Goal: Task Accomplishment & Management: Use online tool/utility

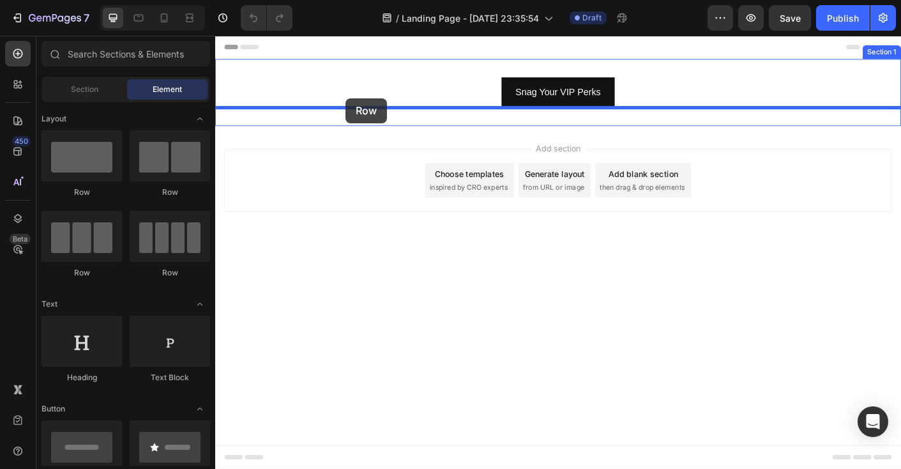
drag, startPoint x: 384, startPoint y: 195, endPoint x: 361, endPoint y: 105, distance: 92.9
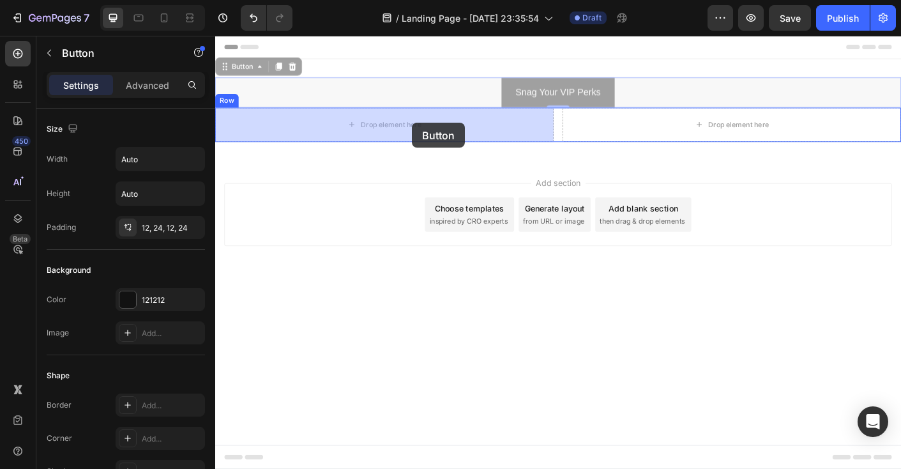
drag, startPoint x: 536, startPoint y: 99, endPoint x: 435, endPoint y: 133, distance: 106.4
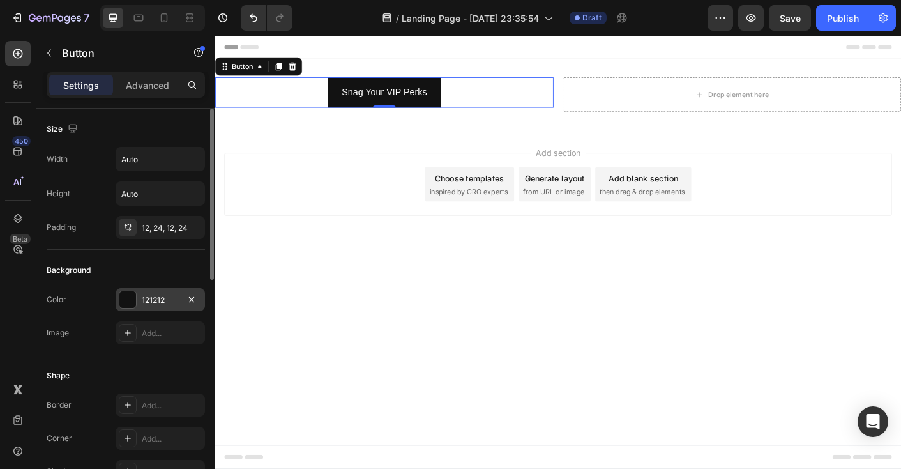
click at [127, 301] on div at bounding box center [127, 299] width 17 height 17
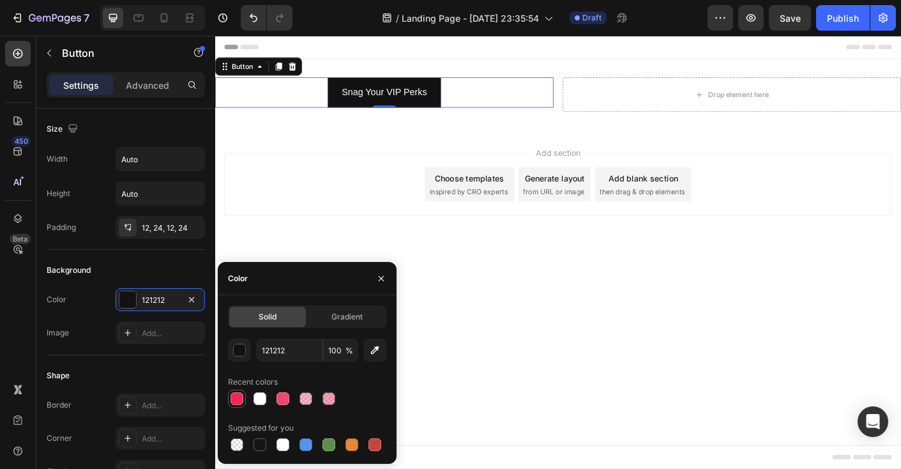
click at [233, 395] on div at bounding box center [236, 398] width 13 height 13
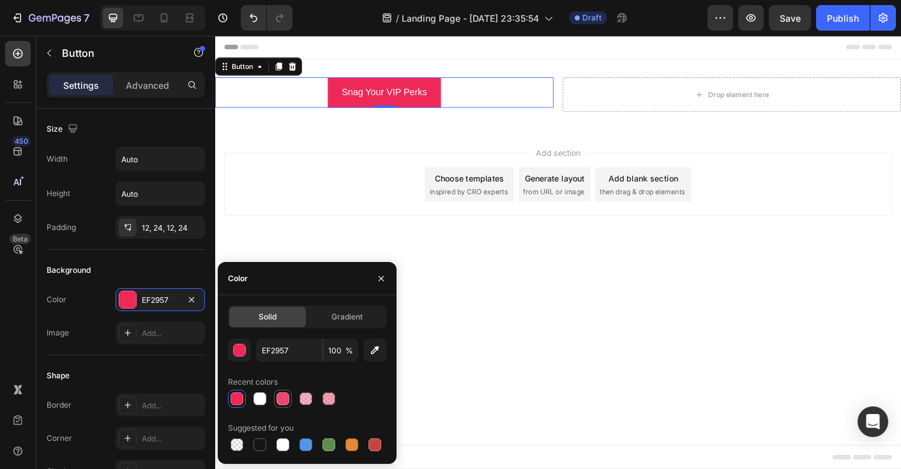
click at [275, 395] on div at bounding box center [282, 398] width 15 height 15
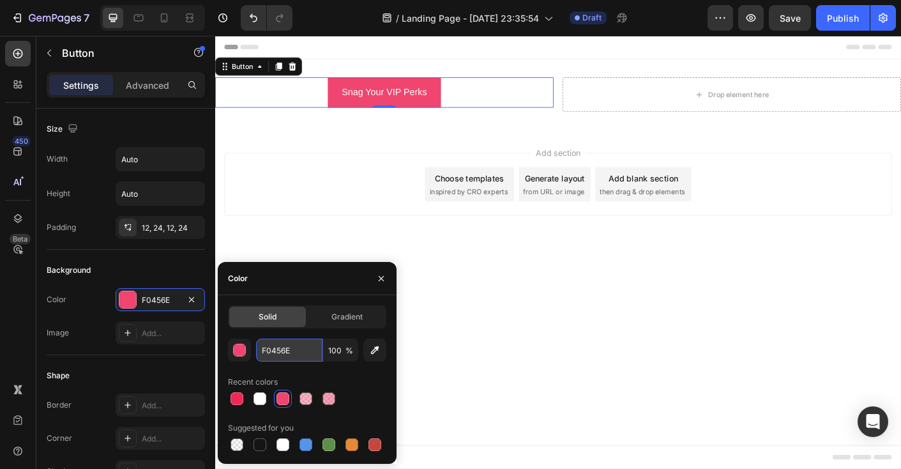
click at [295, 352] on input "F0456E" at bounding box center [289, 349] width 66 height 23
click at [240, 398] on div at bounding box center [236, 398] width 13 height 13
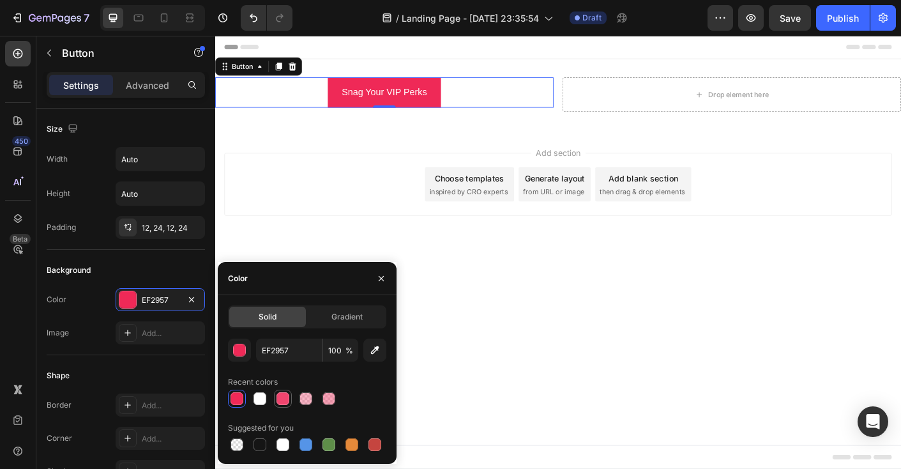
click at [284, 396] on div at bounding box center [282, 398] width 13 height 13
click at [240, 399] on div at bounding box center [236, 398] width 13 height 13
type input "EF2957"
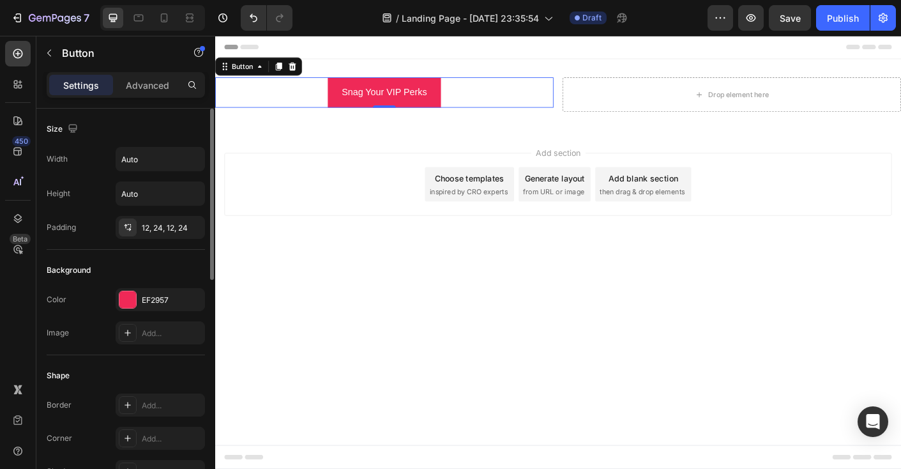
click at [133, 267] on div "Background" at bounding box center [126, 270] width 158 height 20
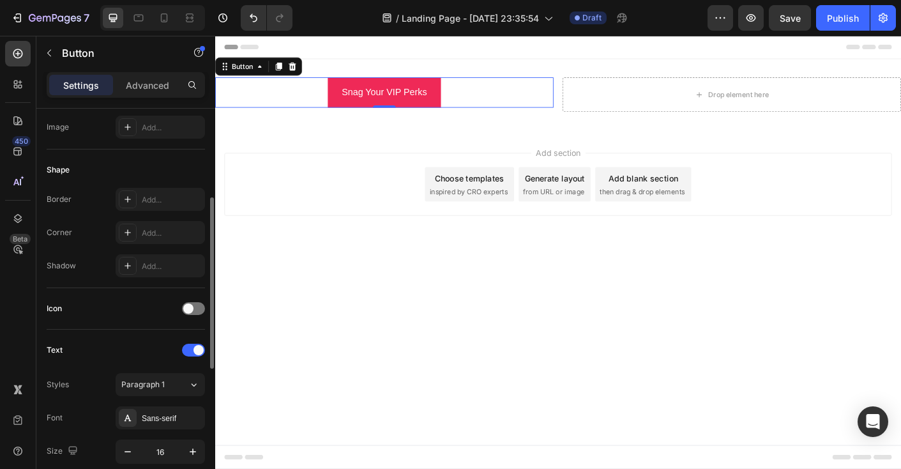
scroll to position [275, 0]
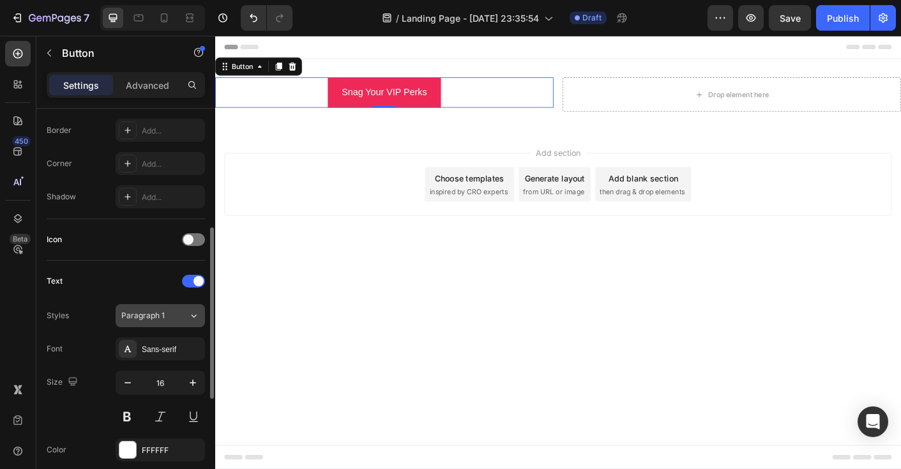
click at [178, 318] on div "Paragraph 1" at bounding box center [154, 315] width 67 height 11
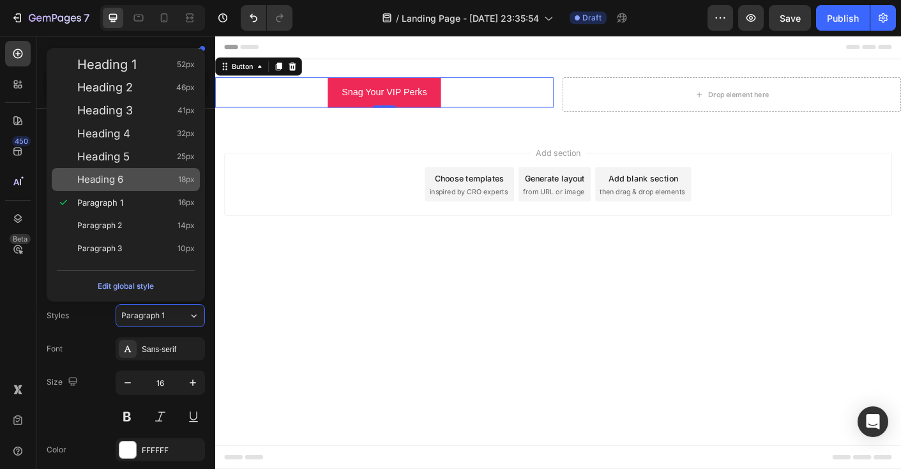
click at [110, 184] on span "Heading 6" at bounding box center [100, 179] width 46 height 13
type input "18"
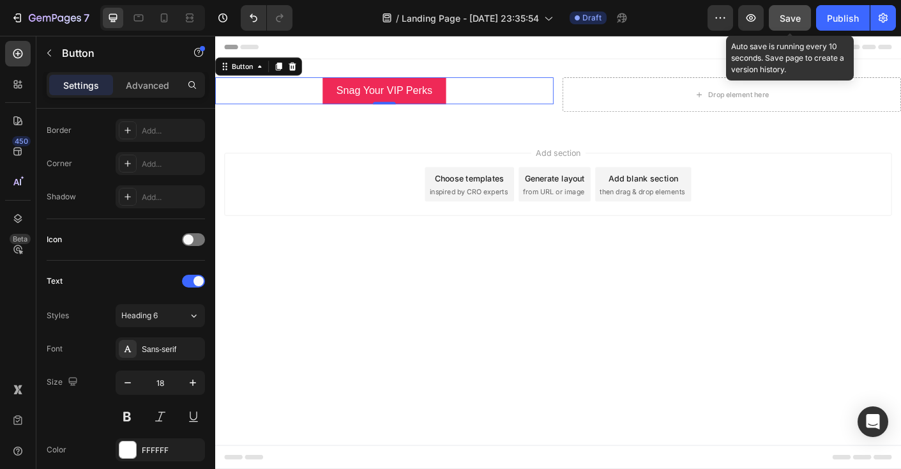
click at [784, 19] on span "Save" at bounding box center [789, 18] width 21 height 11
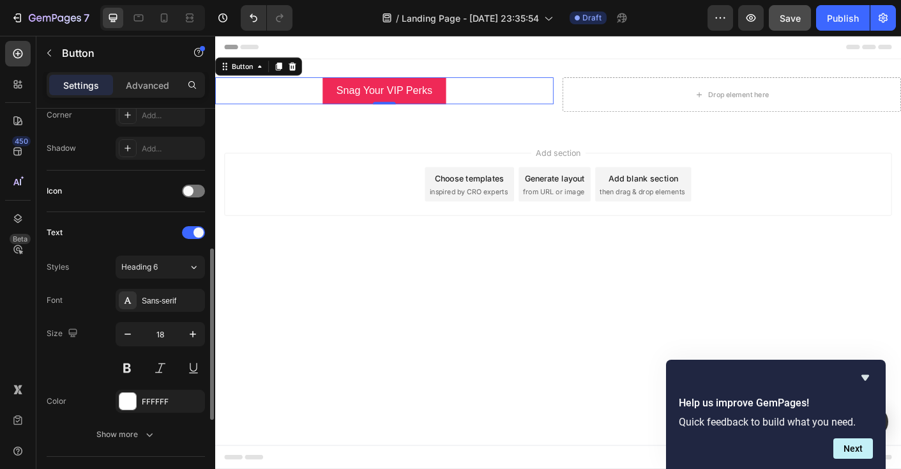
scroll to position [357, 0]
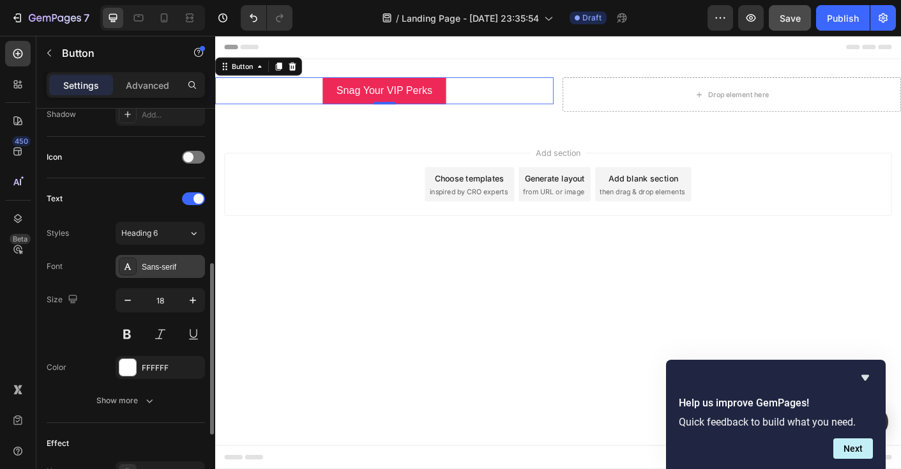
click at [130, 273] on div at bounding box center [128, 266] width 18 height 18
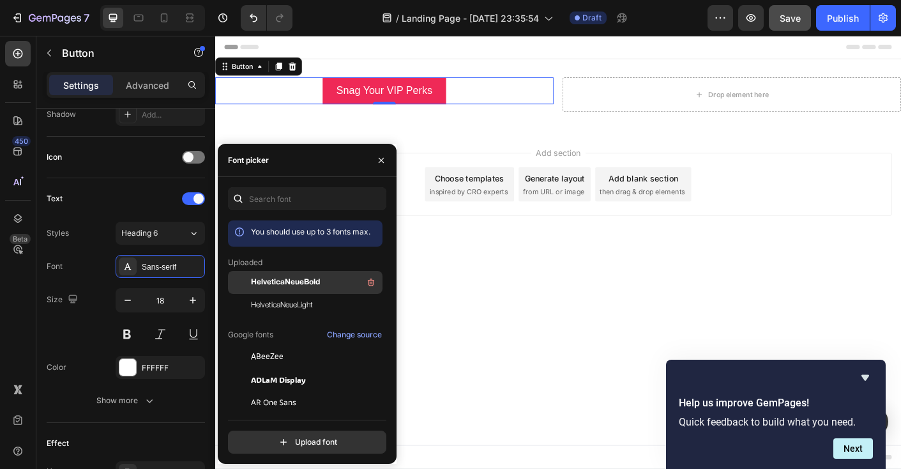
click at [290, 283] on span "HelveticaNeueBold" at bounding box center [285, 281] width 69 height 11
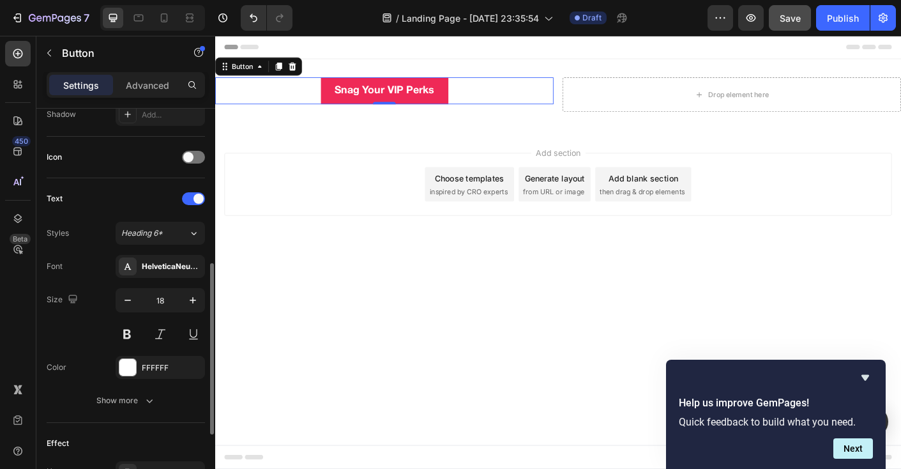
click at [99, 255] on div "Font HelveticaNeueBold" at bounding box center [126, 266] width 158 height 23
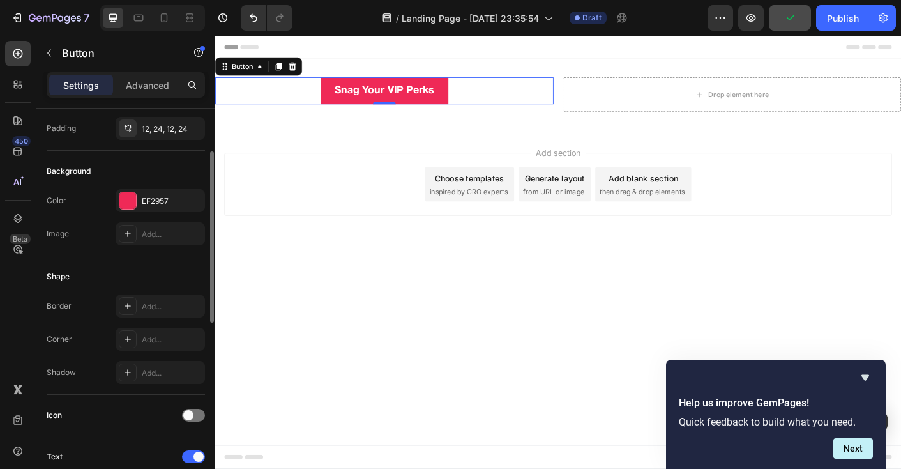
scroll to position [96, 0]
click at [146, 204] on div "EF2957" at bounding box center [160, 203] width 37 height 11
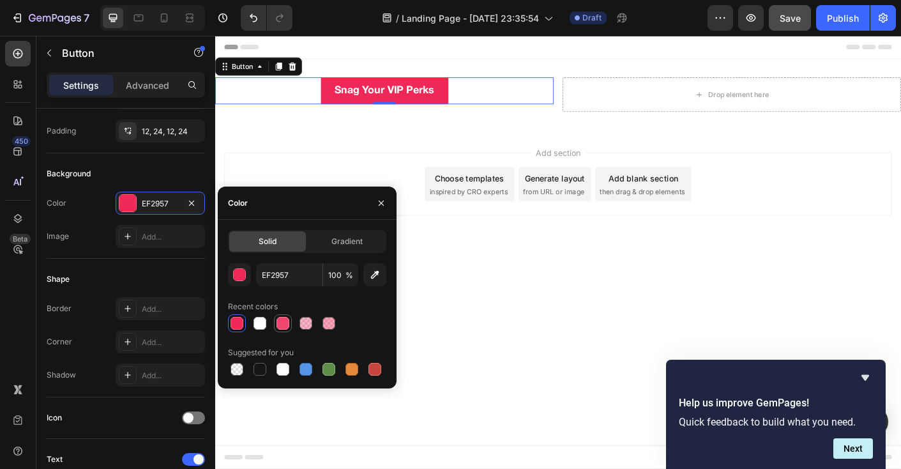
click at [287, 319] on div at bounding box center [282, 323] width 13 height 13
click at [244, 322] on div at bounding box center [236, 322] width 15 height 15
click at [291, 279] on input "EF2957" at bounding box center [289, 274] width 66 height 23
type input "E42D4D"
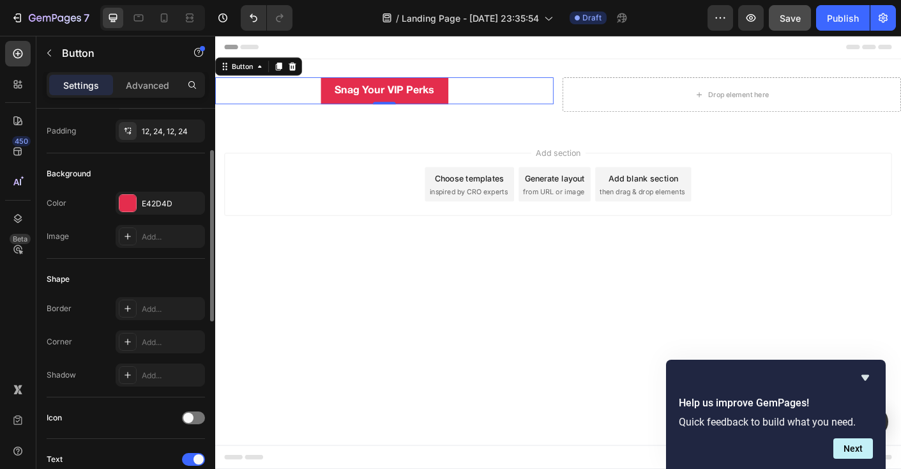
click at [187, 166] on div "Background" at bounding box center [126, 173] width 158 height 20
click at [149, 80] on p "Advanced" at bounding box center [147, 85] width 43 height 13
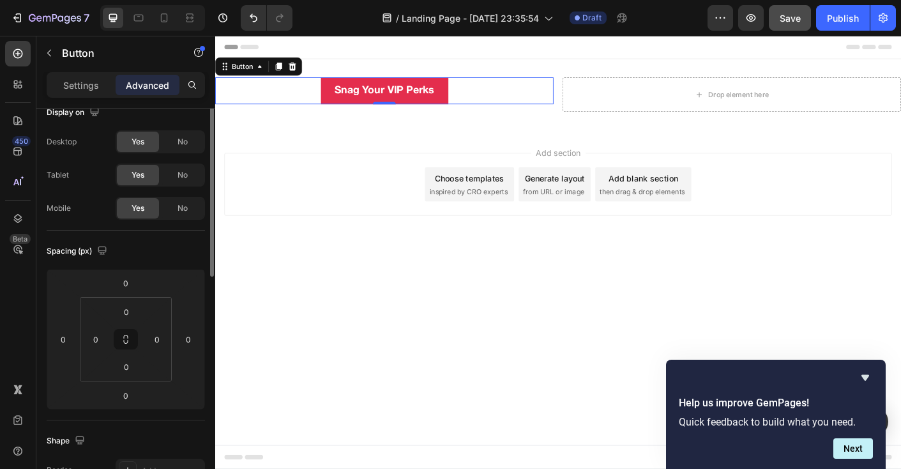
scroll to position [0, 0]
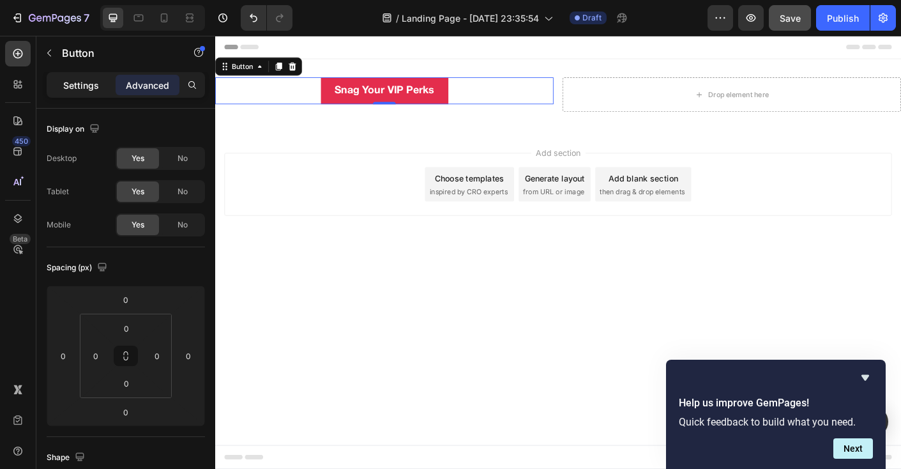
click at [86, 91] on p "Settings" at bounding box center [81, 85] width 36 height 13
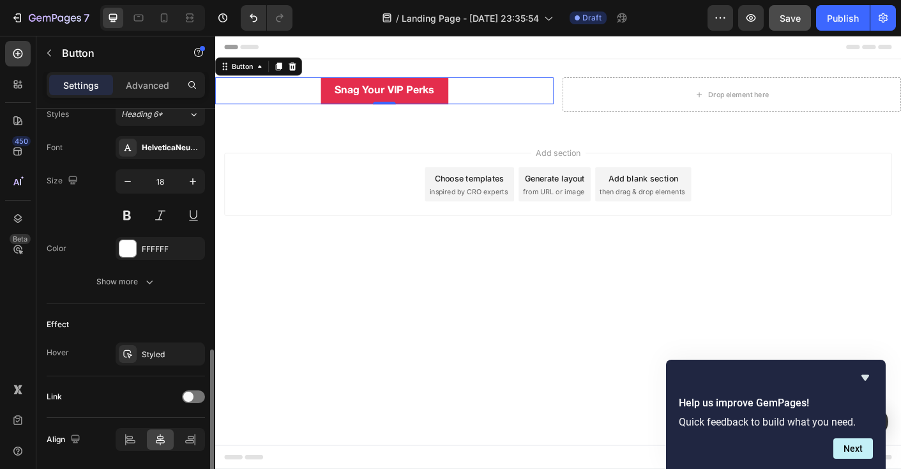
scroll to position [500, 0]
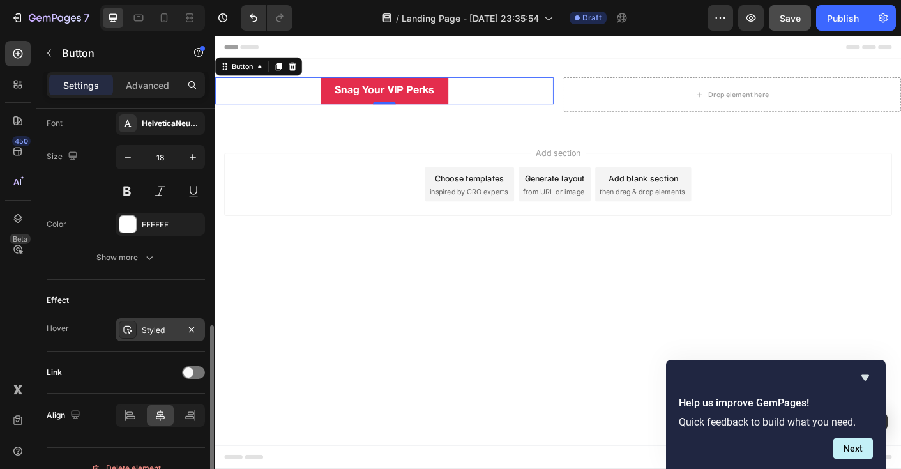
click at [151, 327] on div "Styled" at bounding box center [160, 329] width 37 height 11
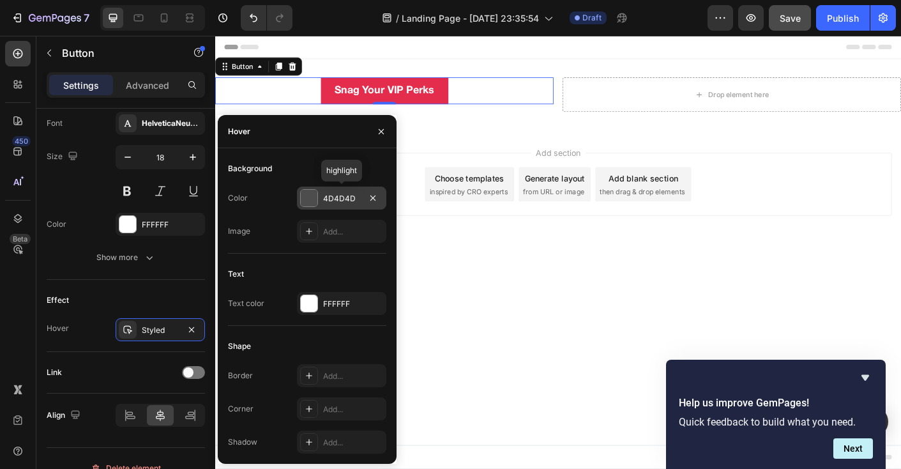
click at [305, 199] on div at bounding box center [309, 198] width 17 height 17
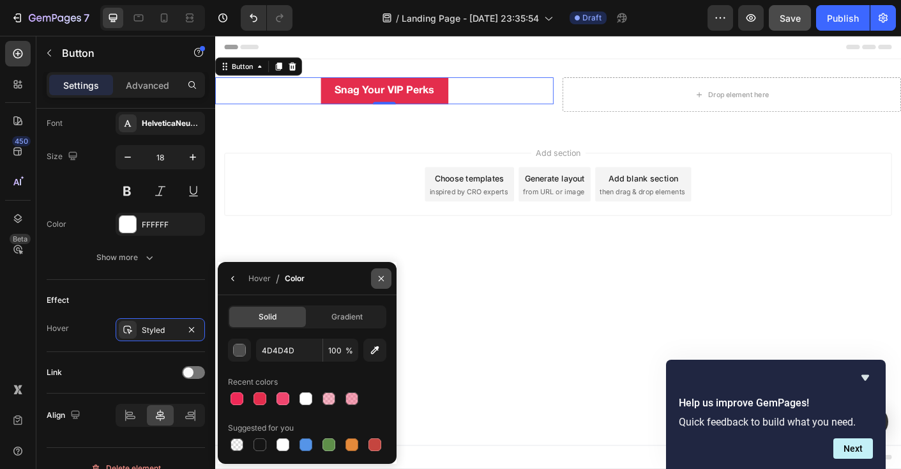
click at [376, 282] on icon "button" at bounding box center [381, 278] width 10 height 10
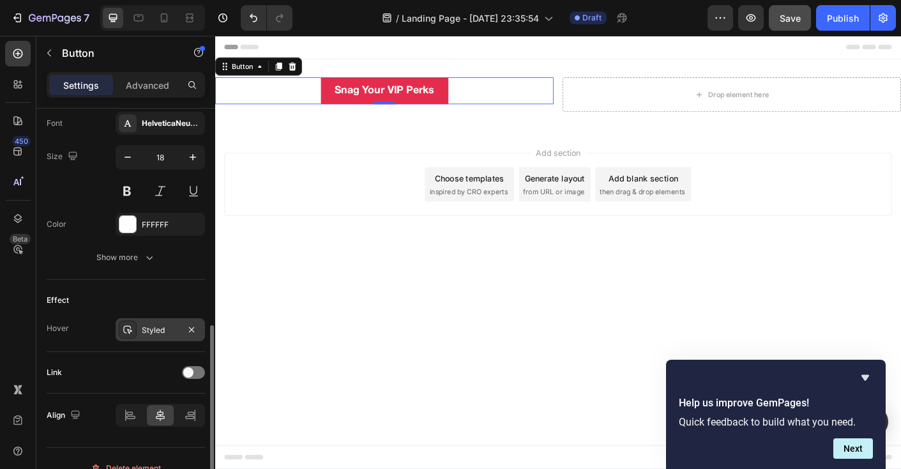
click at [135, 327] on div at bounding box center [128, 329] width 18 height 18
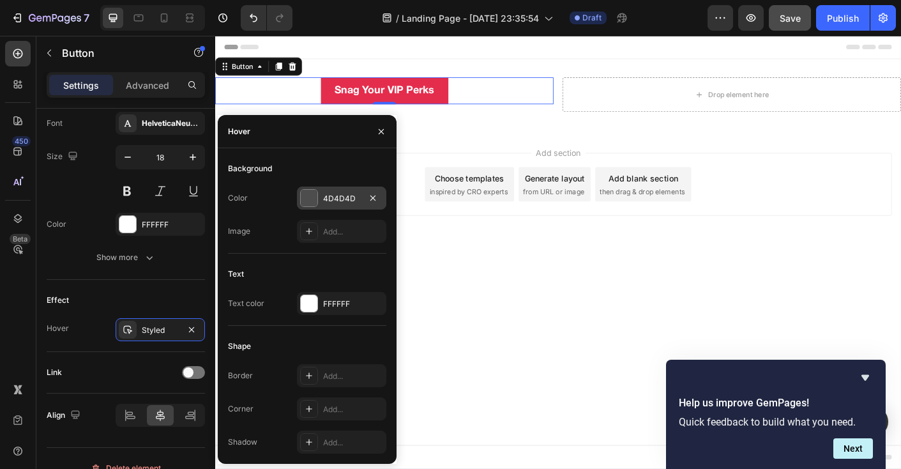
click at [301, 202] on div at bounding box center [309, 198] width 17 height 17
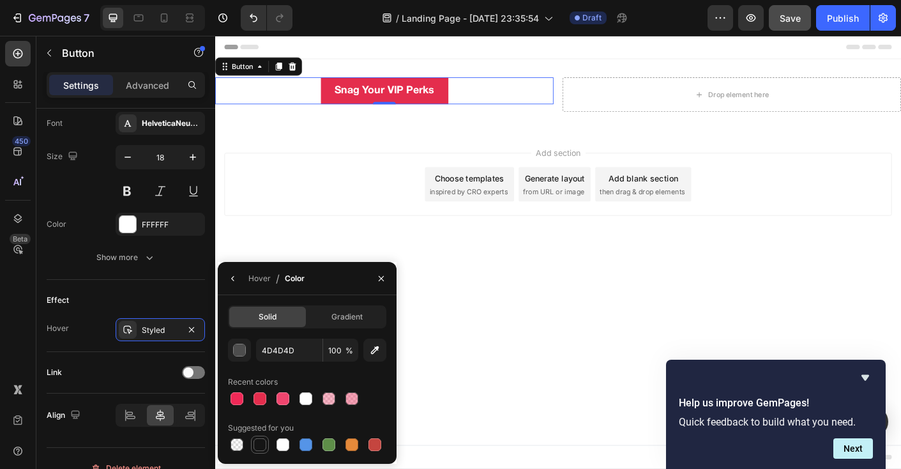
click at [252, 441] on div at bounding box center [259, 444] width 15 height 15
type input "151515"
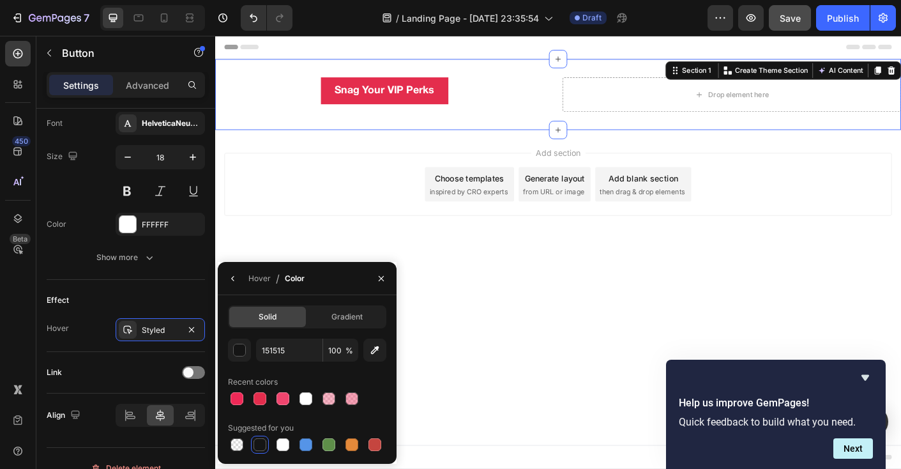
click at [315, 127] on div "Snag Your VIP Perks Button Drop element here Row Section 1 You can create reusa…" at bounding box center [598, 101] width 766 height 79
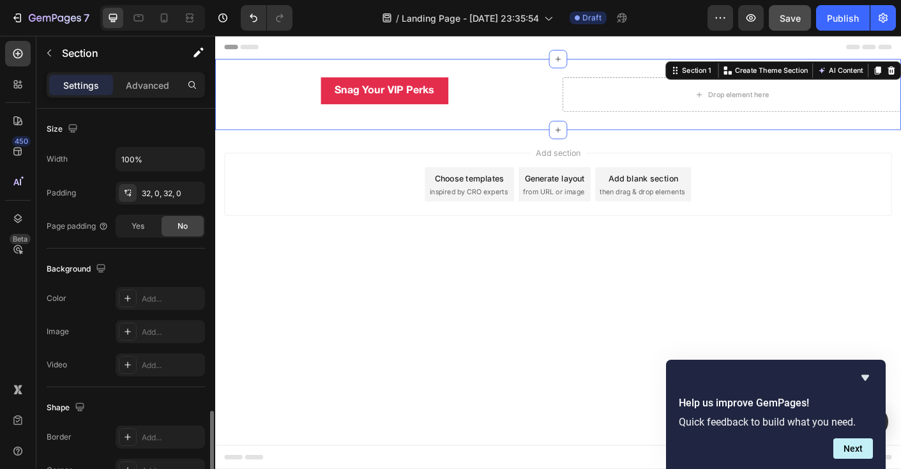
scroll to position [382, 0]
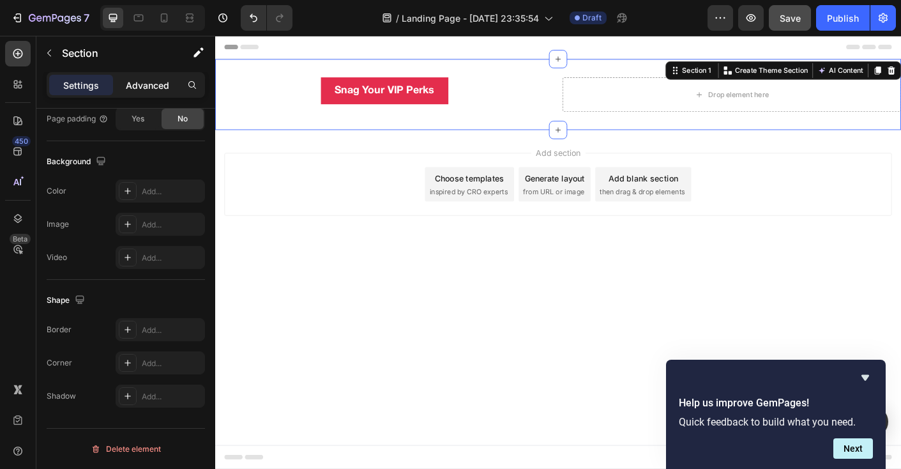
click at [149, 89] on p "Advanced" at bounding box center [147, 85] width 43 height 13
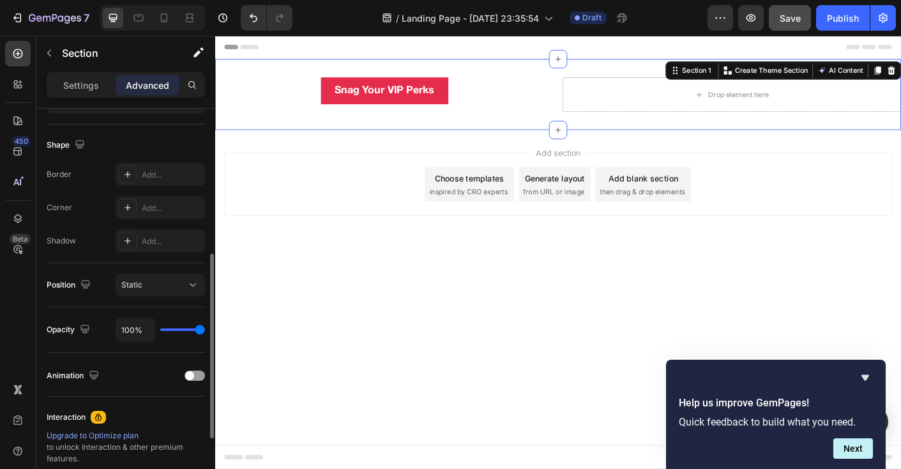
scroll to position [241, 0]
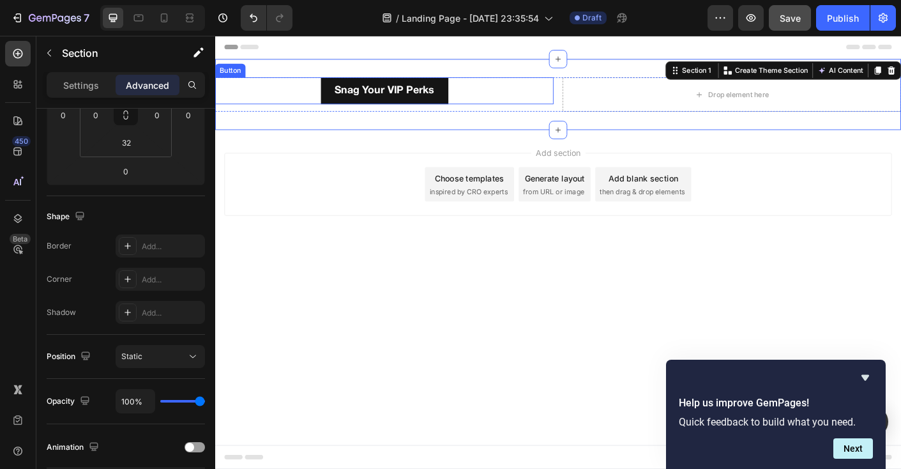
click at [336, 108] on button "Snag Your VIP Perks" at bounding box center [404, 97] width 142 height 30
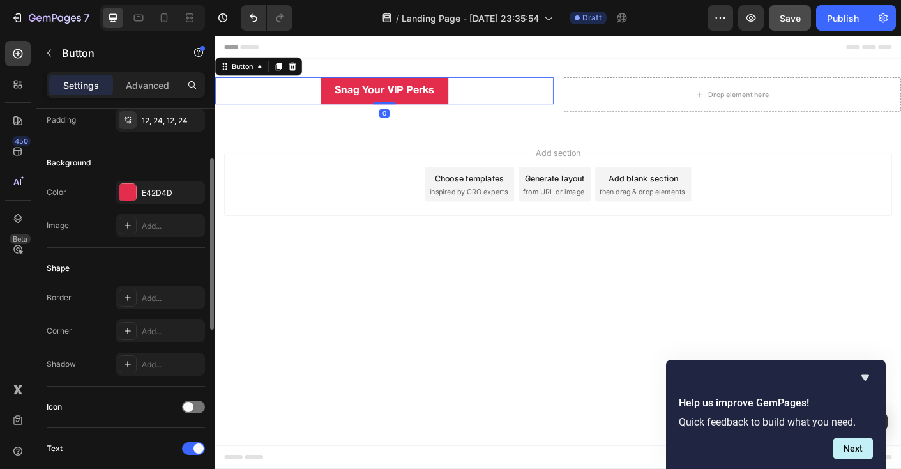
scroll to position [110, 0]
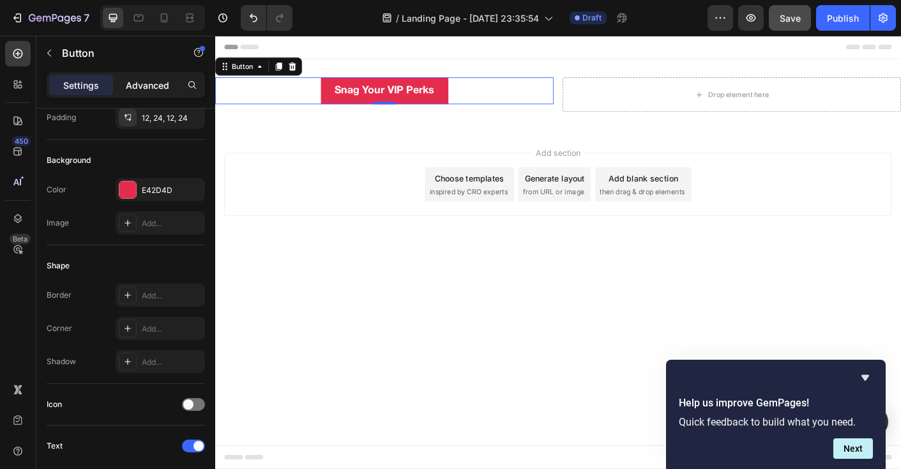
click at [124, 80] on div "Advanced" at bounding box center [148, 85] width 64 height 20
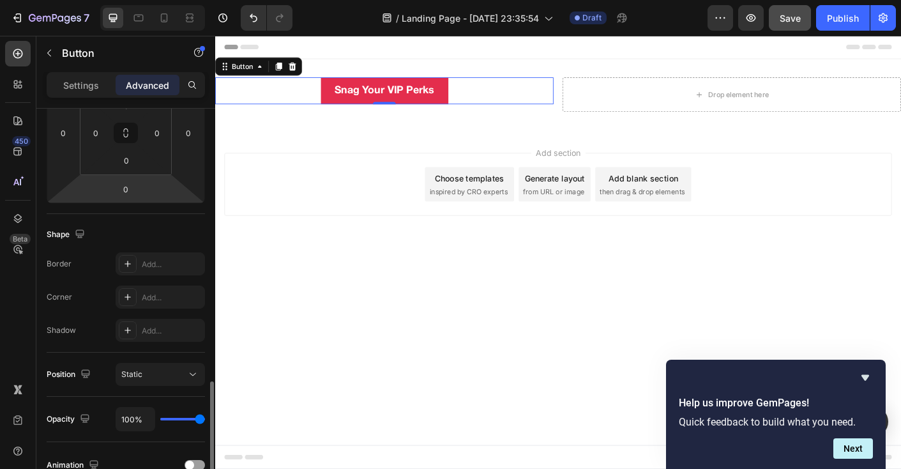
scroll to position [338, 0]
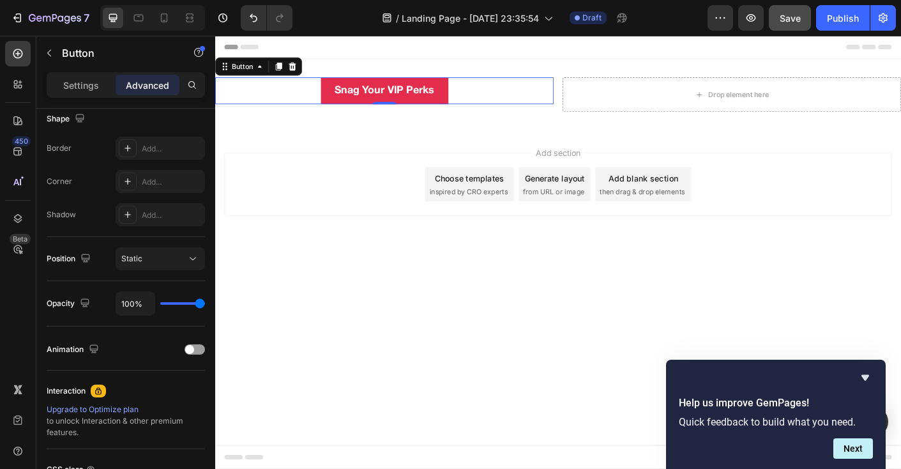
click at [94, 95] on div "Settings Advanced" at bounding box center [126, 85] width 158 height 26
click at [94, 91] on p "Settings" at bounding box center [81, 85] width 36 height 13
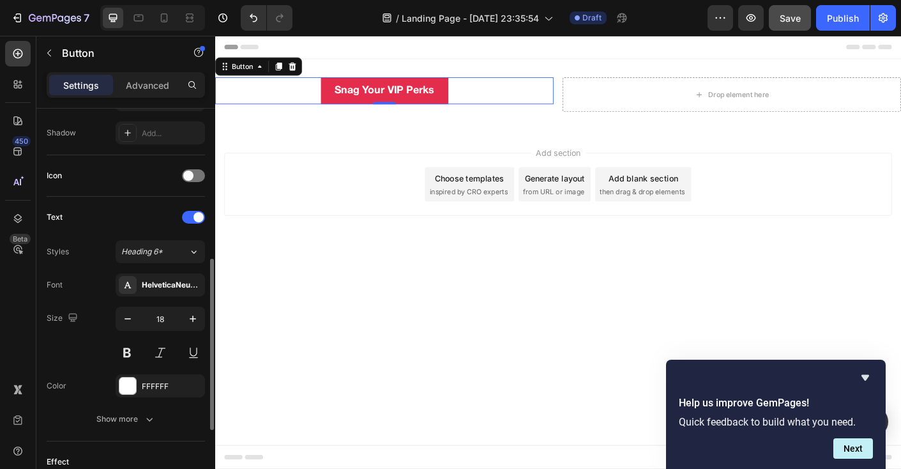
scroll to position [519, 0]
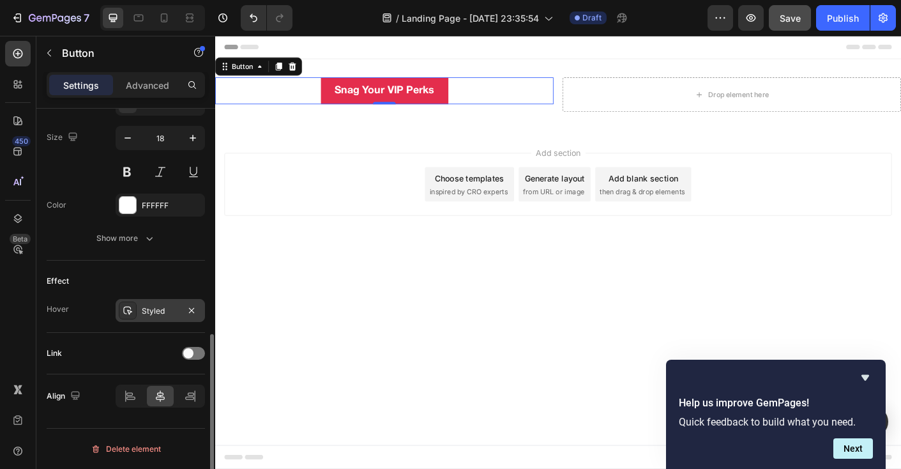
click at [131, 312] on icon at bounding box center [127, 310] width 9 height 8
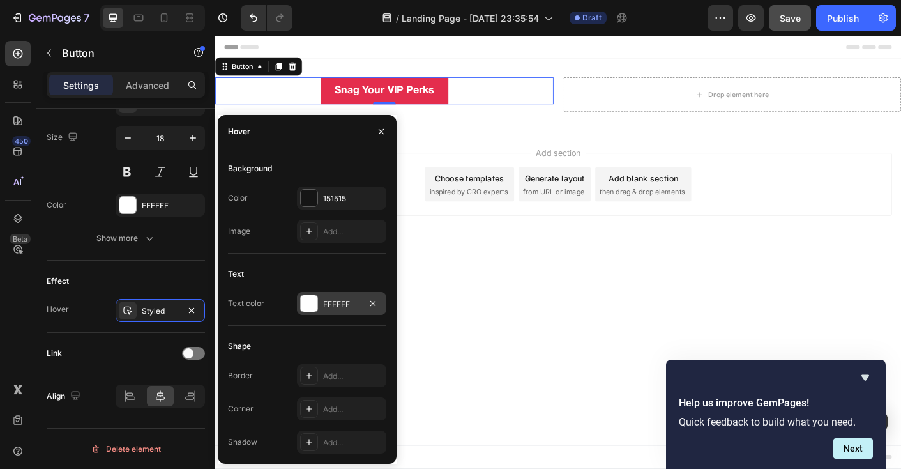
click at [309, 306] on div at bounding box center [309, 303] width 17 height 17
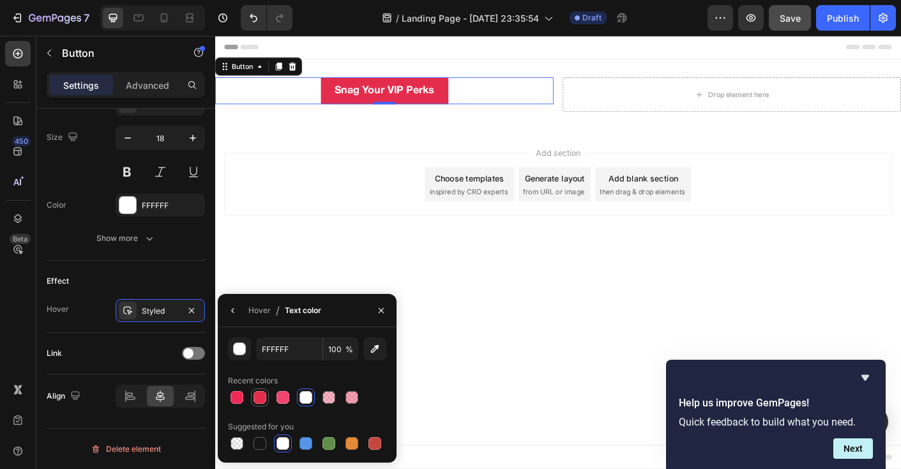
click at [257, 395] on div at bounding box center [259, 397] width 13 height 13
click at [166, 274] on div "Effect" at bounding box center [126, 281] width 158 height 20
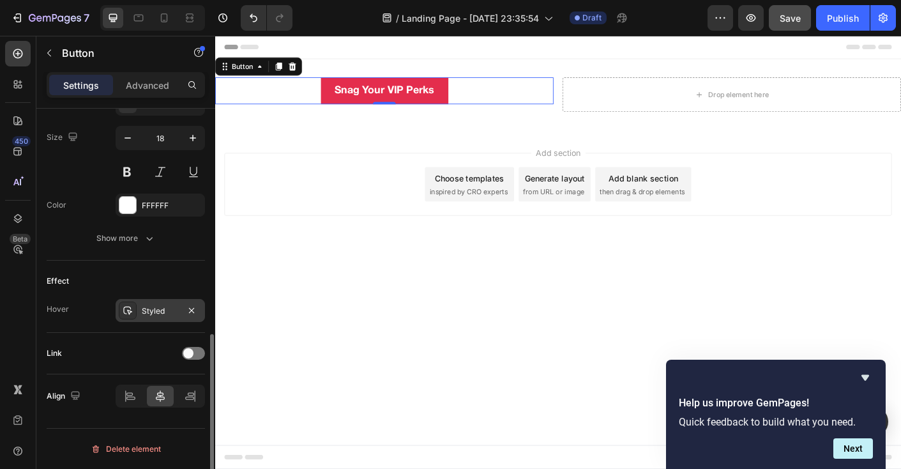
click at [156, 320] on div "Styled" at bounding box center [160, 310] width 89 height 23
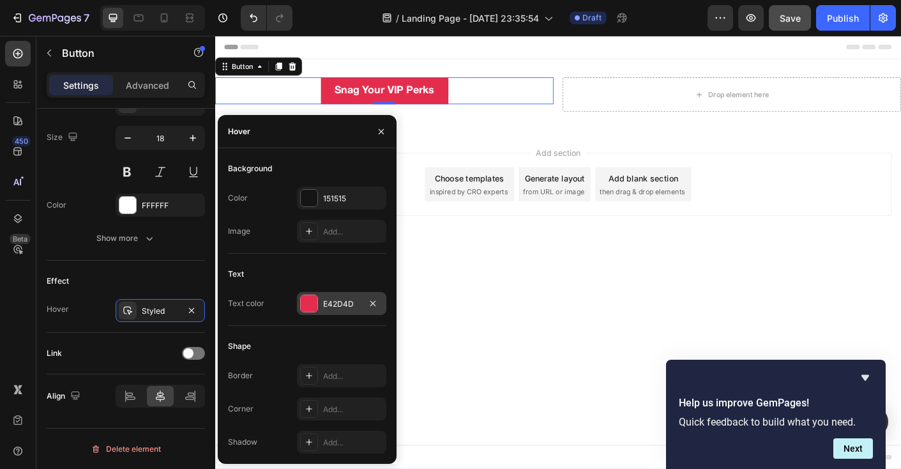
click at [305, 303] on div at bounding box center [309, 303] width 17 height 17
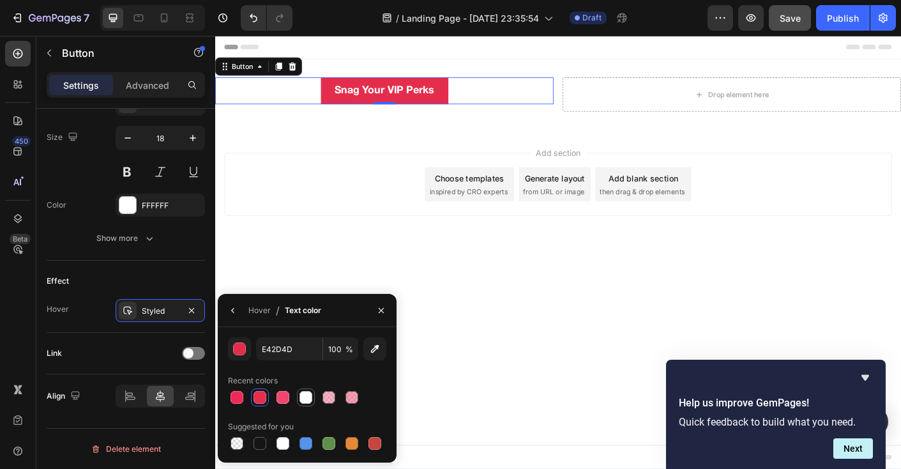
click at [308, 396] on div at bounding box center [305, 397] width 13 height 13
type input "FFFFFF"
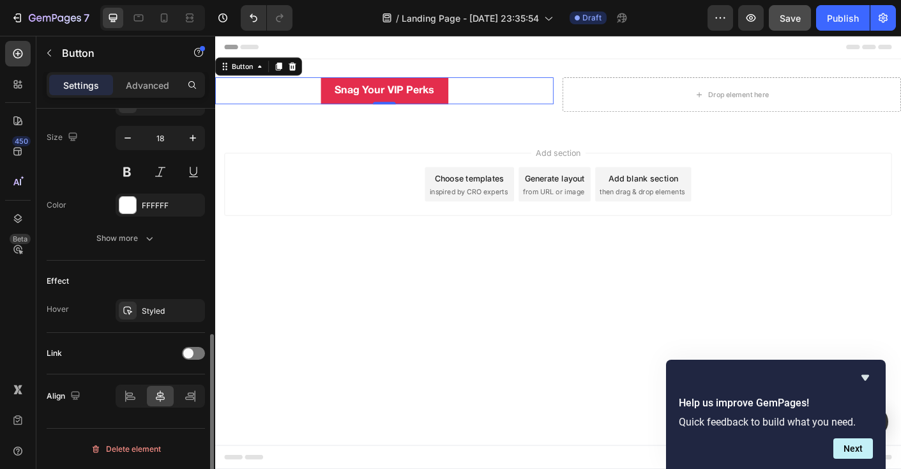
click at [142, 355] on div "Link" at bounding box center [126, 353] width 158 height 20
click at [127, 300] on div "Styled" at bounding box center [160, 310] width 89 height 23
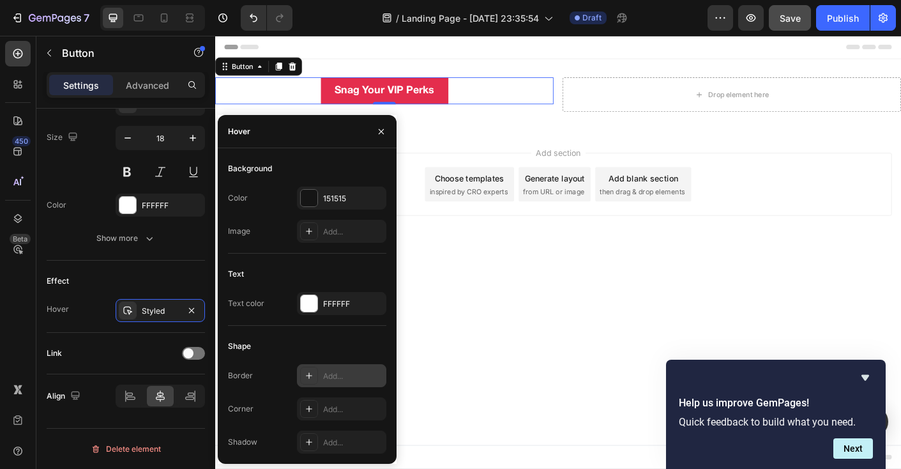
click at [334, 375] on div "Add..." at bounding box center [353, 375] width 60 height 11
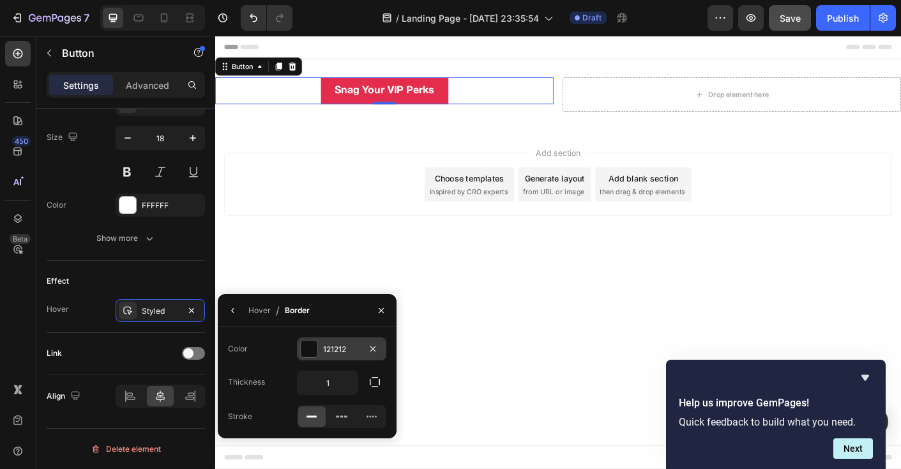
click at [313, 354] on div at bounding box center [309, 348] width 17 height 17
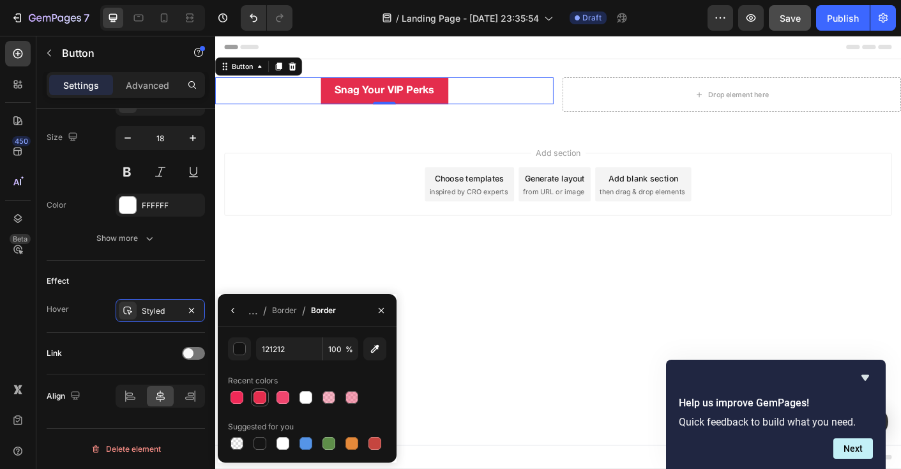
click at [263, 396] on div at bounding box center [259, 397] width 13 height 13
type input "E42D4D"
click at [232, 315] on button "button" at bounding box center [233, 310] width 20 height 20
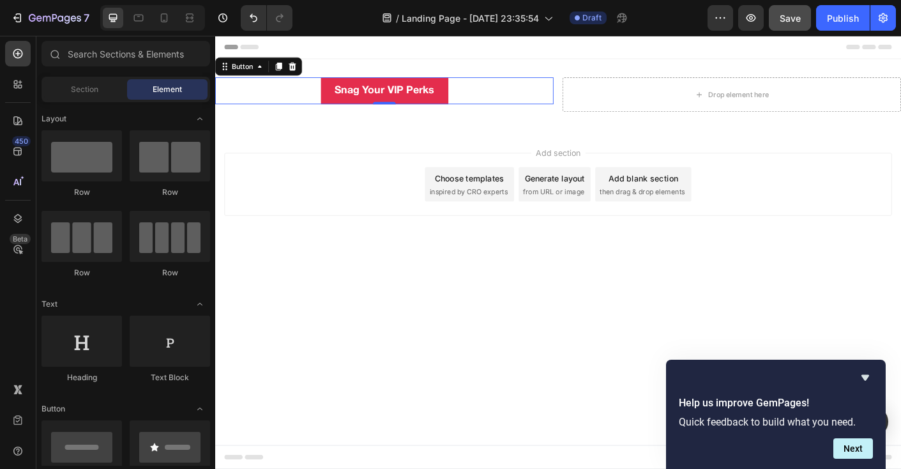
click at [312, 283] on div "Add section Choose templates inspired by CRO experts Generate layout from URL o…" at bounding box center [598, 219] width 766 height 157
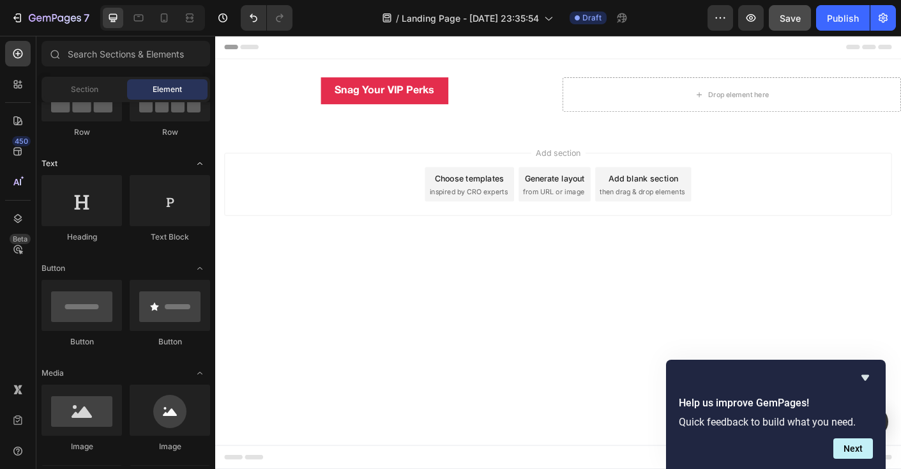
scroll to position [0, 0]
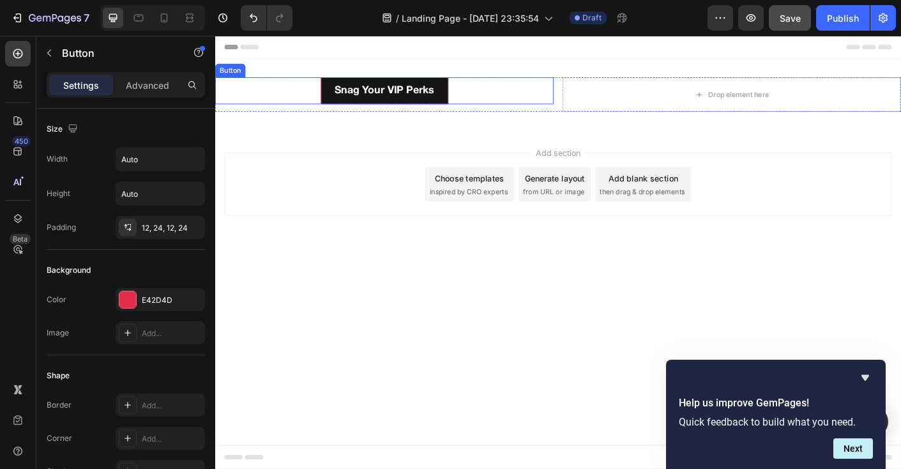
click at [342, 97] on button "Snag Your VIP Perks" at bounding box center [404, 97] width 142 height 30
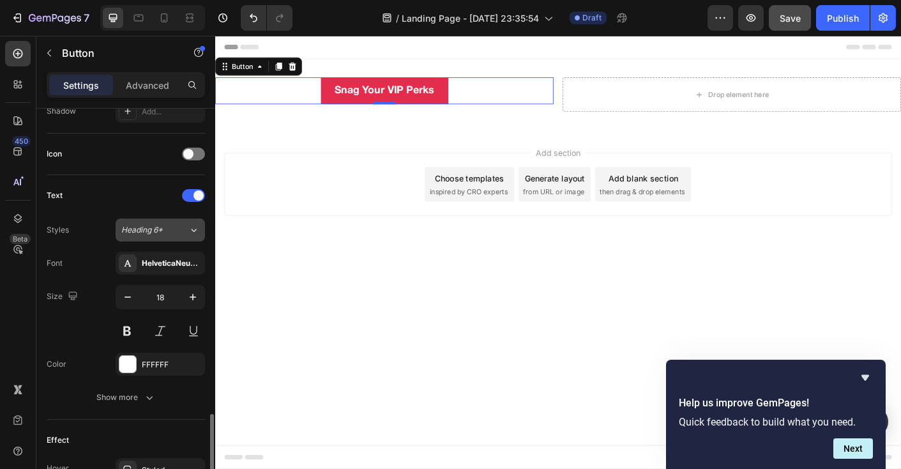
scroll to position [519, 0]
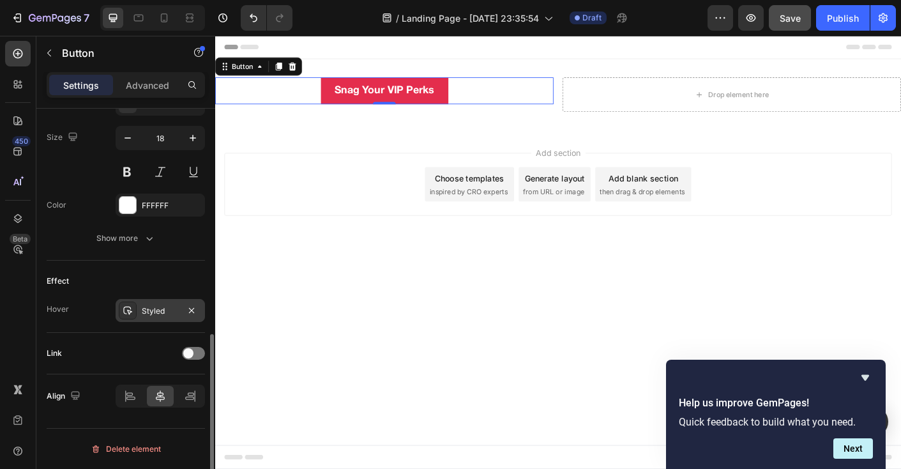
click at [156, 314] on div "Styled" at bounding box center [160, 310] width 37 height 11
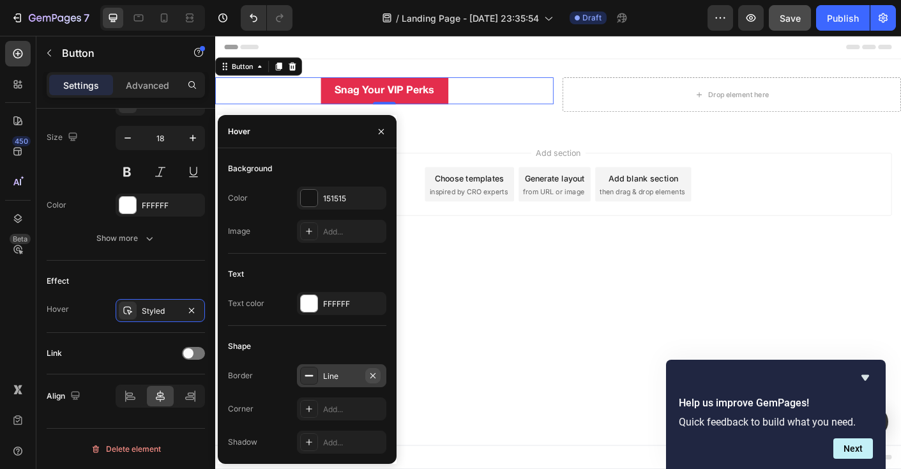
click at [371, 377] on icon "button" at bounding box center [373, 375] width 10 height 10
click at [167, 276] on div "Effect" at bounding box center [126, 281] width 158 height 20
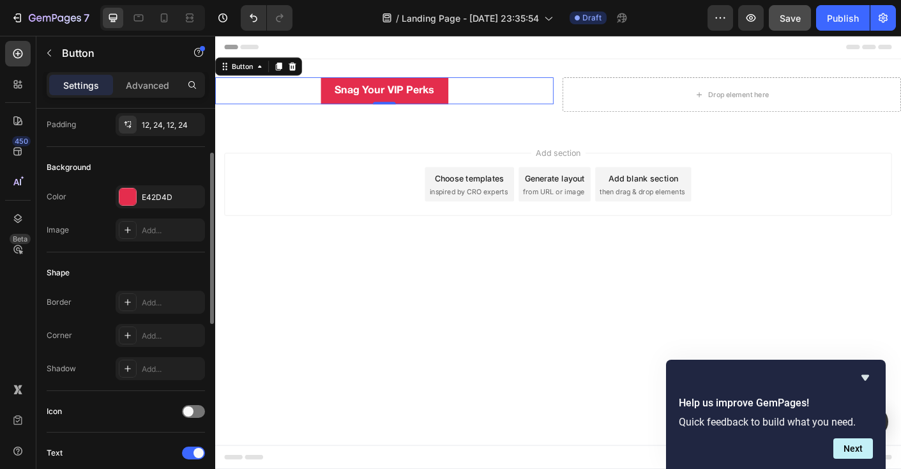
scroll to position [0, 0]
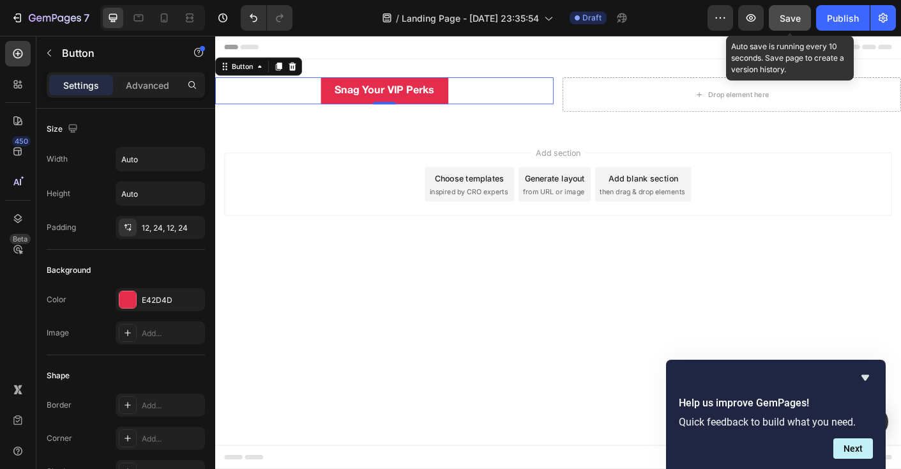
click at [790, 20] on span "Save" at bounding box center [789, 18] width 21 height 11
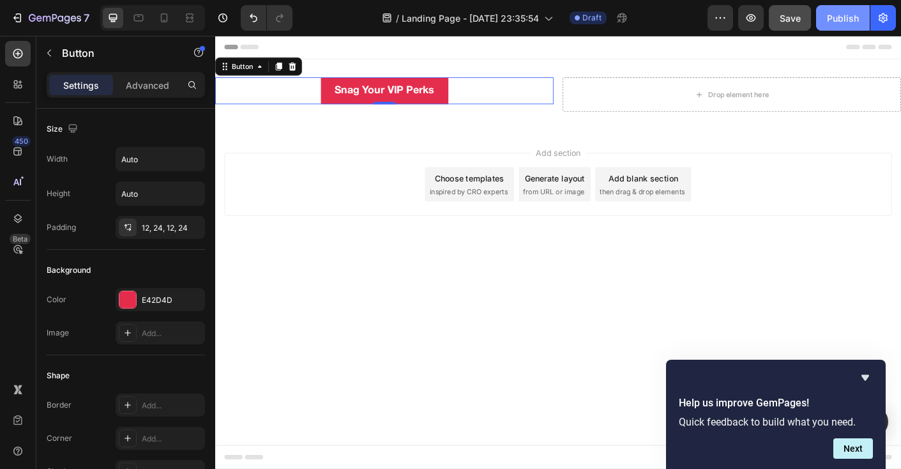
click at [848, 17] on div "Publish" at bounding box center [843, 17] width 32 height 13
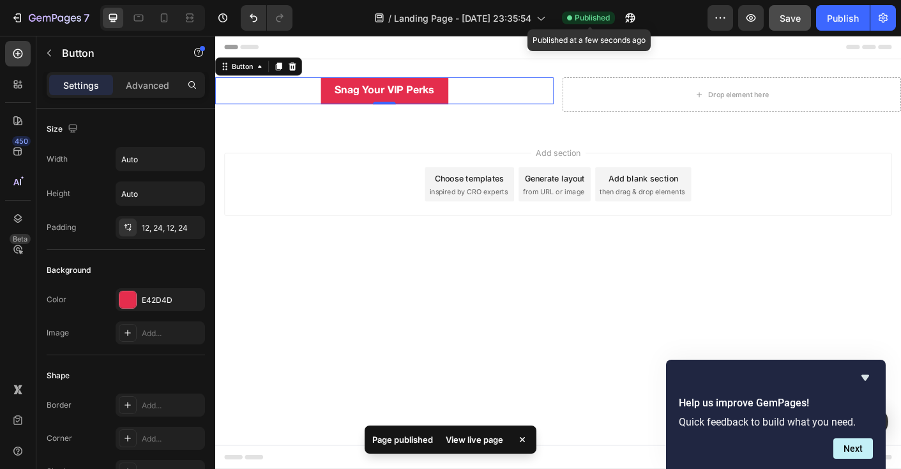
click at [591, 20] on span "Published" at bounding box center [592, 17] width 35 height 11
click at [604, 20] on span "Published" at bounding box center [592, 17] width 35 height 11
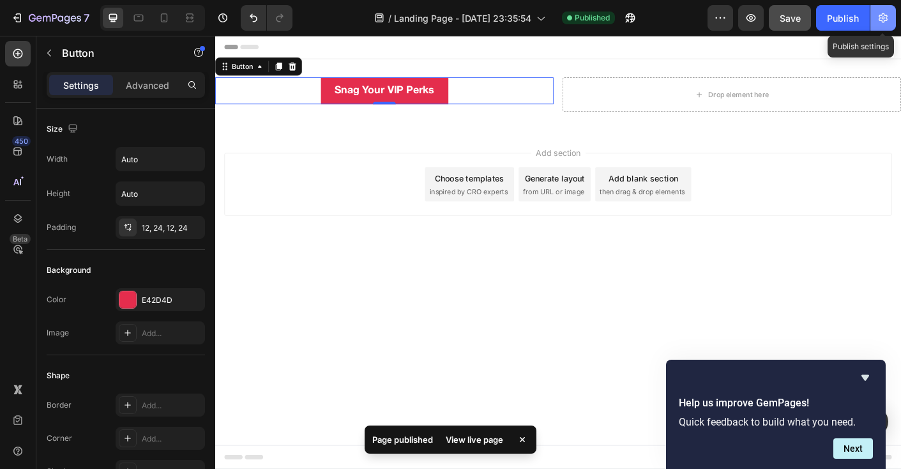
click at [885, 20] on icon "button" at bounding box center [882, 18] width 9 height 10
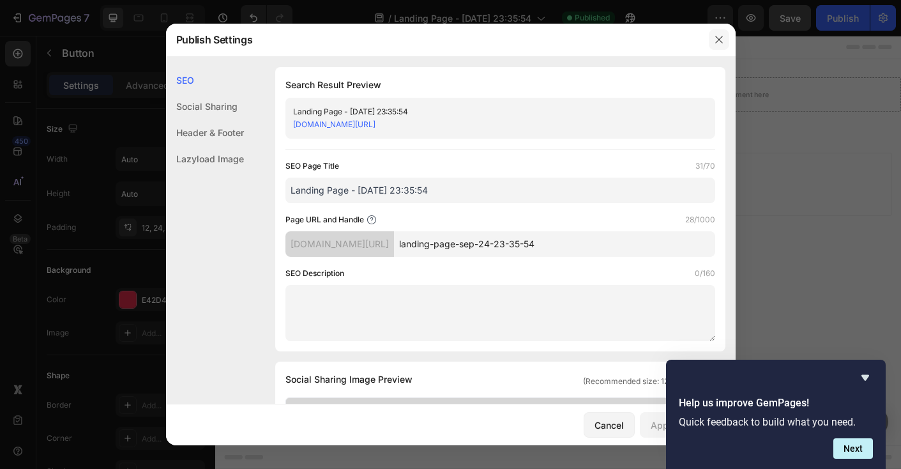
click at [716, 38] on icon "button" at bounding box center [719, 39] width 10 height 10
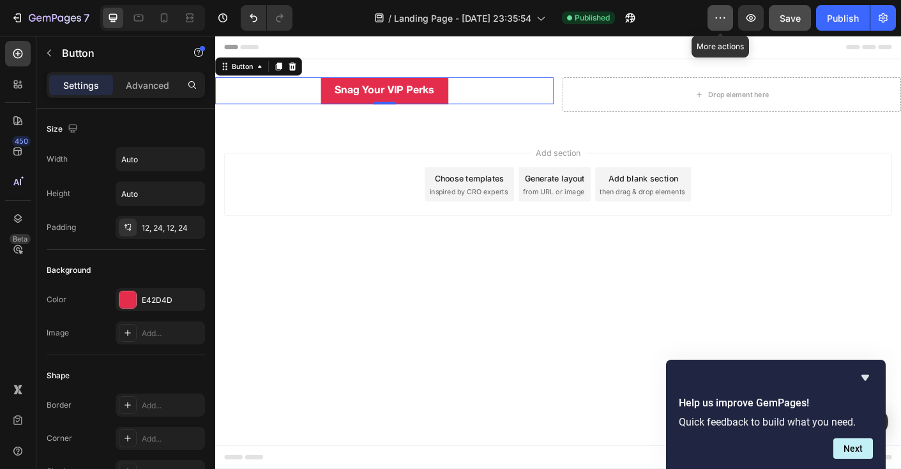
click at [715, 23] on icon "button" at bounding box center [720, 17] width 13 height 13
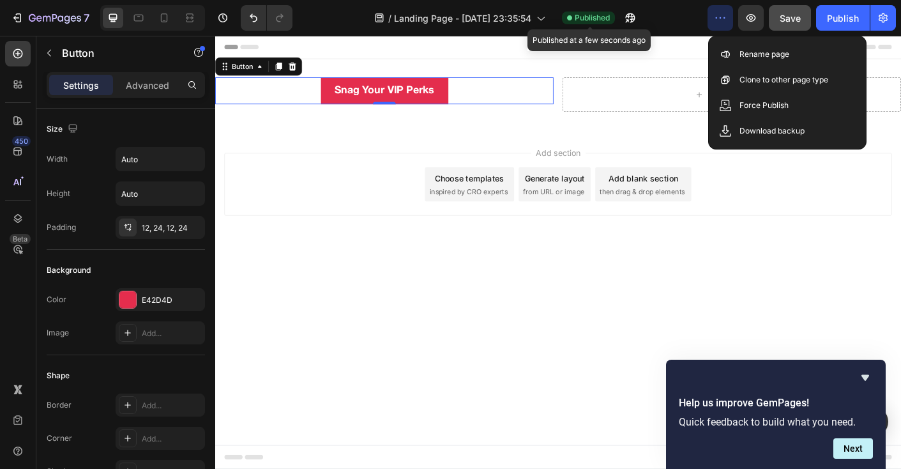
click at [575, 22] on span "Published" at bounding box center [592, 17] width 35 height 11
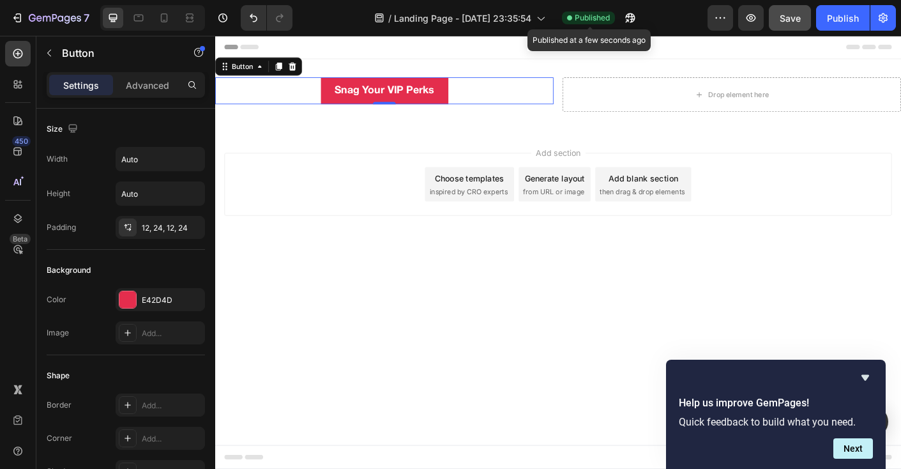
click at [577, 18] on span "Published" at bounding box center [592, 17] width 35 height 11
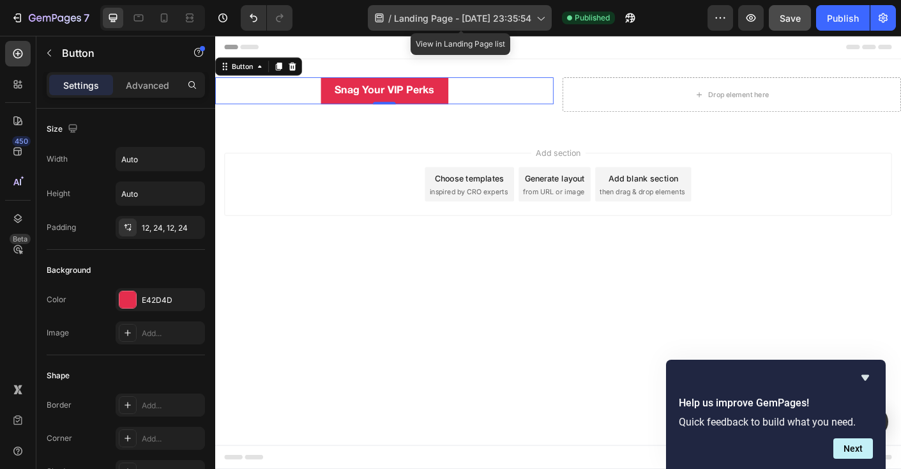
click at [468, 20] on span "Landing Page - Sep 24, 23:35:54" at bounding box center [462, 17] width 137 height 13
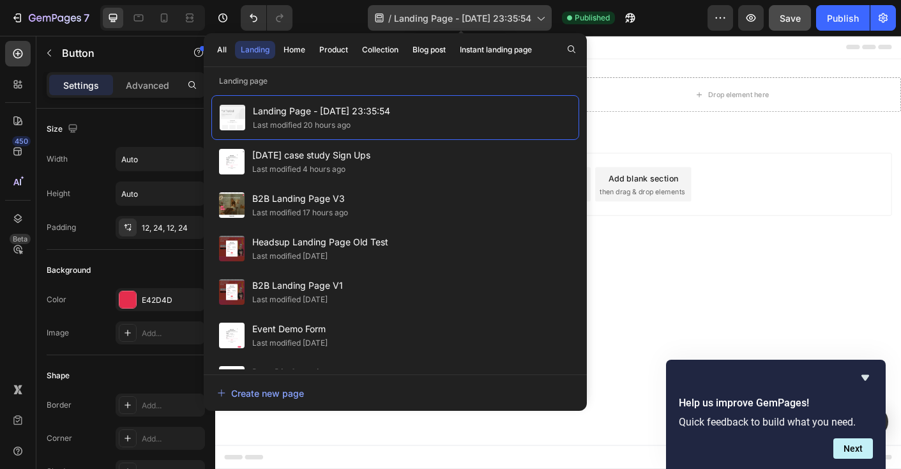
click at [468, 20] on span "Landing Page - Sep 24, 23:35:54" at bounding box center [462, 17] width 137 height 13
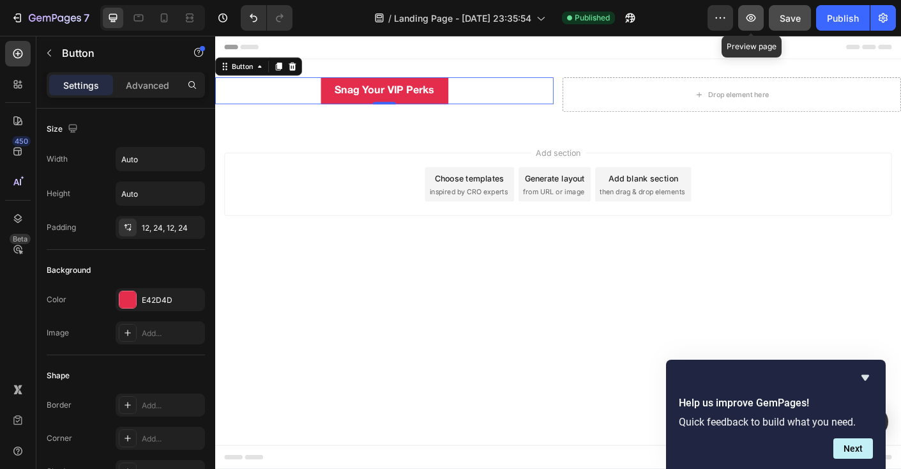
click at [743, 22] on button "button" at bounding box center [751, 18] width 26 height 26
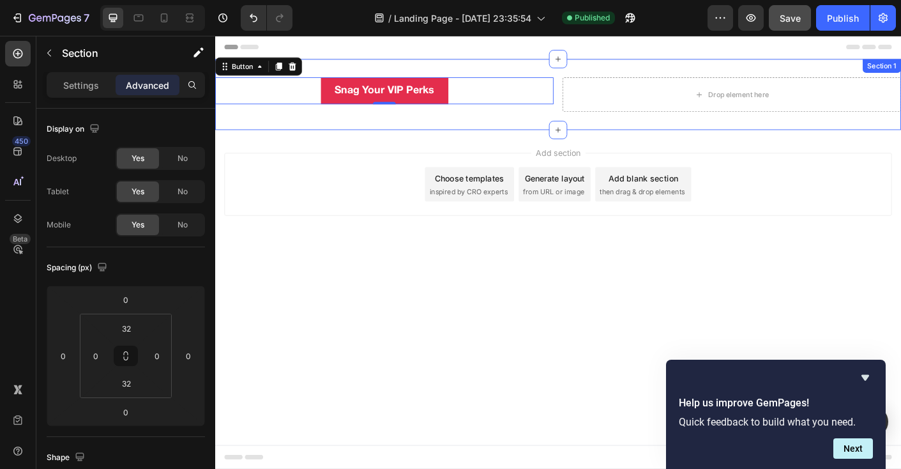
click at [380, 140] on div "Snag Your VIP Perks Button 0 Drop element here Row Section 1" at bounding box center [598, 101] width 766 height 79
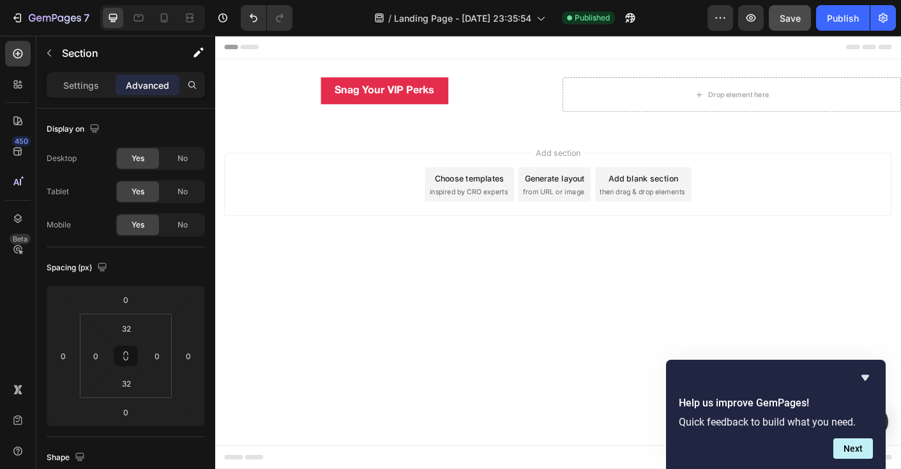
click at [342, 48] on div "Header" at bounding box center [598, 49] width 746 height 26
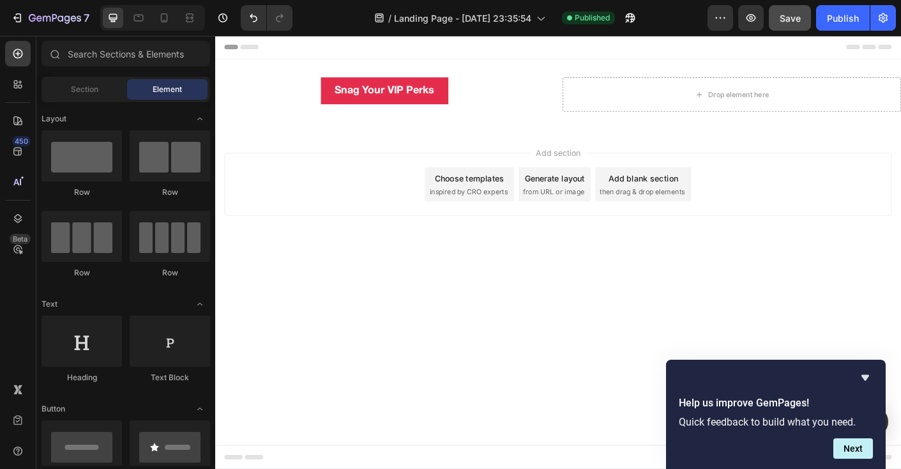
click at [246, 48] on span "Header" at bounding box center [253, 48] width 28 height 13
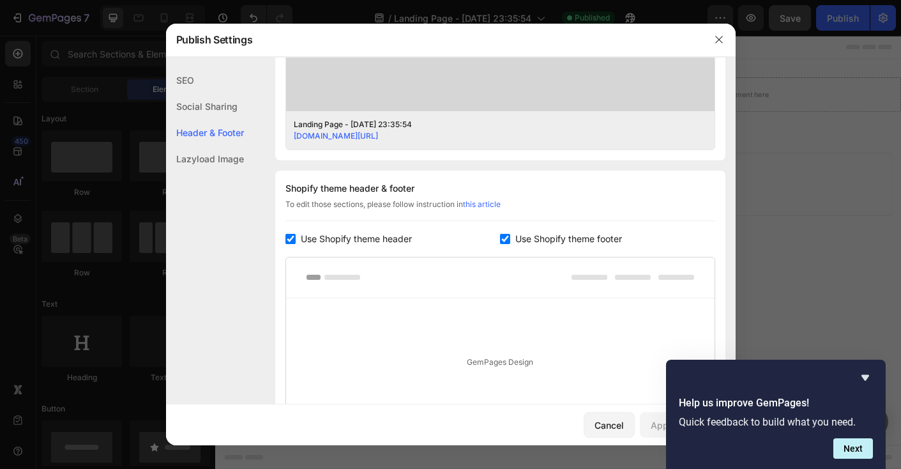
scroll to position [474, 0]
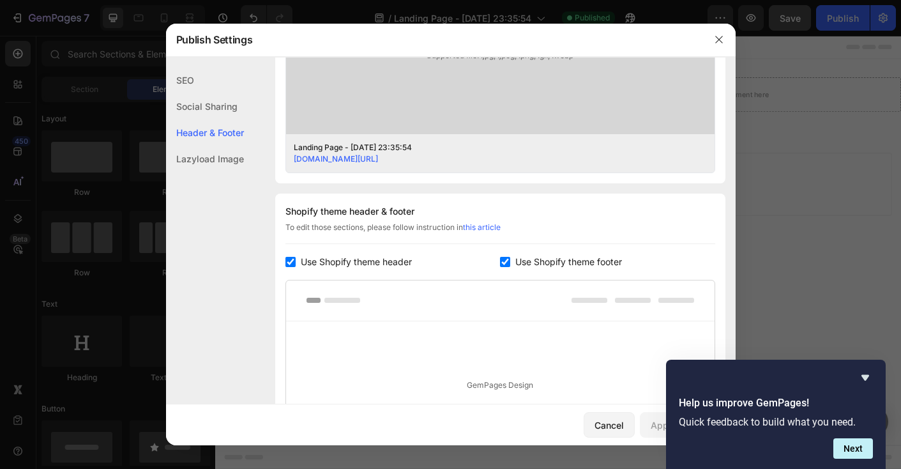
click at [314, 256] on span "Use Shopify theme header" at bounding box center [356, 261] width 111 height 15
checkbox input "false"
click at [520, 263] on span "Use Shopify theme footer" at bounding box center [568, 261] width 107 height 15
checkbox input "false"
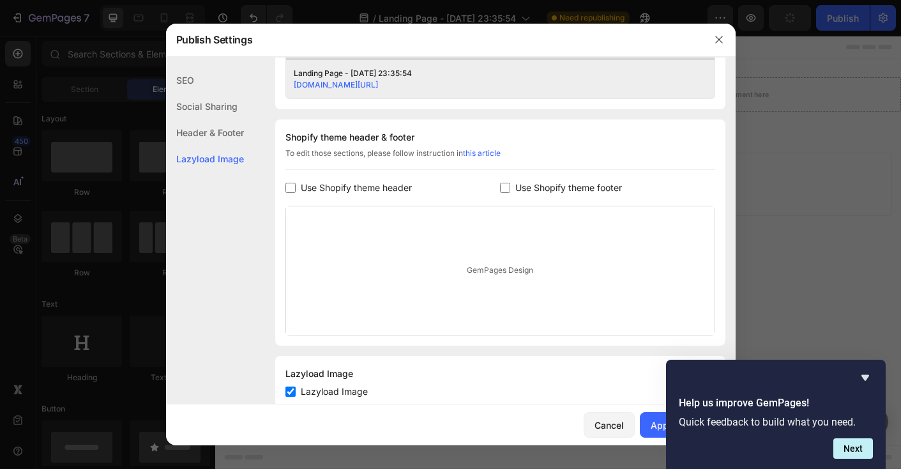
scroll to position [583, 0]
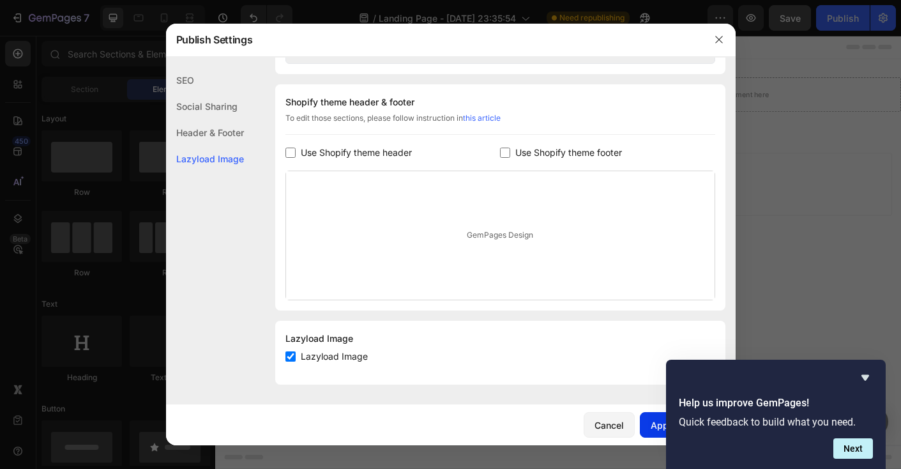
click at [656, 420] on div "Apply Settings" at bounding box center [683, 424] width 64 height 13
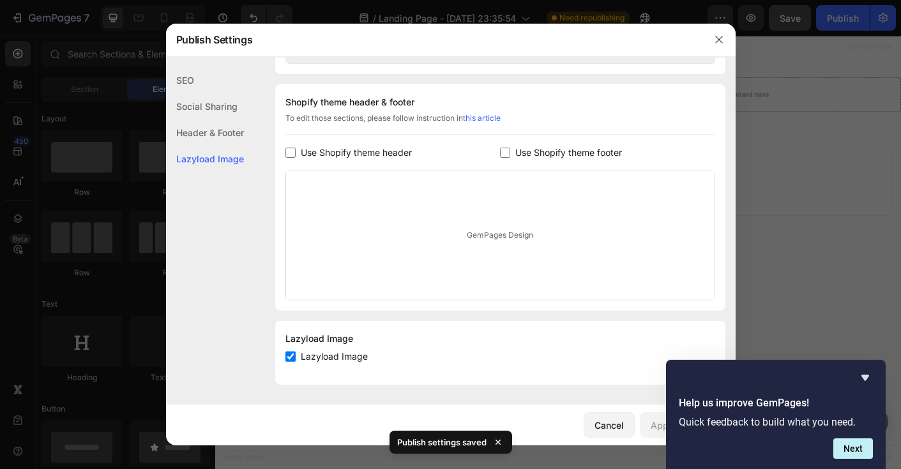
click at [227, 127] on div "Header & Footer" at bounding box center [205, 132] width 78 height 26
click at [219, 107] on div "Social Sharing" at bounding box center [205, 106] width 78 height 26
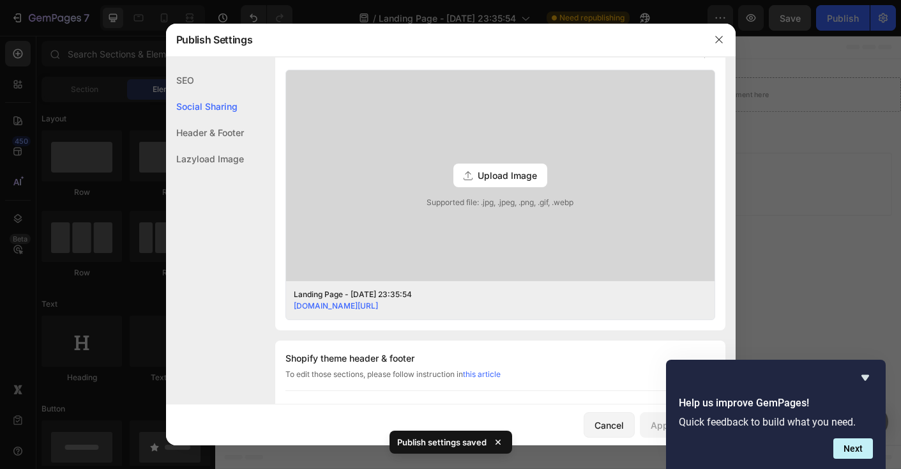
scroll to position [292, 0]
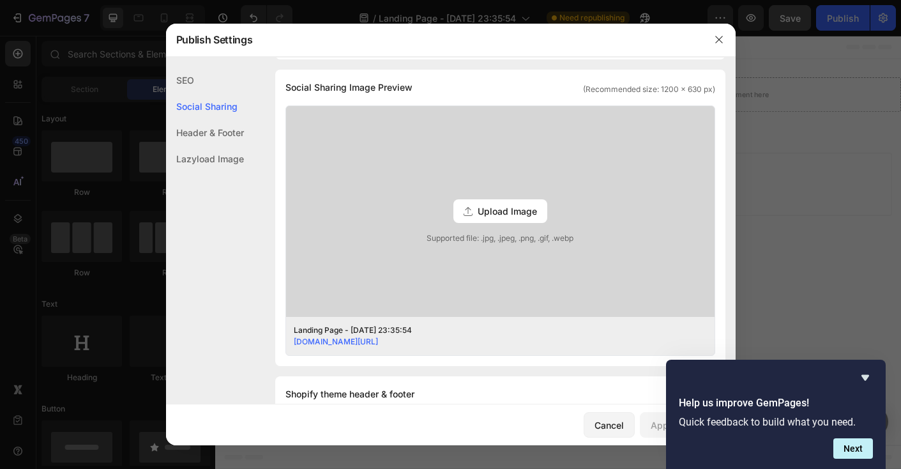
click at [183, 79] on div "SEO" at bounding box center [205, 80] width 78 height 26
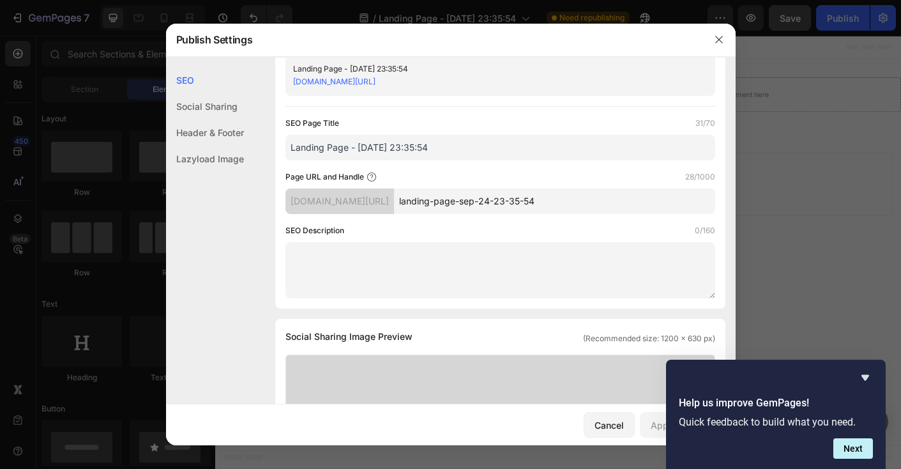
scroll to position [0, 0]
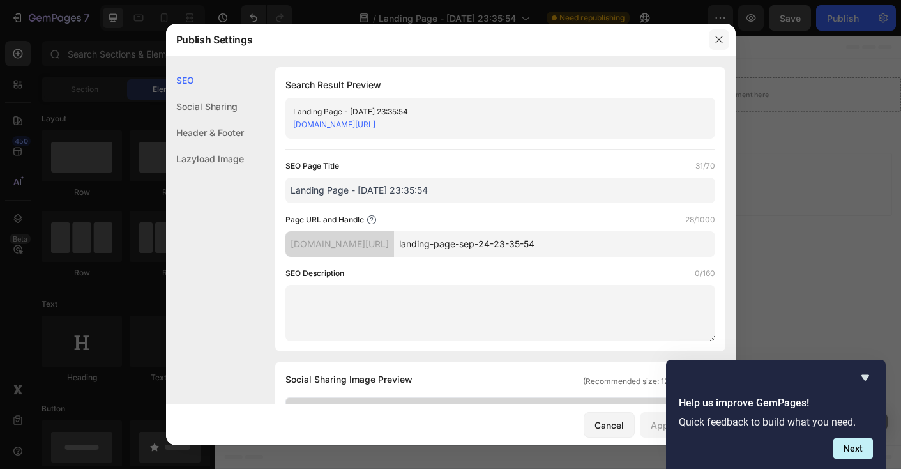
click at [716, 40] on icon "button" at bounding box center [719, 39] width 10 height 10
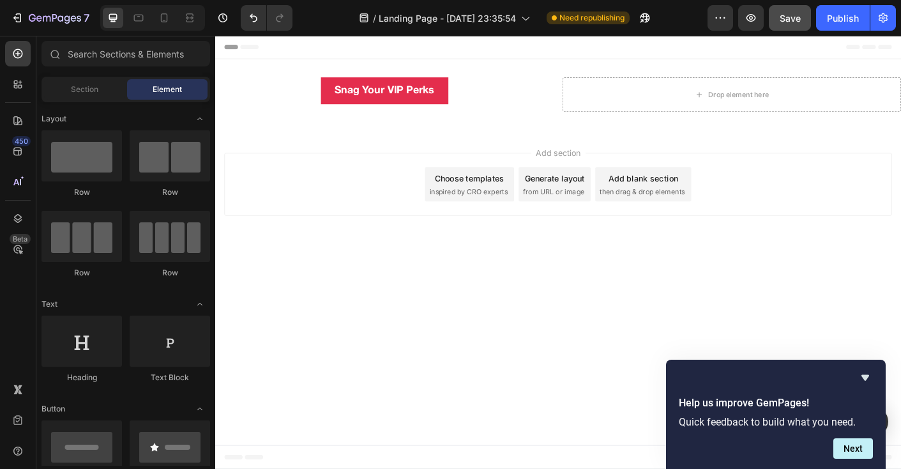
click at [784, 24] on div "Save" at bounding box center [789, 17] width 21 height 13
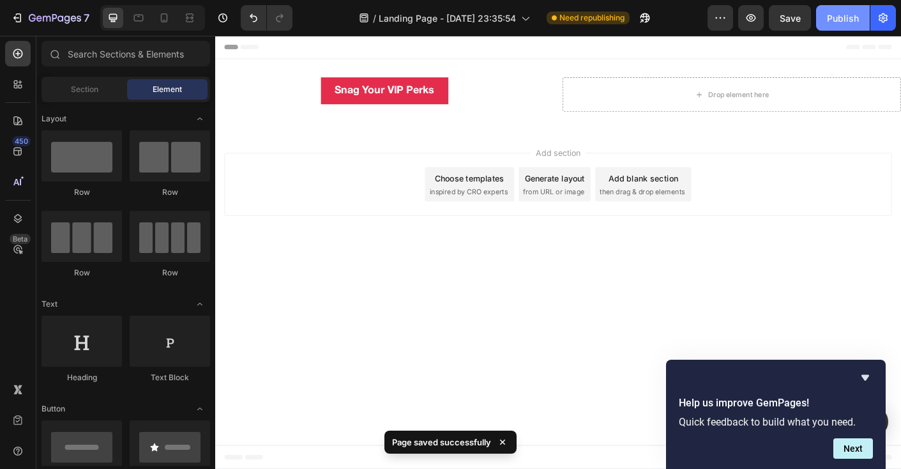
click at [850, 18] on div "Publish" at bounding box center [843, 17] width 32 height 13
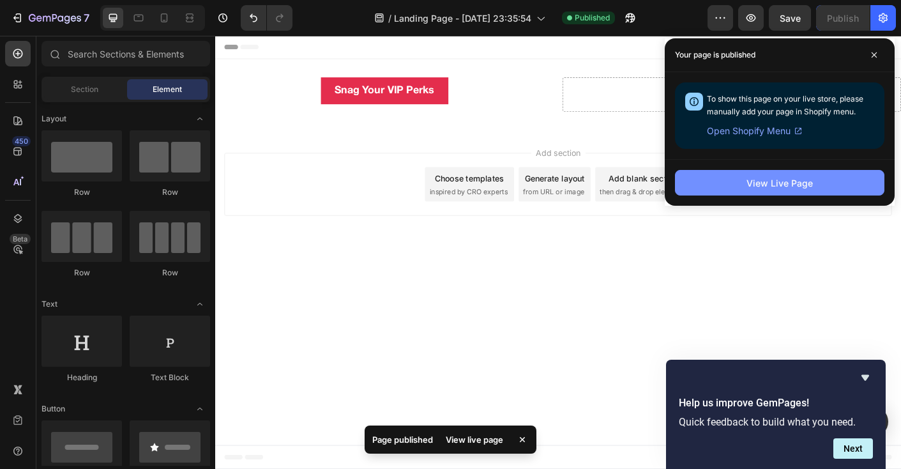
click at [700, 177] on button "View Live Page" at bounding box center [779, 183] width 209 height 26
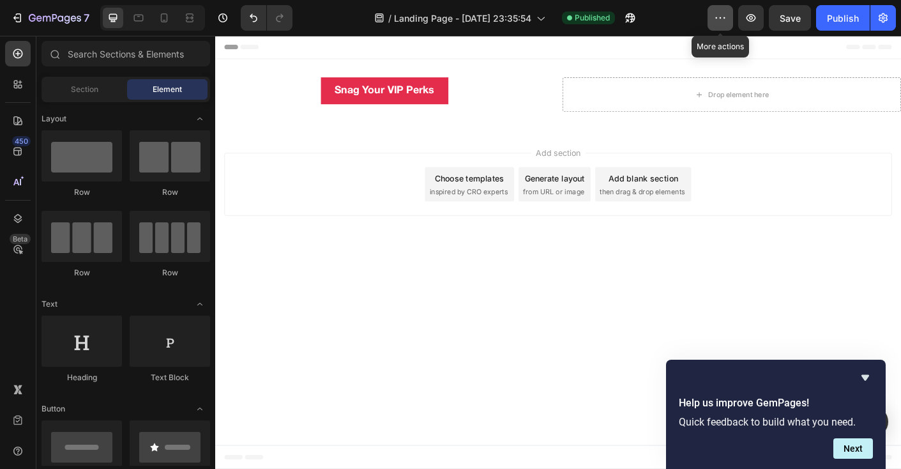
click at [714, 19] on icon "button" at bounding box center [720, 17] width 13 height 13
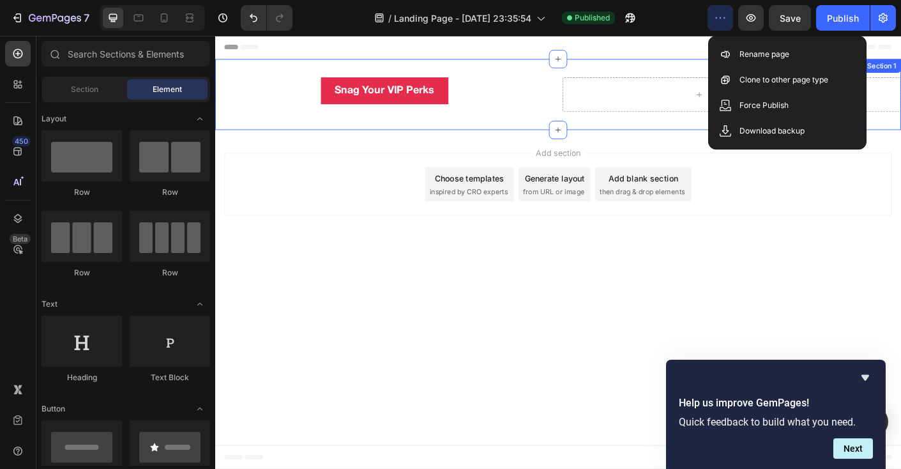
click at [647, 65] on div "Snag Your VIP Perks Button Drop element here Row Section 1" at bounding box center [598, 101] width 766 height 79
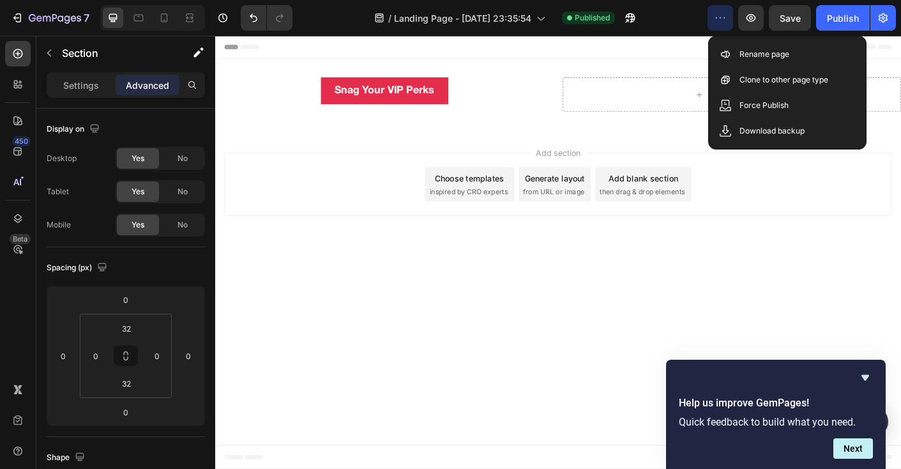
click at [329, 190] on div "Add section Choose templates inspired by CRO experts Generate layout from URL o…" at bounding box center [598, 202] width 746 height 70
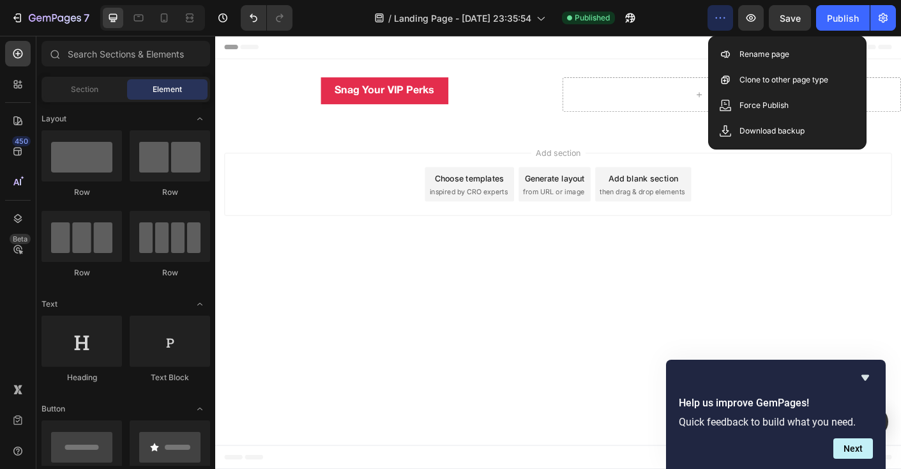
click at [529, 144] on div "Add section Choose templates inspired by CRO experts Generate layout from URL o…" at bounding box center [598, 204] width 766 height 126
click at [732, 23] on button "button" at bounding box center [720, 18] width 26 height 26
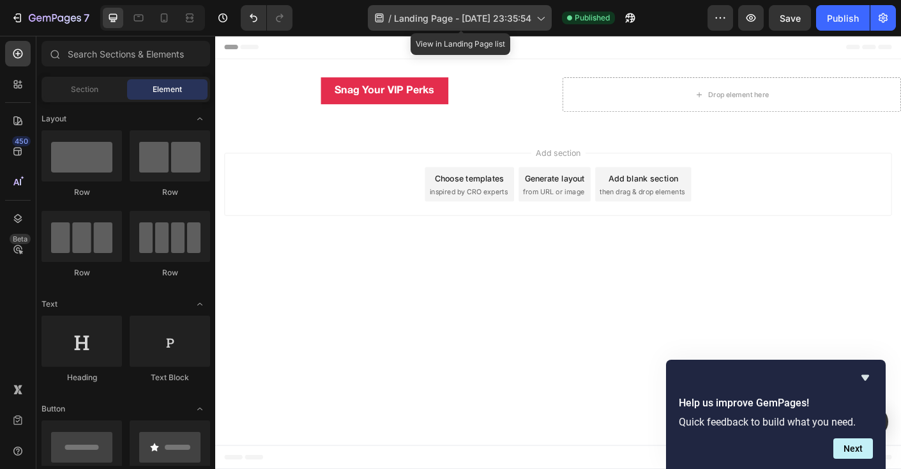
click at [475, 22] on span "Landing Page - Sep 24, 23:35:54" at bounding box center [462, 17] width 137 height 13
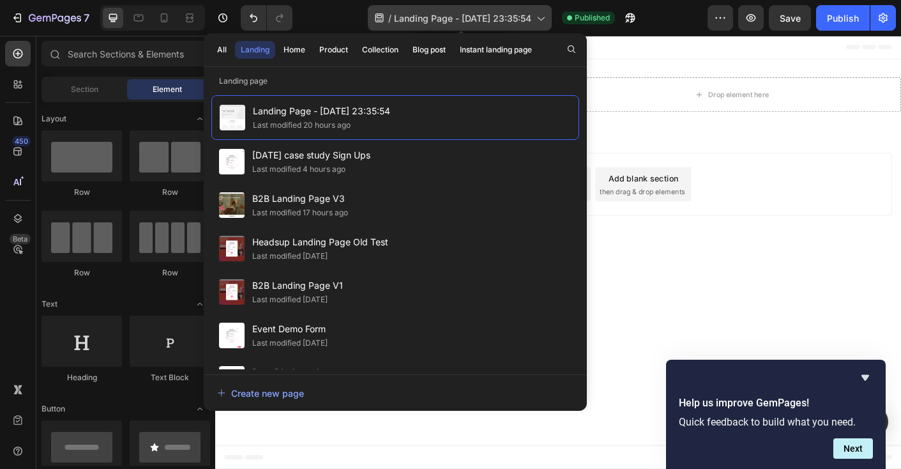
click at [485, 20] on span "Landing Page - Sep 24, 23:35:54" at bounding box center [462, 17] width 137 height 13
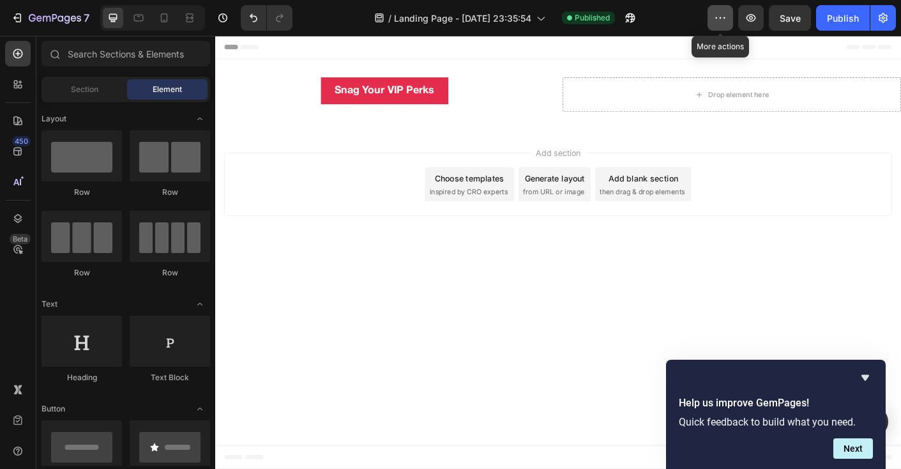
click at [730, 24] on button "button" at bounding box center [720, 18] width 26 height 26
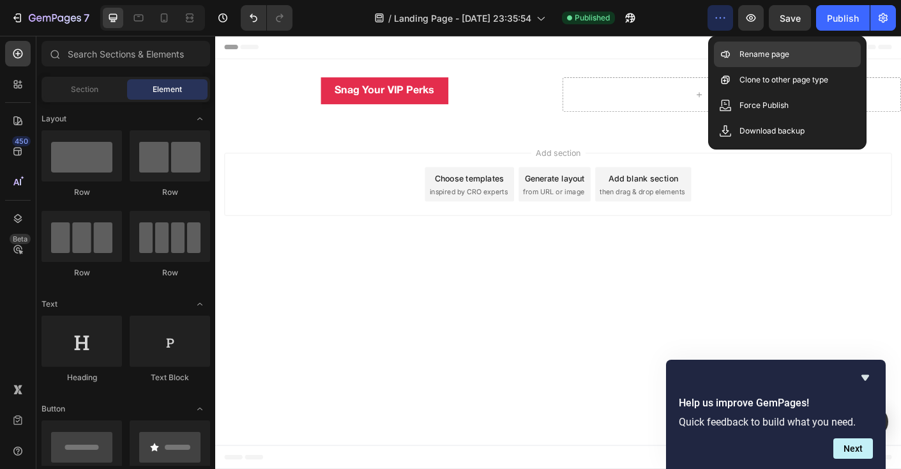
click at [734, 45] on div "Rename page" at bounding box center [787, 54] width 147 height 26
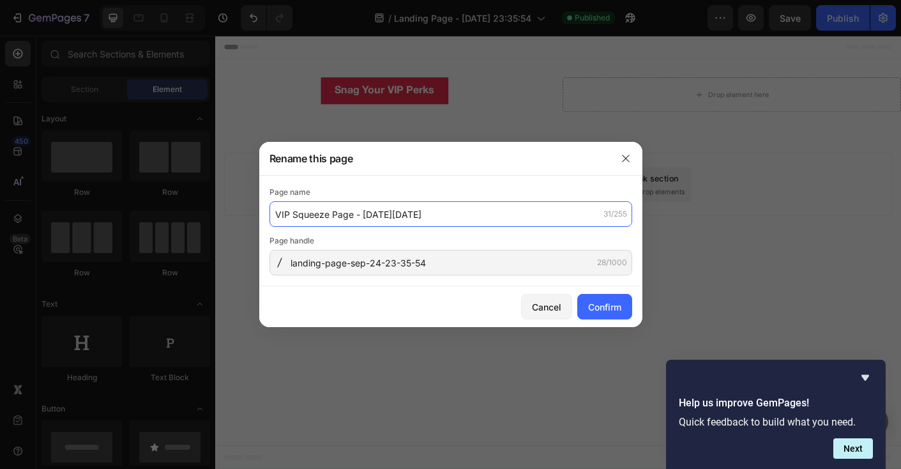
type input "VIP Squeeze Page - [DATE][DATE]"
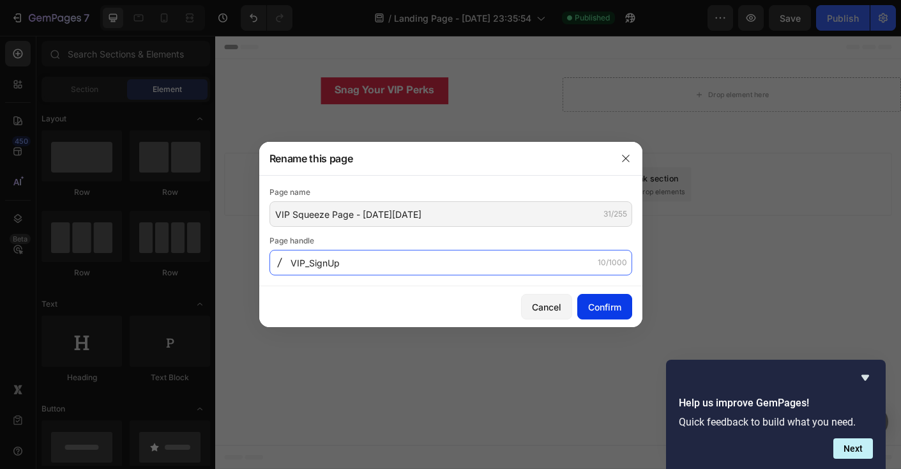
type input "VIP_SignUp"
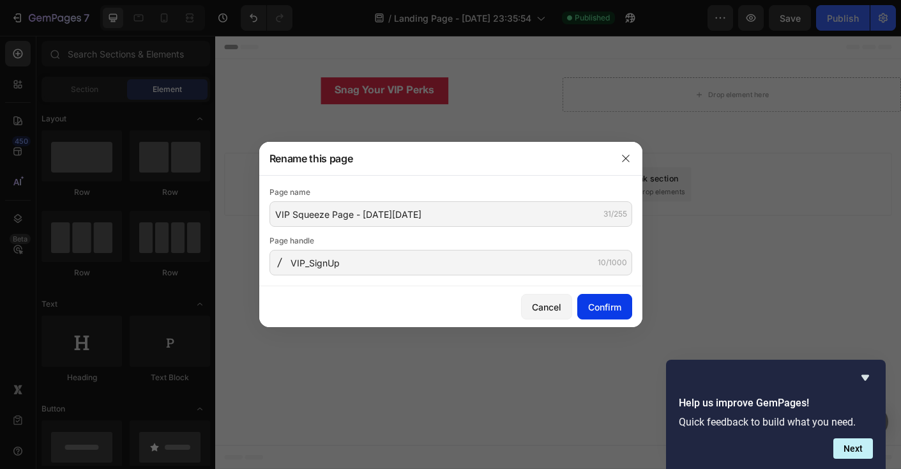
click at [591, 301] on div "Confirm" at bounding box center [604, 306] width 33 height 13
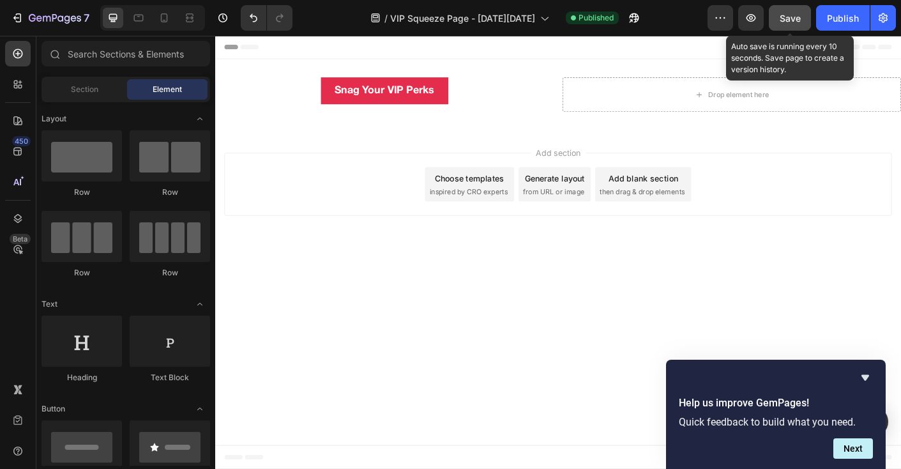
click at [786, 23] on span "Save" at bounding box center [789, 18] width 21 height 11
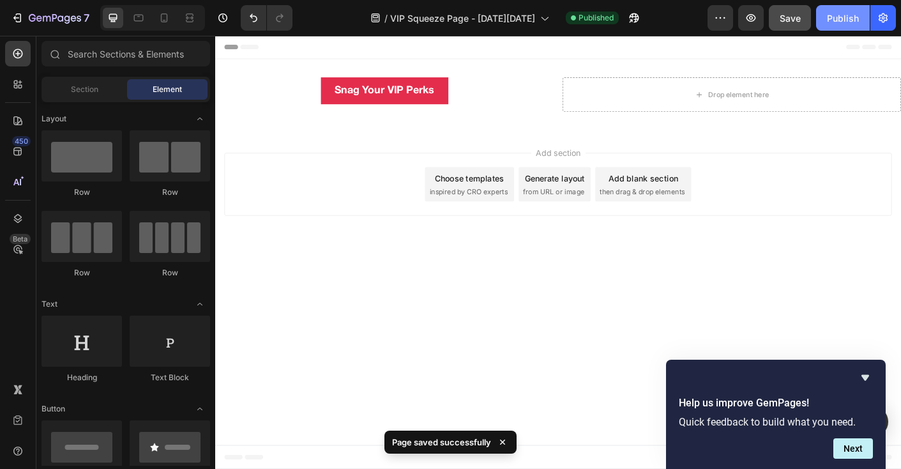
click at [857, 22] on div "Publish" at bounding box center [843, 17] width 32 height 13
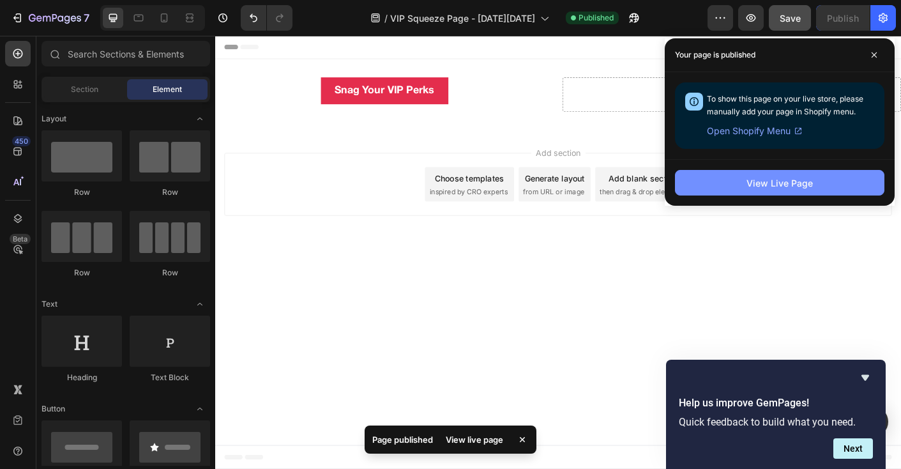
click at [702, 178] on button "View Live Page" at bounding box center [779, 183] width 209 height 26
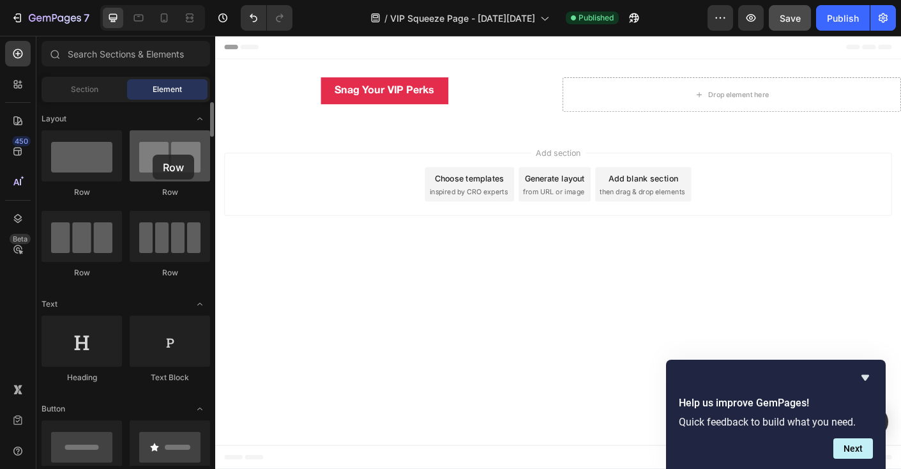
click at [153, 154] on div at bounding box center [170, 155] width 80 height 51
click at [95, 93] on span "Section" at bounding box center [84, 89] width 27 height 11
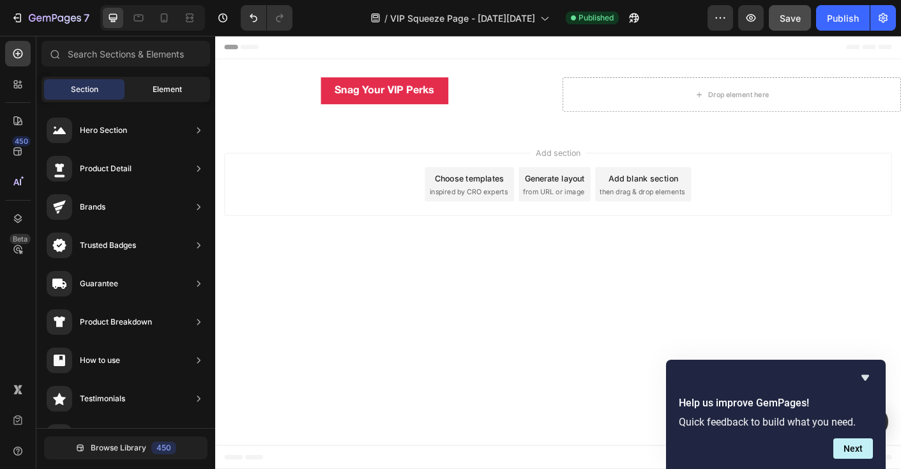
click at [150, 90] on div "Element" at bounding box center [167, 89] width 80 height 20
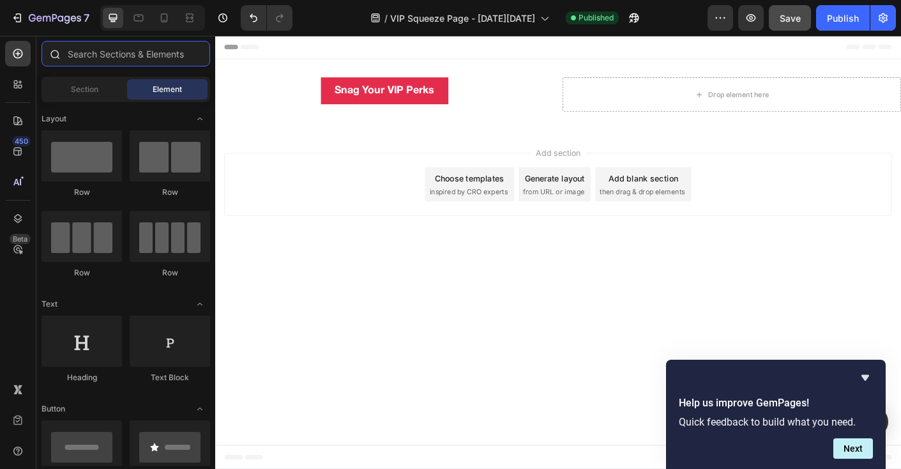
click at [130, 60] on input "text" at bounding box center [125, 54] width 169 height 26
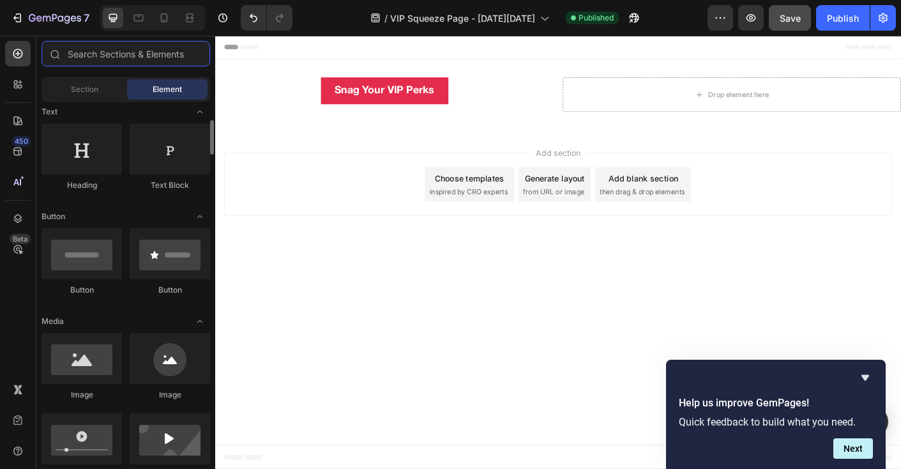
scroll to position [291, 0]
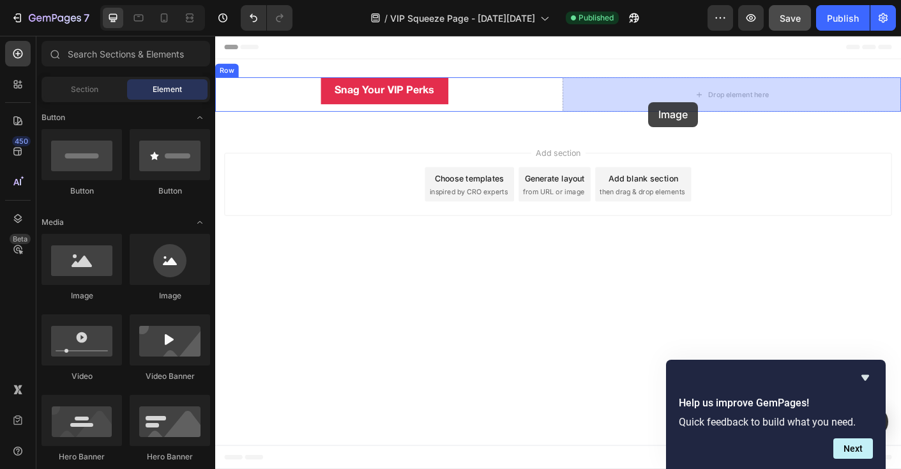
drag, startPoint x: 308, startPoint y: 306, endPoint x: 699, endPoint y: 110, distance: 437.7
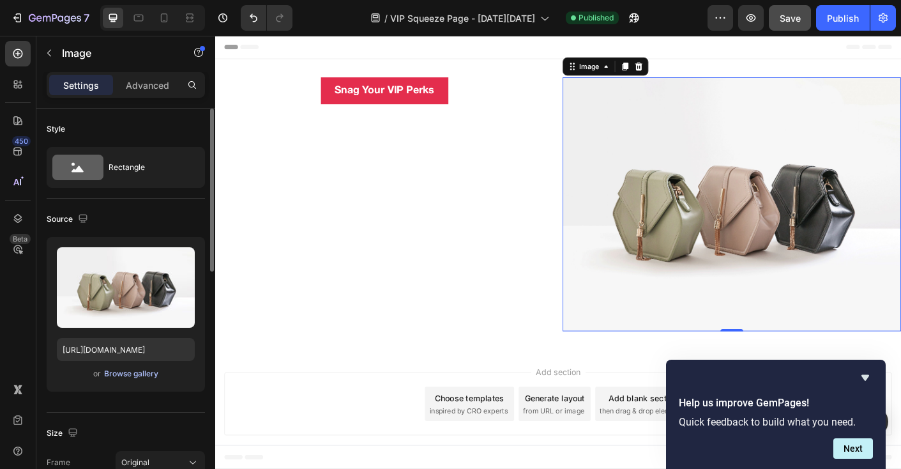
click at [134, 373] on div "Browse gallery" at bounding box center [131, 373] width 54 height 11
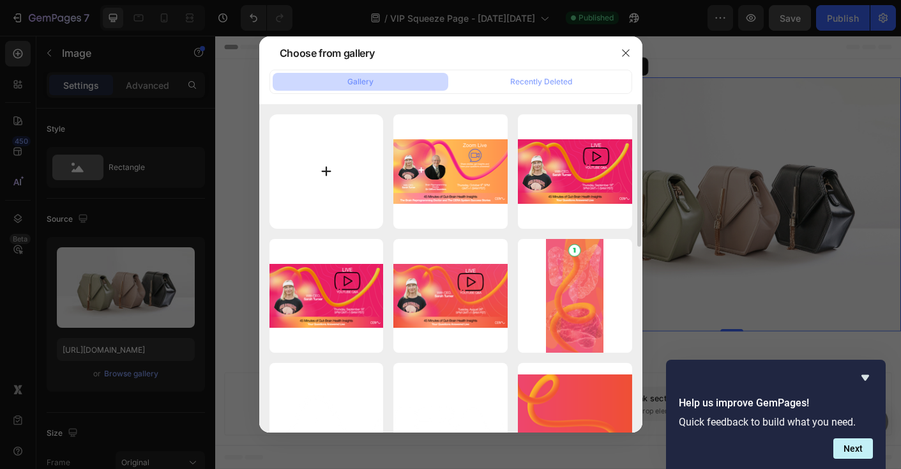
click at [320, 166] on input "file" at bounding box center [326, 171] width 114 height 114
type input "C:\fakepath\🔻 DOWNLOAD_ Mobile - WOMAN -VIP Squeeze Page Version.png"
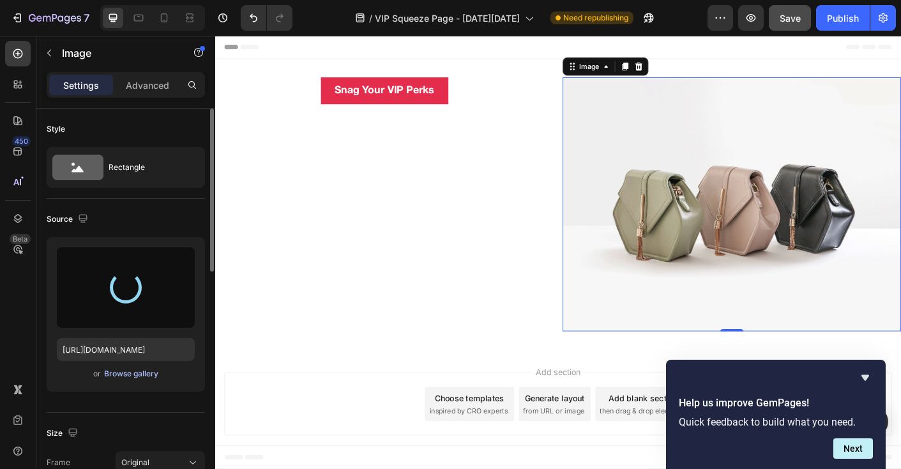
type input "https://cdn.shopify.com/s/files/1/0694/9945/3741/files/gempages_552644572065301…"
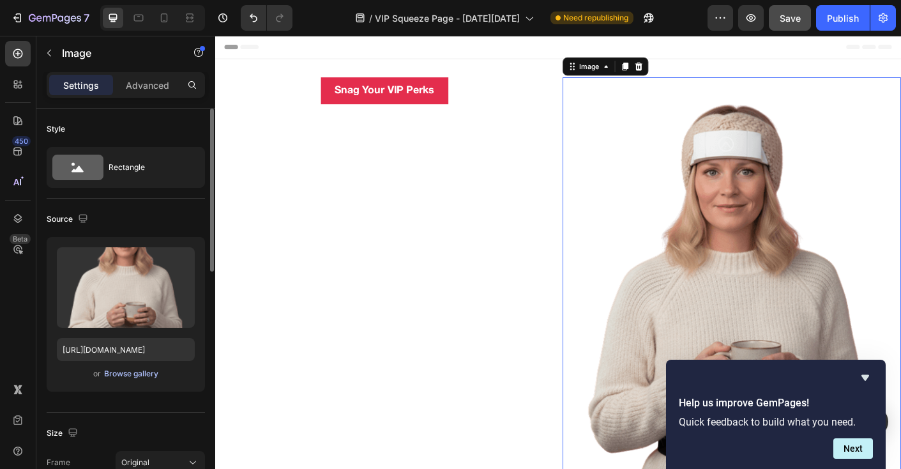
click at [137, 373] on div "Browse gallery" at bounding box center [131, 373] width 54 height 11
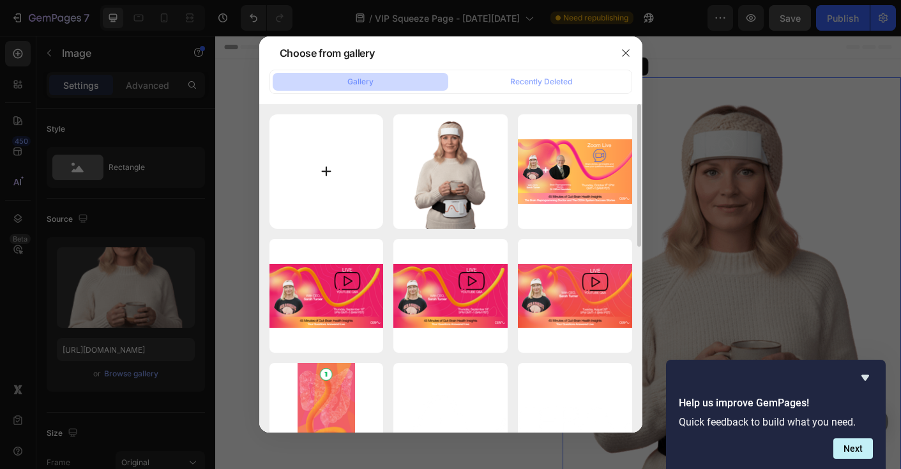
click at [316, 162] on input "file" at bounding box center [326, 171] width 114 height 114
type input "C:\fakepath\🔻 DOWNLOAD_ 40 Year old woman wearing CeraTrhive-with coffee.png"
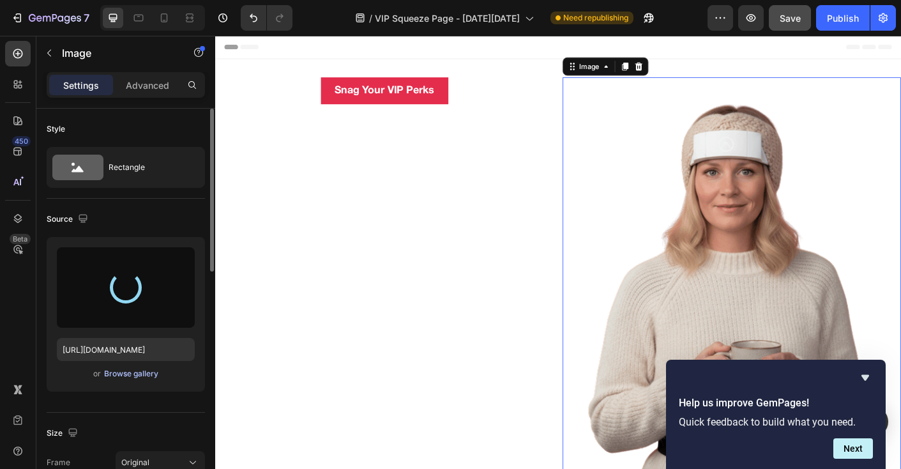
type input "https://cdn.shopify.com/s/files/1/0694/9945/3741/files/gempages_552644572065301…"
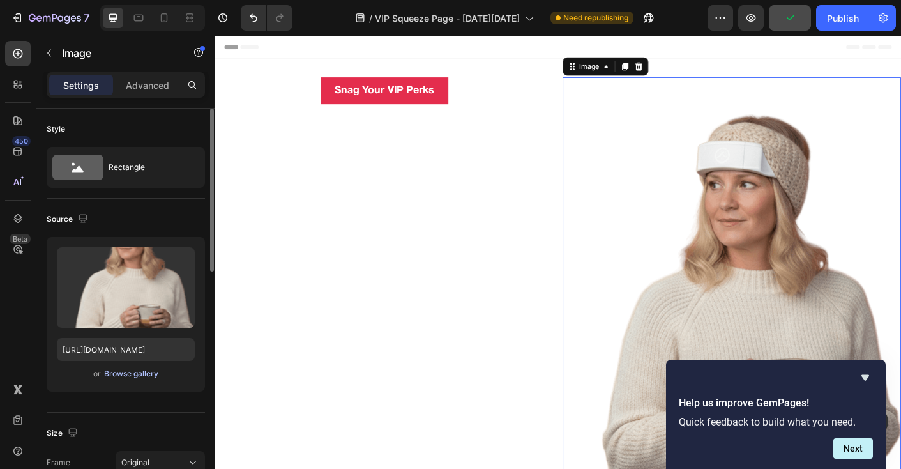
click at [139, 371] on div "Browse gallery" at bounding box center [131, 373] width 54 height 11
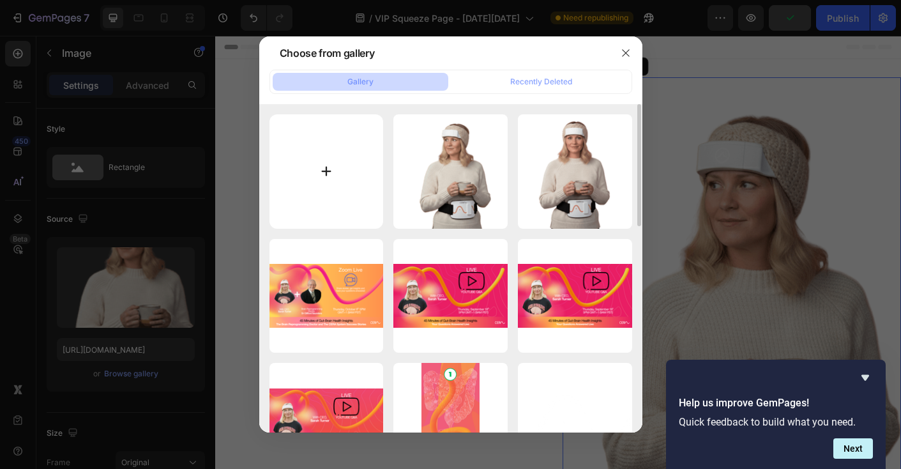
click at [327, 172] on input "file" at bounding box center [326, 171] width 114 height 114
type input "C:\fakepath\Gemini_Generated_Image_1dxsol1dxsol1dxs - Edited 1.png"
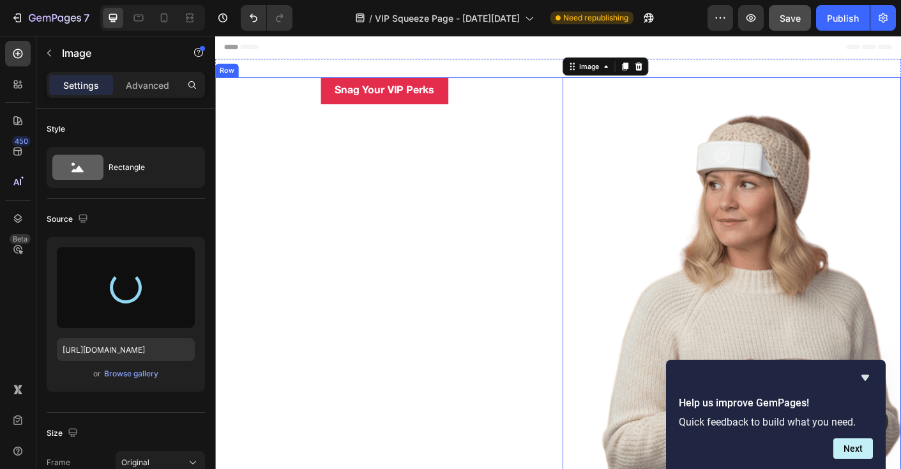
type input "[URL][DOMAIN_NAME]"
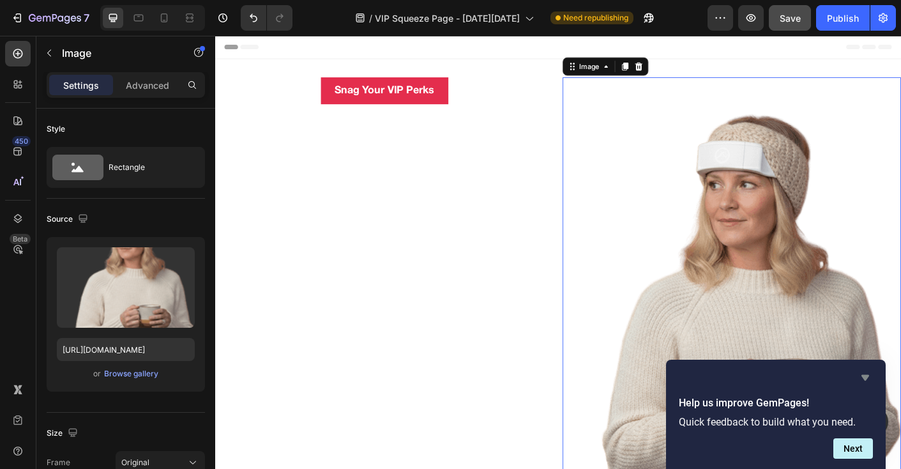
click at [859, 380] on icon "Hide survey" at bounding box center [864, 377] width 15 height 15
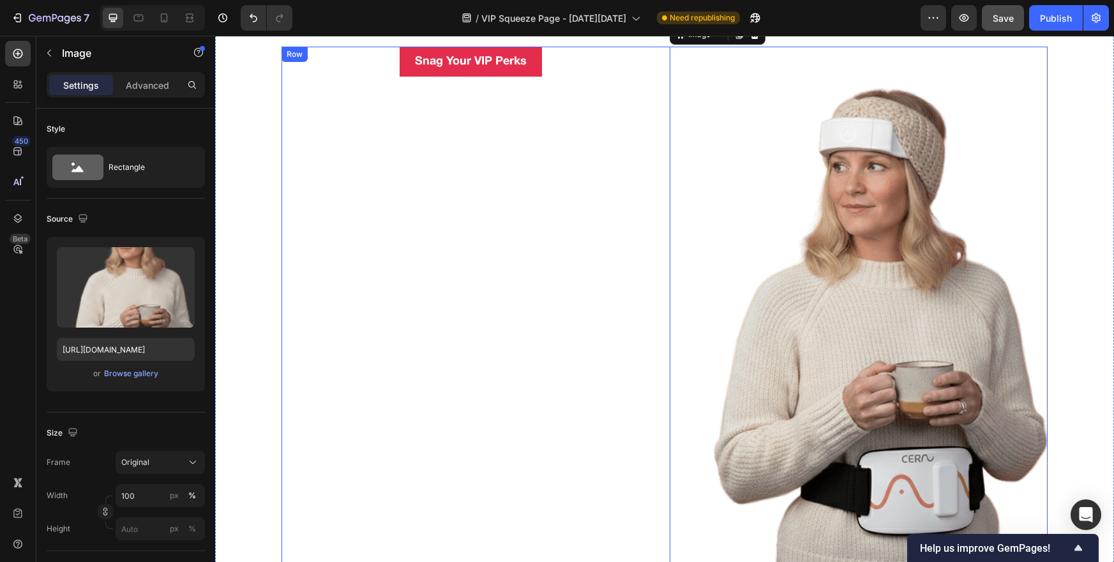
scroll to position [25, 0]
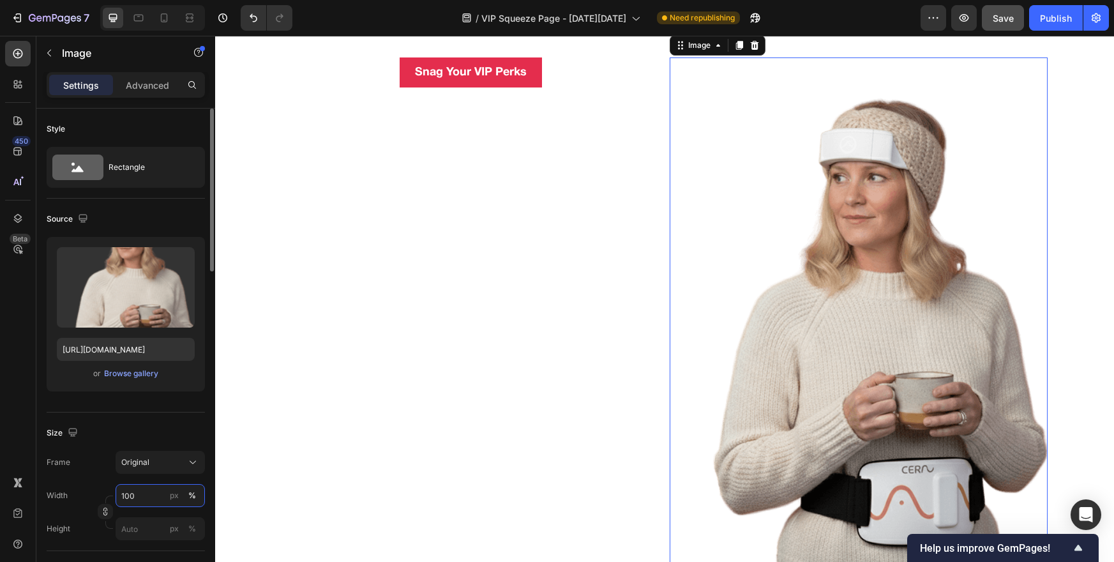
click at [142, 468] on input "100" at bounding box center [160, 495] width 89 height 23
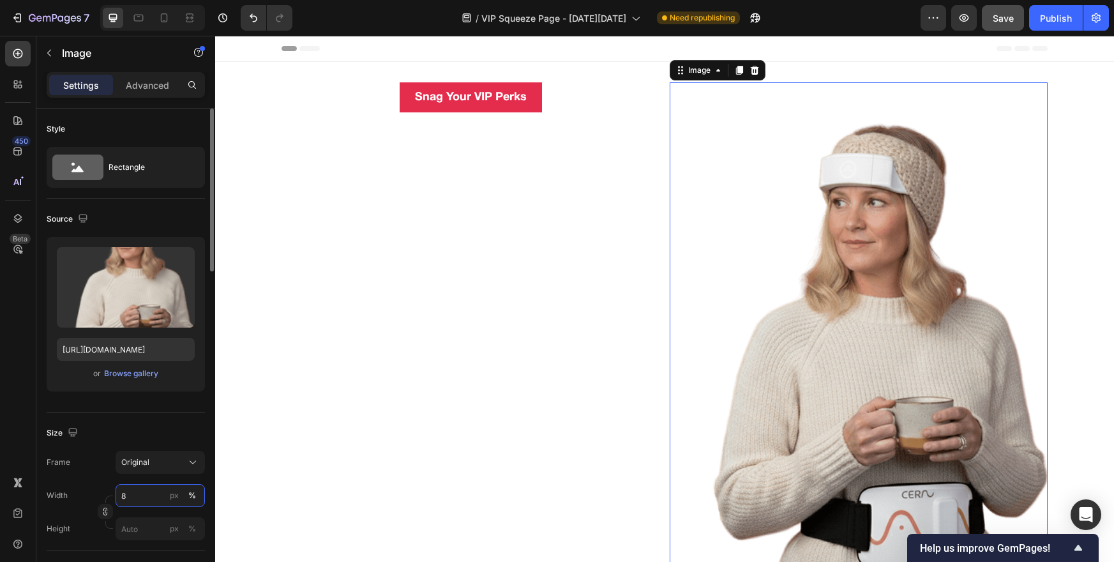
type input "80"
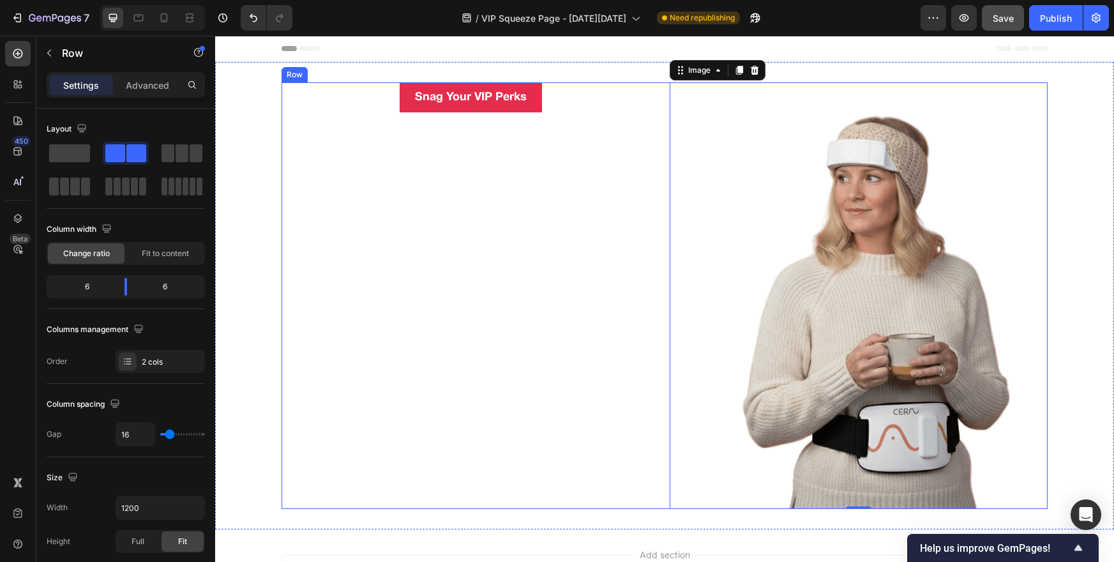
click at [323, 181] on div "Snag Your VIP Perks Button" at bounding box center [471, 295] width 378 height 426
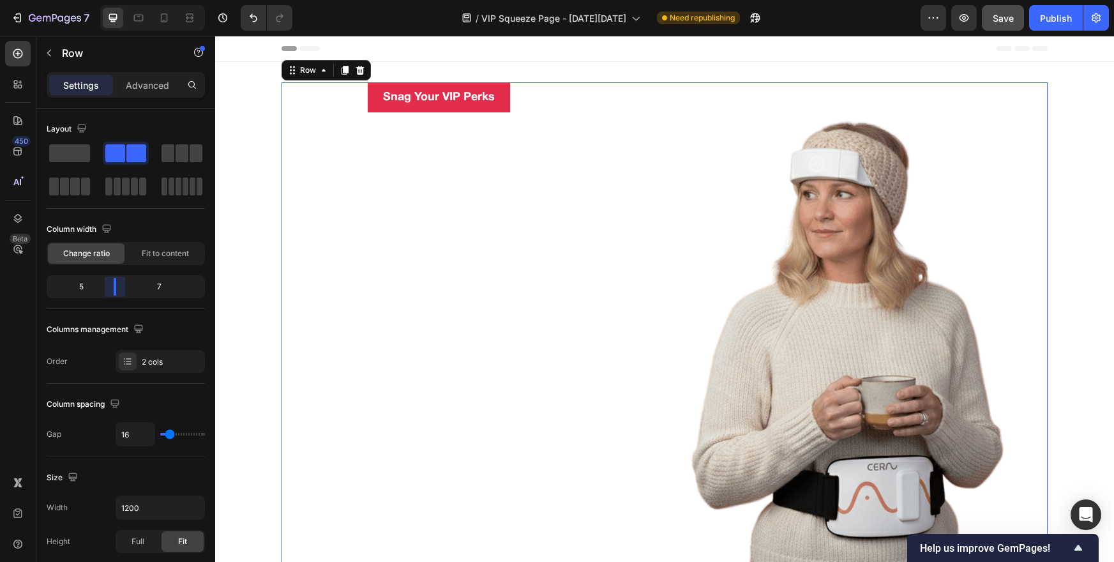
drag, startPoint x: 123, startPoint y: 285, endPoint x: 114, endPoint y: 285, distance: 8.3
click at [114, 26] on body "7 Version history / VIP Squeeze Page - Black Friday Need republishing Preview S…" at bounding box center [557, 13] width 1114 height 26
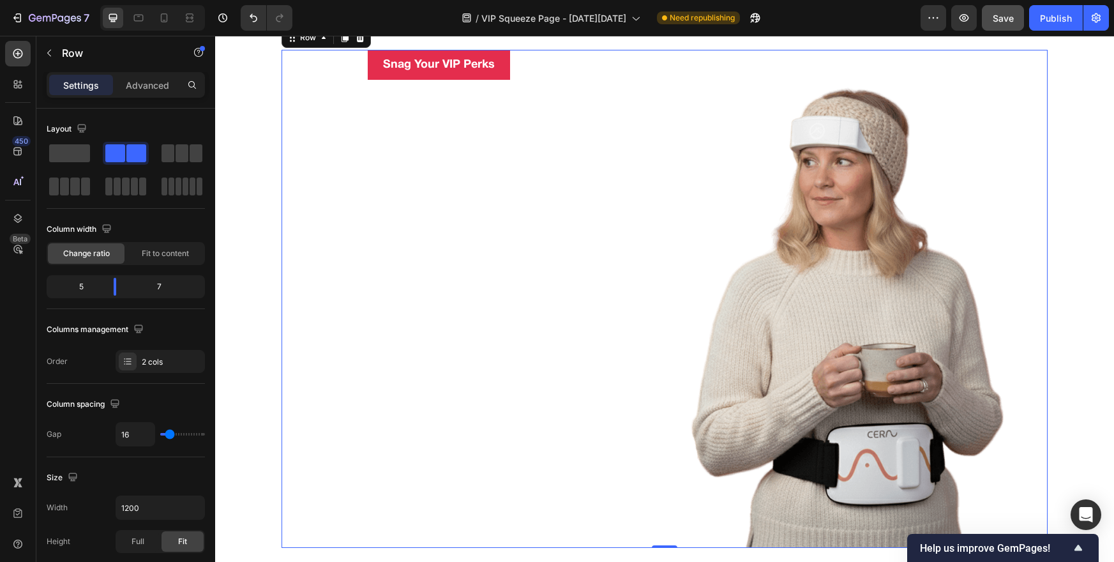
scroll to position [34, 0]
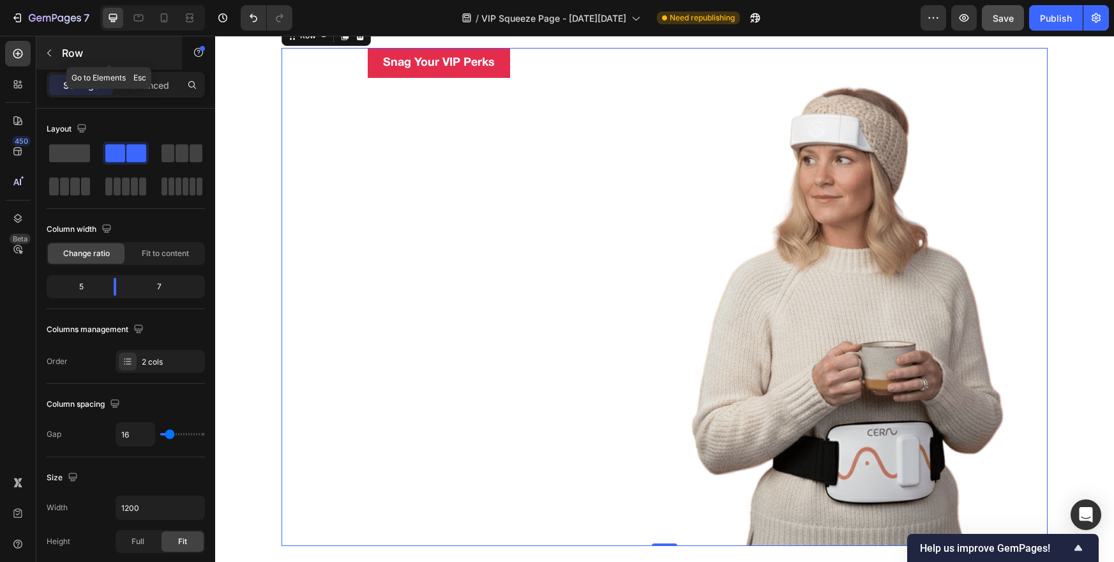
click at [44, 52] on icon "button" at bounding box center [49, 53] width 10 height 10
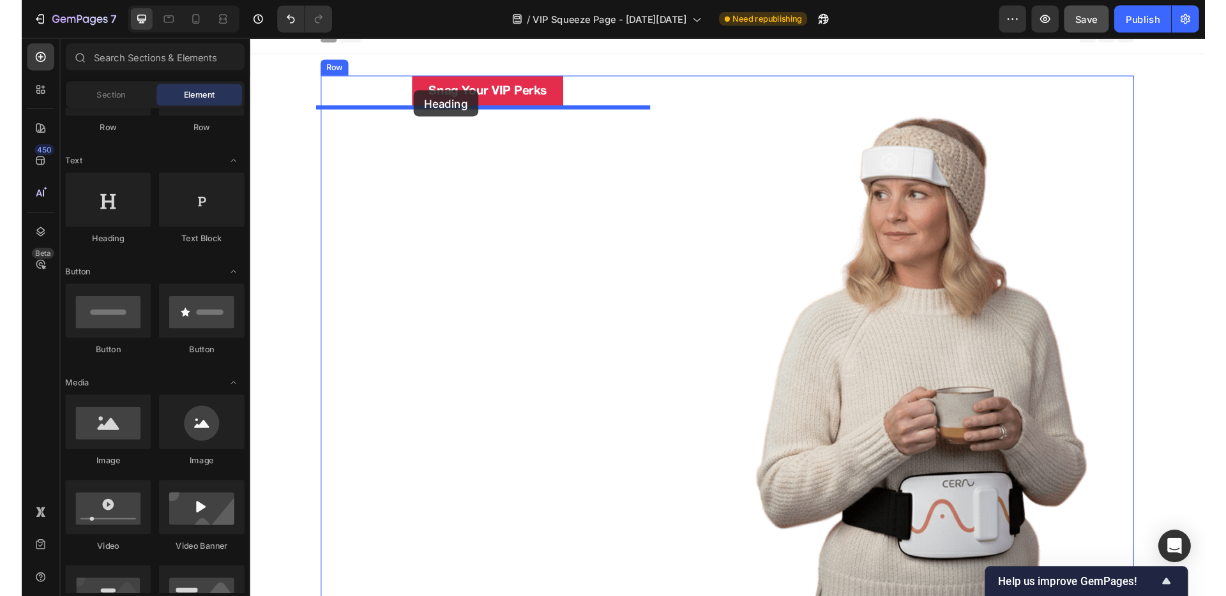
scroll to position [0, 0]
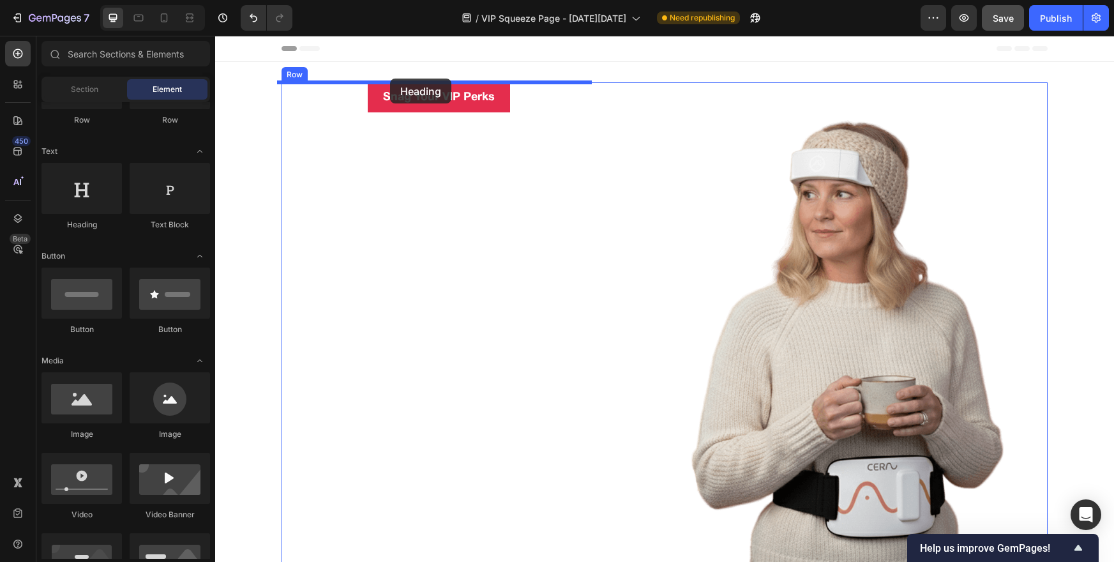
drag, startPoint x: 298, startPoint y: 222, endPoint x: 390, endPoint y: 79, distance: 170.5
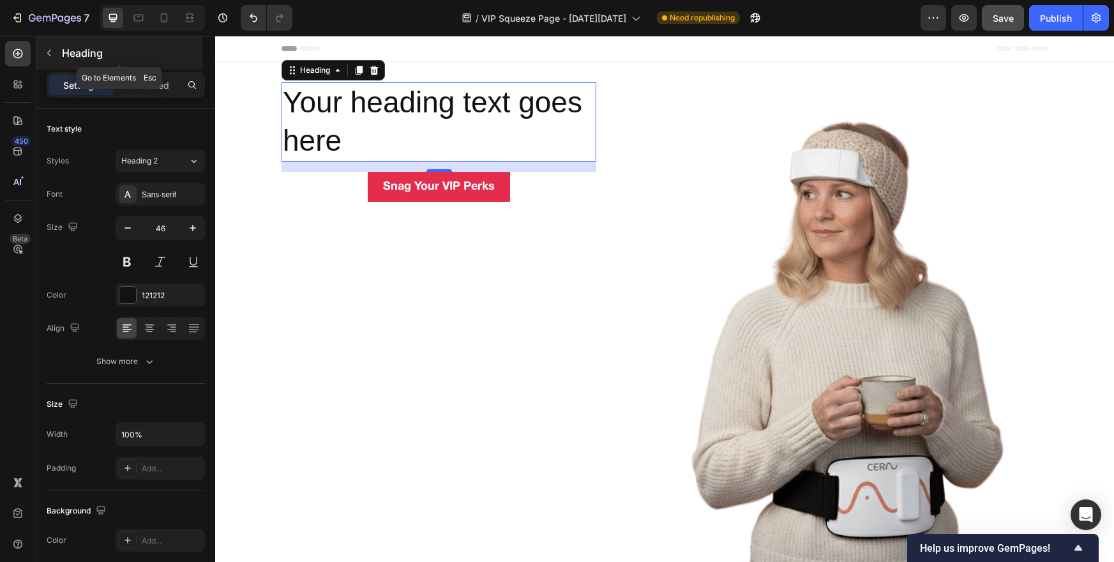
click at [48, 59] on button "button" at bounding box center [49, 53] width 20 height 20
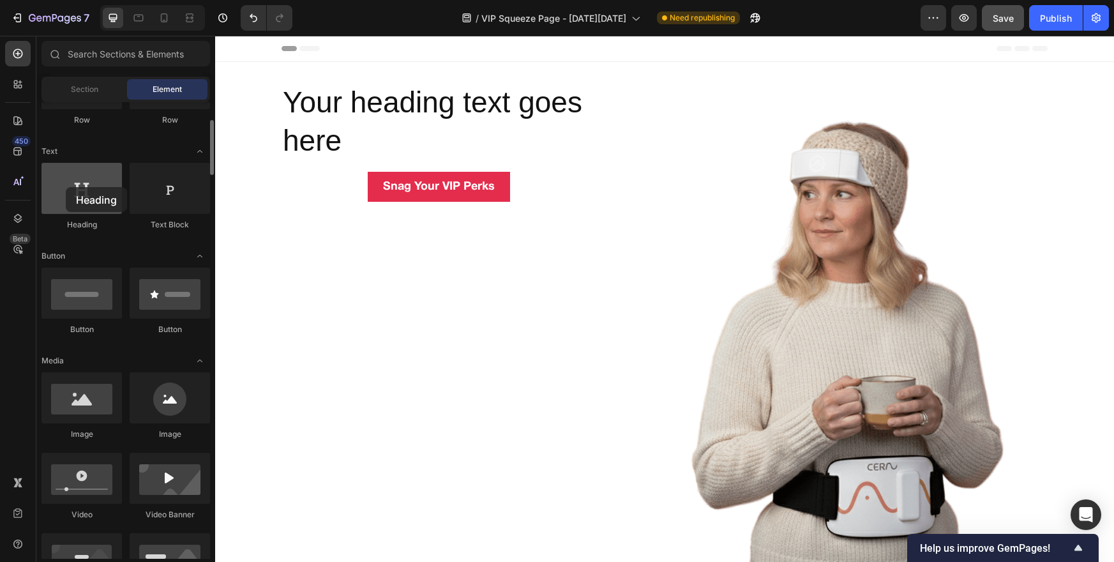
drag, startPoint x: 89, startPoint y: 189, endPoint x: 66, endPoint y: 187, distance: 23.7
click at [66, 187] on div at bounding box center [81, 188] width 80 height 51
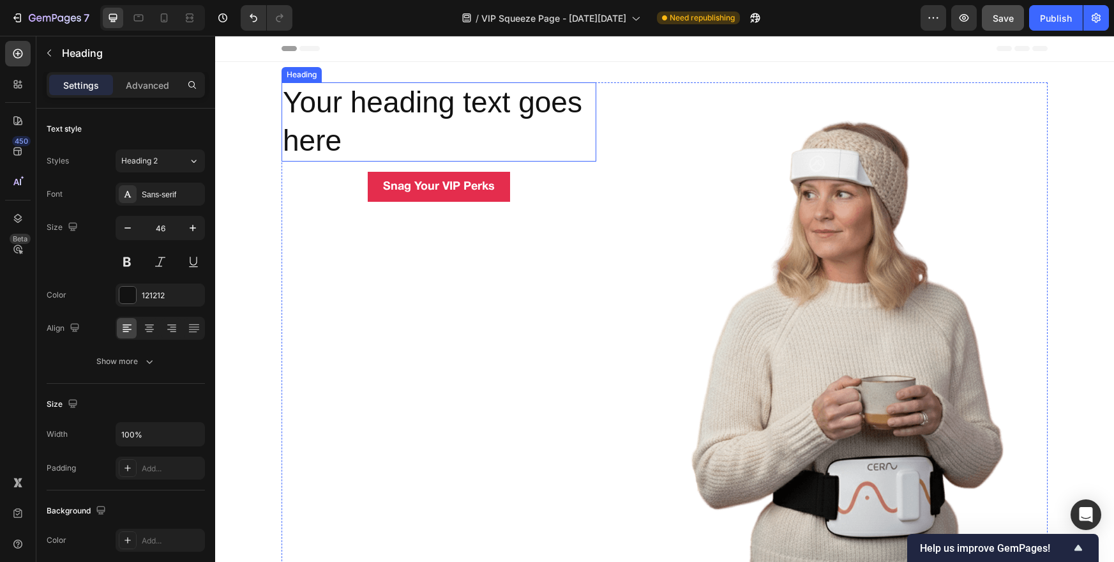
click at [348, 130] on h2 "Your heading text goes here" at bounding box center [439, 121] width 315 height 79
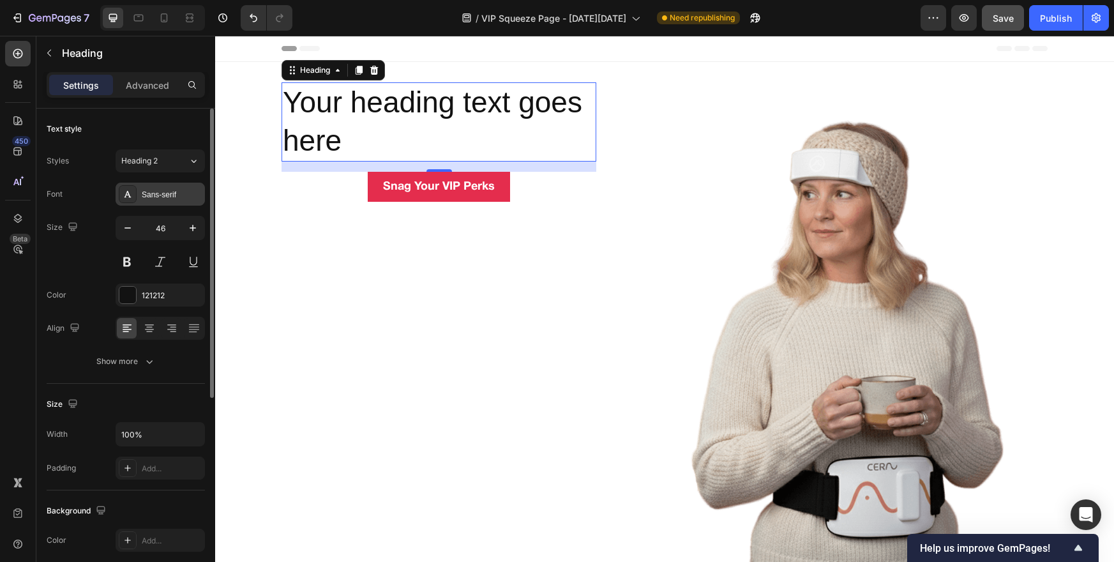
click at [161, 197] on div "Sans-serif" at bounding box center [172, 194] width 60 height 11
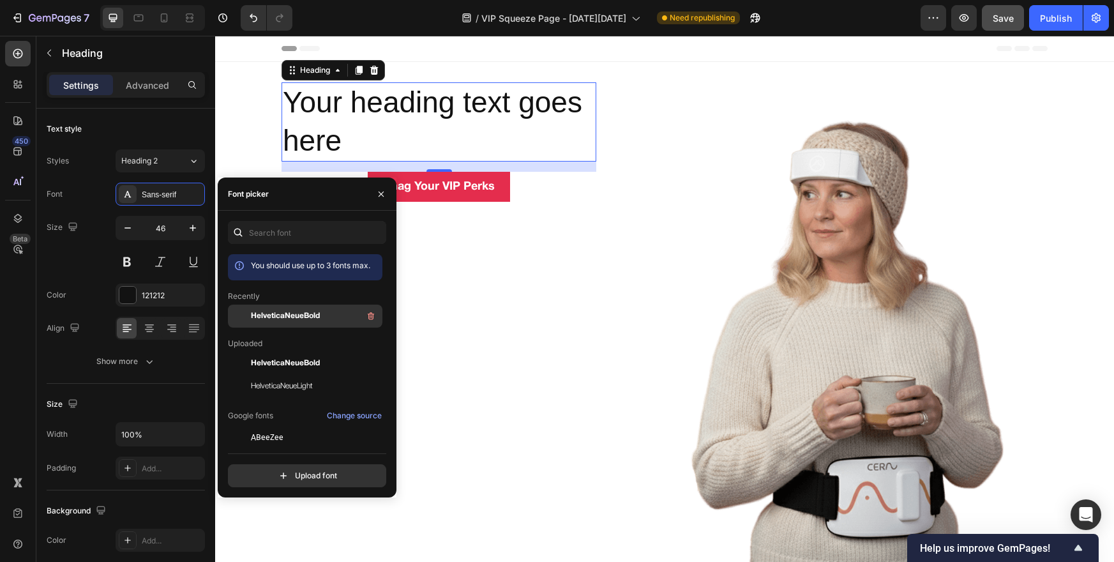
click at [290, 313] on span "HelveticaNeueBold" at bounding box center [285, 315] width 69 height 11
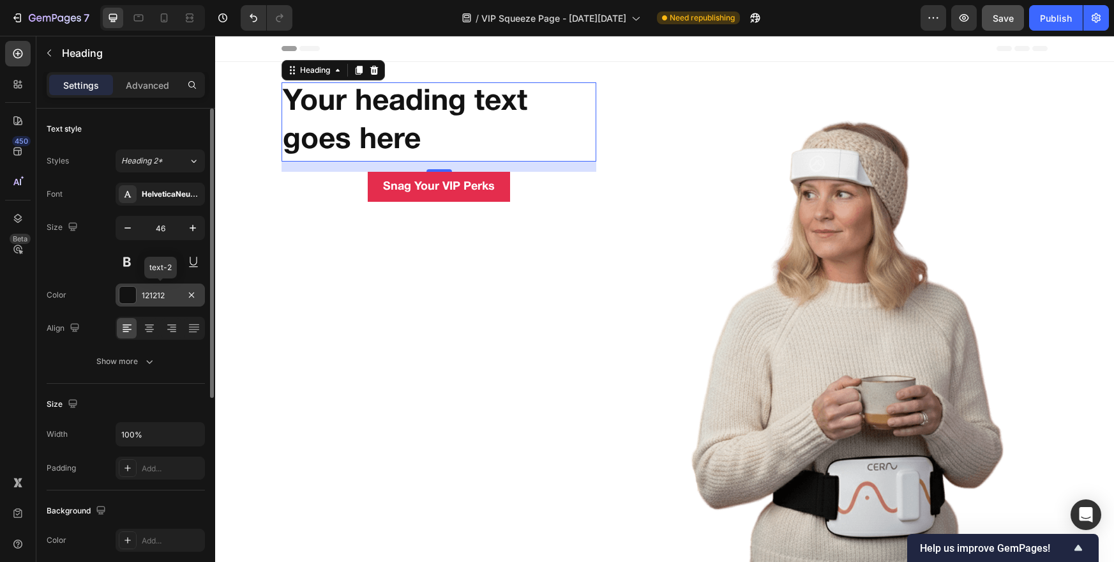
click at [123, 291] on div at bounding box center [127, 295] width 17 height 17
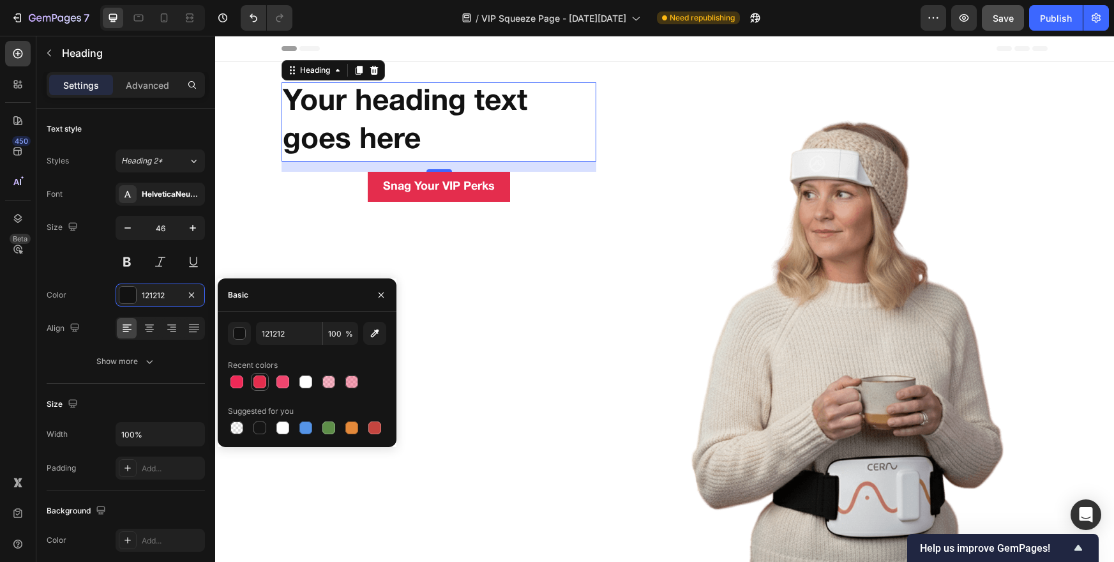
click at [257, 377] on div at bounding box center [259, 381] width 13 height 13
type input "E42D4D"
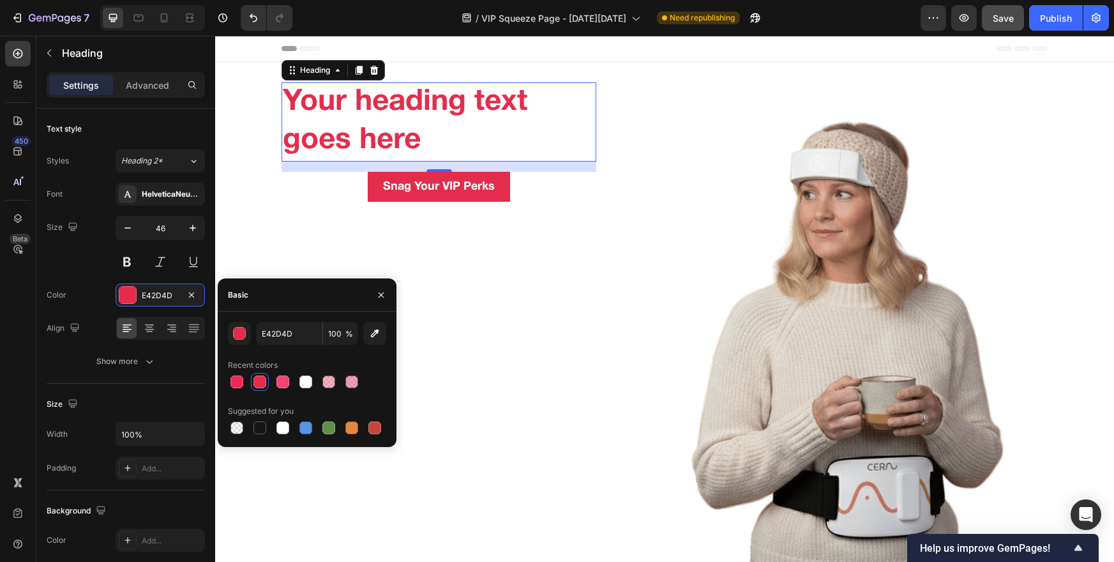
click at [409, 134] on h2 "Your heading text goes here" at bounding box center [439, 121] width 315 height 79
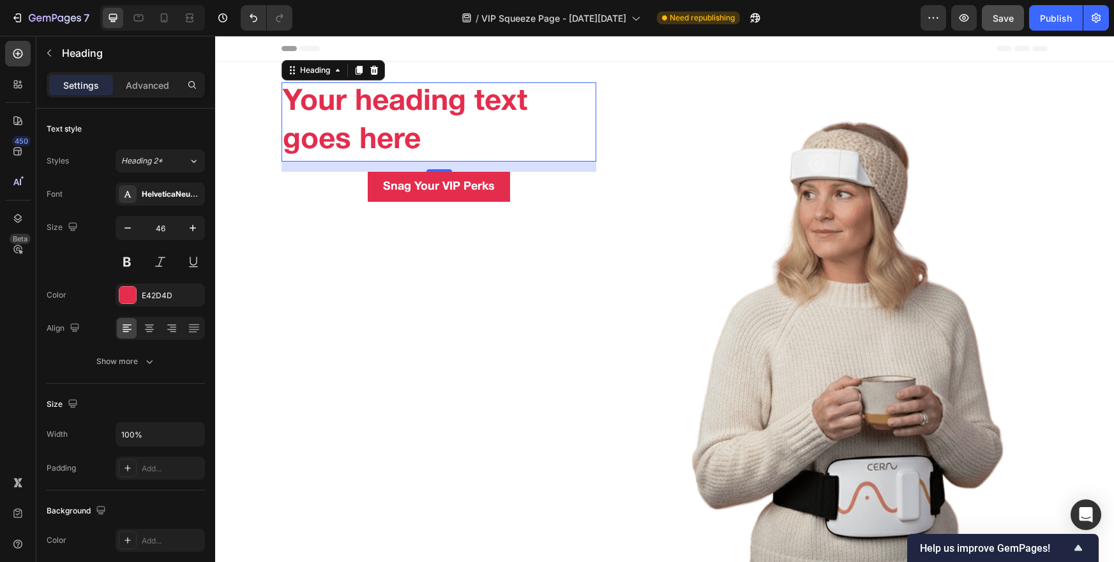
click at [409, 134] on p "Your heading text goes here" at bounding box center [439, 122] width 312 height 77
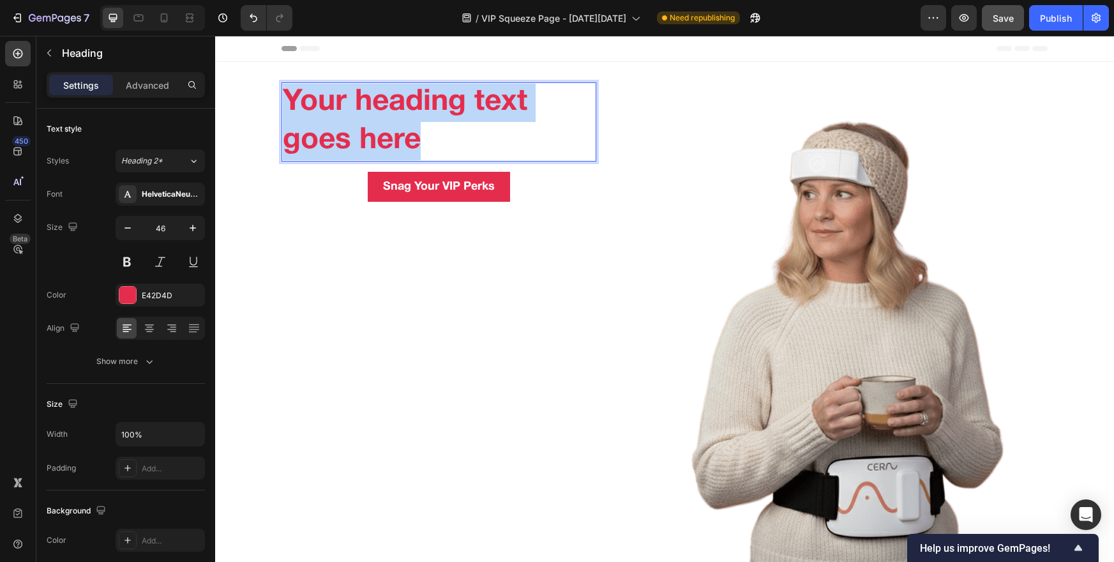
drag, startPoint x: 430, startPoint y: 136, endPoint x: 278, endPoint y: 112, distance: 153.1
click at [283, 112] on p "Your heading text goes here" at bounding box center [439, 122] width 312 height 77
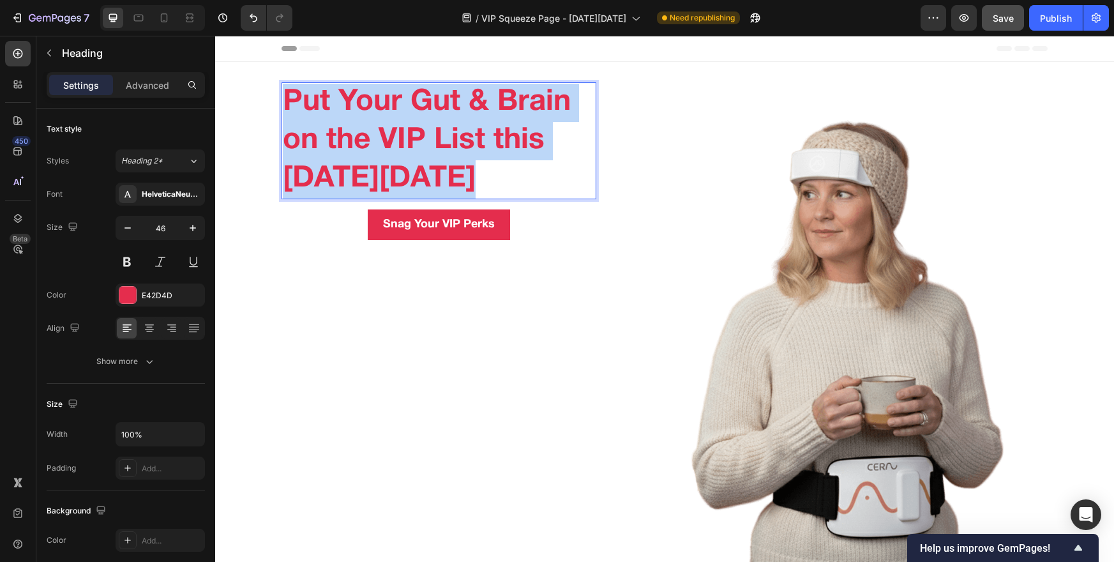
drag, startPoint x: 500, startPoint y: 172, endPoint x: 267, endPoint y: 85, distance: 248.9
click at [265, 84] on div "Put Your Gut & Brain on the VIP List this Black Friday Heading 16 Snag Your VIP…" at bounding box center [664, 331] width 899 height 498
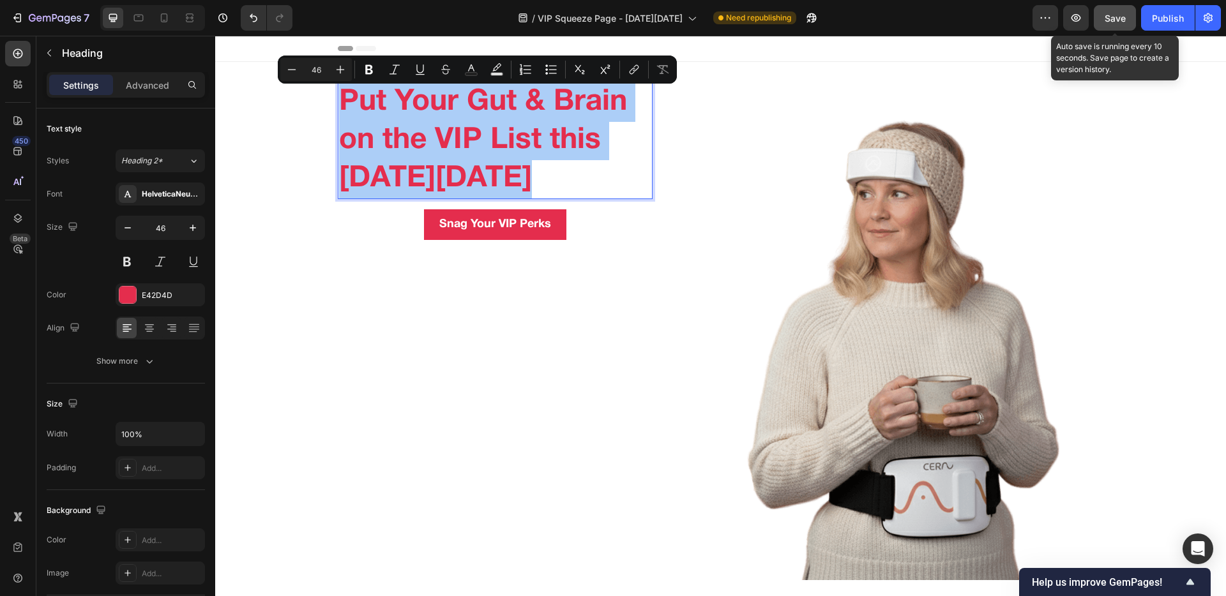
click at [900, 22] on span "Save" at bounding box center [1114, 18] width 21 height 11
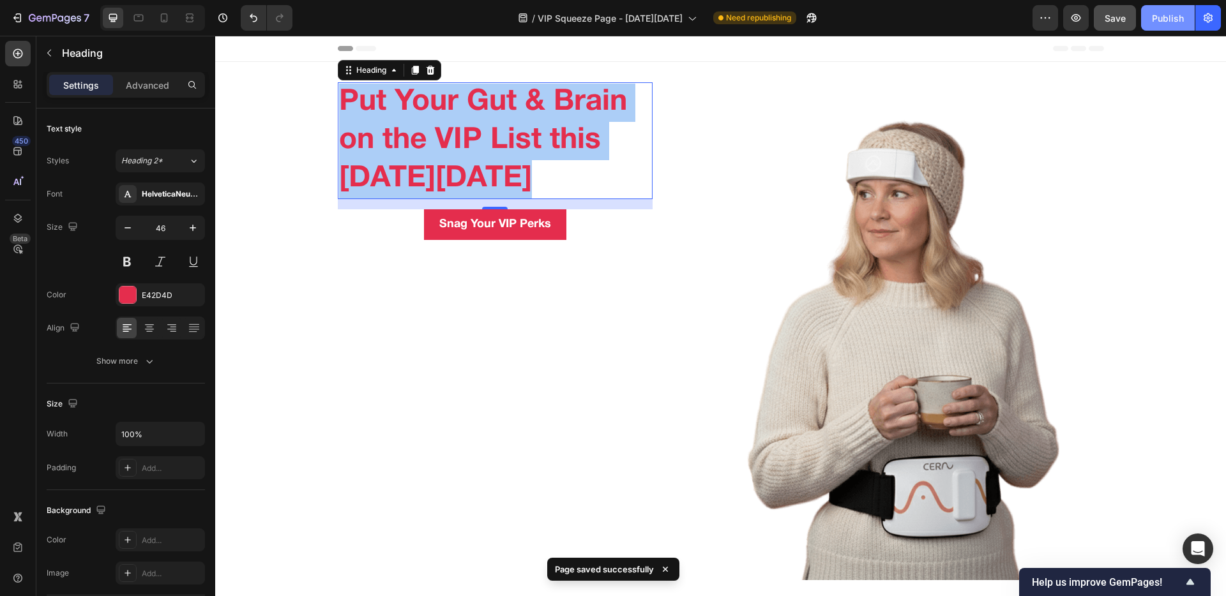
click at [900, 18] on div "Publish" at bounding box center [1168, 17] width 32 height 13
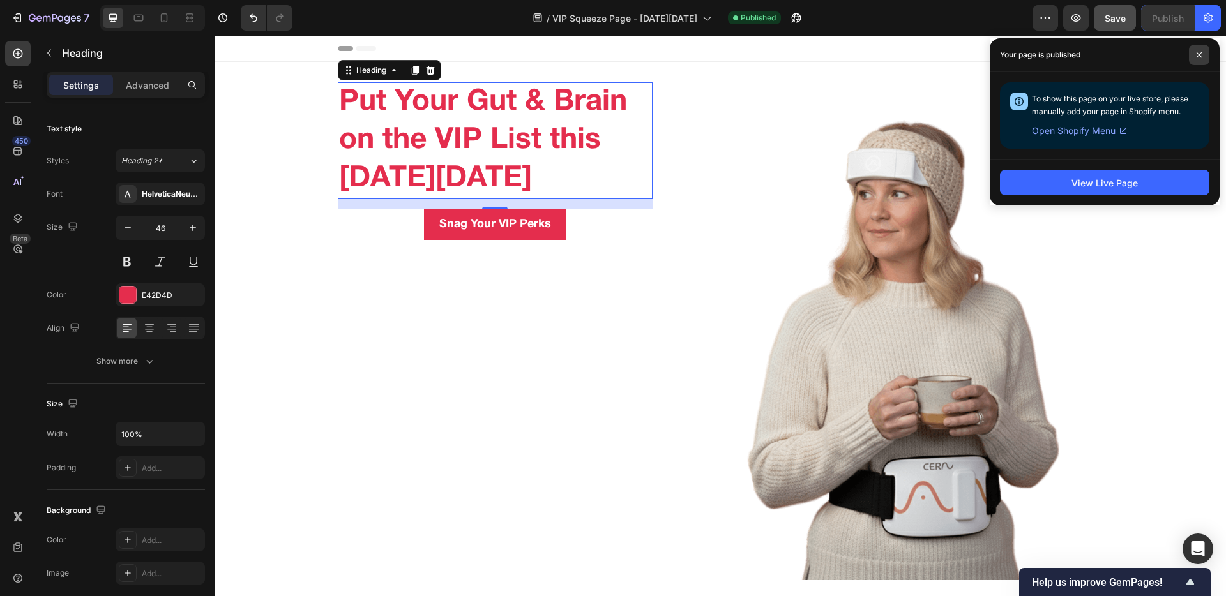
click at [900, 57] on icon at bounding box center [1199, 55] width 6 height 6
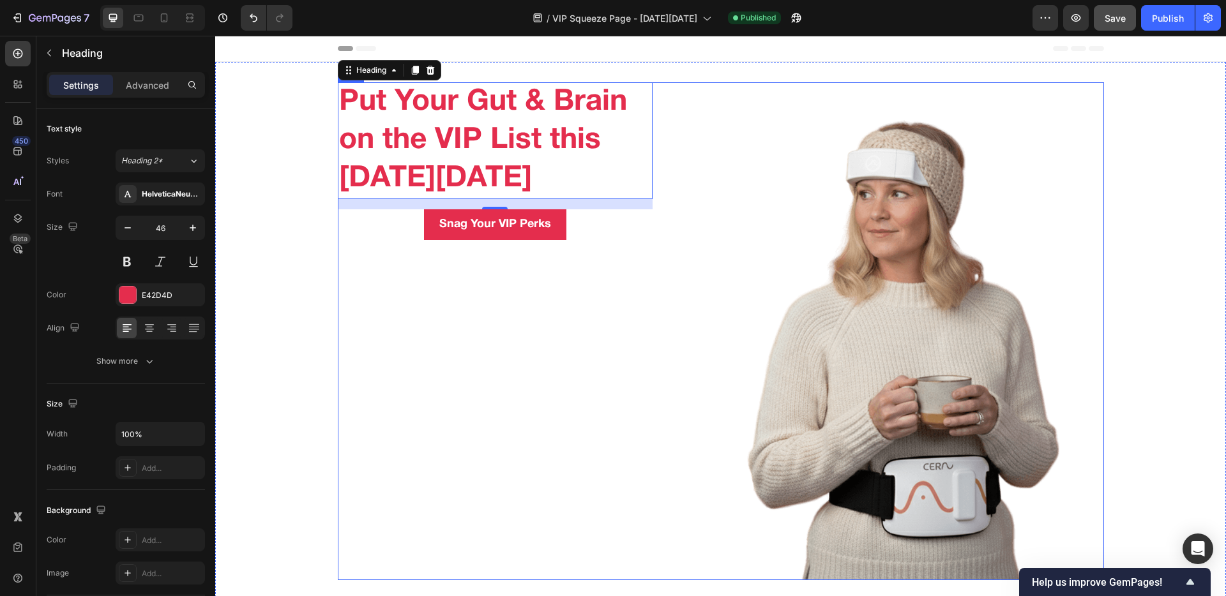
click at [652, 85] on div "Put Your Gut & Brain on the VIP List this Black Friday Heading 16 Snag Your VIP…" at bounding box center [721, 331] width 766 height 498
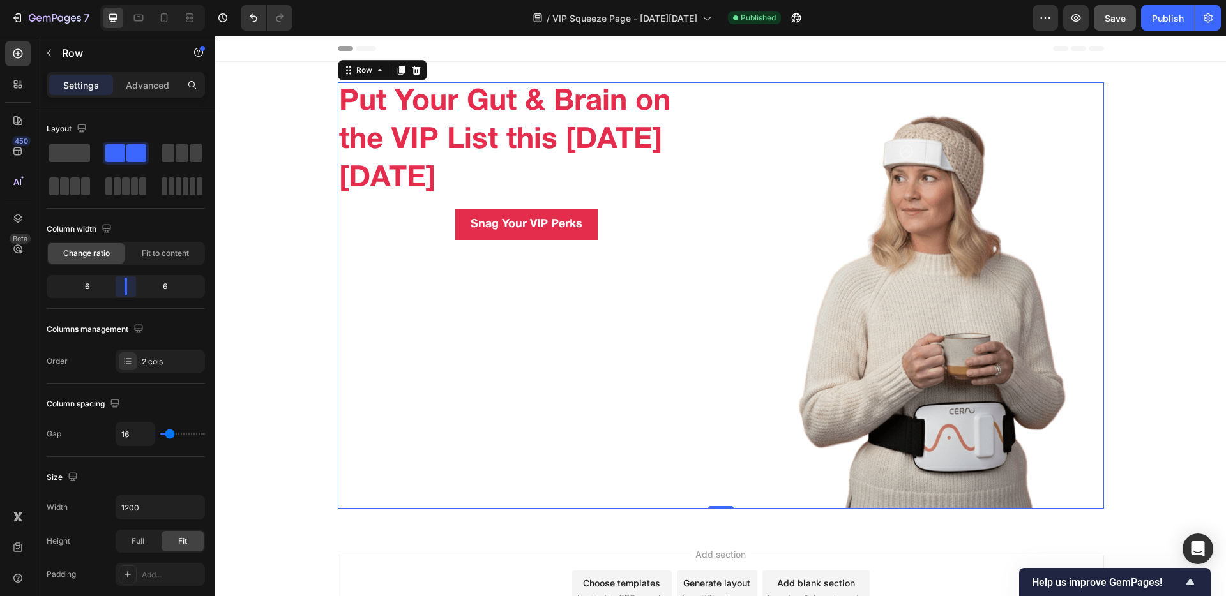
click at [121, 26] on body "7 Version history / VIP Squeeze Page - Black Friday Published Preview Save Publ…" at bounding box center [613, 13] width 1226 height 26
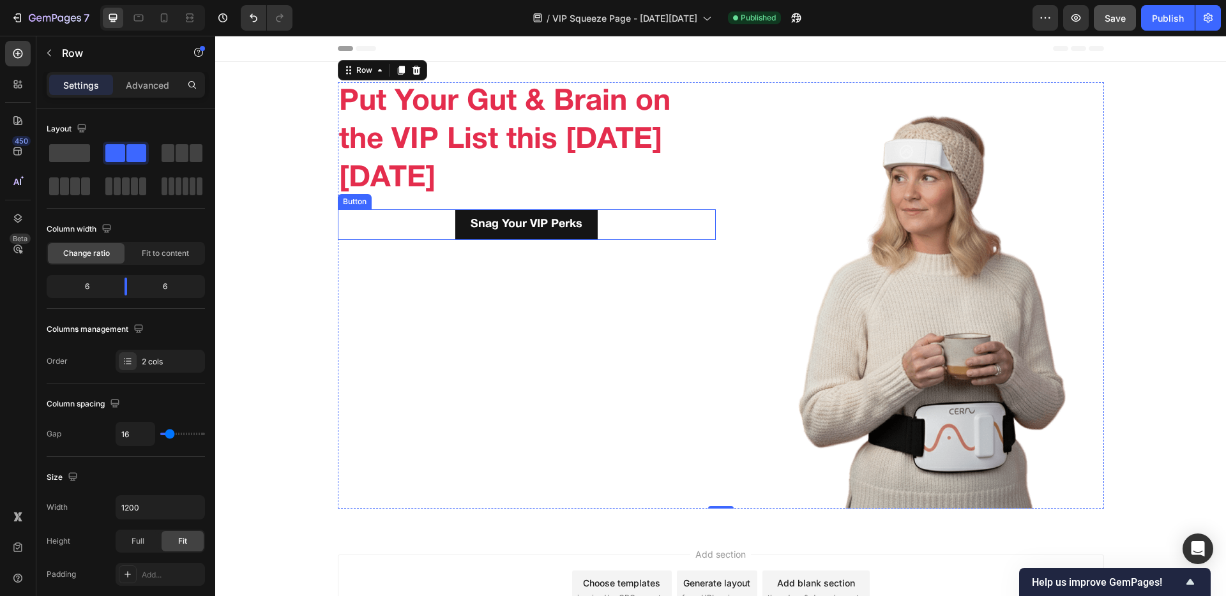
click at [583, 213] on button "Snag Your VIP Perks" at bounding box center [526, 224] width 142 height 30
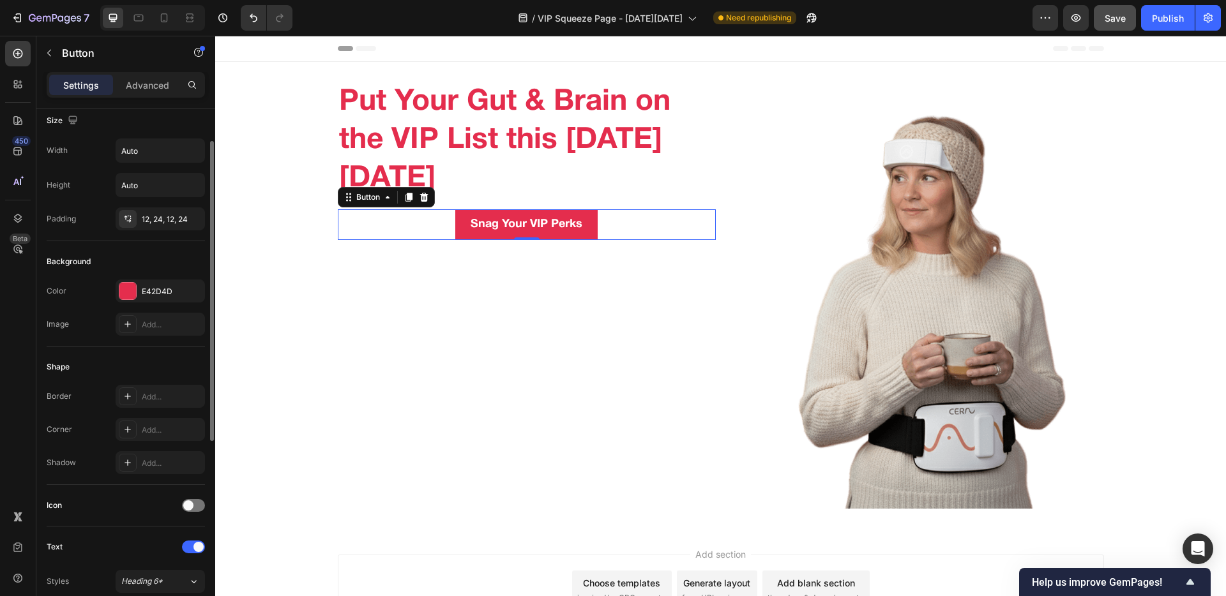
scroll to position [142, 0]
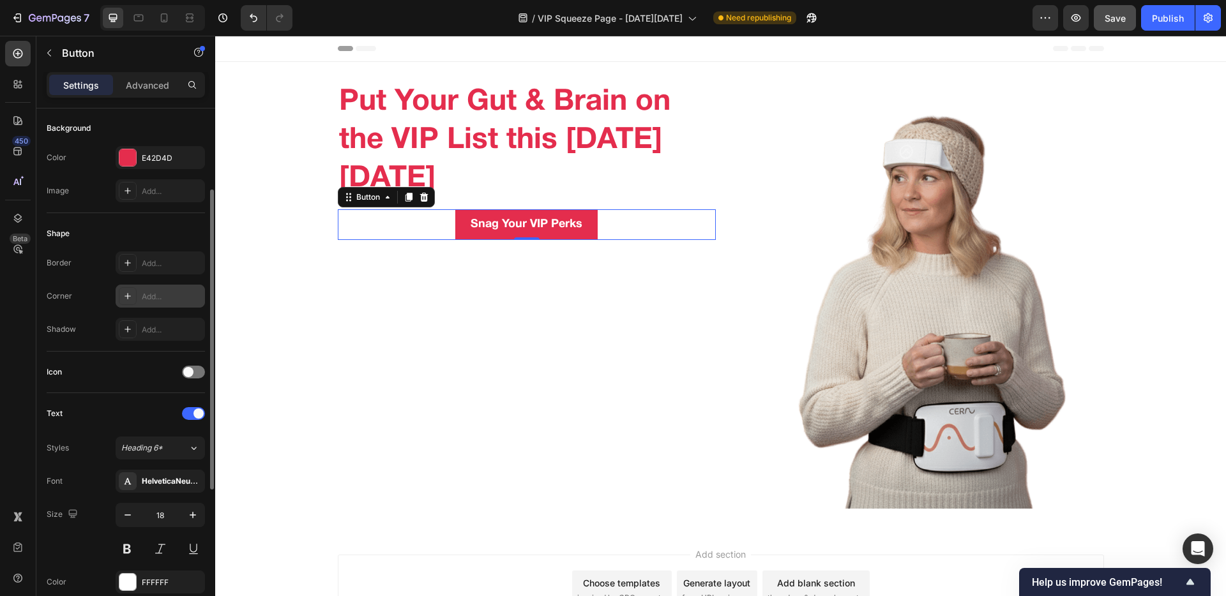
click at [142, 289] on div "Add..." at bounding box center [160, 296] width 89 height 23
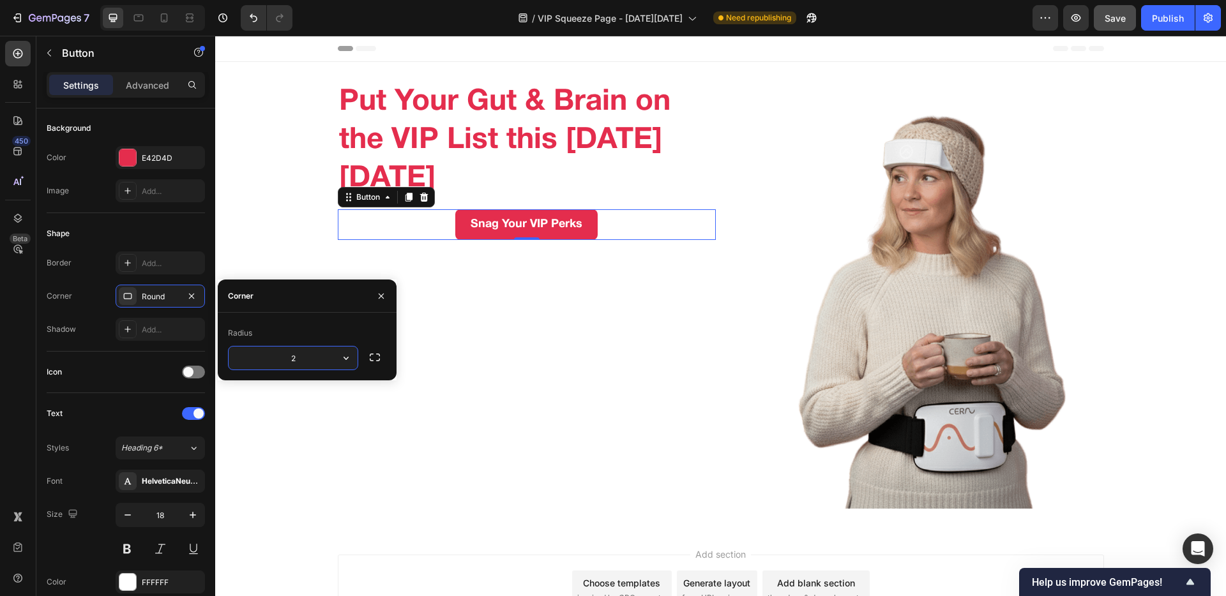
type input "20"
click at [87, 300] on div "Corner Round" at bounding box center [126, 296] width 158 height 23
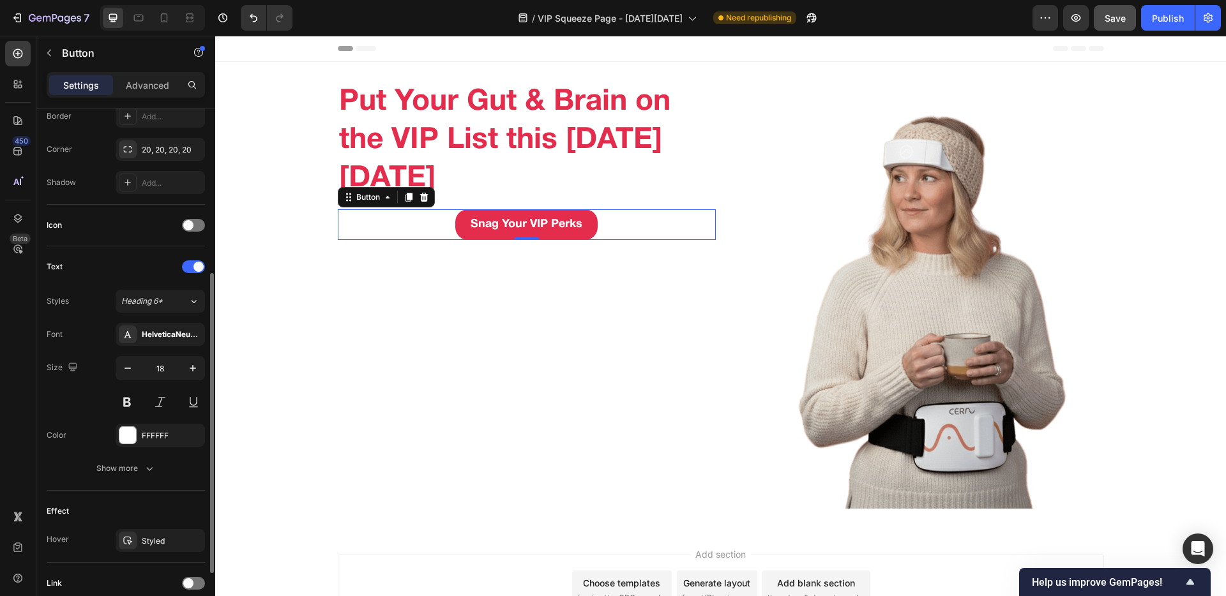
scroll to position [306, 0]
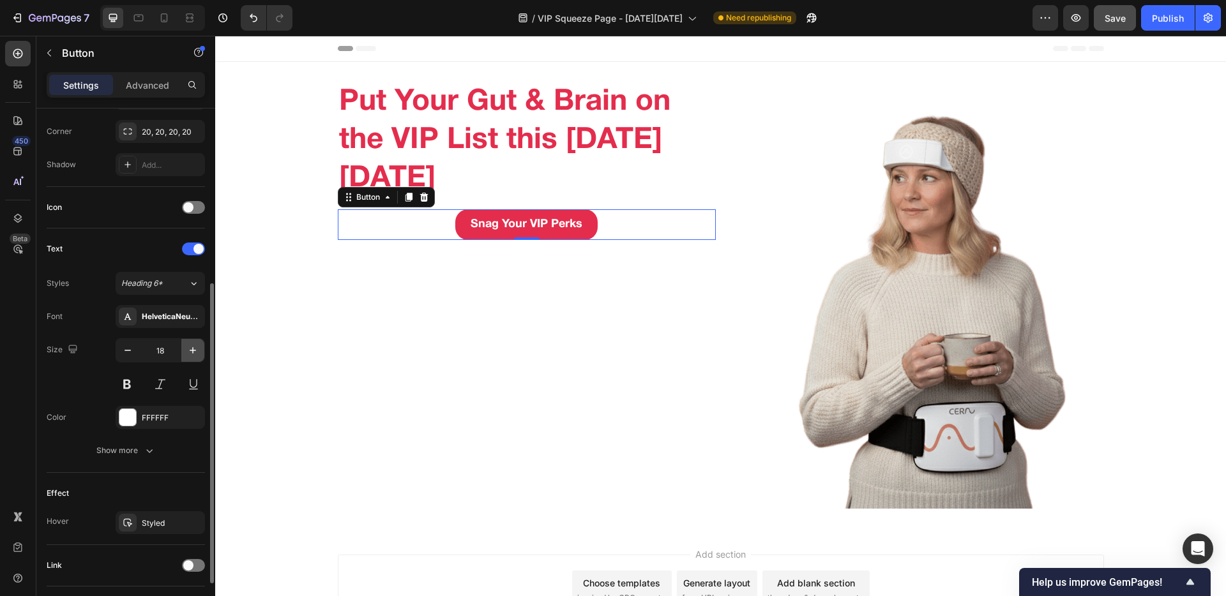
click at [190, 352] on icon "button" at bounding box center [192, 350] width 13 height 13
type input "22"
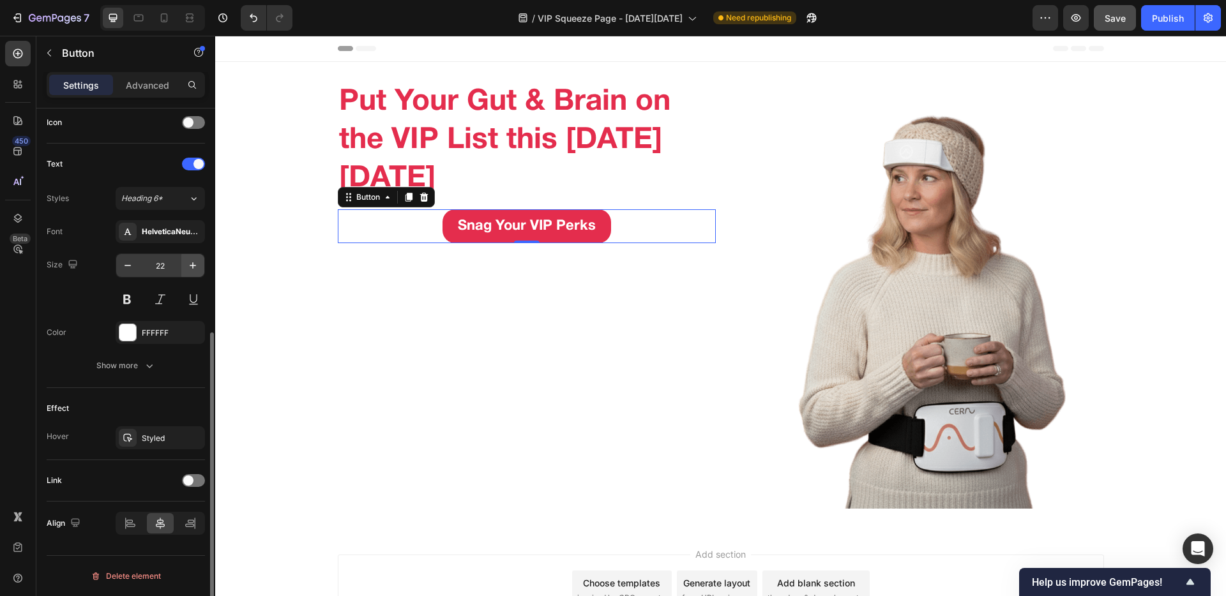
scroll to position [0, 0]
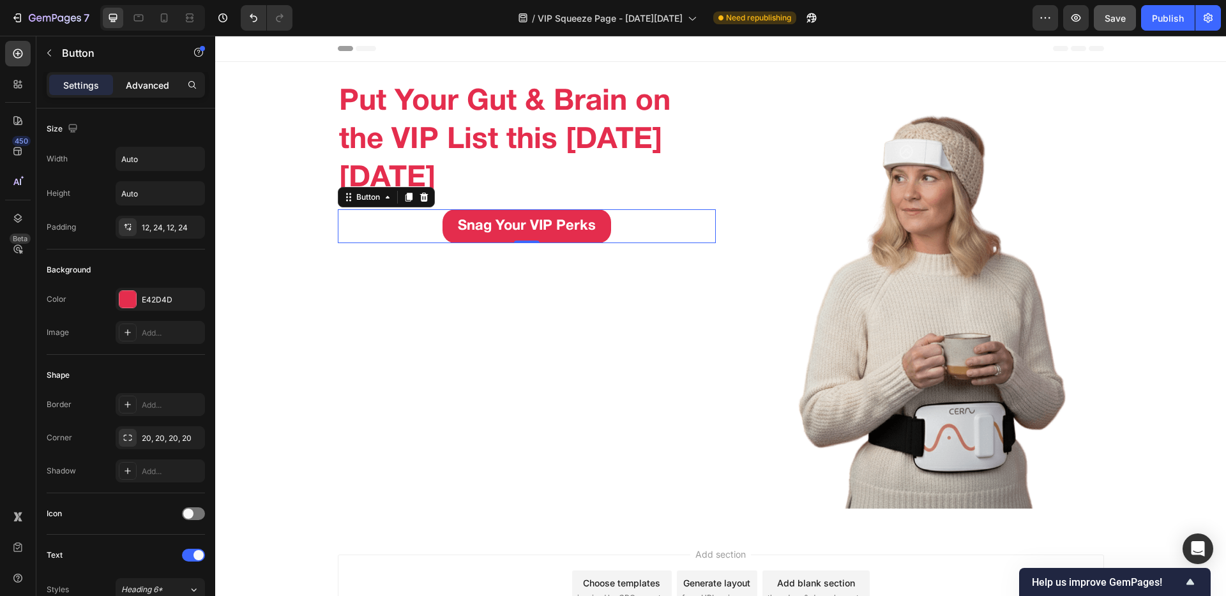
click at [152, 86] on p "Advanced" at bounding box center [147, 85] width 43 height 13
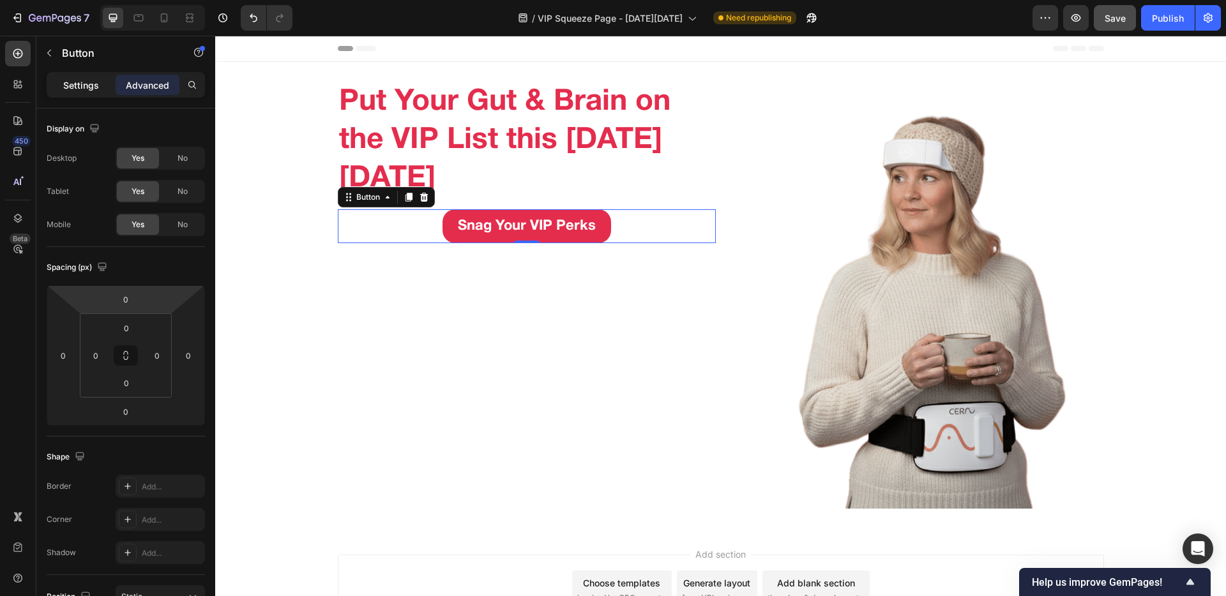
click at [85, 90] on p "Settings" at bounding box center [81, 85] width 36 height 13
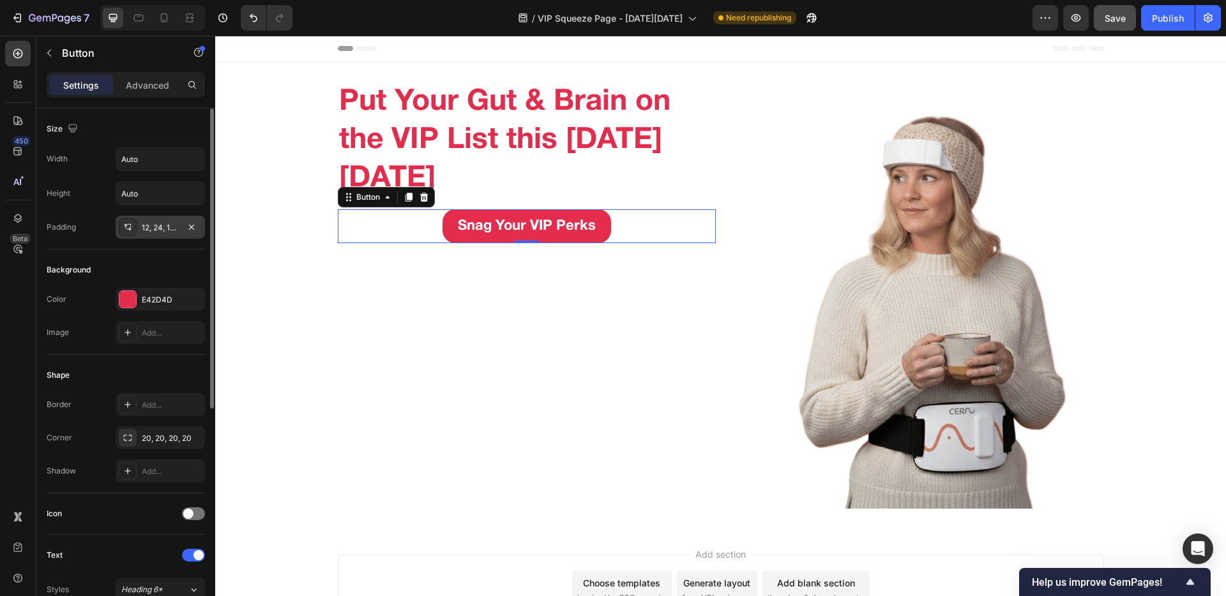
click at [140, 226] on div "12, 24, 12, 24" at bounding box center [160, 227] width 89 height 23
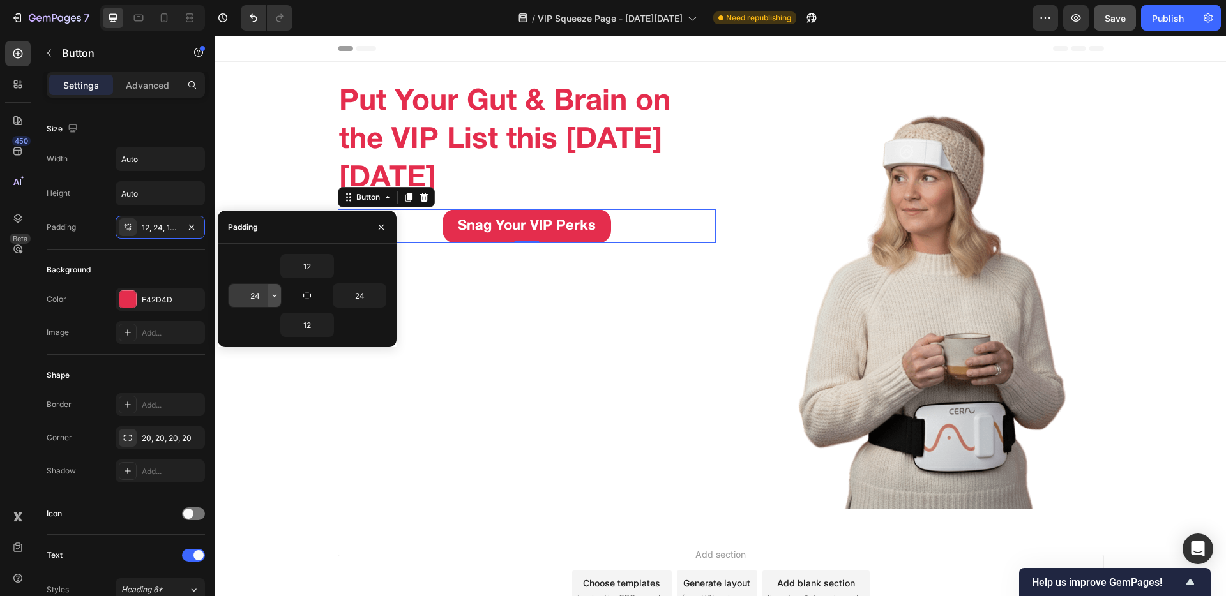
click at [269, 295] on icon "button" at bounding box center [274, 295] width 10 height 10
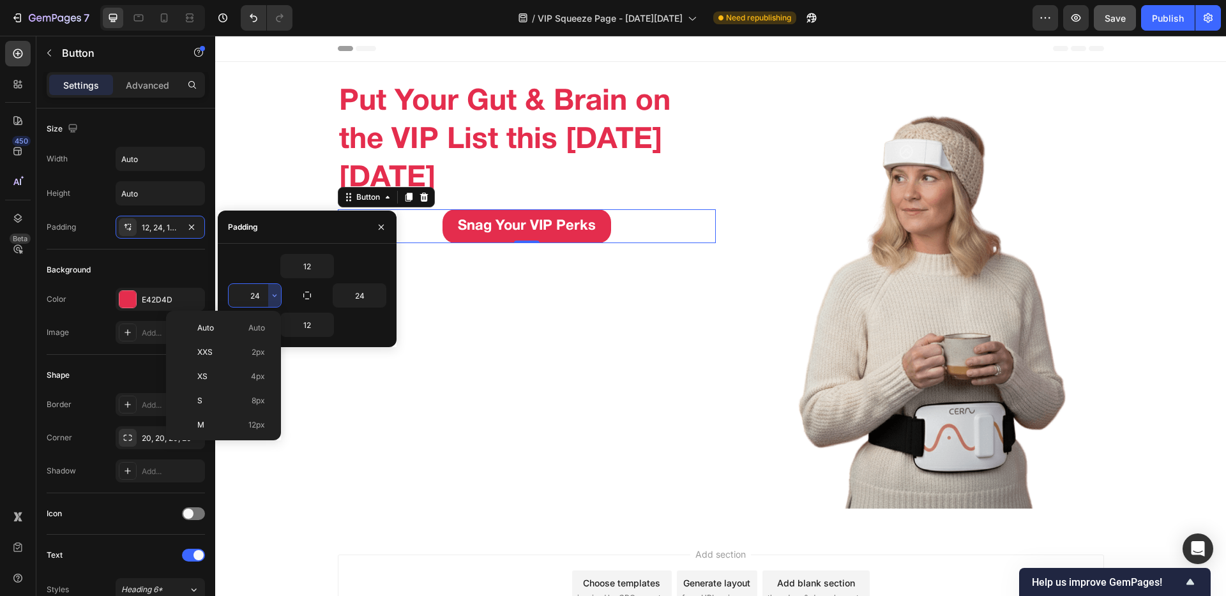
click at [264, 293] on input "24" at bounding box center [255, 295] width 52 height 23
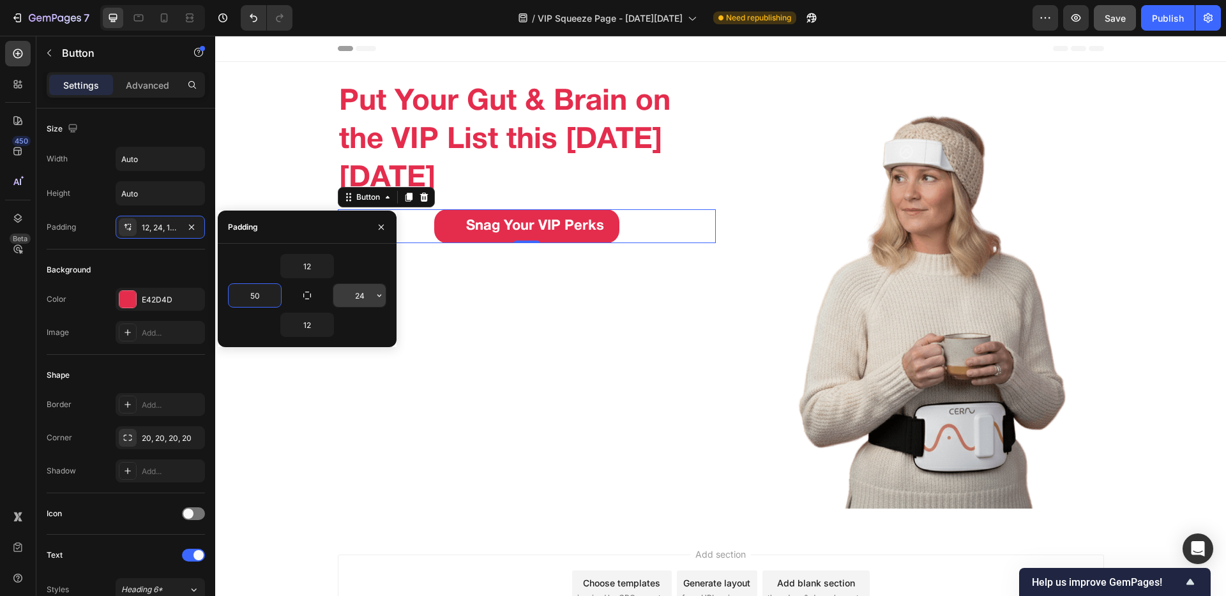
type input "50"
click at [366, 298] on input "24" at bounding box center [359, 295] width 52 height 23
drag, startPoint x: 366, startPoint y: 298, endPoint x: 343, endPoint y: 297, distance: 23.0
click at [343, 297] on input "50" at bounding box center [359, 295] width 52 height 23
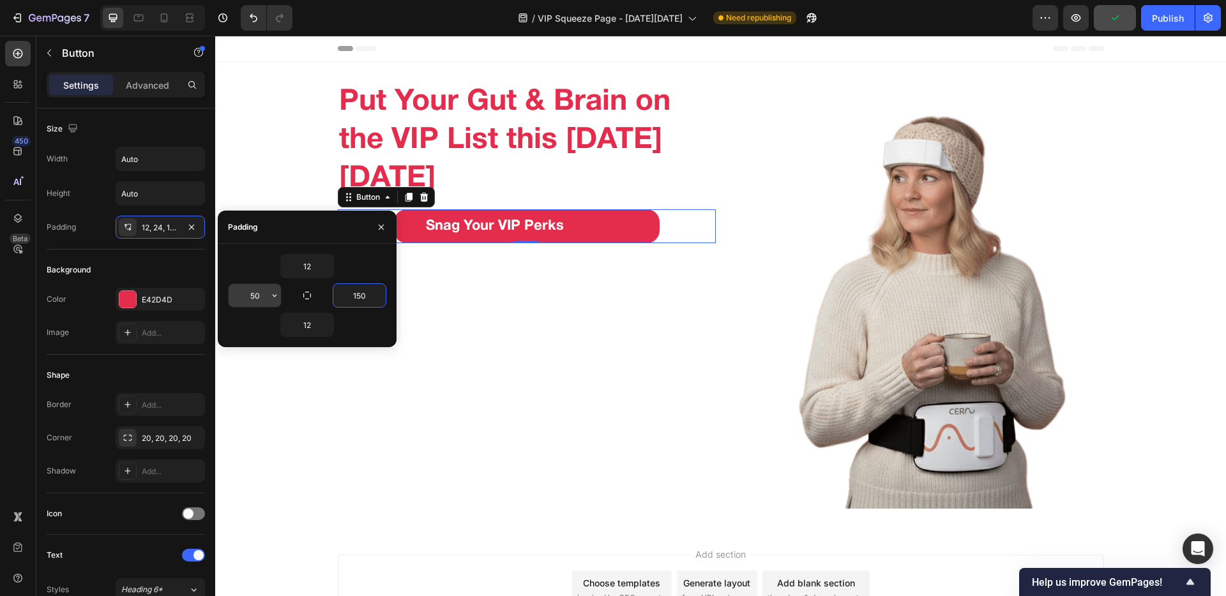
type input "150"
click at [266, 295] on input "50" at bounding box center [255, 295] width 52 height 23
type input "120"
click at [360, 298] on input "150" at bounding box center [359, 295] width 52 height 23
type input "2"
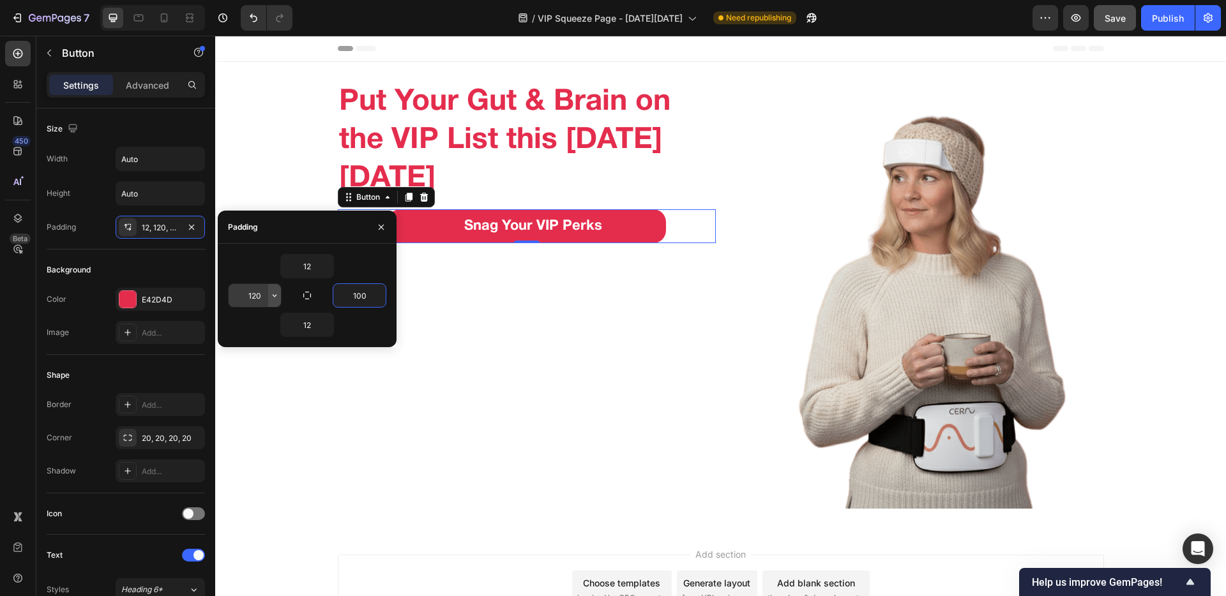
type input "100"
click at [276, 294] on icon "button" at bounding box center [274, 295] width 10 height 10
click at [255, 294] on input "120" at bounding box center [255, 295] width 52 height 23
type input "100"
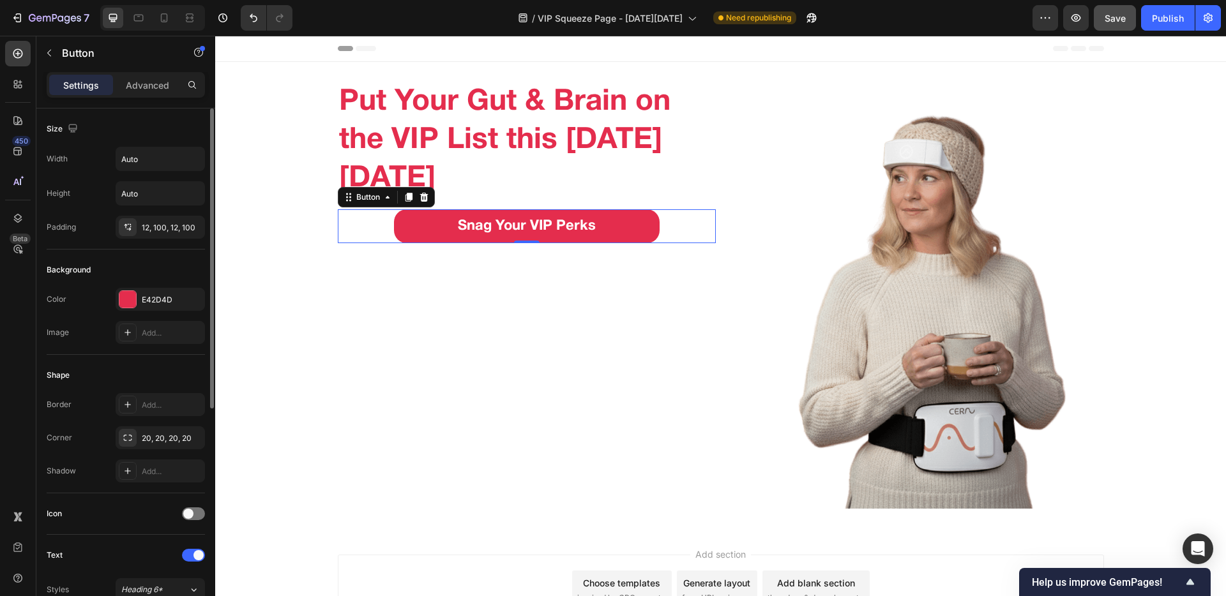
click at [95, 223] on div "Padding 12, 100, 12, 100" at bounding box center [126, 227] width 158 height 23
click at [139, 227] on div "12, 100, 12, 100" at bounding box center [160, 227] width 89 height 23
click at [104, 236] on div "Padding 12, 100, 12, 100" at bounding box center [126, 227] width 158 height 23
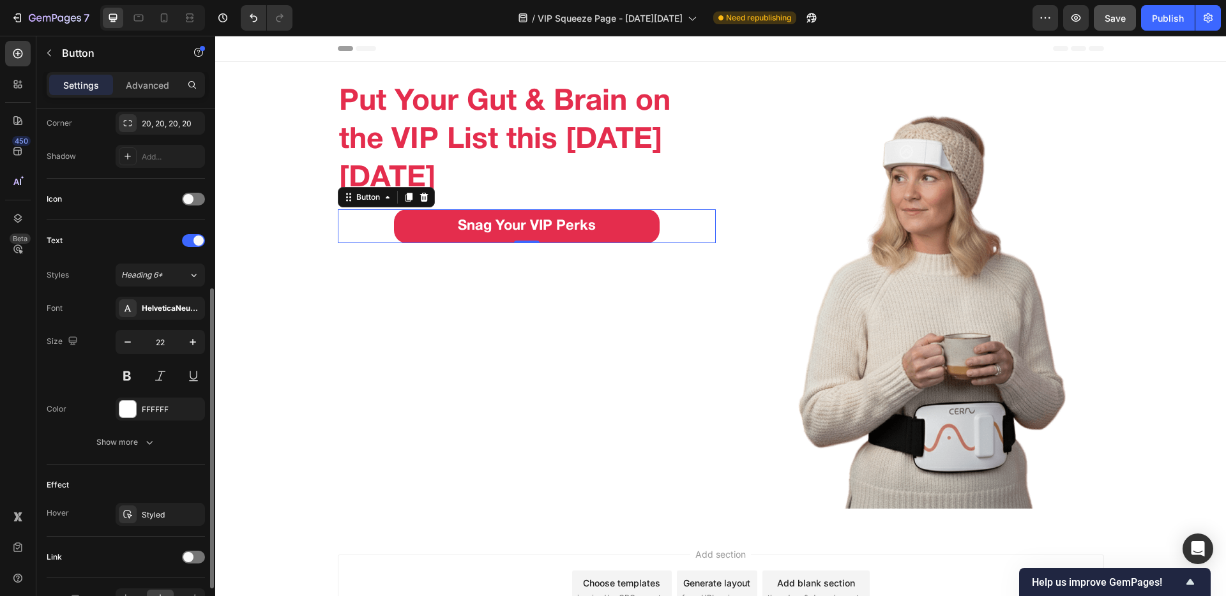
scroll to position [391, 0]
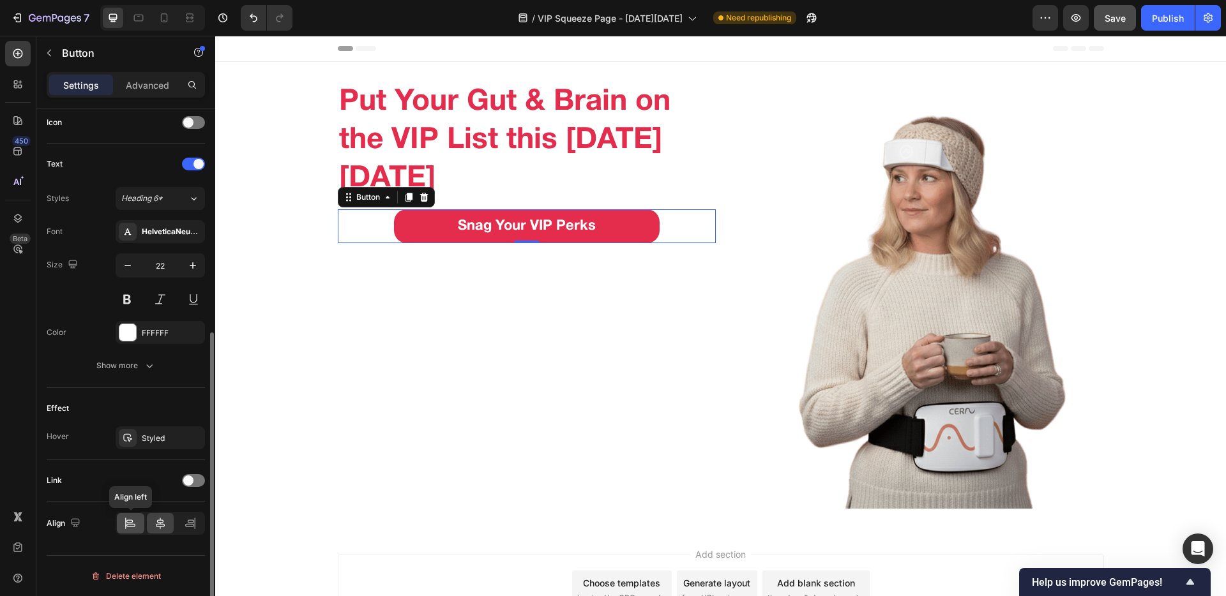
click at [133, 468] on icon at bounding box center [130, 523] width 13 height 13
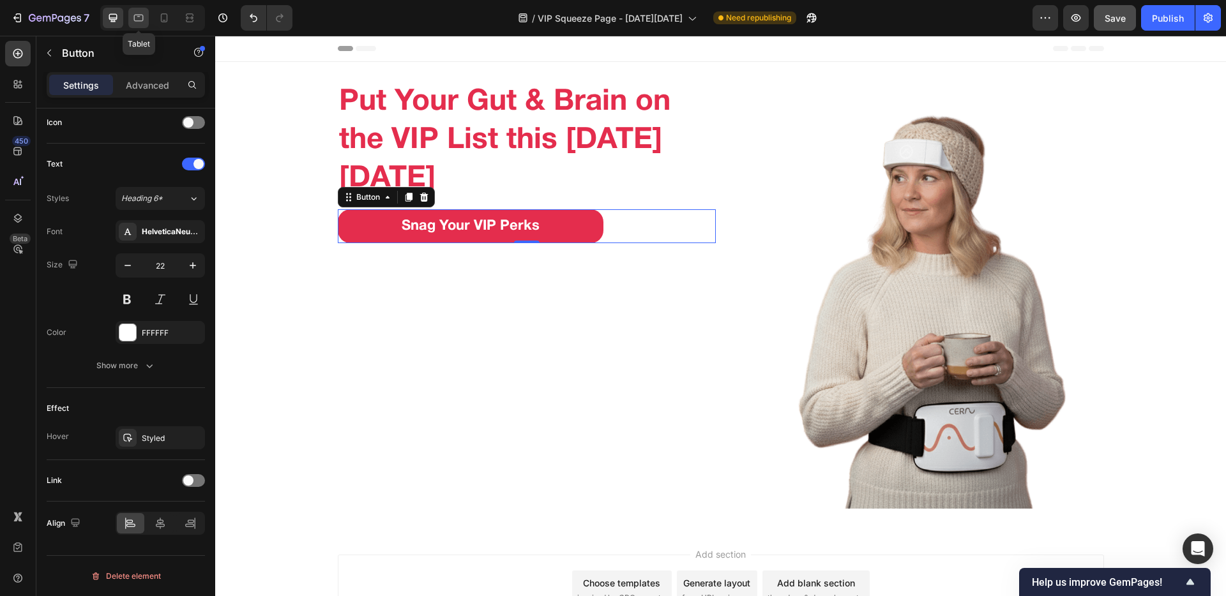
click at [137, 16] on icon at bounding box center [138, 16] width 3 height 1
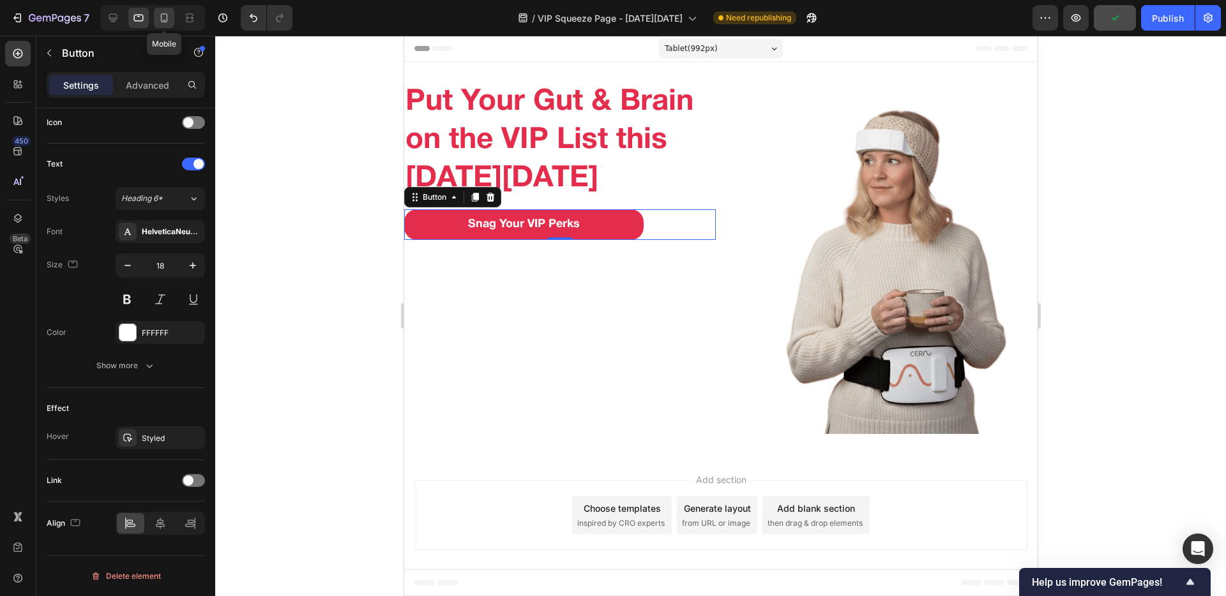
click at [156, 15] on div at bounding box center [164, 18] width 20 height 20
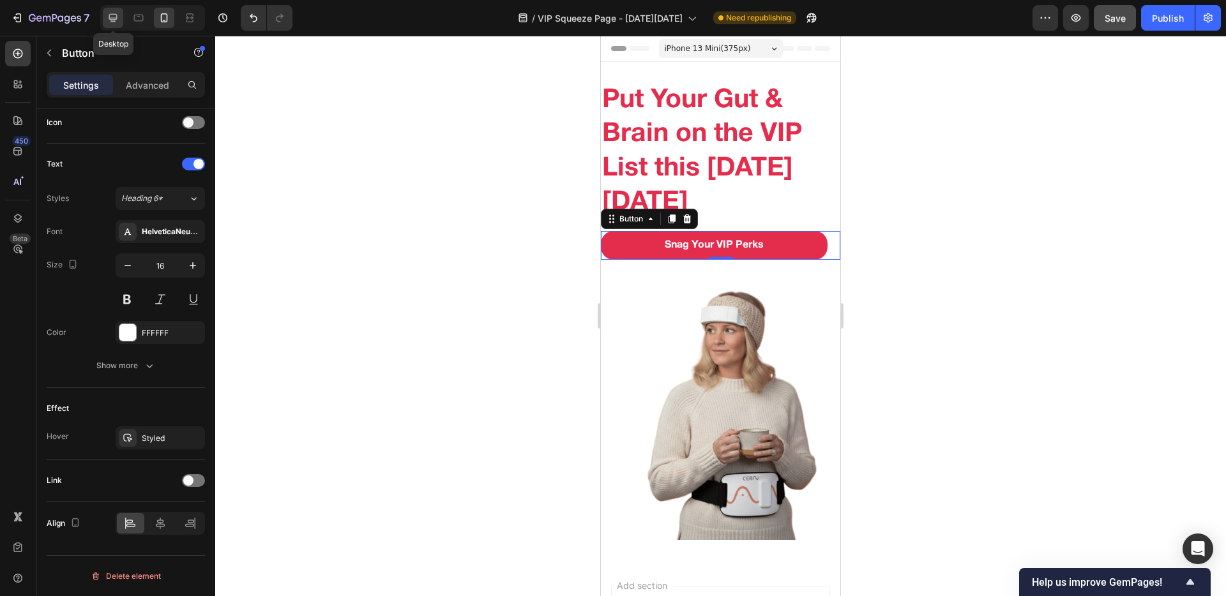
click at [120, 20] on div at bounding box center [113, 18] width 20 height 20
type input "22"
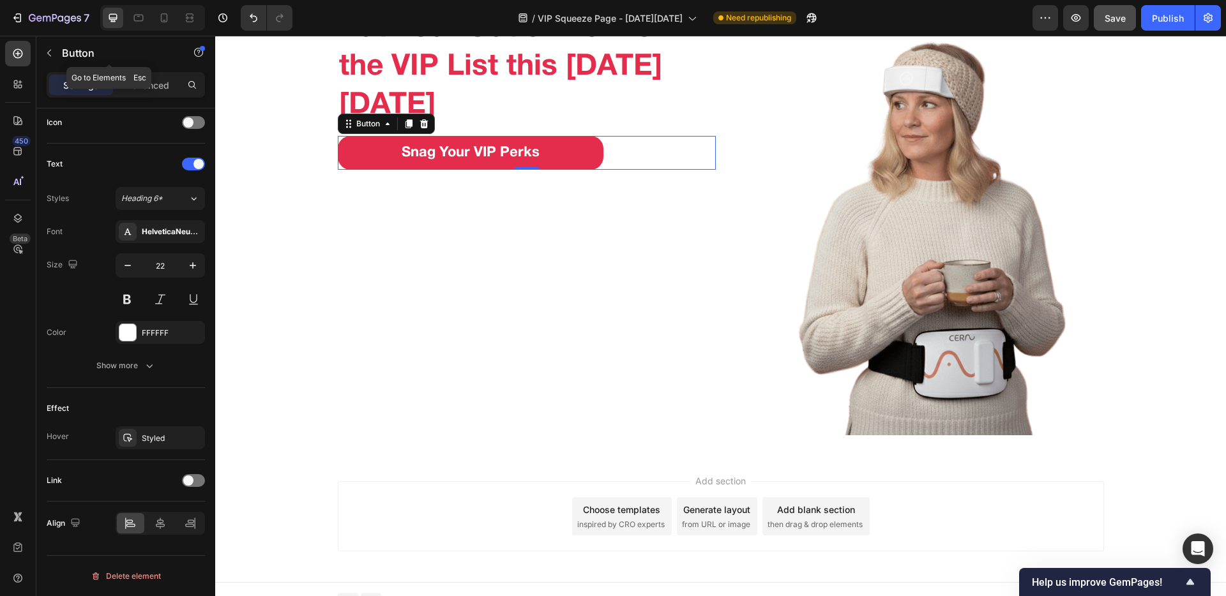
scroll to position [86, 0]
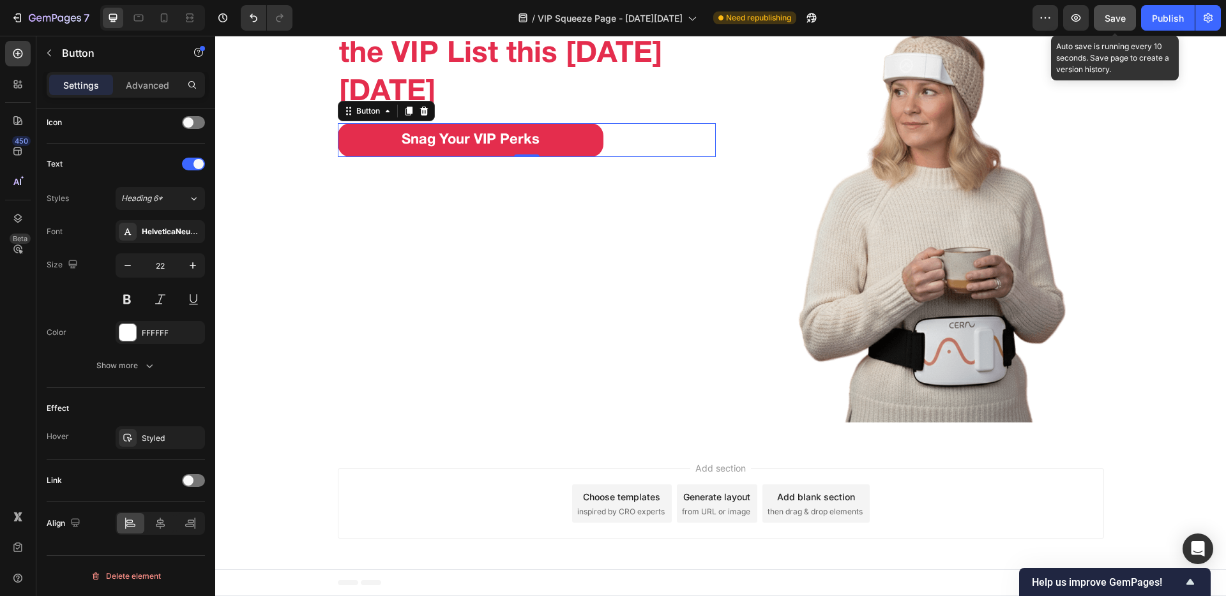
click at [900, 19] on span "Save" at bounding box center [1114, 18] width 21 height 11
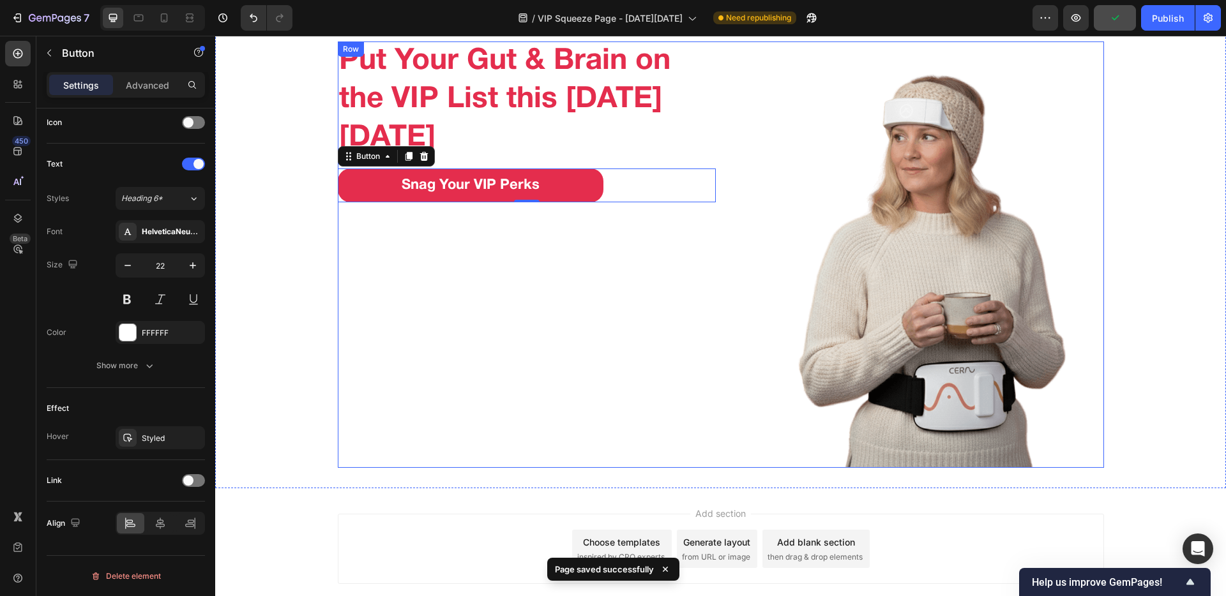
scroll to position [0, 0]
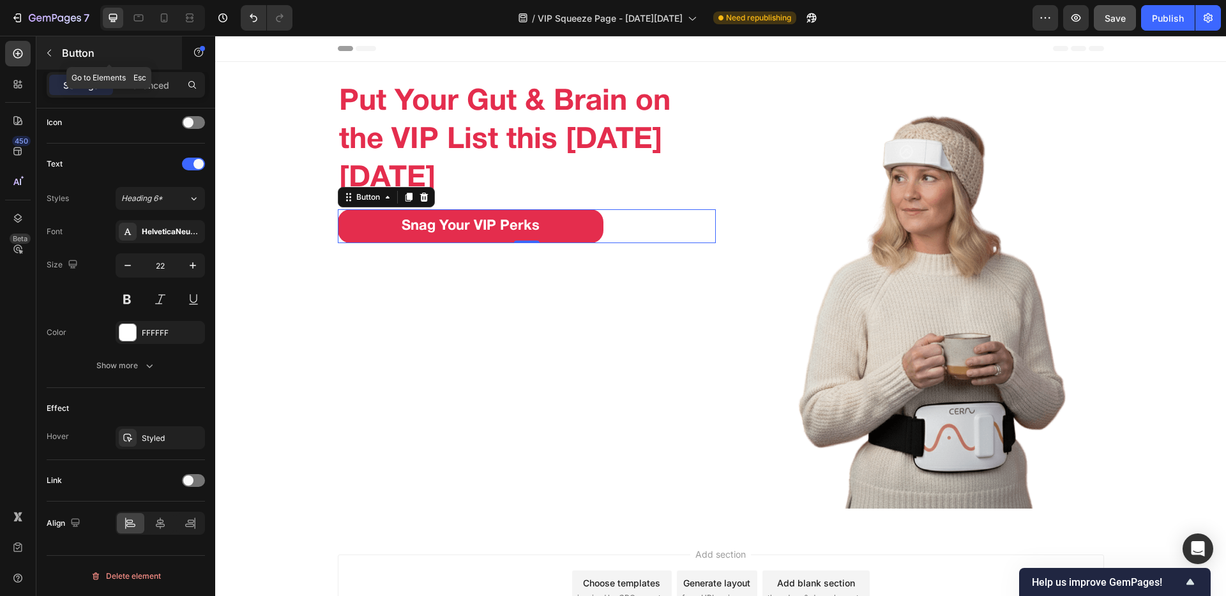
click at [50, 52] on icon "button" at bounding box center [49, 53] width 10 height 10
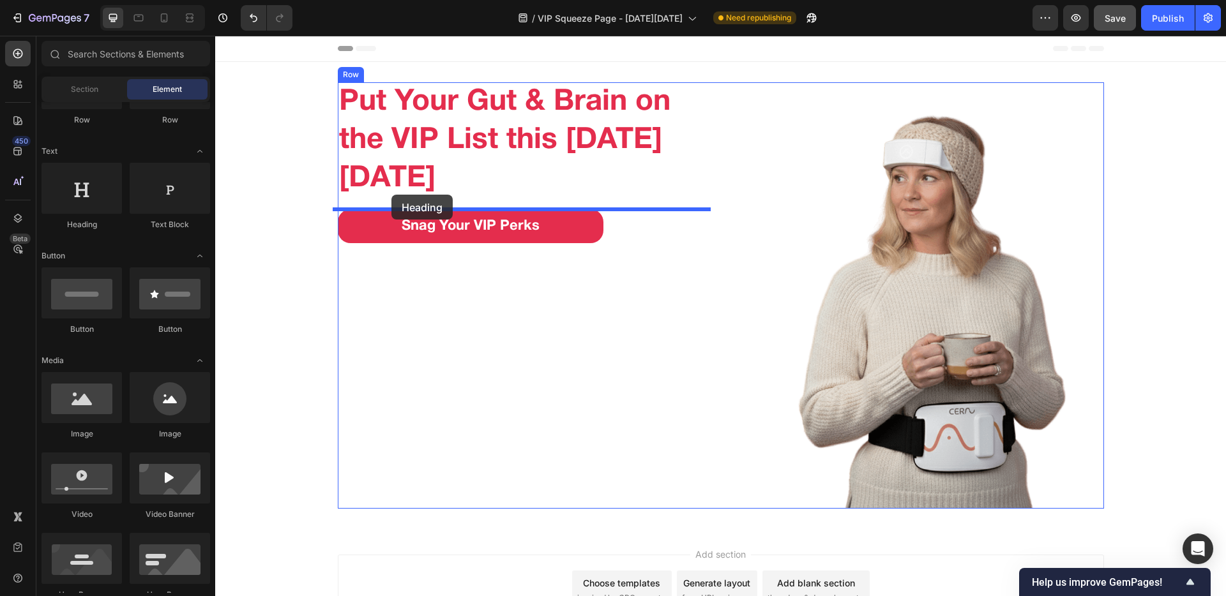
drag, startPoint x: 299, startPoint y: 232, endPoint x: 391, endPoint y: 195, distance: 99.9
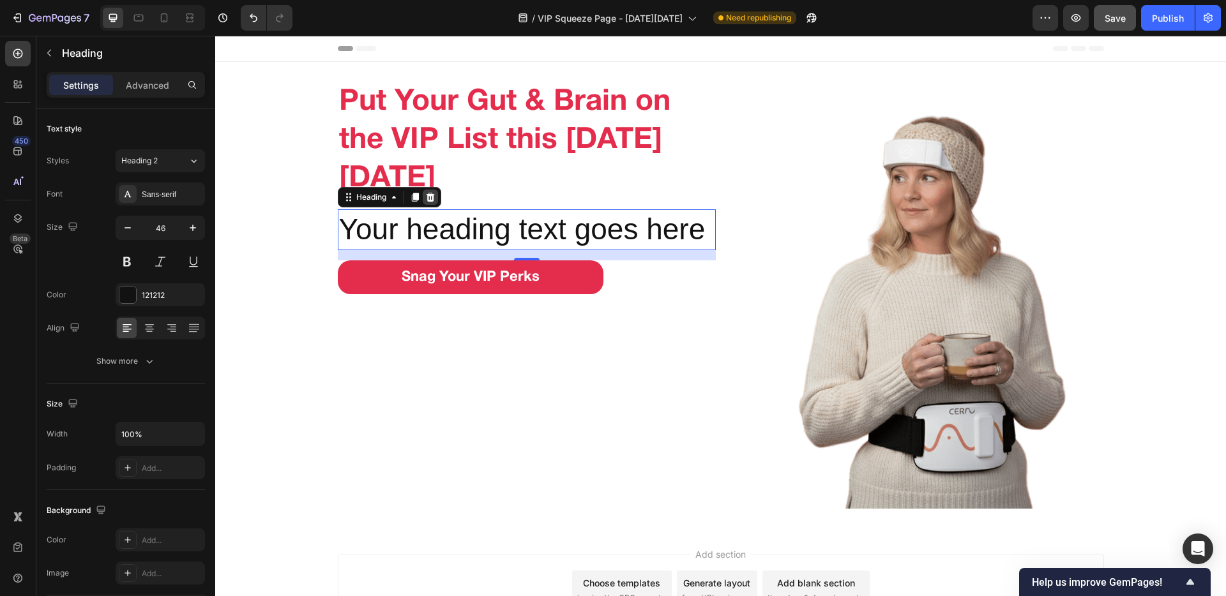
click at [426, 199] on icon at bounding box center [430, 197] width 8 height 9
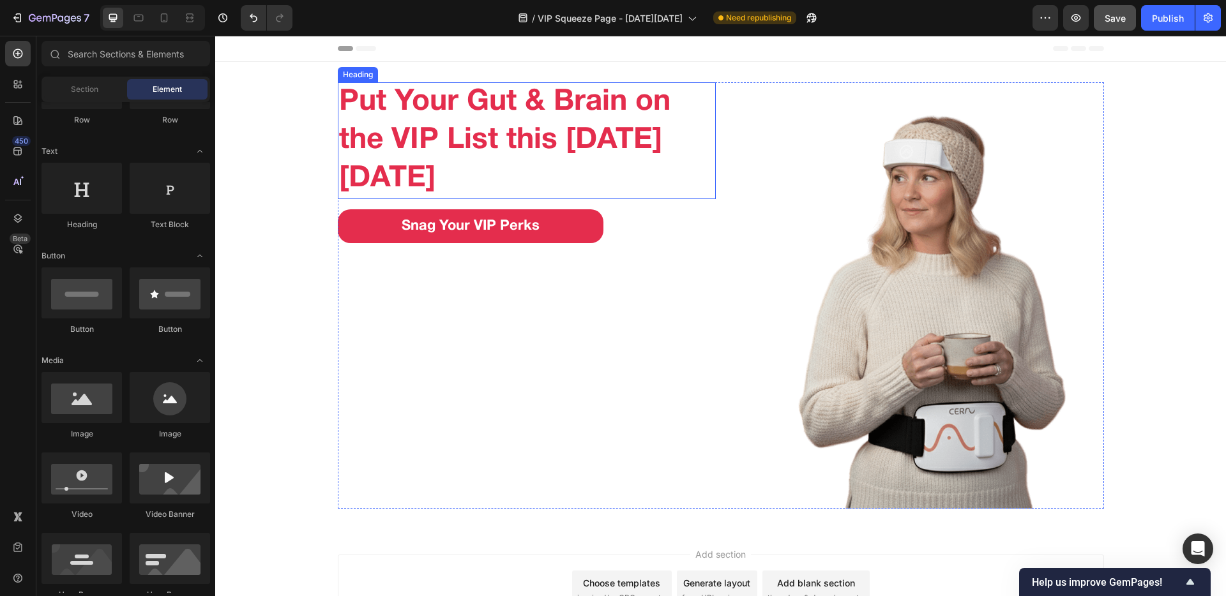
click at [455, 167] on p "Put Your Gut & Brain on the VIP List this [DATE][DATE]" at bounding box center [526, 141] width 375 height 114
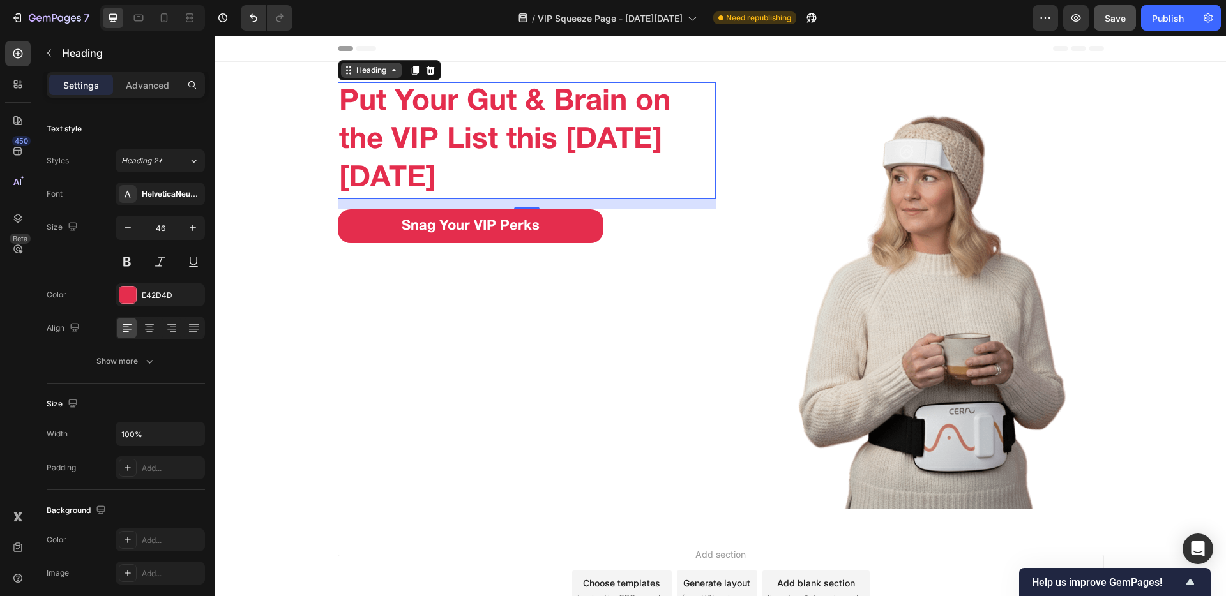
click at [381, 70] on div "Heading" at bounding box center [371, 69] width 35 height 11
click at [359, 75] on div "Heading" at bounding box center [371, 69] width 35 height 11
click at [361, 75] on div "Heading" at bounding box center [371, 69] width 35 height 11
click at [19, 220] on icon at bounding box center [17, 218] width 13 height 13
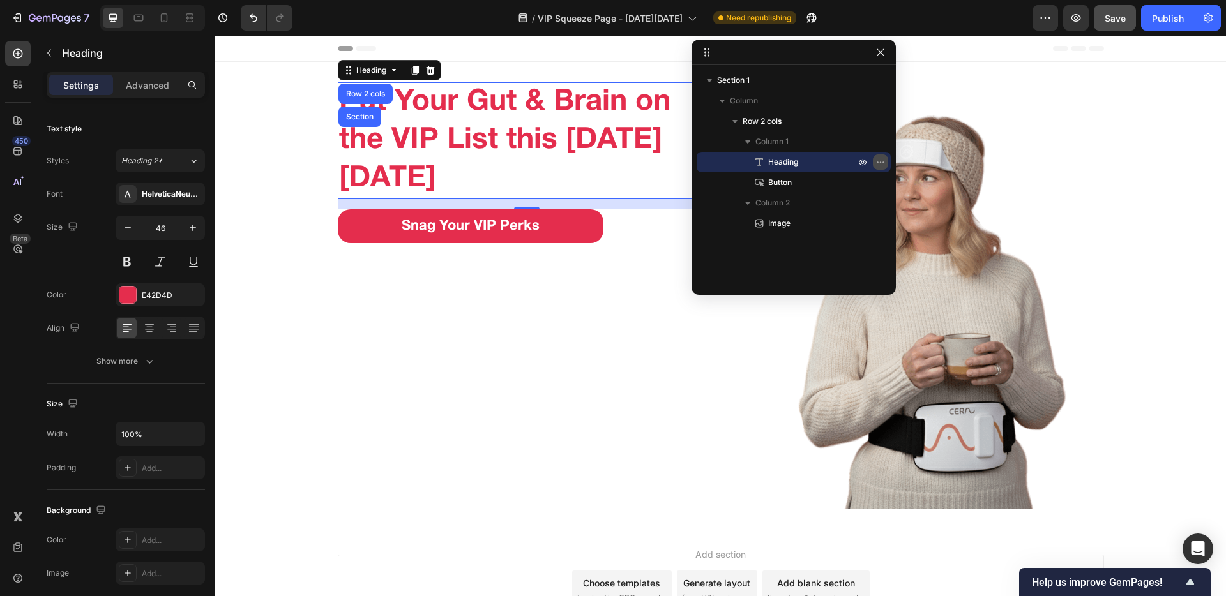
click at [874, 158] on button "button" at bounding box center [880, 161] width 15 height 15
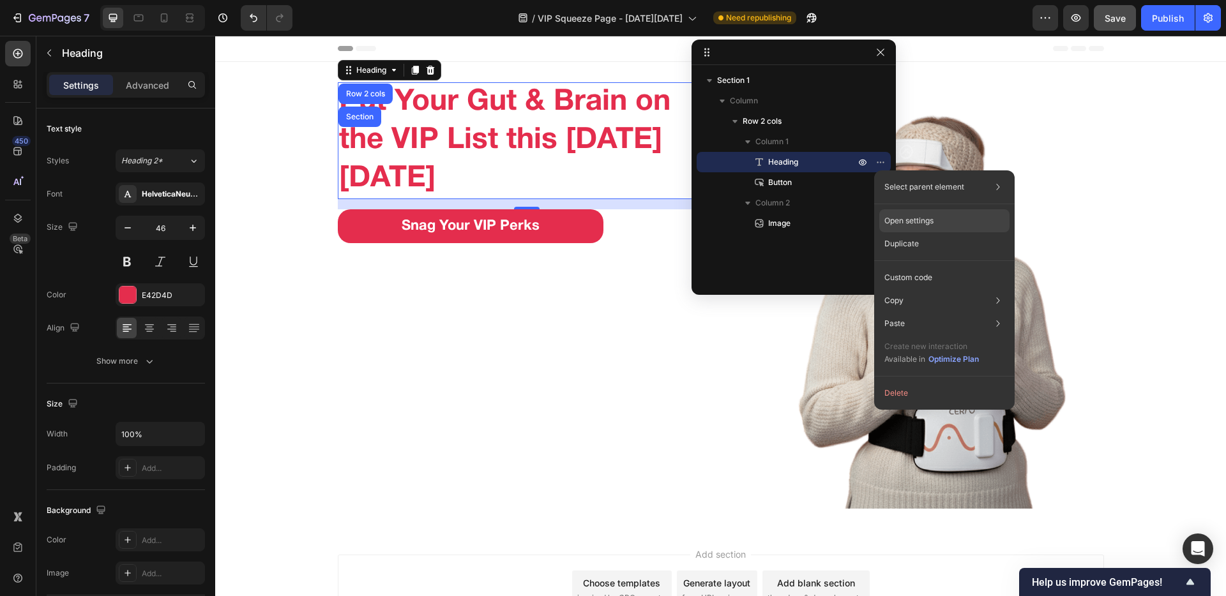
click at [900, 225] on div "Open settings" at bounding box center [944, 220] width 130 height 23
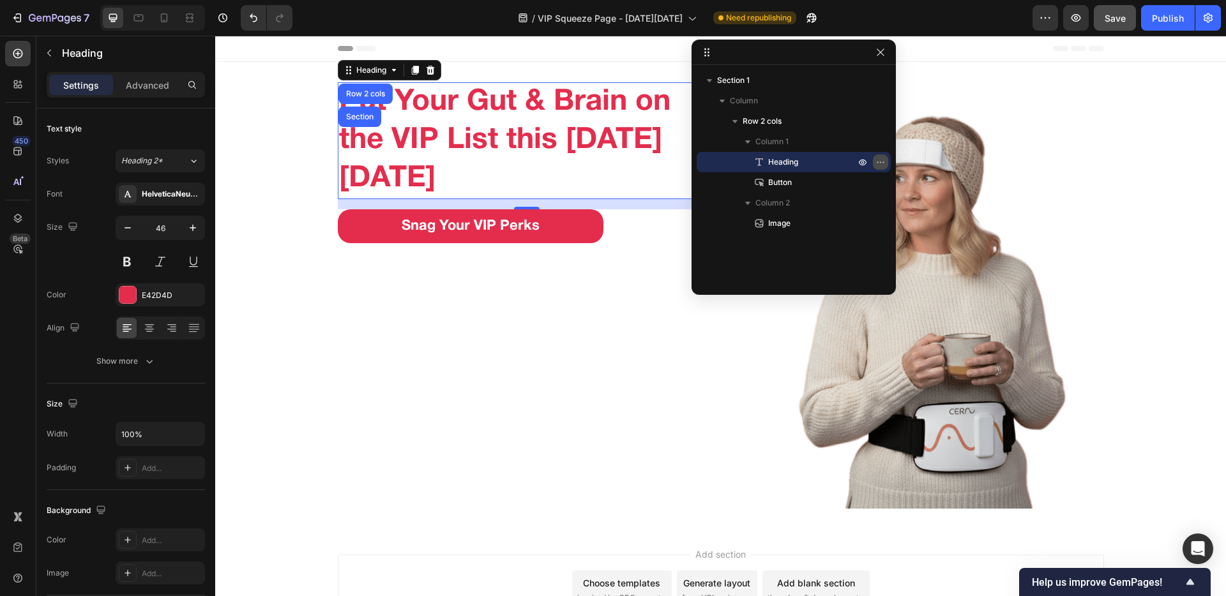
click at [876, 165] on icon "button" at bounding box center [880, 162] width 10 height 10
click at [874, 158] on button "button" at bounding box center [880, 161] width 15 height 15
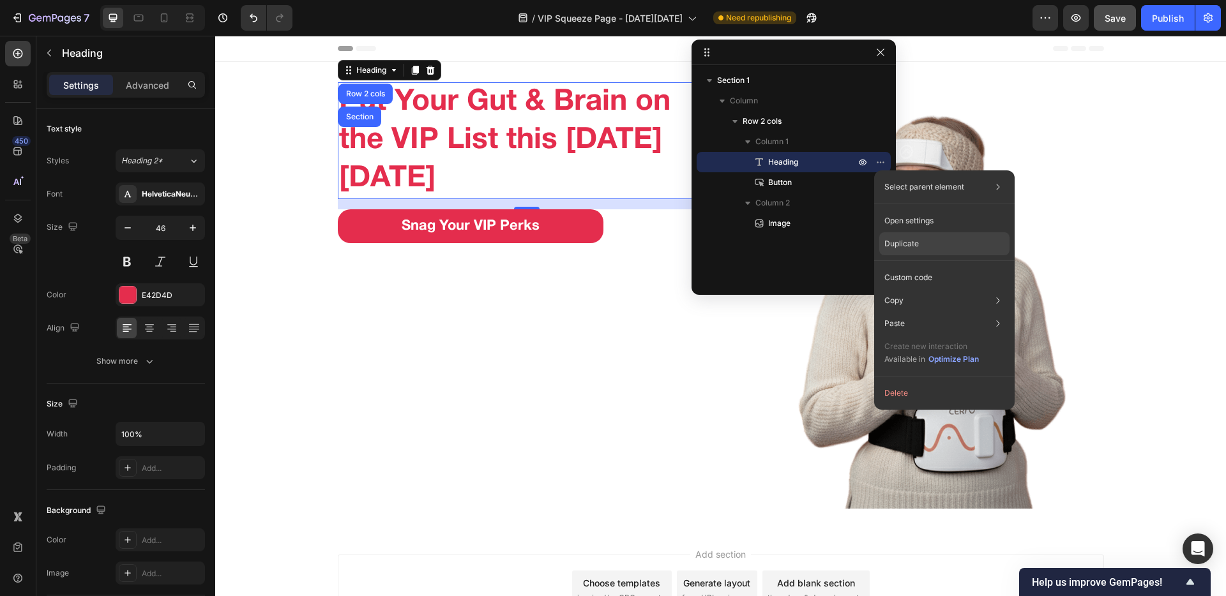
click at [900, 246] on div "Duplicate" at bounding box center [944, 243] width 130 height 23
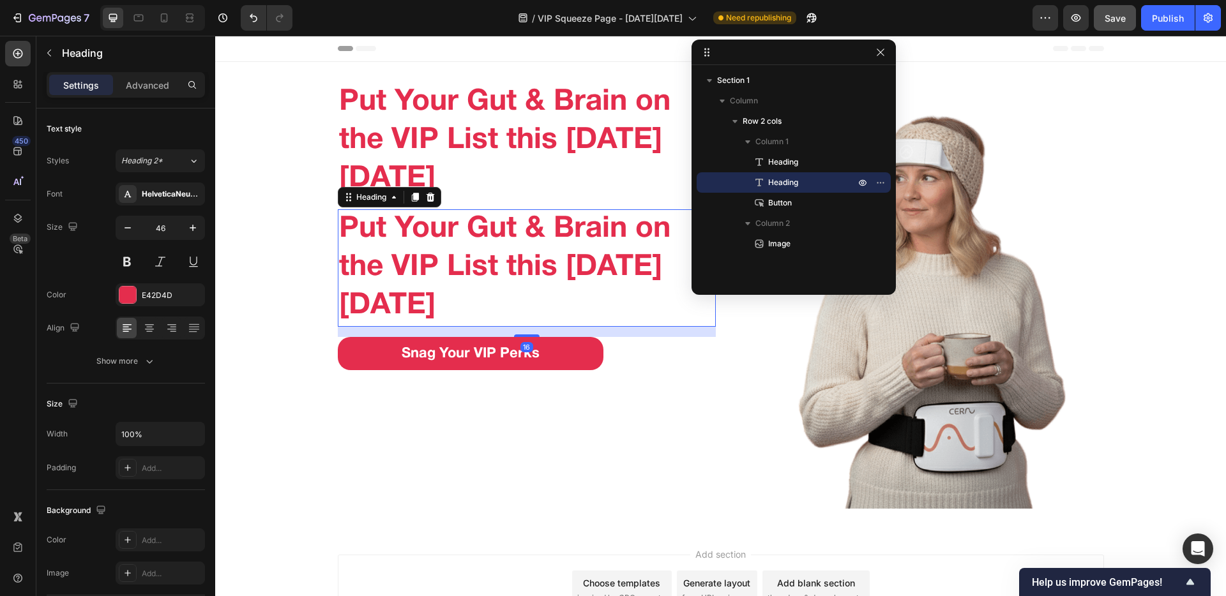
scroll to position [305, 0]
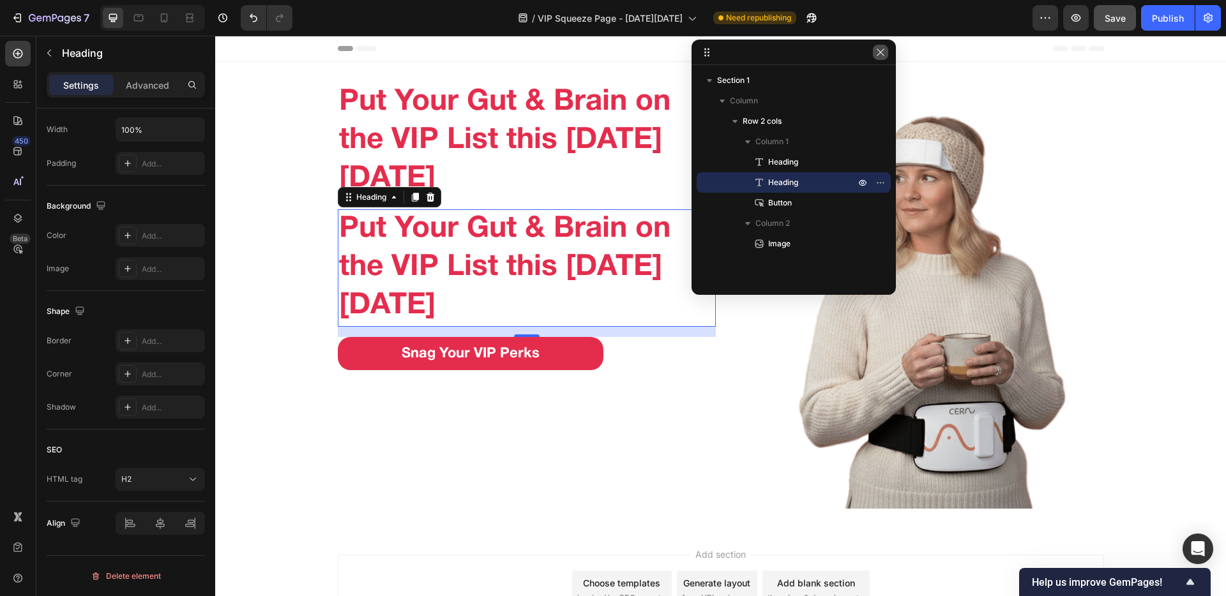
click at [873, 56] on button "button" at bounding box center [880, 52] width 15 height 15
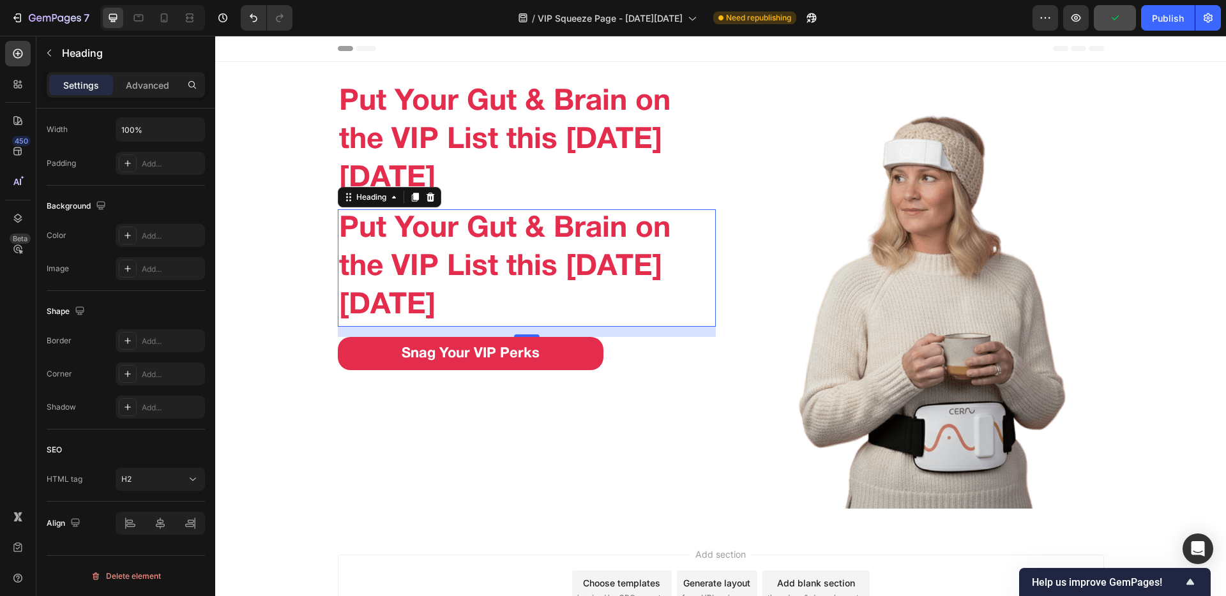
click at [402, 275] on p "Put Your Gut & Brain on the VIP List this [DATE][DATE]" at bounding box center [526, 268] width 375 height 114
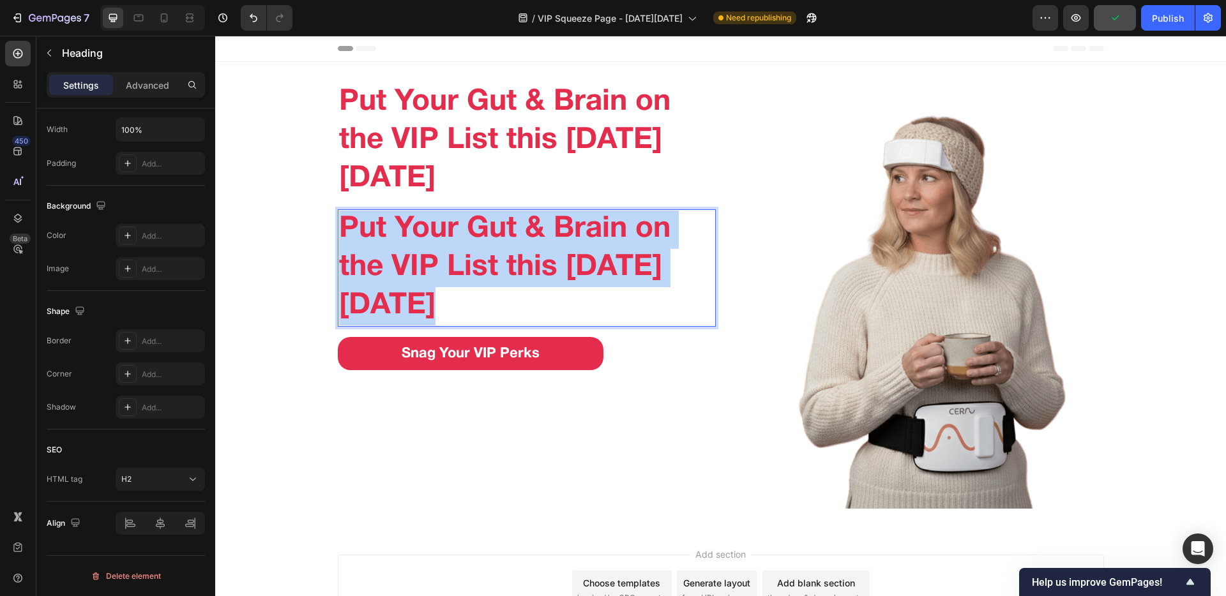
click at [402, 275] on p "Put Your Gut & Brain on the VIP List this [DATE][DATE]" at bounding box center [526, 268] width 375 height 114
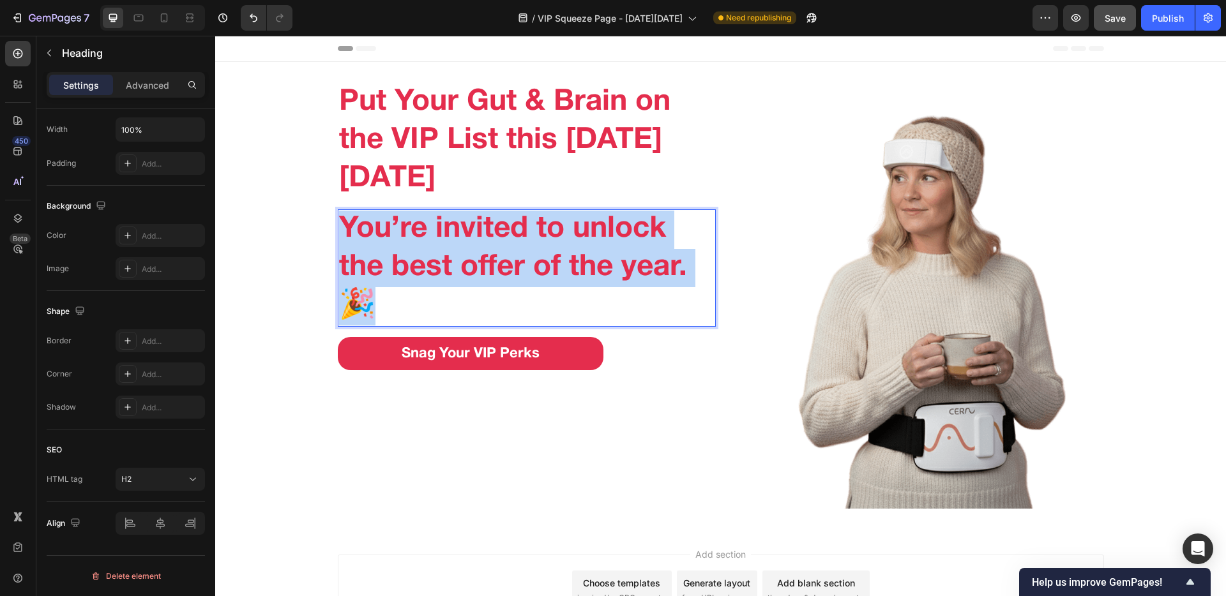
drag, startPoint x: 386, startPoint y: 299, endPoint x: 316, endPoint y: 218, distance: 106.4
click at [316, 218] on div "Put Your Gut & Brain on the VIP List this Black Friday Heading You’re invited t…" at bounding box center [720, 295] width 1011 height 426
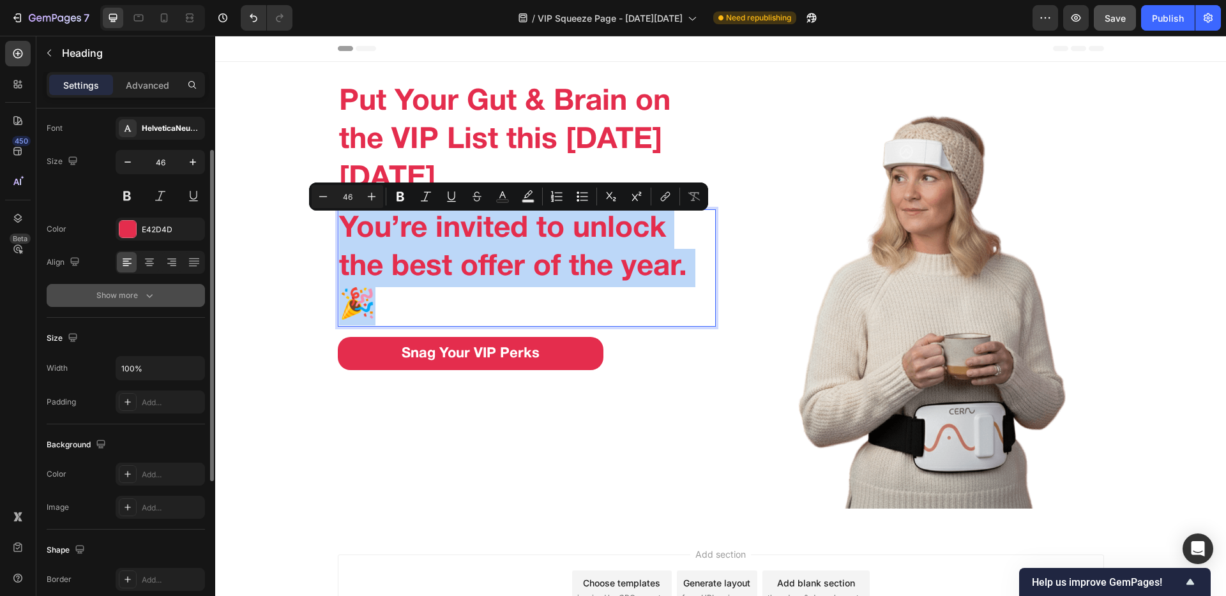
scroll to position [0, 0]
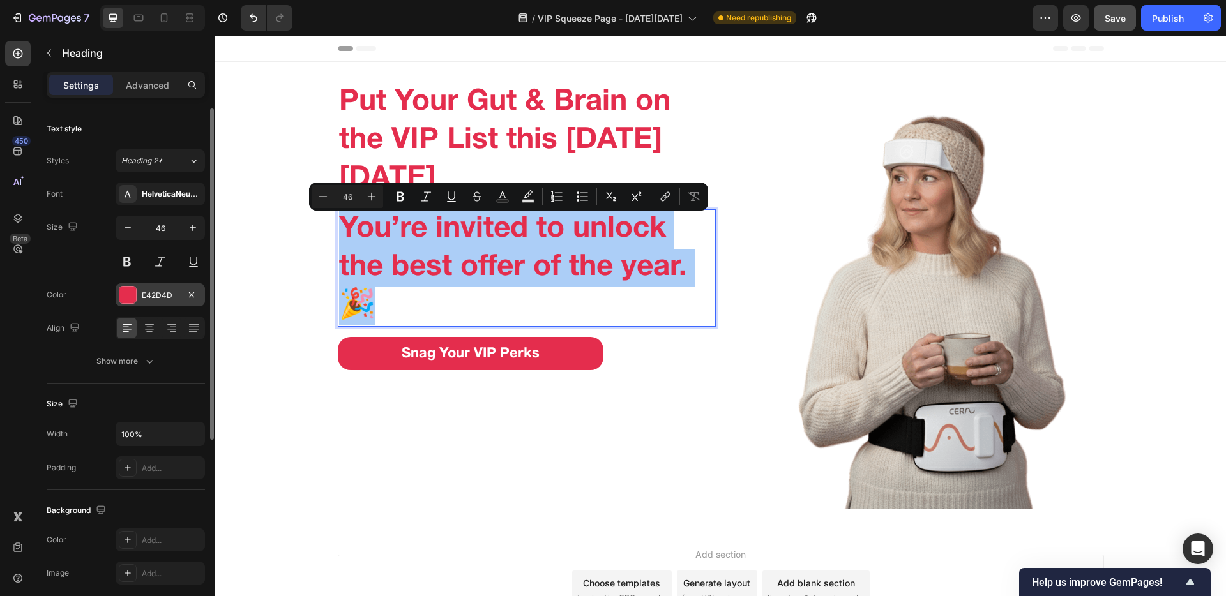
click at [123, 299] on div at bounding box center [127, 295] width 17 height 17
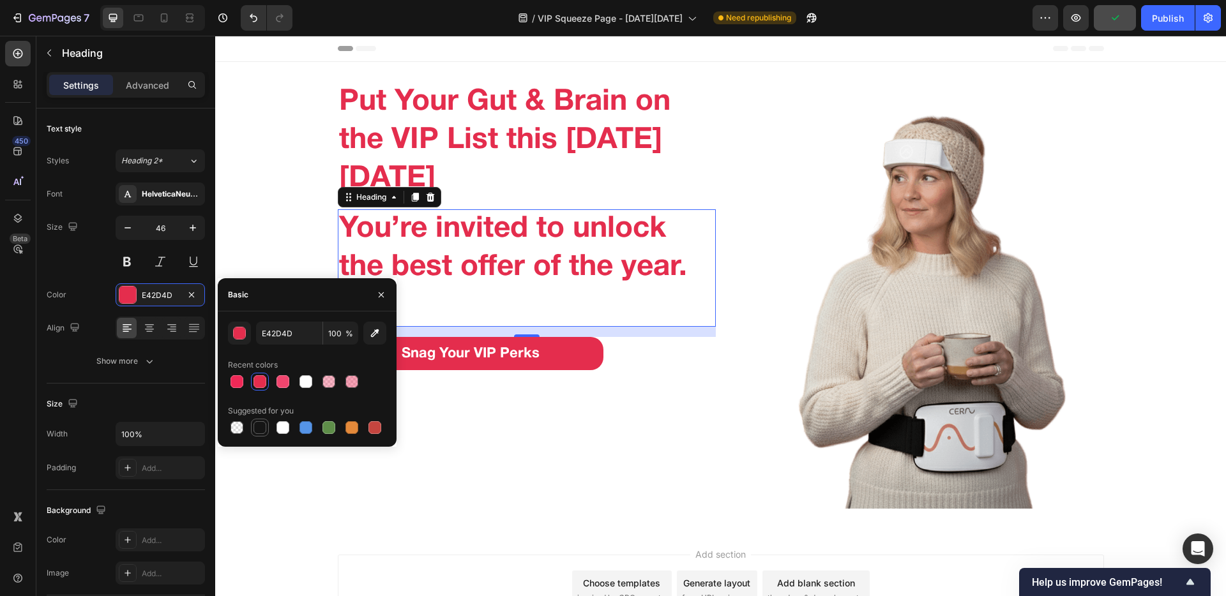
click at [251, 422] on div at bounding box center [260, 428] width 18 height 18
type input "151515"
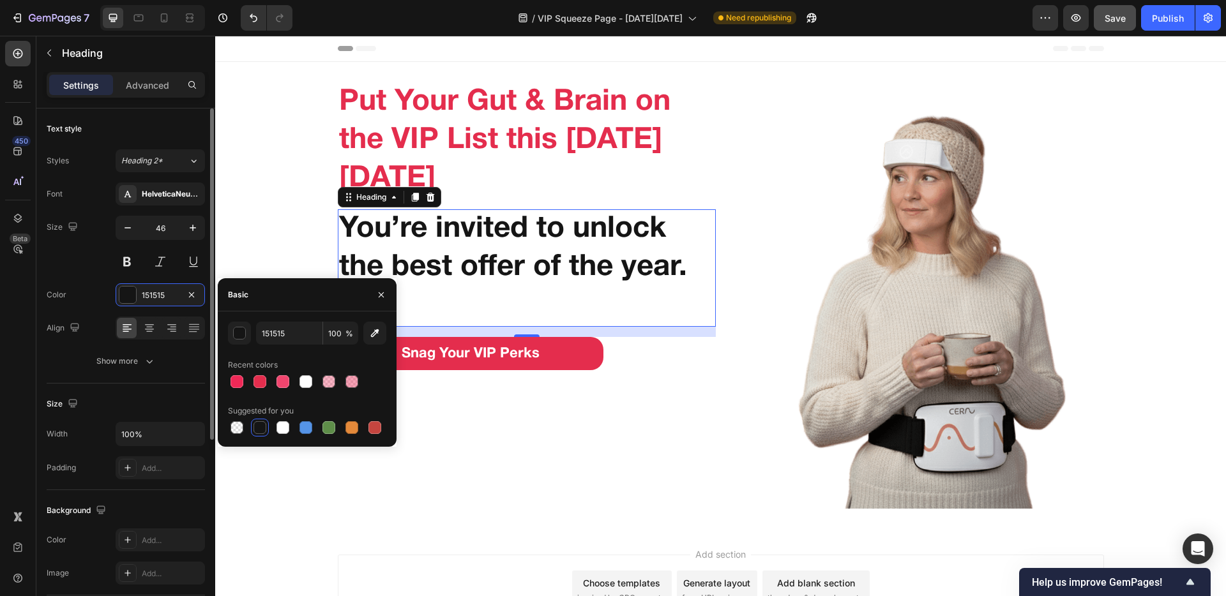
click at [93, 264] on div "Size 46" at bounding box center [126, 244] width 158 height 57
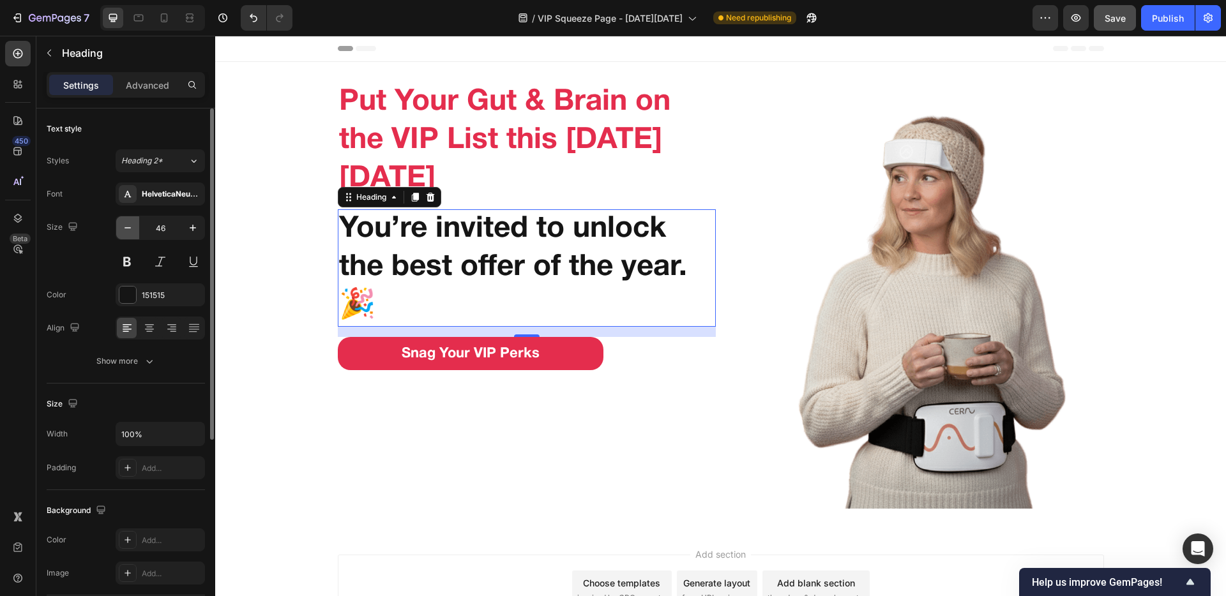
click at [126, 229] on icon "button" at bounding box center [127, 228] width 13 height 13
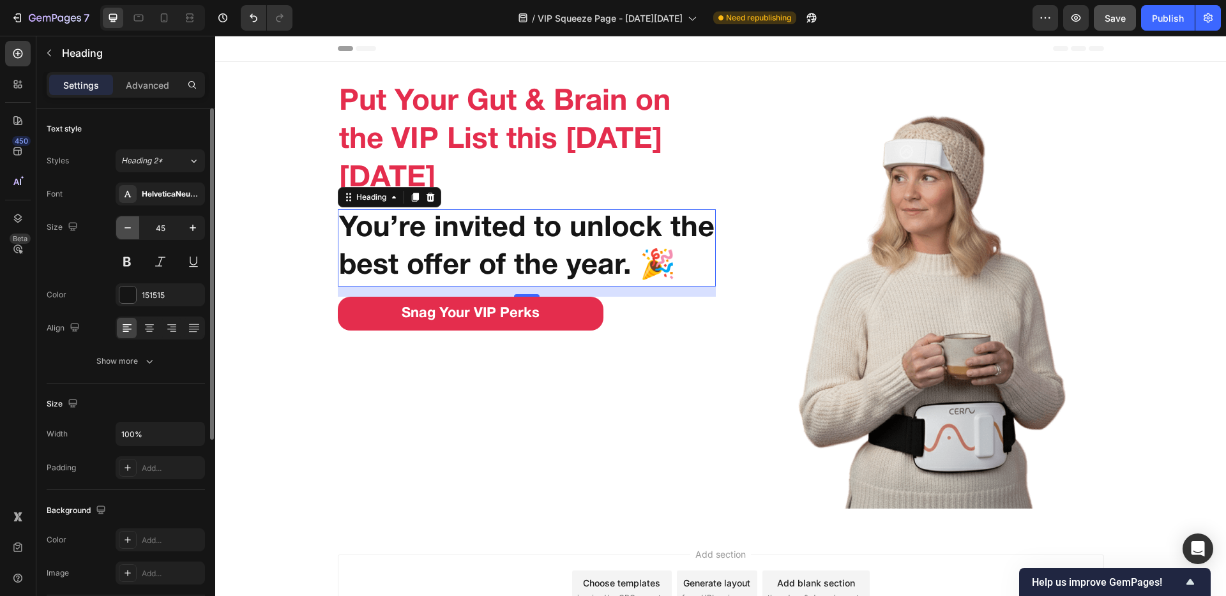
click at [126, 229] on icon "button" at bounding box center [127, 228] width 13 height 13
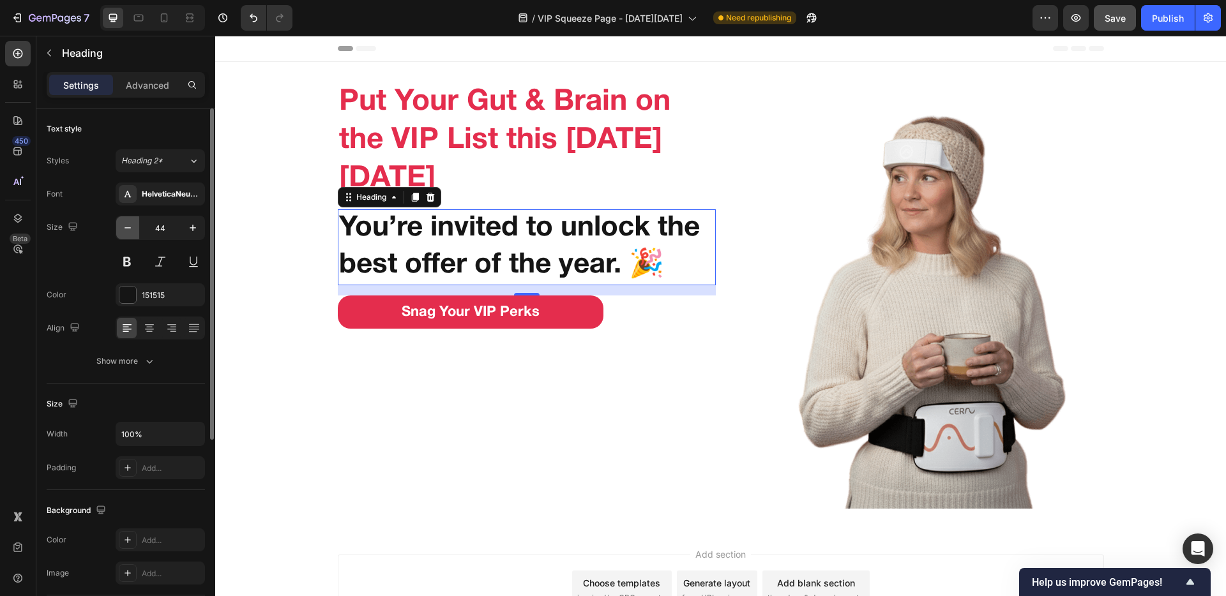
click at [126, 229] on icon "button" at bounding box center [127, 228] width 13 height 13
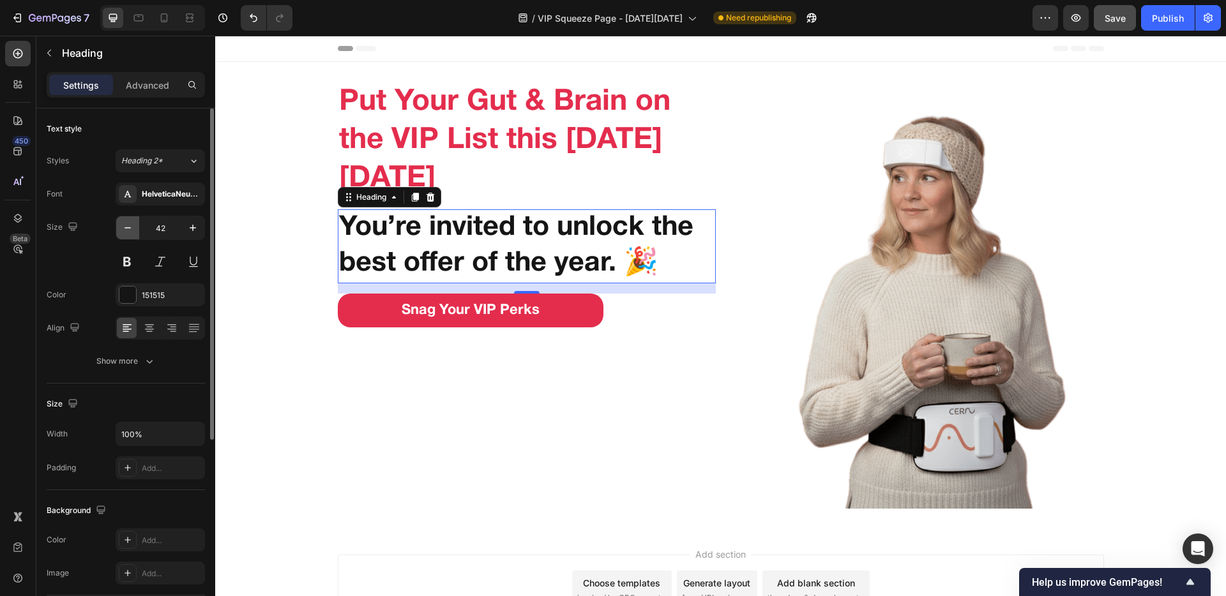
click at [126, 229] on icon "button" at bounding box center [127, 228] width 13 height 13
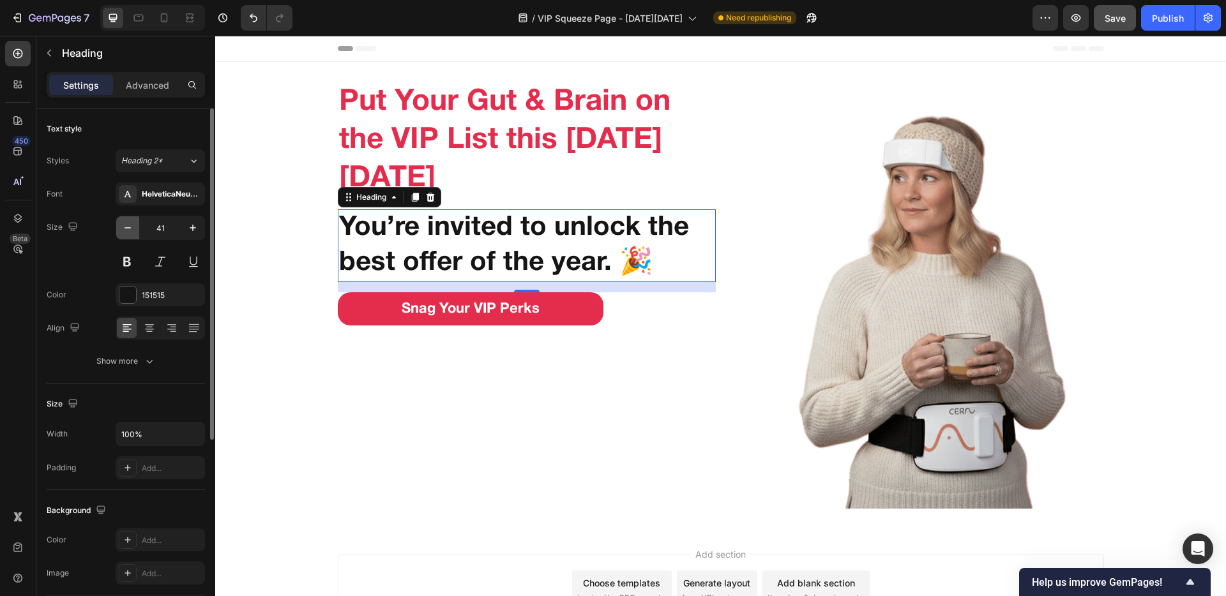
click at [126, 229] on icon "button" at bounding box center [127, 228] width 13 height 13
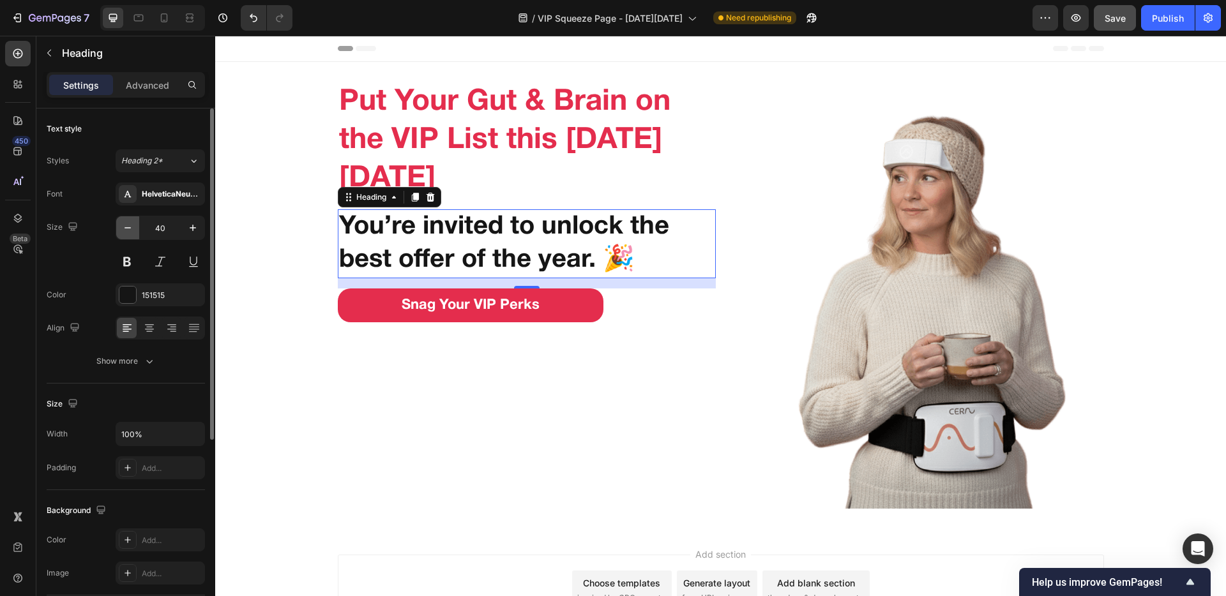
click at [126, 229] on icon "button" at bounding box center [127, 228] width 13 height 13
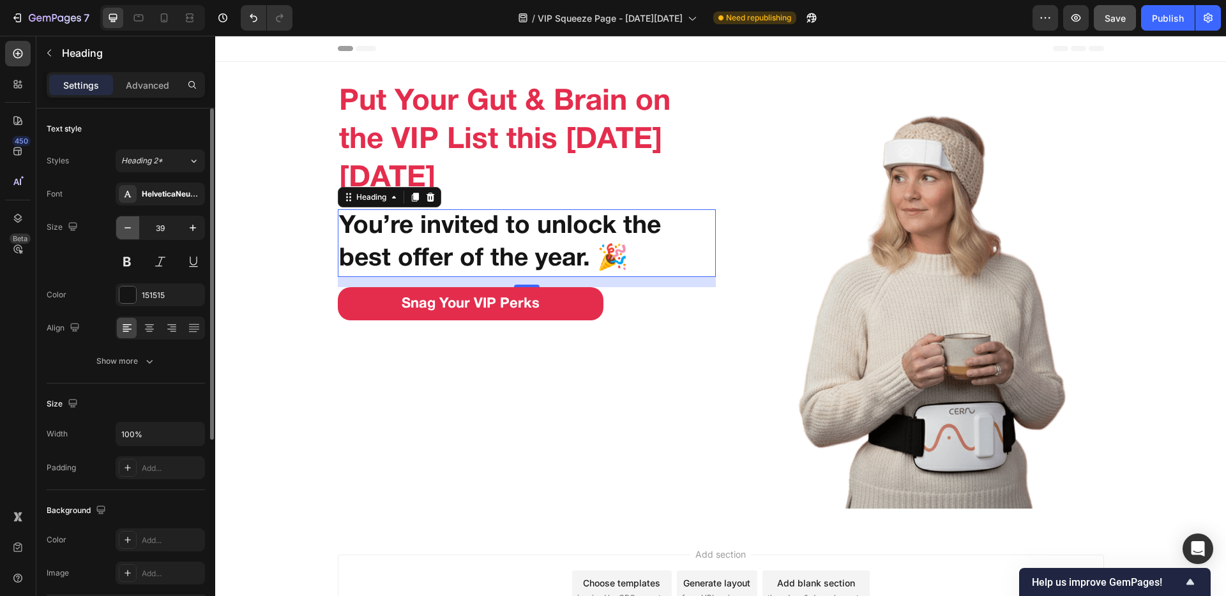
click at [126, 229] on icon "button" at bounding box center [127, 228] width 13 height 13
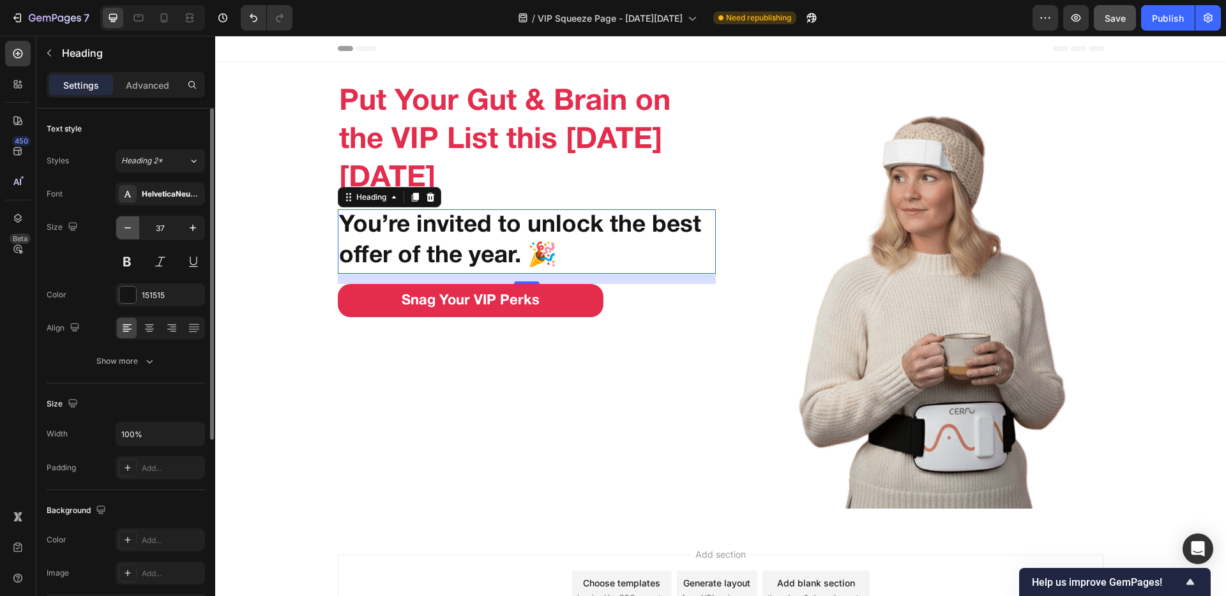
click at [126, 229] on icon "button" at bounding box center [127, 228] width 13 height 13
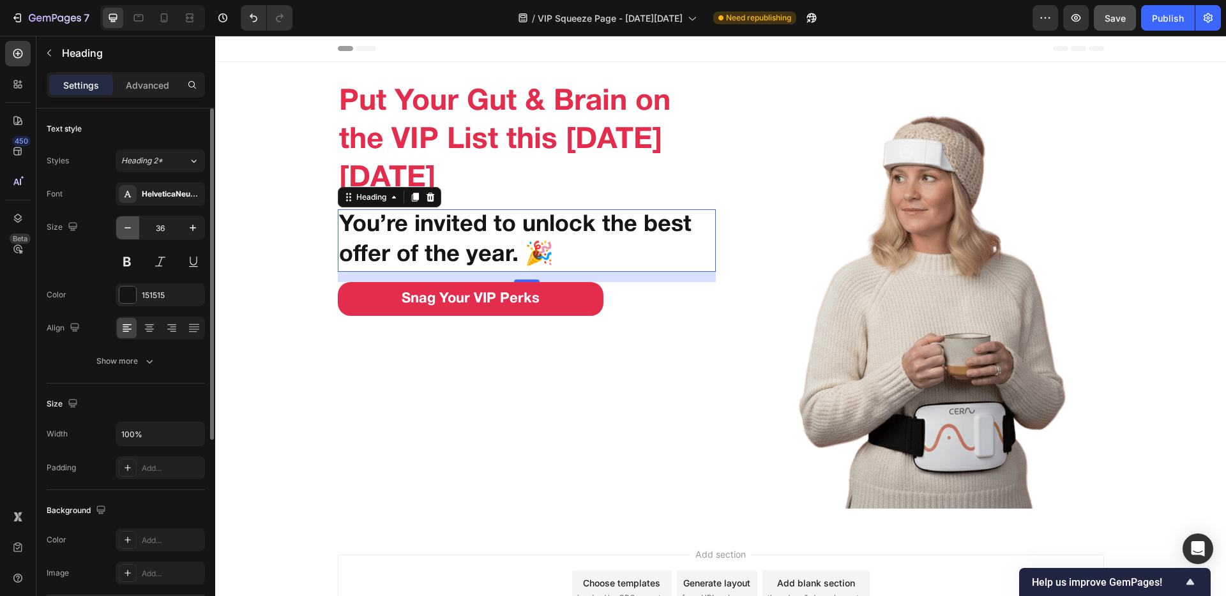
click at [126, 229] on icon "button" at bounding box center [127, 228] width 13 height 13
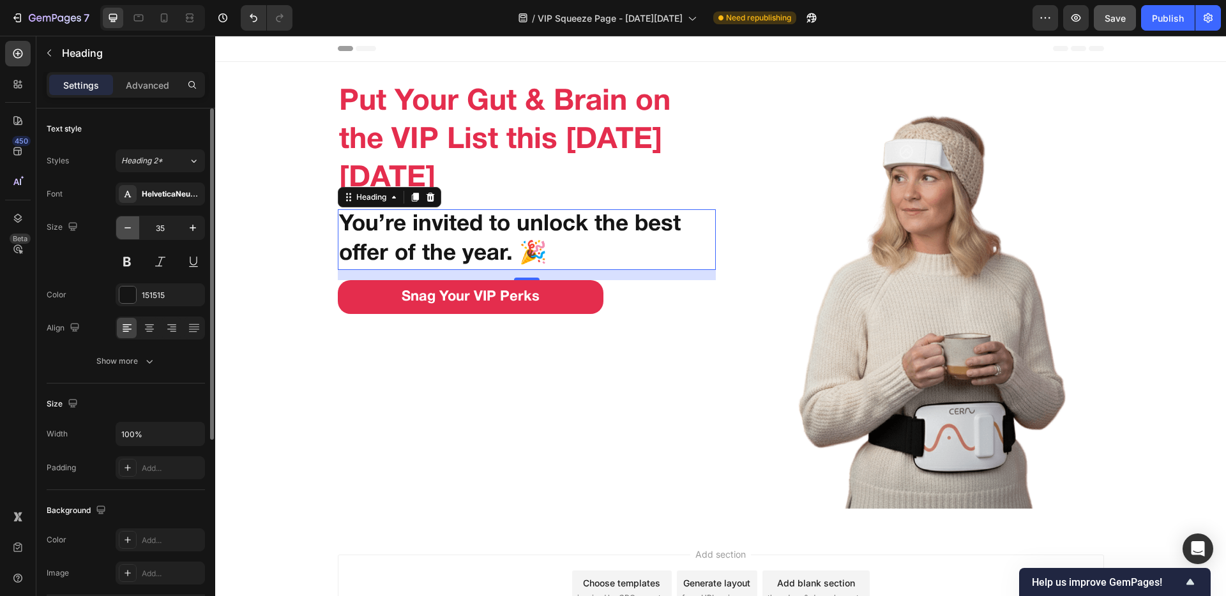
click at [126, 229] on icon "button" at bounding box center [127, 228] width 13 height 13
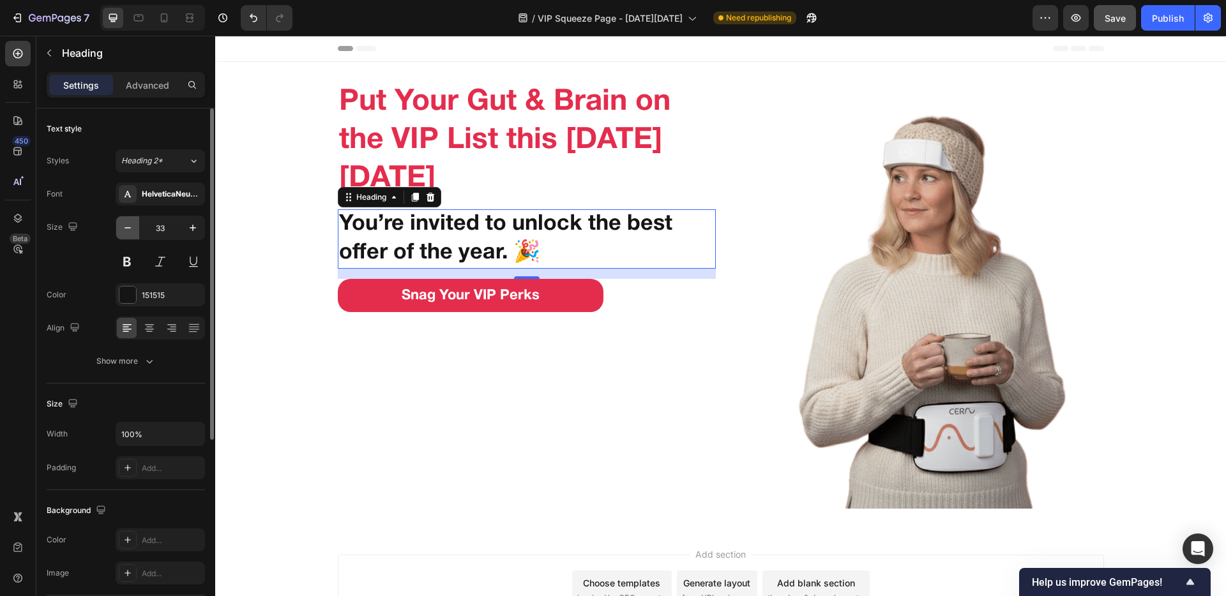
click at [126, 229] on icon "button" at bounding box center [127, 228] width 13 height 13
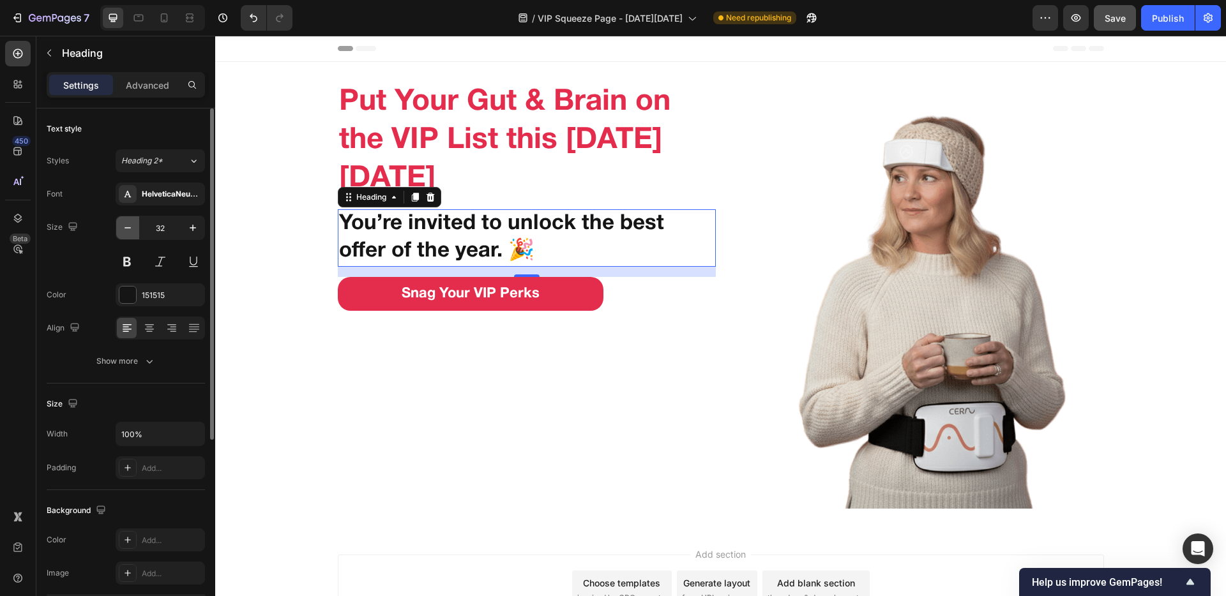
click at [126, 229] on icon "button" at bounding box center [127, 228] width 13 height 13
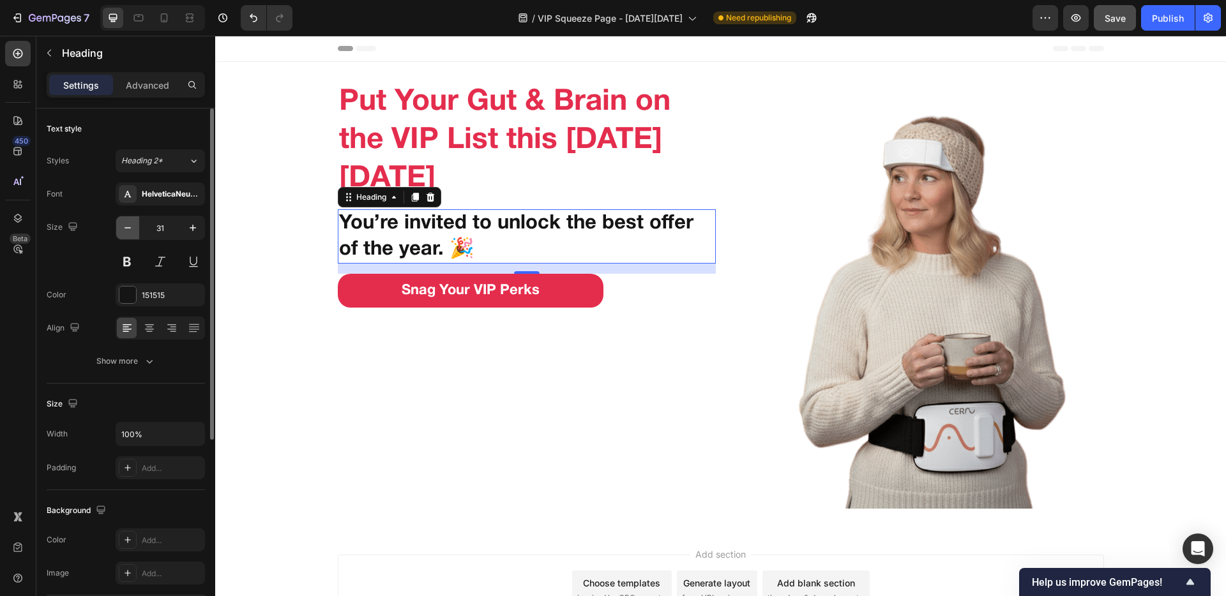
click at [126, 229] on icon "button" at bounding box center [127, 228] width 13 height 13
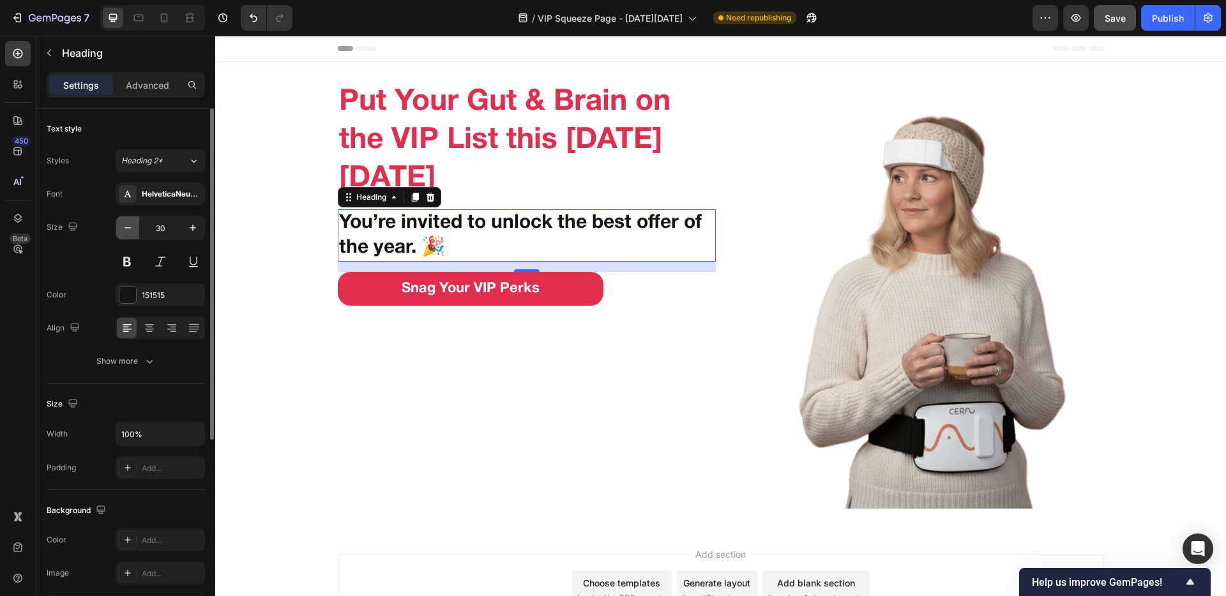
click at [126, 229] on icon "button" at bounding box center [127, 228] width 13 height 13
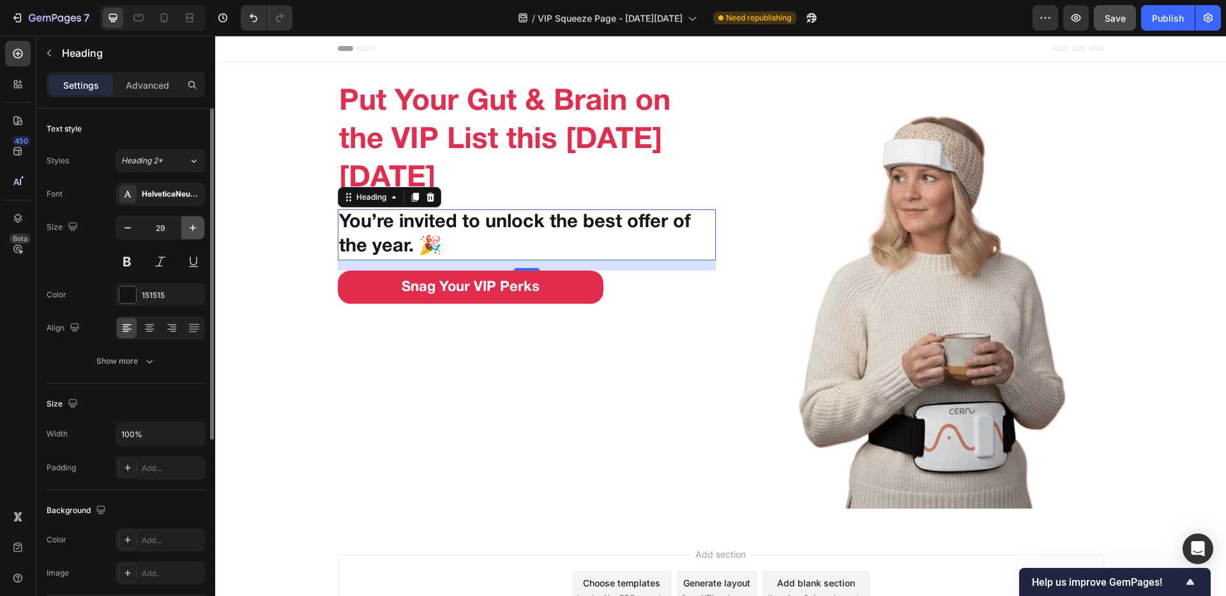
click at [186, 229] on icon "button" at bounding box center [192, 228] width 13 height 13
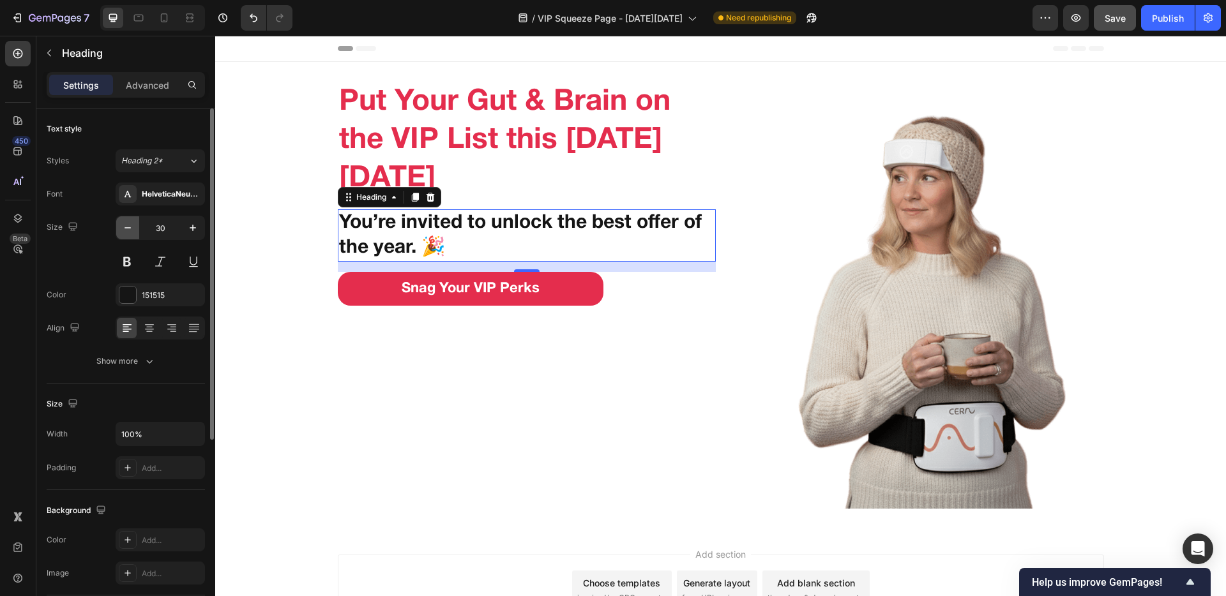
click at [132, 233] on icon "button" at bounding box center [127, 228] width 13 height 13
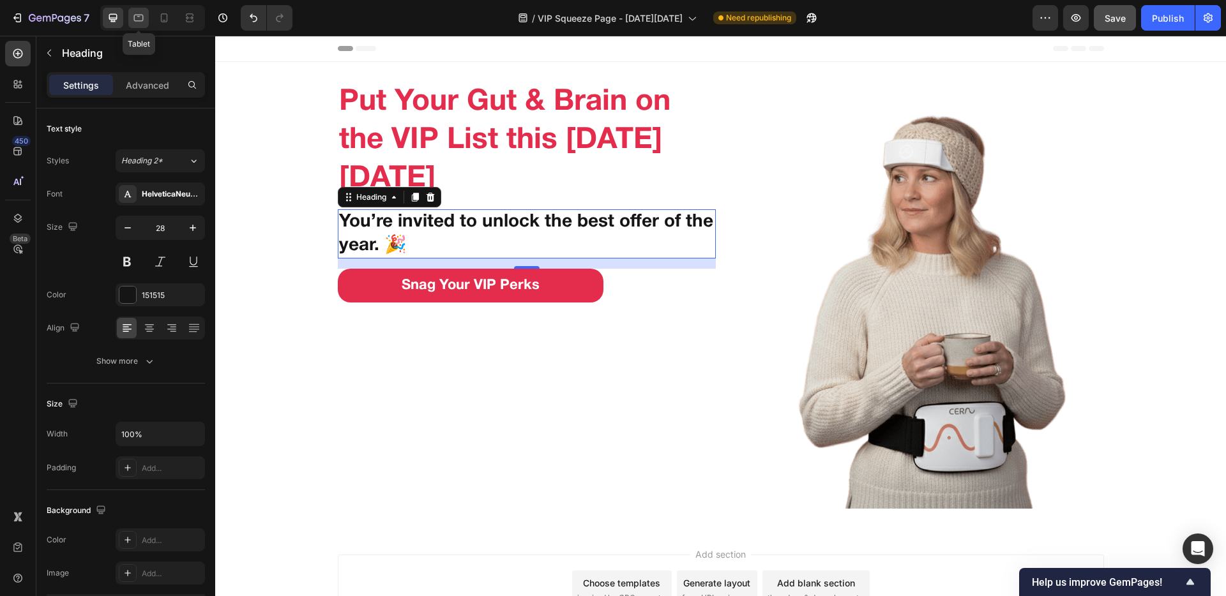
click at [130, 17] on div at bounding box center [138, 18] width 20 height 20
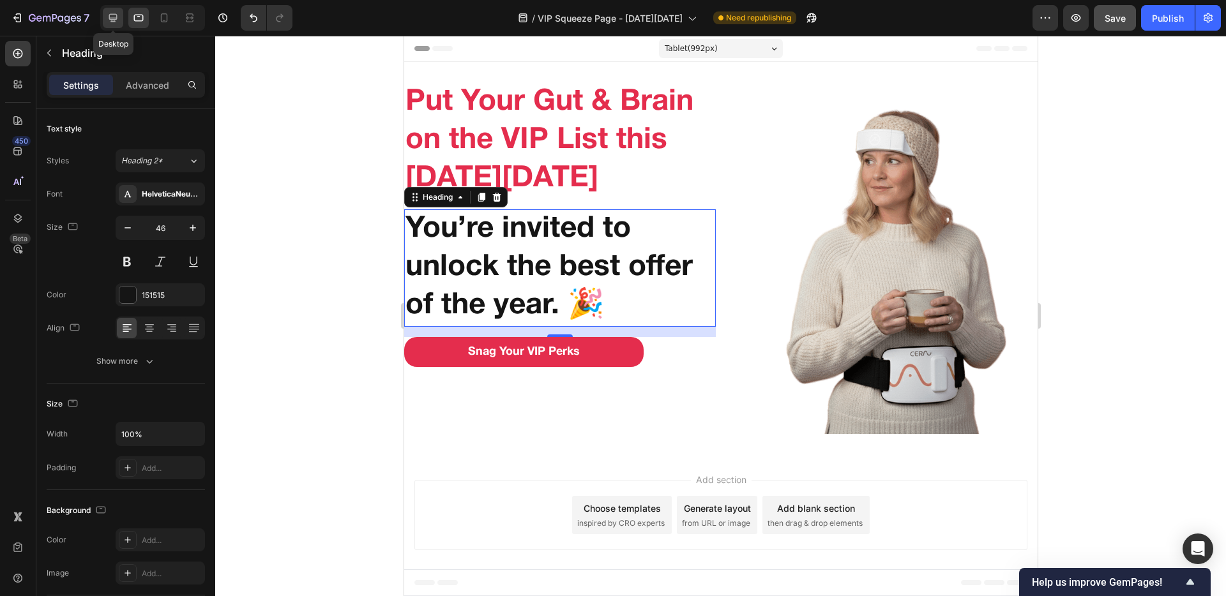
click at [105, 22] on div at bounding box center [113, 18] width 20 height 20
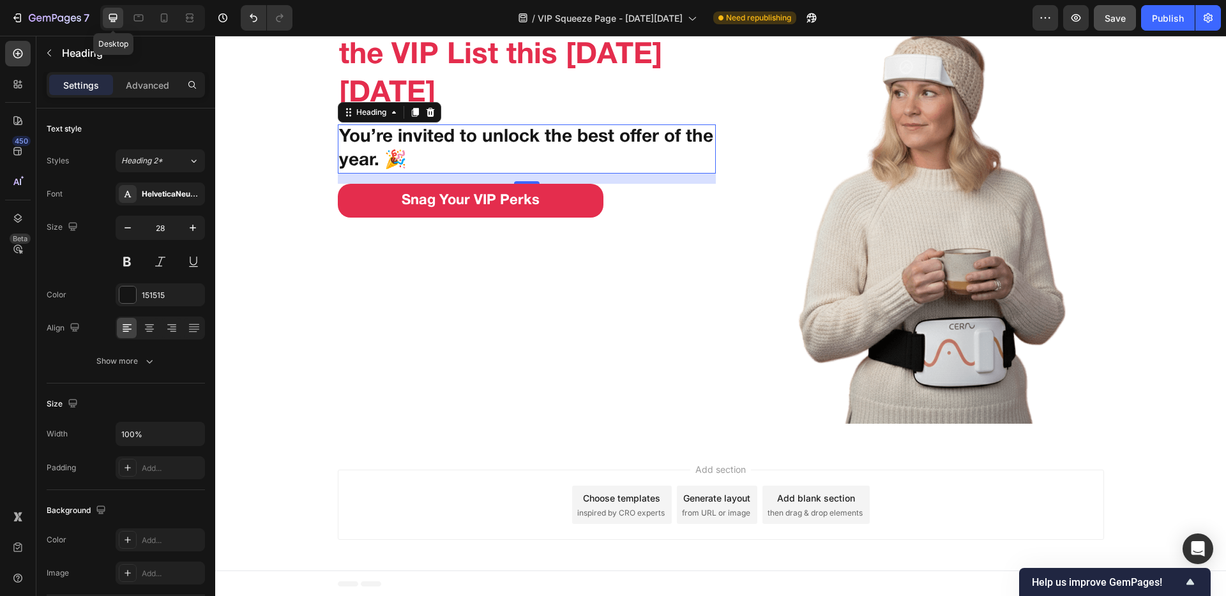
scroll to position [86, 0]
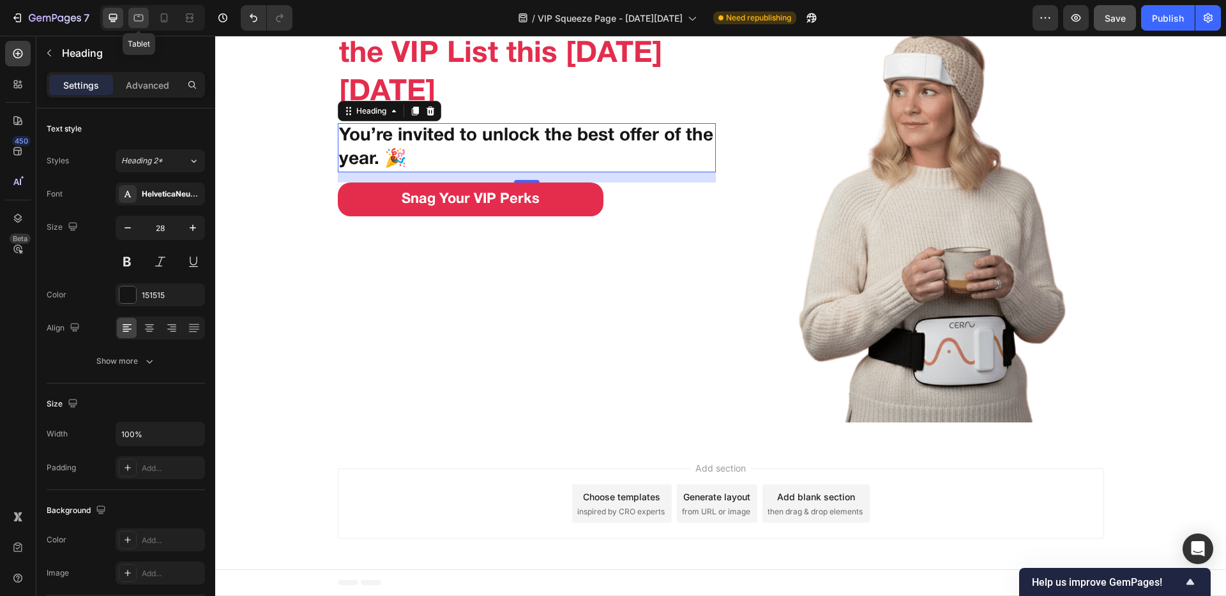
click at [132, 19] on div at bounding box center [138, 18] width 20 height 20
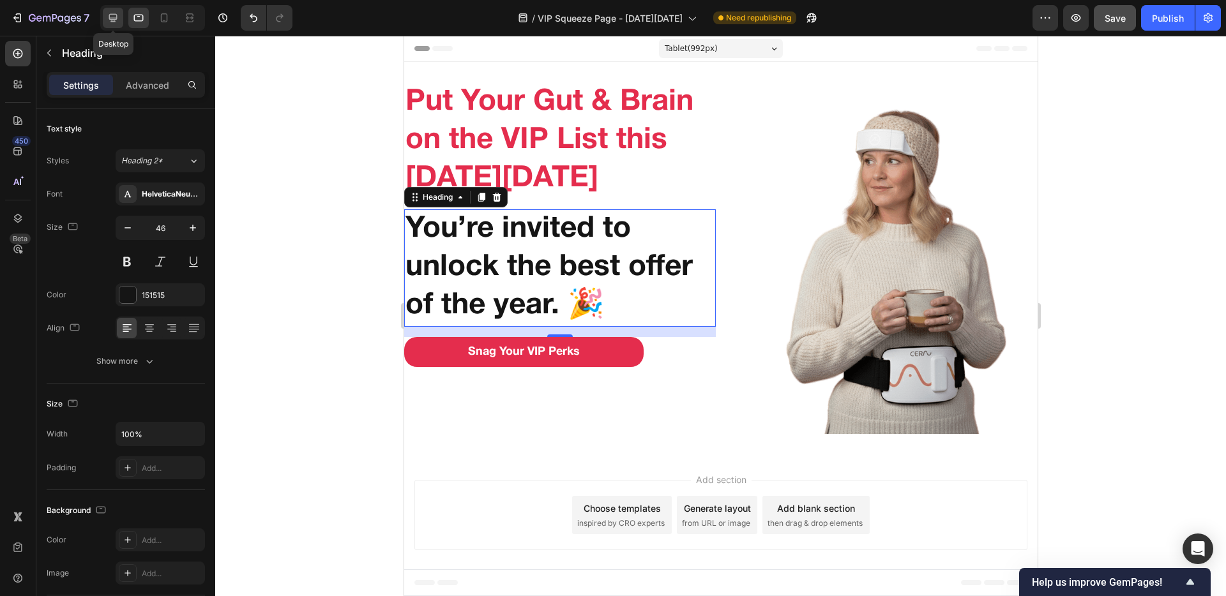
click at [106, 20] on div at bounding box center [113, 18] width 20 height 20
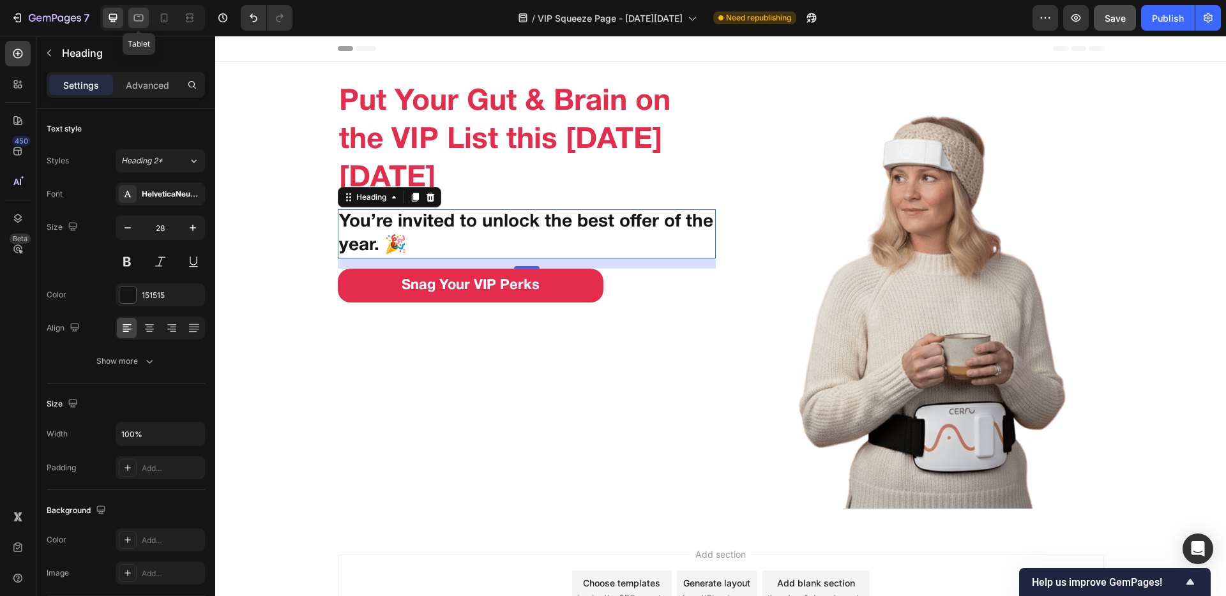
scroll to position [86, 0]
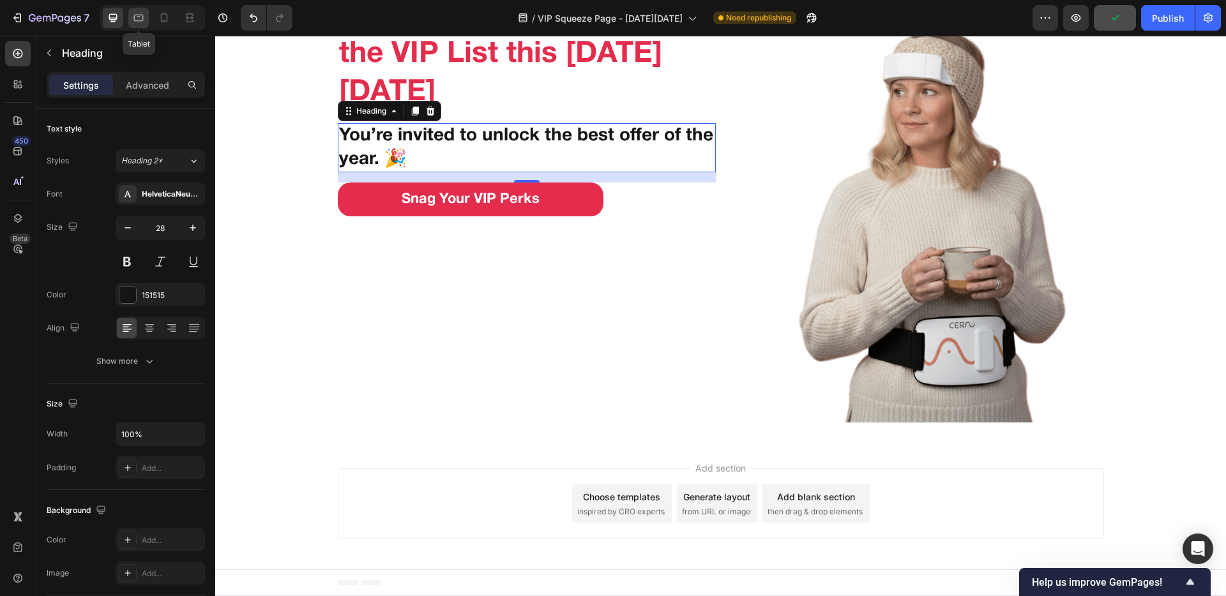
click at [140, 17] on icon at bounding box center [138, 16] width 3 height 1
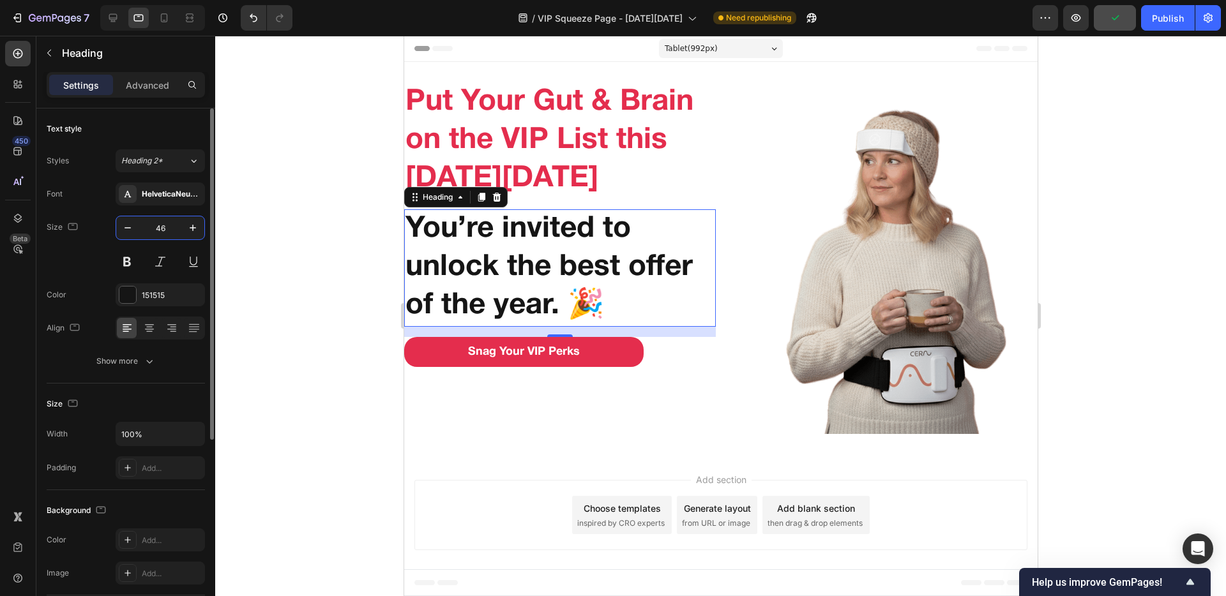
click at [160, 230] on input "46" at bounding box center [160, 227] width 42 height 23
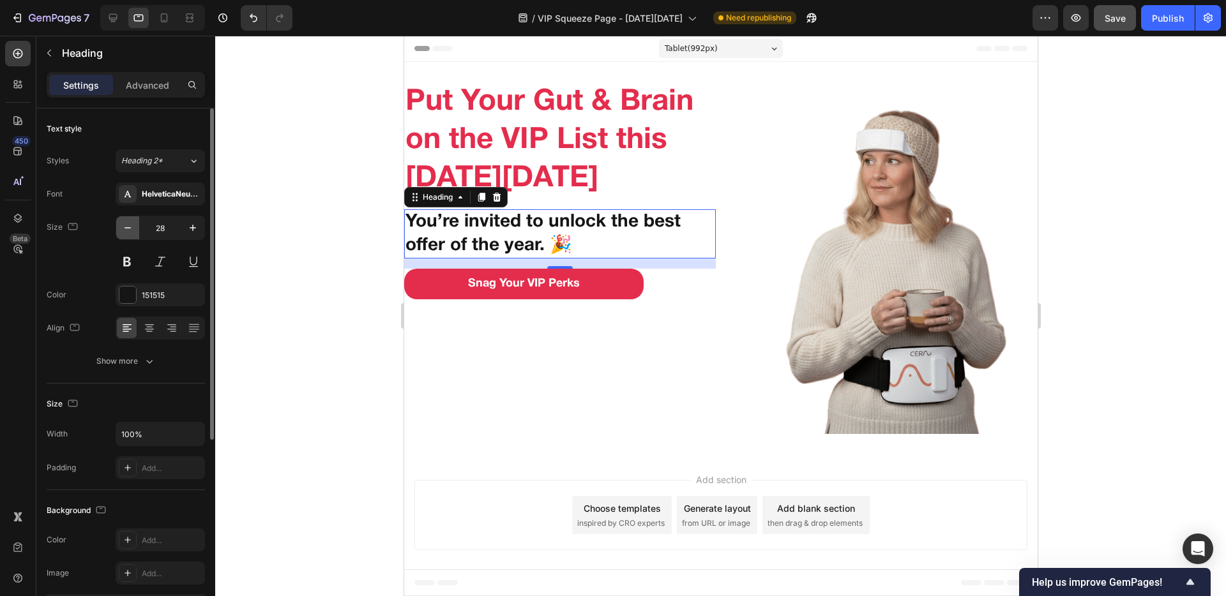
click at [132, 234] on icon "button" at bounding box center [127, 228] width 13 height 13
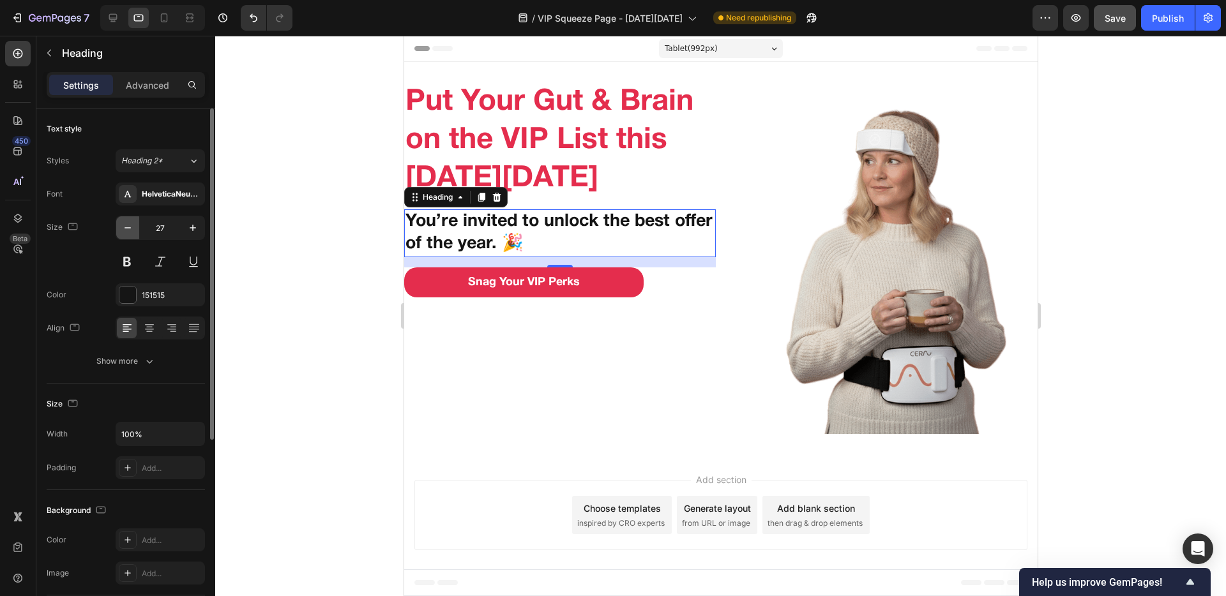
click at [132, 234] on icon "button" at bounding box center [127, 228] width 13 height 13
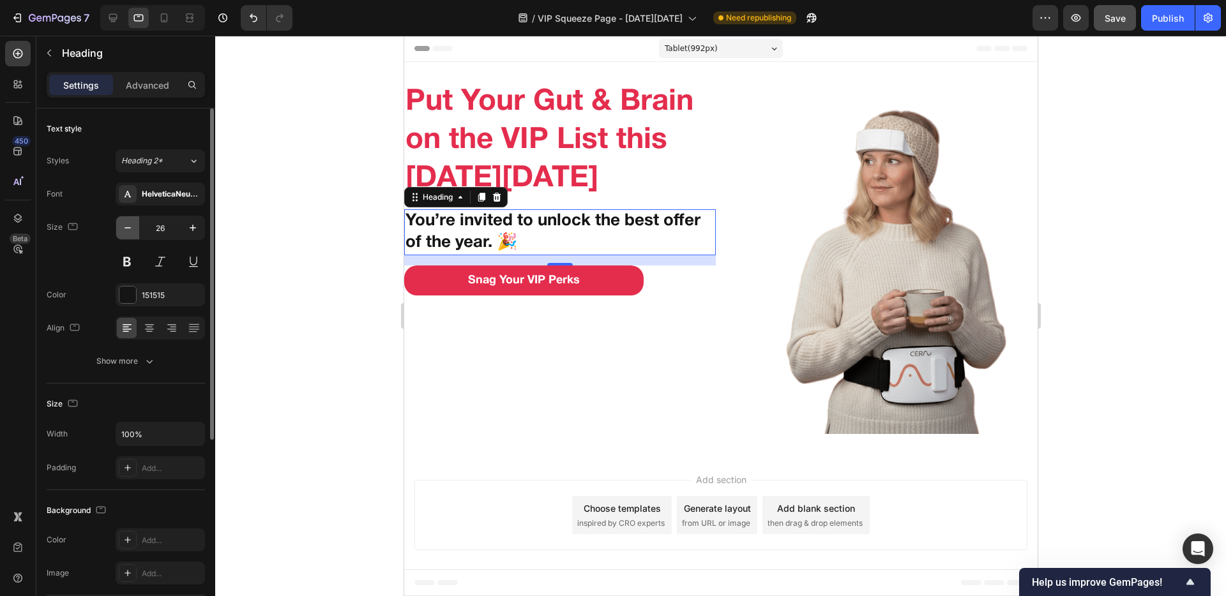
click at [132, 234] on icon "button" at bounding box center [127, 228] width 13 height 13
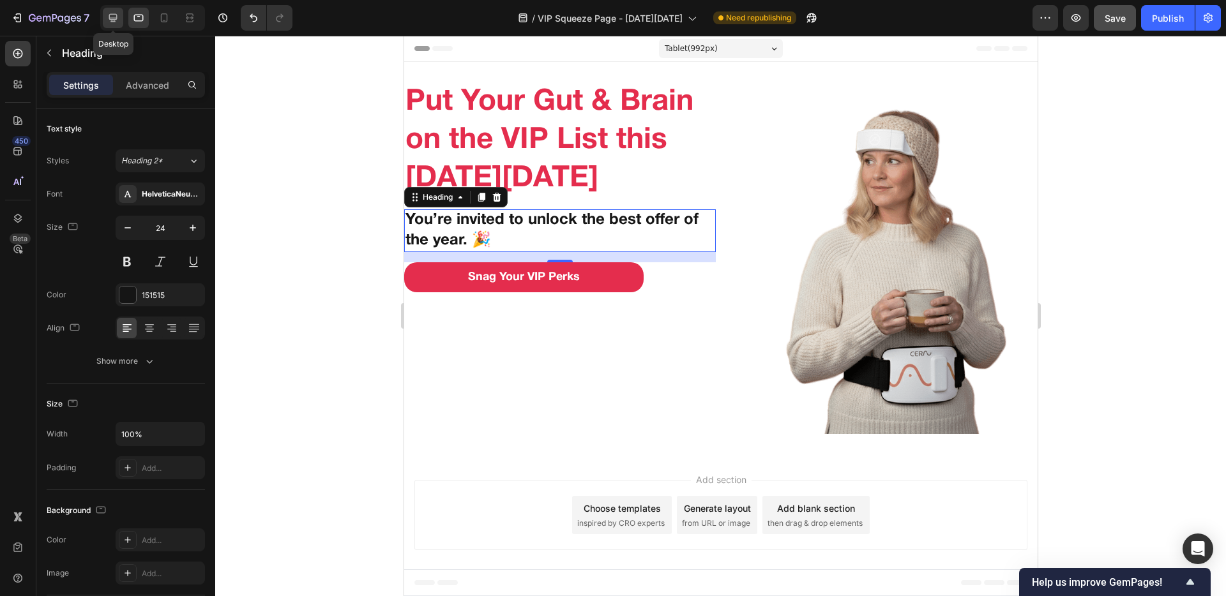
click at [114, 21] on icon at bounding box center [113, 18] width 8 height 8
type input "28"
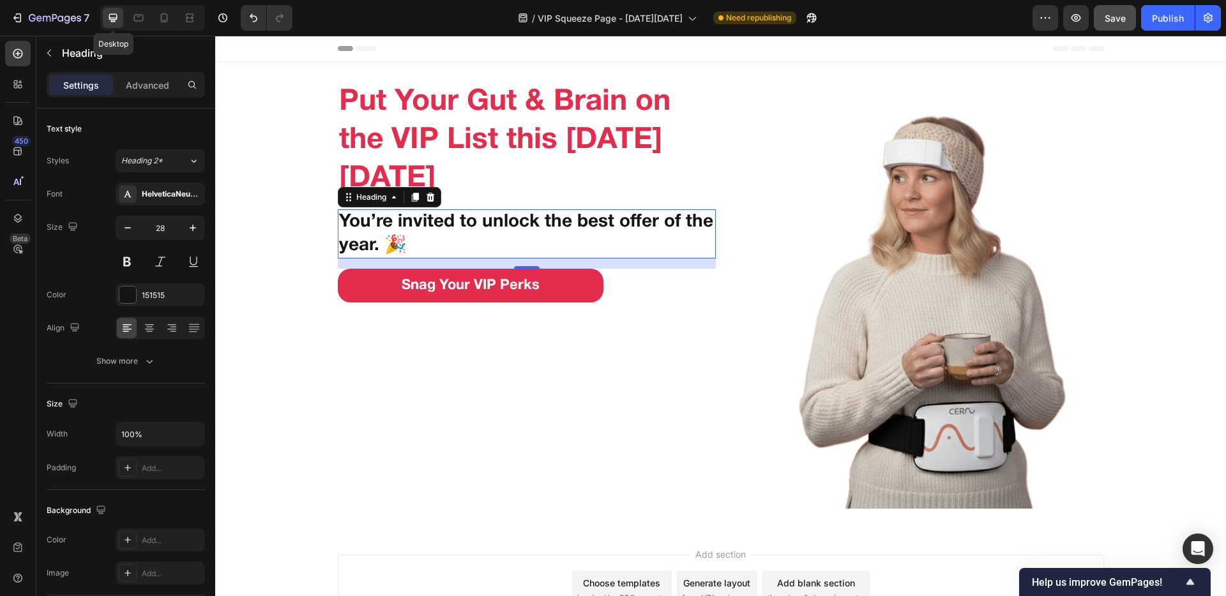
scroll to position [86, 0]
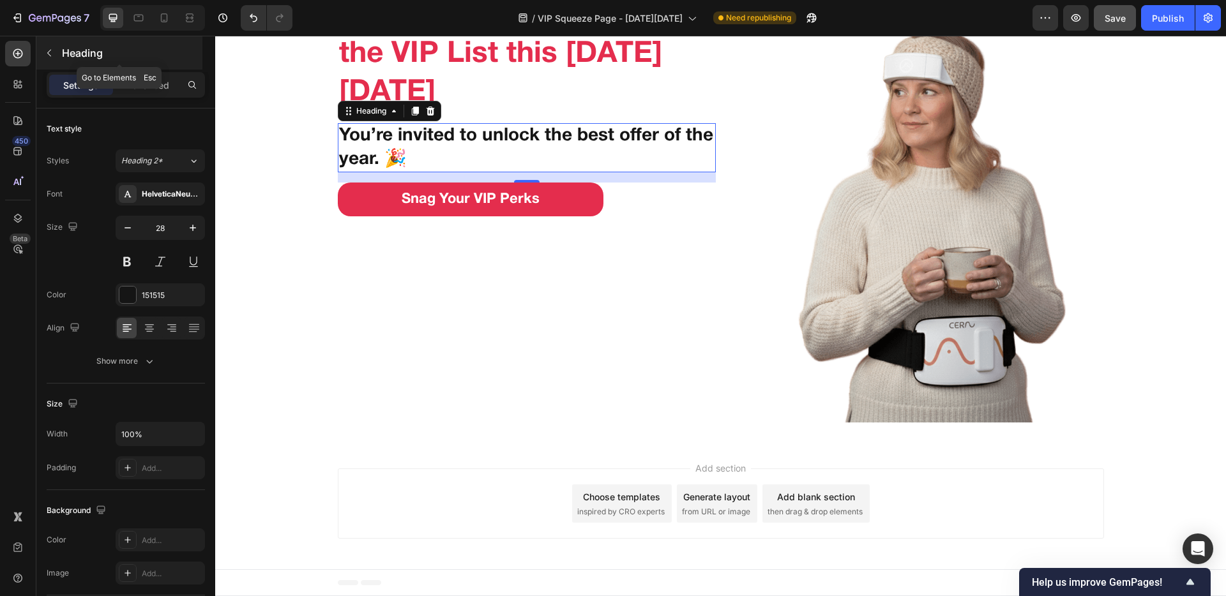
click at [53, 57] on icon "button" at bounding box center [49, 53] width 10 height 10
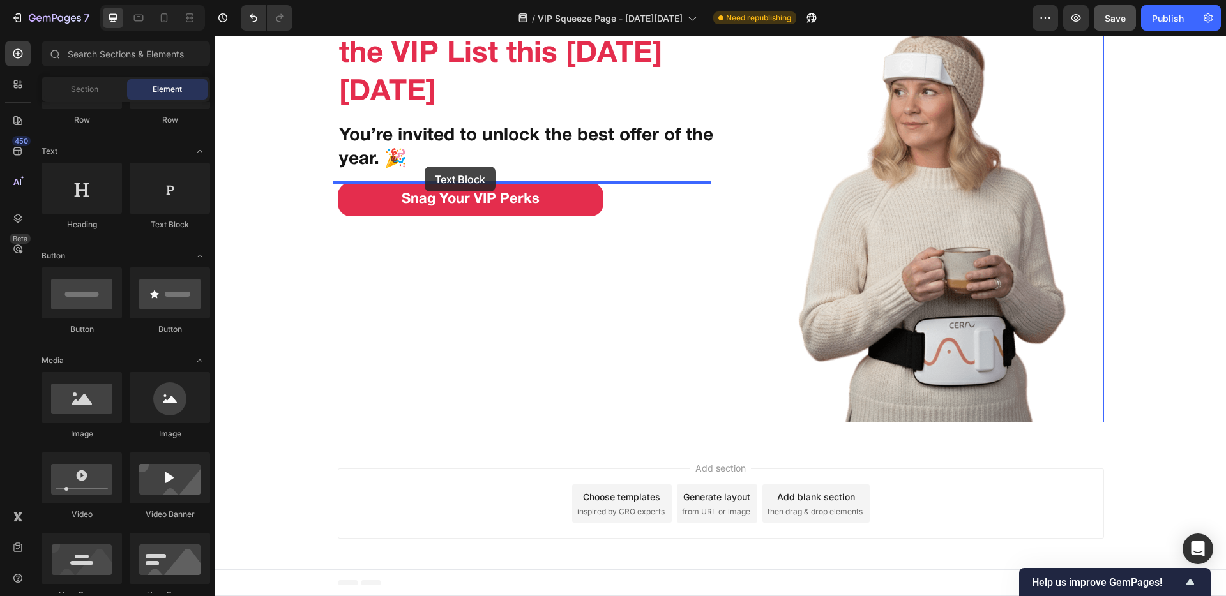
drag, startPoint x: 382, startPoint y: 226, endPoint x: 425, endPoint y: 167, distance: 72.3
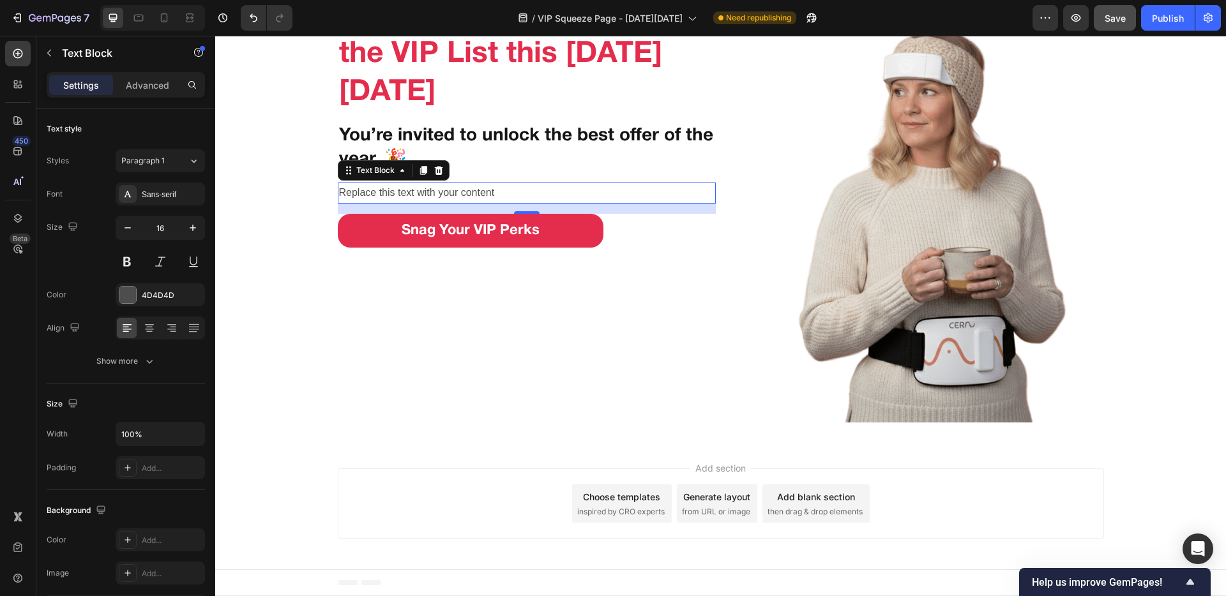
click at [430, 192] on div "Replace this text with your content" at bounding box center [527, 193] width 378 height 21
click at [430, 192] on p "Replace this text with your content" at bounding box center [526, 193] width 375 height 19
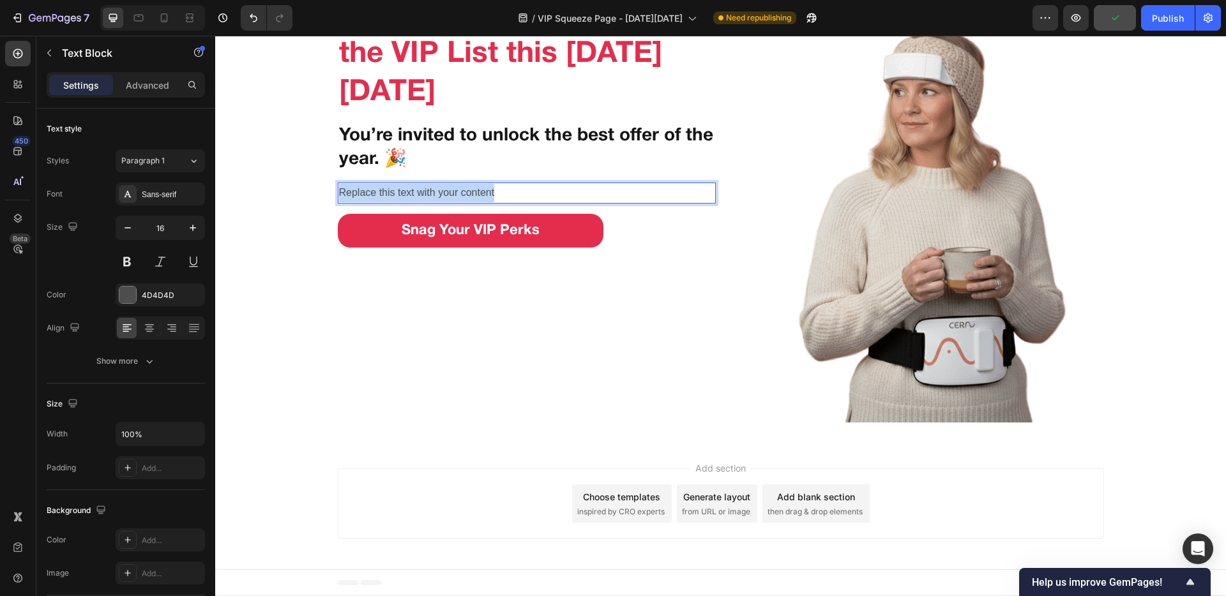
click at [430, 192] on p "Replace this text with your content" at bounding box center [526, 193] width 375 height 19
drag, startPoint x: 543, startPoint y: 191, endPoint x: 335, endPoint y: 192, distance: 208.1
click at [339, 192] on p "✓ Automatic entry to win a FREE CERA device (a $1,294 value)" at bounding box center [526, 193] width 375 height 19
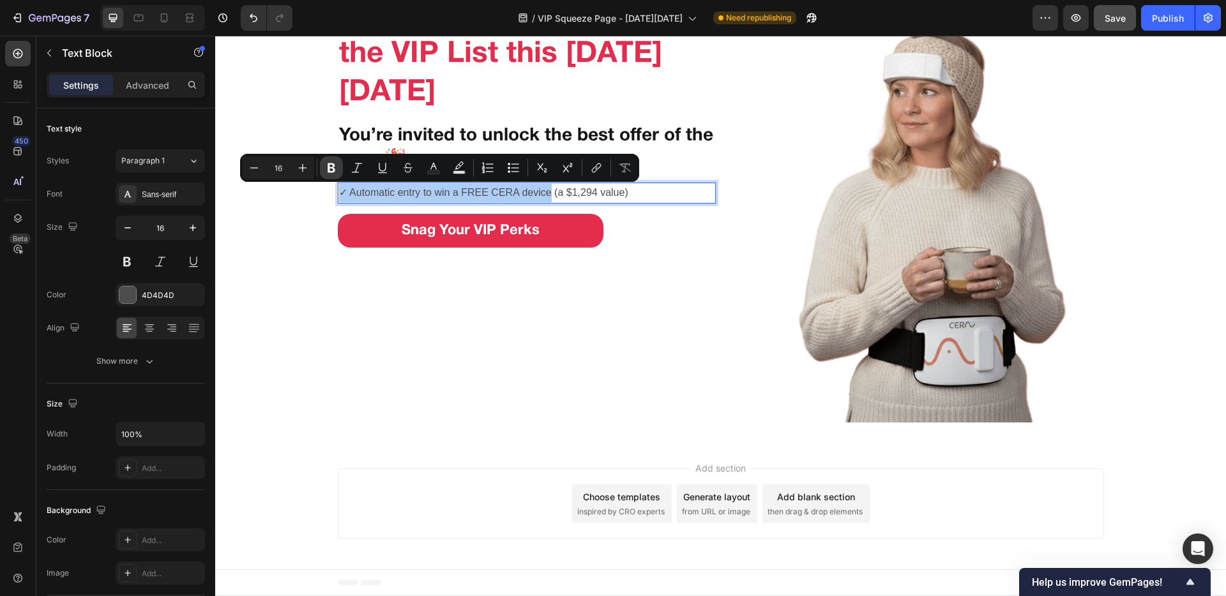
click at [335, 172] on icon "Editor contextual toolbar" at bounding box center [331, 168] width 13 height 13
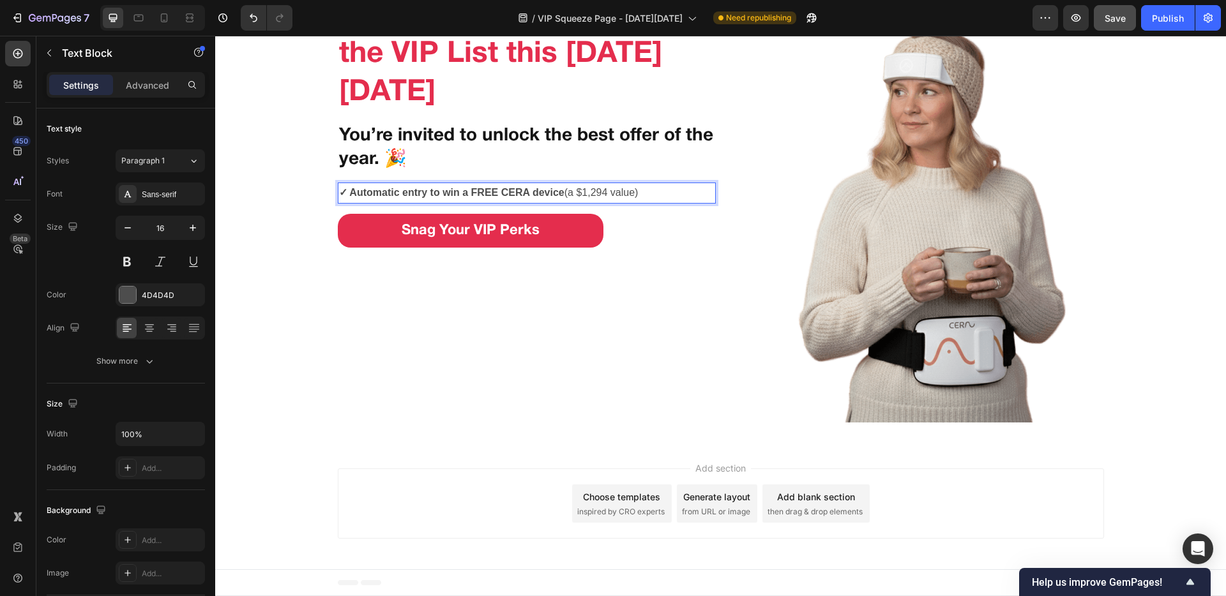
drag, startPoint x: 674, startPoint y: 190, endPoint x: 337, endPoint y: 188, distance: 336.4
click at [339, 188] on p "✓ Automatic entry to win a FREE CERA device (a $1,294 value)" at bounding box center [526, 193] width 375 height 19
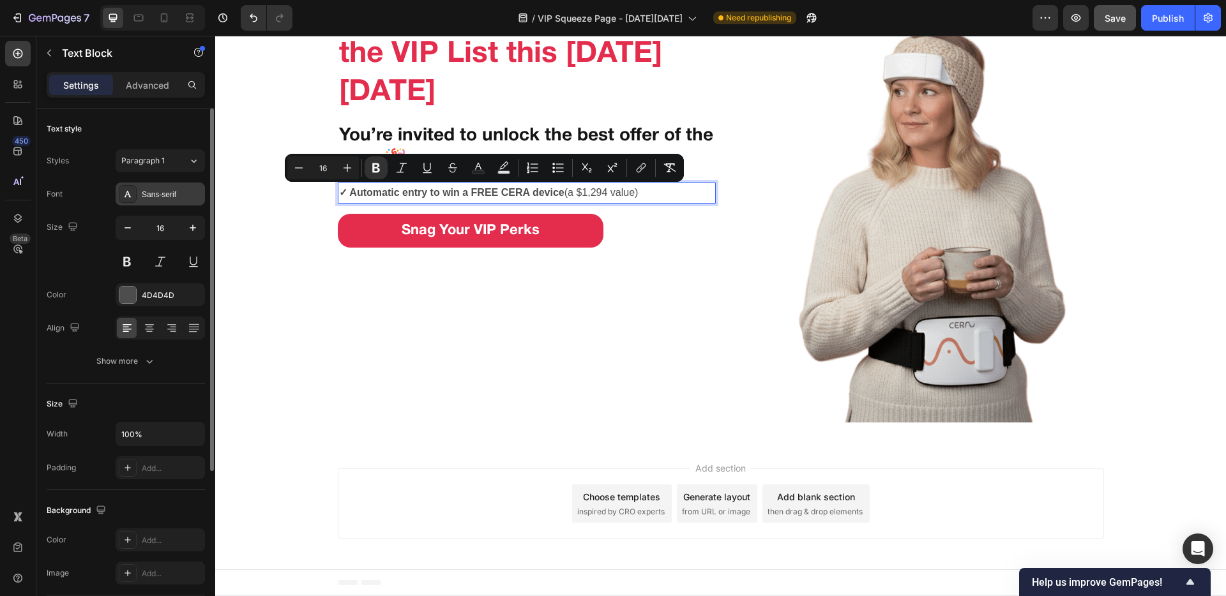
click at [149, 188] on div "Sans-serif" at bounding box center [160, 194] width 89 height 23
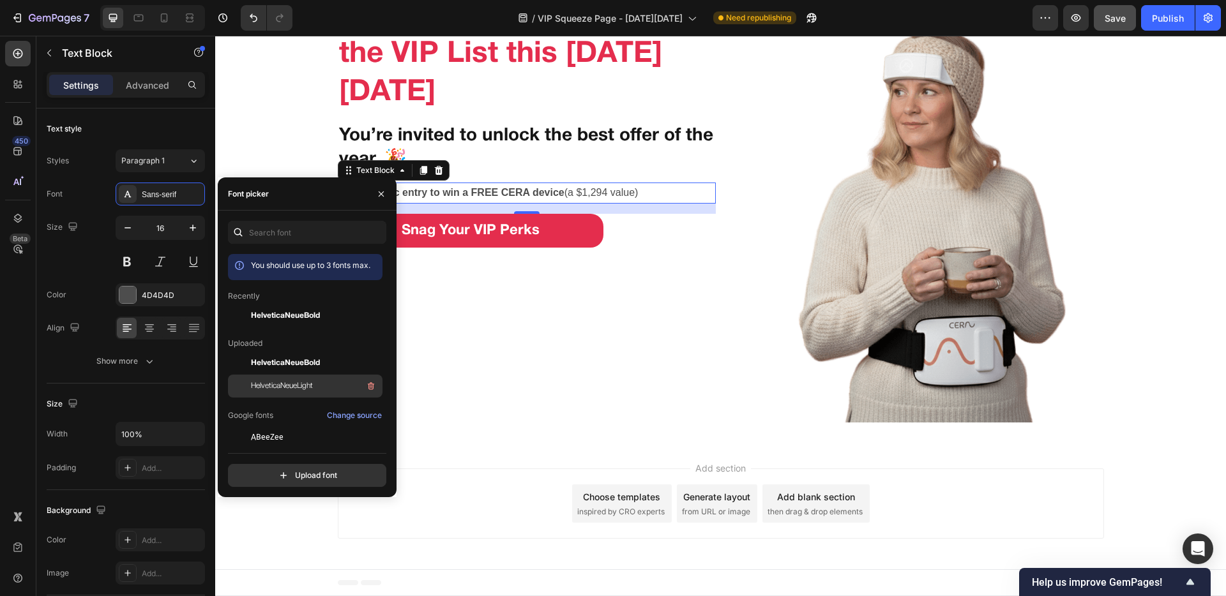
click at [267, 380] on span "HelveticaNeueLight" at bounding box center [282, 385] width 62 height 11
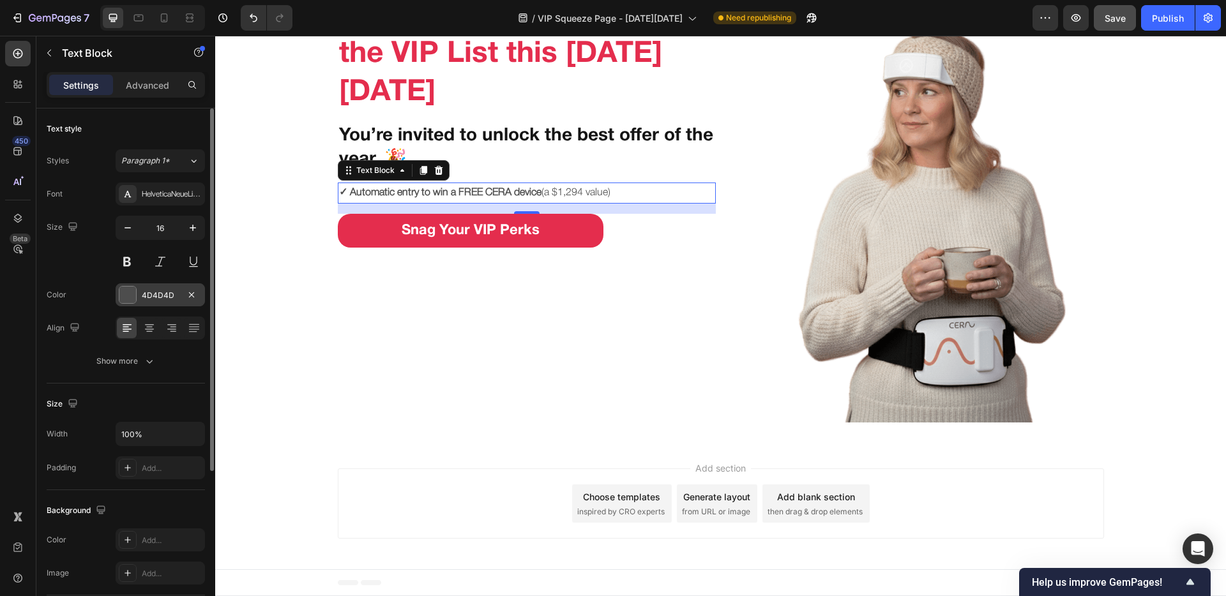
click at [128, 299] on div at bounding box center [127, 295] width 17 height 17
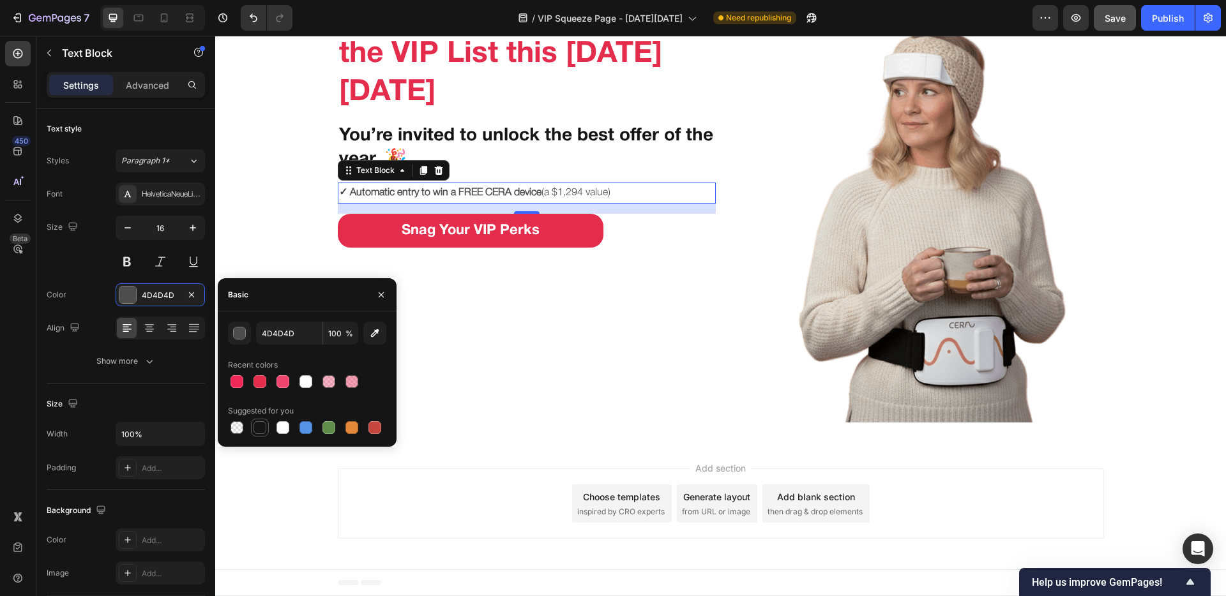
click at [252, 424] on div at bounding box center [259, 427] width 15 height 15
type input "151515"
click at [73, 262] on div "Size 16" at bounding box center [126, 244] width 158 height 57
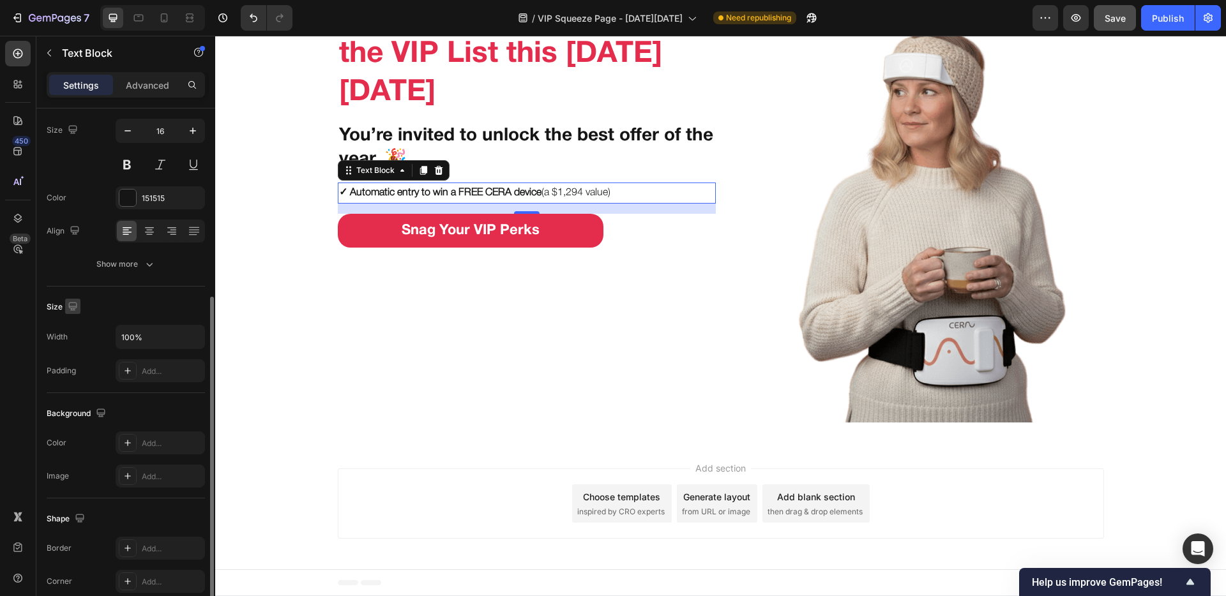
scroll to position [169, 0]
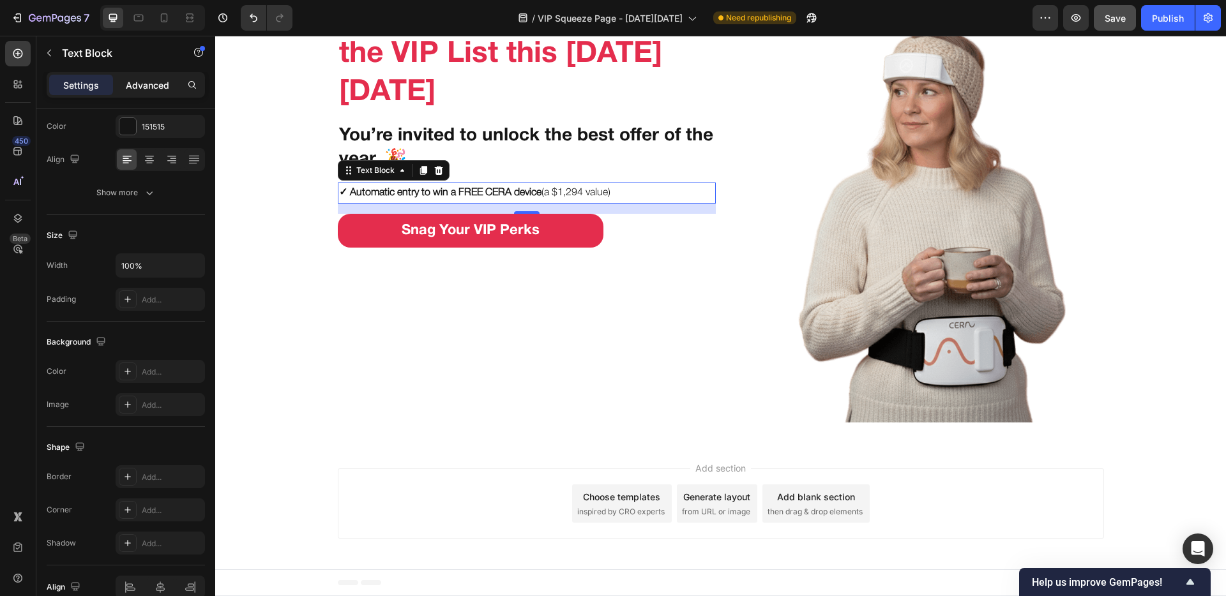
click at [140, 80] on p "Advanced" at bounding box center [147, 85] width 43 height 13
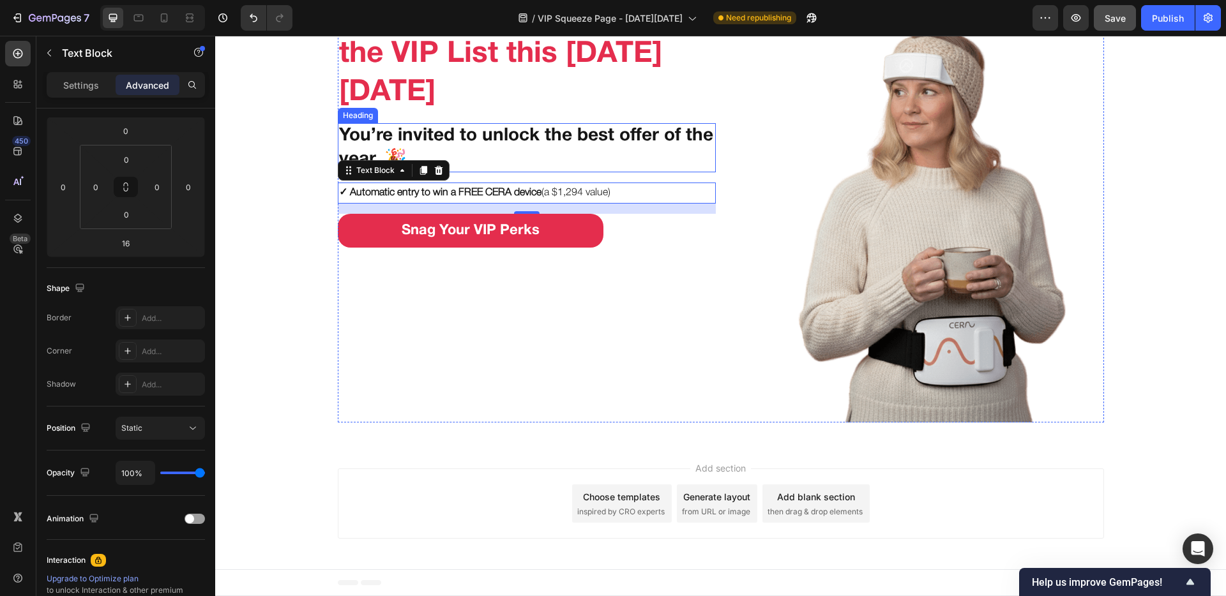
click at [513, 168] on p "You’re invited to unlock the best offer of the year. 🎉" at bounding box center [526, 147] width 375 height 47
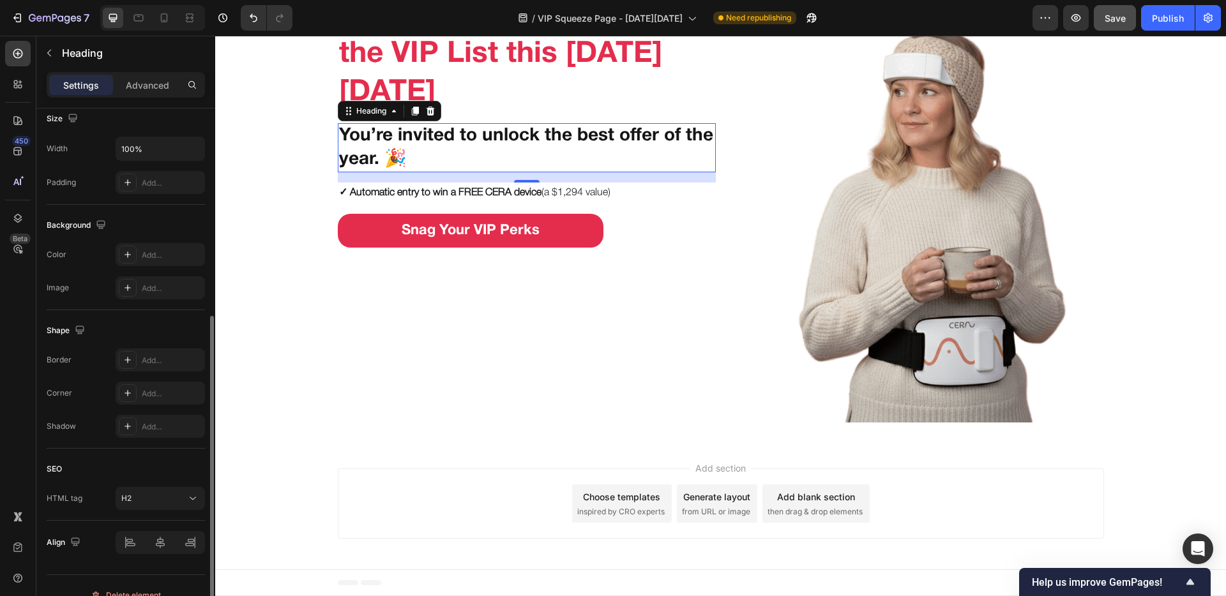
scroll to position [0, 0]
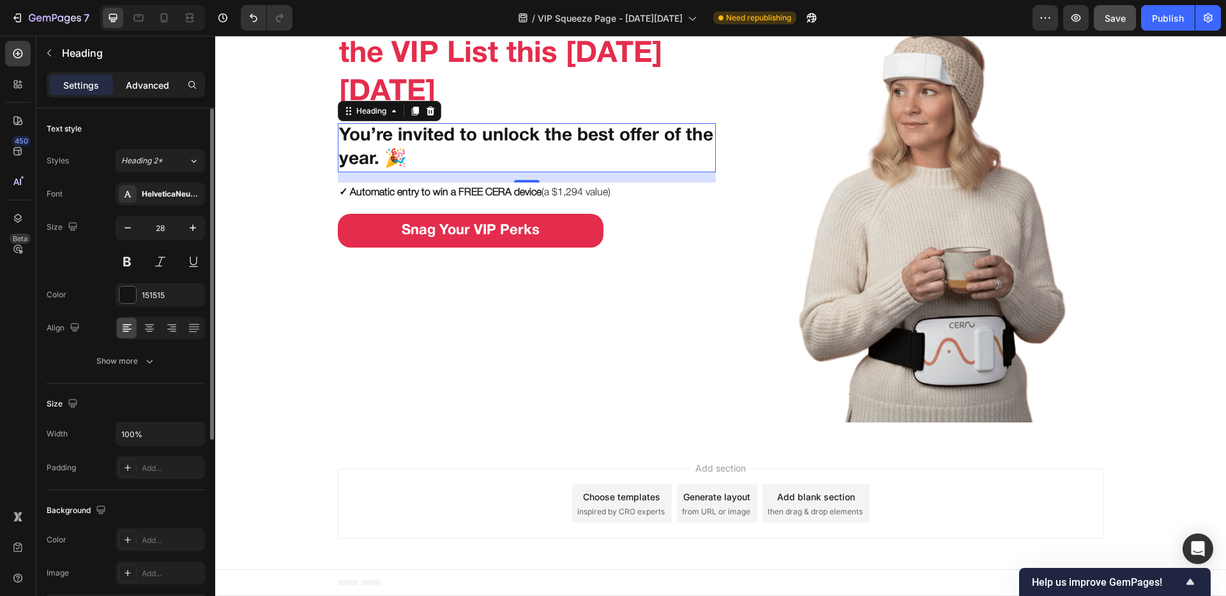
click at [149, 89] on p "Advanced" at bounding box center [147, 85] width 43 height 13
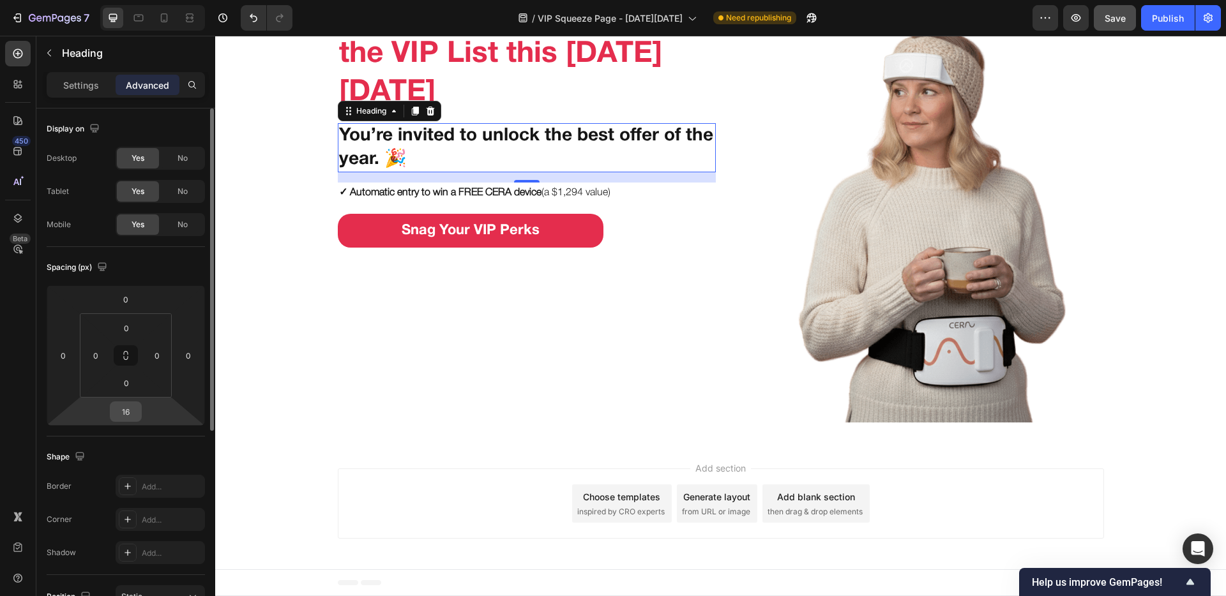
click at [132, 410] on input "16" at bounding box center [126, 411] width 26 height 19
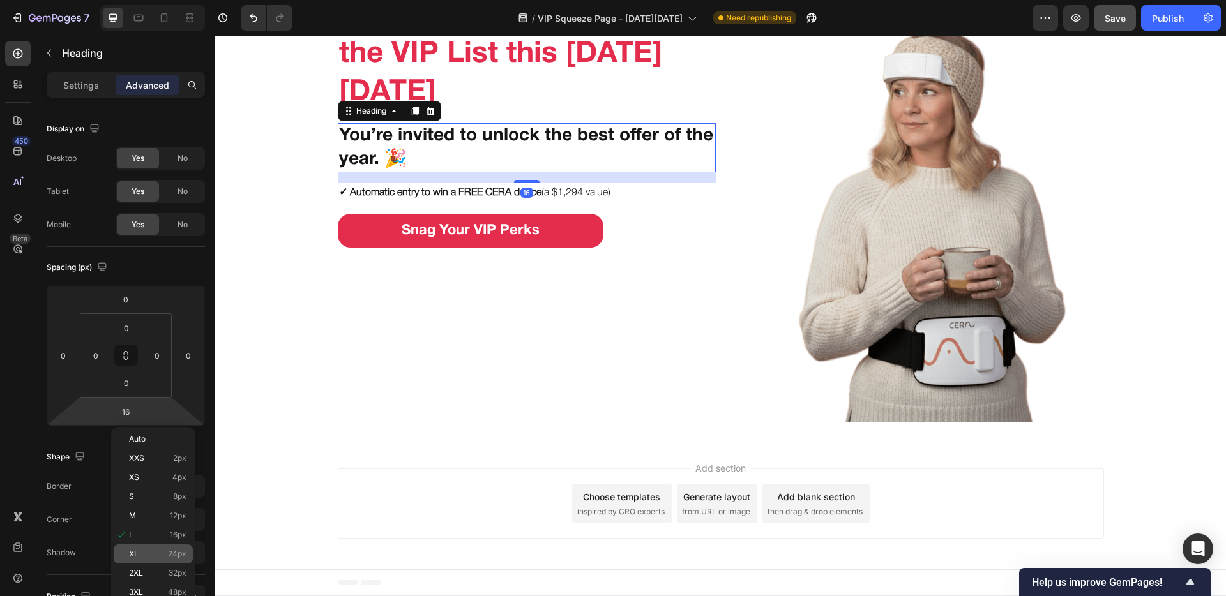
click at [176, 468] on span "24px" at bounding box center [177, 554] width 19 height 9
type input "24"
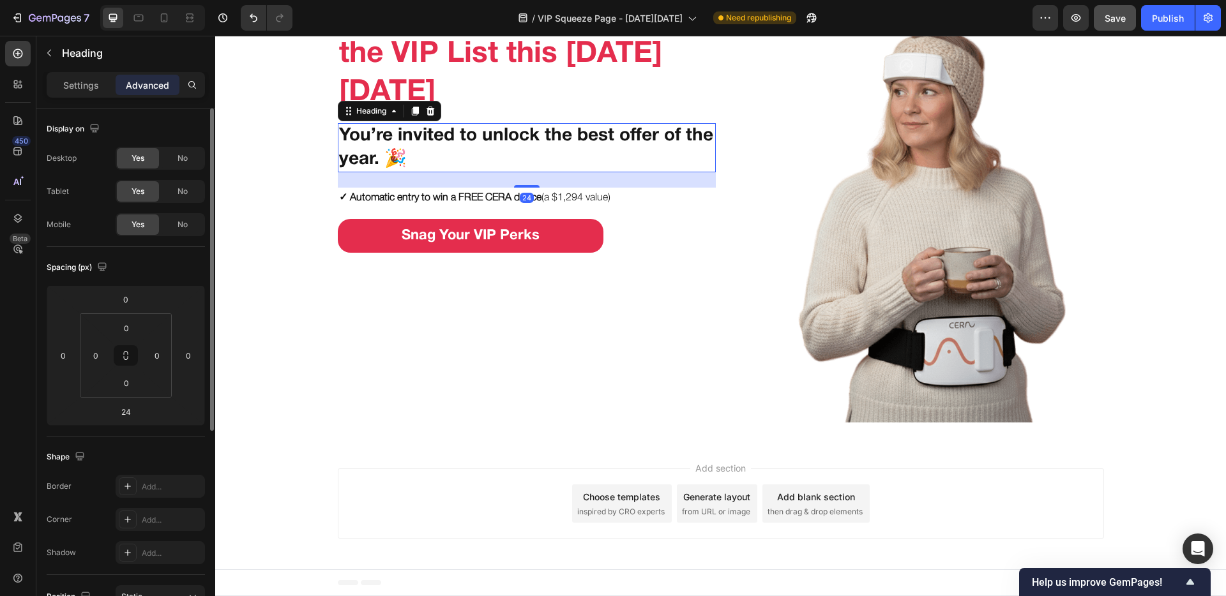
click at [175, 265] on div "Spacing (px)" at bounding box center [126, 267] width 158 height 20
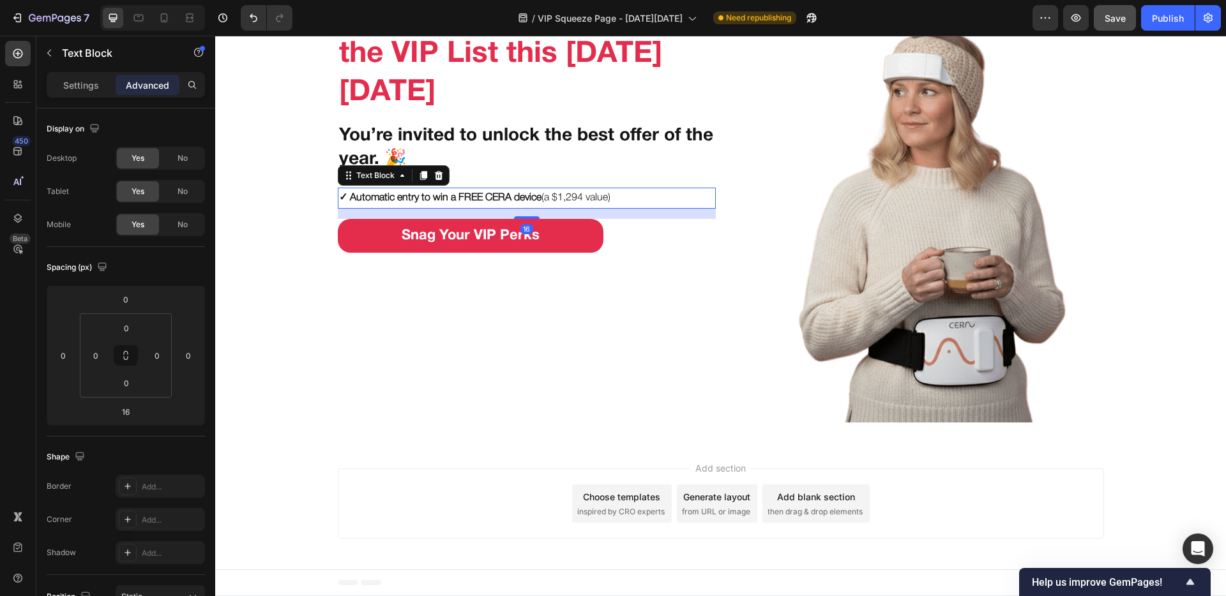
click at [361, 192] on p "✓ Automatic entry to win a FREE CERA device (a $1,294 value)" at bounding box center [526, 198] width 375 height 19
click at [419, 176] on icon at bounding box center [422, 175] width 7 height 9
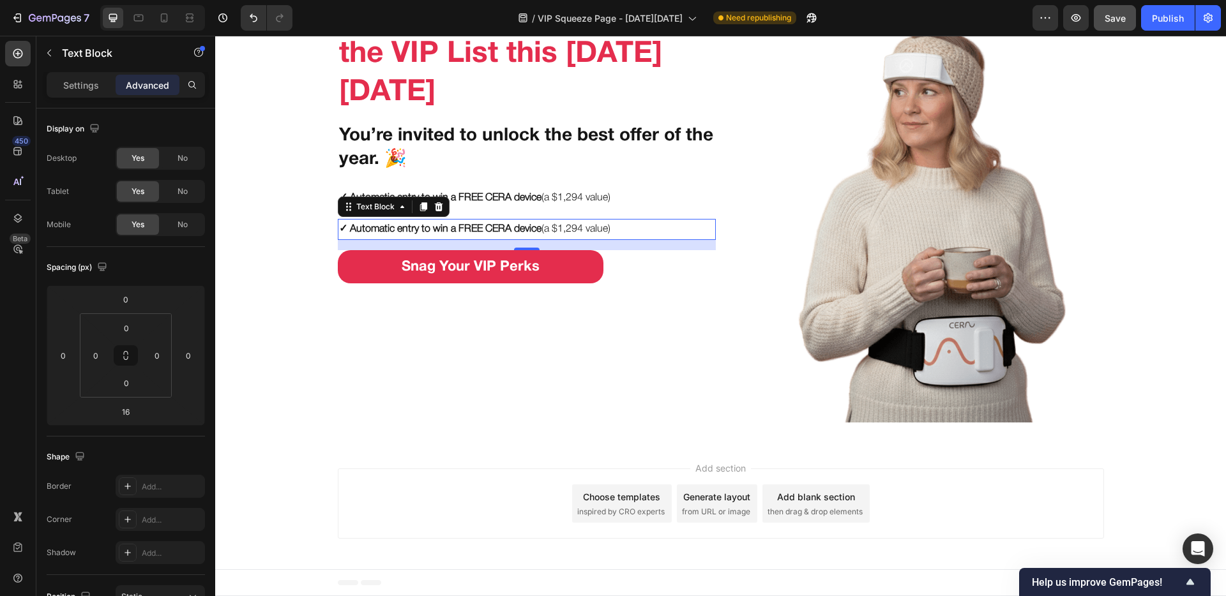
click at [473, 227] on strong "✓ Automatic entry to win a FREE CERA device" at bounding box center [440, 229] width 202 height 9
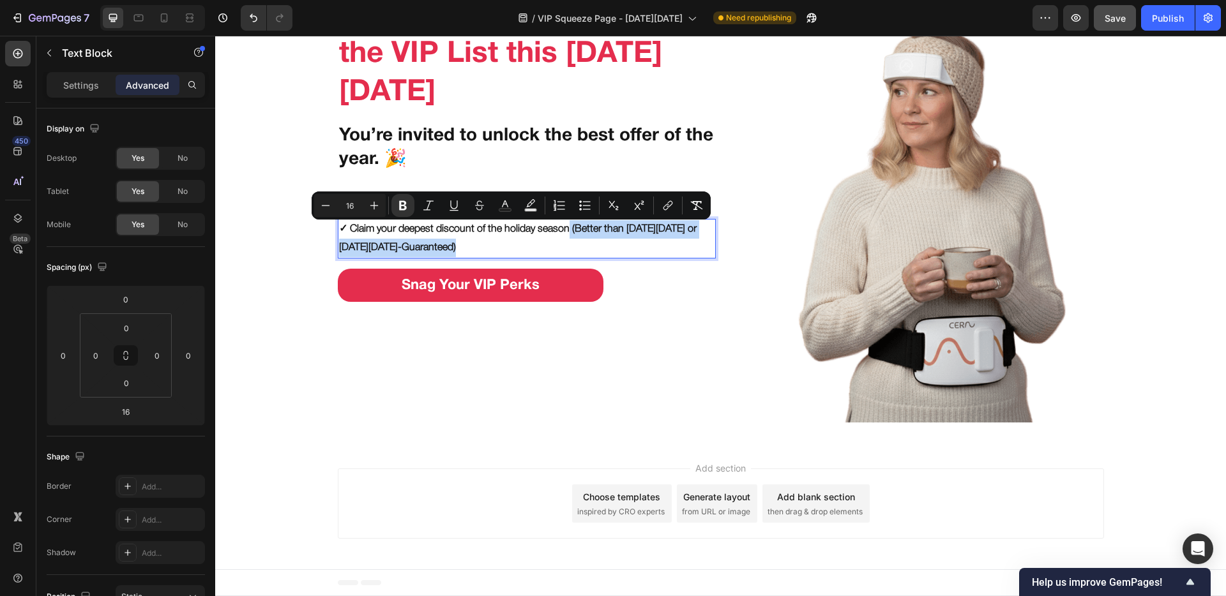
drag, startPoint x: 466, startPoint y: 241, endPoint x: 565, endPoint y: 230, distance: 99.5
click at [565, 230] on p "✓ Claim your deepest discount of the holiday season (Better than Black Friday o…" at bounding box center [526, 238] width 375 height 37
click at [411, 209] on button "Bold" at bounding box center [402, 205] width 23 height 23
click at [499, 234] on p "✓ Claim your deepest discount of the holiday season (Better than [DATE][DATE] o…" at bounding box center [526, 238] width 375 height 37
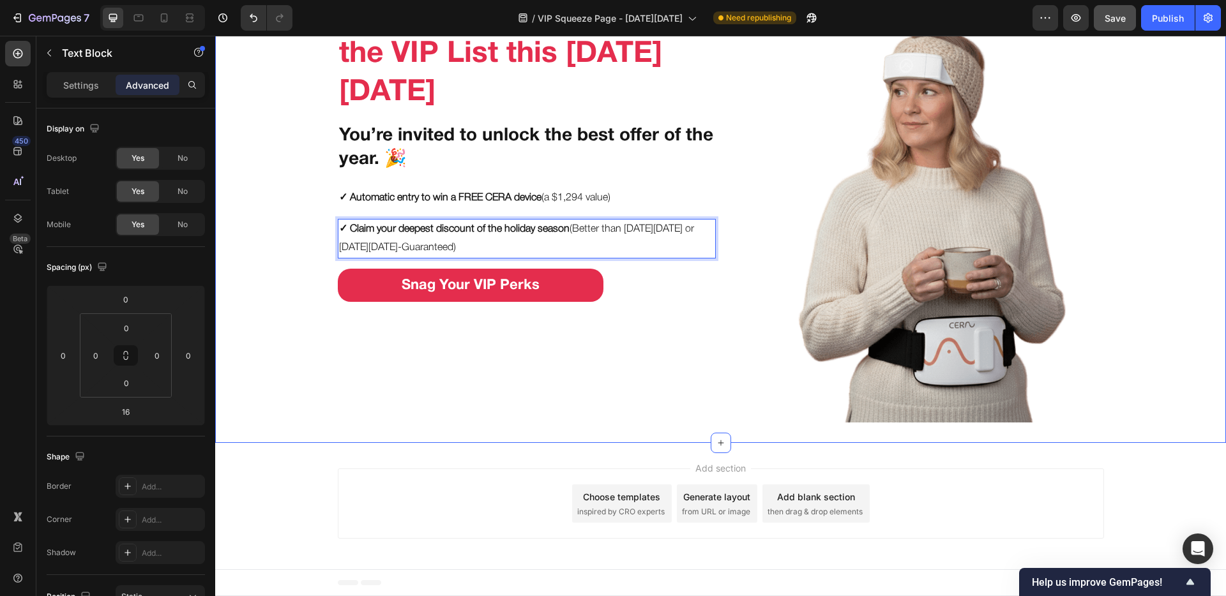
click at [305, 223] on div "Put Your Gut & Brain on the VIP List this Black Friday Heading You’re invited t…" at bounding box center [720, 209] width 1011 height 426
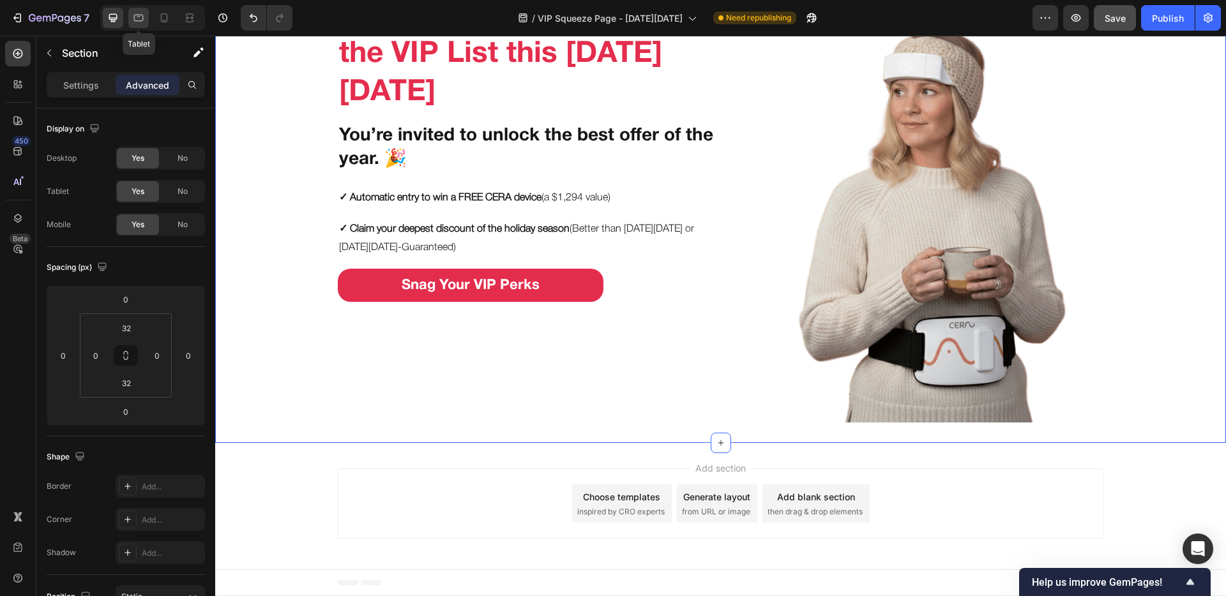
click at [139, 24] on div at bounding box center [138, 18] width 20 height 20
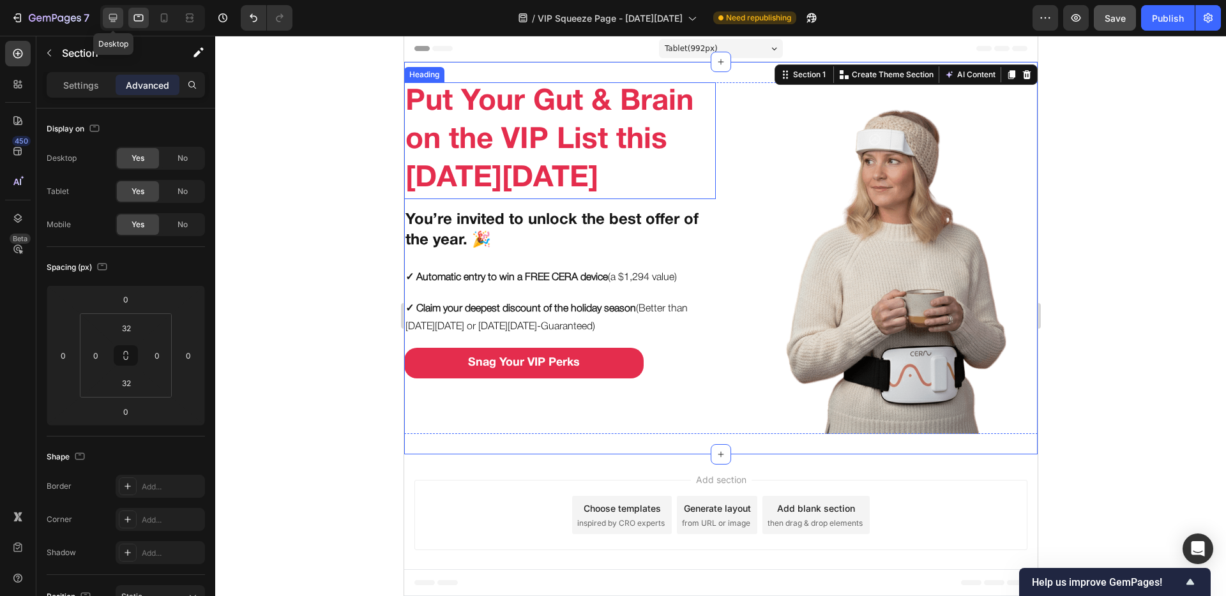
click at [107, 16] on icon at bounding box center [113, 17] width 13 height 13
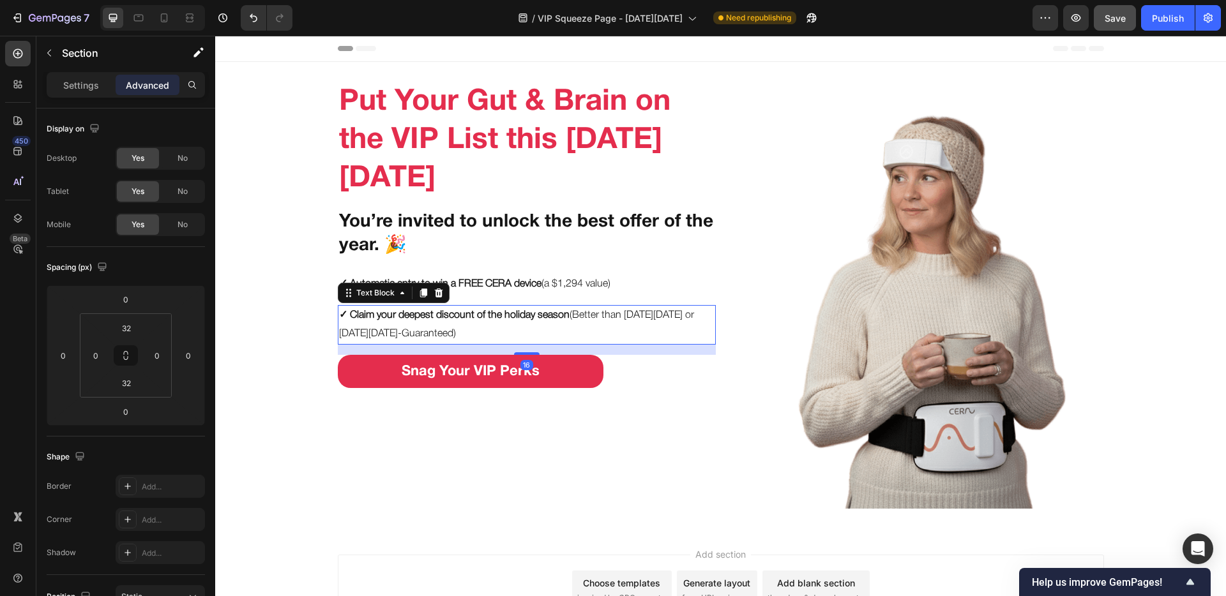
click at [405, 313] on strong "✓ Claim your deepest discount of the holiday season" at bounding box center [454, 315] width 230 height 9
click at [418, 296] on icon at bounding box center [423, 293] width 10 height 10
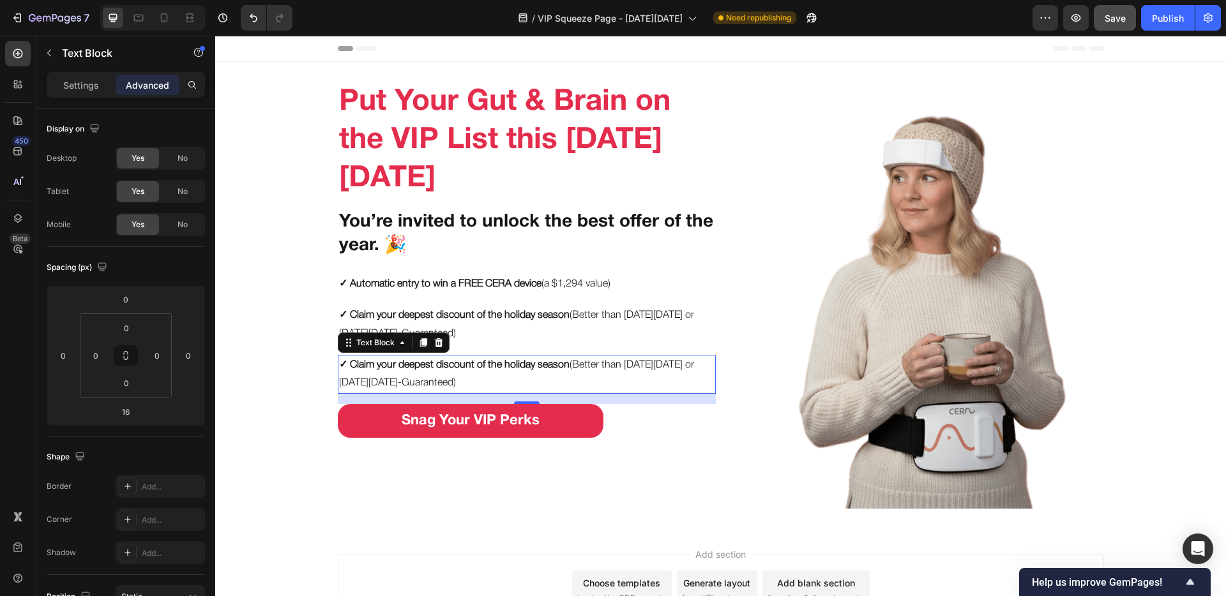
click at [429, 370] on p "✓ Claim your deepest discount of the holiday season (Better than [DATE][DATE] o…" at bounding box center [526, 374] width 375 height 37
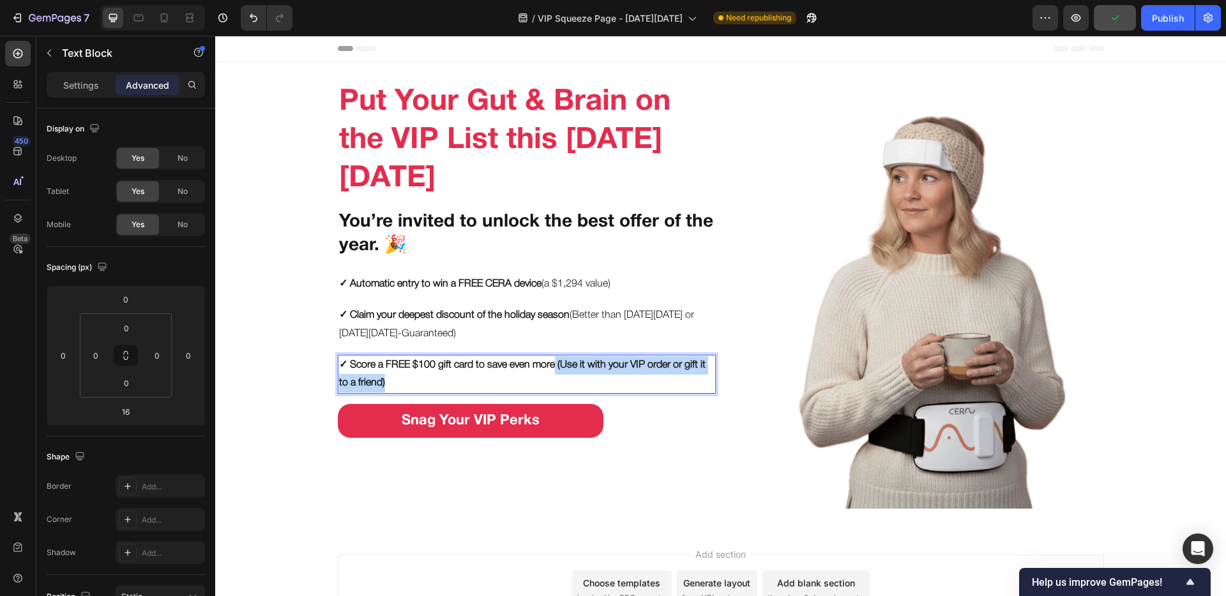
drag, startPoint x: 472, startPoint y: 387, endPoint x: 553, endPoint y: 368, distance: 83.2
click at [553, 368] on p "✓ Score a FREE $100 gift card to save even more (Use it with your VIP order or …" at bounding box center [526, 374] width 375 height 37
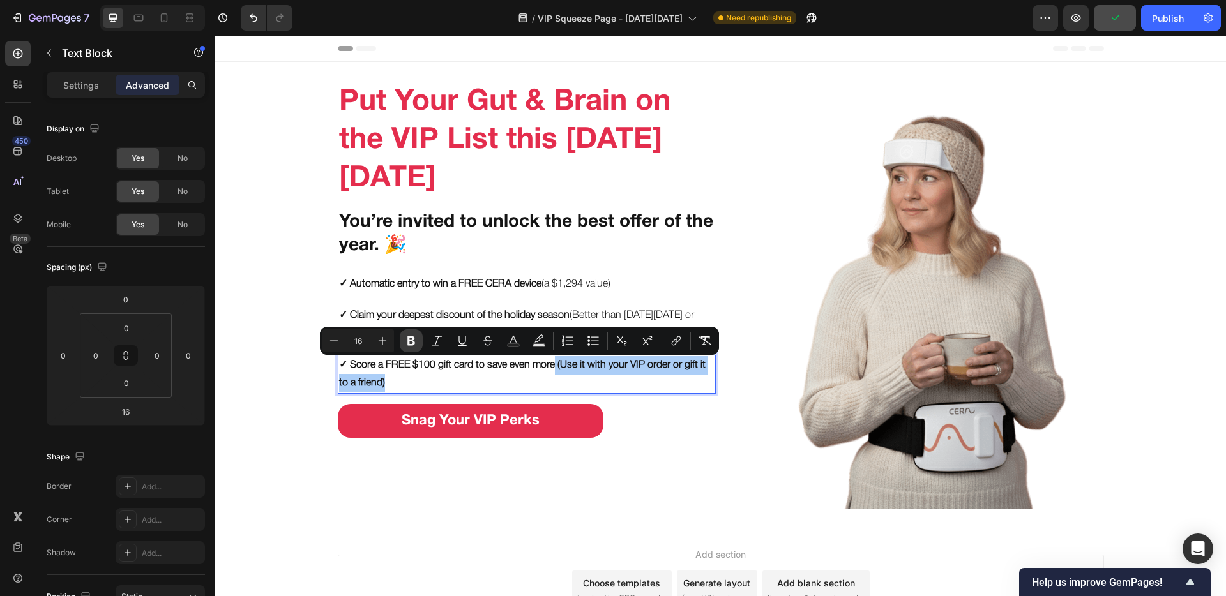
click at [407, 340] on icon "Editor contextual toolbar" at bounding box center [411, 341] width 13 height 13
click at [456, 374] on p "✓ Score a FREE $100 gift card to save even more (Use it with your VIP order or …" at bounding box center [526, 374] width 375 height 37
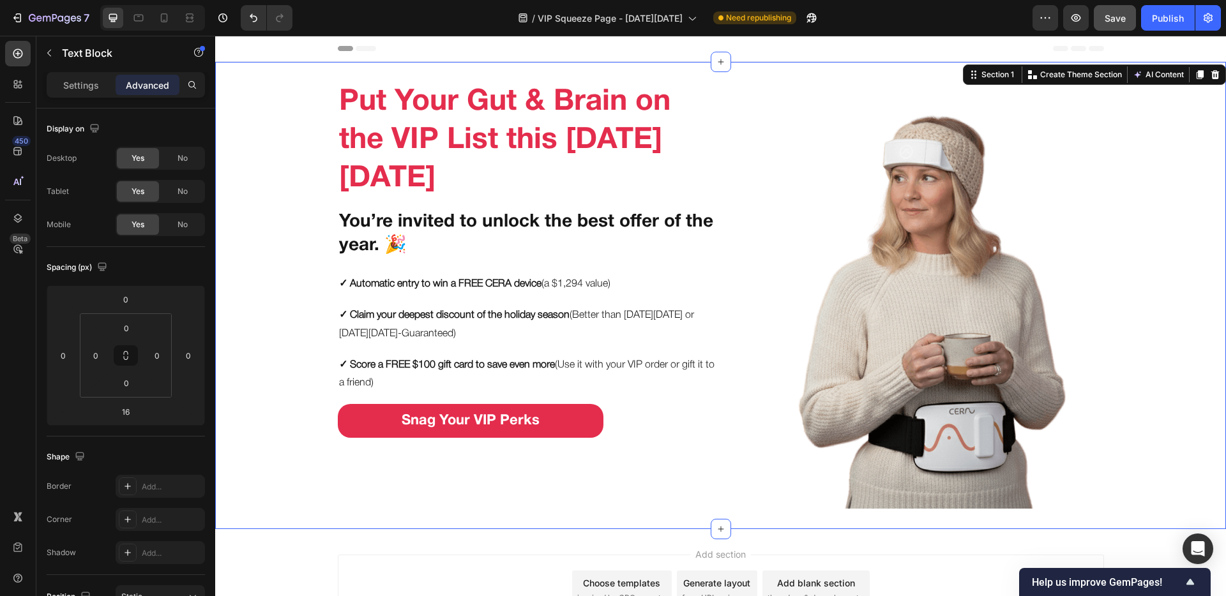
click at [312, 369] on div "Put Your Gut & Brain on the VIP List this Black Friday Heading You’re invited t…" at bounding box center [720, 295] width 1011 height 426
click at [352, 366] on strong "✓ Score a FREE $100 gift card to save even more" at bounding box center [447, 365] width 216 height 9
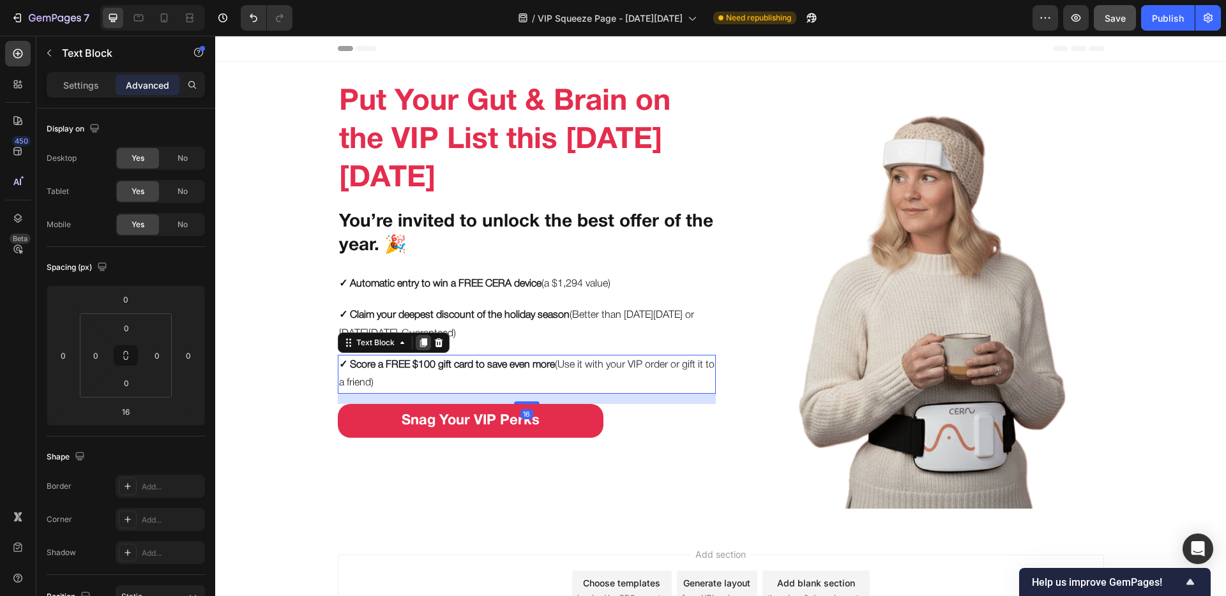
click at [419, 342] on icon at bounding box center [422, 342] width 7 height 9
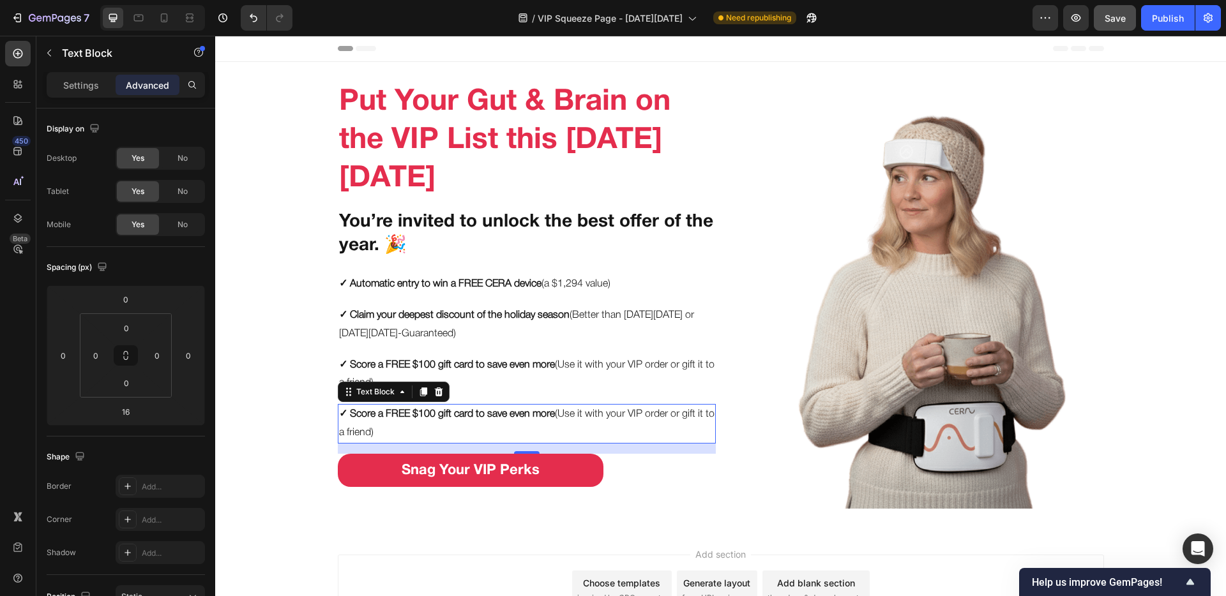
click at [352, 428] on p "✓ Score a FREE $100 gift card to save even more (Use it with your VIP order or …" at bounding box center [526, 423] width 375 height 37
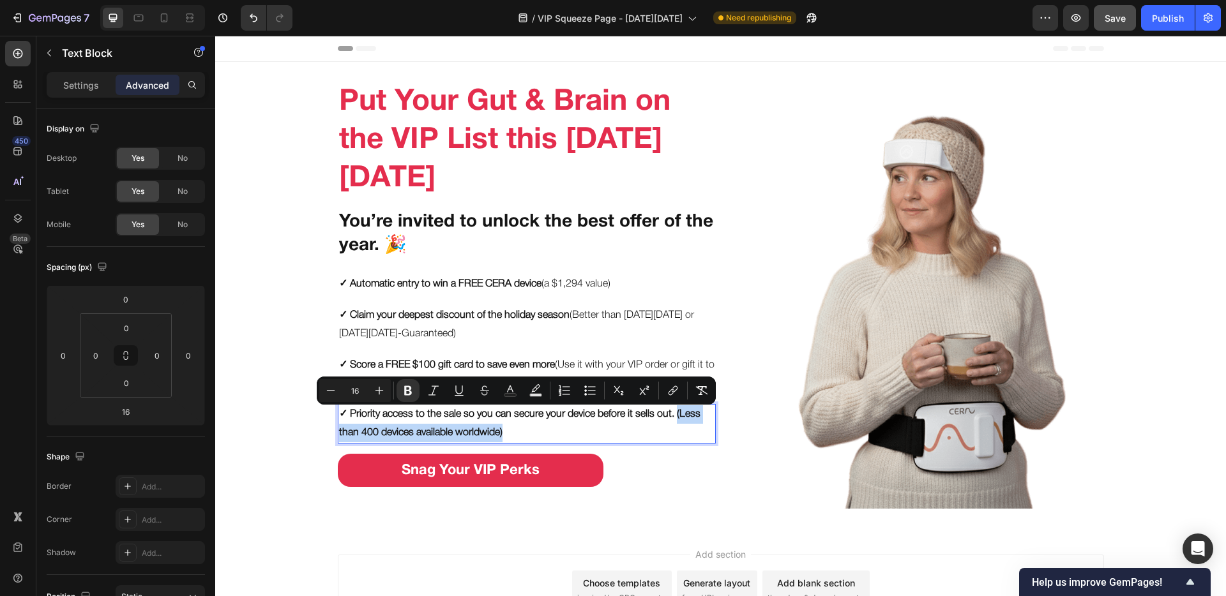
drag, startPoint x: 538, startPoint y: 429, endPoint x: 675, endPoint y: 420, distance: 138.2
click at [675, 420] on p "✓ Priority access to the sale so you can secure your device before it sells out…" at bounding box center [526, 423] width 375 height 37
click at [405, 389] on icon "Editor contextual toolbar" at bounding box center [408, 391] width 8 height 10
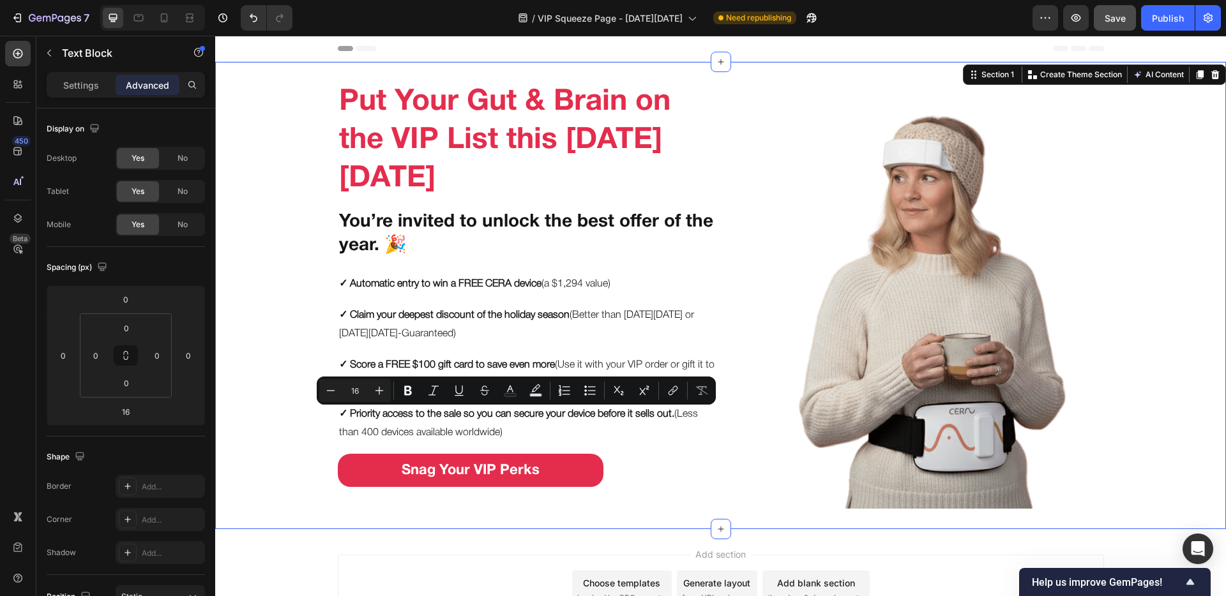
click at [317, 427] on div "Put Your Gut & Brain on the VIP List this Black Friday Heading You’re invited t…" at bounding box center [720, 295] width 1011 height 426
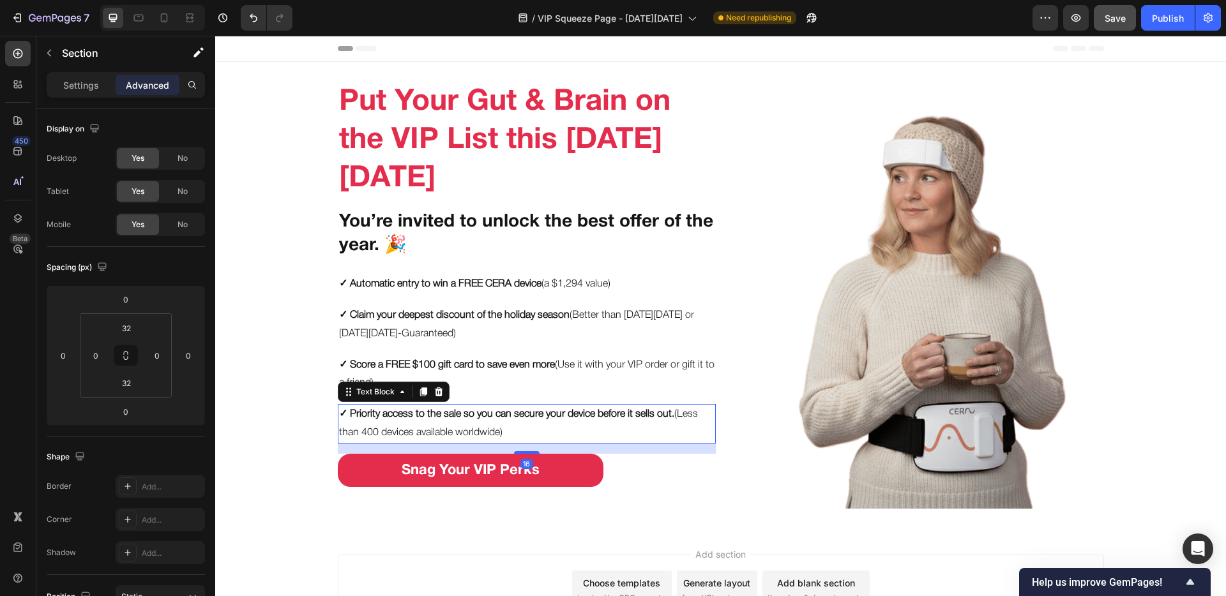
click at [362, 423] on p "✓ Priority access to the sale so you can secure your device before it sells out…" at bounding box center [526, 423] width 375 height 37
click at [419, 392] on icon at bounding box center [422, 392] width 7 height 9
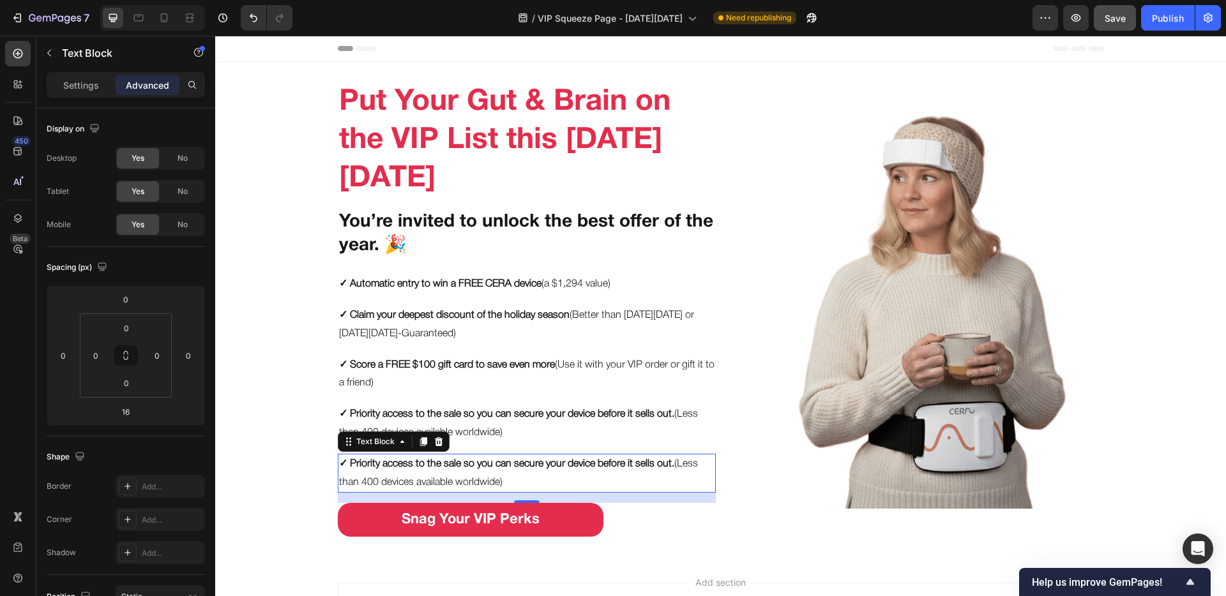
click at [469, 468] on p "✓ Priority access to the sale so you can secure your device before it sells out…" at bounding box center [526, 473] width 375 height 37
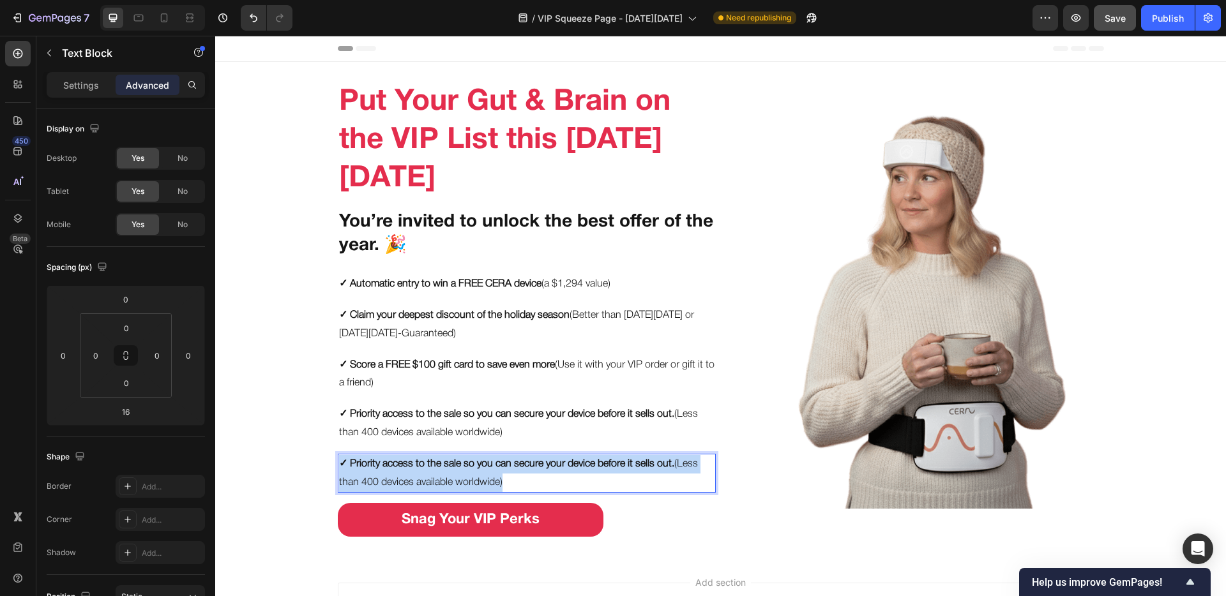
click at [469, 468] on p "✓ Priority access to the sale so you can secure your device before it sells out…" at bounding box center [526, 473] width 375 height 37
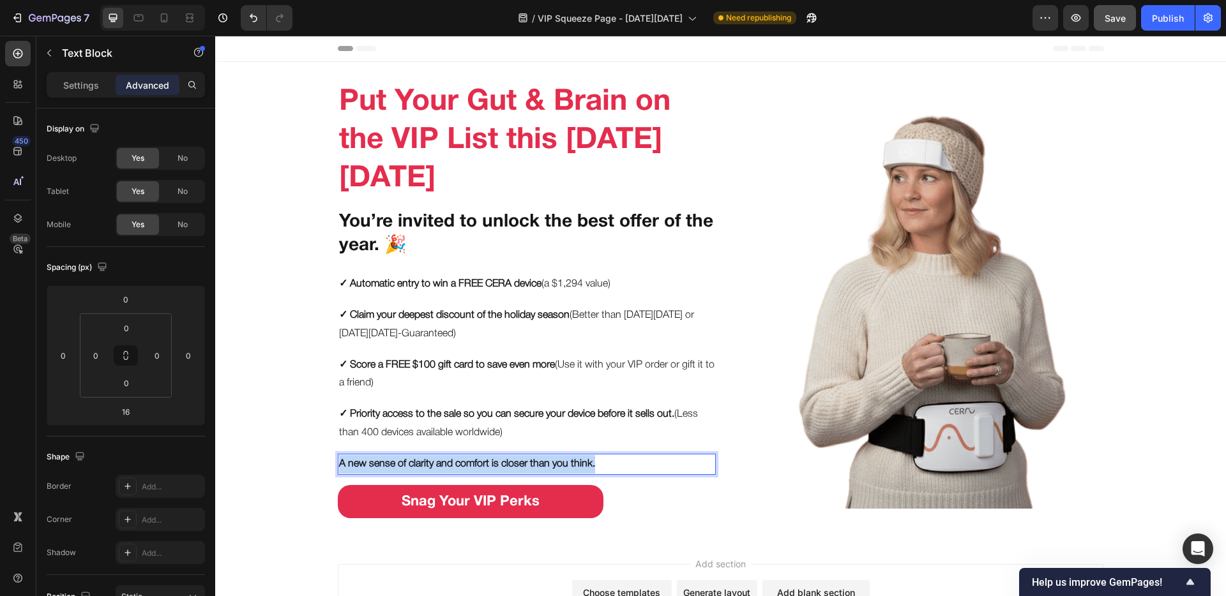
drag, startPoint x: 639, startPoint y: 460, endPoint x: 332, endPoint y: 460, distance: 307.1
click at [338, 460] on div "A new sense of clarity and comfort is closer than you think." at bounding box center [527, 464] width 378 height 21
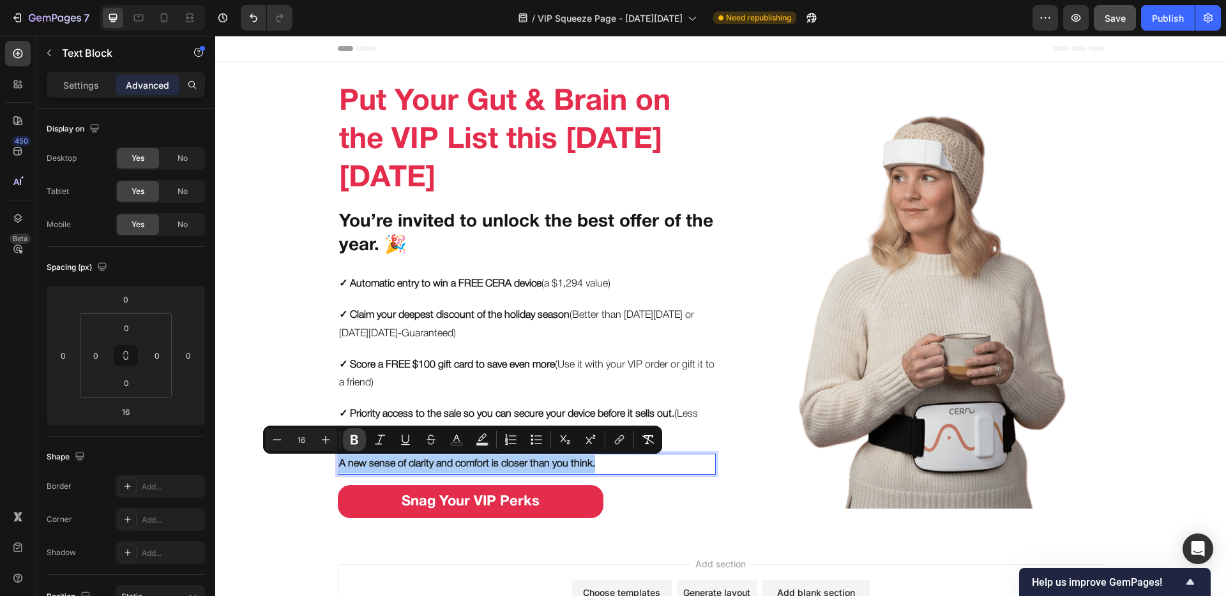
click at [352, 444] on icon "Editor contextual toolbar" at bounding box center [354, 440] width 8 height 10
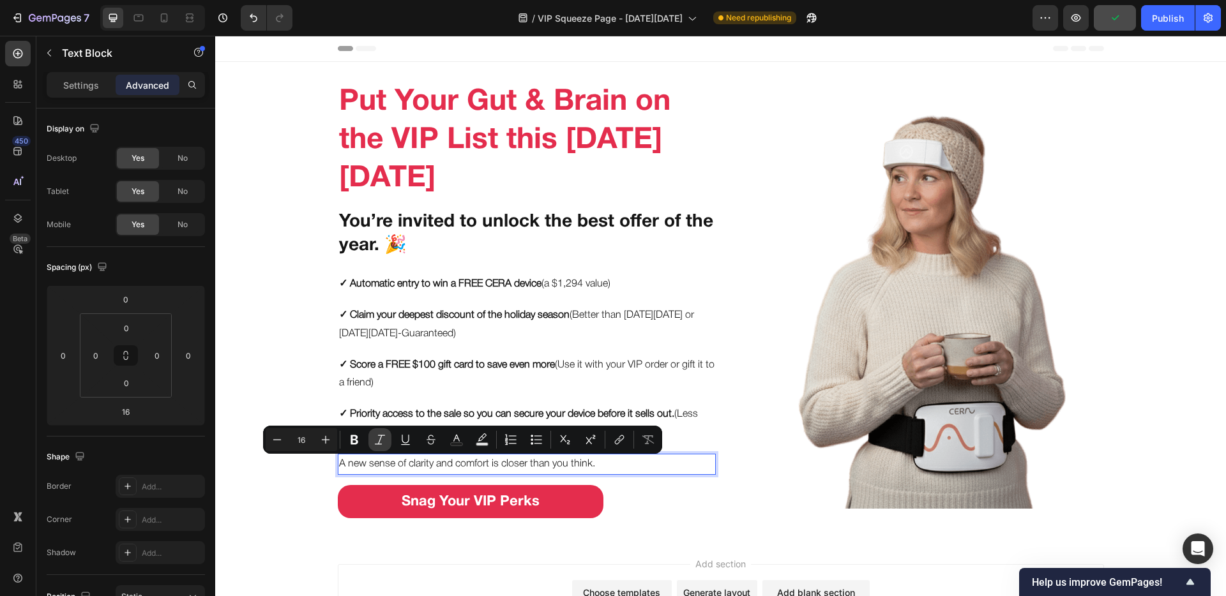
click at [373, 440] on icon "Editor contextual toolbar" at bounding box center [379, 439] width 13 height 13
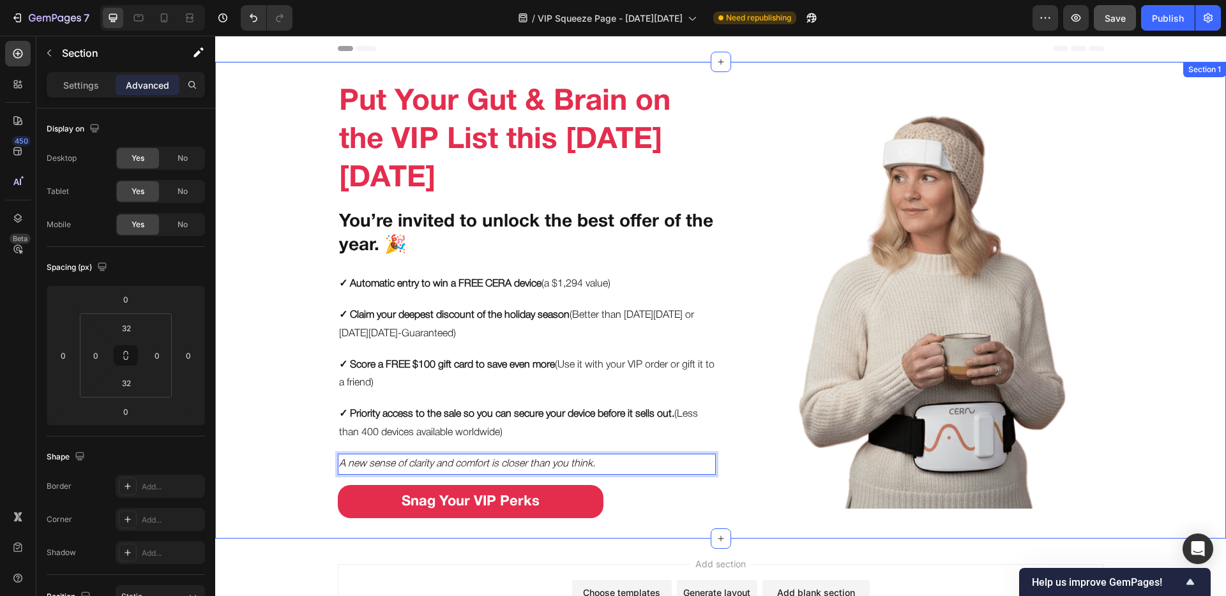
click at [303, 465] on div "Put Your Gut & Brain on the VIP List this Black Friday Heading You’re invited t…" at bounding box center [720, 300] width 1011 height 436
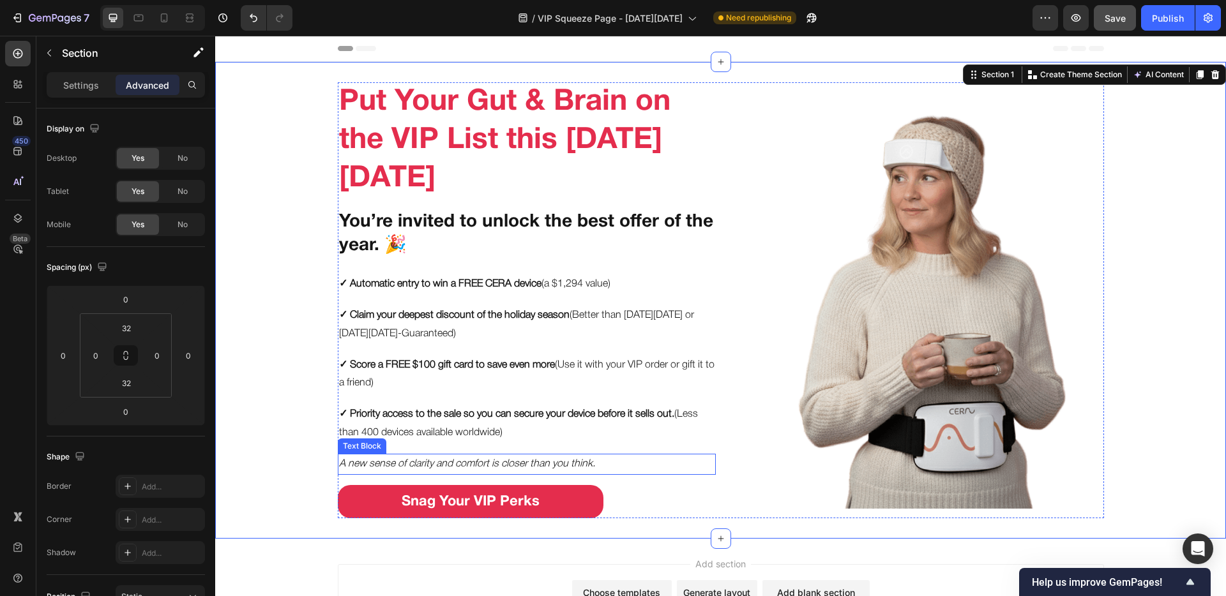
click at [345, 465] on icon "A new sense of clarity and comfort is closer than you think." at bounding box center [467, 464] width 256 height 9
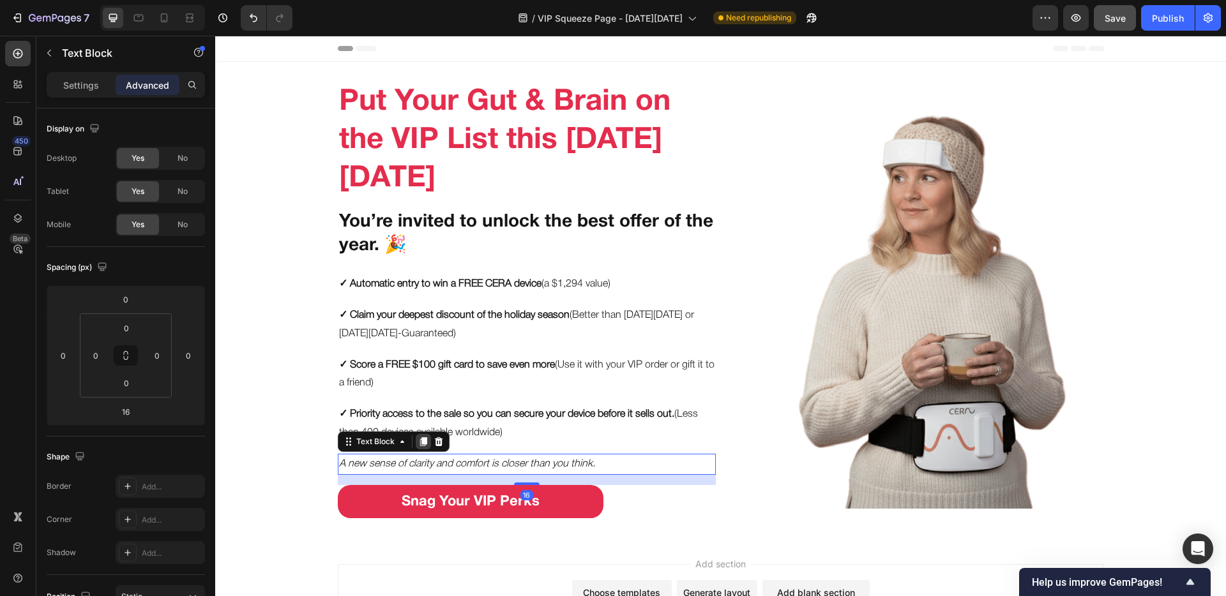
click at [419, 444] on icon at bounding box center [422, 441] width 7 height 9
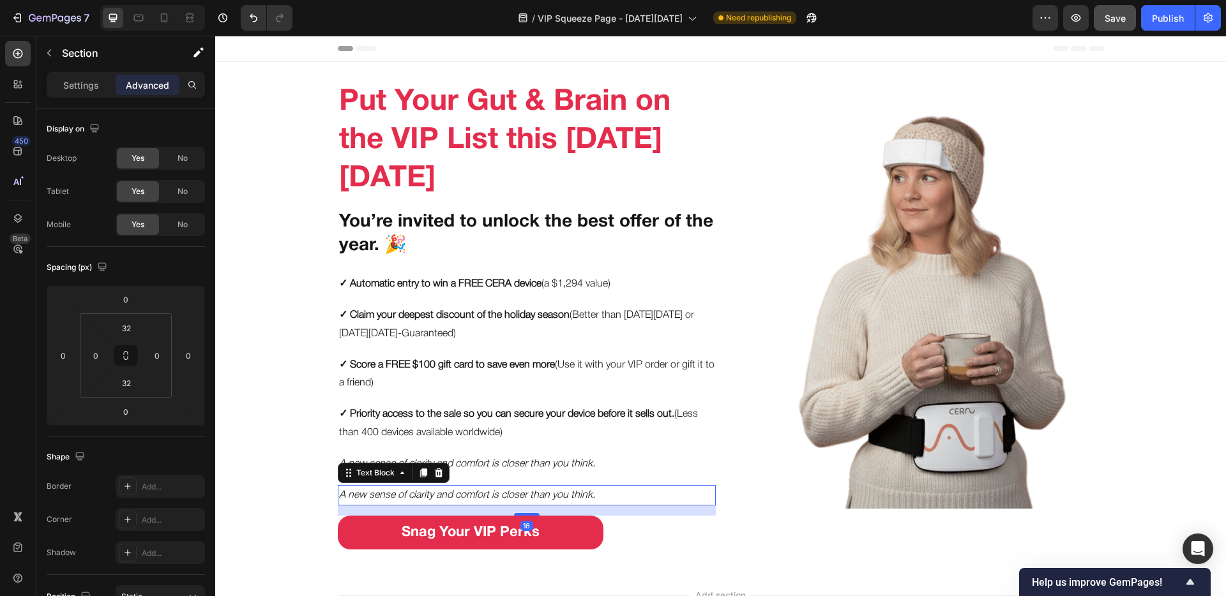
click at [311, 468] on div "Put Your Gut & Brain on the VIP List this Black Friday Heading You’re invited t…" at bounding box center [720, 315] width 1011 height 467
click at [348, 468] on icon "A new sense of clarity and comfort is closer than you think." at bounding box center [467, 495] width 256 height 9
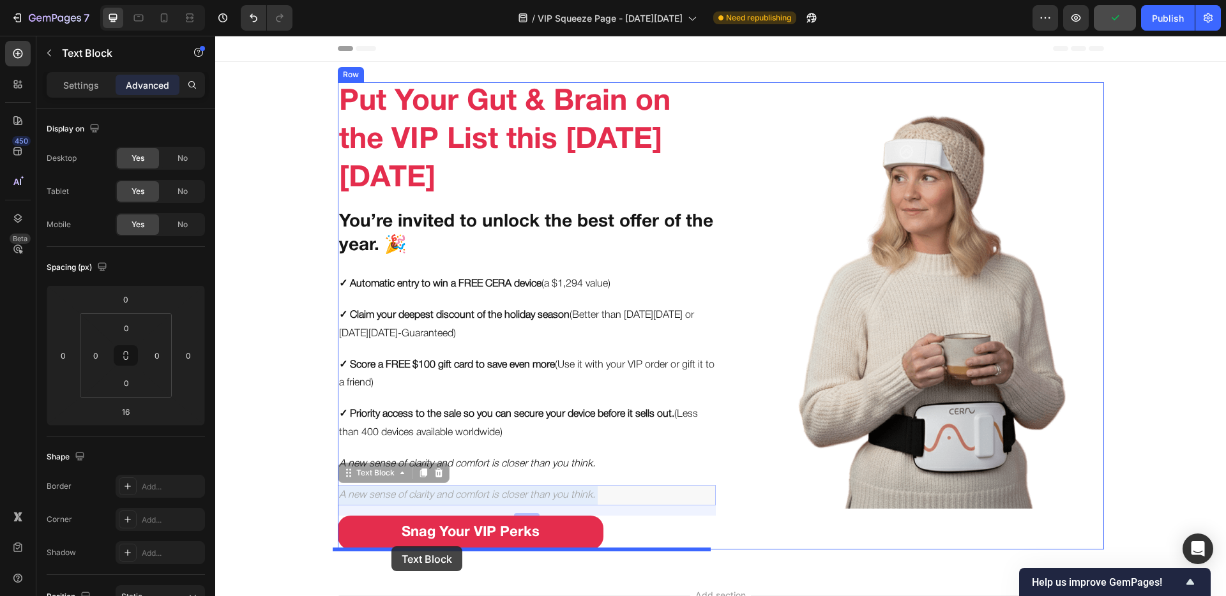
drag, startPoint x: 398, startPoint y: 492, endPoint x: 391, endPoint y: 546, distance: 54.6
type input "0"
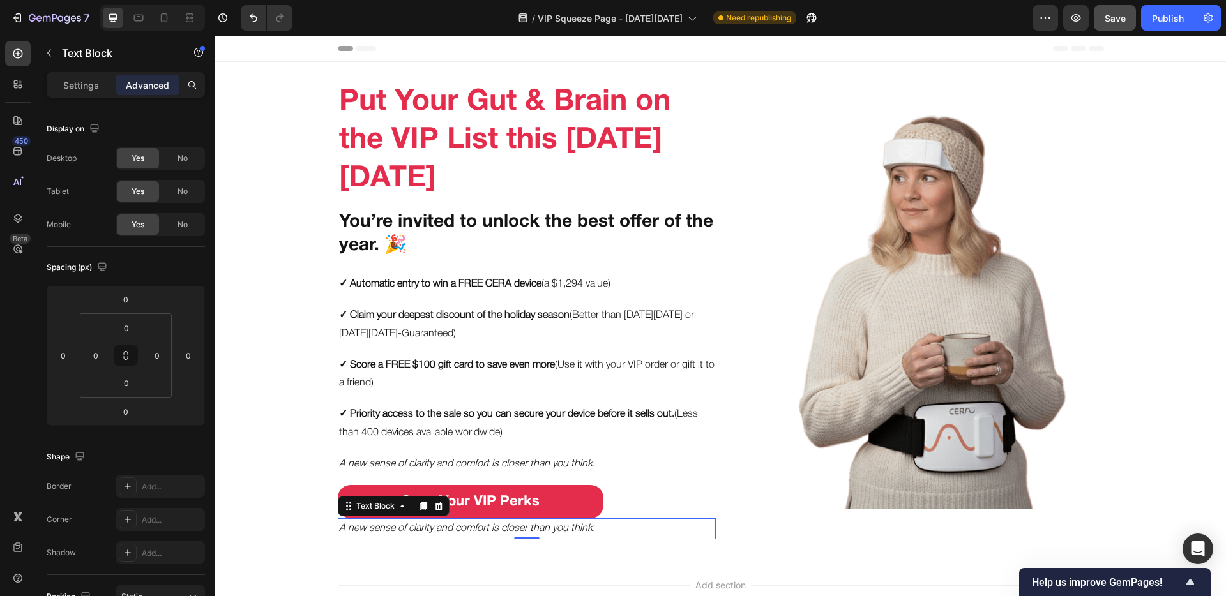
click at [456, 468] on icon "A new sense of clarity and comfort is closer than you think." at bounding box center [467, 528] width 256 height 9
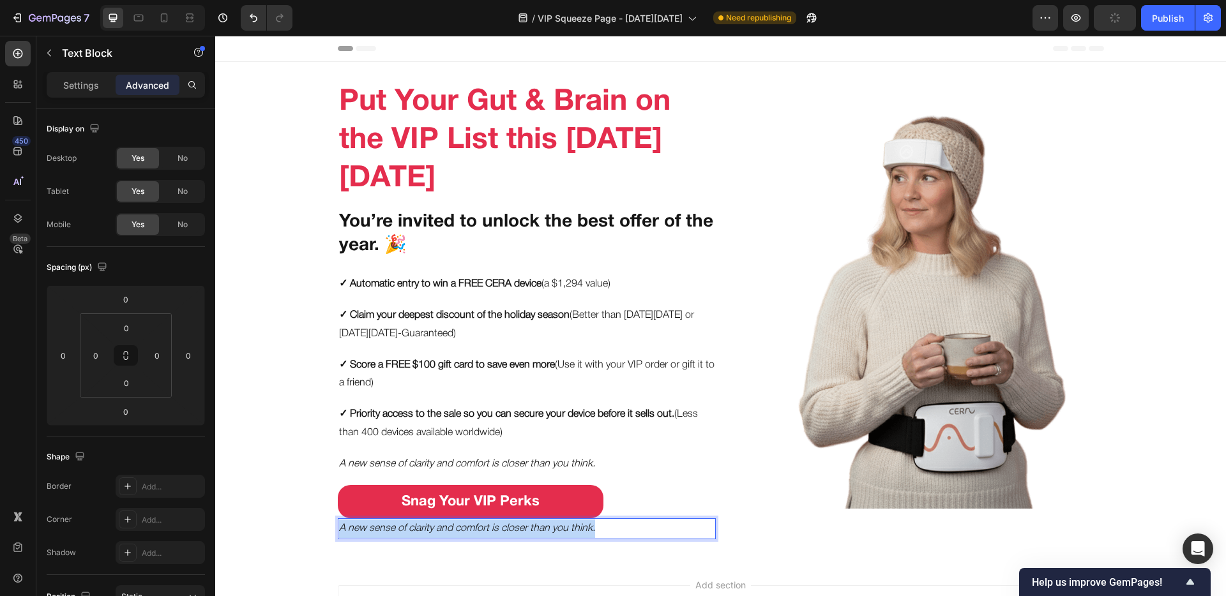
click at [456, 468] on icon "A new sense of clarity and comfort is closer than you think." at bounding box center [467, 528] width 256 height 9
drag, startPoint x: 484, startPoint y: 529, endPoint x: 315, endPoint y: 530, distance: 169.2
click at [315, 468] on div "Put Your Gut & Brain on the VIP List this Black Friday Heading You’re invited t…" at bounding box center [720, 310] width 1011 height 457
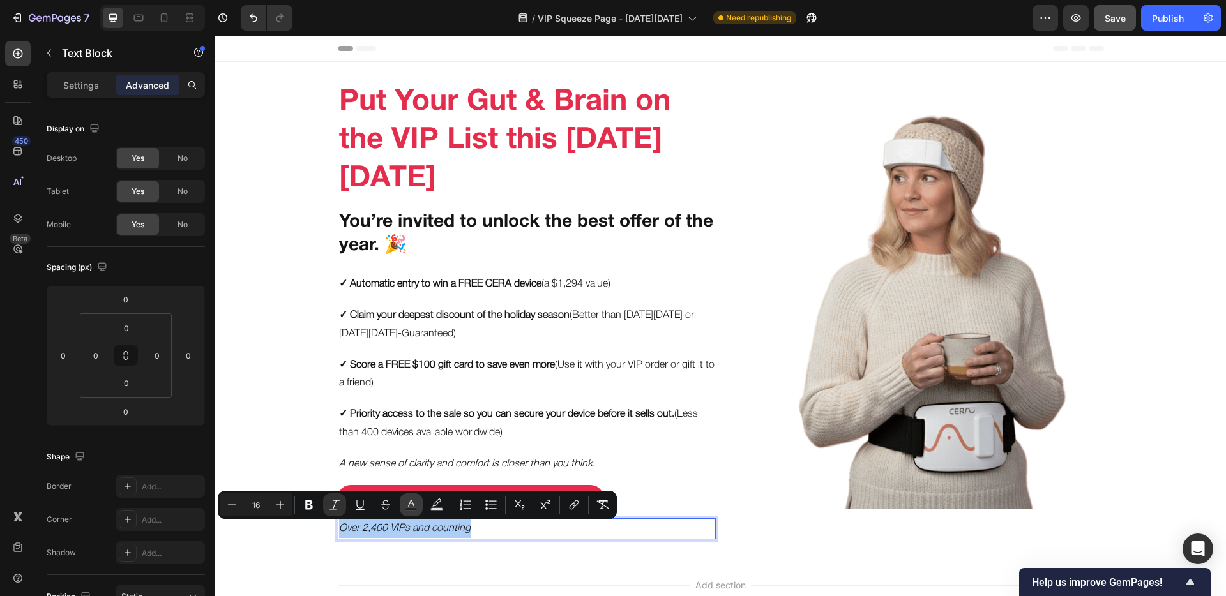
click at [403, 468] on button "Text Color" at bounding box center [411, 504] width 23 height 23
type input "151515"
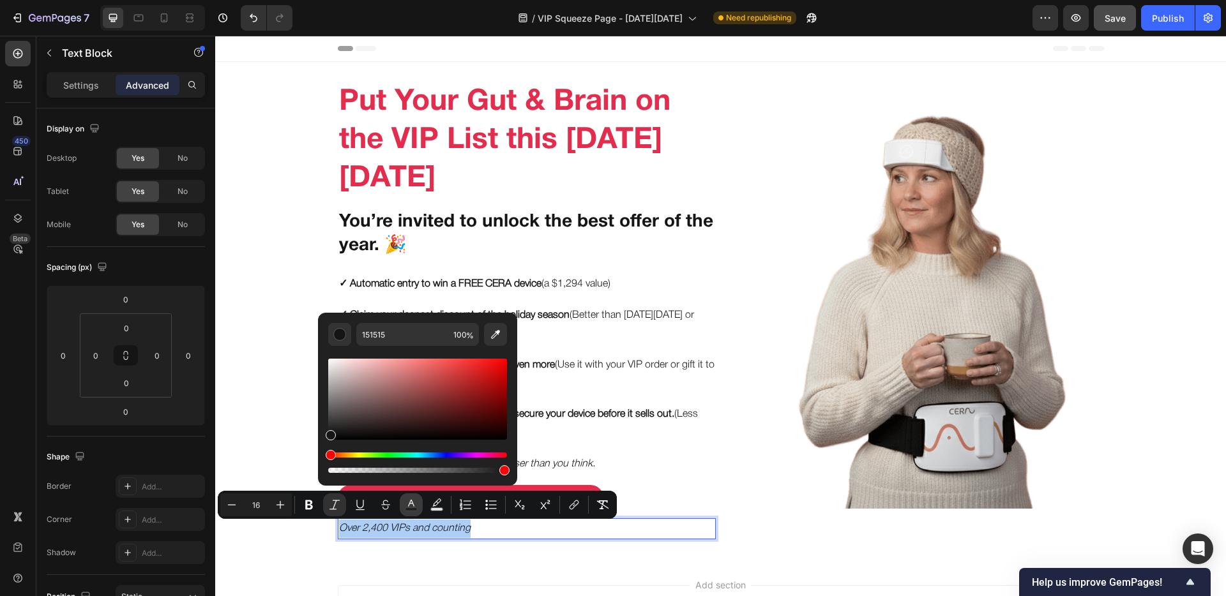
click at [403, 468] on button "Text Color" at bounding box center [411, 504] width 23 height 23
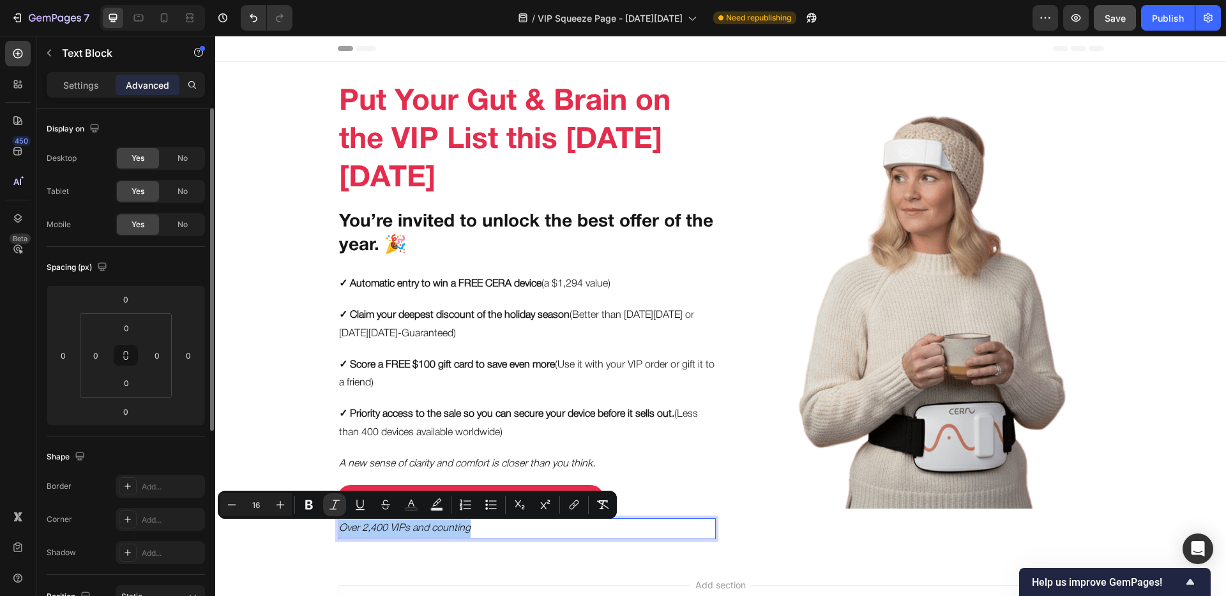
click at [171, 458] on div "Shape" at bounding box center [126, 457] width 158 height 20
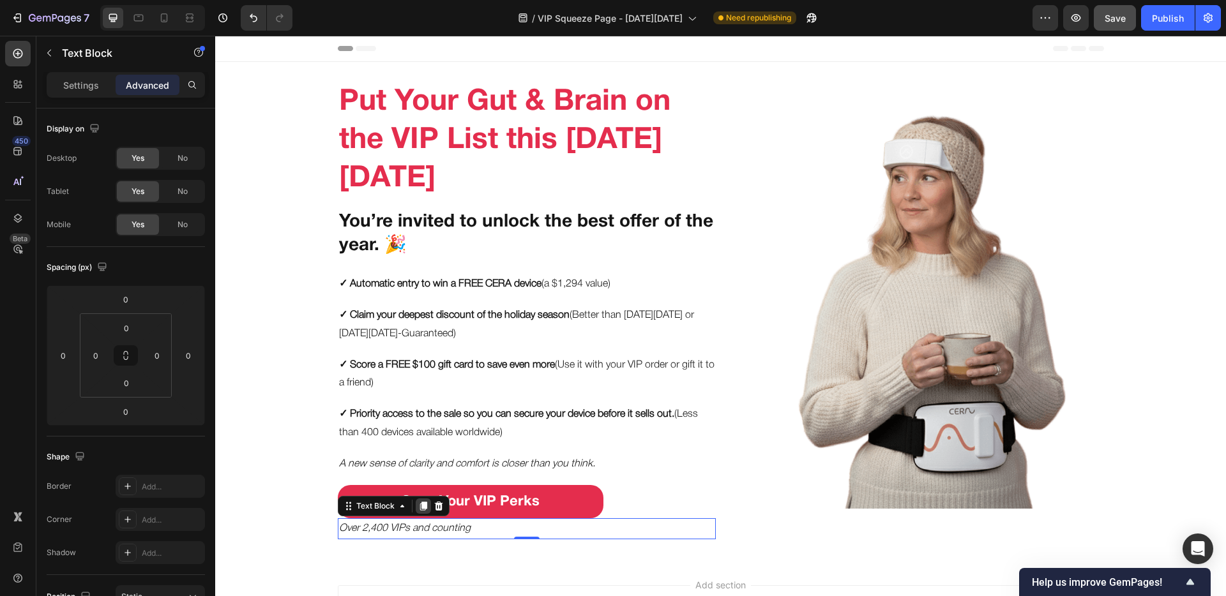
click at [418, 468] on icon at bounding box center [423, 506] width 10 height 10
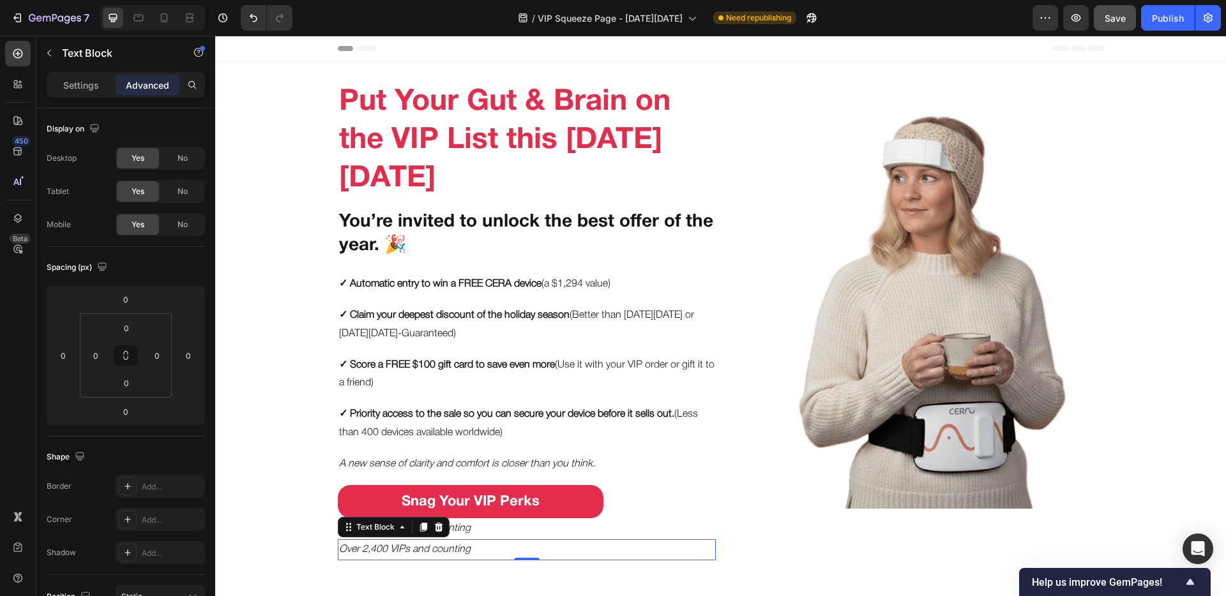
click at [435, 468] on icon "Over 2,400 VIPs and counting" at bounding box center [405, 549] width 132 height 9
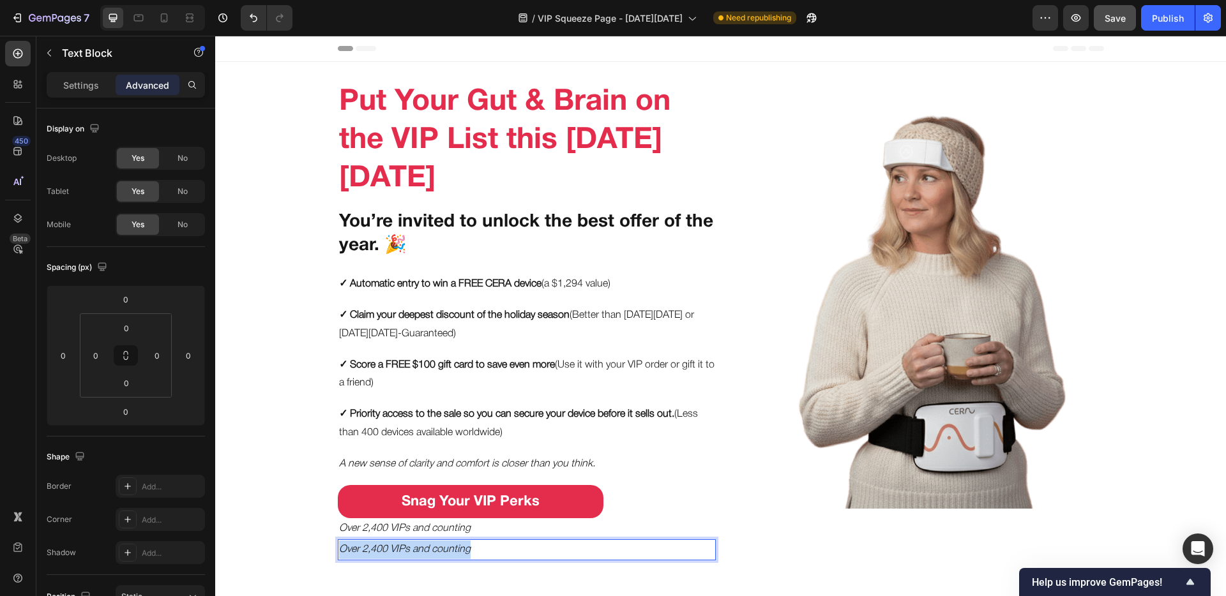
click at [435, 468] on icon "Over 2,400 VIPs and counting" at bounding box center [405, 549] width 132 height 9
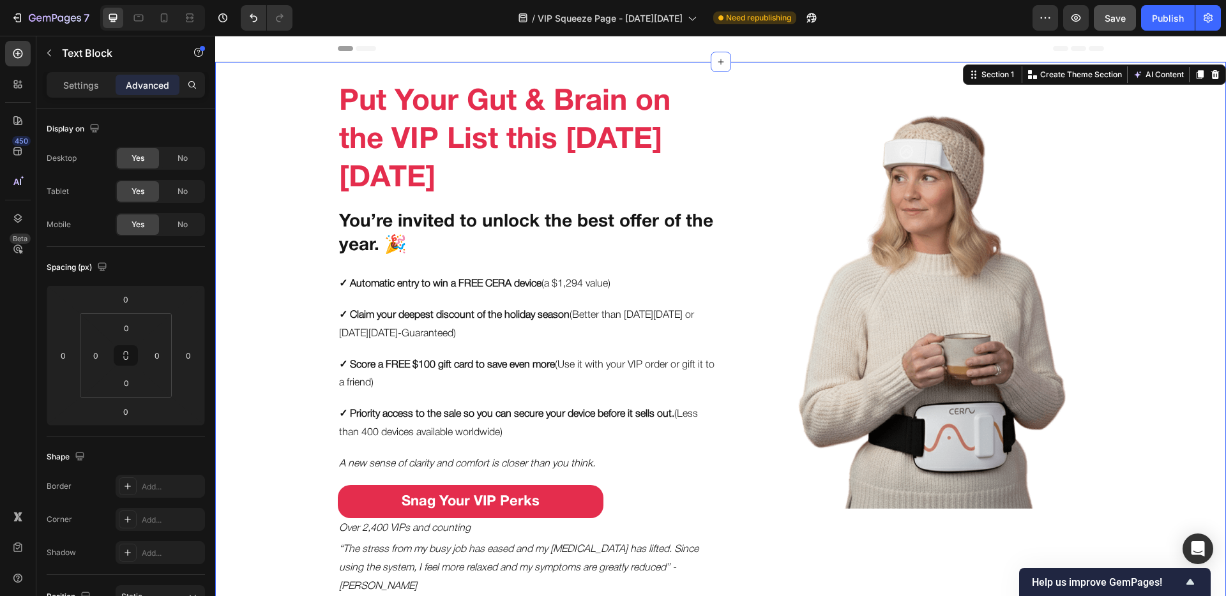
click at [327, 468] on div "Put Your Gut & Brain on the VIP List this Black Friday Heading You’re invited t…" at bounding box center [720, 339] width 1011 height 515
click at [347, 468] on p "“The stress from my busy job has eased and my brain fog has lifted. Since using…" at bounding box center [526, 568] width 375 height 55
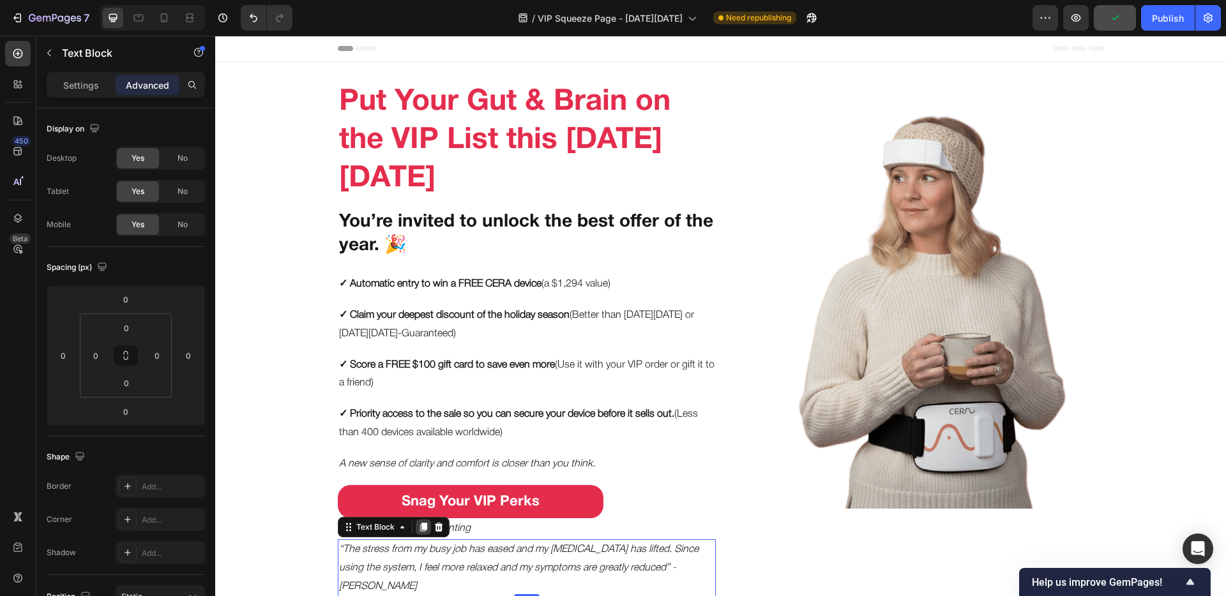
click at [419, 468] on icon at bounding box center [422, 527] width 7 height 9
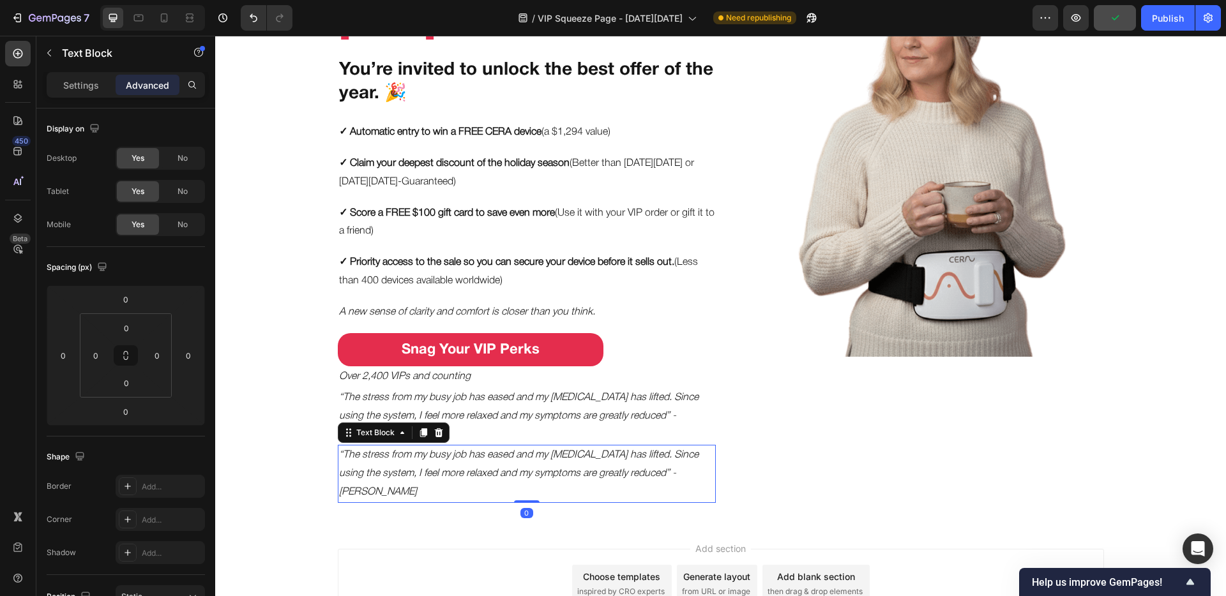
scroll to position [195, 0]
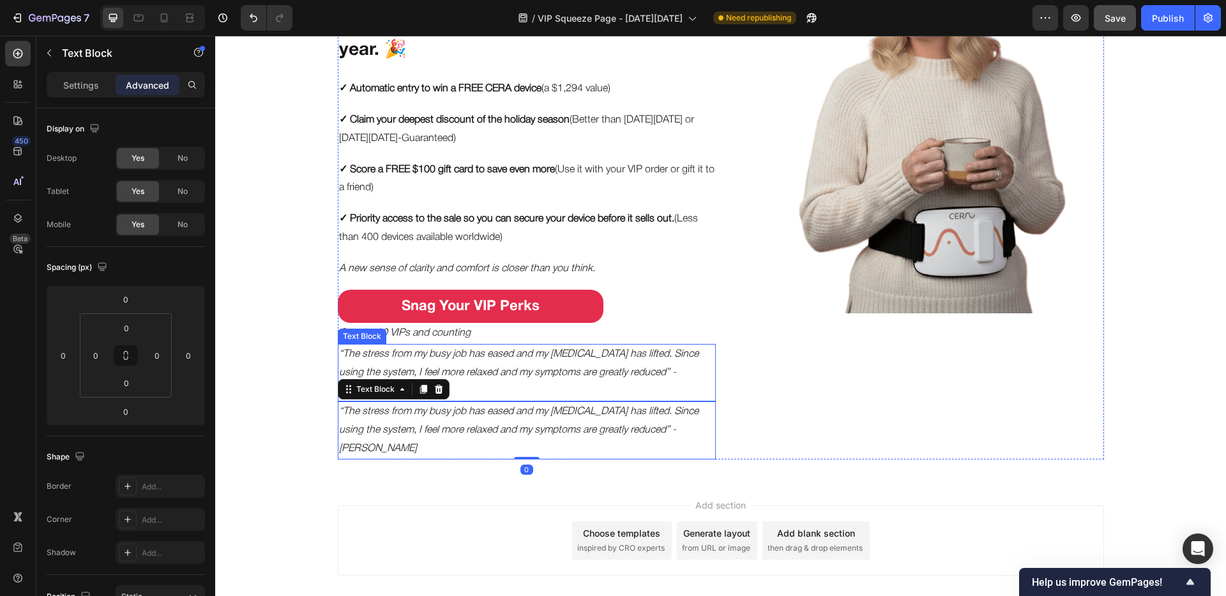
click at [501, 369] on icon "“The stress from my busy job has eased and my brain fog has lifted. Since using…" at bounding box center [518, 373] width 359 height 46
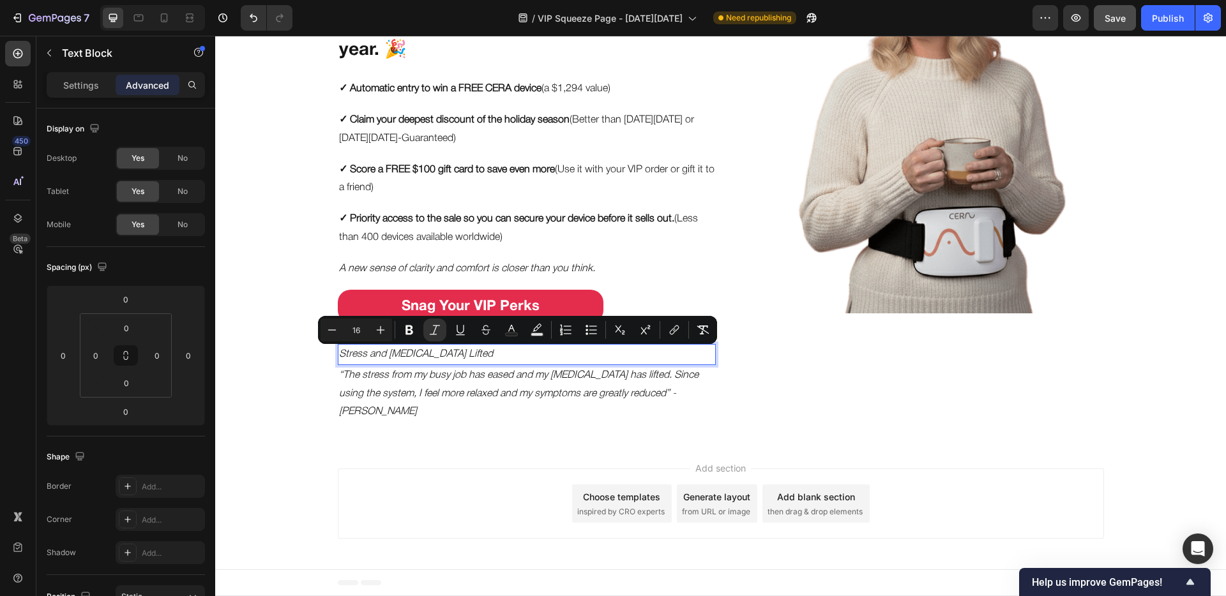
scroll to position [177, 0]
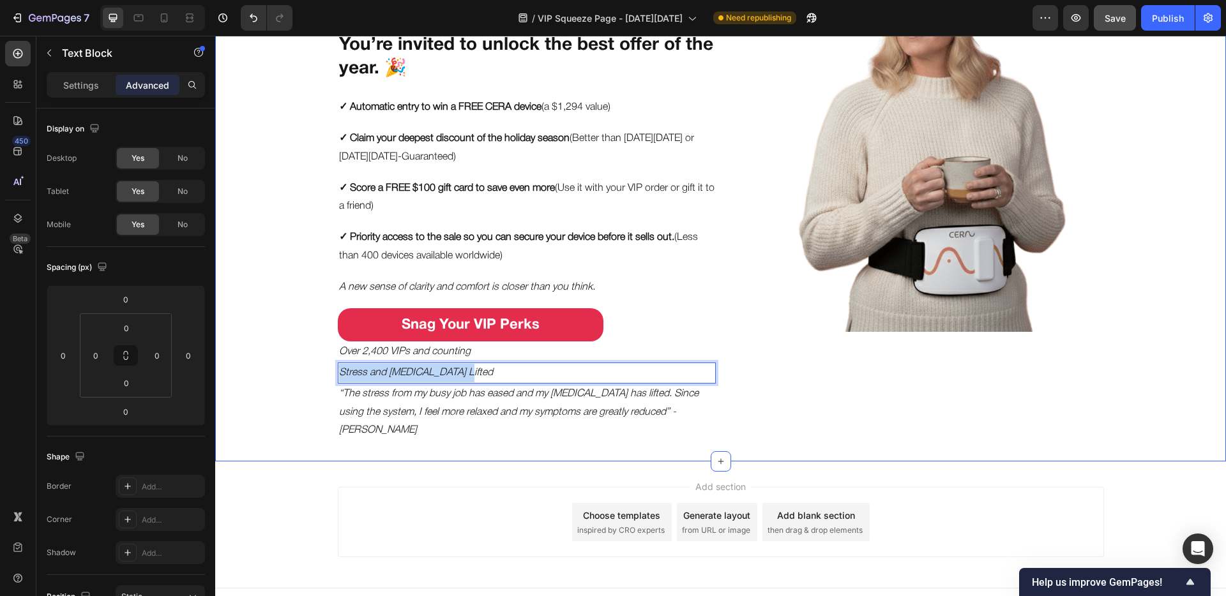
drag, startPoint x: 490, startPoint y: 373, endPoint x: 326, endPoint y: 370, distance: 164.7
click at [326, 370] on div "Put Your Gut & Brain on the VIP List this Black Friday Heading You’re invited t…" at bounding box center [720, 174] width 1011 height 536
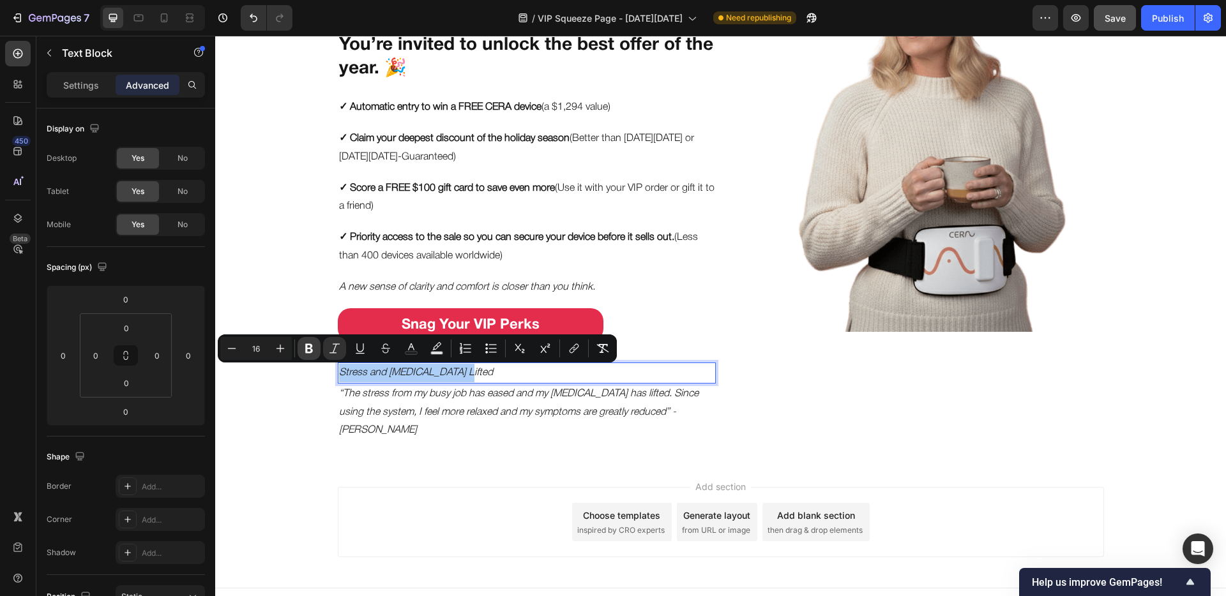
click at [315, 354] on button "Bold" at bounding box center [308, 348] width 23 height 23
click at [327, 351] on button "Italic" at bounding box center [334, 348] width 23 height 23
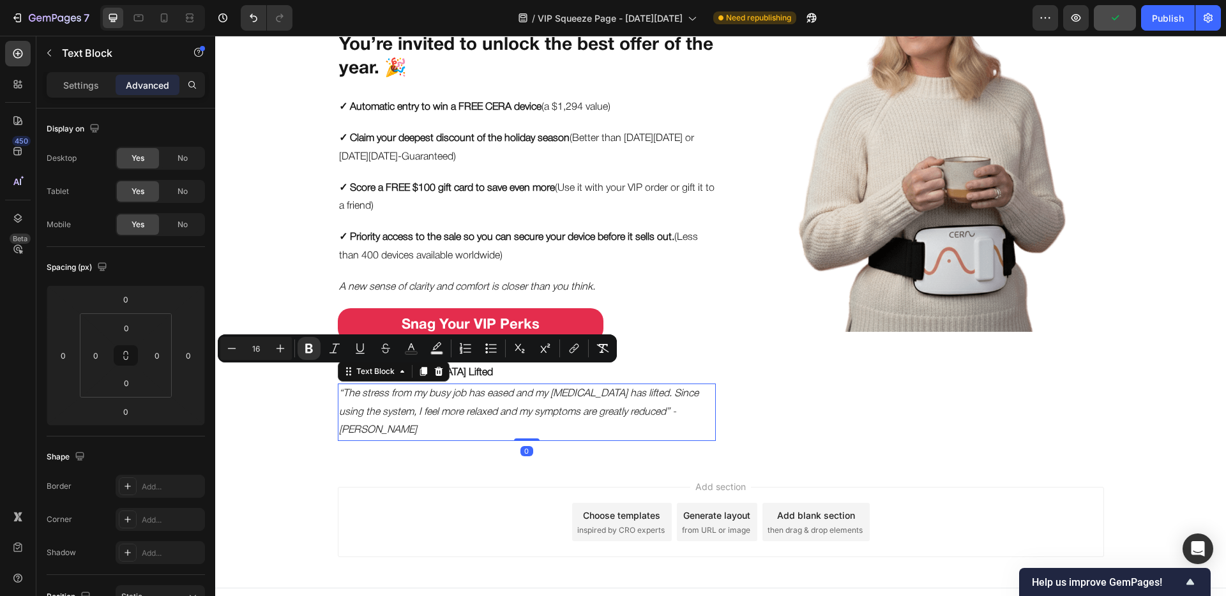
click at [361, 390] on icon "“The stress from my busy job has eased and my brain fog has lifted. Since using…" at bounding box center [518, 412] width 359 height 46
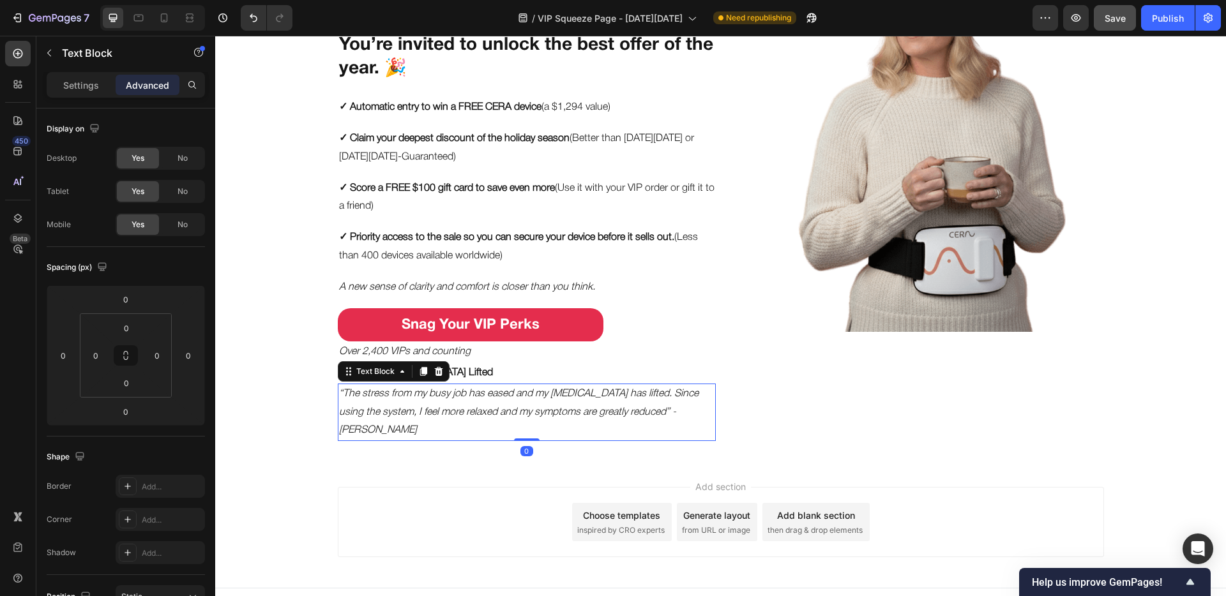
click at [361, 393] on icon "“The stress from my busy job has eased and my brain fog has lifted. Since using…" at bounding box center [518, 412] width 359 height 46
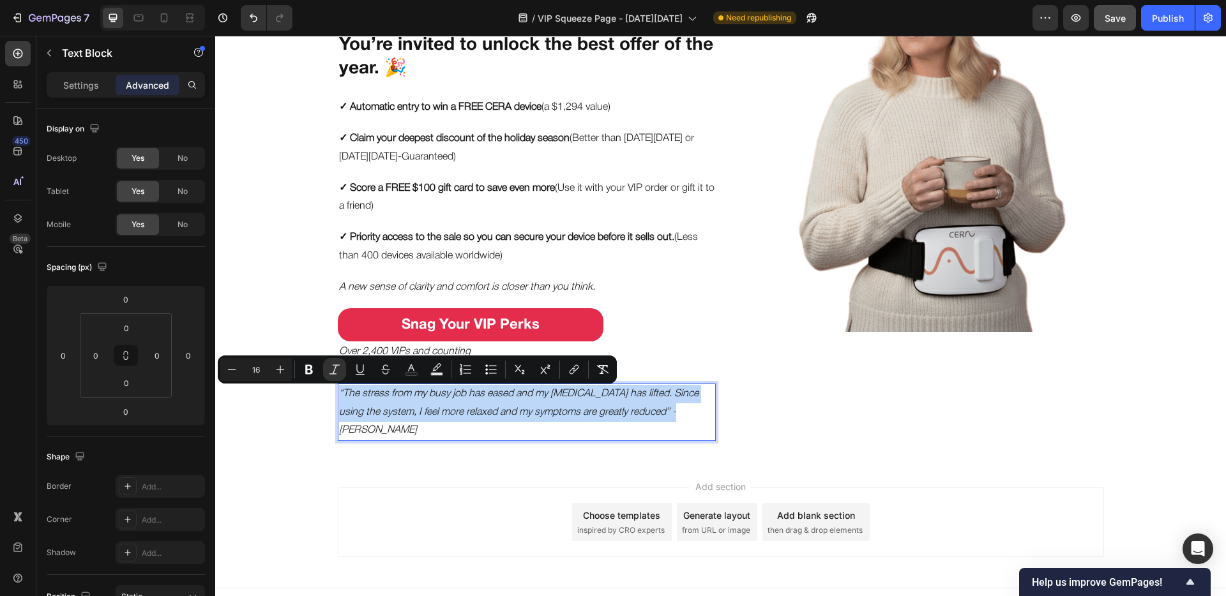
click at [361, 393] on icon "“The stress from my busy job has eased and my brain fog has lifted. Since using…" at bounding box center [518, 412] width 359 height 46
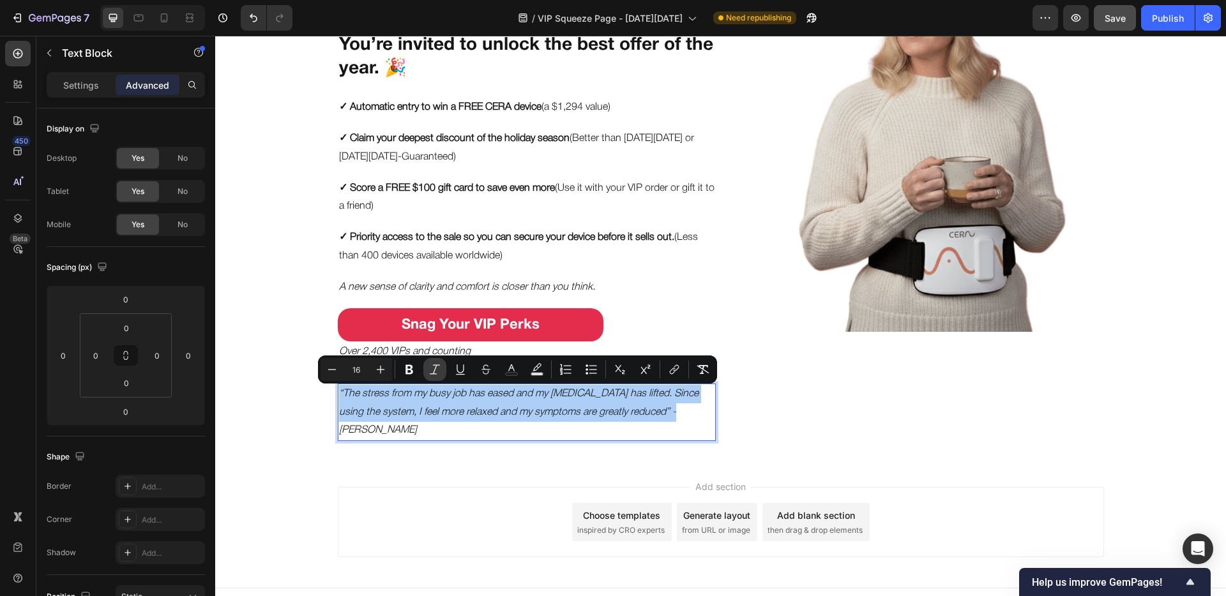
click at [429, 363] on icon "Editor contextual toolbar" at bounding box center [434, 369] width 13 height 13
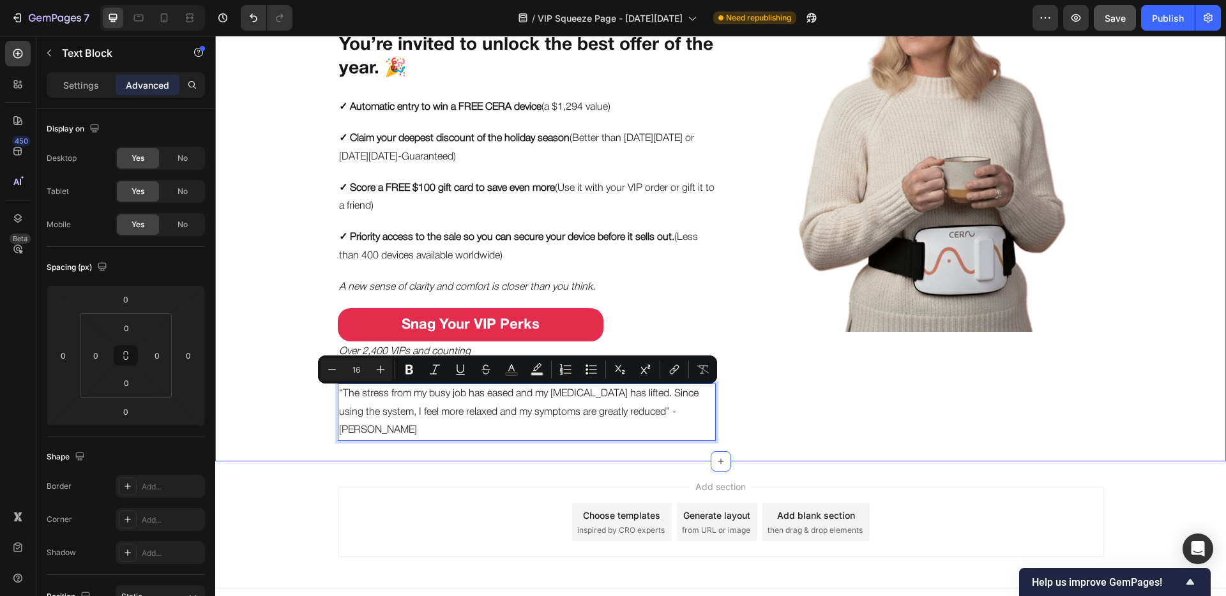
click at [319, 407] on div "Put Your Gut & Brain on the VIP List this Black Friday Heading You’re invited t…" at bounding box center [720, 174] width 1011 height 536
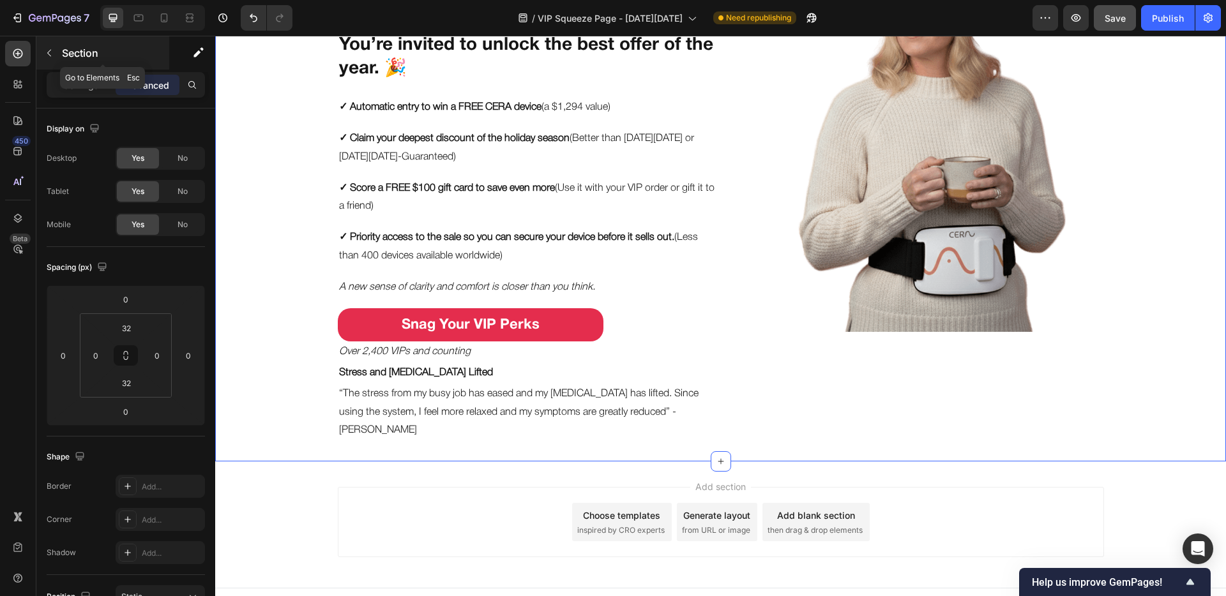
click at [45, 51] on icon "button" at bounding box center [49, 53] width 10 height 10
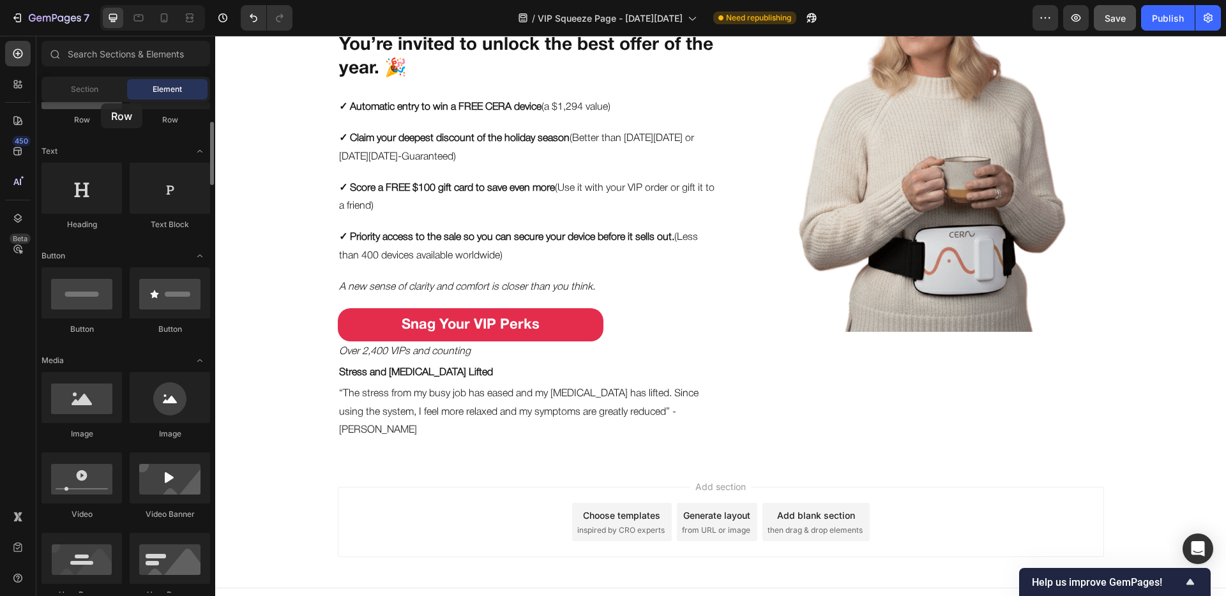
click at [101, 103] on div at bounding box center [81, 83] width 80 height 51
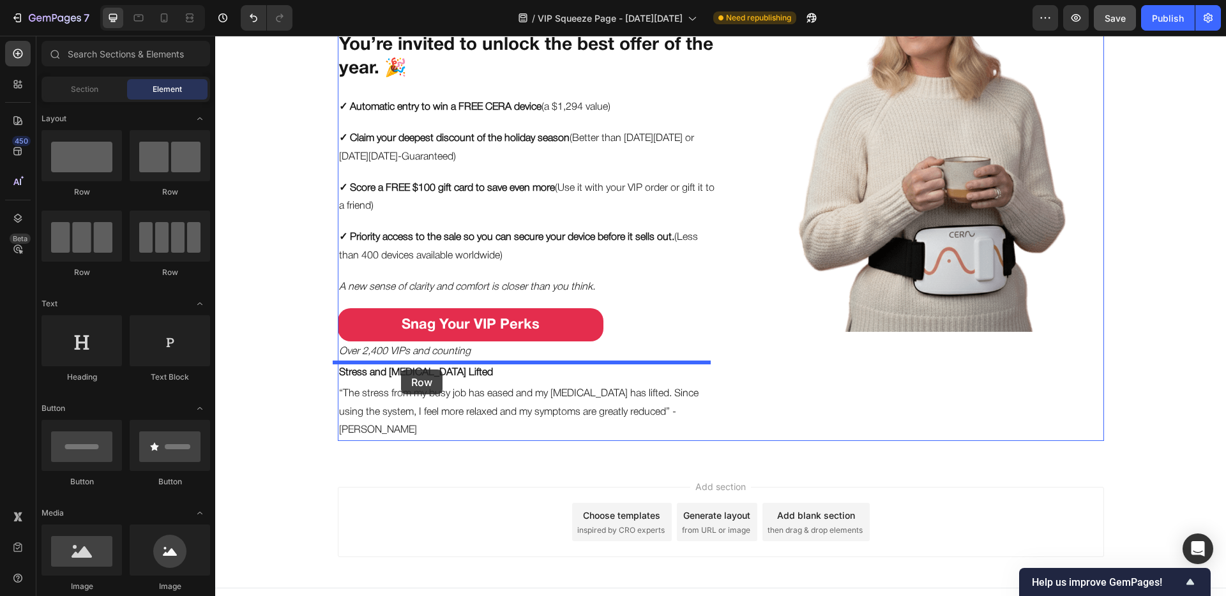
drag, startPoint x: 299, startPoint y: 195, endPoint x: 401, endPoint y: 370, distance: 202.2
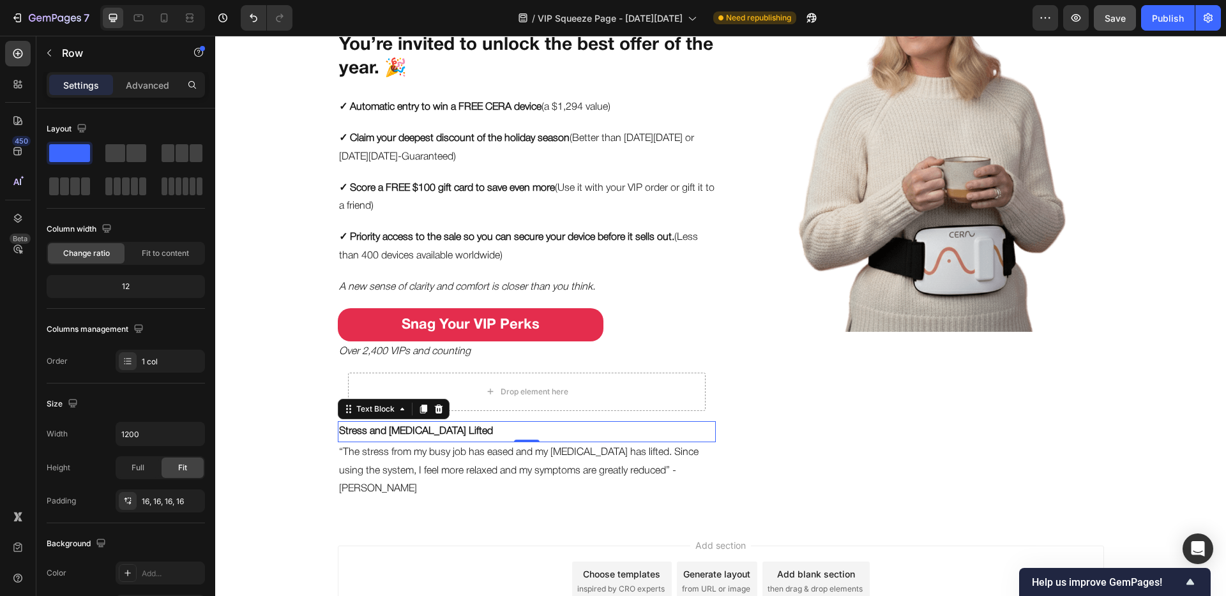
click at [378, 429] on strong "Stress and [MEDICAL_DATA] Lifted" at bounding box center [416, 431] width 154 height 9
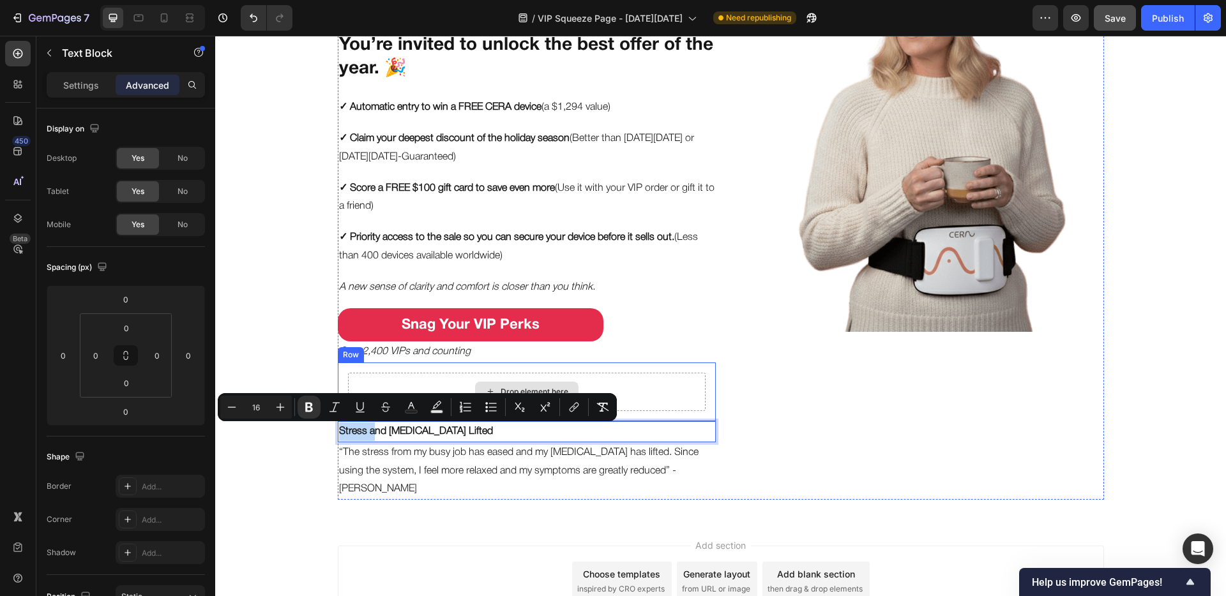
drag, startPoint x: 368, startPoint y: 430, endPoint x: 436, endPoint y: 384, distance: 82.2
drag, startPoint x: 470, startPoint y: 430, endPoint x: 538, endPoint y: 398, distance: 74.2
click at [538, 398] on div "Put Your Gut & Brain on the VIP List this Black Friday Heading You’re invited t…" at bounding box center [527, 203] width 378 height 594
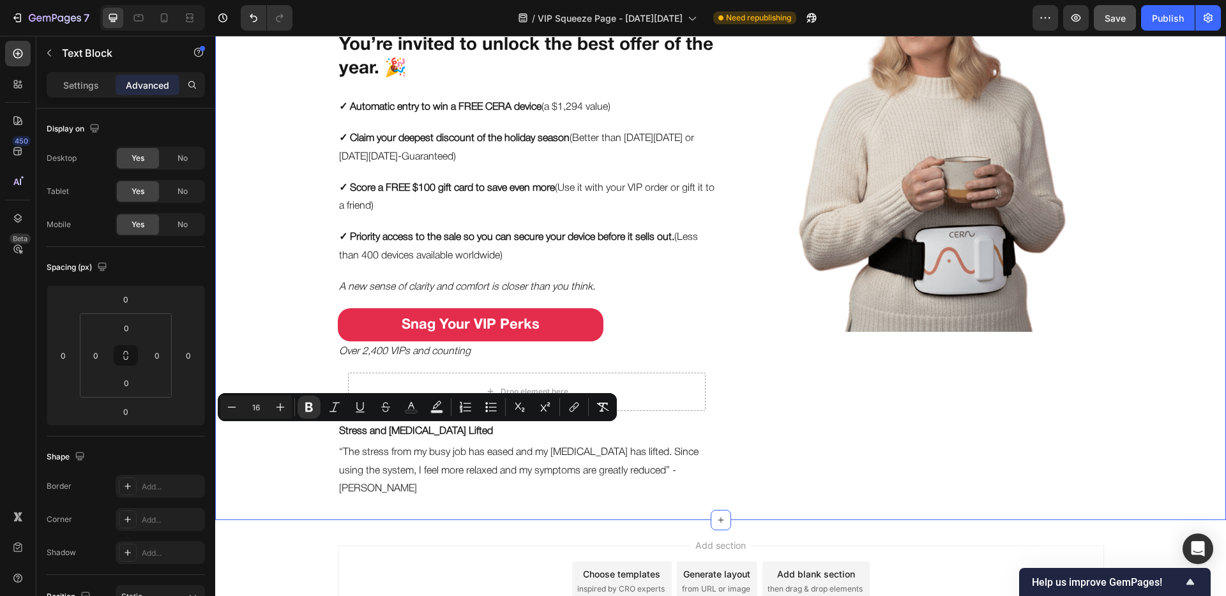
click at [319, 441] on div "Put Your Gut & Brain on the VIP List this Black Friday Heading You’re invited t…" at bounding box center [720, 203] width 1011 height 594
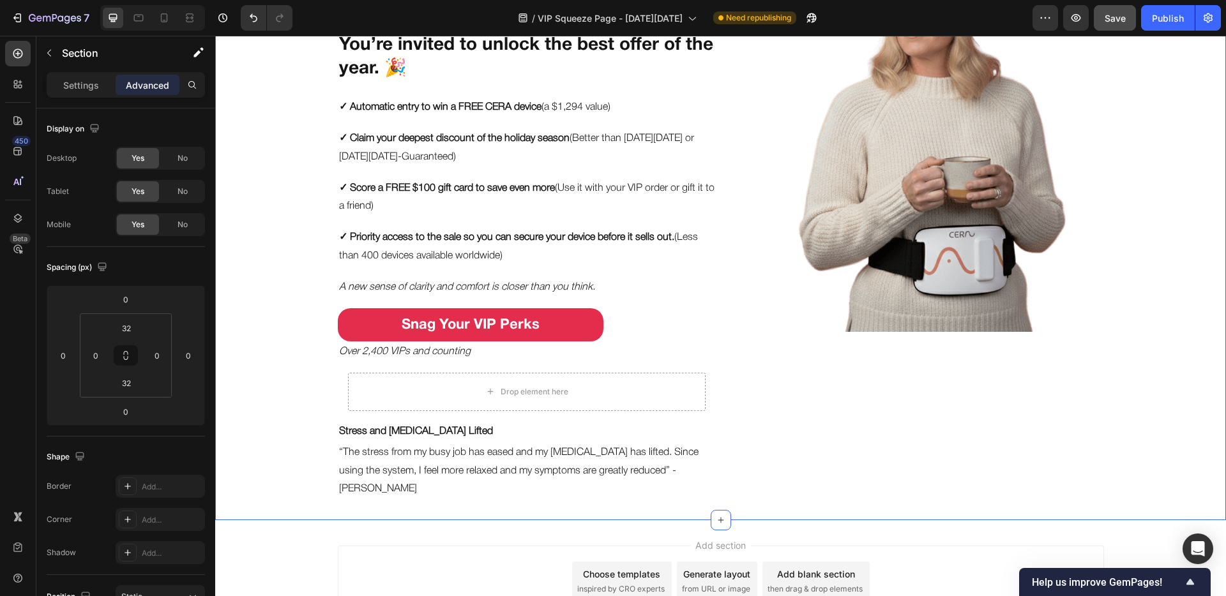
click at [340, 432] on strong "Stress and [MEDICAL_DATA] Lifted" at bounding box center [416, 431] width 154 height 9
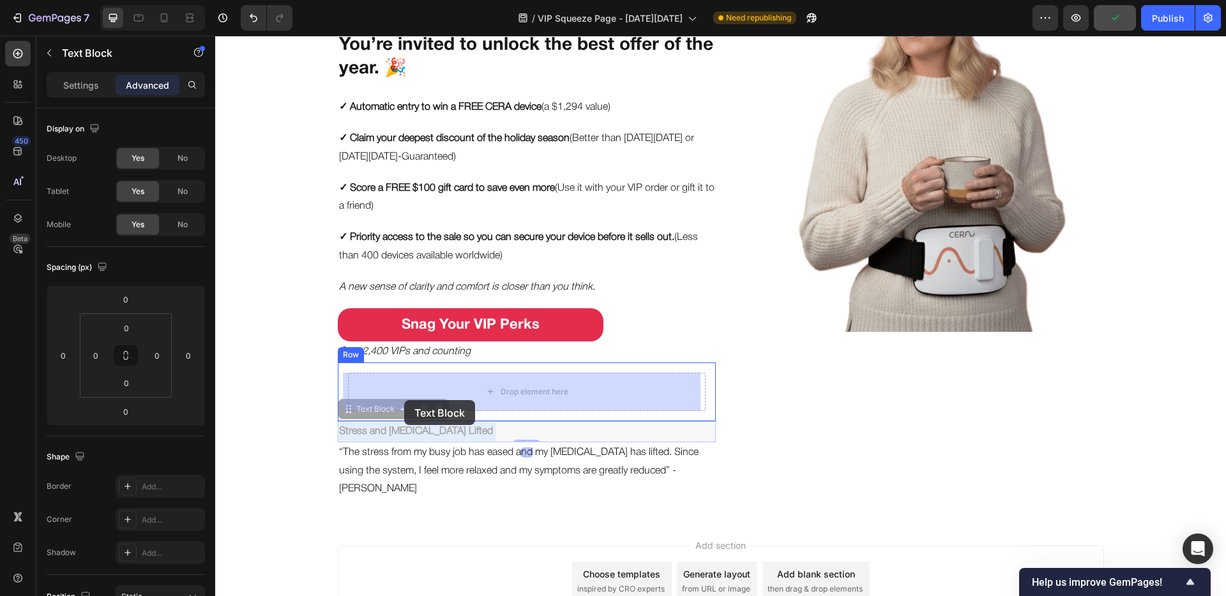
drag, startPoint x: 332, startPoint y: 433, endPoint x: 404, endPoint y: 400, distance: 79.1
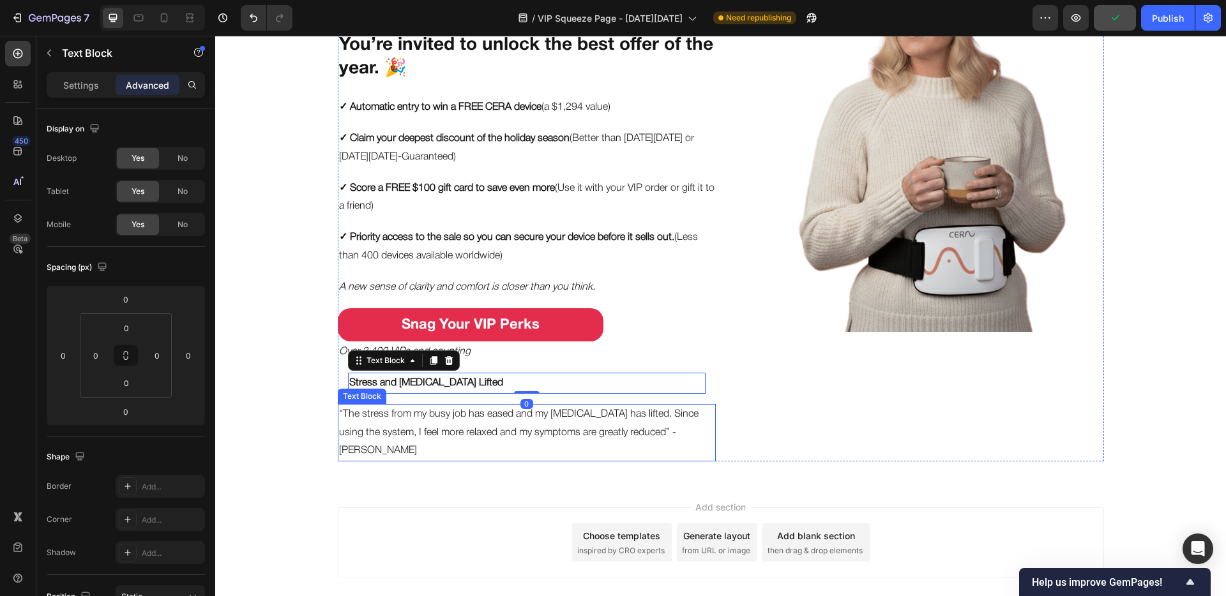
click at [374, 416] on p "“The stress from my busy job has eased and my brain fog has lifted. Since using…" at bounding box center [526, 432] width 375 height 55
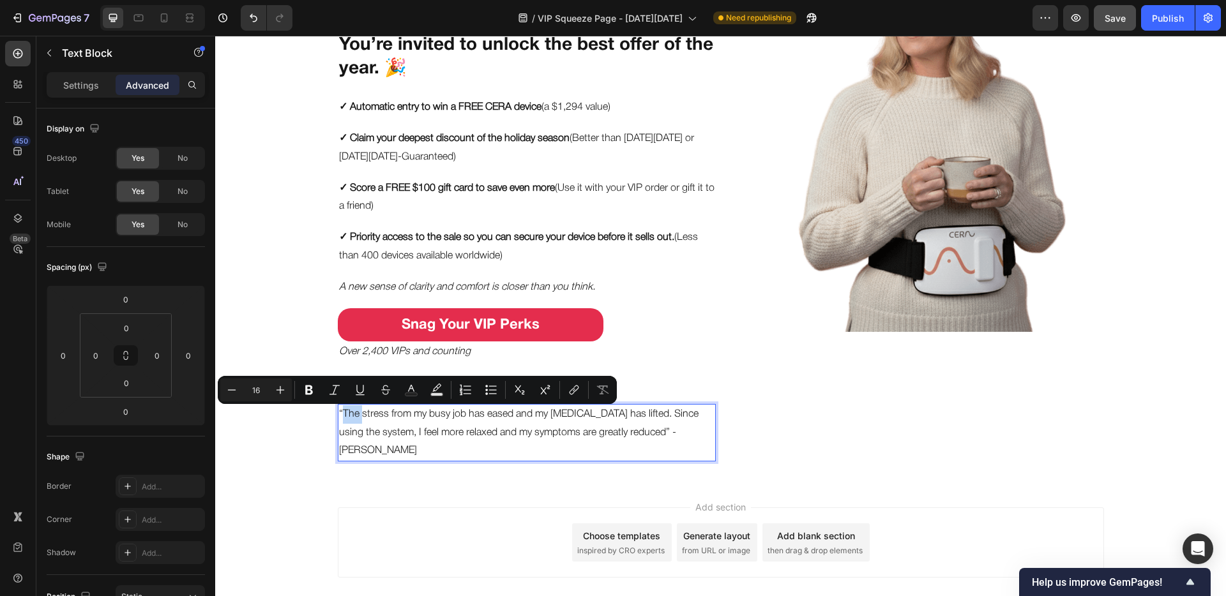
drag, startPoint x: 338, startPoint y: 421, endPoint x: 359, endPoint y: 405, distance: 26.6
click at [316, 427] on div "Put Your Gut & Brain on the VIP List this Black Friday Heading You’re invited t…" at bounding box center [720, 184] width 1011 height 556
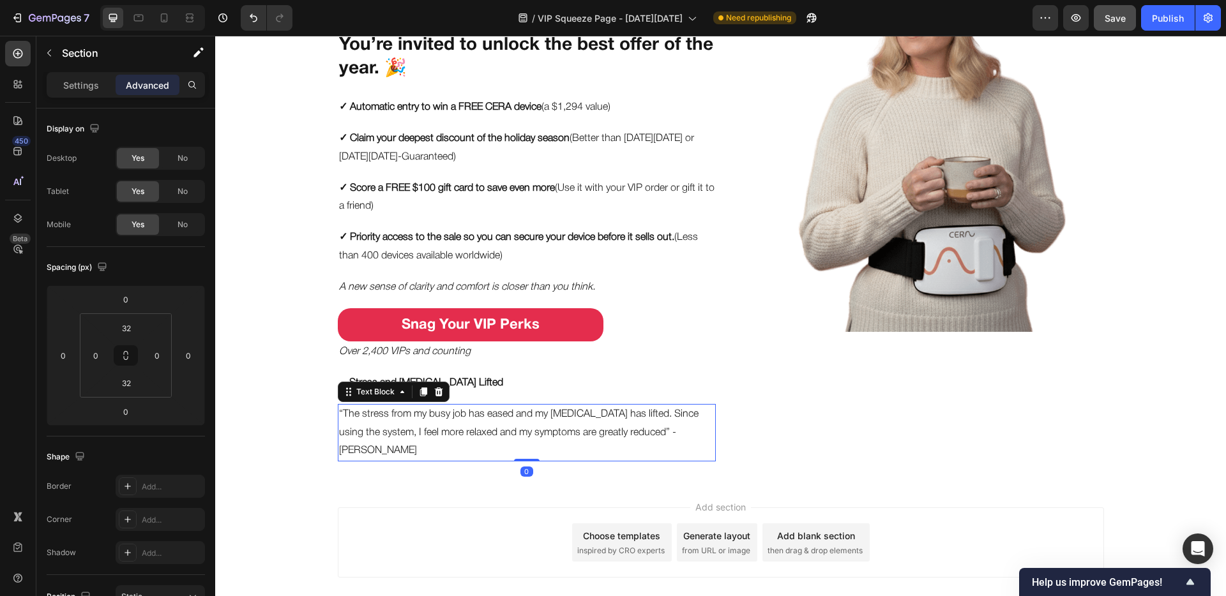
click at [340, 420] on p "“The stress from my busy job has eased and my brain fog has lifted. Since using…" at bounding box center [526, 432] width 375 height 55
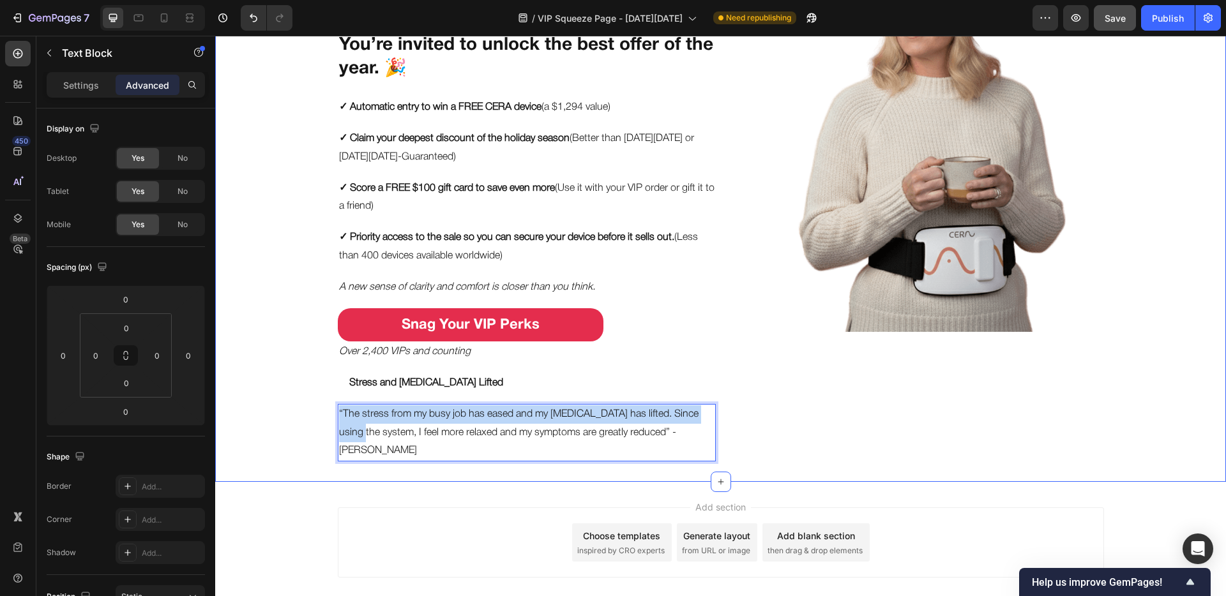
drag, startPoint x: 337, startPoint y: 426, endPoint x: 323, endPoint y: 419, distance: 16.0
click at [321, 425] on div "Put Your Gut & Brain on the VIP List this Black Friday Heading You’re invited t…" at bounding box center [720, 184] width 1011 height 556
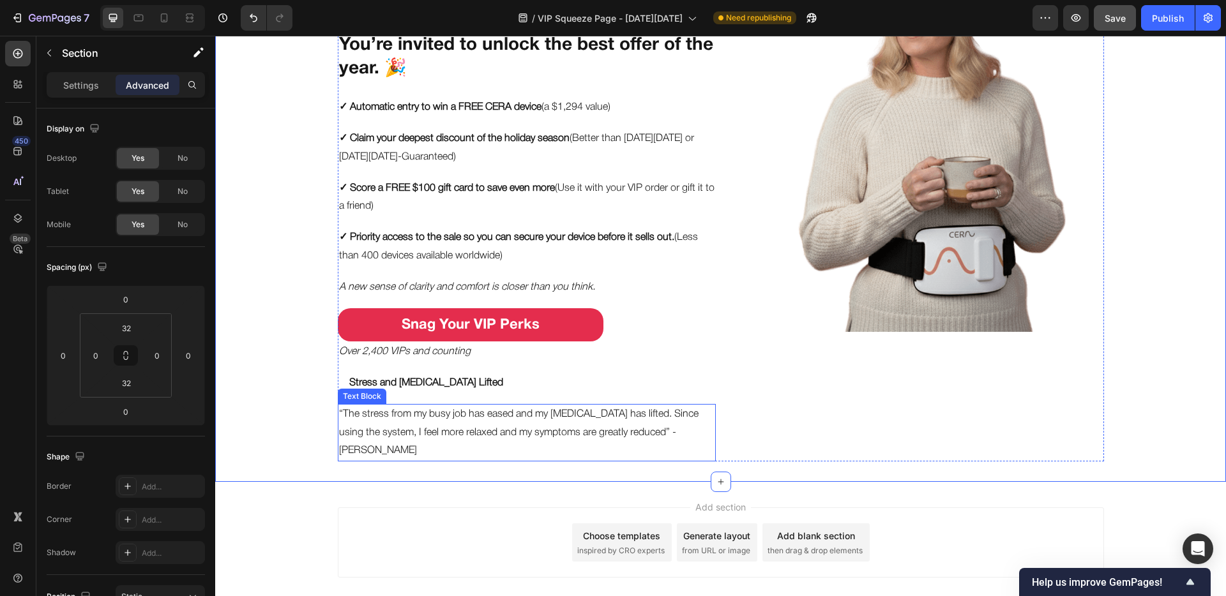
click at [339, 421] on p "“The stress from my busy job has eased and my brain fog has lifted. Since using…" at bounding box center [526, 432] width 375 height 55
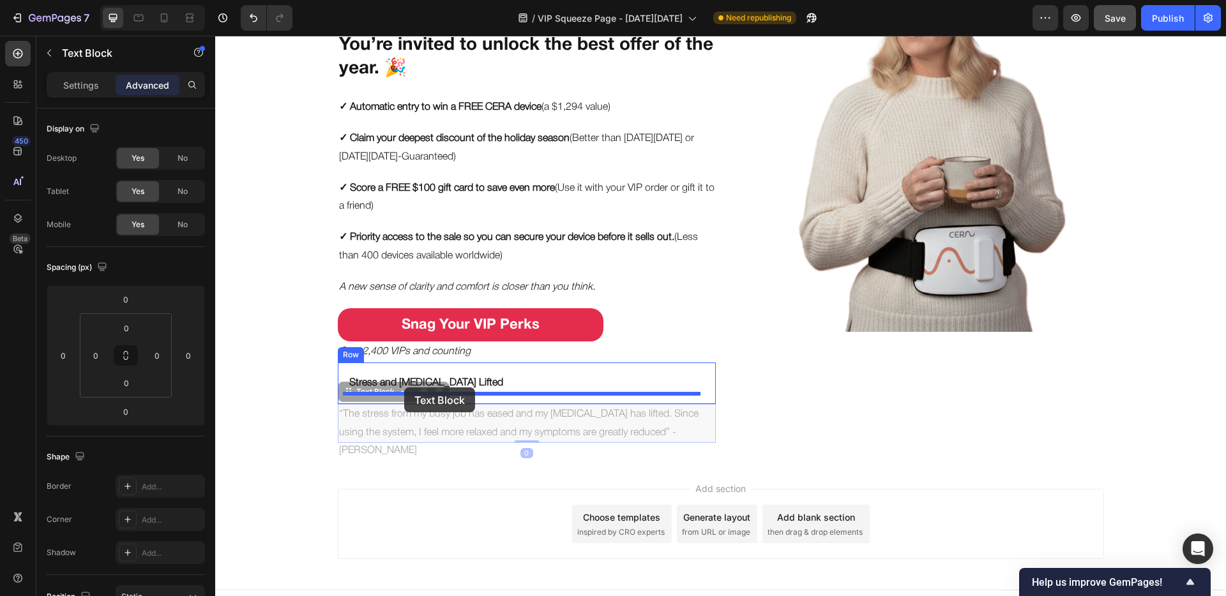
drag, startPoint x: 341, startPoint y: 396, endPoint x: 404, endPoint y: 388, distance: 63.7
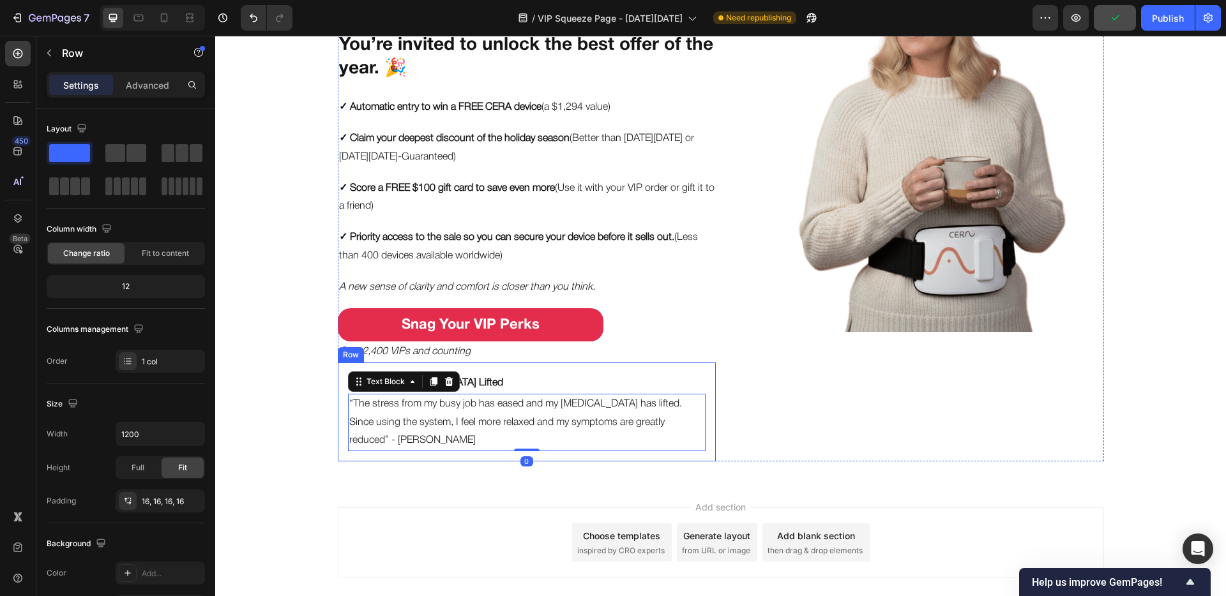
click at [338, 402] on div "Stress and Brain Fog Lifted Text Block “The stress from my busy job has eased a…" at bounding box center [527, 412] width 378 height 99
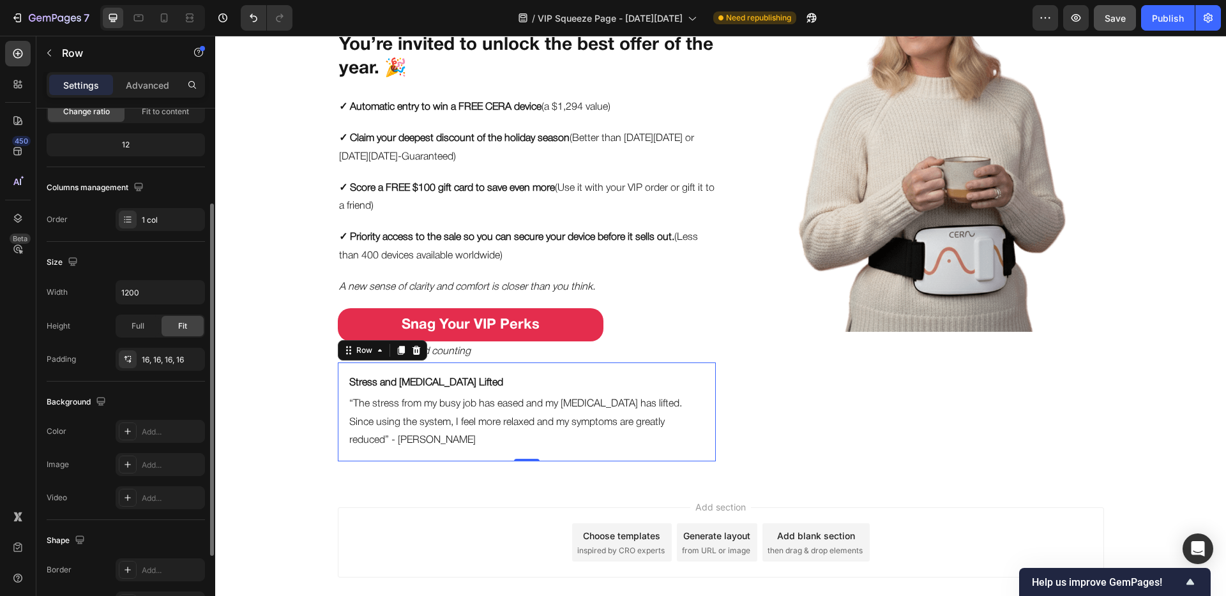
scroll to position [255, 0]
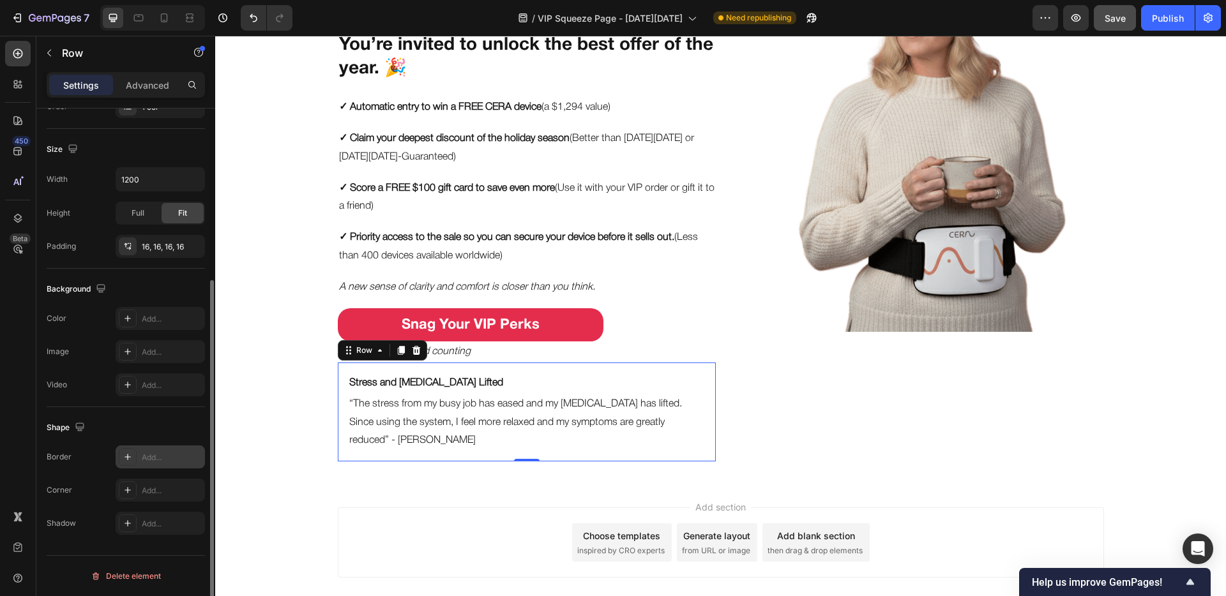
click at [150, 453] on div "Add..." at bounding box center [172, 457] width 60 height 11
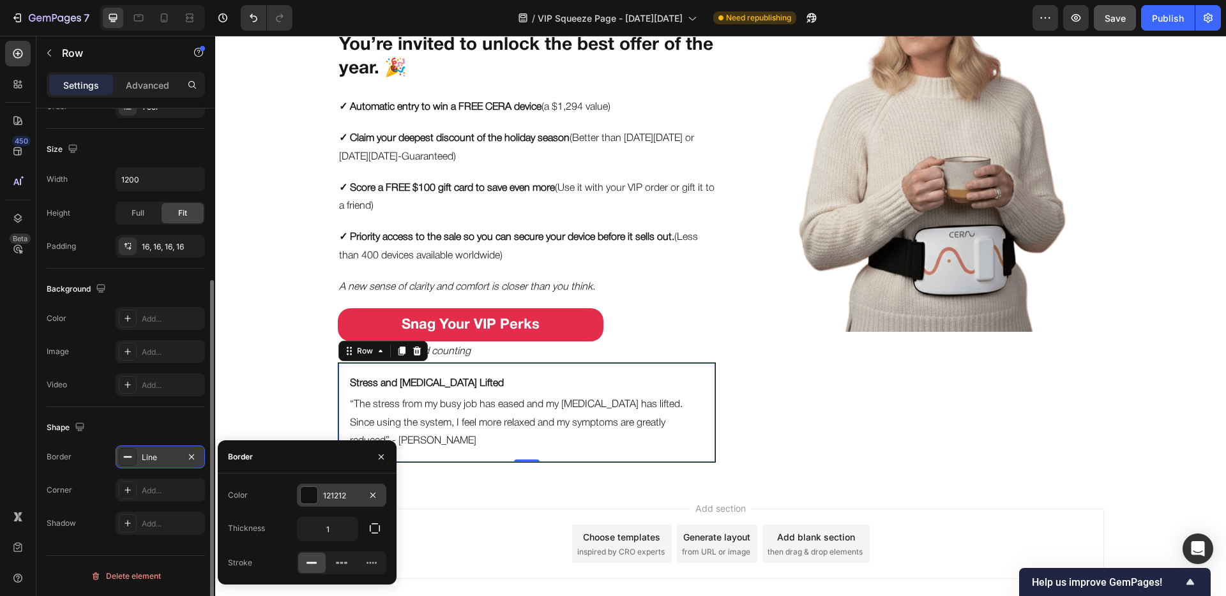
click at [312, 468] on div at bounding box center [309, 495] width 17 height 17
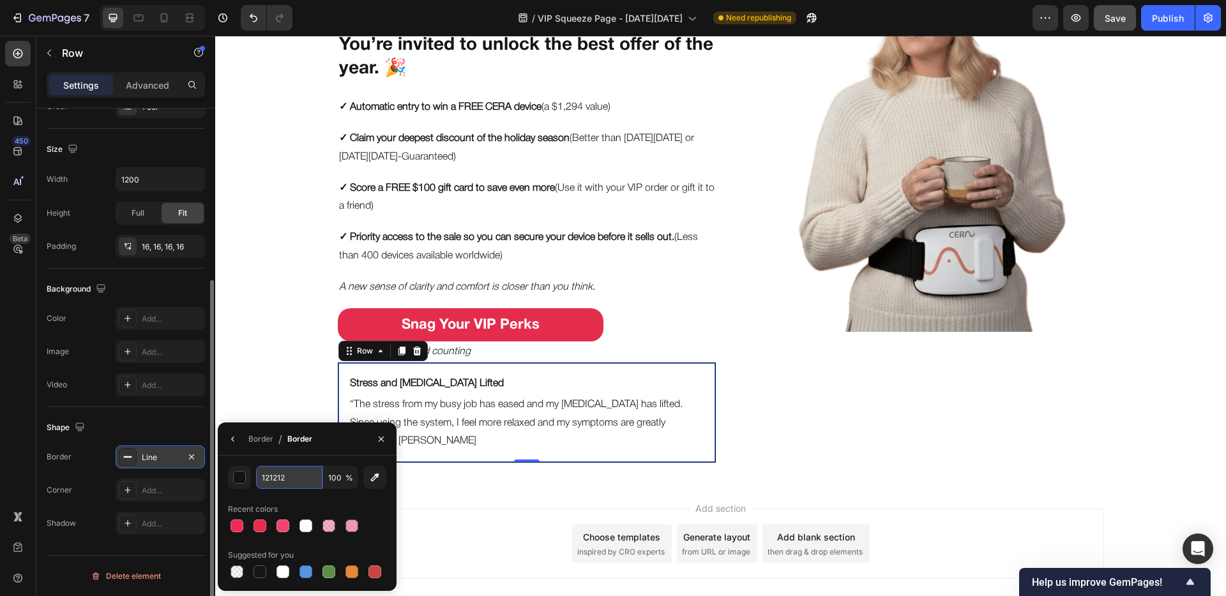
click at [291, 468] on input "121212" at bounding box center [289, 477] width 66 height 23
type input "CACBCC"
click at [335, 468] on input "100" at bounding box center [340, 477] width 35 height 23
type input "60"
click at [330, 447] on div "Border / Border" at bounding box center [307, 439] width 179 height 33
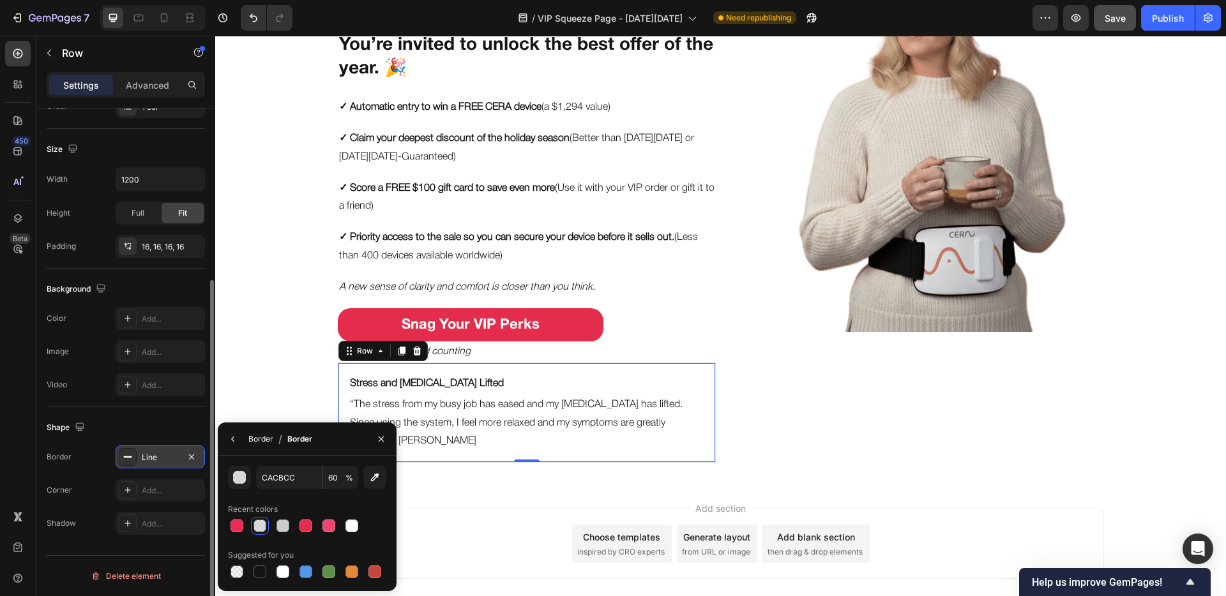
click at [262, 440] on div "Border" at bounding box center [260, 438] width 25 height 11
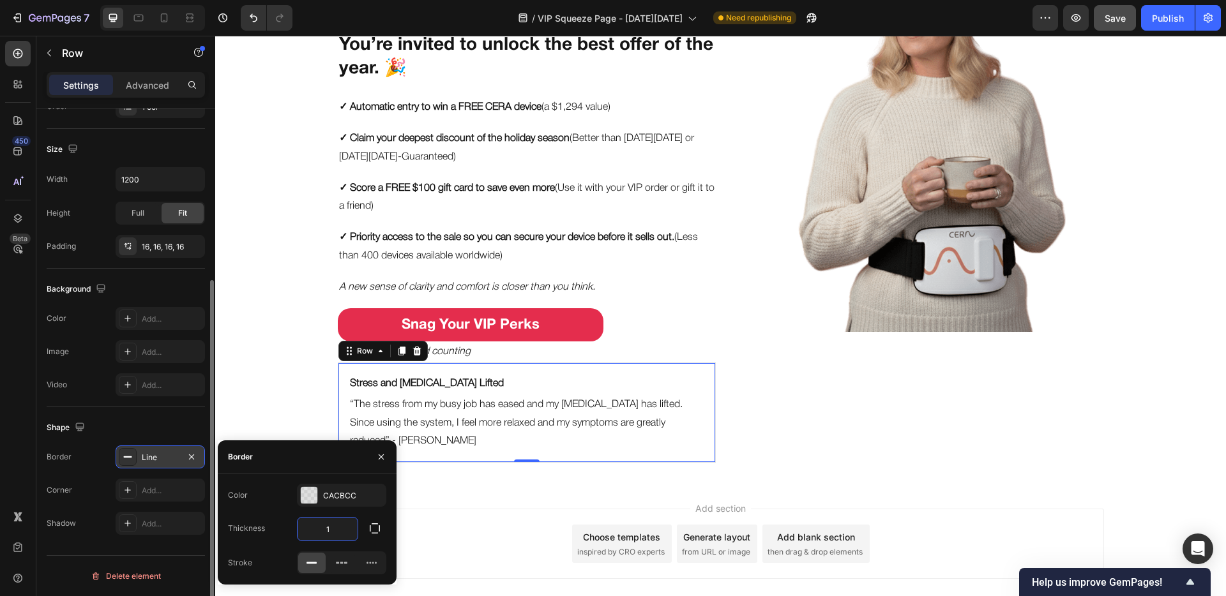
click at [336, 468] on input "1" at bounding box center [327, 529] width 60 height 23
type input "2"
click at [125, 468] on icon at bounding box center [128, 490] width 10 height 10
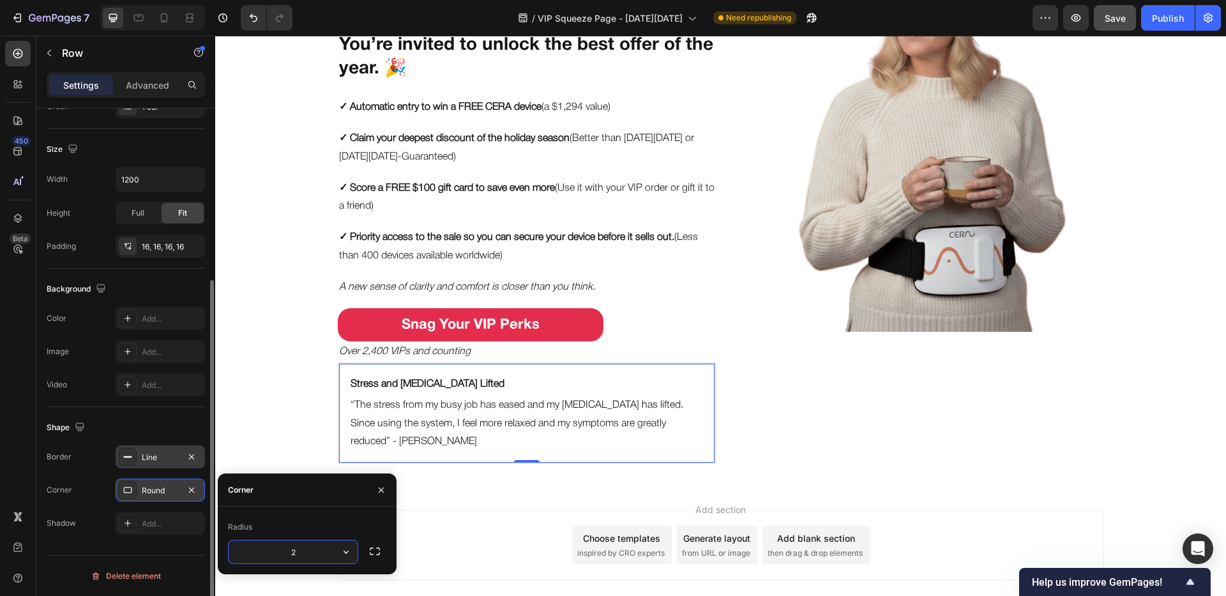
type input "20"
click at [100, 427] on div "Shape" at bounding box center [126, 428] width 158 height 20
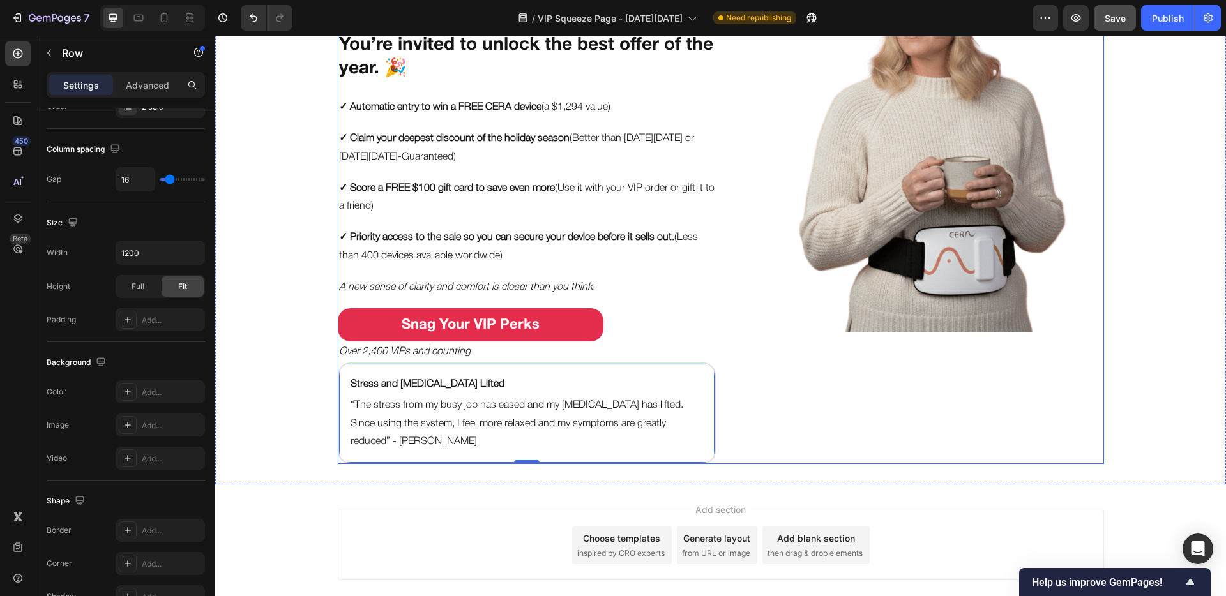
click at [748, 423] on div "Image" at bounding box center [915, 185] width 378 height 559
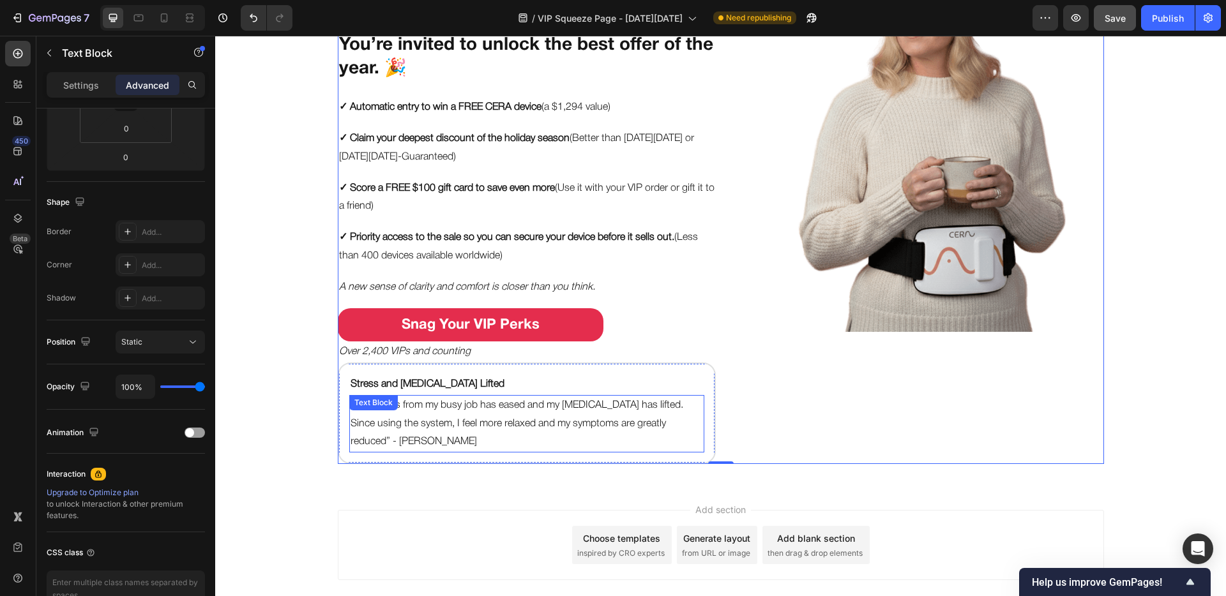
click at [679, 421] on p "“The stress from my busy job has eased and my brain fog has lifted. Since using…" at bounding box center [526, 423] width 352 height 55
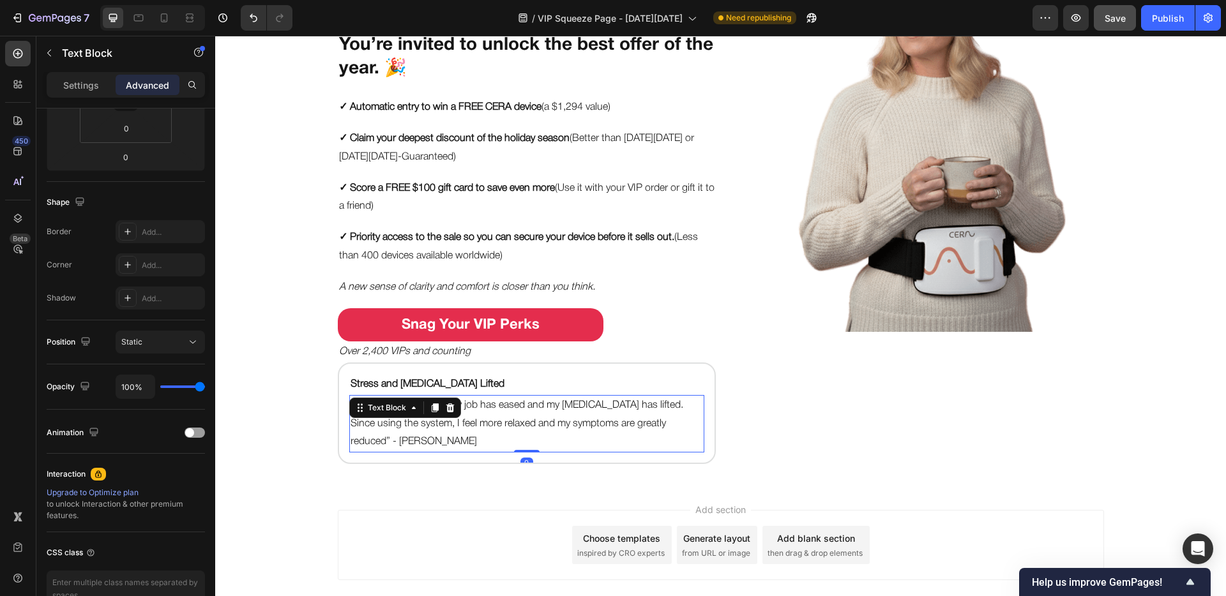
scroll to position [0, 0]
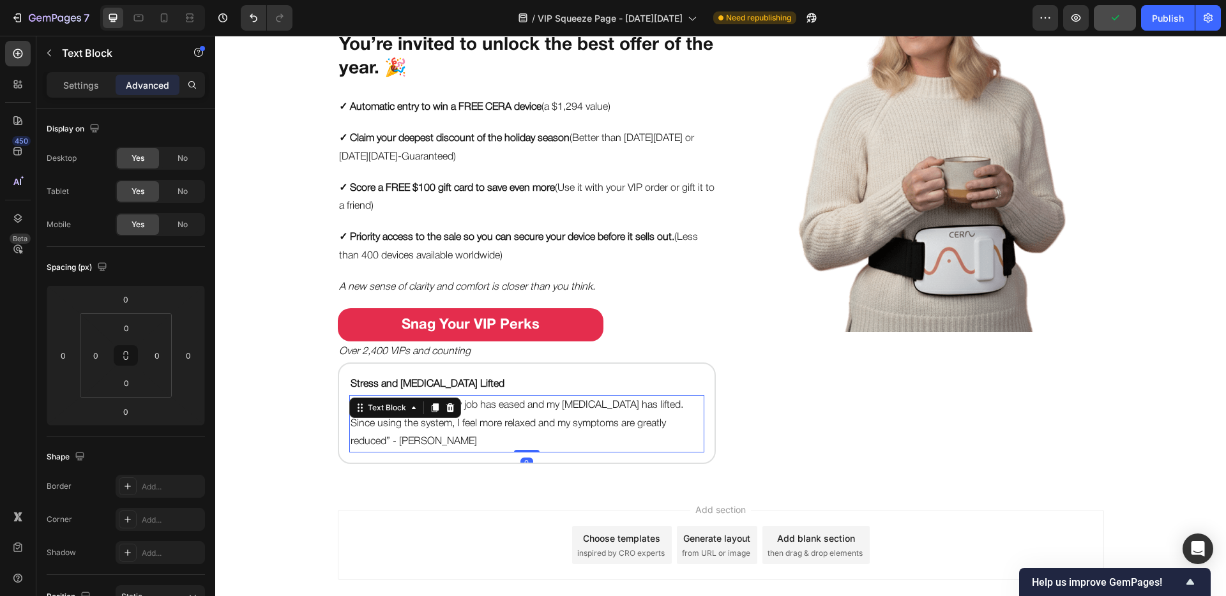
click at [661, 422] on p "“The stress from my busy job has eased and my brain fog has lifted. Since using…" at bounding box center [526, 423] width 352 height 55
click at [656, 423] on p "“The stress from my busy job has eased and my brain fog has lifted. Since using…" at bounding box center [526, 423] width 352 height 55
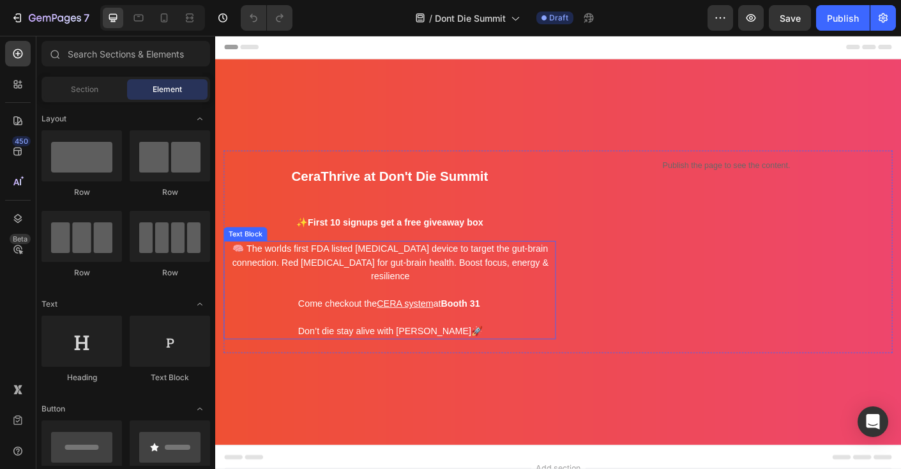
click at [419, 281] on span "🧠 The worlds first FDA listed photobiomodulation device to target the gut-brain…" at bounding box center [410, 288] width 353 height 41
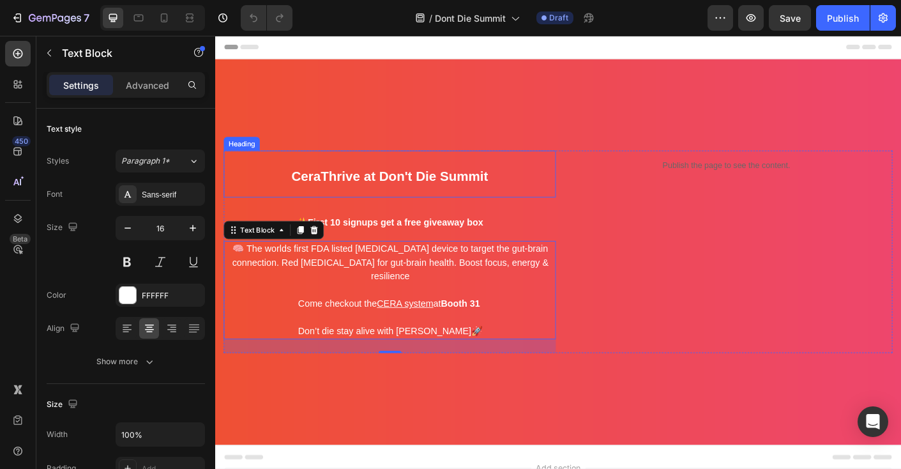
click at [366, 188] on span "CeraThrive at Don't Die Summit" at bounding box center [410, 192] width 220 height 17
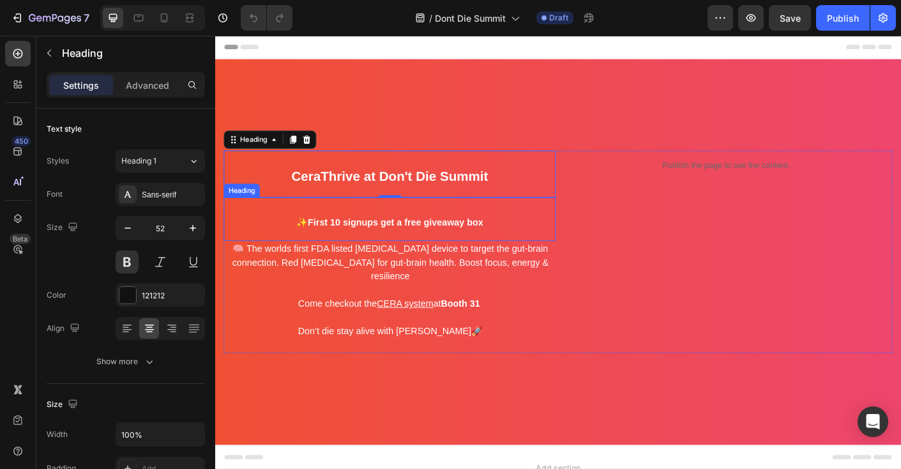
click at [352, 242] on strong "✨First 10 signups get a free giveaway box" at bounding box center [410, 244] width 209 height 11
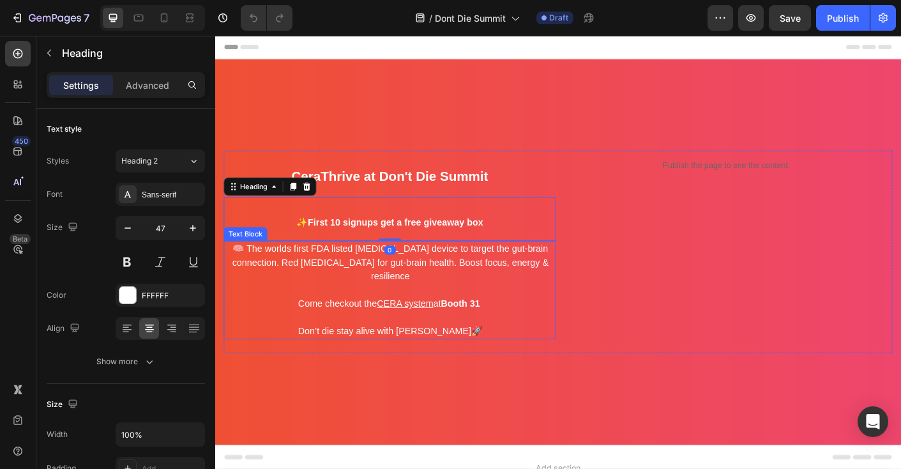
click at [340, 282] on span "🧠 The worlds first FDA listed photobiomodulation device to target the gut-brain…" at bounding box center [410, 288] width 353 height 41
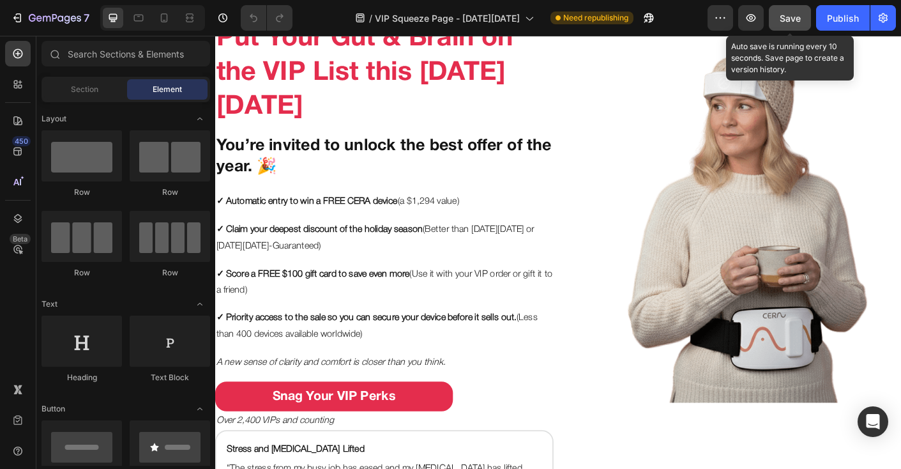
click at [779, 22] on span "Save" at bounding box center [789, 18] width 21 height 11
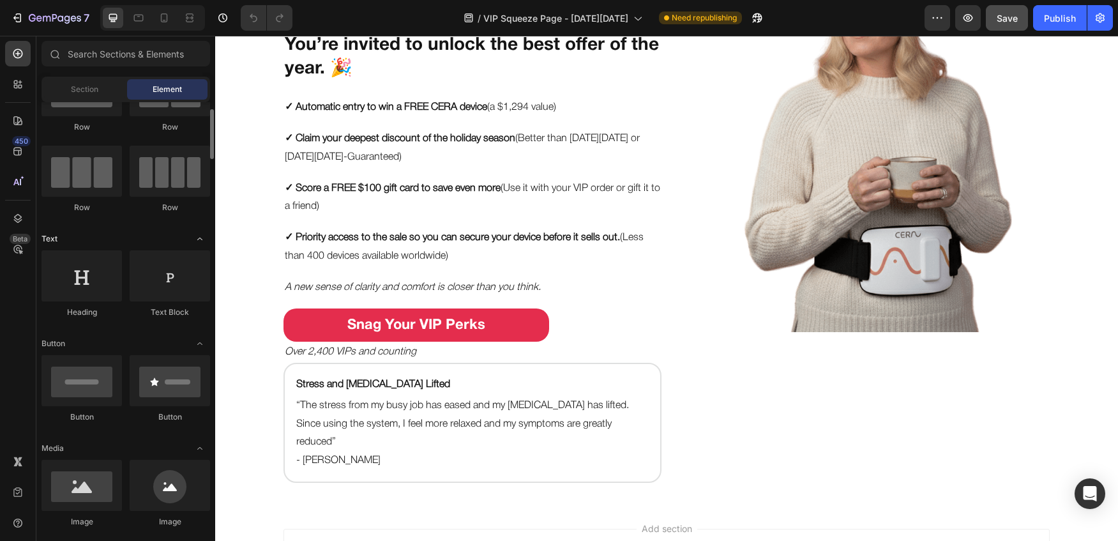
scroll to position [102, 0]
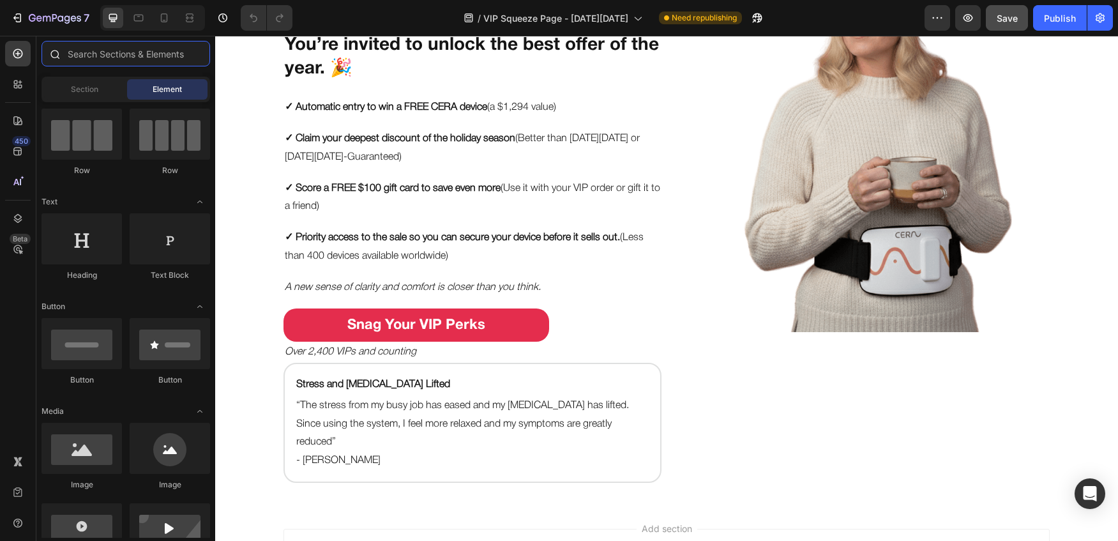
click at [94, 50] on input "text" at bounding box center [125, 54] width 169 height 26
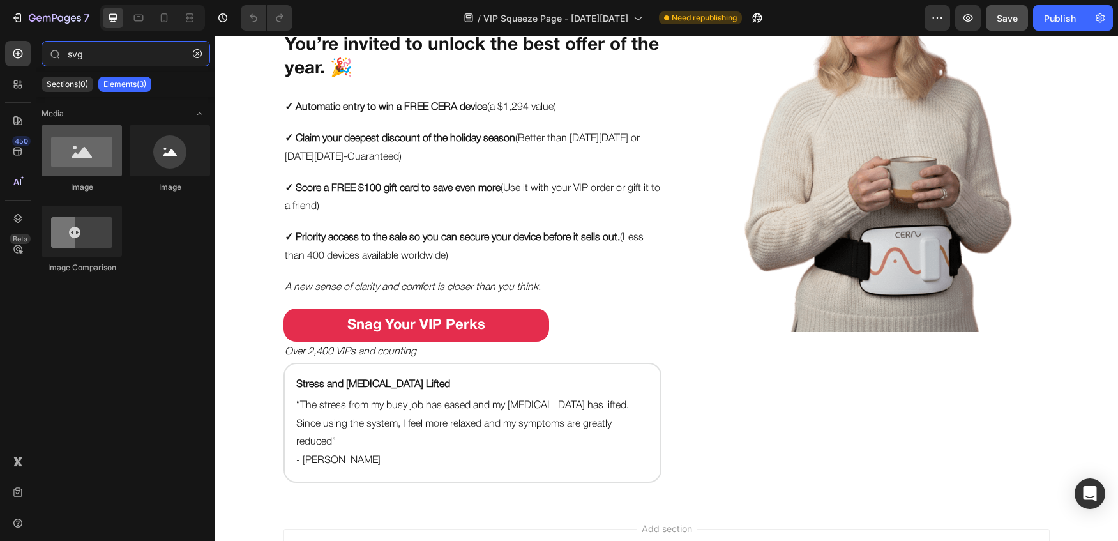
type input "svg"
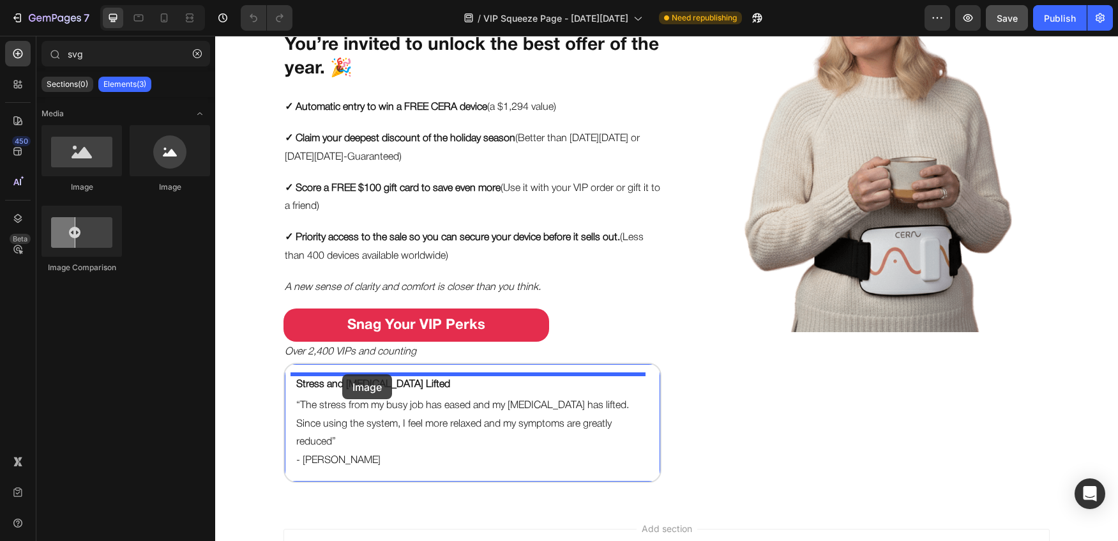
drag, startPoint x: 297, startPoint y: 184, endPoint x: 342, endPoint y: 374, distance: 195.6
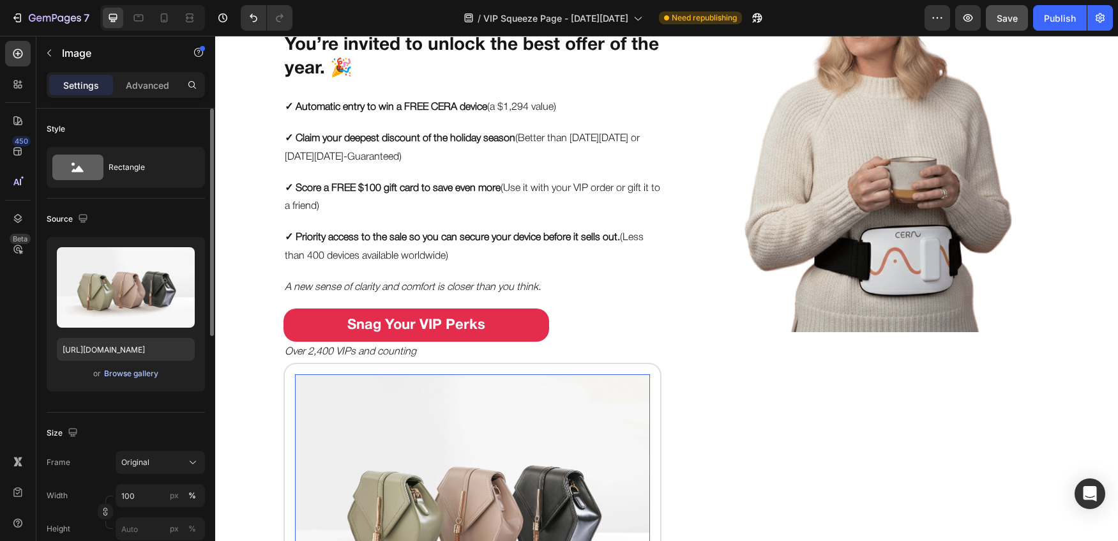
click at [120, 372] on div "Browse gallery" at bounding box center [131, 373] width 54 height 11
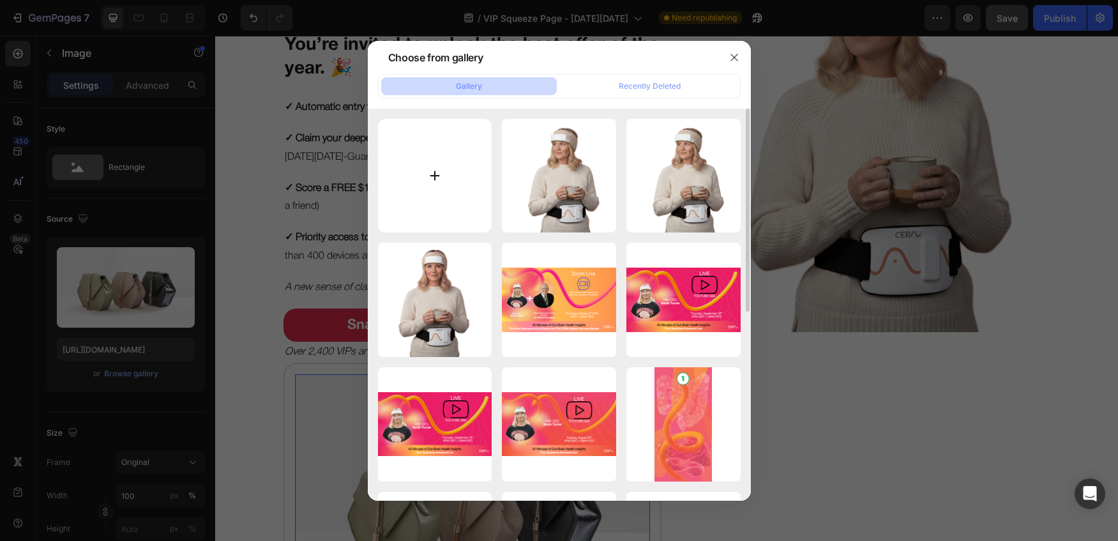
click at [431, 183] on input "file" at bounding box center [435, 176] width 114 height 114
type input "C:\fakepath\🔻 DOWNLOAD_ 5 Star SVG Graphic 1.svg"
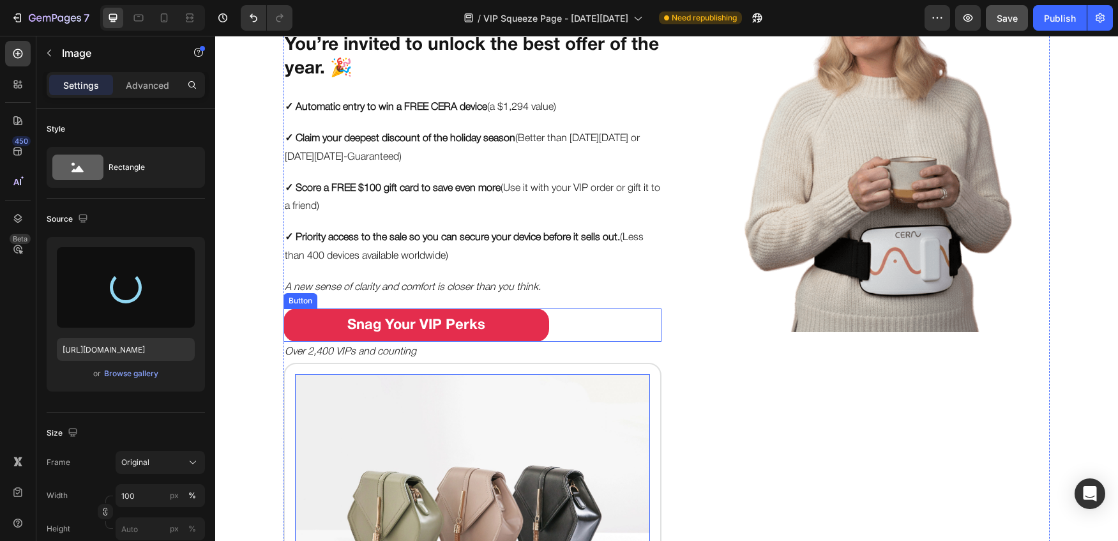
type input "https://cdn.shopify.com/s/files/1/0694/9945/3741/files/gempages_552644572065301…"
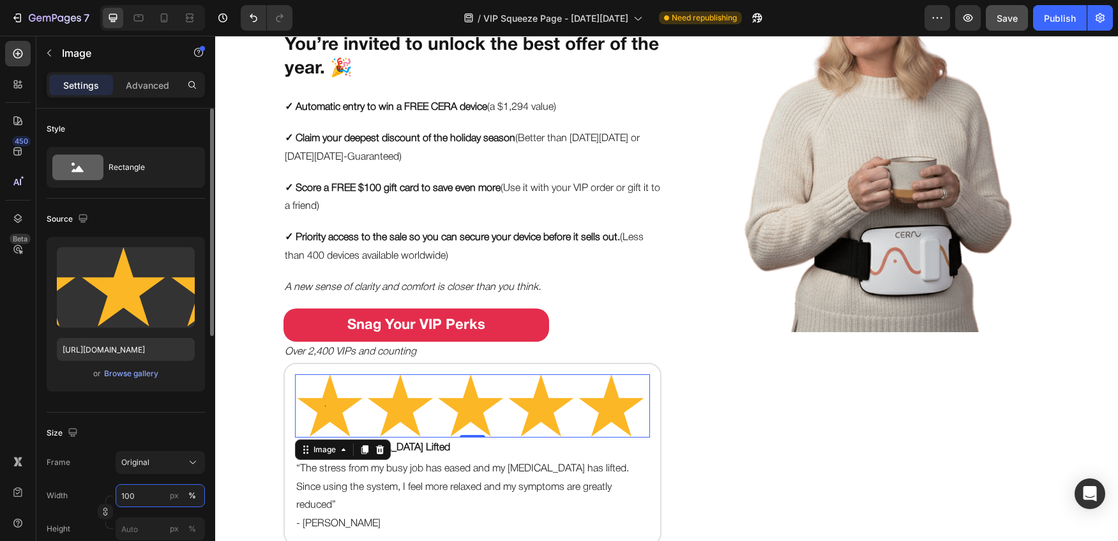
click at [147, 468] on input "100" at bounding box center [160, 495] width 89 height 23
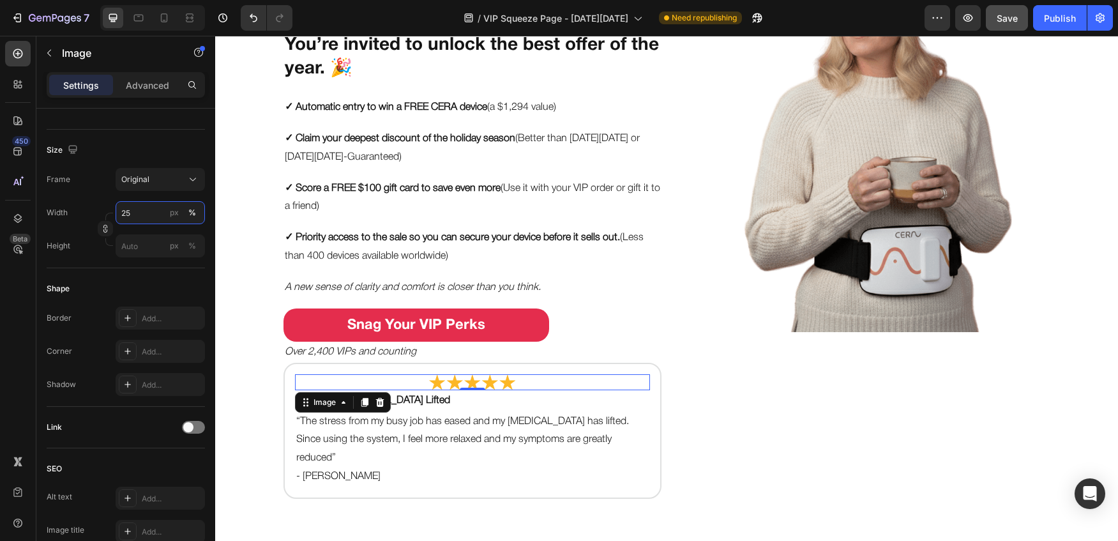
scroll to position [495, 0]
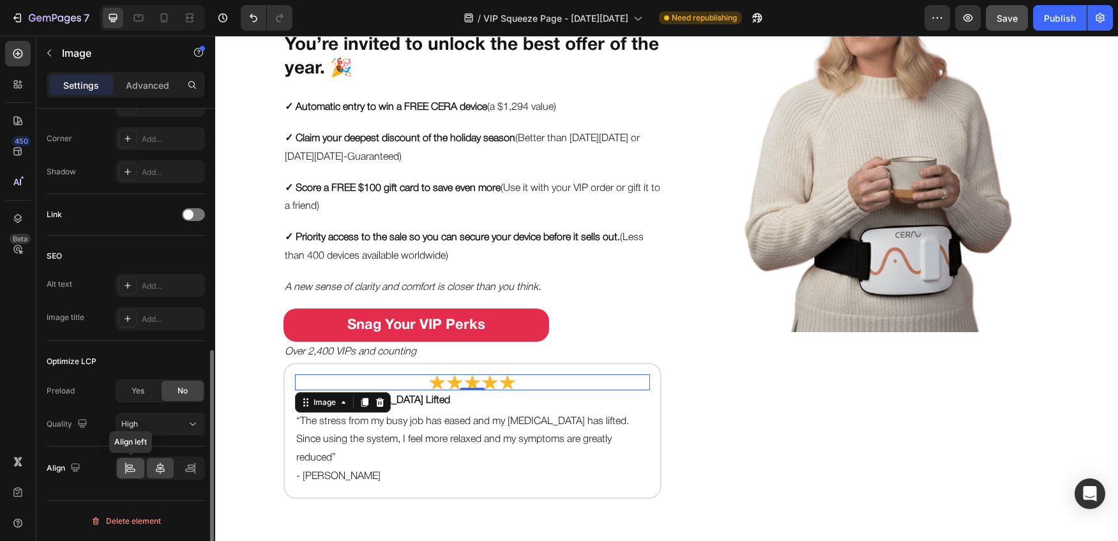
click at [137, 468] on div at bounding box center [130, 468] width 27 height 20
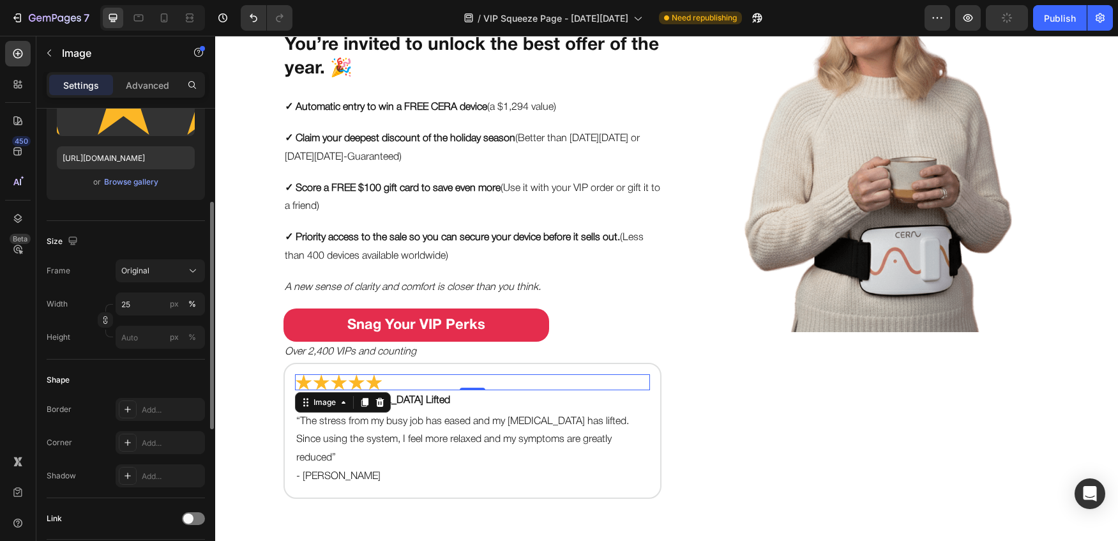
scroll to position [189, 0]
click at [142, 308] on input "25" at bounding box center [160, 306] width 89 height 23
type input "20"
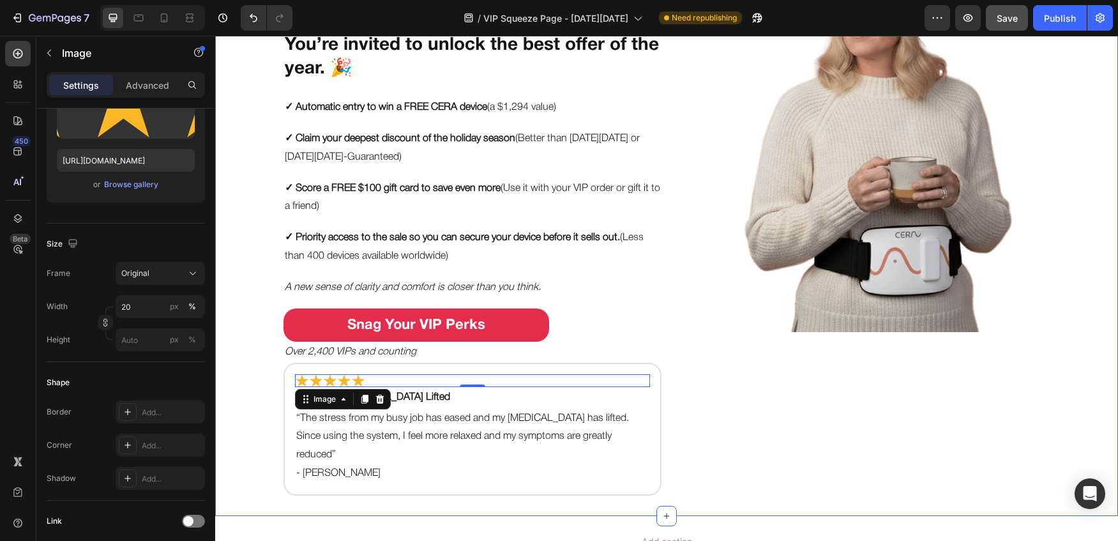
click at [228, 388] on div "Put Your Gut & Brain on the VIP List this Black Friday Heading You’re invited t…" at bounding box center [666, 201] width 903 height 590
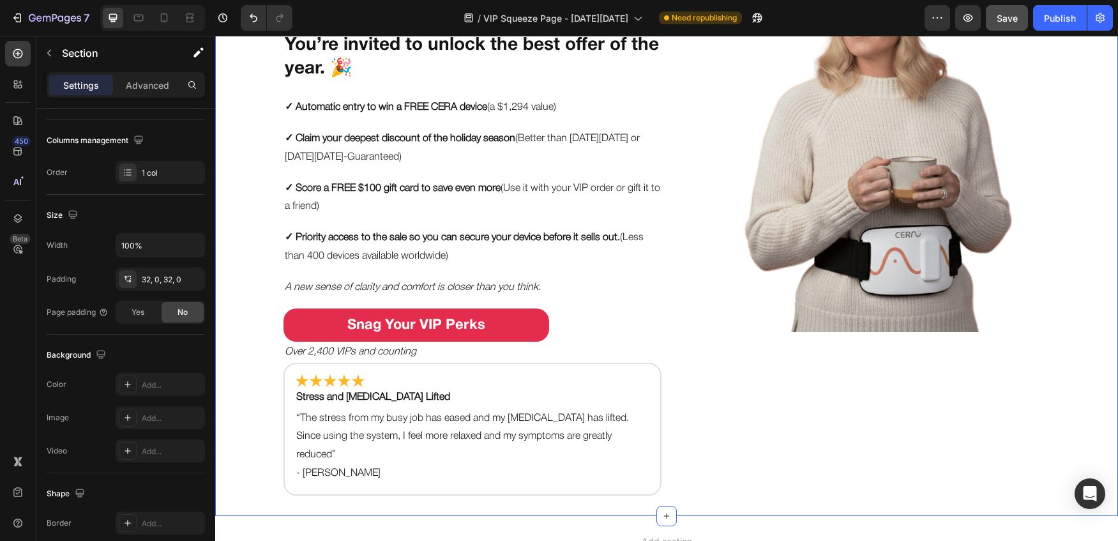
scroll to position [0, 0]
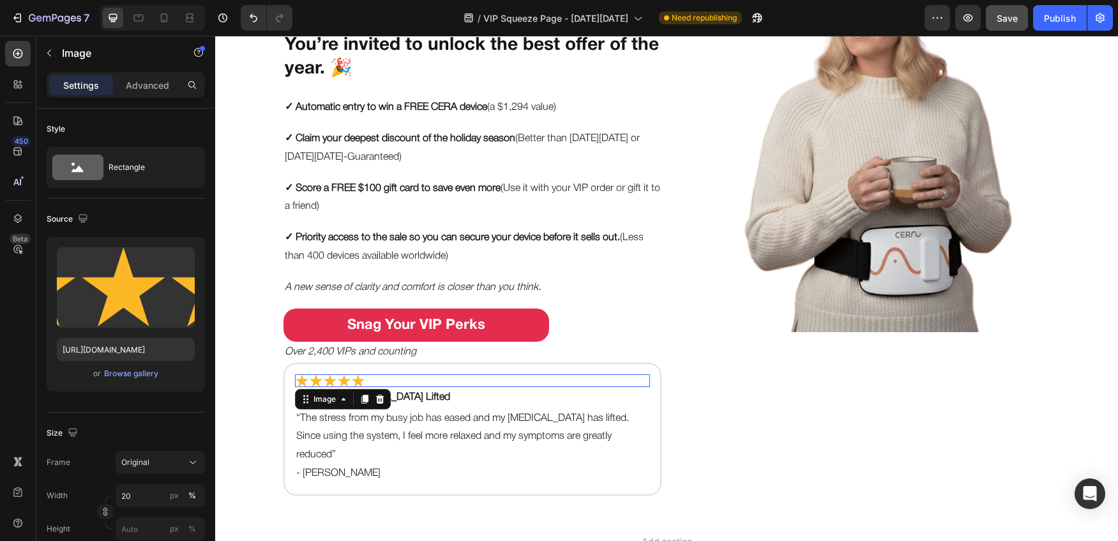
click at [314, 379] on img at bounding box center [330, 380] width 71 height 13
click at [135, 89] on p "Advanced" at bounding box center [147, 85] width 43 height 13
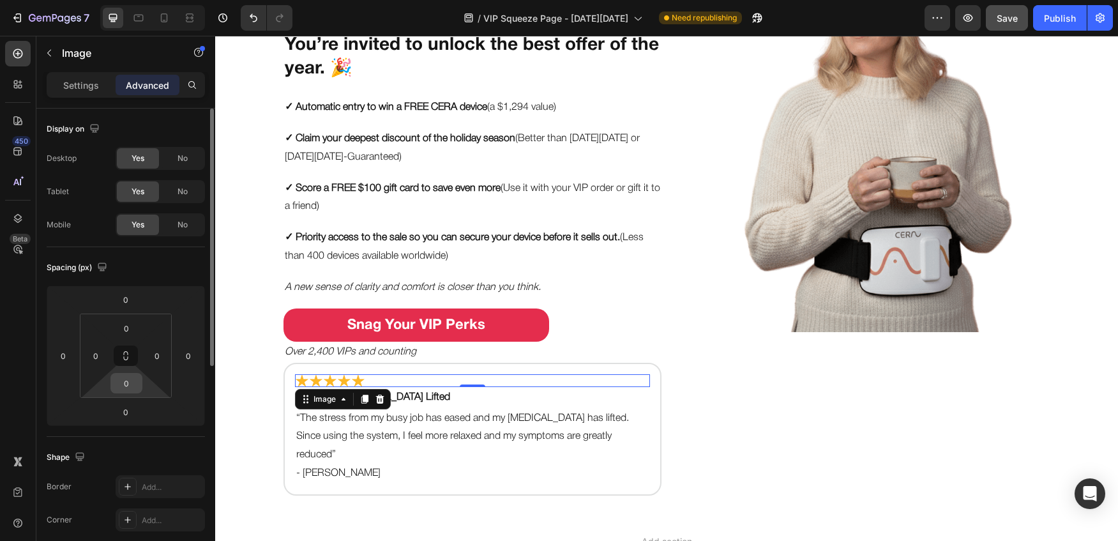
click at [124, 382] on input "0" at bounding box center [127, 382] width 26 height 19
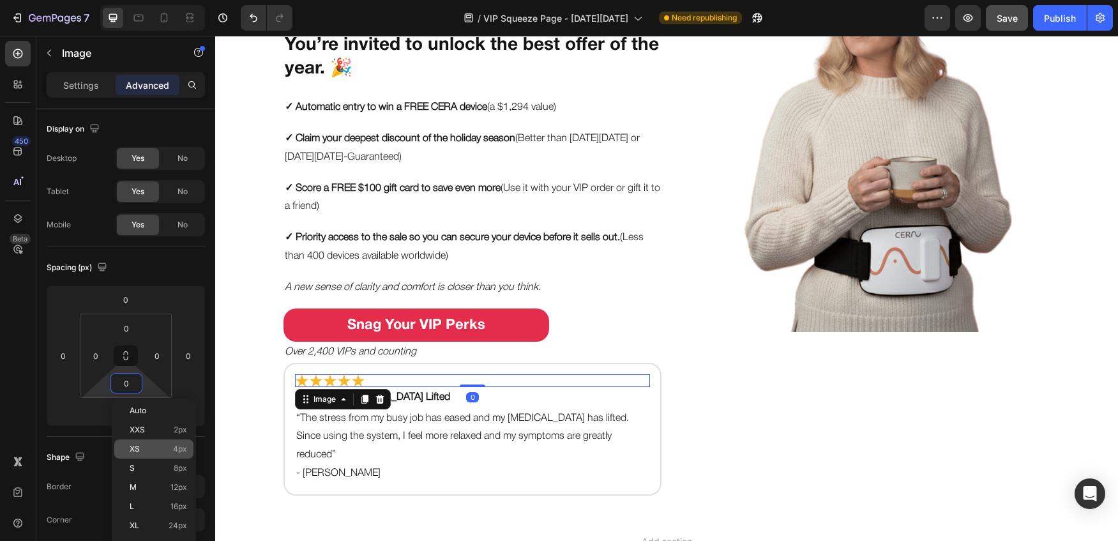
click at [142, 446] on p "XS 4px" at bounding box center [158, 448] width 57 height 9
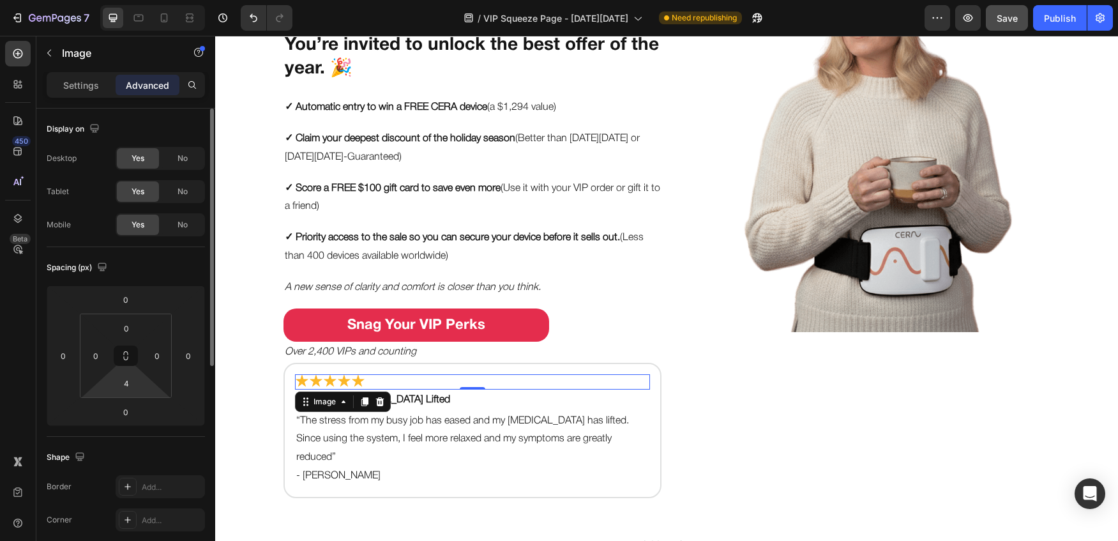
click at [124, 26] on html "7 Version history / VIP Squeeze Page - Black Friday Need republishing Preview S…" at bounding box center [559, 13] width 1118 height 26
click at [126, 376] on input "4" at bounding box center [127, 382] width 26 height 19
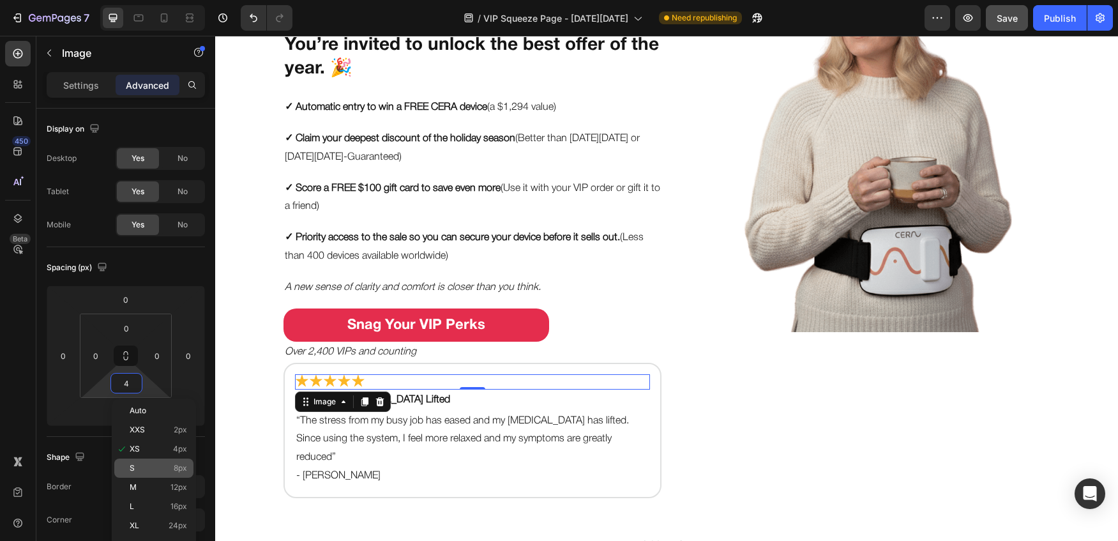
click at [132, 463] on span "S" at bounding box center [132, 467] width 5 height 9
type input "8"
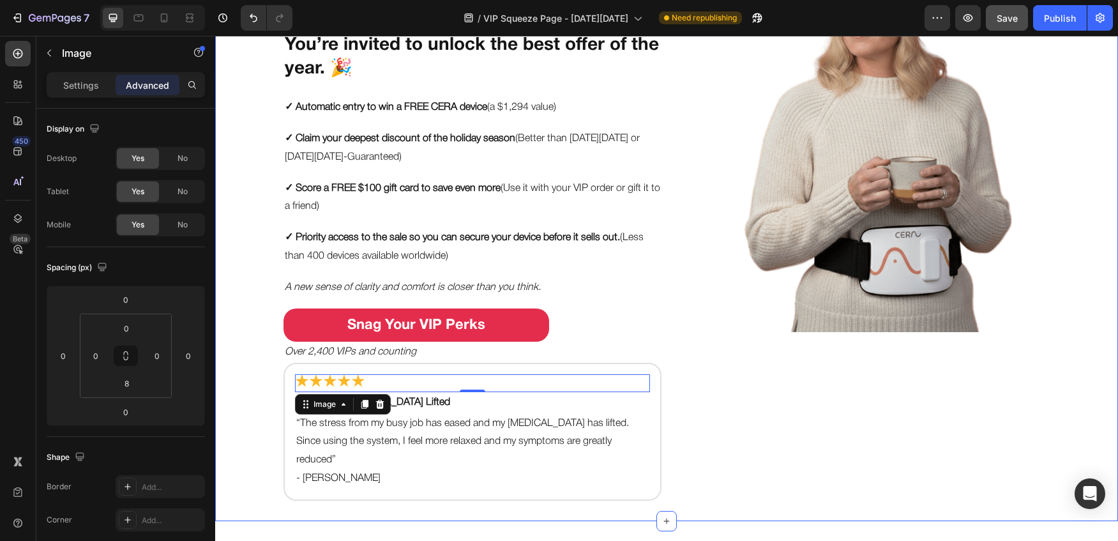
click at [248, 456] on div "Put Your Gut & Brain on the VIP List this Black Friday Heading You’re invited t…" at bounding box center [666, 203] width 903 height 595
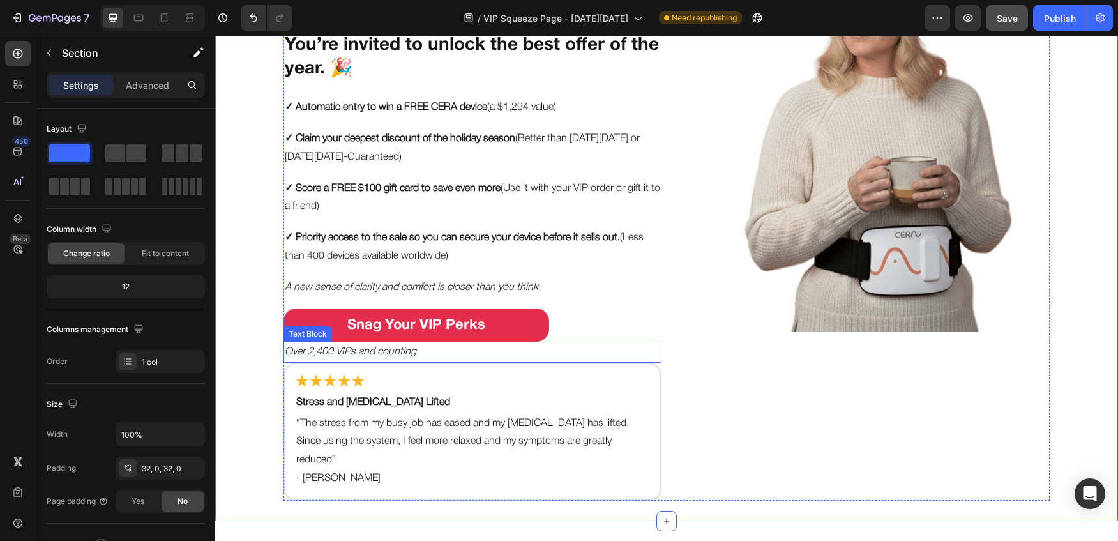
click at [372, 356] on p "Over 2,400 VIPs and counting" at bounding box center [472, 352] width 375 height 19
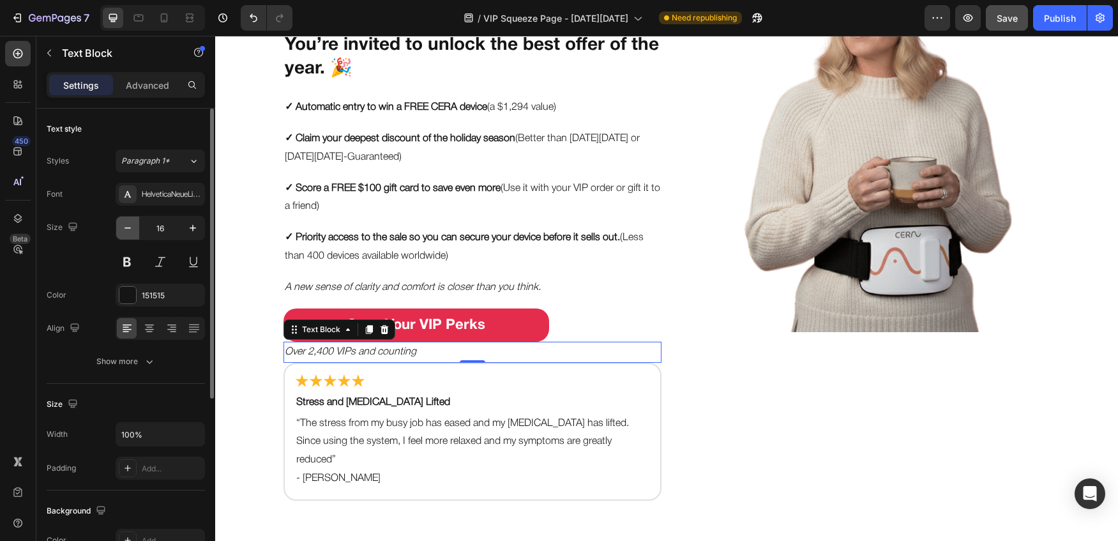
click at [130, 232] on icon "button" at bounding box center [127, 228] width 13 height 13
type input "14"
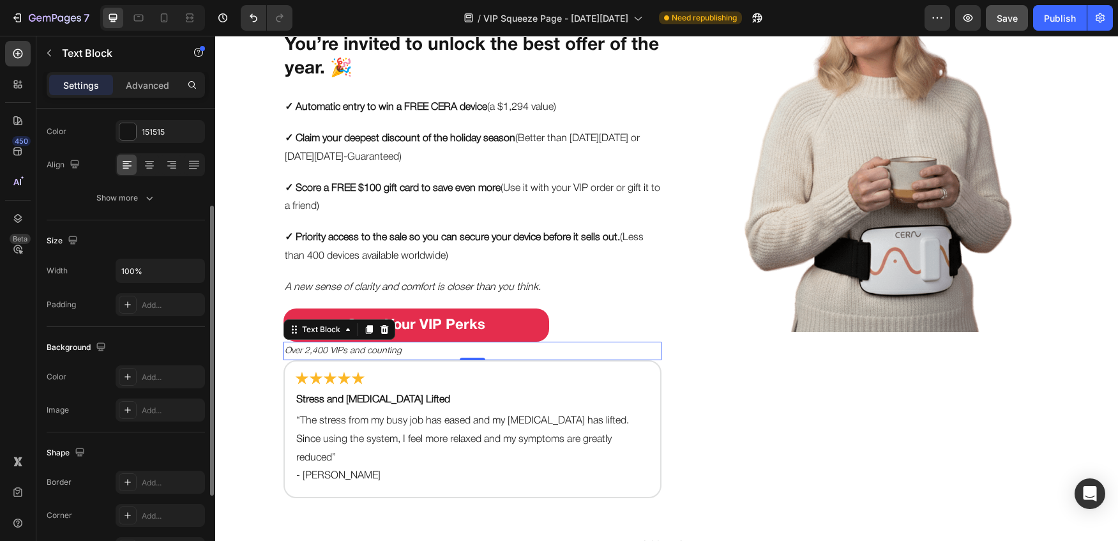
scroll to position [161, 0]
click at [143, 96] on div "Settings Advanced" at bounding box center [126, 85] width 158 height 26
click at [144, 91] on p "Advanced" at bounding box center [147, 85] width 43 height 13
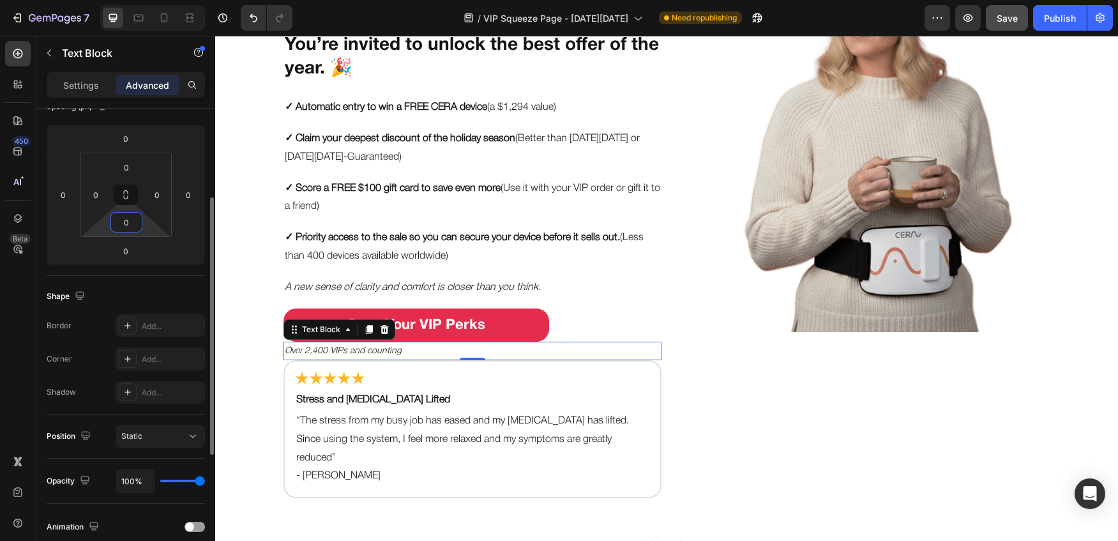
click at [127, 223] on input "0" at bounding box center [127, 222] width 26 height 19
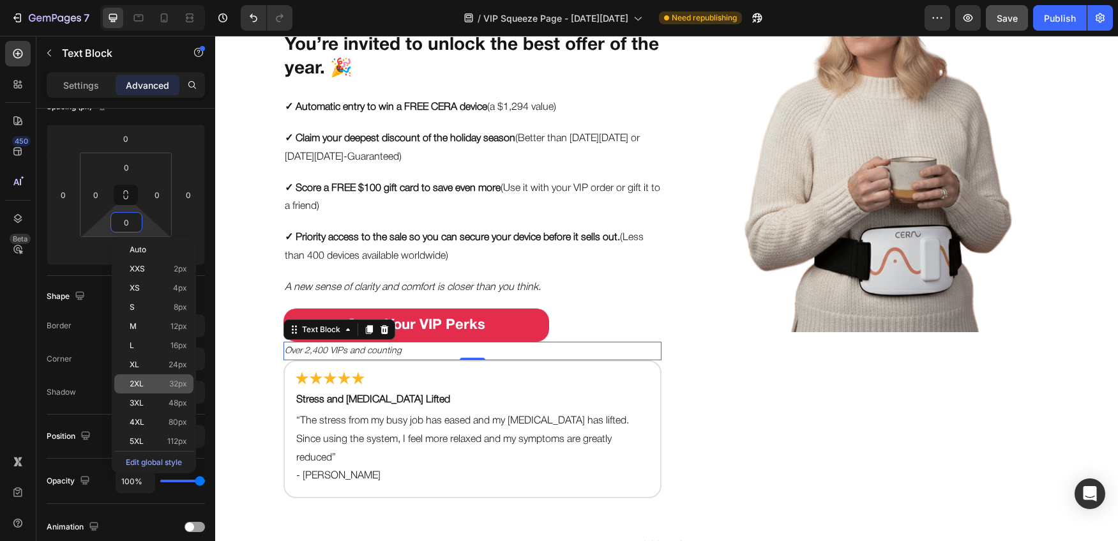
click at [139, 375] on div "2XL 32px" at bounding box center [153, 383] width 79 height 19
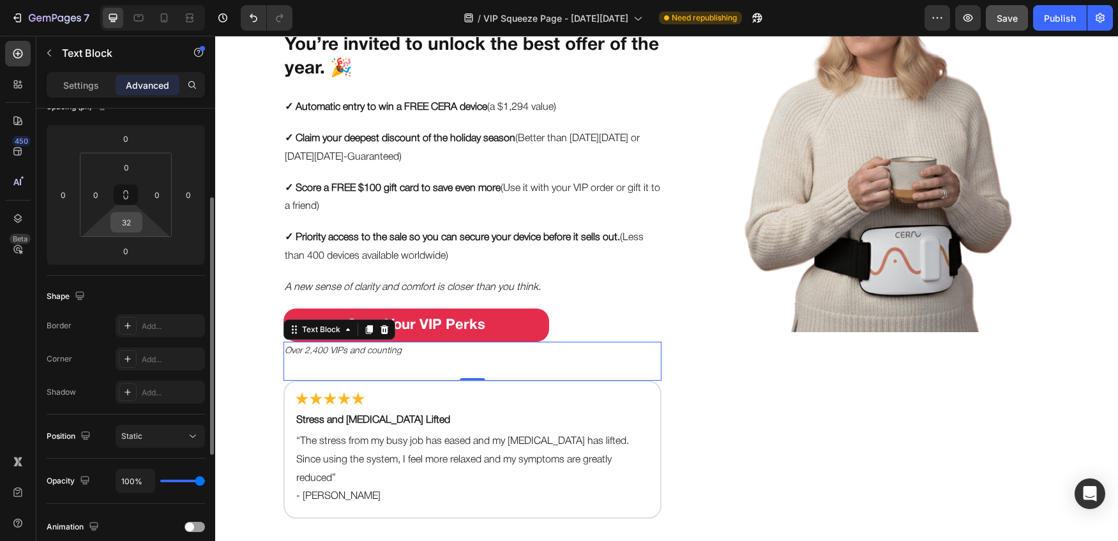
click at [124, 227] on input "32" at bounding box center [127, 222] width 26 height 19
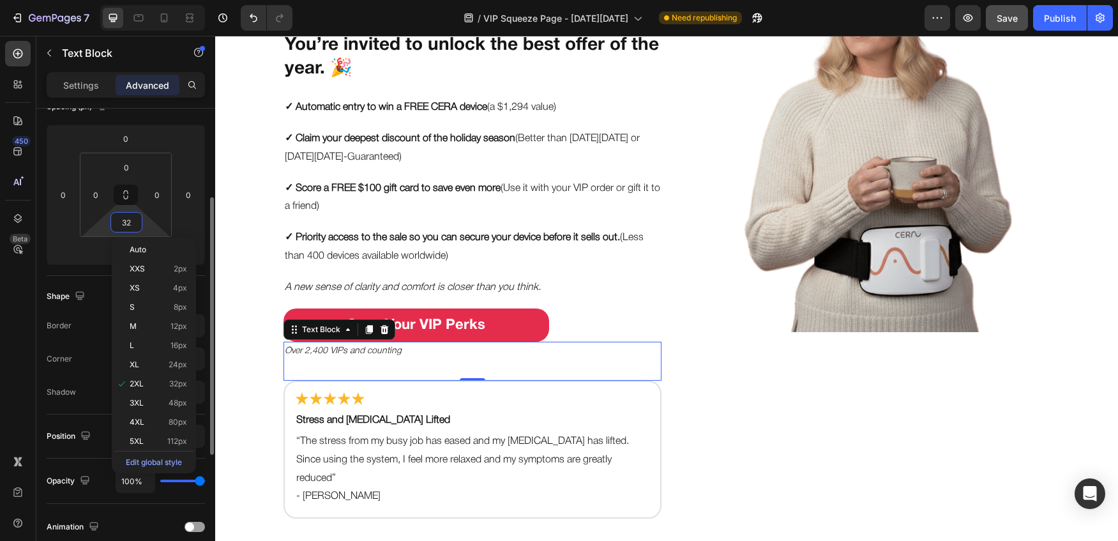
click at [126, 225] on input "32" at bounding box center [127, 222] width 26 height 19
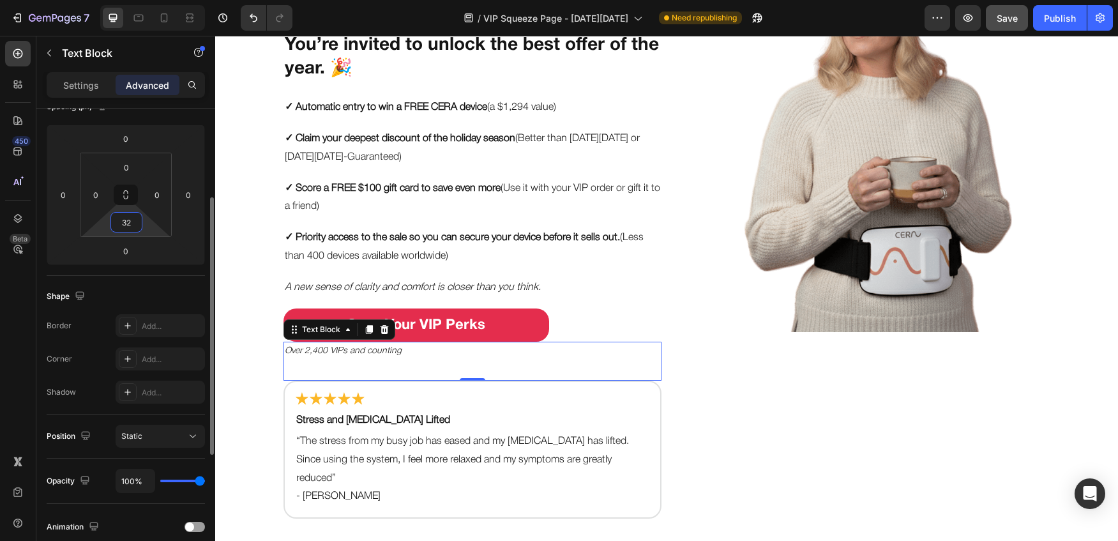
click at [126, 225] on input "32" at bounding box center [127, 222] width 26 height 19
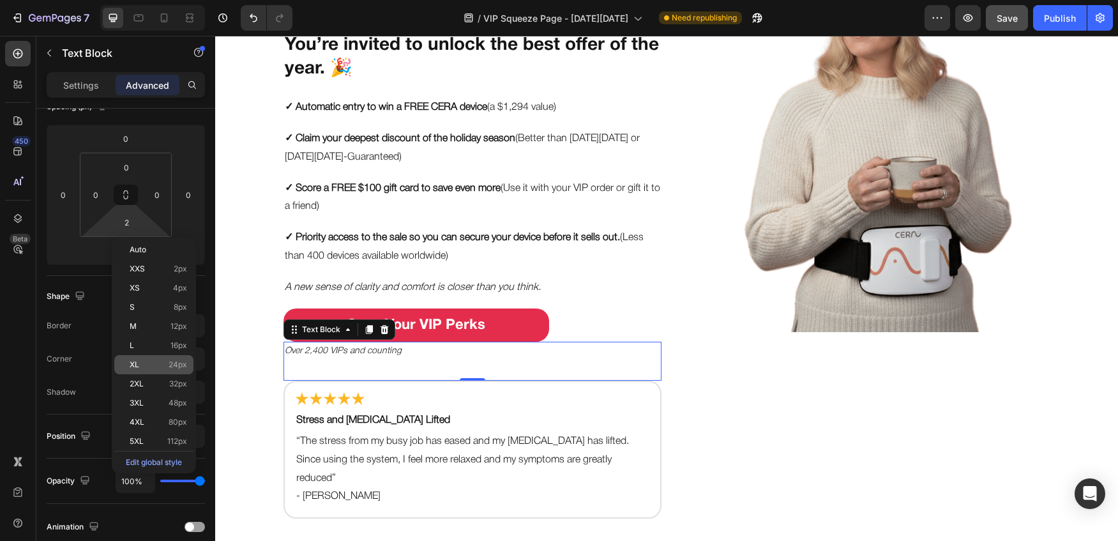
click at [138, 368] on span "XL" at bounding box center [135, 364] width 10 height 9
type input "24"
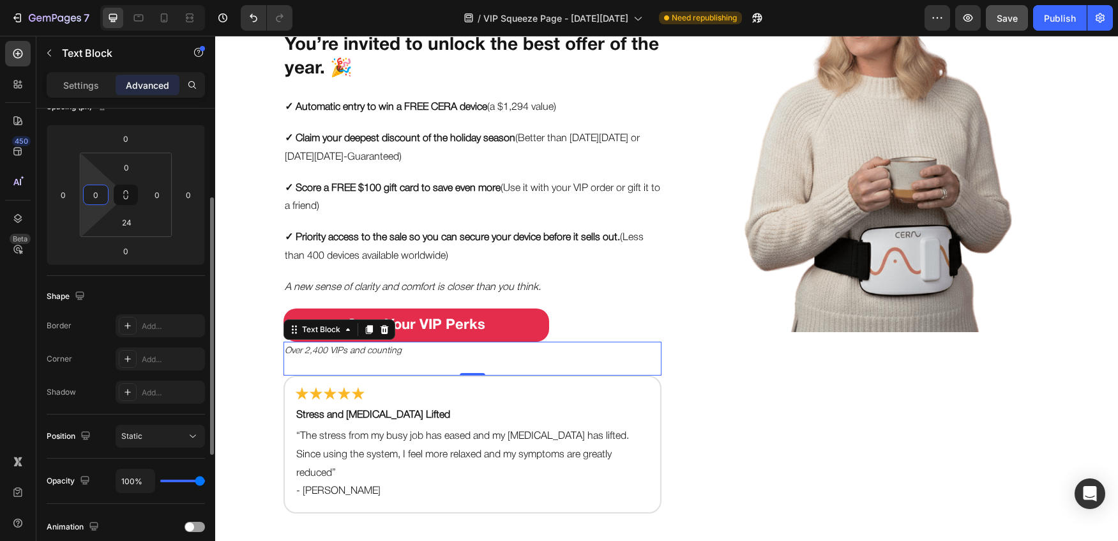
click at [92, 200] on input "0" at bounding box center [95, 194] width 19 height 19
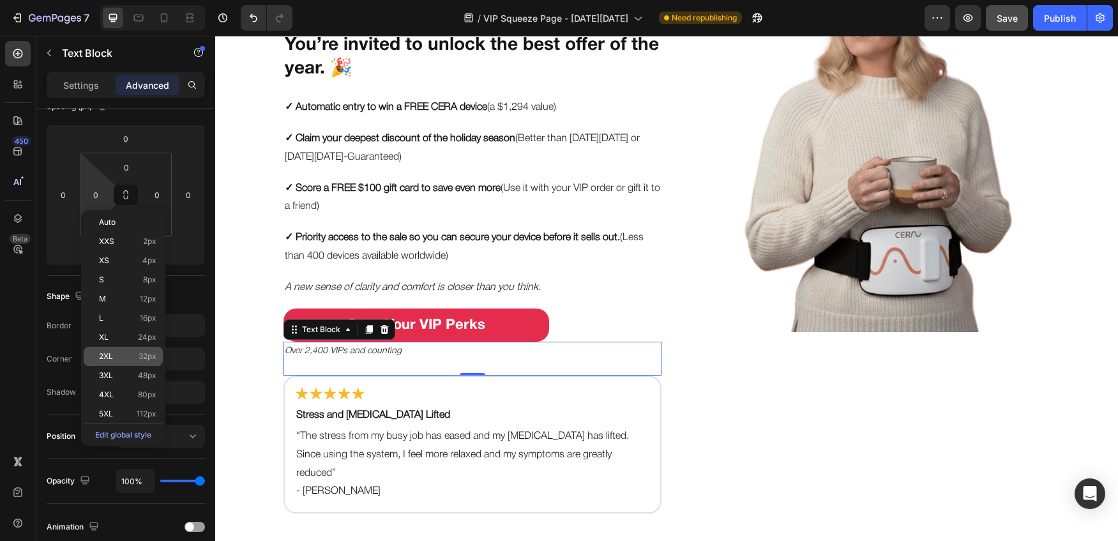
click at [125, 347] on div "2XL 32px" at bounding box center [123, 356] width 79 height 19
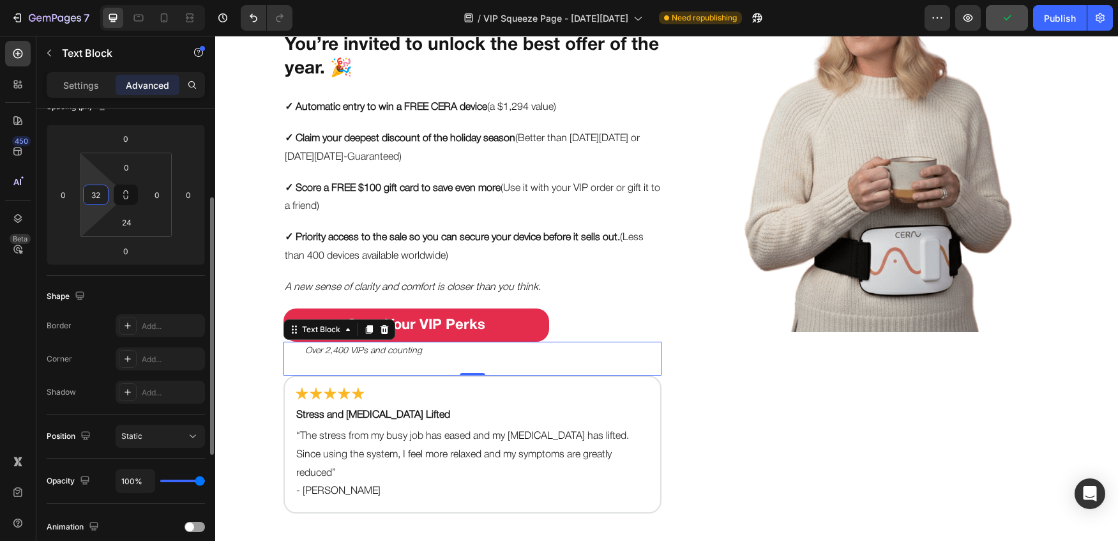
click at [100, 196] on input "32" at bounding box center [95, 194] width 19 height 19
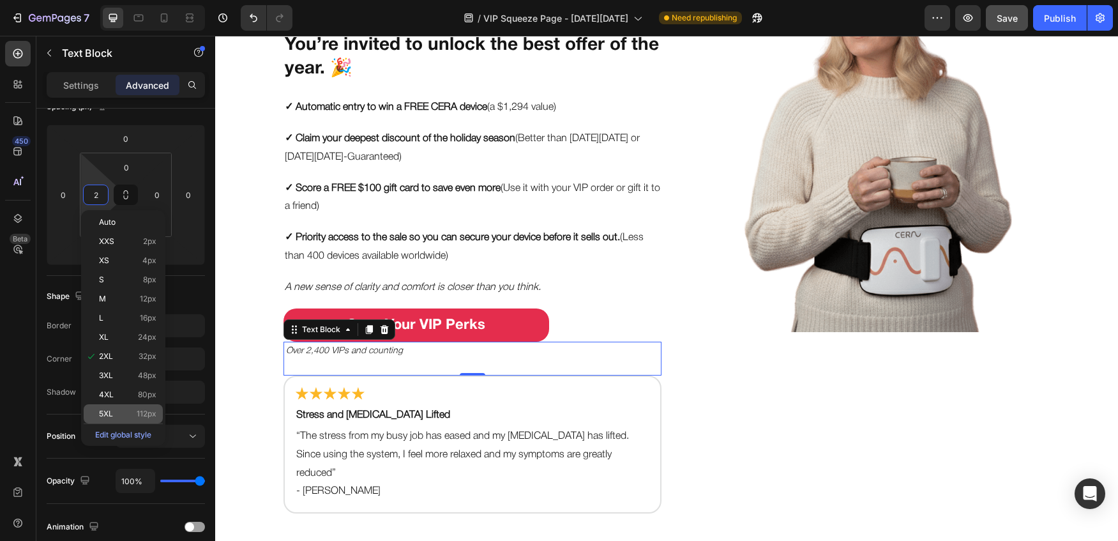
click at [107, 407] on div "5XL 112px" at bounding box center [123, 413] width 79 height 19
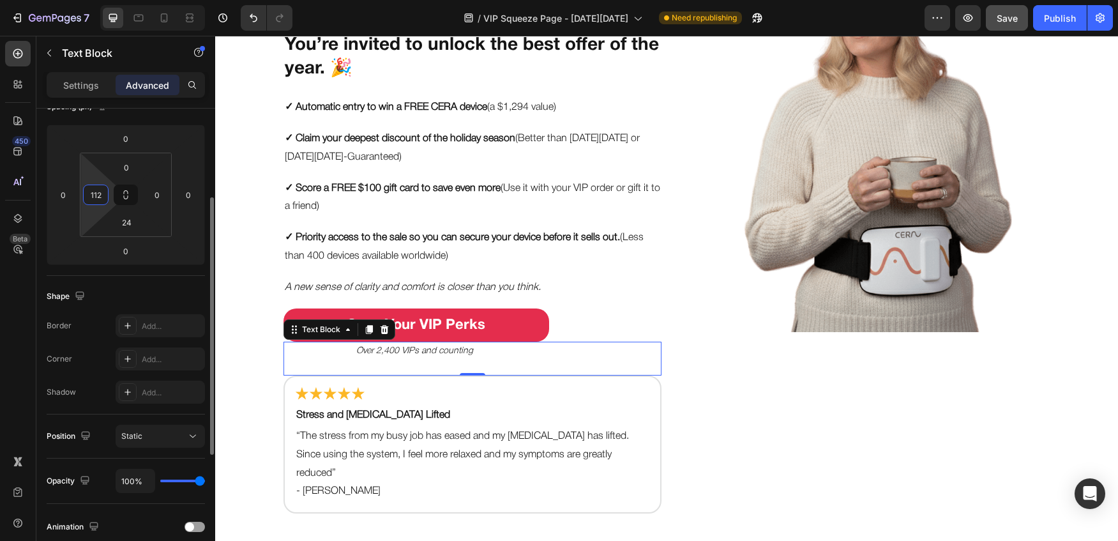
click at [95, 195] on input "112" at bounding box center [95, 194] width 19 height 19
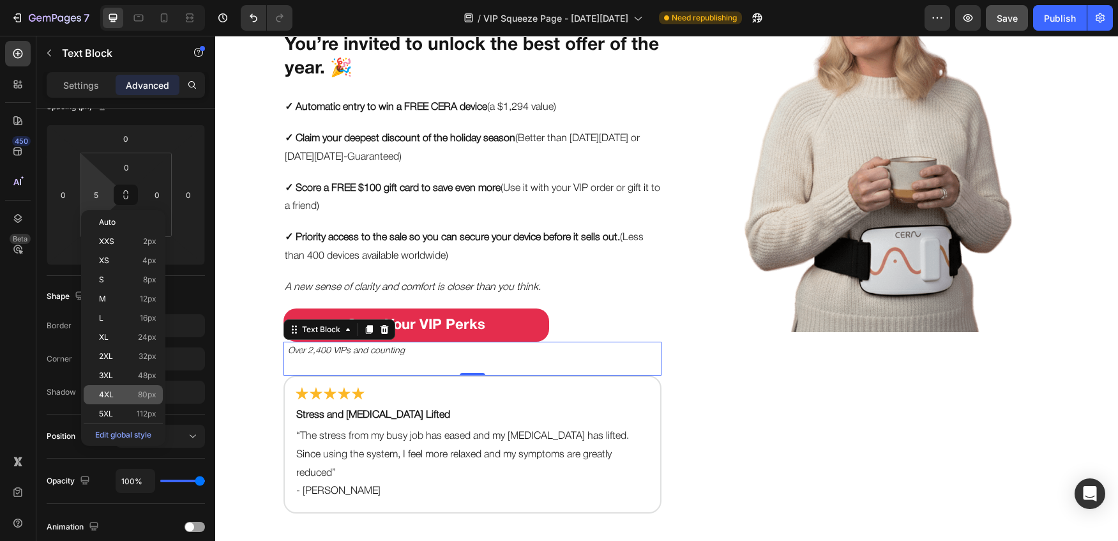
click at [121, 391] on p "4XL 80px" at bounding box center [127, 394] width 57 height 9
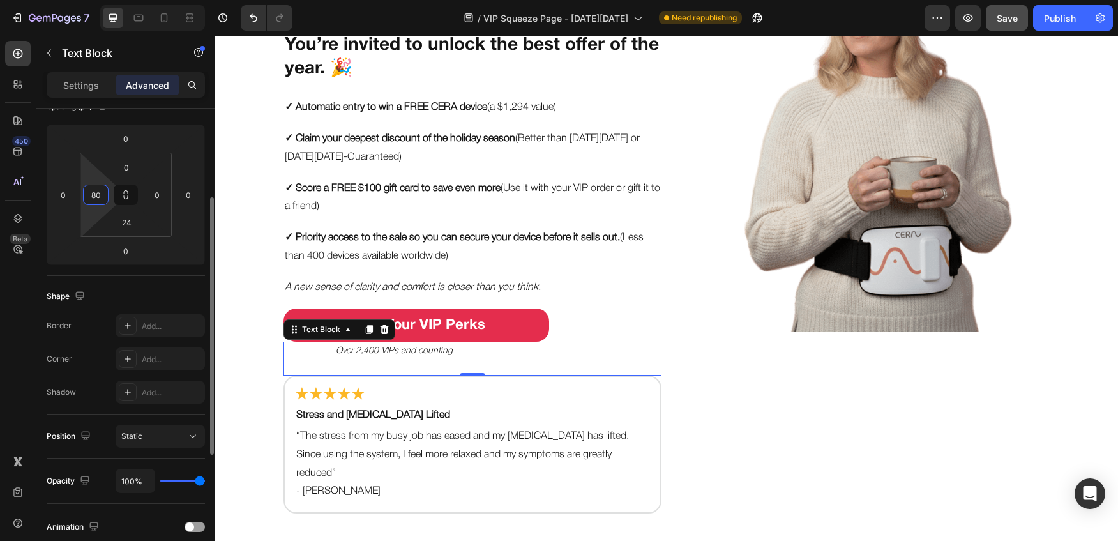
click at [98, 192] on input "80" at bounding box center [95, 194] width 19 height 19
click at [129, 22] on div at bounding box center [138, 18] width 20 height 20
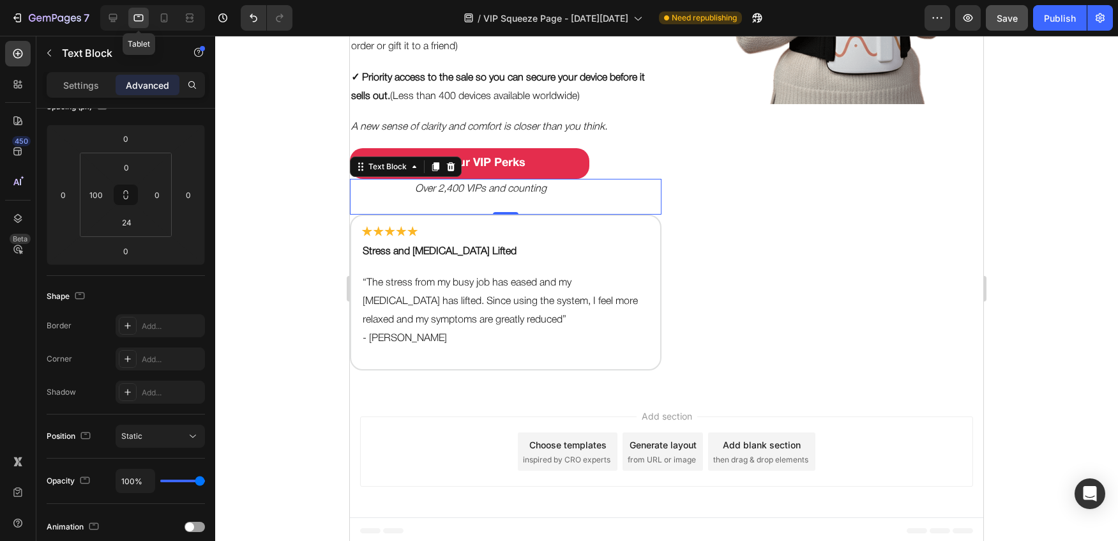
scroll to position [333, 0]
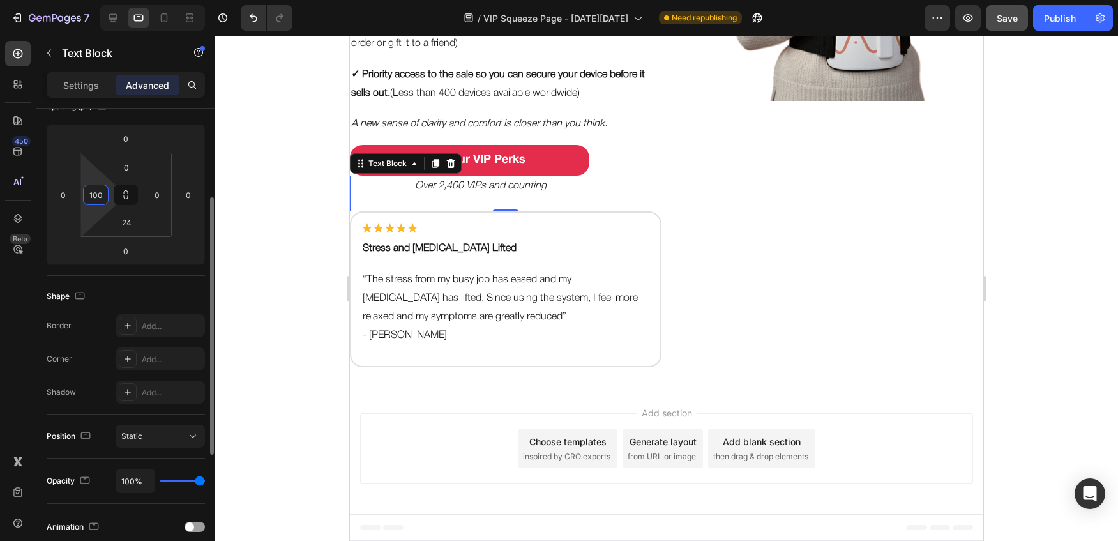
click at [102, 197] on input "100" at bounding box center [95, 194] width 19 height 19
type input "8"
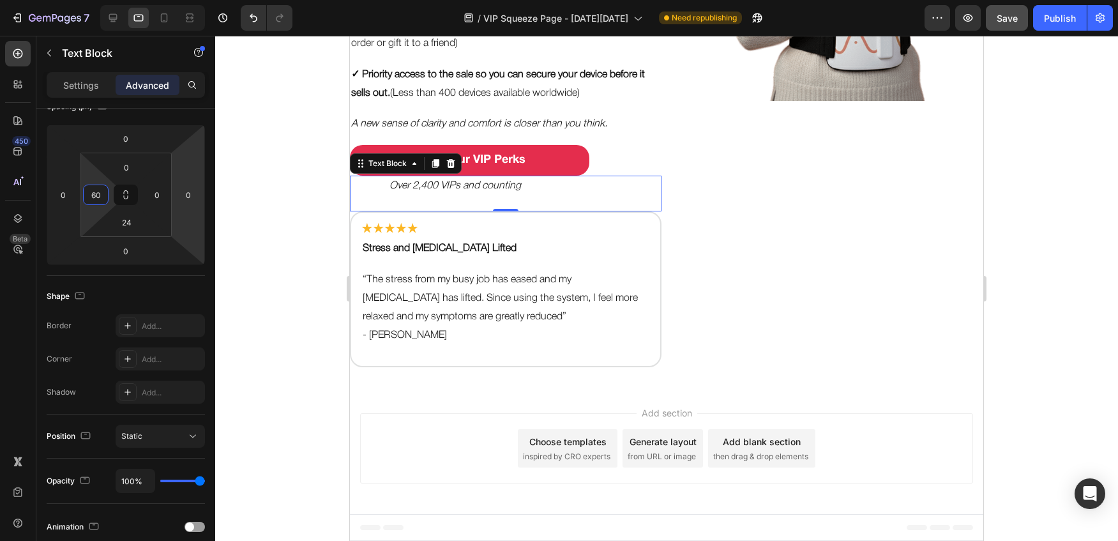
type input "60"
click at [331, 214] on div at bounding box center [666, 288] width 903 height 505
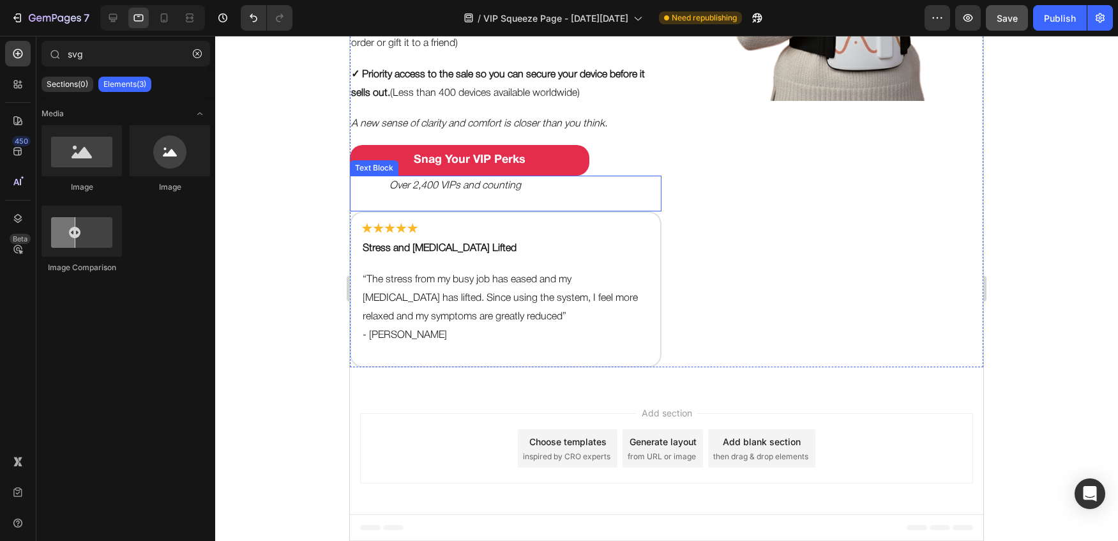
click at [384, 185] on div "Over 2,400 VIPs and counting Text Block" at bounding box center [506, 194] width 312 height 36
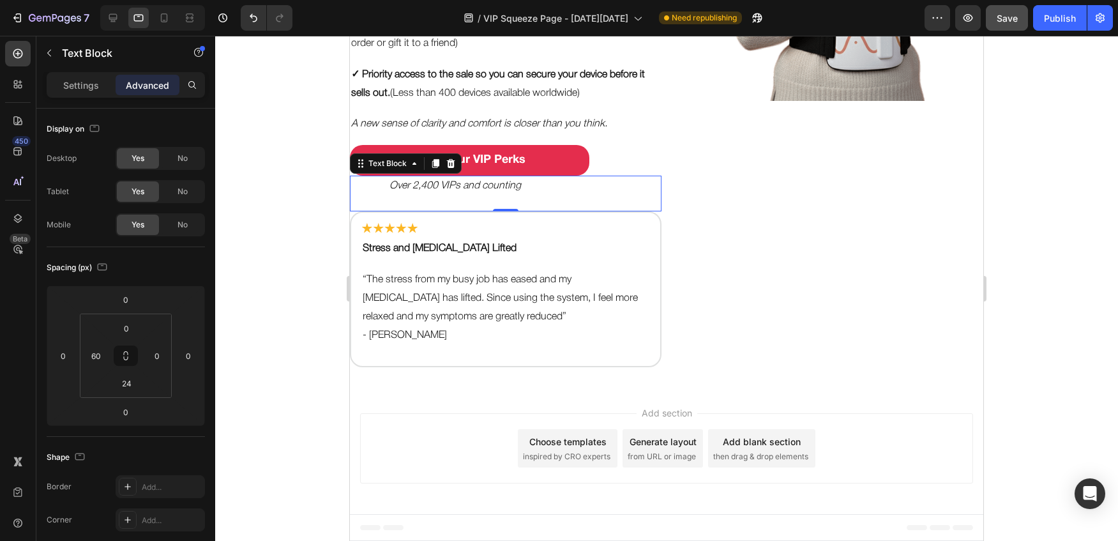
click at [414, 183] on icon "Over 2,400 VIPs and counting" at bounding box center [455, 185] width 132 height 9
click at [101, 352] on input "60" at bounding box center [95, 355] width 19 height 19
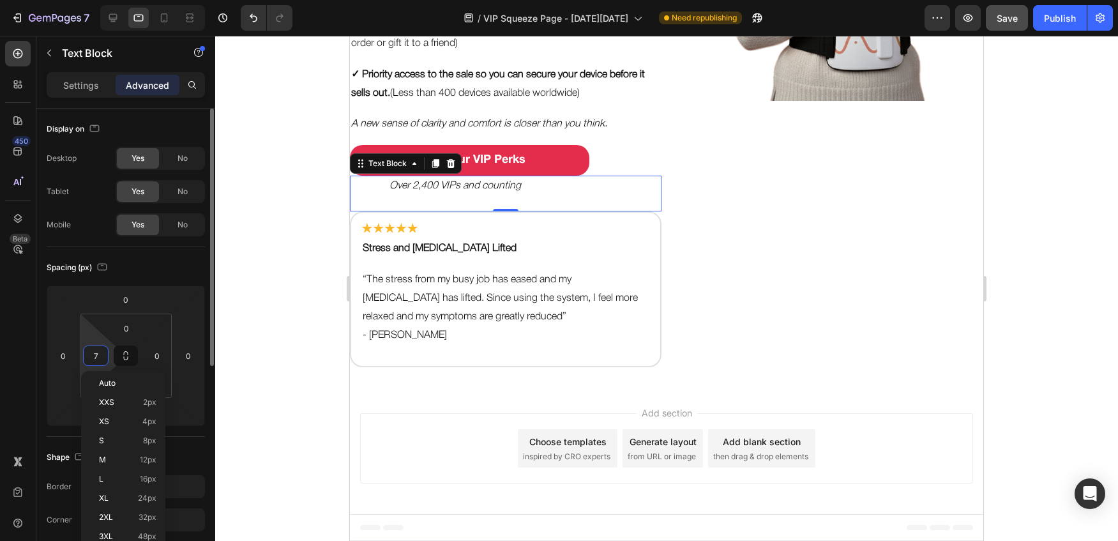
type input "70"
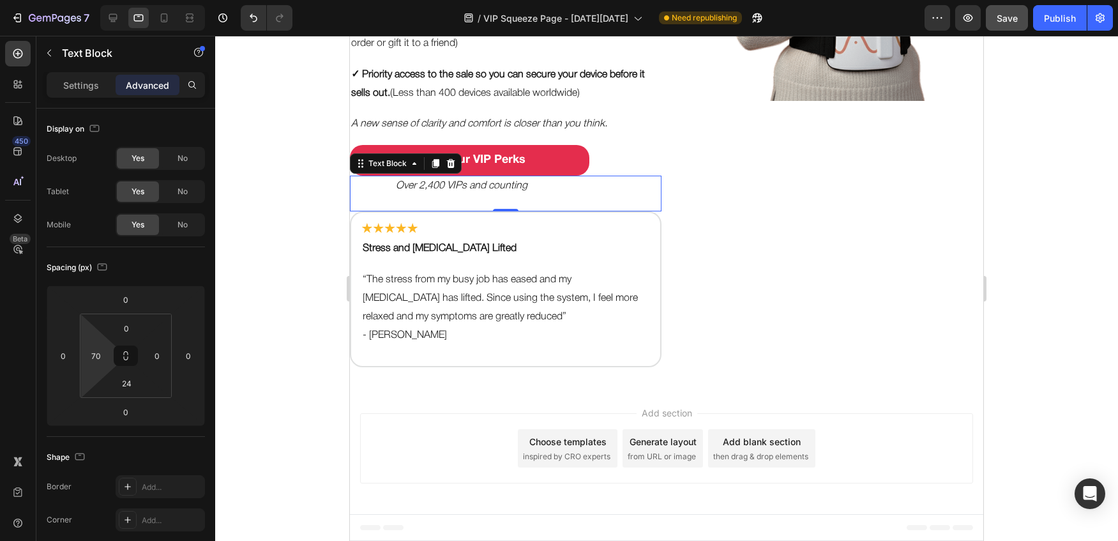
click at [268, 257] on div at bounding box center [666, 288] width 903 height 505
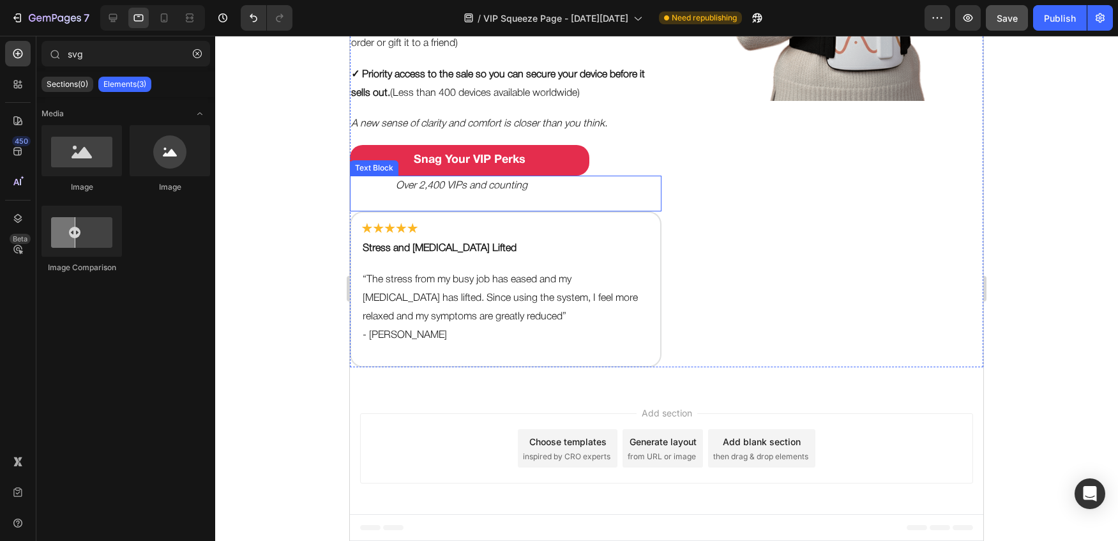
click at [423, 187] on icon "Over 2,400 VIPs and counting" at bounding box center [462, 185] width 132 height 9
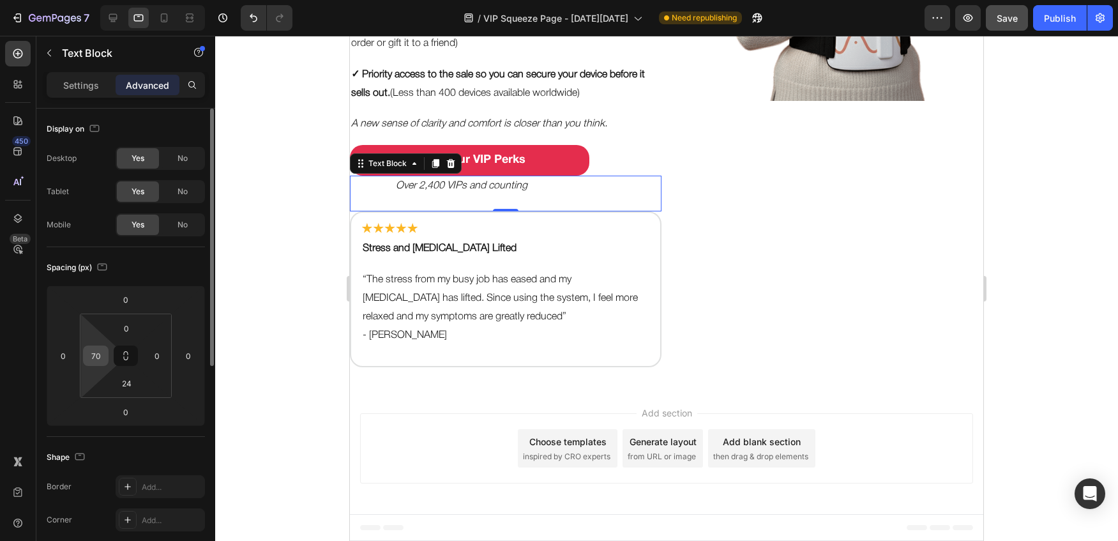
click at [97, 355] on input "70" at bounding box center [95, 355] width 19 height 19
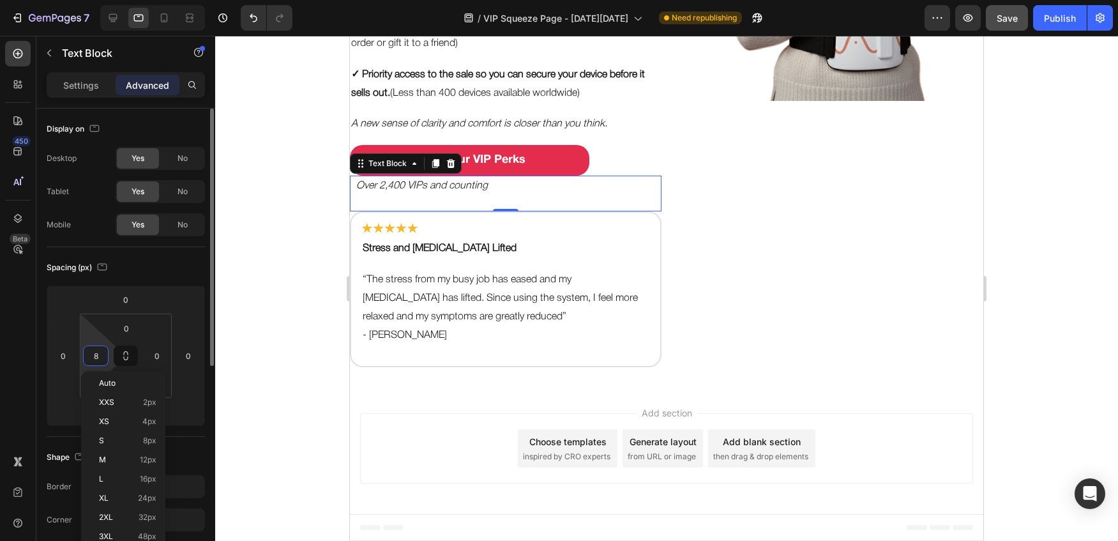
type input "80"
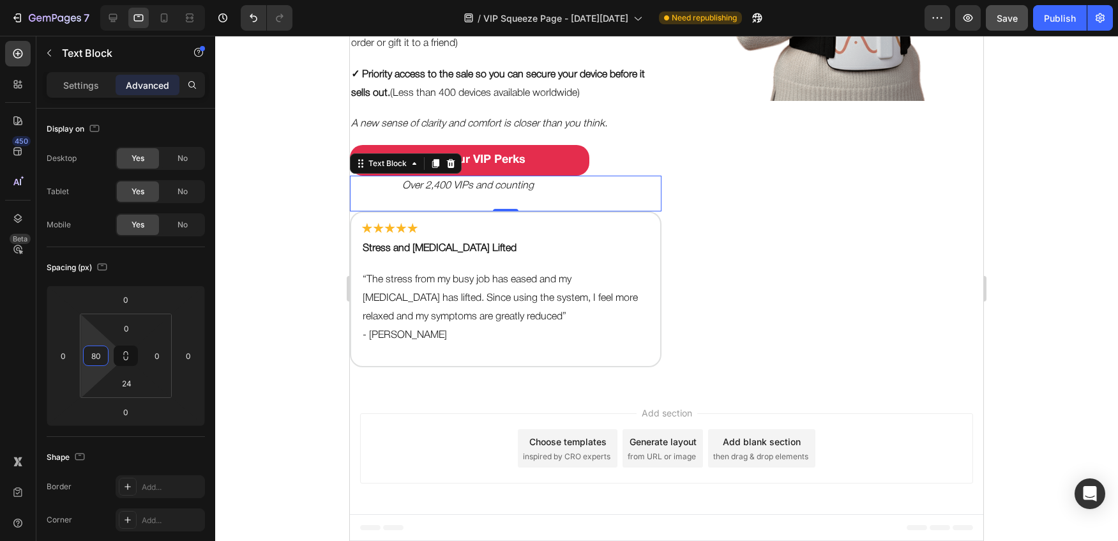
click at [282, 226] on div at bounding box center [666, 288] width 903 height 505
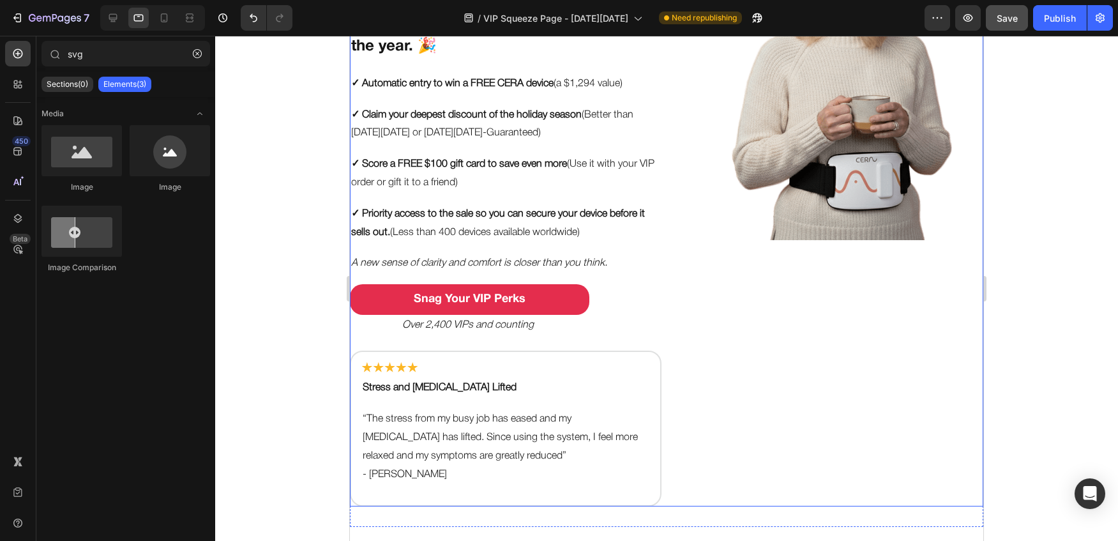
scroll to position [214, 0]
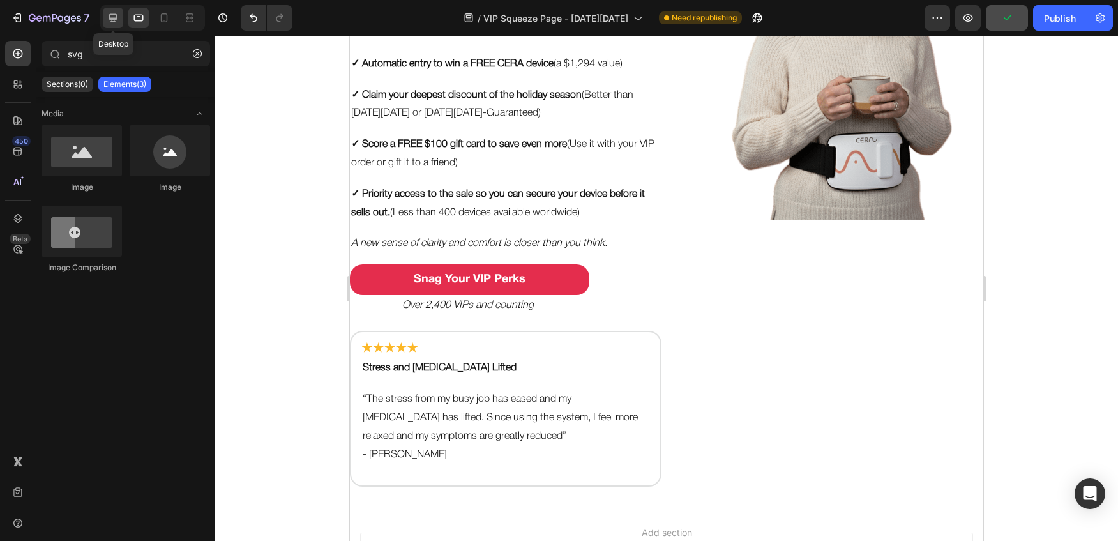
click at [112, 19] on icon at bounding box center [113, 17] width 13 height 13
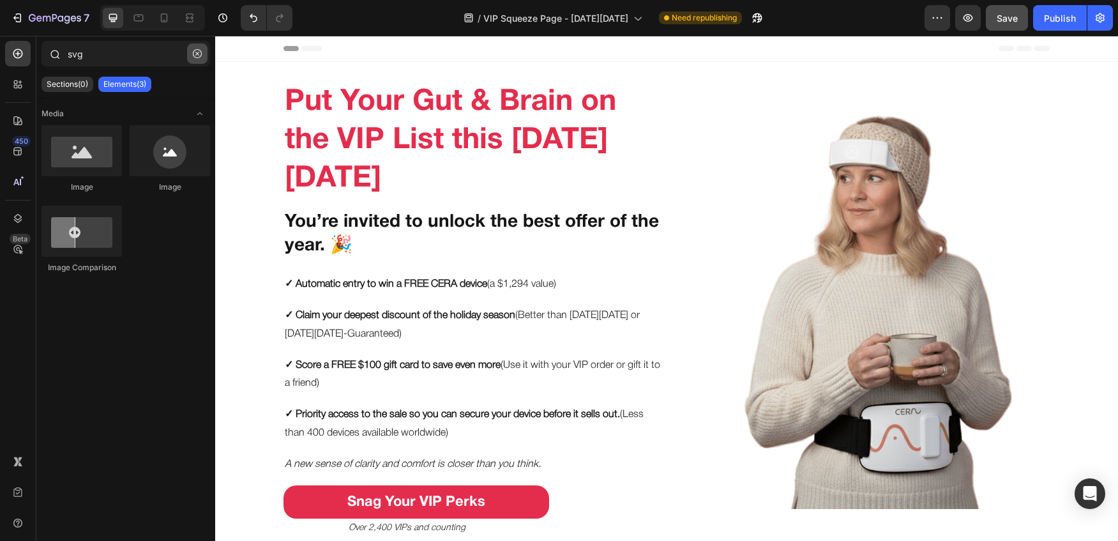
click at [200, 50] on icon "button" at bounding box center [197, 53] width 9 height 9
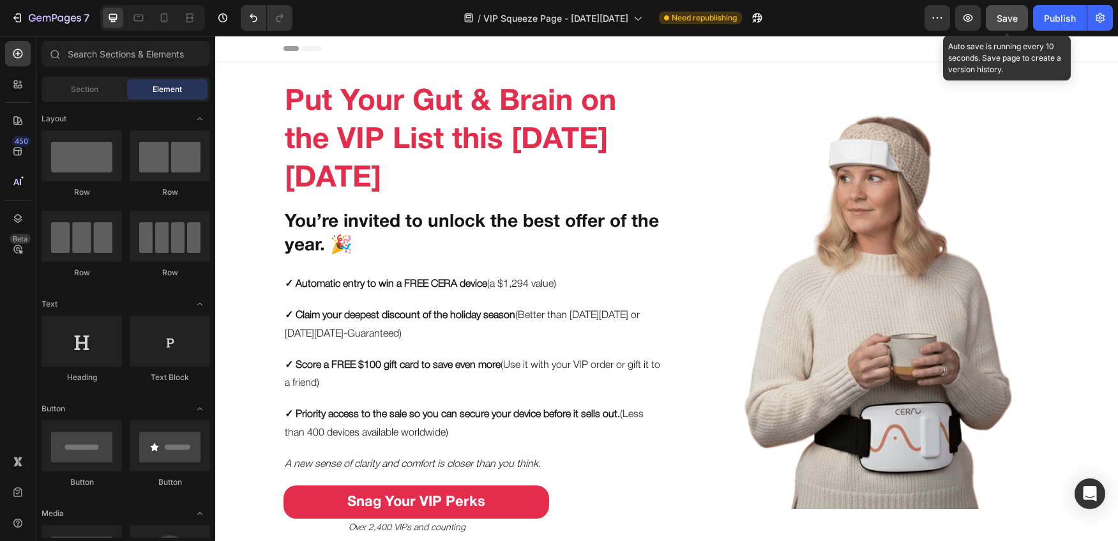
click at [900, 20] on span "Save" at bounding box center [1007, 18] width 21 height 11
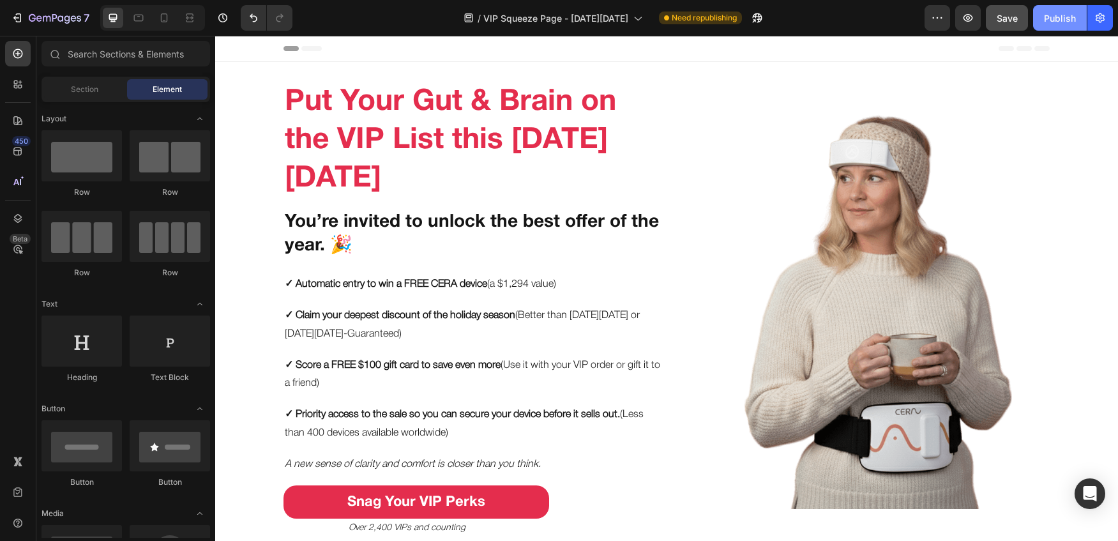
click at [900, 11] on div "Publish" at bounding box center [1060, 17] width 32 height 13
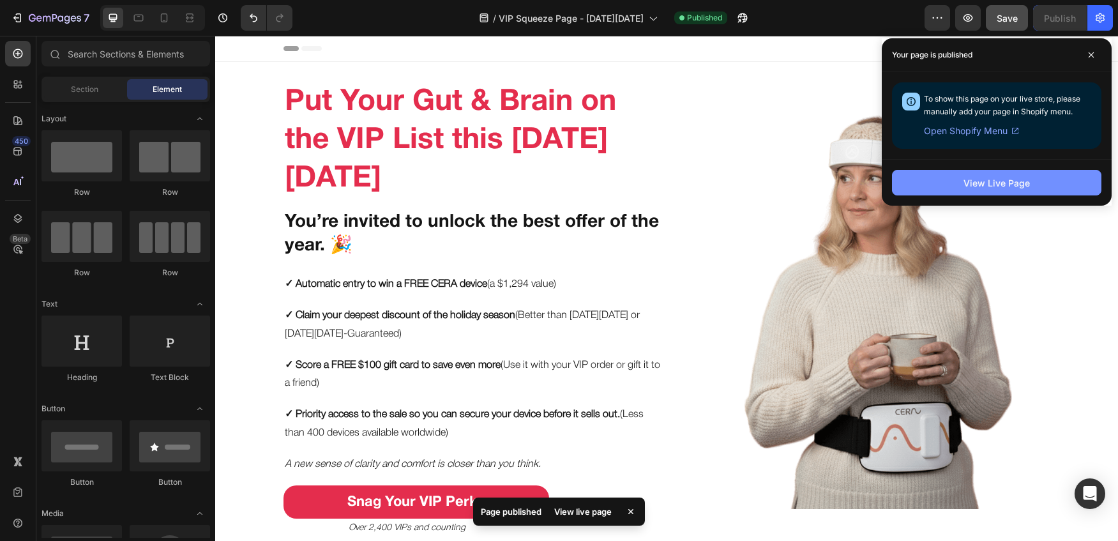
click at [900, 177] on div "View Live Page" at bounding box center [996, 182] width 66 height 13
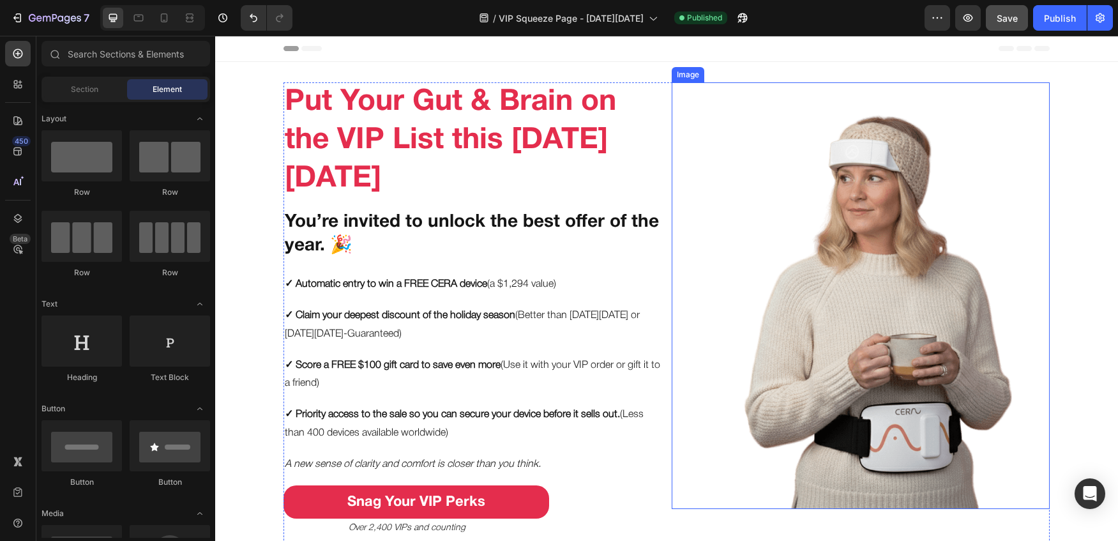
click at [793, 252] on img at bounding box center [860, 295] width 303 height 426
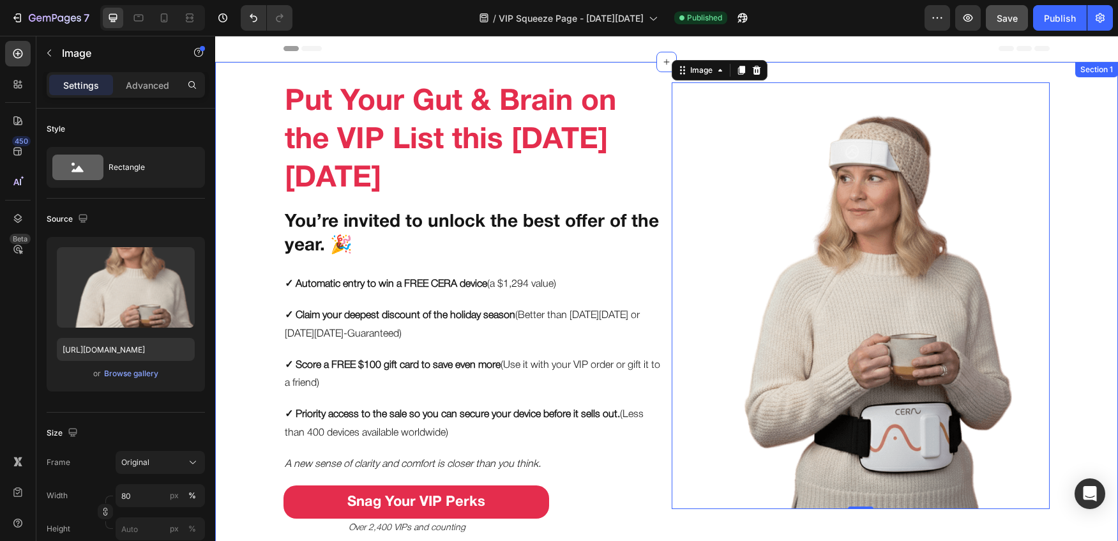
click at [260, 188] on div "Put Your Gut & Brain on the VIP List this Black Friday Heading You’re invited t…" at bounding box center [666, 386] width 903 height 608
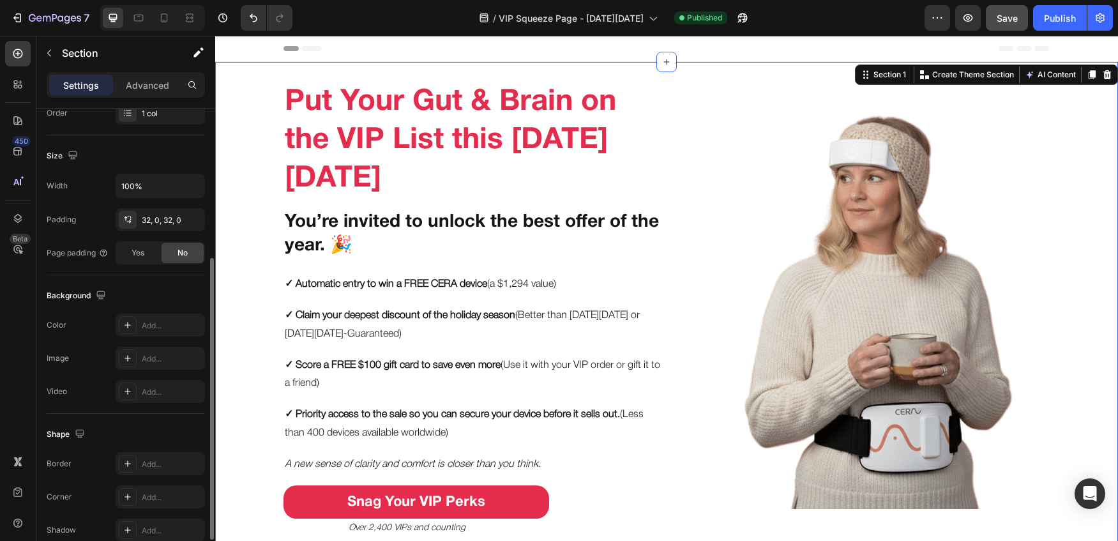
scroll to position [253, 0]
click at [146, 241] on div "Yes" at bounding box center [138, 248] width 42 height 20
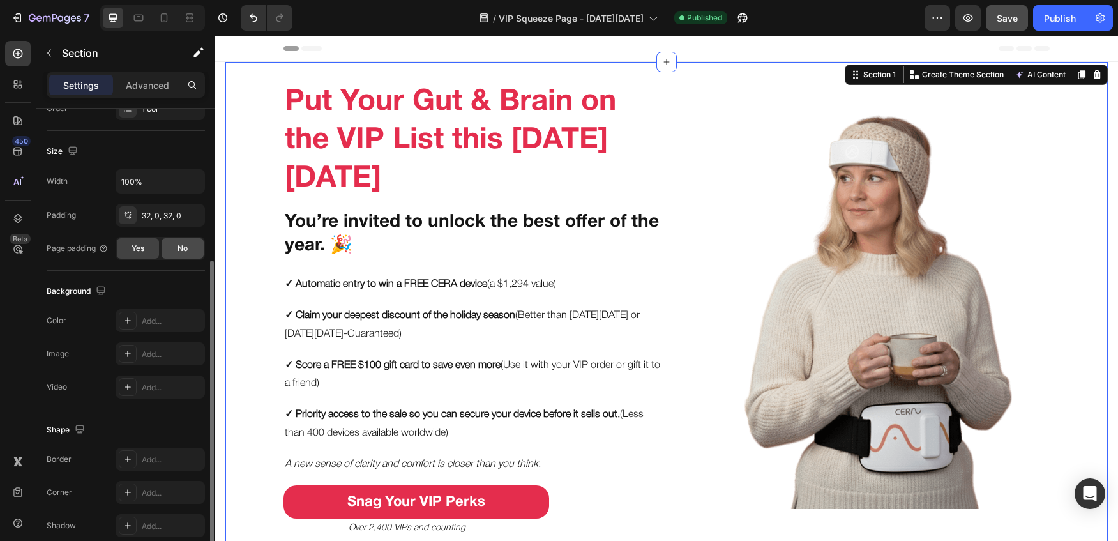
click at [170, 245] on div "No" at bounding box center [183, 248] width 42 height 20
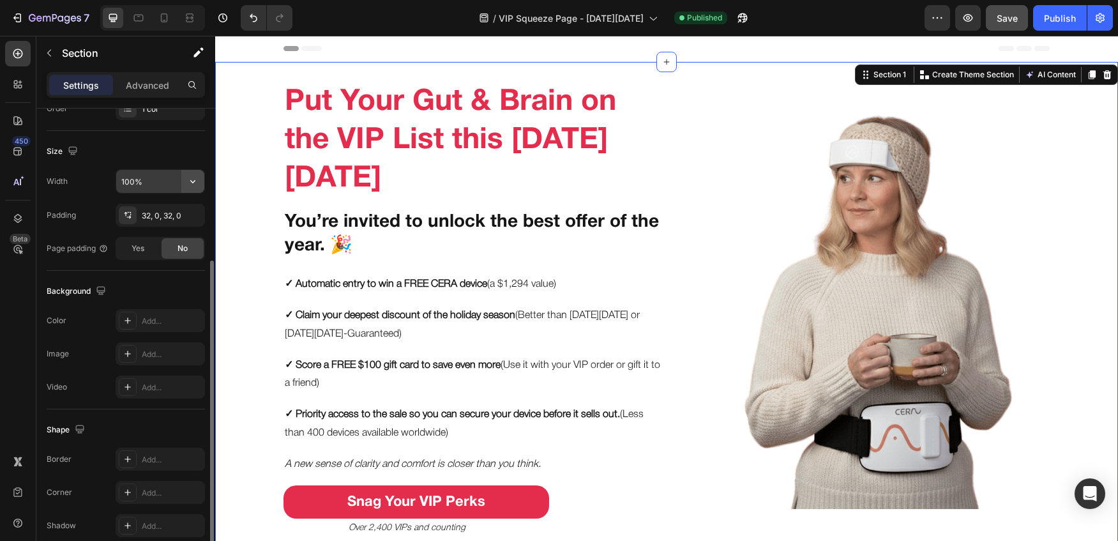
click at [186, 181] on icon "button" at bounding box center [192, 181] width 13 height 13
click at [126, 151] on div "Size" at bounding box center [126, 151] width 158 height 20
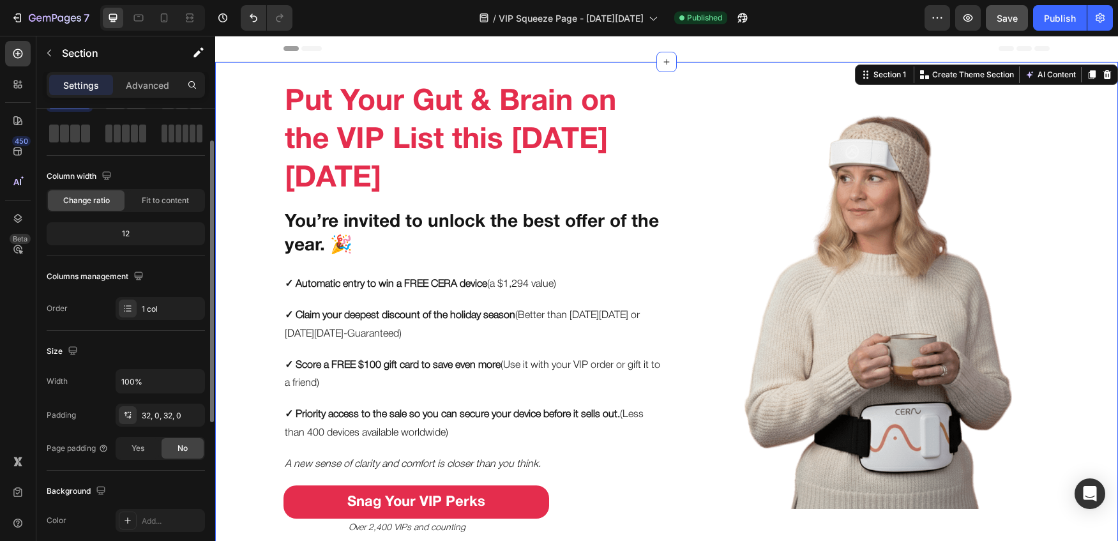
scroll to position [123, 0]
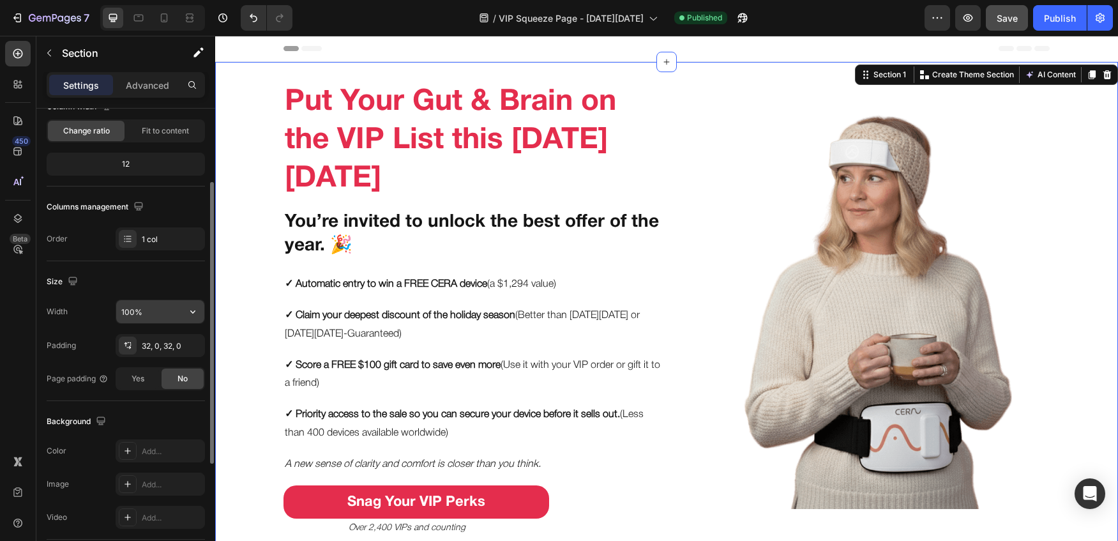
click at [130, 306] on input "100%" at bounding box center [160, 311] width 88 height 23
drag, startPoint x: 130, startPoint y: 312, endPoint x: 115, endPoint y: 311, distance: 14.7
click at [116, 311] on div "100%" at bounding box center [160, 311] width 89 height 24
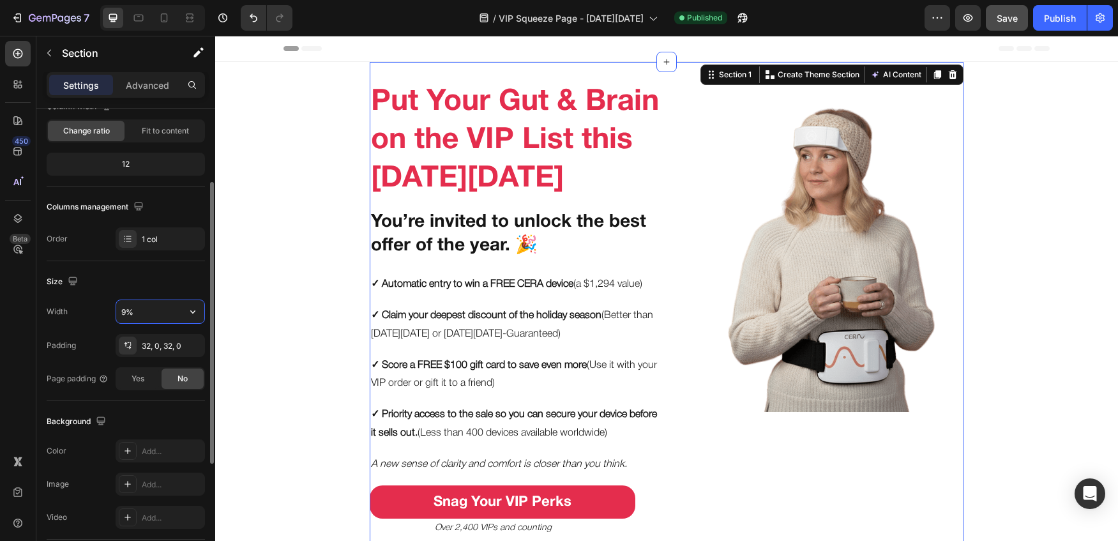
type input "90%"
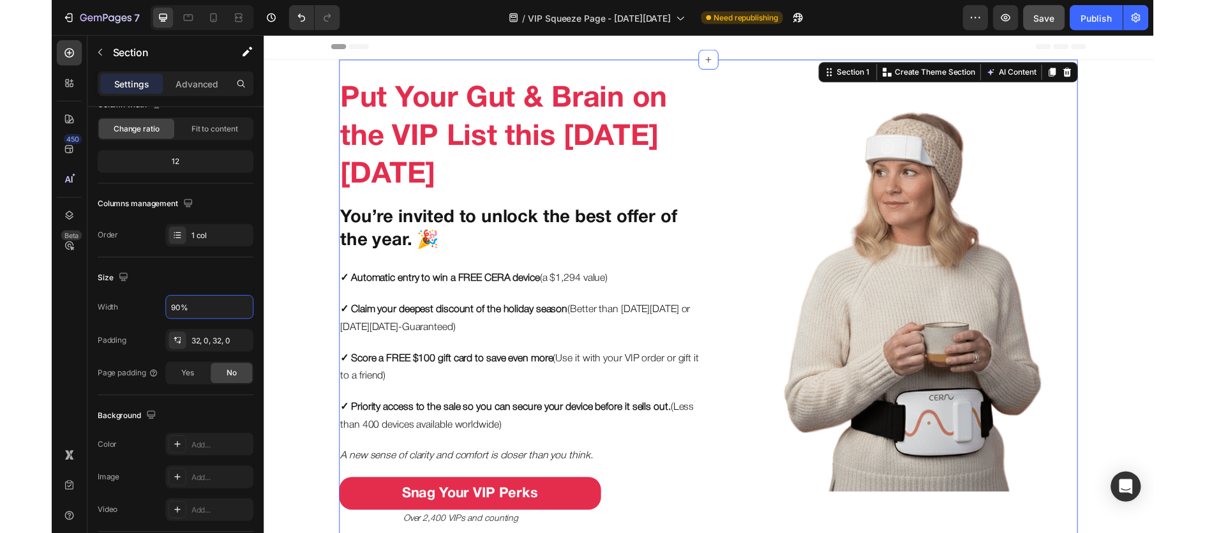
scroll to position [0, 0]
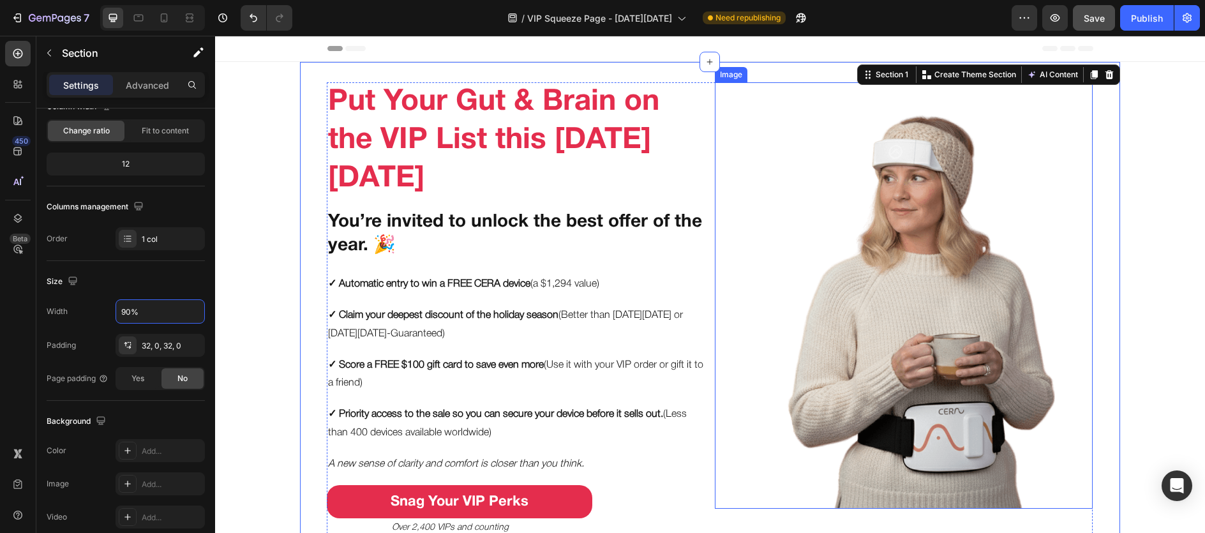
click at [739, 151] on div at bounding box center [904, 295] width 378 height 426
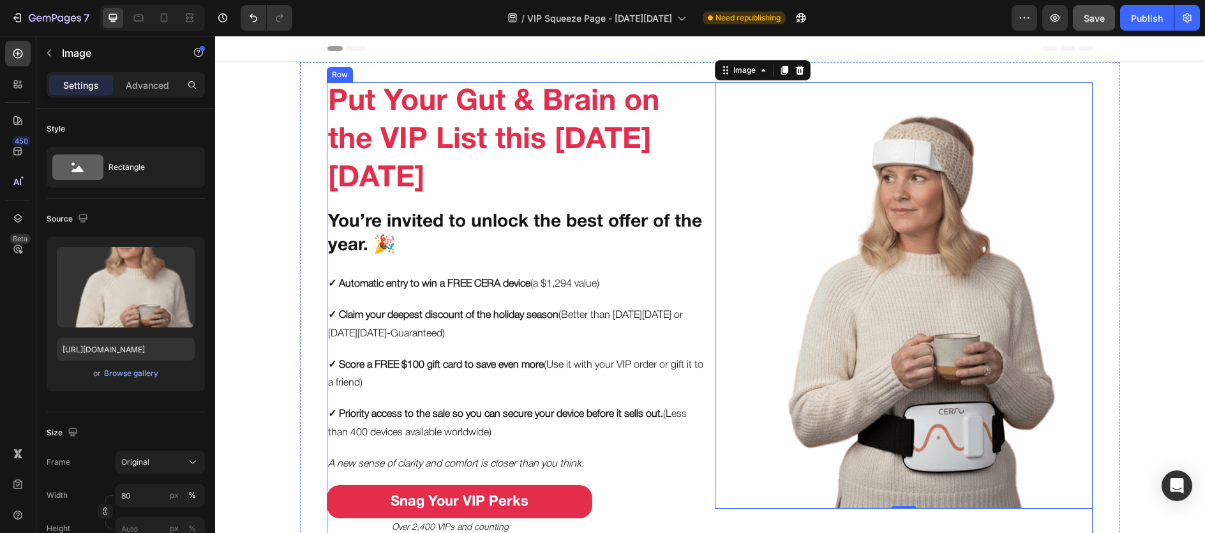
click at [703, 114] on div "Put Your Gut & Brain on the VIP List this Black Friday Heading You’re invited t…" at bounding box center [710, 386] width 766 height 608
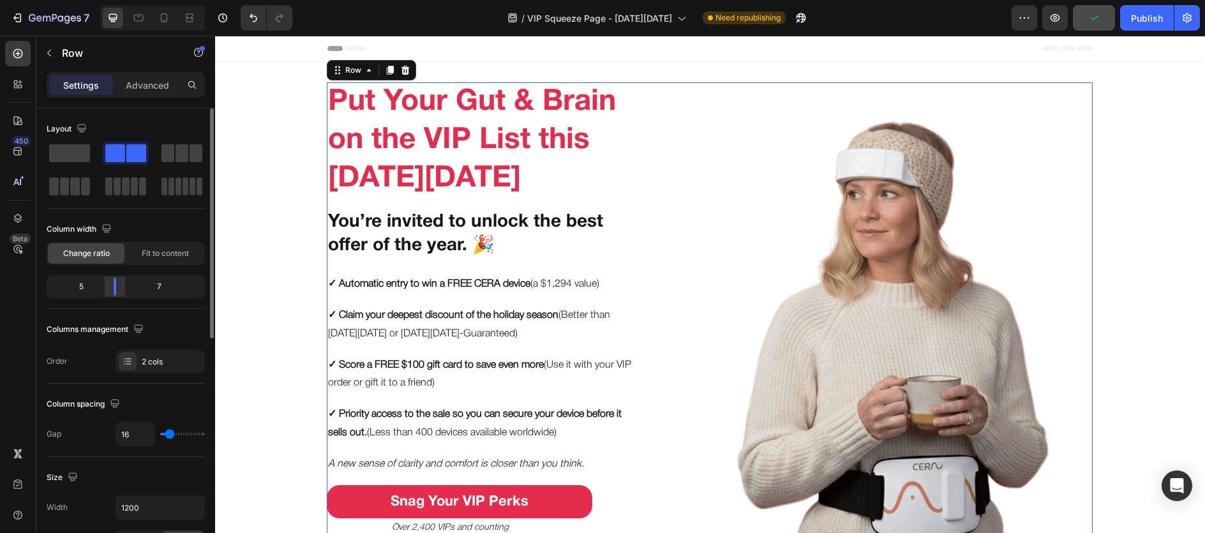
drag, startPoint x: 131, startPoint y: 287, endPoint x: 314, endPoint y: 218, distance: 195.8
click at [115, 289] on div at bounding box center [114, 287] width 23 height 18
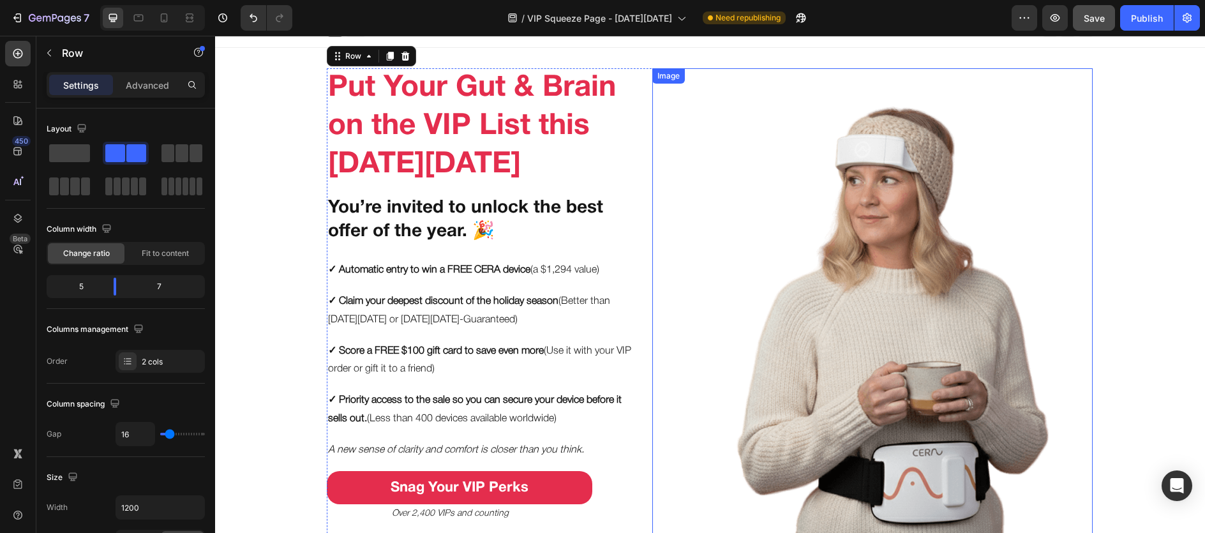
scroll to position [13, 0]
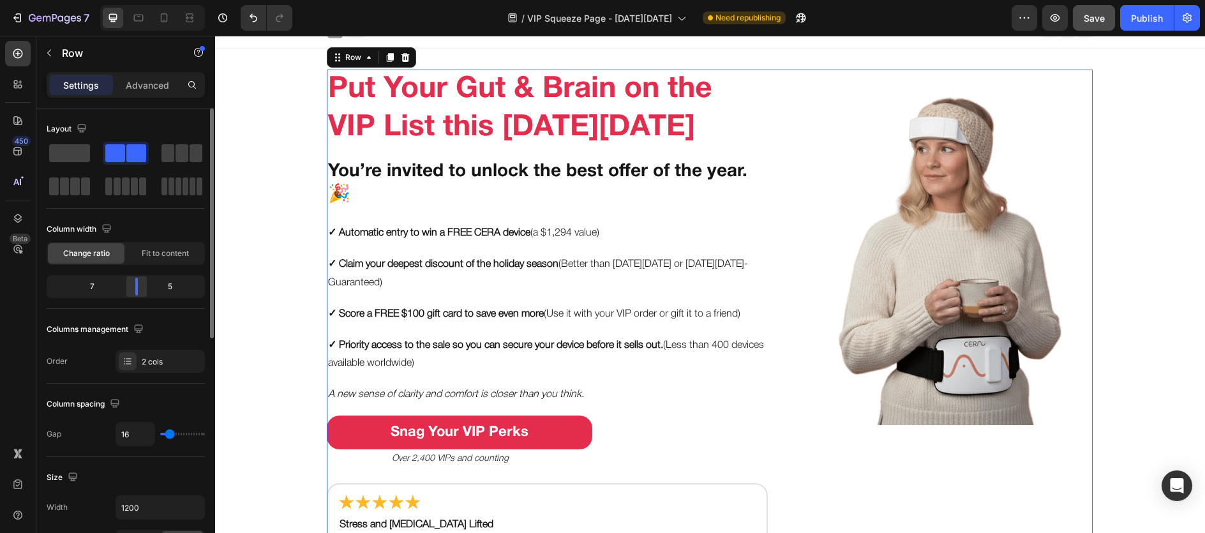
drag, startPoint x: 116, startPoint y: 290, endPoint x: 139, endPoint y: 289, distance: 23.0
click at [139, 289] on div at bounding box center [136, 287] width 23 height 18
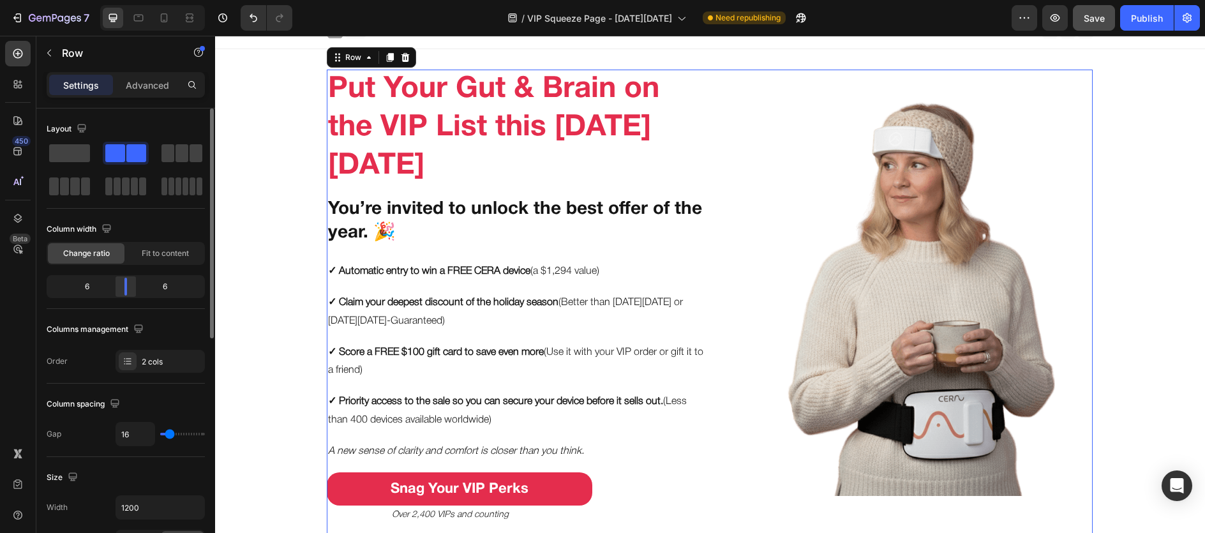
drag, startPoint x: 140, startPoint y: 289, endPoint x: 590, endPoint y: 278, distance: 450.2
click at [132, 289] on div at bounding box center [125, 287] width 23 height 18
click at [805, 313] on img at bounding box center [904, 283] width 303 height 426
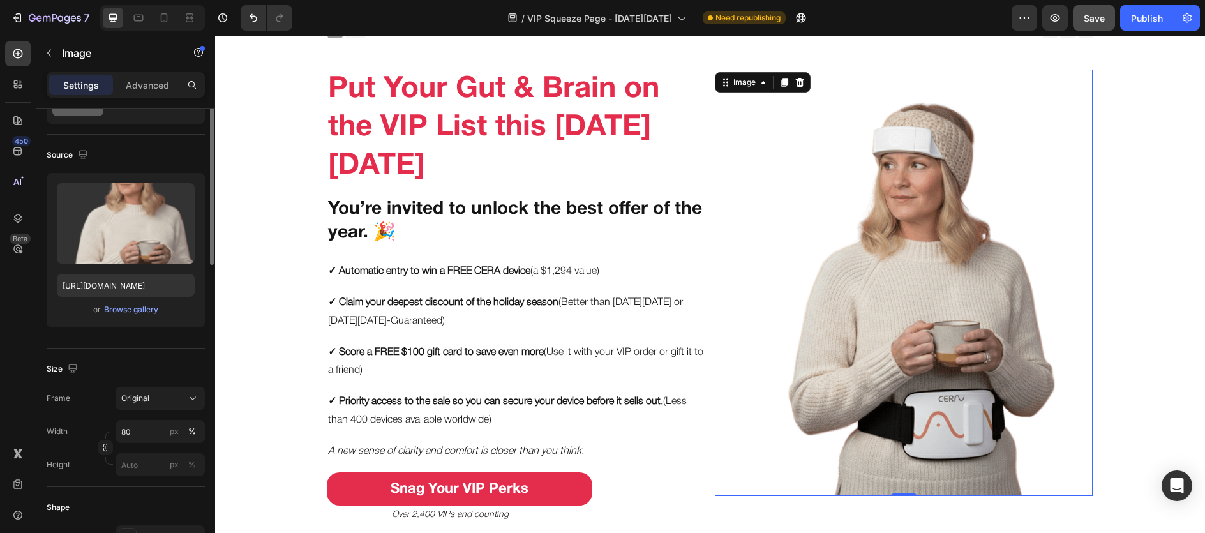
scroll to position [0, 0]
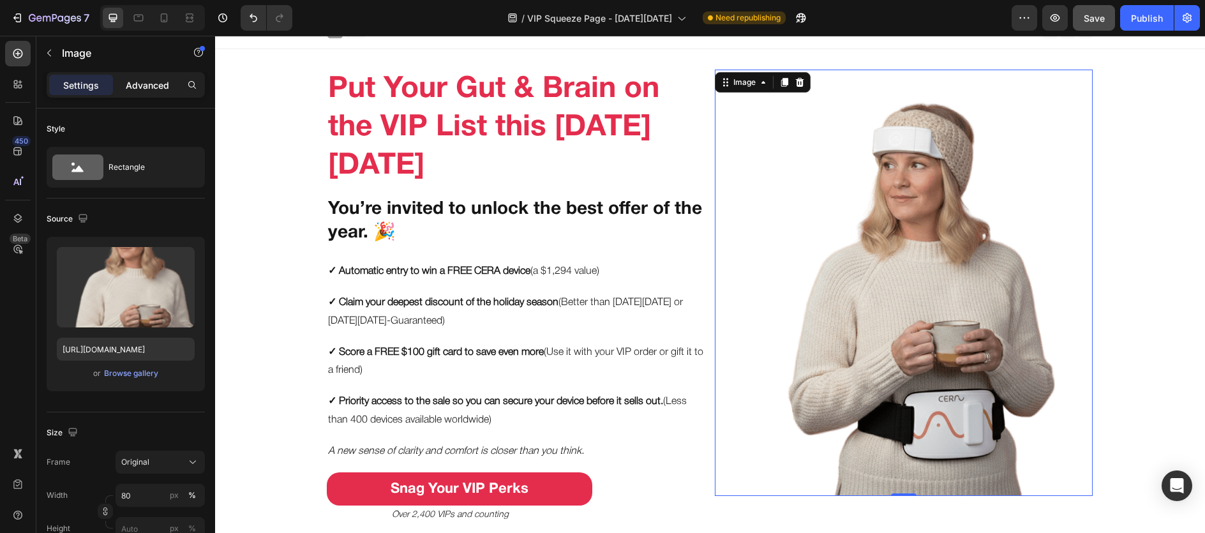
click at [132, 92] on div "Advanced" at bounding box center [148, 85] width 64 height 20
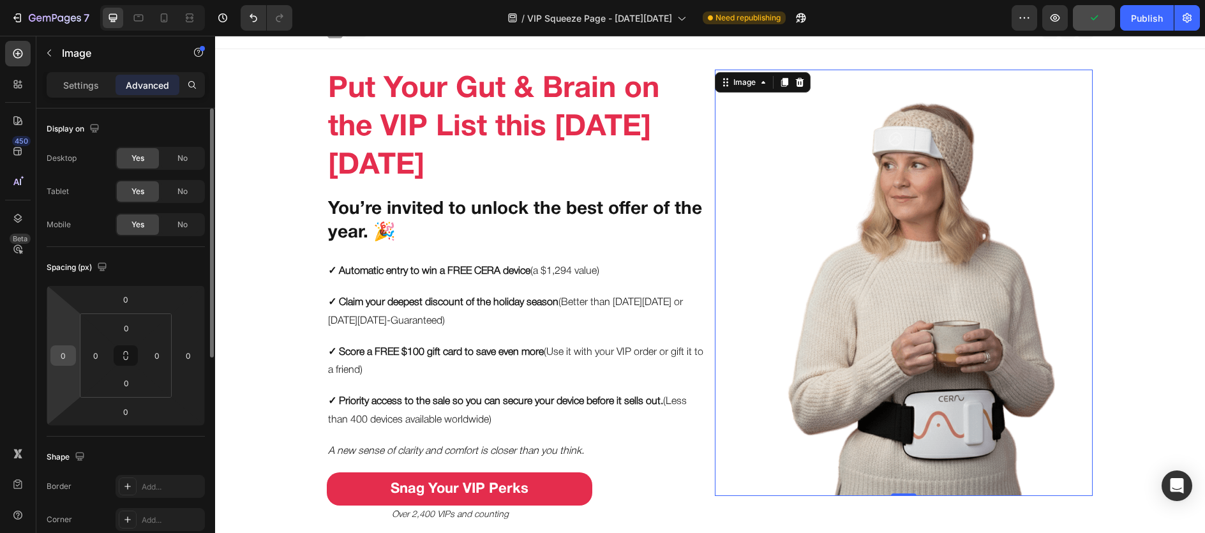
click at [68, 358] on input "0" at bounding box center [63, 355] width 19 height 19
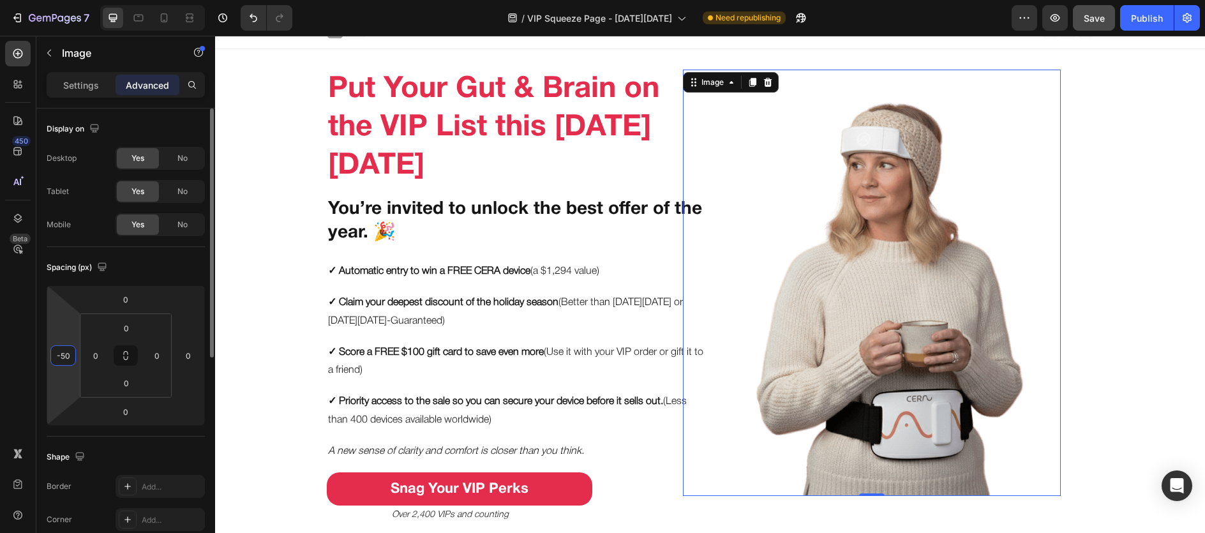
type input "-5"
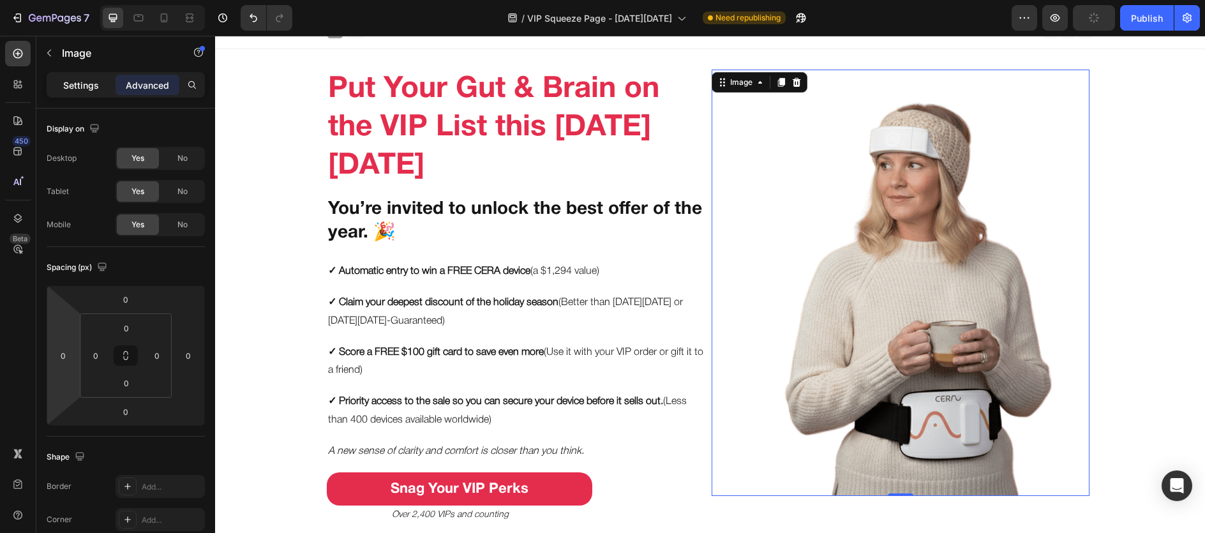
click at [96, 93] on div "Settings" at bounding box center [81, 85] width 64 height 20
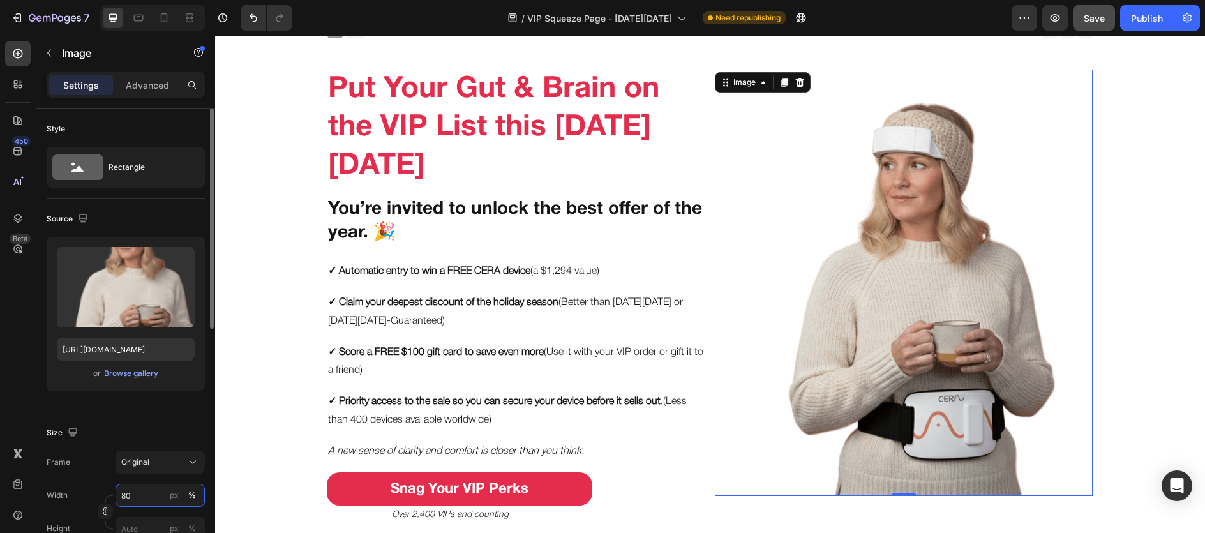
click at [143, 468] on input "80" at bounding box center [160, 495] width 89 height 23
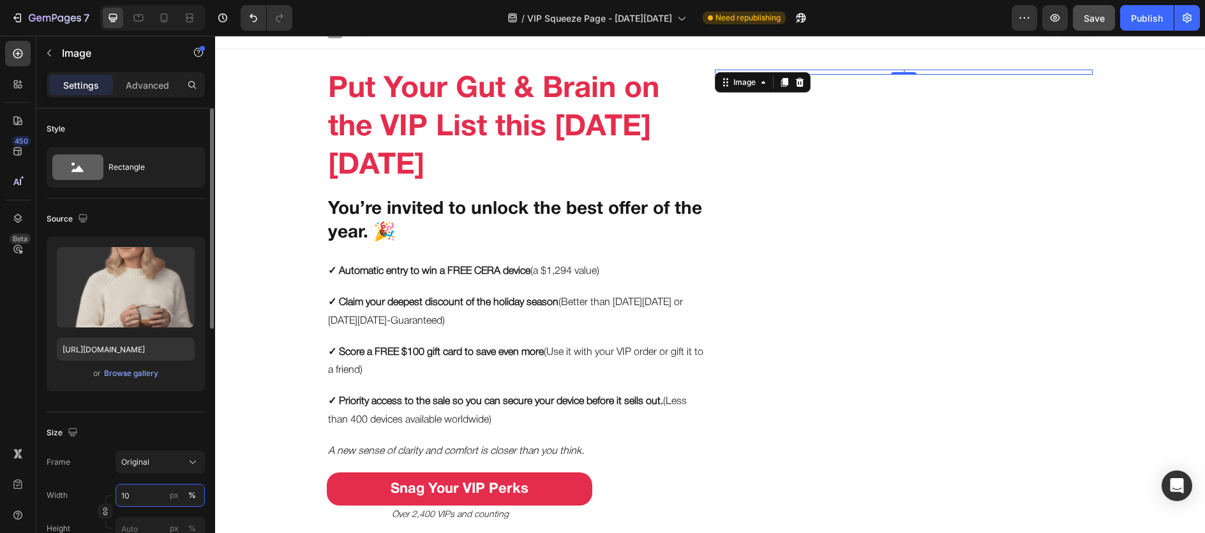
type input "100"
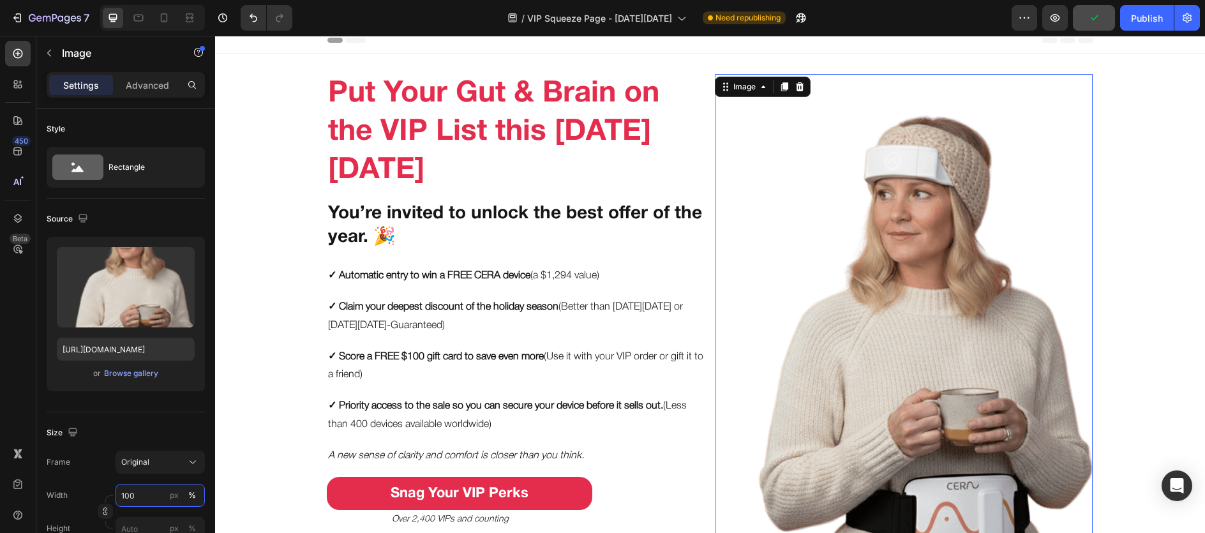
scroll to position [9, 0]
click at [518, 158] on h2 "Put Your Gut & Brain on the VIP List this [DATE][DATE]" at bounding box center [516, 131] width 378 height 117
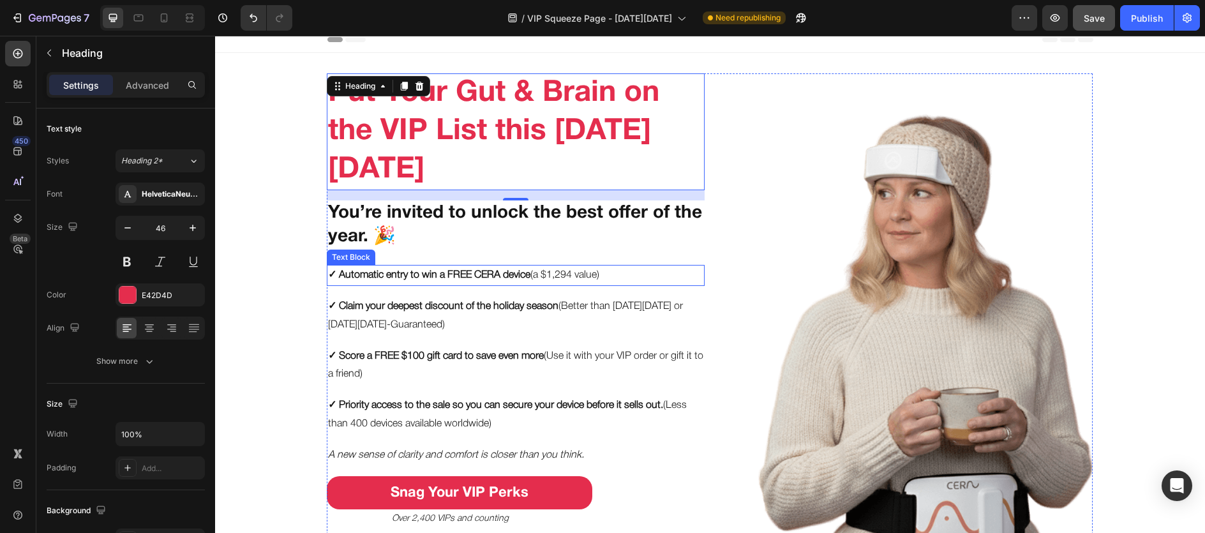
click at [460, 273] on strong "✓ Automatic entry to win a FREE CERA device" at bounding box center [429, 275] width 202 height 9
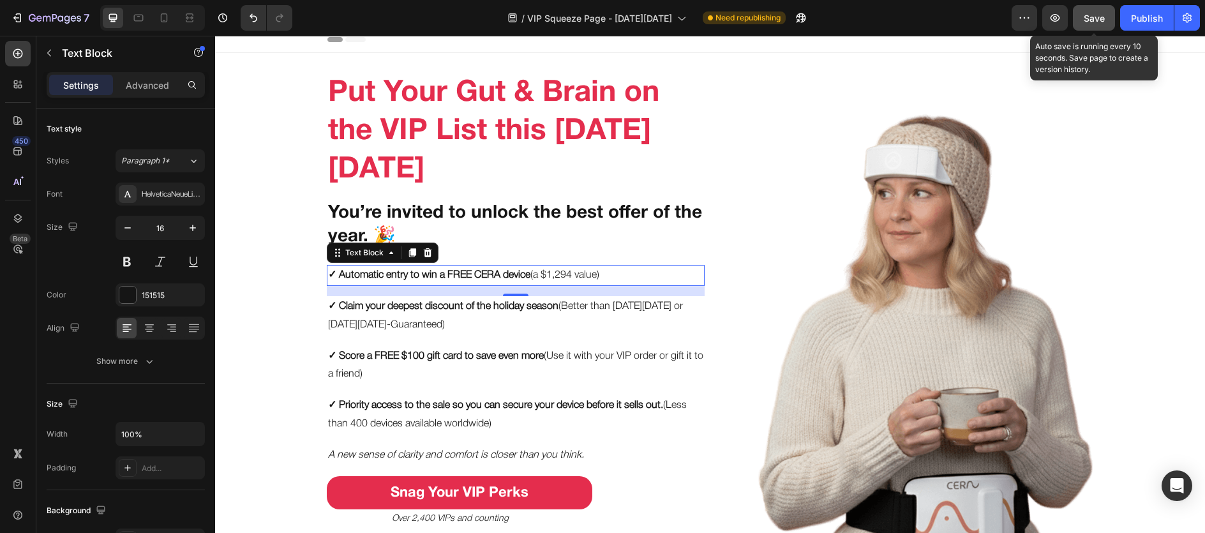
click at [900, 17] on span "Save" at bounding box center [1094, 18] width 21 height 11
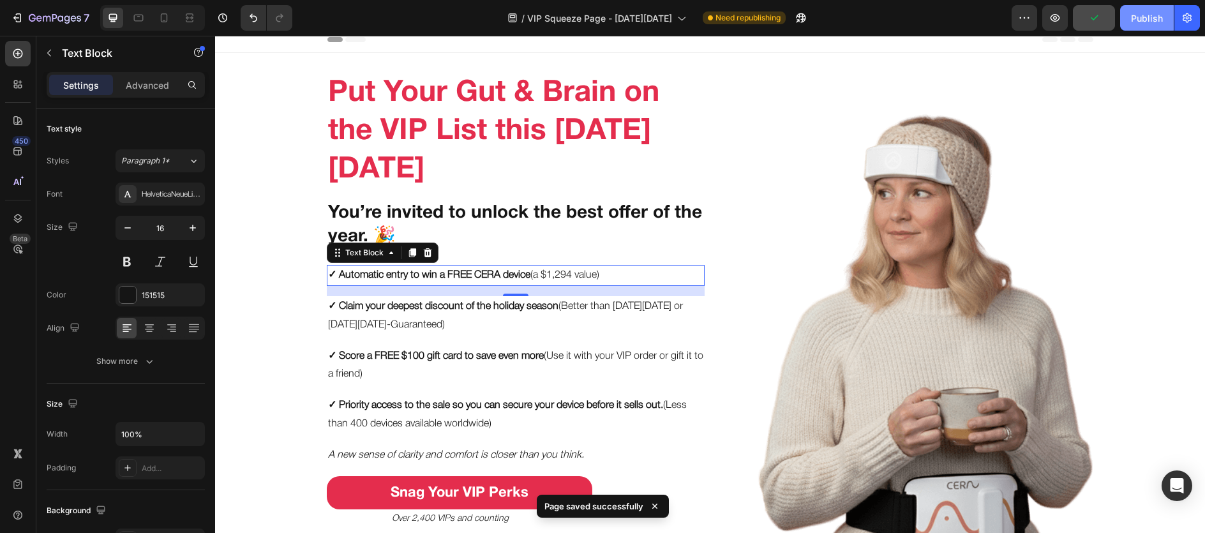
click at [900, 14] on div "Publish" at bounding box center [1147, 17] width 32 height 13
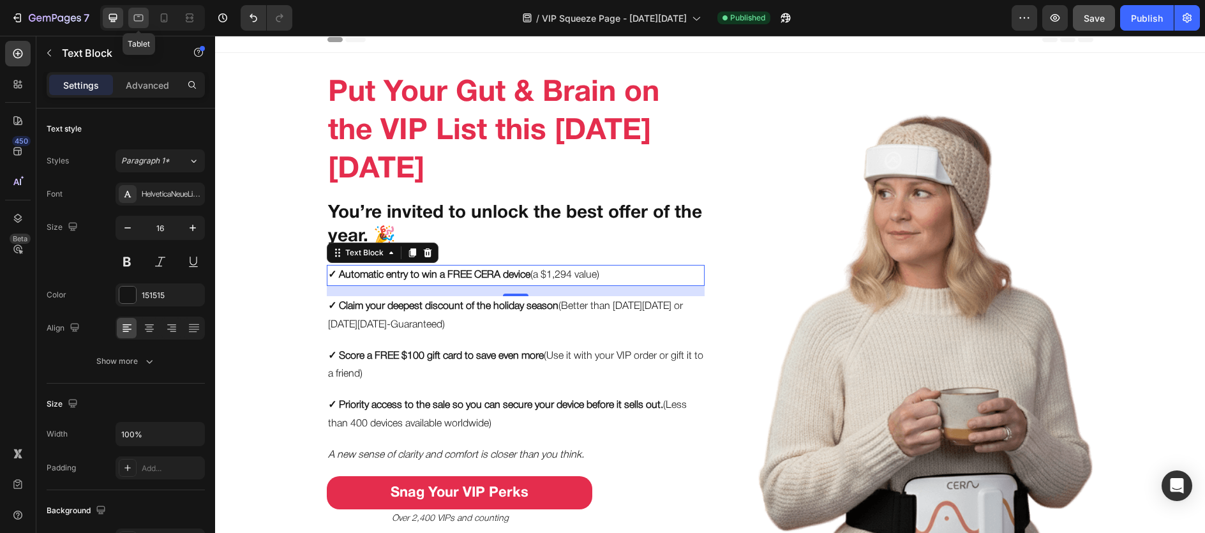
click at [140, 19] on icon at bounding box center [138, 17] width 13 height 13
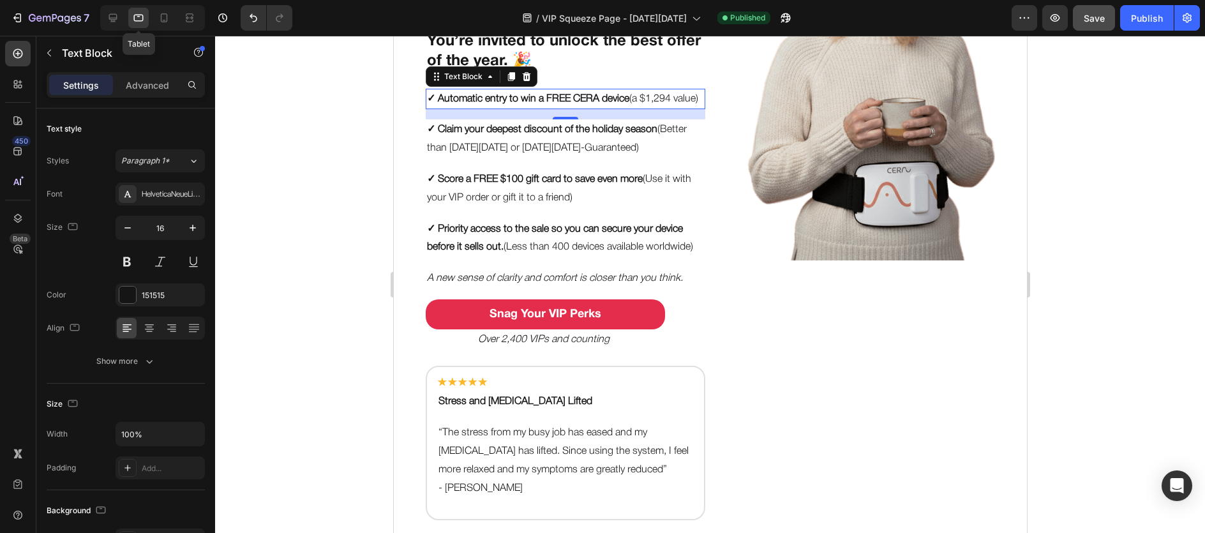
scroll to position [225, 0]
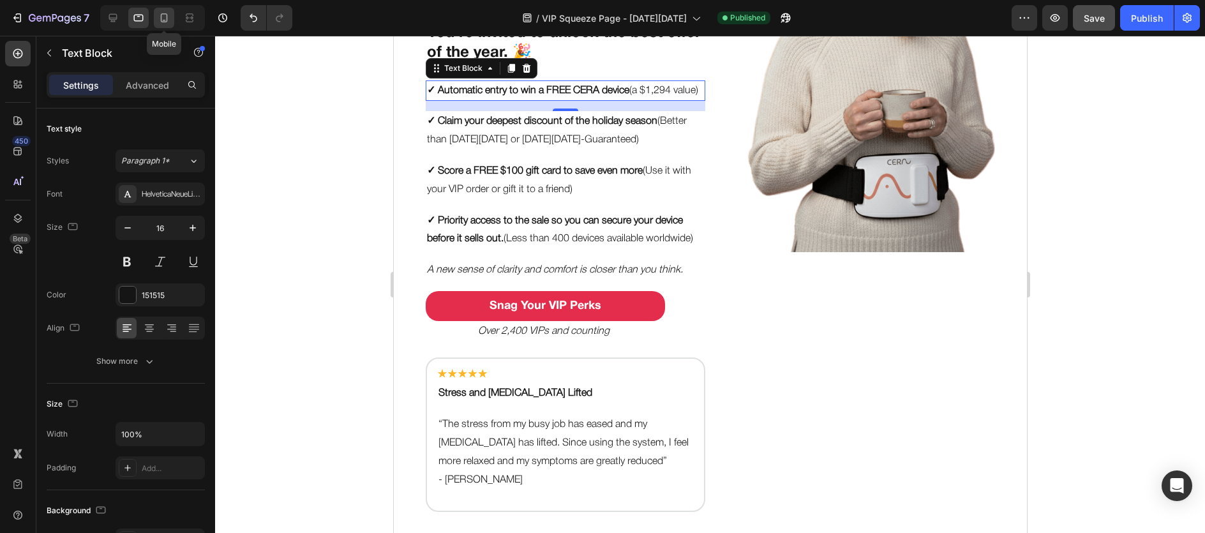
click at [156, 15] on div at bounding box center [164, 18] width 20 height 20
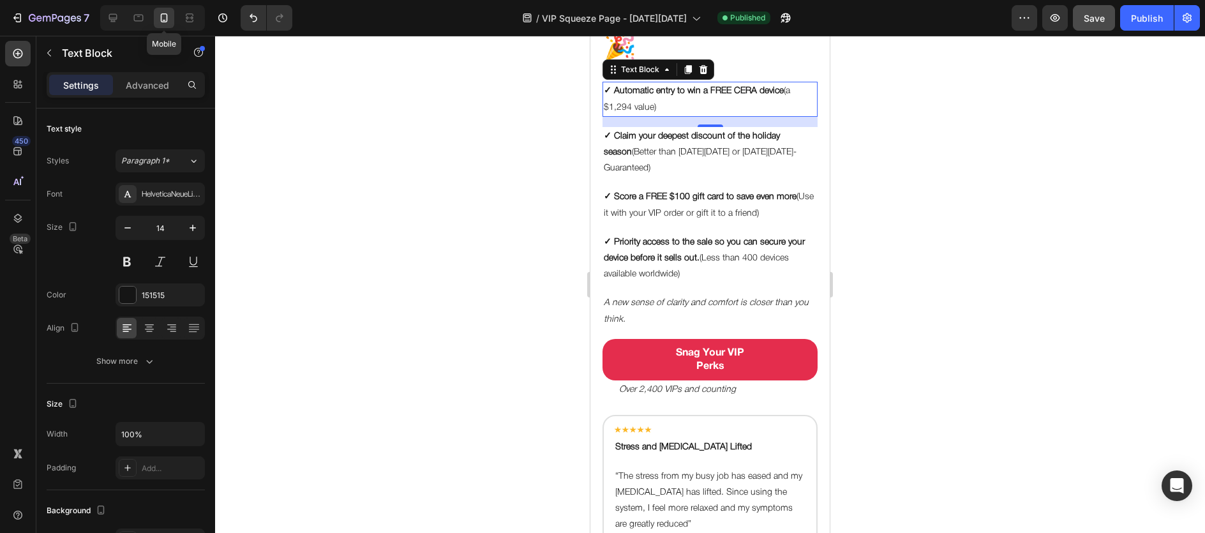
scroll to position [305, 0]
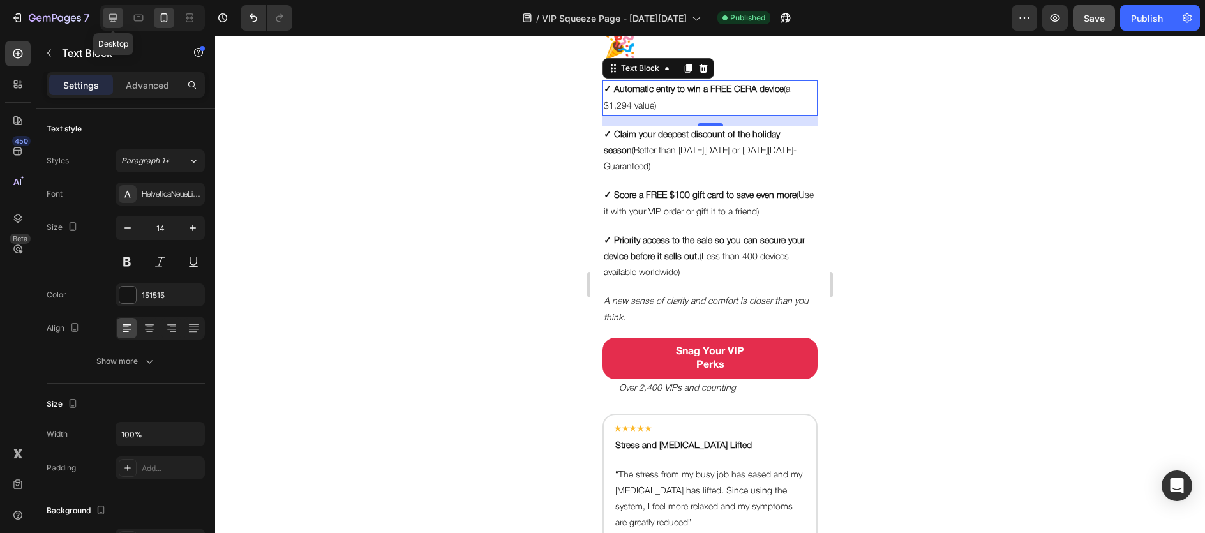
click at [119, 19] on div at bounding box center [113, 18] width 20 height 20
type input "16"
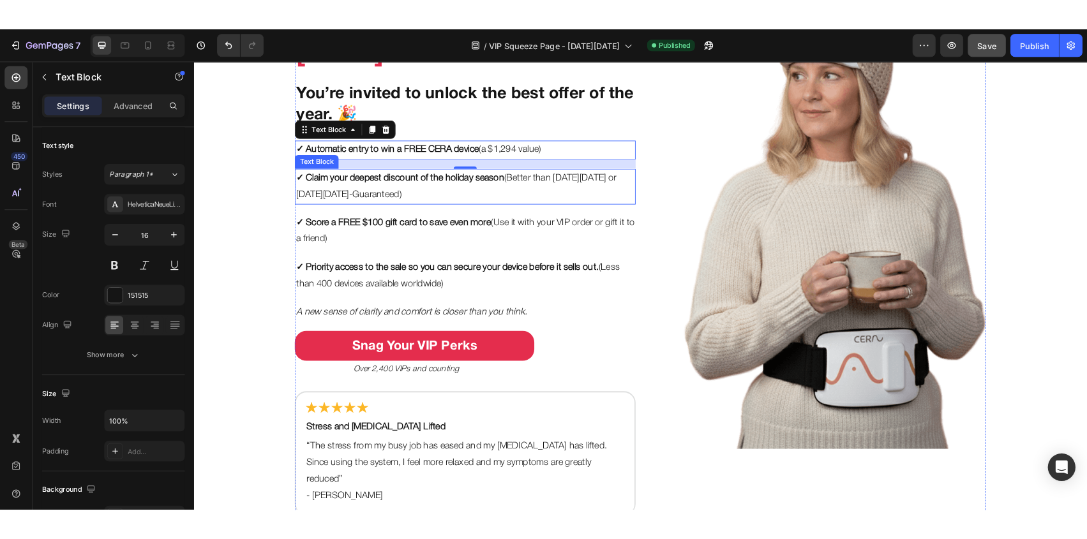
scroll to position [136, 0]
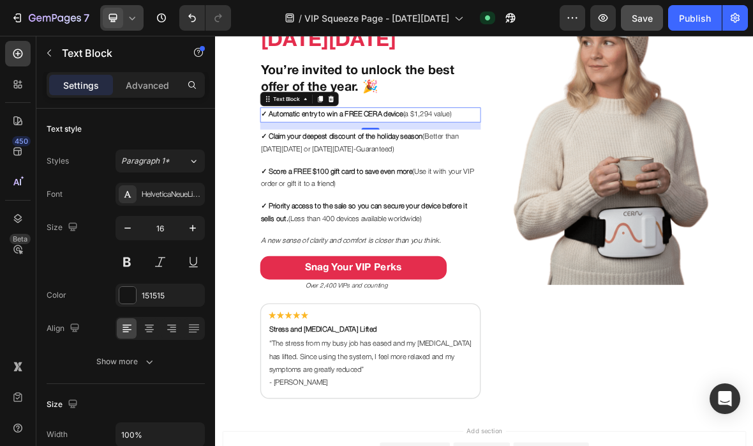
click at [128, 17] on icon at bounding box center [132, 17] width 13 height 13
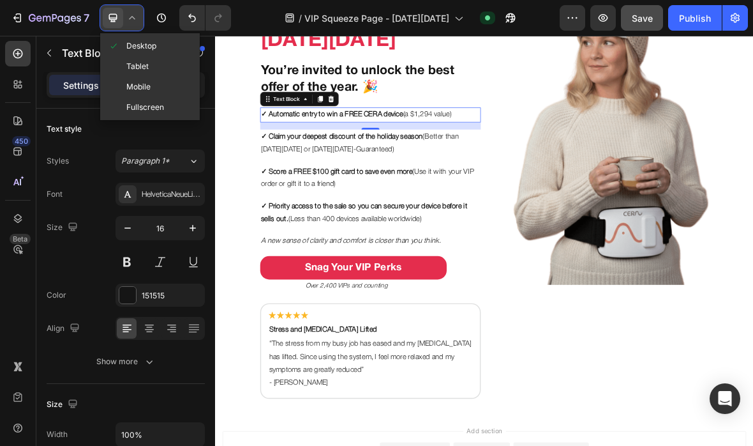
click at [132, 18] on icon at bounding box center [132, 17] width 13 height 13
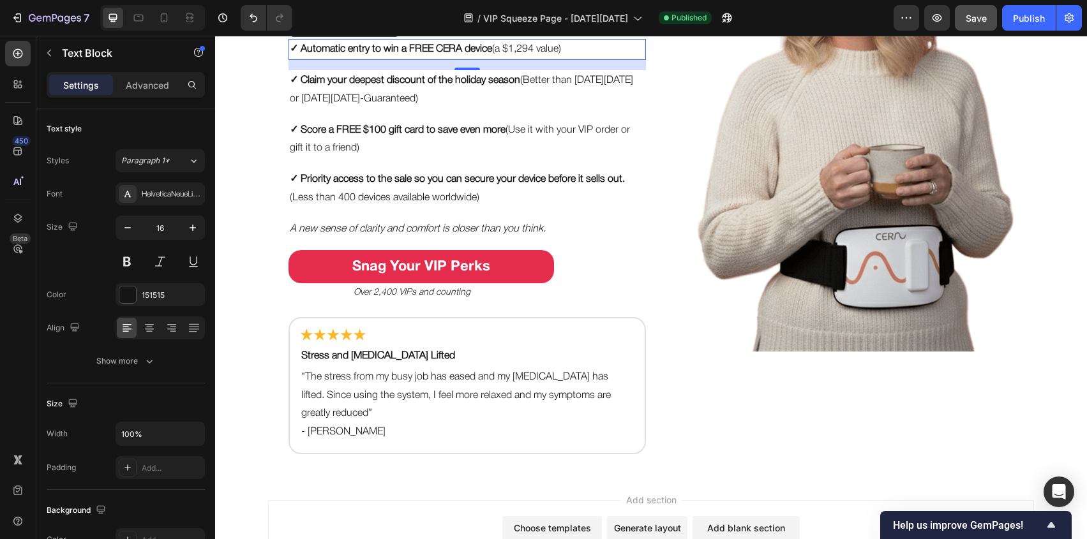
scroll to position [242, 0]
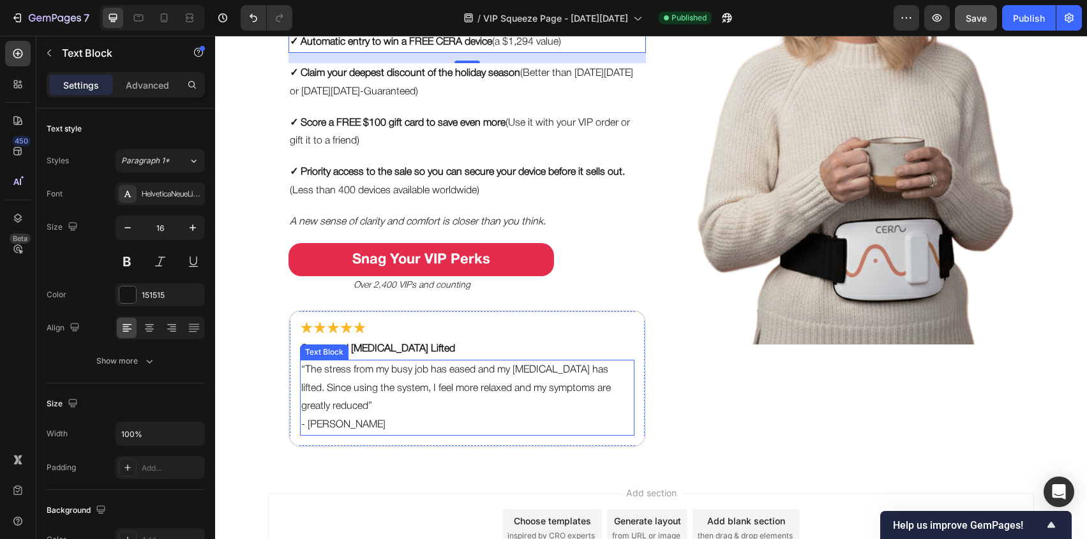
click at [380, 378] on p "“The stress from my busy job has eased and my [MEDICAL_DATA] has lifted. Since …" at bounding box center [467, 388] width 332 height 55
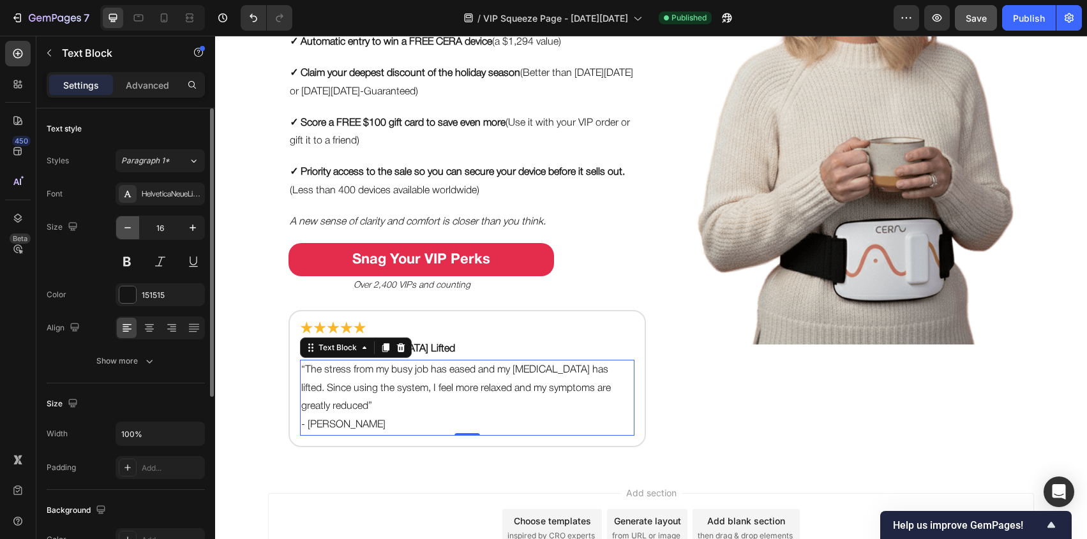
click at [128, 229] on icon "button" at bounding box center [127, 228] width 13 height 13
type input "14"
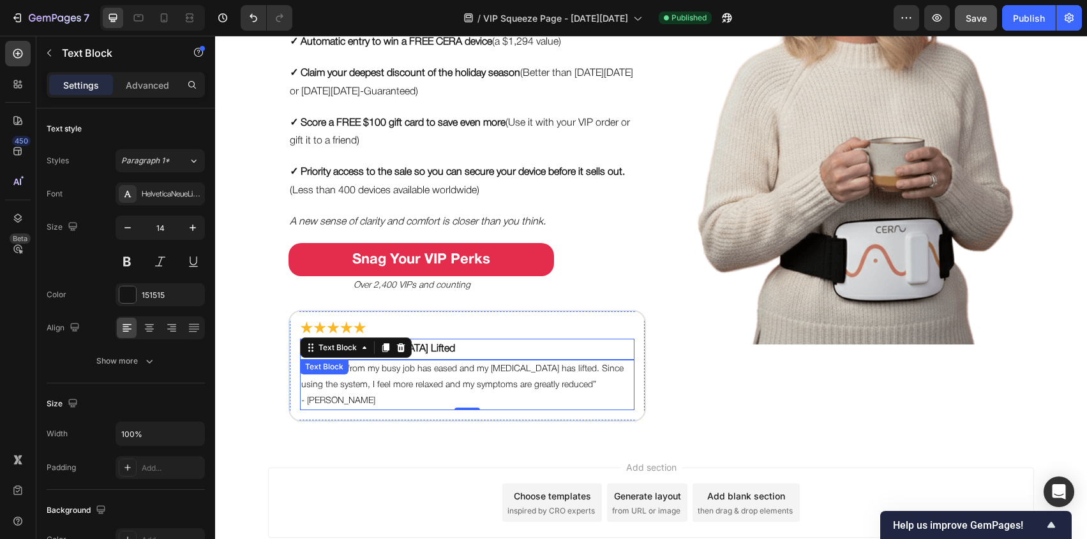
click at [416, 343] on p "Stress and [MEDICAL_DATA] Lifted" at bounding box center [467, 349] width 332 height 19
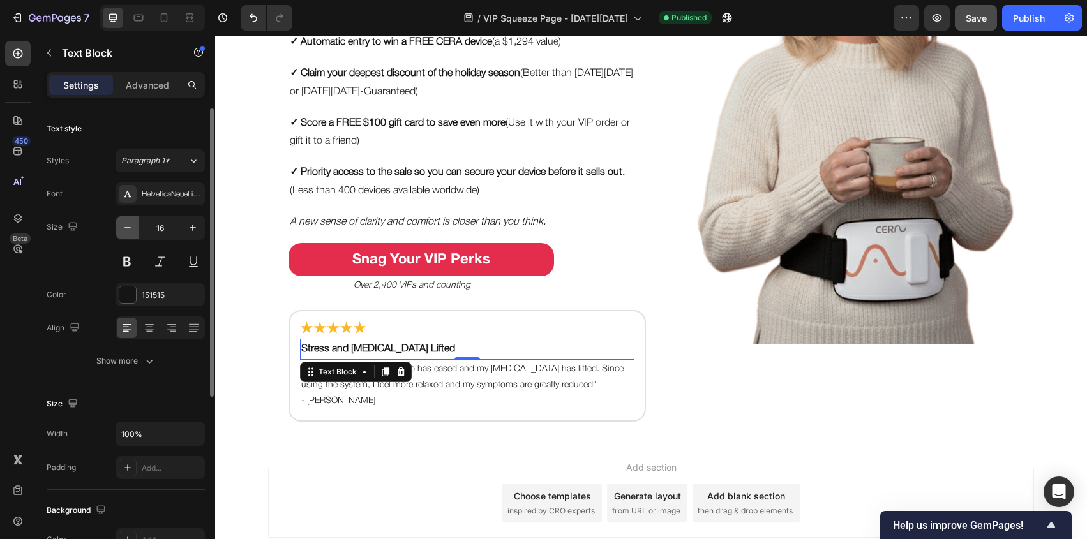
click at [131, 229] on icon "button" at bounding box center [127, 228] width 13 height 13
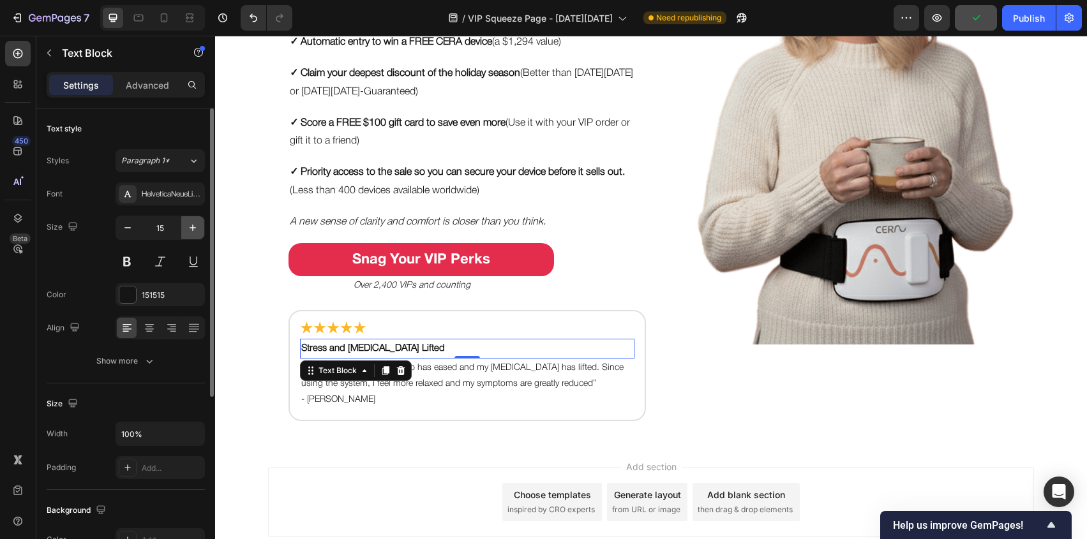
click at [193, 226] on icon "button" at bounding box center [192, 228] width 13 height 13
type input "16"
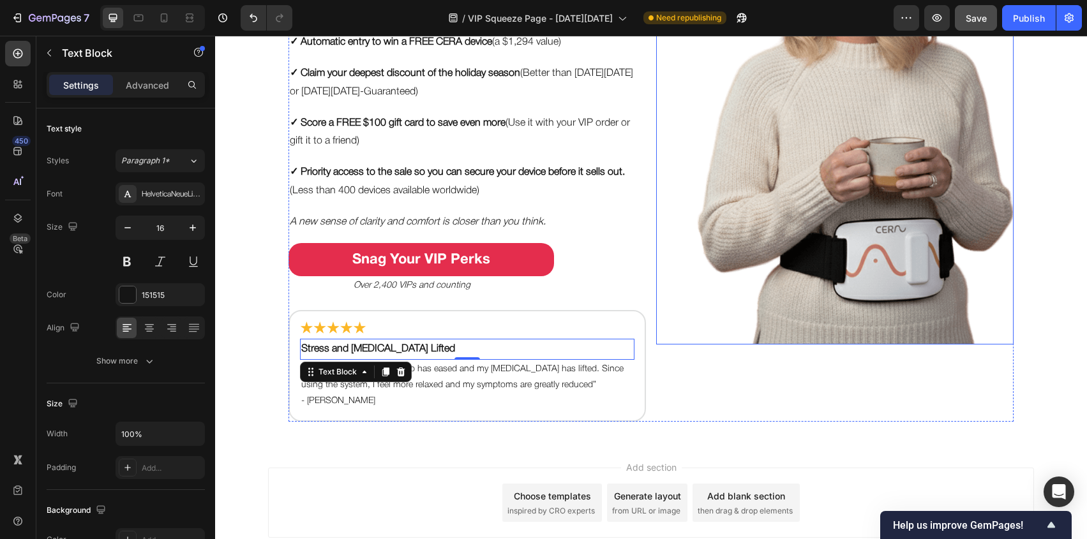
click at [714, 272] on img at bounding box center [834, 92] width 357 height 504
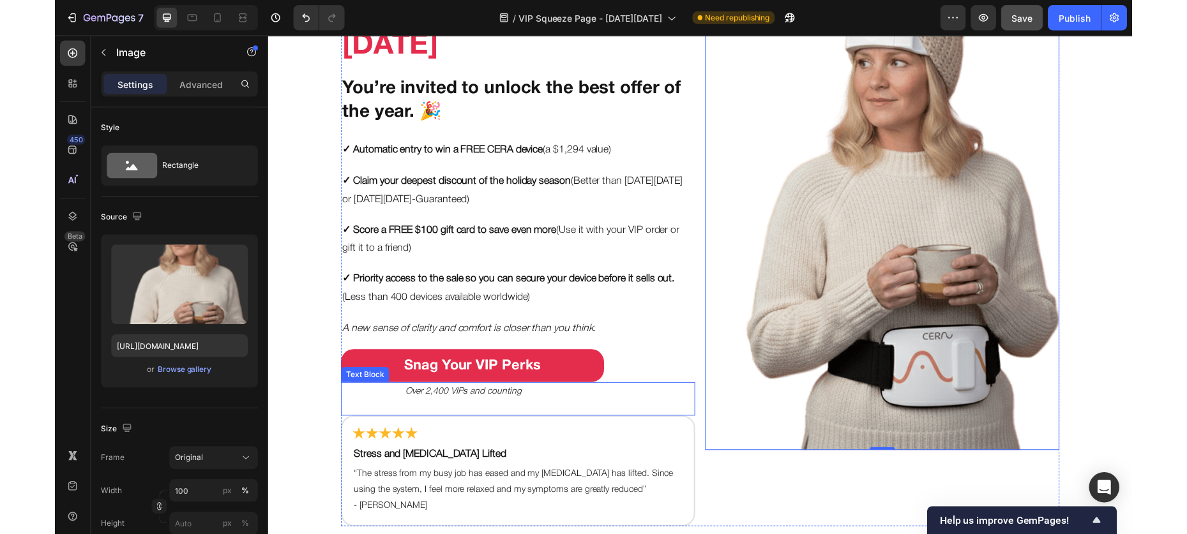
scroll to position [129, 0]
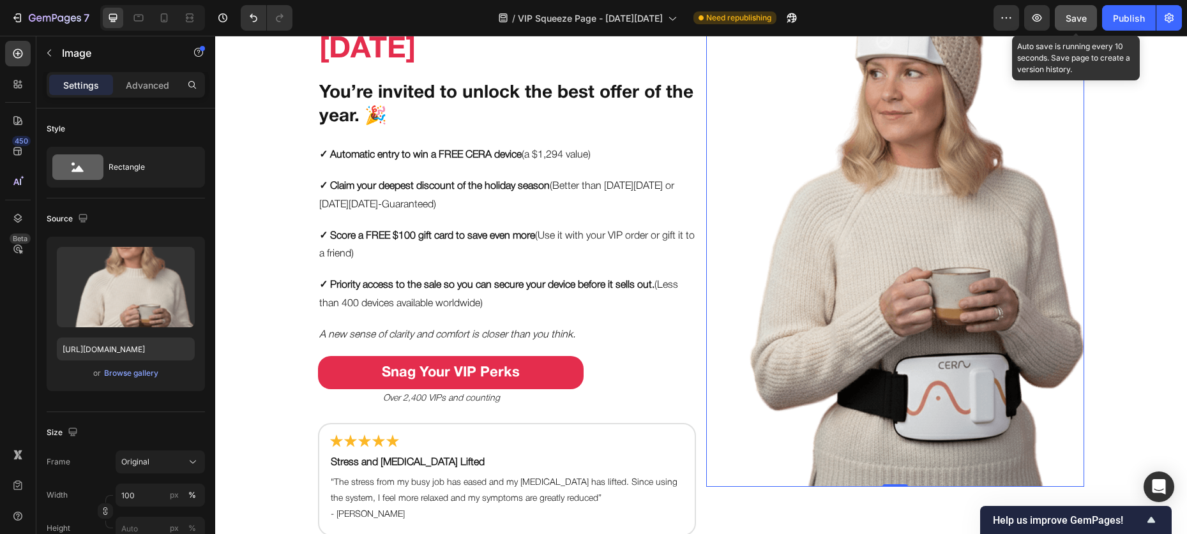
click at [900, 13] on span "Save" at bounding box center [1075, 18] width 21 height 11
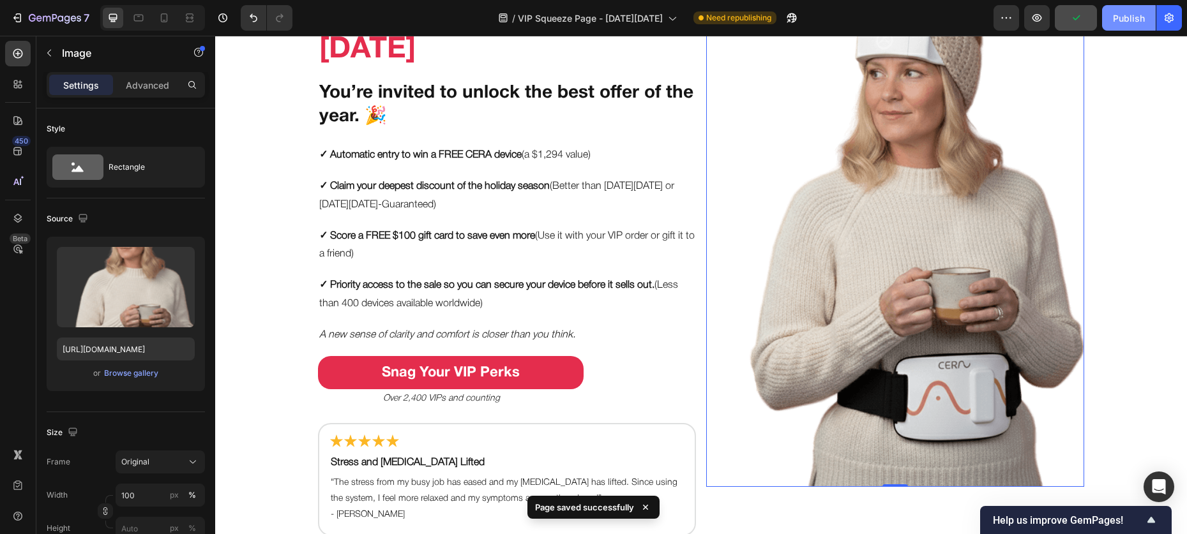
click at [900, 15] on div "Publish" at bounding box center [1129, 17] width 32 height 13
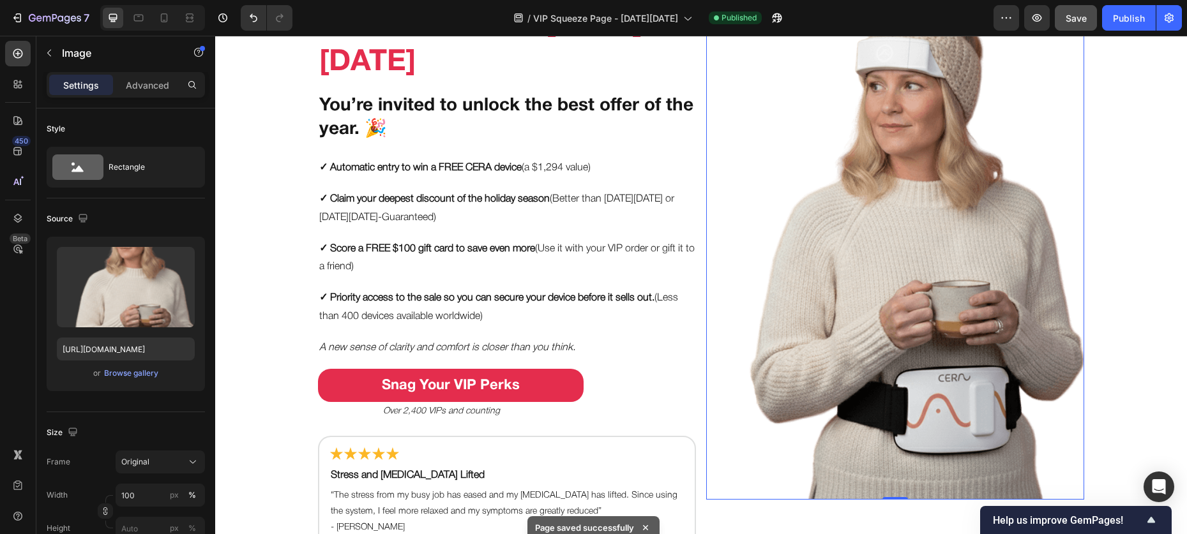
scroll to position [0, 0]
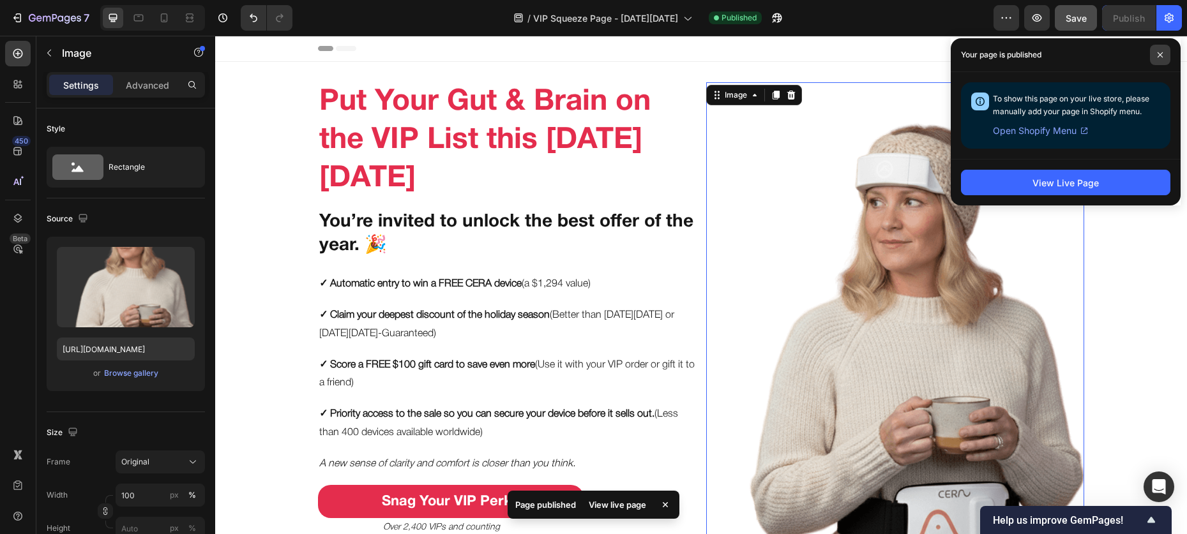
click at [900, 47] on span at bounding box center [1160, 55] width 20 height 20
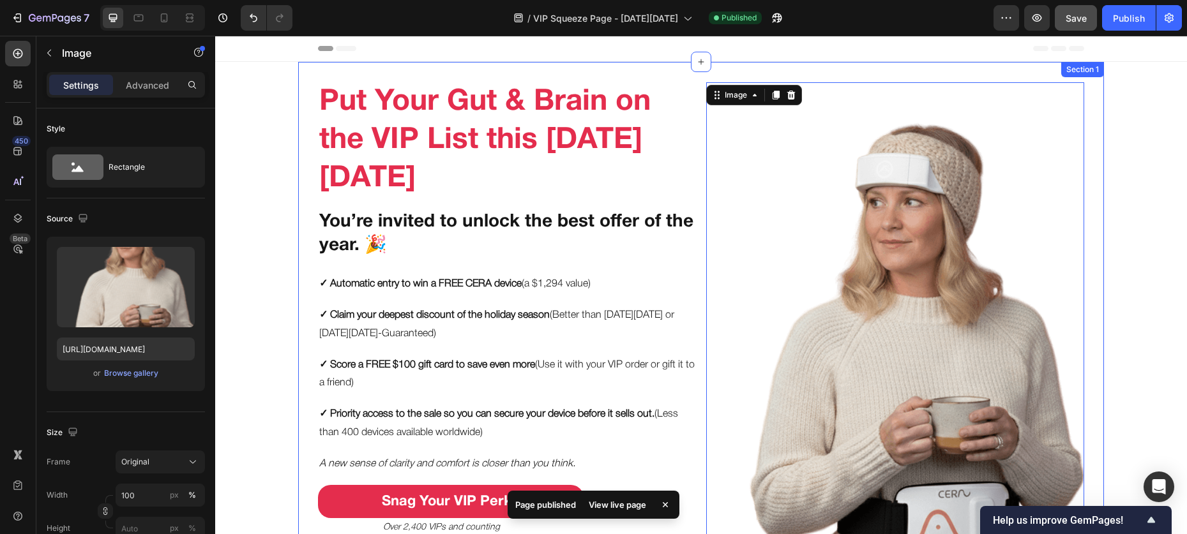
click at [661, 66] on div "Put Your Gut & Brain on the VIP List this Black Friday Heading You’re invited t…" at bounding box center [701, 374] width 806 height 624
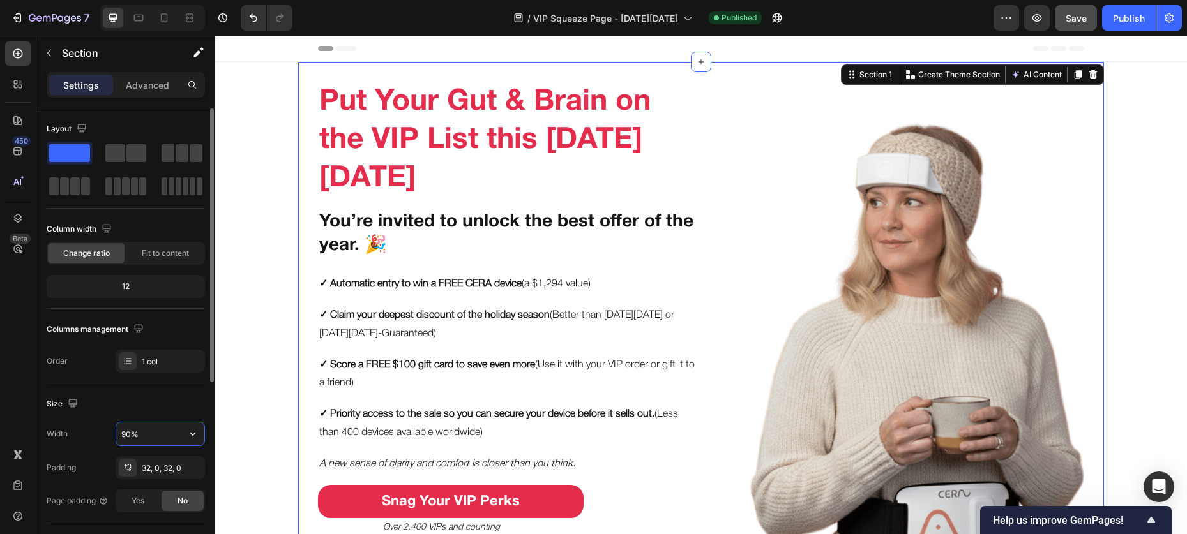
click at [132, 433] on input "90%" at bounding box center [160, 434] width 88 height 23
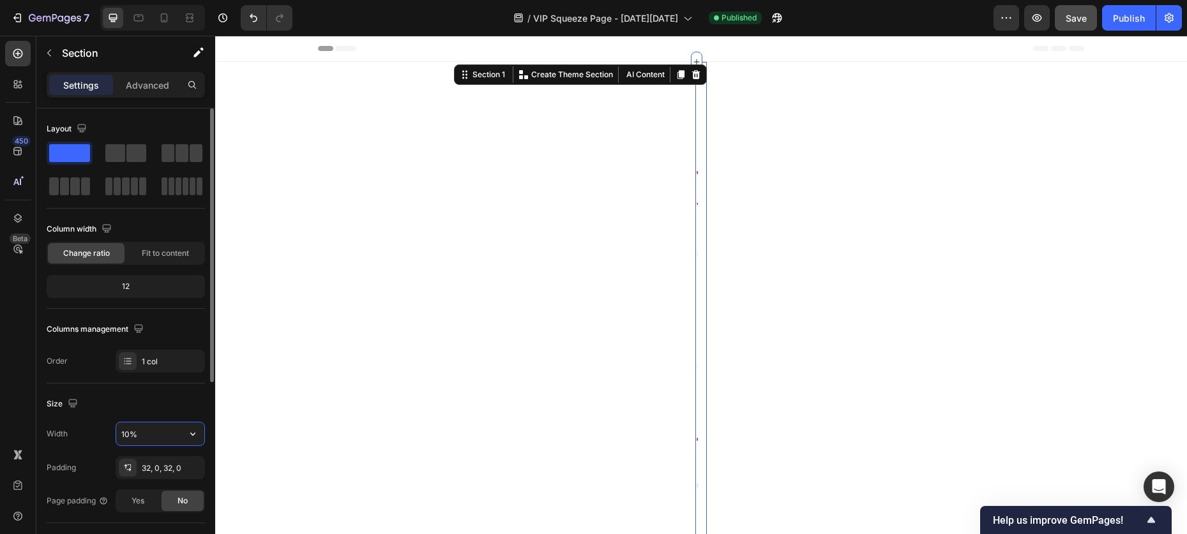
type input "100%"
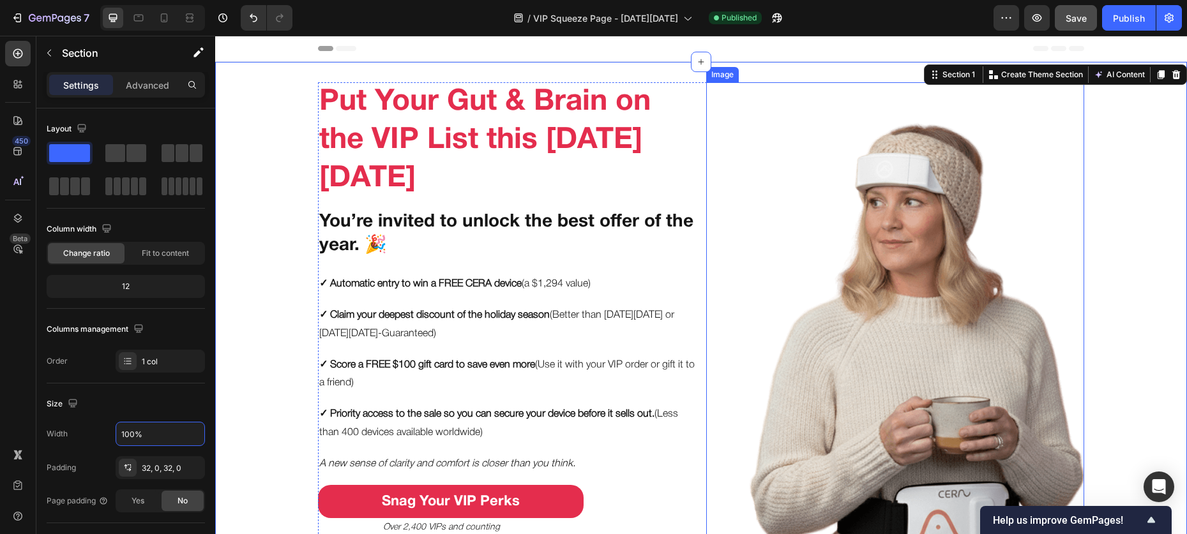
click at [849, 280] on img at bounding box center [895, 349] width 378 height 534
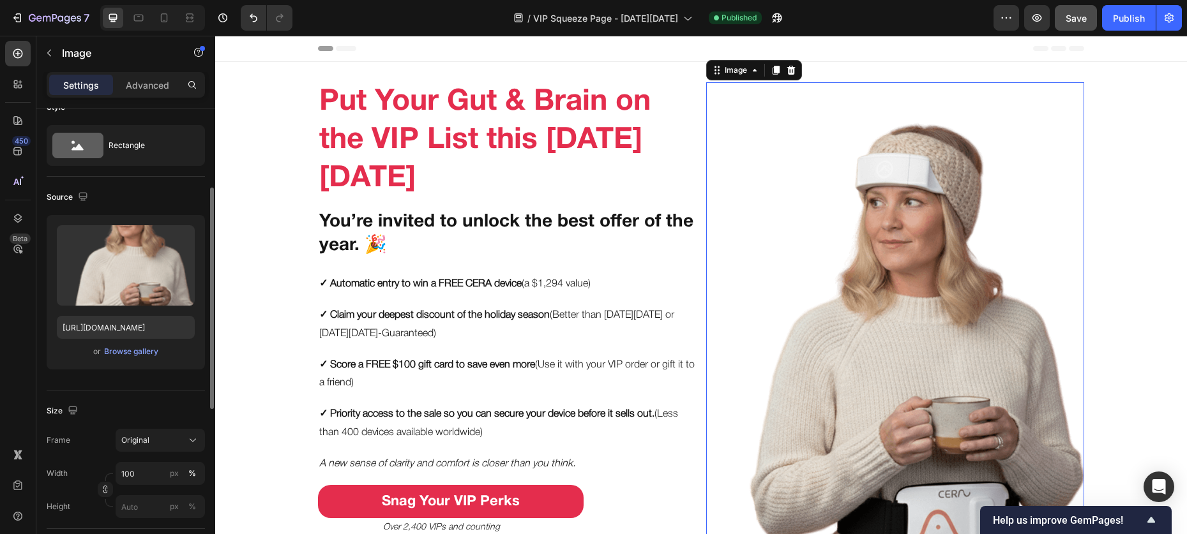
scroll to position [68, 0]
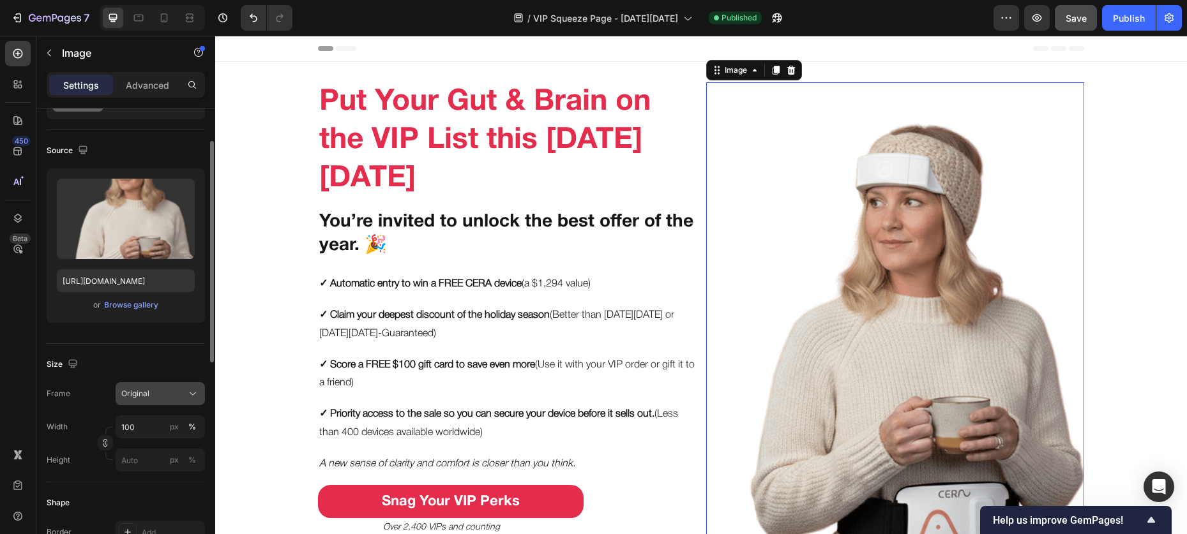
click at [145, 400] on button "Original" at bounding box center [160, 393] width 89 height 23
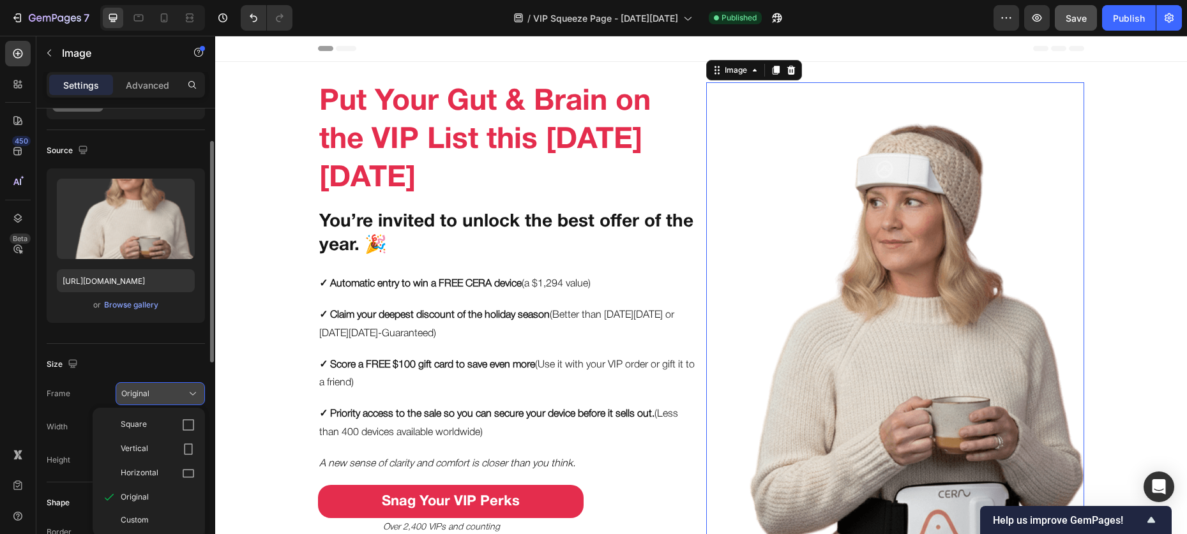
click at [170, 392] on div "Original" at bounding box center [152, 393] width 63 height 11
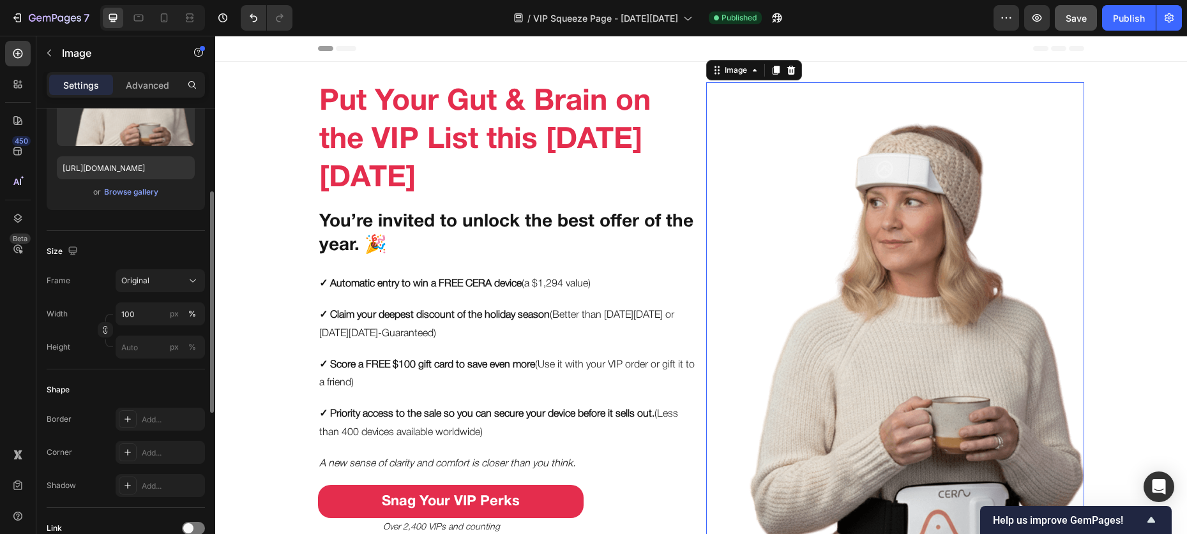
scroll to position [0, 0]
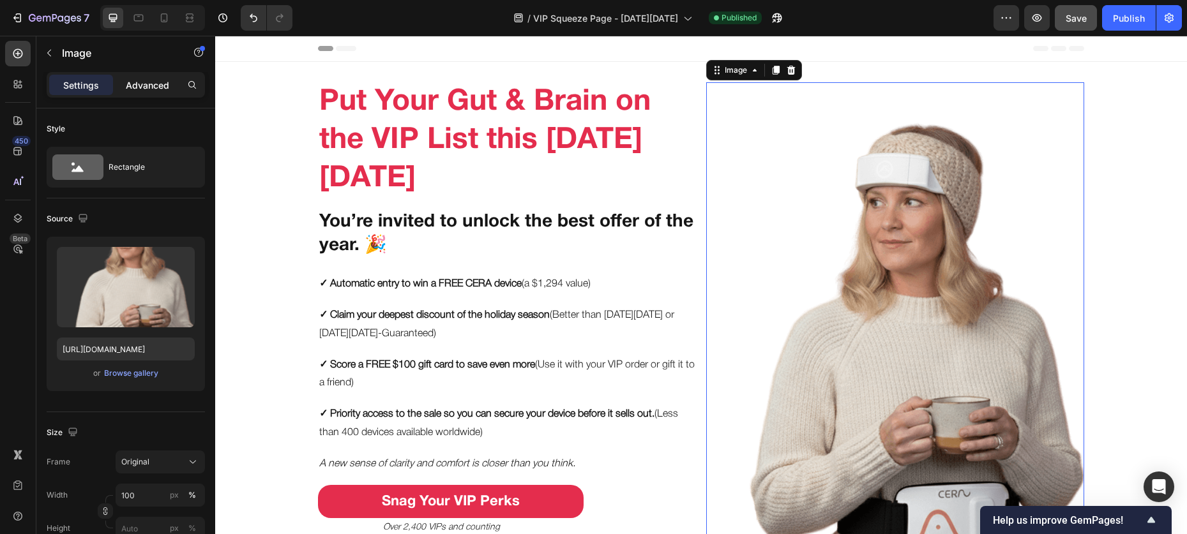
click at [131, 91] on p "Advanced" at bounding box center [147, 85] width 43 height 13
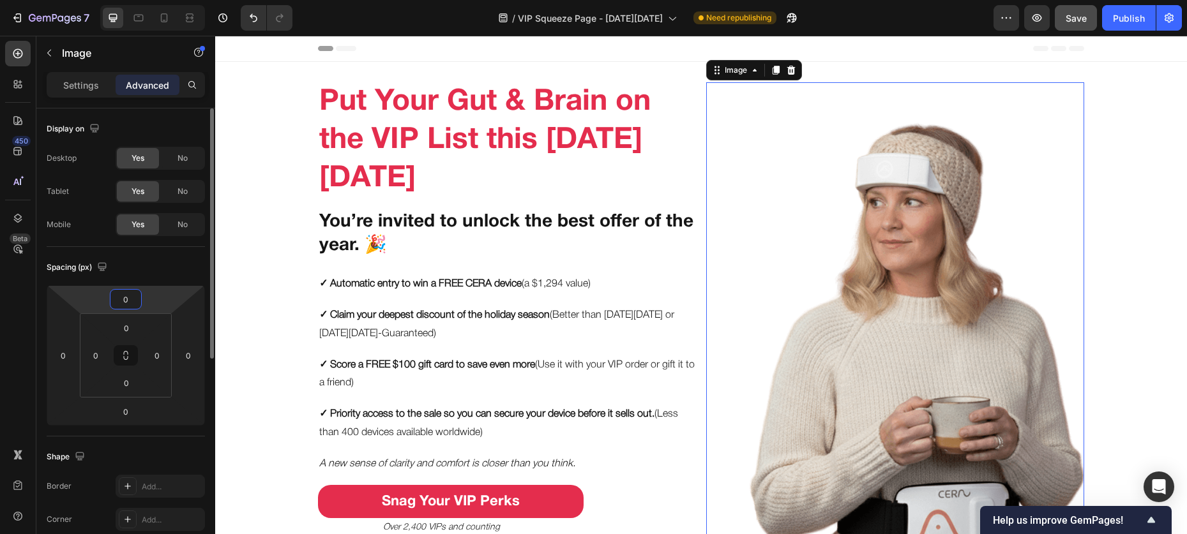
click at [130, 298] on input "0" at bounding box center [126, 299] width 26 height 19
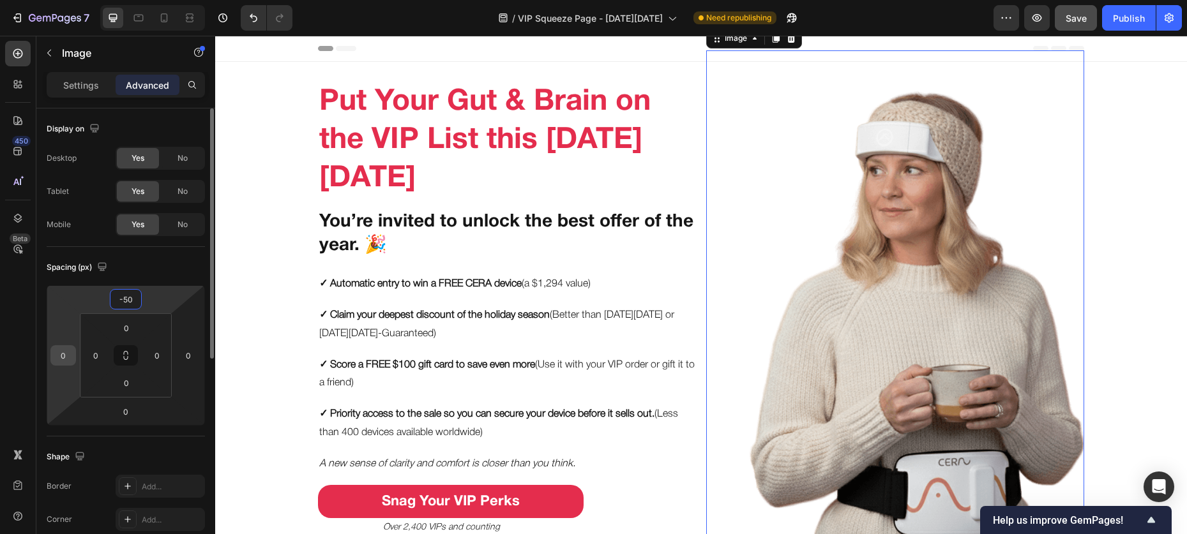
type input "-50"
click at [71, 357] on input "0" at bounding box center [63, 355] width 19 height 19
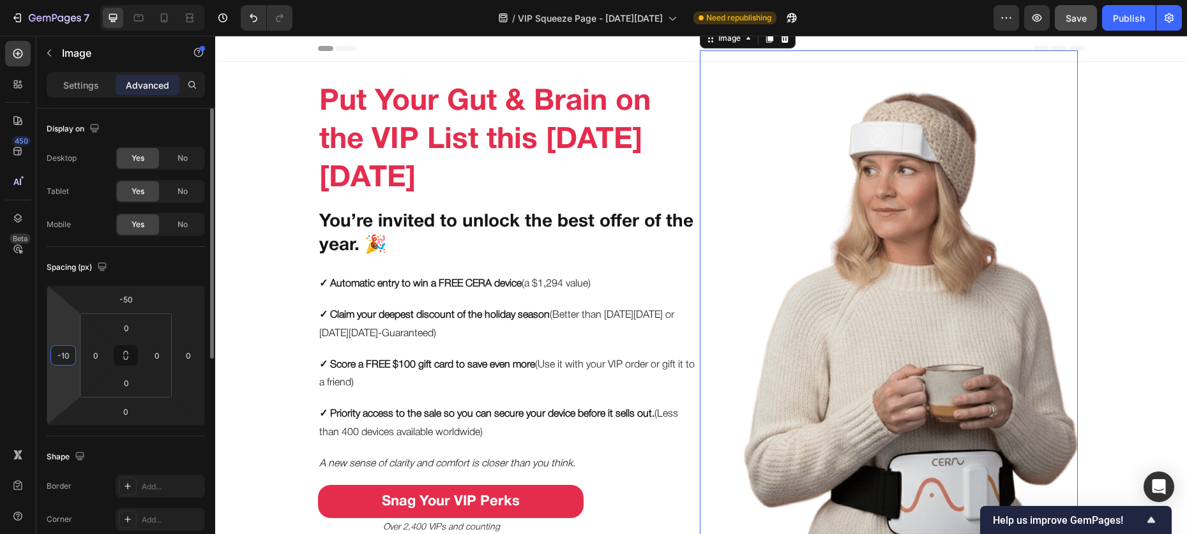
type input "-1"
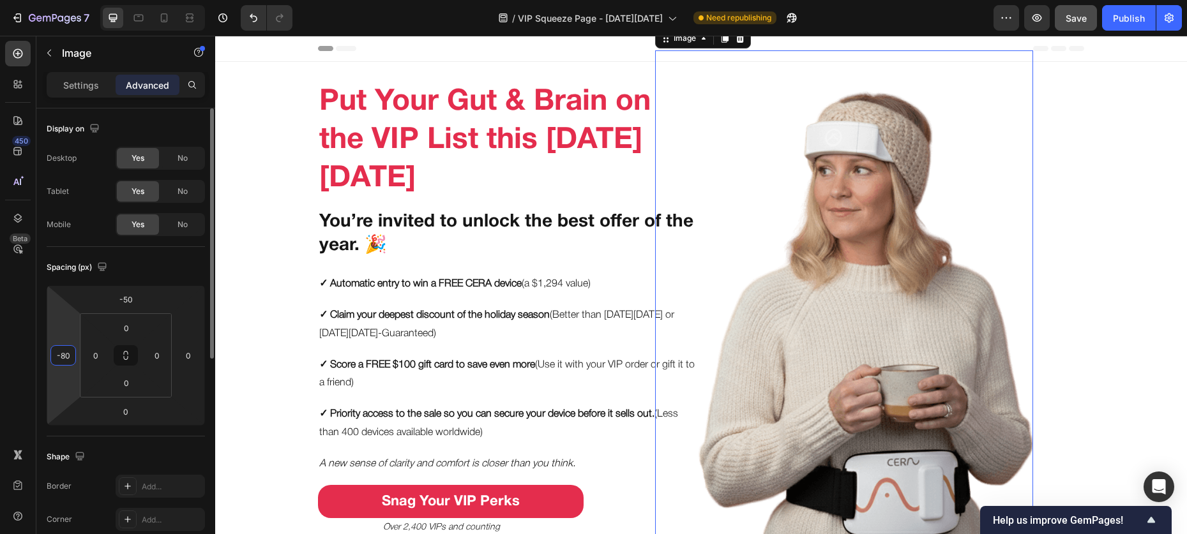
type input "-8"
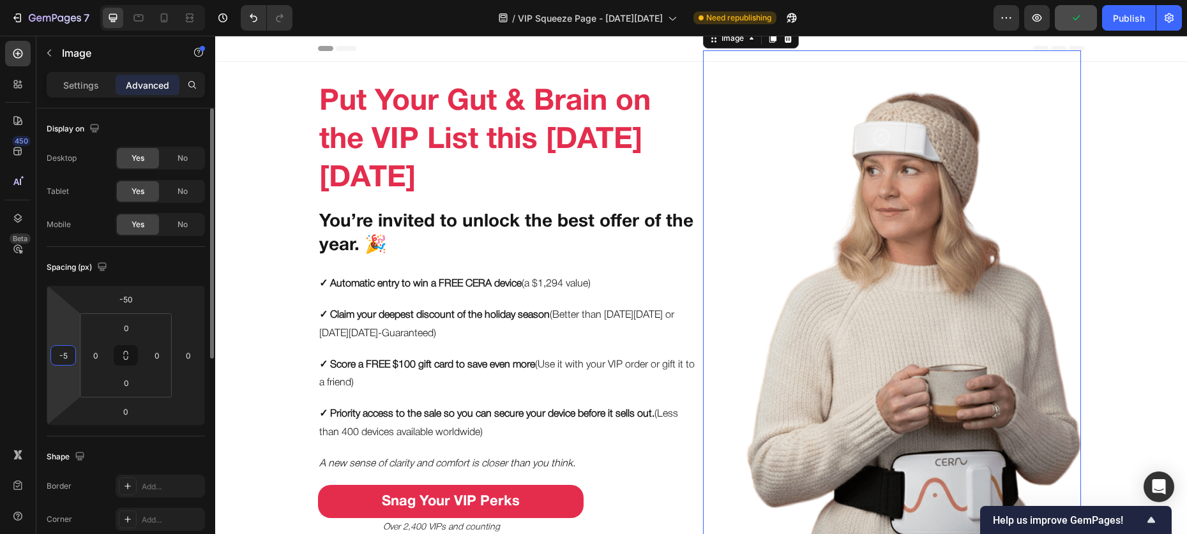
type input "-50"
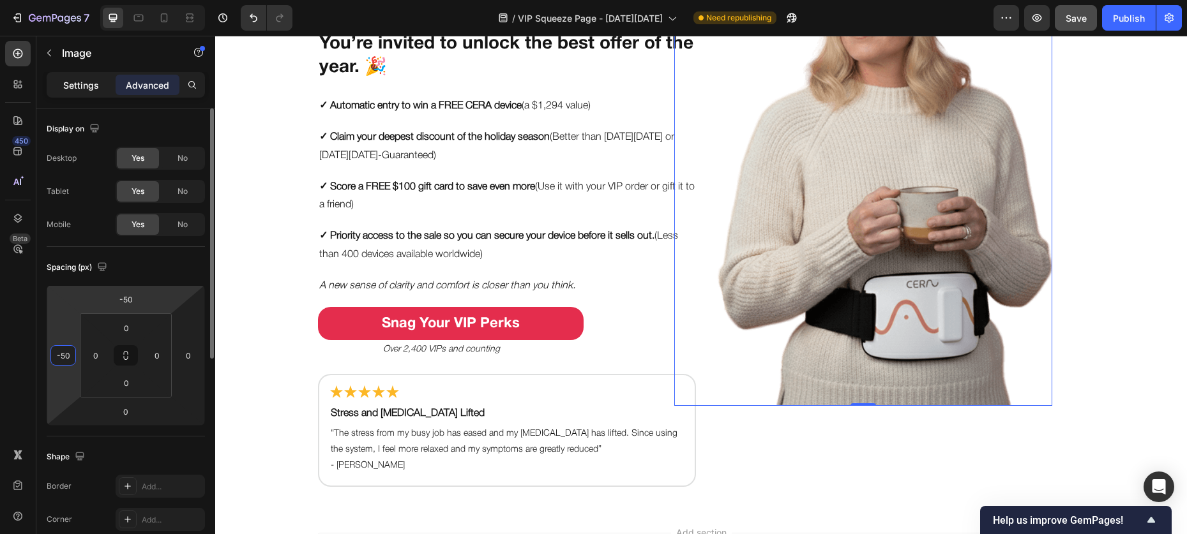
click at [92, 82] on p "Settings" at bounding box center [81, 85] width 36 height 13
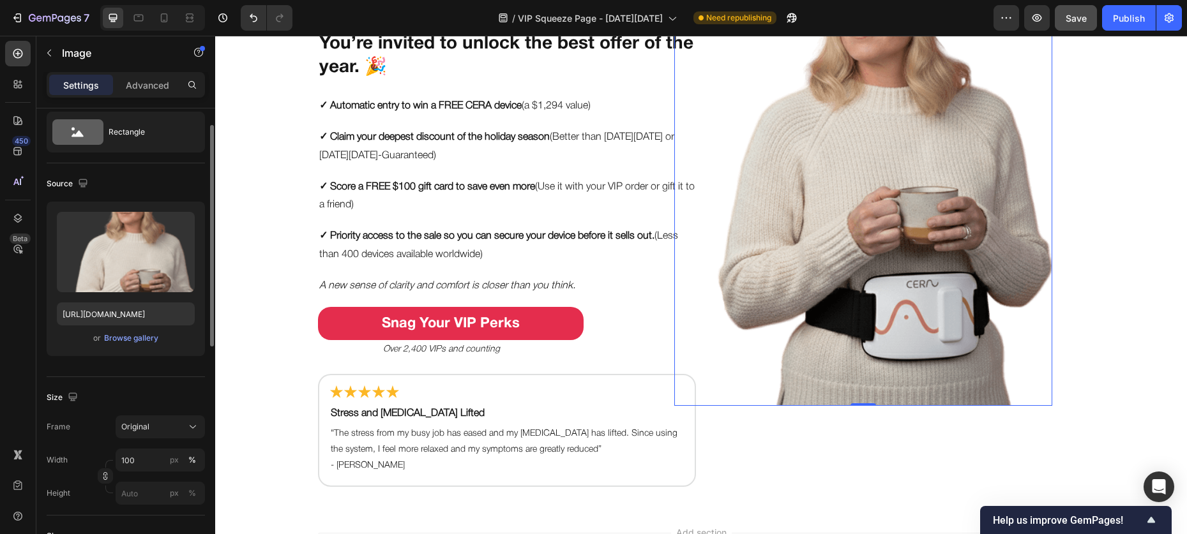
scroll to position [66, 0]
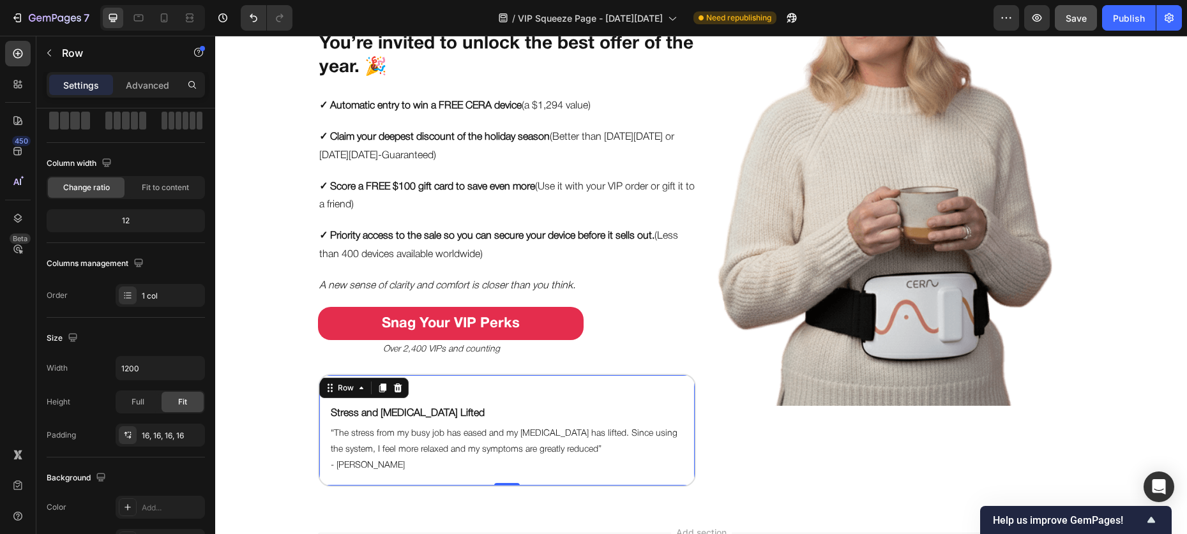
click at [553, 384] on div "Image Stress and Brain Fog Lifted Text Block “The stress from my busy job has e…" at bounding box center [507, 430] width 378 height 112
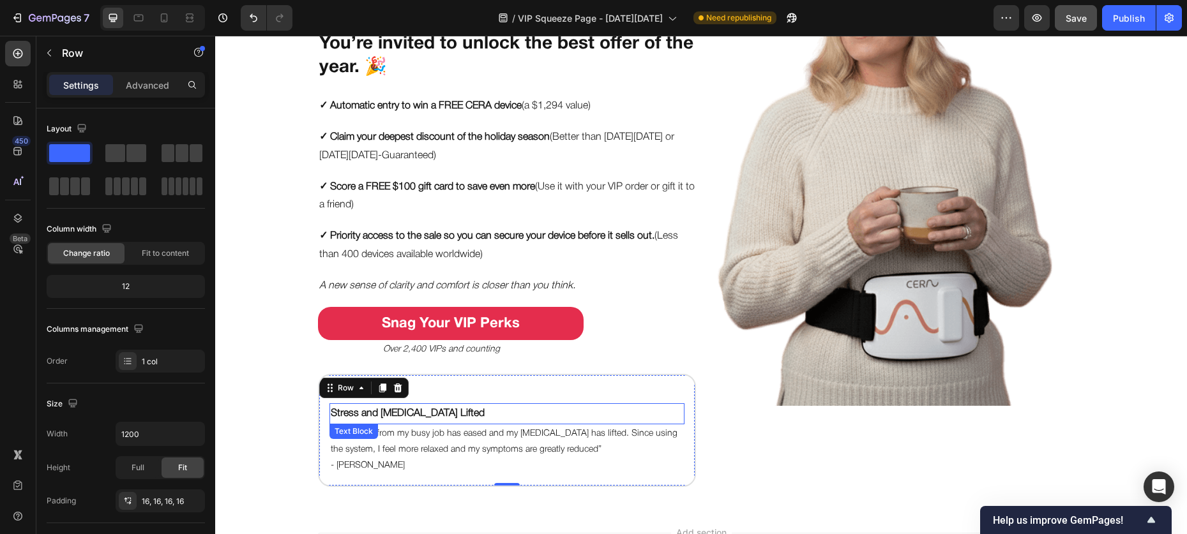
click at [422, 410] on strong "Stress and [MEDICAL_DATA] Lifted" at bounding box center [408, 413] width 154 height 9
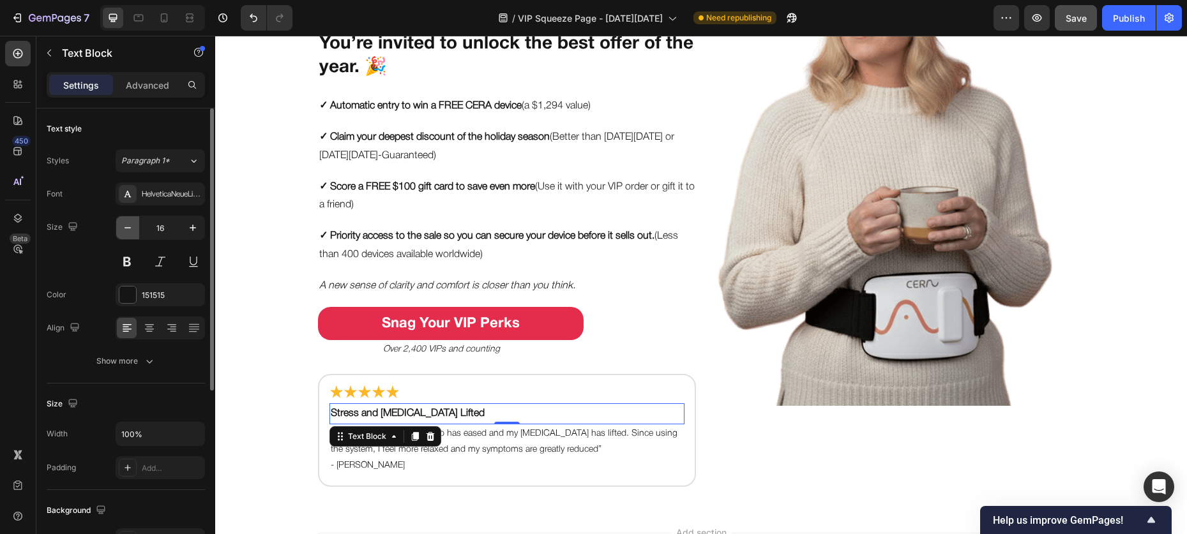
click at [130, 233] on icon "button" at bounding box center [127, 228] width 13 height 13
type input "14"
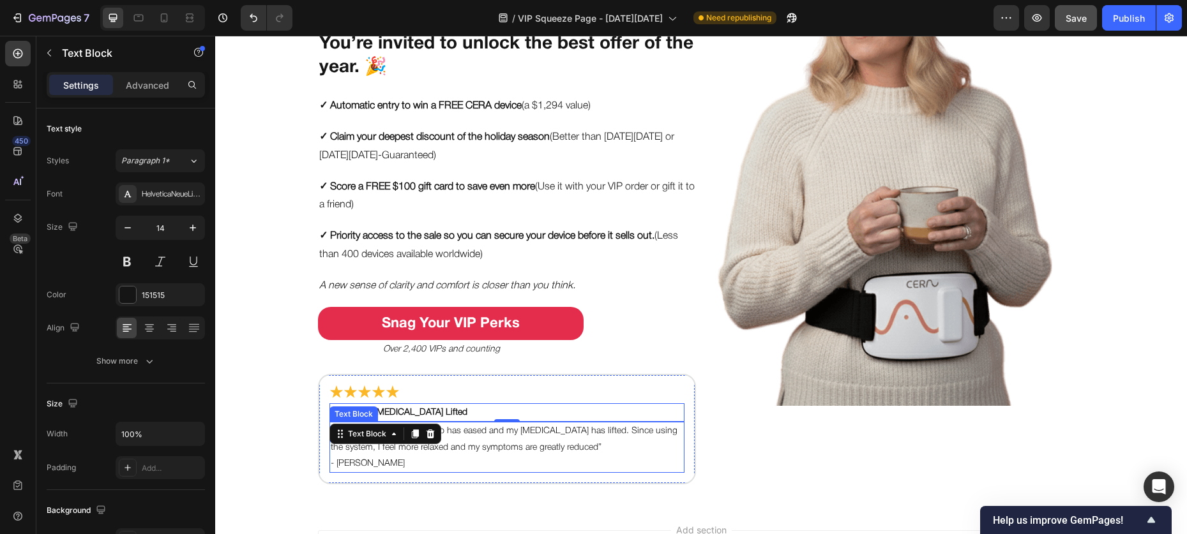
click at [507, 439] on p "“The stress from my busy job has eased and my [MEDICAL_DATA] has lifted. Since …" at bounding box center [507, 439] width 352 height 32
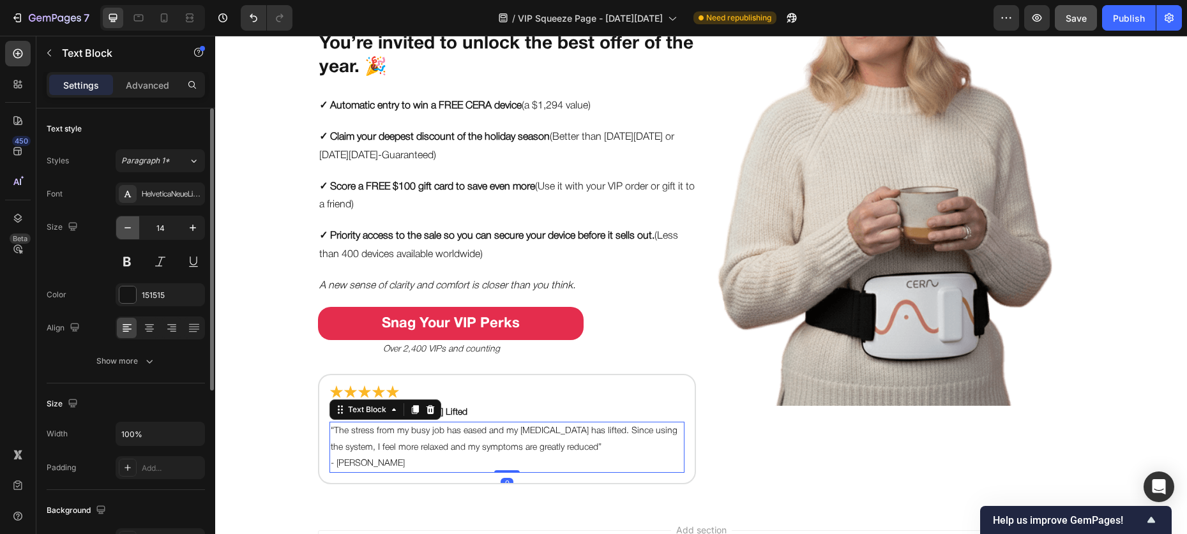
click at [132, 227] on icon "button" at bounding box center [127, 228] width 13 height 13
type input "12"
click at [126, 262] on button at bounding box center [127, 261] width 23 height 23
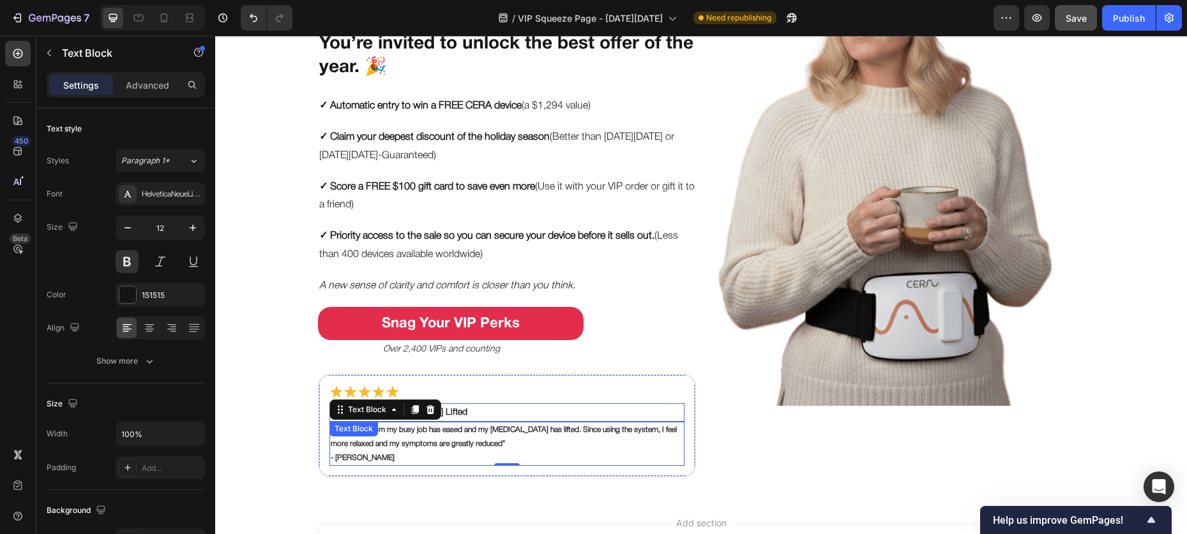
click at [490, 414] on p "Stress and [MEDICAL_DATA] Lifted" at bounding box center [507, 413] width 352 height 16
click at [447, 435] on p "“The stress from my busy job has eased and my [MEDICAL_DATA] has lifted. Since …" at bounding box center [507, 436] width 352 height 27
click at [449, 411] on p "Stress and [MEDICAL_DATA] Lifted" at bounding box center [507, 413] width 352 height 16
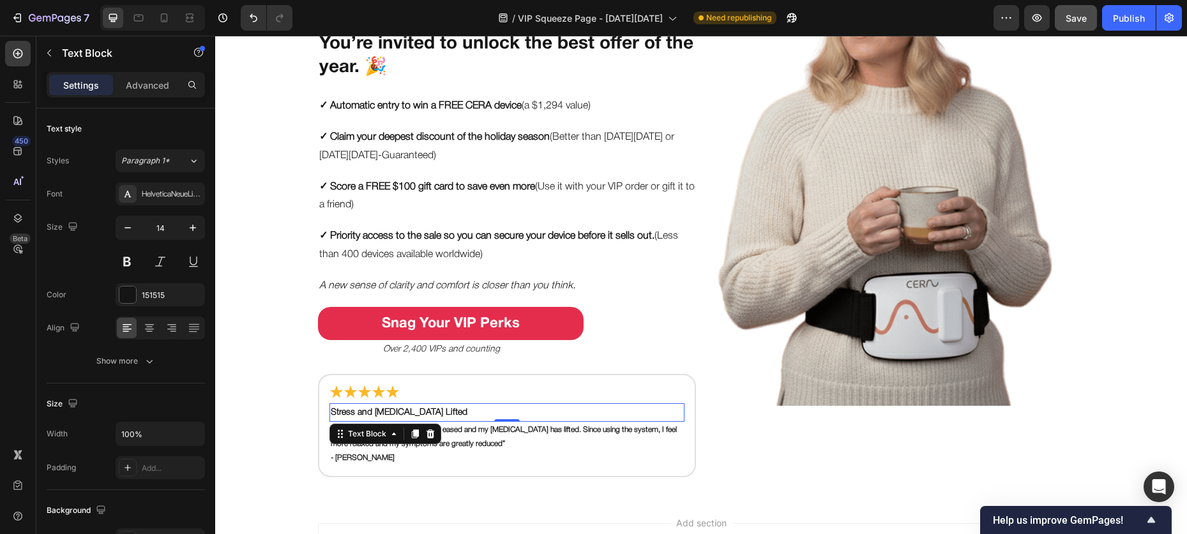
click at [421, 410] on strong "Stress and [MEDICAL_DATA] Lifted" at bounding box center [399, 413] width 137 height 8
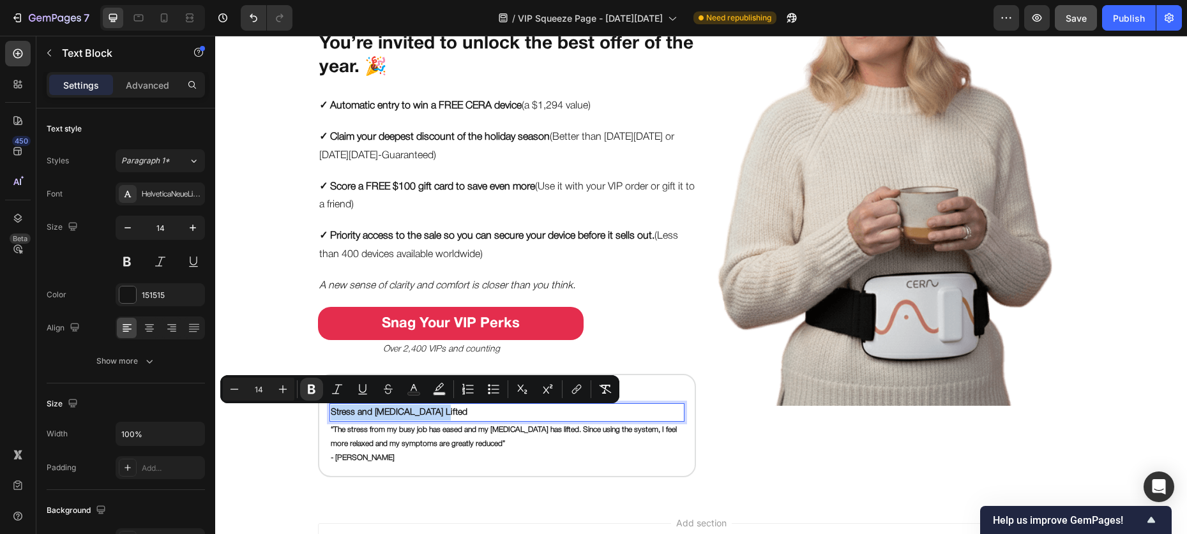
click at [421, 410] on strong "Stress and [MEDICAL_DATA] Lifted" at bounding box center [399, 413] width 137 height 8
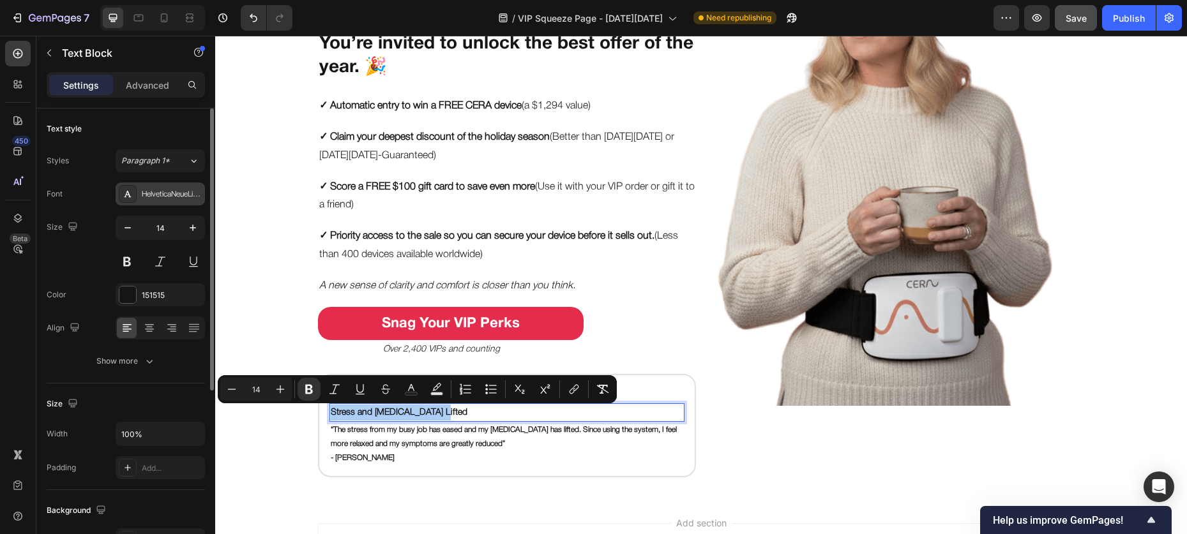
click at [162, 201] on div "HelveticaNeueLight" at bounding box center [160, 194] width 89 height 23
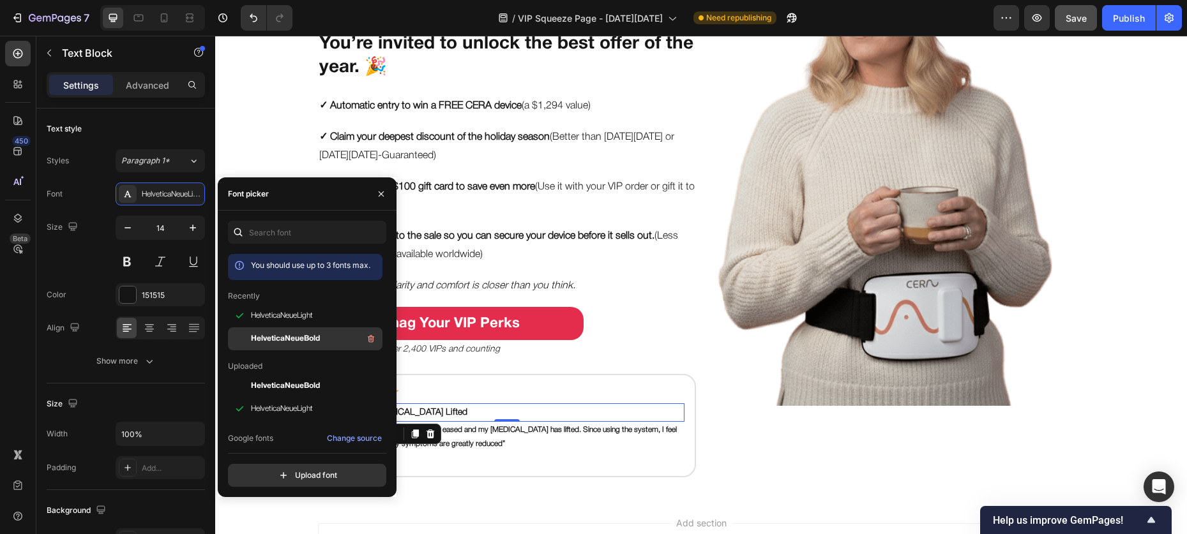
click at [275, 333] on span "HelveticaNeueBold" at bounding box center [285, 338] width 69 height 11
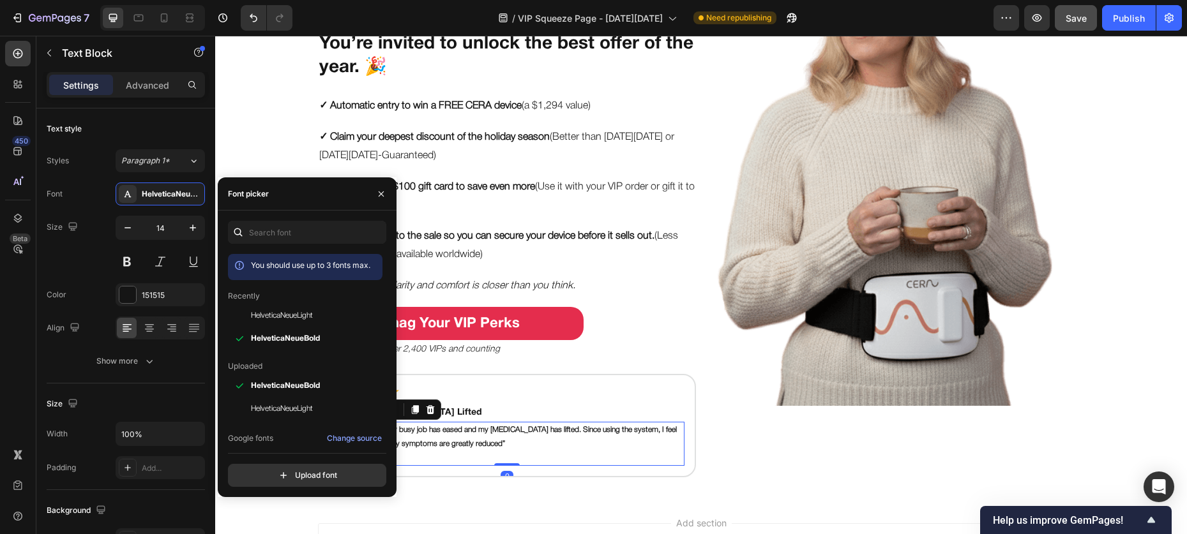
click at [533, 444] on p "“The stress from my busy job has eased and my [MEDICAL_DATA] has lifted. Since …" at bounding box center [507, 436] width 352 height 27
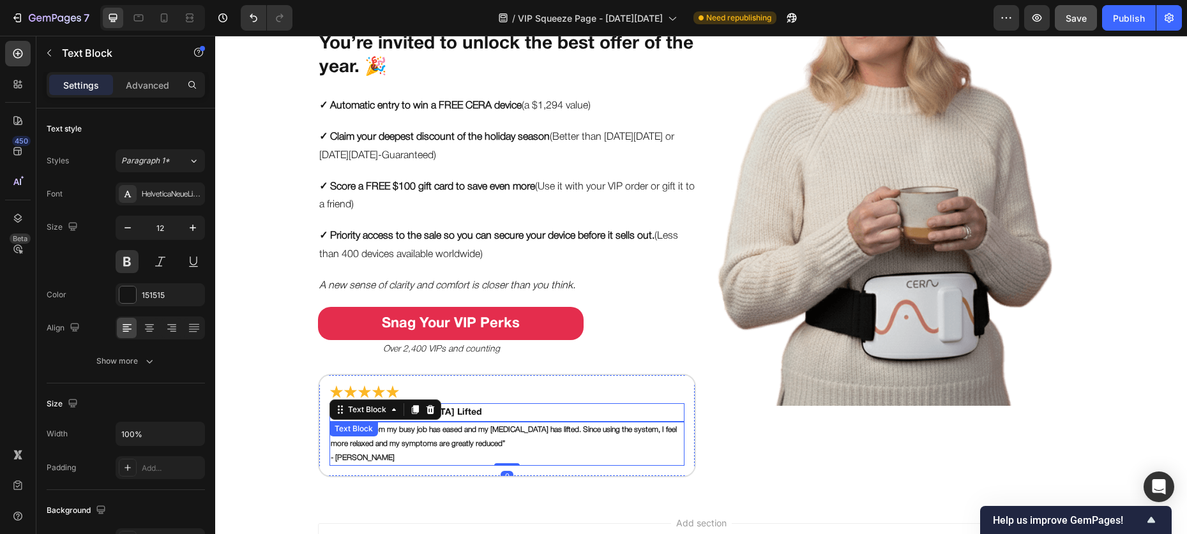
click at [459, 414] on p "Stress and [MEDICAL_DATA] Lifted" at bounding box center [507, 413] width 352 height 16
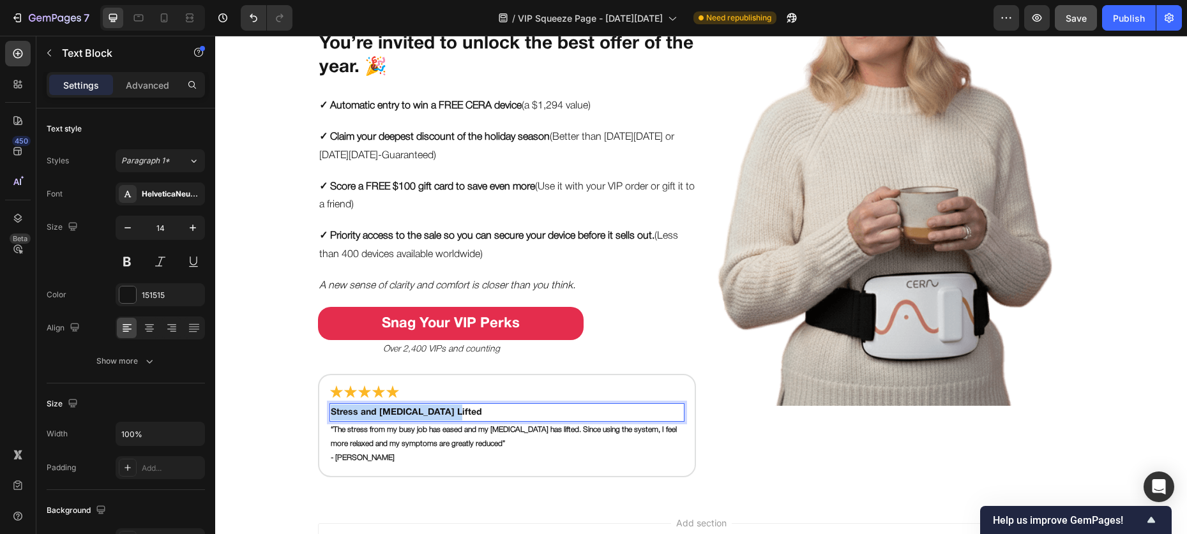
click at [453, 411] on p "Stress and [MEDICAL_DATA] Lifted" at bounding box center [507, 413] width 352 height 16
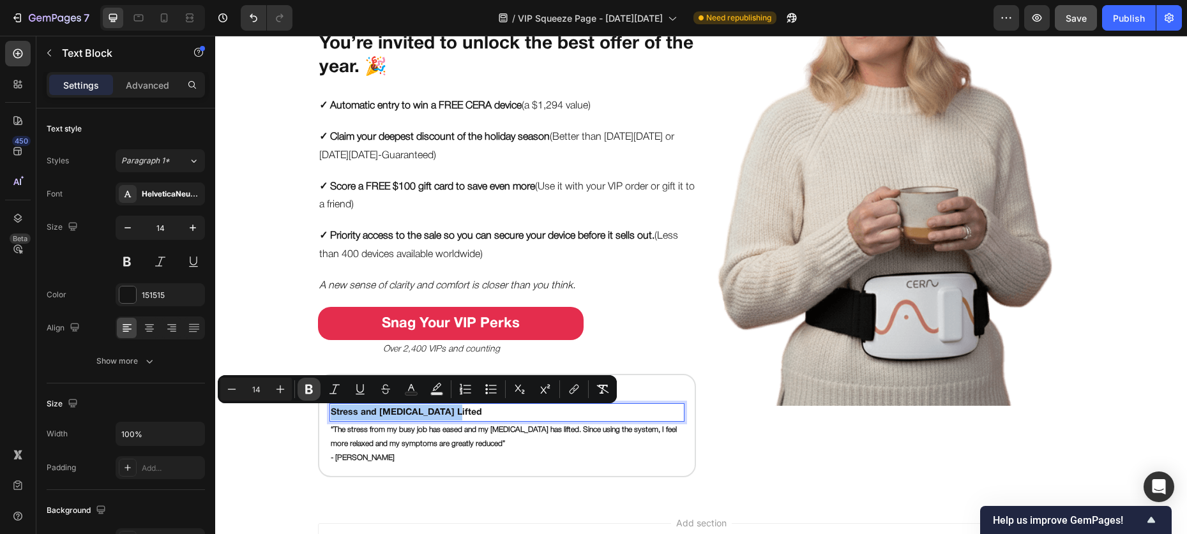
click at [311, 391] on icon "Editor contextual toolbar" at bounding box center [309, 390] width 8 height 10
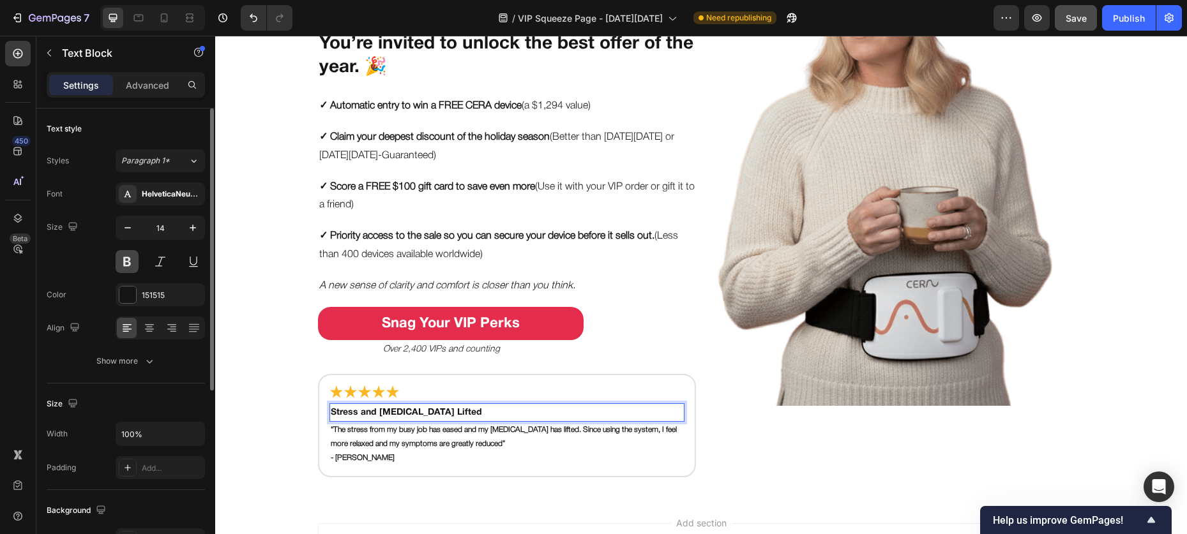
click at [130, 259] on button at bounding box center [127, 261] width 23 height 23
click at [100, 265] on div "Size 14" at bounding box center [126, 244] width 158 height 57
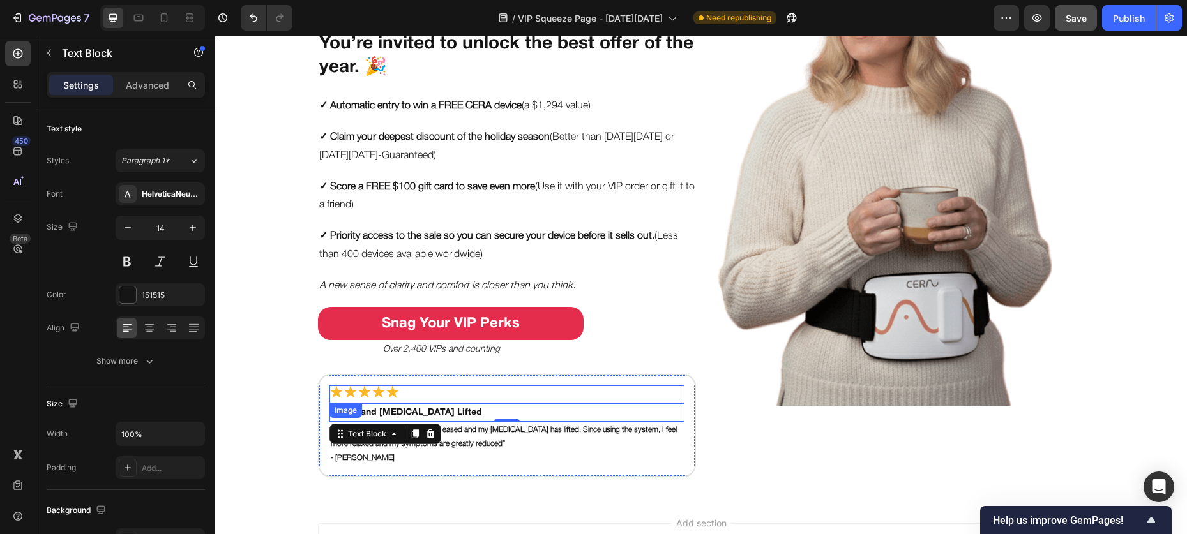
click at [363, 391] on img at bounding box center [364, 392] width 71 height 13
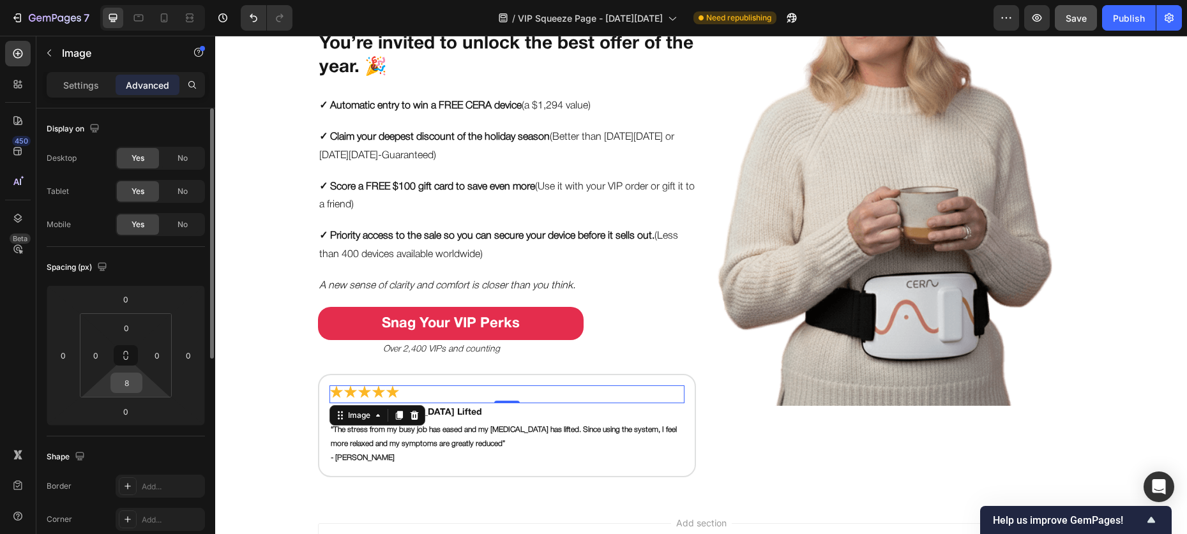
click at [128, 385] on input "8" at bounding box center [127, 382] width 26 height 19
type input "10"
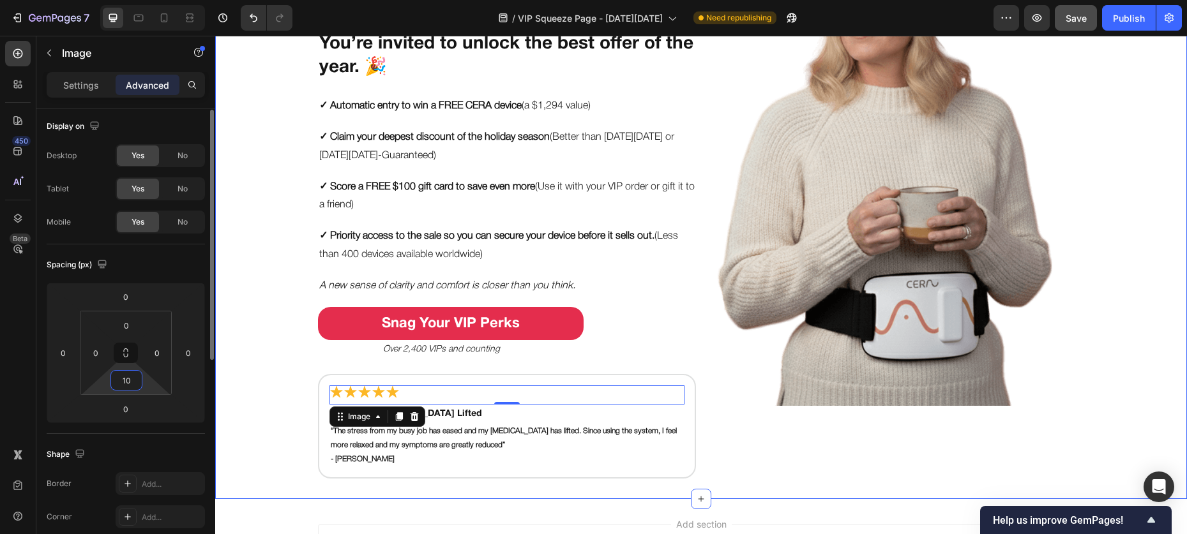
click at [267, 405] on div "Put Your Gut & Brain on the VIP List this Black Friday Heading You’re invited t…" at bounding box center [701, 191] width 972 height 575
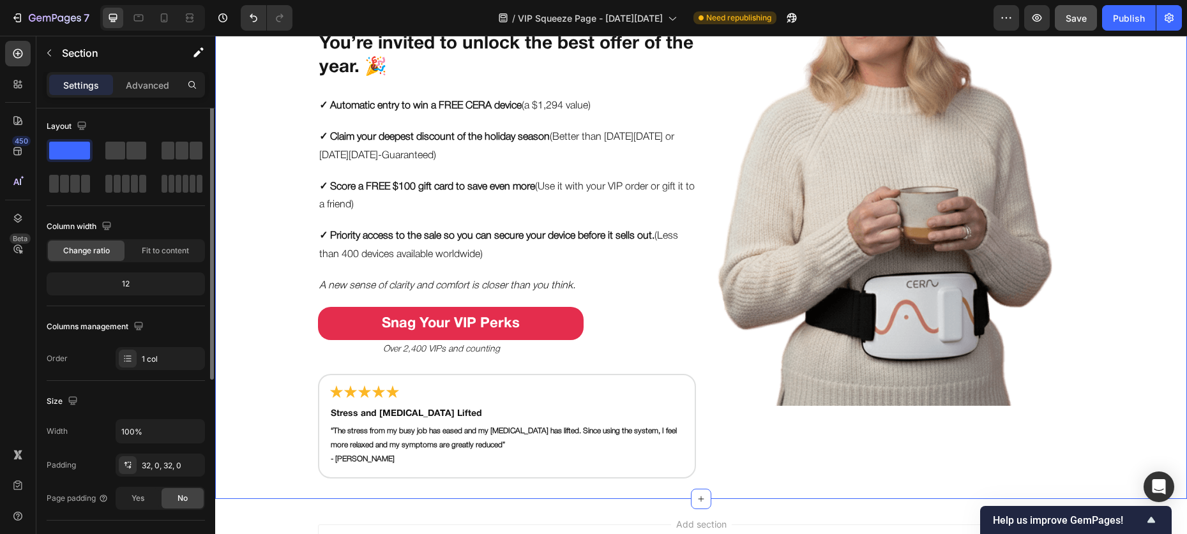
scroll to position [0, 0]
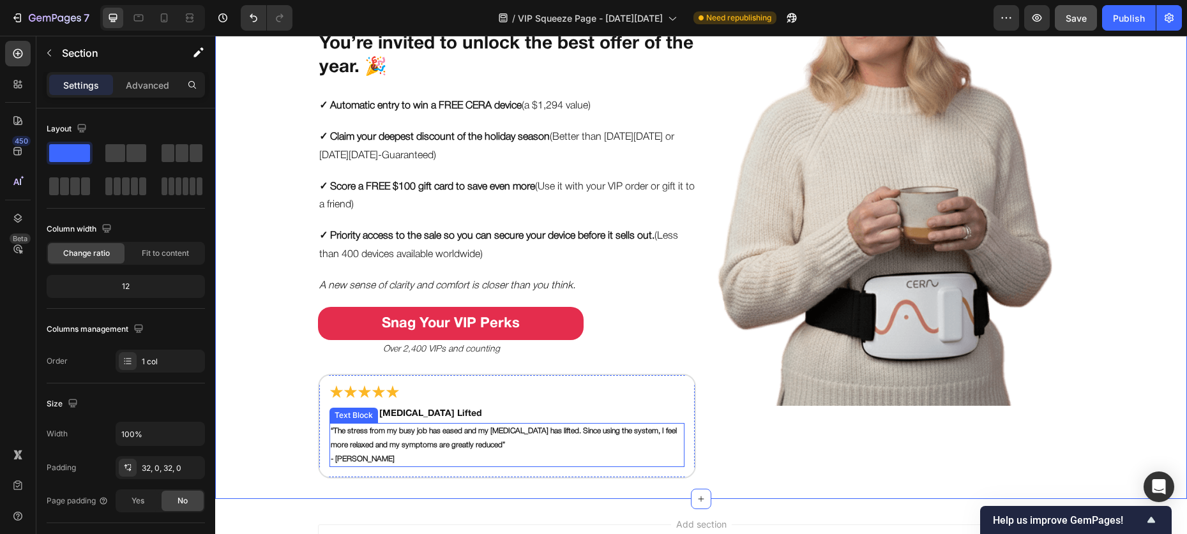
click at [389, 441] on p "“The stress from my busy job has eased and my [MEDICAL_DATA] has lifted. Since …" at bounding box center [507, 438] width 352 height 27
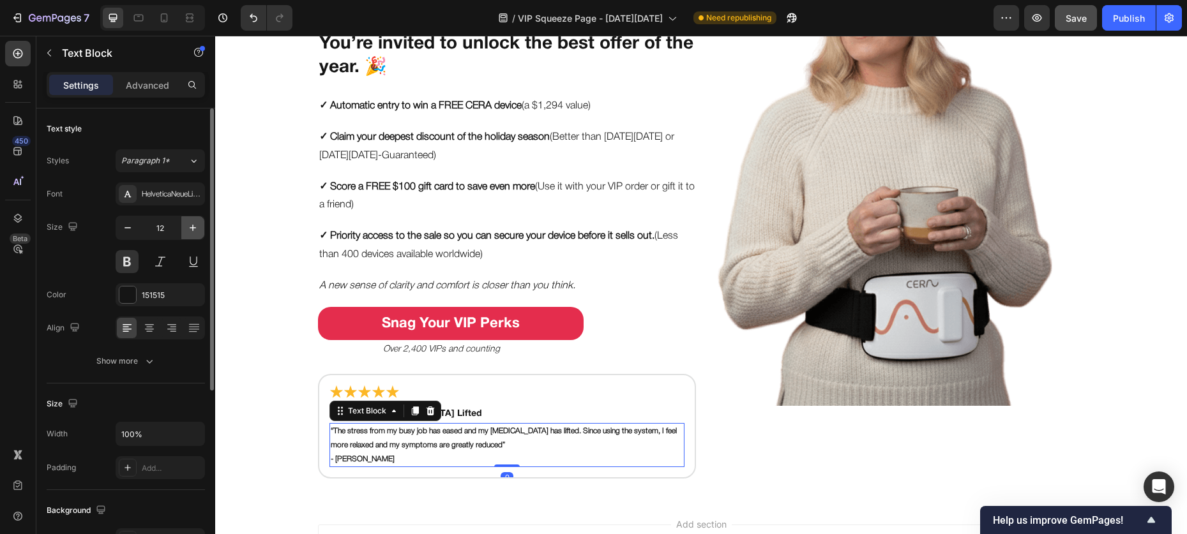
click at [194, 229] on icon "button" at bounding box center [192, 228] width 13 height 13
type input "14"
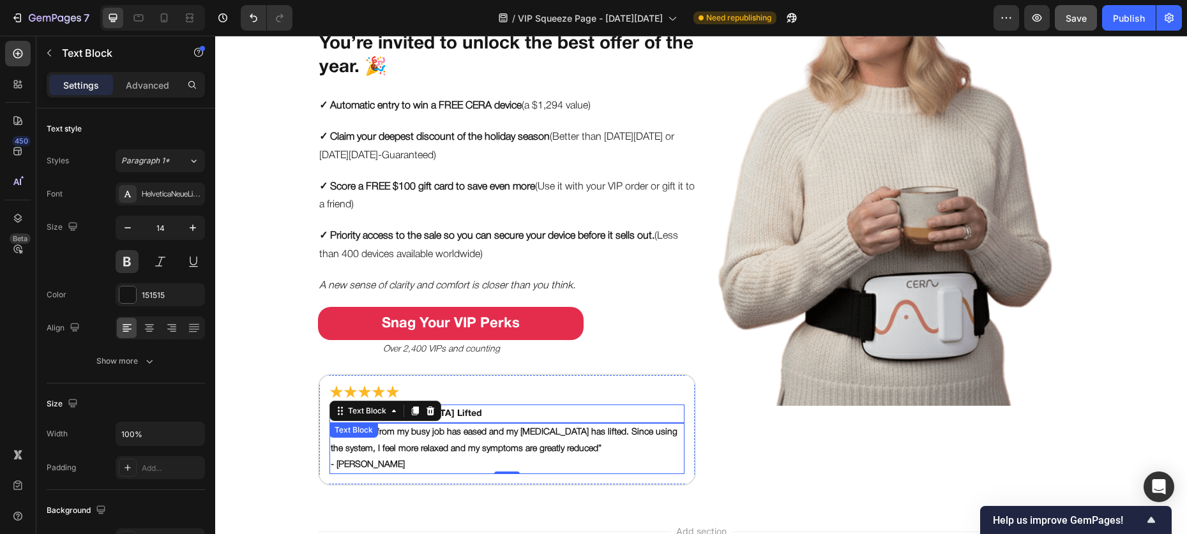
click at [443, 414] on p "Stress and [MEDICAL_DATA] Lifted" at bounding box center [507, 414] width 352 height 16
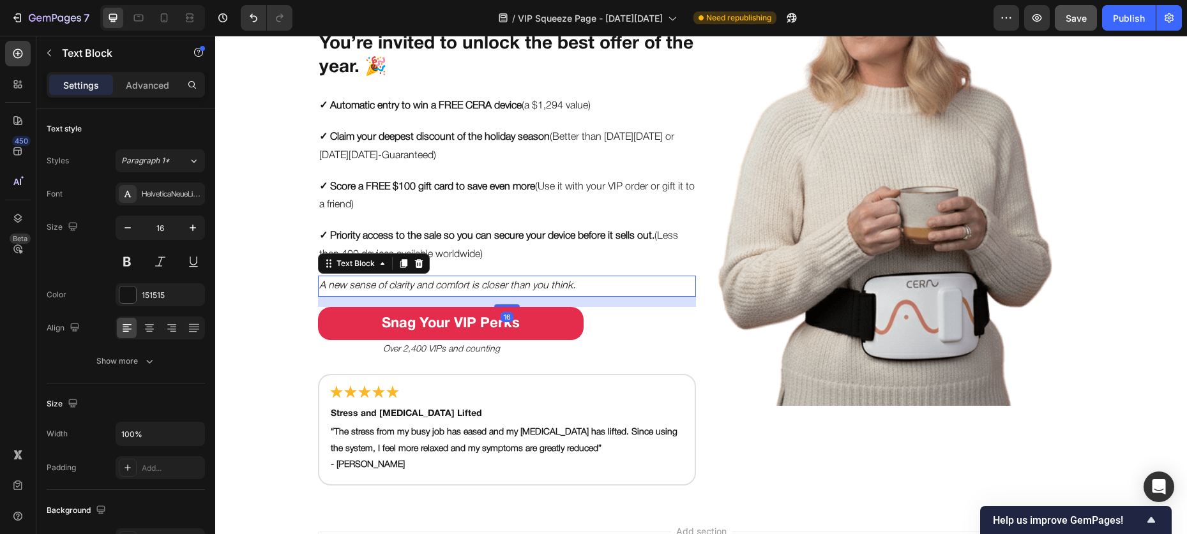
click at [369, 287] on icon "A new sense of clarity and comfort is closer than you think." at bounding box center [447, 286] width 256 height 9
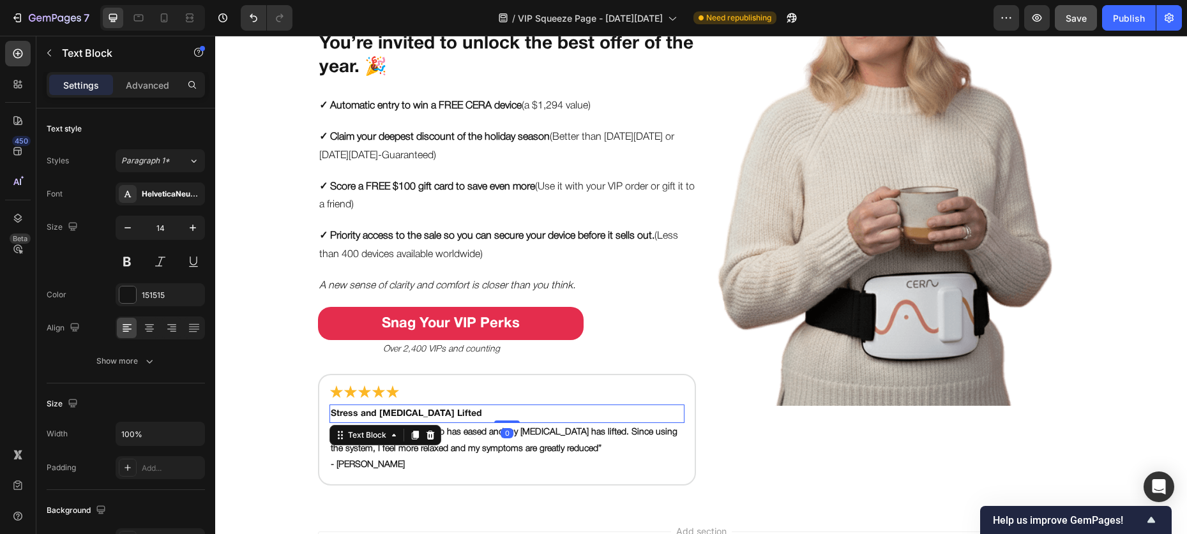
click at [371, 411] on p "Stress and [MEDICAL_DATA] Lifted" at bounding box center [507, 414] width 352 height 16
click at [195, 234] on button "button" at bounding box center [192, 227] width 23 height 23
type input "16"
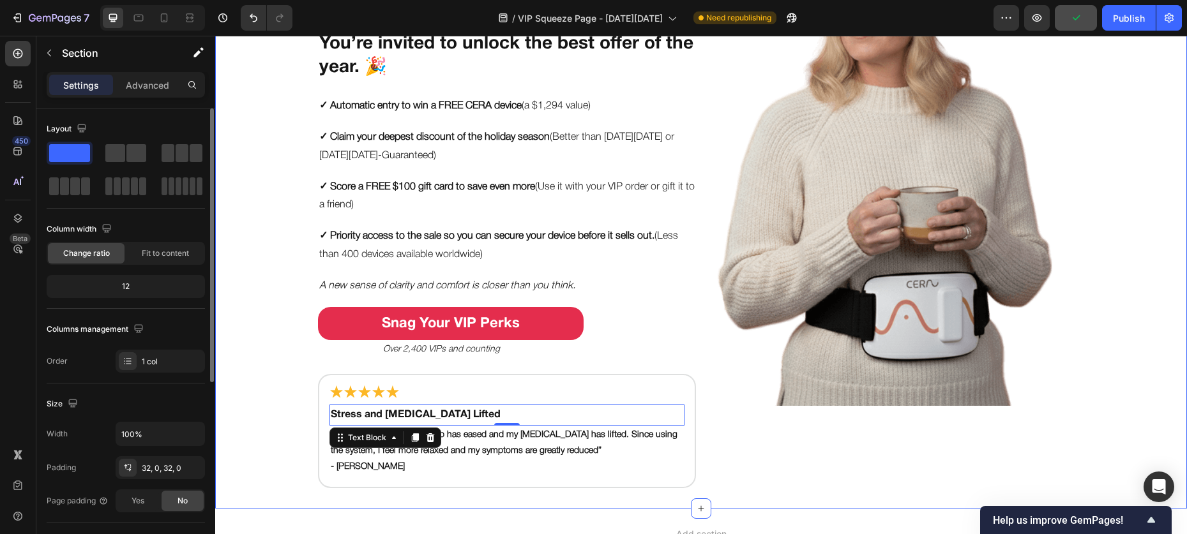
click at [287, 401] on div "Put Your Gut & Brain on the VIP List this Black Friday Heading You’re invited t…" at bounding box center [701, 196] width 972 height 584
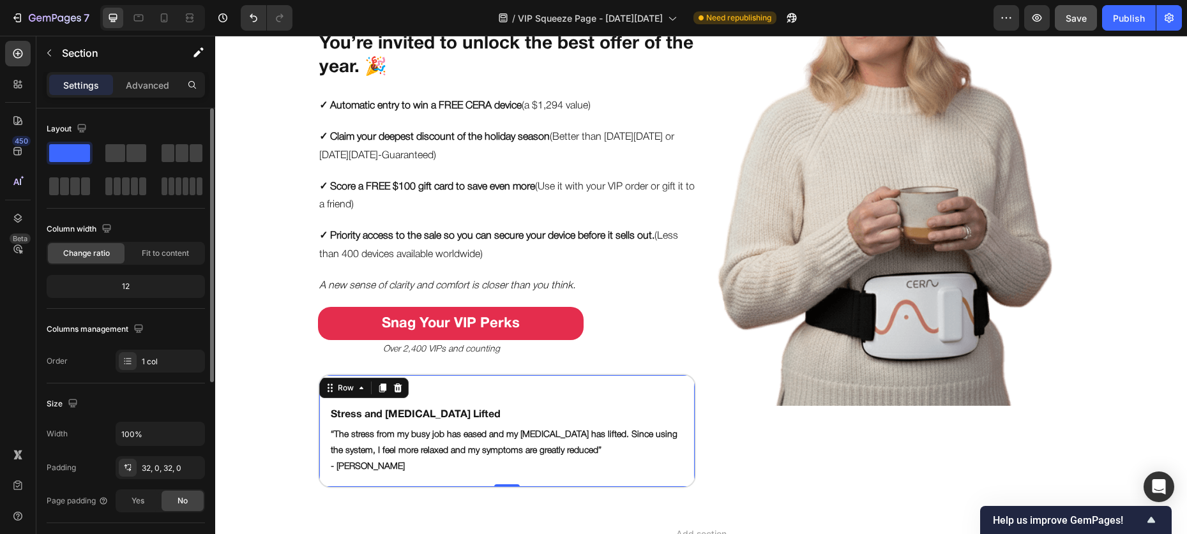
click at [524, 375] on div "Image Stress and Brain Fog Lifted Text Block “The stress from my busy job has e…" at bounding box center [507, 431] width 378 height 114
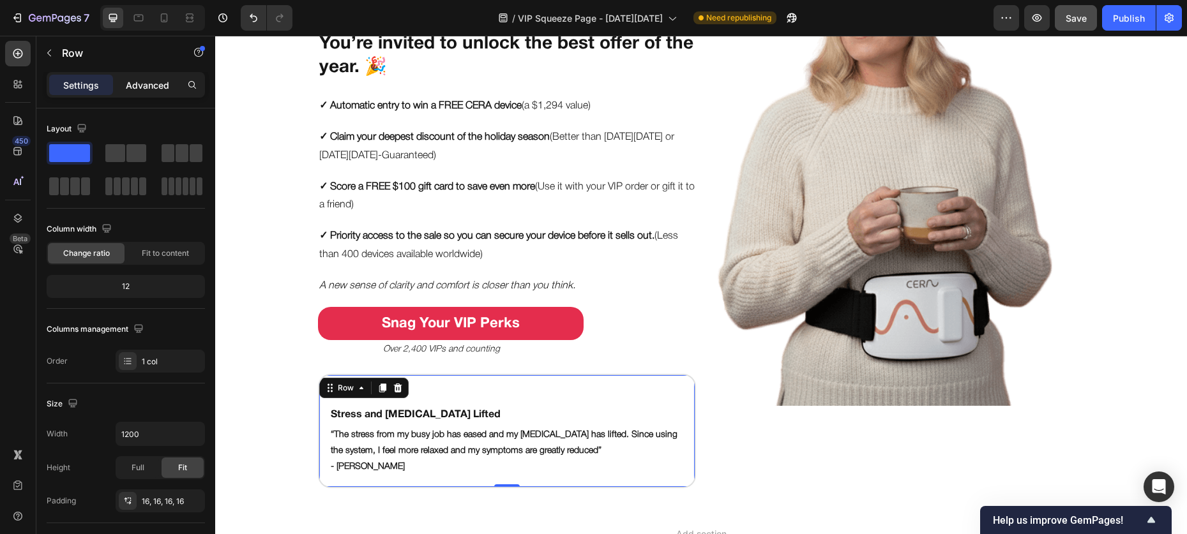
click at [146, 91] on div "Advanced" at bounding box center [148, 85] width 64 height 20
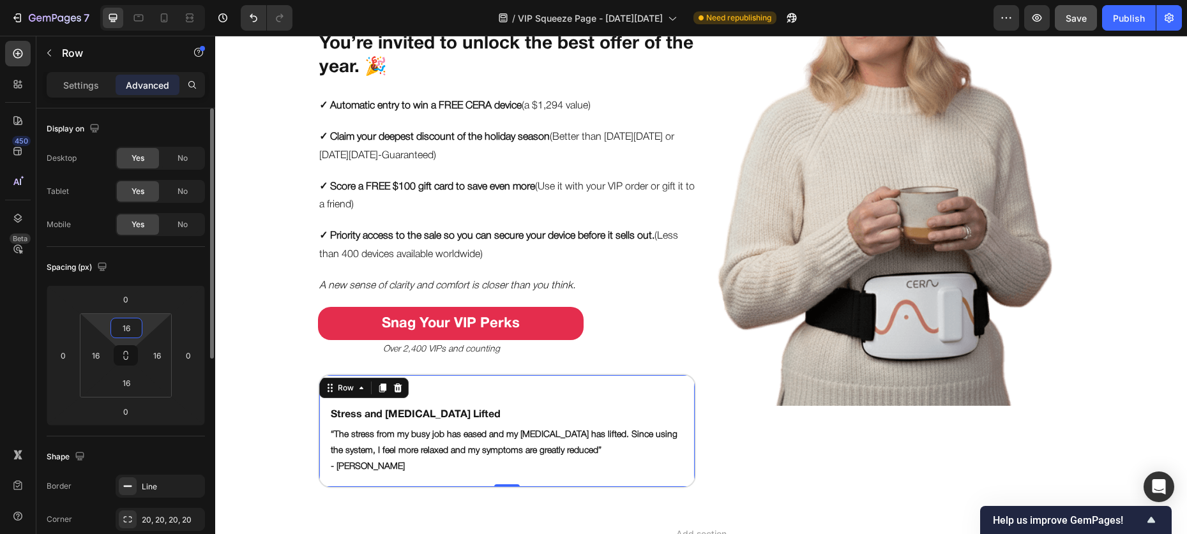
click at [126, 329] on input "16" at bounding box center [127, 328] width 26 height 19
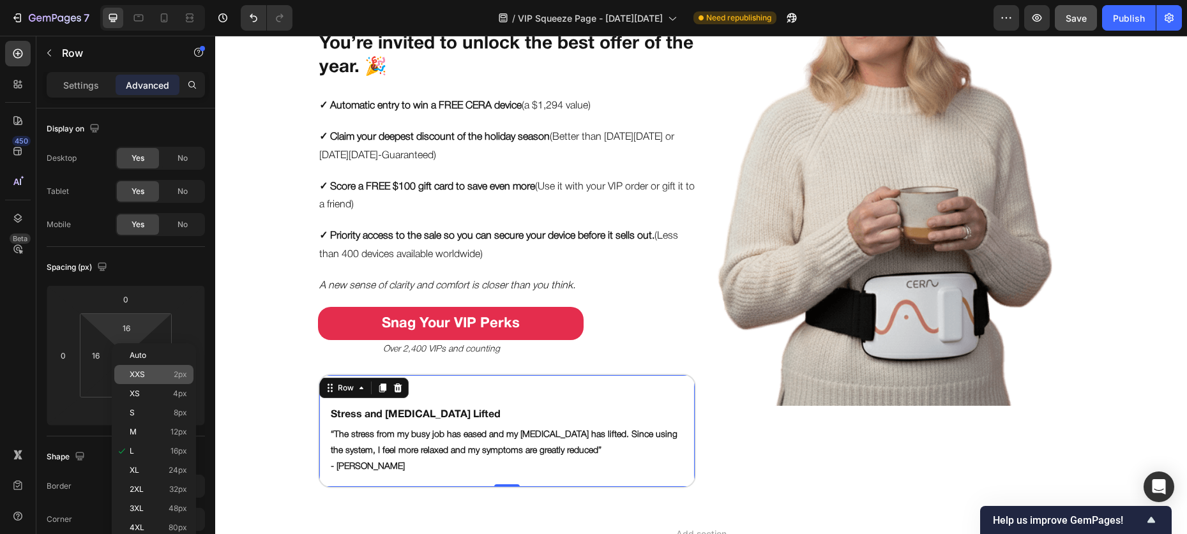
click at [135, 368] on div "XXS 2px" at bounding box center [153, 374] width 79 height 19
type input "2"
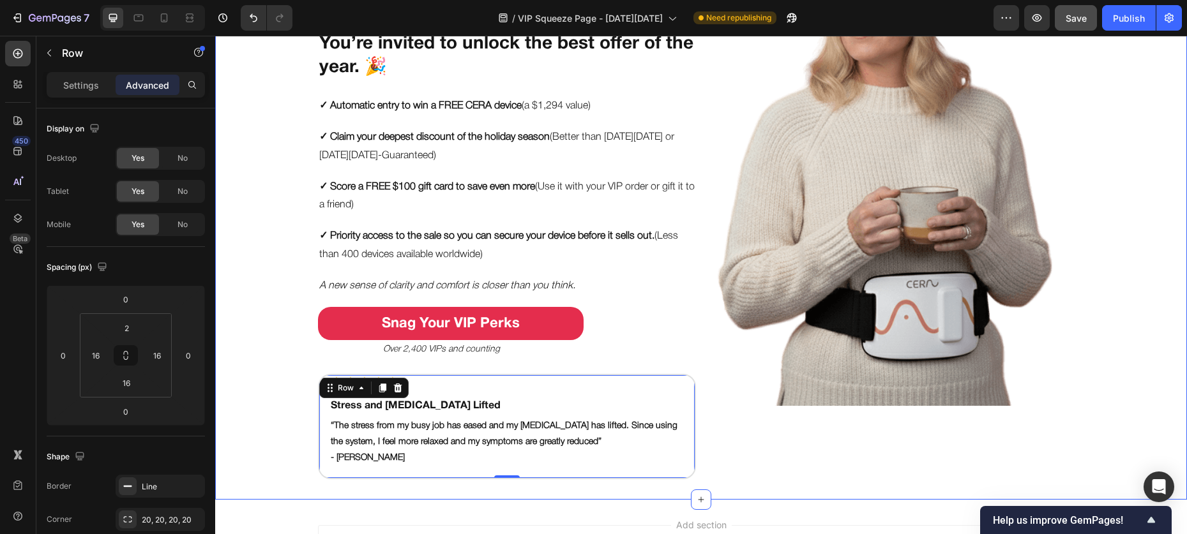
click at [248, 382] on div "Put Your Gut & Brain on the VIP List this Black Friday Heading You’re invited t…" at bounding box center [701, 191] width 972 height 575
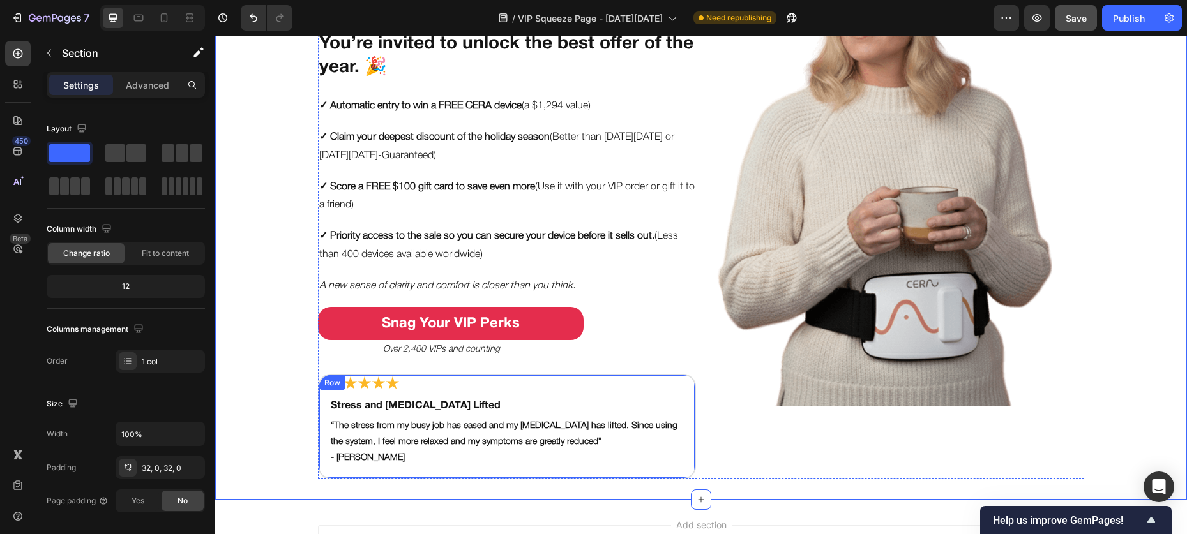
click at [318, 405] on div "Image Stress and [MEDICAL_DATA] Lifted Text Block “The stress from my busy job …" at bounding box center [507, 426] width 378 height 105
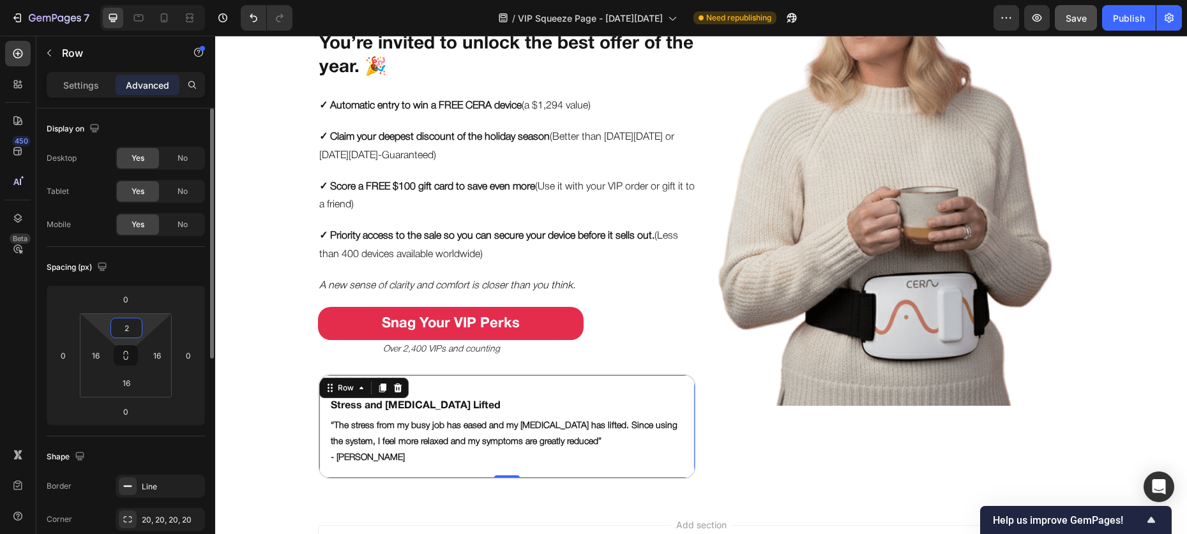
click at [121, 329] on input "2" at bounding box center [127, 328] width 26 height 19
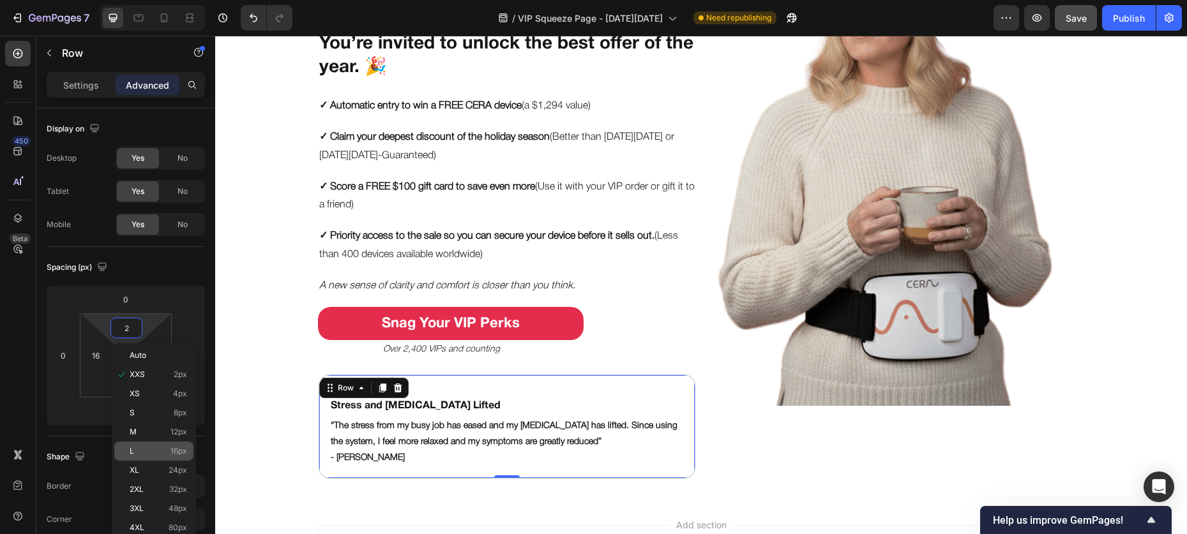
click at [135, 444] on div "L 16px" at bounding box center [153, 451] width 79 height 19
type input "16"
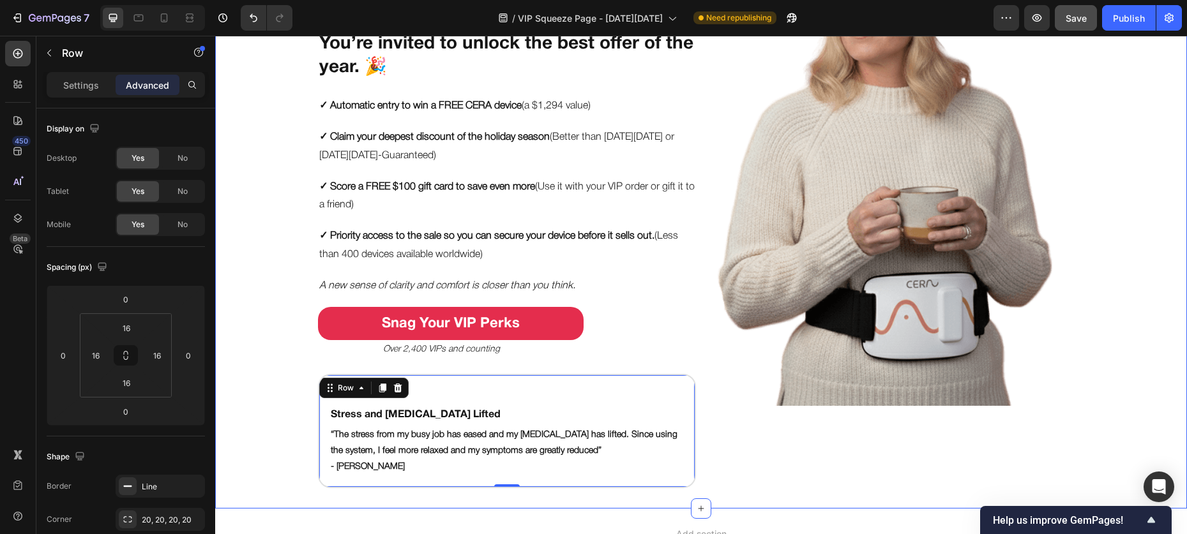
click at [271, 402] on div "Put Your Gut & Brain on the VIP List this Black Friday Heading You’re invited t…" at bounding box center [701, 196] width 972 height 584
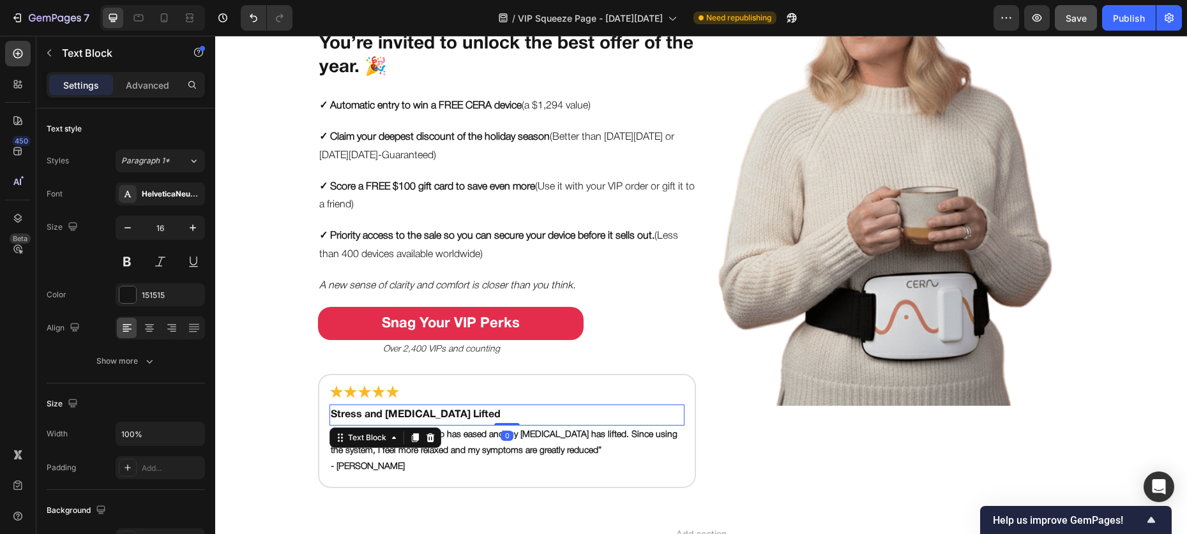
click at [434, 410] on p "Stress and [MEDICAL_DATA] Lifted" at bounding box center [507, 415] width 352 height 19
click at [144, 82] on p "Advanced" at bounding box center [147, 85] width 43 height 13
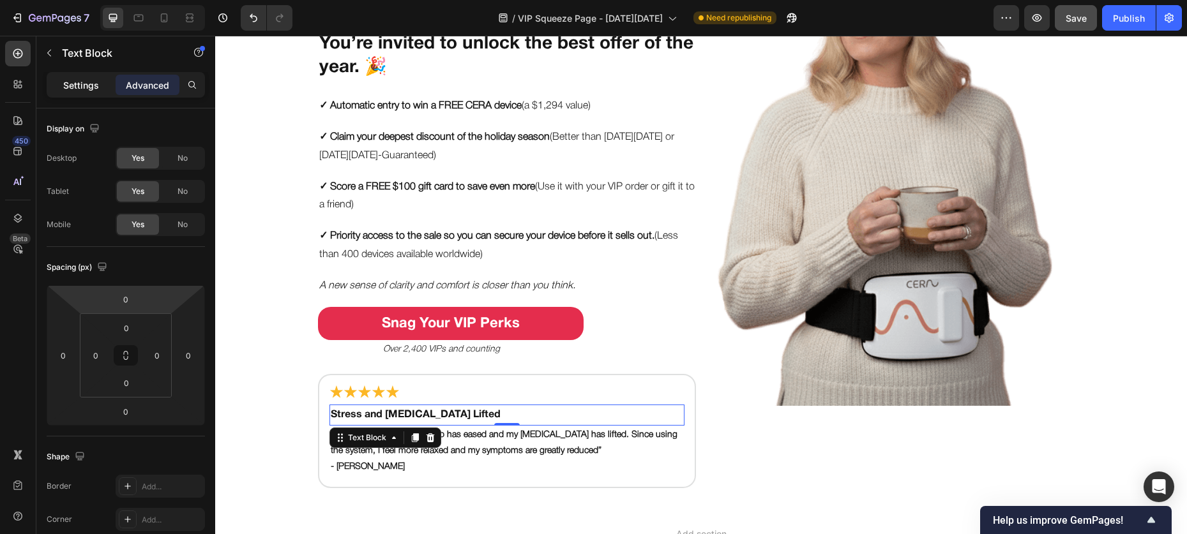
click at [82, 84] on p "Settings" at bounding box center [81, 85] width 36 height 13
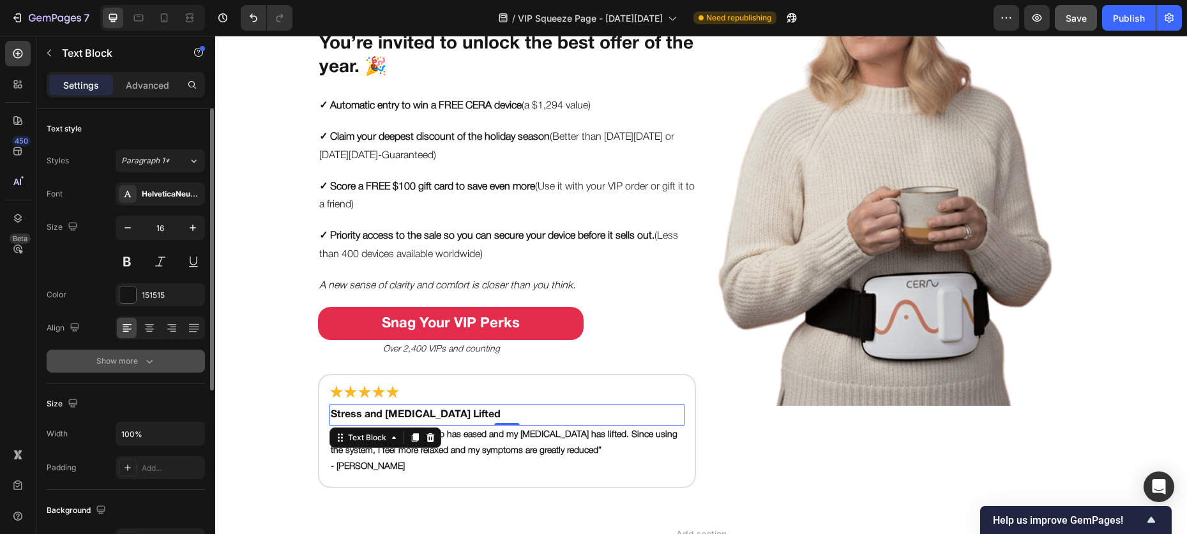
click at [144, 364] on icon "button" at bounding box center [149, 361] width 13 height 13
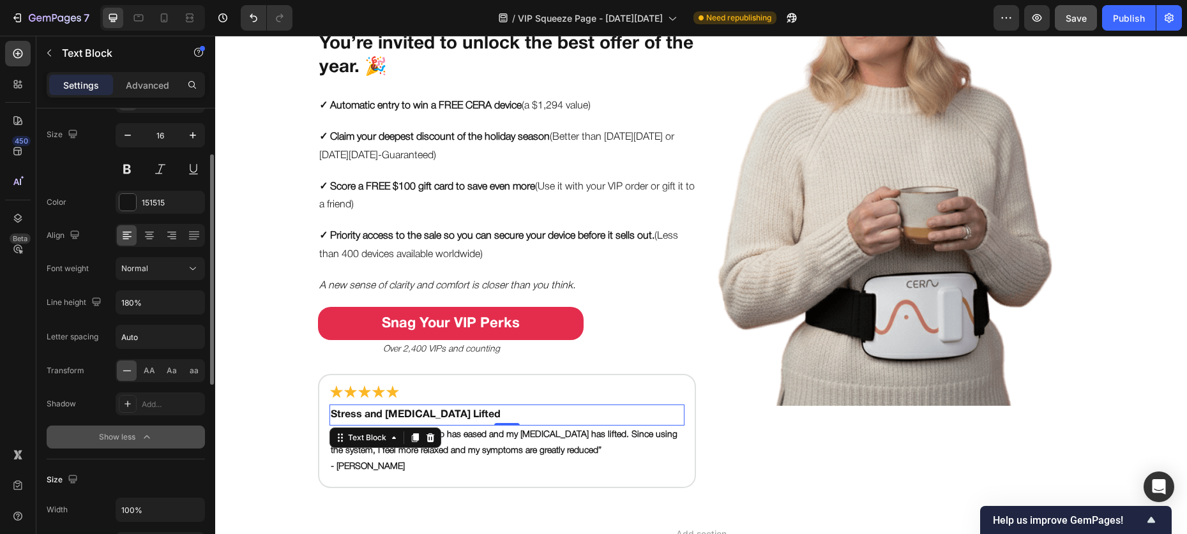
scroll to position [176, 0]
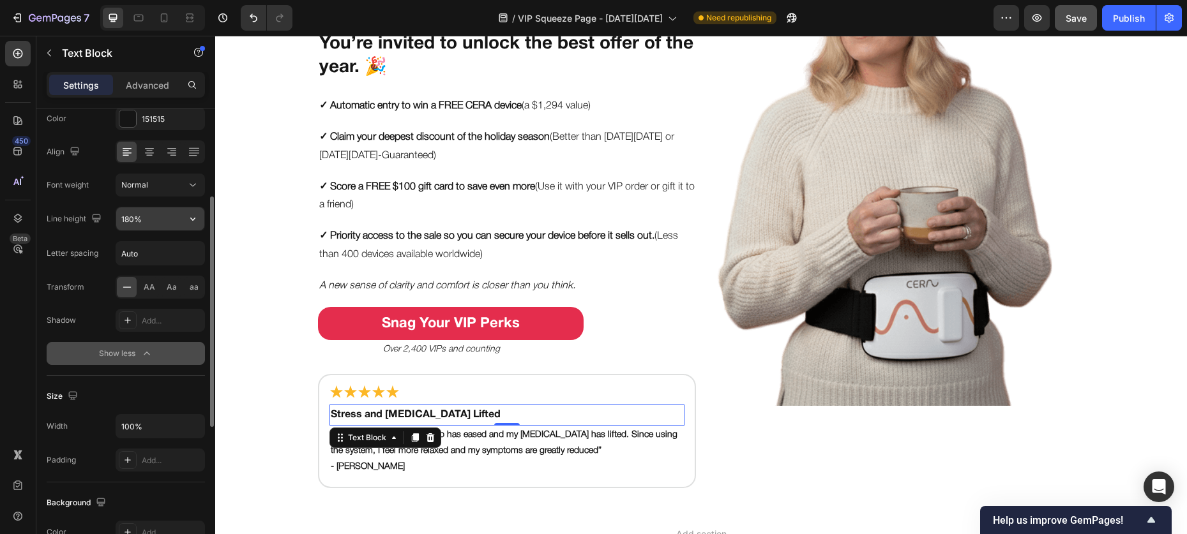
click at [155, 214] on input "180%" at bounding box center [160, 218] width 88 height 23
click at [187, 218] on icon "button" at bounding box center [192, 219] width 13 height 13
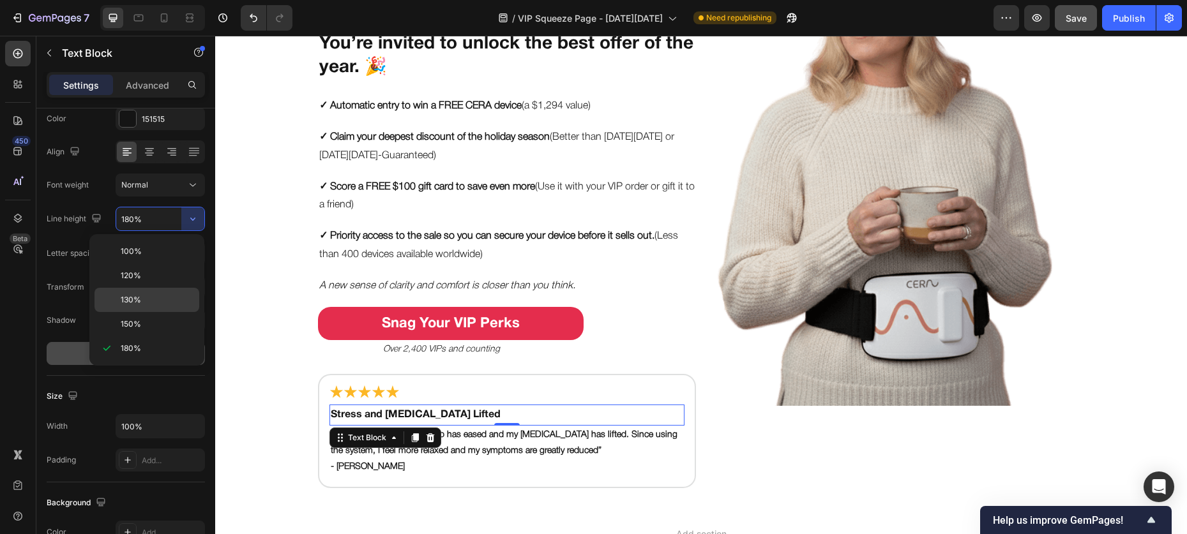
click at [152, 293] on div "130%" at bounding box center [146, 300] width 105 height 24
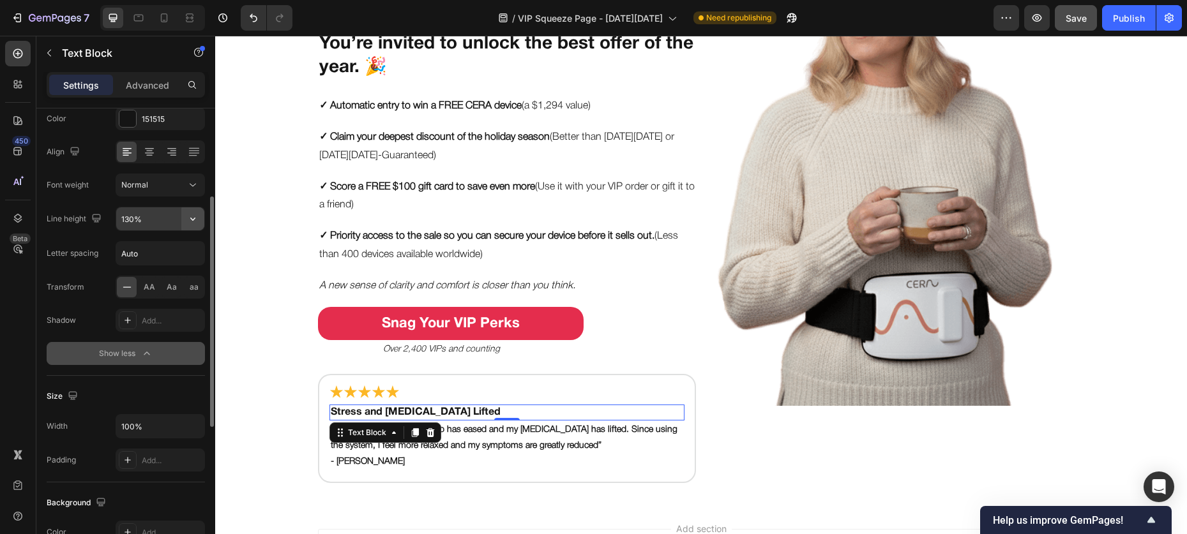
click at [181, 223] on button "button" at bounding box center [192, 218] width 23 height 23
click at [191, 218] on icon "button" at bounding box center [192, 219] width 5 height 3
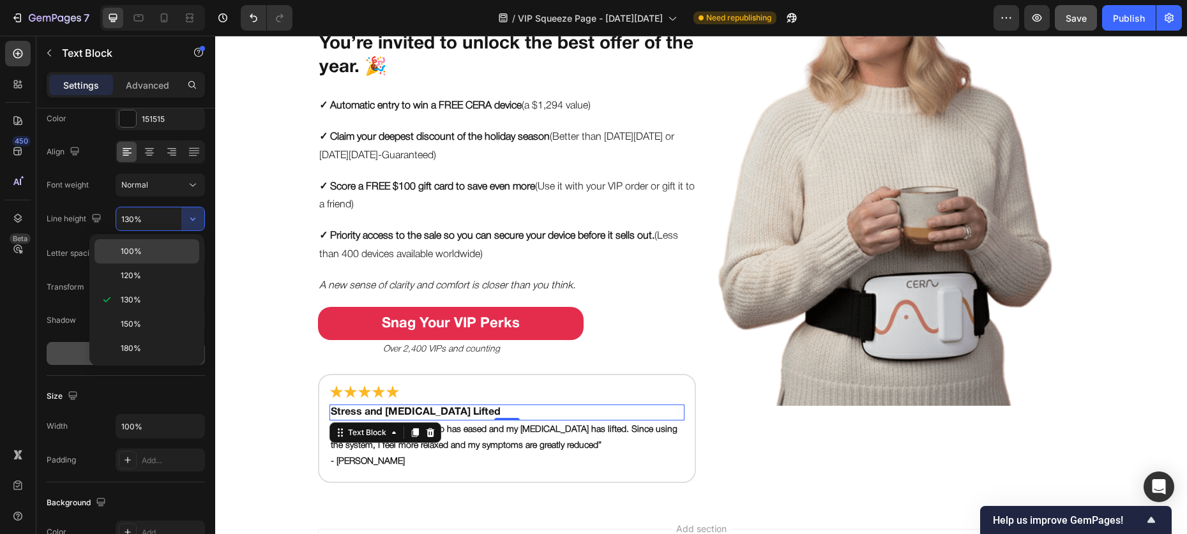
click at [169, 244] on div "100%" at bounding box center [146, 251] width 105 height 24
type input "100%"
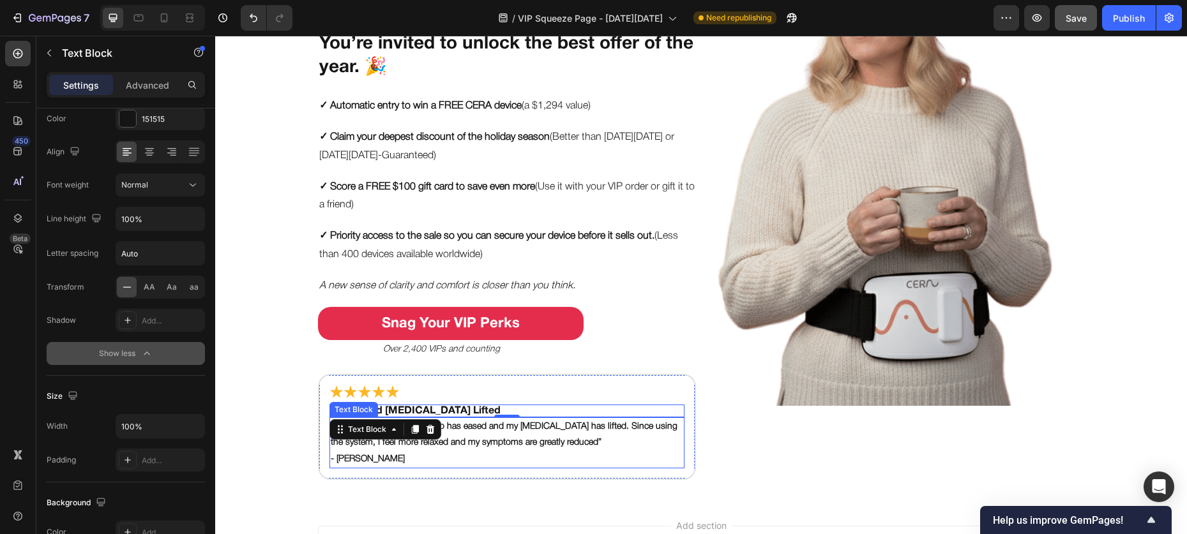
click at [418, 442] on p "“The stress from my busy job has eased and my [MEDICAL_DATA] has lifted. Since …" at bounding box center [507, 435] width 352 height 32
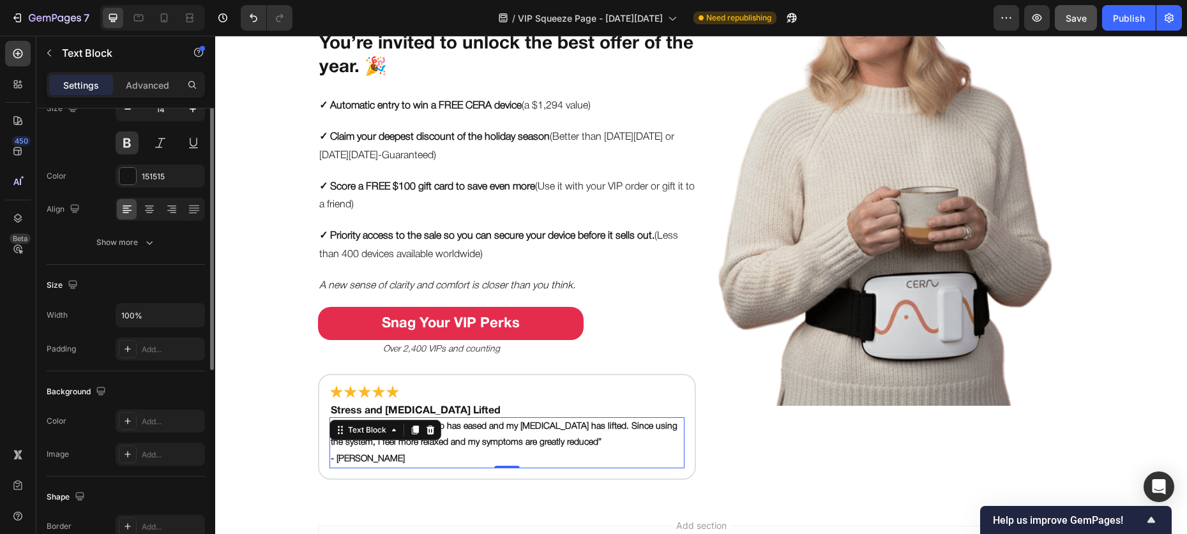
scroll to position [61, 0]
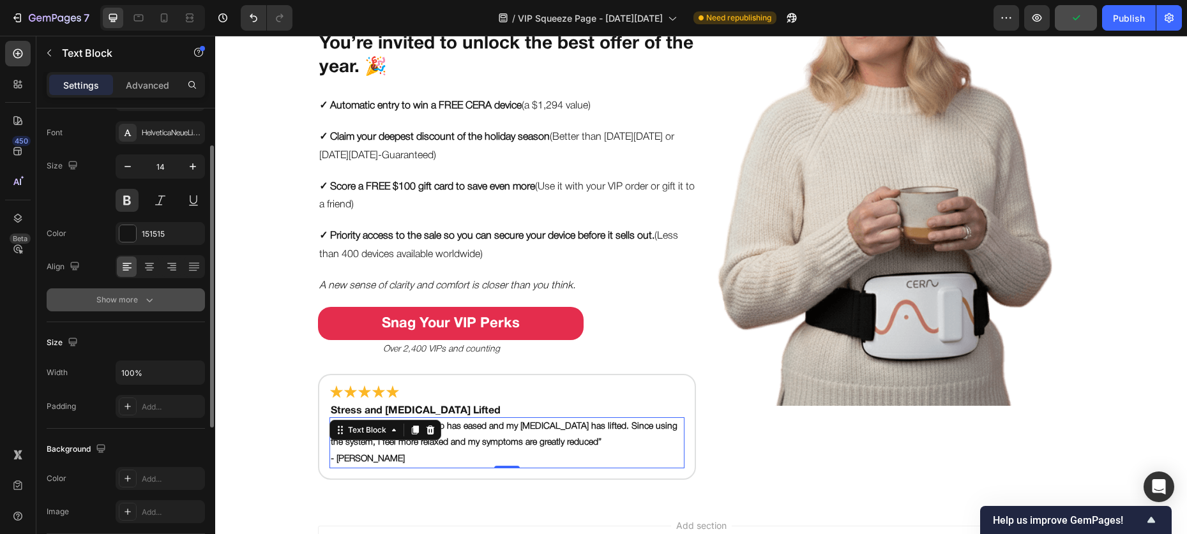
click at [117, 306] on div "Show more" at bounding box center [125, 300] width 59 height 13
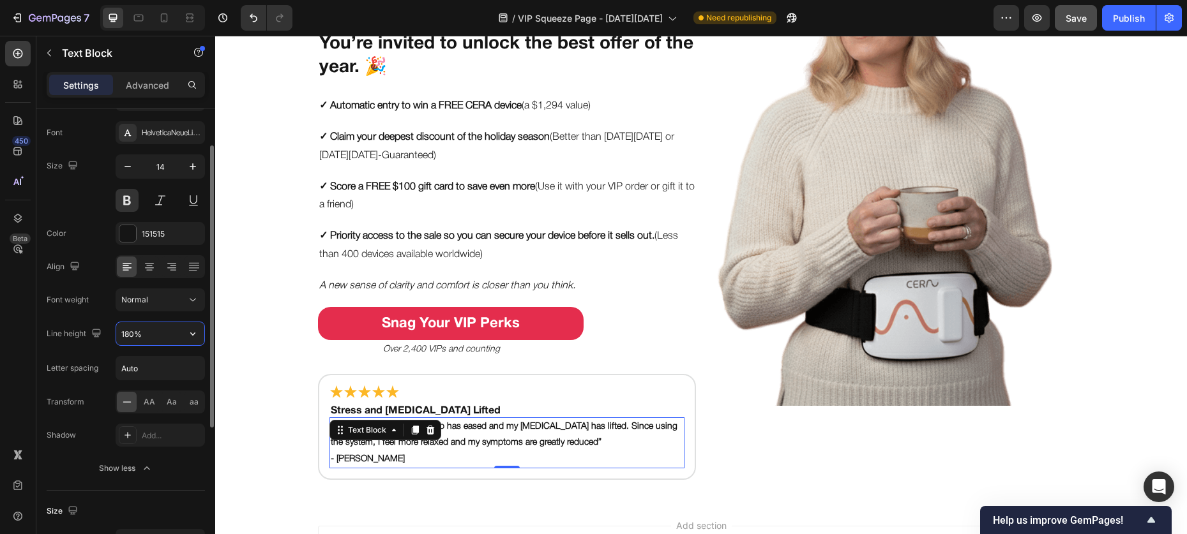
click at [168, 333] on input "180%" at bounding box center [160, 333] width 88 height 23
click at [188, 333] on icon "button" at bounding box center [192, 333] width 13 height 13
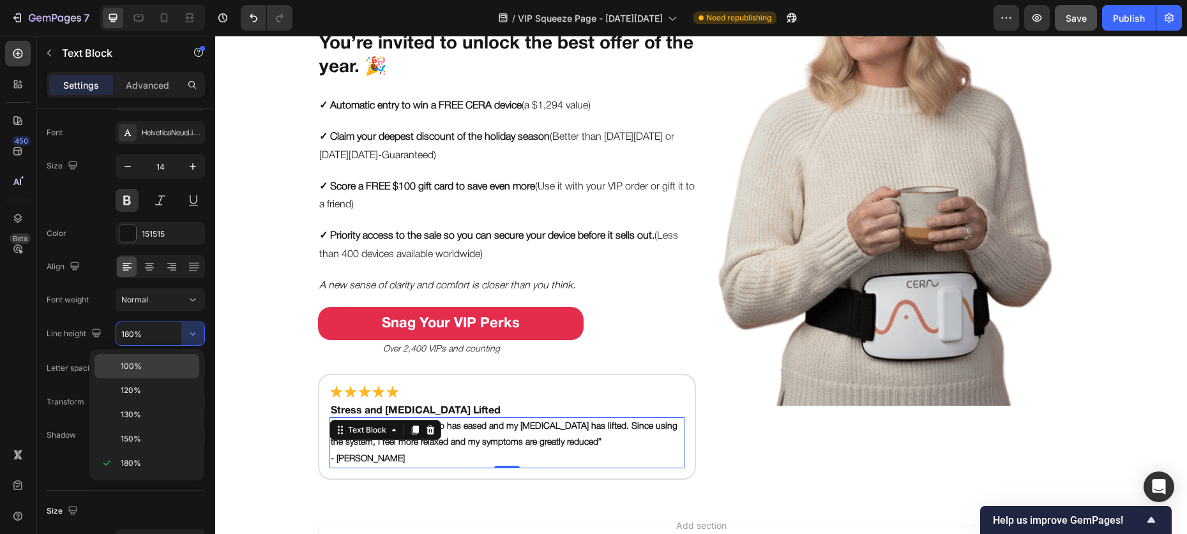
click at [162, 370] on p "100%" at bounding box center [157, 366] width 73 height 11
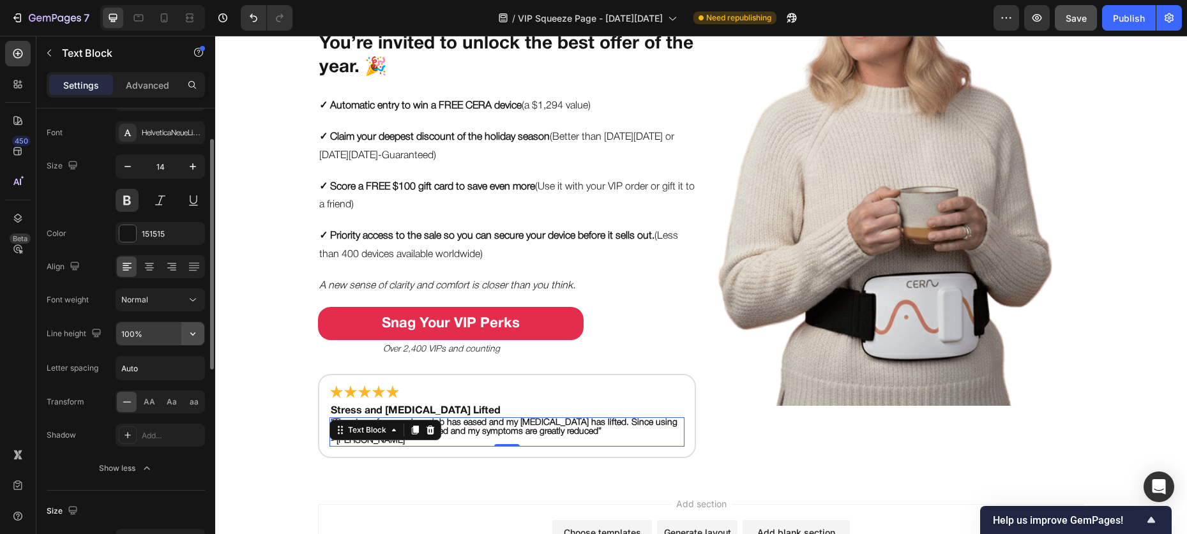
drag, startPoint x: 183, startPoint y: 345, endPoint x: 190, endPoint y: 336, distance: 11.4
click at [190, 336] on icon "button" at bounding box center [192, 333] width 13 height 13
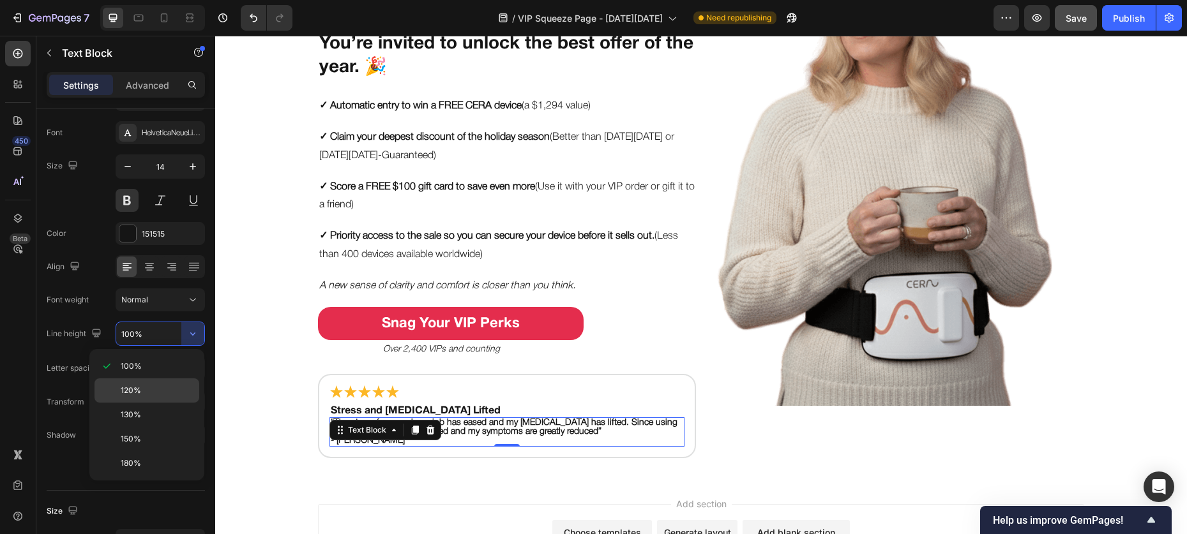
click at [162, 389] on p "120%" at bounding box center [157, 390] width 73 height 11
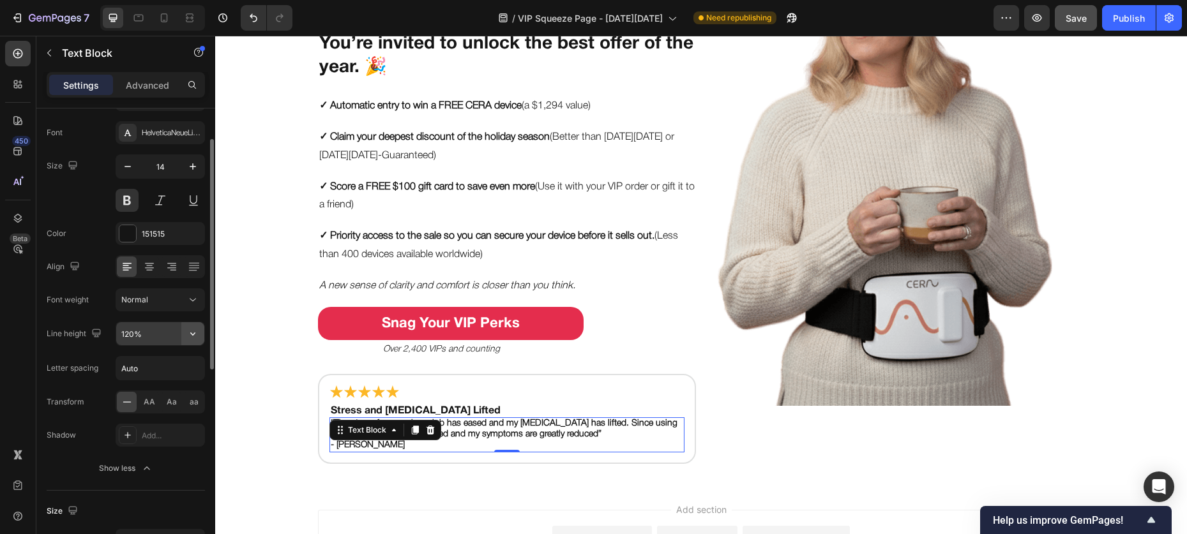
click at [193, 335] on icon "button" at bounding box center [192, 334] width 5 height 3
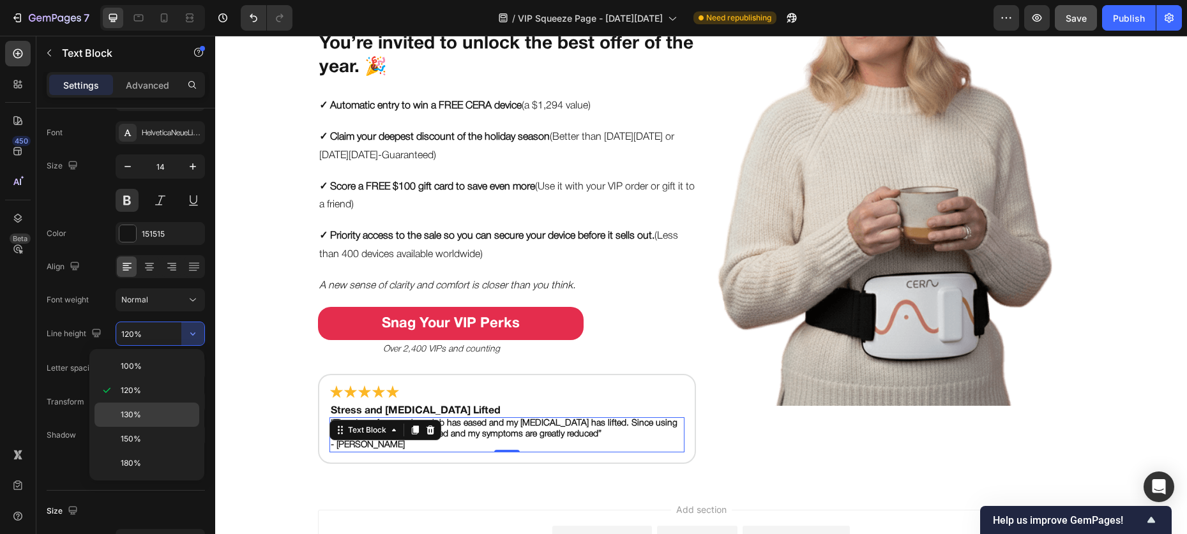
click at [162, 412] on p "130%" at bounding box center [157, 414] width 73 height 11
type input "130%"
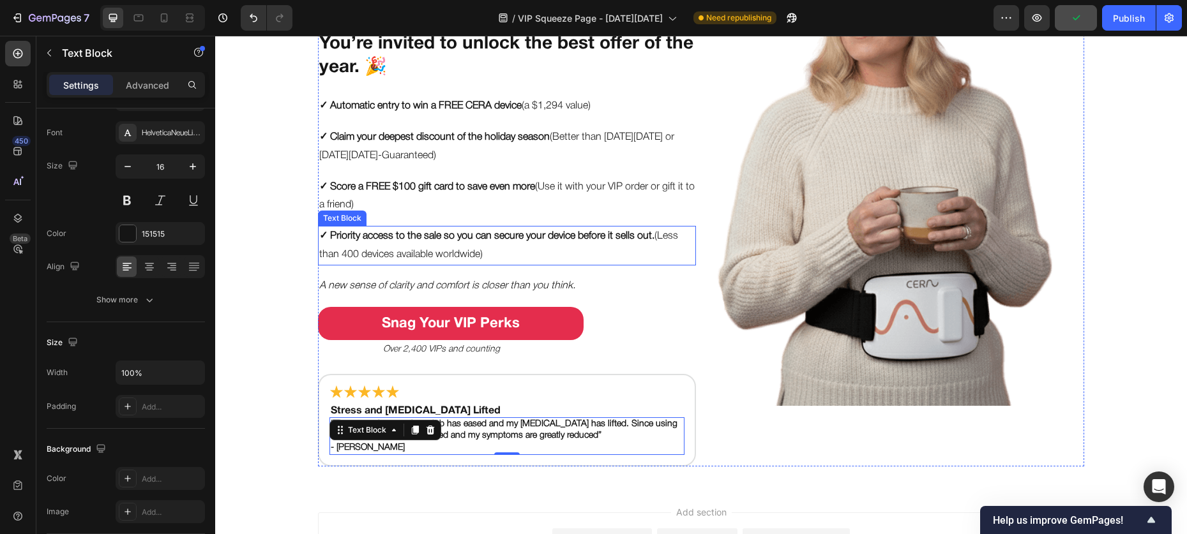
click at [350, 243] on p "✓ Priority access to the sale so you can secure your device before it sells out…" at bounding box center [506, 245] width 375 height 37
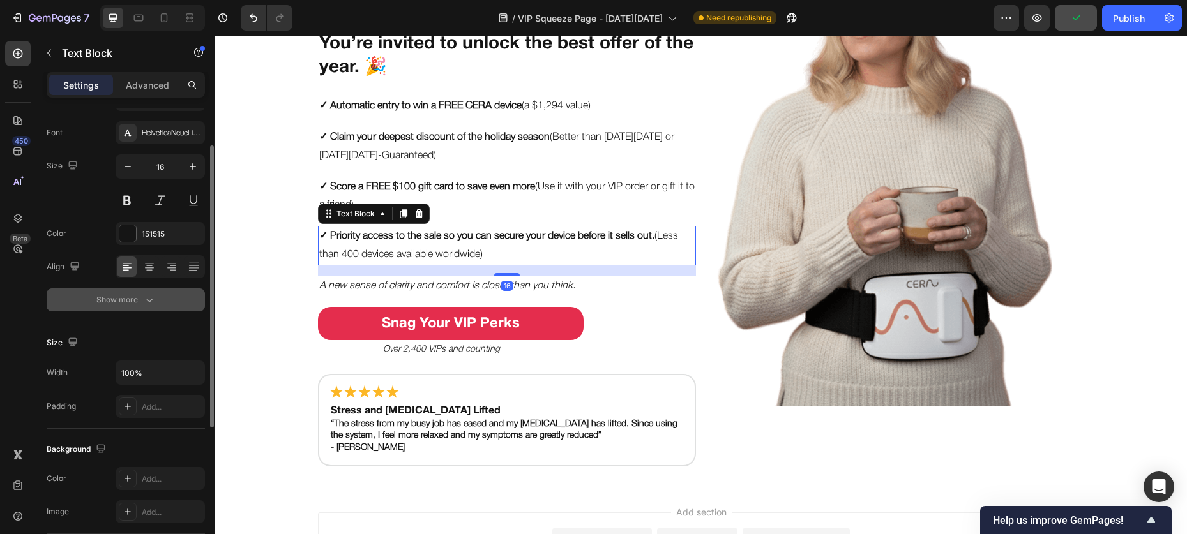
click at [128, 294] on div "Show more" at bounding box center [125, 300] width 59 height 13
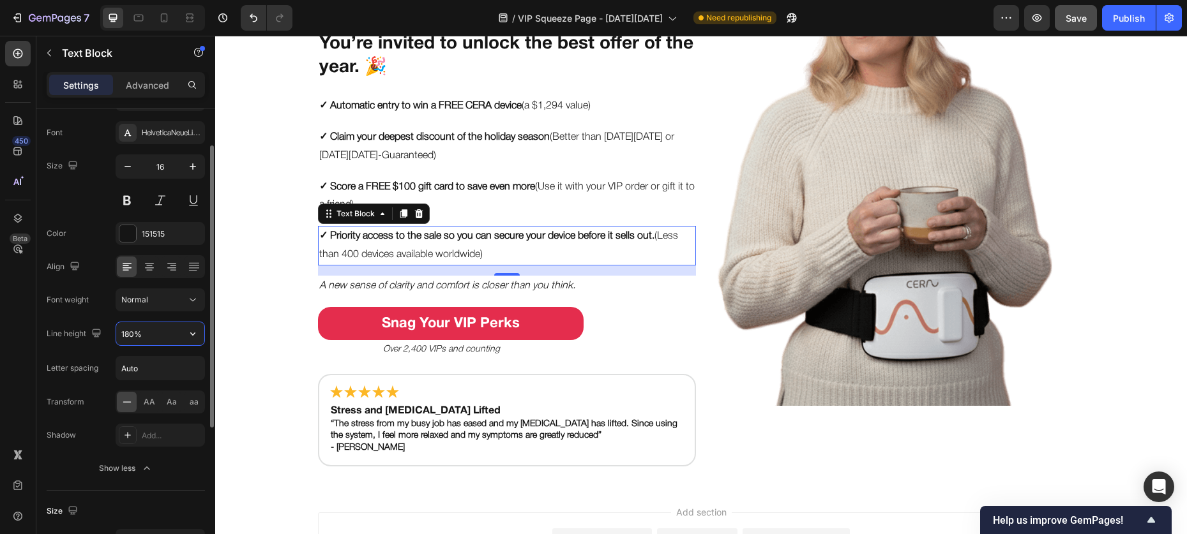
click at [156, 329] on input "180%" at bounding box center [160, 333] width 88 height 23
click at [184, 329] on button "button" at bounding box center [192, 333] width 23 height 23
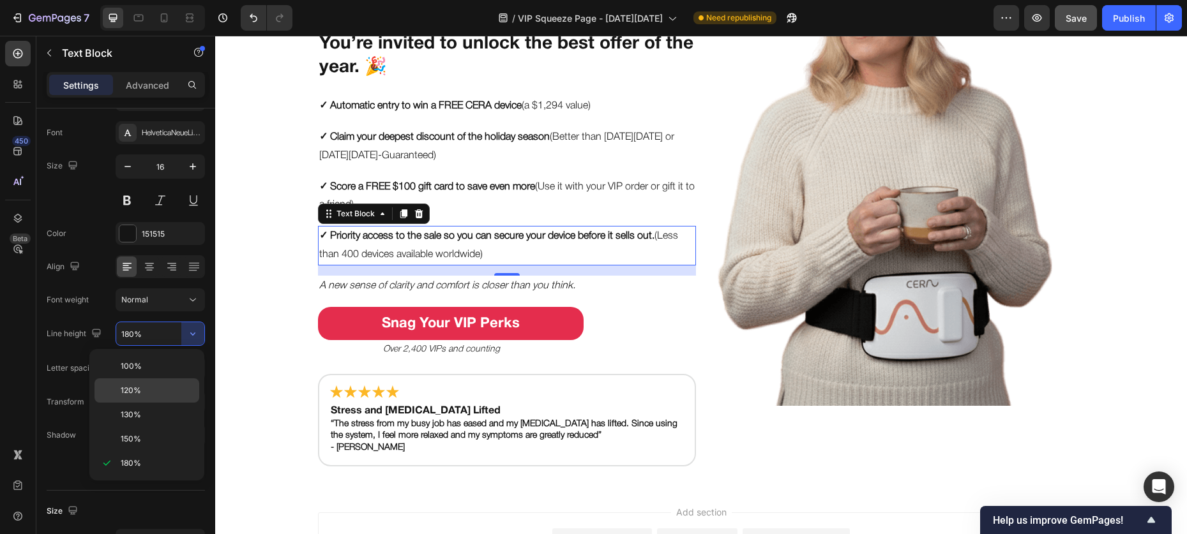
click at [151, 391] on p "120%" at bounding box center [157, 390] width 73 height 11
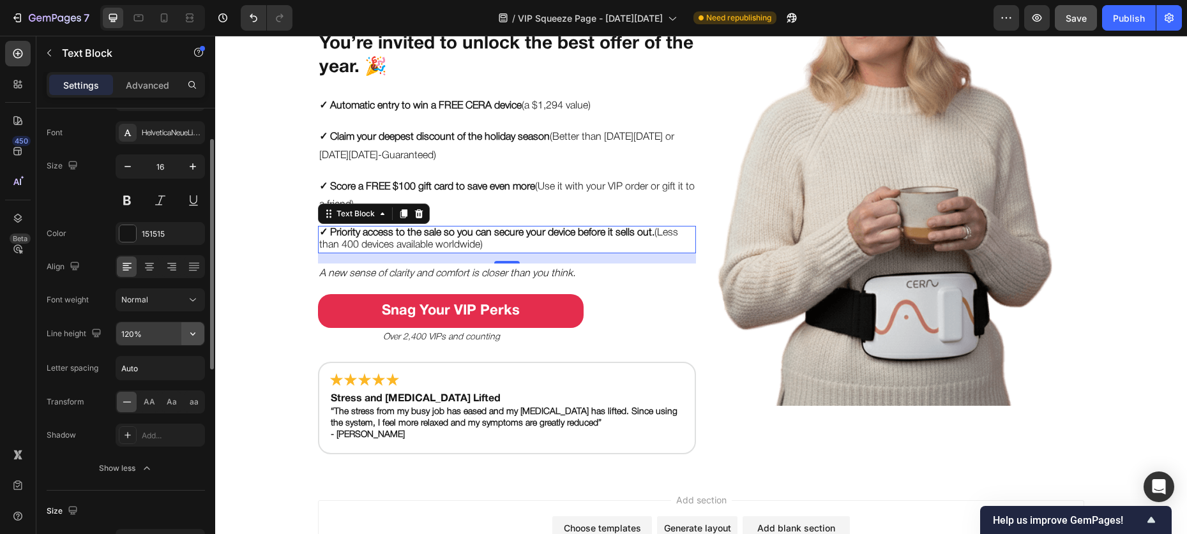
click at [184, 335] on button "button" at bounding box center [192, 333] width 23 height 23
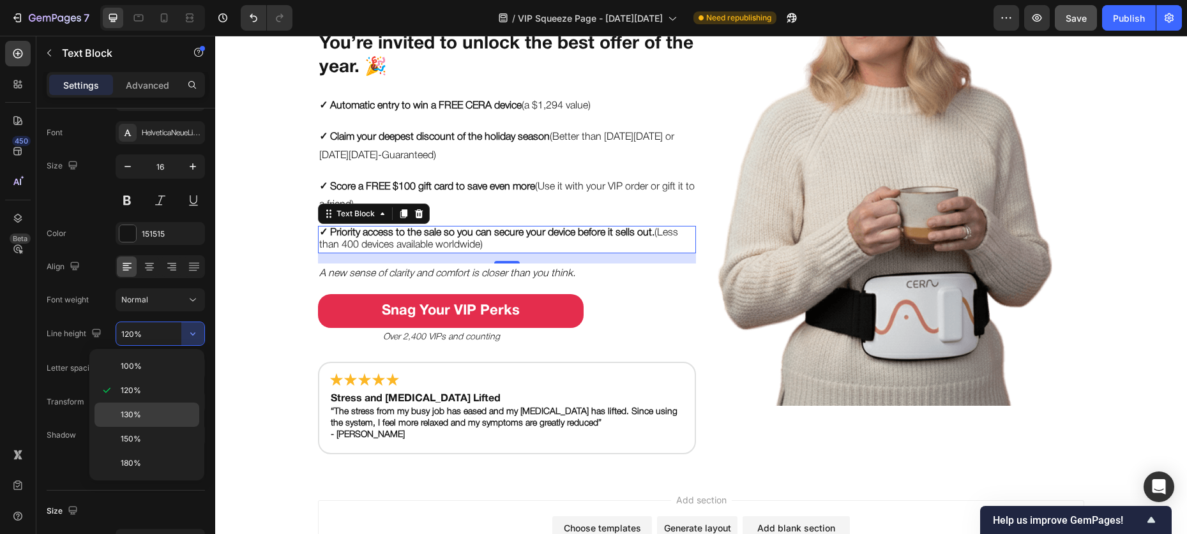
click at [156, 405] on div "130%" at bounding box center [146, 415] width 105 height 24
type input "130%"
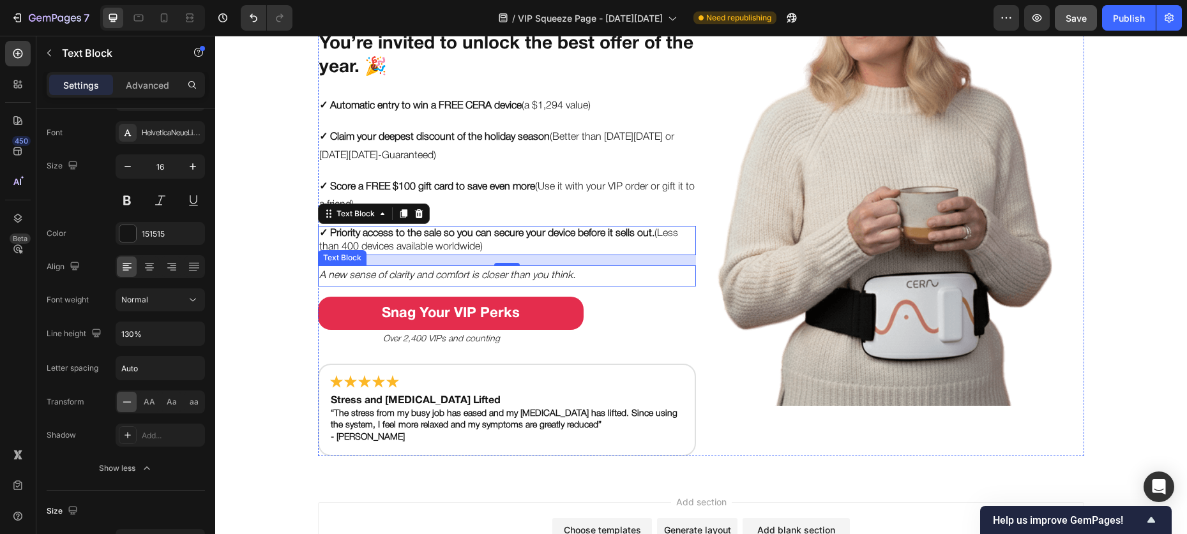
click at [380, 275] on icon "A new sense of clarity and comfort is closer than you think." at bounding box center [447, 275] width 256 height 9
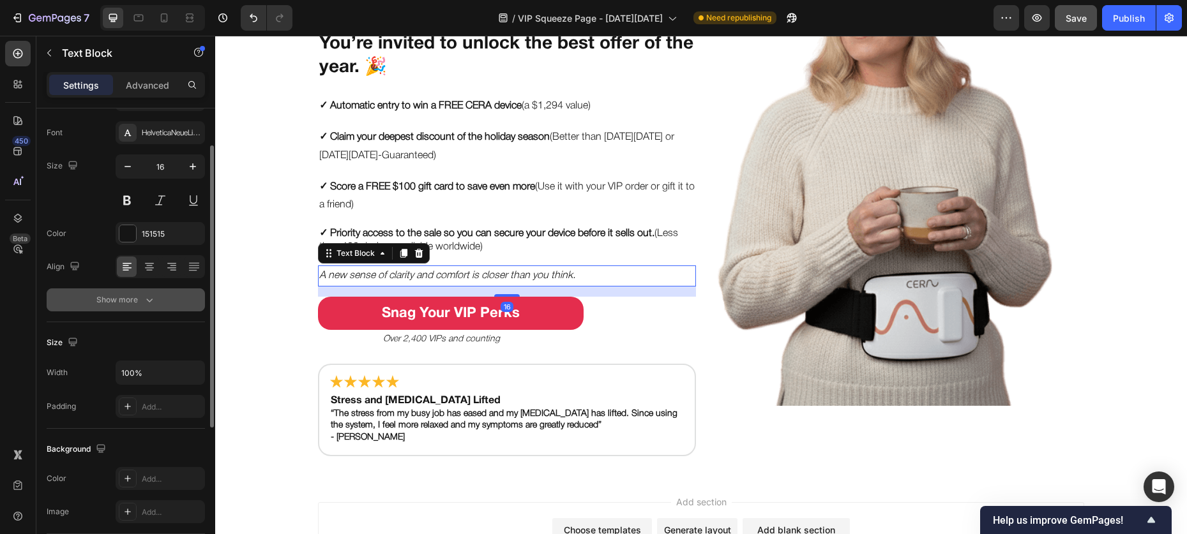
click at [125, 298] on div "Show more" at bounding box center [125, 300] width 59 height 13
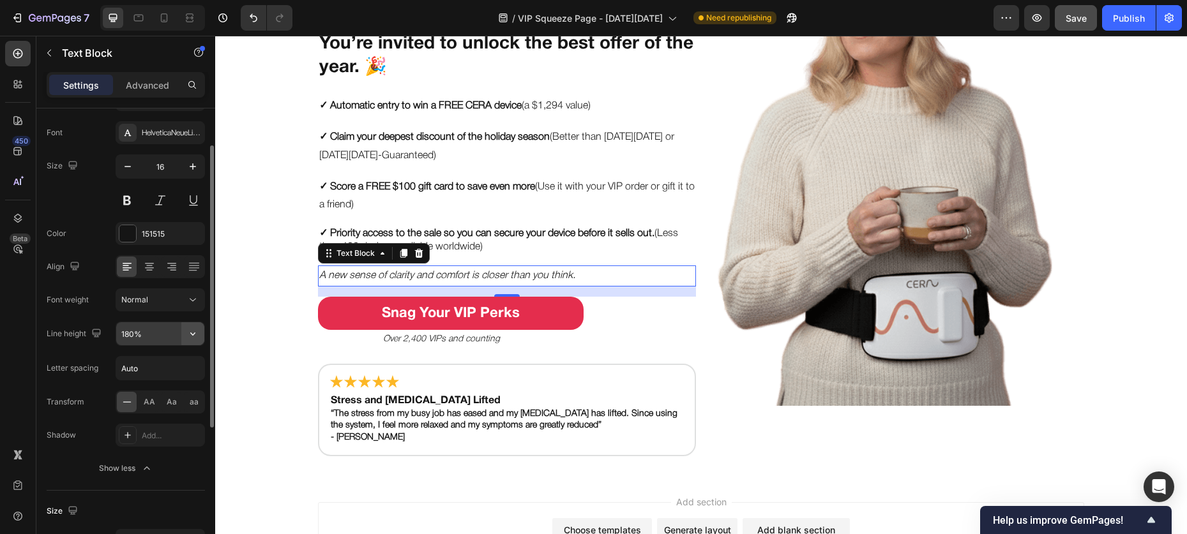
click at [187, 335] on icon "button" at bounding box center [192, 333] width 13 height 13
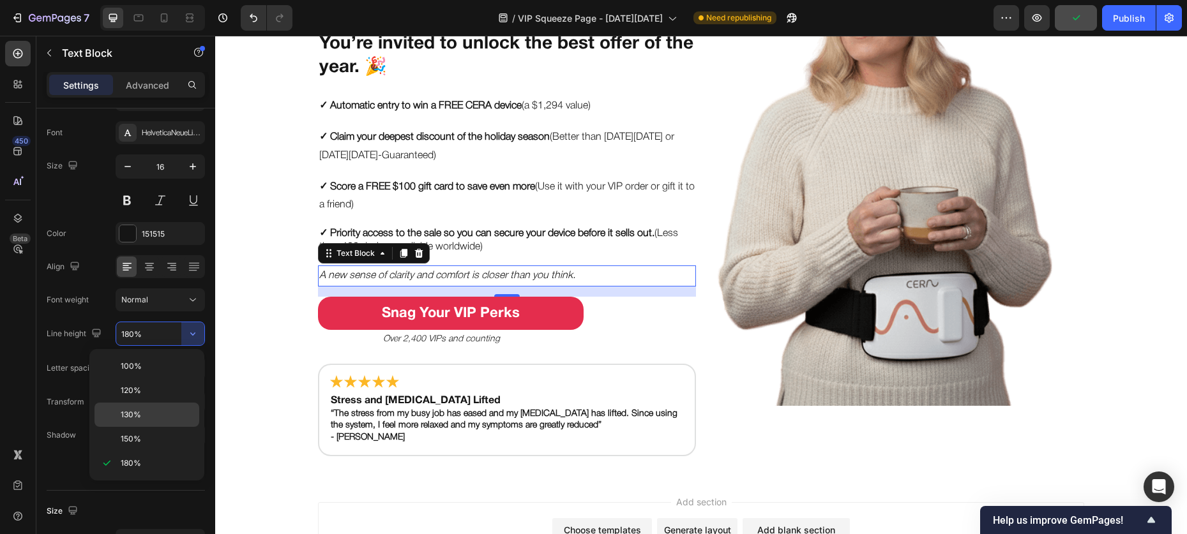
click at [153, 405] on div "130%" at bounding box center [146, 415] width 105 height 24
type input "130%"
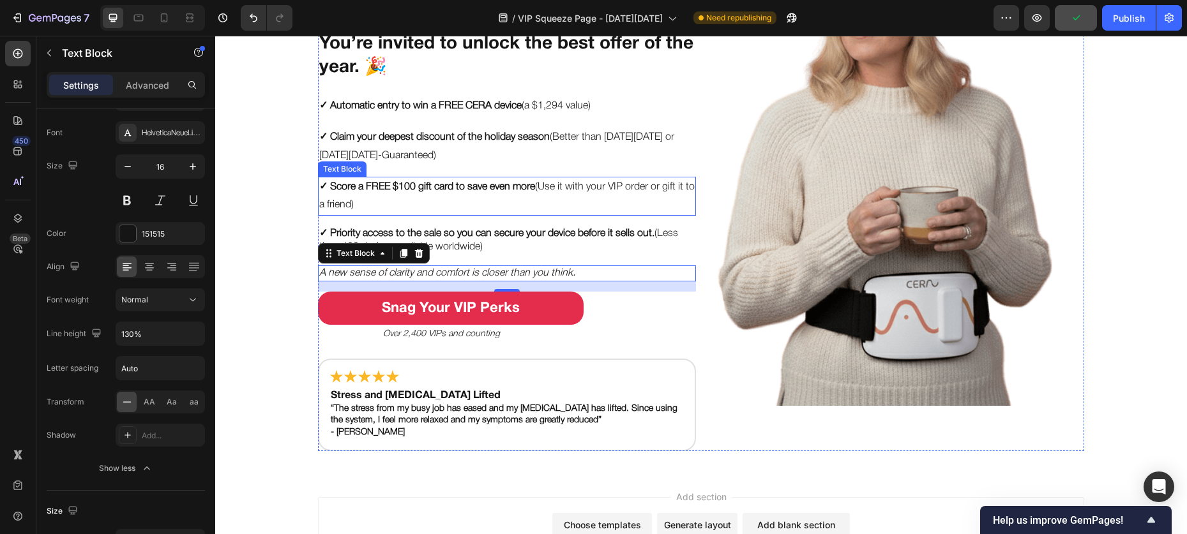
click at [412, 209] on p "✓ Score a FREE $100 gift card to save even more (Use it with your VIP order or …" at bounding box center [506, 196] width 375 height 37
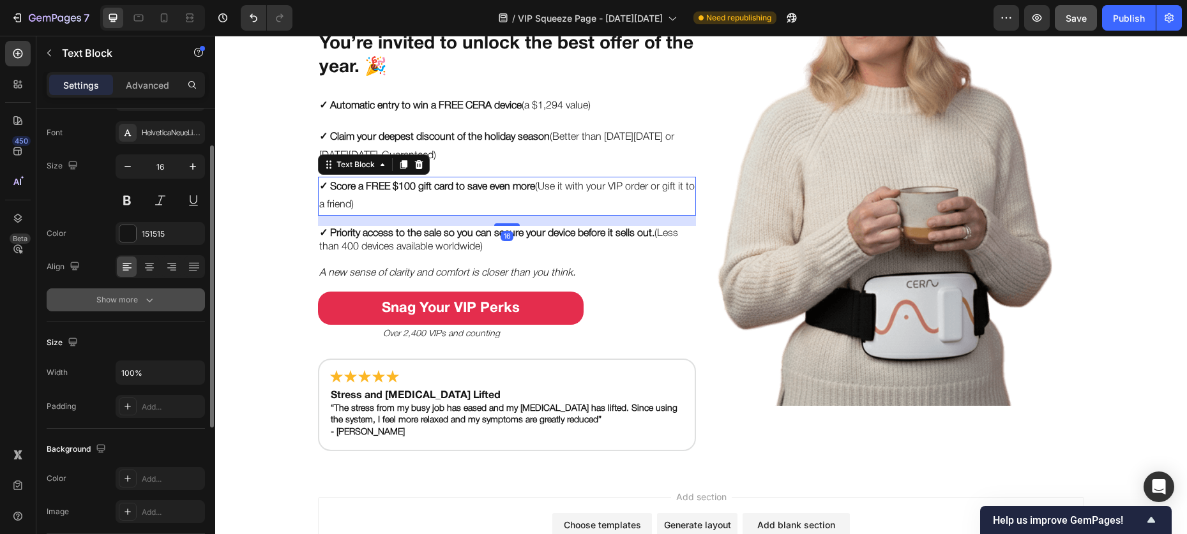
click at [141, 299] on div "Show more" at bounding box center [125, 300] width 59 height 13
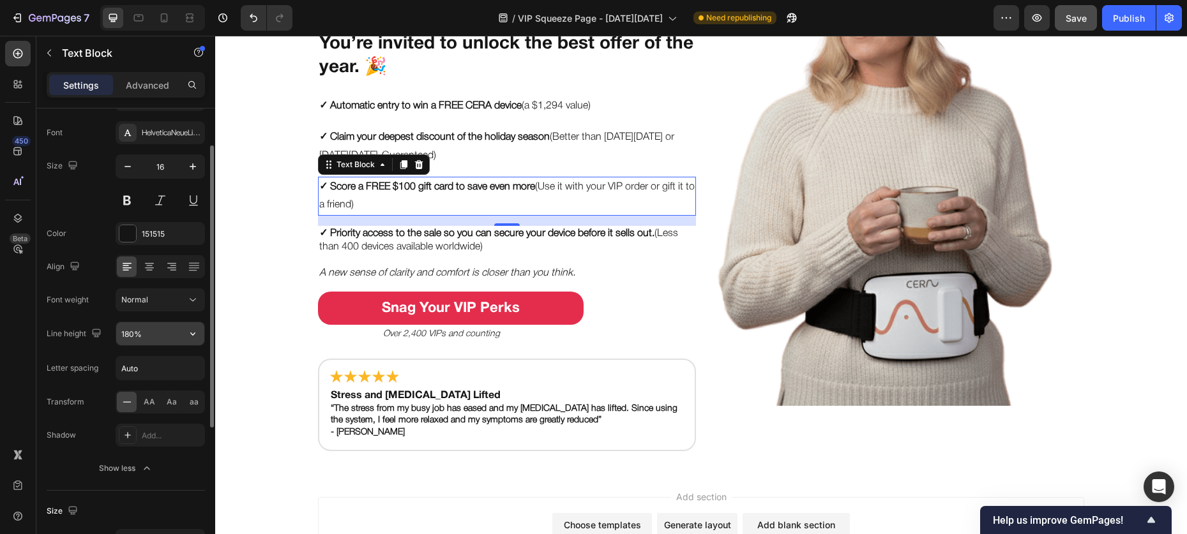
click at [177, 335] on input "180%" at bounding box center [160, 333] width 88 height 23
click at [191, 335] on icon "button" at bounding box center [192, 333] width 13 height 13
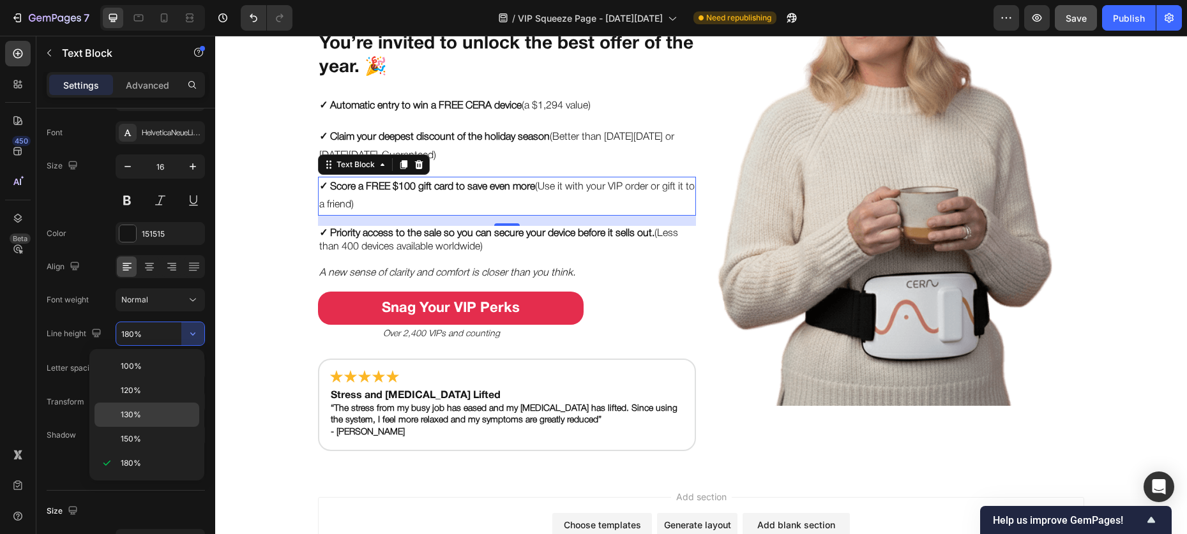
click at [151, 407] on div "130%" at bounding box center [146, 415] width 105 height 24
type input "130%"
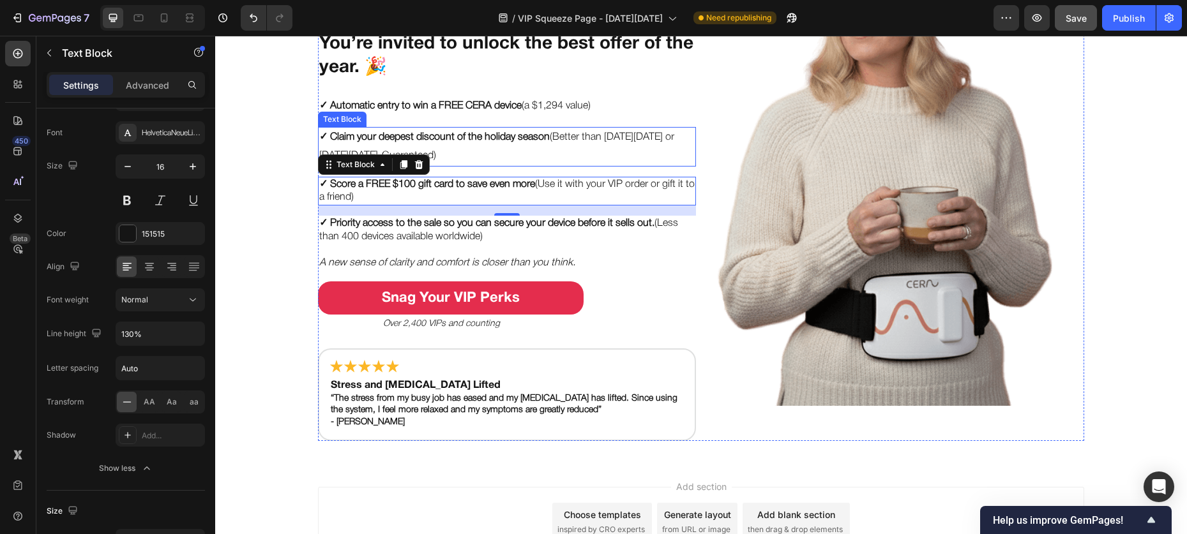
click at [451, 140] on strong "✓ Claim your deepest discount of the holiday season" at bounding box center [434, 137] width 230 height 9
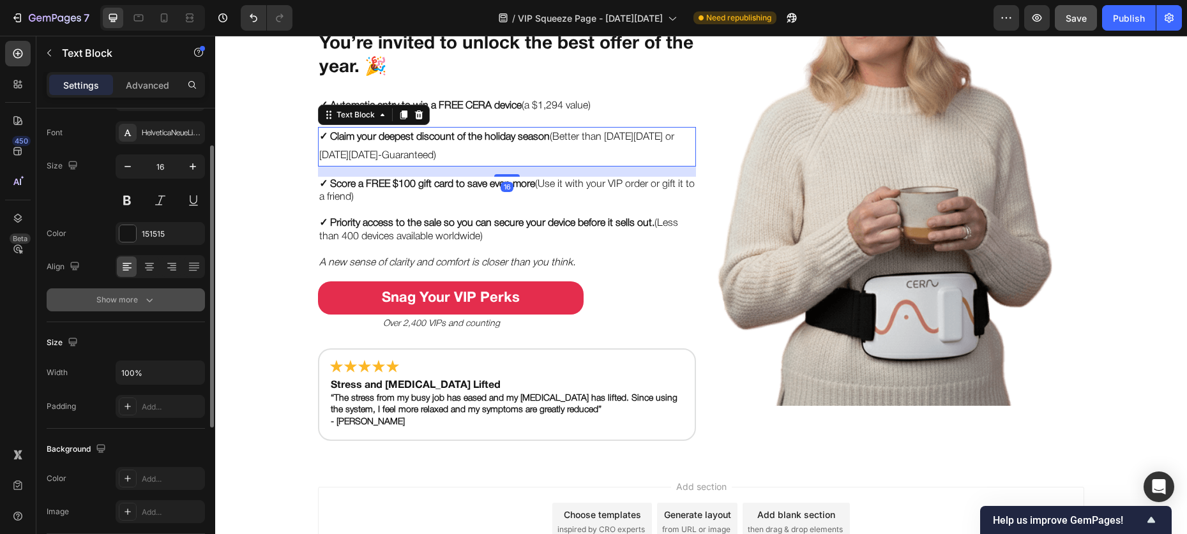
click at [163, 296] on button "Show more" at bounding box center [126, 300] width 158 height 23
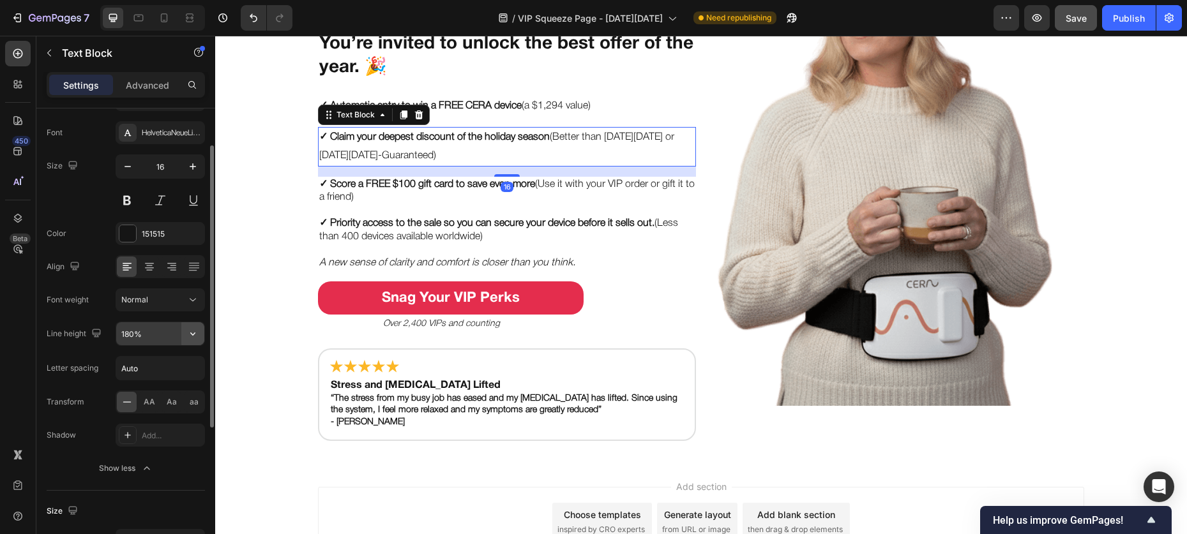
click at [195, 337] on icon "button" at bounding box center [192, 333] width 13 height 13
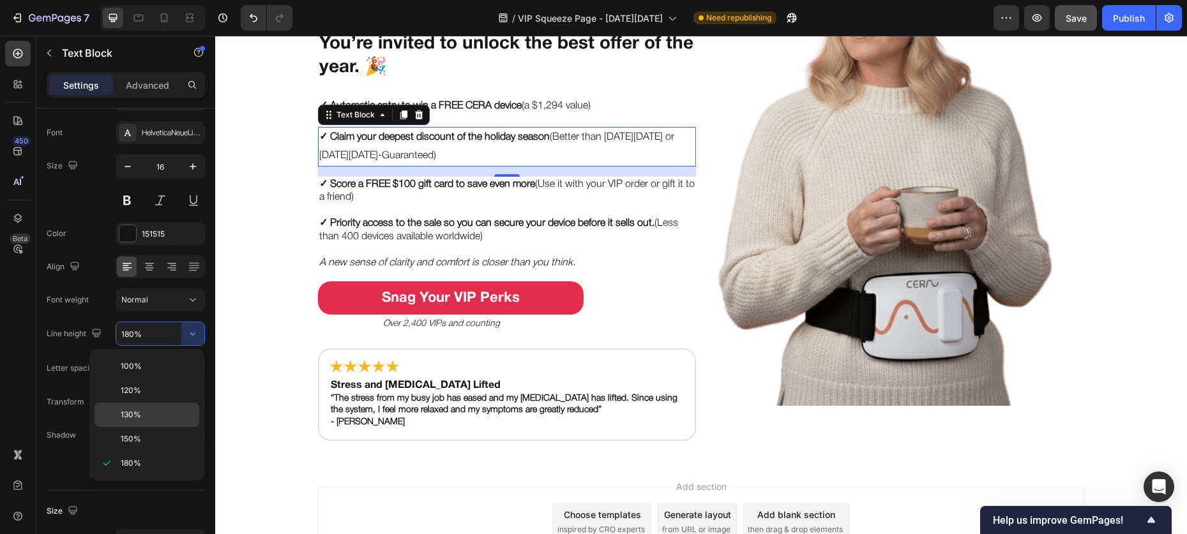
click at [149, 407] on div "130%" at bounding box center [146, 415] width 105 height 24
type input "130%"
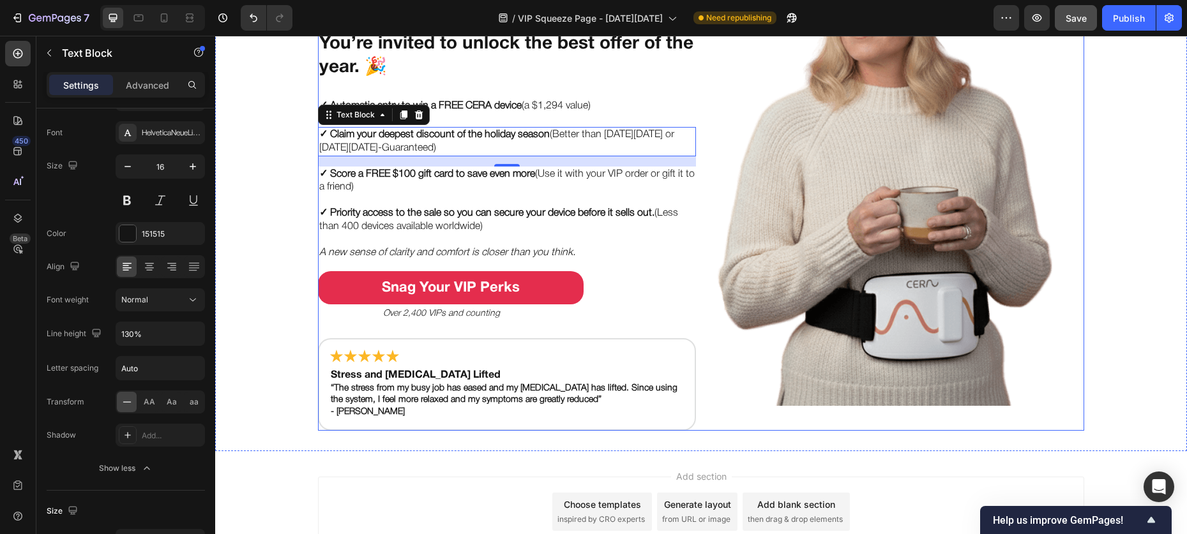
click at [493, 94] on div "Put Your Gut & Brain on the VIP List this Black Friday Heading You’re invited t…" at bounding box center [507, 167] width 378 height 527
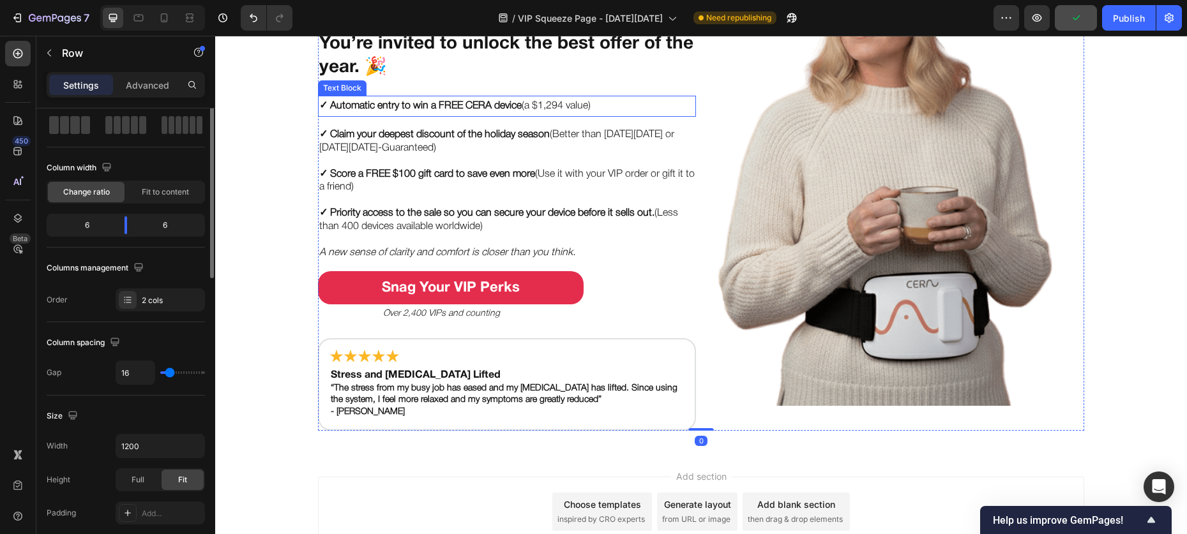
scroll to position [0, 0]
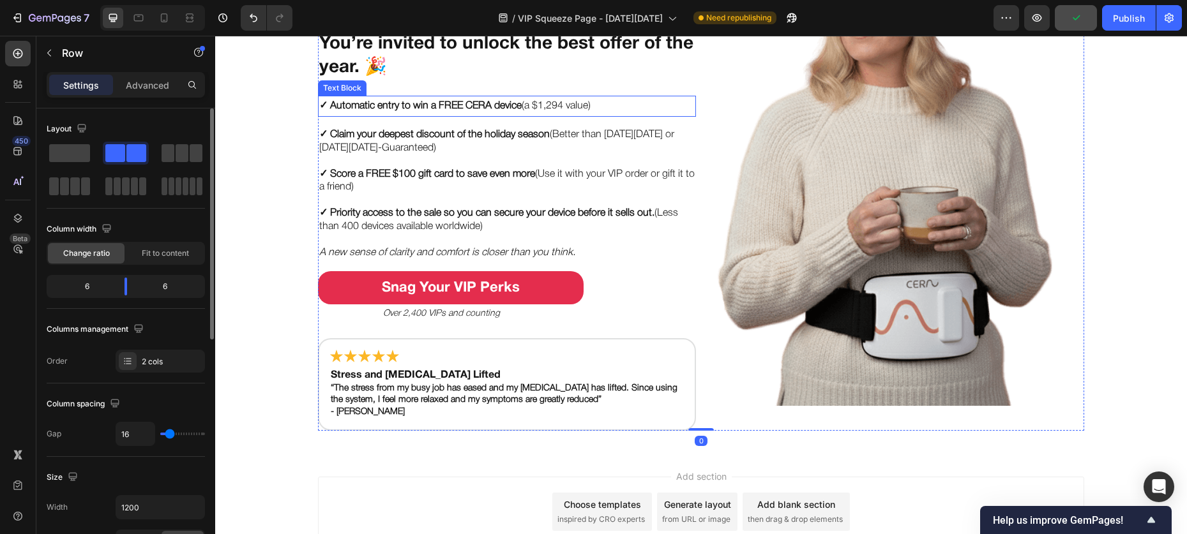
click at [487, 102] on strong "✓ Automatic entry to win a FREE CERA device" at bounding box center [420, 106] width 202 height 9
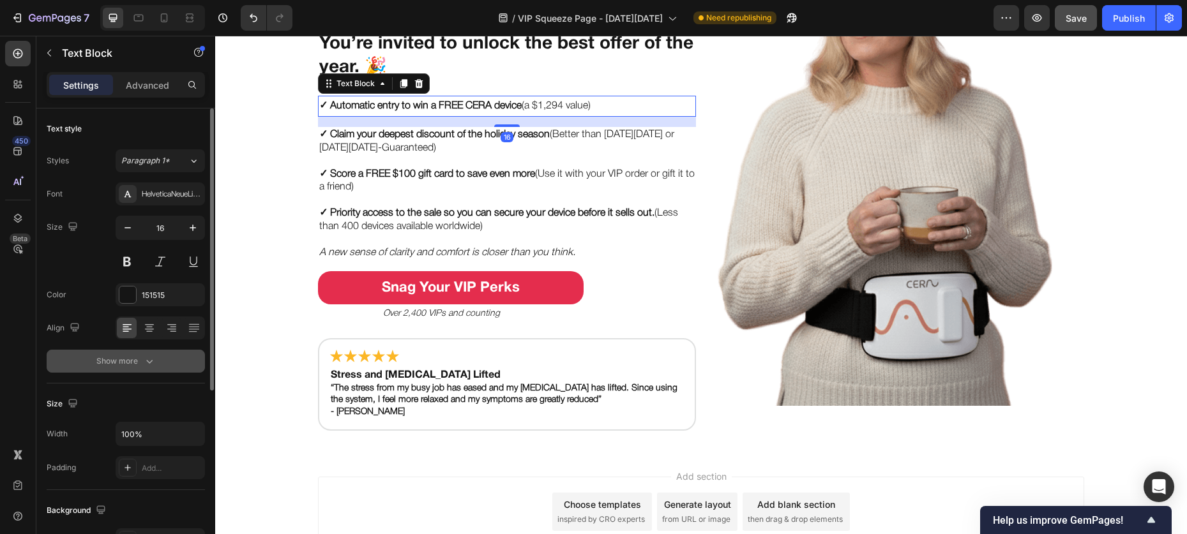
click at [144, 360] on icon "button" at bounding box center [149, 361] width 13 height 13
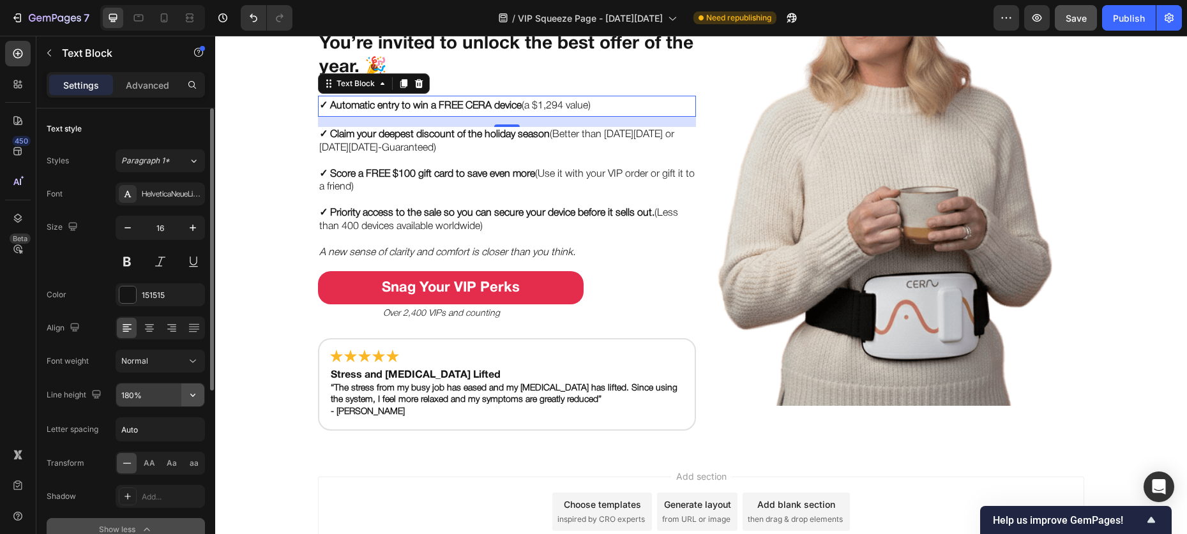
click at [188, 396] on icon "button" at bounding box center [192, 395] width 13 height 13
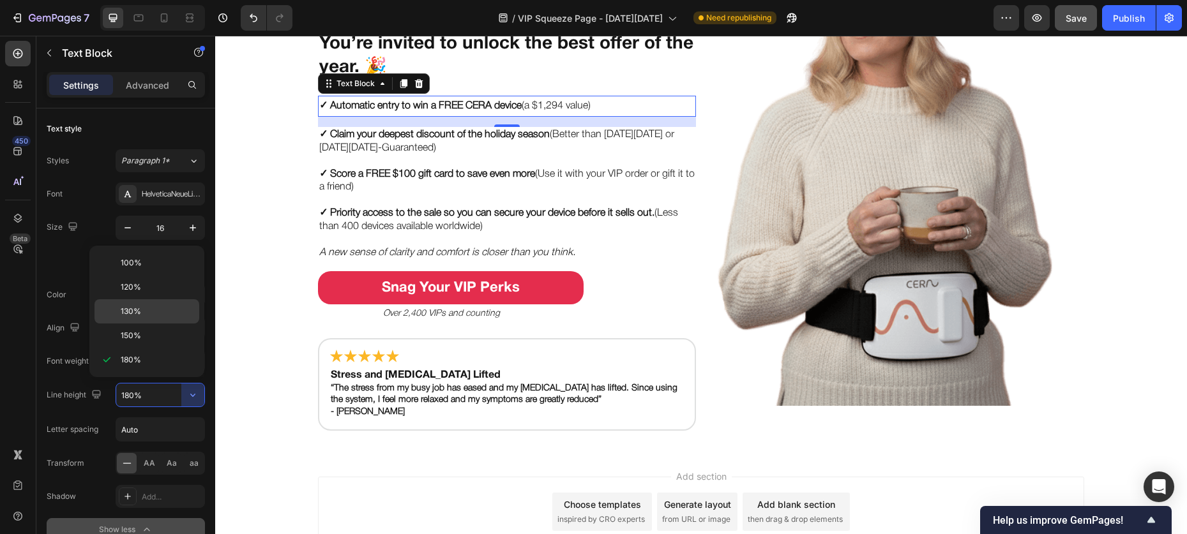
click at [164, 302] on div "130%" at bounding box center [146, 311] width 105 height 24
type input "130%"
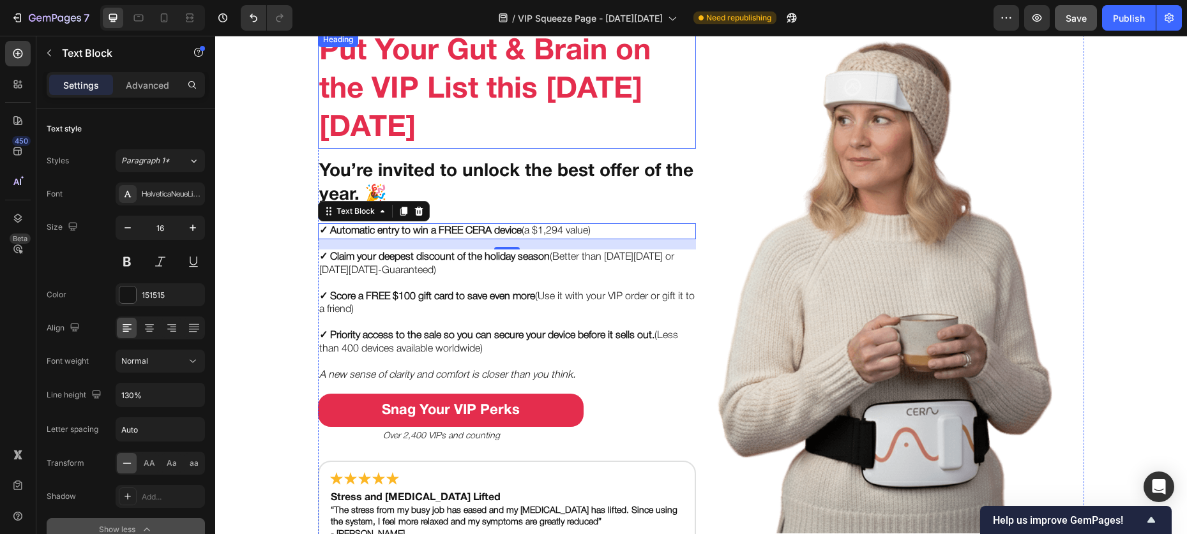
scroll to position [33, 0]
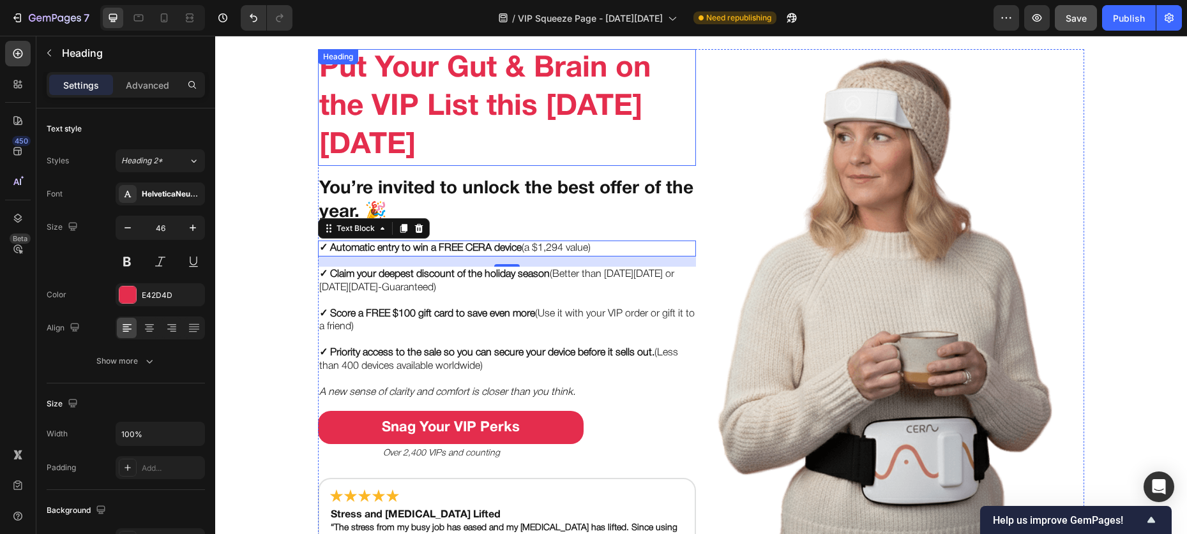
click at [424, 115] on h2 "Put Your Gut & Brain on the VIP List this [DATE][DATE]" at bounding box center [507, 107] width 378 height 117
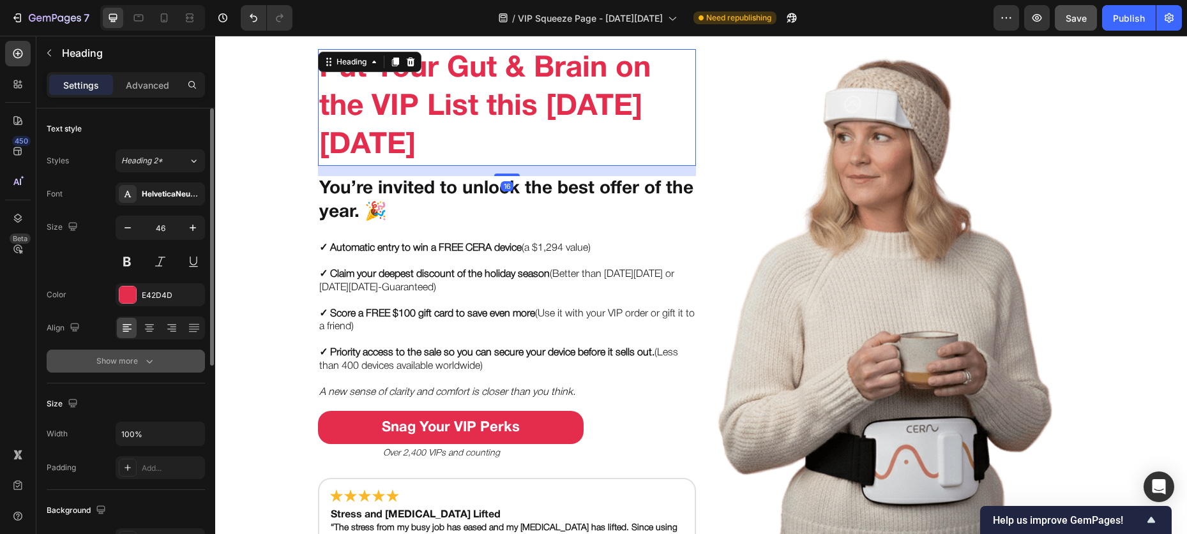
click at [137, 365] on div "Show more" at bounding box center [125, 361] width 59 height 13
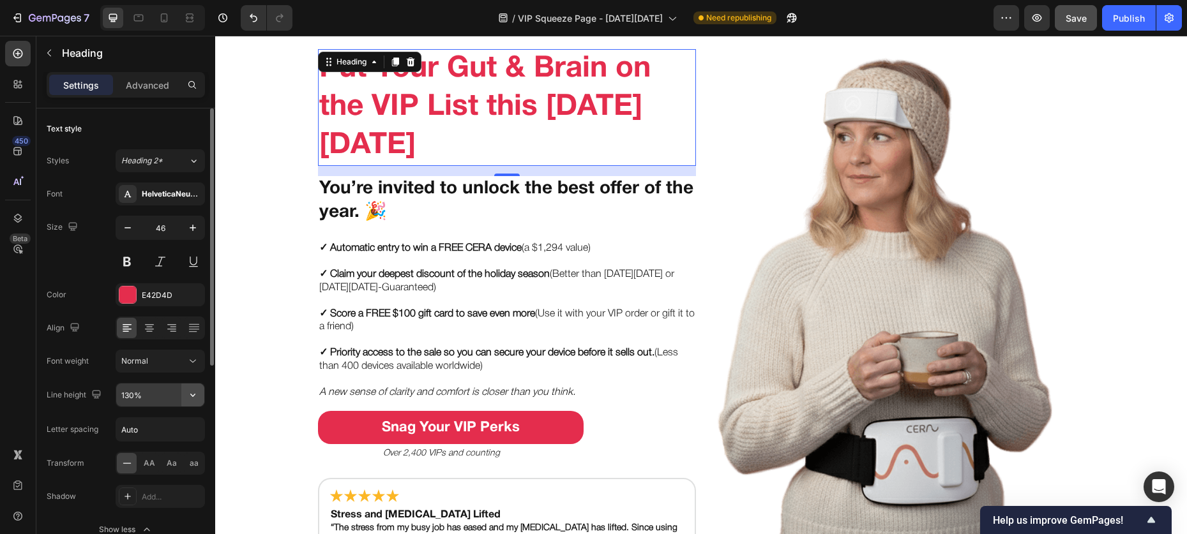
click at [183, 396] on button "button" at bounding box center [192, 395] width 23 height 23
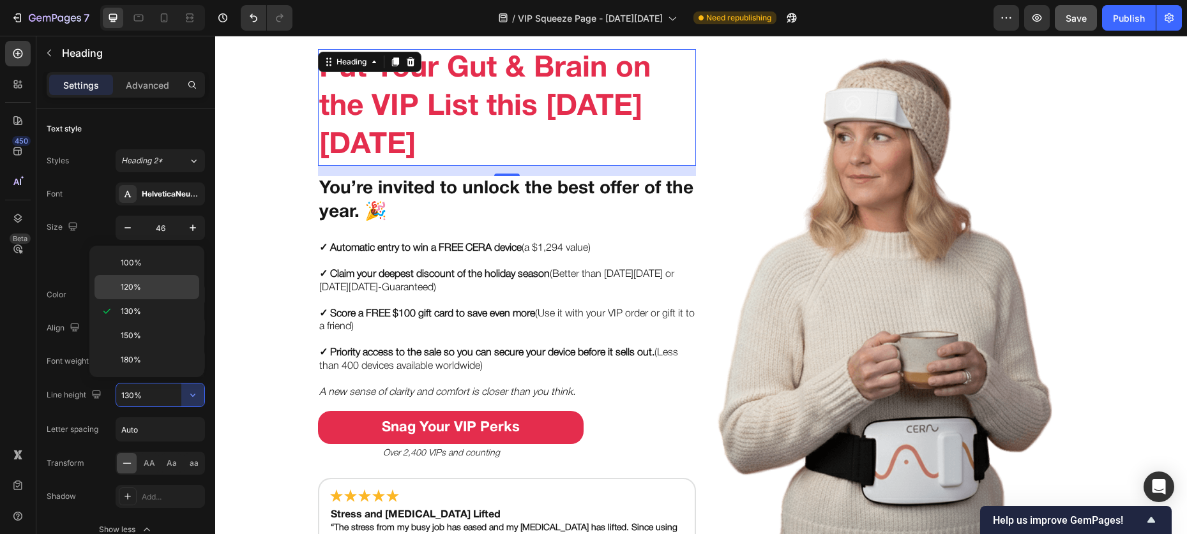
click at [161, 287] on p "120%" at bounding box center [157, 287] width 73 height 11
type input "120%"
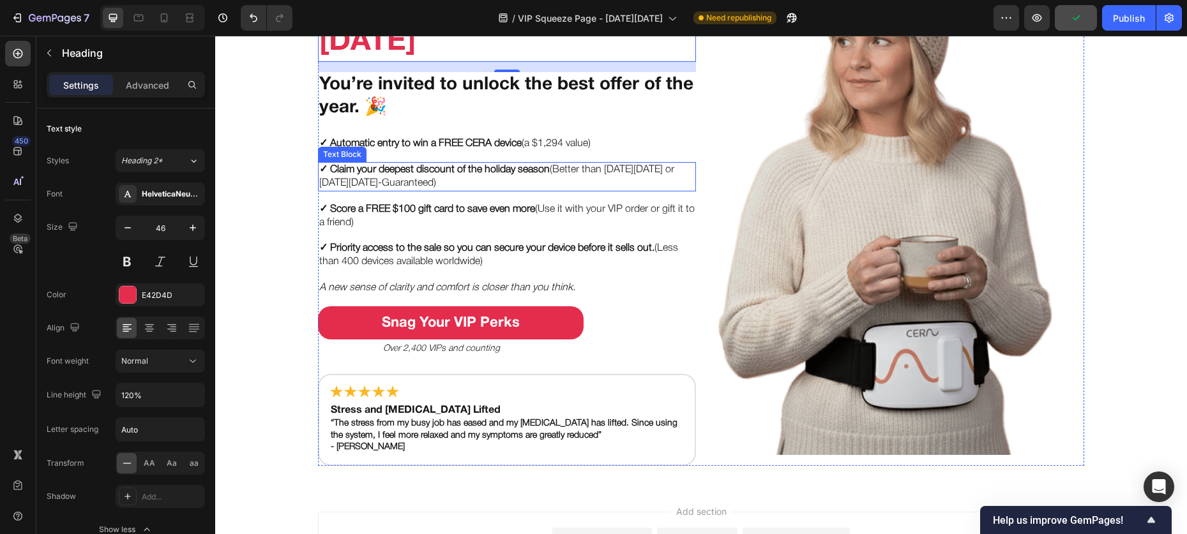
scroll to position [187, 0]
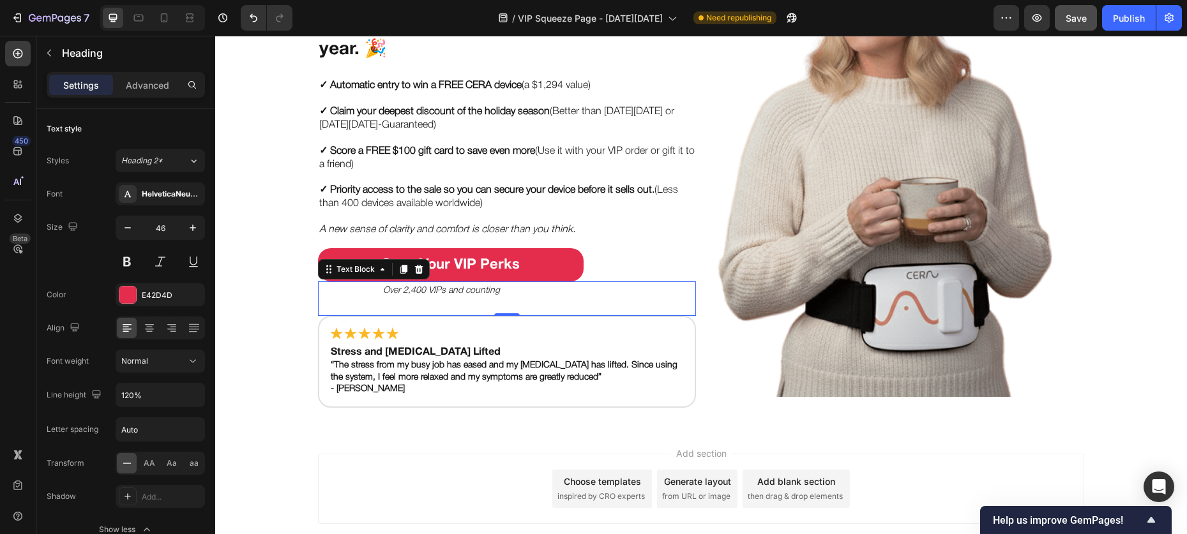
click at [579, 285] on p "Over 2,400 VIPs and counting" at bounding box center [539, 291] width 312 height 16
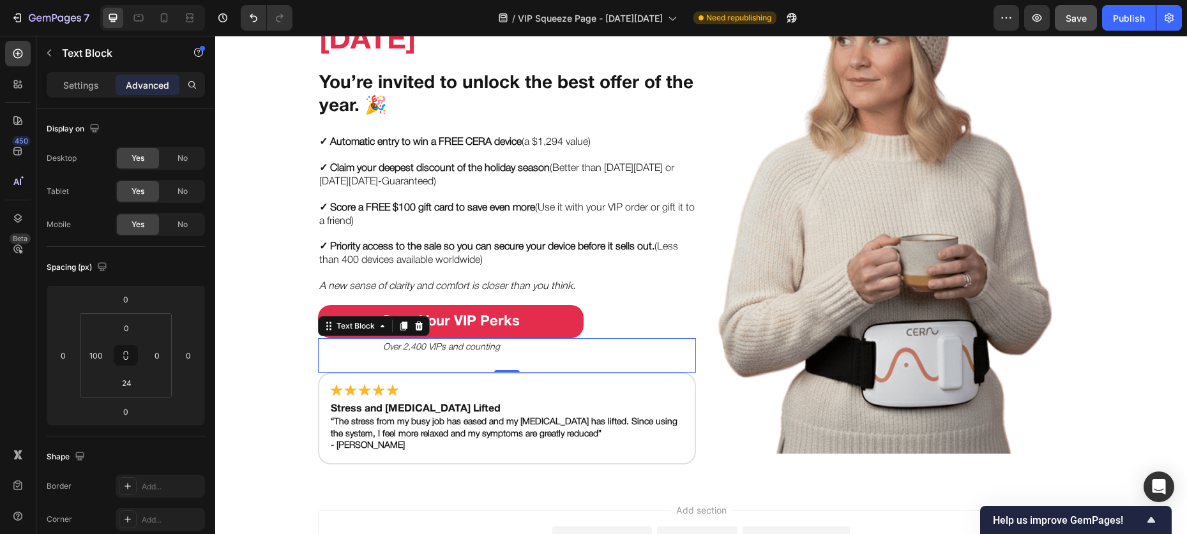
scroll to position [119, 0]
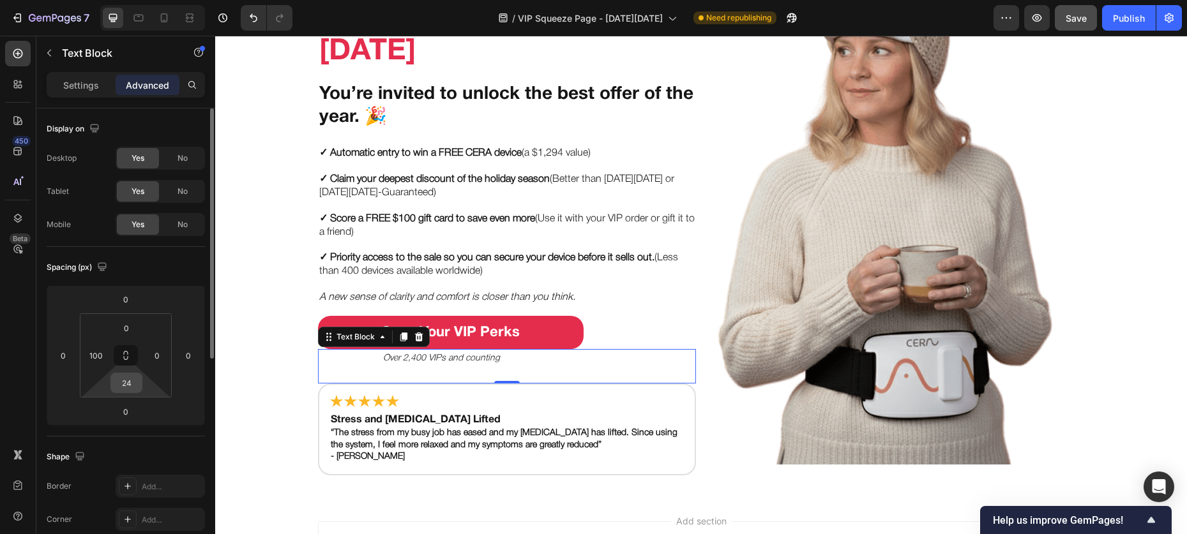
click at [132, 386] on input "24" at bounding box center [127, 382] width 26 height 19
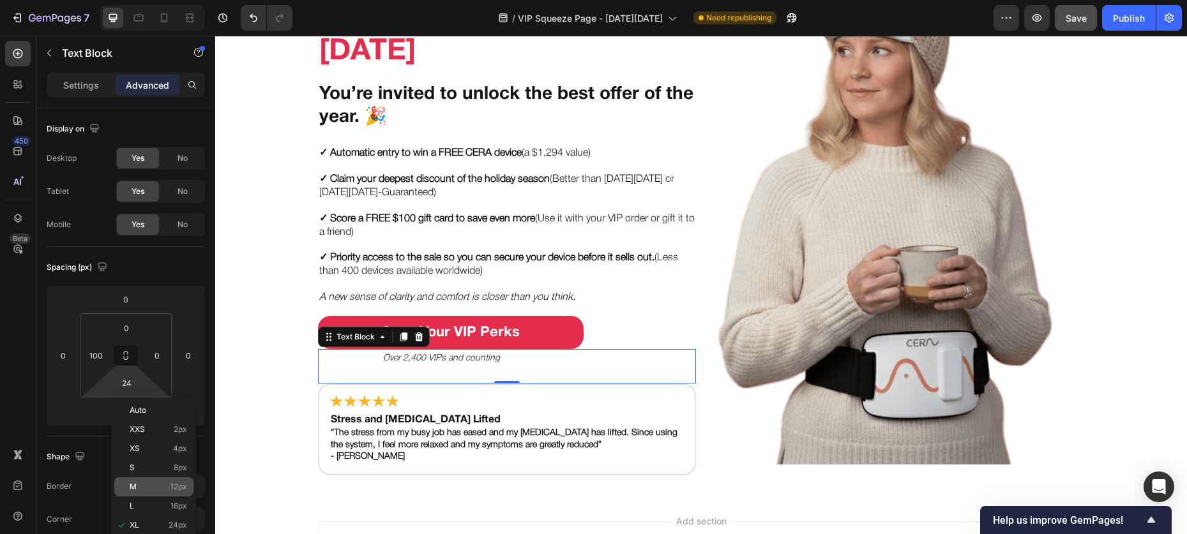
click at [145, 468] on div "M 12px" at bounding box center [153, 487] width 79 height 19
type input "12"
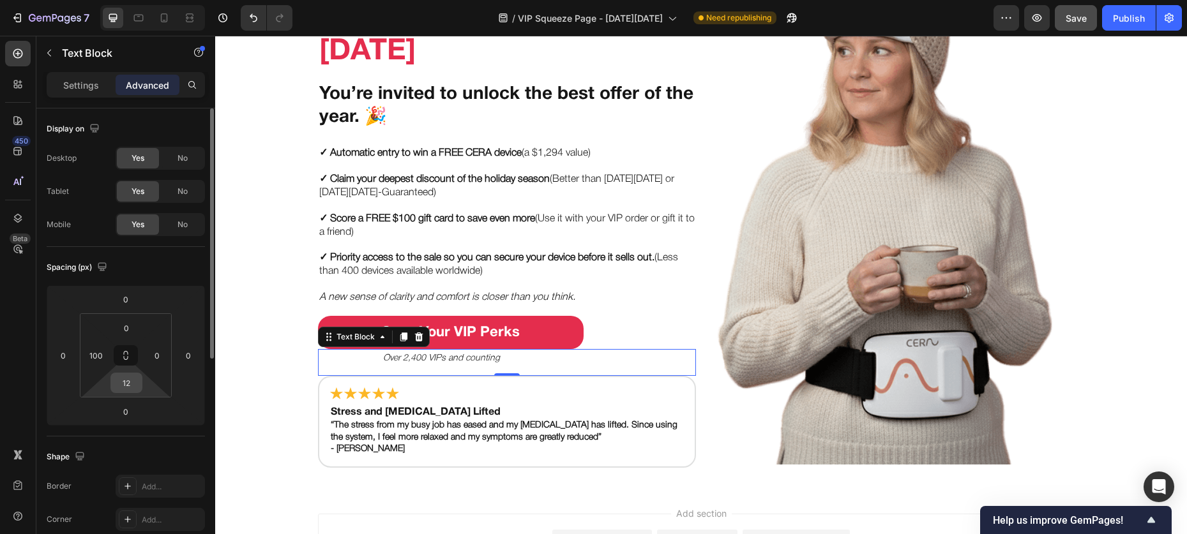
click at [126, 389] on input "12" at bounding box center [127, 382] width 26 height 19
click at [126, 327] on input "0" at bounding box center [127, 328] width 26 height 19
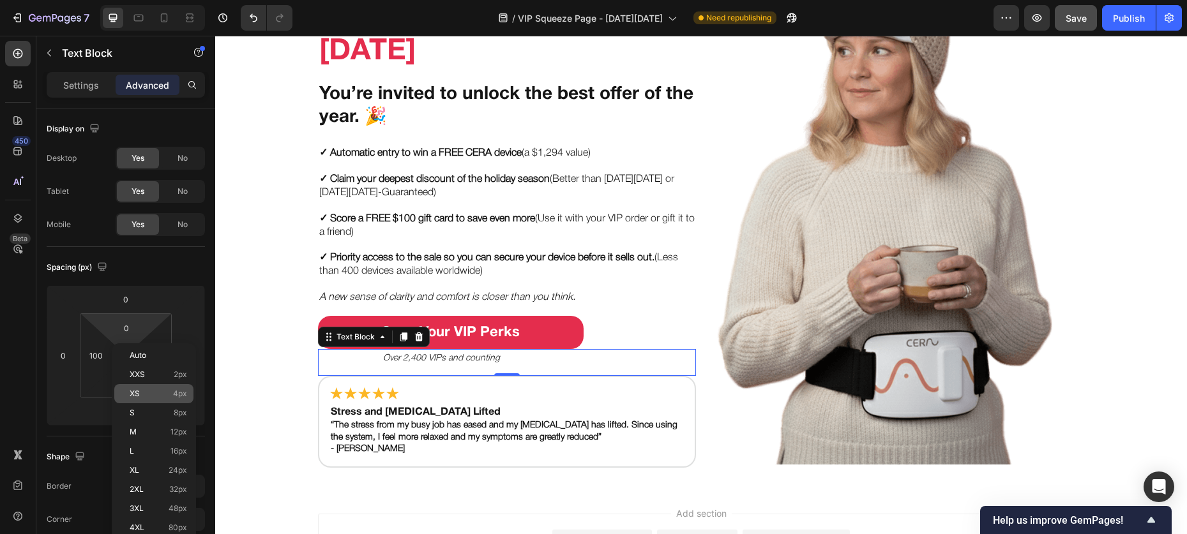
click at [132, 396] on span "XS" at bounding box center [135, 393] width 10 height 9
type input "4"
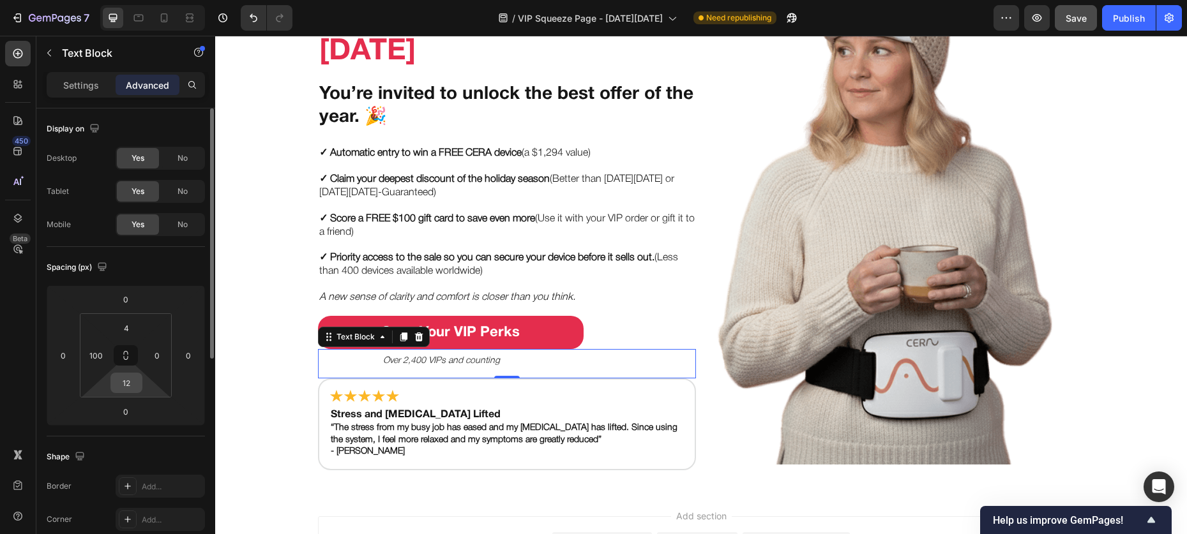
click at [126, 384] on input "12" at bounding box center [127, 382] width 26 height 19
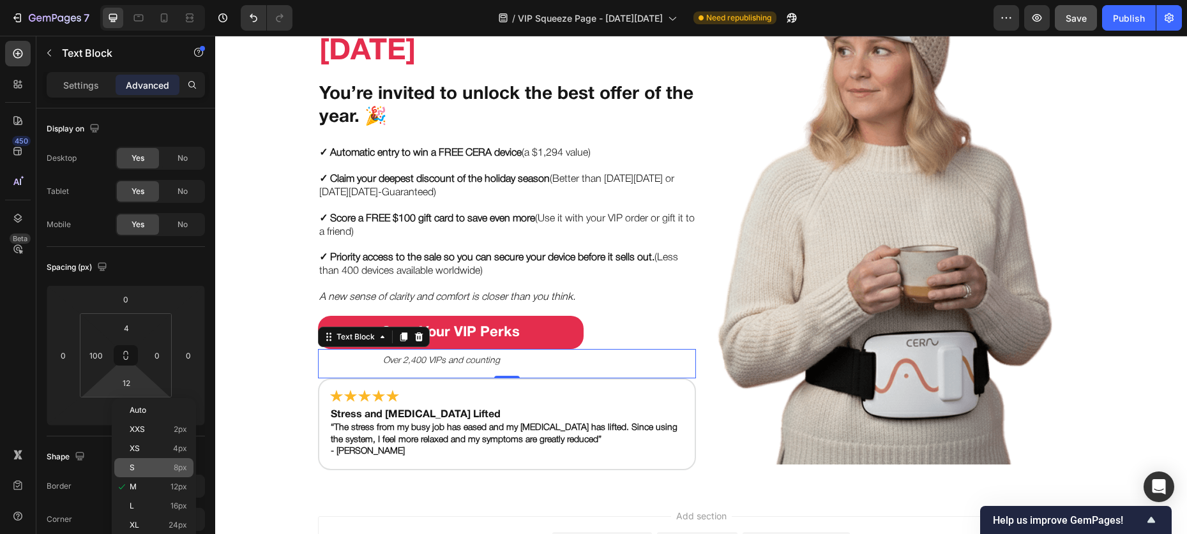
click at [135, 464] on p "S 8px" at bounding box center [158, 467] width 57 height 9
type input "8"
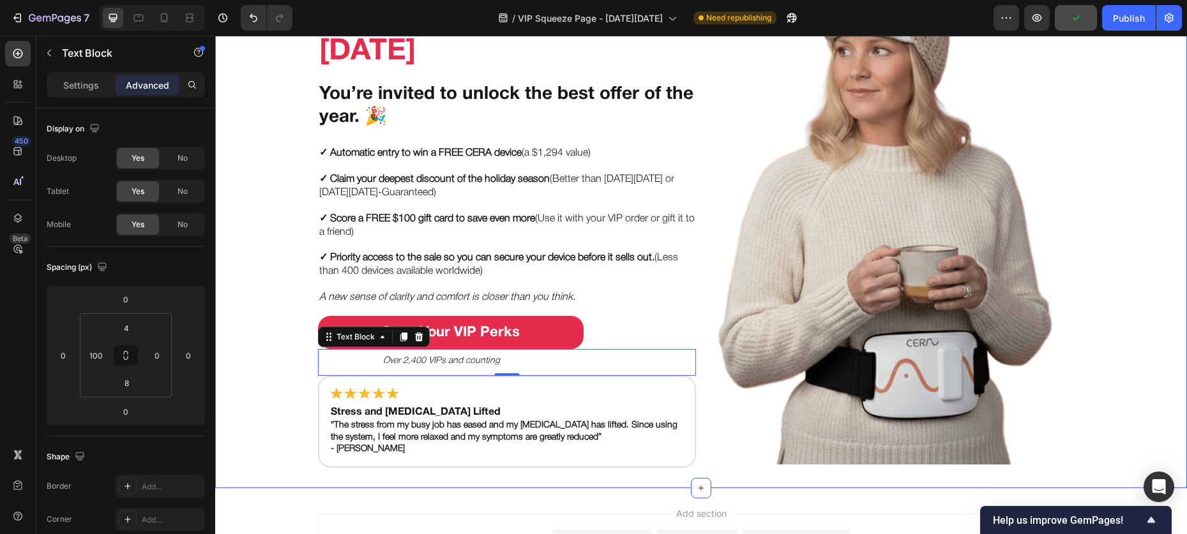
click at [275, 370] on div "Put Your Gut & Brain on the VIP List this Black Friday Heading You’re invited t…" at bounding box center [701, 215] width 972 height 505
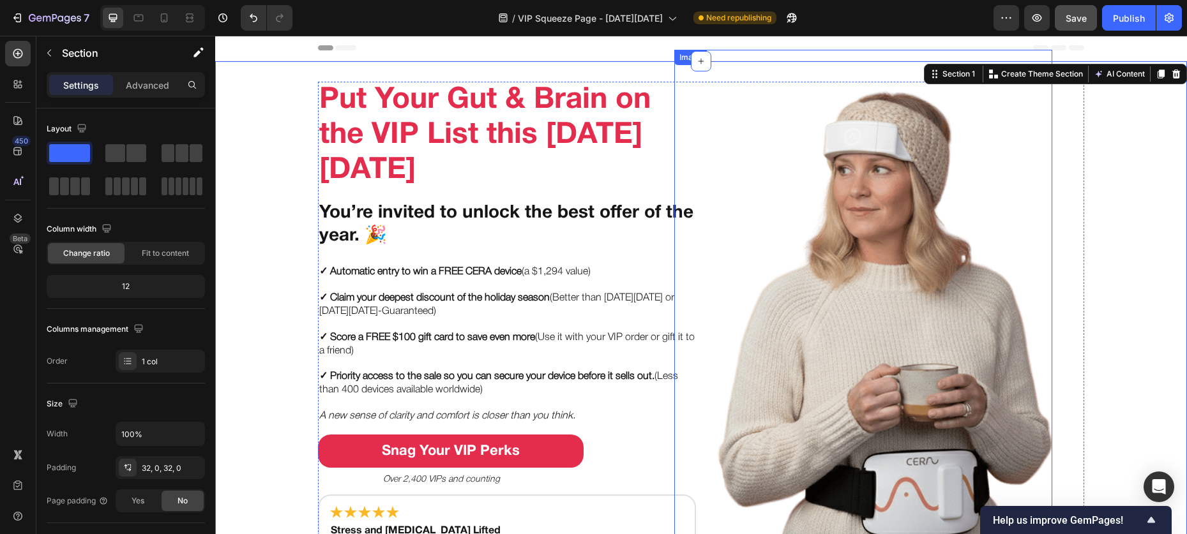
scroll to position [0, 0]
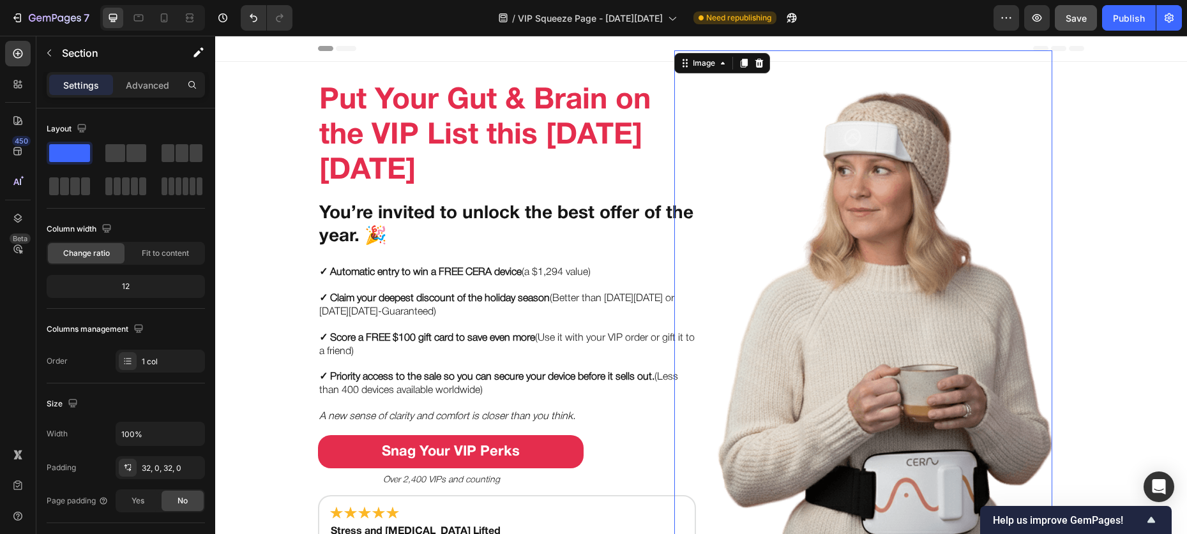
click at [838, 272] on img at bounding box center [863, 317] width 378 height 534
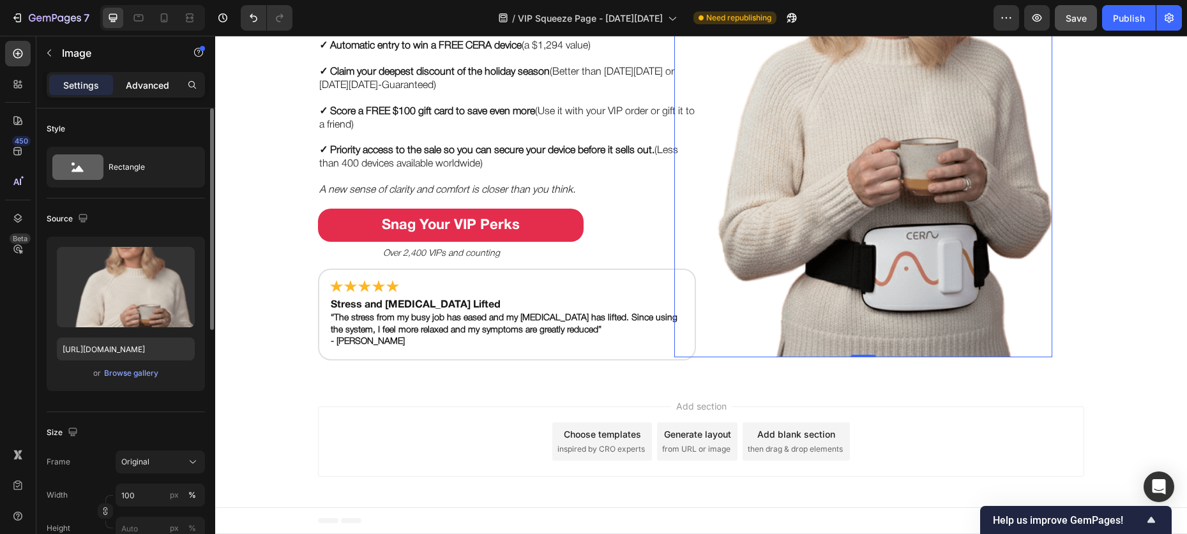
click at [130, 87] on p "Advanced" at bounding box center [147, 85] width 43 height 13
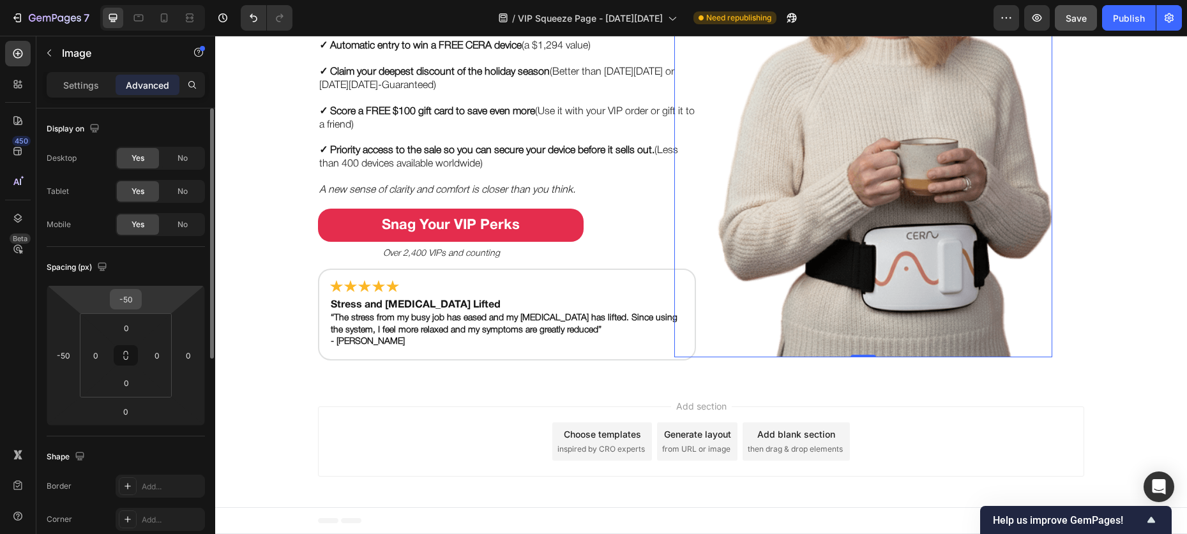
click at [137, 302] on input "-50" at bounding box center [126, 299] width 26 height 19
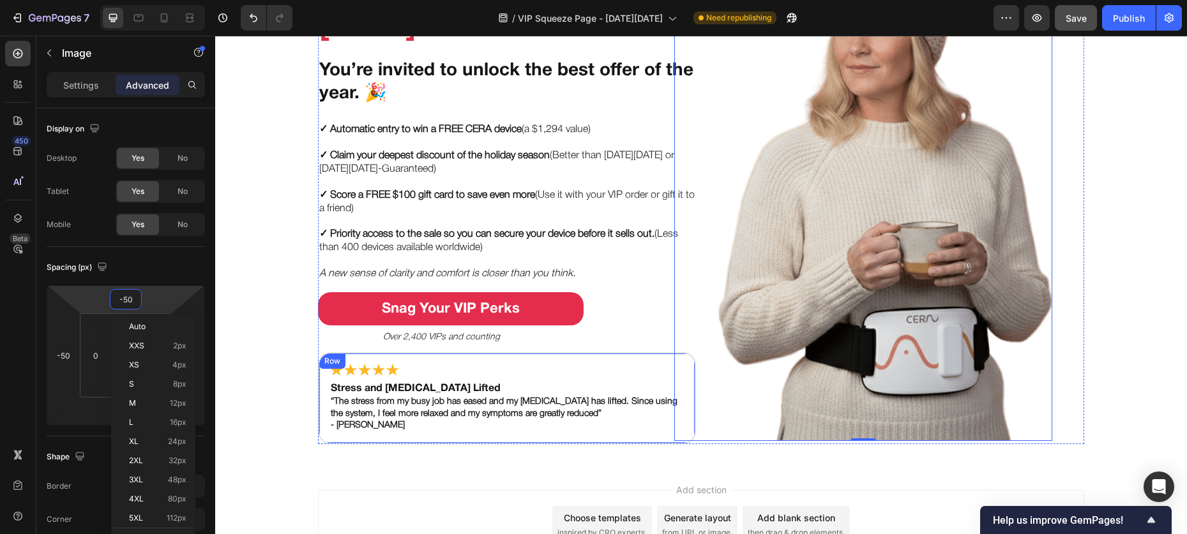
scroll to position [131, 0]
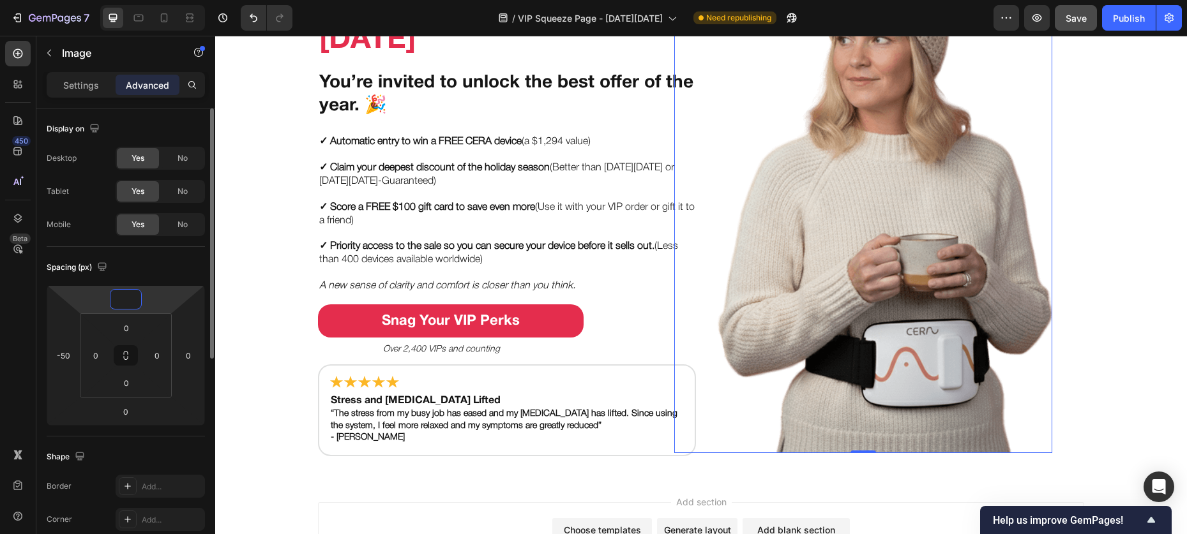
type input "-2"
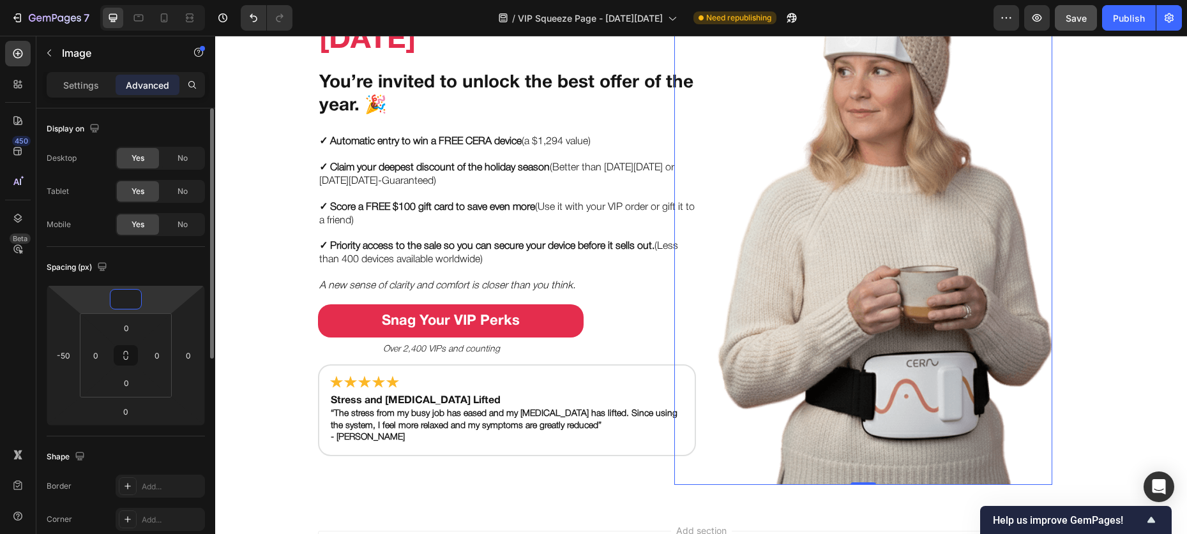
type input "0"
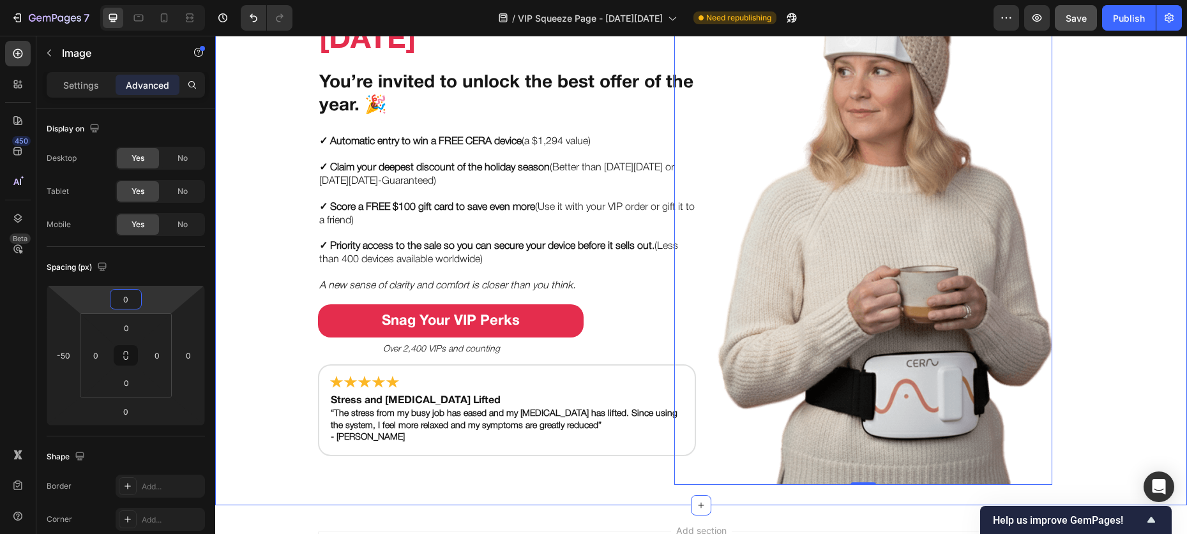
click at [287, 216] on div "Put Your Gut & Brain on the VIP List this Black Friday Heading You’re invited t…" at bounding box center [701, 218] width 972 height 534
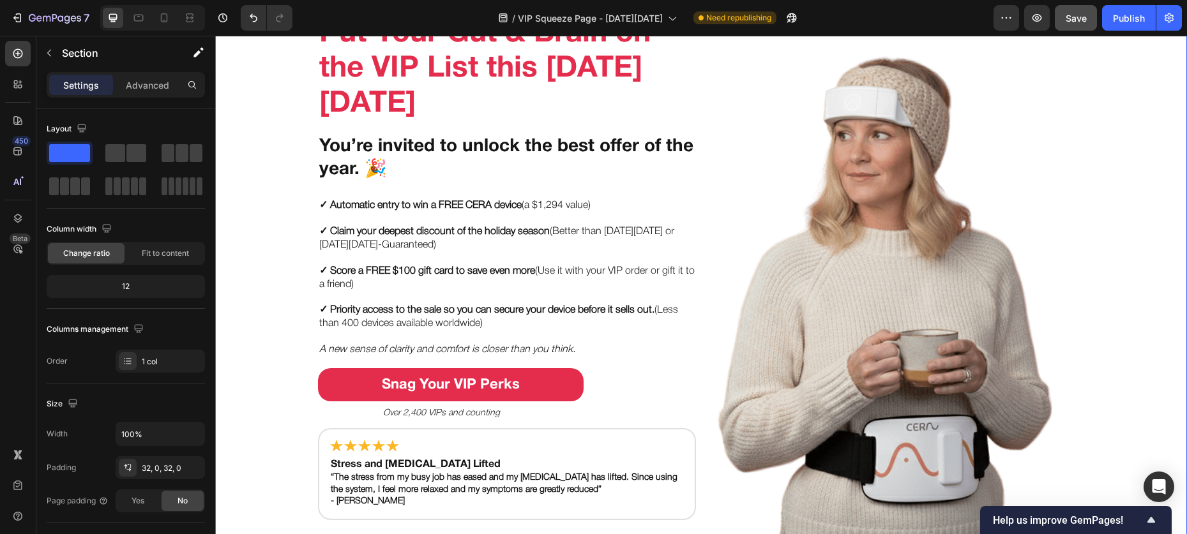
scroll to position [0, 0]
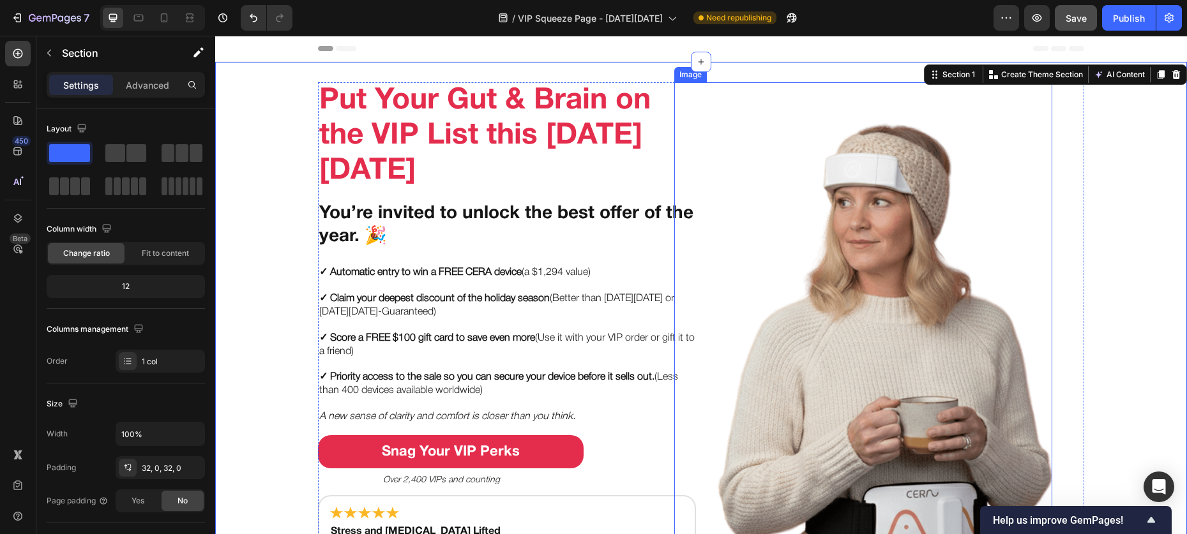
click at [900, 206] on img at bounding box center [863, 349] width 378 height 534
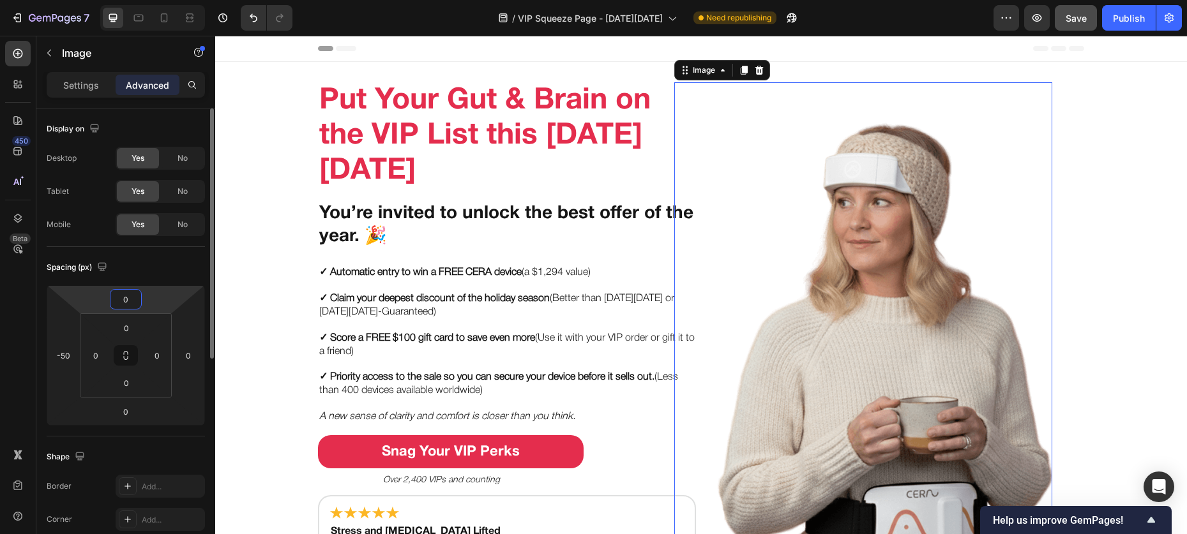
click at [128, 304] on input "0" at bounding box center [126, 299] width 26 height 19
type input "-50"
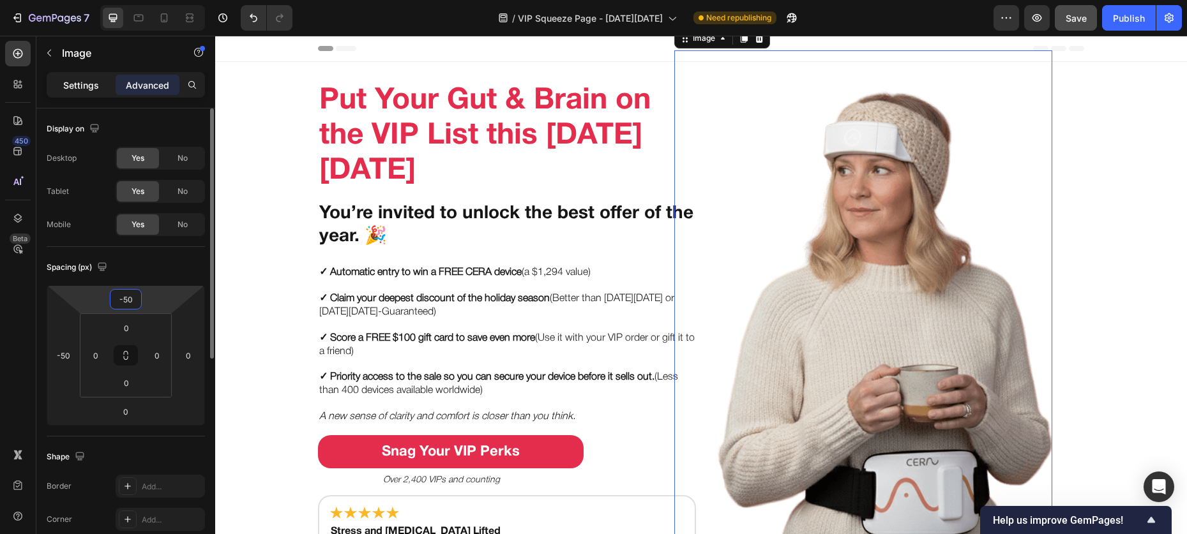
click at [90, 88] on p "Settings" at bounding box center [81, 85] width 36 height 13
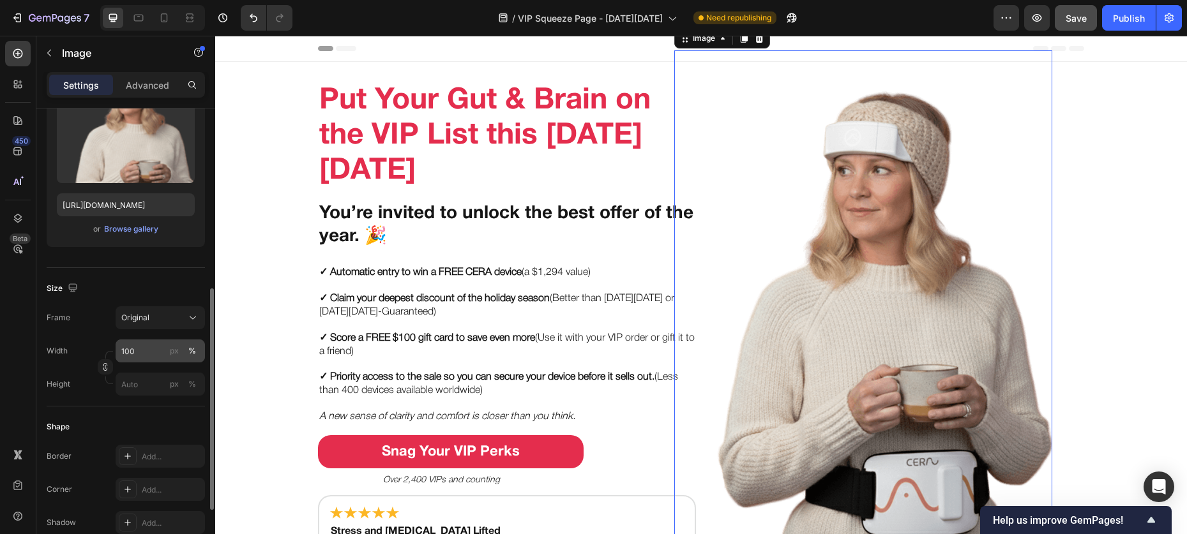
scroll to position [220, 0]
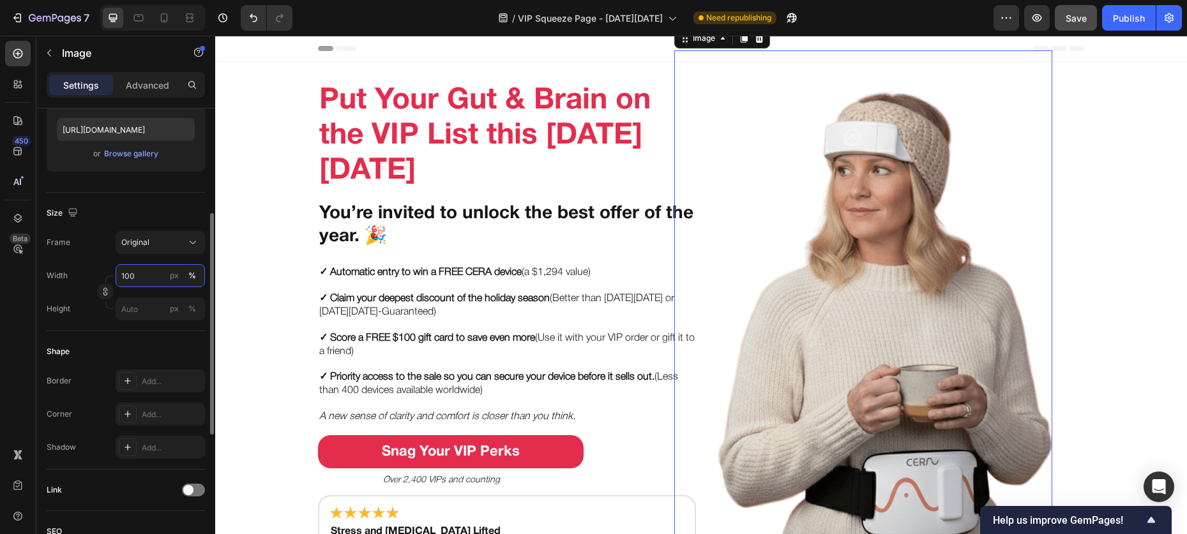
click at [140, 270] on input "100" at bounding box center [160, 275] width 89 height 23
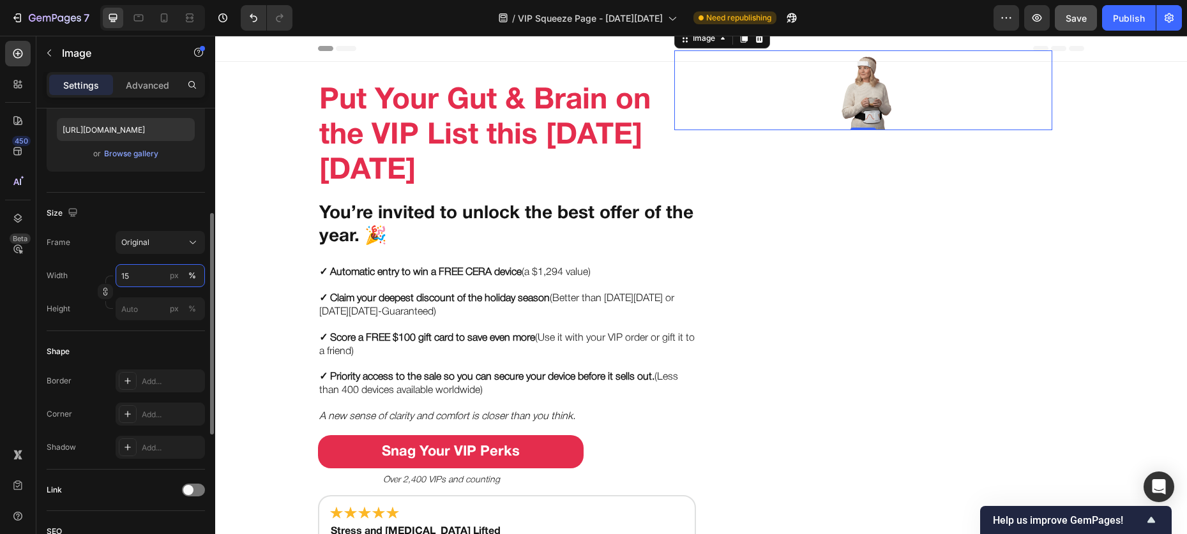
type input "1"
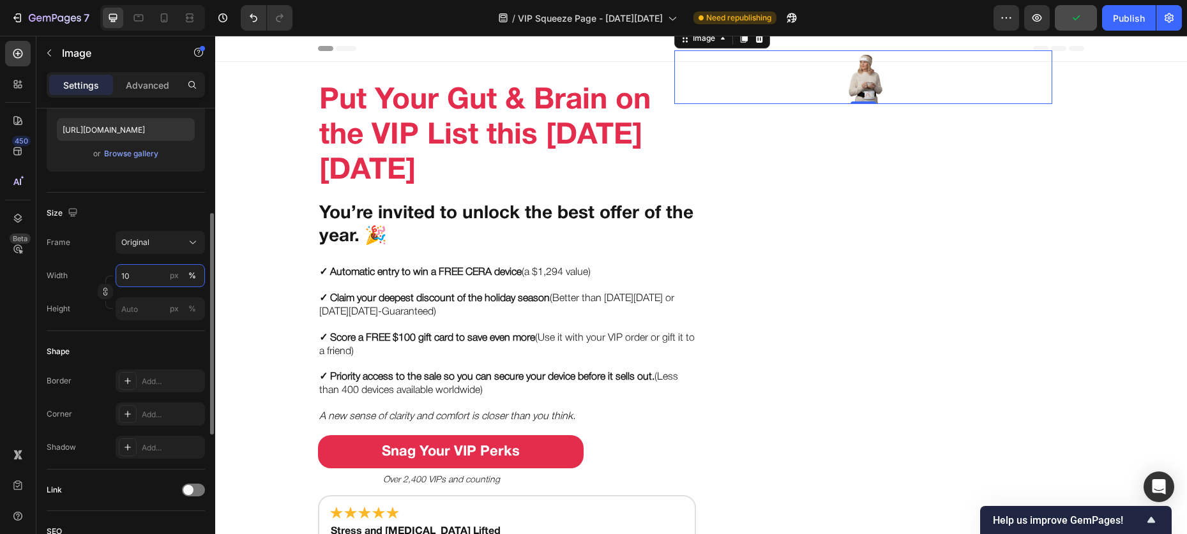
scroll to position [222, 0]
type input "100"
click at [107, 260] on div "Frame Original Width 100 px % Height px %" at bounding box center [126, 273] width 158 height 89
click at [170, 272] on div "px" at bounding box center [174, 272] width 9 height 11
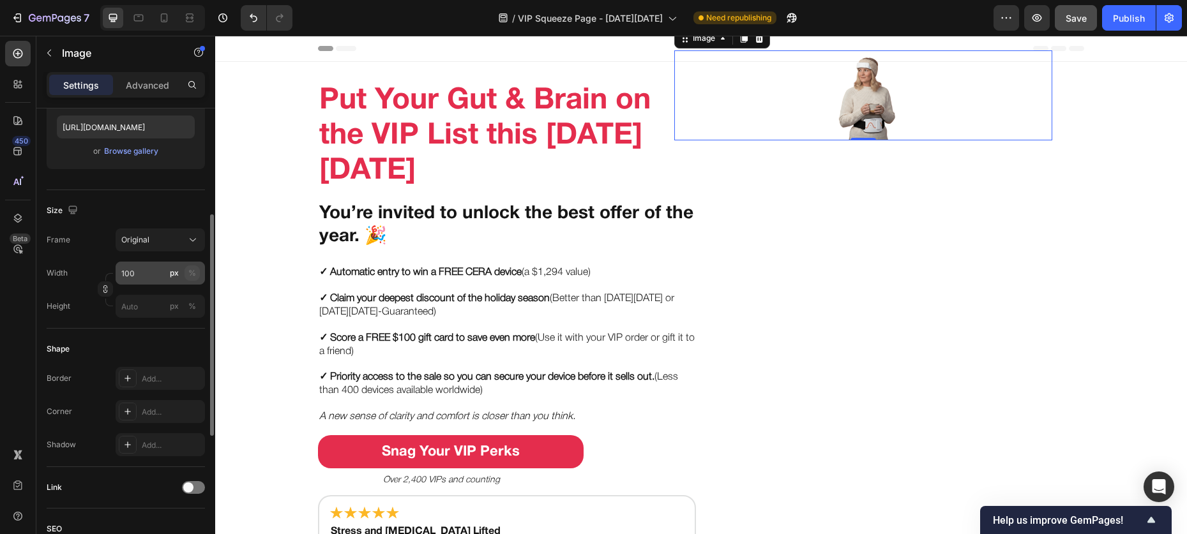
click at [189, 271] on div "%" at bounding box center [192, 272] width 8 height 11
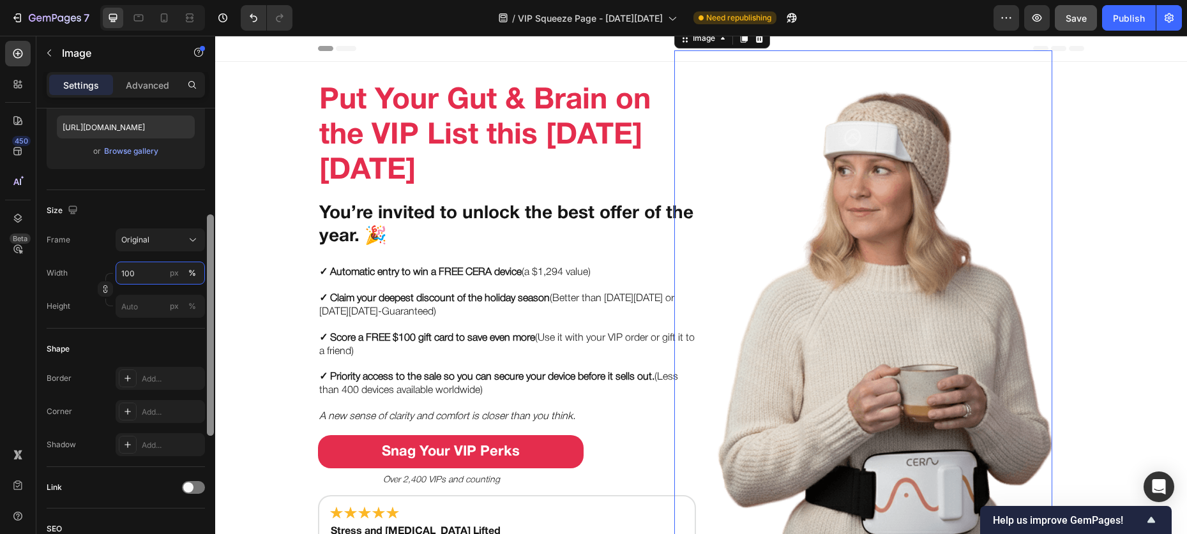
click at [211, 235] on div at bounding box center [210, 325] width 7 height 222
click at [194, 235] on icon at bounding box center [192, 240] width 13 height 13
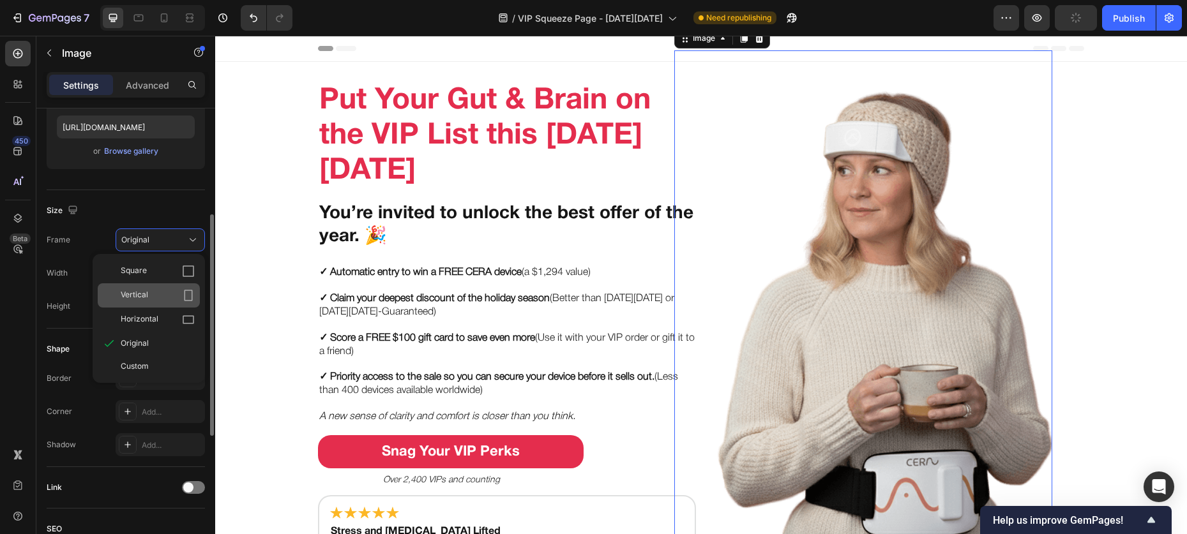
click at [169, 290] on div "Vertical" at bounding box center [158, 295] width 74 height 13
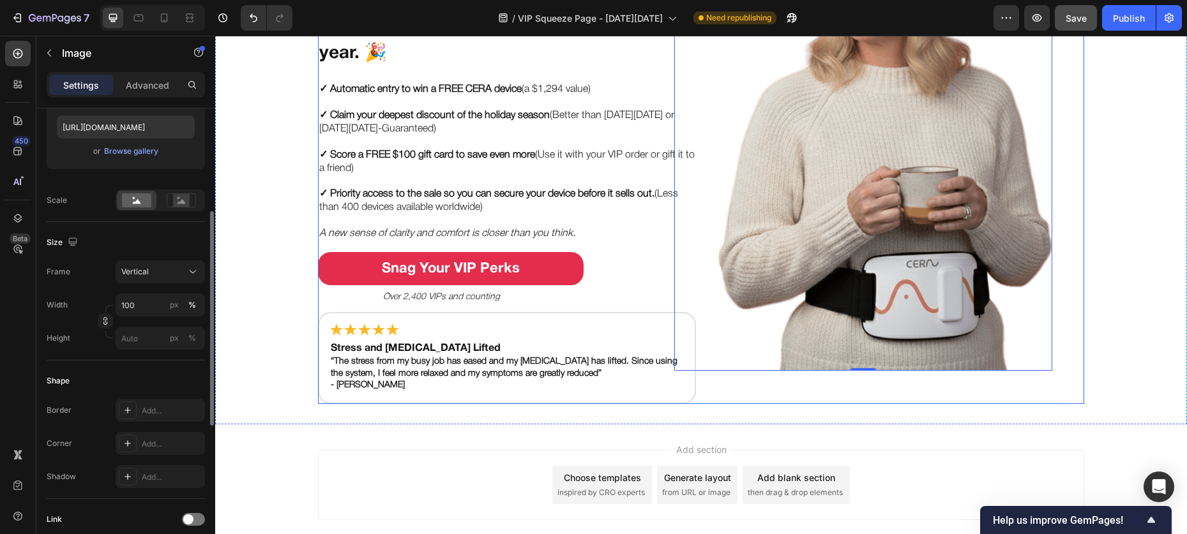
scroll to position [177, 0]
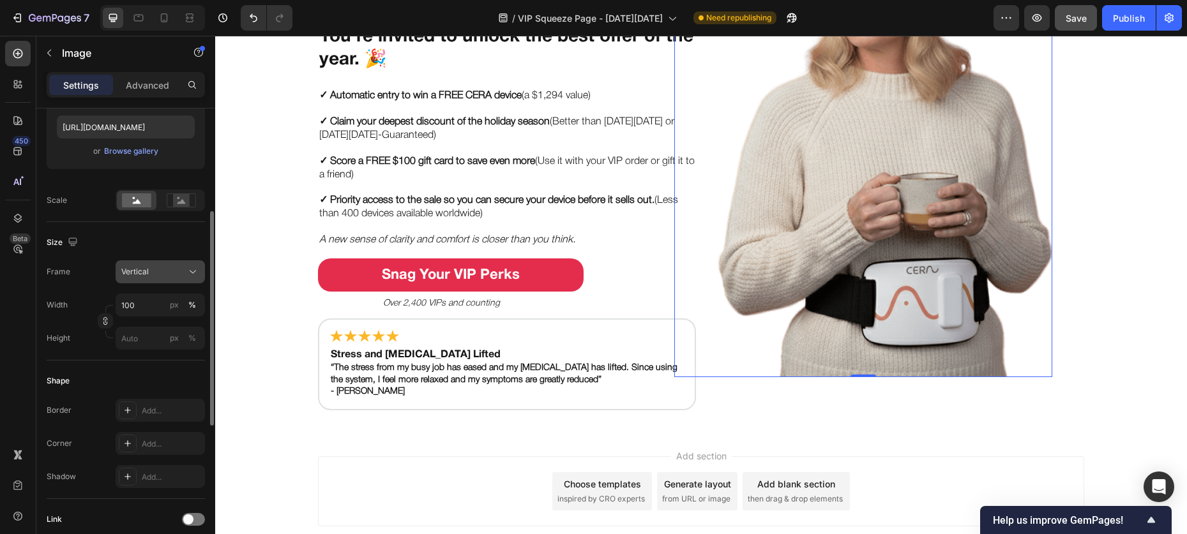
click at [167, 267] on div "Vertical" at bounding box center [152, 271] width 63 height 11
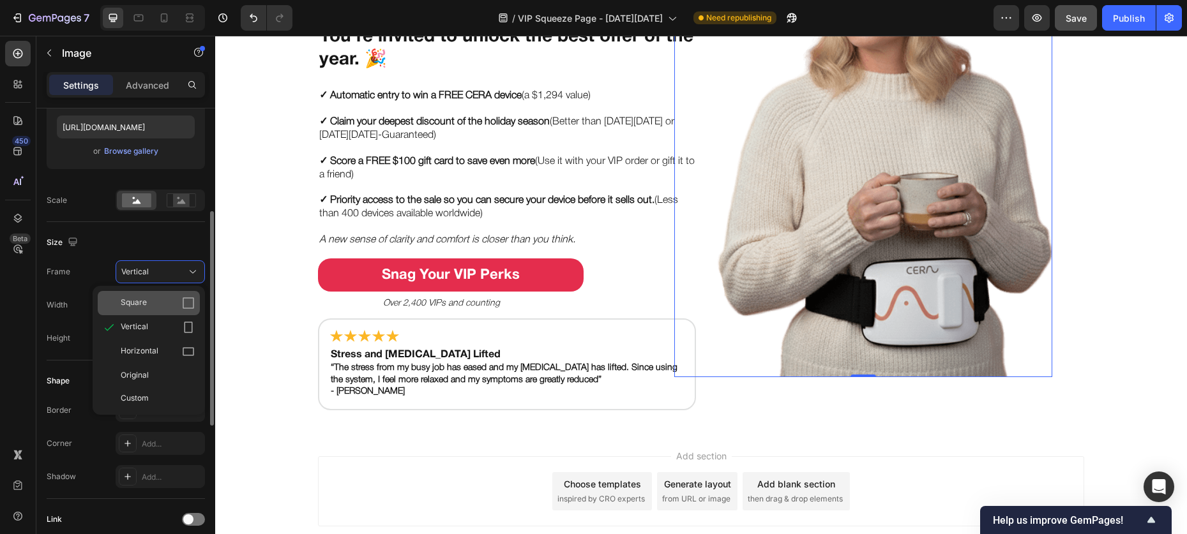
click at [161, 310] on div "Square" at bounding box center [149, 303] width 102 height 24
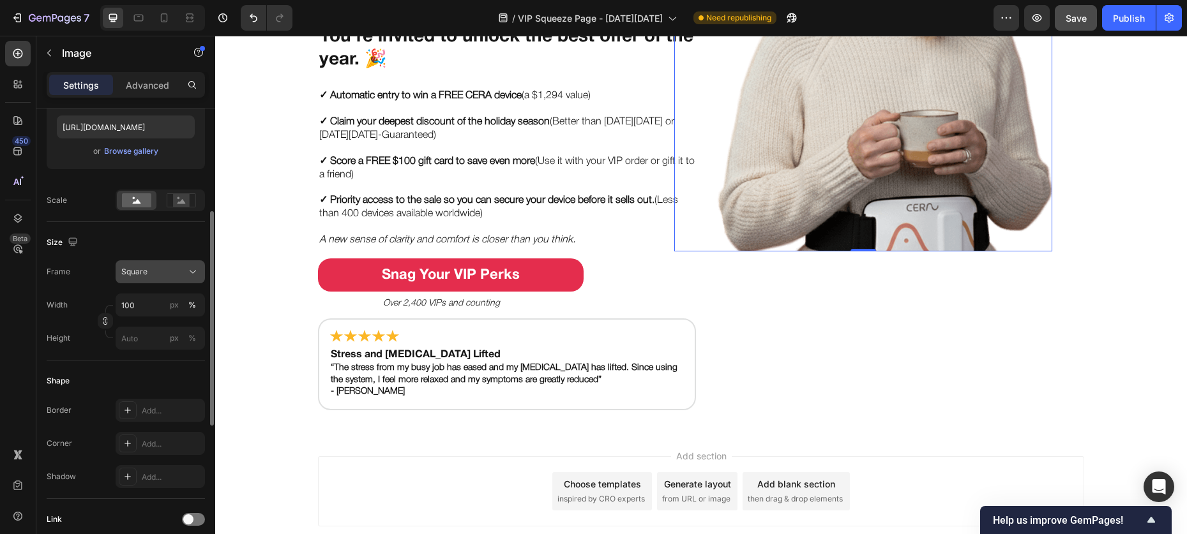
click at [166, 280] on button "Square" at bounding box center [160, 271] width 89 height 23
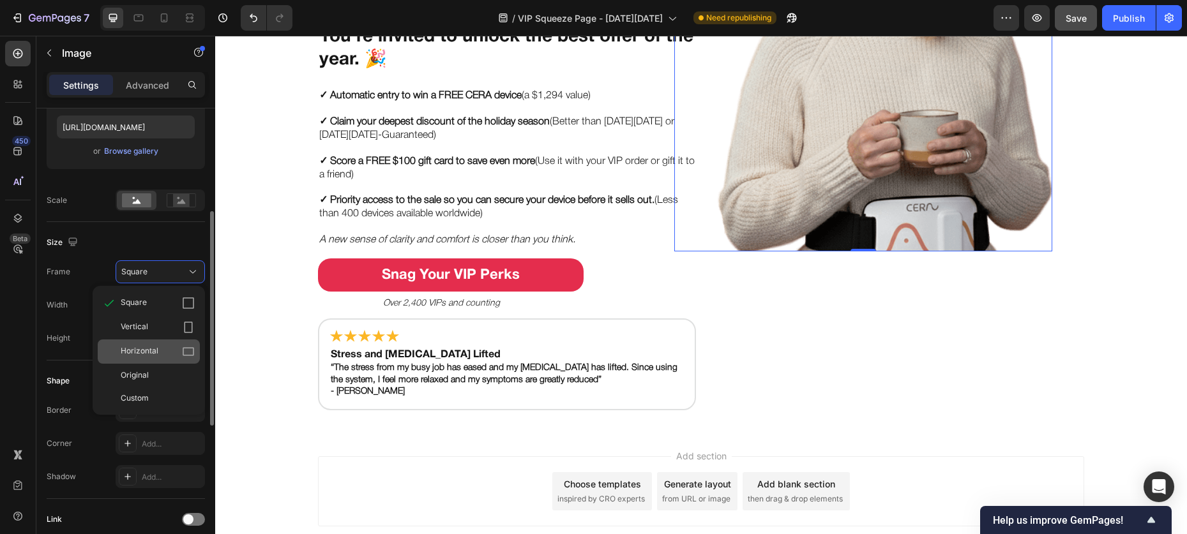
click at [154, 345] on span "Horizontal" at bounding box center [140, 351] width 38 height 13
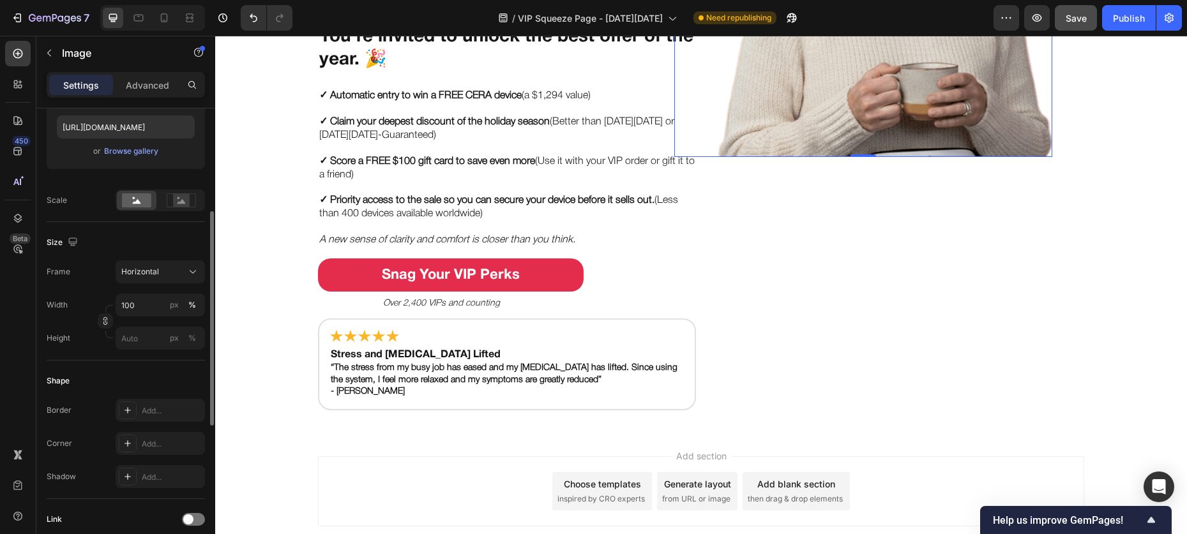
click at [164, 284] on div "Frame Horizontal Width 100 px % Height px %" at bounding box center [126, 304] width 158 height 89
click at [166, 278] on button "Horizontal" at bounding box center [160, 271] width 89 height 23
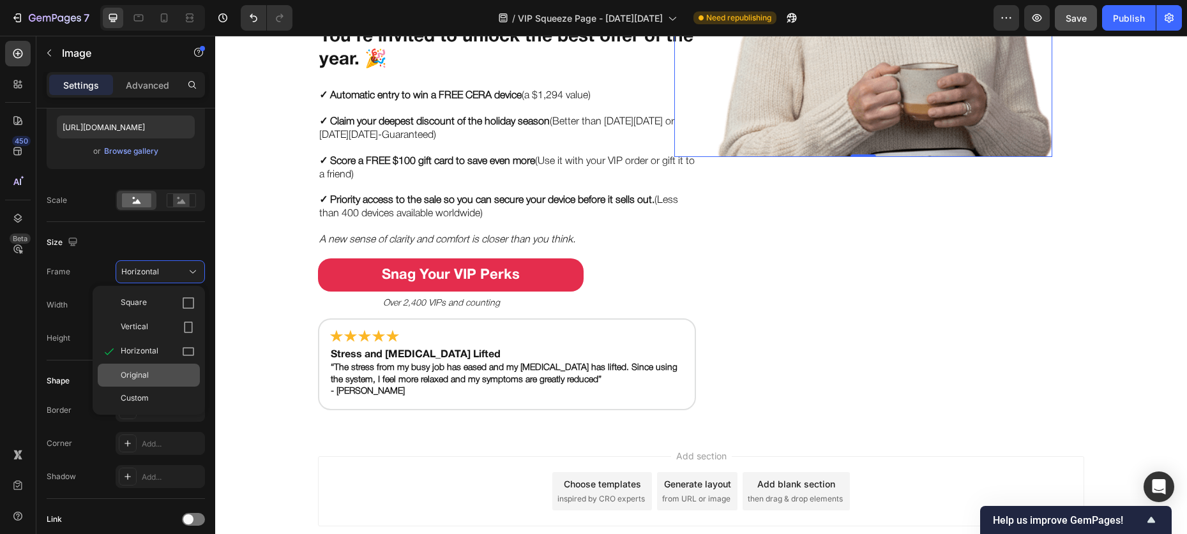
click at [147, 382] on div "Original" at bounding box center [149, 375] width 102 height 23
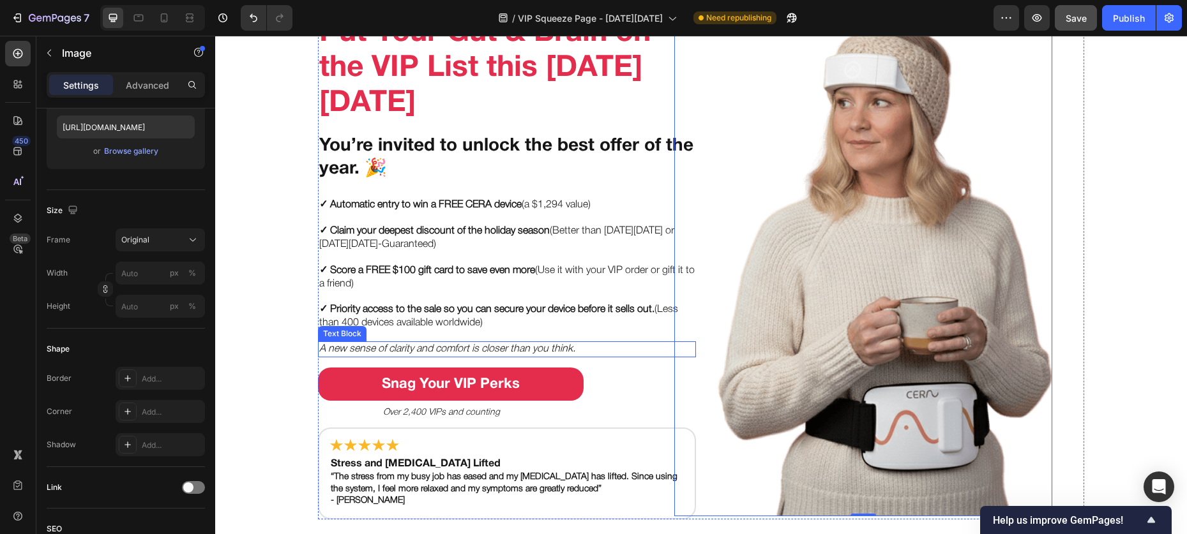
scroll to position [0, 0]
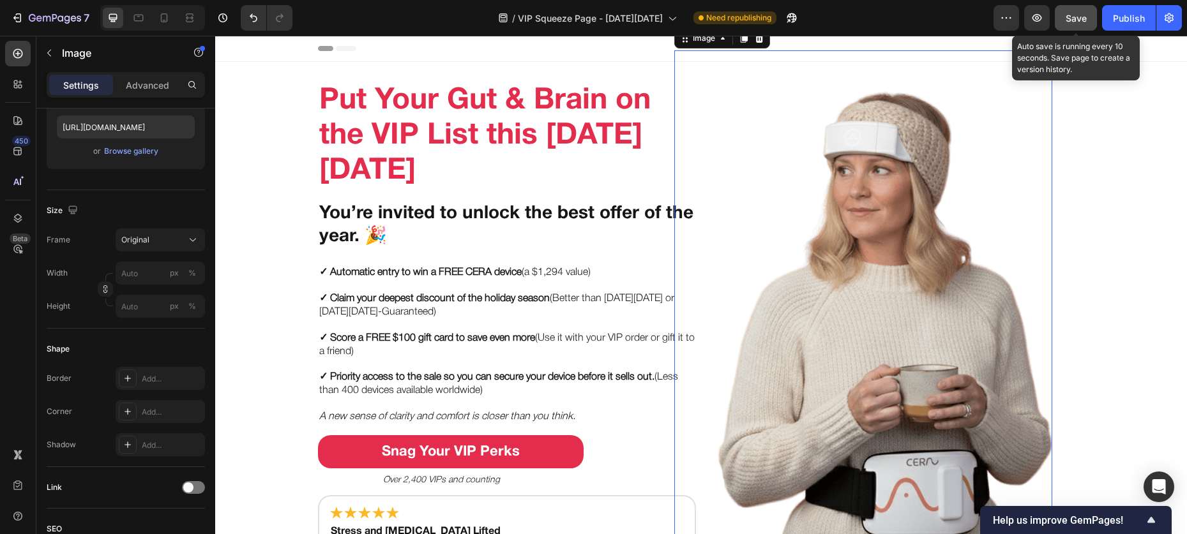
click at [900, 21] on span "Save" at bounding box center [1075, 18] width 21 height 11
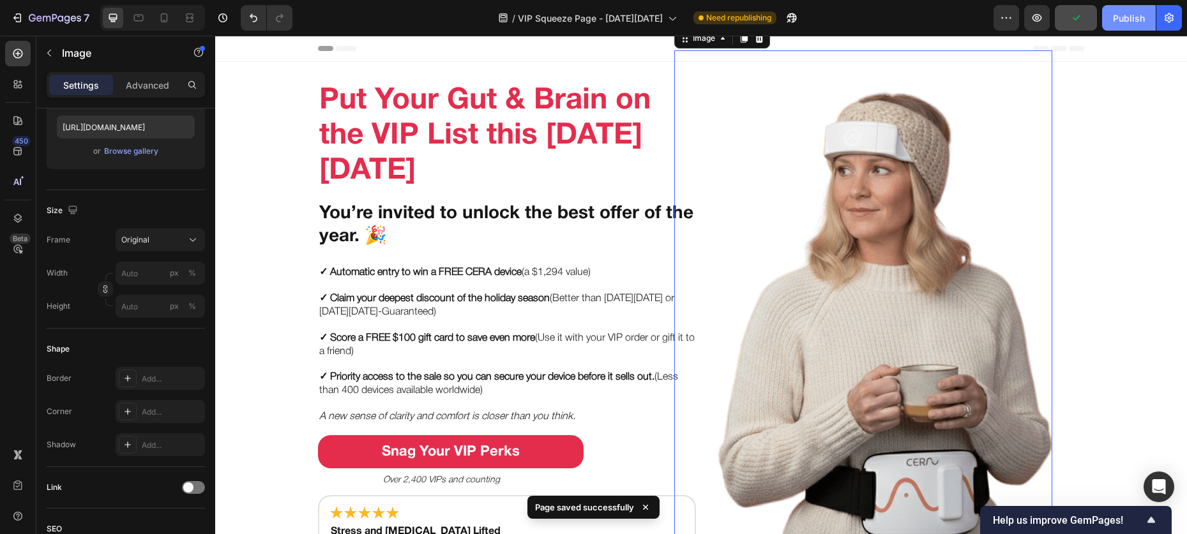
click at [900, 16] on div "Publish" at bounding box center [1129, 17] width 32 height 13
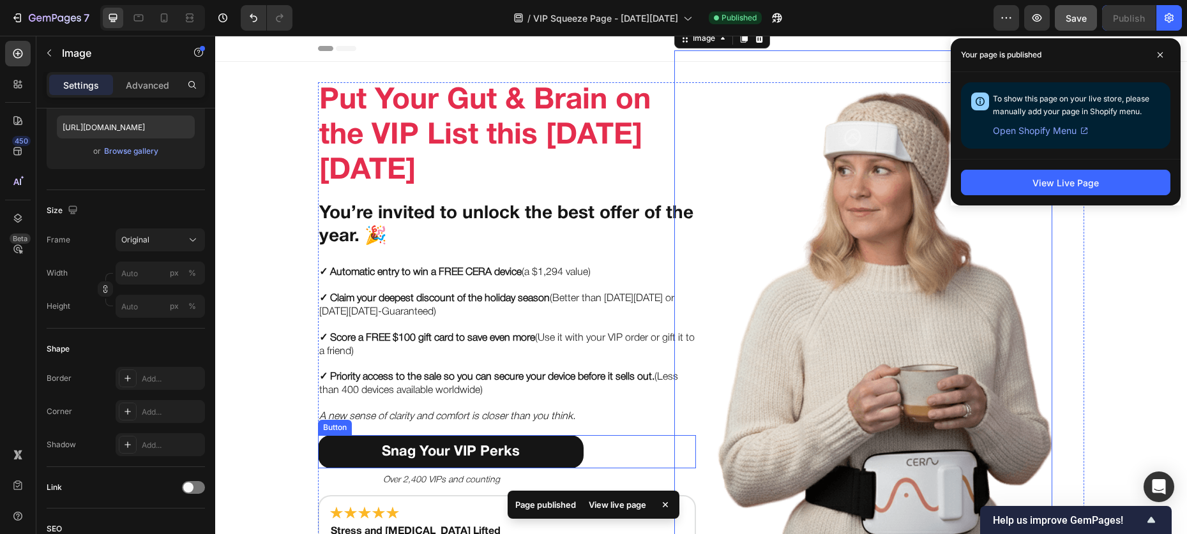
click at [544, 444] on button "Snag Your VIP Perks" at bounding box center [451, 452] width 266 height 34
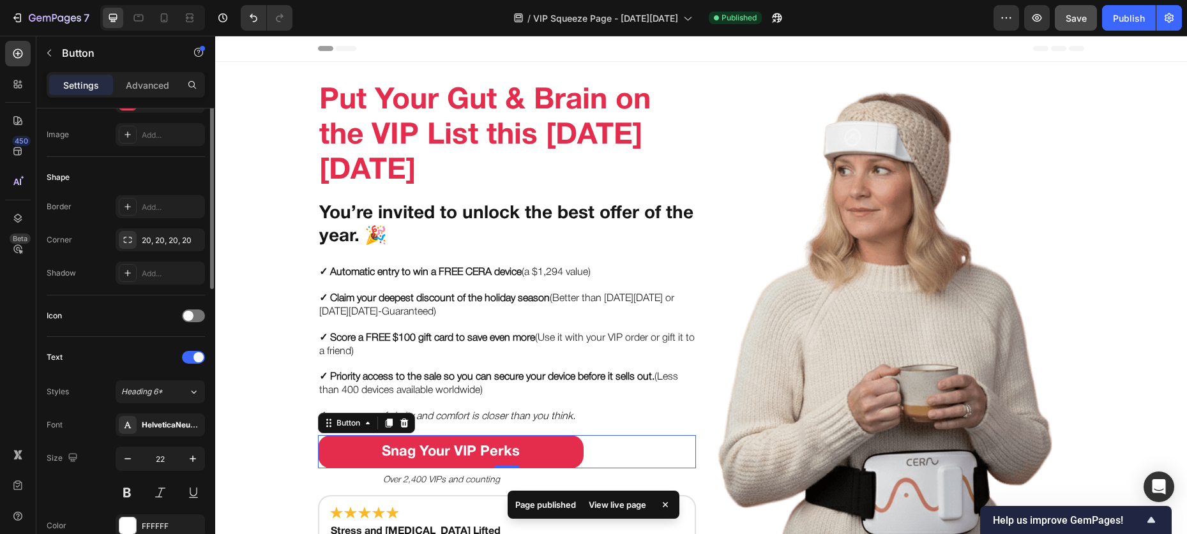
scroll to position [285, 0]
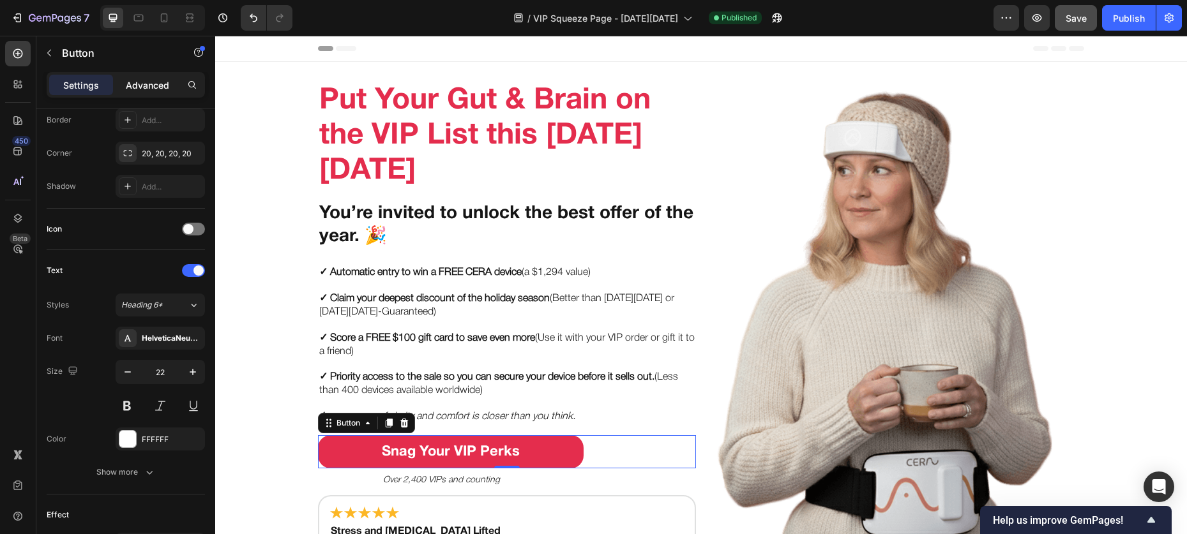
click at [133, 80] on p "Advanced" at bounding box center [147, 85] width 43 height 13
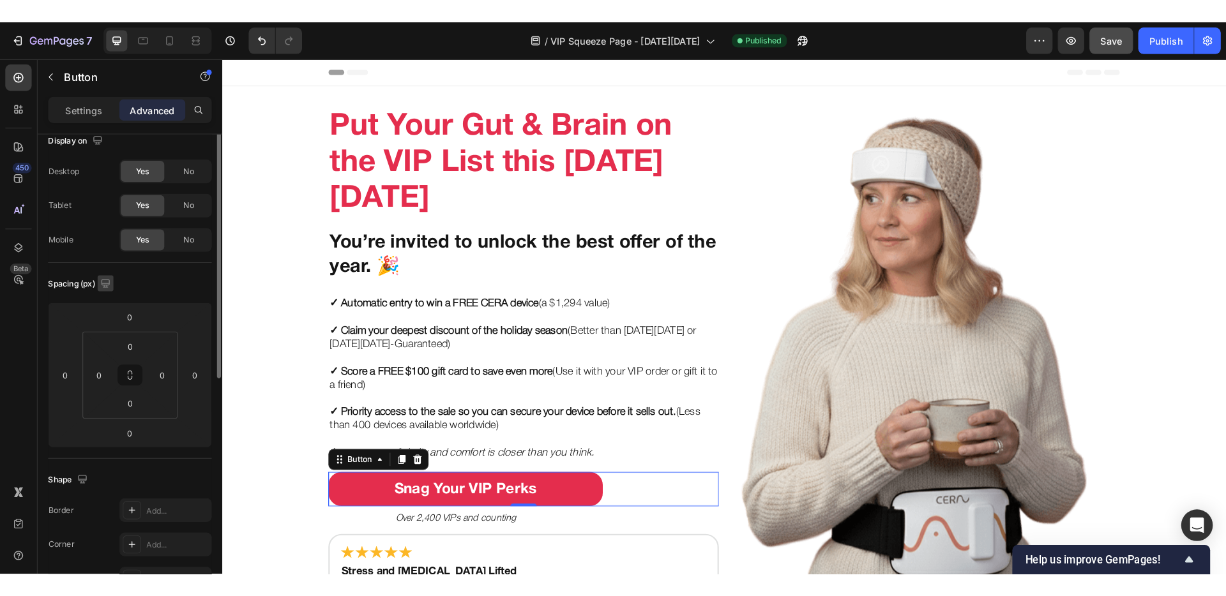
scroll to position [0, 0]
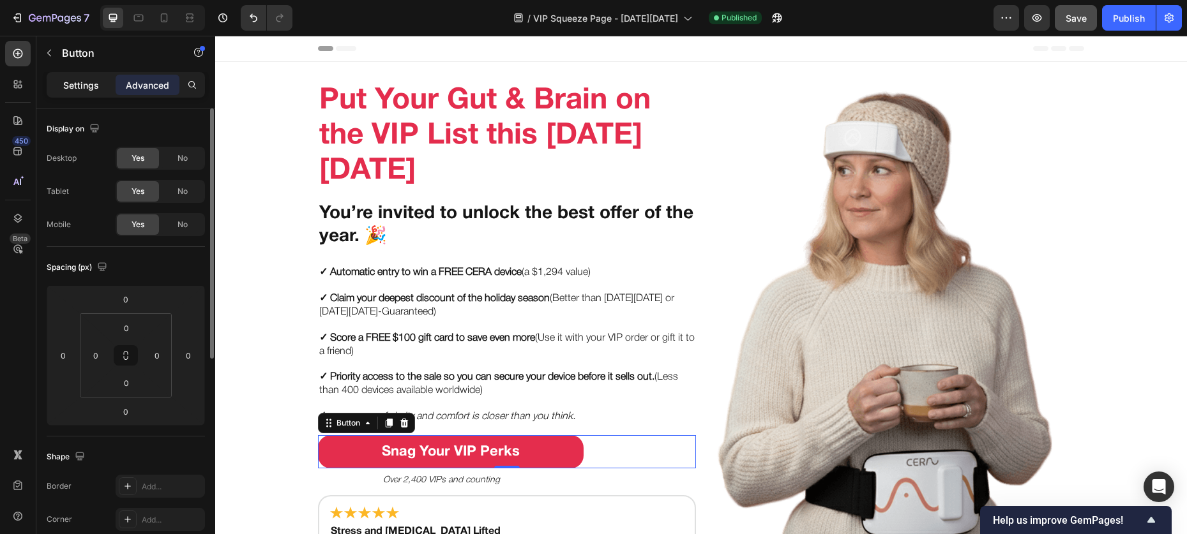
click at [70, 88] on p "Settings" at bounding box center [81, 85] width 36 height 13
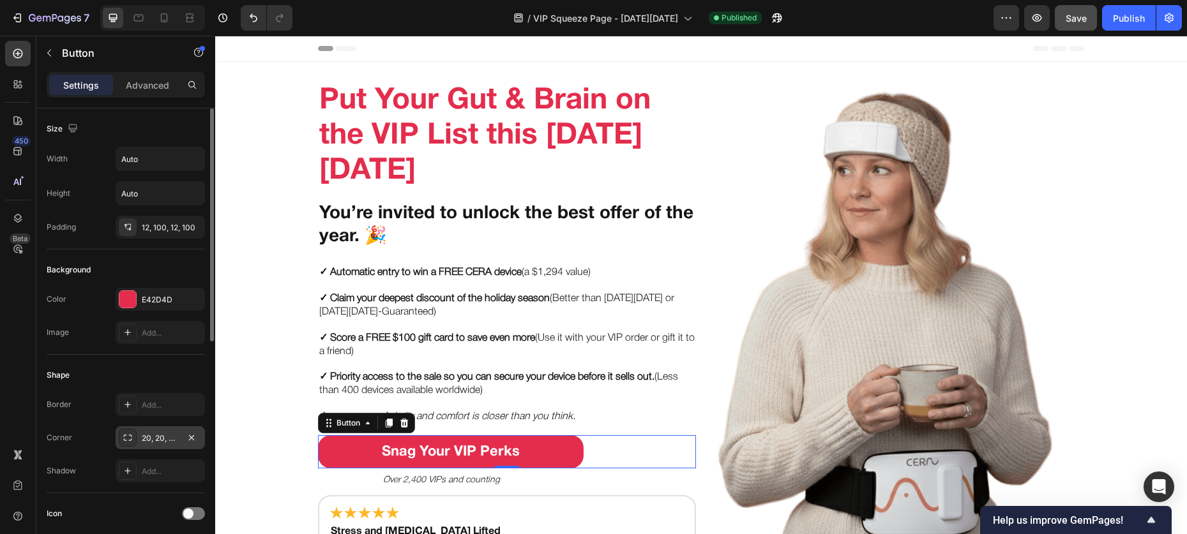
click at [127, 432] on div at bounding box center [128, 438] width 18 height 18
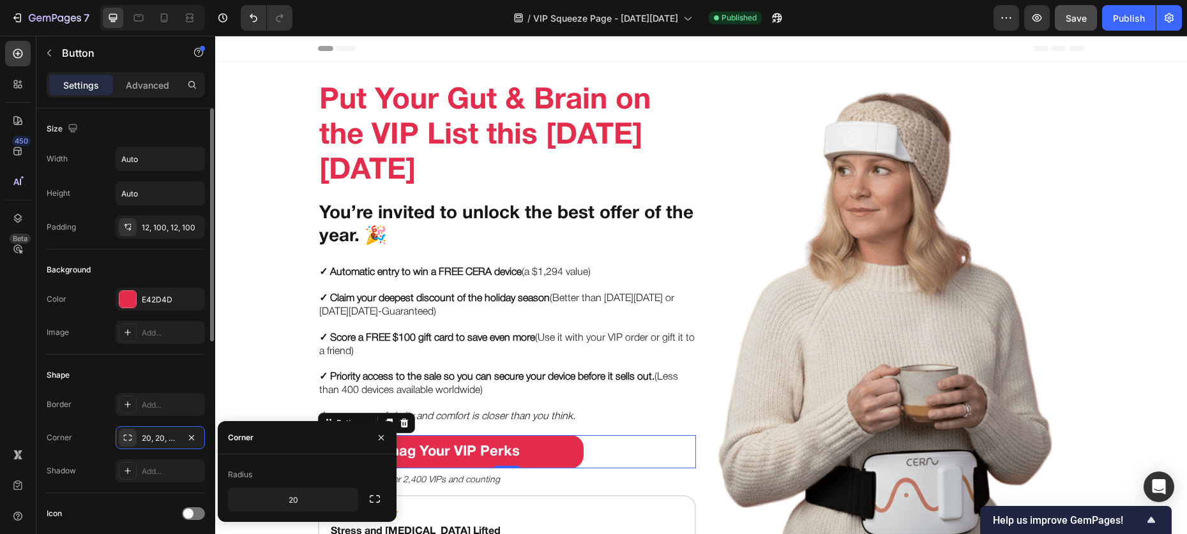
click at [117, 374] on div "Shape" at bounding box center [126, 375] width 158 height 20
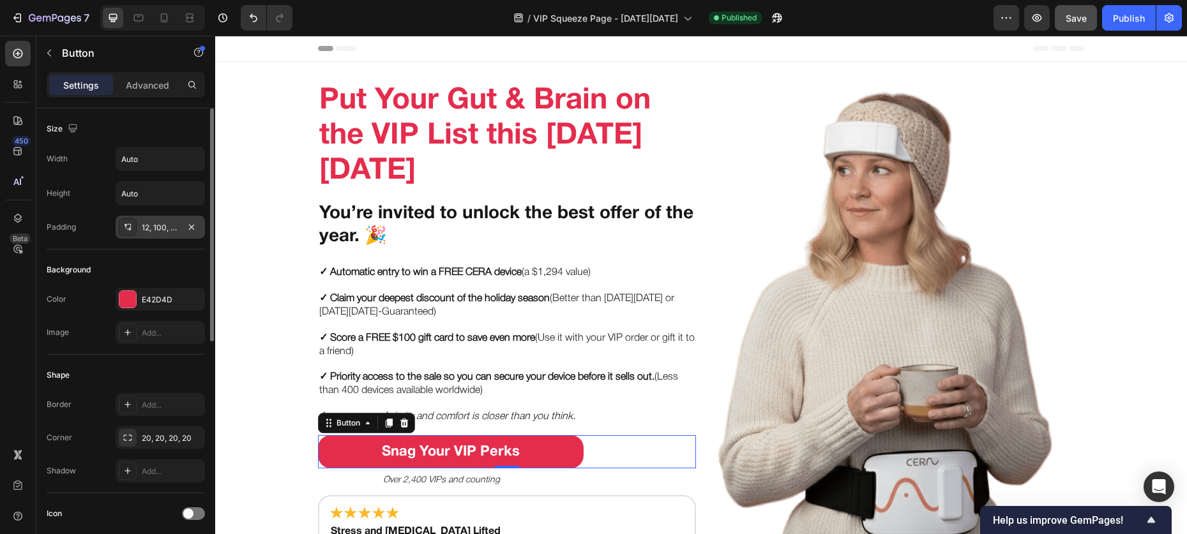
click at [135, 221] on div at bounding box center [128, 227] width 18 height 18
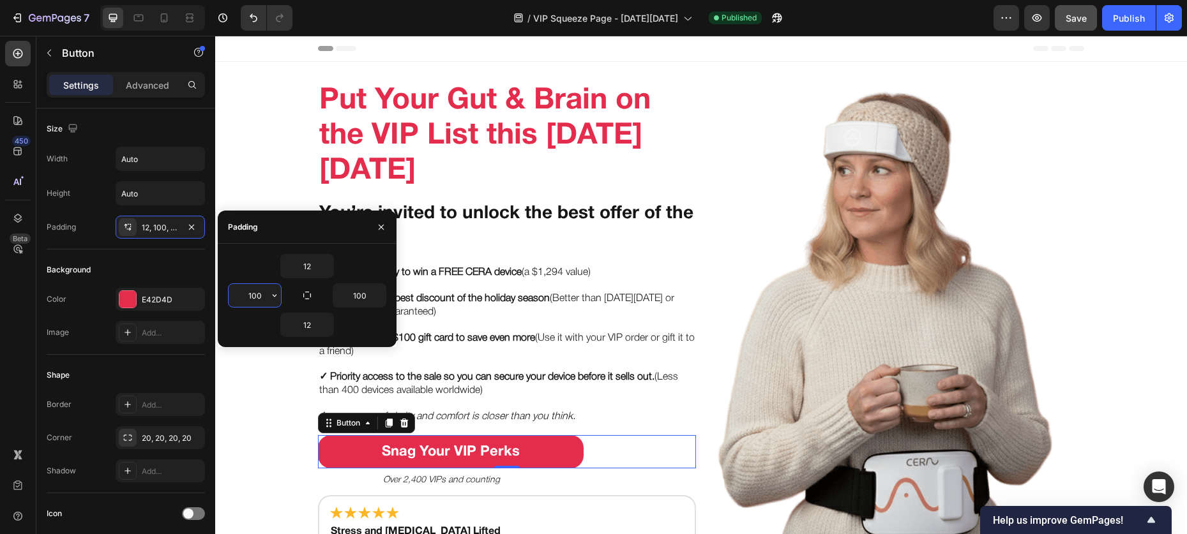
click at [258, 293] on input "100" at bounding box center [255, 295] width 52 height 23
type input "90"
click at [358, 296] on input "100" at bounding box center [359, 295] width 52 height 23
type input "90"
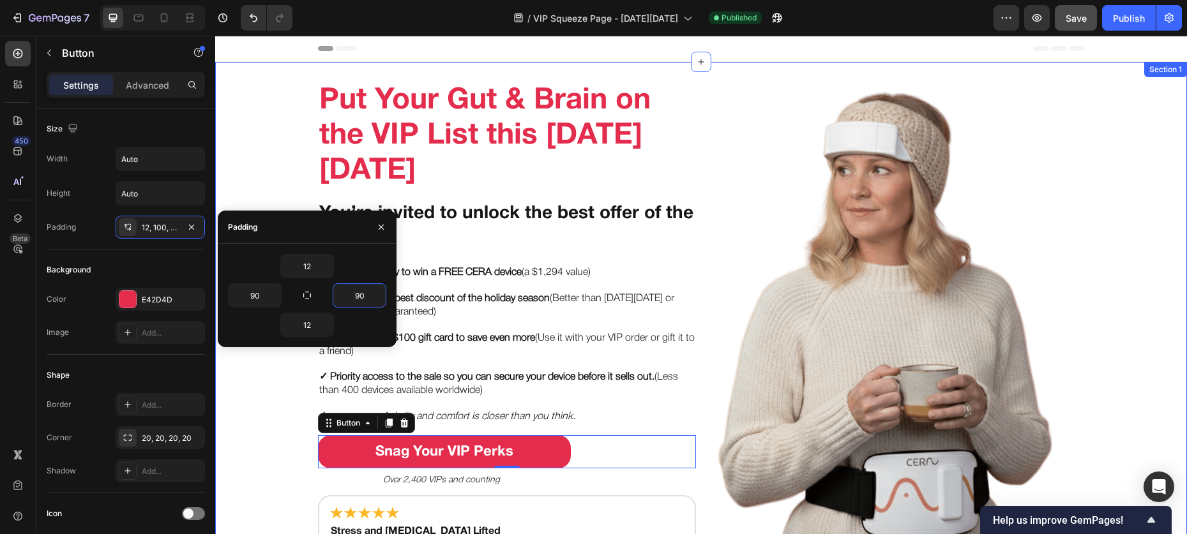
click at [232, 180] on div "Put Your Gut & Brain on the VIP List this Black Friday Heading You’re invited t…" at bounding box center [701, 334] width 972 height 505
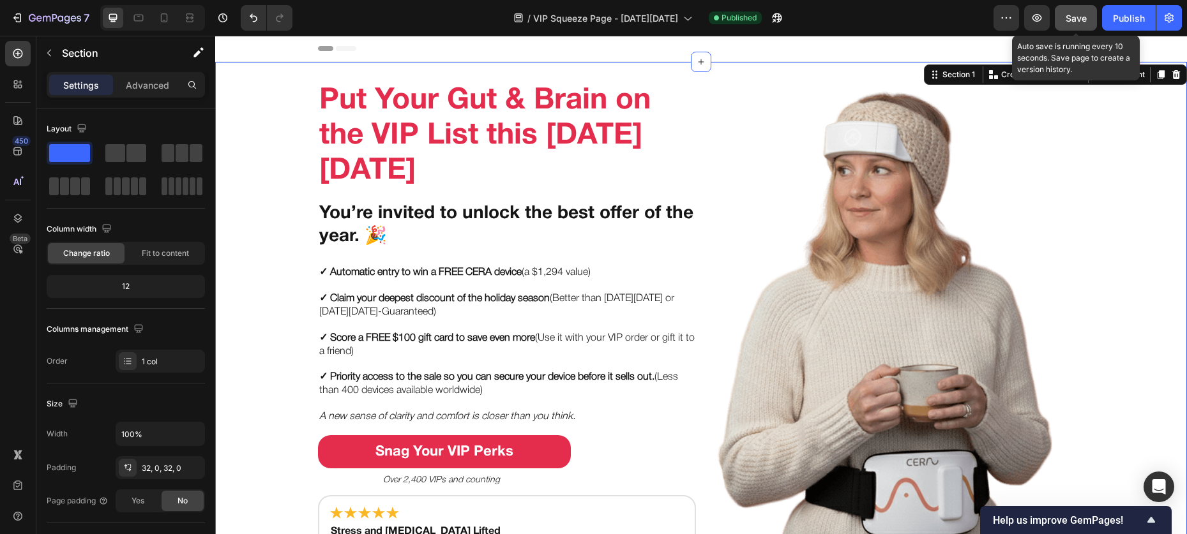
click at [900, 20] on span "Save" at bounding box center [1075, 18] width 21 height 11
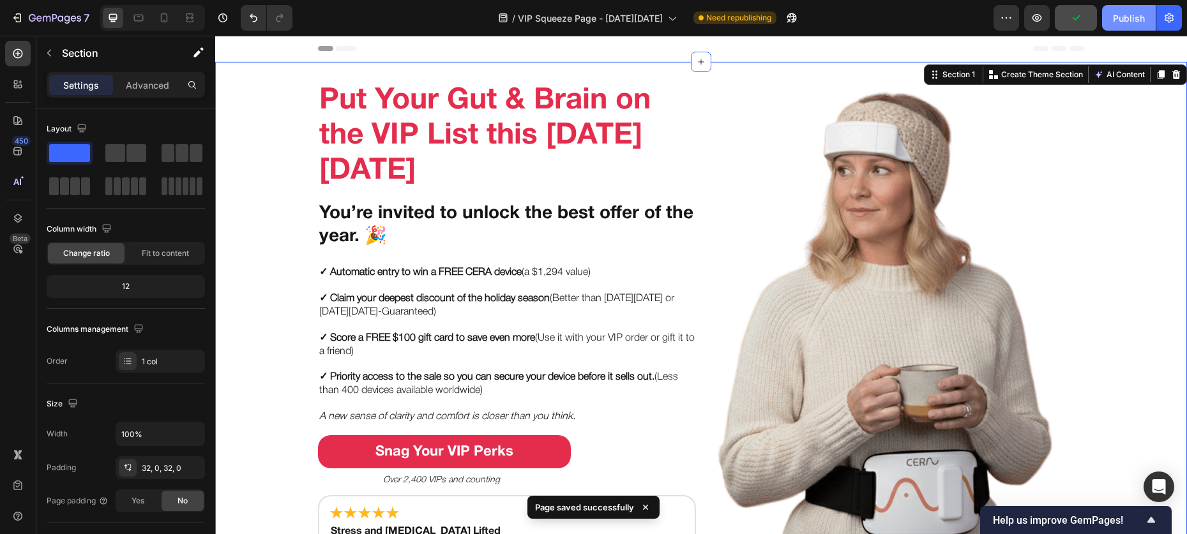
click at [900, 17] on button "Publish" at bounding box center [1129, 18] width 54 height 26
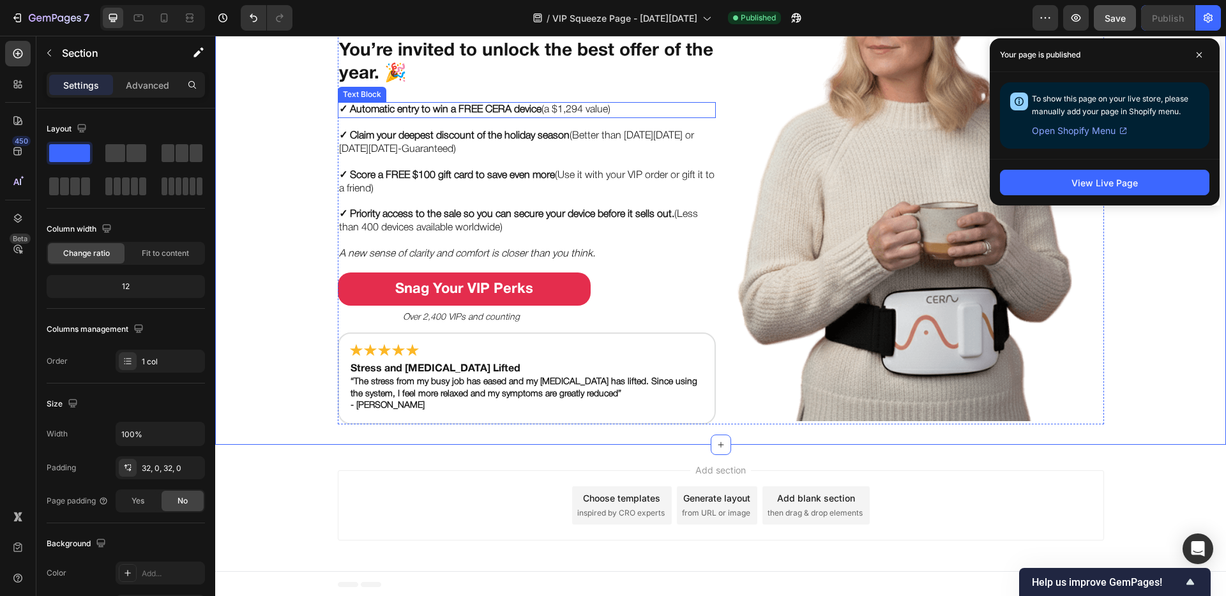
scroll to position [165, 0]
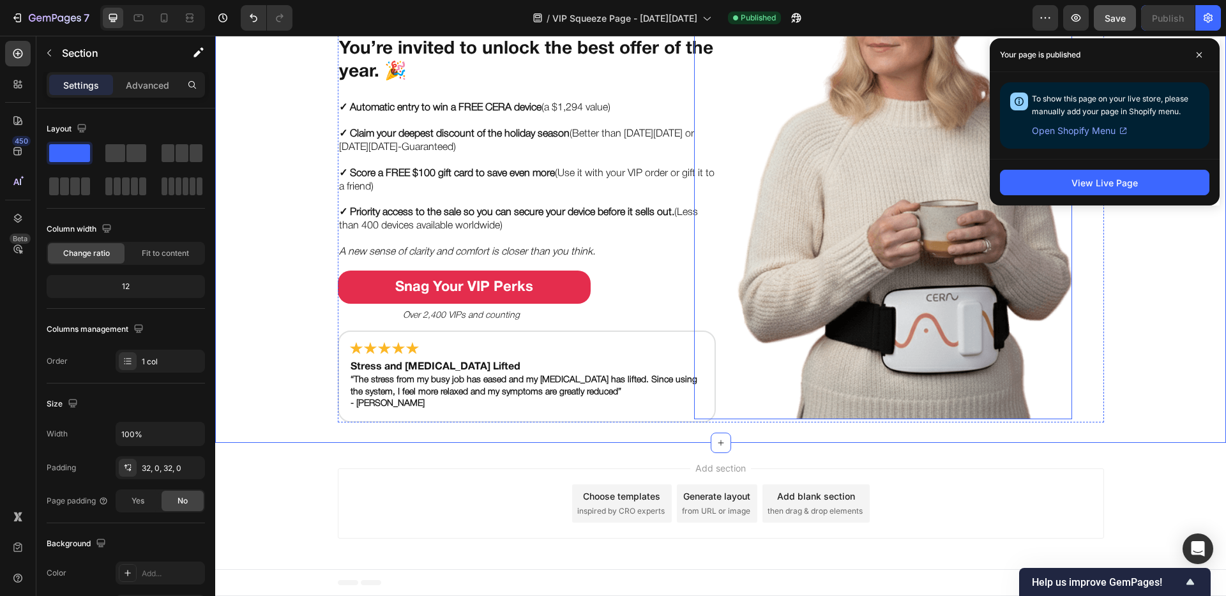
click at [757, 406] on img at bounding box center [883, 153] width 378 height 534
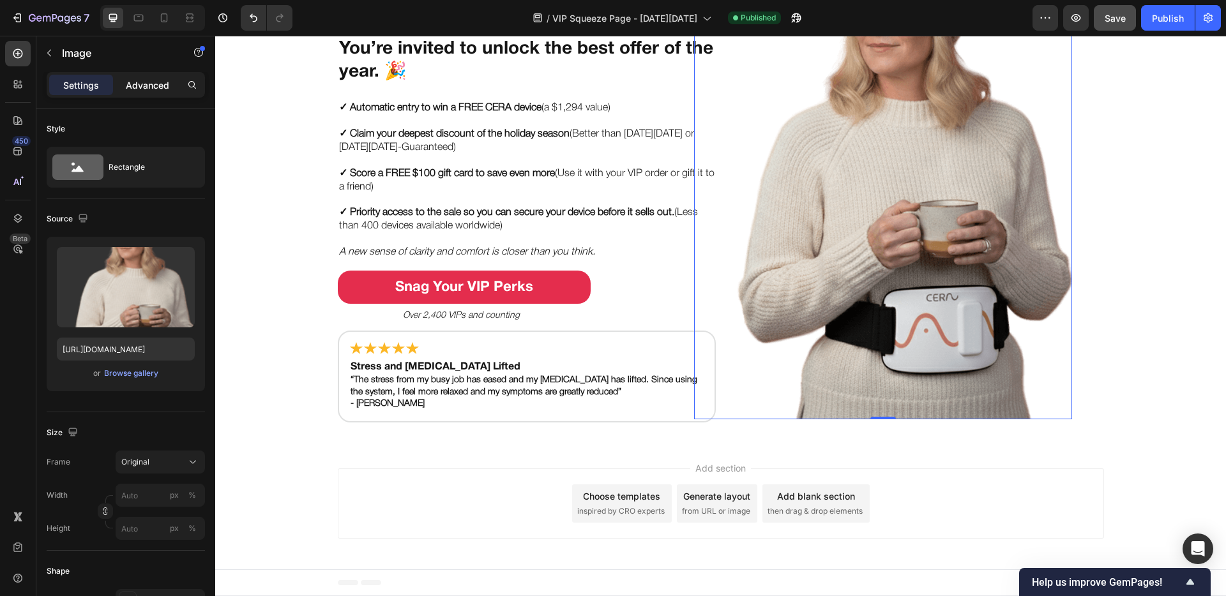
click at [136, 91] on p "Advanced" at bounding box center [147, 85] width 43 height 13
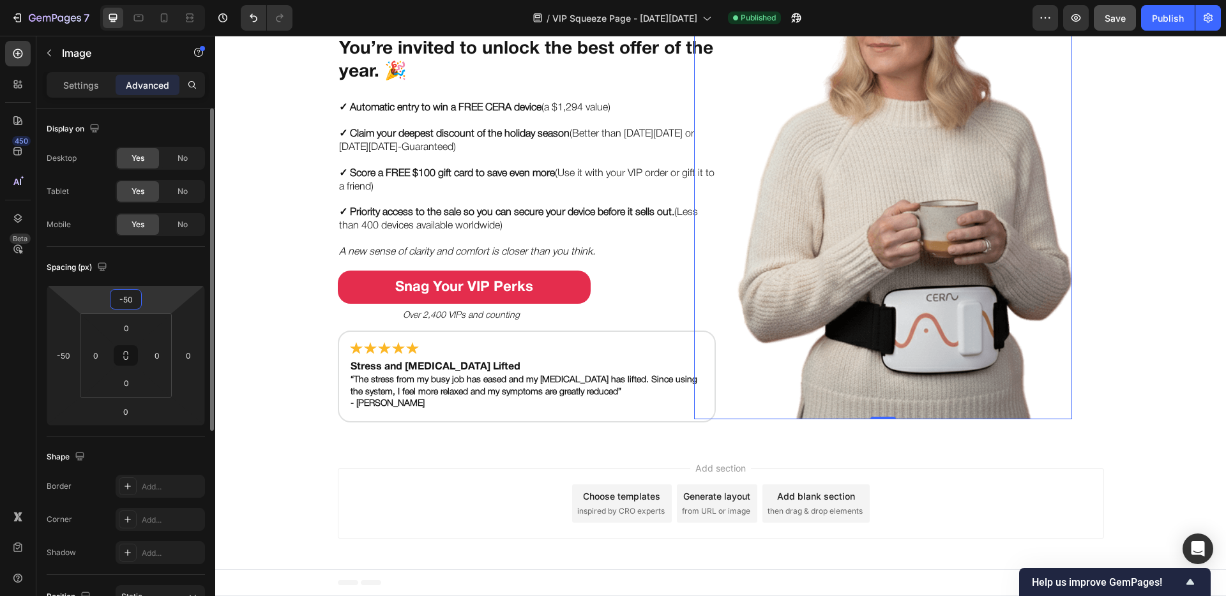
click at [122, 301] on input "-50" at bounding box center [126, 299] width 26 height 19
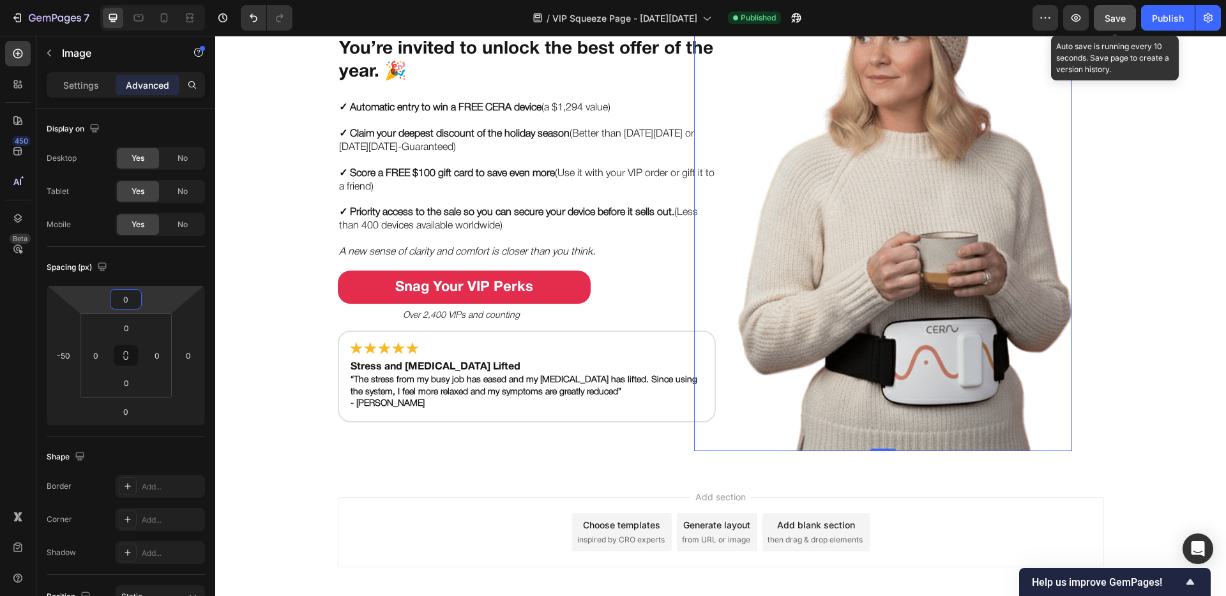
type input "0"
click at [900, 23] on button "Save" at bounding box center [1115, 18] width 42 height 26
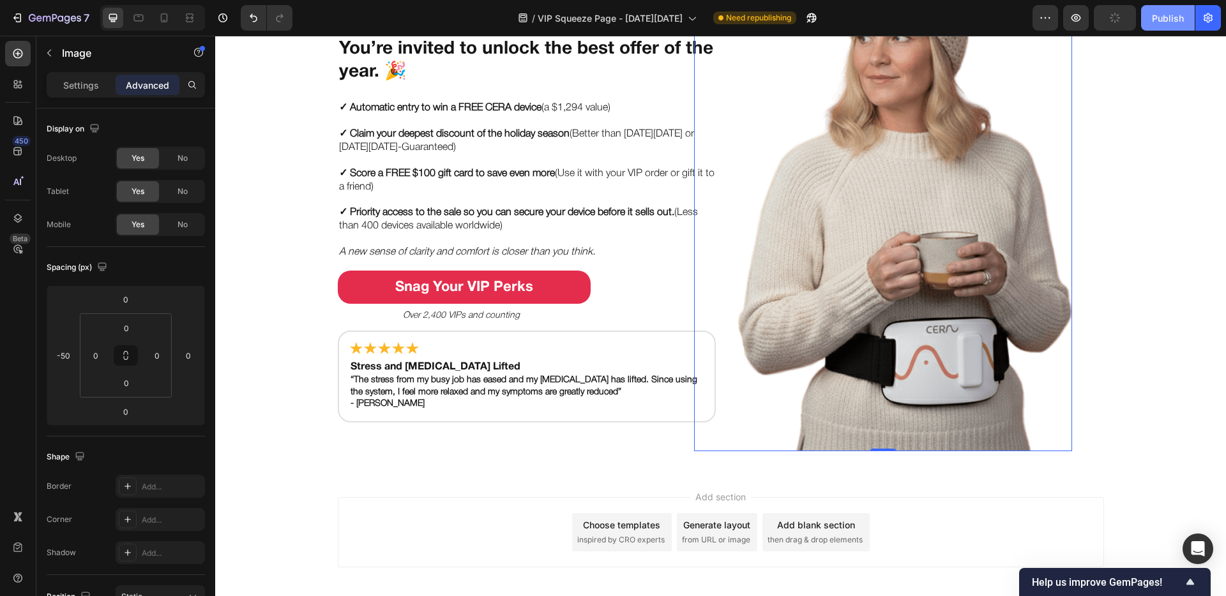
click at [900, 15] on div "Publish" at bounding box center [1168, 17] width 32 height 13
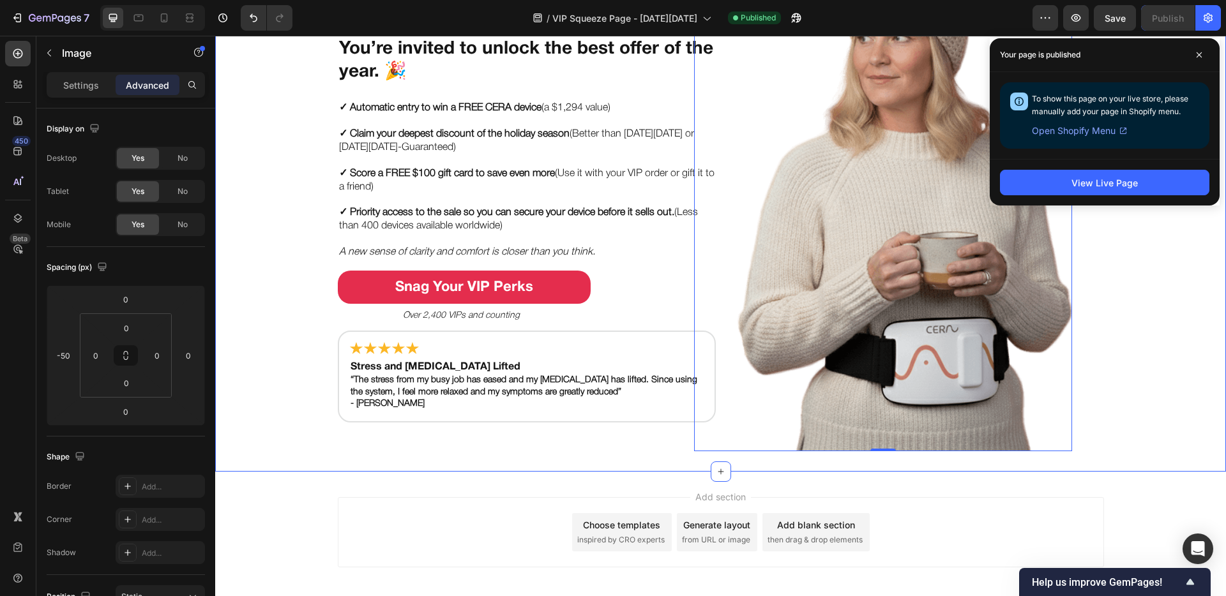
click at [313, 224] on div "Put Your Gut & Brain on the VIP List this Black Friday Heading You’re invited t…" at bounding box center [720, 185] width 1011 height 534
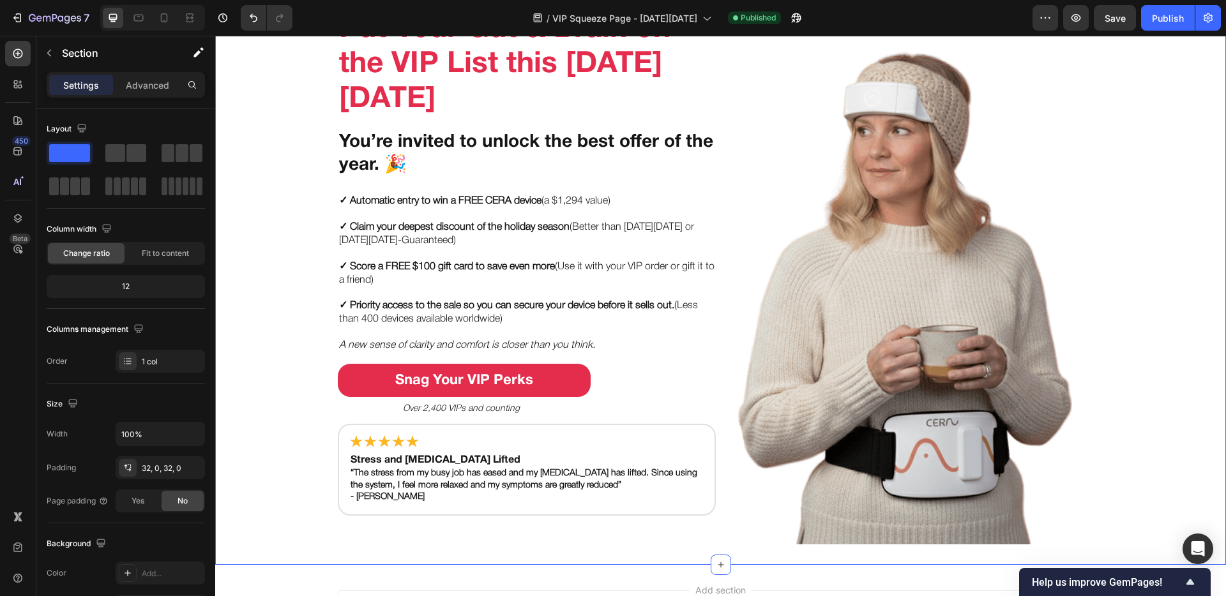
scroll to position [0, 0]
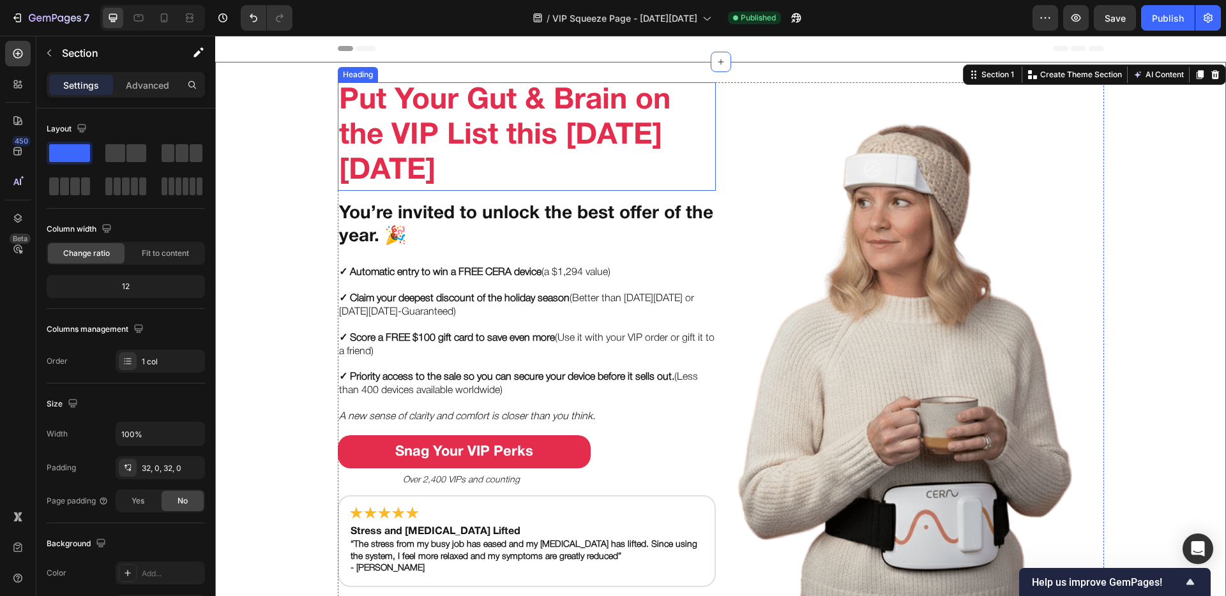
click at [687, 114] on h2 "Put Your Gut & Brain on the VIP List this [DATE][DATE]" at bounding box center [527, 136] width 378 height 109
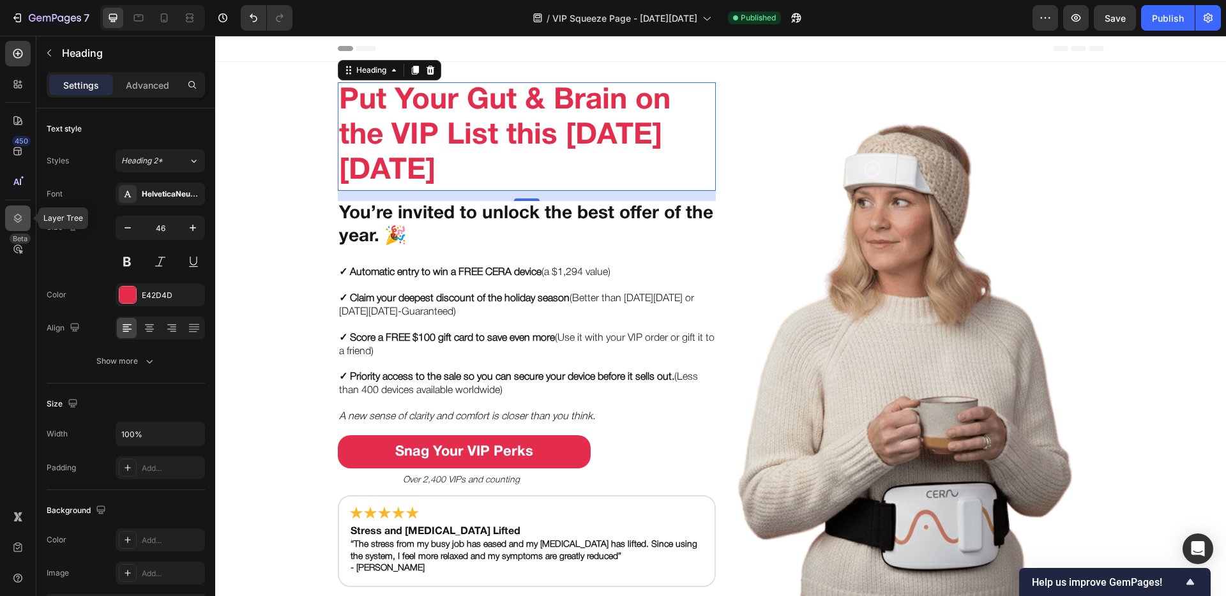
click at [21, 217] on icon at bounding box center [18, 218] width 8 height 9
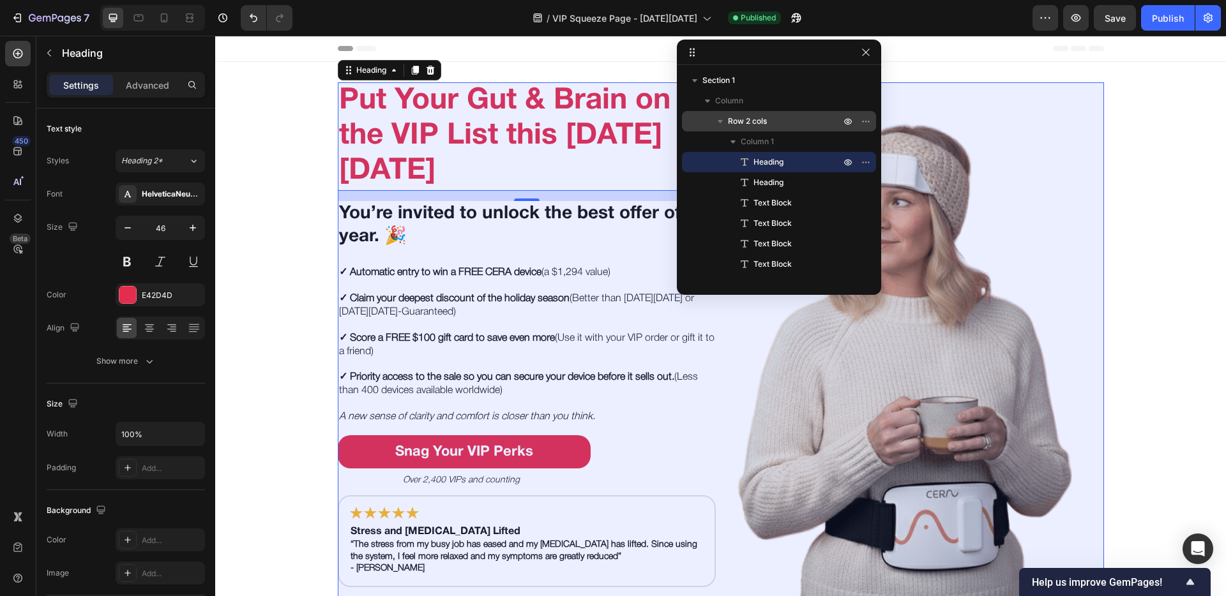
click at [737, 124] on span "Row 2 cols" at bounding box center [747, 121] width 39 height 13
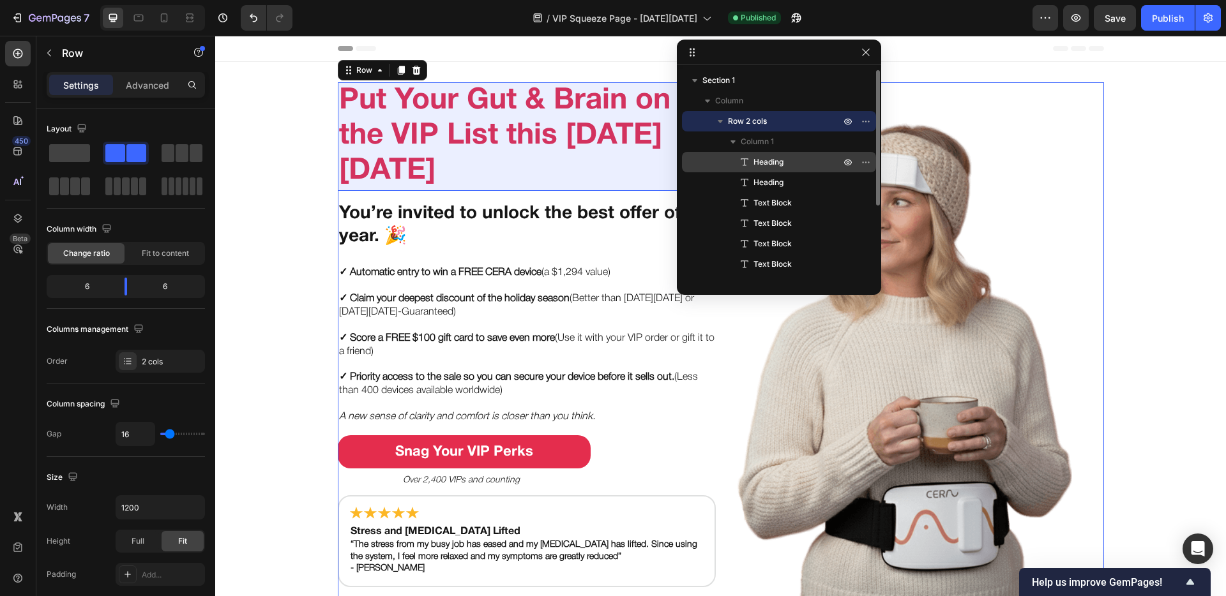
click at [756, 158] on span "Heading" at bounding box center [768, 162] width 30 height 13
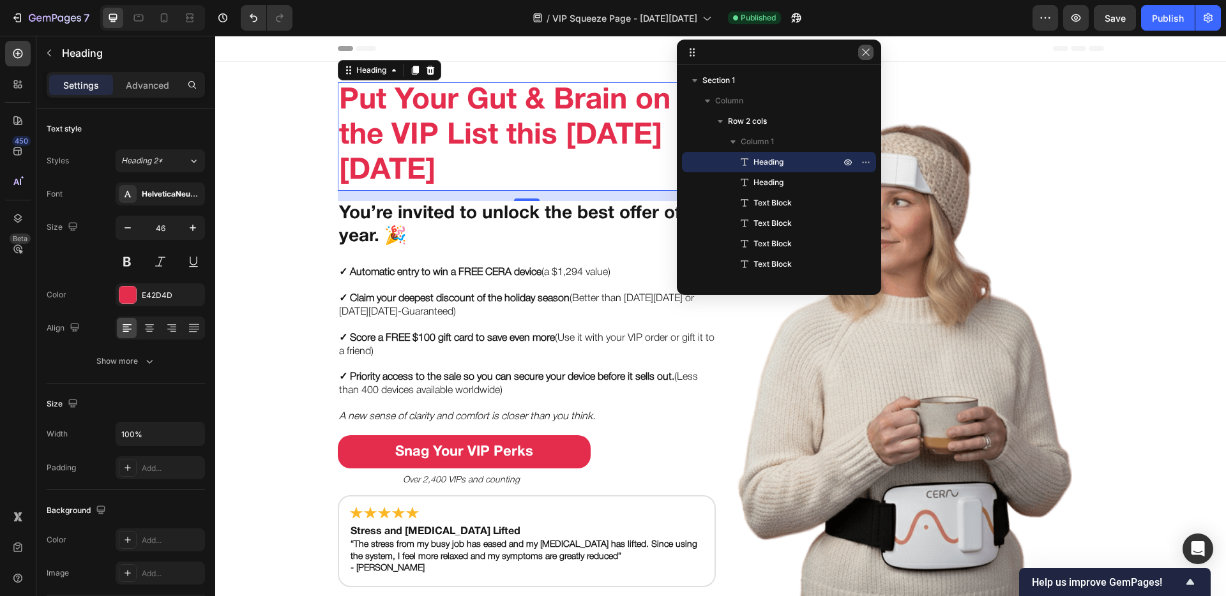
click at [865, 53] on icon "button" at bounding box center [866, 52] width 10 height 10
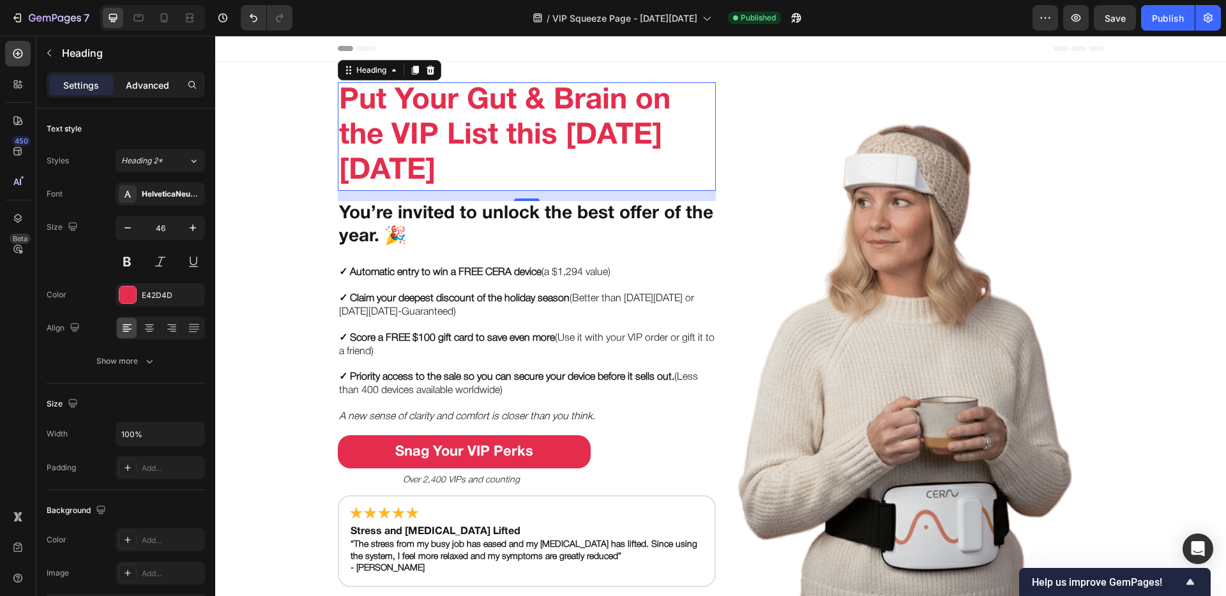
click at [144, 89] on p "Advanced" at bounding box center [147, 85] width 43 height 13
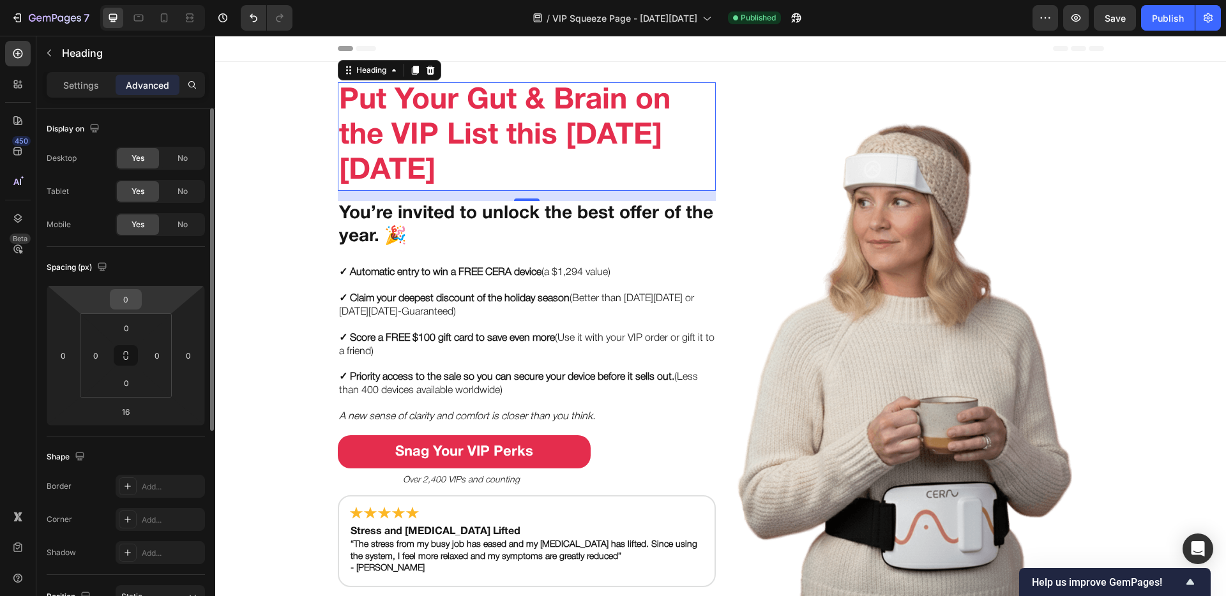
click at [127, 301] on input "0" at bounding box center [126, 299] width 26 height 19
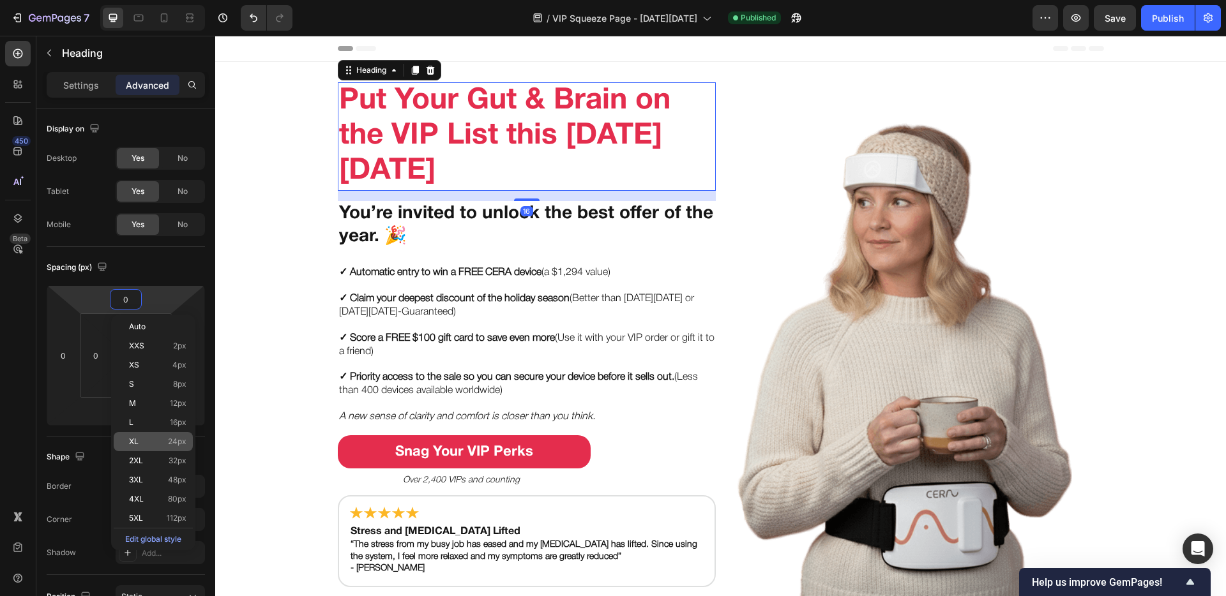
click at [142, 441] on p "XL 24px" at bounding box center [157, 441] width 57 height 9
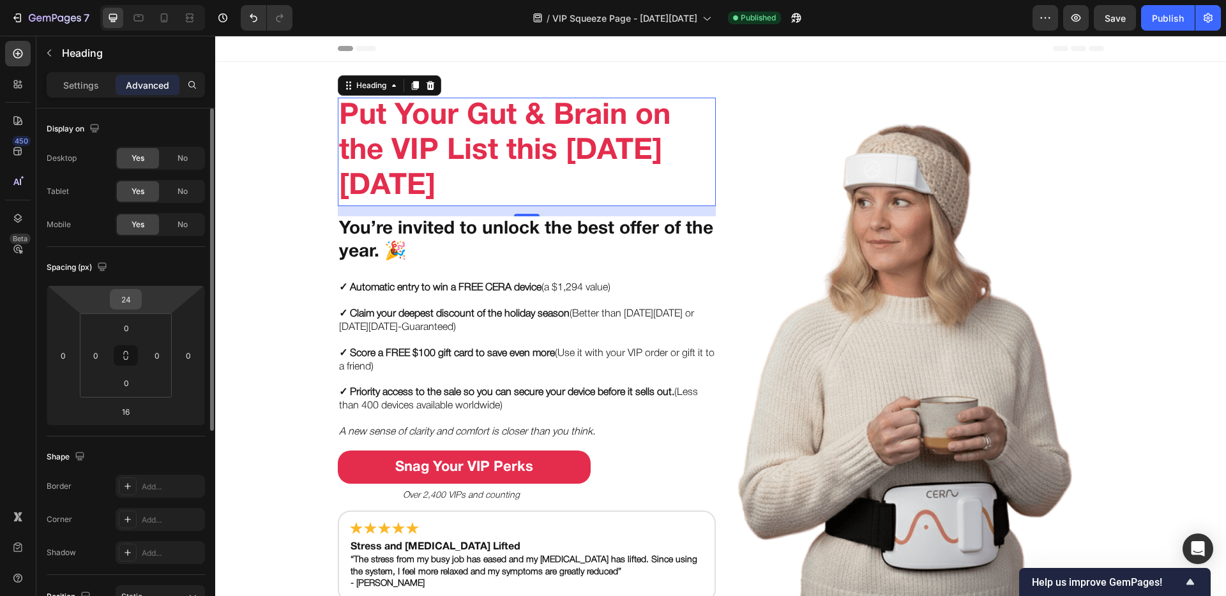
click at [125, 301] on input "24" at bounding box center [126, 299] width 26 height 19
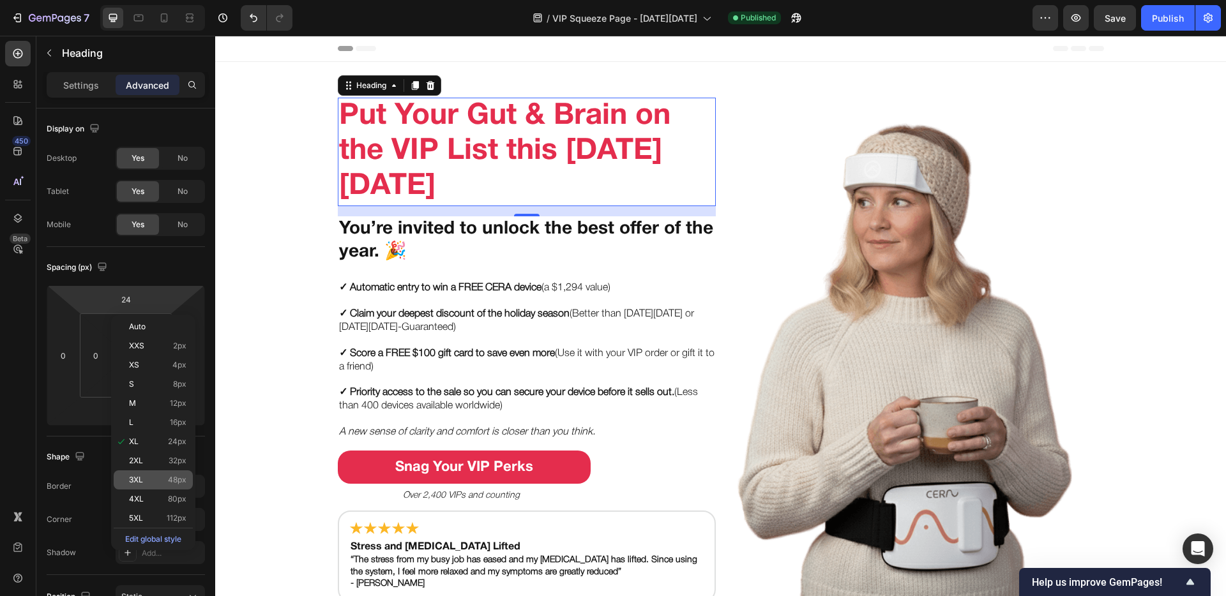
click at [132, 468] on span "3XL" at bounding box center [136, 480] width 14 height 9
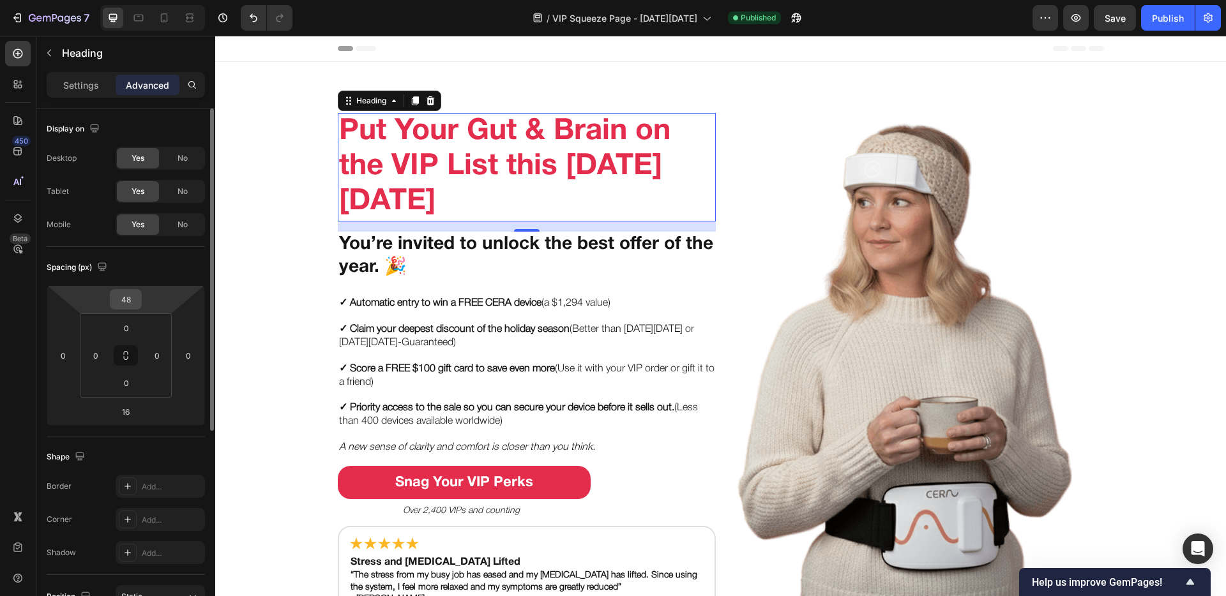
click at [129, 297] on input "48" at bounding box center [126, 299] width 26 height 19
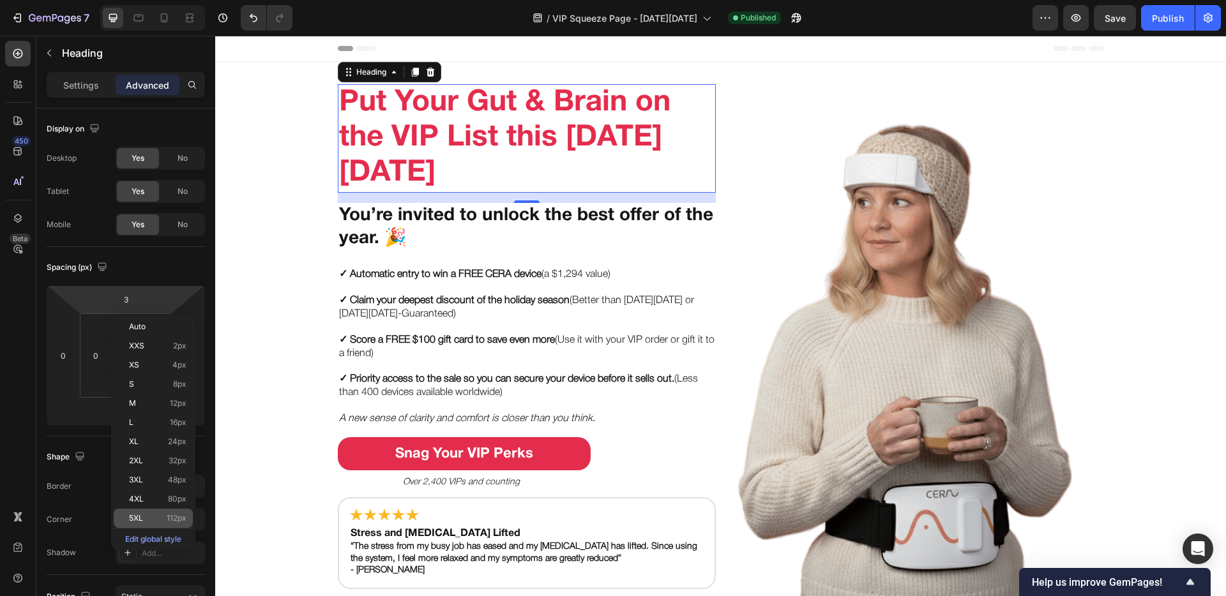
click at [154, 468] on p "5XL 112px" at bounding box center [157, 518] width 57 height 9
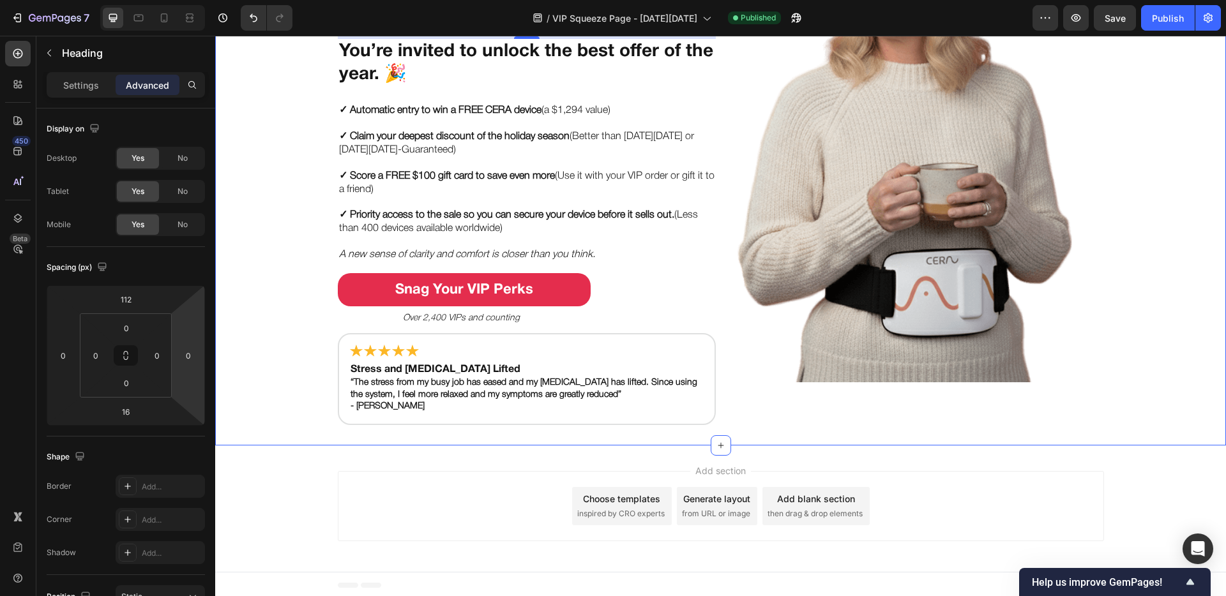
scroll to position [236, 0]
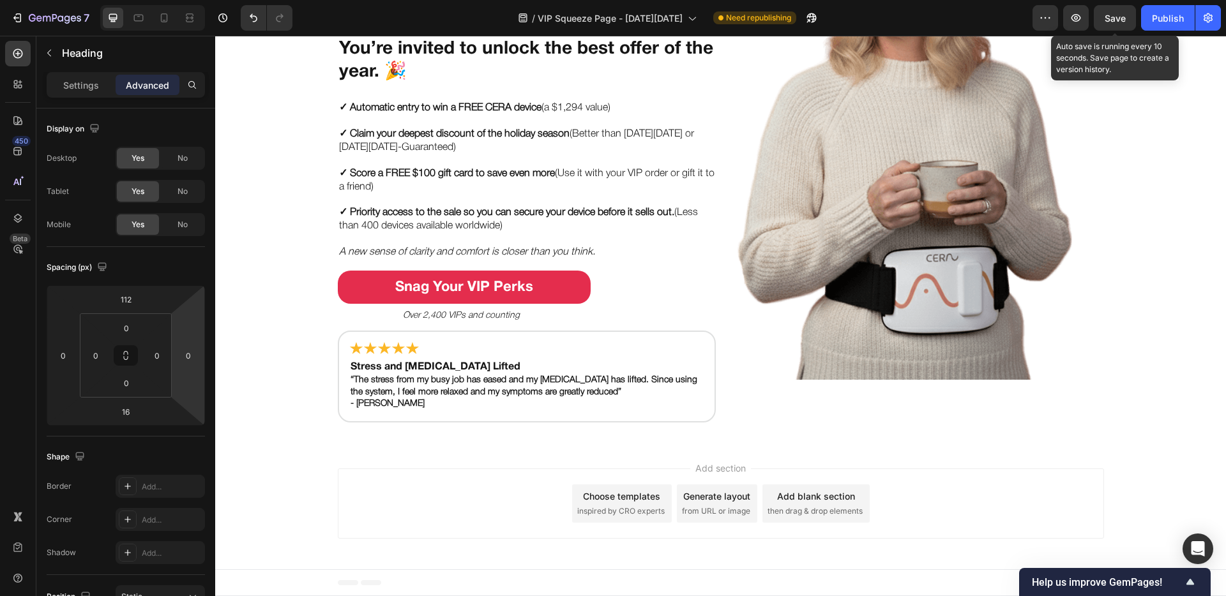
click at [900, 17] on span "Save" at bounding box center [1114, 18] width 21 height 11
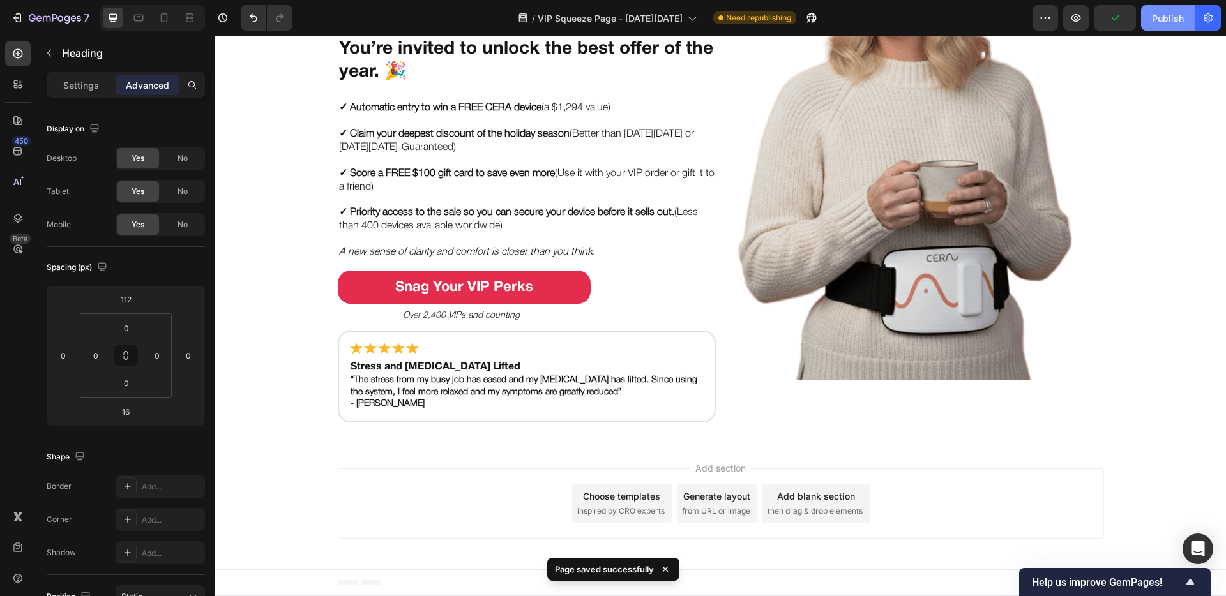
click at [900, 15] on div "Publish" at bounding box center [1168, 17] width 32 height 13
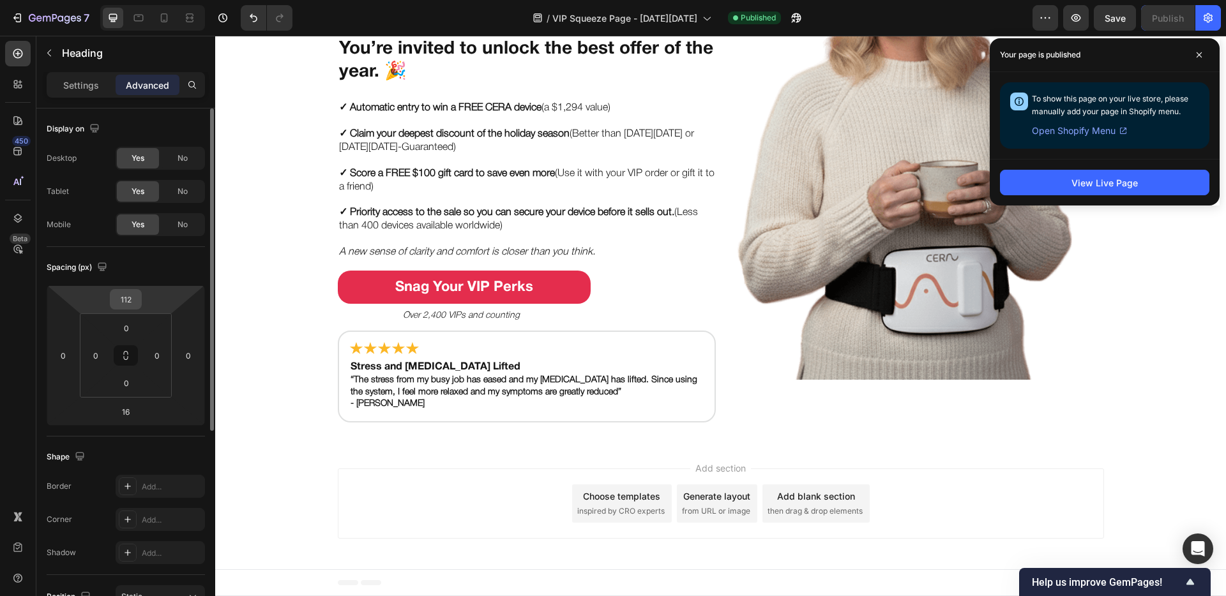
click at [131, 301] on input "112" at bounding box center [126, 299] width 26 height 19
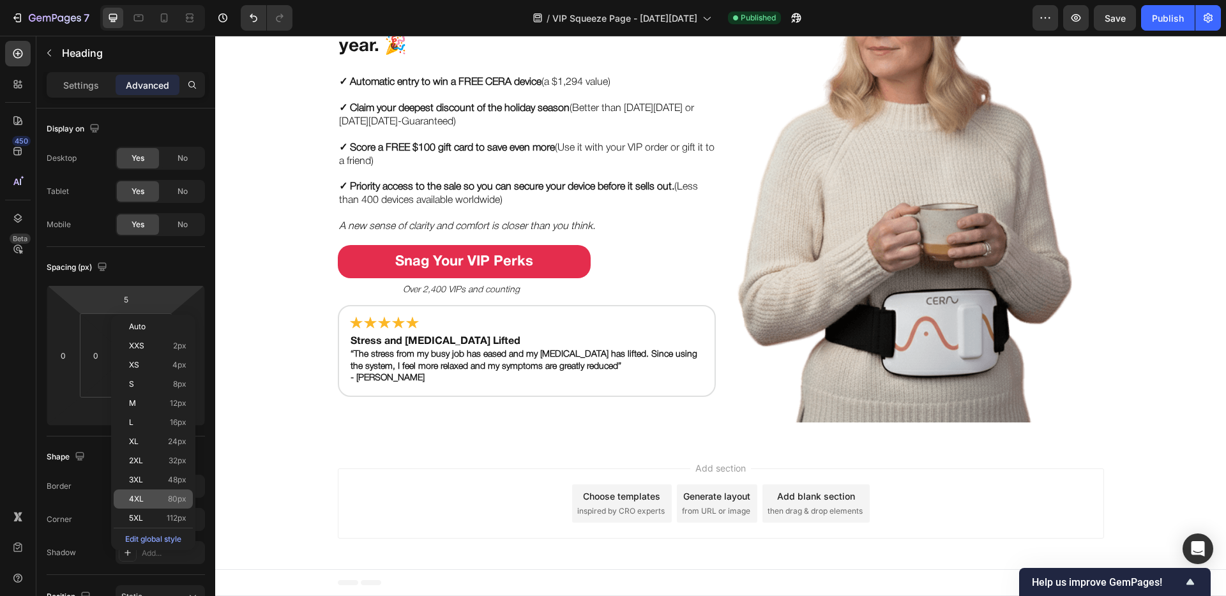
scroll to position [216, 0]
click at [150, 468] on div "4XL 80px" at bounding box center [153, 499] width 79 height 19
type input "80"
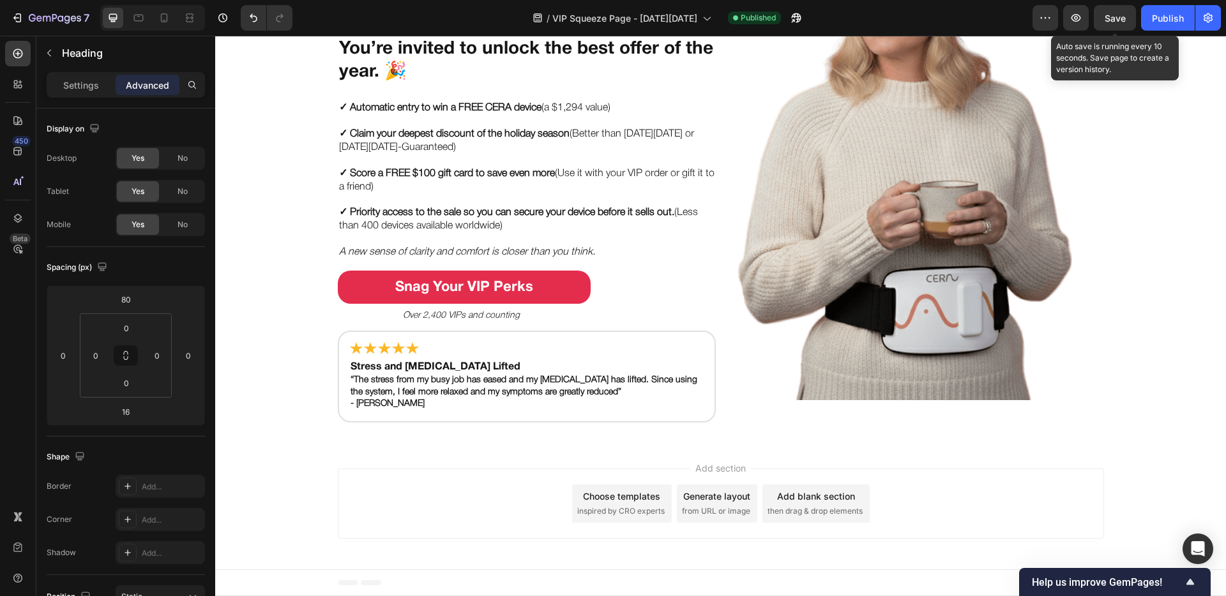
click at [900, 15] on span "Save" at bounding box center [1114, 18] width 21 height 11
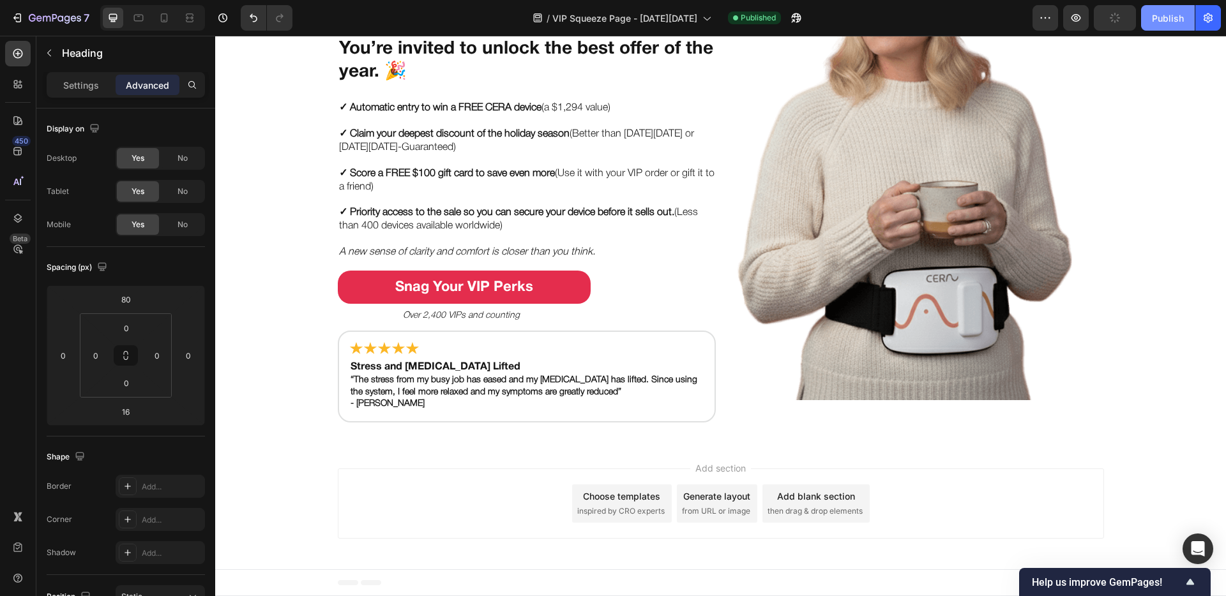
click at [900, 12] on div "Publish" at bounding box center [1168, 17] width 32 height 13
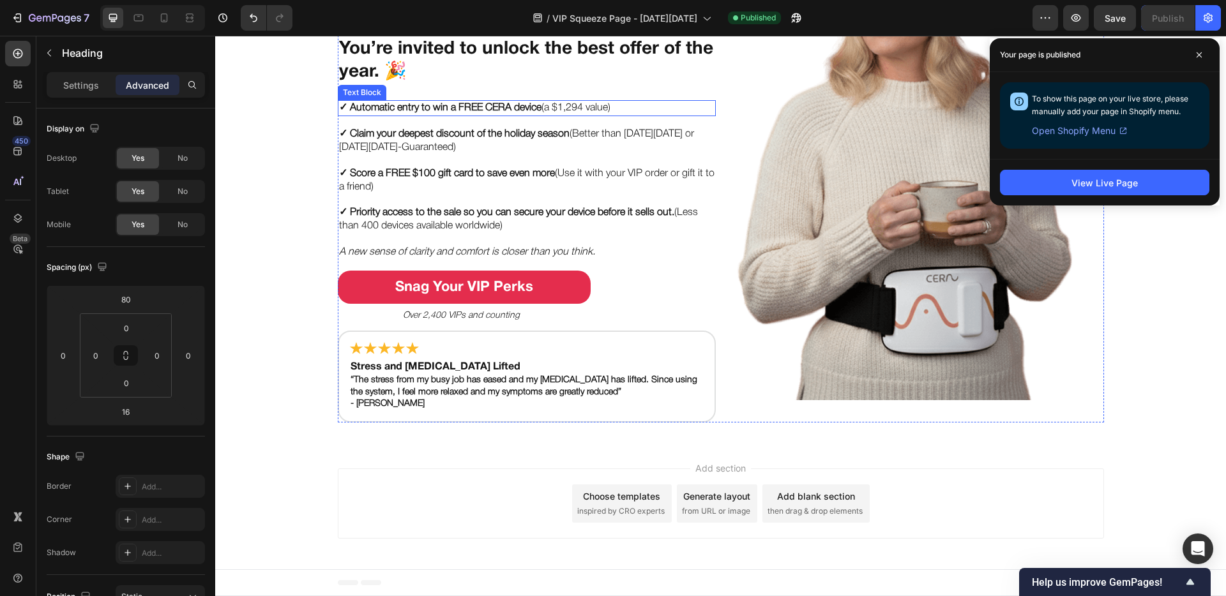
click at [395, 104] on strong "✓ Automatic entry to win a FREE CERA device" at bounding box center [440, 107] width 202 height 9
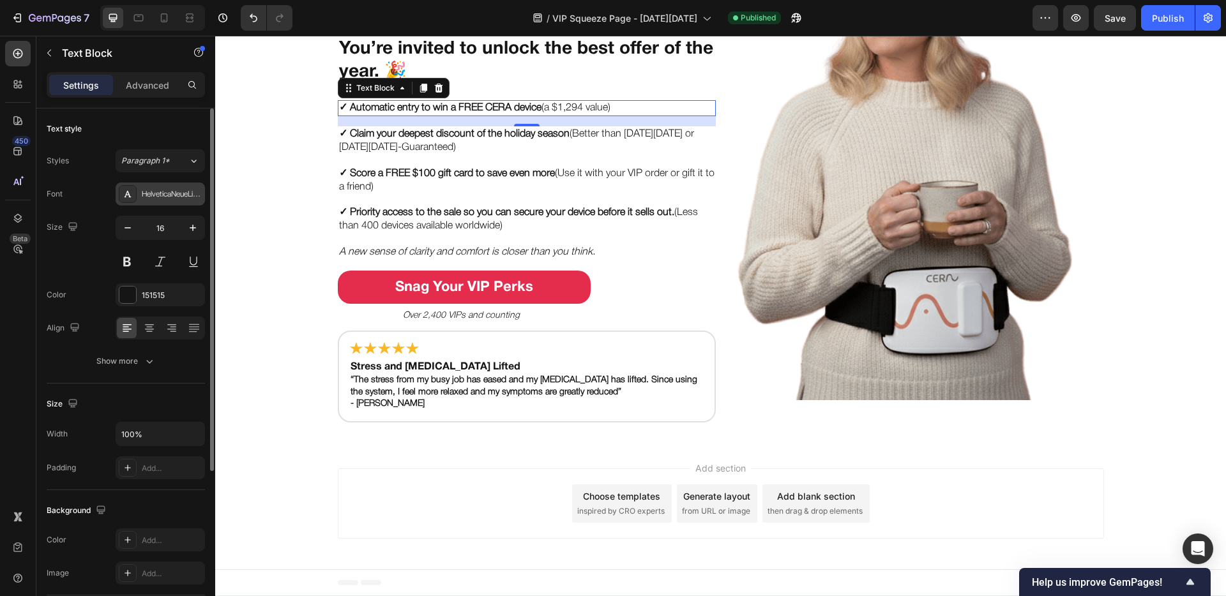
click at [172, 193] on div "HelveticaNeueLight" at bounding box center [172, 194] width 60 height 11
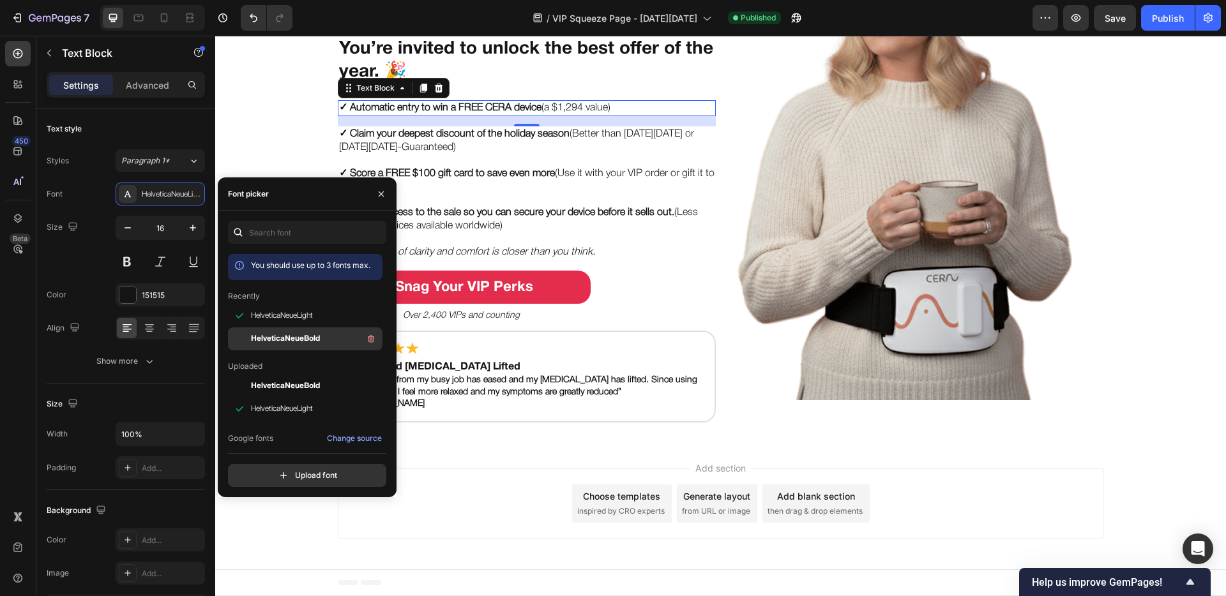
click at [271, 336] on span "HelveticaNeueBold" at bounding box center [285, 338] width 69 height 11
click at [433, 105] on strong "✓ Automatic entry to win a FREE CERA device" at bounding box center [449, 107] width 221 height 9
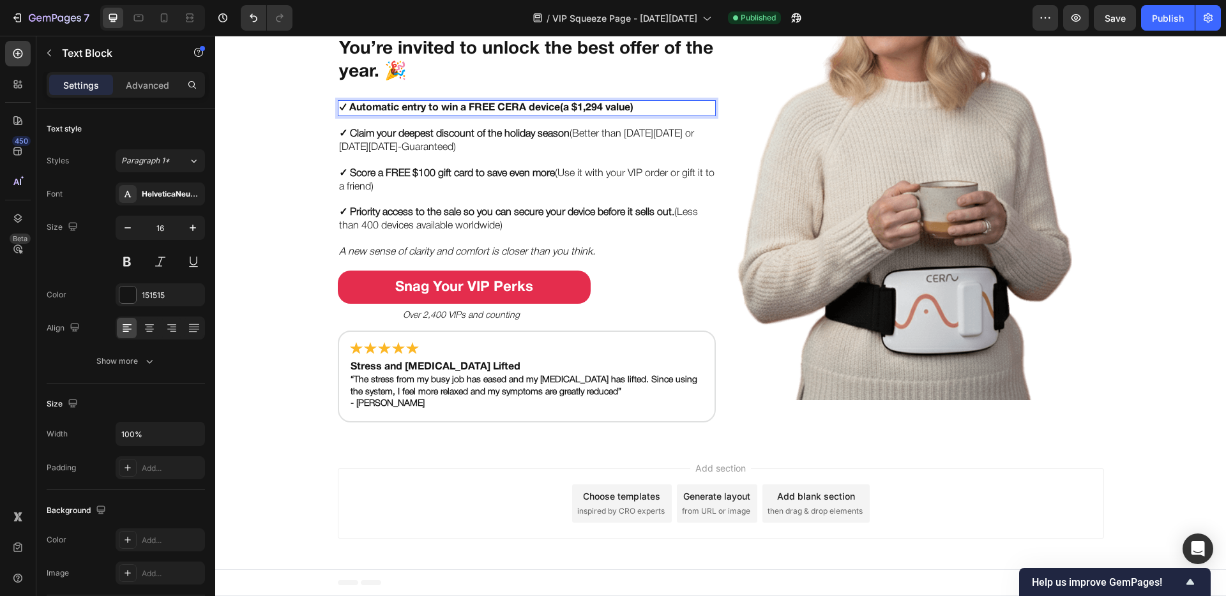
click at [492, 105] on strong "✓ Automatic entry to win a FREE CERA device" at bounding box center [449, 107] width 221 height 9
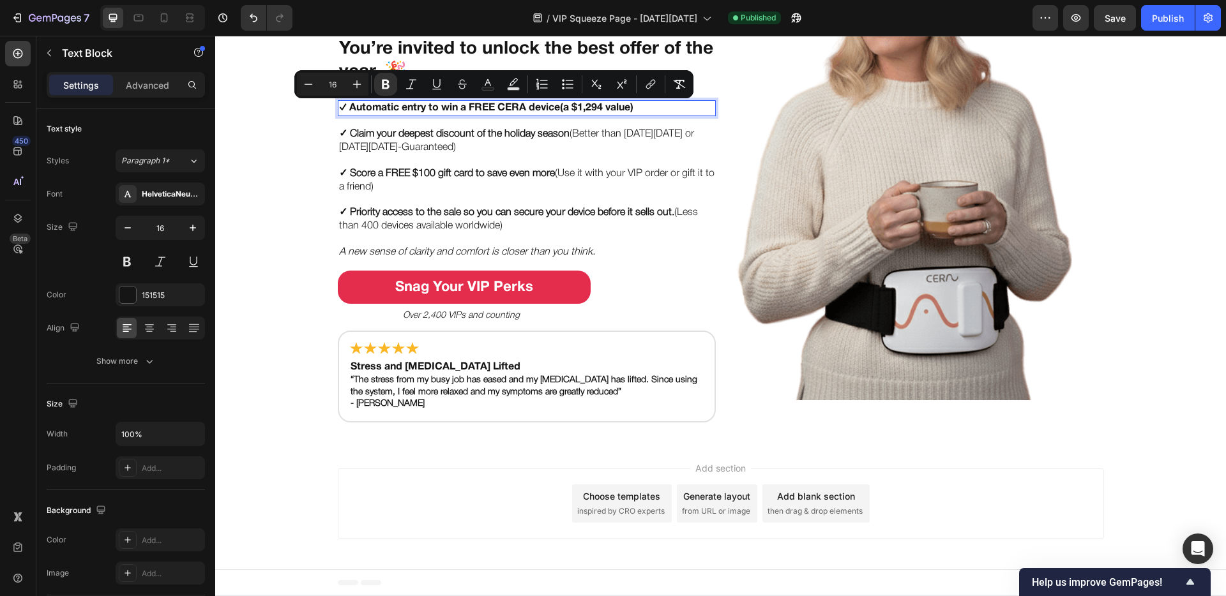
click at [645, 105] on p "✓ Automatic entry to win a FREE CERA device (a $1,294 value)" at bounding box center [526, 108] width 375 height 13
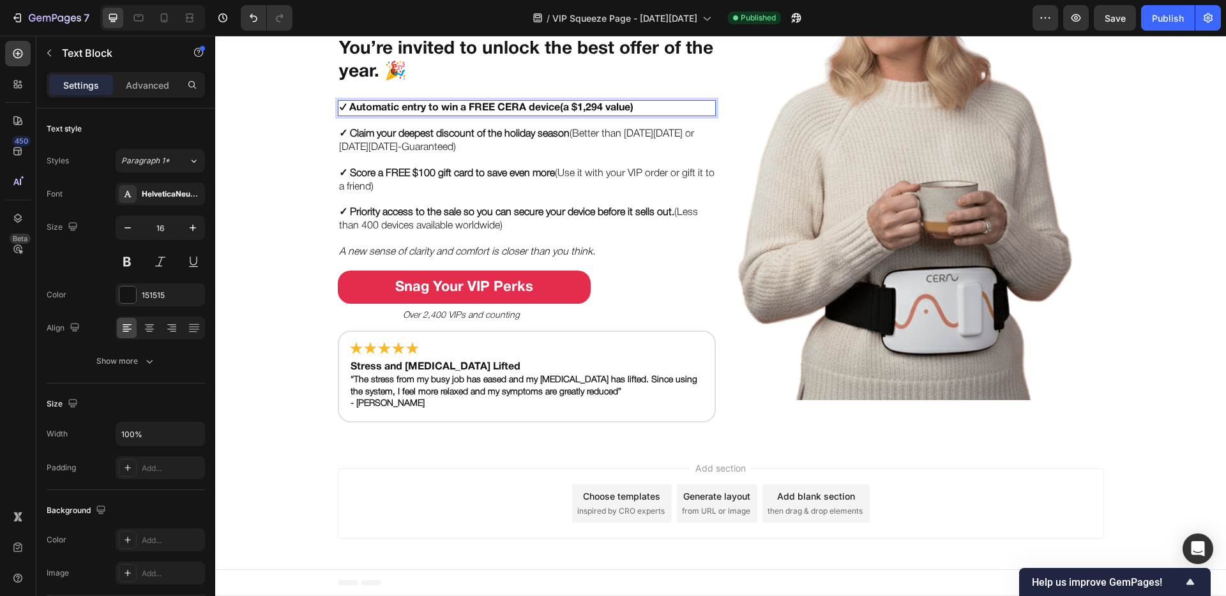
drag, startPoint x: 645, startPoint y: 105, endPoint x: 563, endPoint y: 113, distance: 82.7
click at [563, 113] on p "✓ Automatic entry to win a FREE CERA device (a $1,294 value)" at bounding box center [526, 108] width 375 height 13
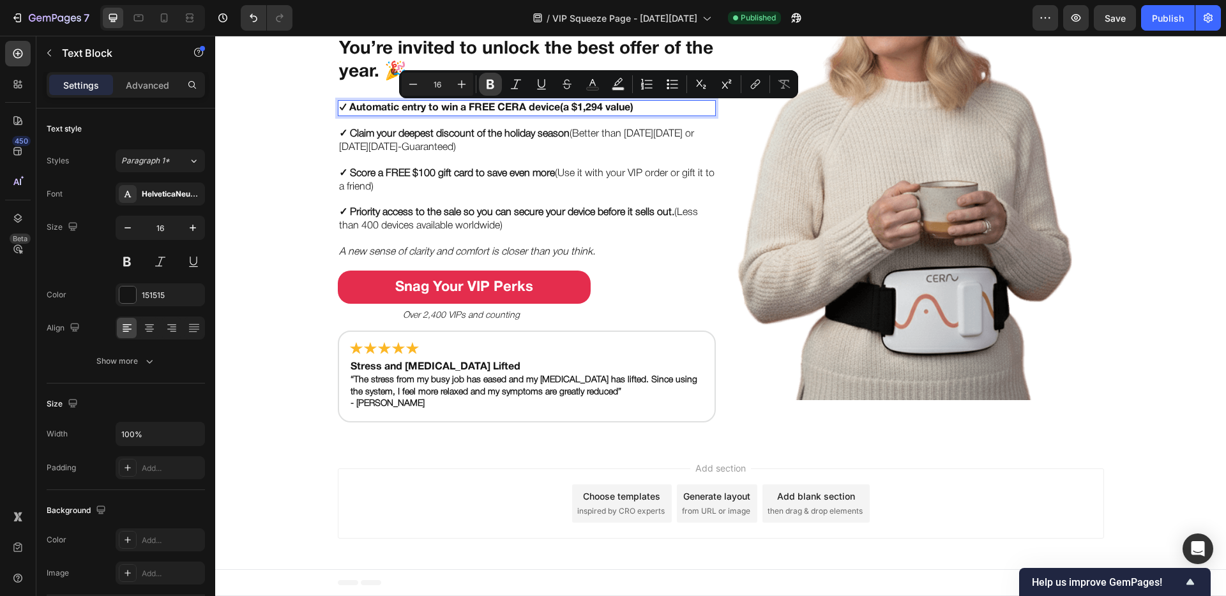
click at [487, 87] on icon "Editor contextual toolbar" at bounding box center [490, 85] width 8 height 10
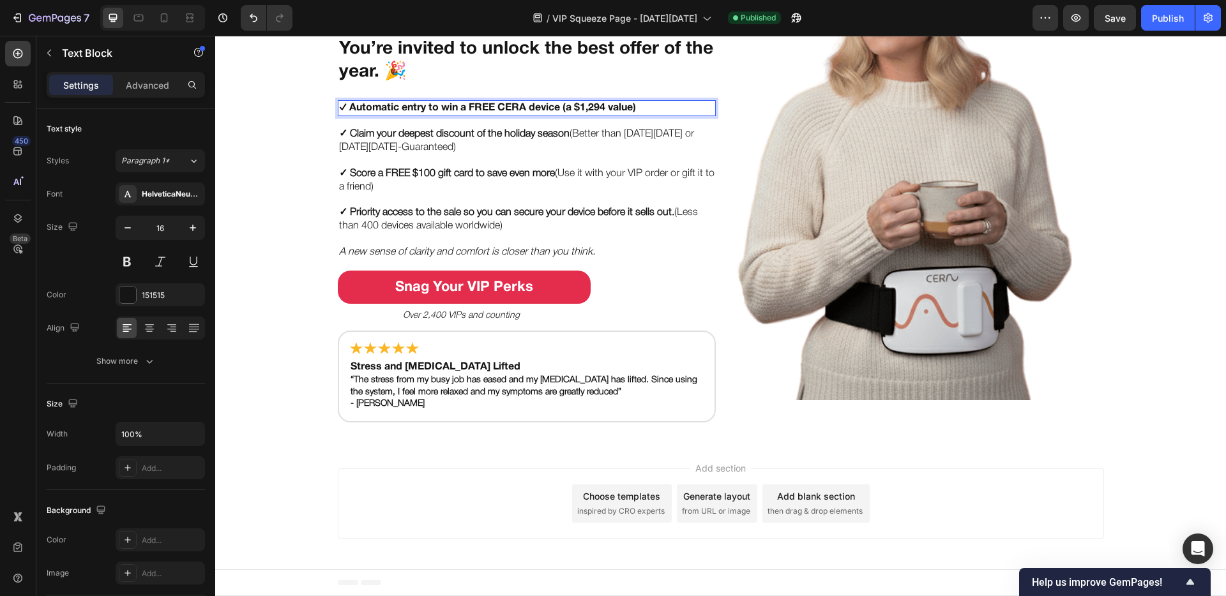
click at [631, 102] on p "✓ Automatic entry to win a FREE CERA device (a $1,294 value)" at bounding box center [526, 108] width 375 height 13
drag, startPoint x: 639, startPoint y: 103, endPoint x: 559, endPoint y: 109, distance: 80.1
click at [559, 109] on p "✓ Automatic entry to win a FREE CERA device (a $1,294 value)" at bounding box center [526, 108] width 375 height 13
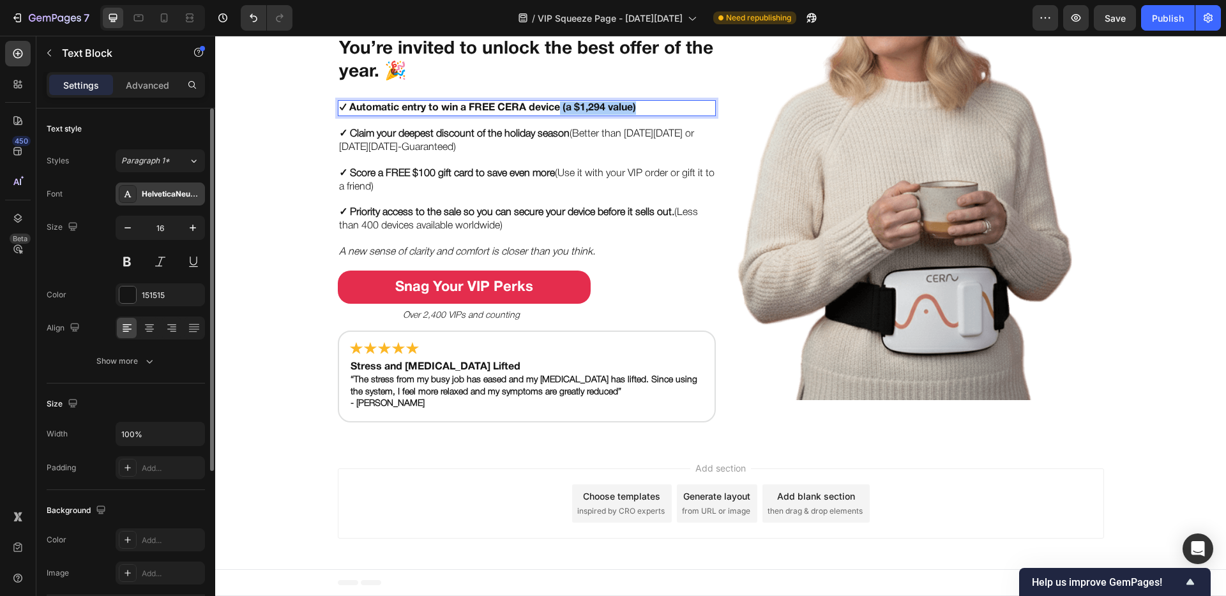
click at [176, 198] on div "HelveticaNeueBold" at bounding box center [172, 194] width 60 height 11
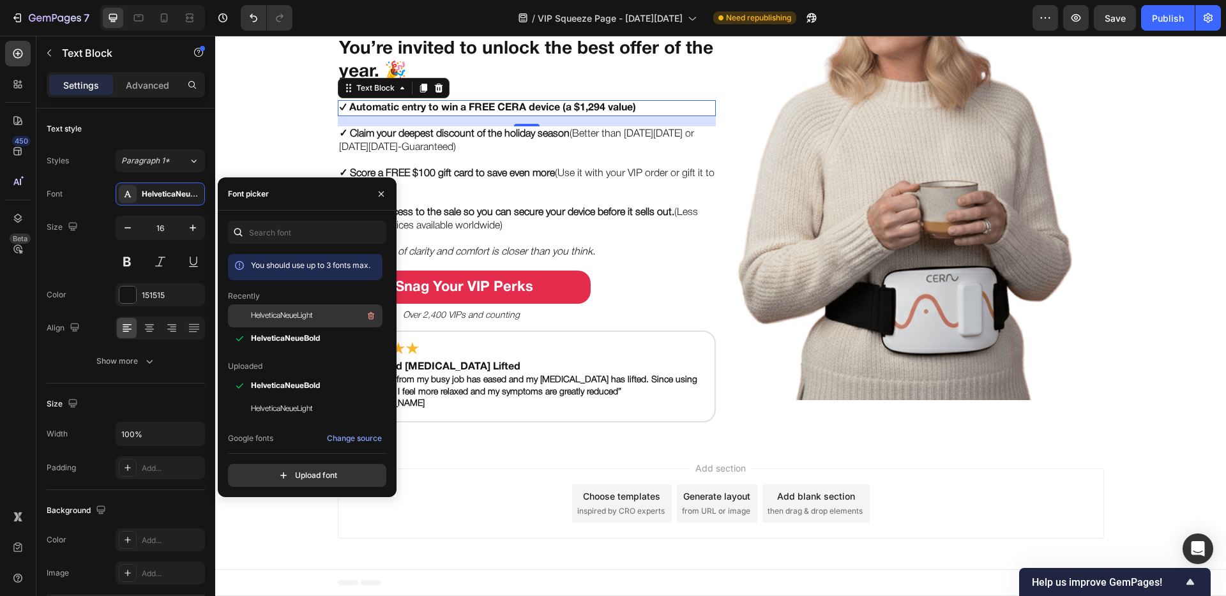
click at [285, 319] on span "HelveticaNeueLight" at bounding box center [282, 315] width 62 height 11
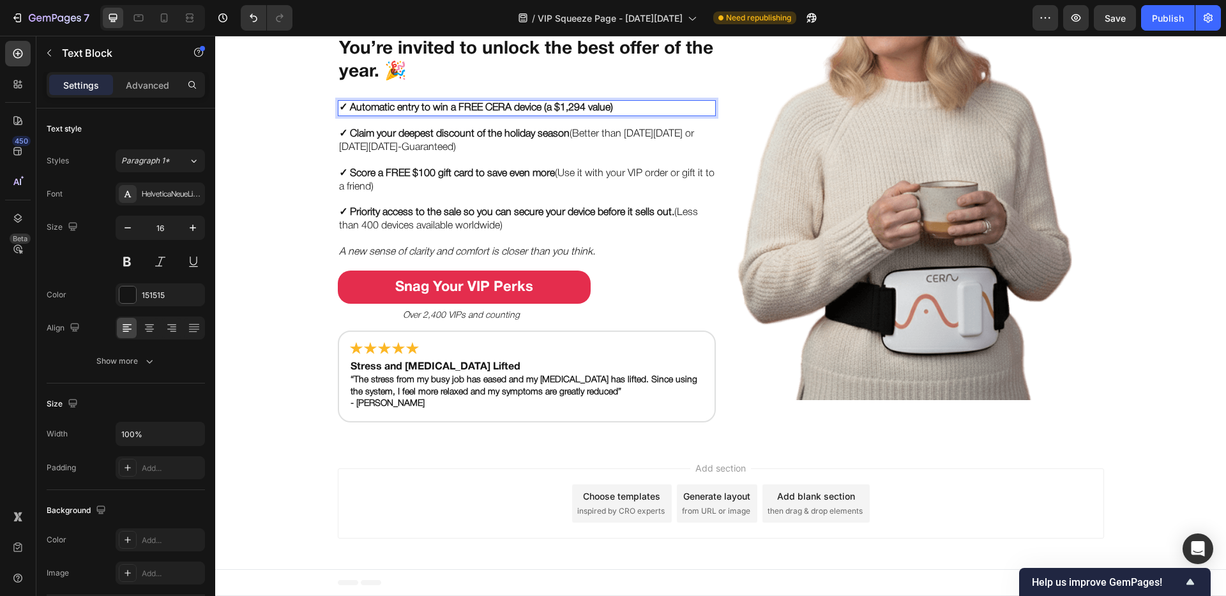
click at [485, 106] on strong "✓ Automatic entry to win a FREE CERA device" at bounding box center [440, 107] width 202 height 9
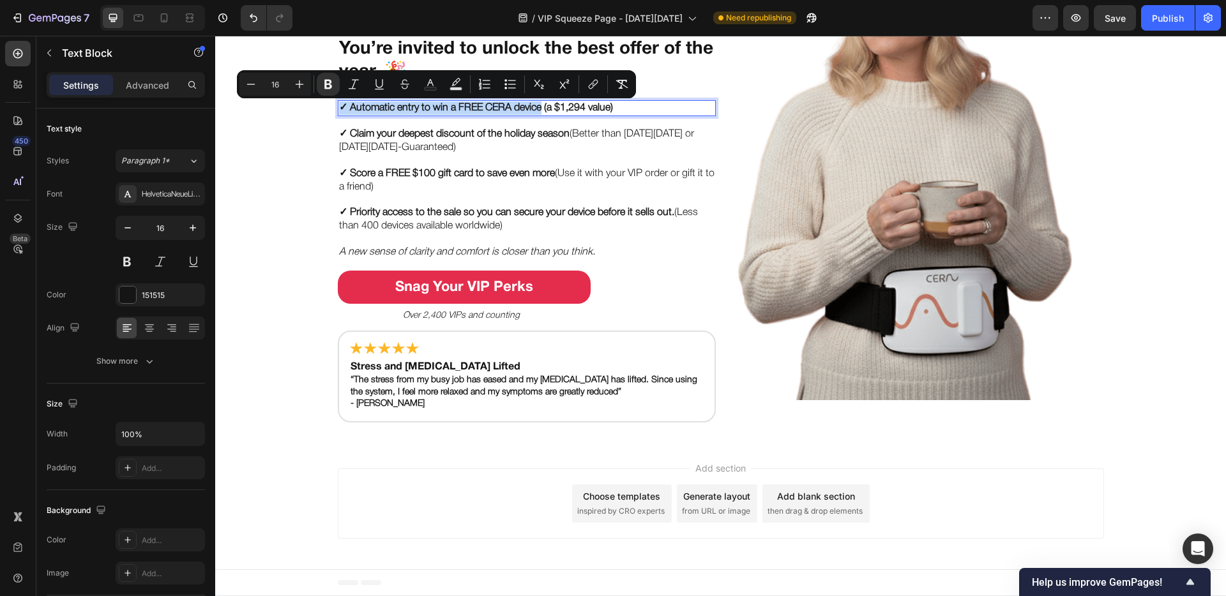
drag, startPoint x: 538, startPoint y: 107, endPoint x: 333, endPoint y: 108, distance: 204.9
click at [339, 108] on p "✓ Automatic entry to win a FREE CERA device (a $1,294 value)" at bounding box center [526, 108] width 375 height 13
click at [329, 84] on icon "Editor contextual toolbar" at bounding box center [328, 85] width 8 height 10
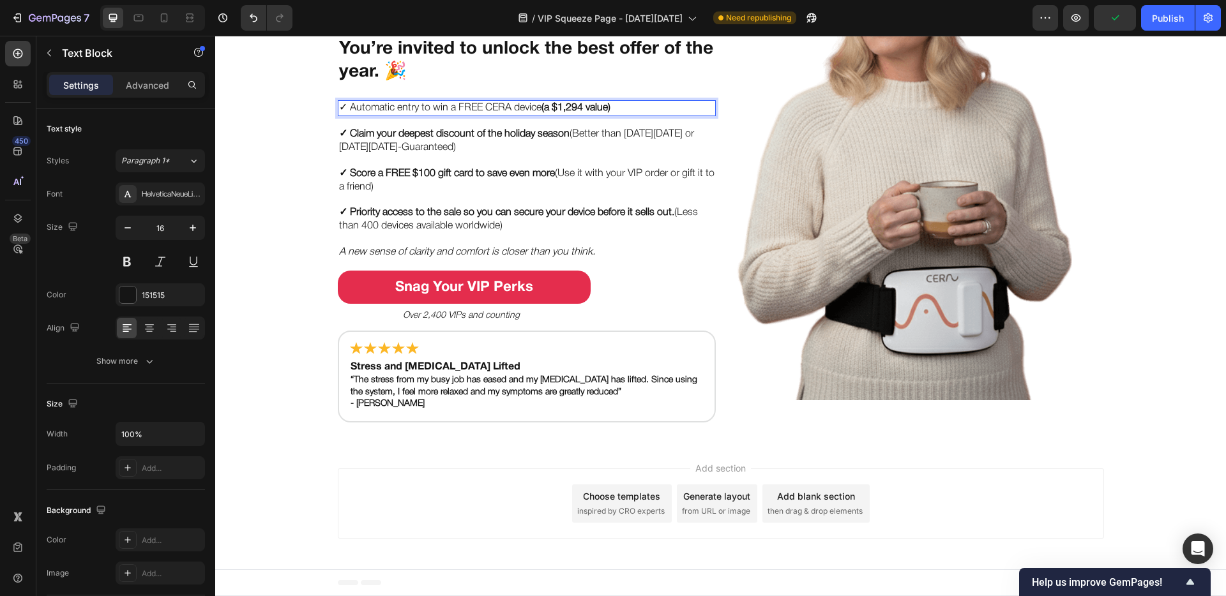
click at [452, 106] on p "✓ Automatic entry to win a FREE CERA device (a $1,294 value)" at bounding box center [526, 108] width 375 height 13
click at [610, 105] on strong "(a $1,294 value)" at bounding box center [575, 107] width 69 height 9
drag, startPoint x: 621, startPoint y: 105, endPoint x: 337, endPoint y: 108, distance: 283.5
click at [339, 108] on p "✓ Automatic entry to win a FREE CERA device (a $1,294 value)" at bounding box center [526, 108] width 375 height 13
click at [343, 107] on p "✓ Automatic entry to win a FREE CERA device (a $1,294 value)" at bounding box center [526, 108] width 375 height 13
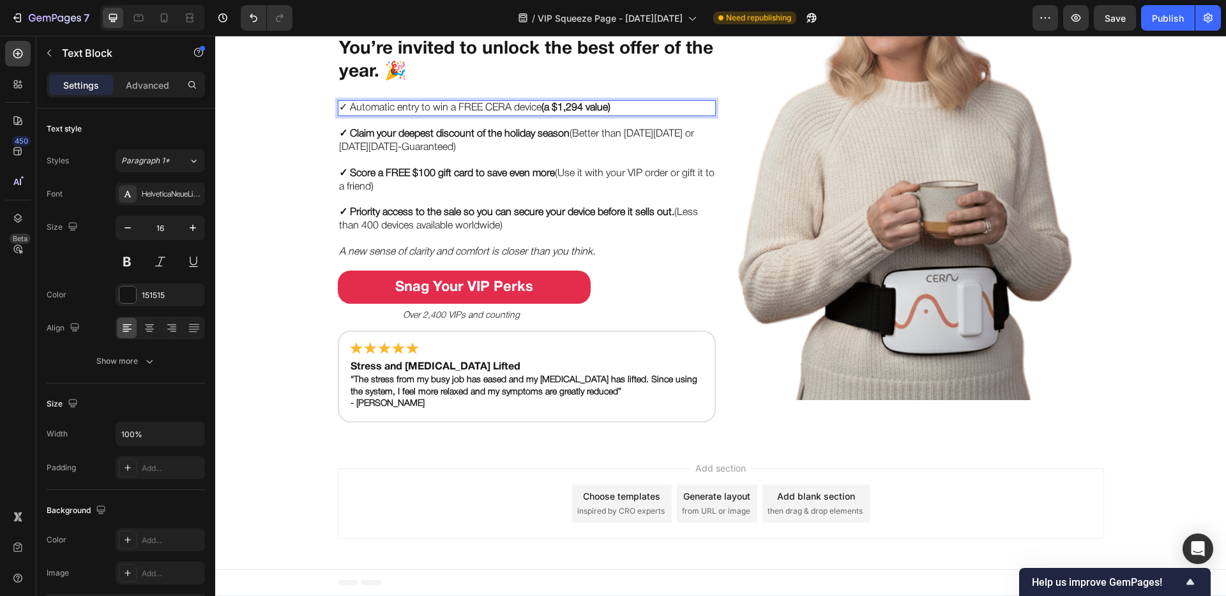
click at [343, 107] on p "✓ Automatic entry to win a FREE CERA device (a $1,294 value)" at bounding box center [526, 108] width 375 height 13
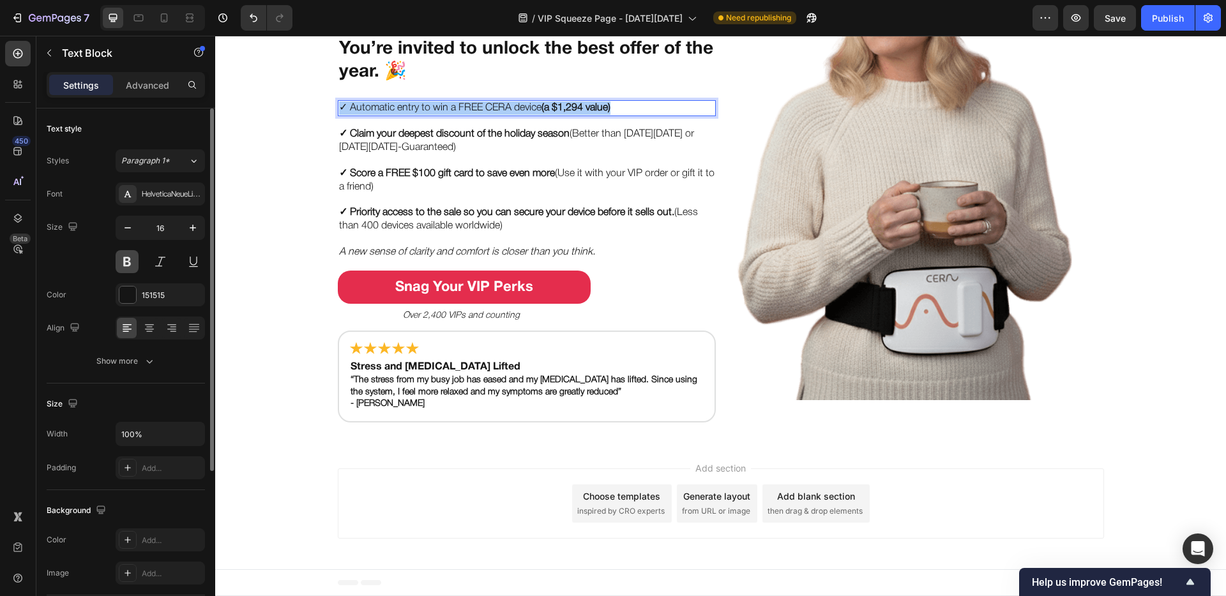
click at [126, 260] on button at bounding box center [127, 261] width 23 height 23
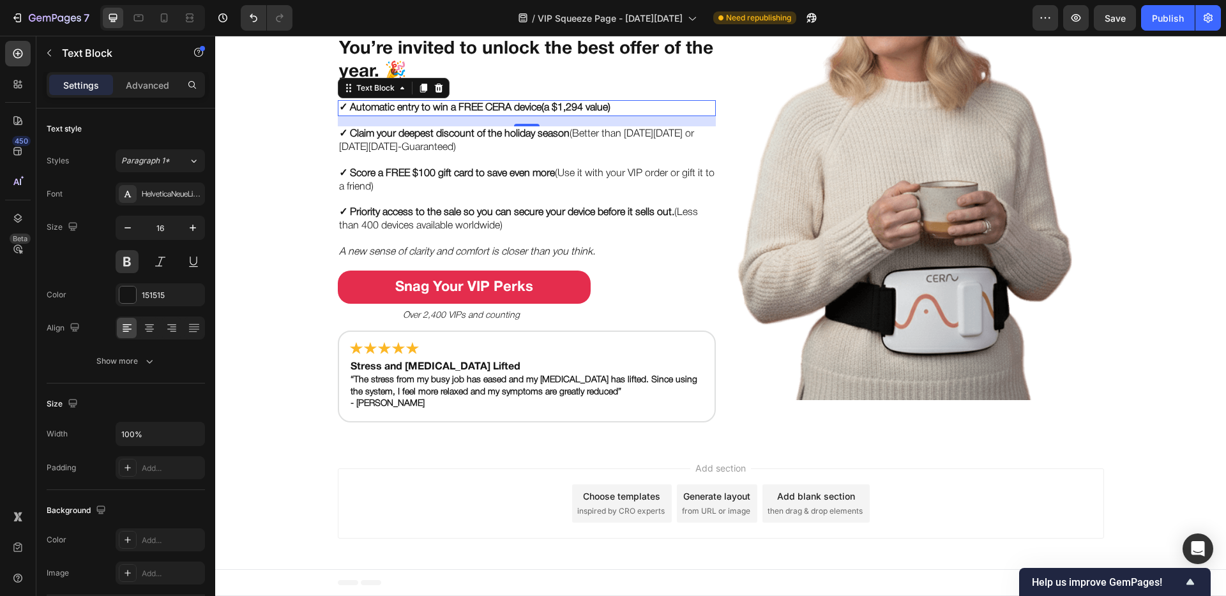
click at [566, 109] on strong "(a $1,294 value)" at bounding box center [575, 107] width 69 height 9
drag, startPoint x: 618, startPoint y: 106, endPoint x: 538, endPoint y: 115, distance: 80.3
click at [538, 115] on div "✓ Automatic entry to win a FREE CERA device (a $1,294 value)" at bounding box center [527, 108] width 378 height 16
drag, startPoint x: 617, startPoint y: 107, endPoint x: 543, endPoint y: 113, distance: 74.3
click at [542, 114] on p "✓ Automatic entry to win a FREE CERA device (a $1,294 value)" at bounding box center [526, 108] width 375 height 13
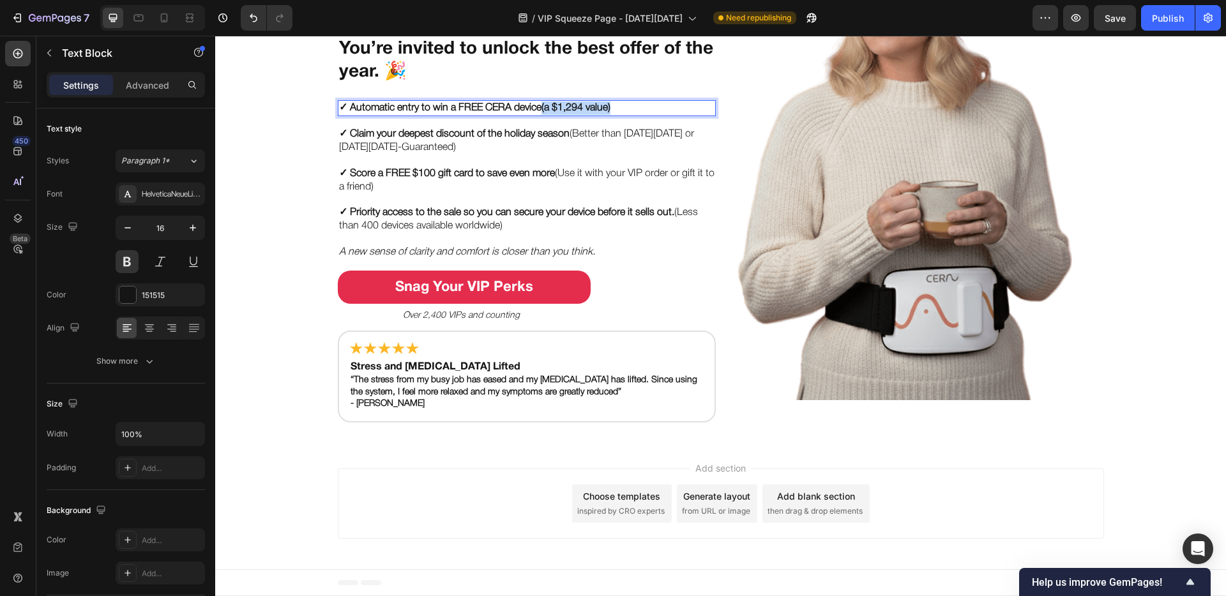
drag, startPoint x: 543, startPoint y: 111, endPoint x: 613, endPoint y: 110, distance: 70.2
click at [613, 110] on p "✓ Automatic entry to win a FREE CERA device (a $1,294 value)" at bounding box center [526, 108] width 375 height 13
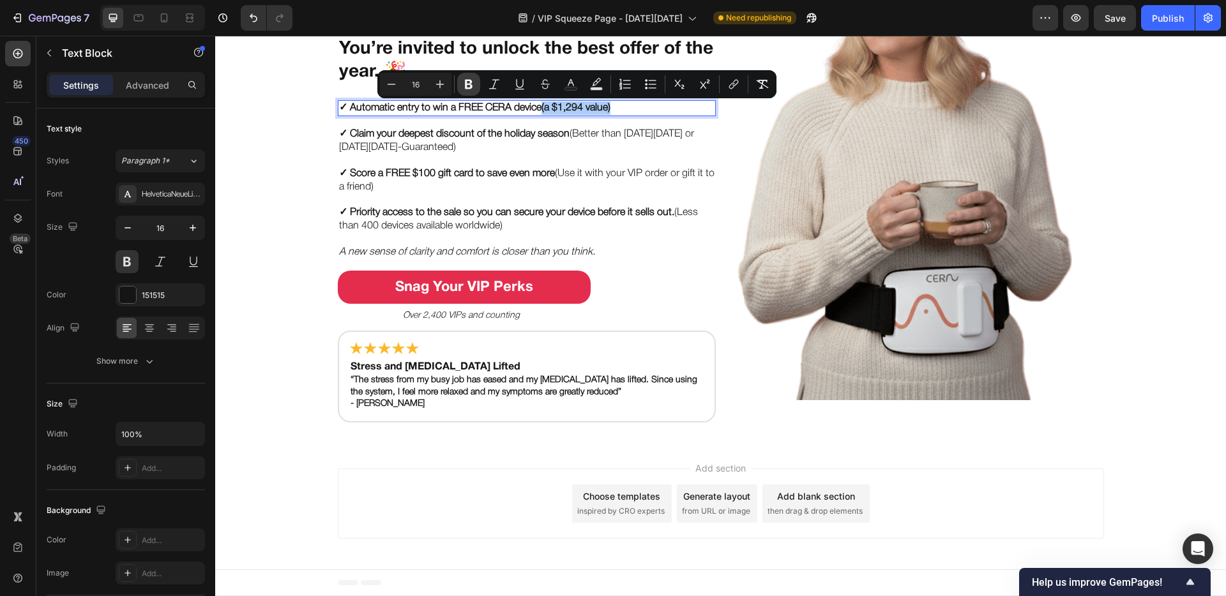
click at [467, 84] on icon "Editor contextual toolbar" at bounding box center [469, 85] width 8 height 10
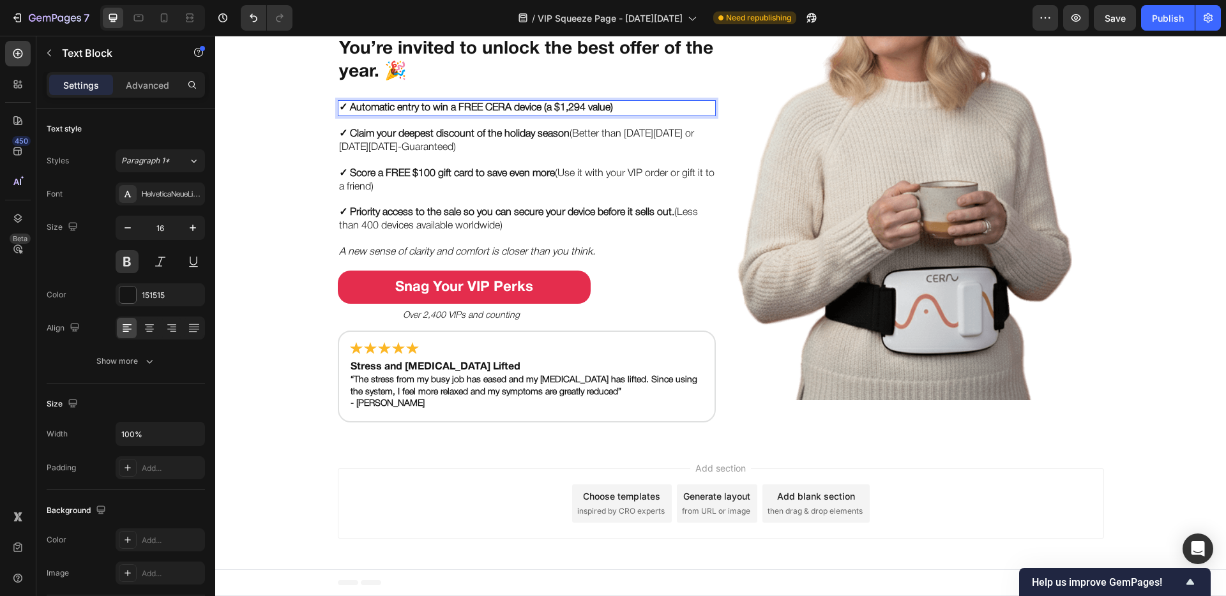
click at [531, 109] on p "✓ Automatic entry to win a FREE CERA device (a $1,294 value)" at bounding box center [526, 108] width 375 height 13
click at [643, 100] on div "✓ Automatic entry to win a FREE CERA device (a $1,294 value)" at bounding box center [527, 108] width 378 height 16
click at [631, 103] on p "✓ Automatic entry to win a FREE CERA device (a $1,294 value)" at bounding box center [526, 108] width 375 height 13
drag, startPoint x: 626, startPoint y: 104, endPoint x: 539, endPoint y: 110, distance: 87.0
click at [539, 110] on p "✓ Automatic entry to win a FREE CERA device (a $1,294 value)" at bounding box center [526, 108] width 375 height 13
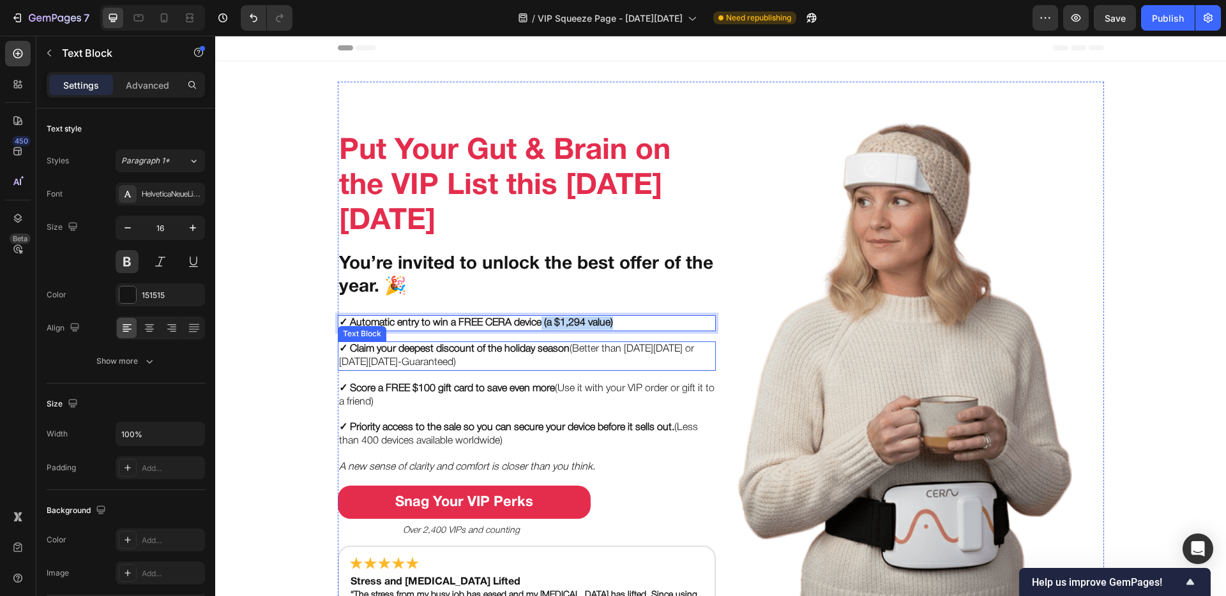
scroll to position [0, 0]
click at [603, 319] on p "✓ Automatic entry to win a FREE CERA device (a $1,294 value)" at bounding box center [526, 323] width 375 height 13
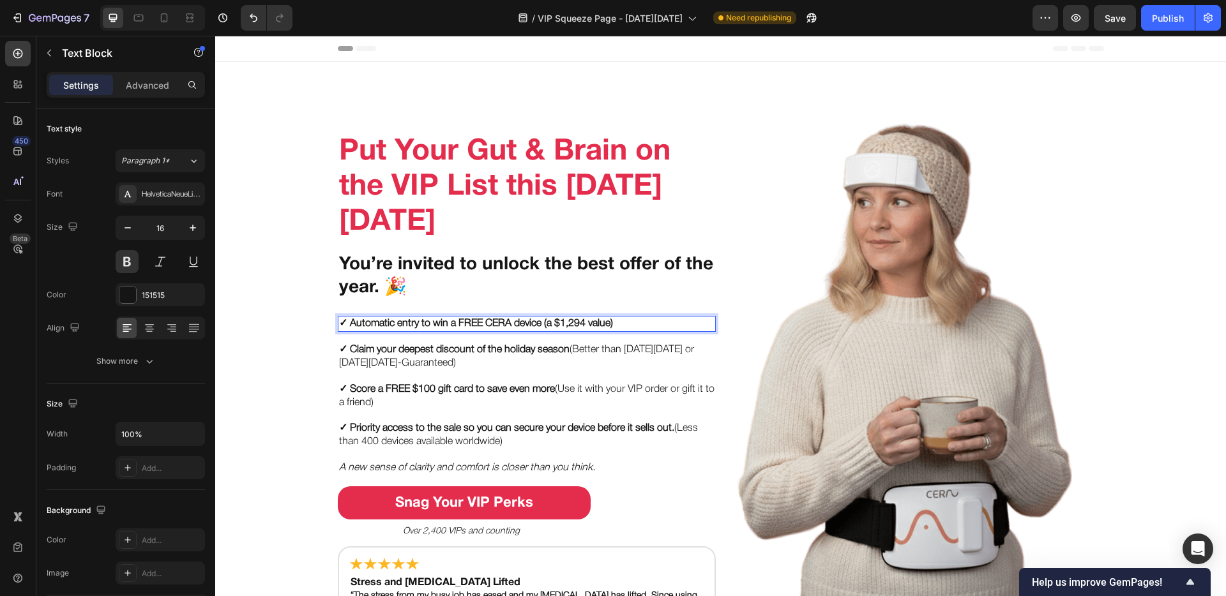
click at [572, 292] on h2 "You’re invited to unlock the best offer of the year. 🎉" at bounding box center [527, 276] width 378 height 49
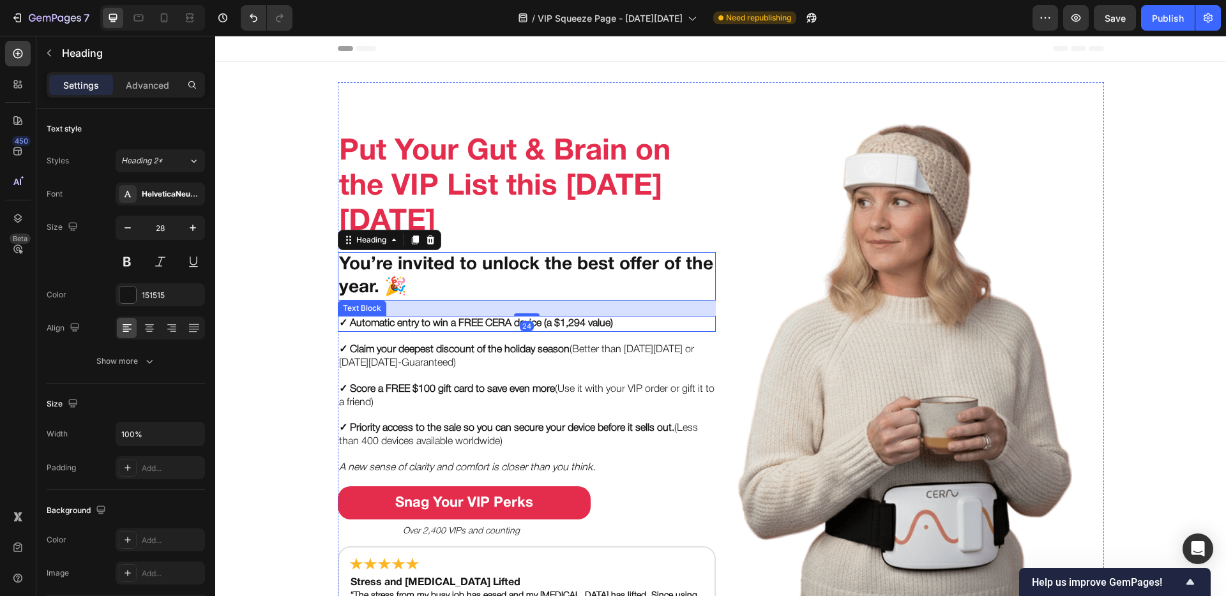
click at [560, 321] on p "✓ Automatic entry to win a FREE CERA device (a $1,294 value)" at bounding box center [526, 323] width 375 height 13
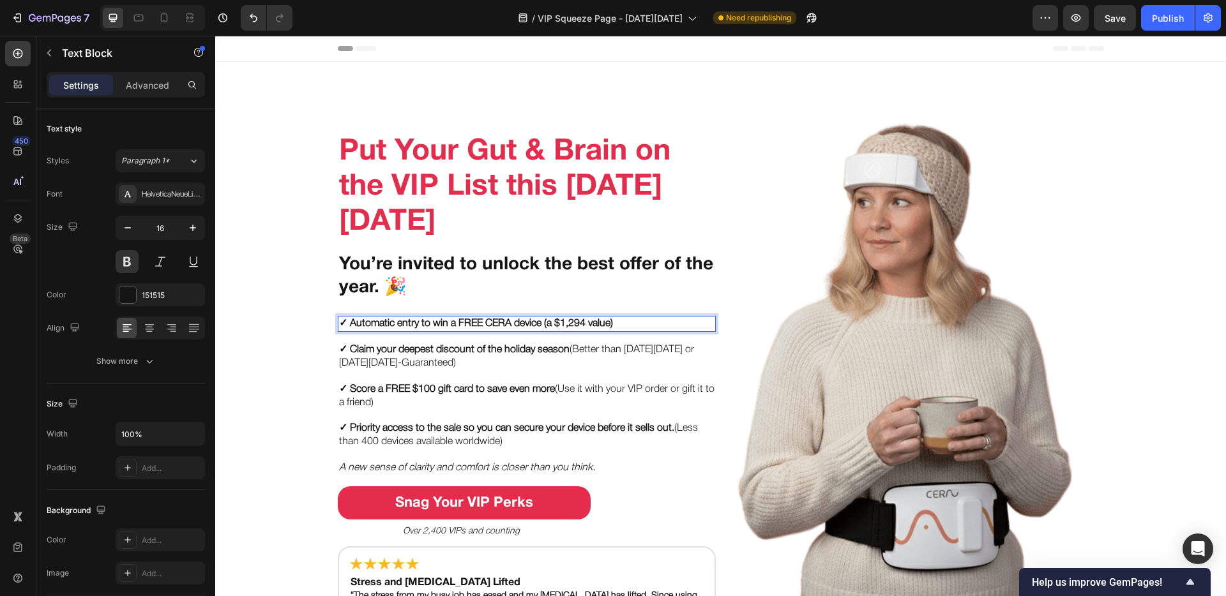
click at [621, 320] on p "✓ Automatic entry to win a FREE CERA device (a $1,294 value)" at bounding box center [526, 323] width 375 height 13
drag, startPoint x: 612, startPoint y: 320, endPoint x: 541, endPoint y: 326, distance: 71.0
click at [541, 326] on p "✓ Automatic entry to win a FREE CERA device (a $1,294 value)" at bounding box center [526, 323] width 375 height 13
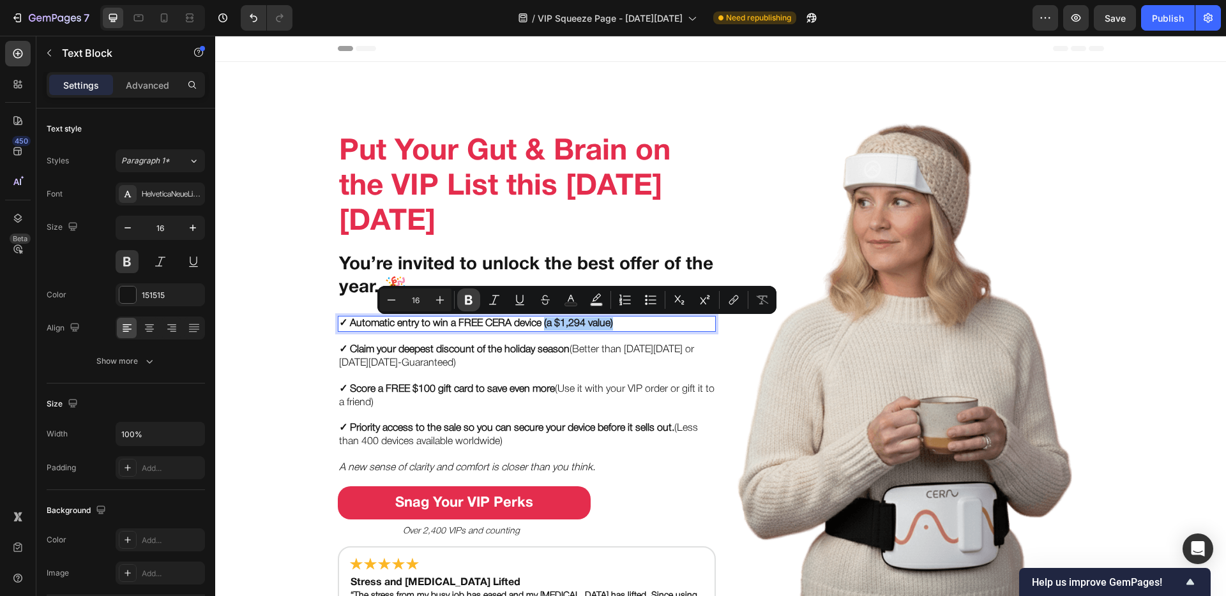
click at [468, 300] on icon "Editor contextual toolbar" at bounding box center [469, 301] width 8 height 10
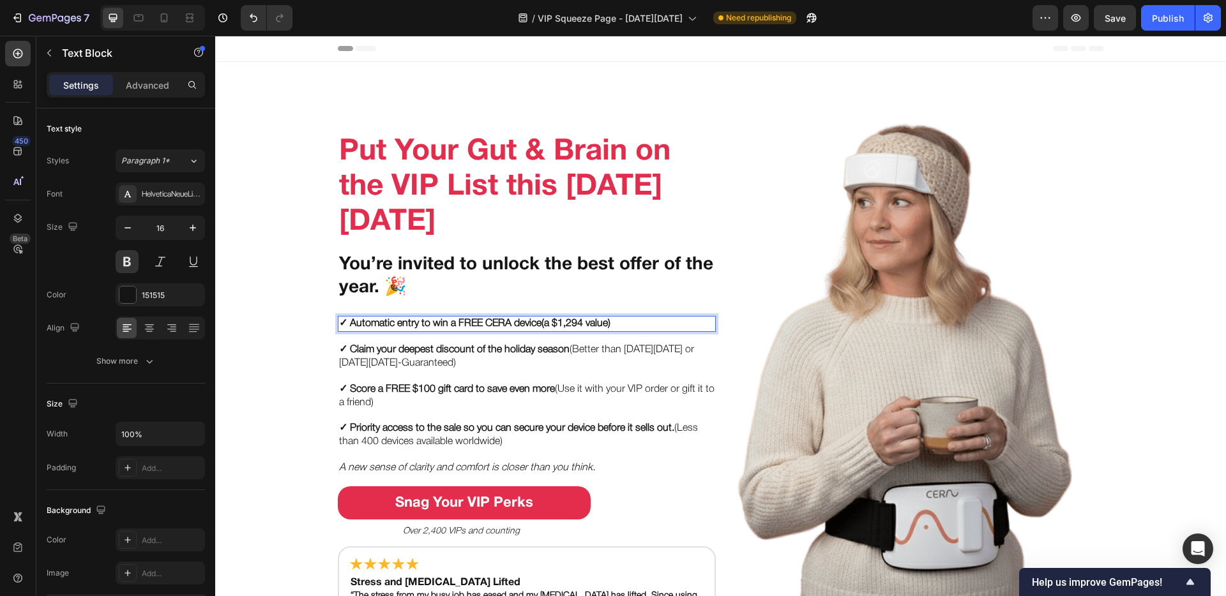
click at [584, 319] on strong "(a $1,294 value)" at bounding box center [575, 323] width 69 height 9
click at [616, 322] on p "✓ Automatic entry to win a FREE CERA device (a $1,294 value)" at bounding box center [526, 323] width 375 height 13
drag, startPoint x: 621, startPoint y: 322, endPoint x: 540, endPoint y: 324, distance: 80.5
click at [540, 324] on p "✓ Automatic entry to win a FREE CERA device (a $1,294 value)" at bounding box center [526, 323] width 375 height 13
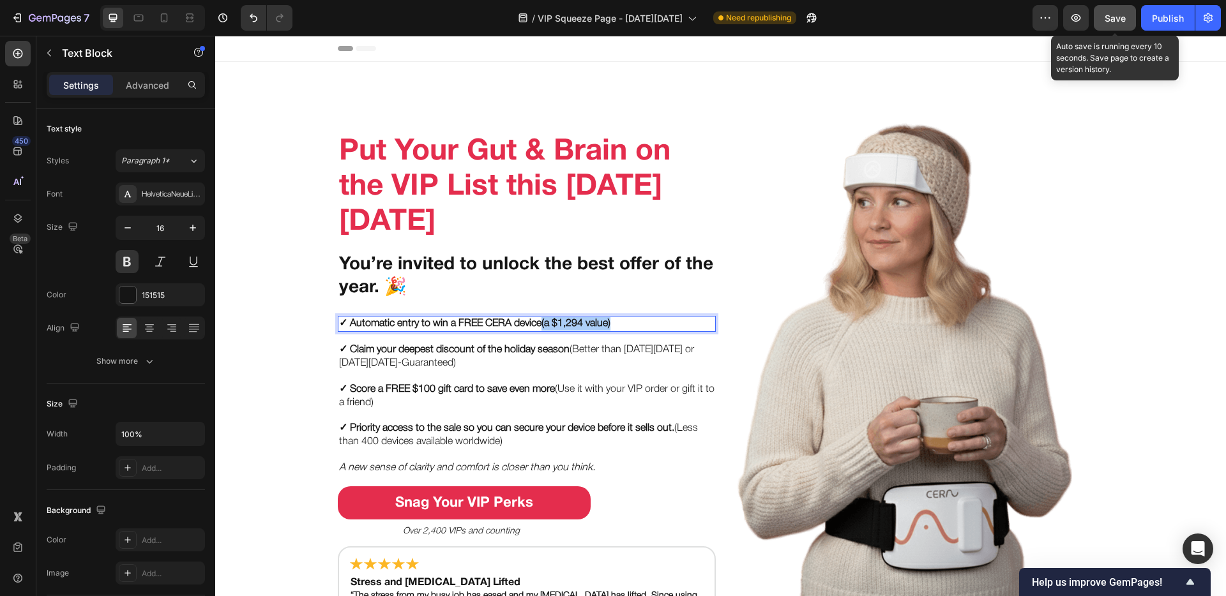
click at [900, 24] on button "Save" at bounding box center [1115, 18] width 42 height 26
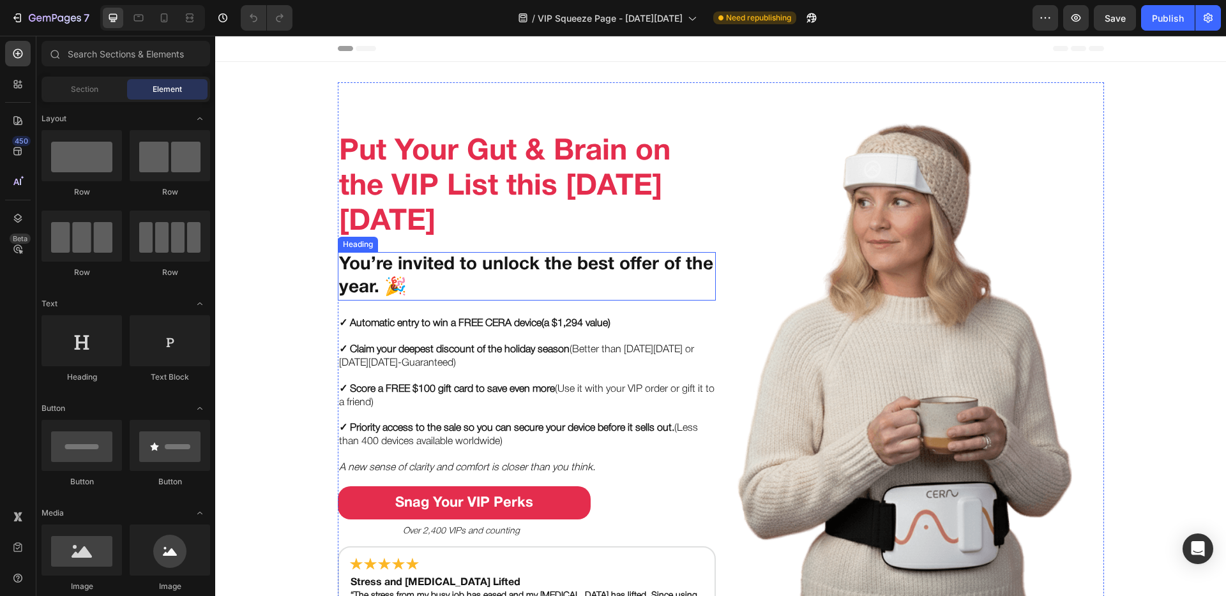
click at [503, 320] on p "✓ Automatic entry to win a FREE CERA device (a $1,294 value)" at bounding box center [526, 323] width 375 height 13
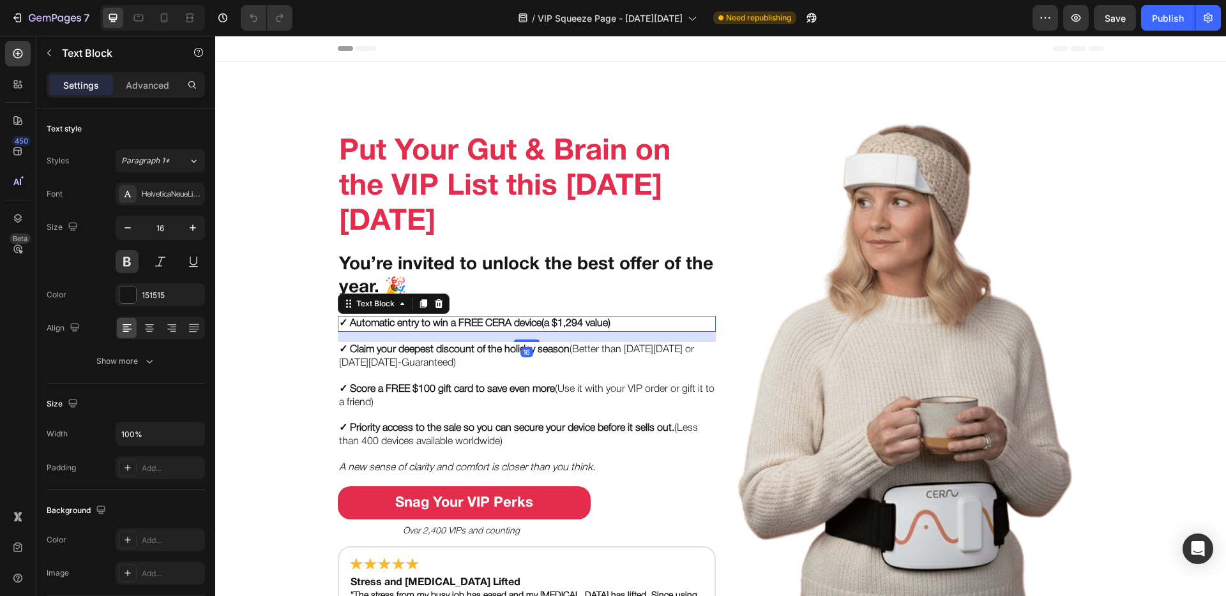
click at [532, 324] on p "✓ Automatic entry to win a FREE CERA device (a $1,294 value)" at bounding box center [526, 323] width 375 height 13
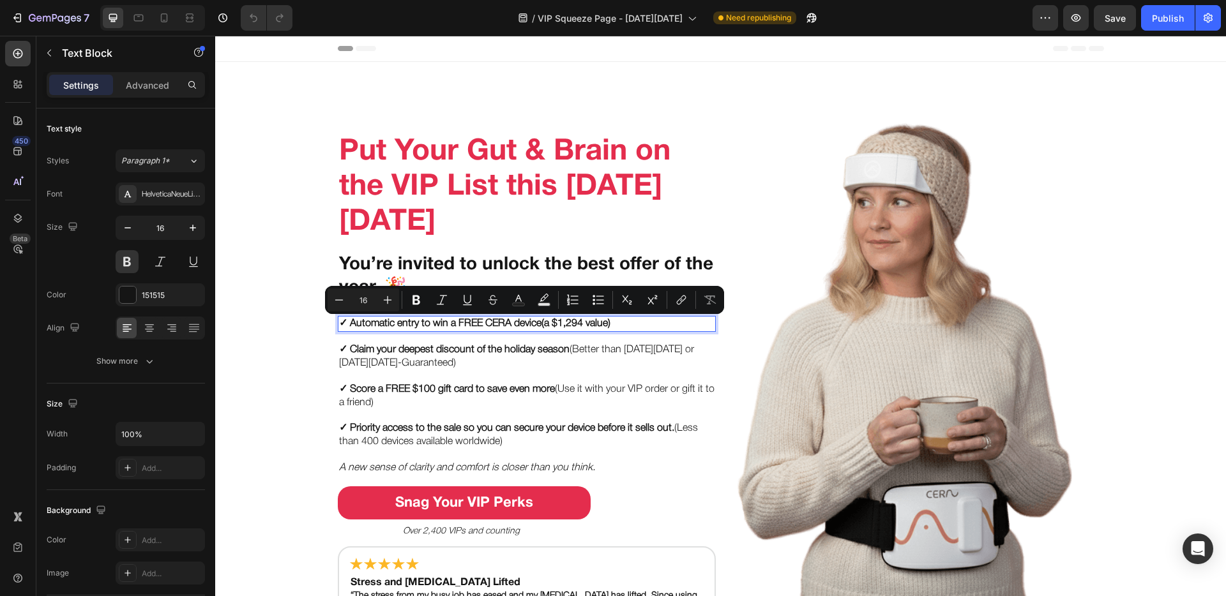
click at [610, 323] on strong "(a $1,294 value)" at bounding box center [575, 323] width 69 height 9
drag, startPoint x: 626, startPoint y: 324, endPoint x: 541, endPoint y: 331, distance: 84.5
click at [541, 331] on p "✓ Automatic entry to win a FREE CERA device (a $1,294 value)" at bounding box center [526, 323] width 375 height 13
click at [472, 304] on icon "Editor contextual toolbar" at bounding box center [468, 300] width 13 height 13
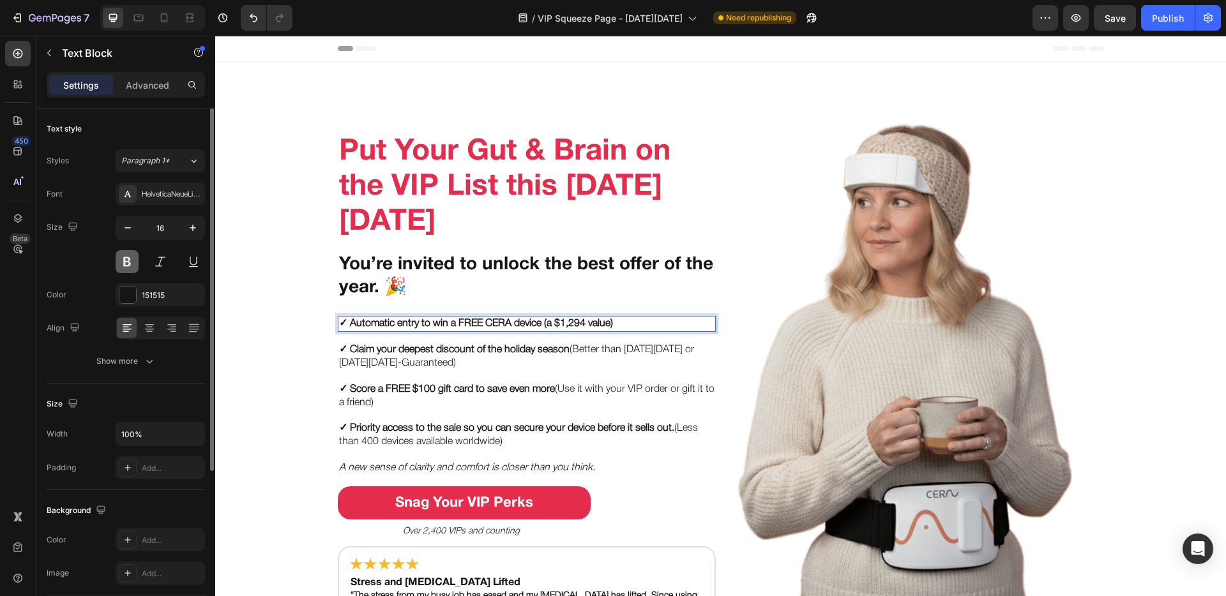
click at [130, 261] on button at bounding box center [127, 261] width 23 height 23
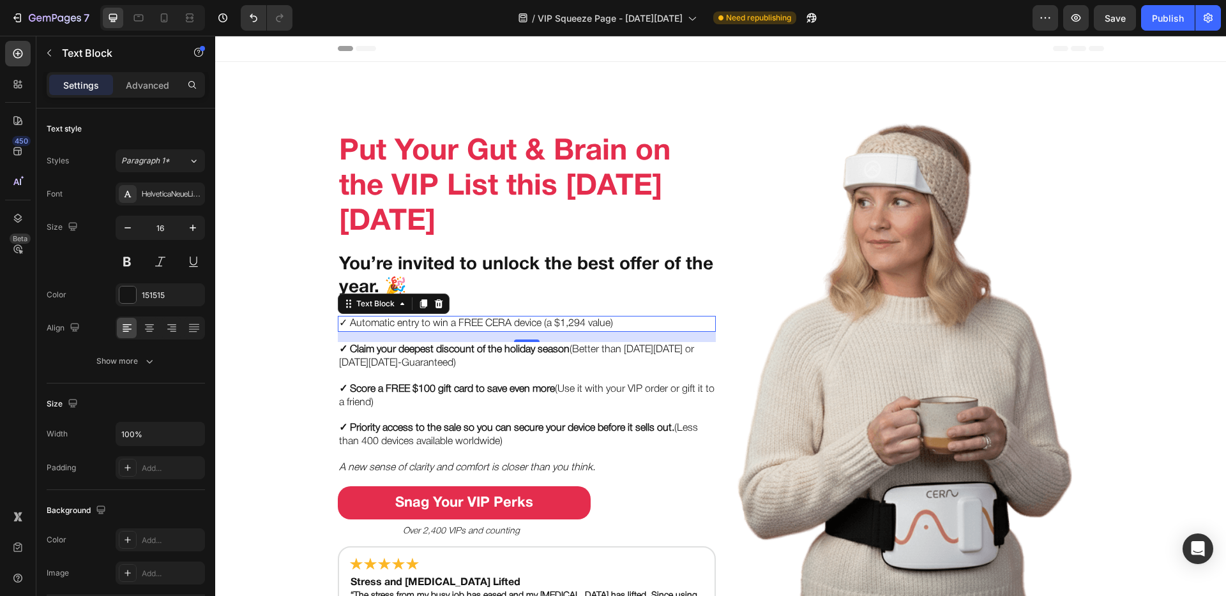
click at [483, 322] on p "✓ Automatic entry to win a FREE CERA device (a $1,294 value)" at bounding box center [526, 323] width 375 height 13
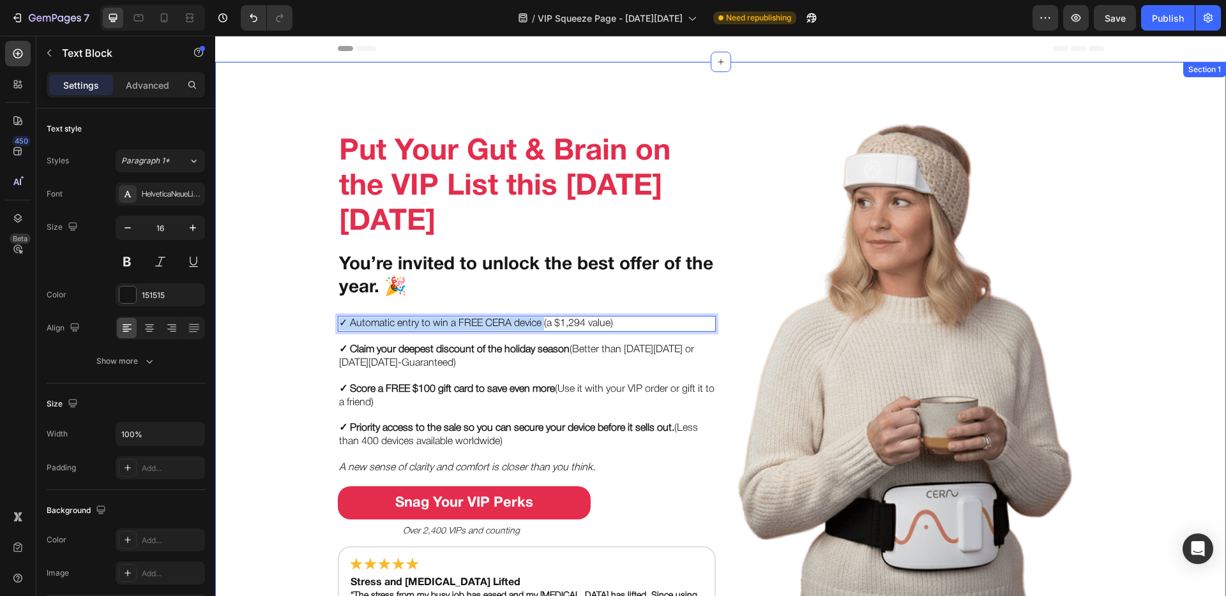
drag, startPoint x: 541, startPoint y: 322, endPoint x: 319, endPoint y: 321, distance: 222.8
click at [319, 321] on div "Put Your Gut & Brain on the VIP List this Black Friday Heading You’re invited t…" at bounding box center [720, 360] width 1011 height 556
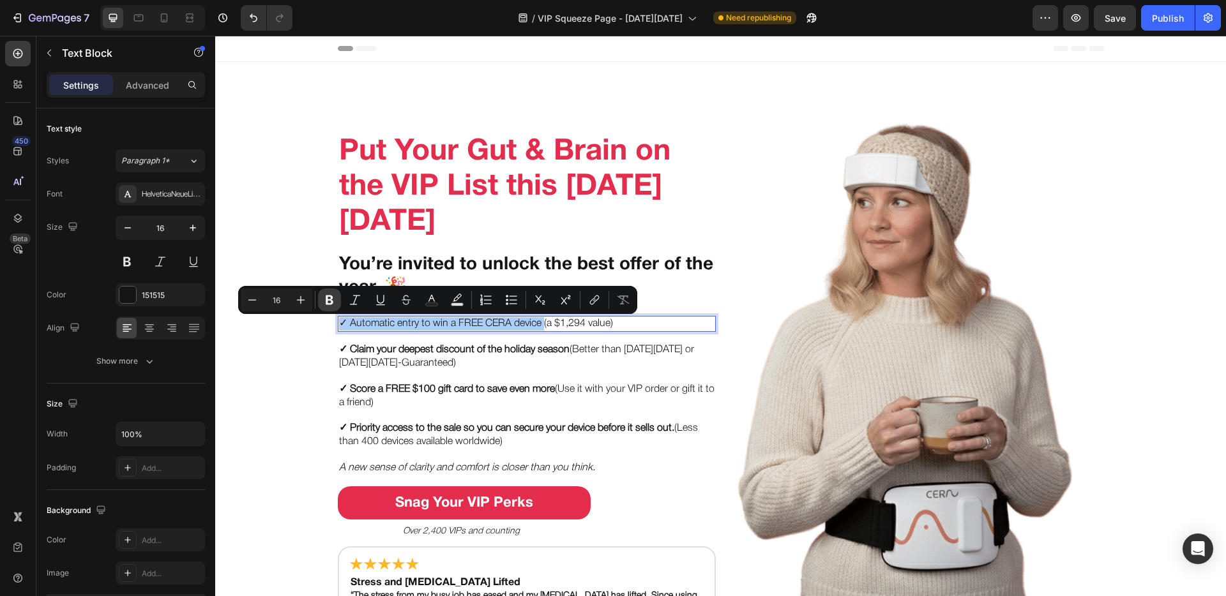
click at [335, 303] on icon "Editor contextual toolbar" at bounding box center [329, 300] width 13 height 13
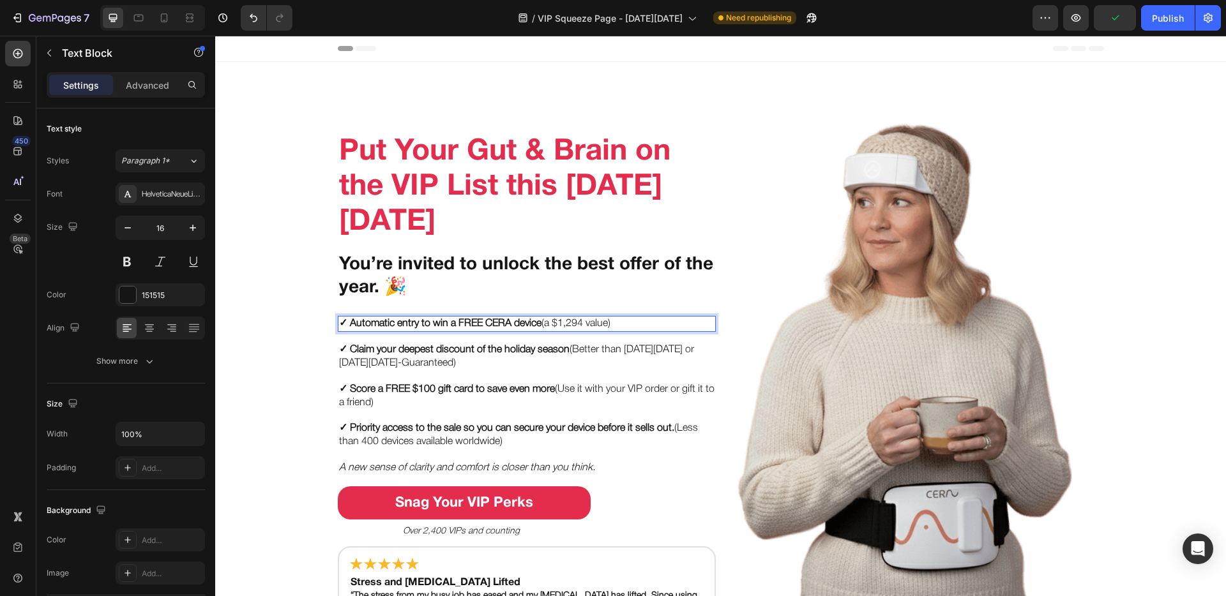
click at [617, 319] on p "✓ Automatic entry to win a FREE CERA device (a $1,294 value)" at bounding box center [526, 323] width 375 height 13
click at [322, 330] on div "Put Your Gut & Brain on the VIP List this Black Friday Heading You’re invited t…" at bounding box center [720, 360] width 1011 height 556
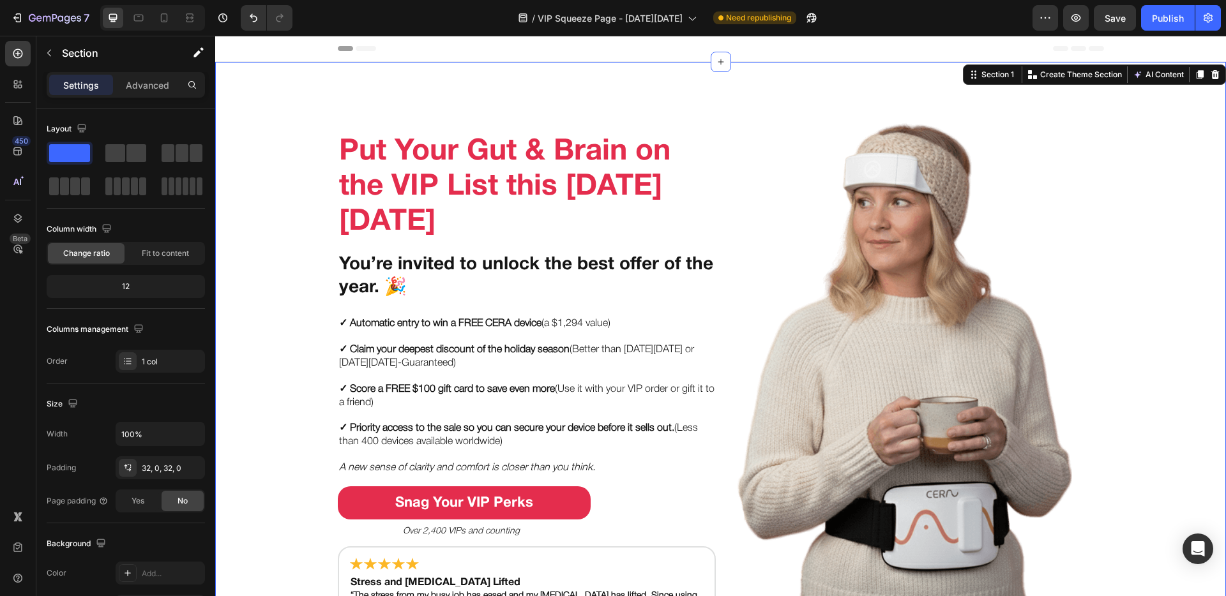
click at [359, 326] on strong "✓ Automatic entry to win a FREE CERA device" at bounding box center [440, 323] width 202 height 9
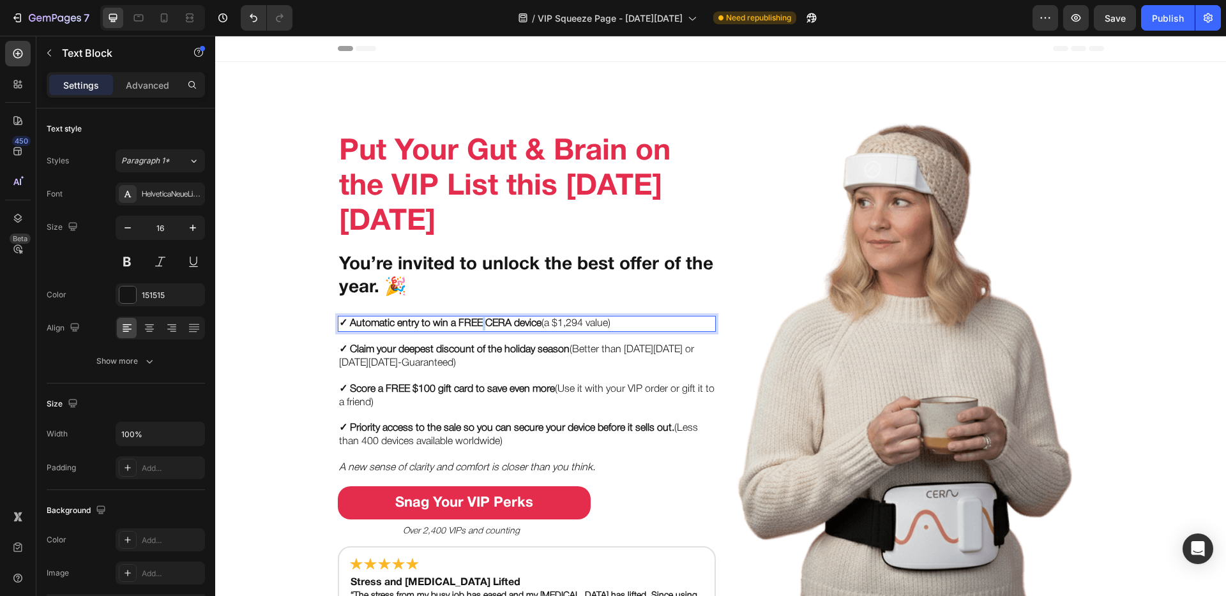
click at [477, 323] on strong "✓ Automatic entry to win a FREE CERA device" at bounding box center [440, 323] width 202 height 9
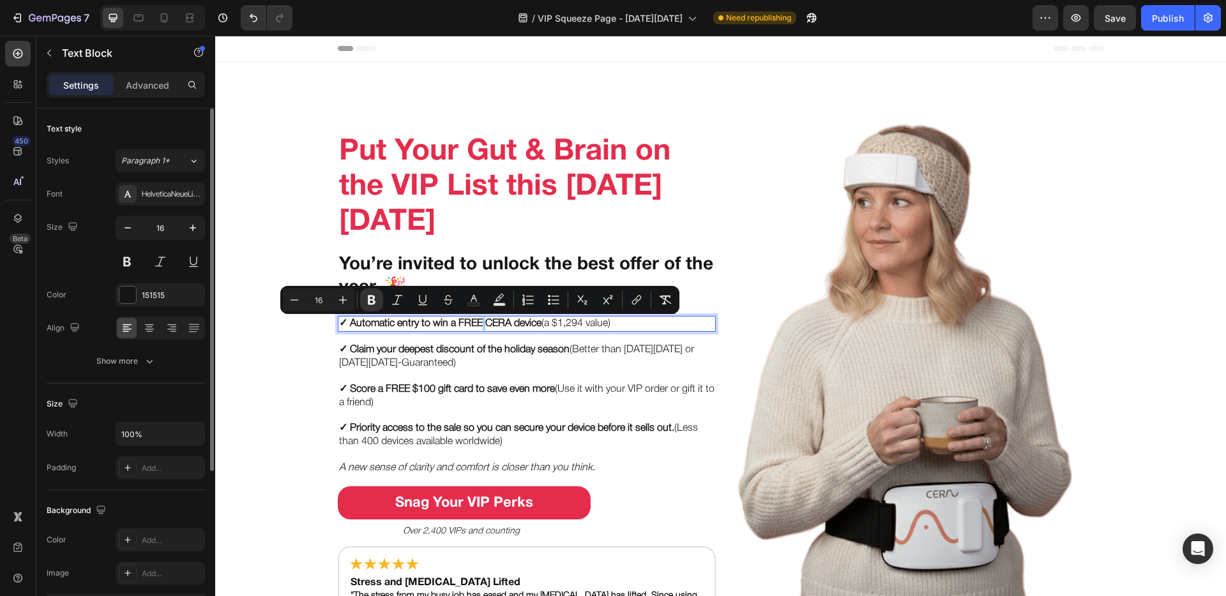
click at [75, 269] on div "Size 16" at bounding box center [126, 244] width 158 height 57
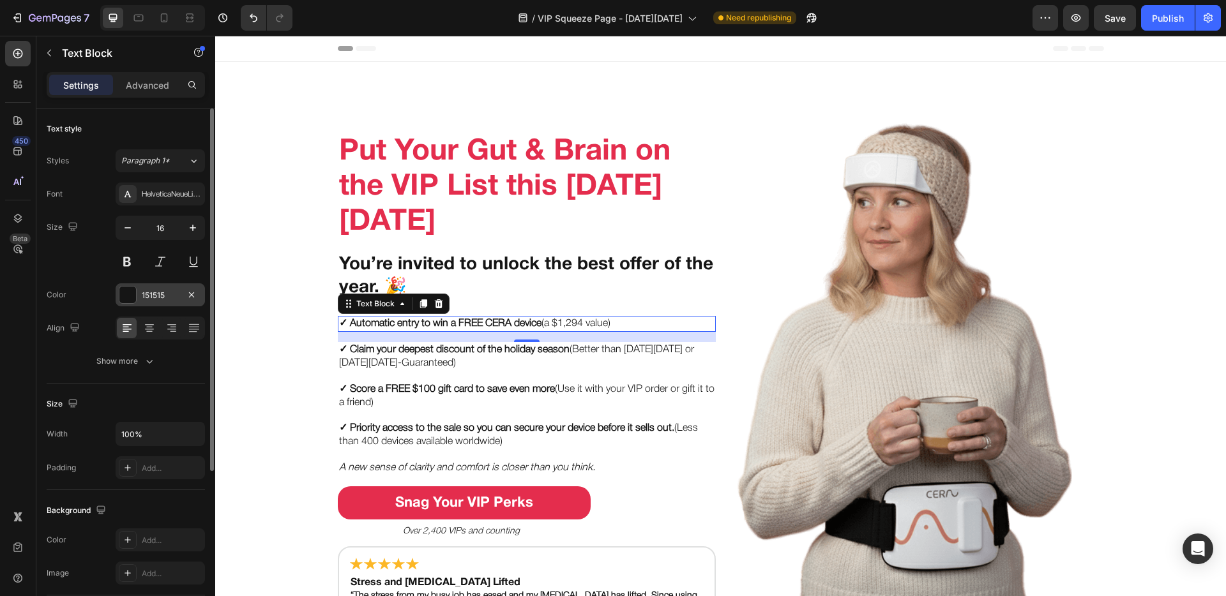
click at [119, 293] on div at bounding box center [127, 295] width 17 height 17
click at [83, 266] on div "Size 16" at bounding box center [126, 244] width 158 height 57
click at [124, 197] on icon at bounding box center [128, 194] width 10 height 10
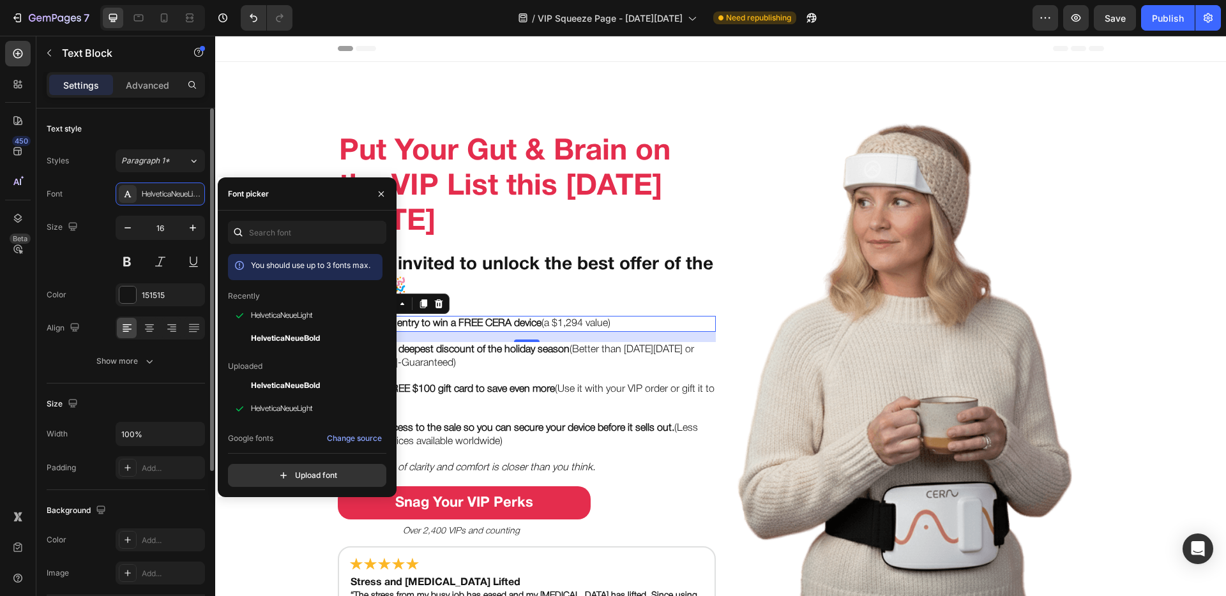
click at [83, 251] on div "Size 16" at bounding box center [126, 244] width 158 height 57
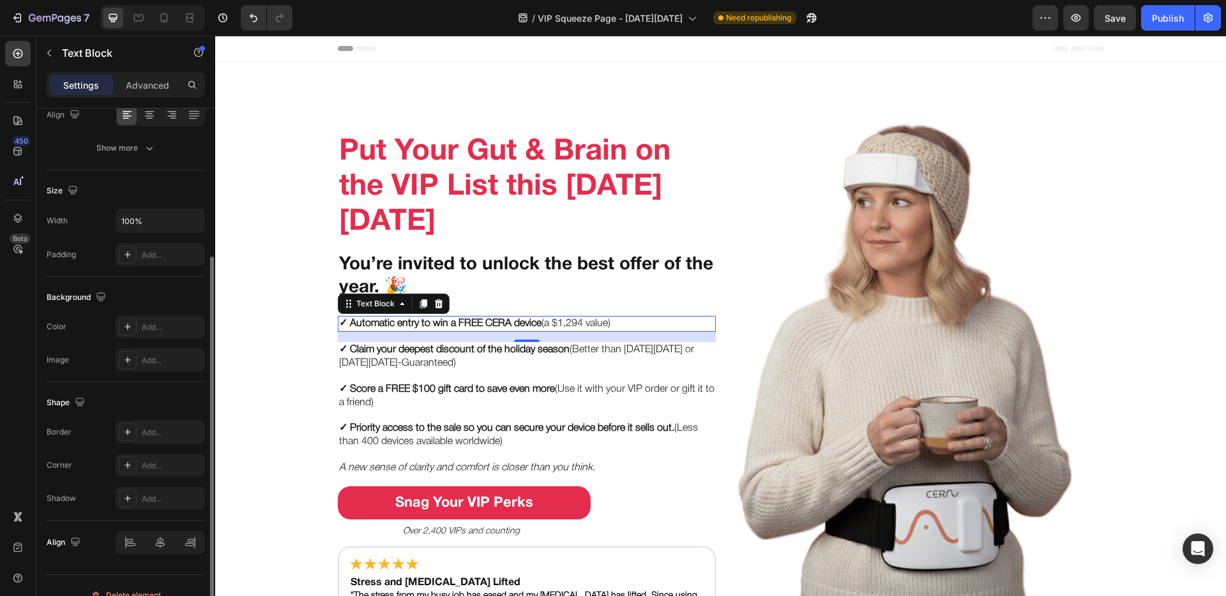
scroll to position [61, 0]
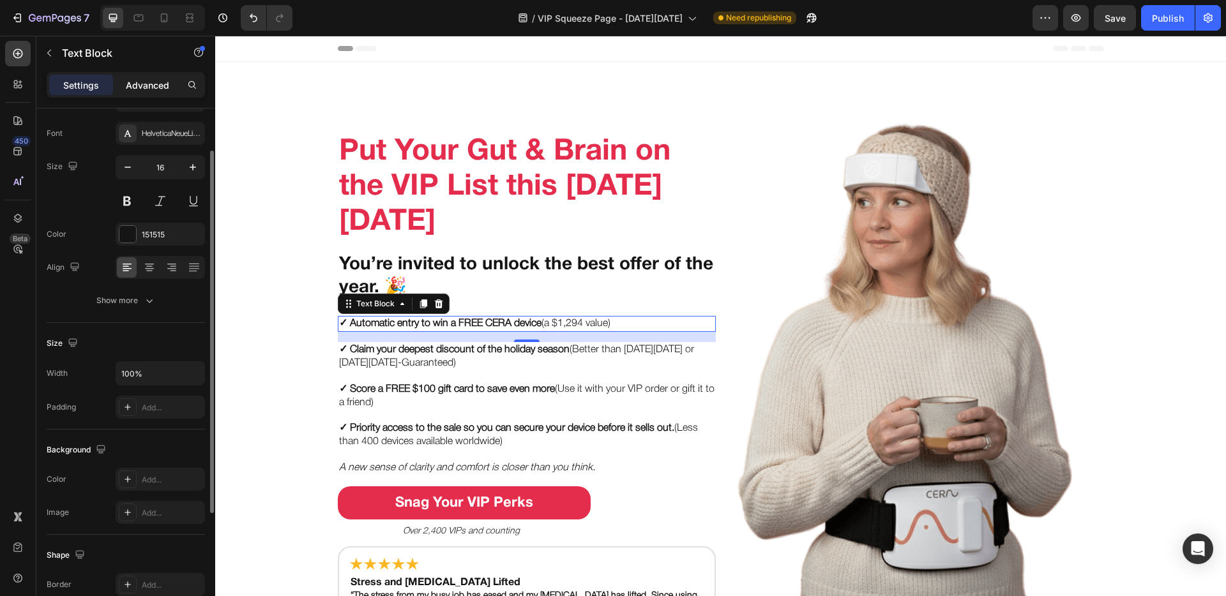
click at [148, 89] on p "Advanced" at bounding box center [147, 85] width 43 height 13
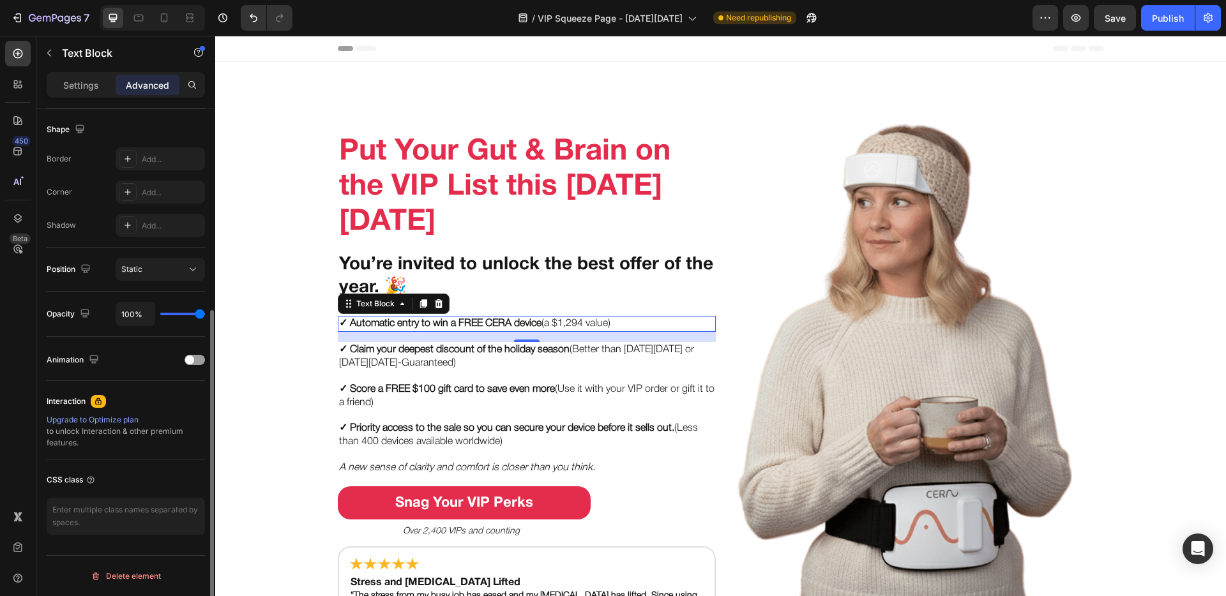
scroll to position [0, 0]
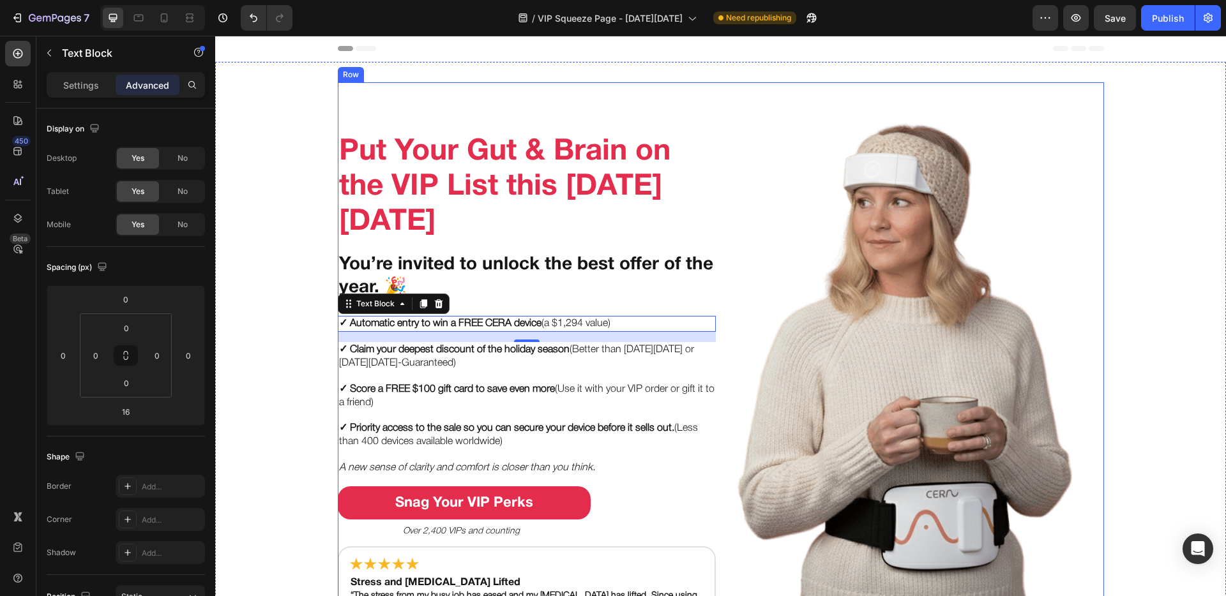
click at [504, 305] on div "Put Your Gut & Brain on the VIP List this Black Friday Heading You’re invited t…" at bounding box center [527, 360] width 378 height 556
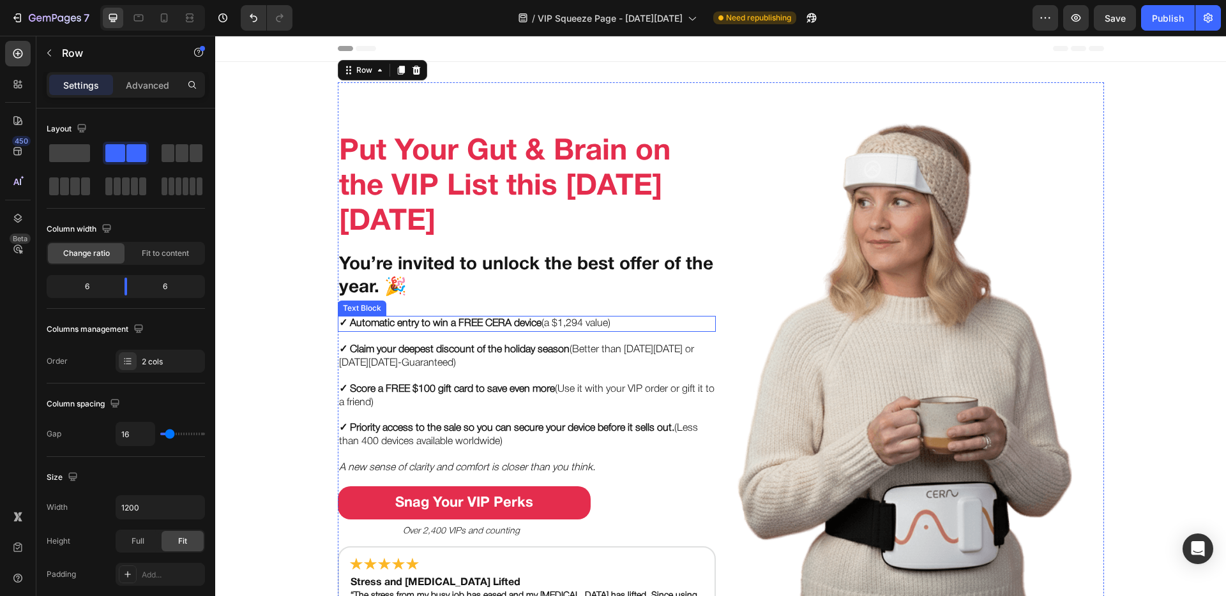
click at [564, 324] on p "✓ Automatic entry to win a FREE CERA device (a $1,294 value)" at bounding box center [526, 323] width 375 height 13
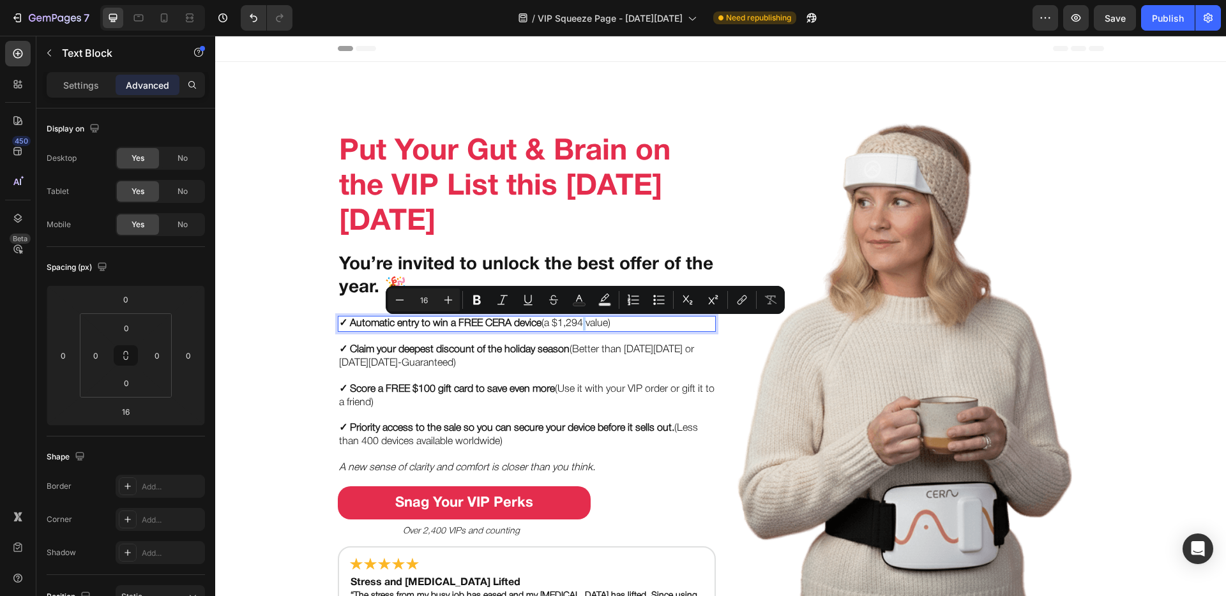
click at [582, 324] on p "✓ Automatic entry to win a FREE CERA device (a $1,294 value)" at bounding box center [526, 323] width 375 height 13
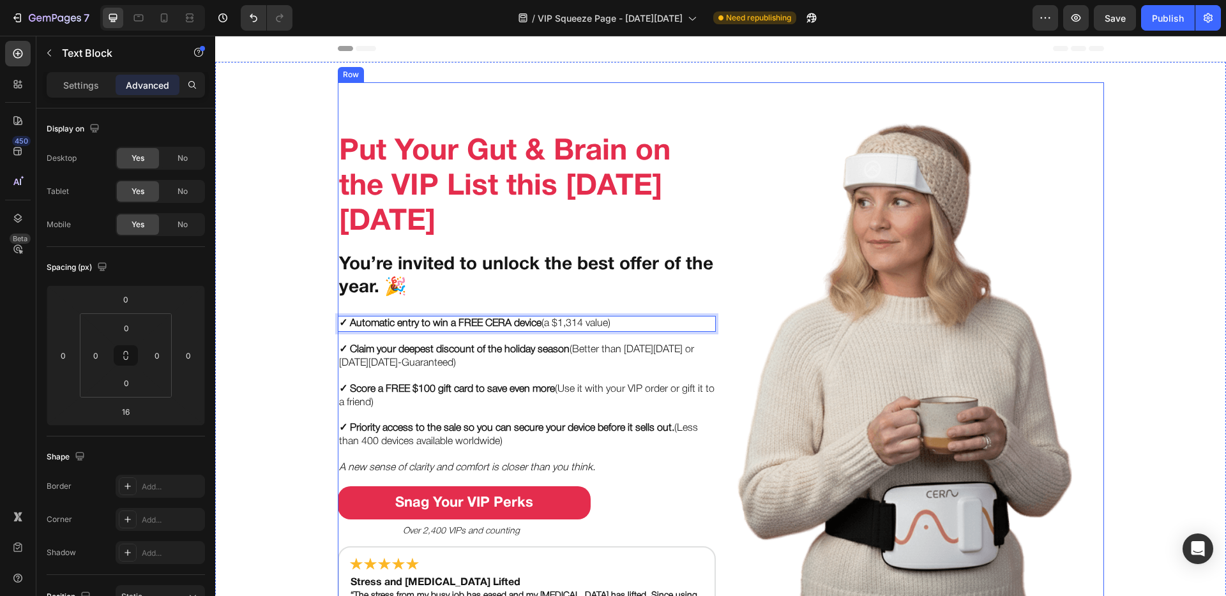
click at [670, 304] on div "Put Your Gut & Brain on the VIP List this Black Friday Heading You’re invited t…" at bounding box center [527, 360] width 378 height 556
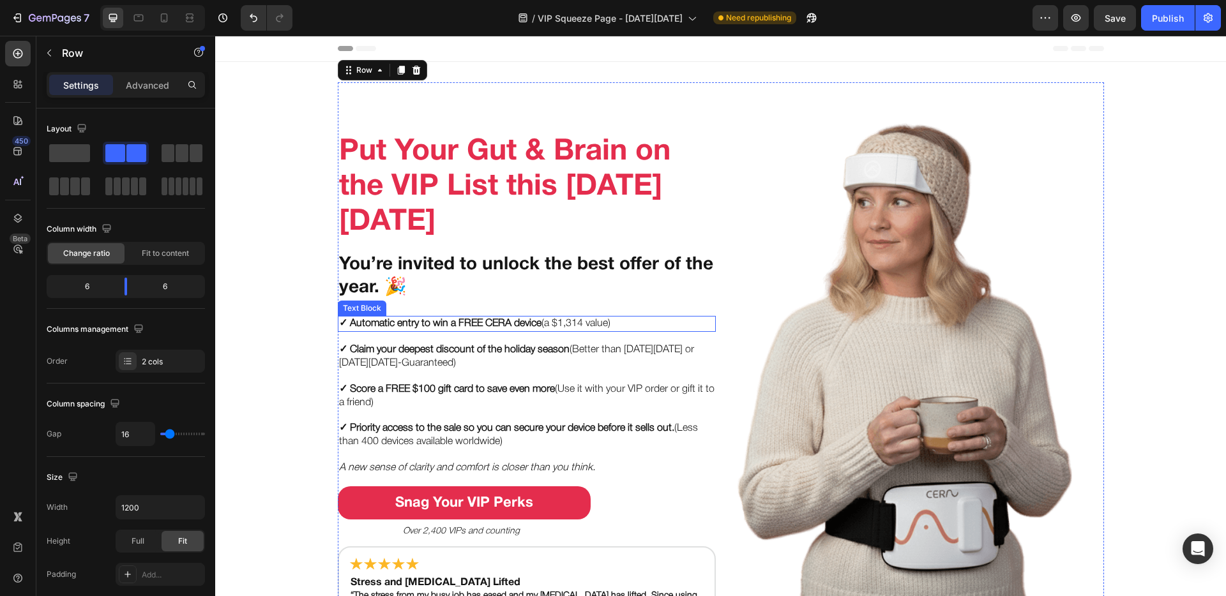
click at [594, 322] on p "✓ Automatic entry to win a FREE CERA device (a $1,314 value)" at bounding box center [526, 323] width 375 height 13
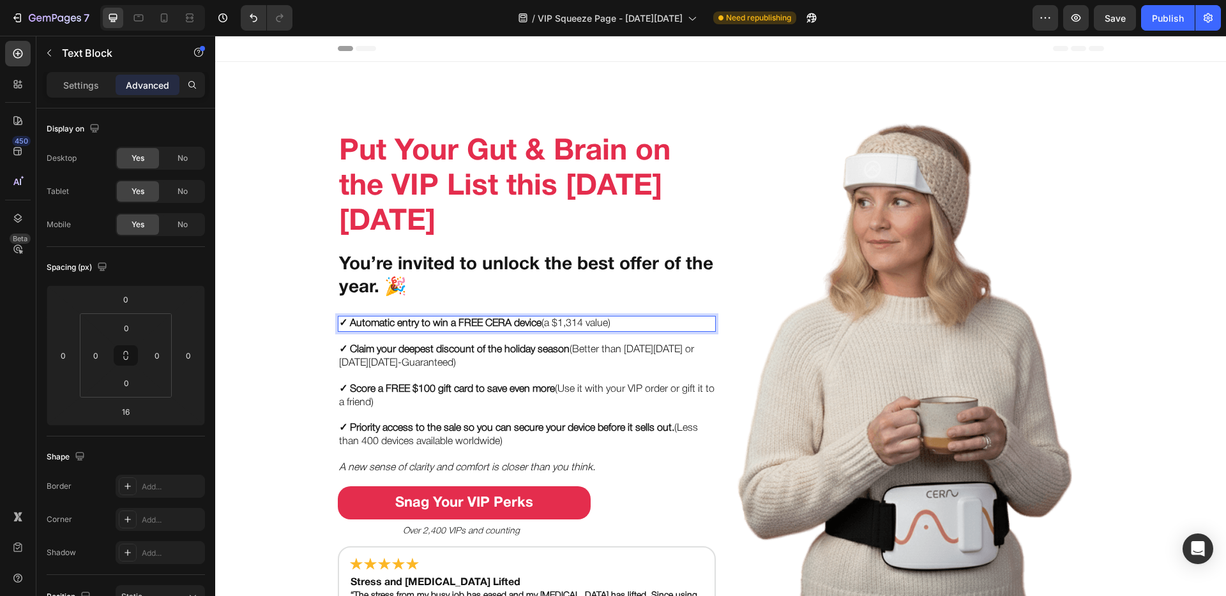
click at [581, 324] on p "✓ Automatic entry to win a FREE CERA device (a $1,314 value)" at bounding box center [526, 323] width 375 height 13
click at [619, 306] on div "Put Your Gut & Brain on the VIP List this Black Friday Heading You’re invited t…" at bounding box center [527, 360] width 378 height 556
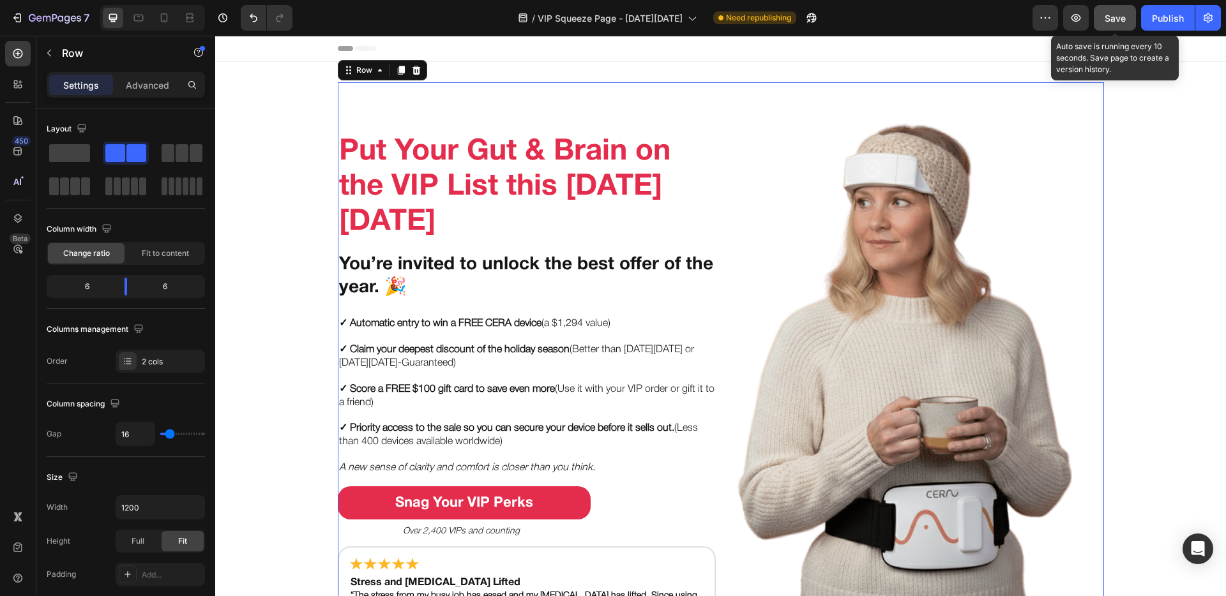
click at [1112, 28] on button "Save" at bounding box center [1115, 18] width 42 height 26
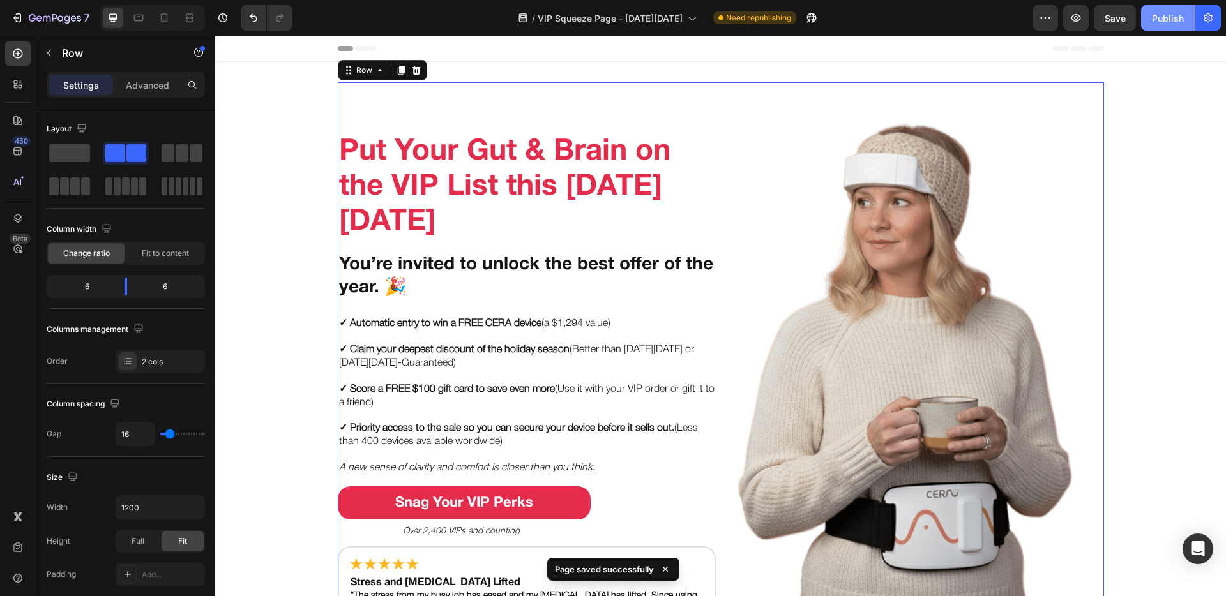
click at [1171, 20] on div "Publish" at bounding box center [1168, 17] width 32 height 13
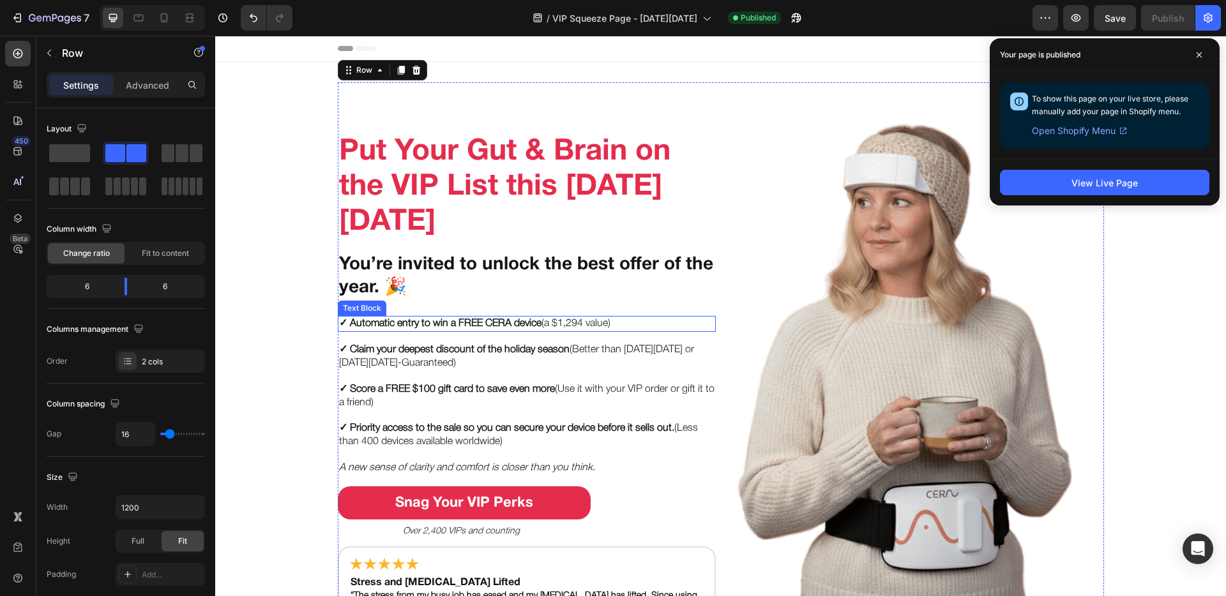
click at [393, 319] on strong "✓ Automatic entry to win a FREE CERA device" at bounding box center [440, 323] width 202 height 9
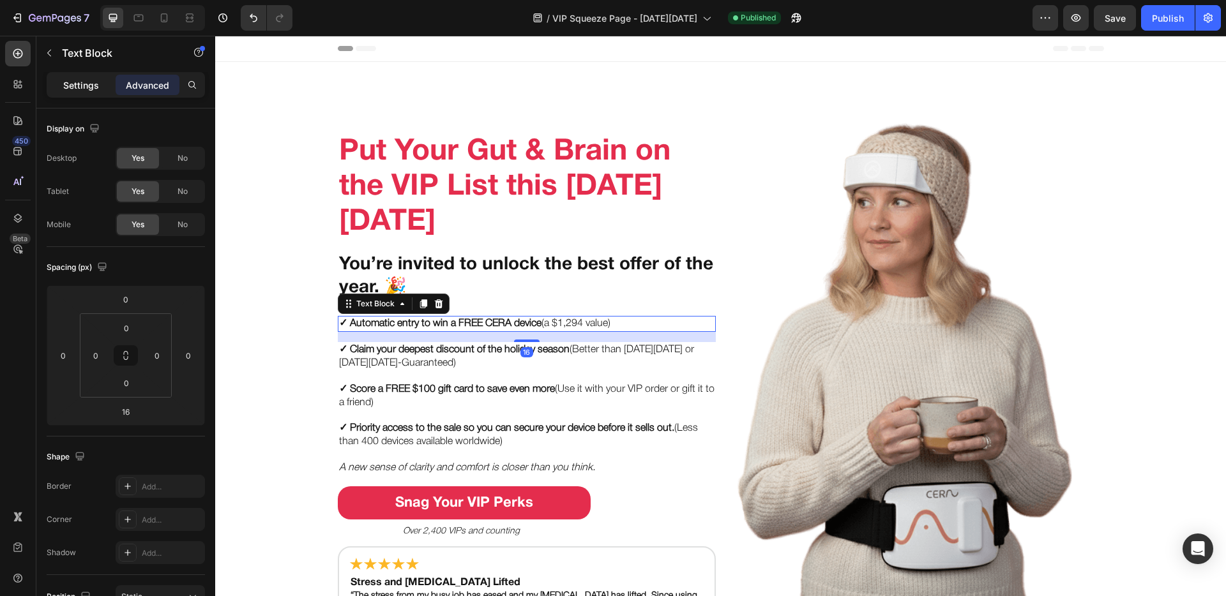
click at [77, 79] on p "Settings" at bounding box center [81, 85] width 36 height 13
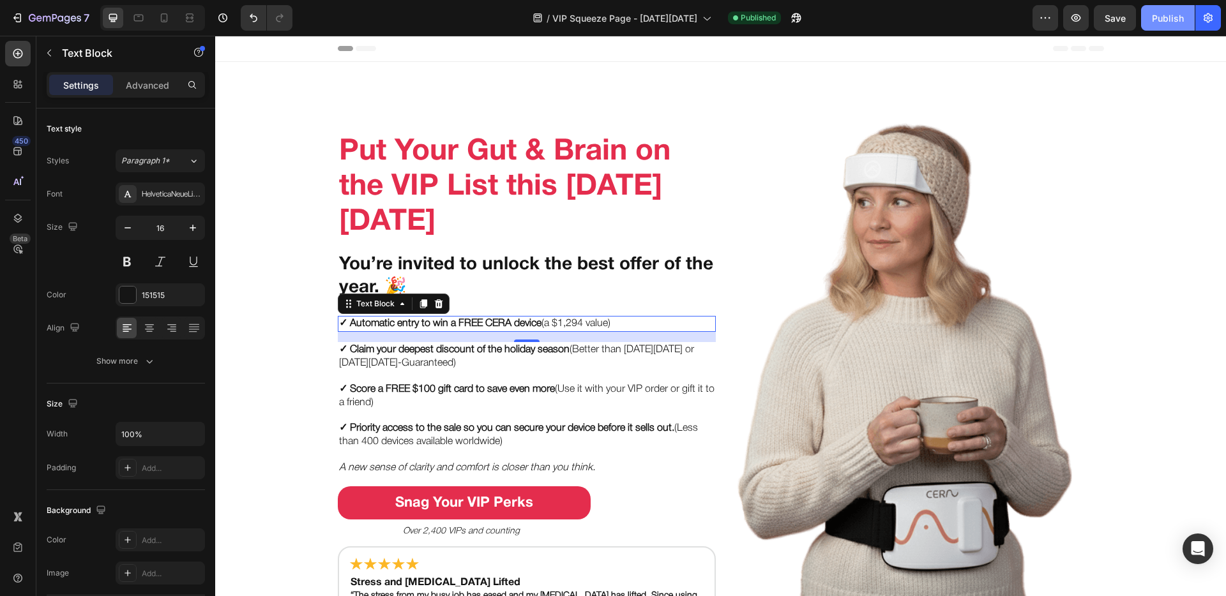
click at [1167, 23] on div "Publish" at bounding box center [1168, 17] width 32 height 13
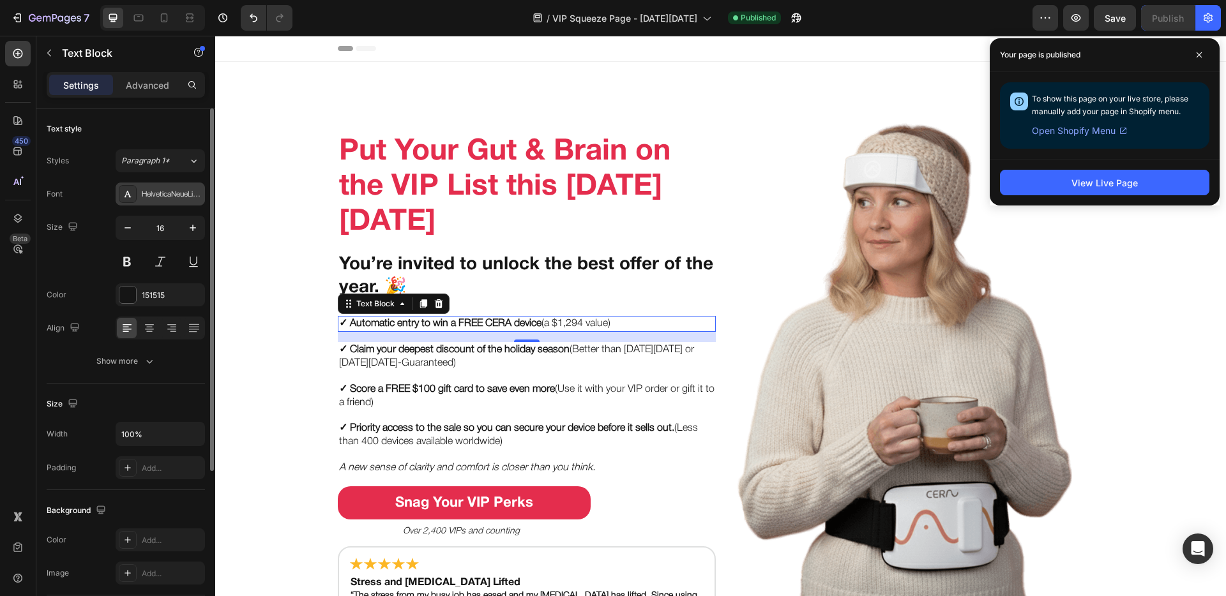
click at [167, 194] on div "HelveticaNeueLight" at bounding box center [172, 194] width 60 height 11
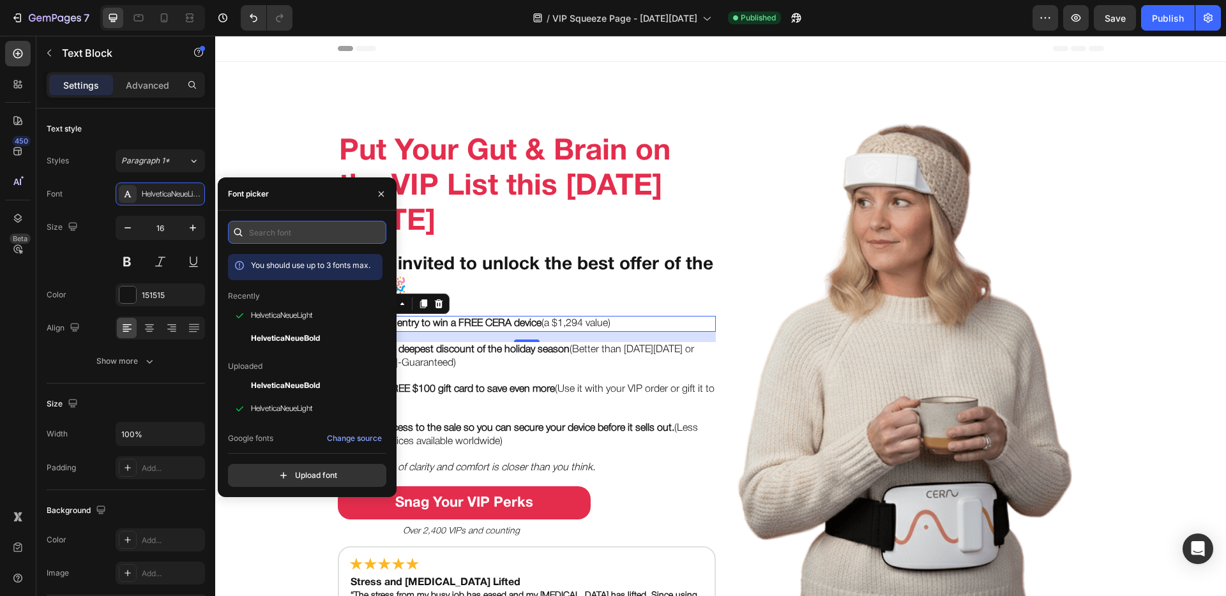
click at [285, 231] on input "text" at bounding box center [307, 232] width 158 height 23
type input "h"
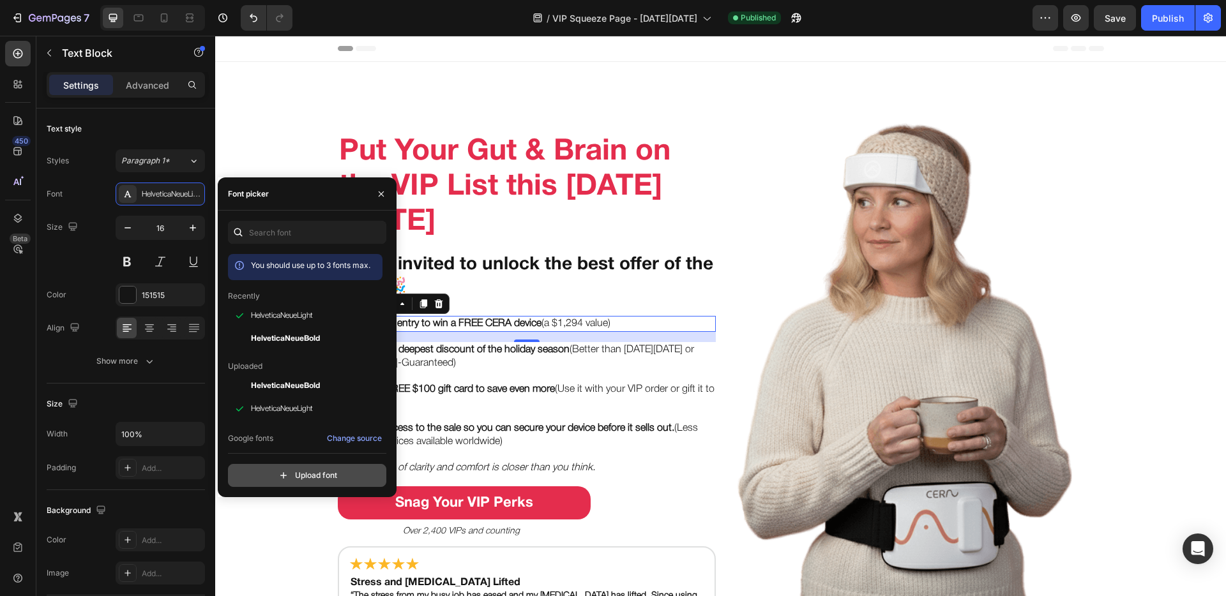
click at [299, 471] on input "file" at bounding box center [334, 476] width 319 height 22
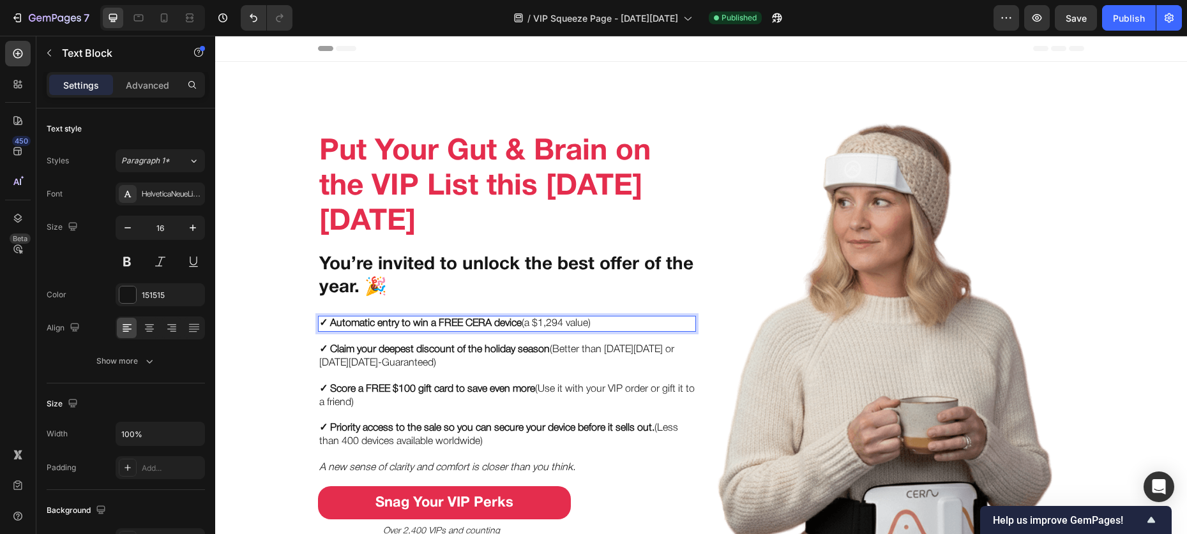
click at [476, 323] on strong "✓ Automatic entry to win a FREE CERA device" at bounding box center [420, 323] width 202 height 9
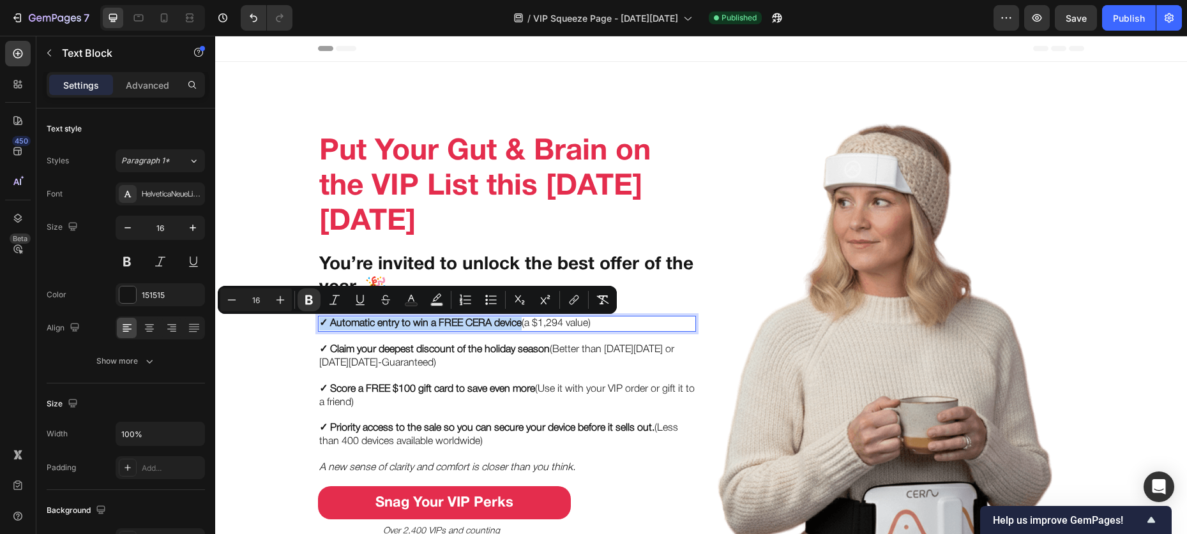
drag, startPoint x: 521, startPoint y: 325, endPoint x: 317, endPoint y: 325, distance: 203.6
click at [319, 325] on strong "✓ Automatic entry to win a FREE CERA device" at bounding box center [420, 323] width 202 height 9
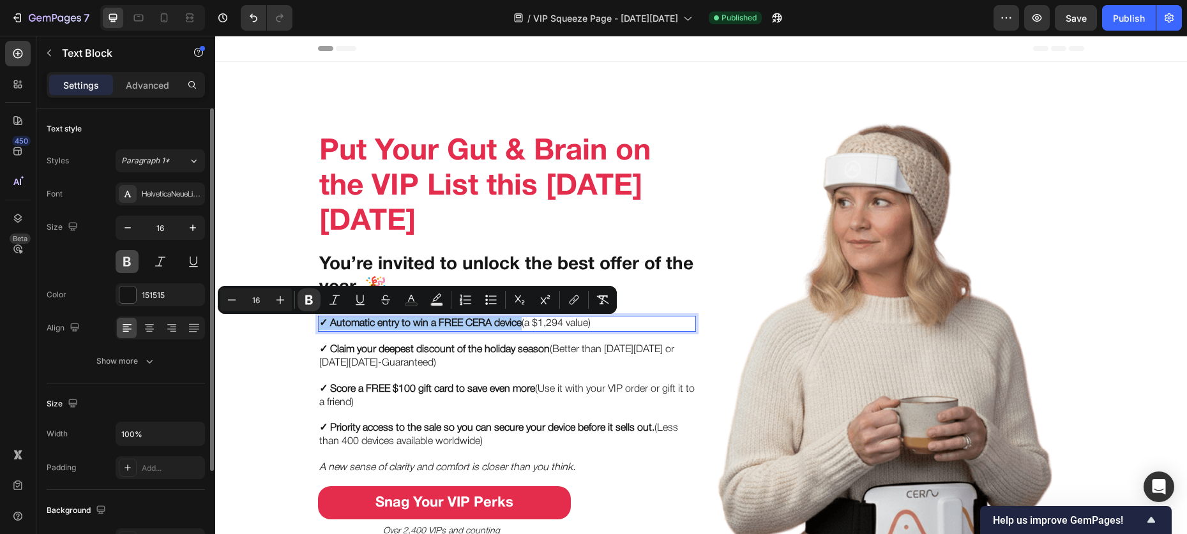
click at [127, 264] on button at bounding box center [127, 261] width 23 height 23
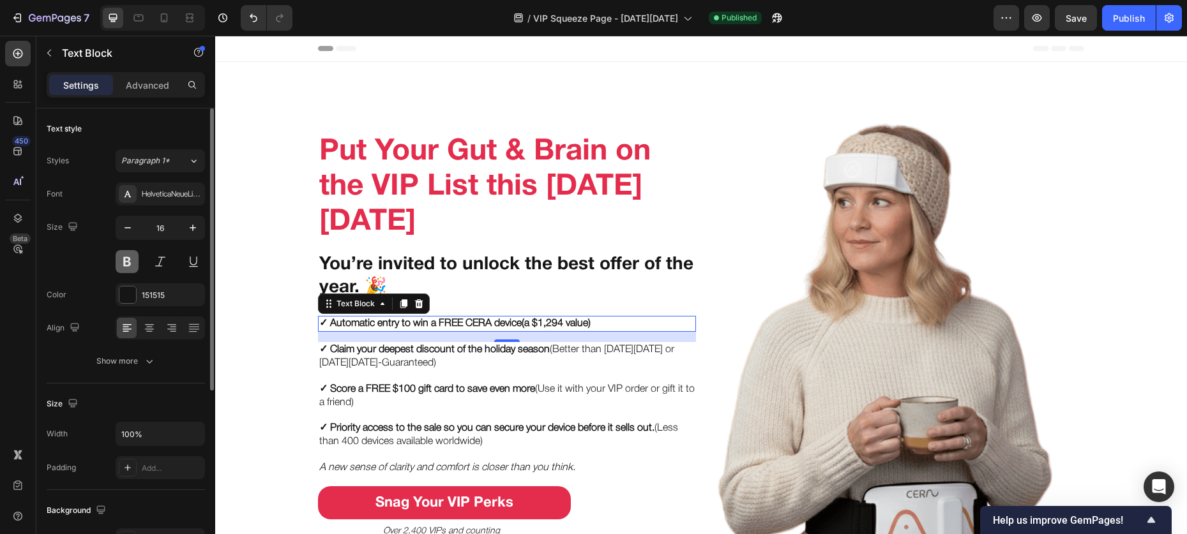
click at [127, 264] on button at bounding box center [127, 261] width 23 height 23
click at [449, 320] on strong "✓ Automatic entry to win a FREE CERA device" at bounding box center [420, 323] width 202 height 9
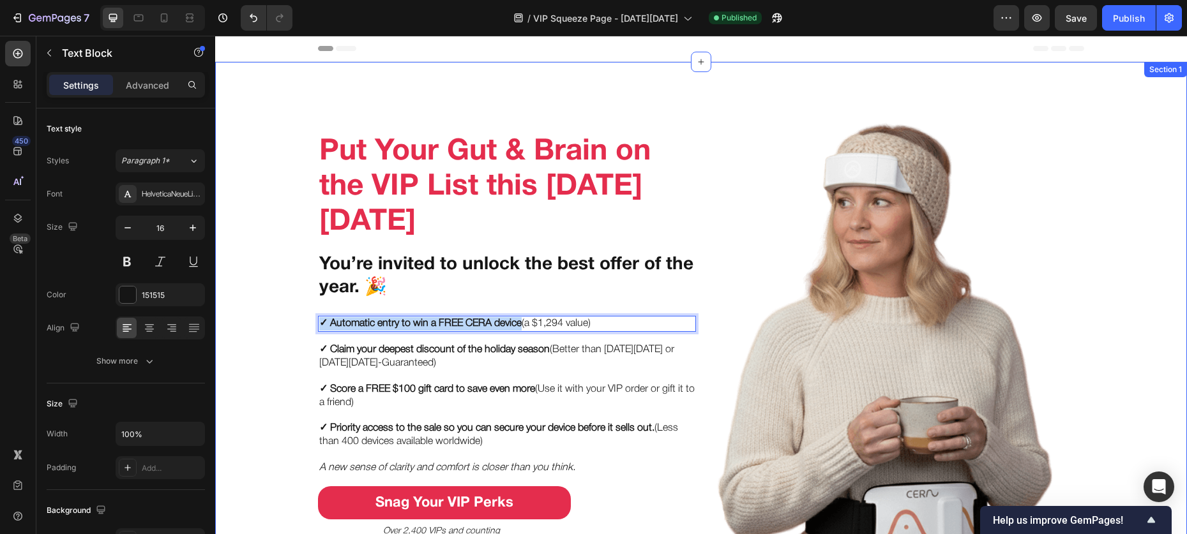
drag, startPoint x: 519, startPoint y: 324, endPoint x: 280, endPoint y: 320, distance: 238.8
click at [280, 320] on div "Put Your Gut & Brain on the VIP List this Black Friday Heading You’re invited t…" at bounding box center [701, 360] width 972 height 556
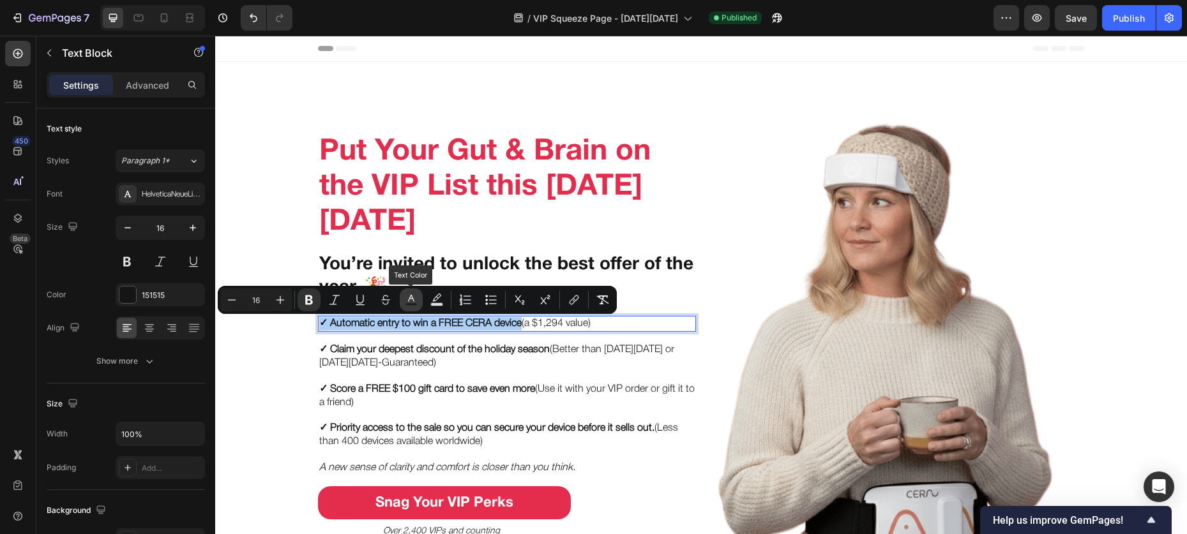
click at [414, 301] on icon "Editor contextual toolbar" at bounding box center [411, 300] width 13 height 13
type input "151515"
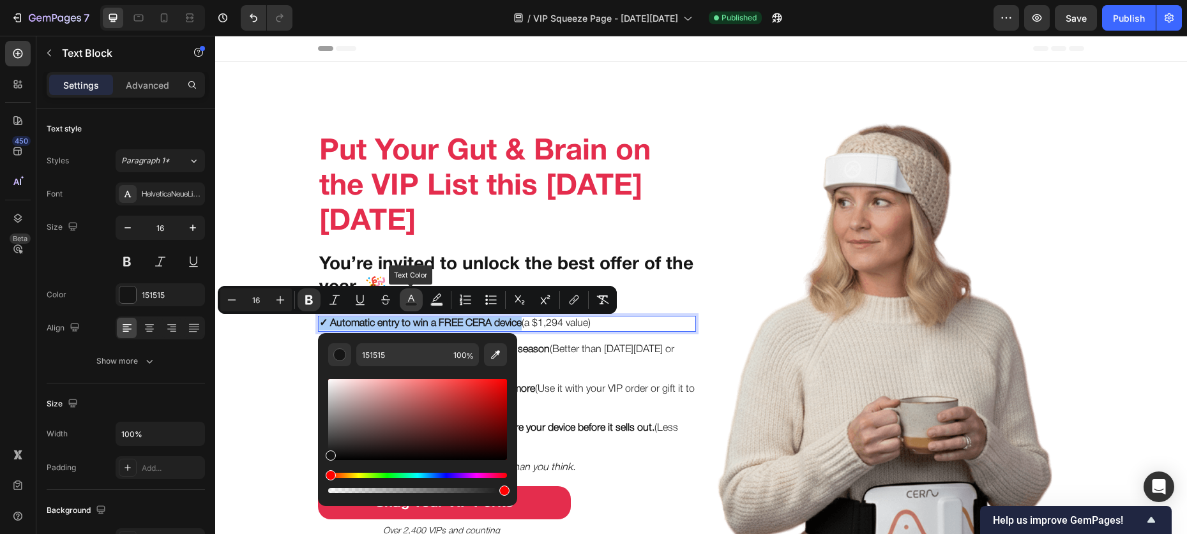
click at [414, 301] on icon "Editor contextual toolbar" at bounding box center [411, 300] width 13 height 13
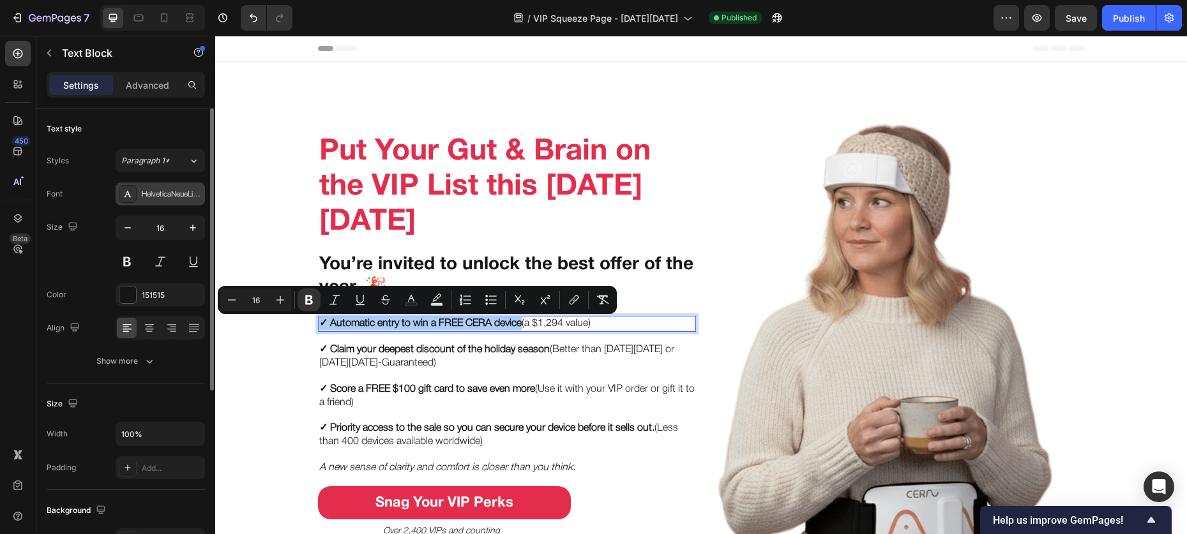
click at [153, 186] on div "HelveticaNeueLight" at bounding box center [160, 194] width 89 height 23
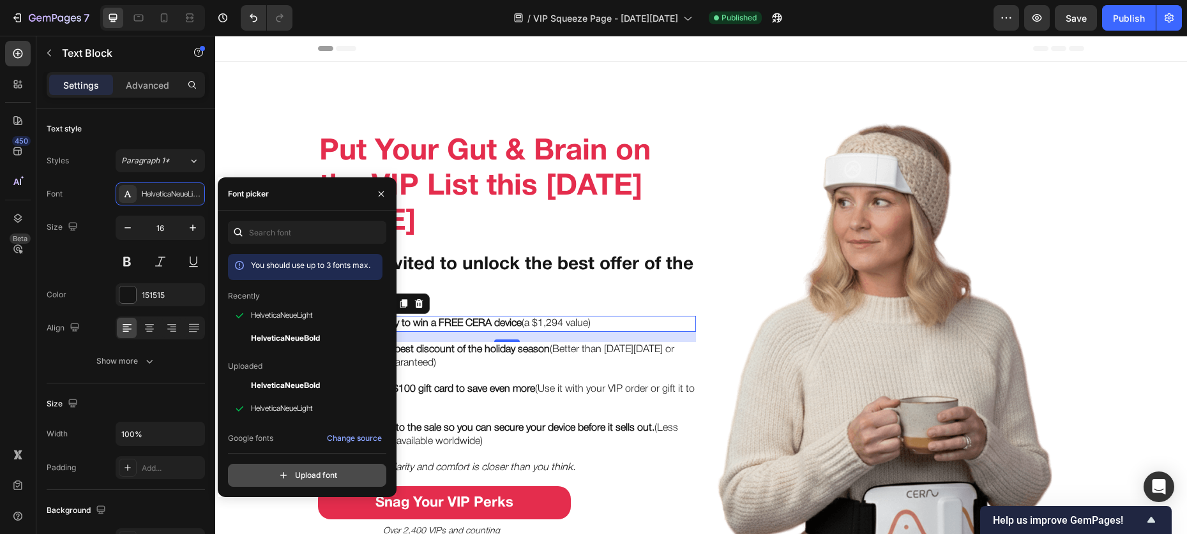
click at [297, 473] on input "file" at bounding box center [334, 476] width 319 height 22
type input "C:\fakepath\HelveticaNeueMedium.otf"
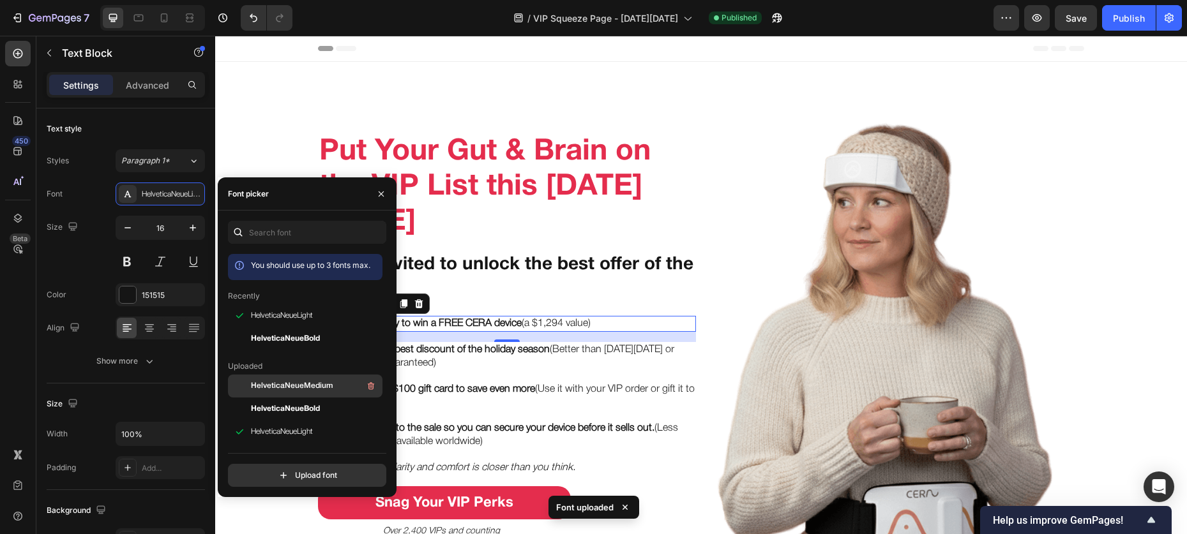
click at [283, 382] on span "HelveticaNeueMedium" at bounding box center [292, 385] width 82 height 11
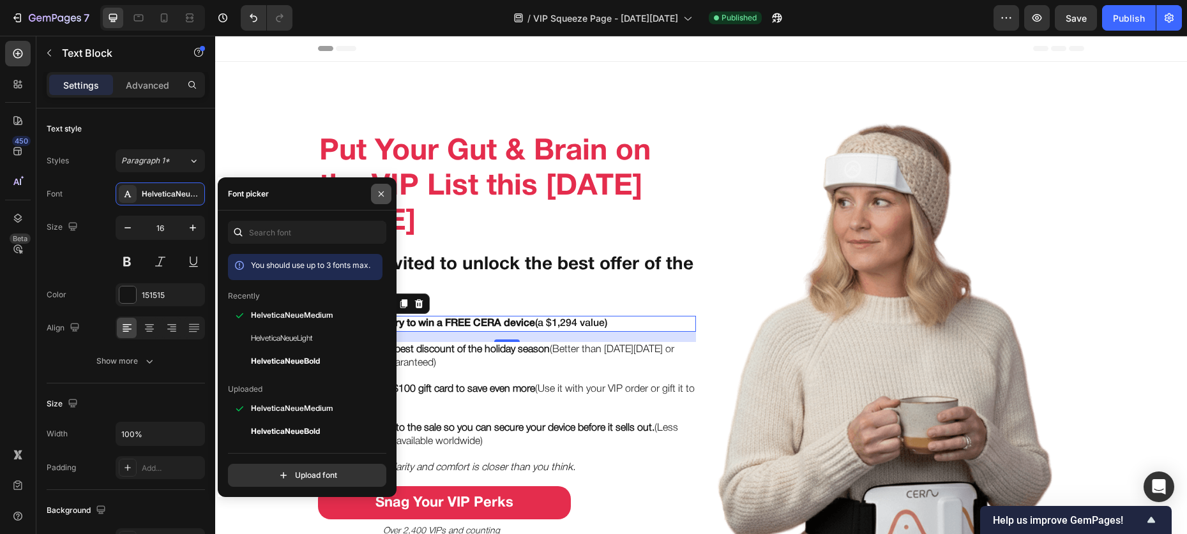
click at [376, 195] on icon "button" at bounding box center [381, 194] width 10 height 10
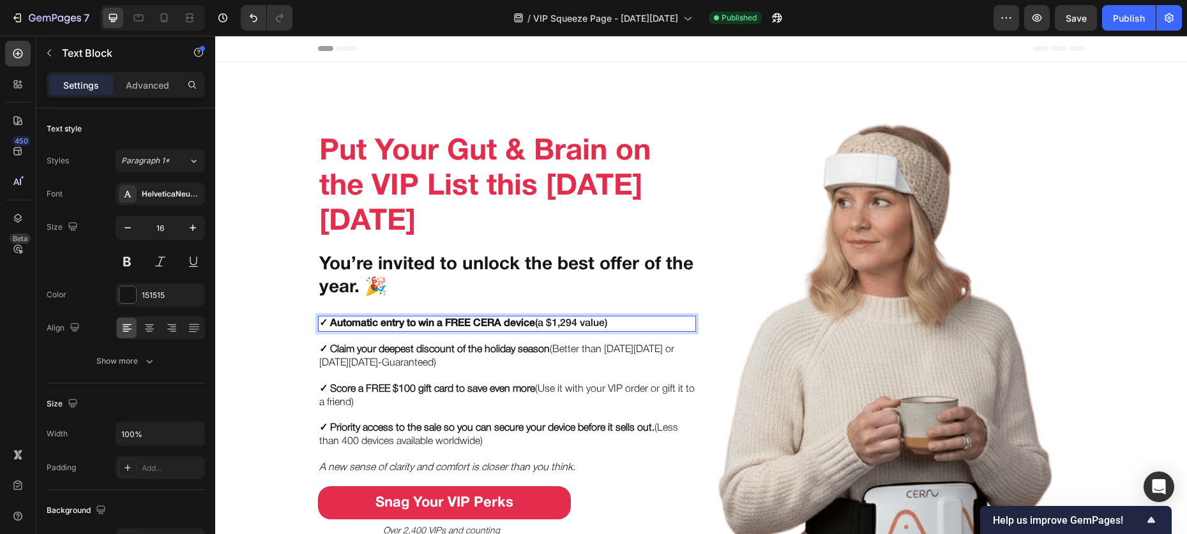
click at [388, 324] on strong "✓ Automatic entry to win a FREE CERA device" at bounding box center [427, 323] width 216 height 9
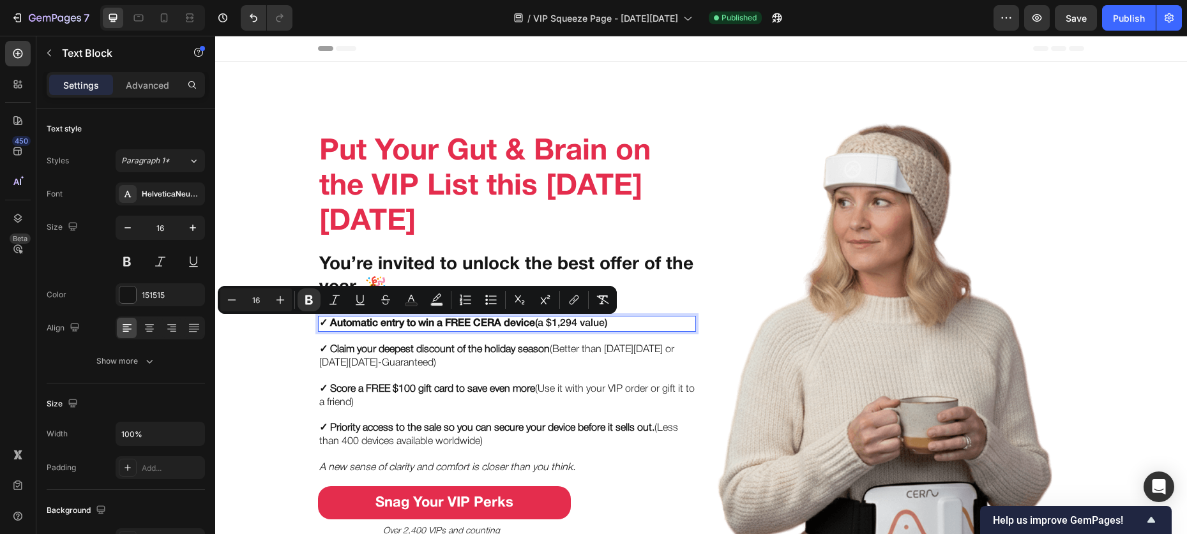
click at [549, 326] on p "✓ Automatic entry to win a FREE CERA device (a $1,294 value)" at bounding box center [506, 323] width 375 height 13
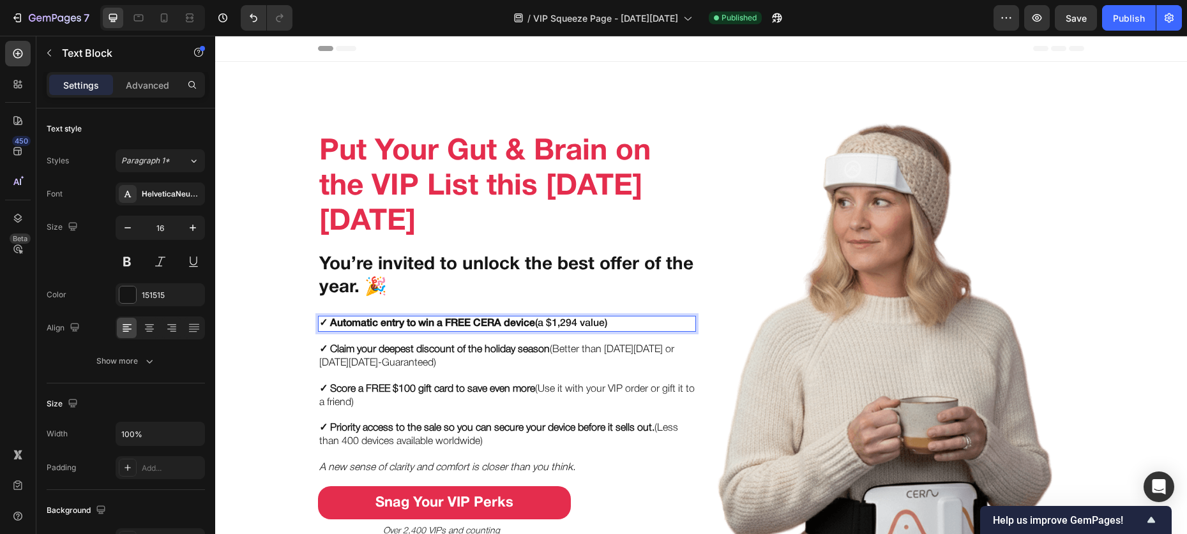
click at [553, 326] on p "✓ Automatic entry to win a FREE CERA device (a $1,294 value)" at bounding box center [506, 323] width 375 height 13
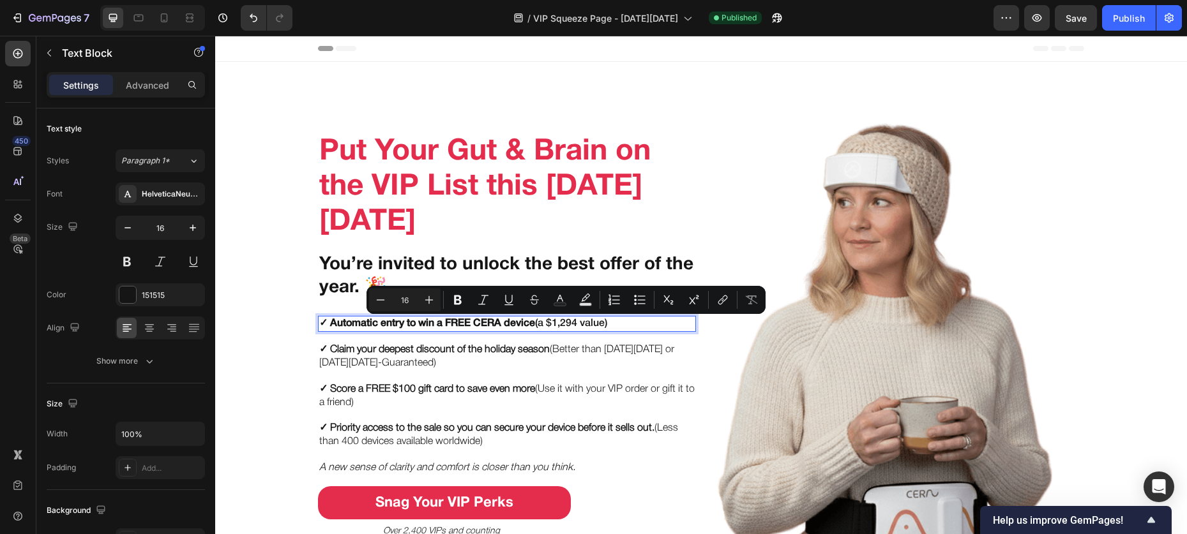
click at [512, 326] on strong "✓ Automatic entry to win a FREE CERA device" at bounding box center [427, 323] width 216 height 9
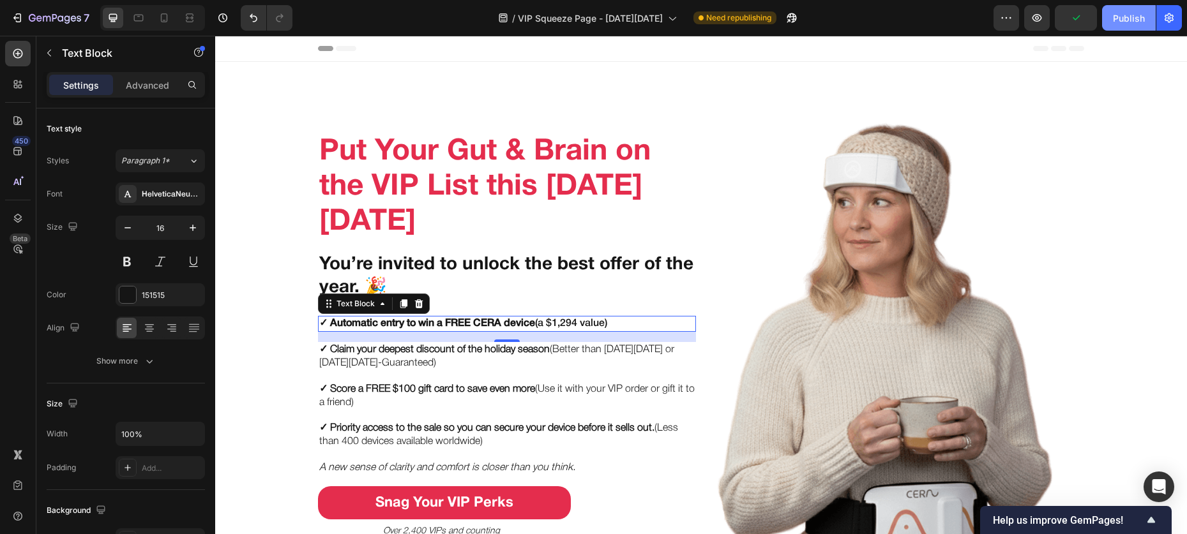
click at [1117, 18] on div "Publish" at bounding box center [1129, 17] width 32 height 13
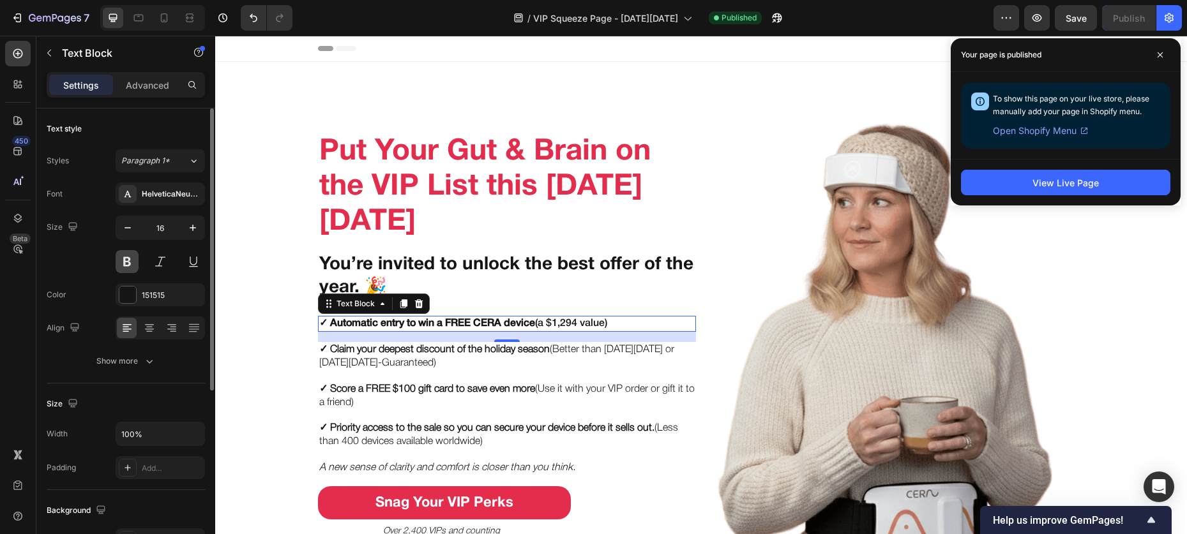
click at [117, 260] on button at bounding box center [127, 261] width 23 height 23
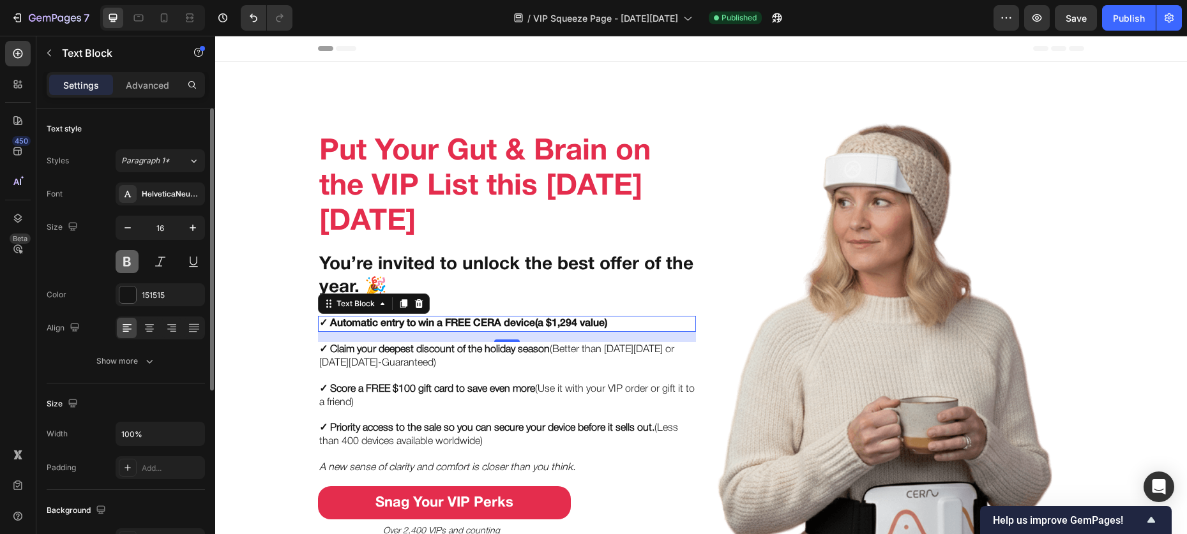
click at [117, 260] on button at bounding box center [127, 261] width 23 height 23
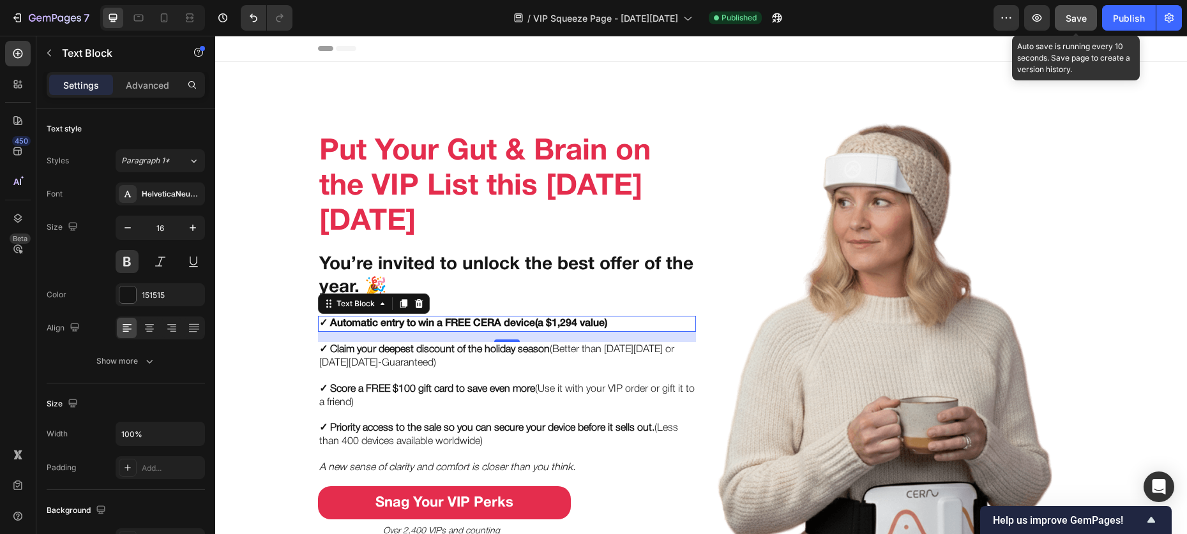
click at [1067, 22] on span "Save" at bounding box center [1075, 18] width 21 height 11
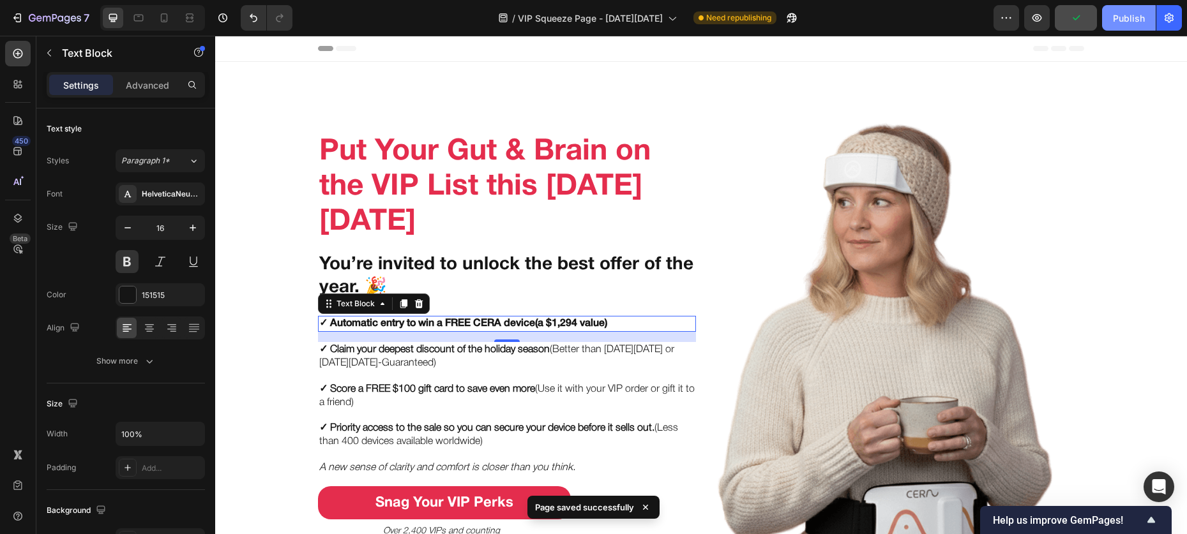
click at [1133, 22] on div "Publish" at bounding box center [1129, 17] width 32 height 13
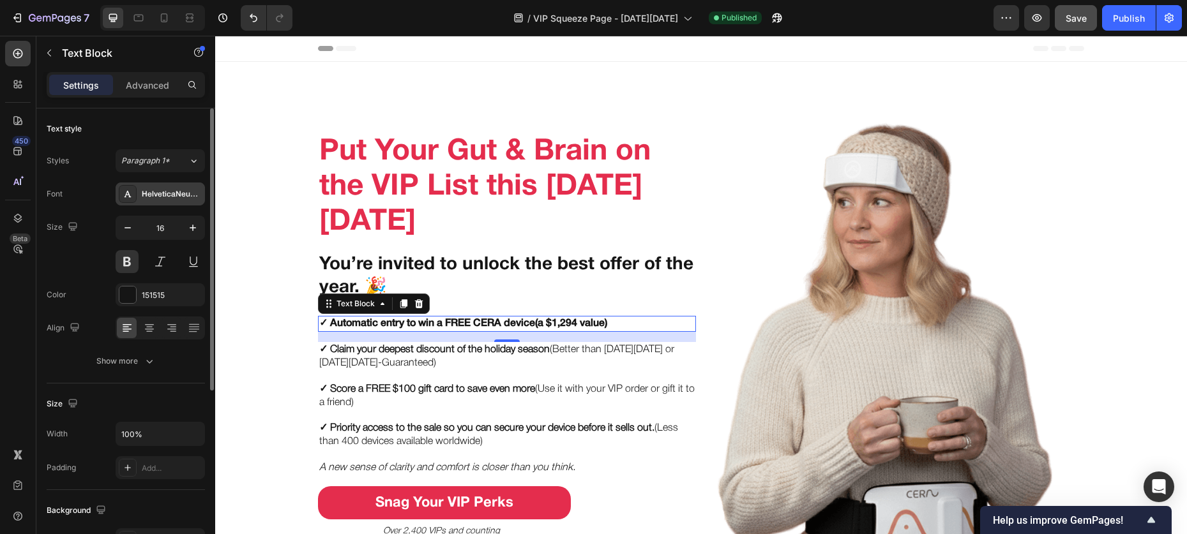
click at [172, 199] on div "HelveticaNeueMedium" at bounding box center [172, 194] width 60 height 11
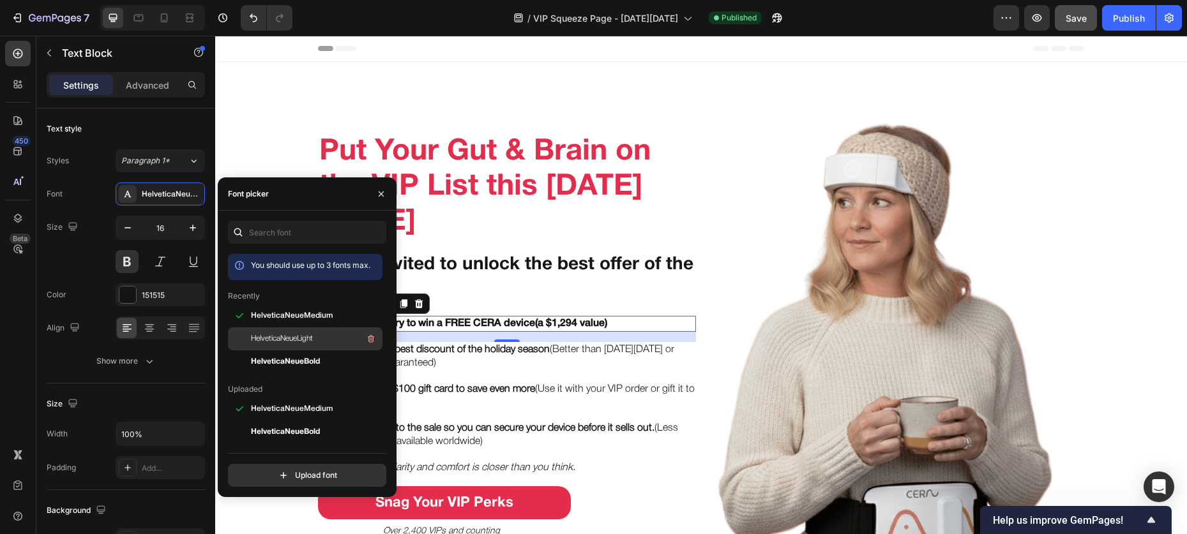
click at [285, 340] on span "HelveticaNeueLight" at bounding box center [282, 338] width 62 height 11
click at [368, 313] on icon "button" at bounding box center [371, 316] width 6 height 8
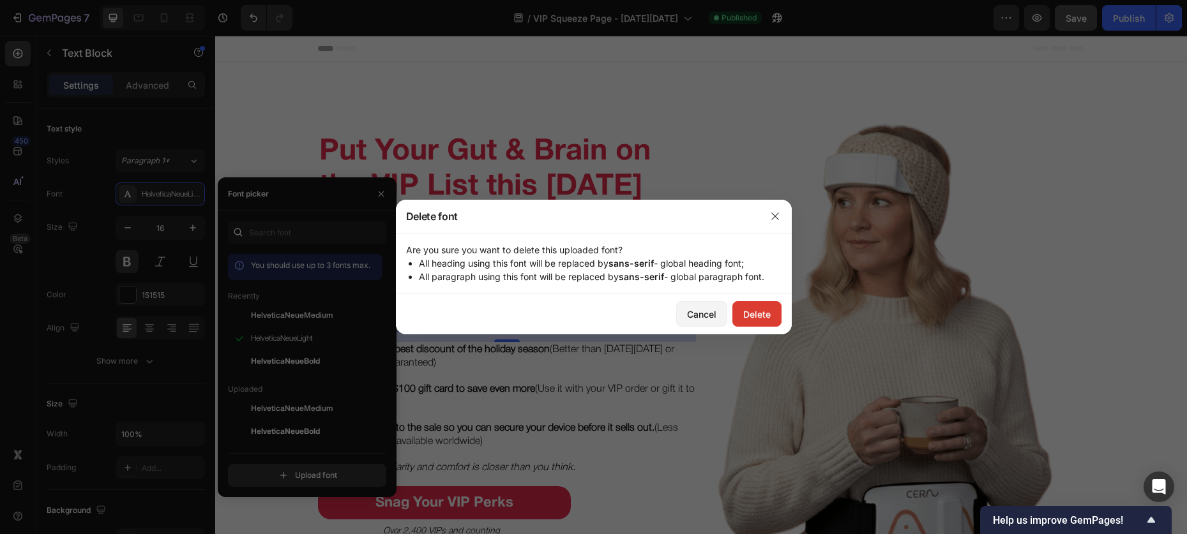
click at [752, 309] on div "Delete" at bounding box center [756, 314] width 27 height 13
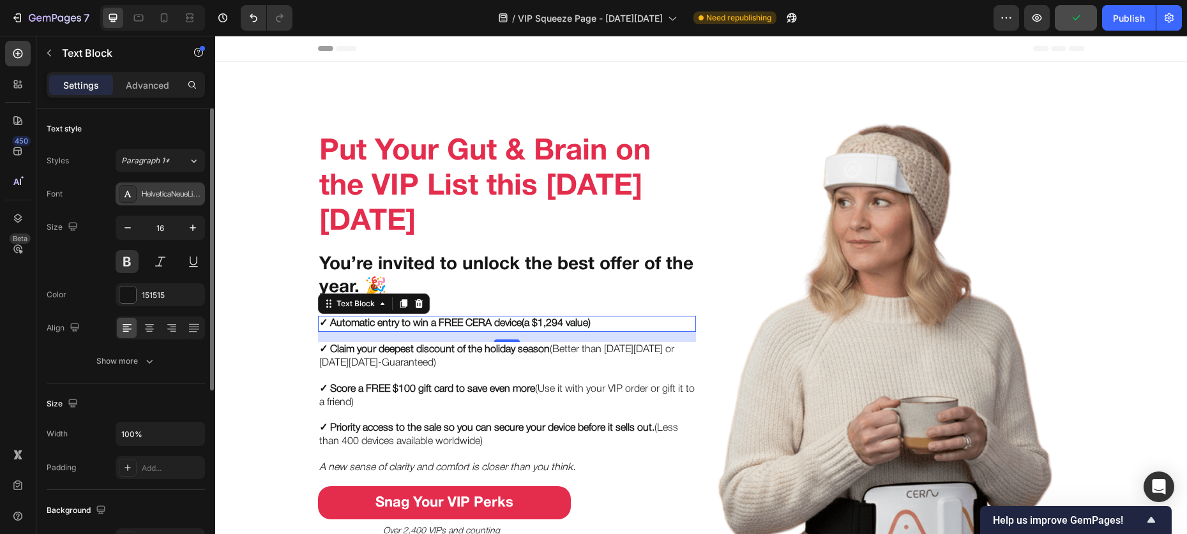
click at [141, 200] on div "HelveticaNeueLight" at bounding box center [160, 194] width 89 height 23
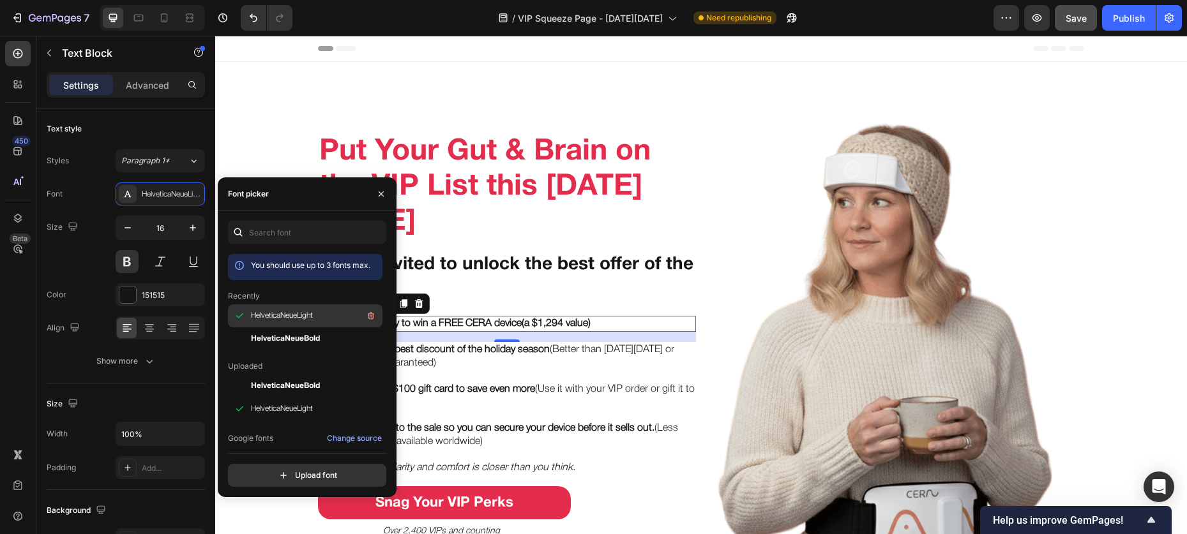
click at [291, 315] on span "HelveticaNeueLight" at bounding box center [282, 315] width 62 height 11
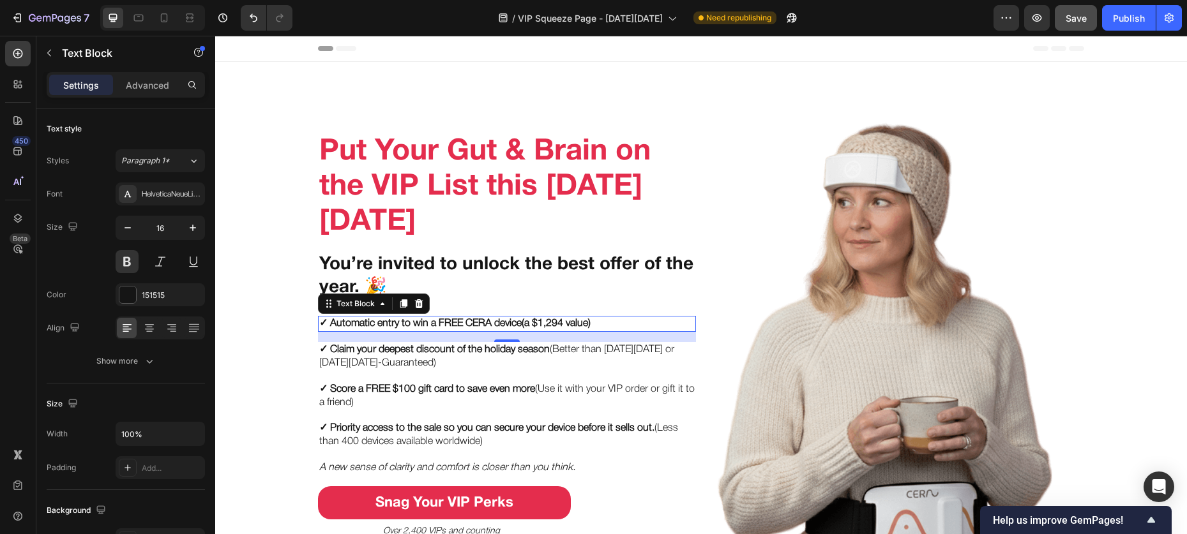
click at [421, 316] on div "✓ Automatic entry to win a FREE CERA device (a $1,294 value)" at bounding box center [507, 324] width 378 height 16
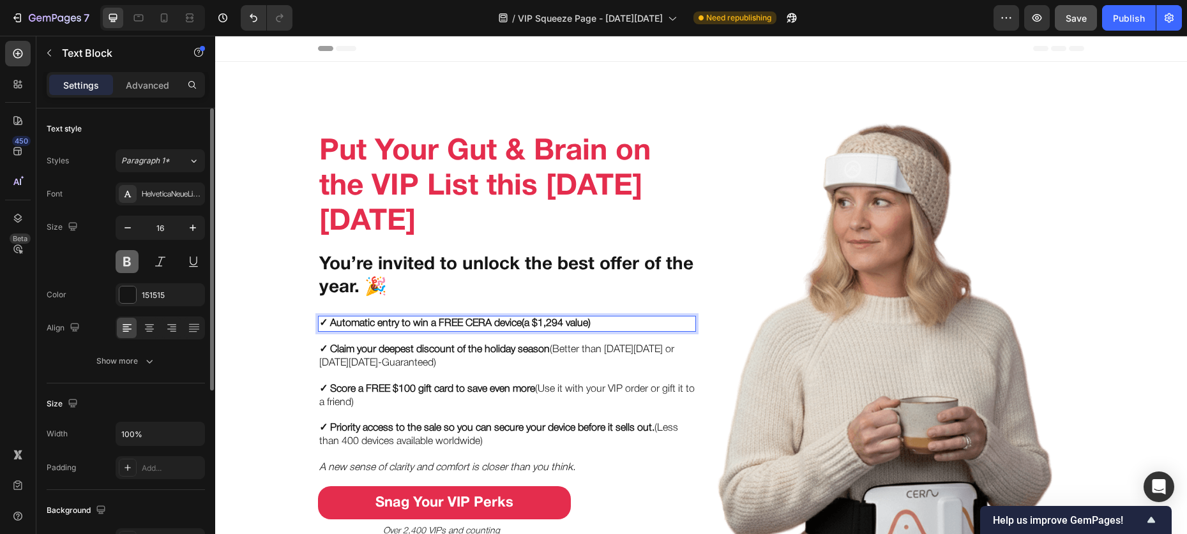
click at [123, 255] on button at bounding box center [127, 261] width 23 height 23
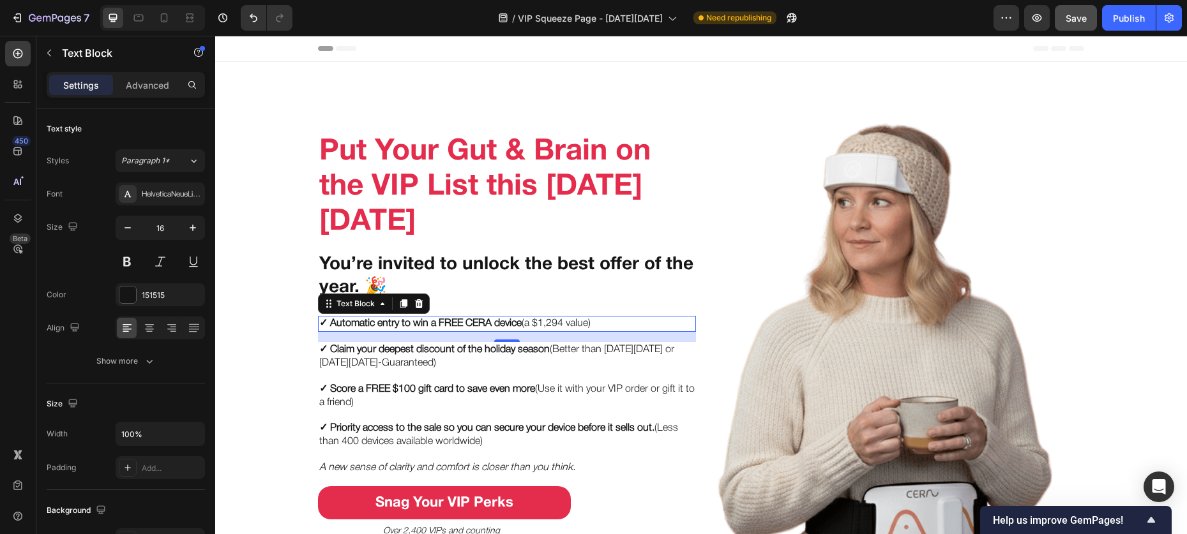
click at [414, 323] on strong "✓ Automatic entry to win a FREE CERA device" at bounding box center [420, 323] width 202 height 9
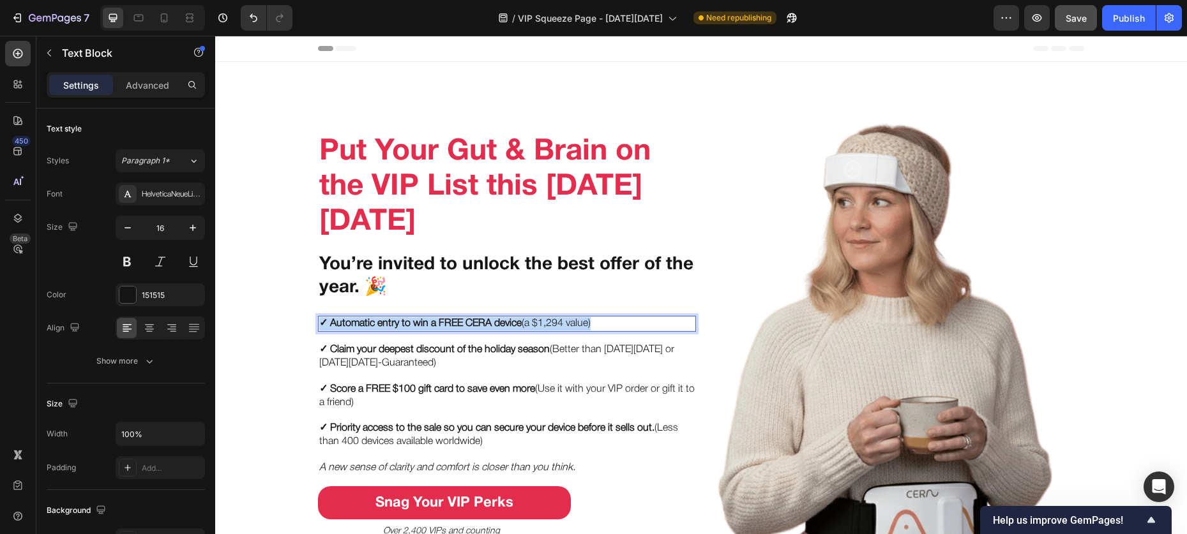
click at [414, 323] on strong "✓ Automatic entry to win a FREE CERA device" at bounding box center [420, 323] width 202 height 9
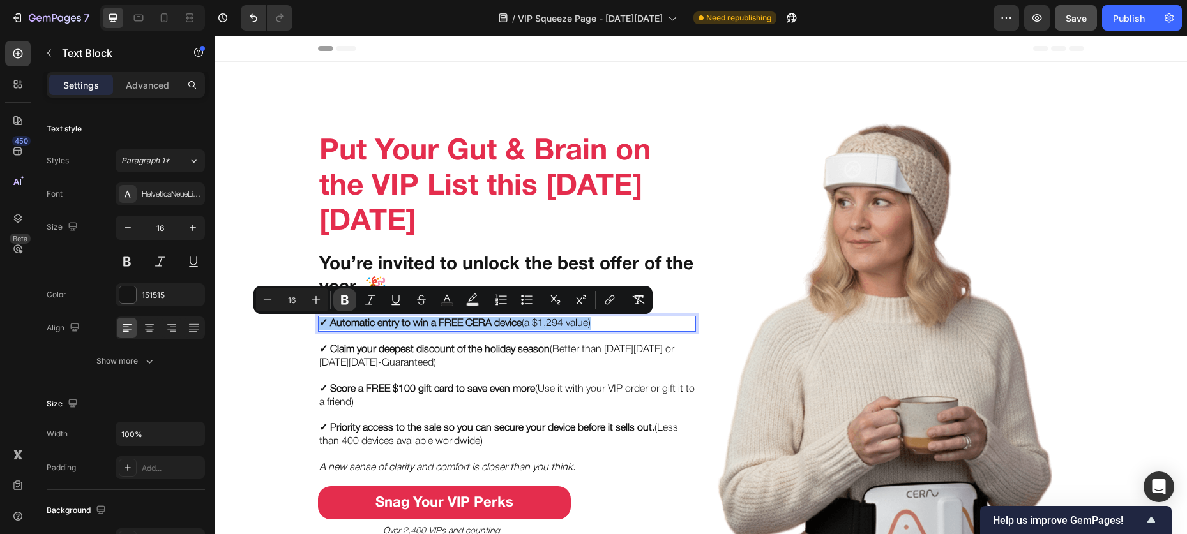
click at [347, 304] on icon "Editor contextual toolbar" at bounding box center [345, 301] width 8 height 10
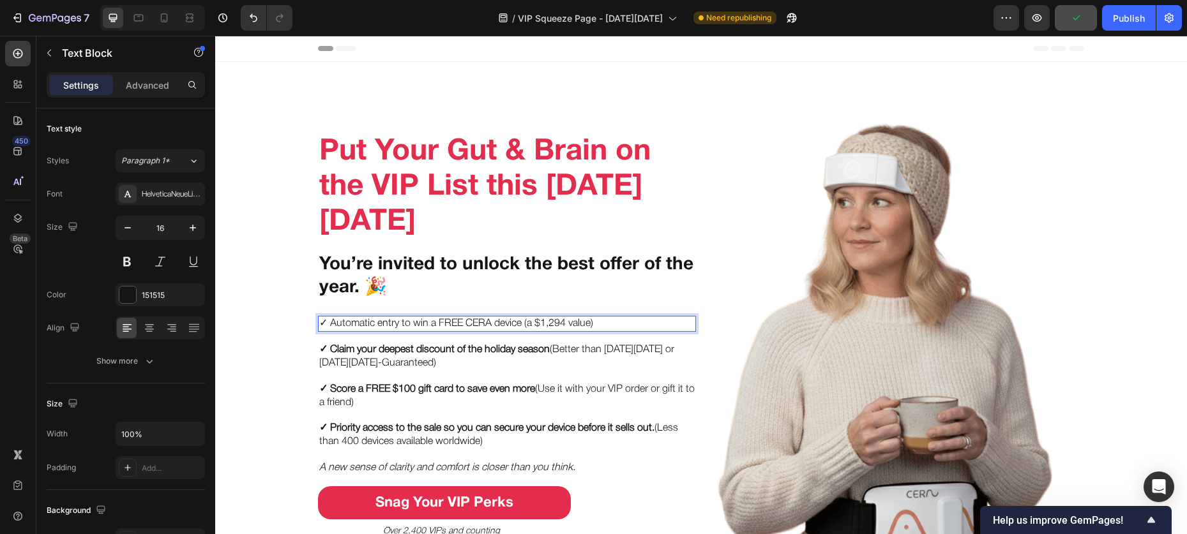
click at [340, 321] on p "✓ Automatic entry to win a FREE CERA device (a $1,294 value)" at bounding box center [506, 323] width 375 height 13
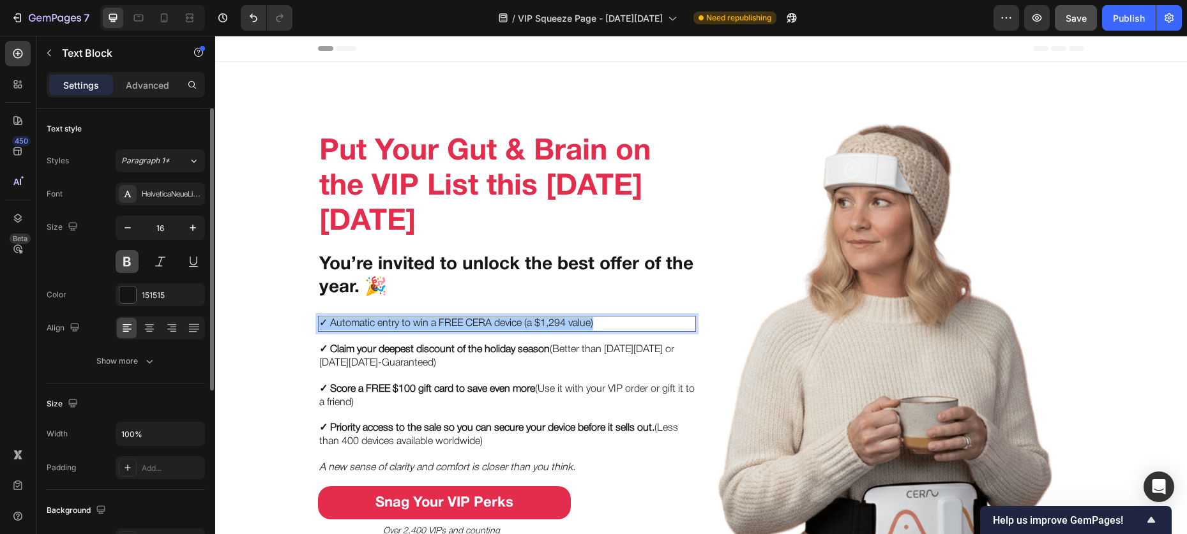
click at [127, 263] on button at bounding box center [127, 261] width 23 height 23
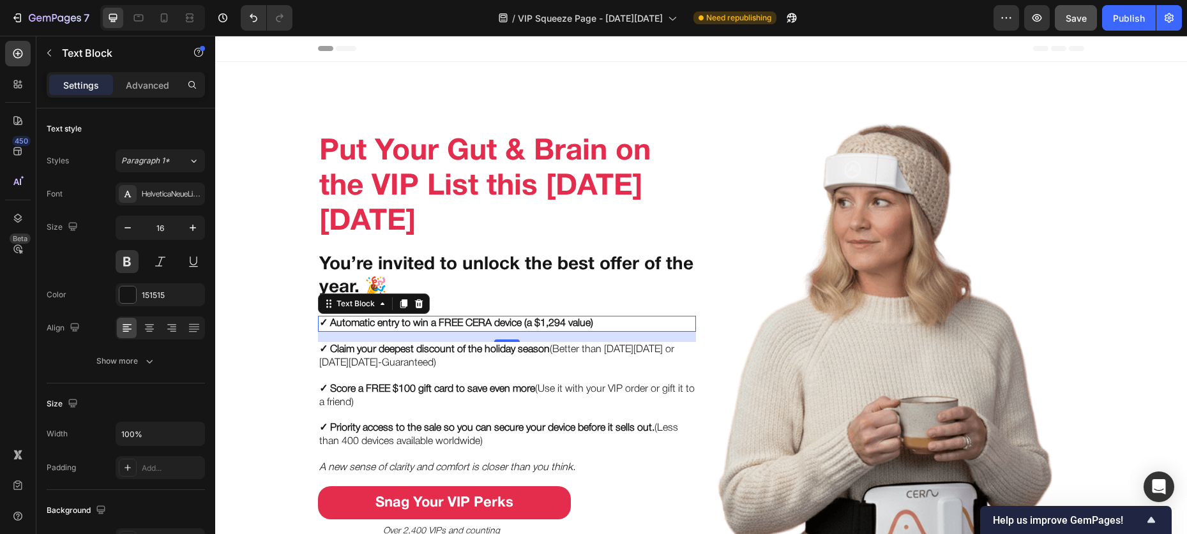
click at [487, 319] on p "✓ Automatic entry to win a FREE CERA device (a $1,294 value)" at bounding box center [506, 323] width 375 height 13
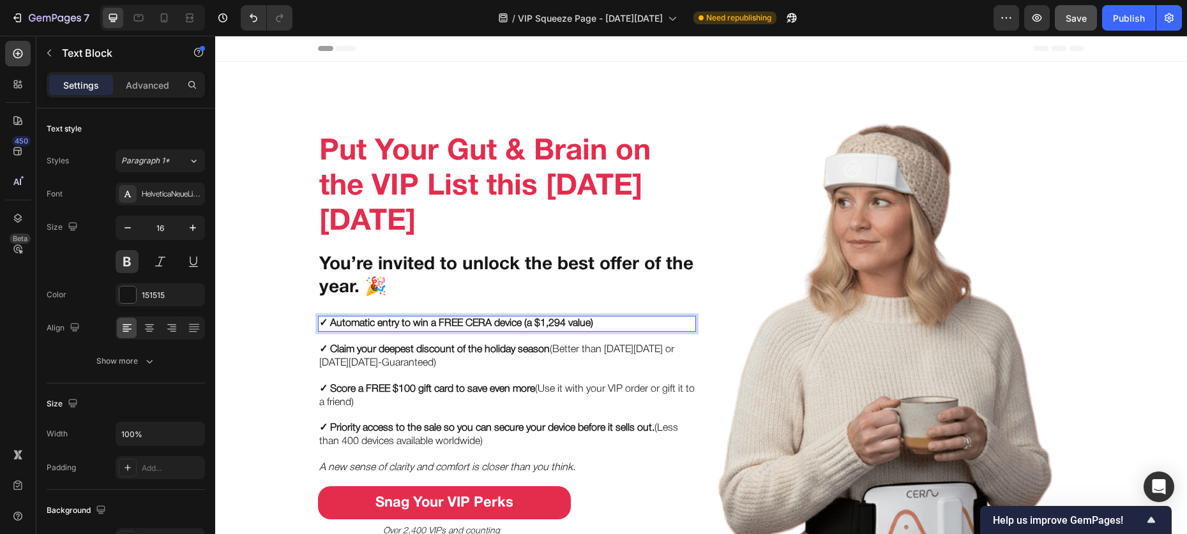
click at [605, 326] on p "✓ Automatic entry to win a FREE CERA device (a $1,294 value)" at bounding box center [506, 323] width 375 height 13
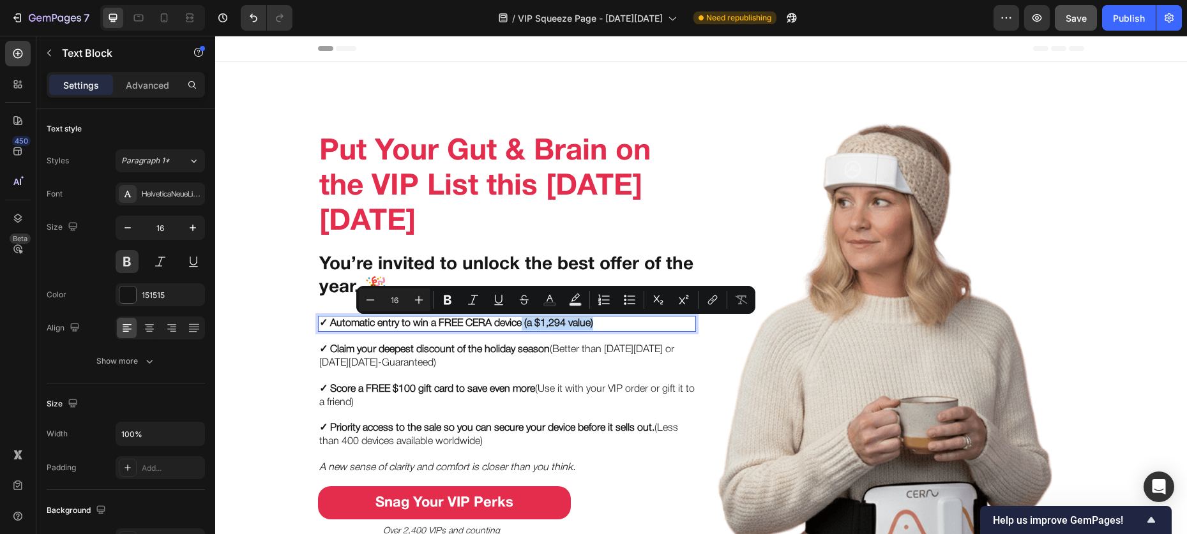
drag, startPoint x: 606, startPoint y: 326, endPoint x: 521, endPoint y: 329, distance: 85.6
click at [521, 329] on p "✓ Automatic entry to win a FREE CERA device (a $1,294 value)" at bounding box center [506, 323] width 375 height 13
click at [440, 303] on button "Bold" at bounding box center [447, 300] width 23 height 23
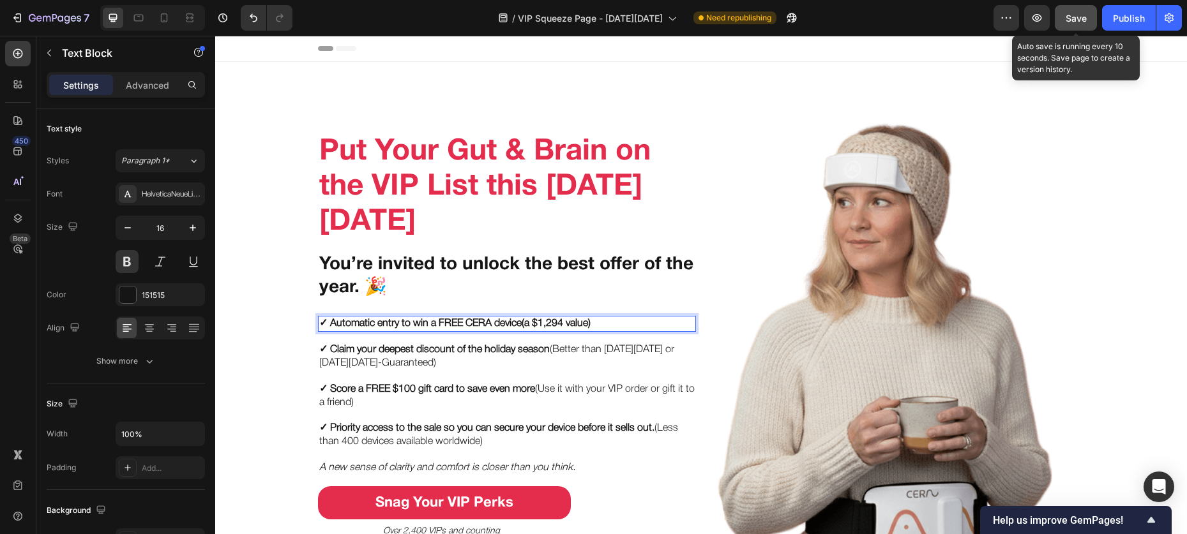
click at [1062, 18] on button "Save" at bounding box center [1076, 18] width 42 height 26
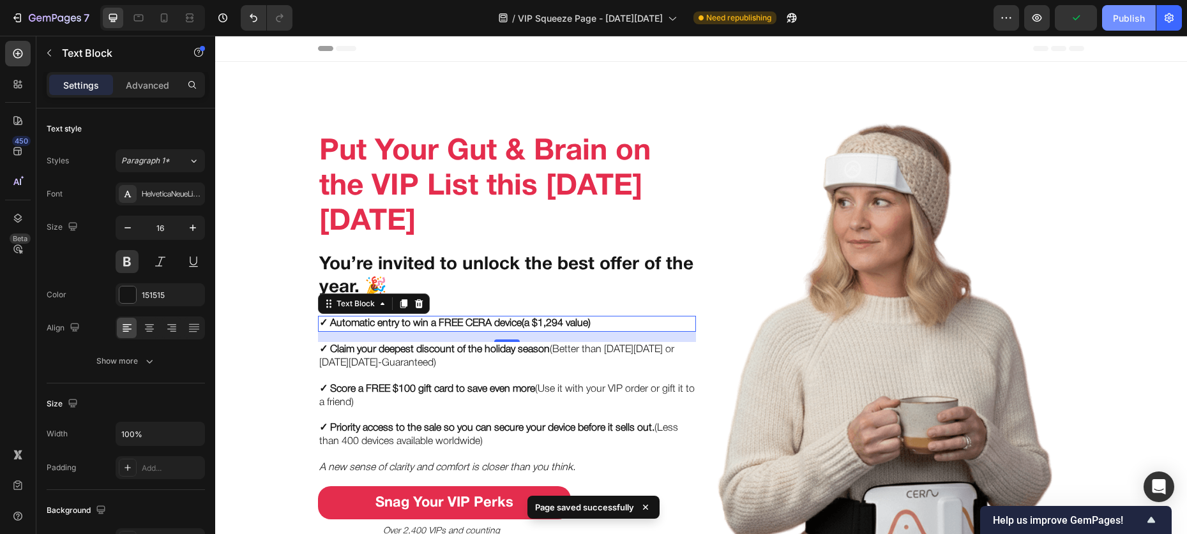
drag, startPoint x: 836, startPoint y: 15, endPoint x: 1123, endPoint y: 25, distance: 286.8
click at [1133, 18] on div "Publish" at bounding box center [1129, 17] width 32 height 13
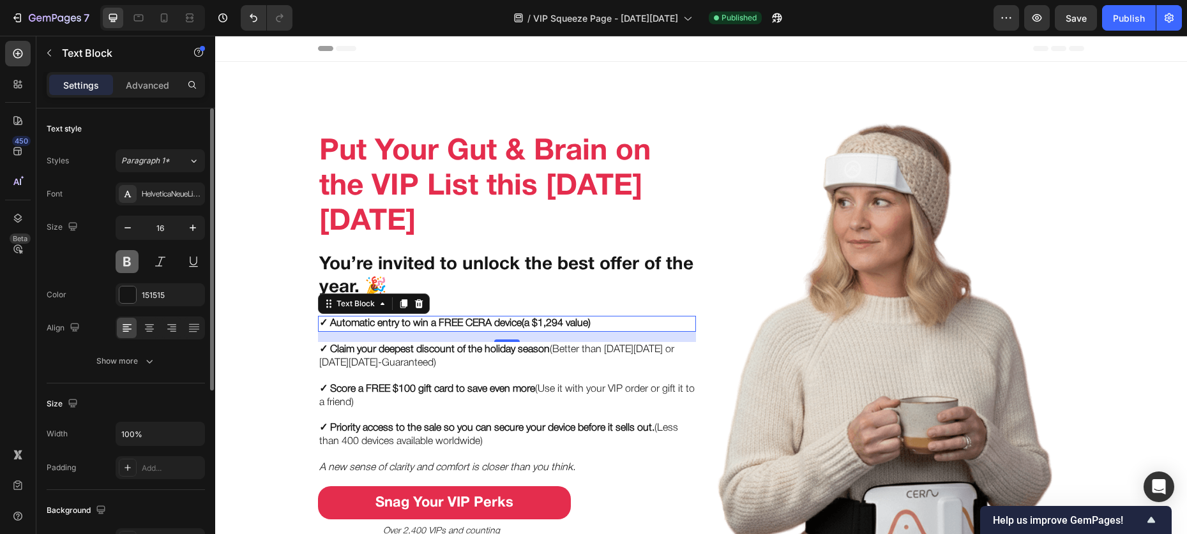
click at [123, 264] on button at bounding box center [127, 261] width 23 height 23
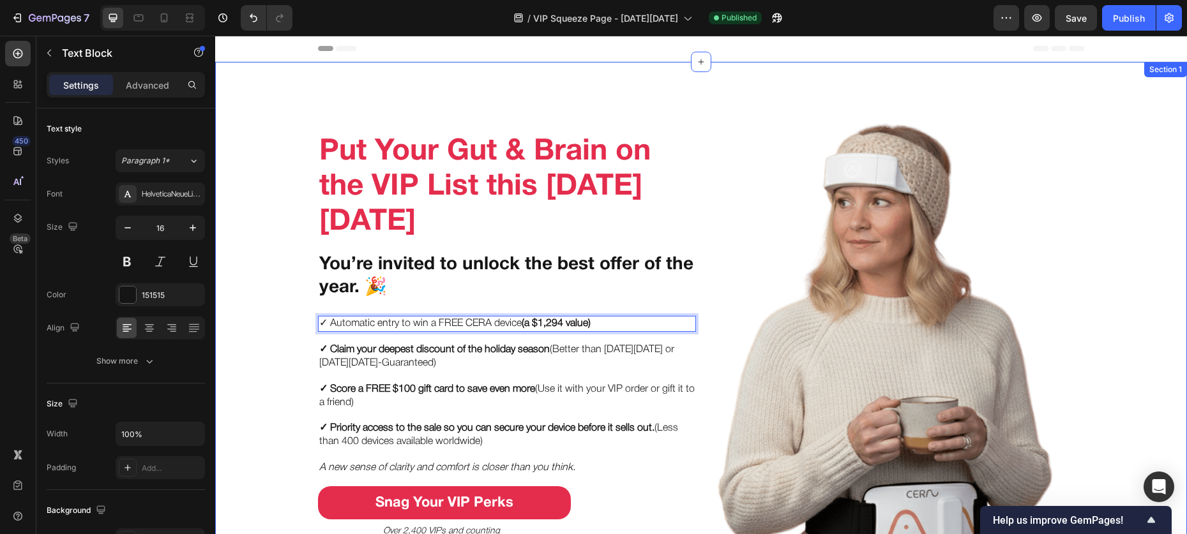
drag, startPoint x: 610, startPoint y: 322, endPoint x: 307, endPoint y: 324, distance: 302.6
click at [307, 324] on div "Put Your Gut & Brain on the VIP List this Black Friday Heading You’re invited t…" at bounding box center [701, 360] width 972 height 556
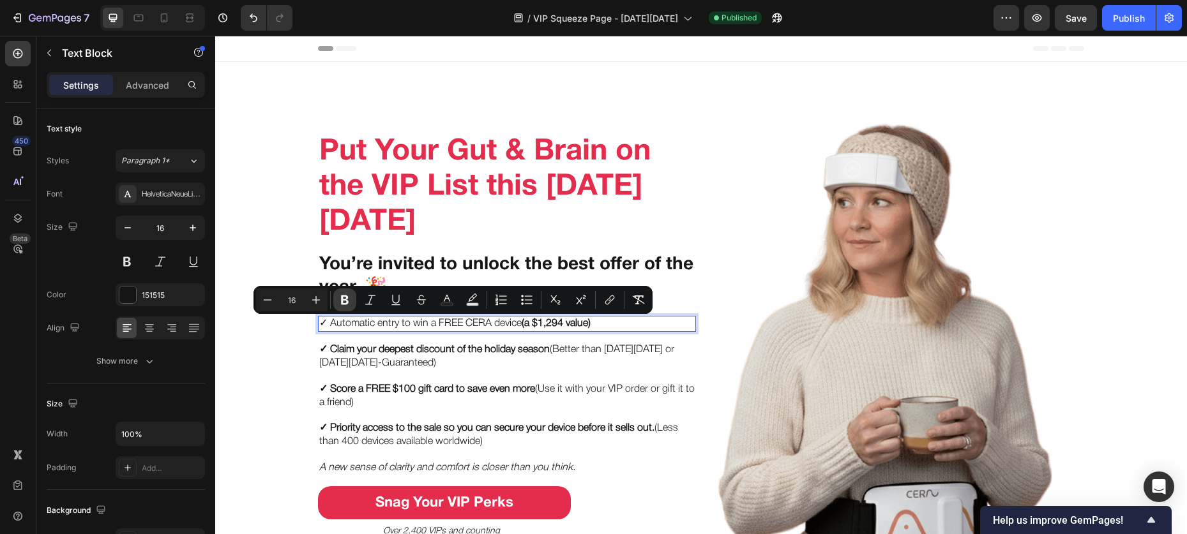
click at [345, 304] on icon "Editor contextual toolbar" at bounding box center [345, 301] width 8 height 10
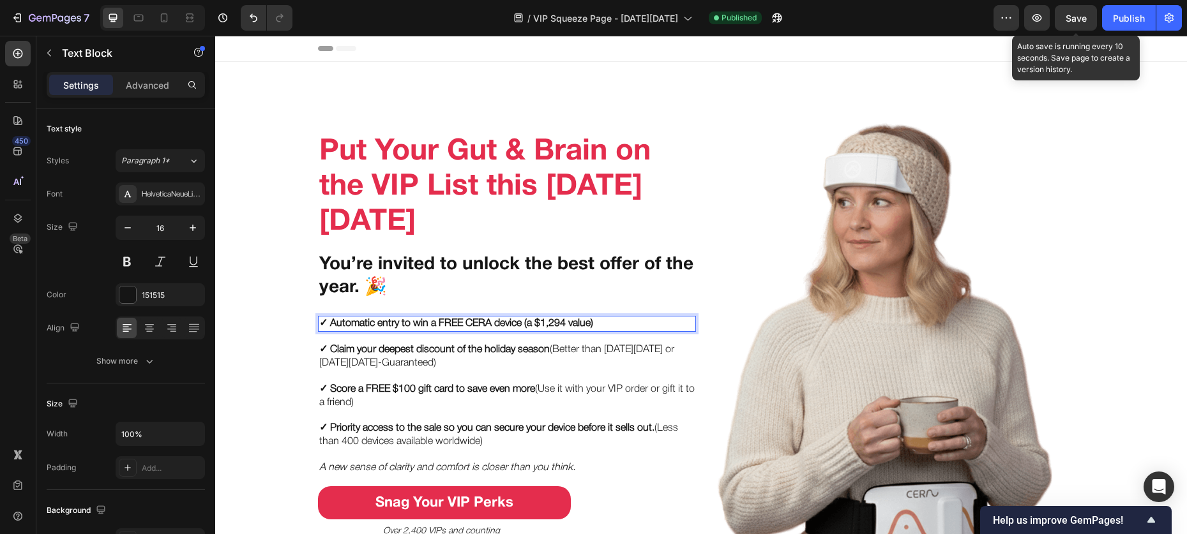
click at [1054, 16] on div "Preview Save Auto save is running every 10 seconds. Save page to create a versi…" at bounding box center [1087, 18] width 188 height 26
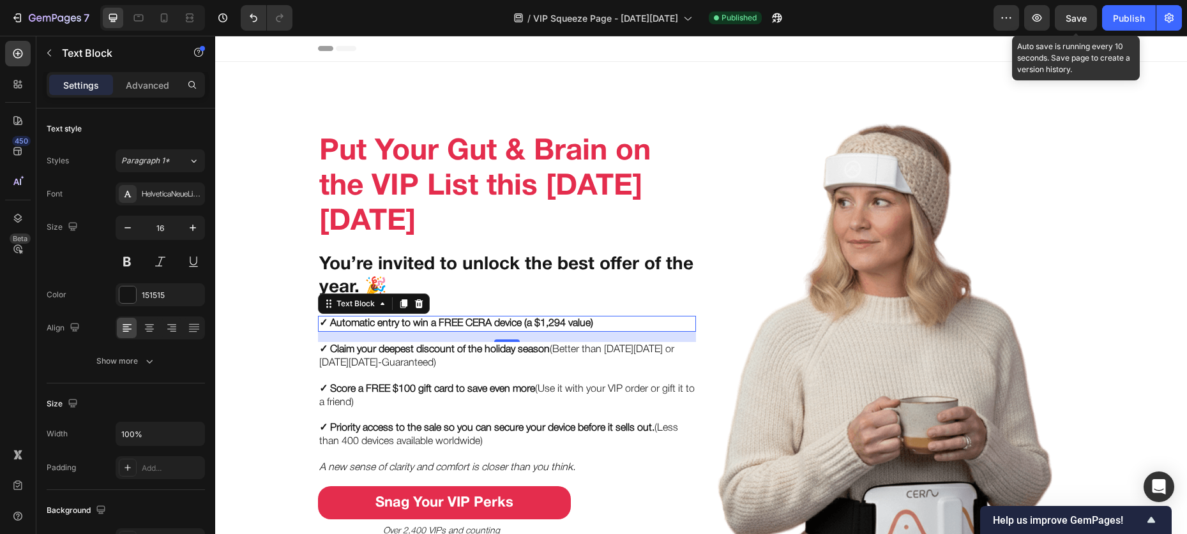
click at [1072, 15] on span "Save" at bounding box center [1075, 18] width 21 height 11
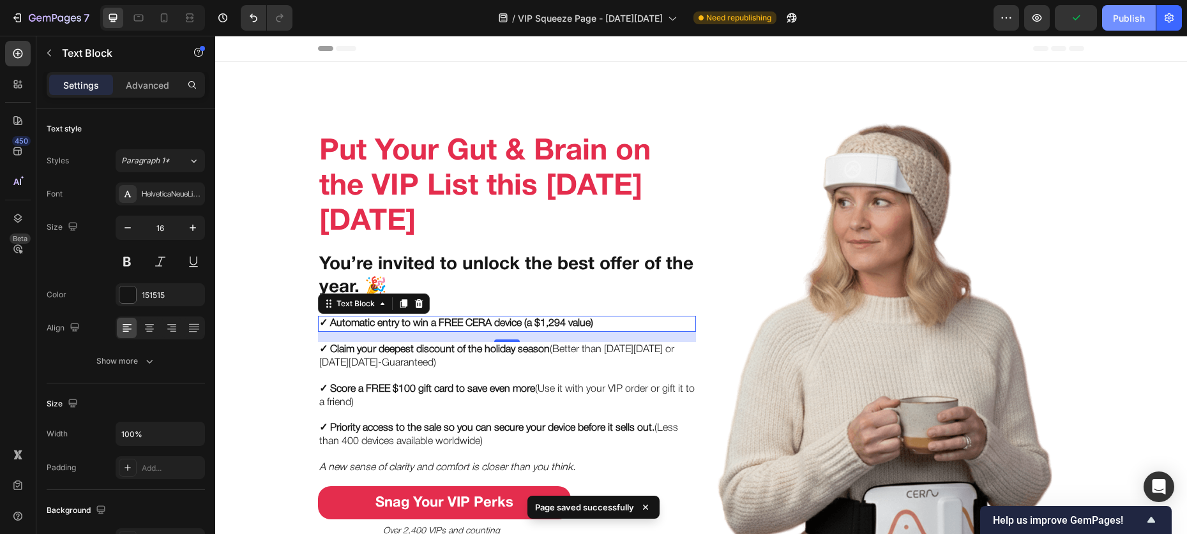
click at [1131, 15] on div "Publish" at bounding box center [1129, 17] width 32 height 13
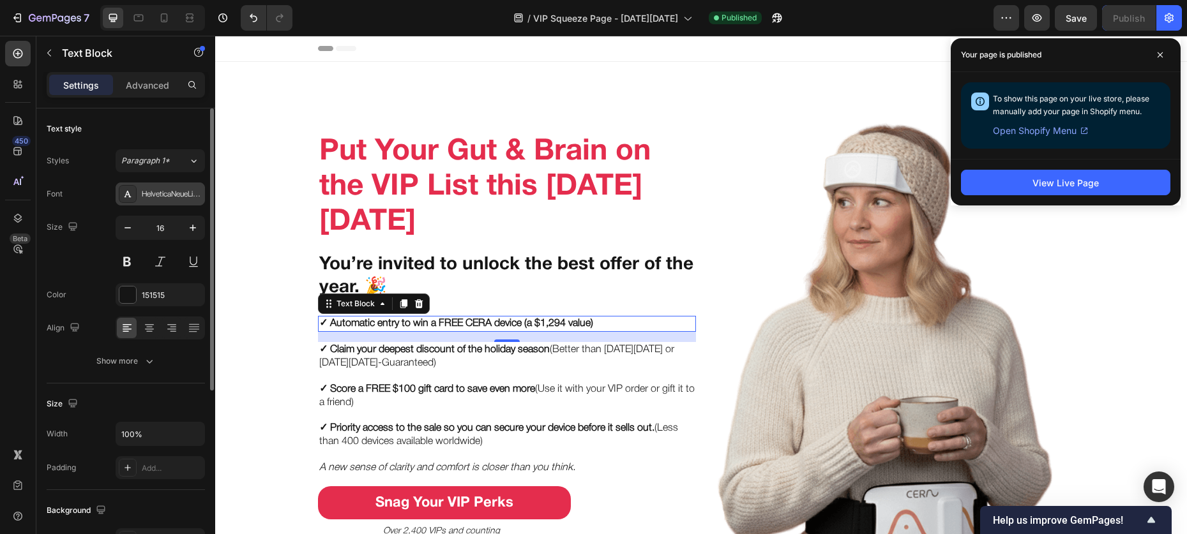
click at [167, 199] on div "HelveticaNeueLight" at bounding box center [172, 194] width 60 height 11
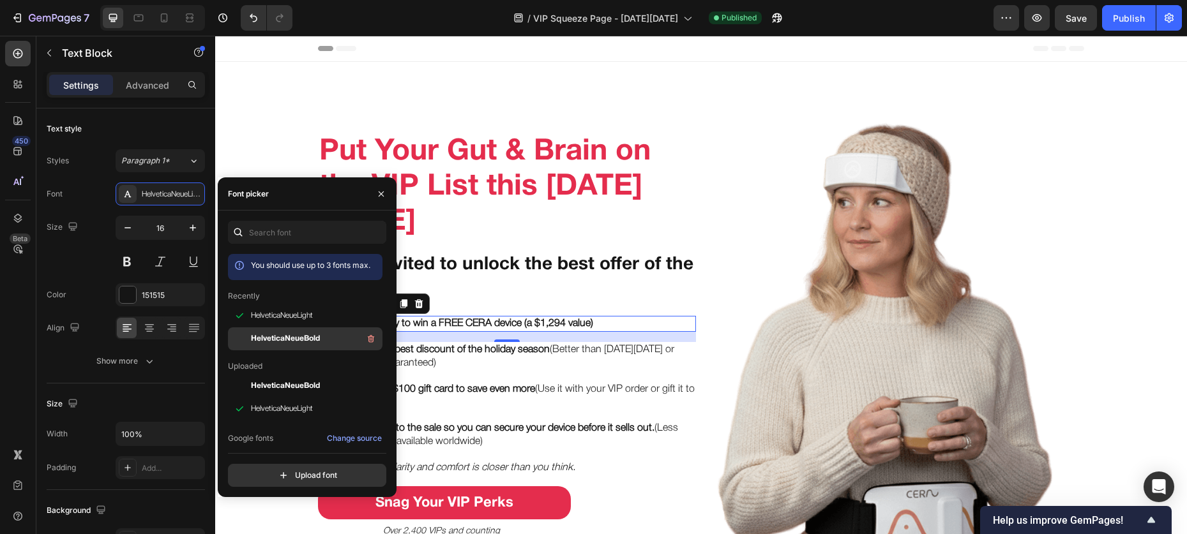
click at [274, 334] on span "HelveticaNeueBold" at bounding box center [285, 338] width 69 height 11
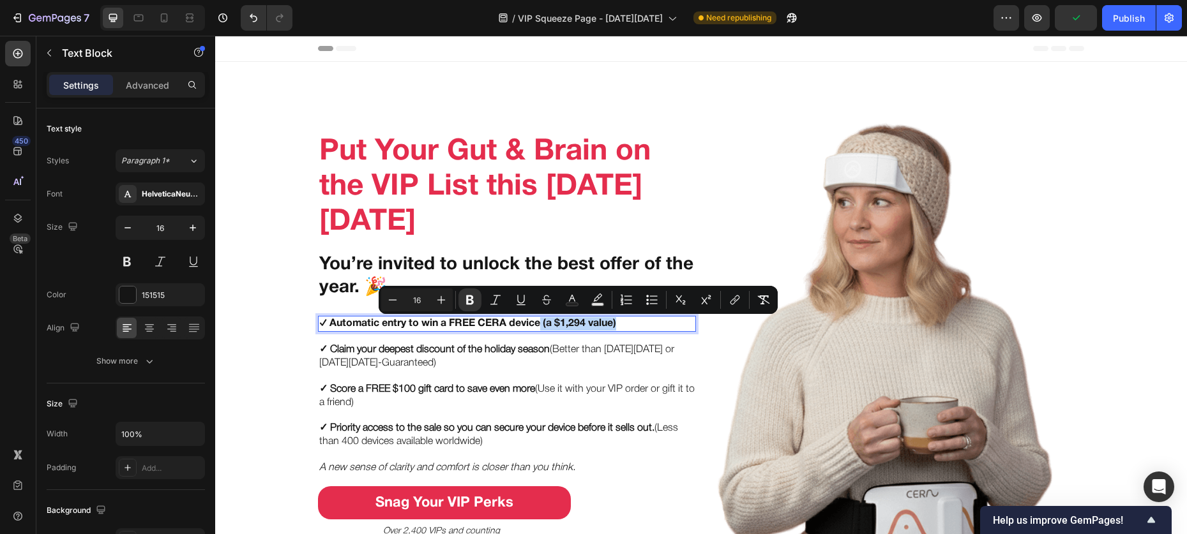
drag, startPoint x: 633, startPoint y: 323, endPoint x: 539, endPoint y: 327, distance: 94.6
click at [539, 327] on p "✓ Automatic entry to win a FREE CERA device (a $1,294 value)" at bounding box center [506, 323] width 375 height 13
click at [755, 296] on button "Remove Format" at bounding box center [763, 300] width 23 height 23
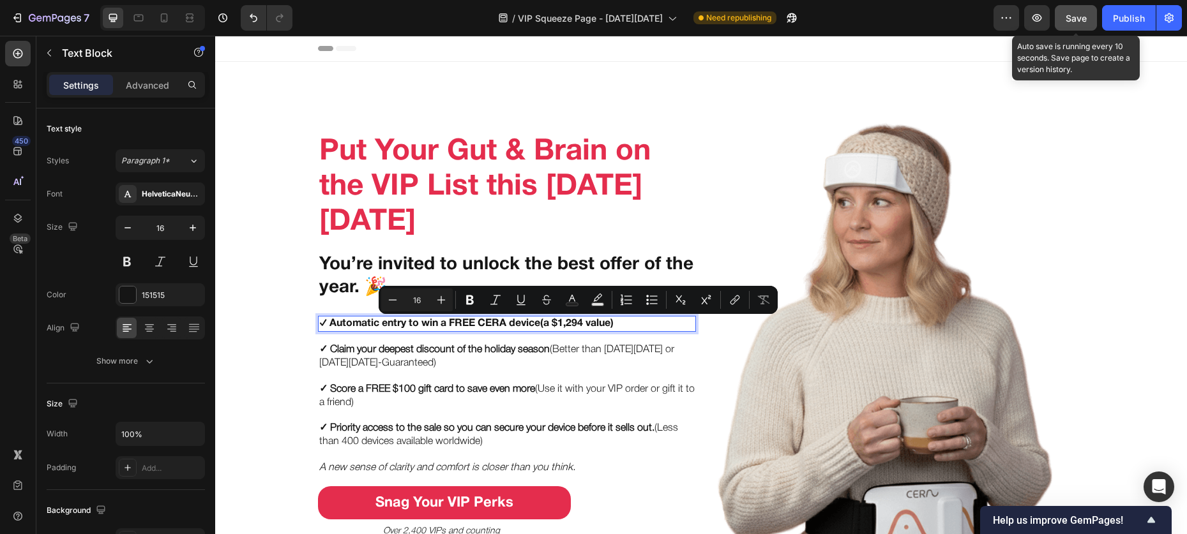
click at [1067, 25] on button "Save" at bounding box center [1076, 18] width 42 height 26
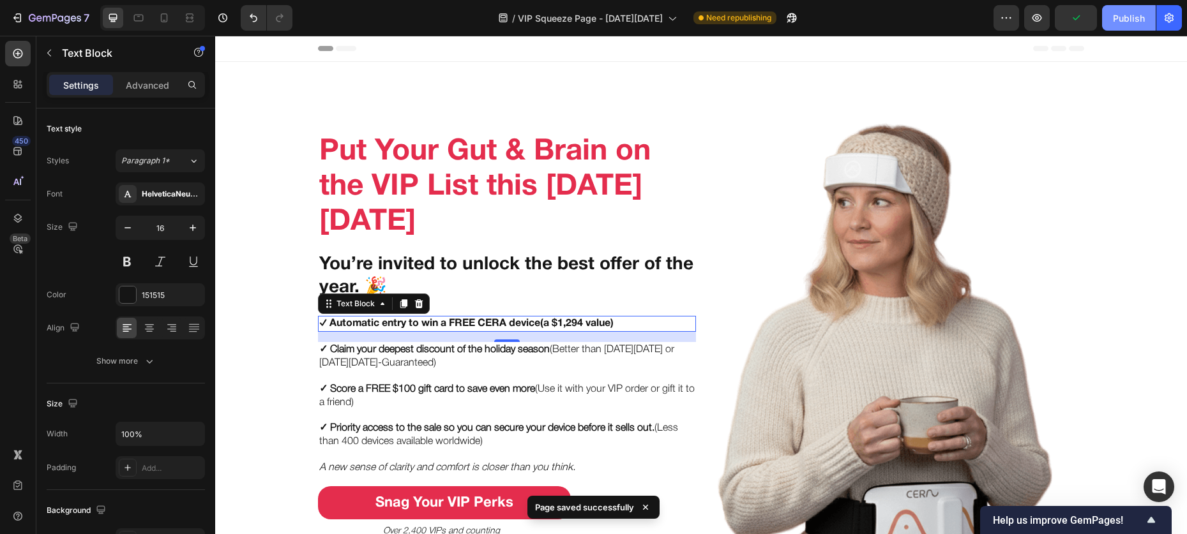
click at [1116, 20] on div "Publish" at bounding box center [1129, 17] width 32 height 13
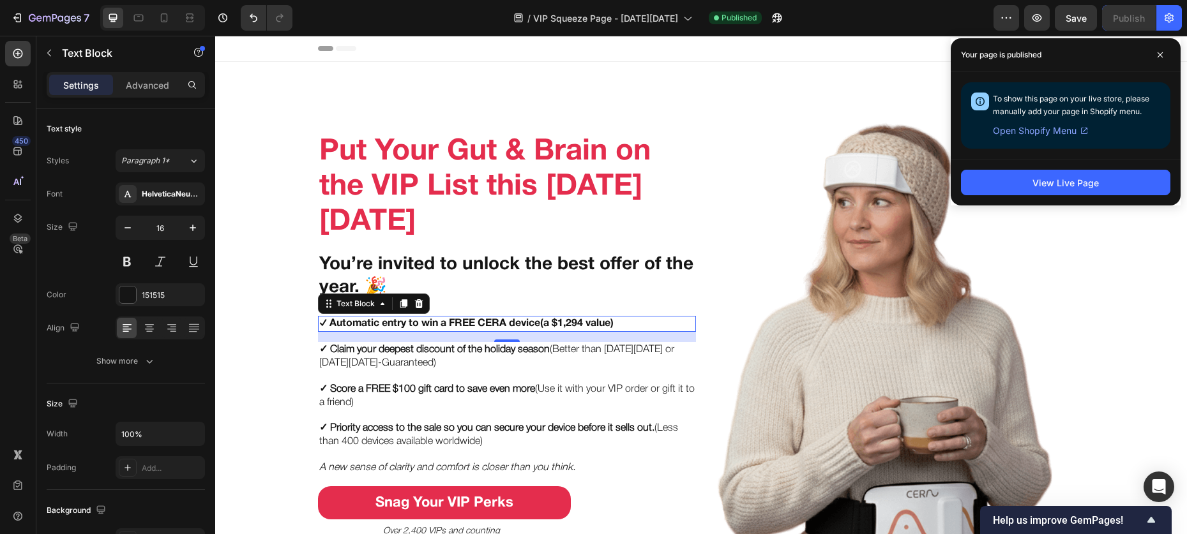
click at [547, 316] on div "✓ Automatic entry to win a FREE CERA device (a $1,294 value)" at bounding box center [507, 324] width 378 height 16
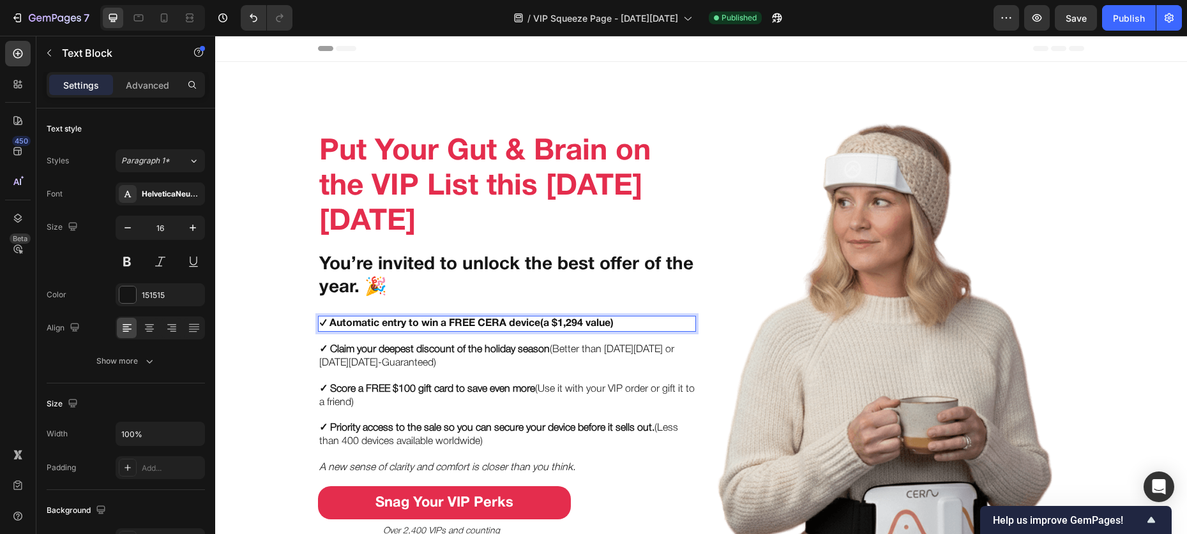
click at [599, 320] on p "✓ Automatic entry to win a FREE CERA device (a $1,294 value)" at bounding box center [506, 323] width 375 height 13
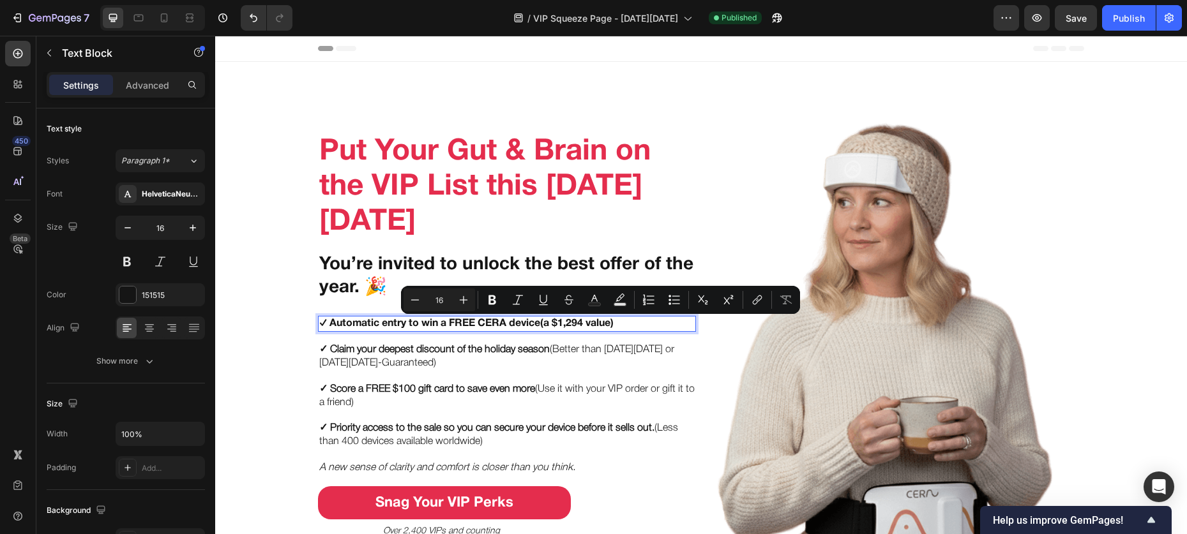
click at [621, 322] on p "✓ Automatic entry to win a FREE CERA device (a $1,294 value)" at bounding box center [506, 323] width 375 height 13
drag, startPoint x: 627, startPoint y: 322, endPoint x: 541, endPoint y: 327, distance: 85.7
click at [541, 327] on p "✓ Automatic entry to win a FREE CERA device (a $1,294 value)" at bounding box center [506, 323] width 375 height 13
click at [570, 303] on rect "Editor contextual toolbar" at bounding box center [574, 304] width 12 height 3
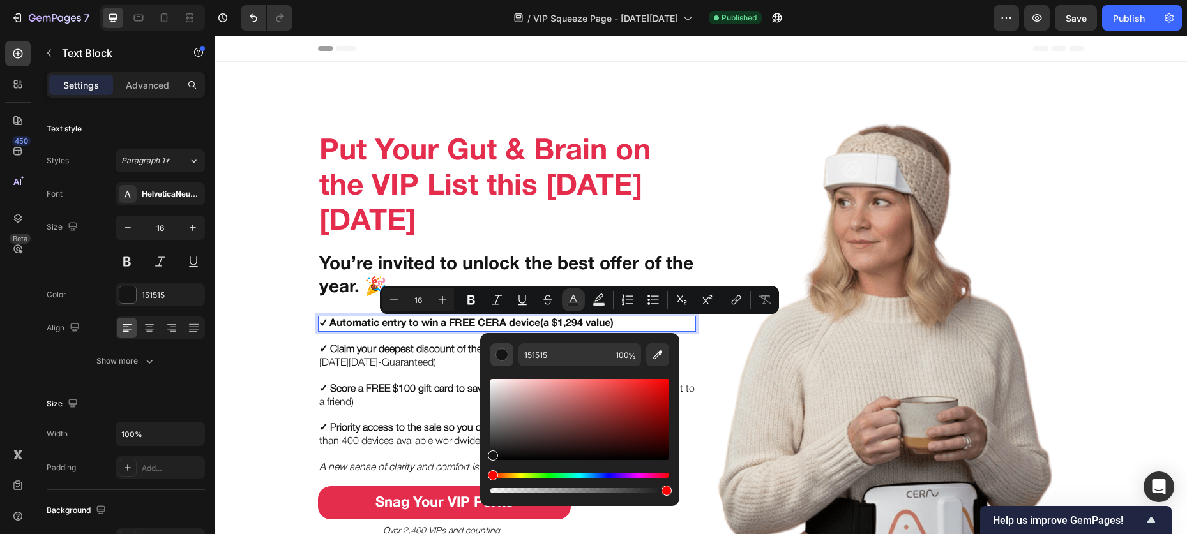
click at [504, 351] on div "Editor contextual toolbar" at bounding box center [501, 355] width 13 height 13
click at [546, 352] on input "151515" at bounding box center [564, 354] width 92 height 23
type input "000000"
drag, startPoint x: 498, startPoint y: 458, endPoint x: 480, endPoint y: 472, distance: 22.7
click at [480, 472] on div "000000 100 %" at bounding box center [579, 414] width 199 height 163
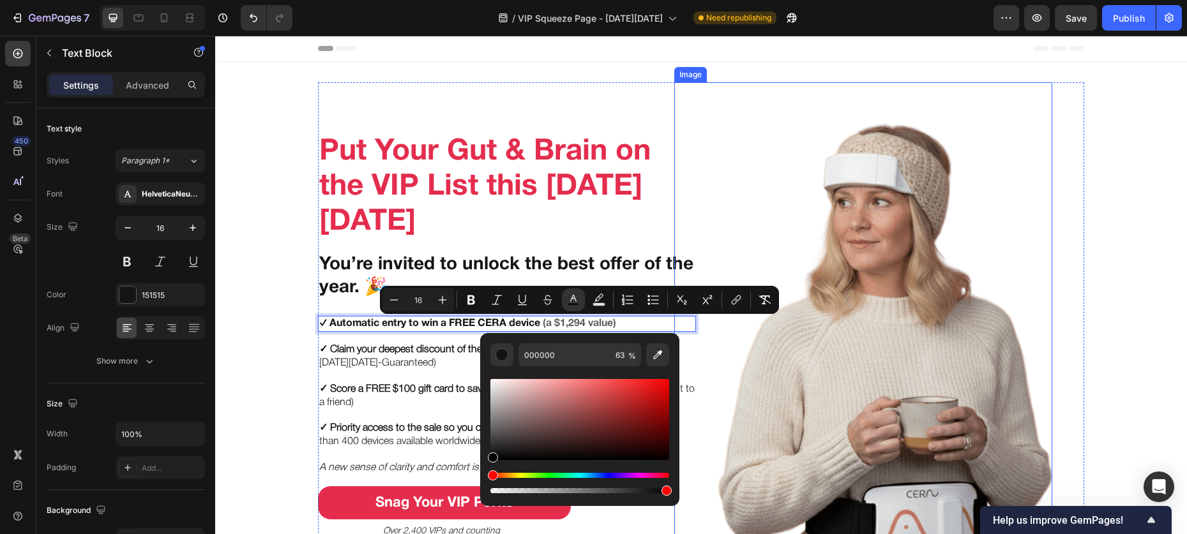
type input "100"
drag, startPoint x: 879, startPoint y: 530, endPoint x: 692, endPoint y: 484, distance: 192.6
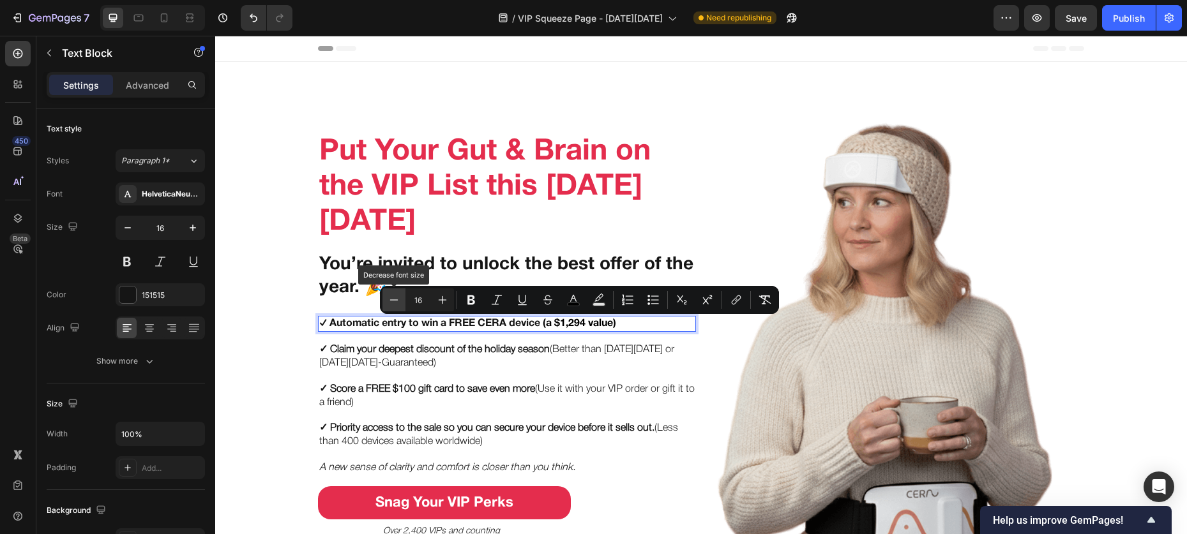
click at [400, 299] on button "Minus" at bounding box center [393, 300] width 23 height 23
click at [434, 297] on button "Plus" at bounding box center [442, 300] width 23 height 23
type input "16"
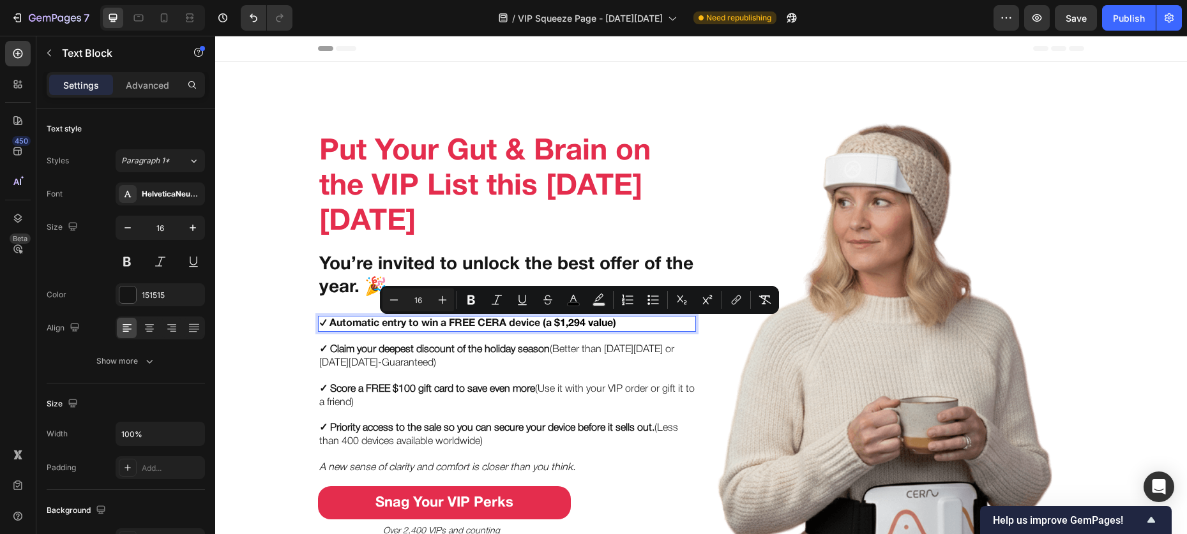
click at [510, 324] on strong "✓ Automatic entry to win a FREE CERA device" at bounding box center [429, 323] width 221 height 9
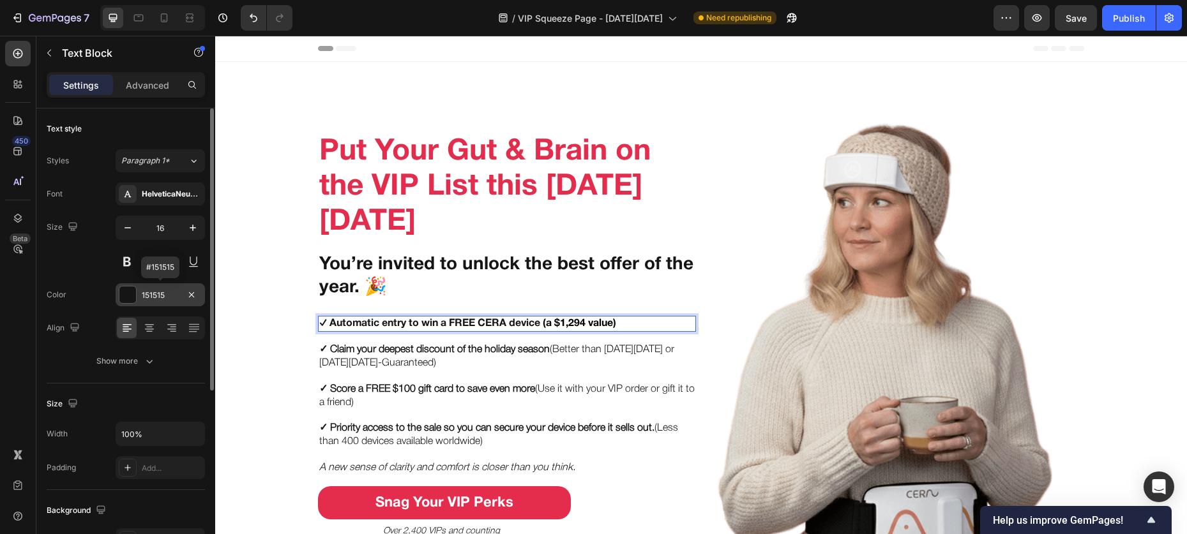
click at [126, 293] on div at bounding box center [127, 295] width 17 height 17
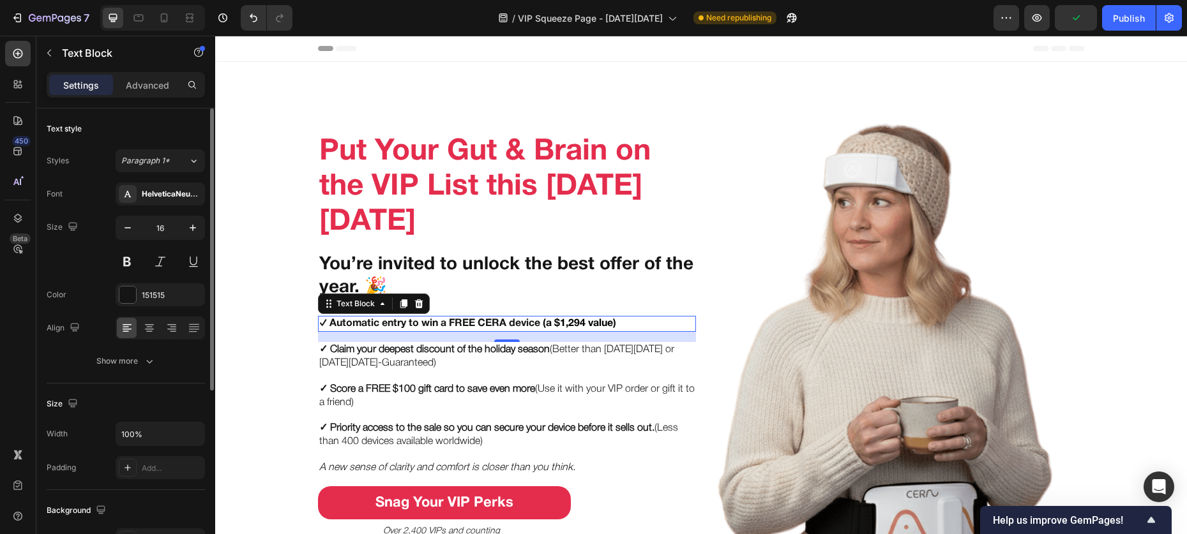
click at [103, 296] on div "Color 151515" at bounding box center [126, 294] width 158 height 23
click at [137, 86] on p "Advanced" at bounding box center [147, 85] width 43 height 13
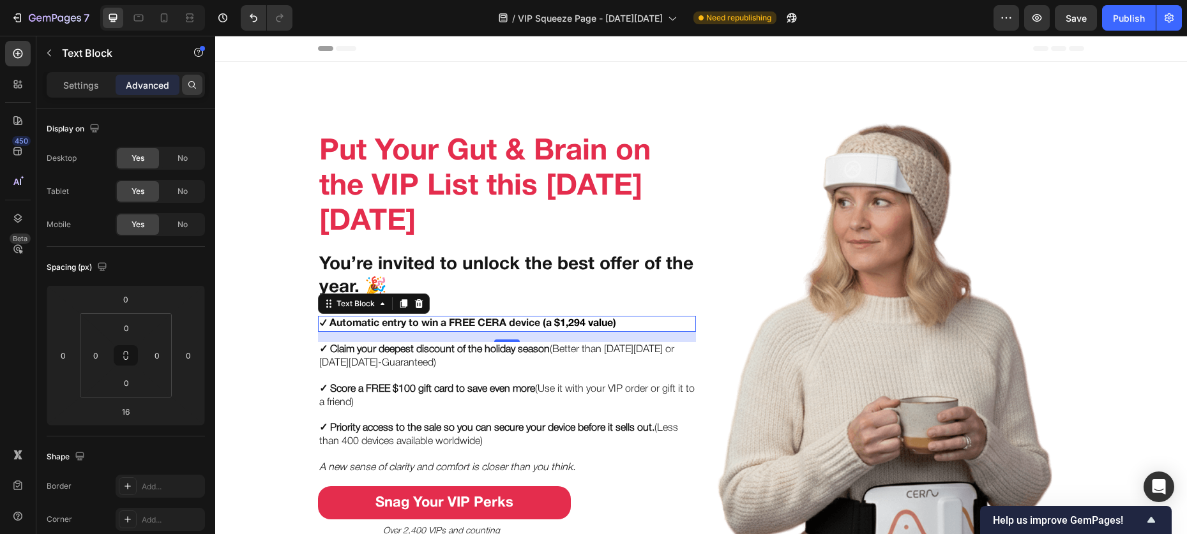
click at [199, 84] on div at bounding box center [192, 85] width 20 height 20
click at [67, 79] on p "Settings" at bounding box center [81, 85] width 36 height 13
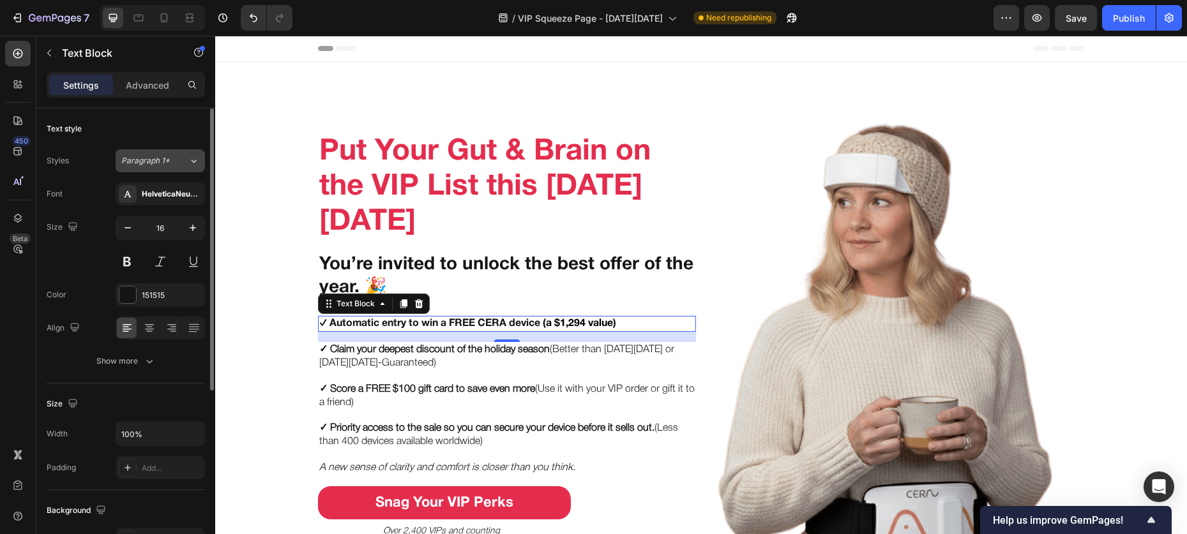
click at [172, 155] on div "Paragraph 1*" at bounding box center [147, 160] width 52 height 11
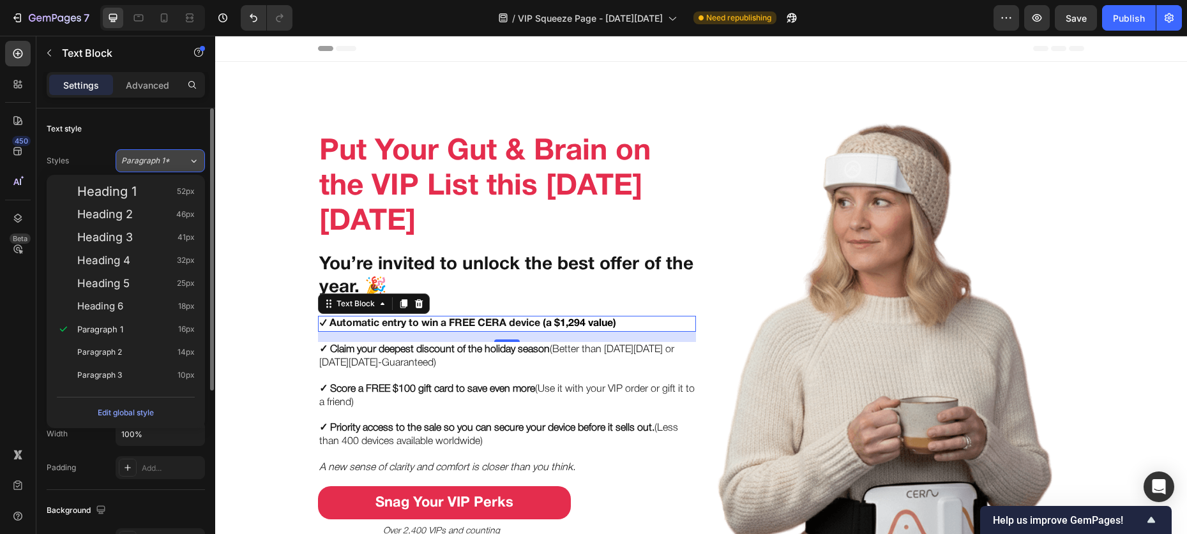
click at [172, 155] on div "Paragraph 1*" at bounding box center [147, 160] width 52 height 11
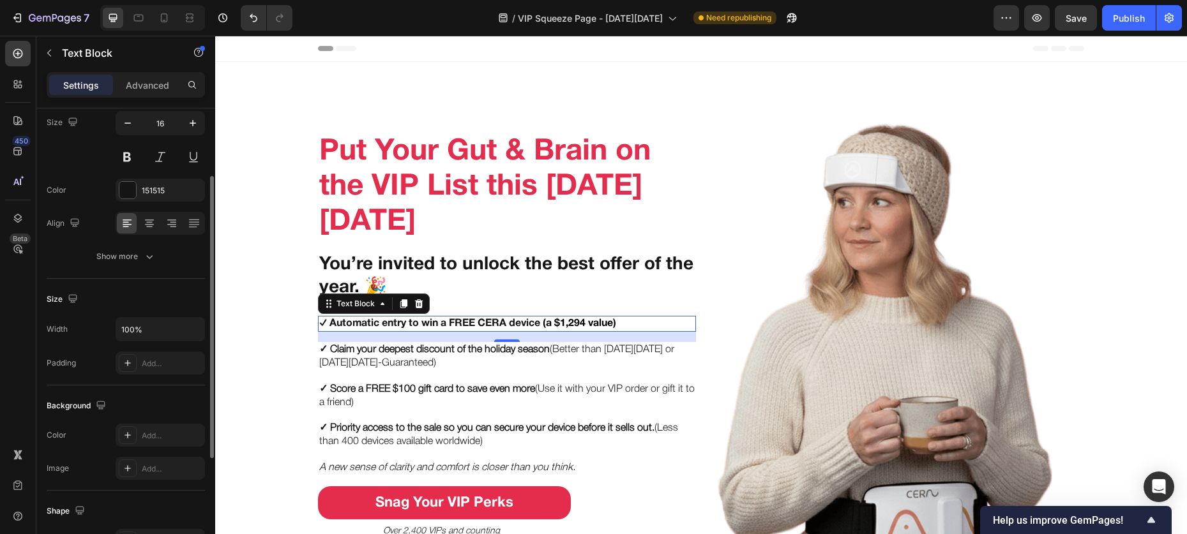
scroll to position [107, 0]
click at [118, 261] on button "Show more" at bounding box center [126, 254] width 158 height 23
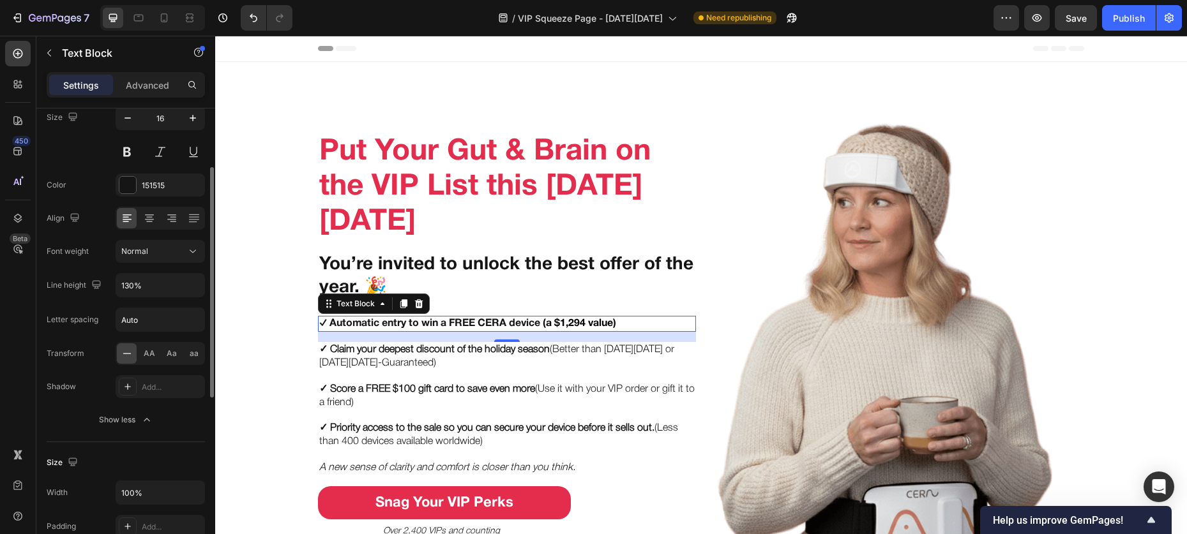
scroll to position [112, 0]
click at [158, 254] on div "Normal" at bounding box center [153, 248] width 65 height 11
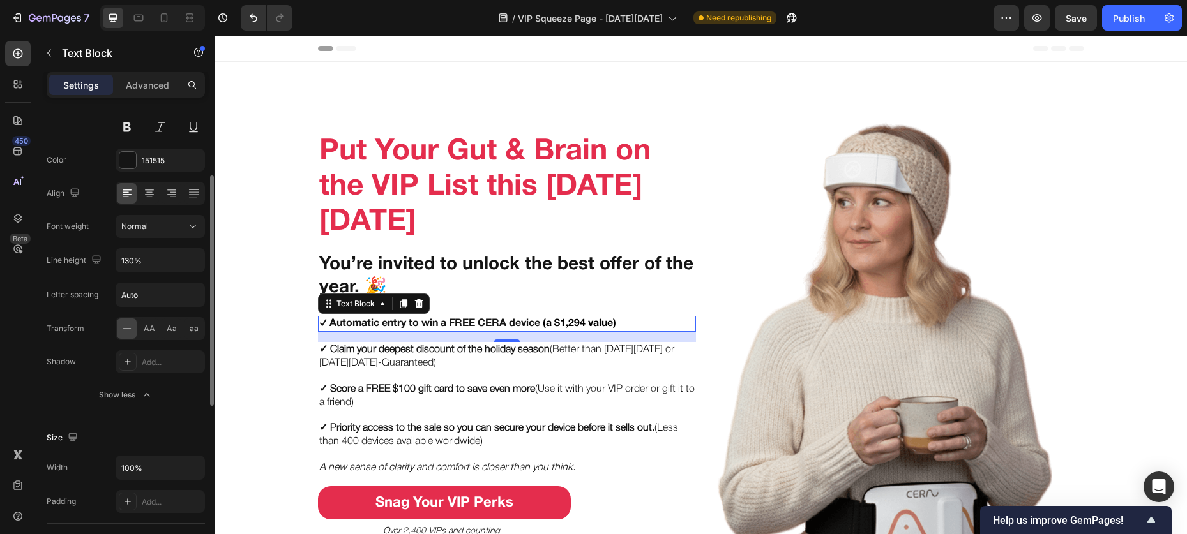
scroll to position [0, 0]
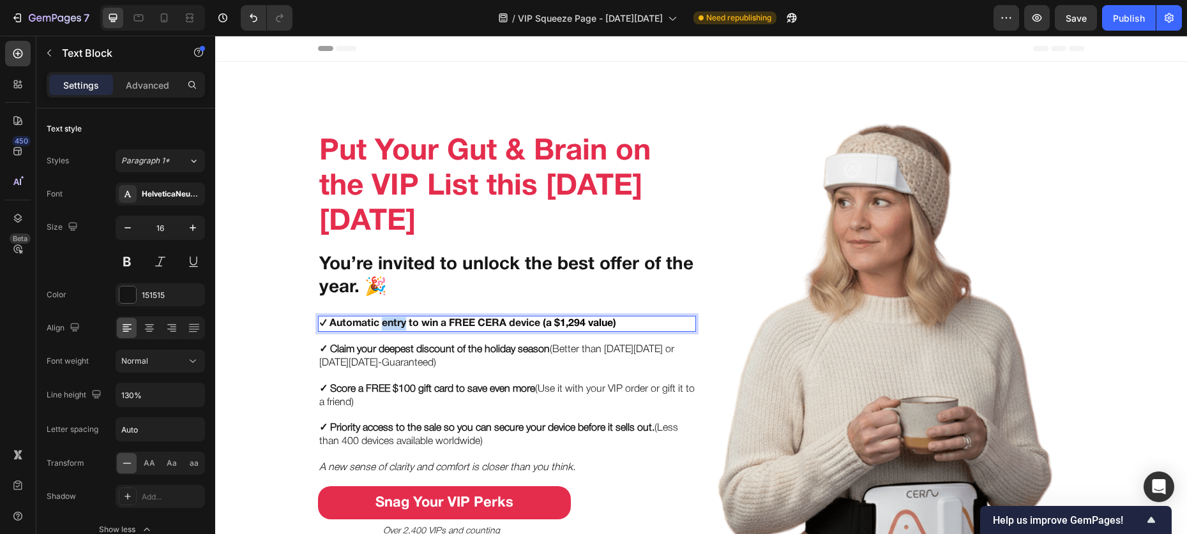
click at [384, 320] on strong "✓ Automatic entry to win a FREE CERA device" at bounding box center [429, 323] width 221 height 9
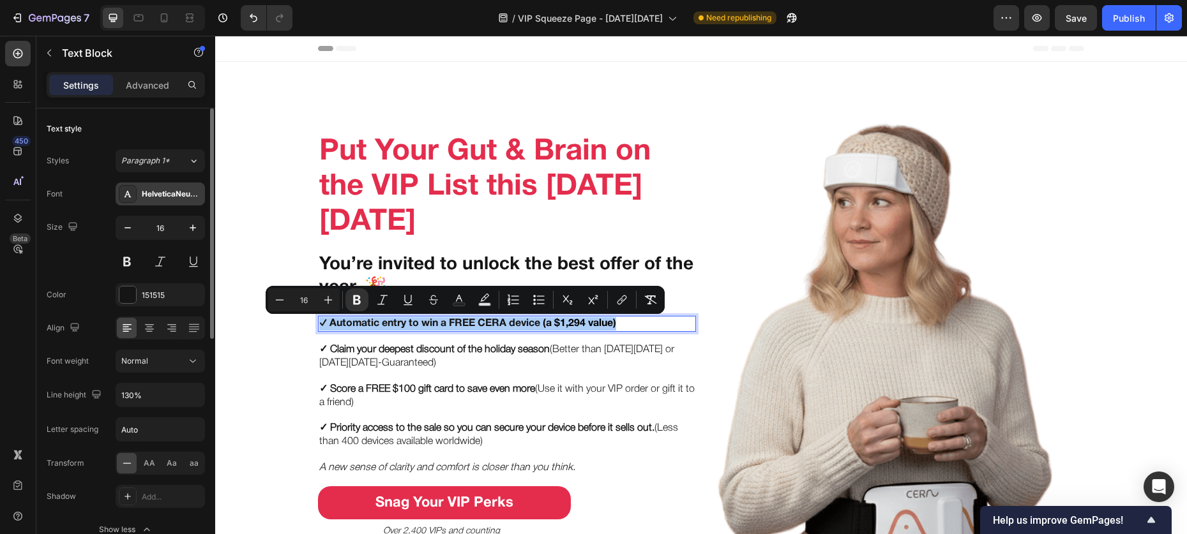
click at [174, 184] on div "HelveticaNeueBold" at bounding box center [160, 194] width 89 height 23
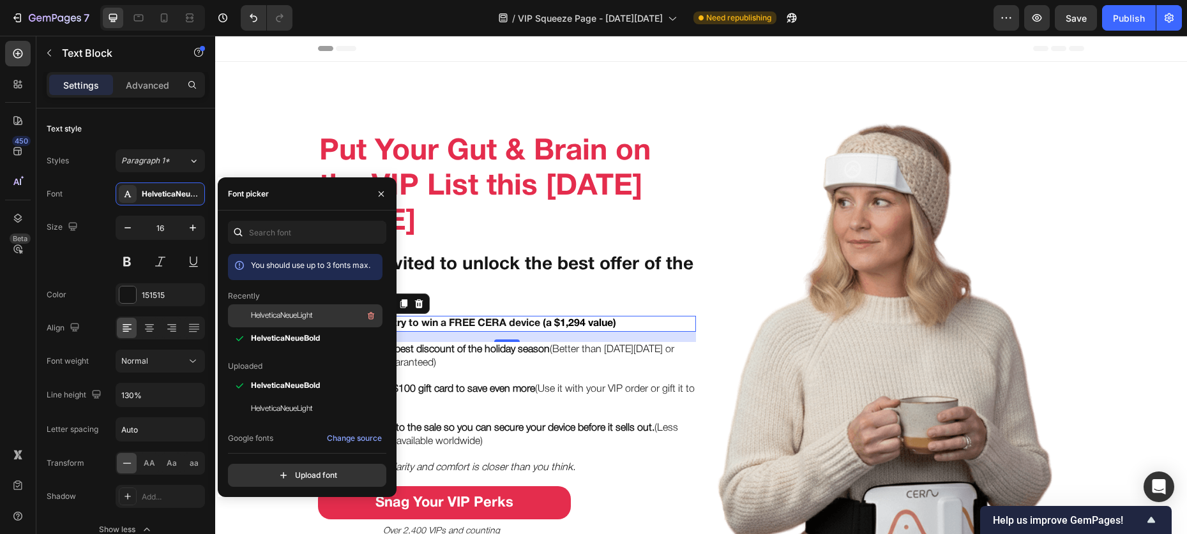
click at [282, 310] on span "HelveticaNeueLight" at bounding box center [282, 315] width 62 height 11
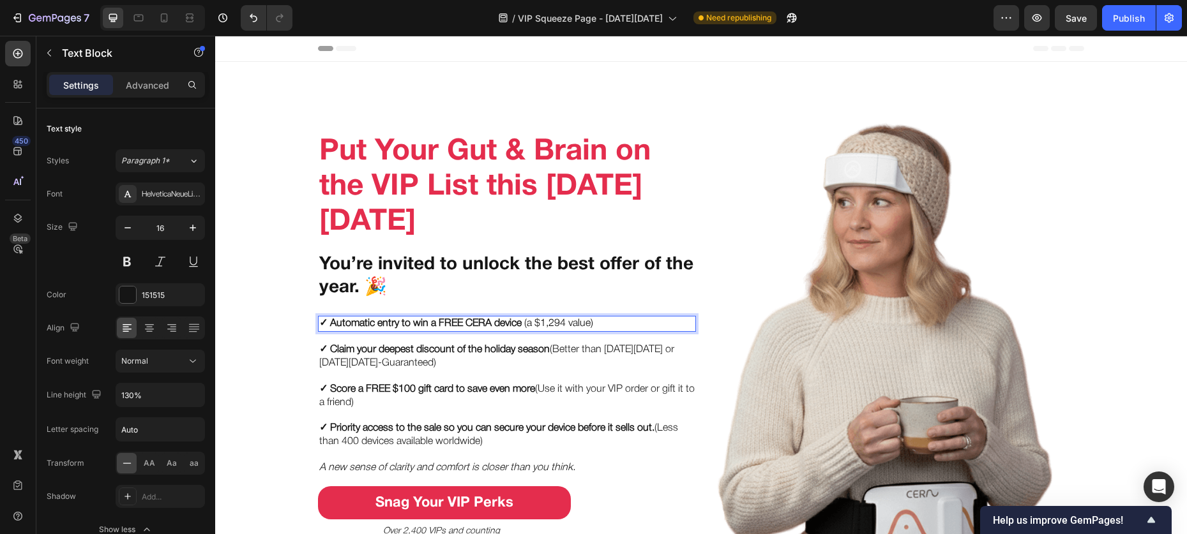
click at [477, 321] on strong "✓ Automatic entry to win a FREE CERA device" at bounding box center [420, 323] width 202 height 9
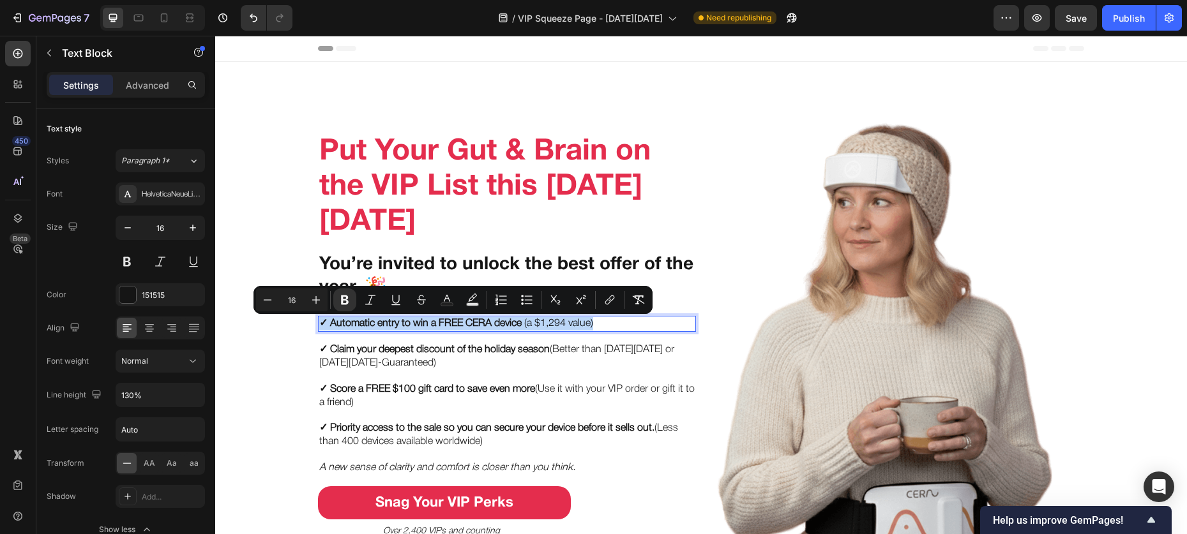
click at [489, 321] on strong "✓ Automatic entry to win a FREE CERA device" at bounding box center [420, 323] width 202 height 9
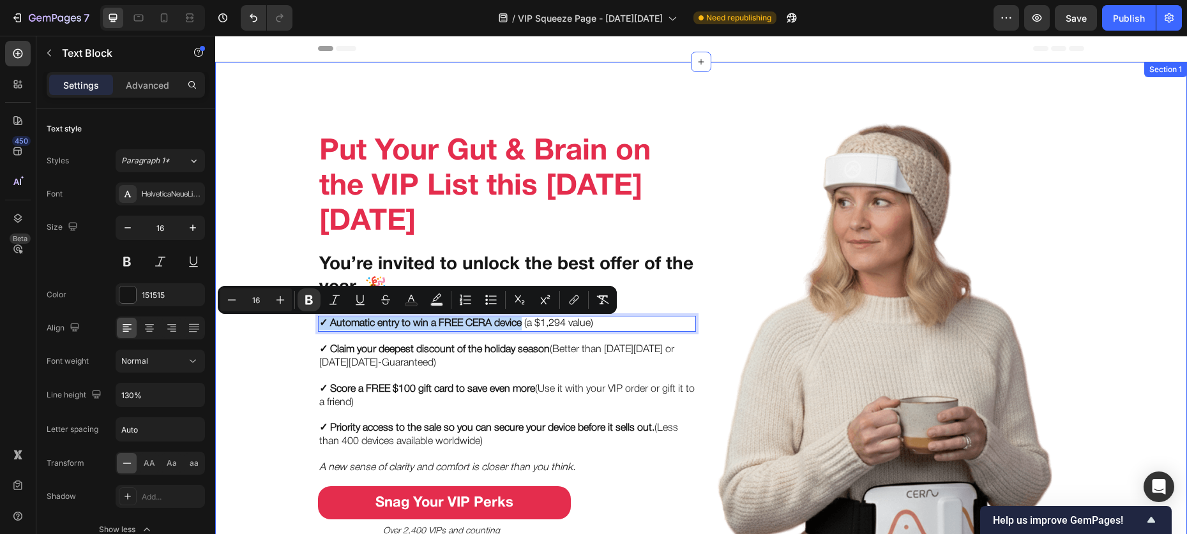
drag, startPoint x: 518, startPoint y: 323, endPoint x: 313, endPoint y: 317, distance: 205.6
click at [310, 318] on div "Put Your Gut & Brain on the VIP List this Black Friday Heading You’re invited t…" at bounding box center [701, 360] width 972 height 556
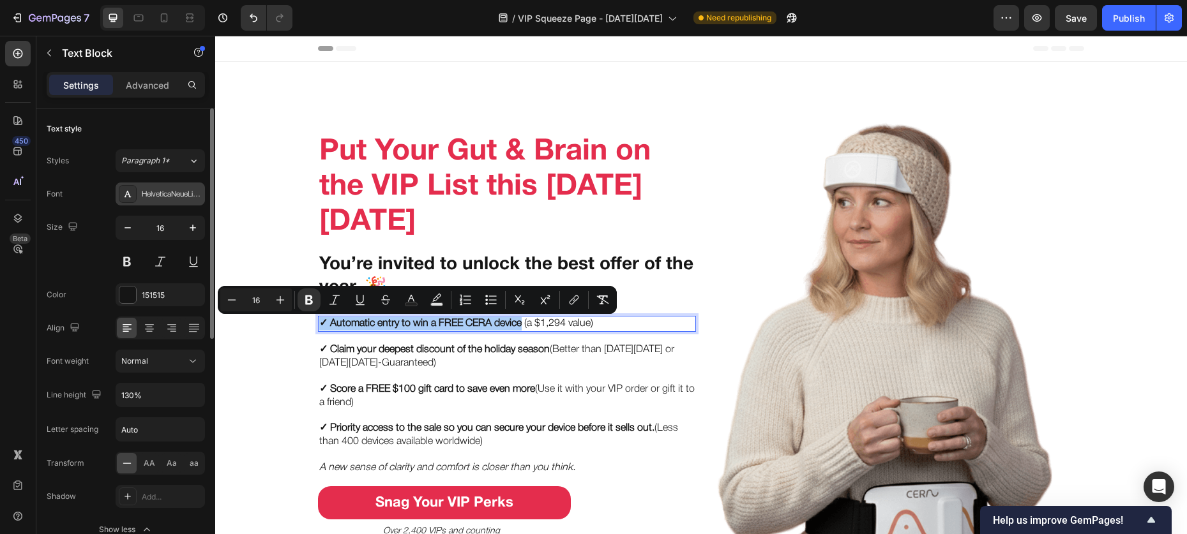
click at [168, 194] on div "HelveticaNeueLight" at bounding box center [172, 194] width 60 height 11
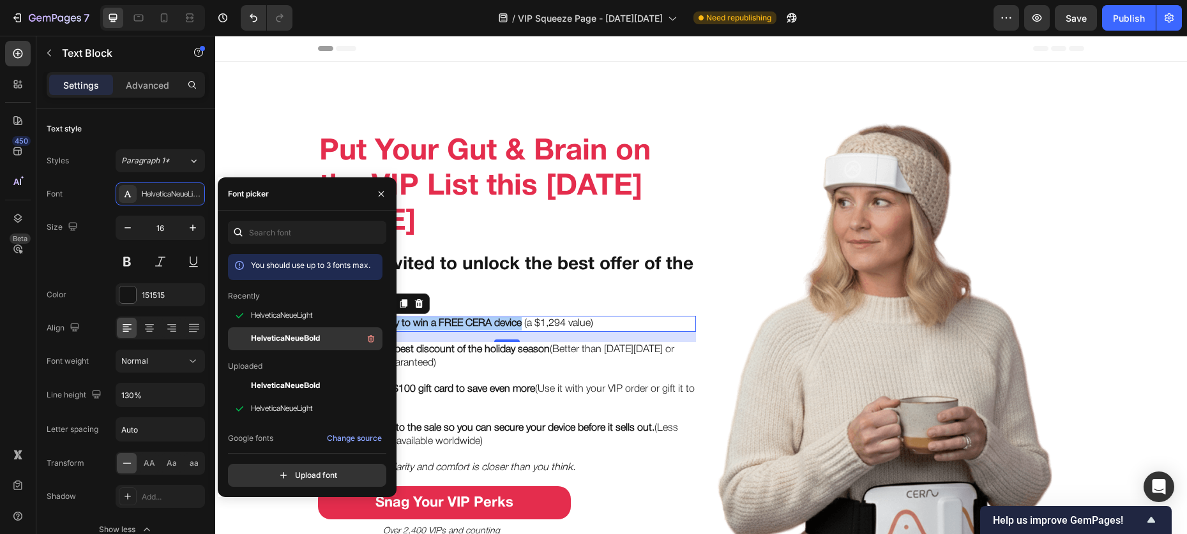
click at [269, 333] on span "HelveticaNeueBold" at bounding box center [285, 338] width 69 height 11
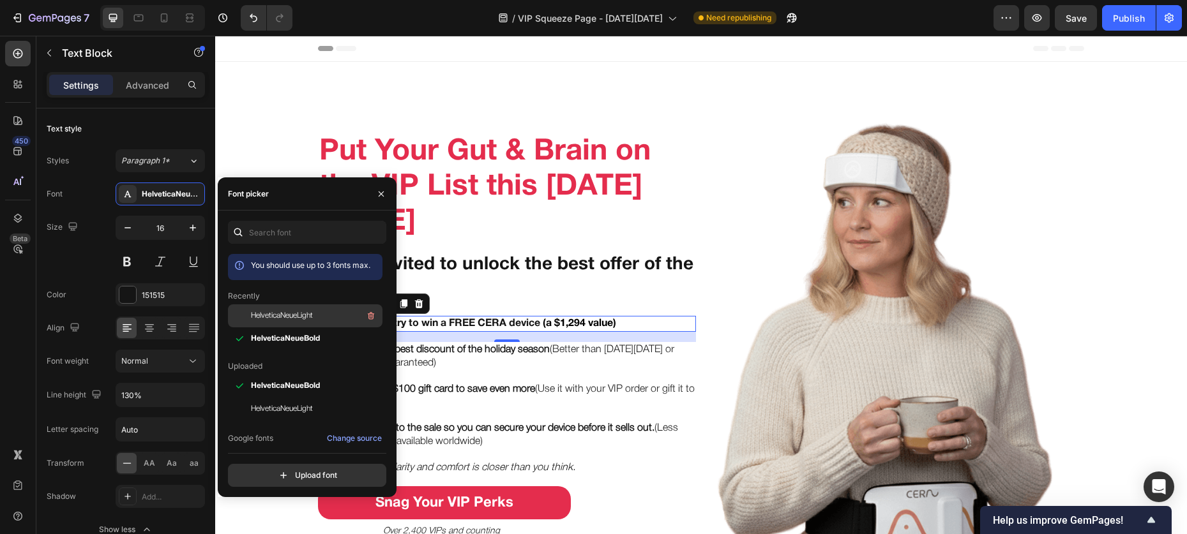
click at [274, 320] on span "HelveticaNeueLight" at bounding box center [282, 315] width 62 height 11
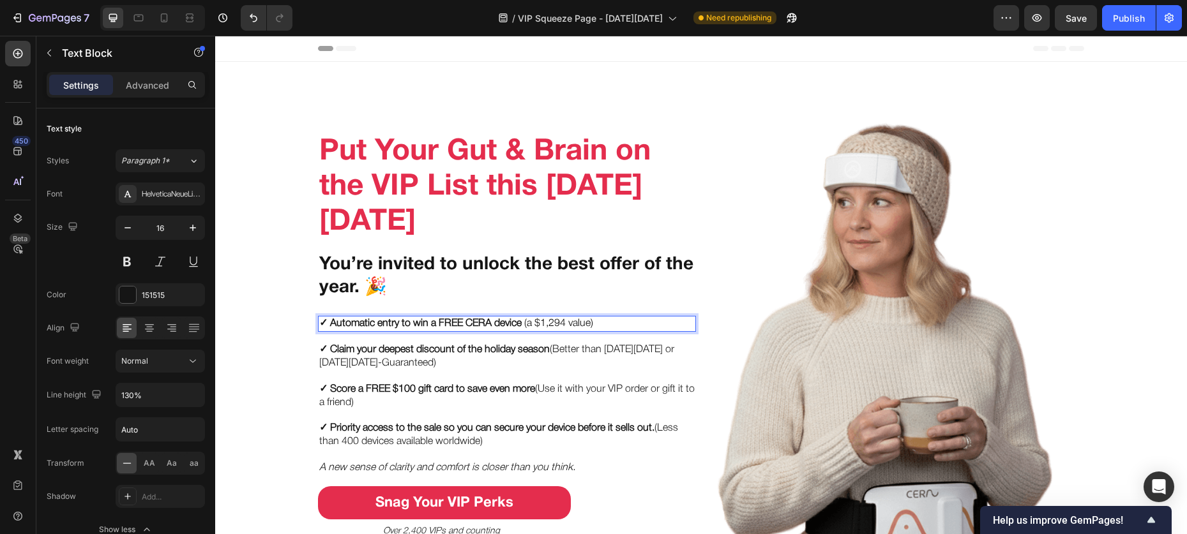
click at [516, 324] on strong "✓ Automatic entry to win a FREE CERA device" at bounding box center [420, 323] width 202 height 9
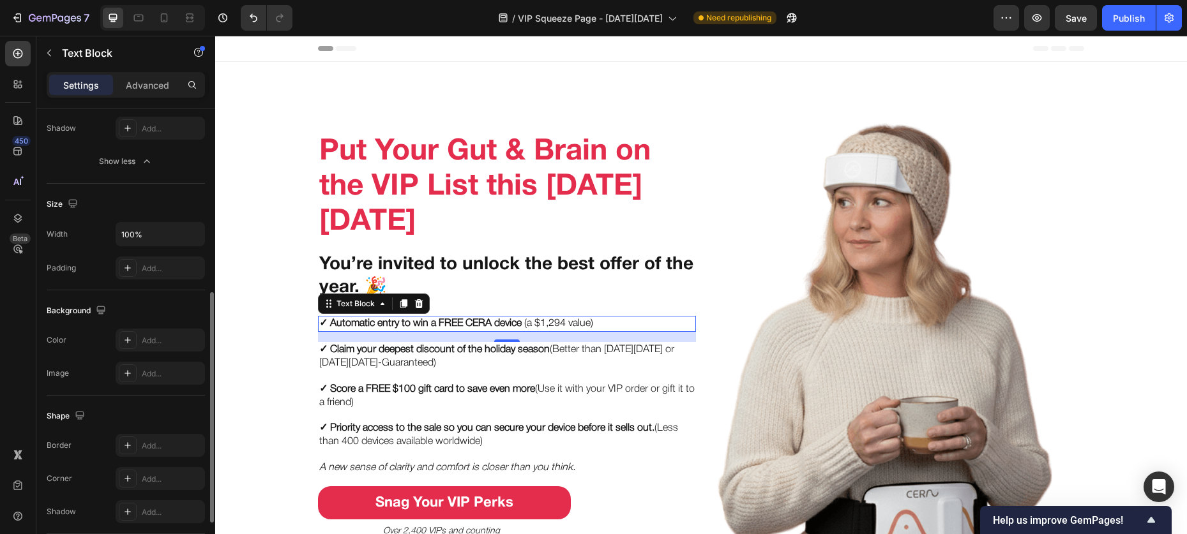
scroll to position [463, 0]
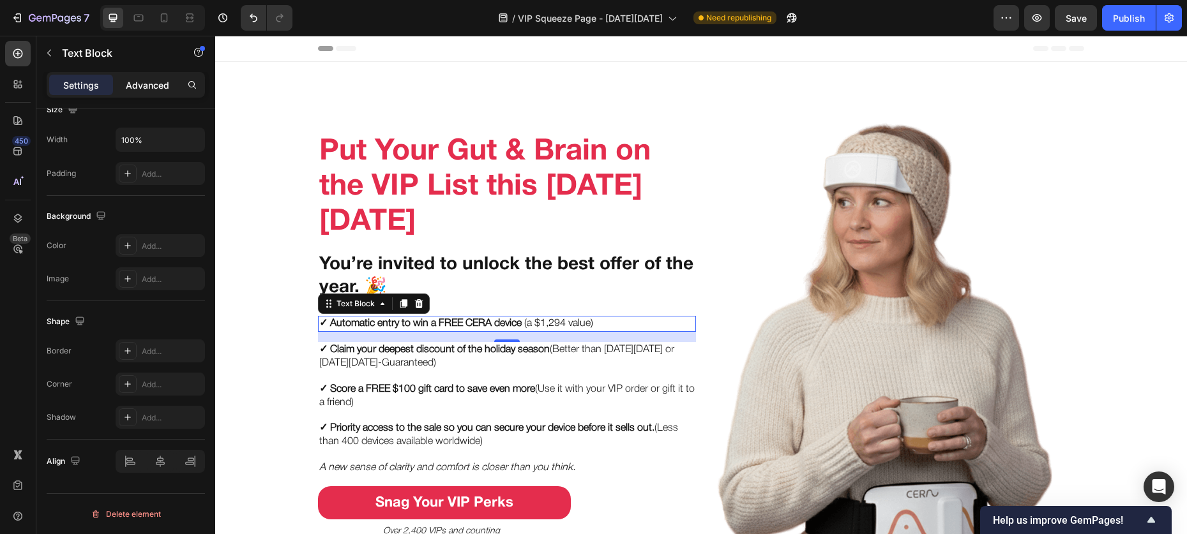
click at [133, 83] on p "Advanced" at bounding box center [147, 85] width 43 height 13
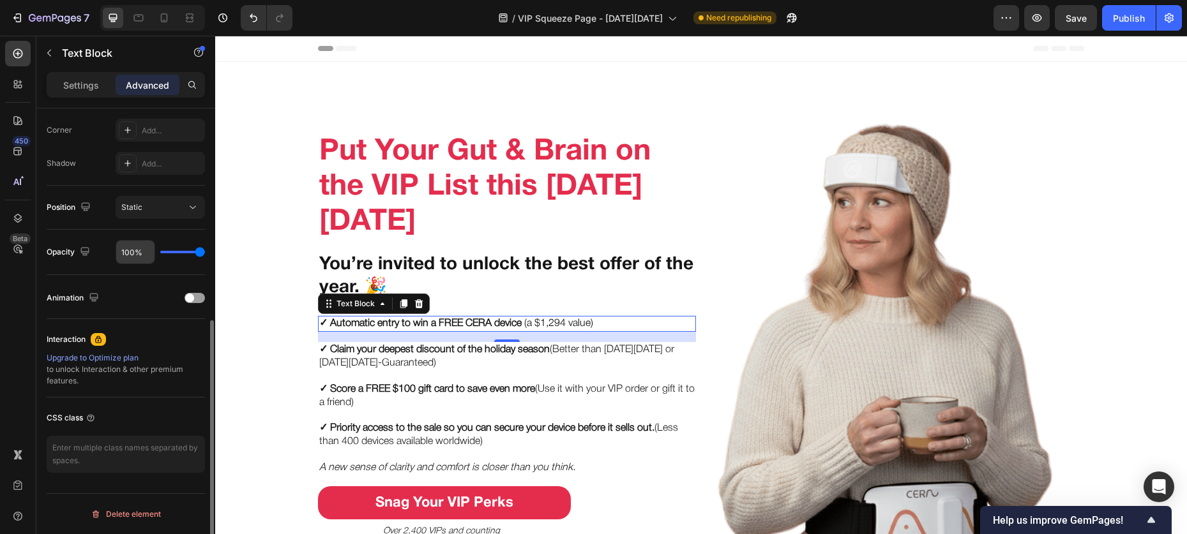
scroll to position [389, 0]
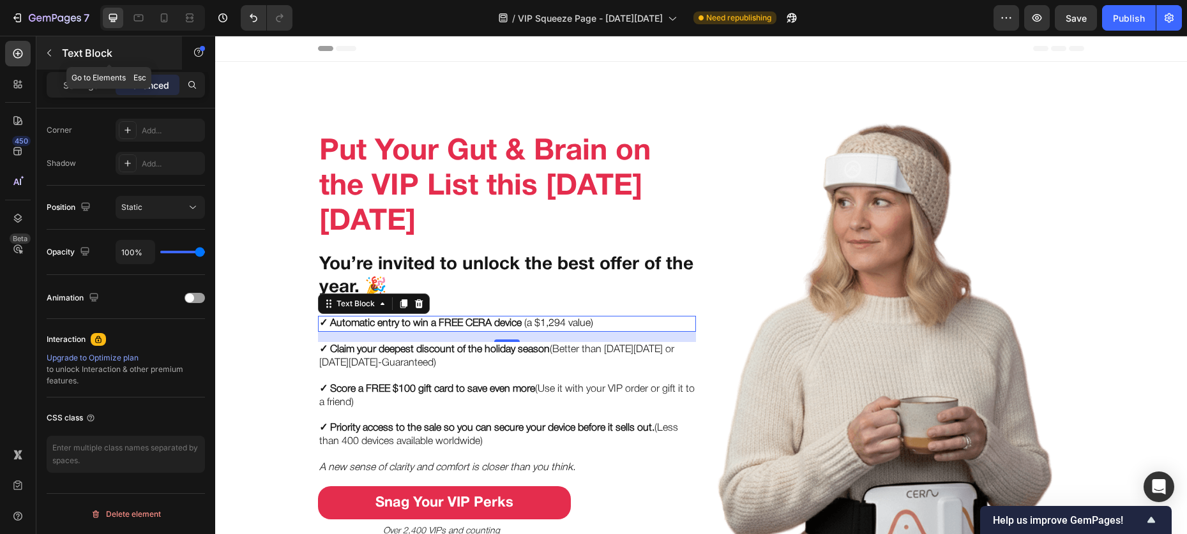
click at [52, 56] on icon "button" at bounding box center [49, 53] width 10 height 10
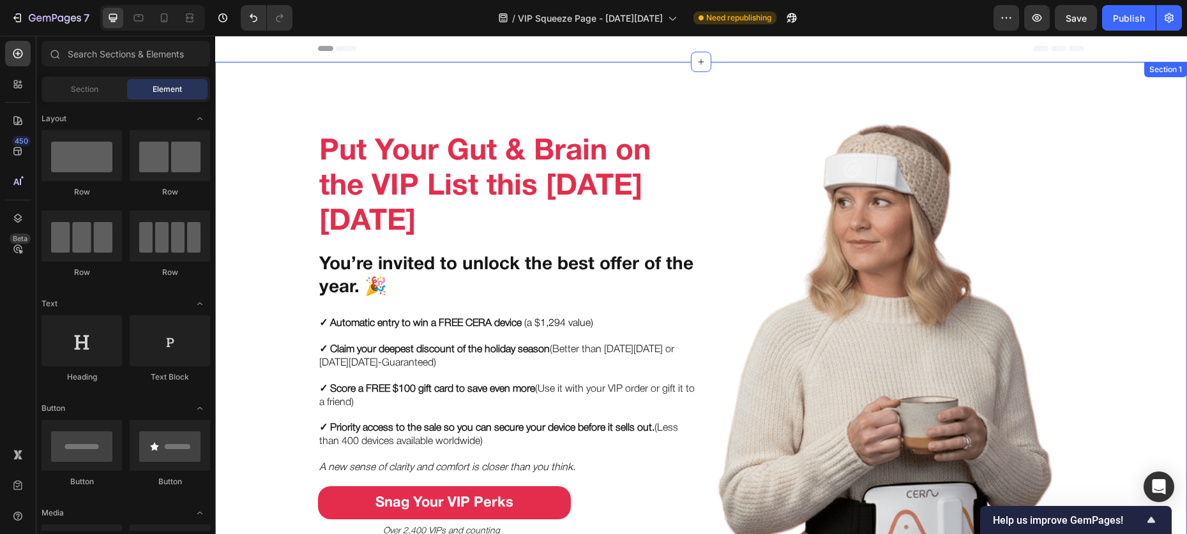
click at [287, 70] on div "Put Your Gut & Brain on the VIP List this Black Friday Heading You’re invited t…" at bounding box center [701, 360] width 972 height 597
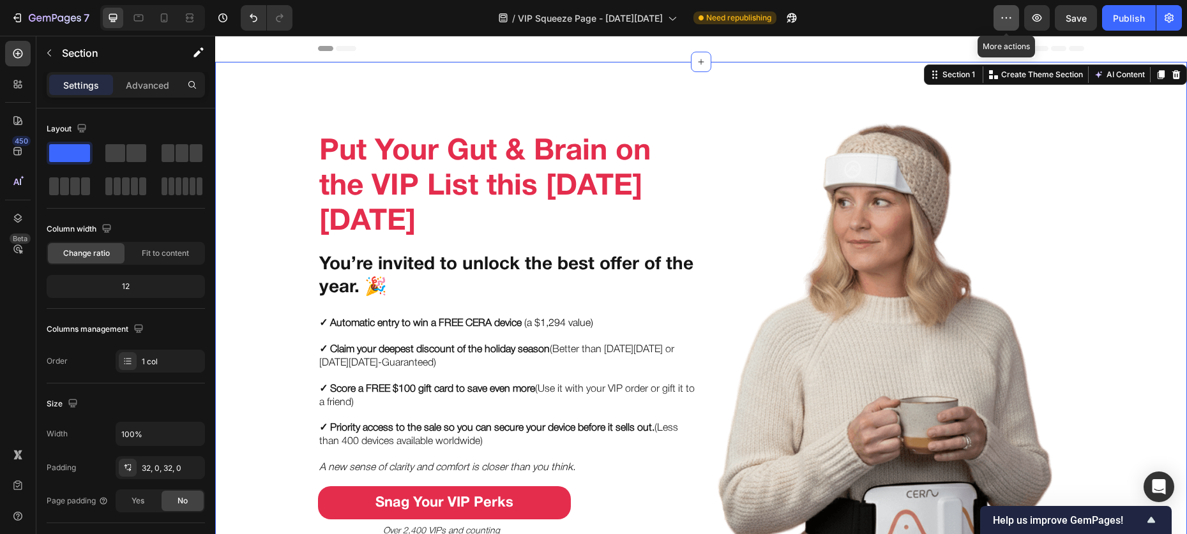
click at [1002, 17] on icon "button" at bounding box center [1006, 17] width 13 height 13
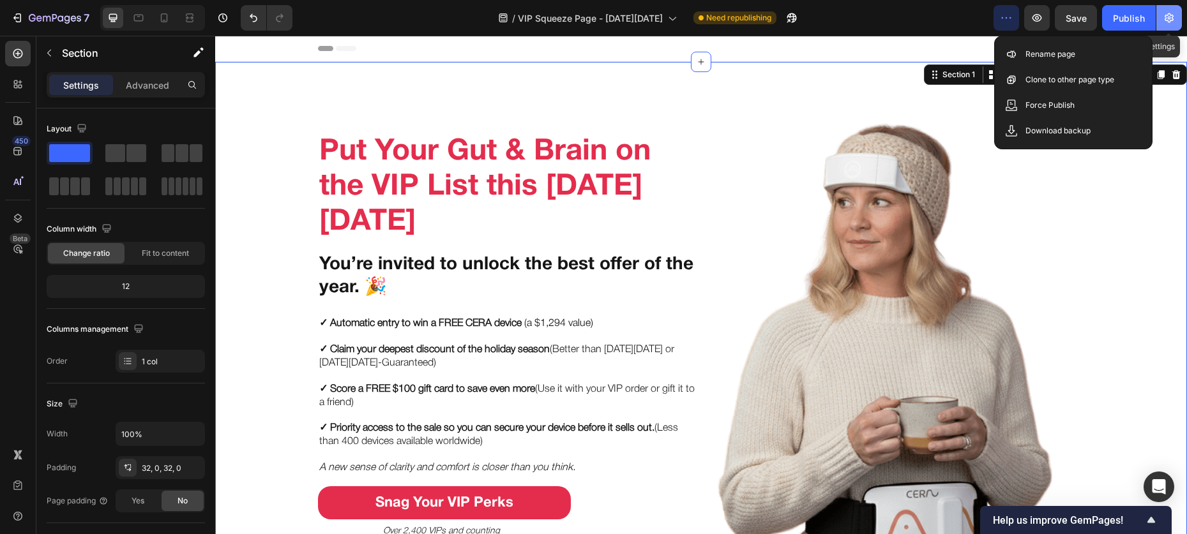
click at [1164, 16] on icon "button" at bounding box center [1169, 17] width 13 height 13
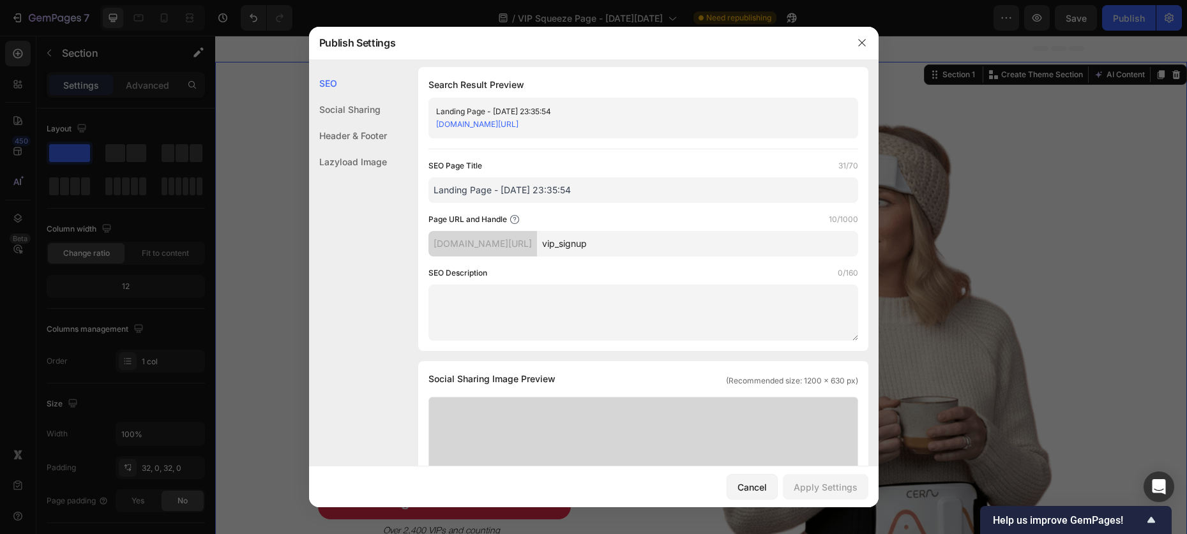
scroll to position [0, 0]
click at [763, 483] on div "Cancel" at bounding box center [751, 487] width 29 height 13
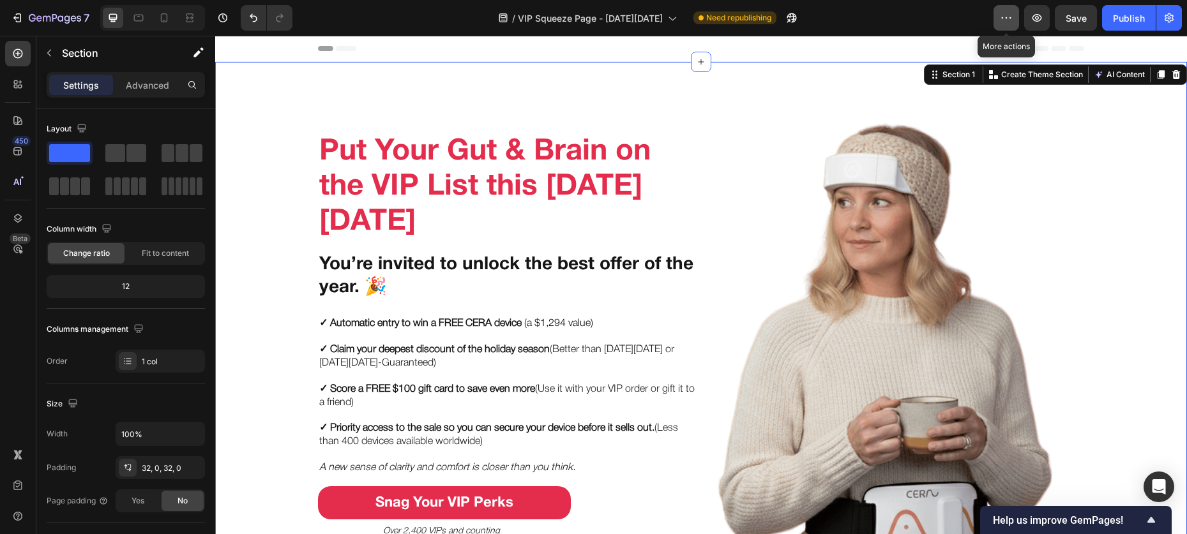
click at [1001, 17] on icon "button" at bounding box center [1006, 17] width 13 height 13
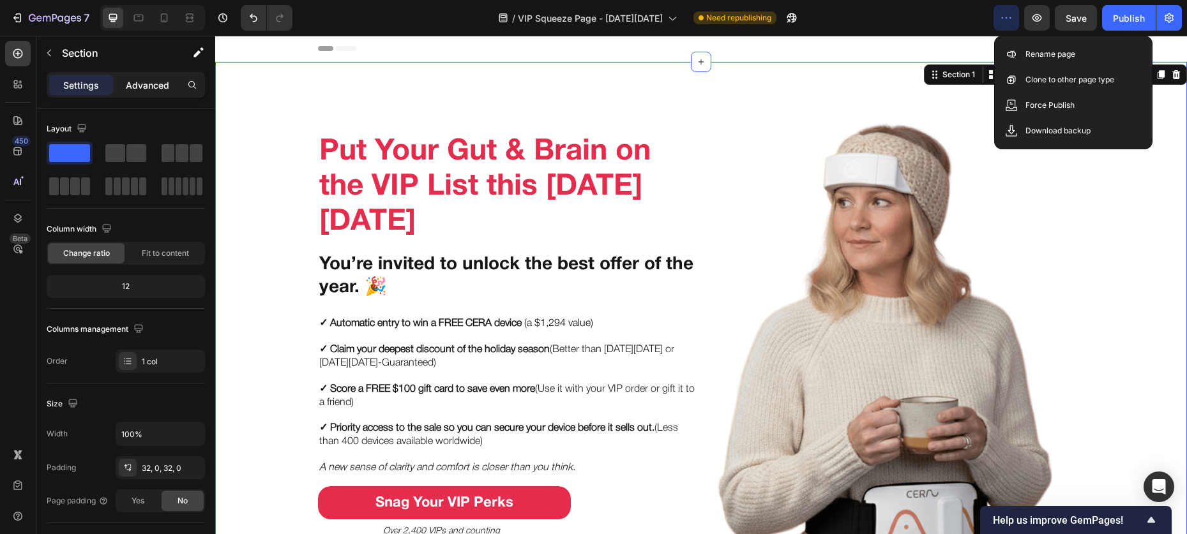
click at [152, 82] on p "Advanced" at bounding box center [147, 85] width 43 height 13
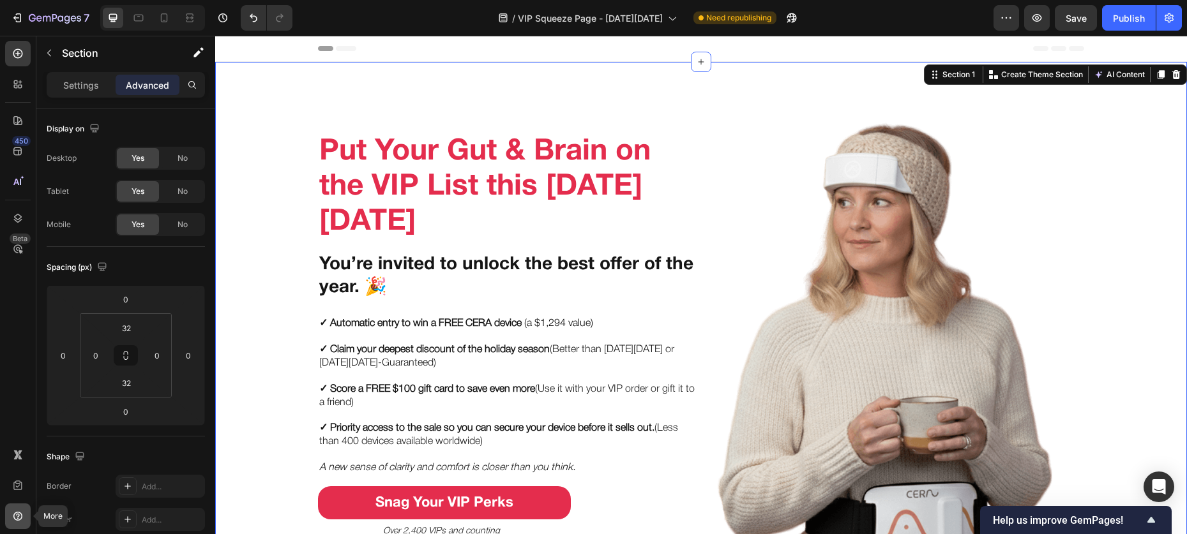
click at [18, 511] on icon at bounding box center [17, 516] width 13 height 13
click at [314, 76] on div "Put Your Gut & Brain on the VIP List this Black Friday Heading You’re invited t…" at bounding box center [701, 360] width 972 height 597
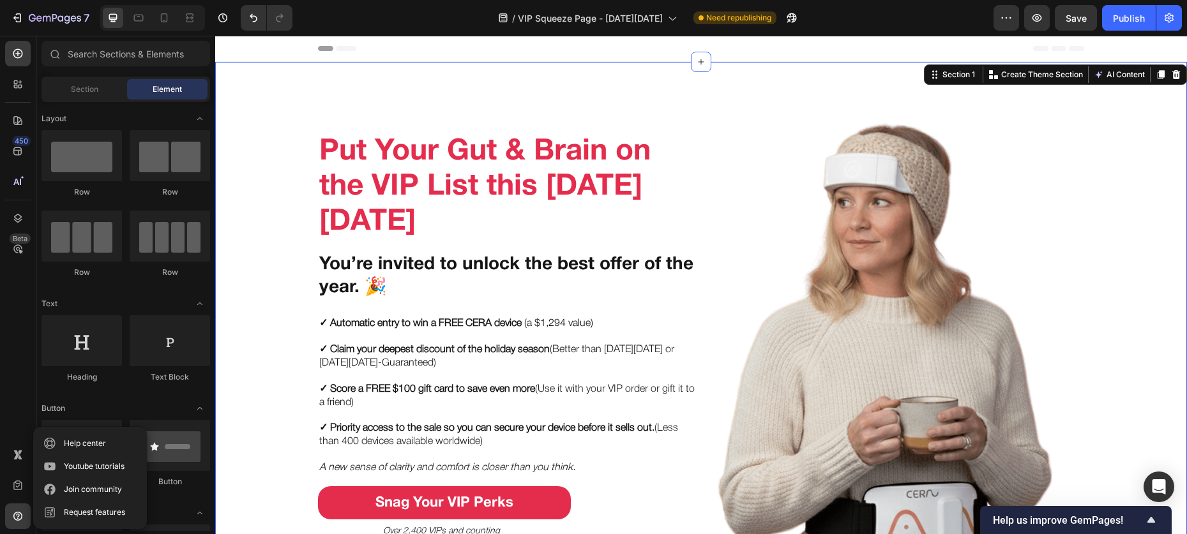
click at [772, 53] on div "Header" at bounding box center [701, 49] width 766 height 26
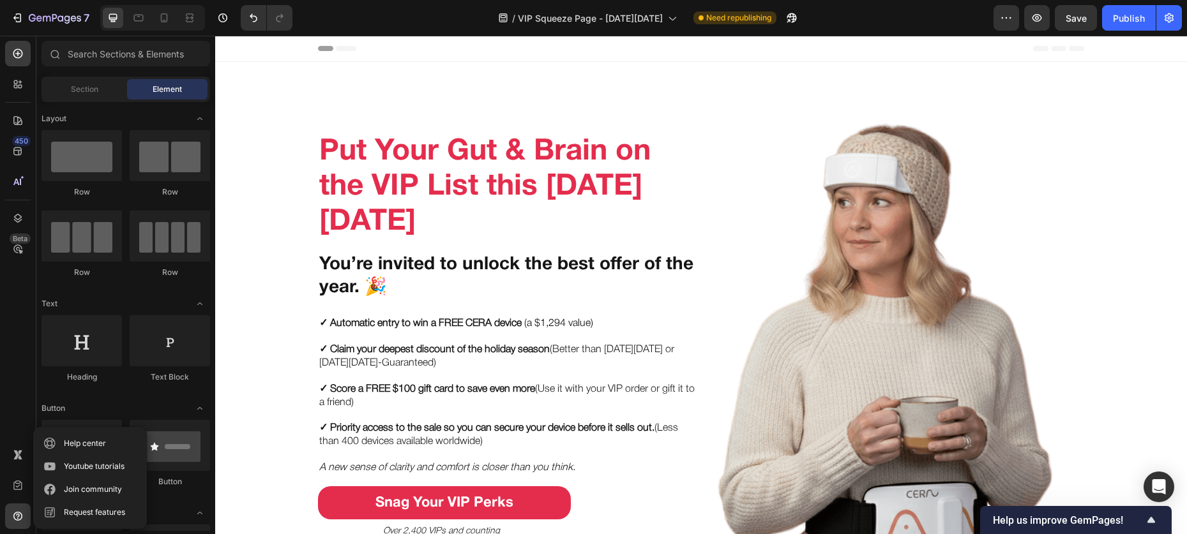
click at [264, 47] on span "Header" at bounding box center [253, 48] width 28 height 13
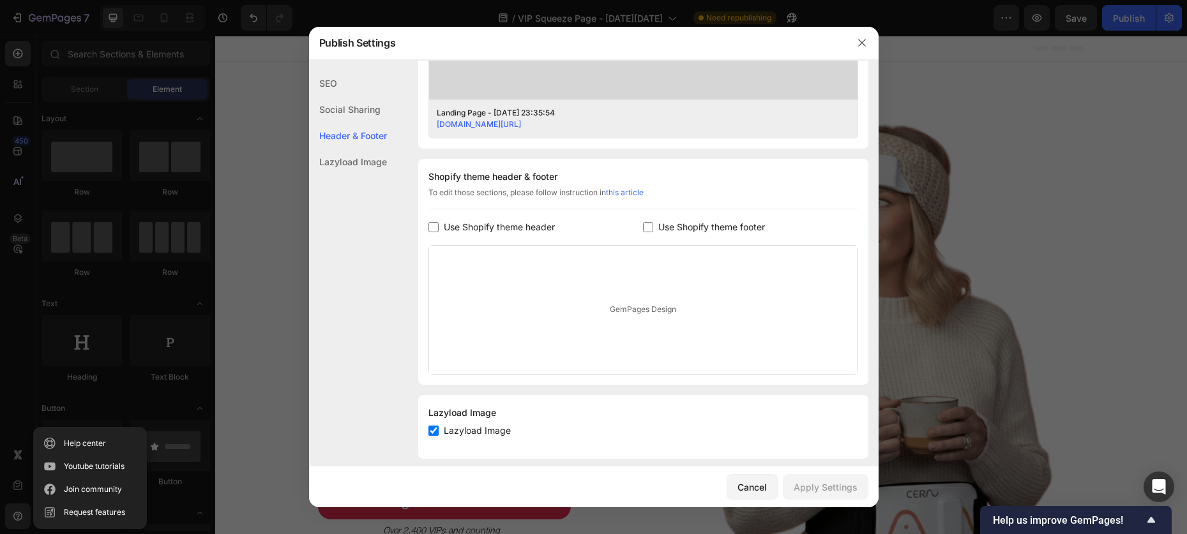
scroll to position [525, 0]
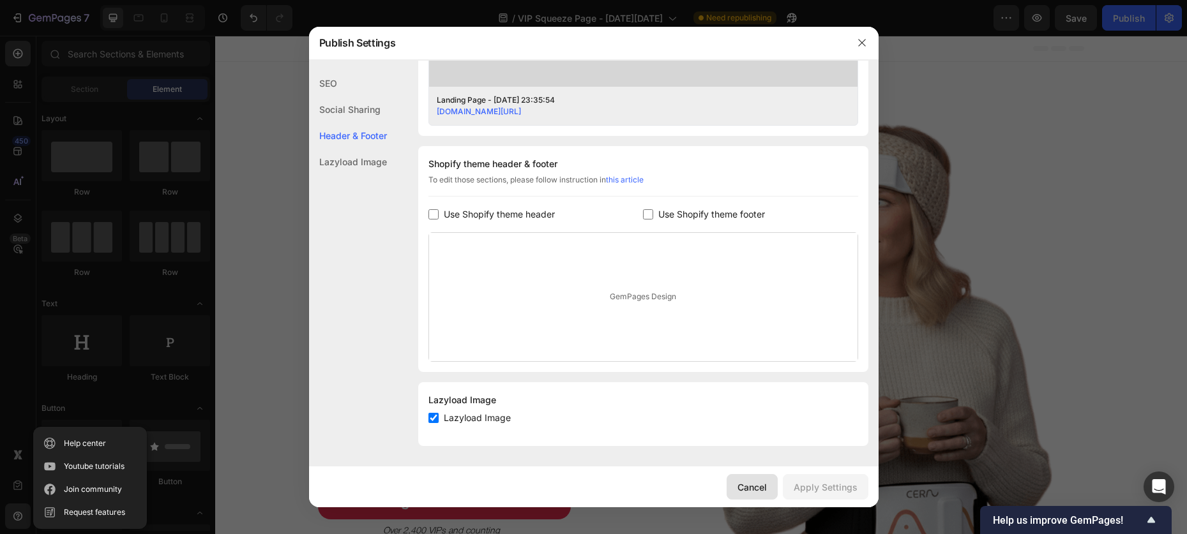
click at [738, 478] on button "Cancel" at bounding box center [751, 487] width 51 height 26
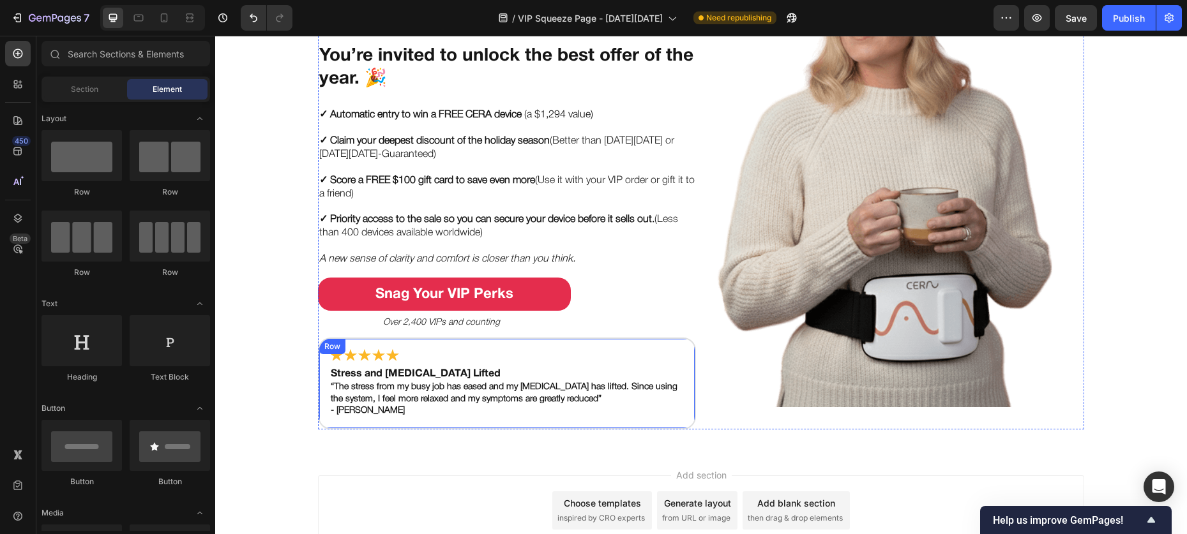
scroll to position [278, 0]
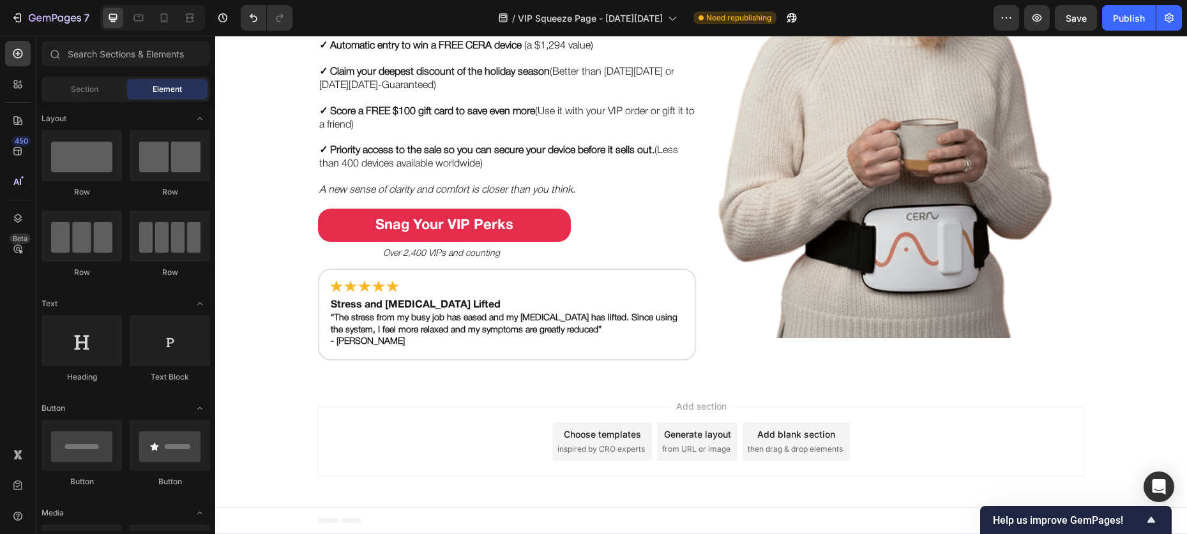
click at [253, 520] on span "Footer" at bounding box center [251, 521] width 24 height 13
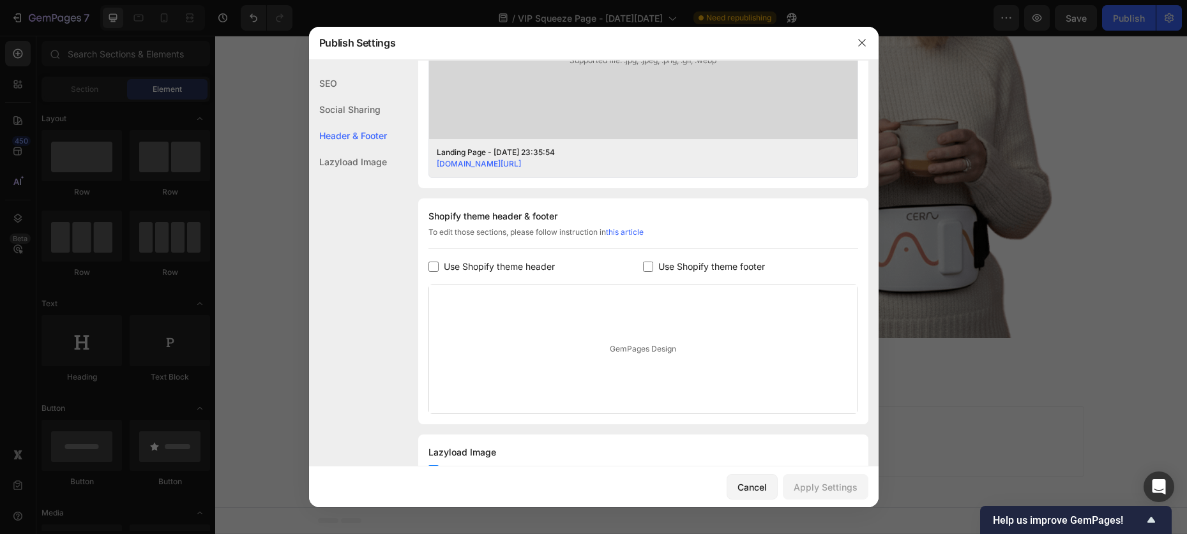
scroll to position [525, 0]
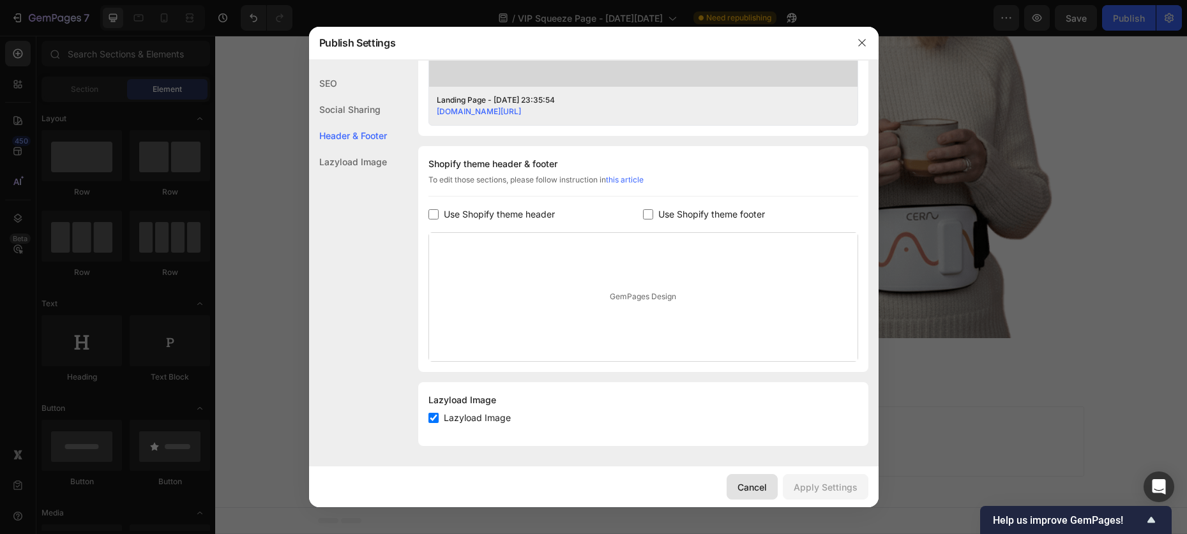
drag, startPoint x: 743, startPoint y: 485, endPoint x: 191, endPoint y: 427, distance: 555.2
click at [743, 485] on div "Cancel" at bounding box center [751, 487] width 29 height 13
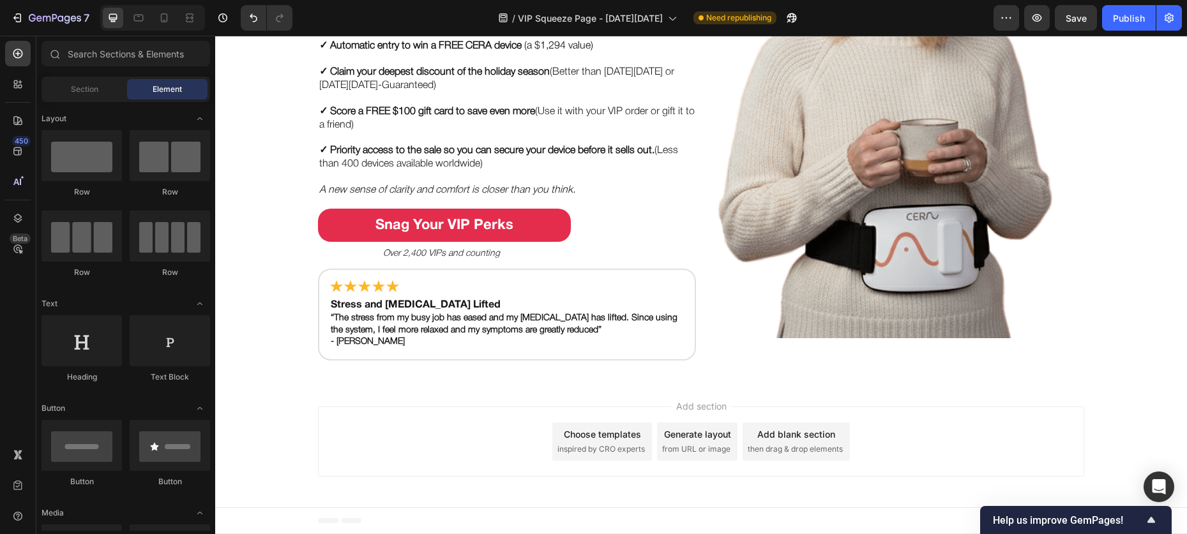
click at [270, 438] on div "Add section Choose templates inspired by CRO experts Generate layout from URL o…" at bounding box center [701, 444] width 972 height 126
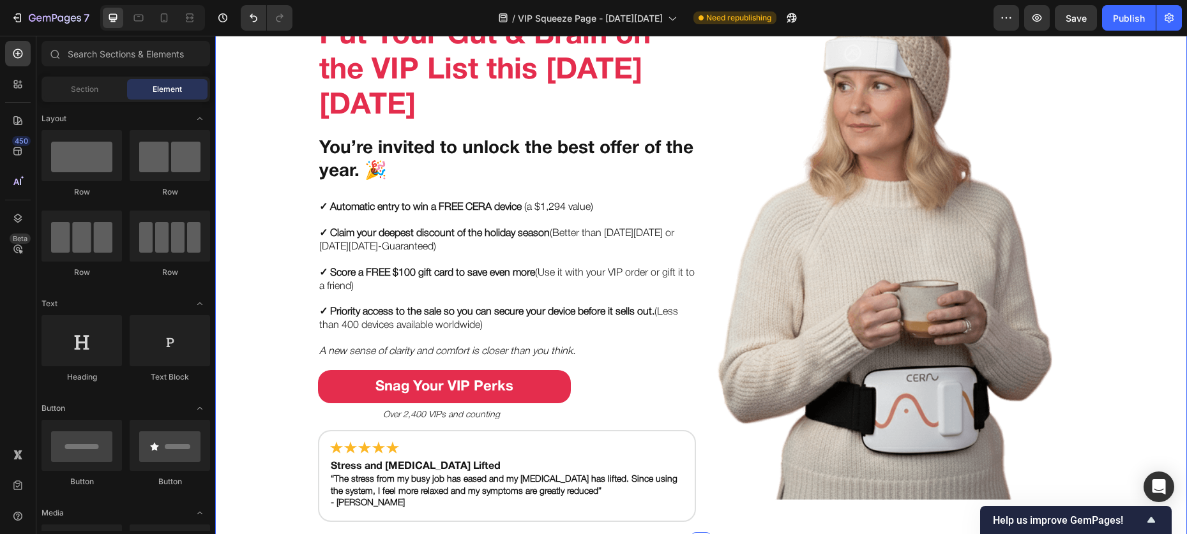
scroll to position [0, 0]
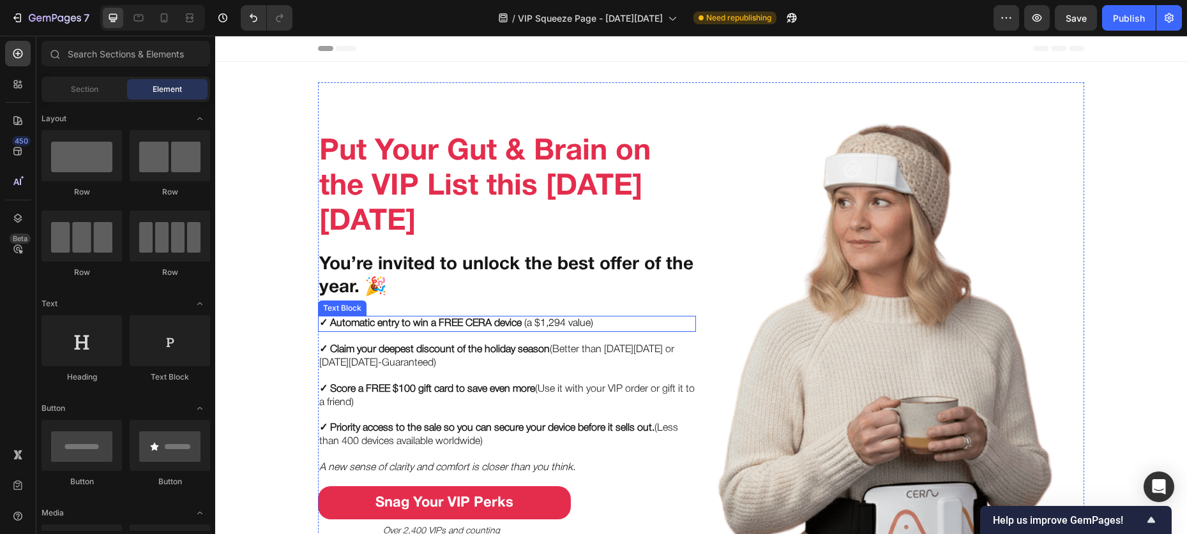
click at [431, 320] on strong "✓ Automatic entry to win a FREE CERA device" at bounding box center [420, 323] width 202 height 9
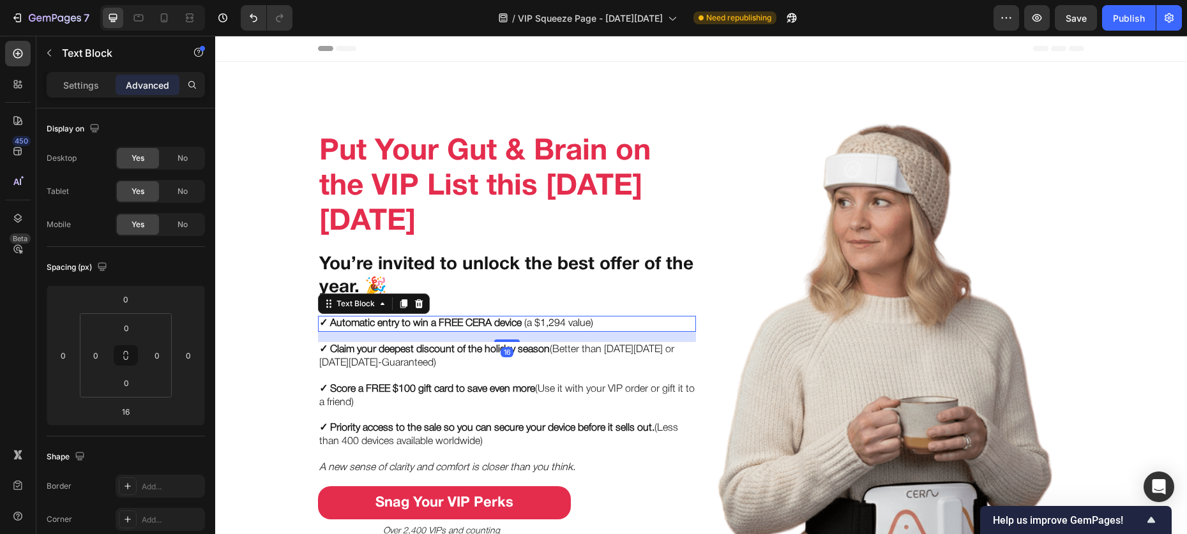
click at [74, 96] on div "Settings Advanced" at bounding box center [126, 85] width 158 height 26
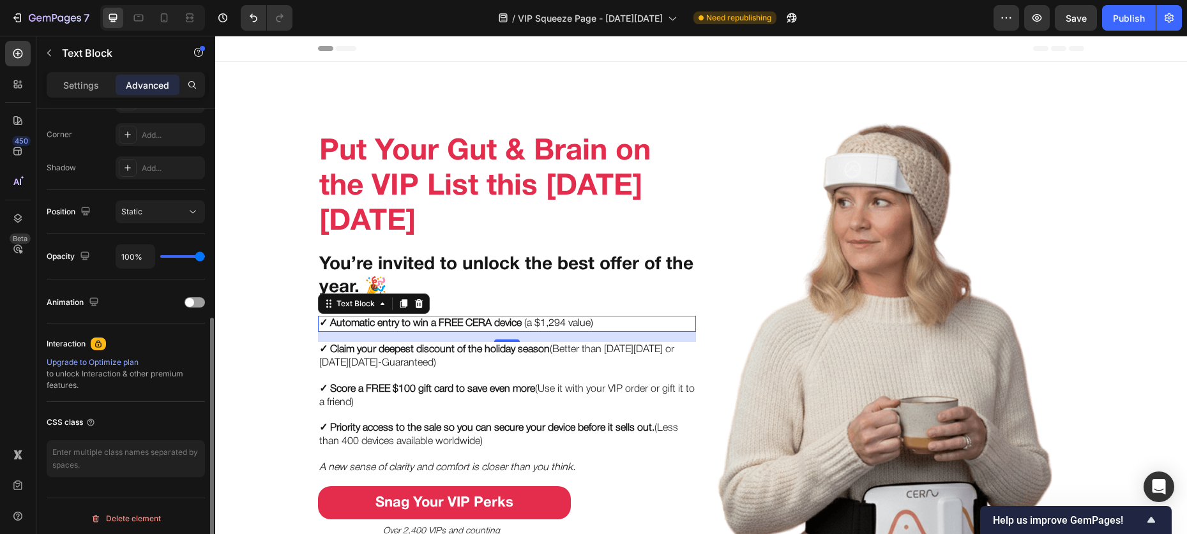
scroll to position [388, 0]
click at [108, 453] on textarea at bounding box center [126, 456] width 158 height 37
paste textarea "custom-bold-text"
type textarea "custom-bold-text"
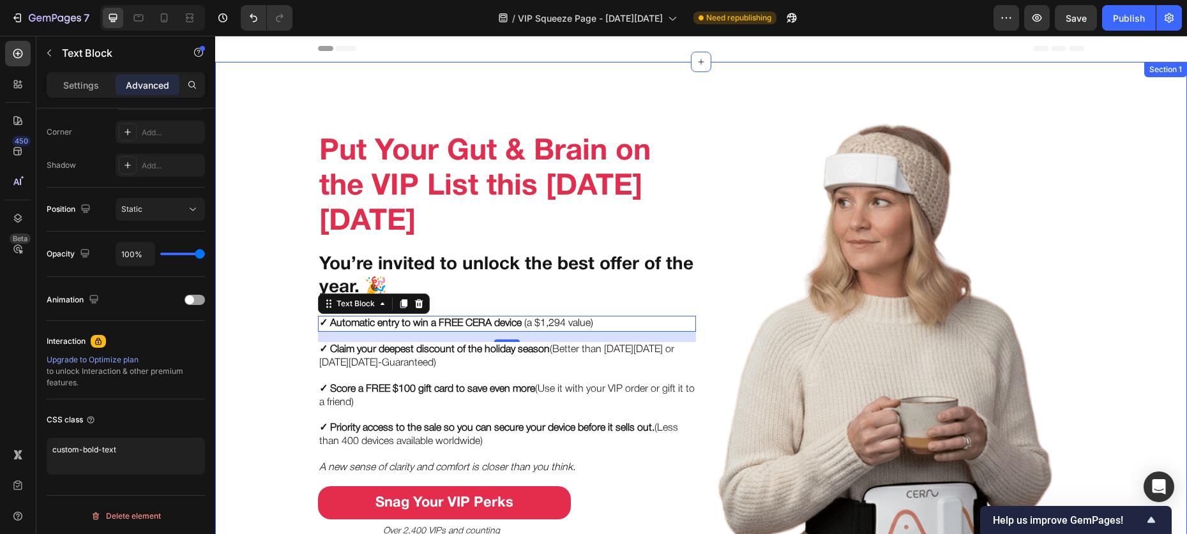
click at [273, 83] on div "Put Your Gut & Brain on the VIP List this Black Friday Heading You’re invited t…" at bounding box center [701, 360] width 972 height 556
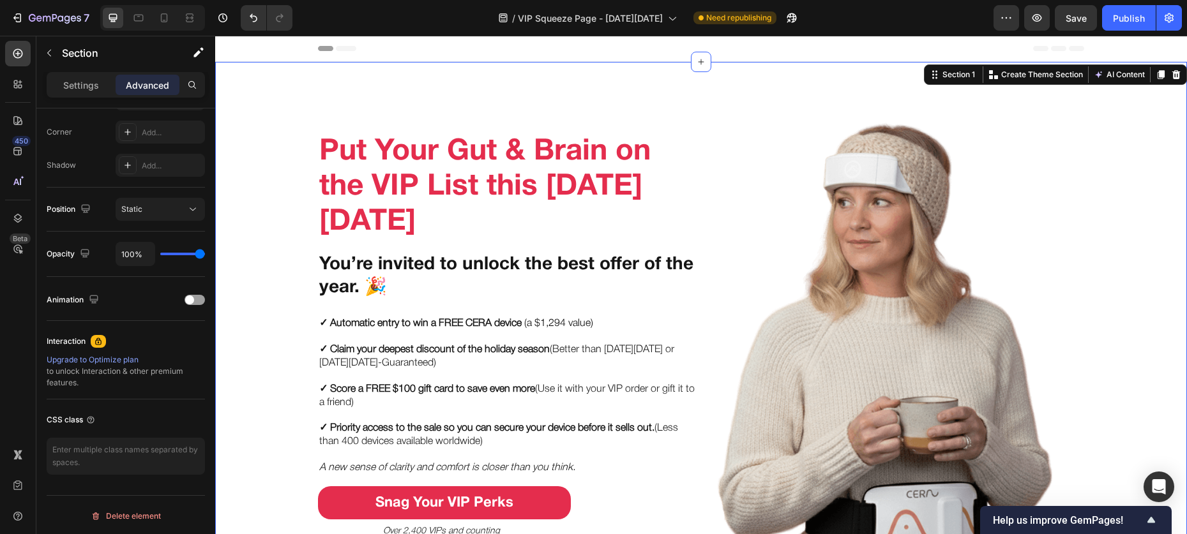
scroll to position [0, 0]
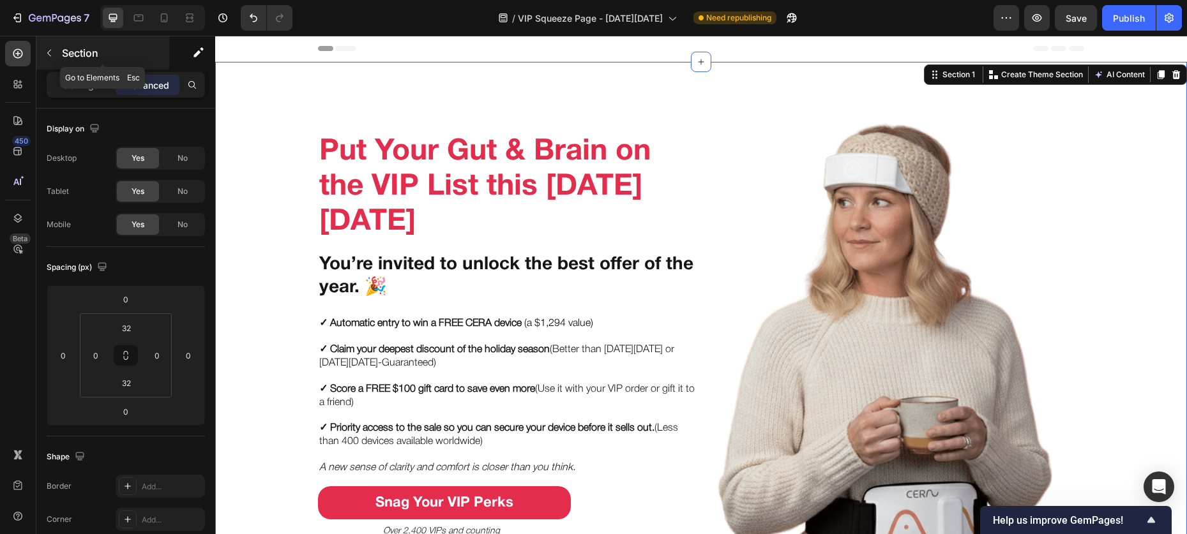
click at [50, 52] on icon "button" at bounding box center [49, 53] width 10 height 10
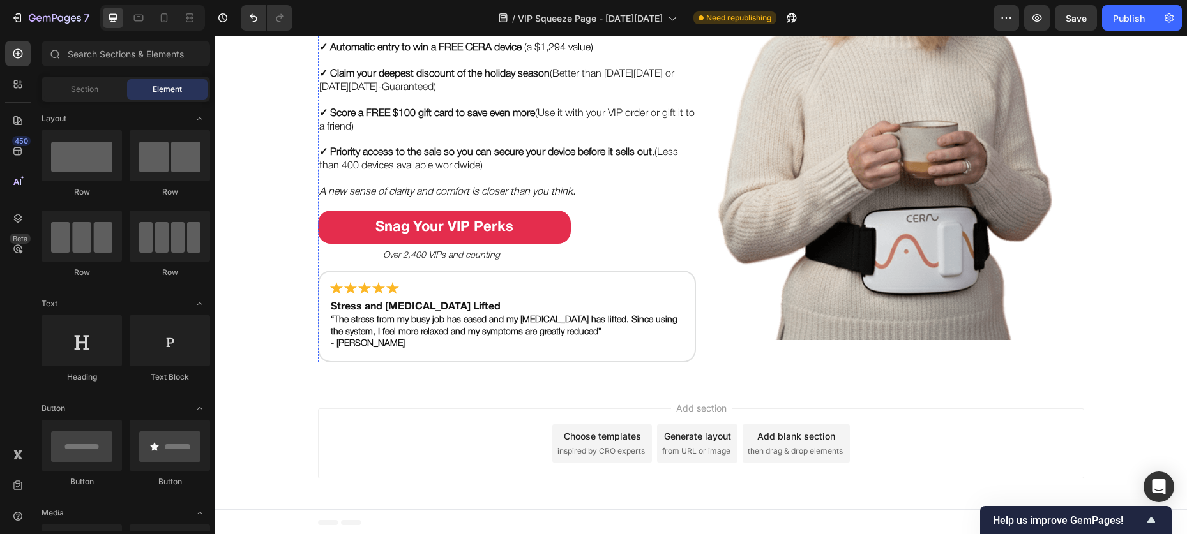
scroll to position [278, 0]
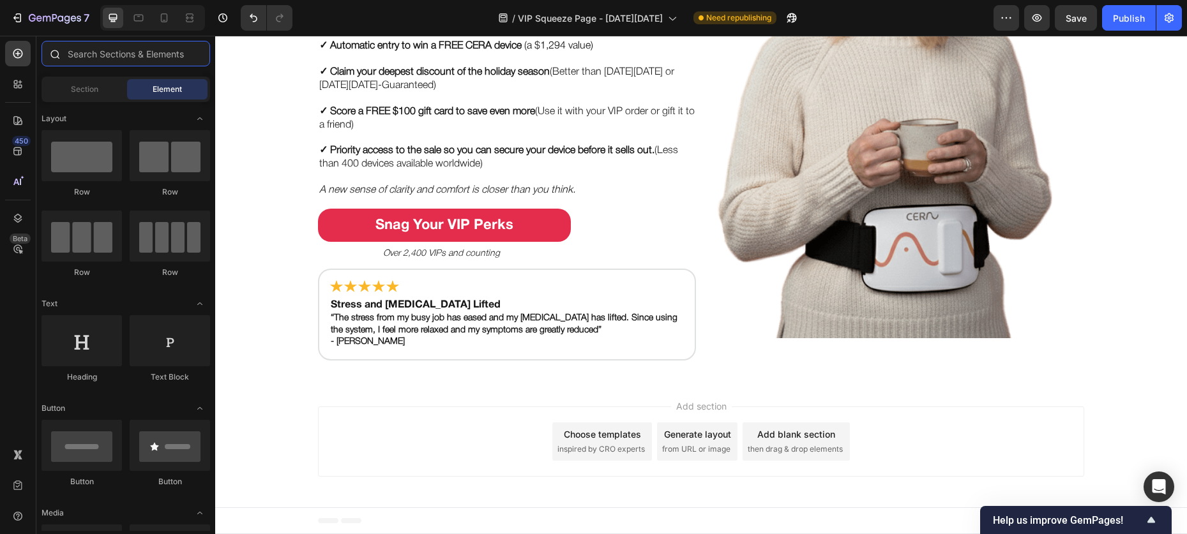
click at [114, 54] on input "text" at bounding box center [125, 54] width 169 height 26
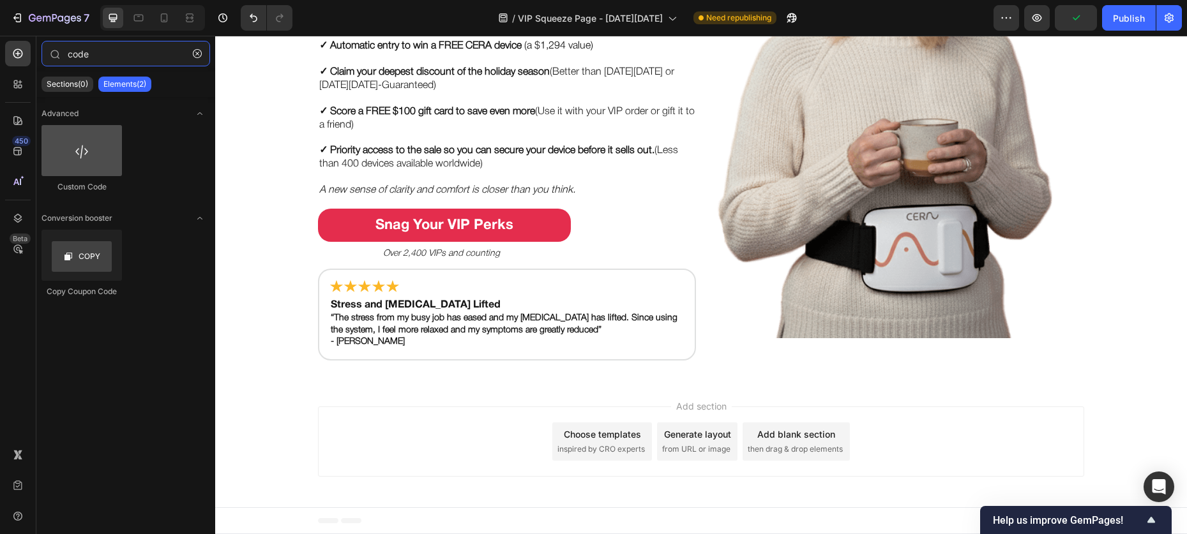
type input "code"
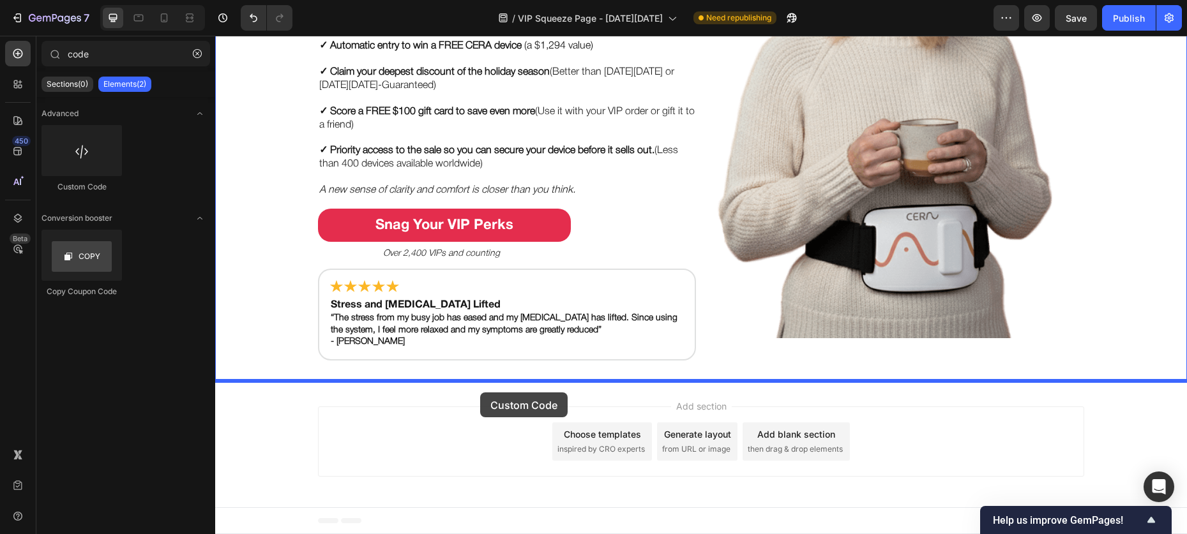
drag, startPoint x: 301, startPoint y: 177, endPoint x: 480, endPoint y: 393, distance: 280.2
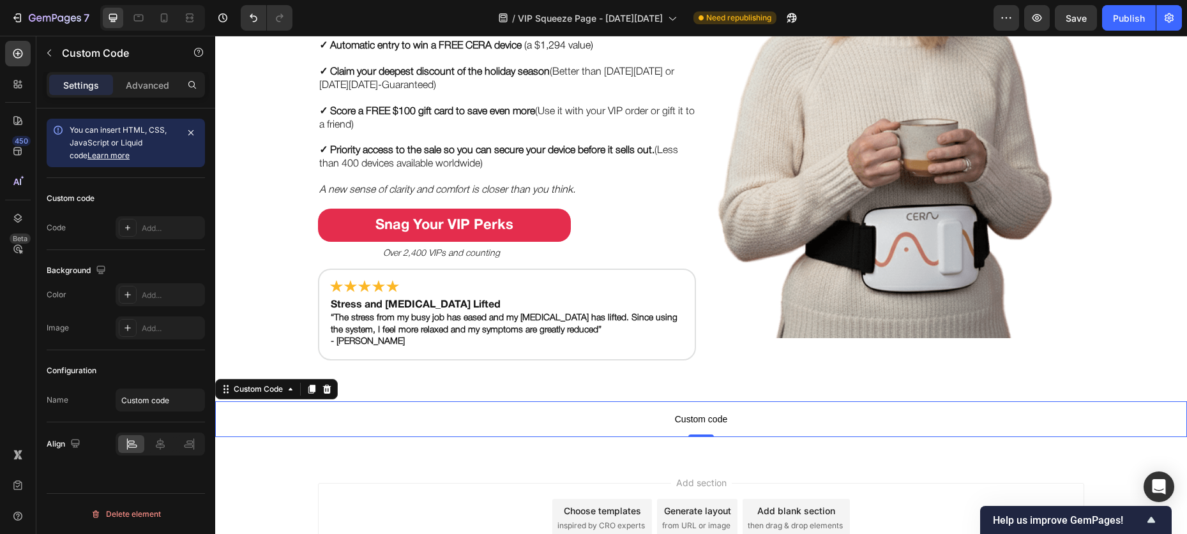
click at [693, 414] on span "Custom code" at bounding box center [701, 419] width 972 height 15
click at [693, 418] on span "Custom code" at bounding box center [701, 419] width 972 height 15
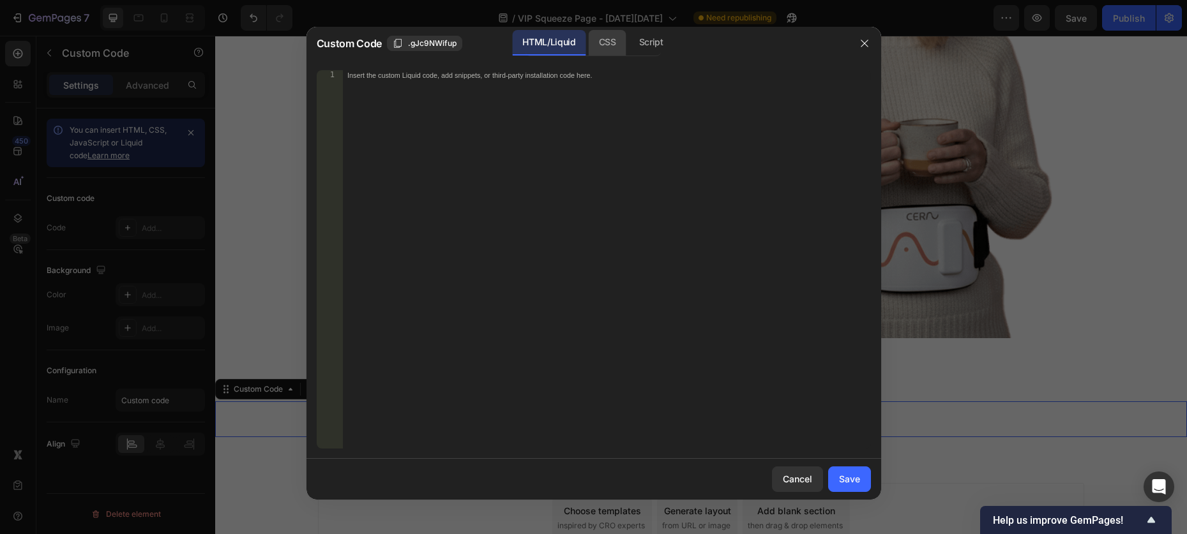
click at [612, 45] on div "CSS" at bounding box center [608, 43] width 38 height 26
click at [577, 98] on div "Insert the CSS code to style your content here." at bounding box center [606, 269] width 529 height 399
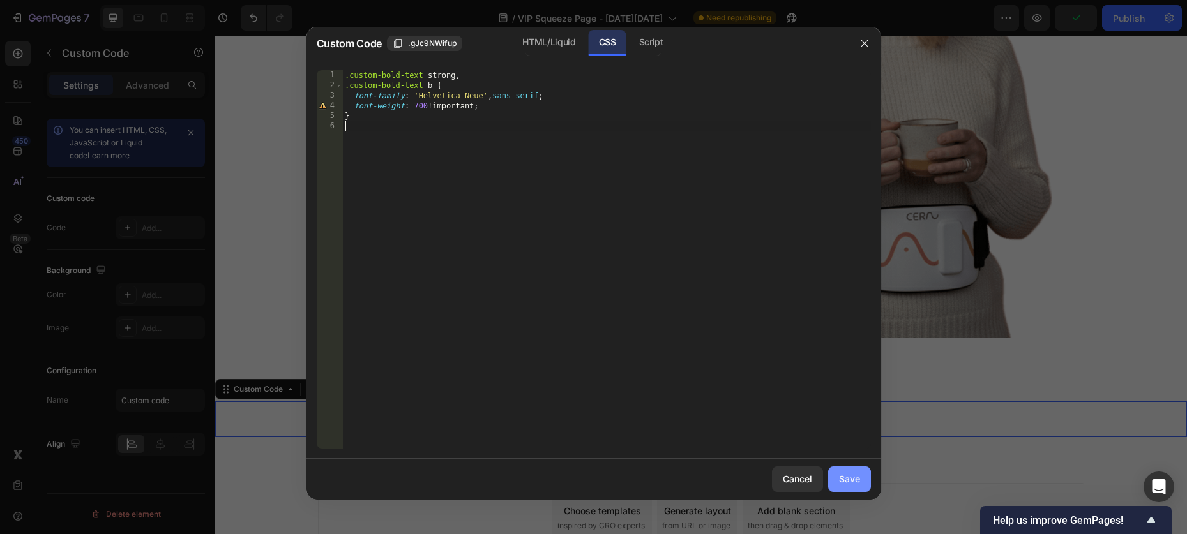
click at [857, 476] on div "Save" at bounding box center [849, 478] width 21 height 13
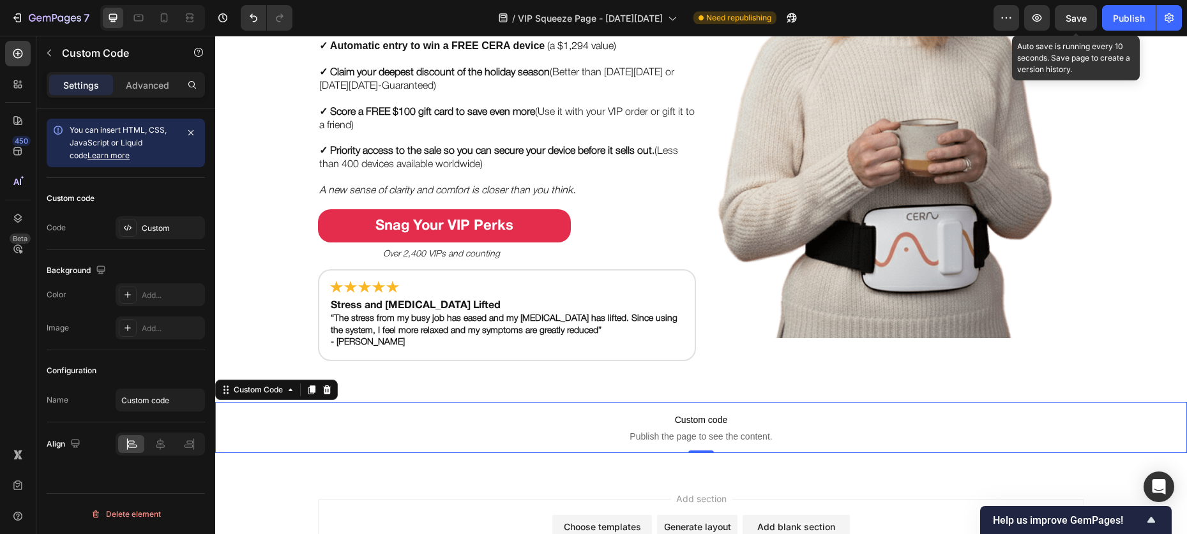
click at [1084, 20] on span "Save" at bounding box center [1075, 18] width 21 height 11
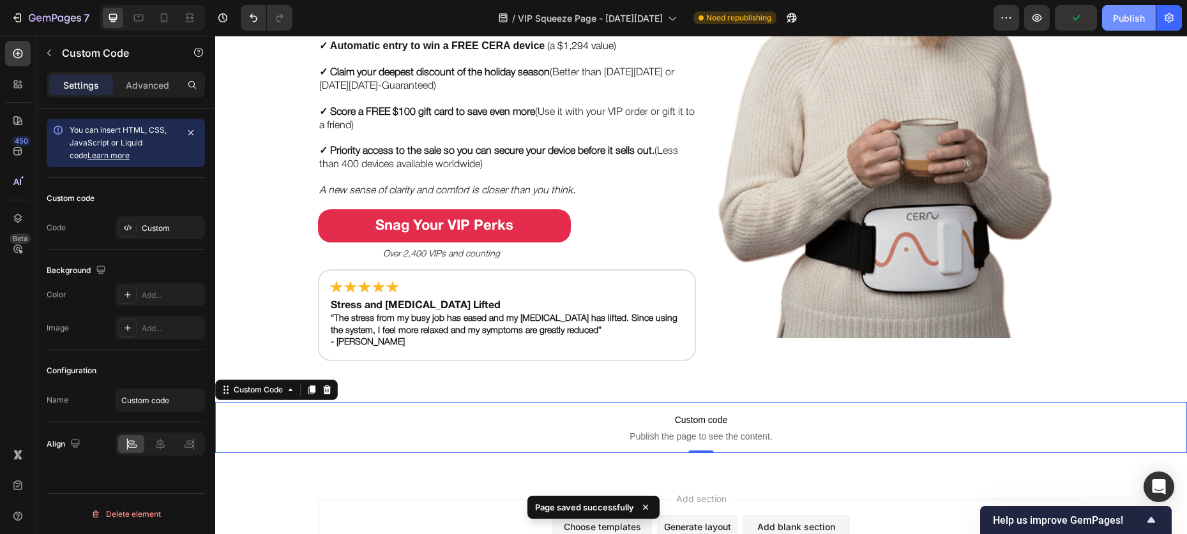
click at [1115, 17] on div "Publish" at bounding box center [1129, 17] width 32 height 13
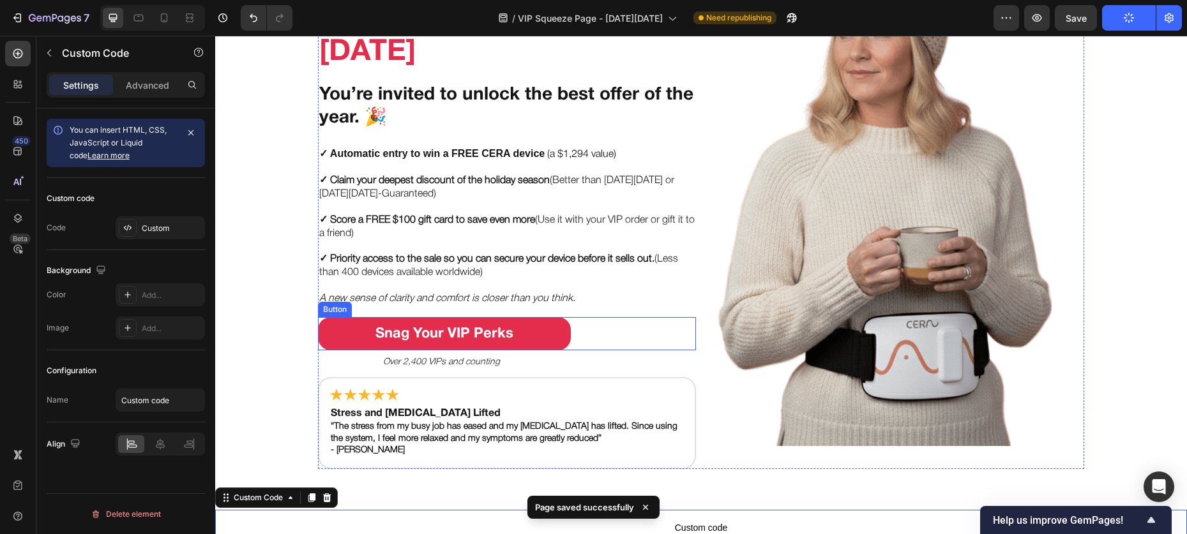
scroll to position [133, 0]
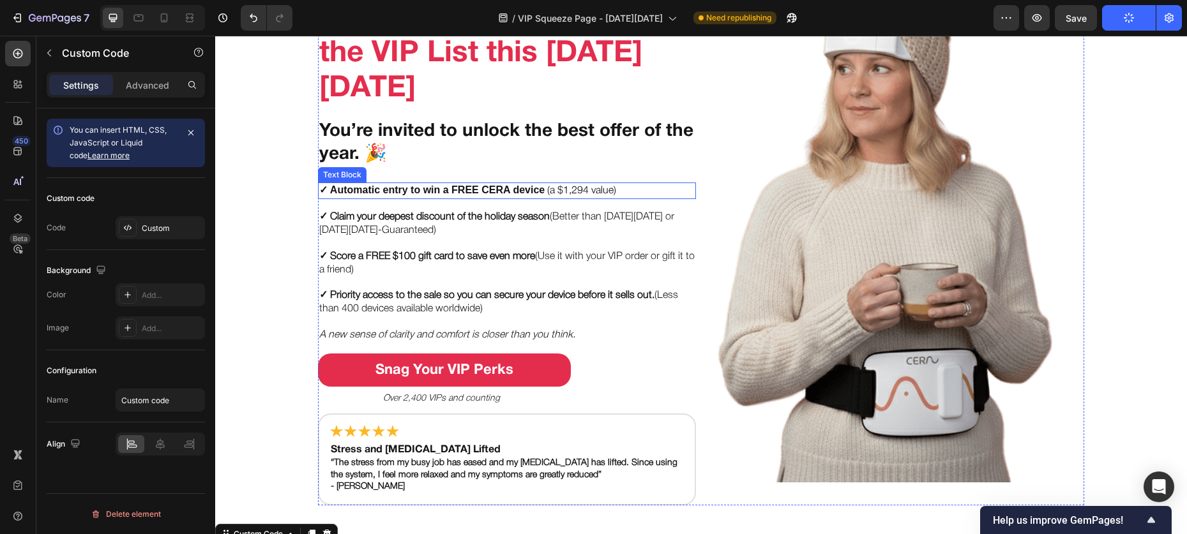
click at [399, 188] on strong "✓ Automatic entry to win a FREE CERA device" at bounding box center [431, 189] width 225 height 11
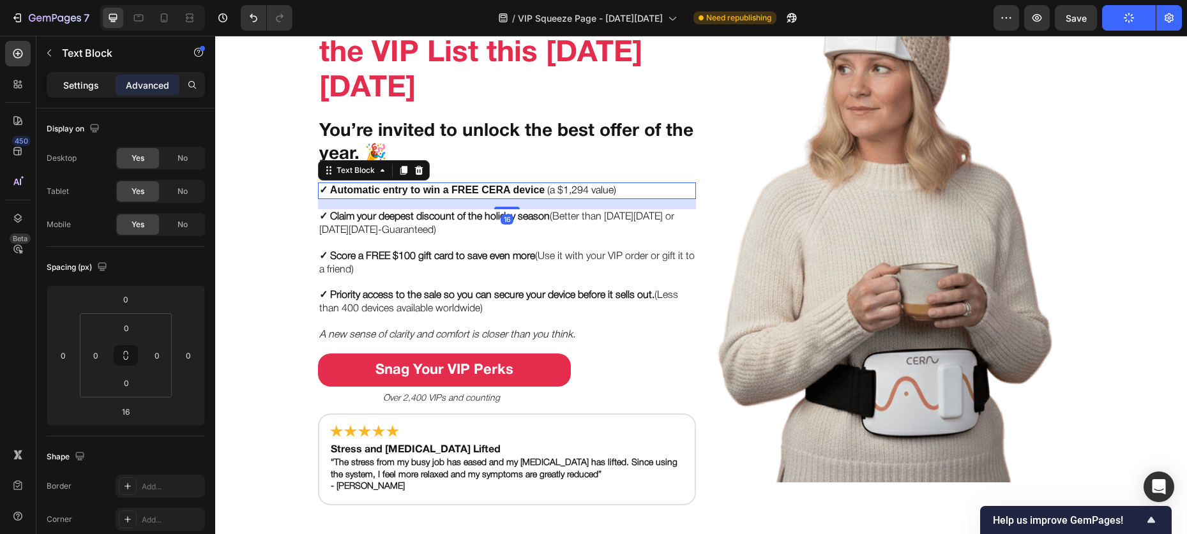
click at [93, 91] on p "Settings" at bounding box center [81, 85] width 36 height 13
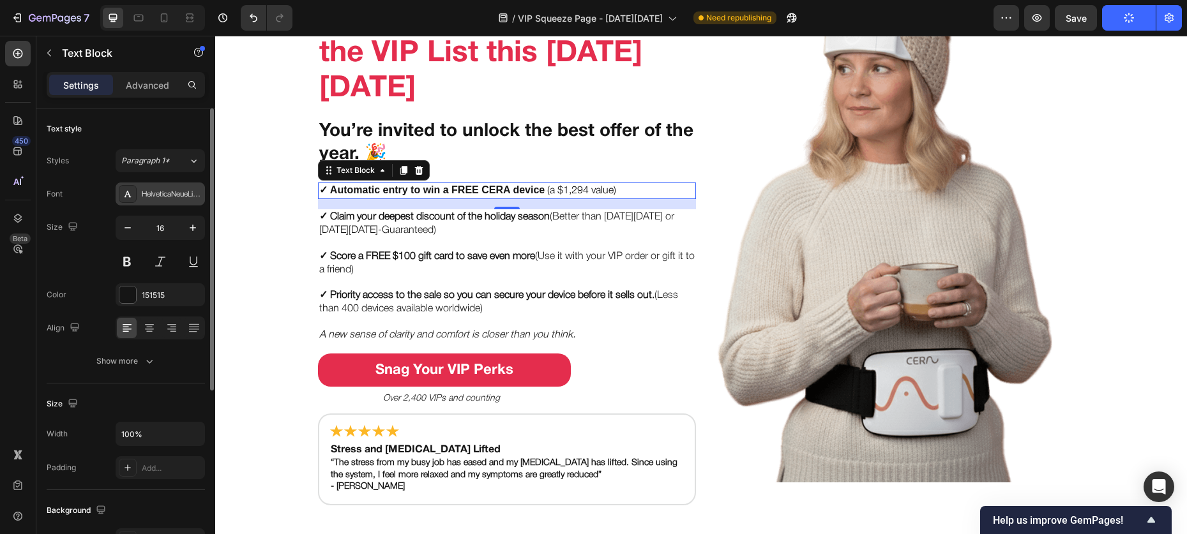
click at [152, 190] on div "HelveticaNeueLight" at bounding box center [172, 194] width 60 height 11
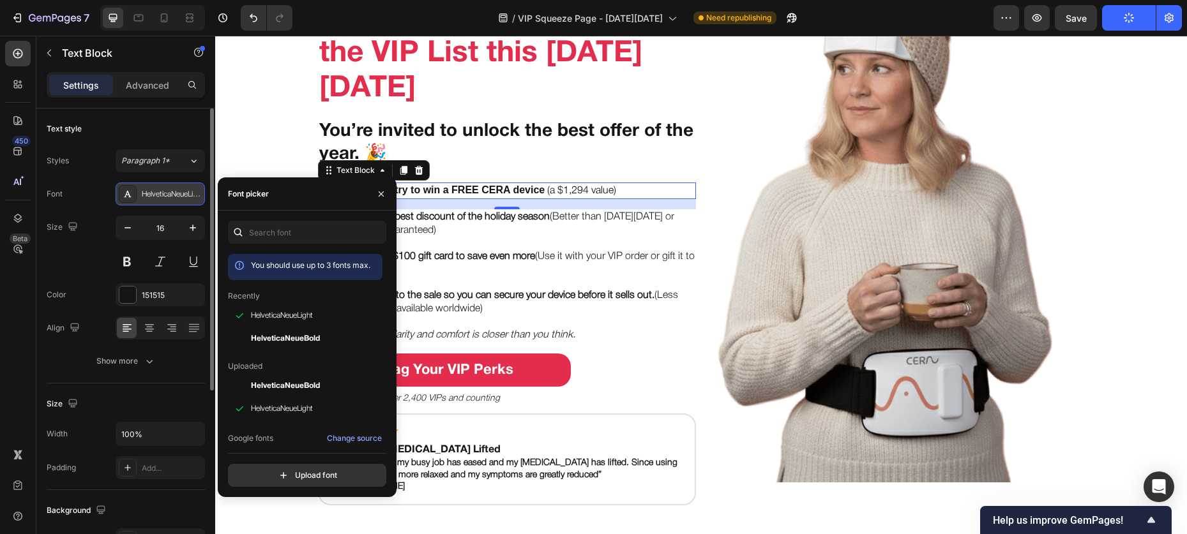
click at [152, 190] on div "HelveticaNeueLight" at bounding box center [172, 194] width 60 height 11
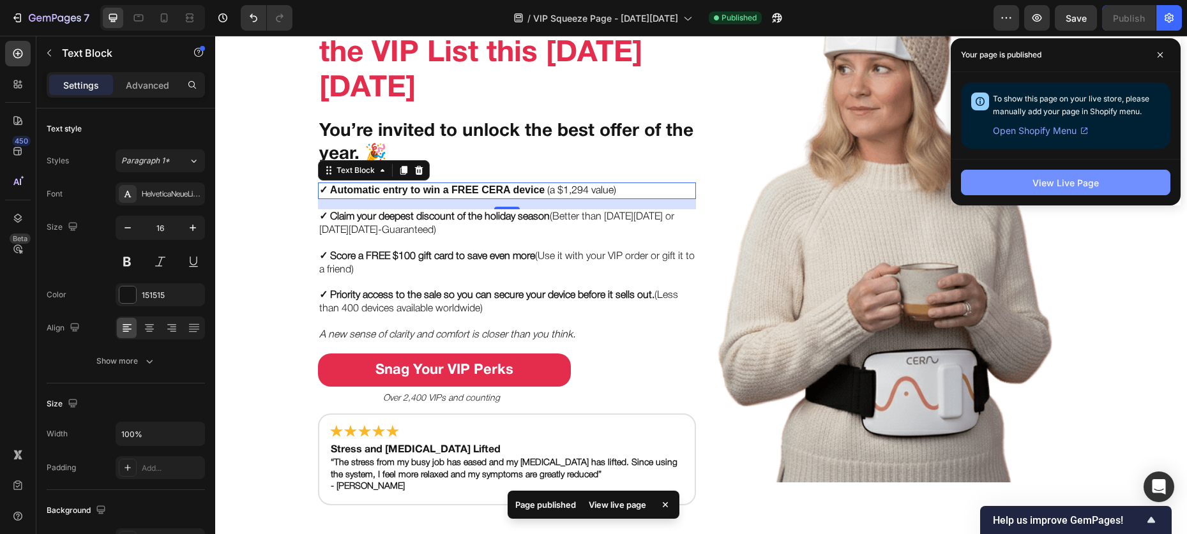
click at [1019, 186] on button "View Live Page" at bounding box center [1065, 183] width 209 height 26
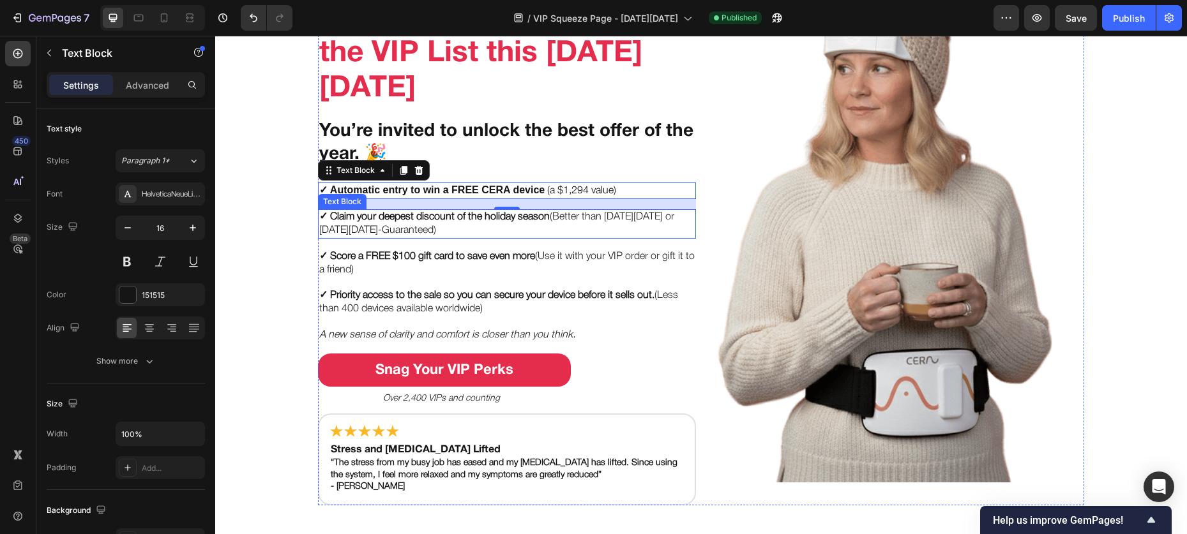
click at [409, 213] on strong "✓ Claim your deepest discount of the holiday season" at bounding box center [434, 217] width 230 height 9
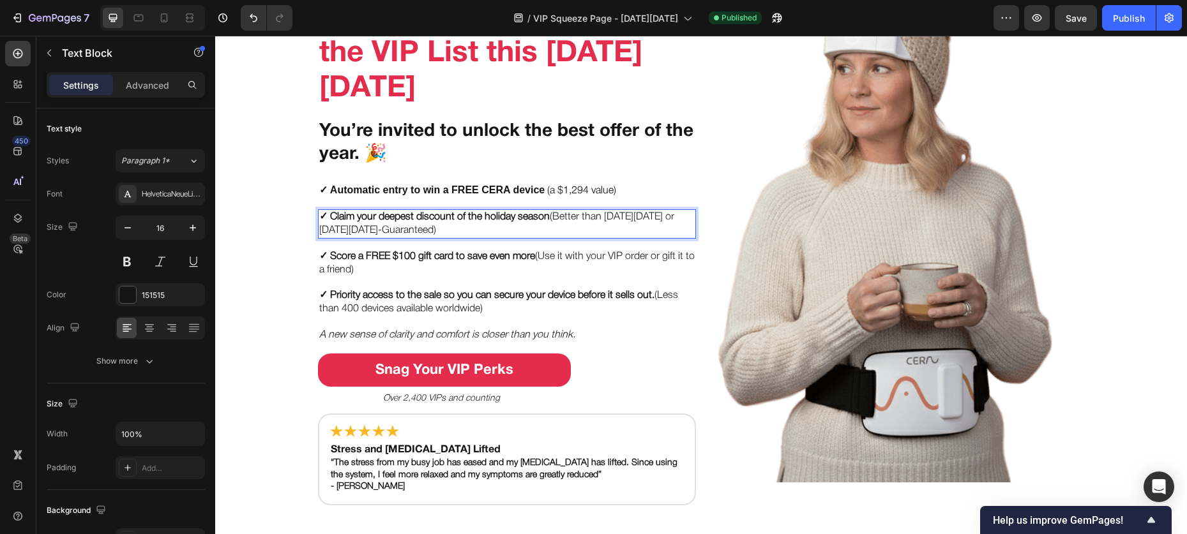
click at [407, 218] on strong "✓ Claim your deepest discount of the holiday season" at bounding box center [434, 217] width 230 height 9
click at [517, 220] on strong "✓ Claim your deepest discount of the holiday season" at bounding box center [434, 217] width 230 height 9
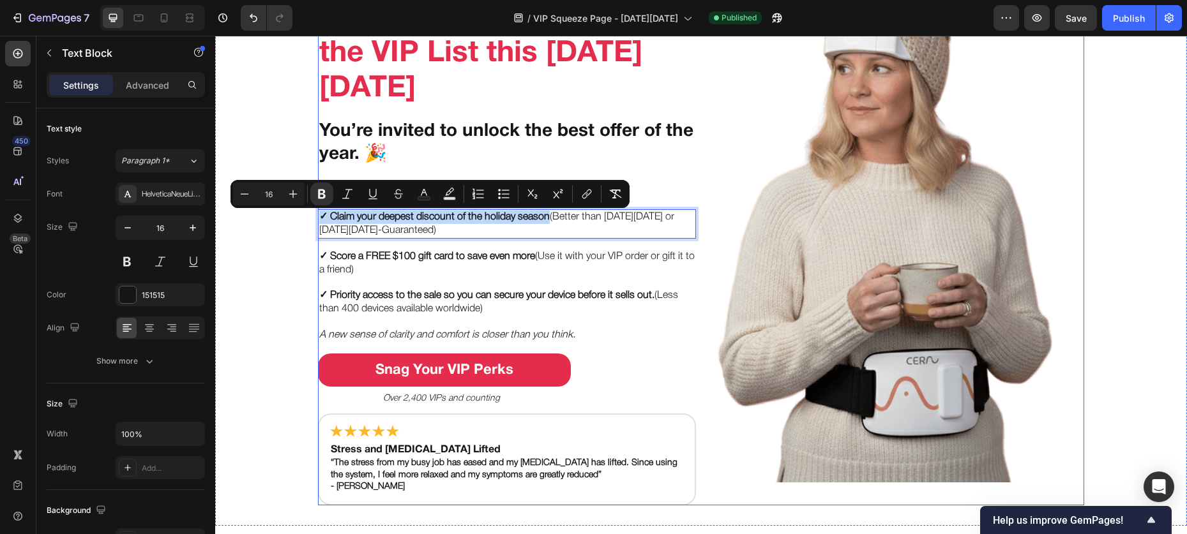
drag, startPoint x: 544, startPoint y: 218, endPoint x: 332, endPoint y: 207, distance: 212.2
click at [332, 207] on div "Put Your Gut & Brain on the VIP List this Black Friday Heading You’re invited t…" at bounding box center [507, 227] width 378 height 557
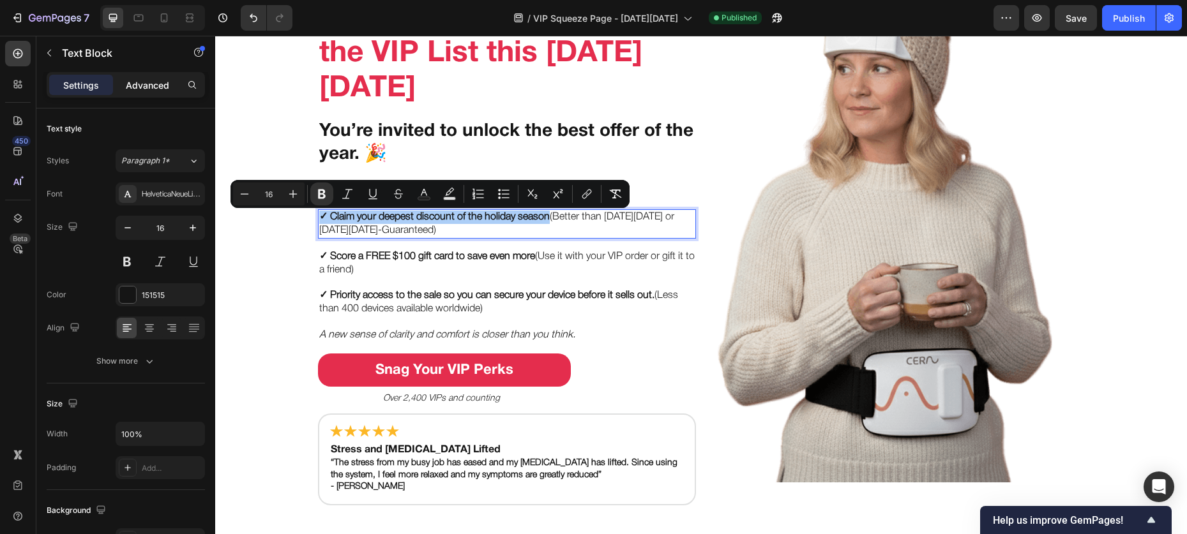
click at [164, 80] on p "Advanced" at bounding box center [147, 85] width 43 height 13
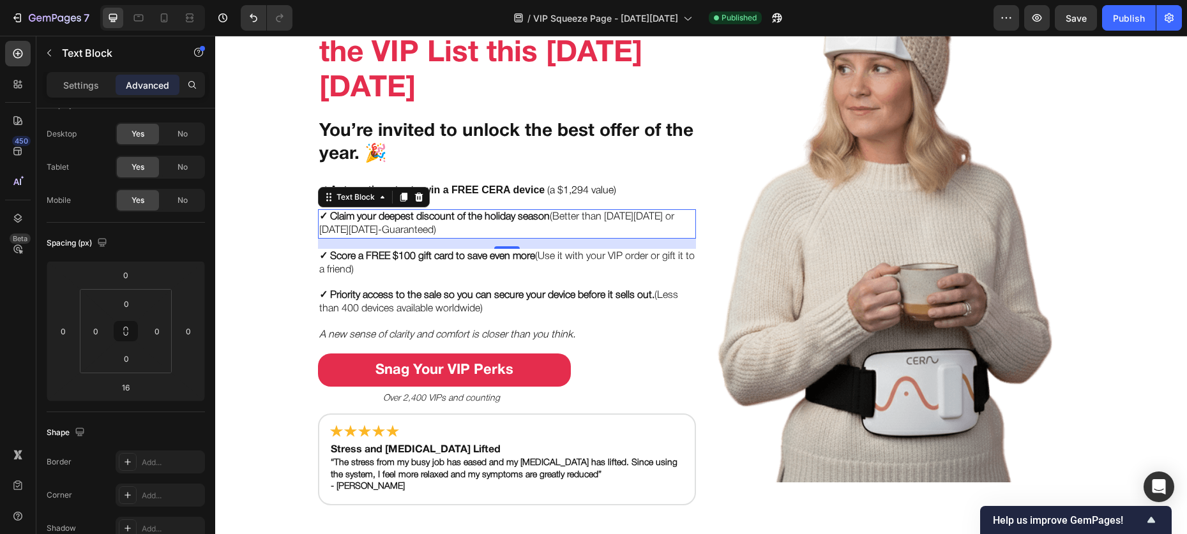
scroll to position [389, 0]
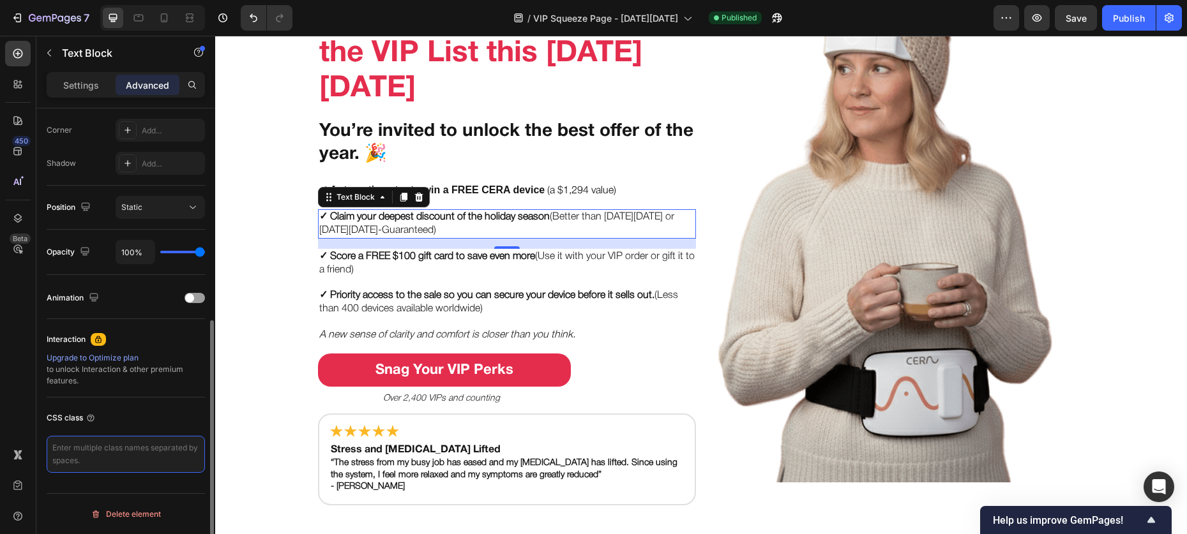
click at [122, 448] on textarea at bounding box center [126, 454] width 158 height 37
paste textarea "custom-bold-text"
type textarea "custom-bold-text"
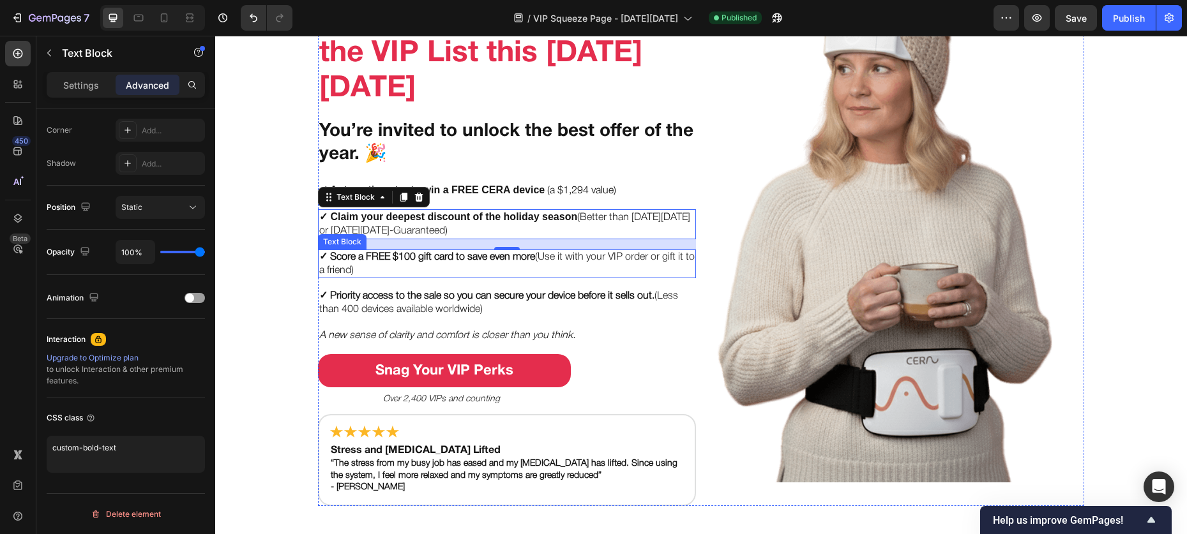
click at [336, 268] on p "✓ Score a FREE $100 gift card to save even more (Use it with your VIP order or …" at bounding box center [506, 264] width 375 height 27
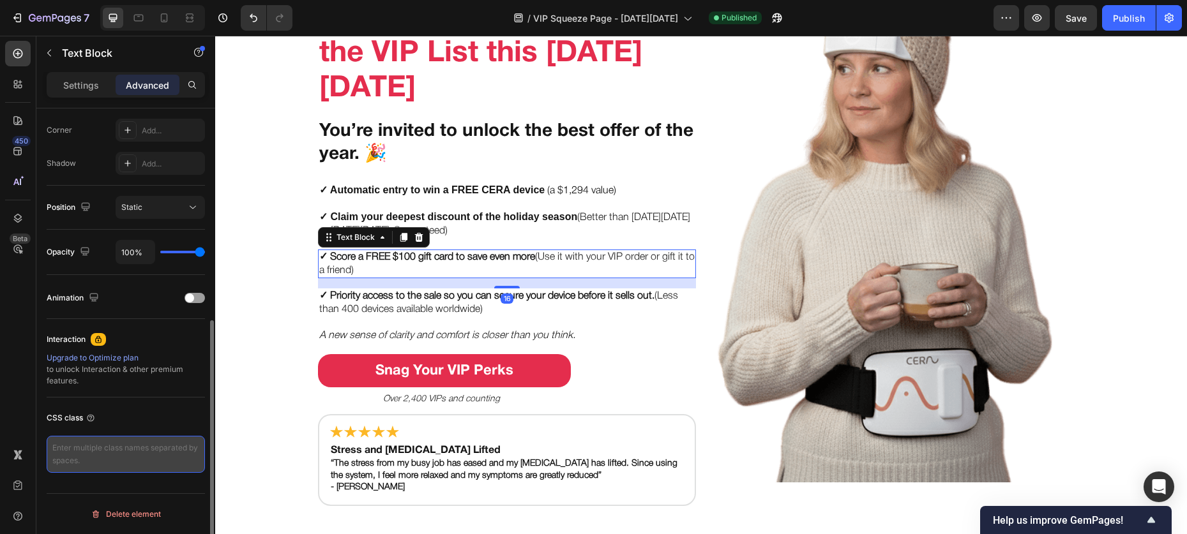
click at [107, 464] on textarea at bounding box center [126, 454] width 158 height 37
paste textarea "custom-bold-text"
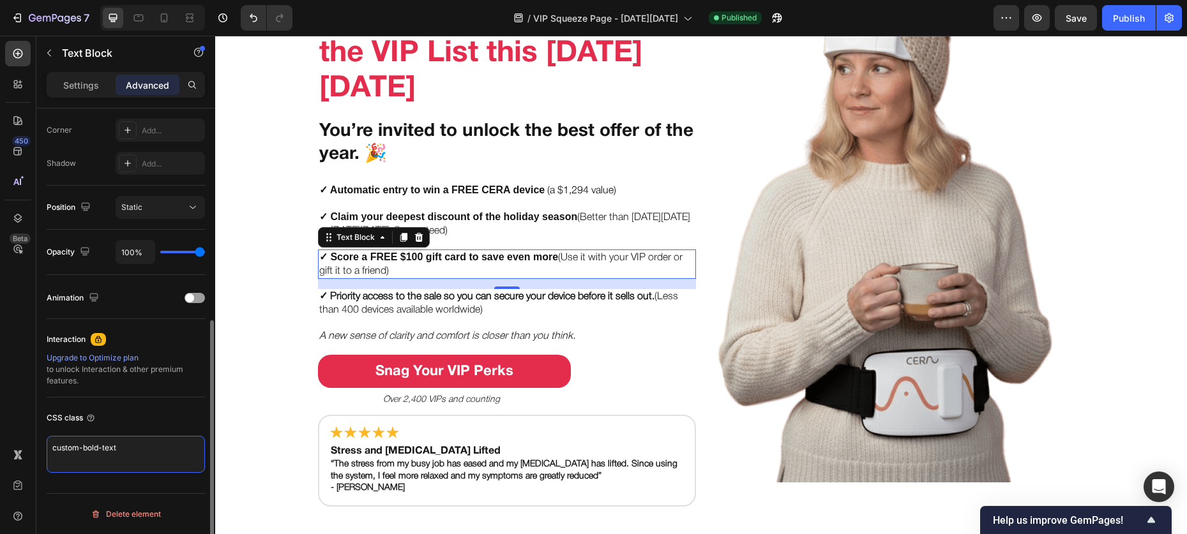
type textarea "custom-bold-text"
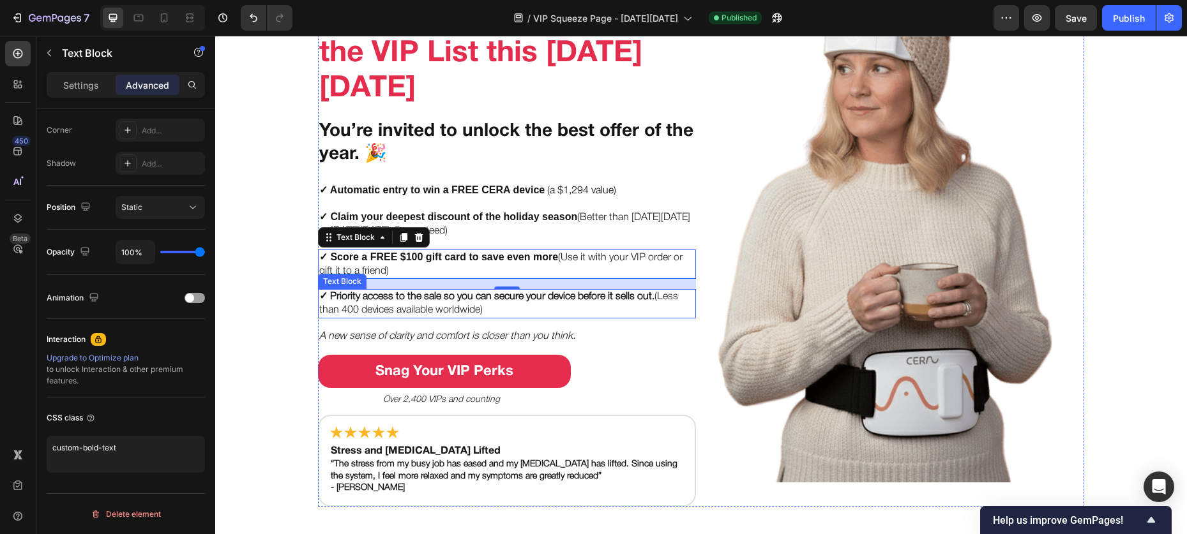
click at [381, 308] on p "✓ Priority access to the sale so you can secure your device before it sells out…" at bounding box center [506, 303] width 375 height 27
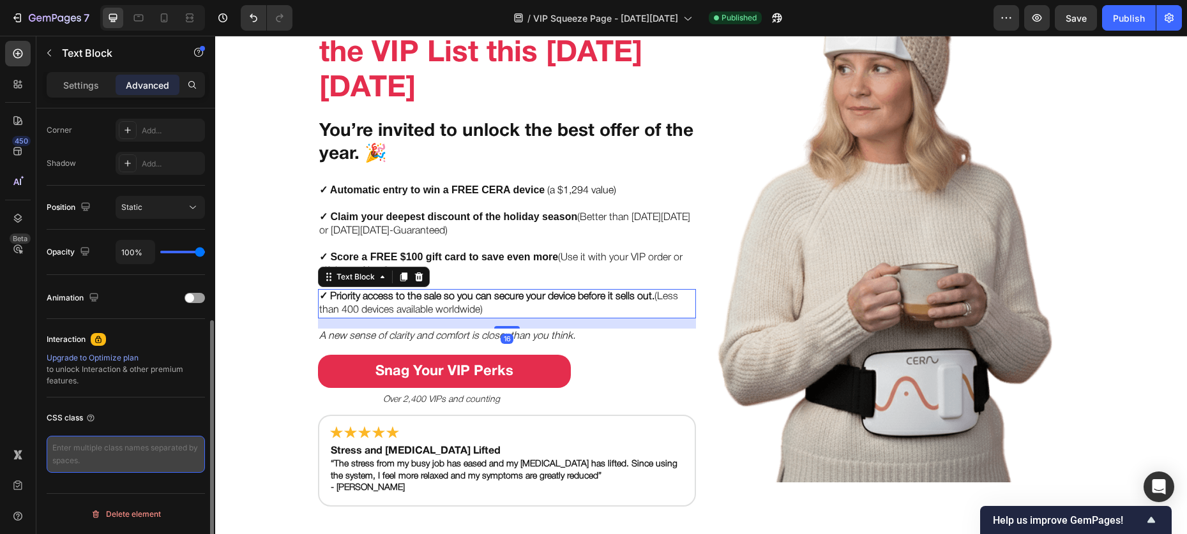
click at [130, 450] on textarea at bounding box center [126, 454] width 158 height 37
paste textarea "custom-bold-text"
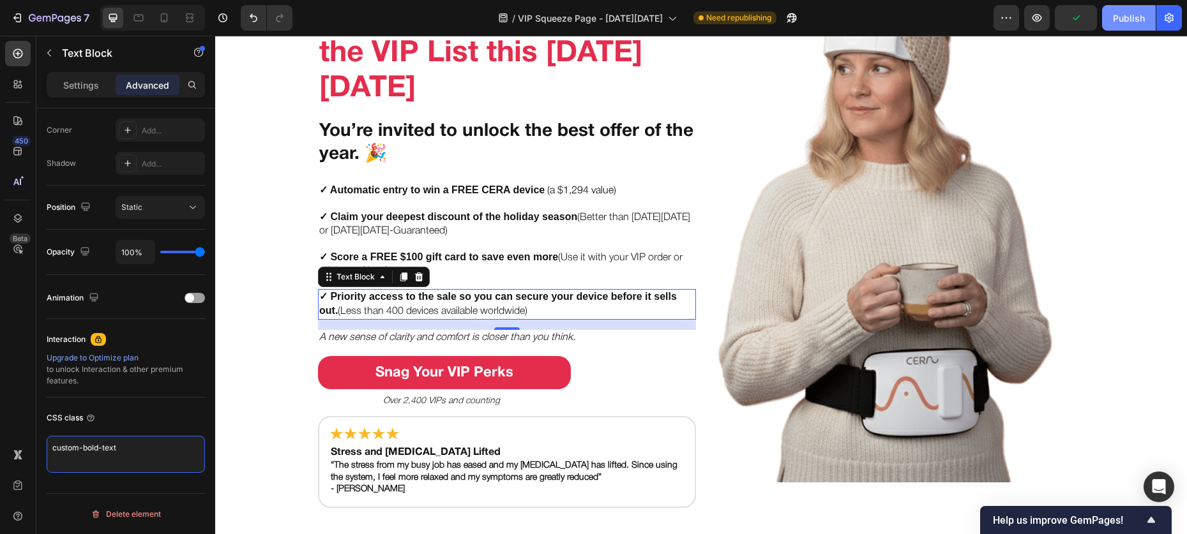
type textarea "custom-bold-text"
click at [1127, 16] on div "Publish" at bounding box center [1129, 17] width 32 height 13
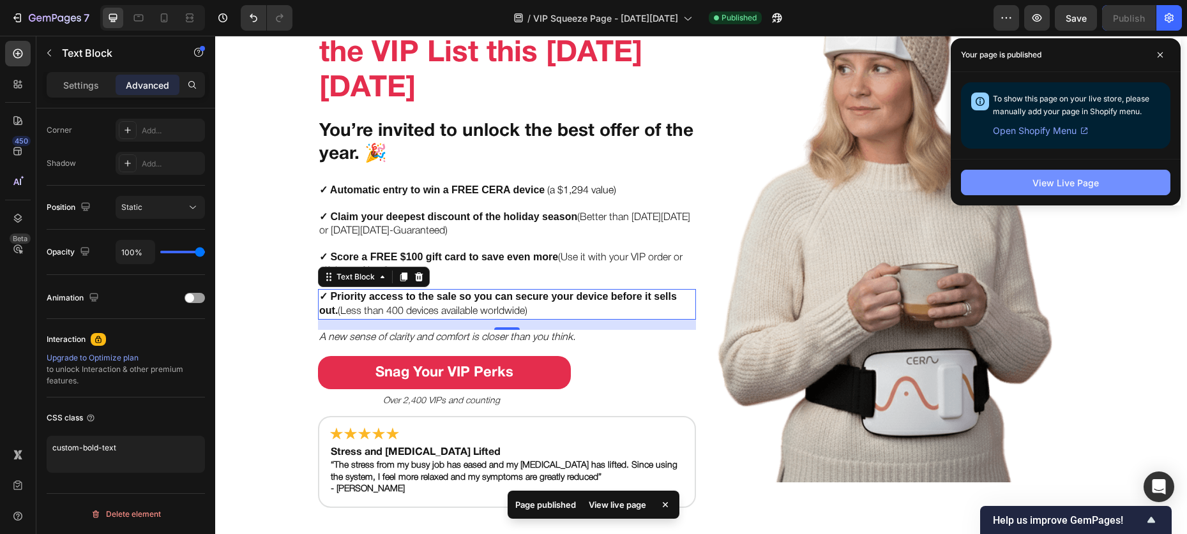
click at [1041, 178] on div "View Live Page" at bounding box center [1065, 182] width 66 height 13
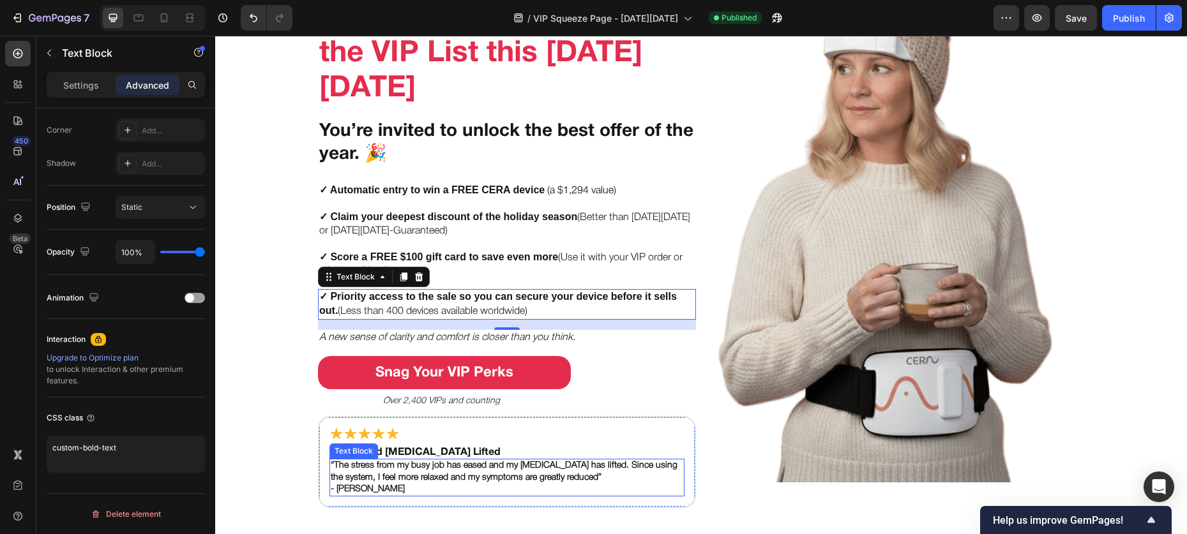
click at [385, 476] on p "“The stress from my busy job has eased and my [MEDICAL_DATA] has lifted. Since …" at bounding box center [507, 471] width 352 height 23
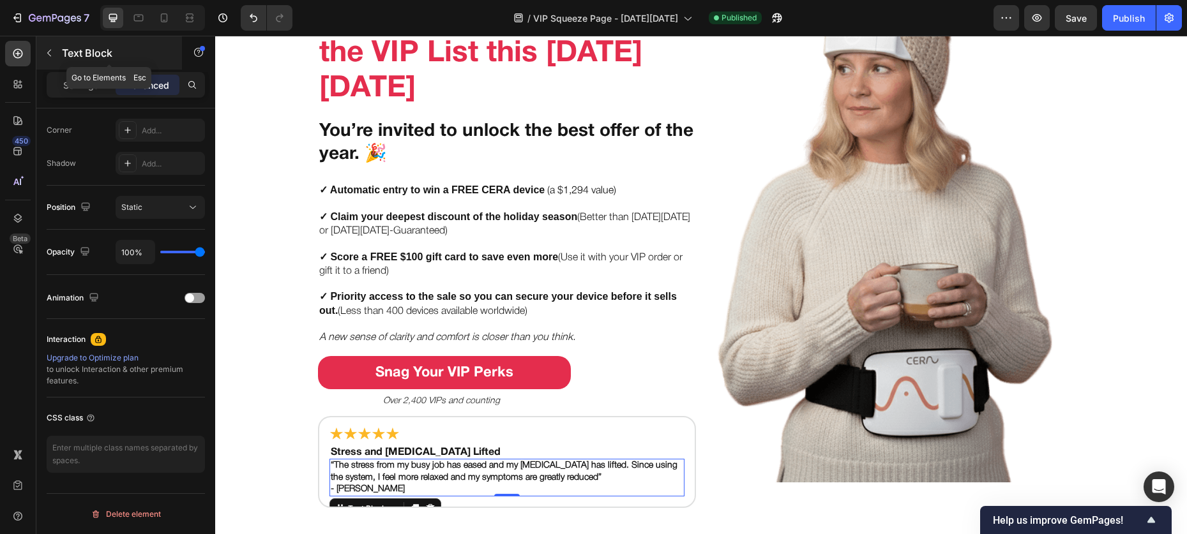
click at [49, 53] on icon "button" at bounding box center [49, 53] width 10 height 10
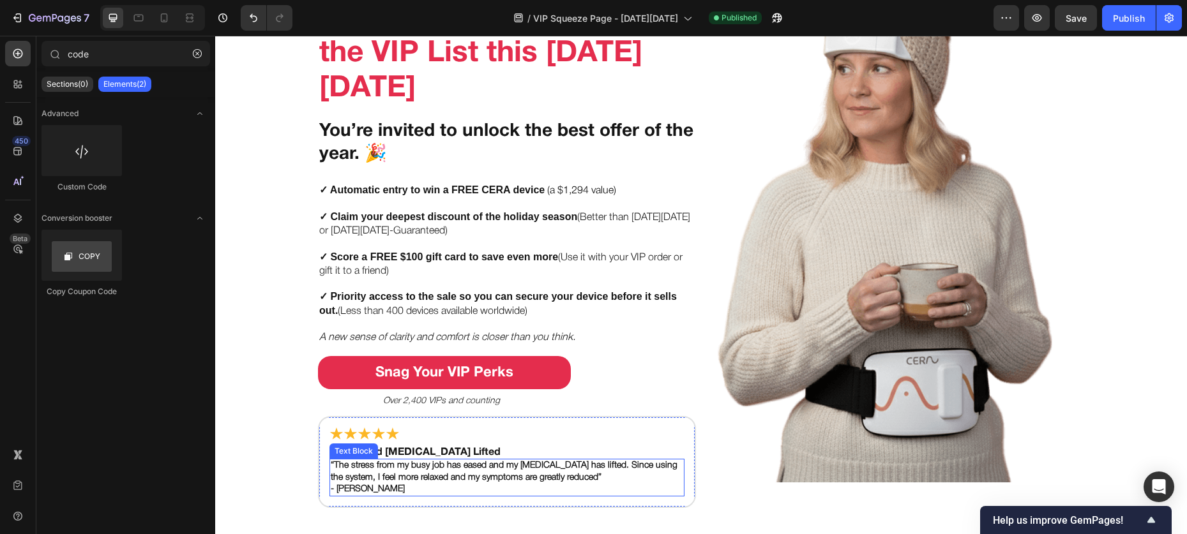
click at [343, 480] on p "“The stress from my busy job has eased and my [MEDICAL_DATA] has lifted. Since …" at bounding box center [507, 471] width 352 height 23
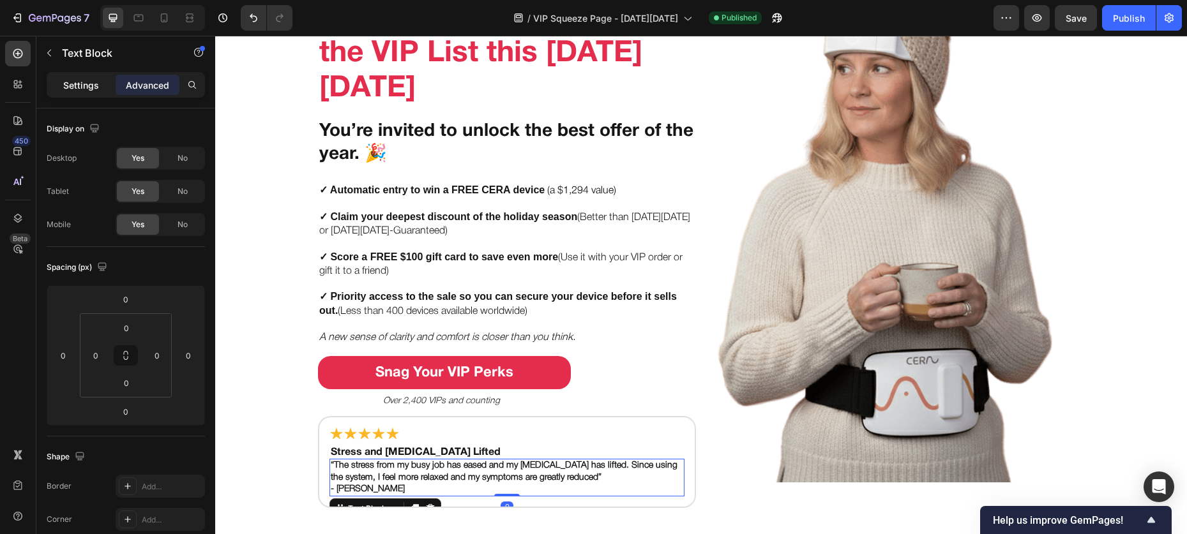
click at [84, 91] on div "Settings" at bounding box center [81, 85] width 64 height 20
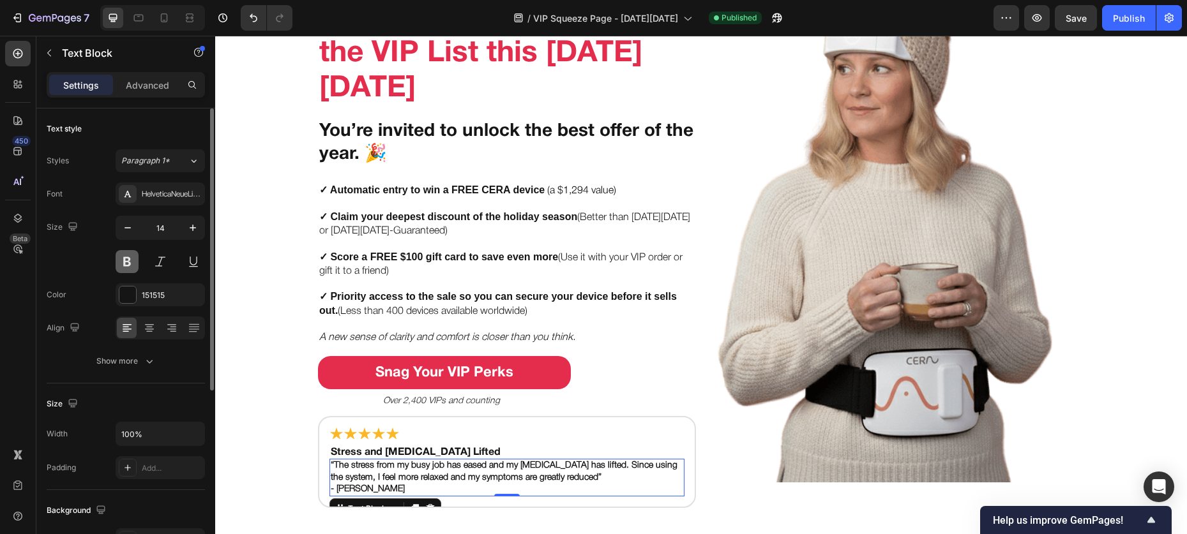
click at [121, 260] on button at bounding box center [127, 261] width 23 height 23
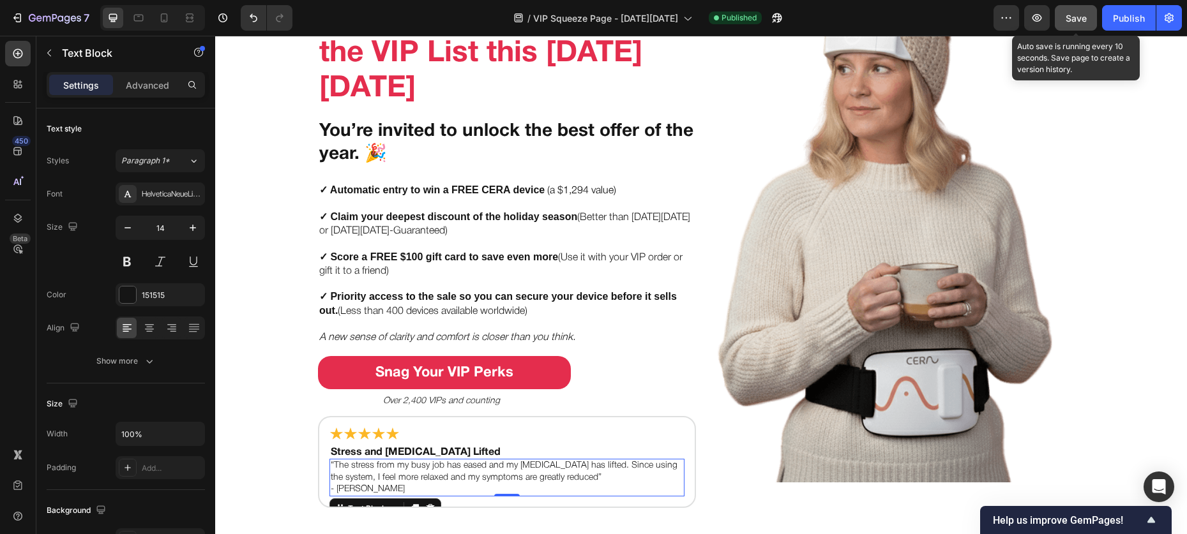
click at [1079, 24] on button "Save" at bounding box center [1076, 18] width 42 height 26
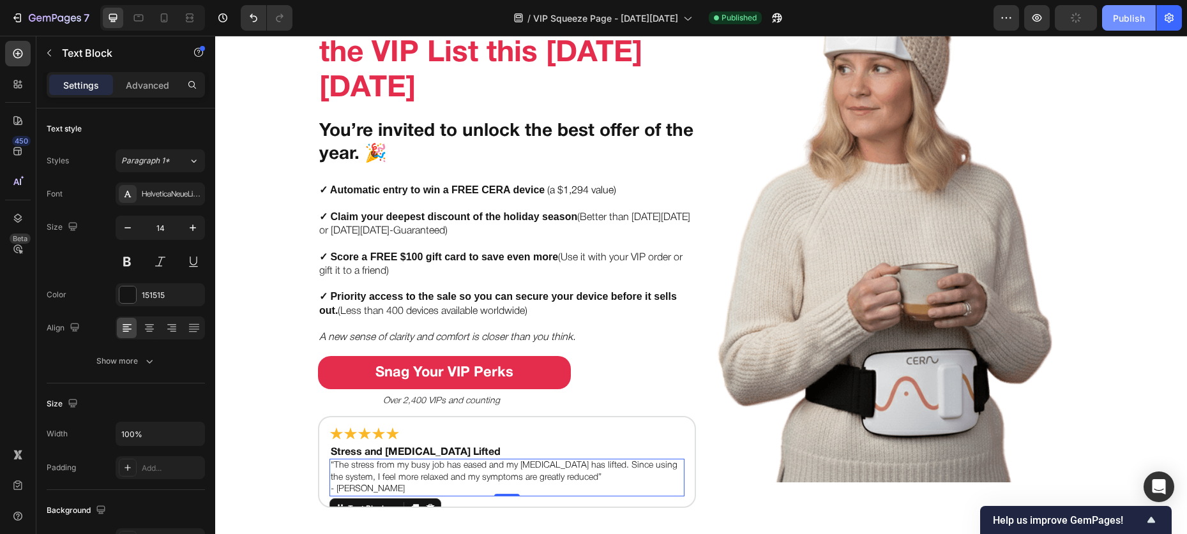
click at [1118, 18] on div "Publish" at bounding box center [1129, 17] width 32 height 13
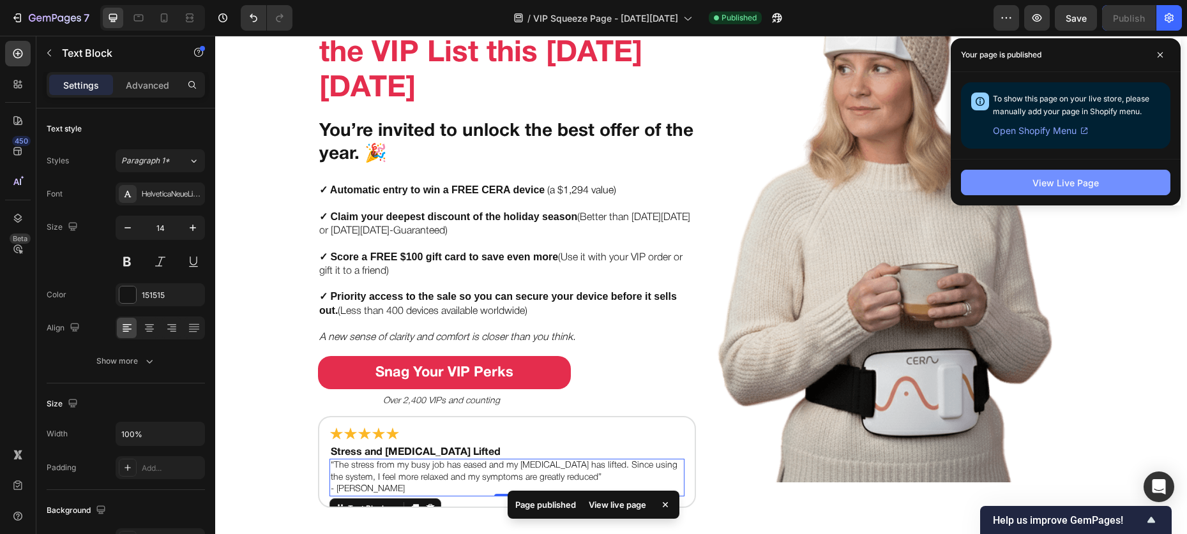
click at [1064, 177] on div "View Live Page" at bounding box center [1065, 182] width 66 height 13
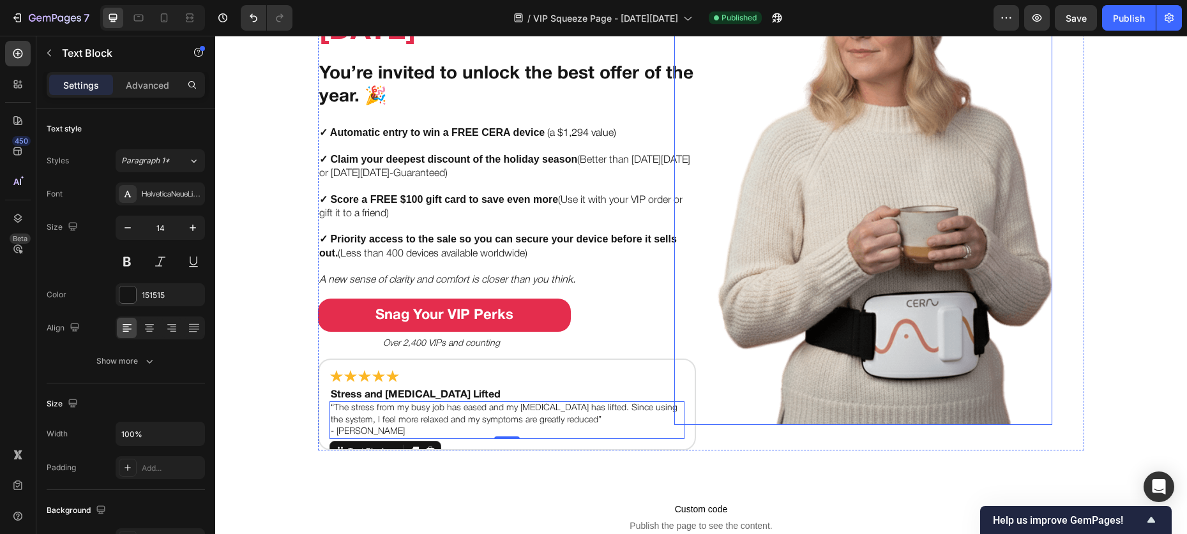
scroll to position [193, 0]
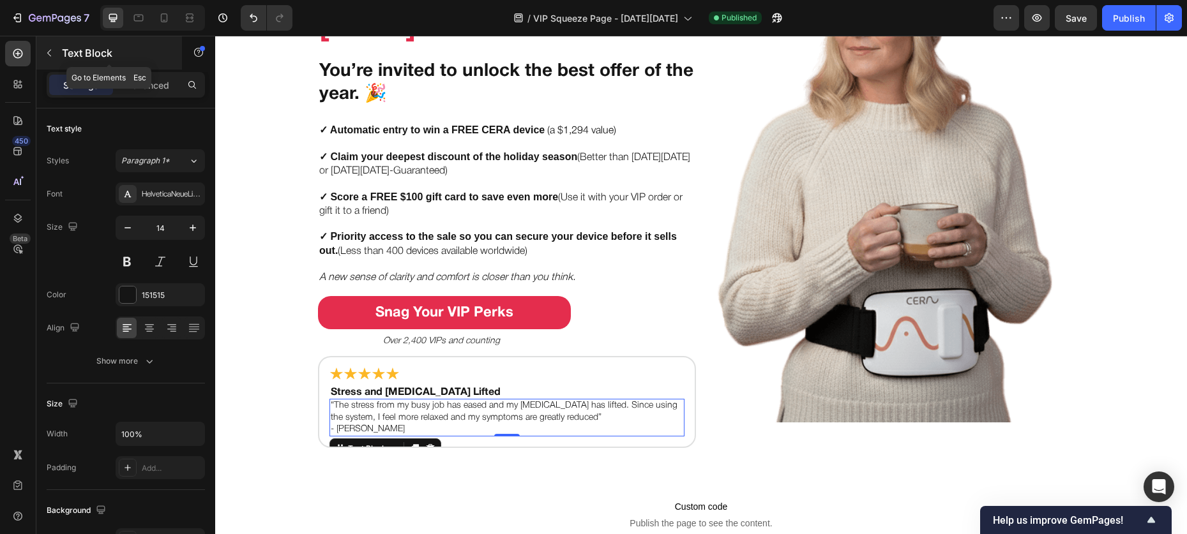
click at [47, 56] on icon "button" at bounding box center [49, 53] width 10 height 10
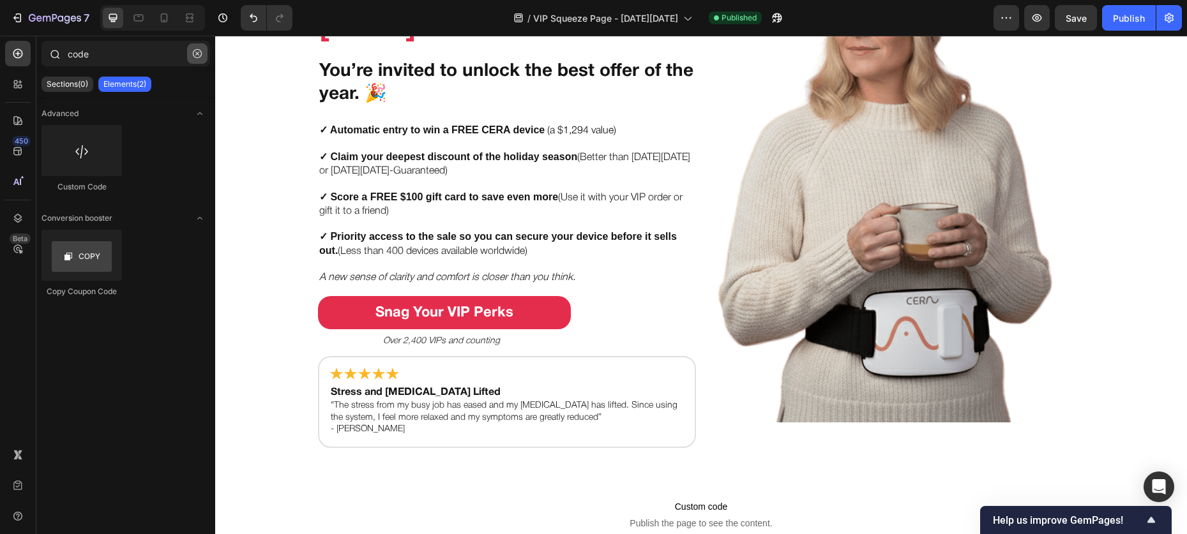
click at [194, 53] on icon "button" at bounding box center [197, 53] width 9 height 9
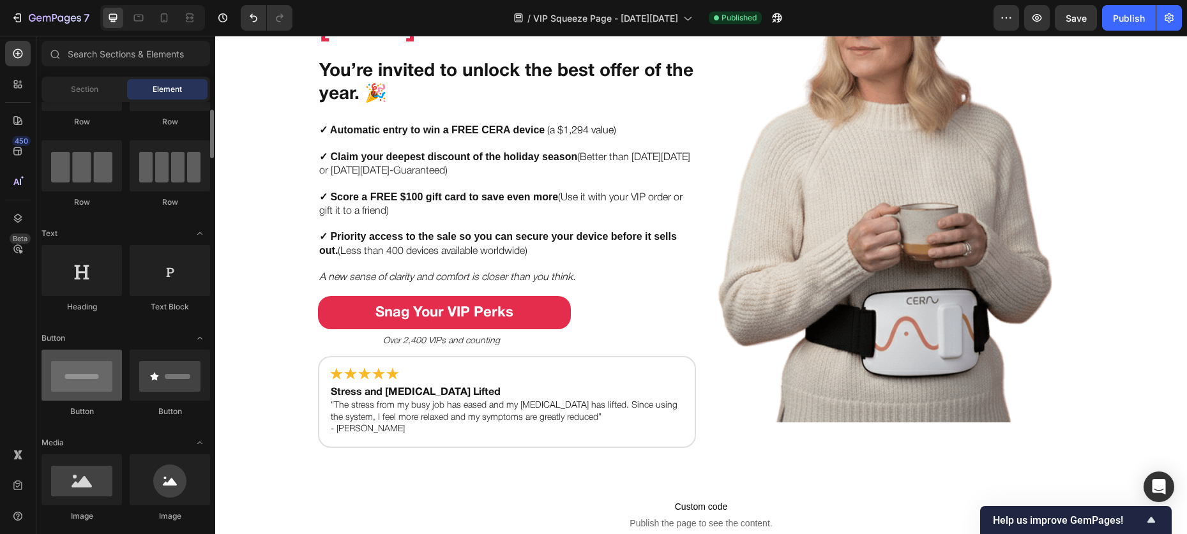
scroll to position [0, 0]
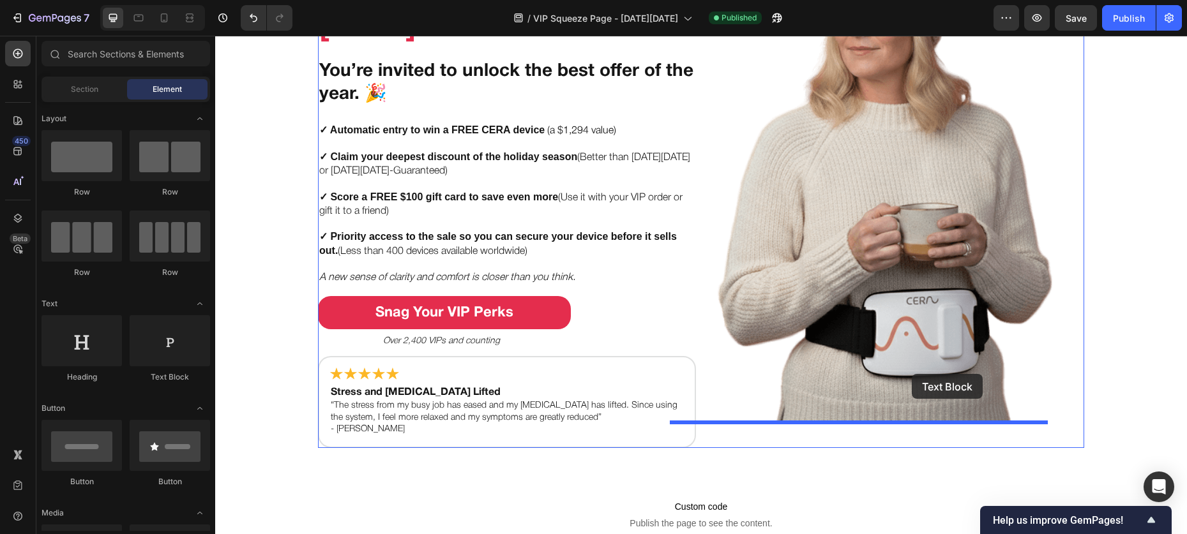
drag, startPoint x: 377, startPoint y: 382, endPoint x: 912, endPoint y: 374, distance: 534.4
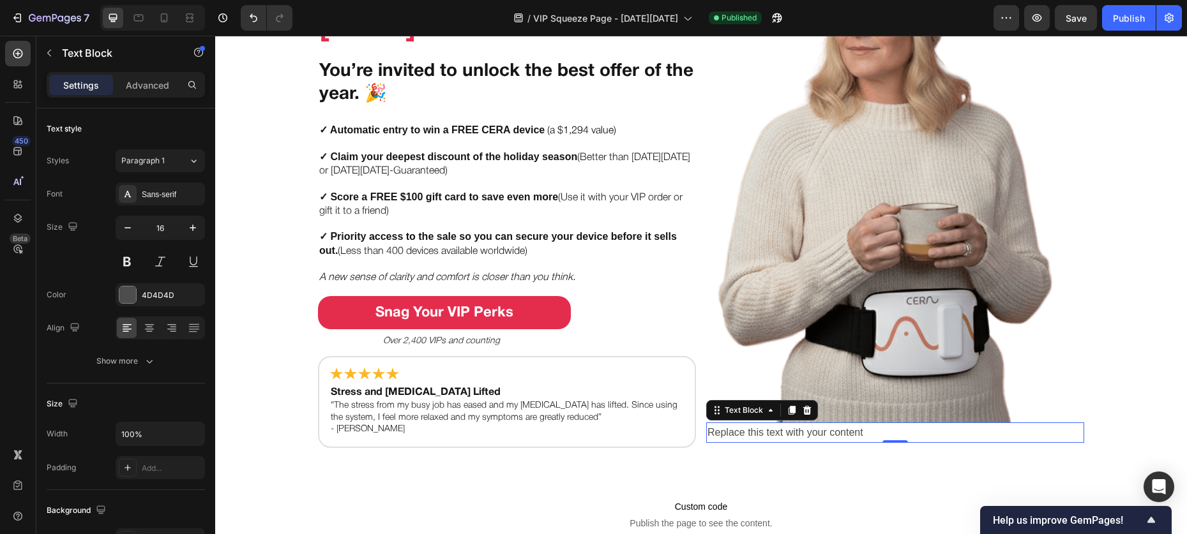
click at [747, 436] on div "Replace this text with your content" at bounding box center [895, 433] width 378 height 21
click at [747, 436] on p "Replace this text with your content" at bounding box center [894, 433] width 375 height 19
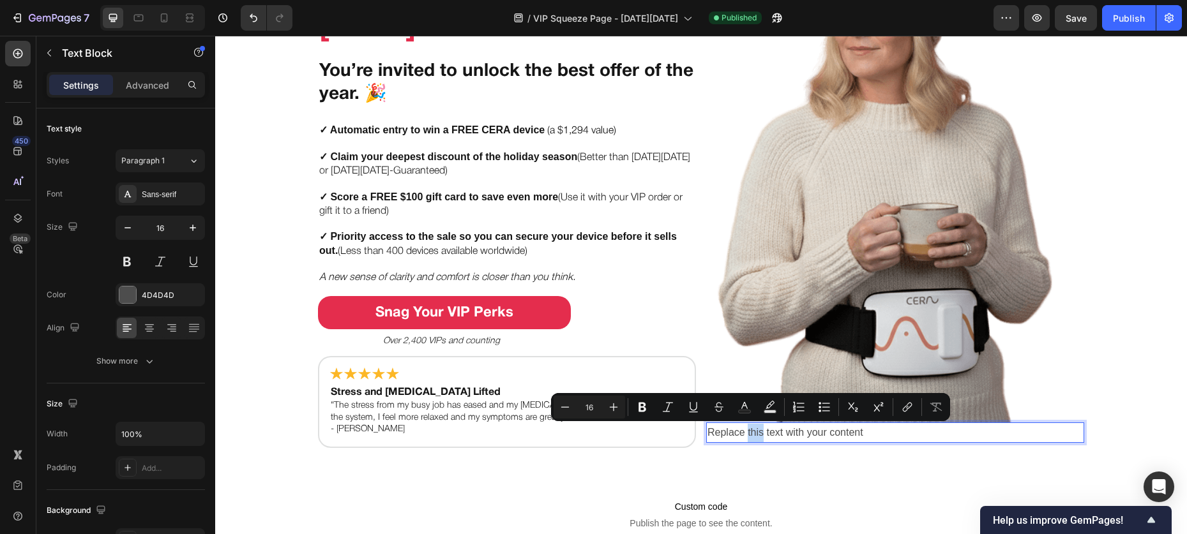
click at [747, 436] on p "Replace this text with your content" at bounding box center [894, 433] width 375 height 19
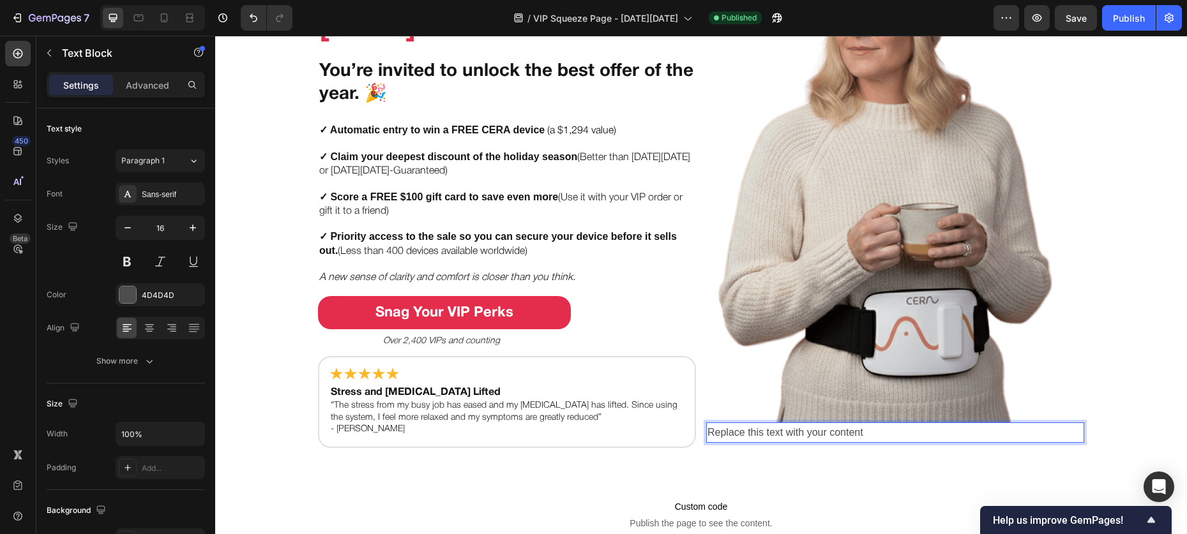
click at [748, 435] on p "Replace this text with your content" at bounding box center [894, 433] width 375 height 19
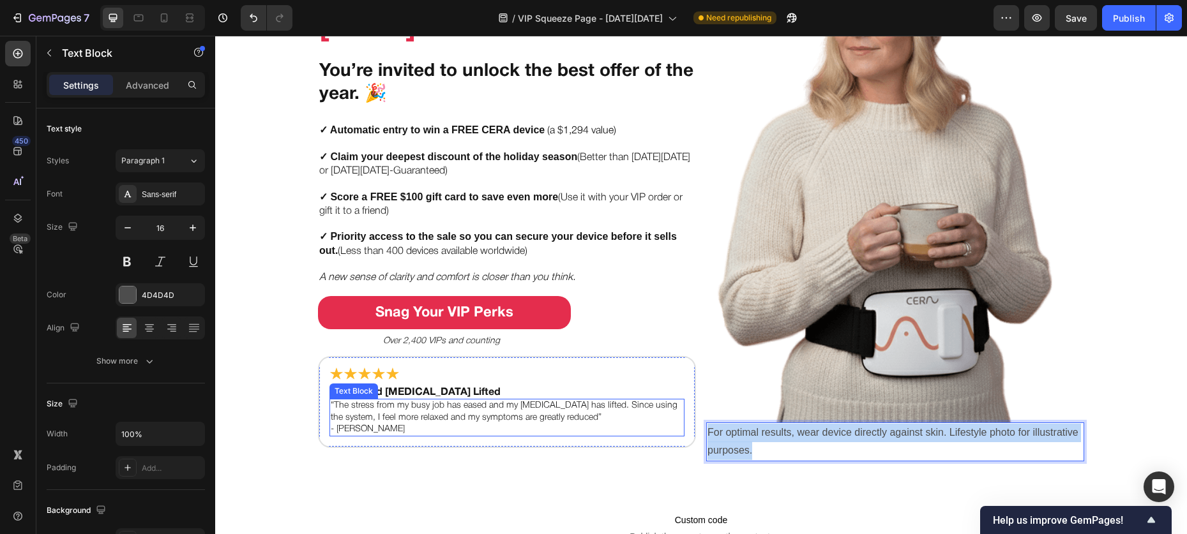
drag, startPoint x: 755, startPoint y: 449, endPoint x: 677, endPoint y: 432, distance: 79.6
click at [677, 432] on div "Put Your Gut & Brain on the VIP List this Black Friday Heading You’re invited t…" at bounding box center [701, 175] width 766 height 573
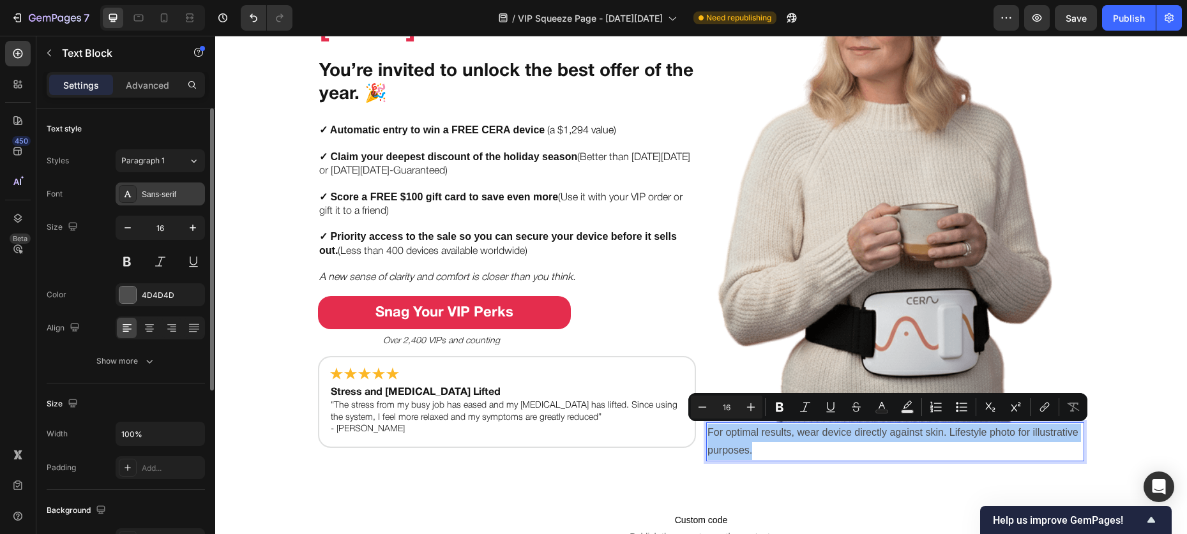
click at [153, 199] on div "Sans-serif" at bounding box center [172, 194] width 60 height 11
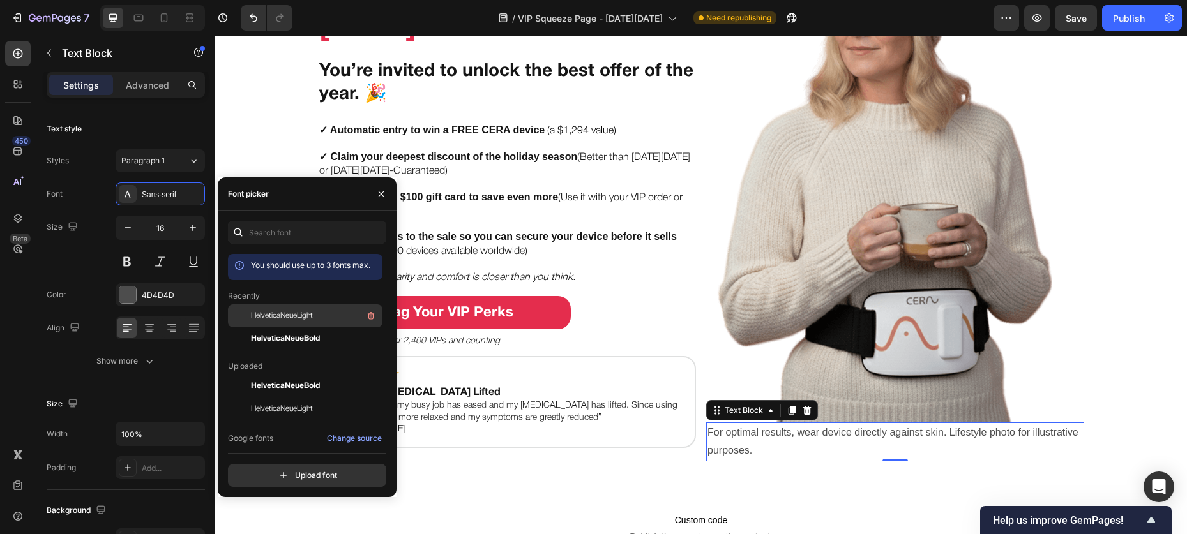
click at [285, 315] on span "HelveticaNeueLight" at bounding box center [282, 315] width 62 height 11
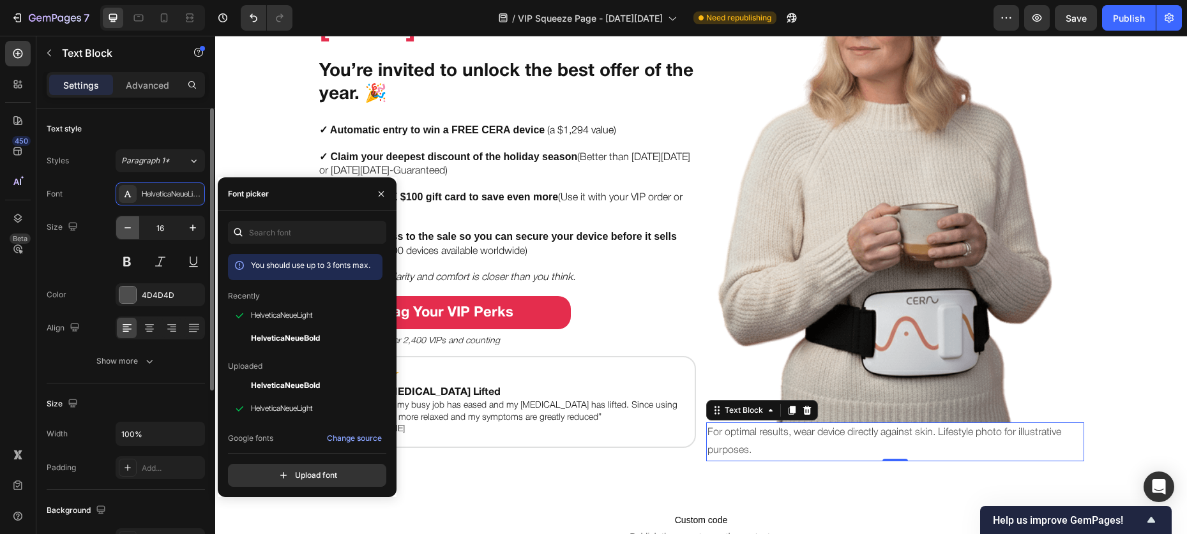
click at [133, 233] on icon "button" at bounding box center [127, 228] width 13 height 13
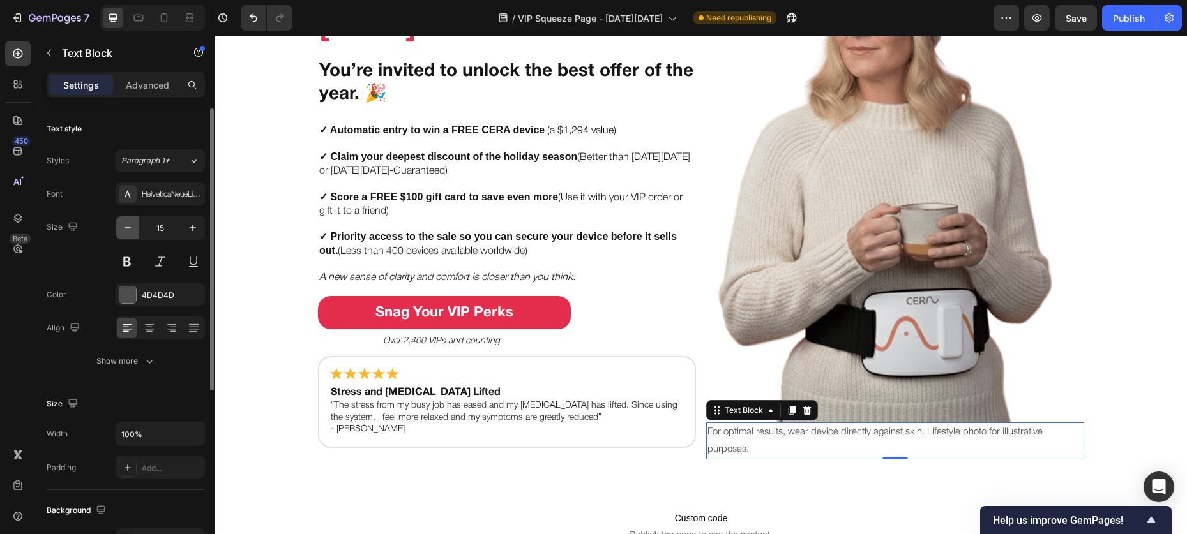
click at [133, 233] on icon "button" at bounding box center [127, 228] width 13 height 13
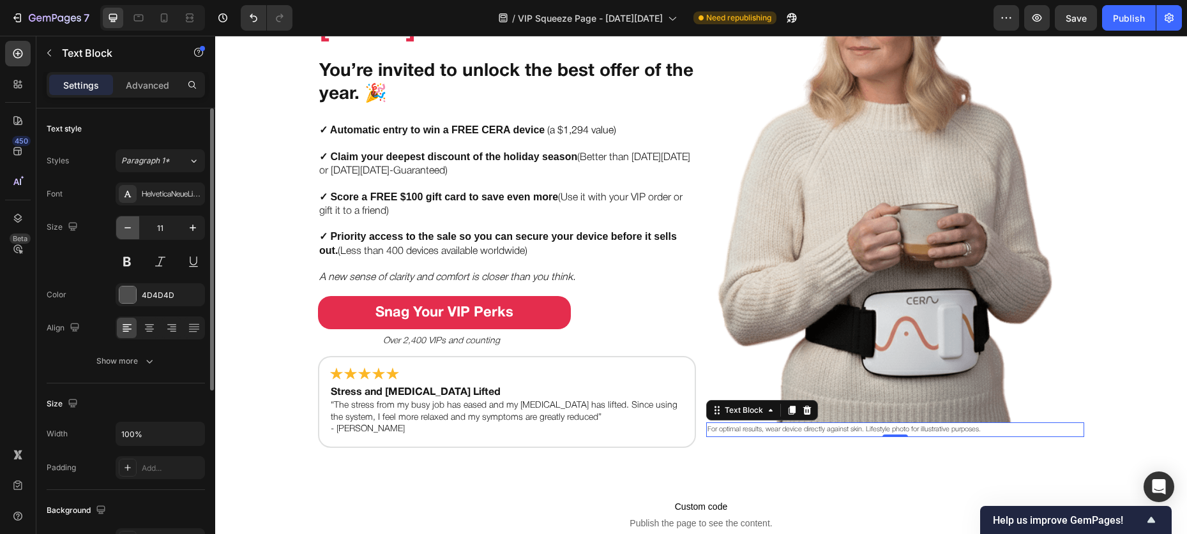
type input "10"
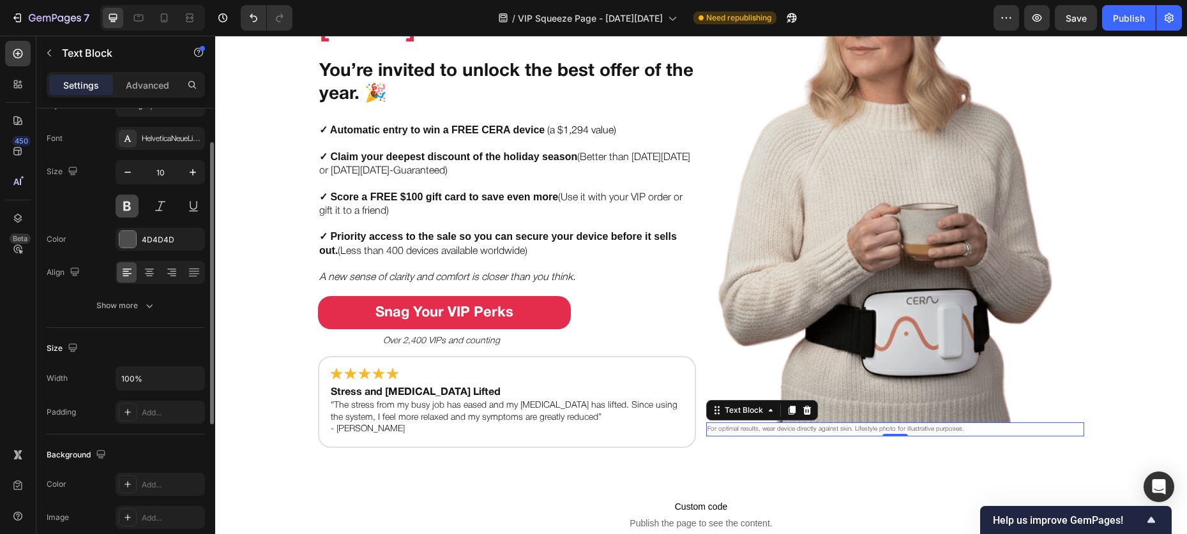
scroll to position [100, 0]
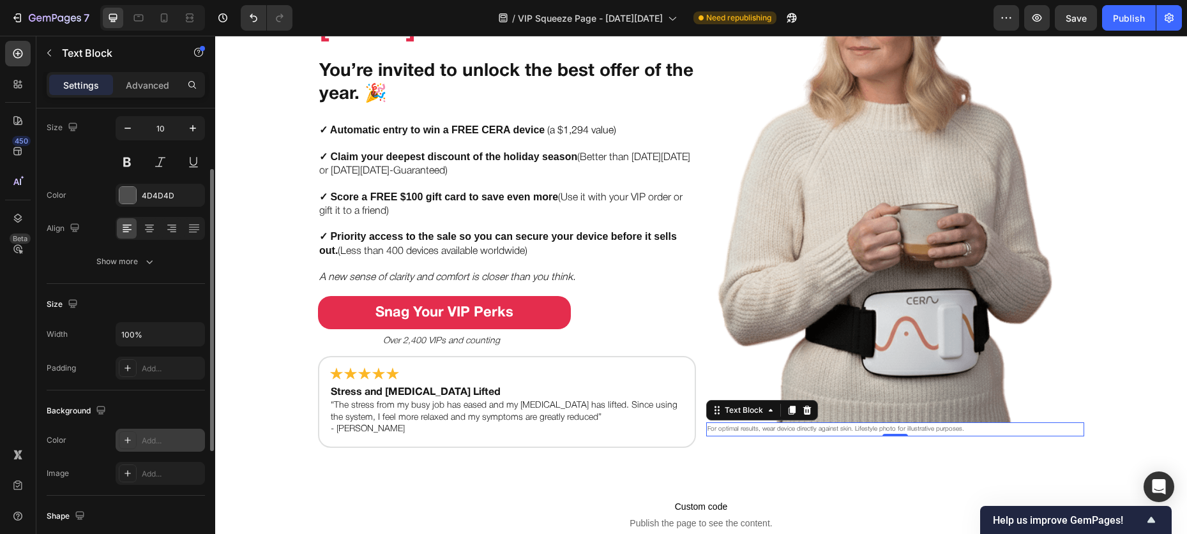
click at [137, 438] on div "Add..." at bounding box center [160, 440] width 89 height 23
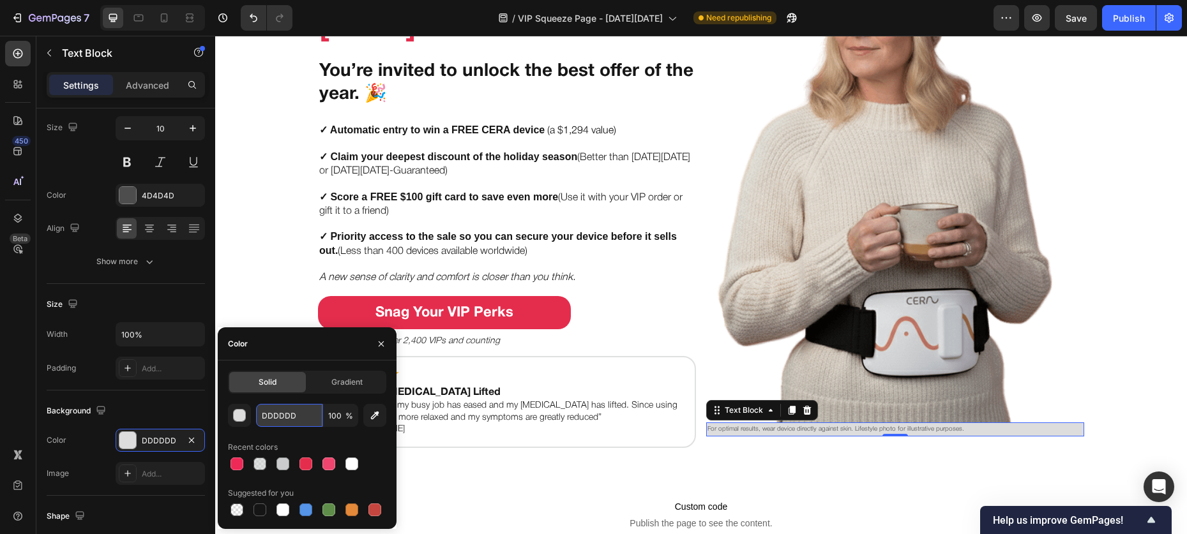
click at [283, 414] on input "DDDDDD" at bounding box center [289, 415] width 66 height 23
type input "D9D9D9"
click at [336, 420] on input "100" at bounding box center [340, 415] width 35 height 23
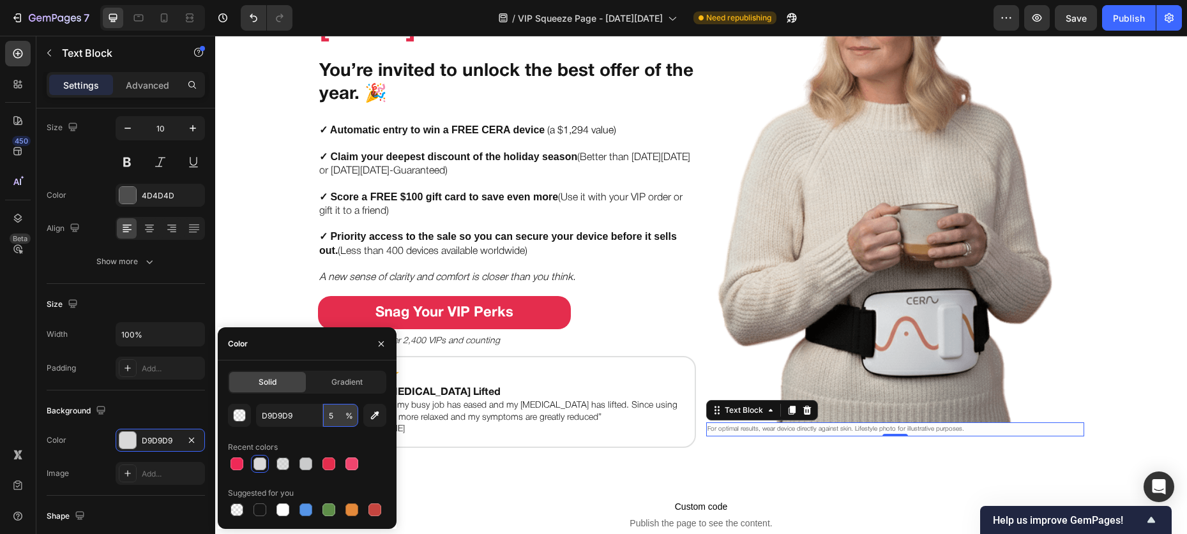
type input "50"
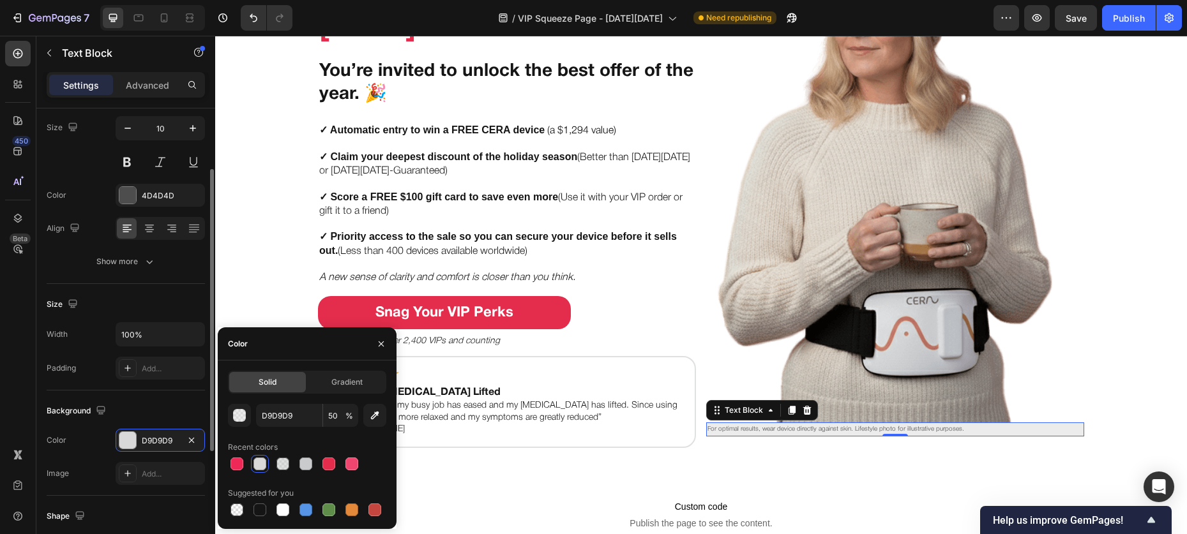
click at [180, 409] on div "Background" at bounding box center [126, 411] width 158 height 20
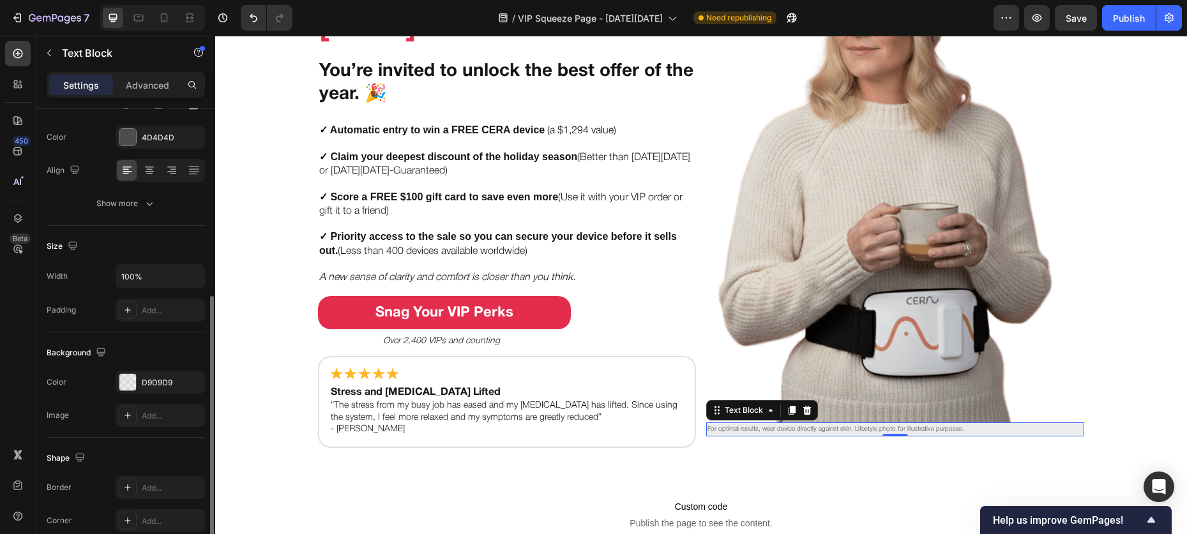
scroll to position [287, 0]
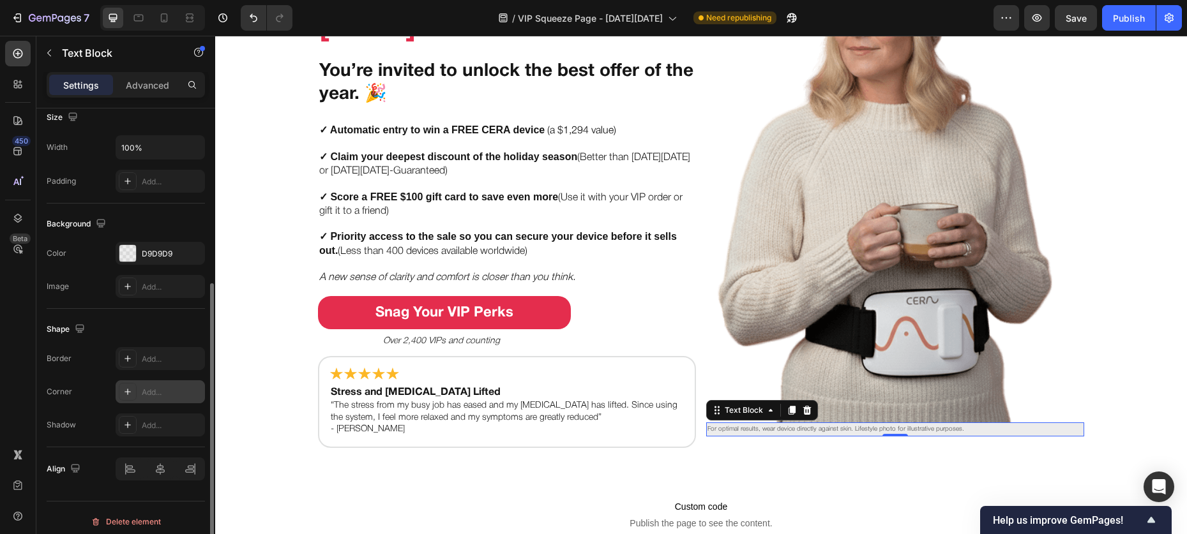
click at [174, 396] on div "Add..." at bounding box center [172, 392] width 60 height 11
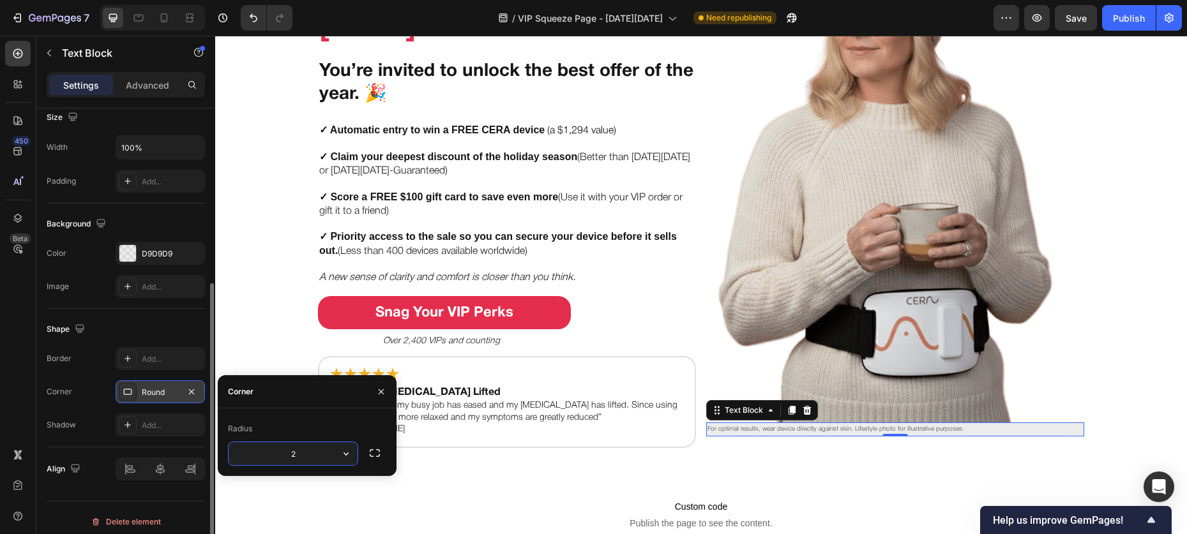
type input "20"
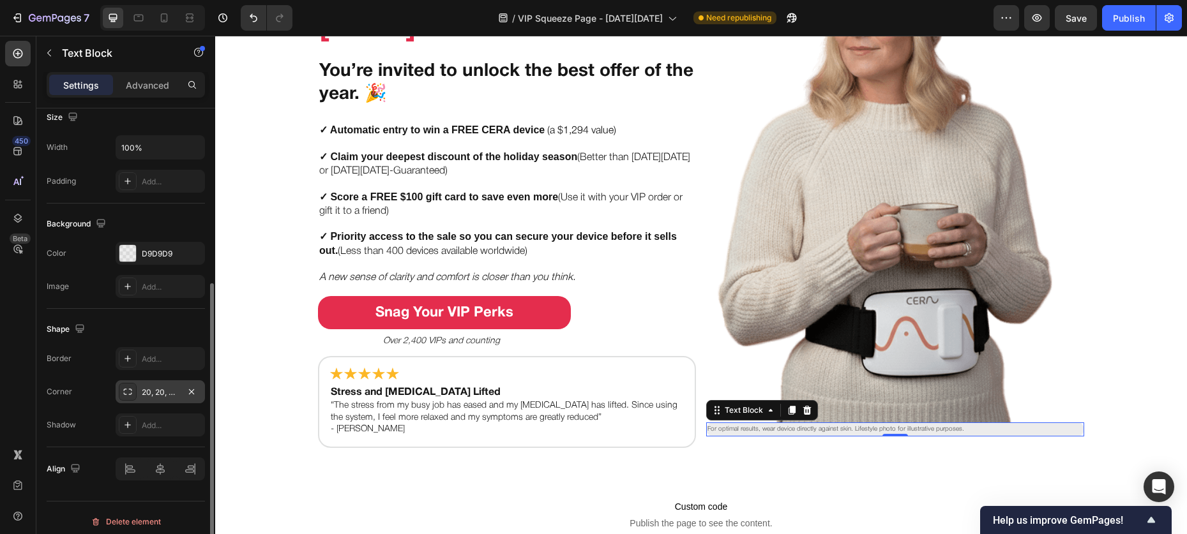
click at [166, 339] on div "Shape" at bounding box center [126, 329] width 158 height 20
click at [156, 470] on div at bounding box center [160, 469] width 89 height 23
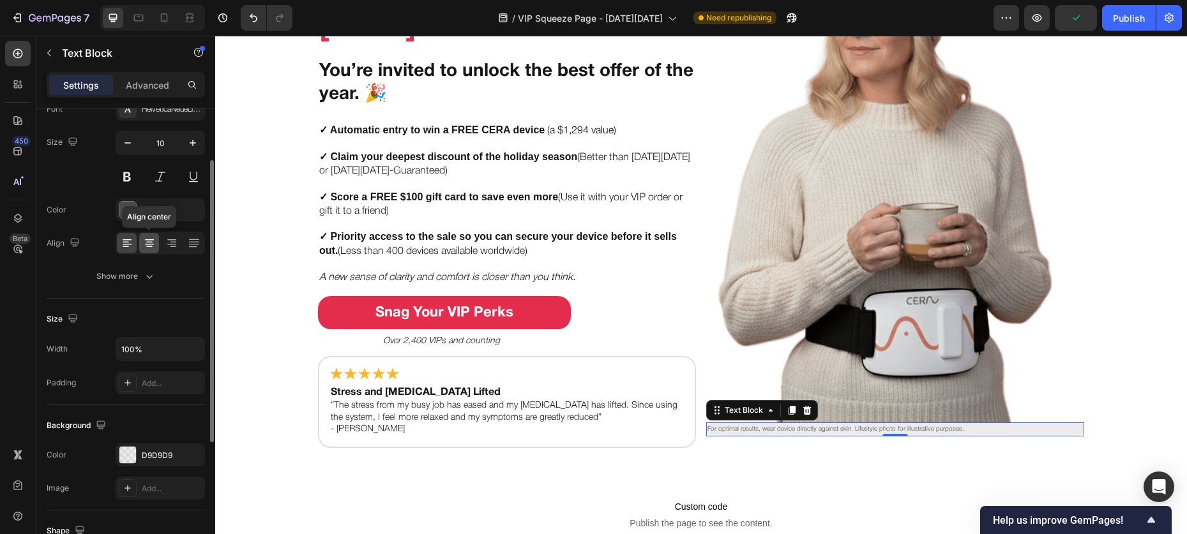
click at [153, 249] on icon at bounding box center [149, 243] width 13 height 13
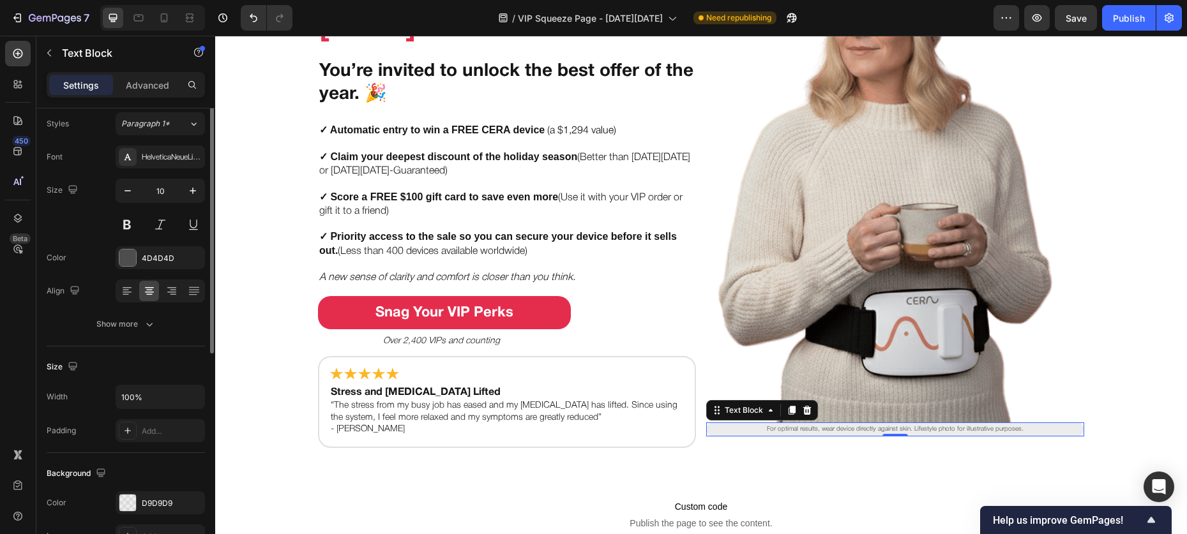
scroll to position [0, 0]
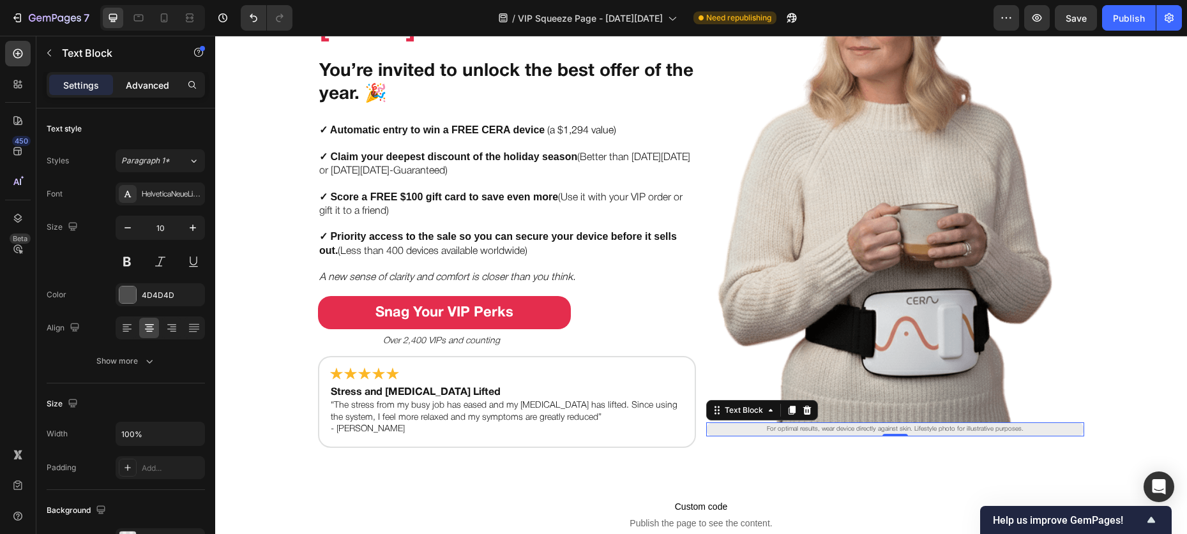
click at [139, 89] on p "Advanced" at bounding box center [147, 85] width 43 height 13
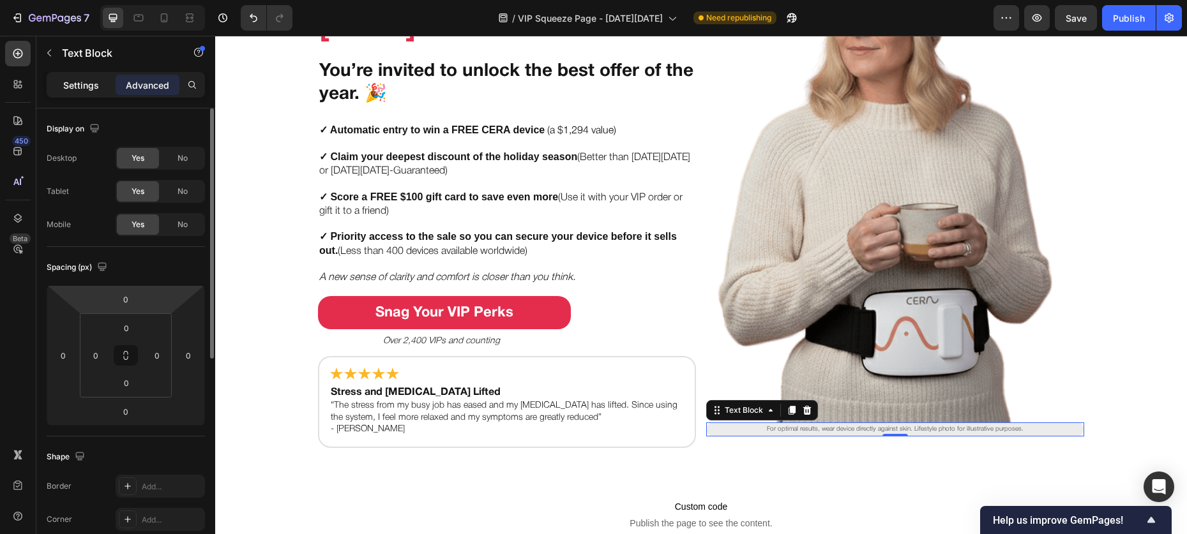
click at [96, 93] on div "Settings" at bounding box center [81, 85] width 64 height 20
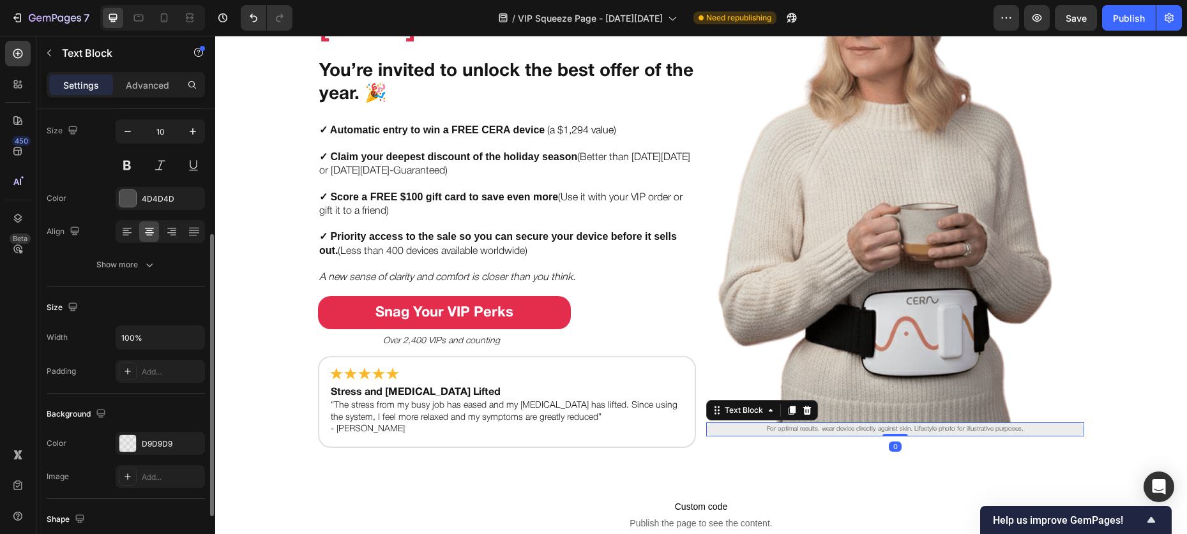
scroll to position [138, 0]
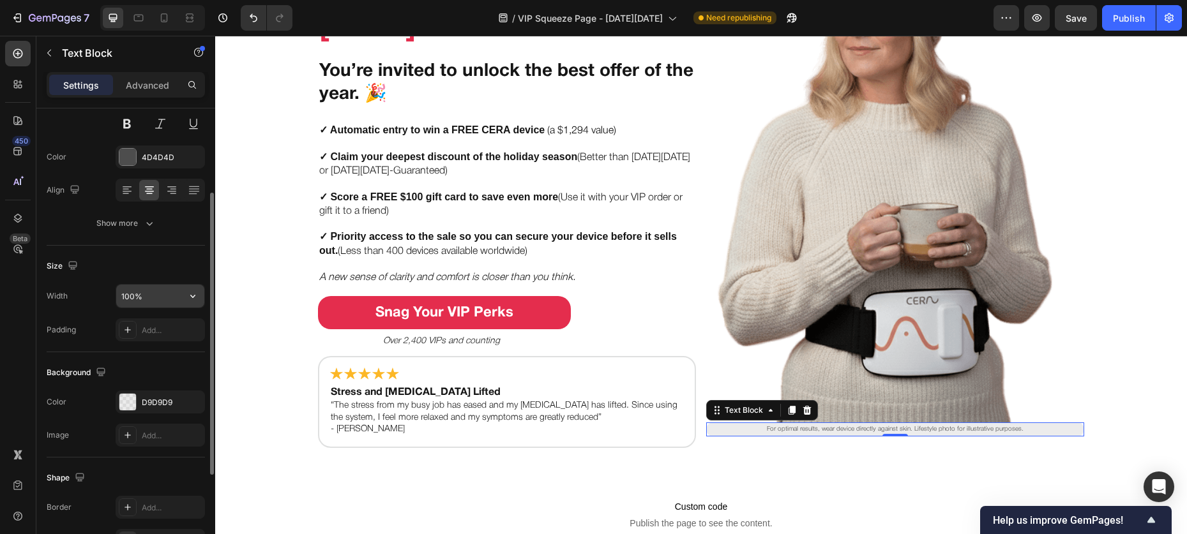
click at [136, 300] on input "100%" at bounding box center [160, 296] width 88 height 23
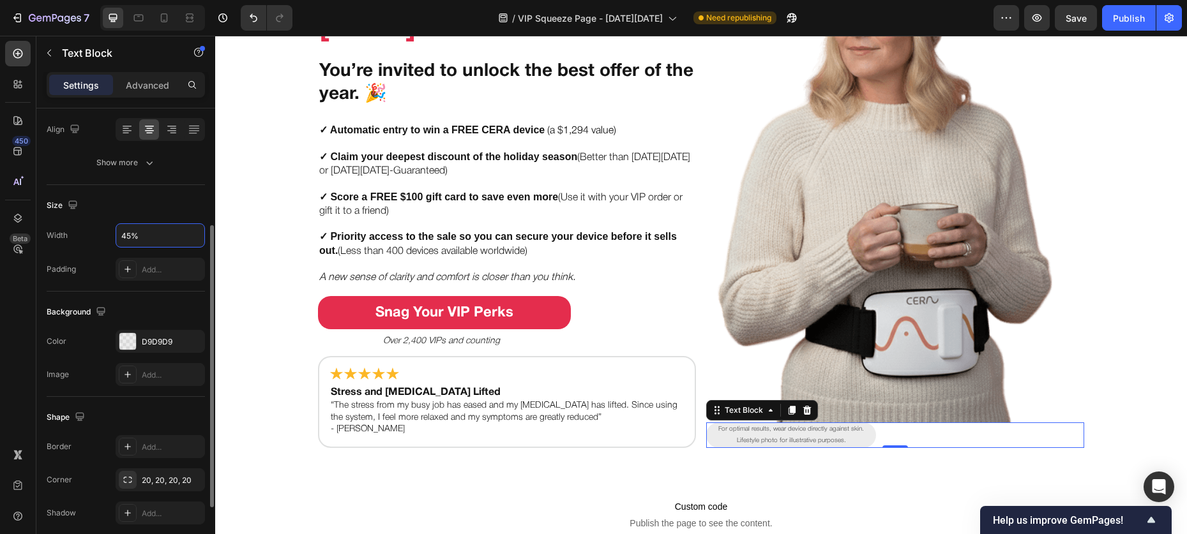
scroll to position [184, 0]
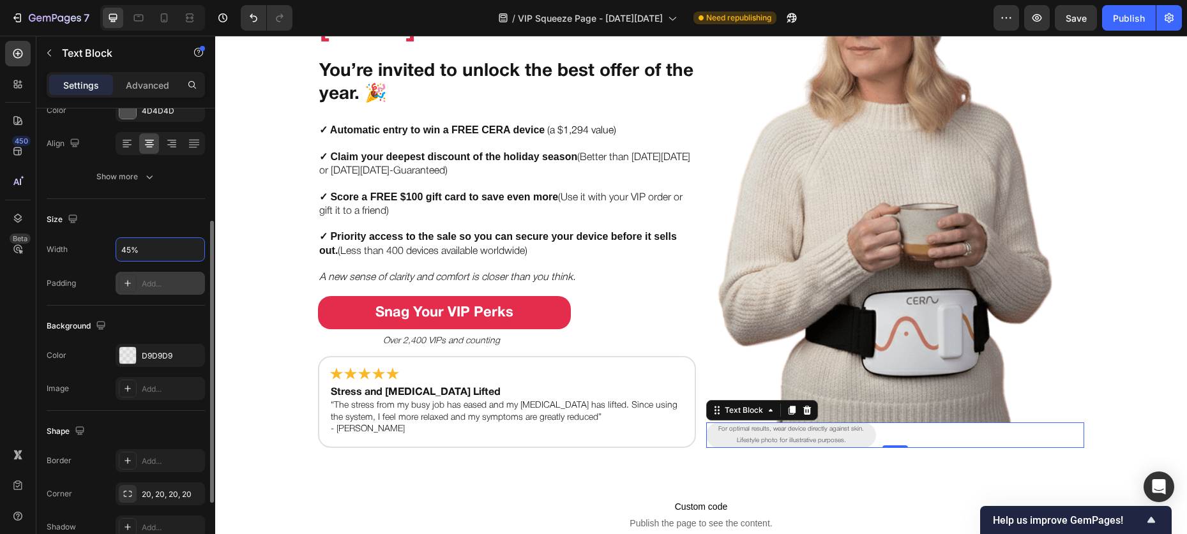
type input "45%"
click at [133, 287] on div at bounding box center [128, 284] width 18 height 18
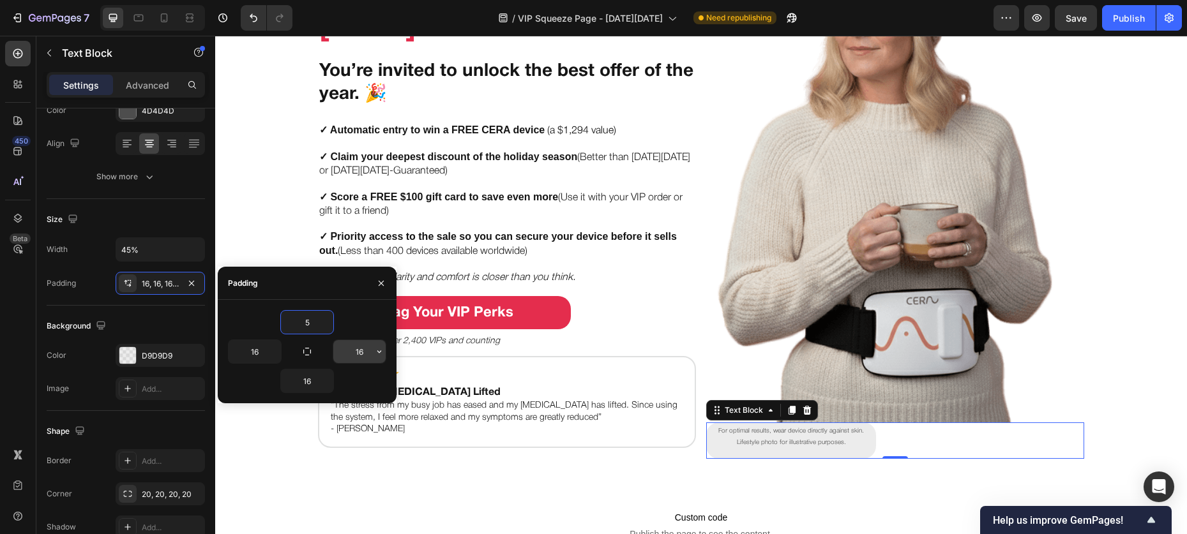
type input "5"
click at [366, 354] on input "16" at bounding box center [359, 351] width 52 height 23
type input "5"
click at [308, 379] on input "16" at bounding box center [307, 381] width 52 height 23
type input "5"
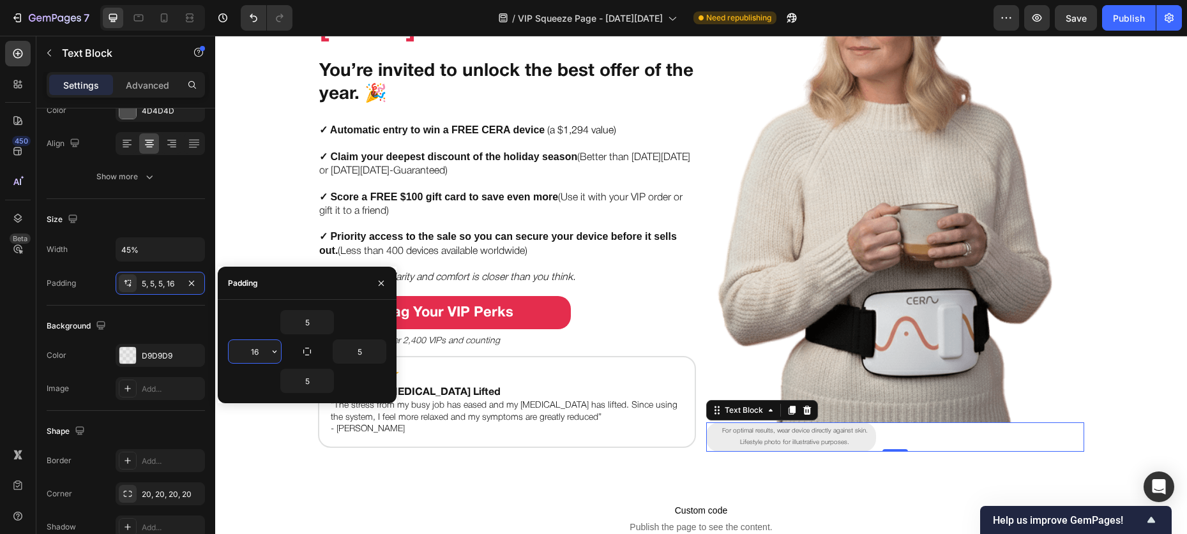
click at [255, 356] on input "16" at bounding box center [255, 351] width 52 height 23
type input "5"
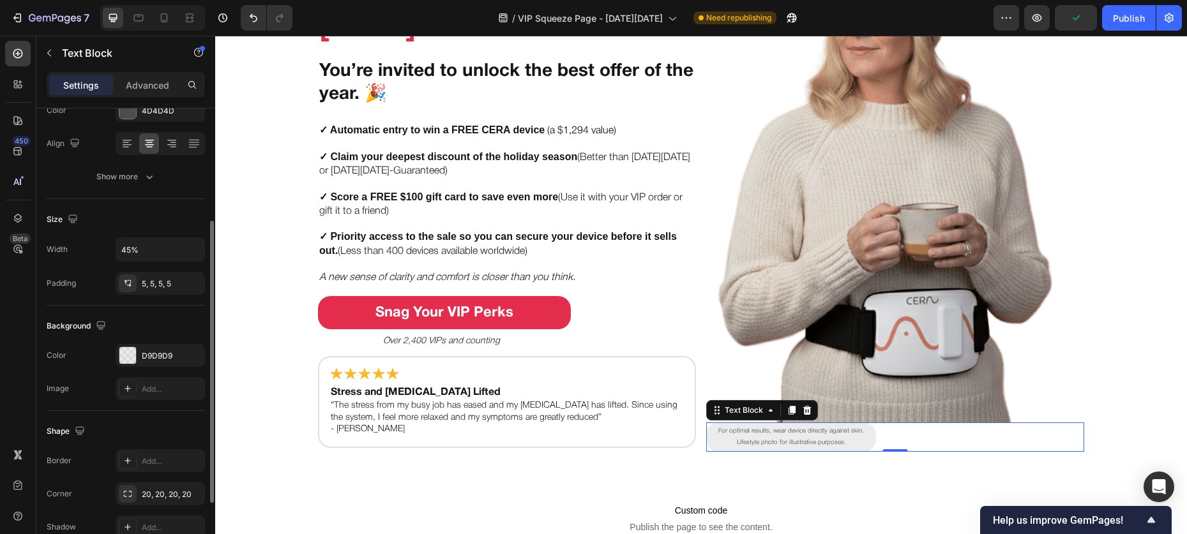
click at [135, 316] on div "Background" at bounding box center [126, 326] width 158 height 20
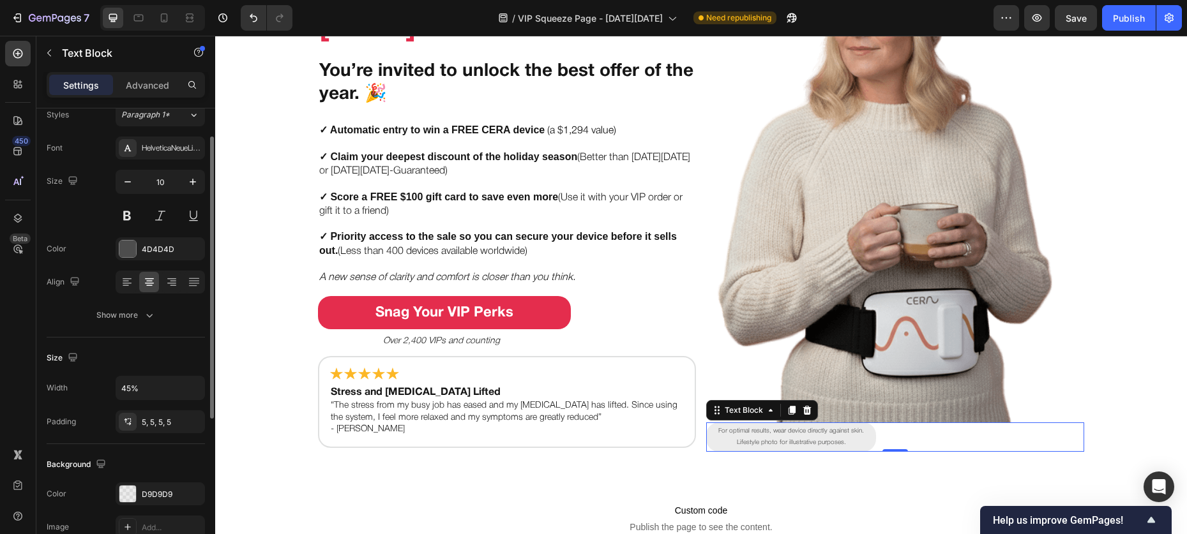
scroll to position [0, 0]
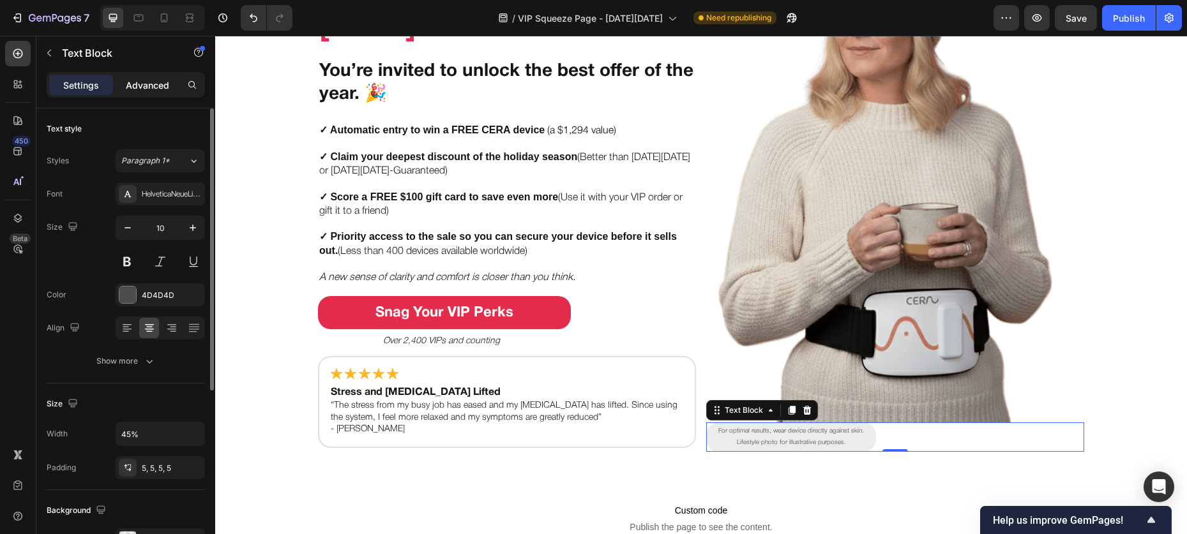
click at [135, 90] on p "Advanced" at bounding box center [147, 85] width 43 height 13
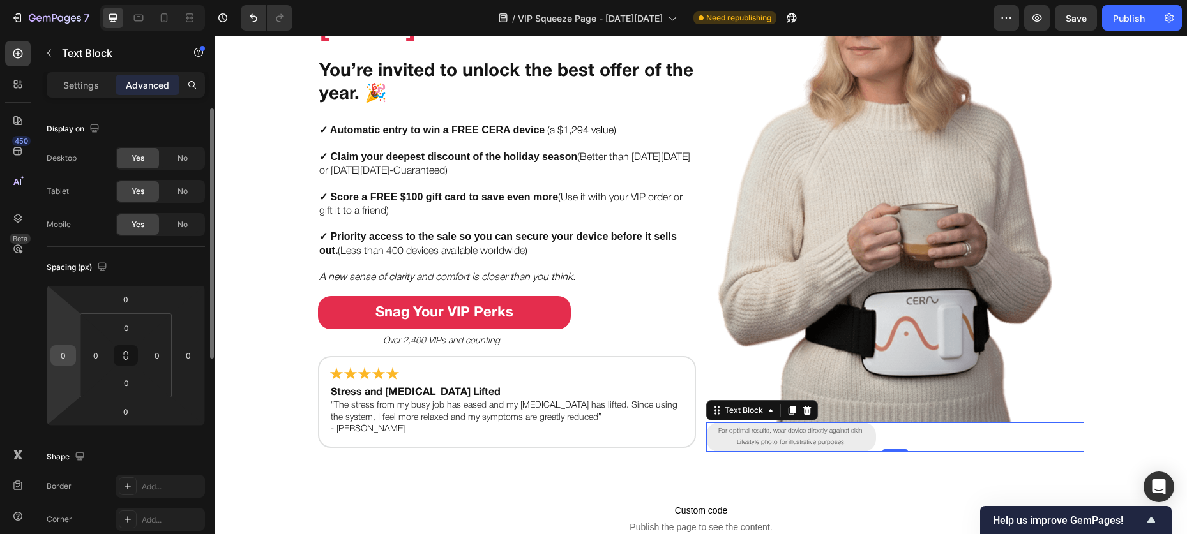
click at [61, 359] on input "0" at bounding box center [63, 355] width 19 height 19
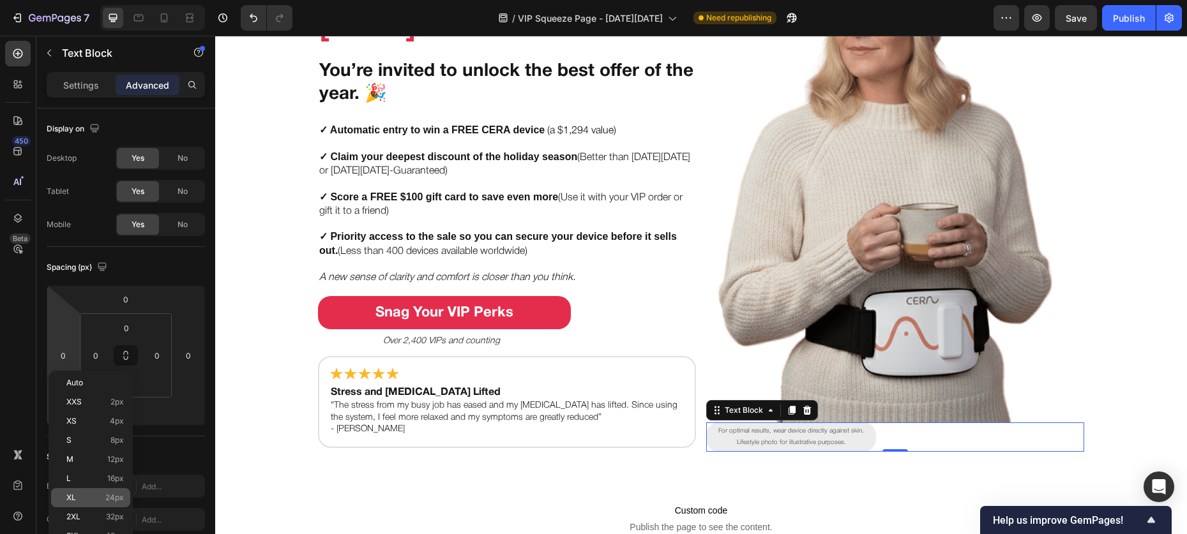
click at [80, 493] on p "XL 24px" at bounding box center [94, 497] width 57 height 9
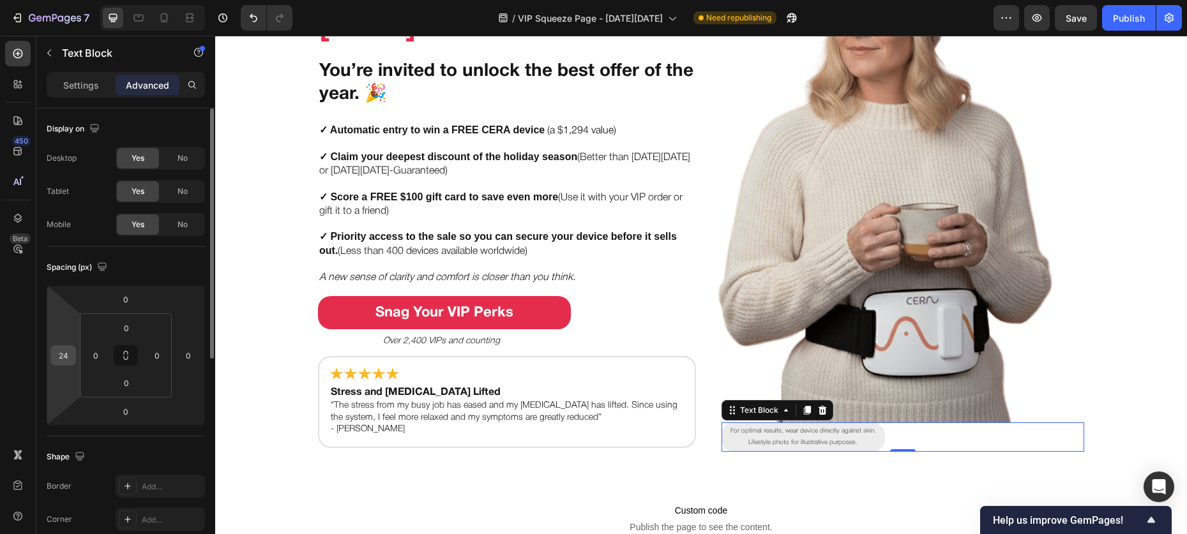
click at [64, 363] on input "24" at bounding box center [63, 355] width 19 height 19
click at [69, 354] on input "24" at bounding box center [63, 355] width 19 height 19
type input "2"
type input "1"
type input "2"
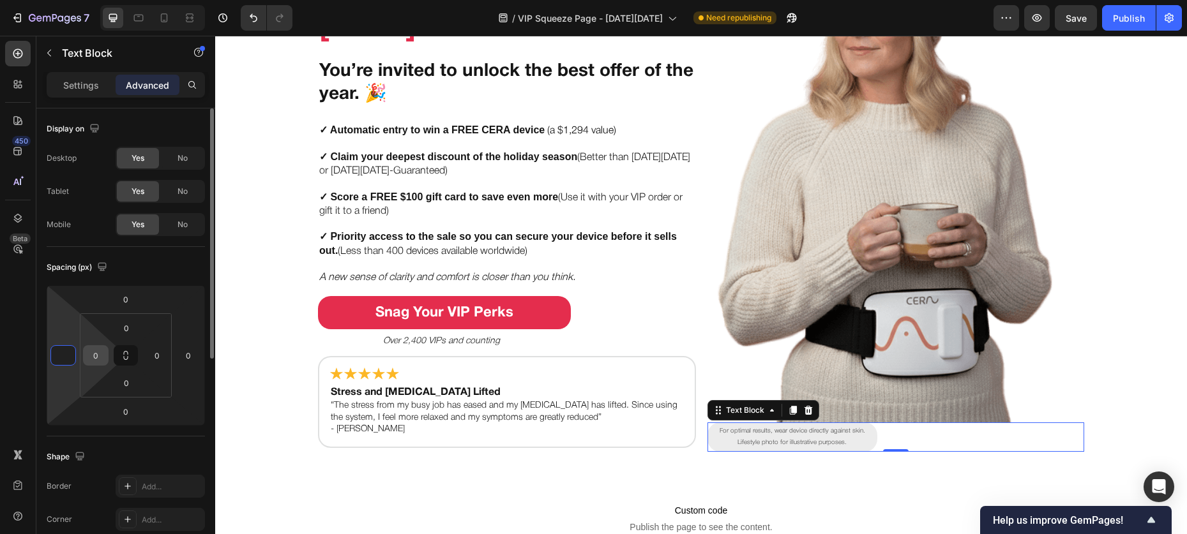
type input "0"
click at [94, 358] on input "0" at bounding box center [95, 355] width 19 height 19
type input "1"
type input "2"
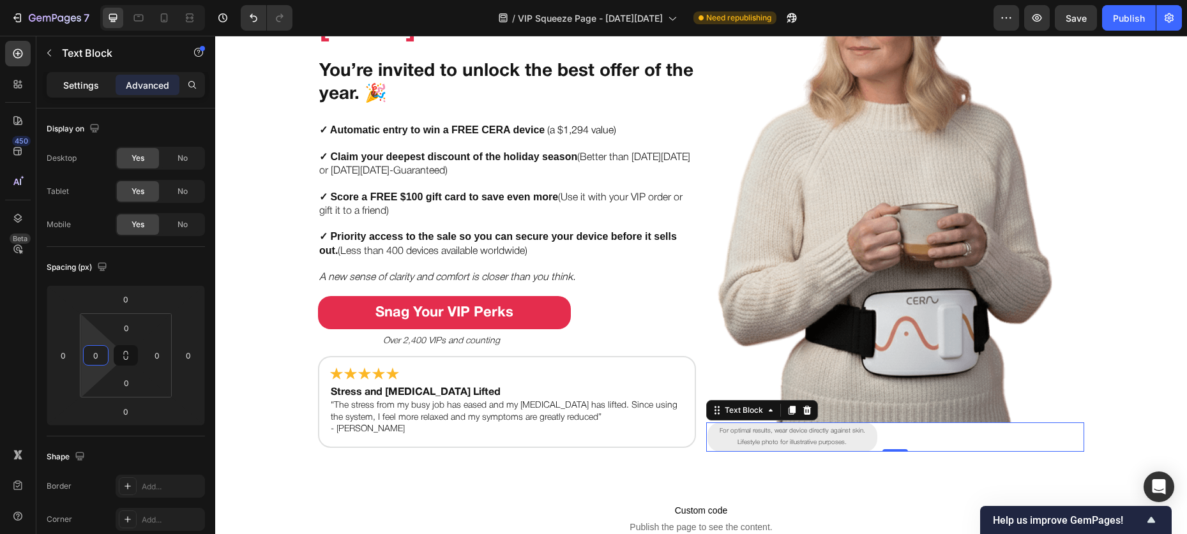
click at [85, 83] on p "Settings" at bounding box center [81, 85] width 36 height 13
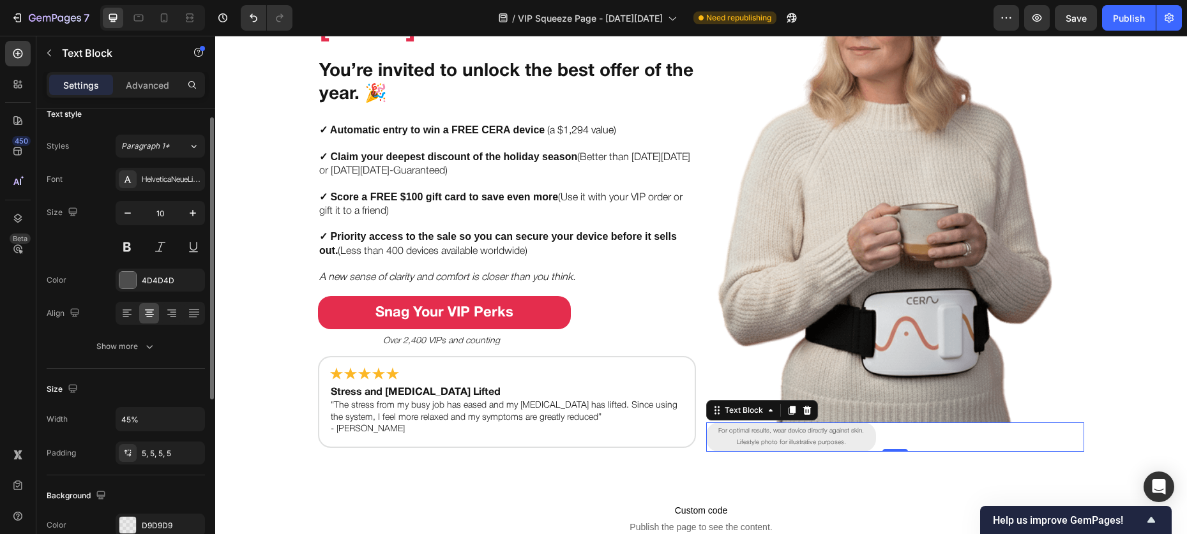
scroll to position [67, 0]
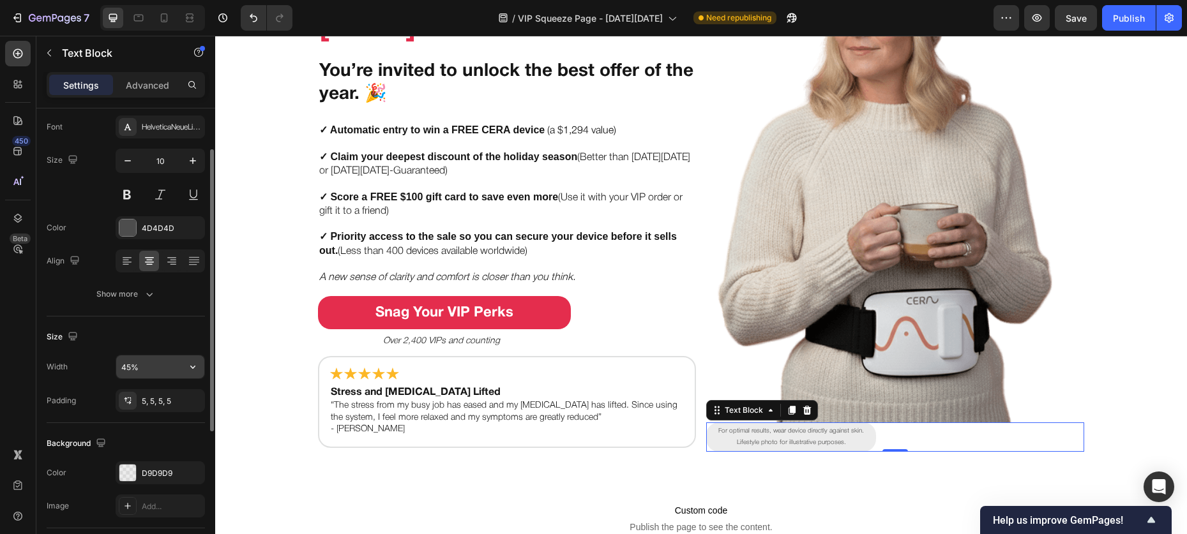
click at [127, 373] on input "45%" at bounding box center [160, 367] width 88 height 23
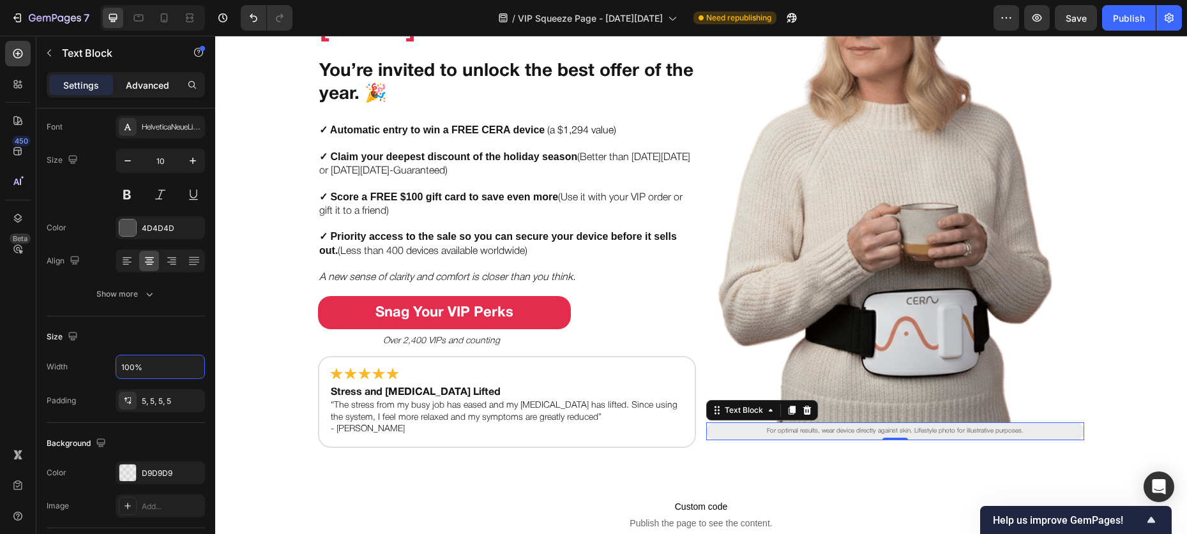
type input "100%"
click at [135, 87] on p "Advanced" at bounding box center [147, 85] width 43 height 13
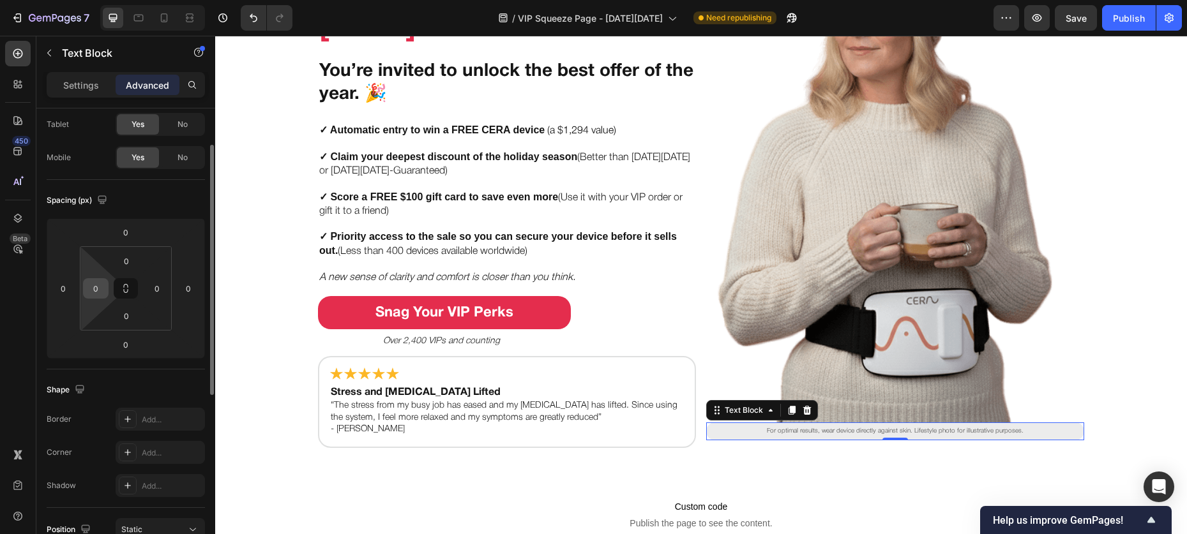
click at [94, 289] on input "0" at bounding box center [95, 288] width 19 height 19
type input "5"
type input "1"
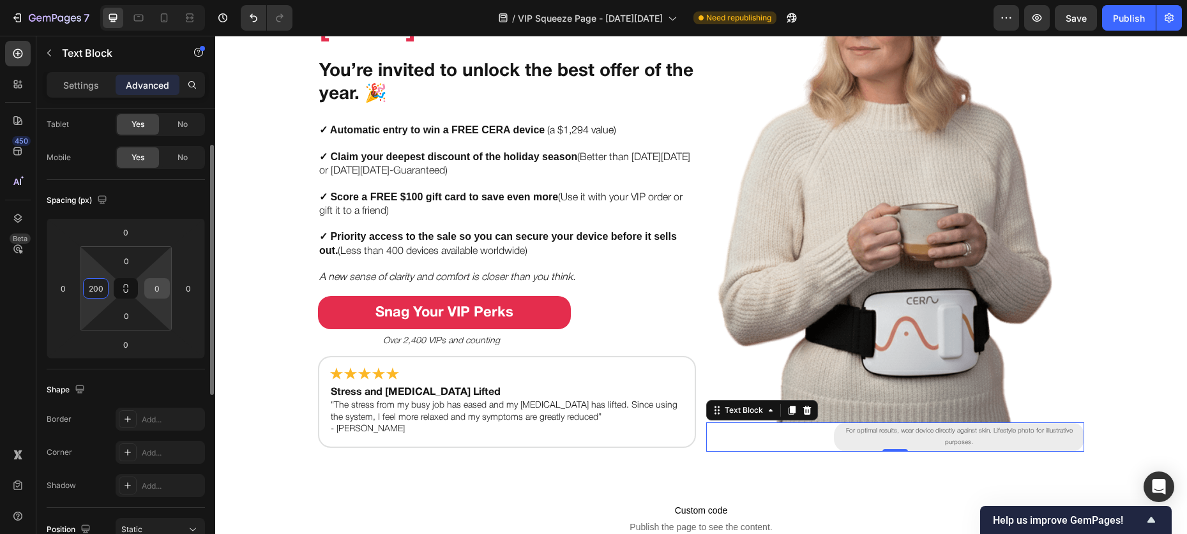
type input "200"
click at [156, 293] on input "0" at bounding box center [156, 288] width 19 height 19
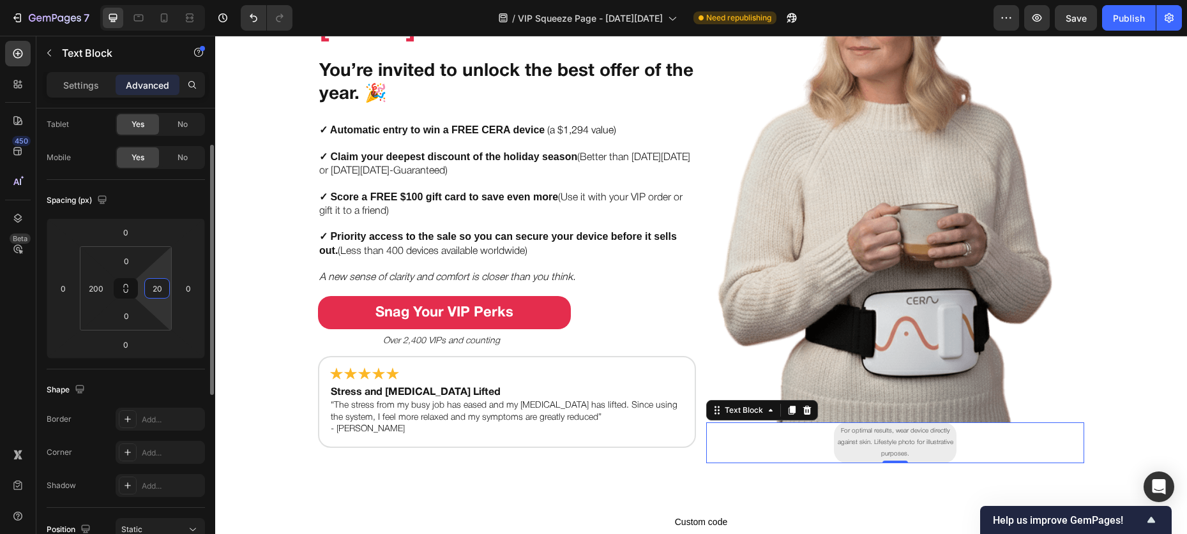
type input "2"
type input "150"
click at [86, 288] on input "200" at bounding box center [95, 288] width 19 height 19
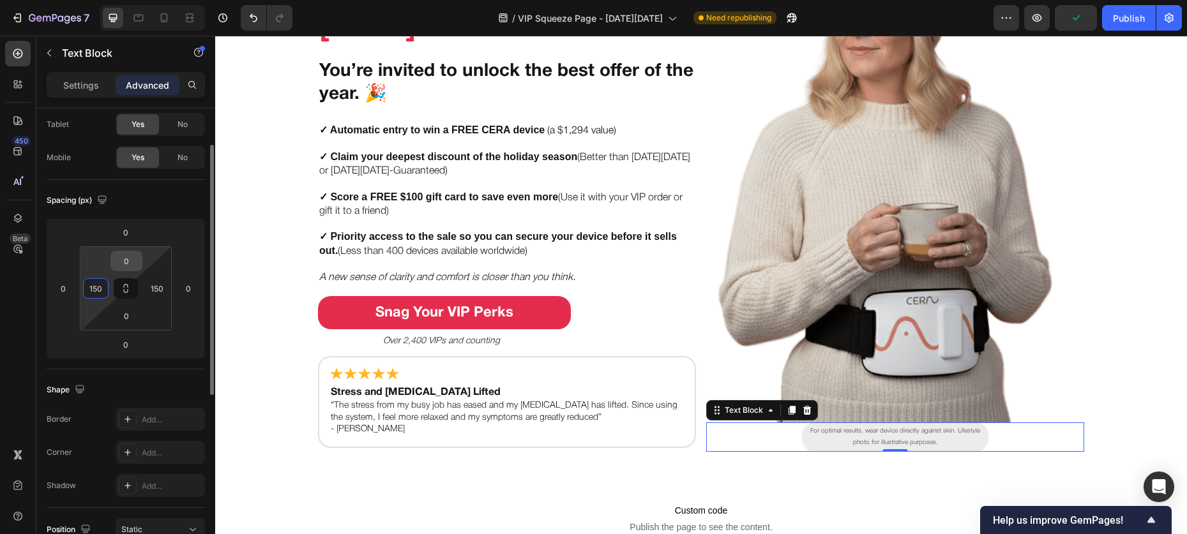
type input "150"
click at [119, 264] on input "0" at bounding box center [127, 261] width 26 height 19
type input "-"
type input "1"
type input "0"
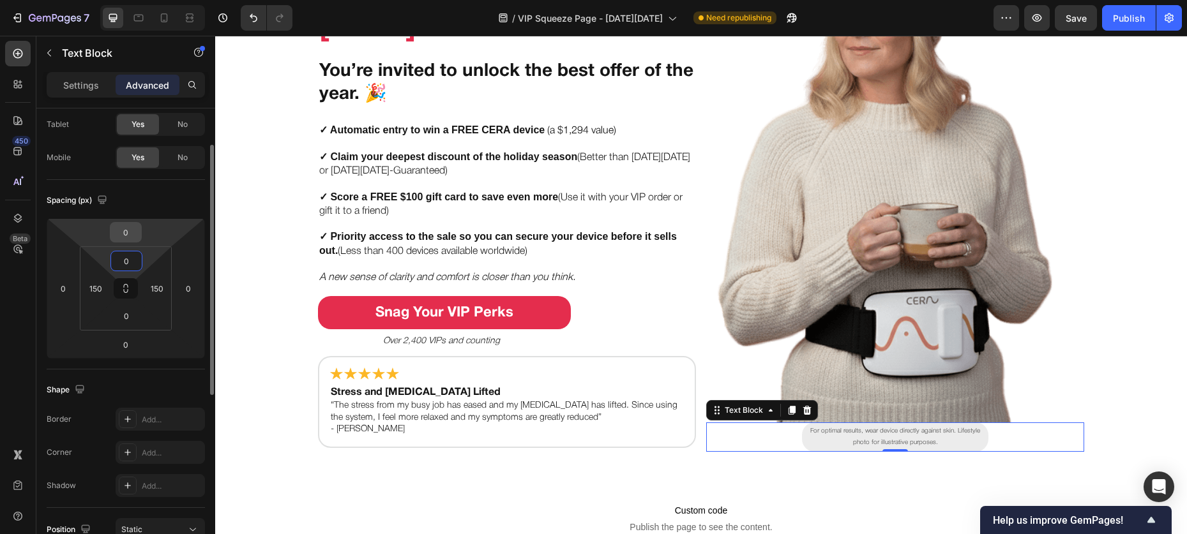
click at [118, 234] on input "0" at bounding box center [126, 232] width 26 height 19
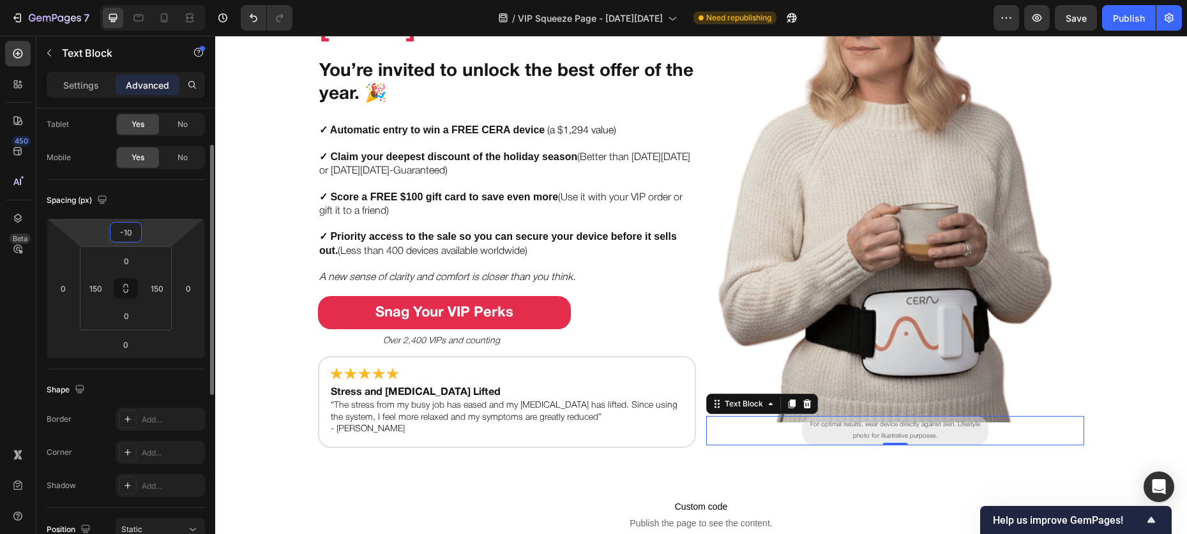
type input "-1"
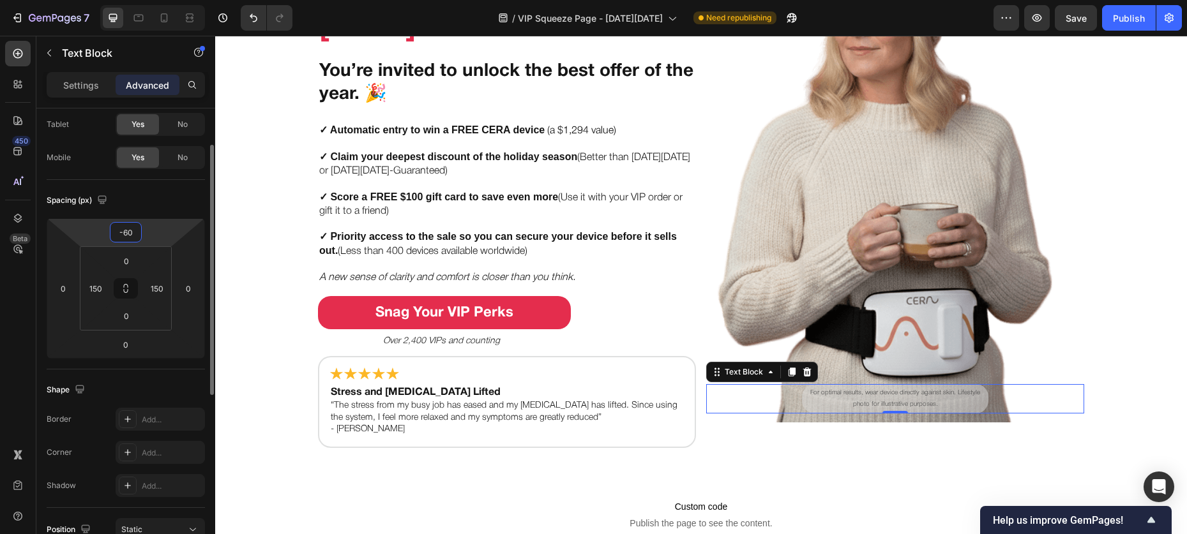
type input "-6"
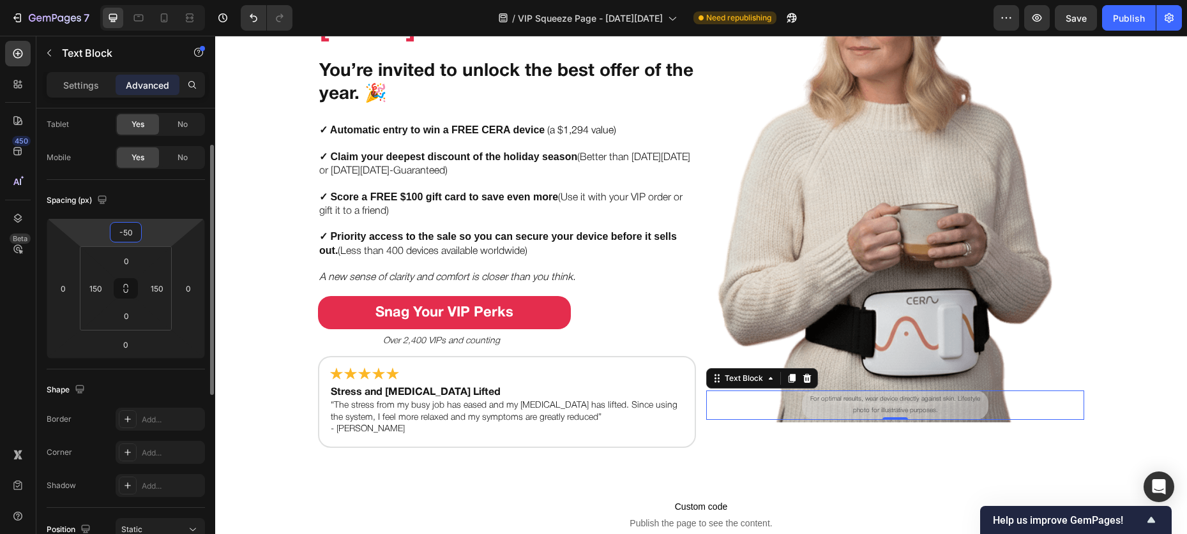
type input "-5"
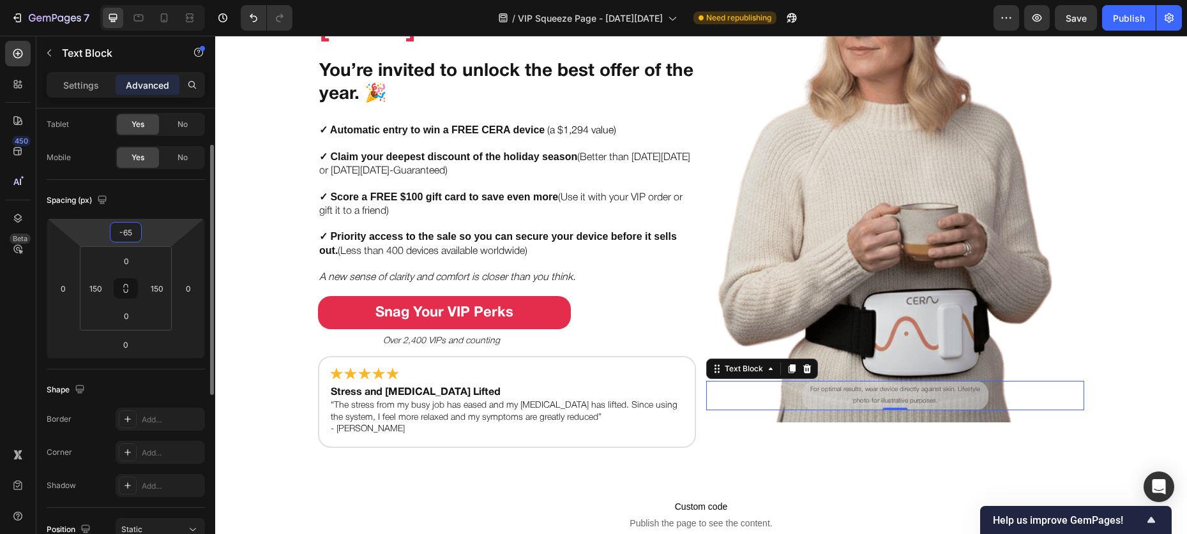
type input "-6"
type input "-7"
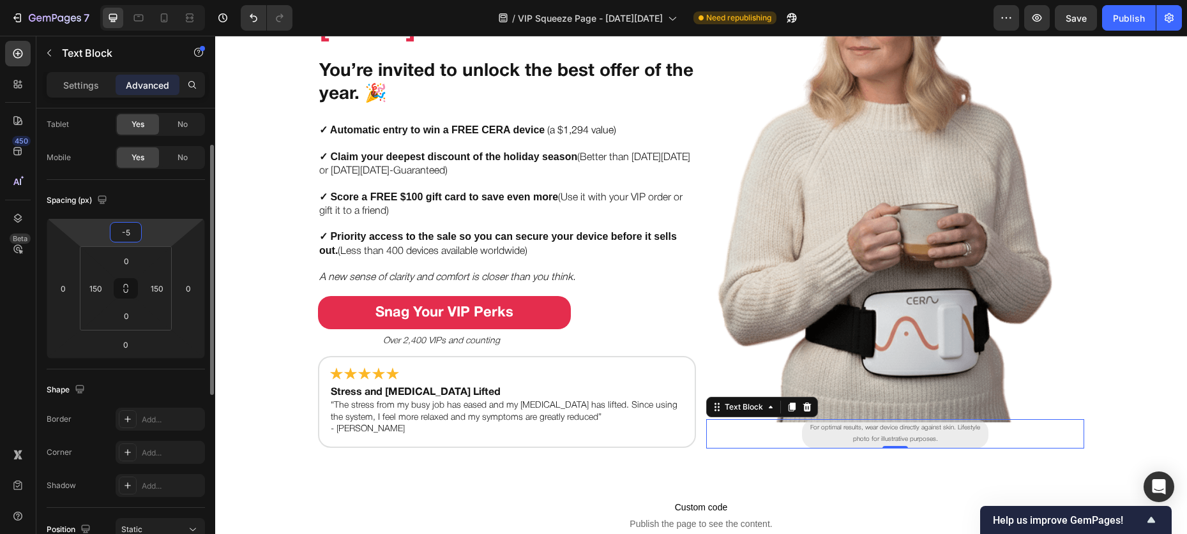
type input "-55"
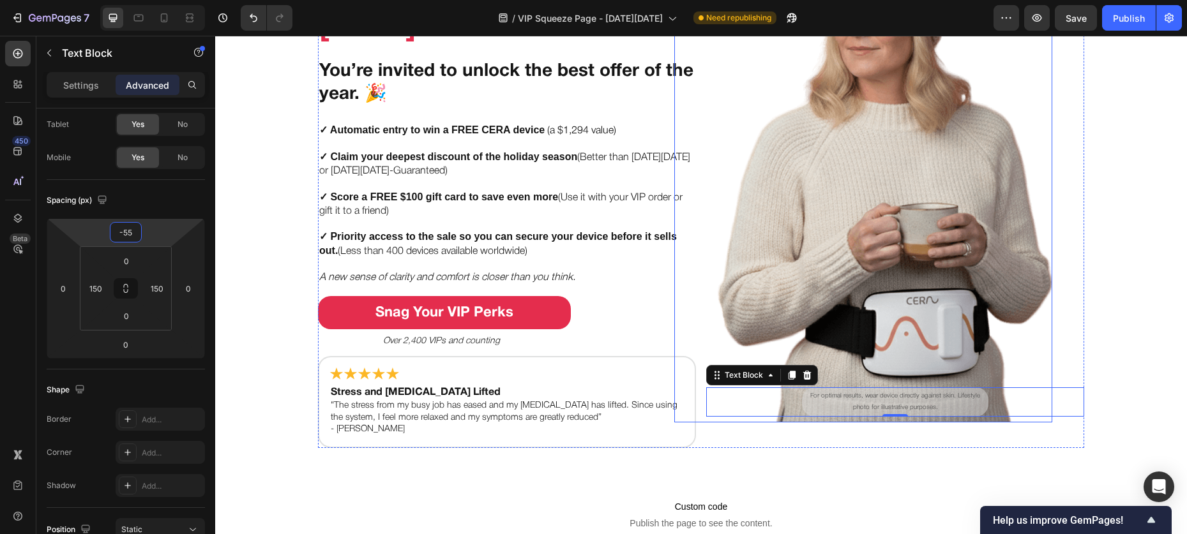
click at [684, 338] on img at bounding box center [863, 156] width 378 height 534
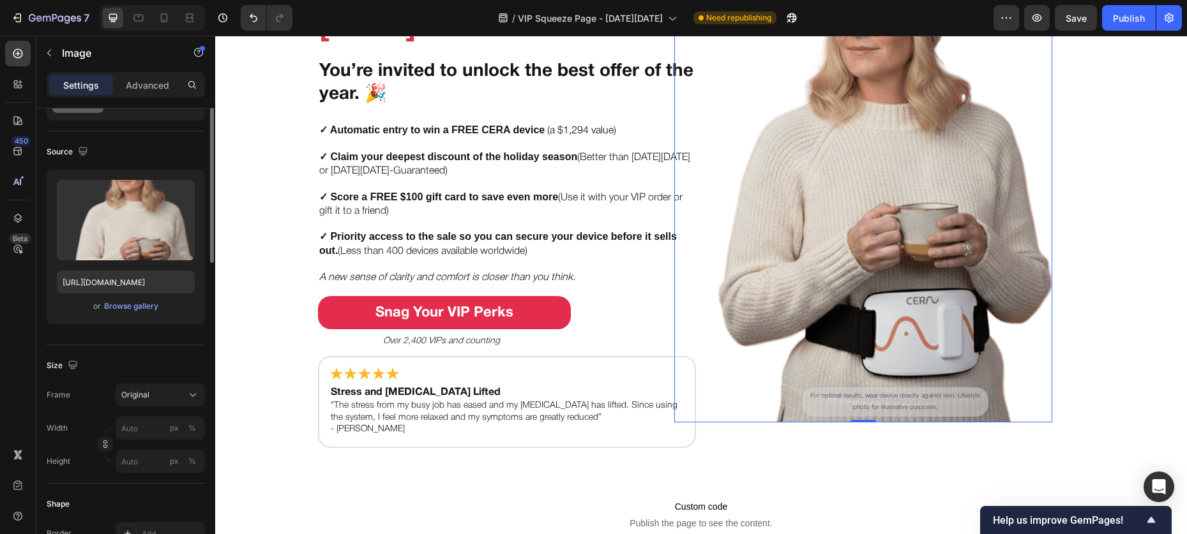
scroll to position [0, 0]
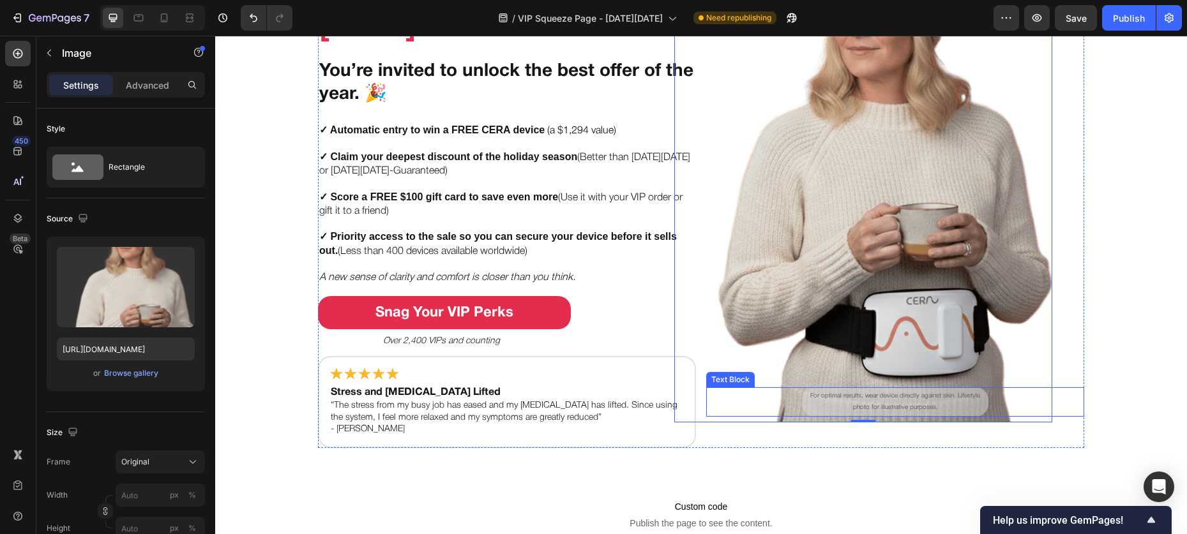
click at [880, 400] on p "For optimal results, wear device directly against skin. Lifestyle photo for ill…" at bounding box center [895, 402] width 180 height 23
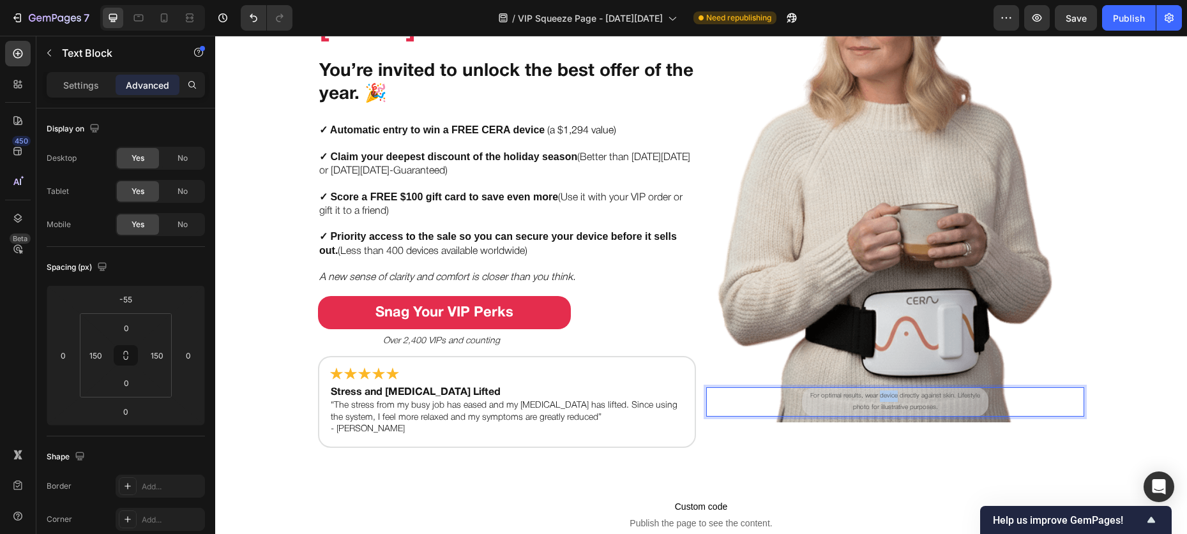
click at [880, 400] on p "For optimal results, wear device directly against skin. Lifestyle photo for ill…" at bounding box center [895, 402] width 180 height 23
click at [897, 398] on p "For optimal results, wear device directly against skin. Lifestyle photo for ill…" at bounding box center [895, 402] width 180 height 23
click at [954, 398] on p "For optimal results, wear device directly against skin. Lifestyle photo for ill…" at bounding box center [895, 402] width 180 height 23
click at [951, 396] on p "For optimal results, wear device directly against skin. Lifestyle photo for ill…" at bounding box center [895, 402] width 180 height 23
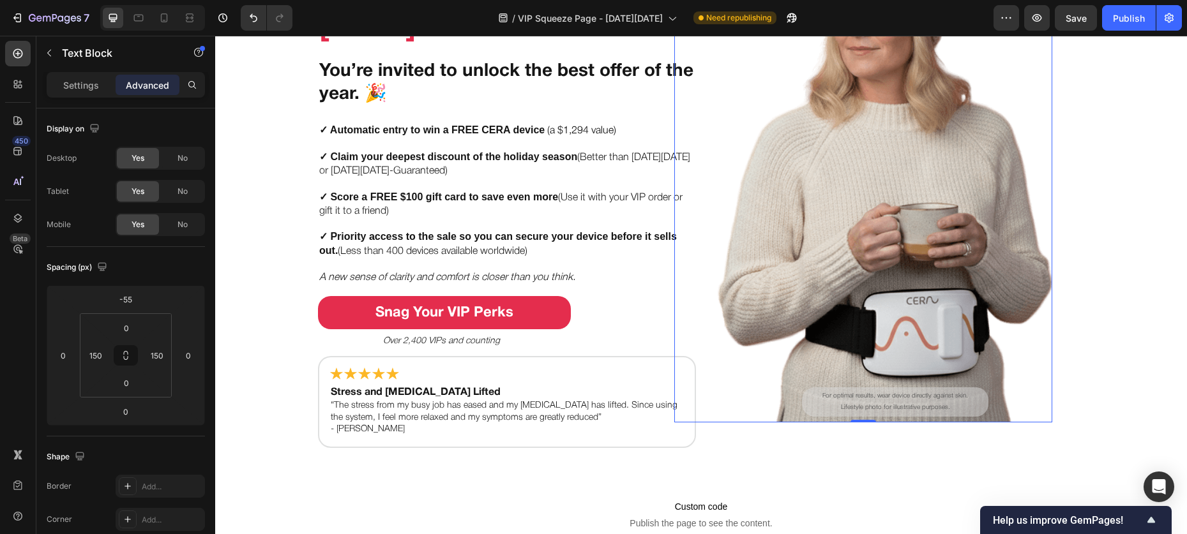
click at [756, 367] on img at bounding box center [863, 156] width 378 height 534
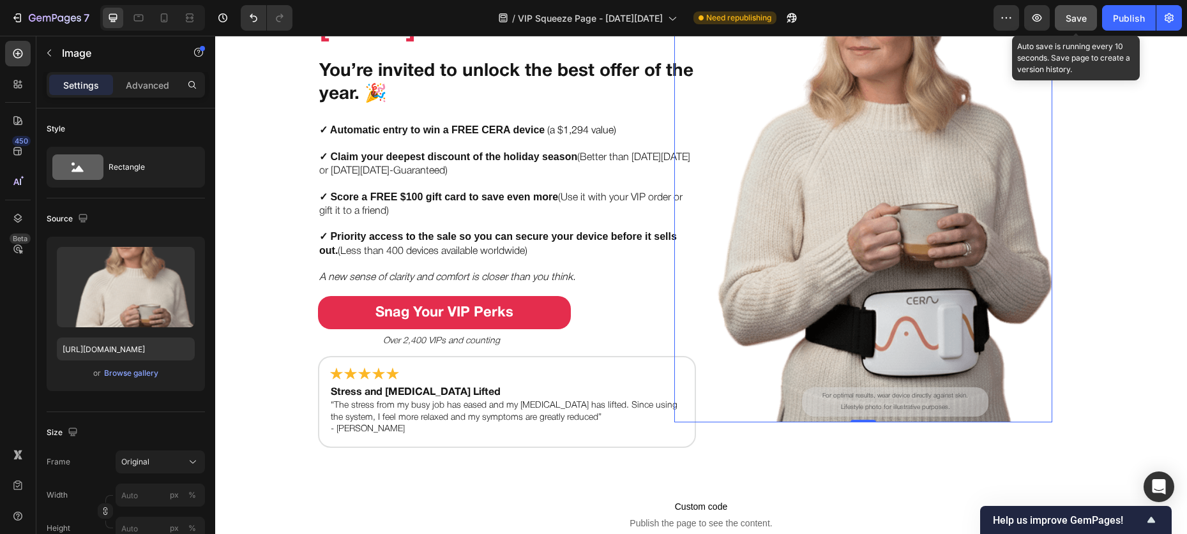
click at [1061, 19] on button "Save" at bounding box center [1076, 18] width 42 height 26
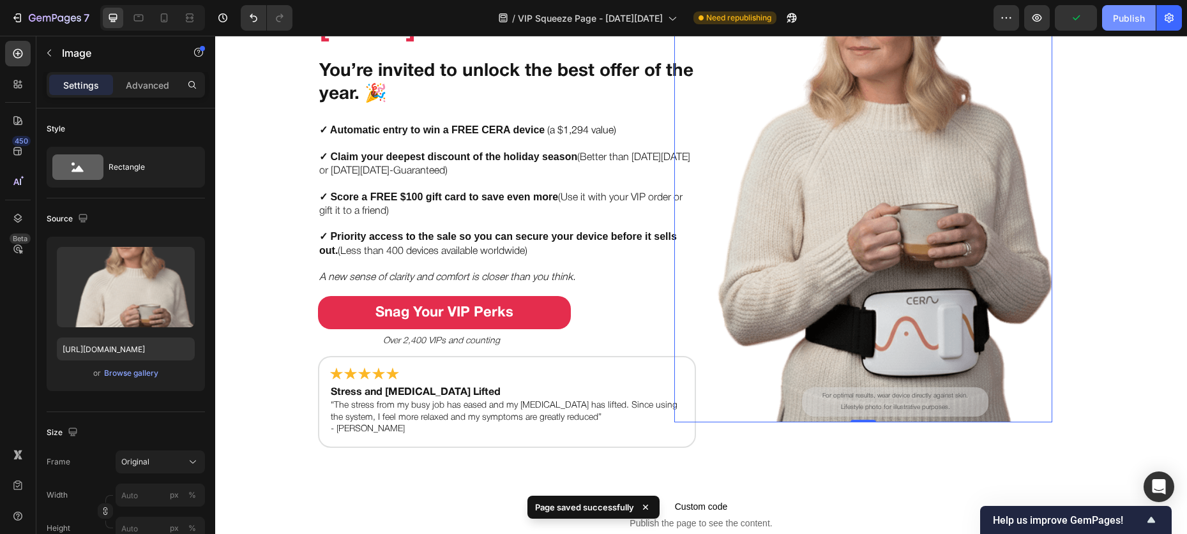
click at [1111, 15] on button "Publish" at bounding box center [1129, 18] width 54 height 26
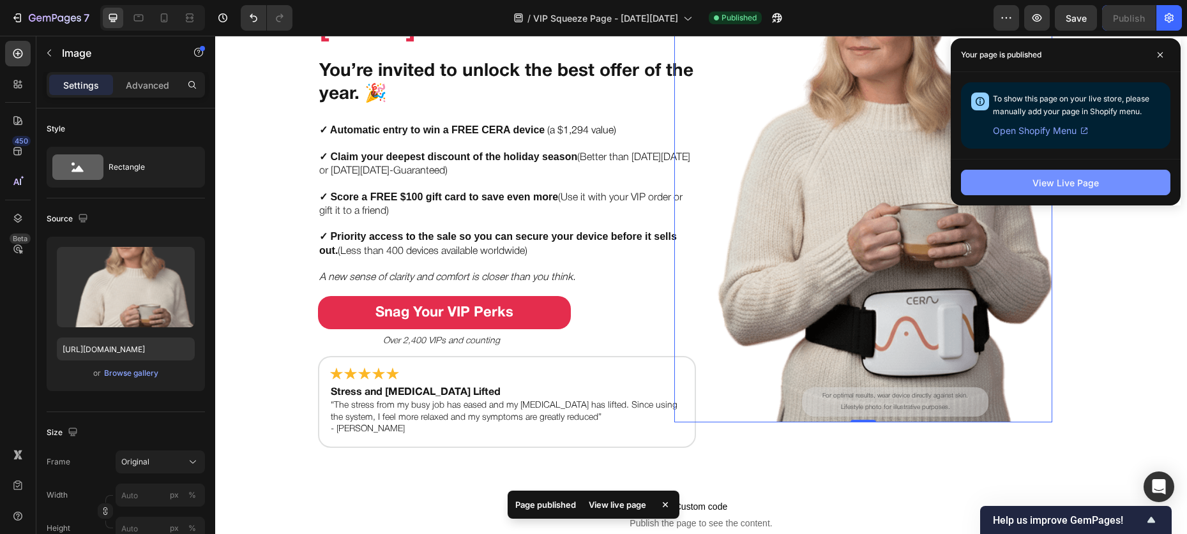
click at [1089, 179] on div "View Live Page" at bounding box center [1065, 182] width 66 height 13
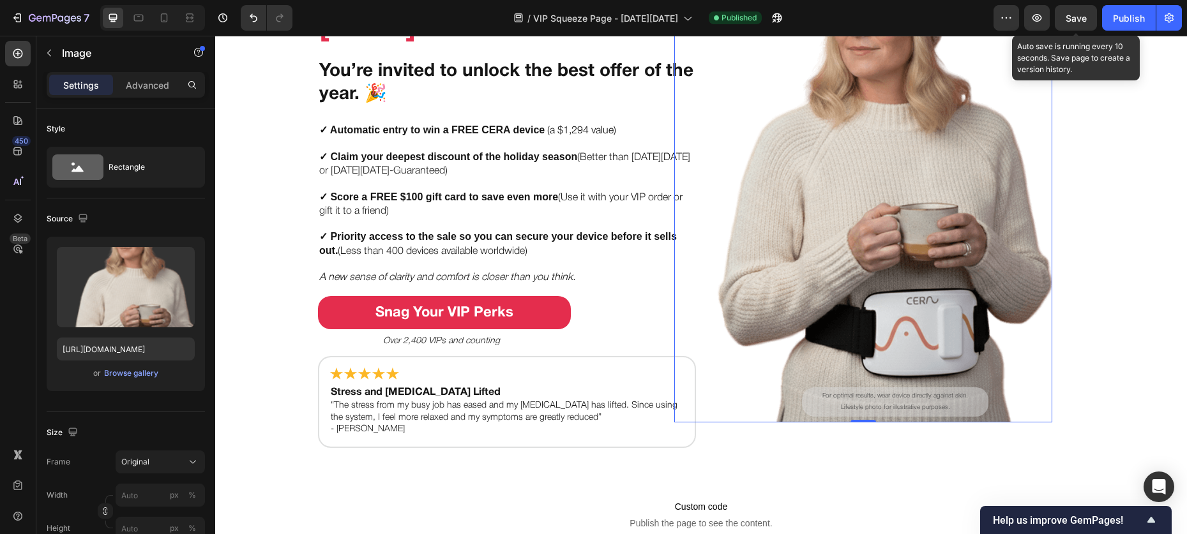
click at [1065, 17] on span "Save" at bounding box center [1075, 18] width 21 height 11
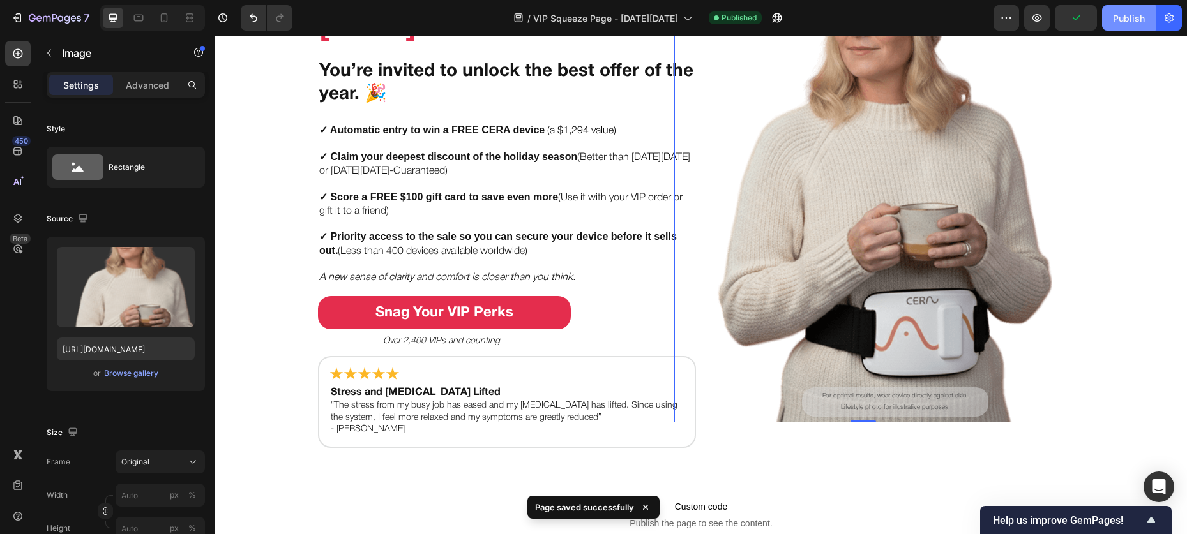
drag, startPoint x: 1130, startPoint y: 14, endPoint x: 877, endPoint y: 73, distance: 259.5
click at [1130, 14] on div "Publish" at bounding box center [1129, 17] width 32 height 13
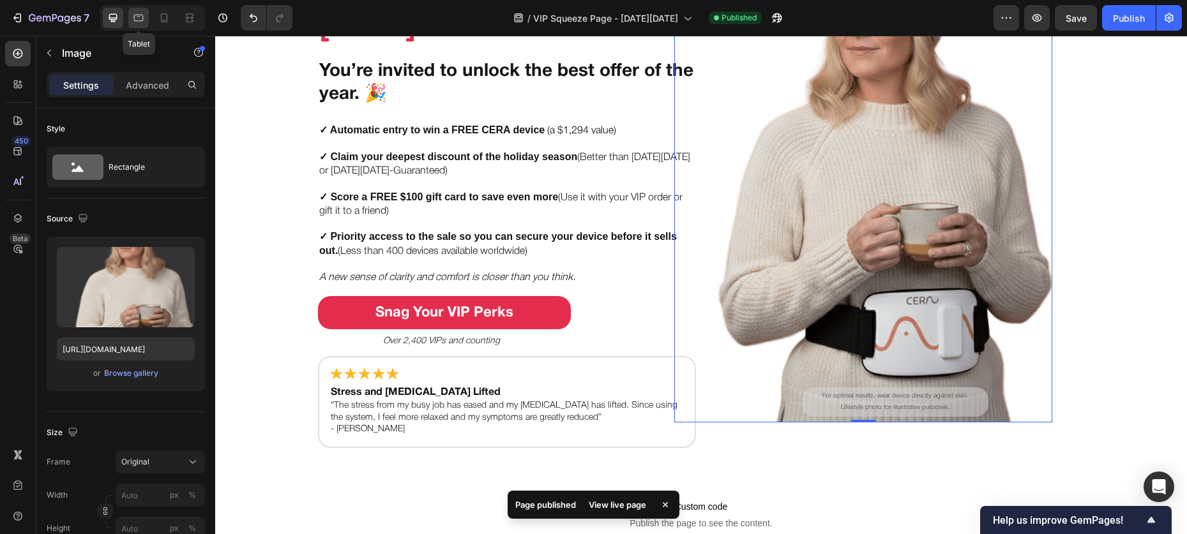
click at [144, 24] on icon at bounding box center [138, 17] width 13 height 13
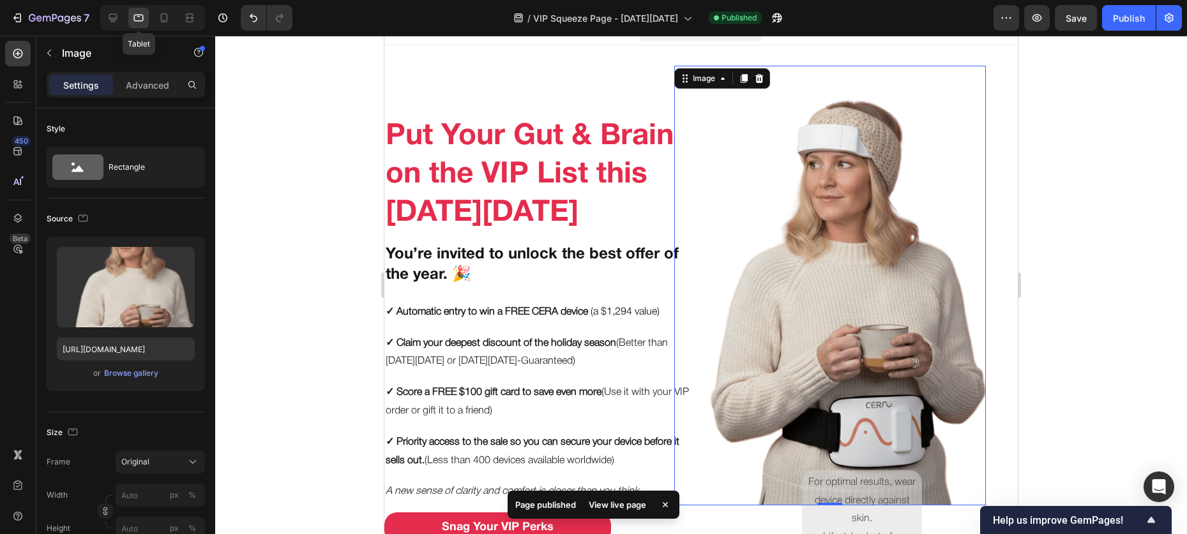
scroll to position [2, 0]
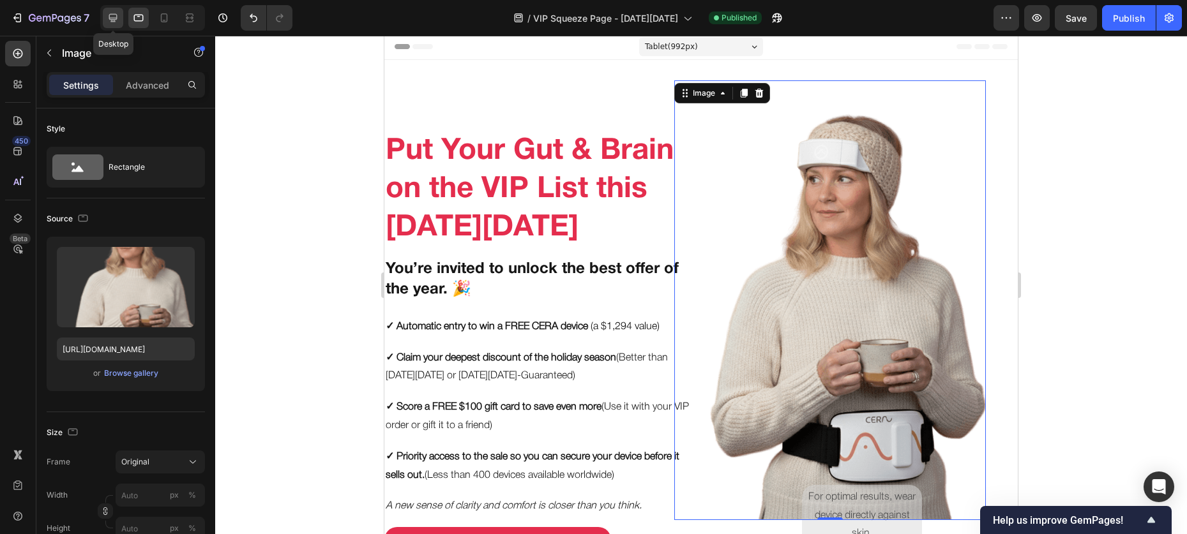
click at [121, 24] on div at bounding box center [113, 18] width 20 height 20
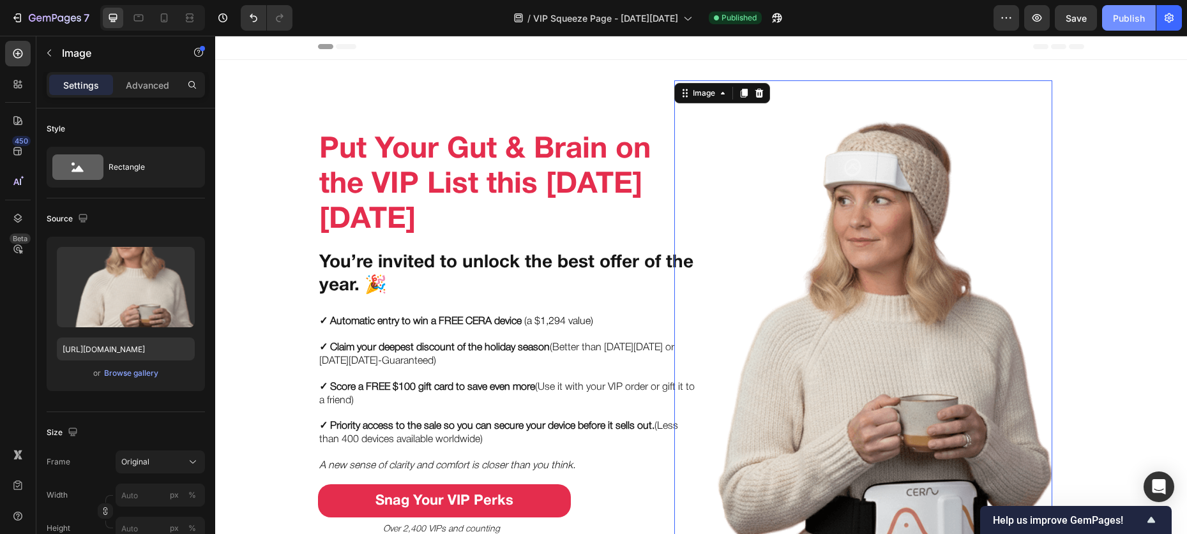
click at [1132, 17] on div "Publish" at bounding box center [1129, 17] width 32 height 13
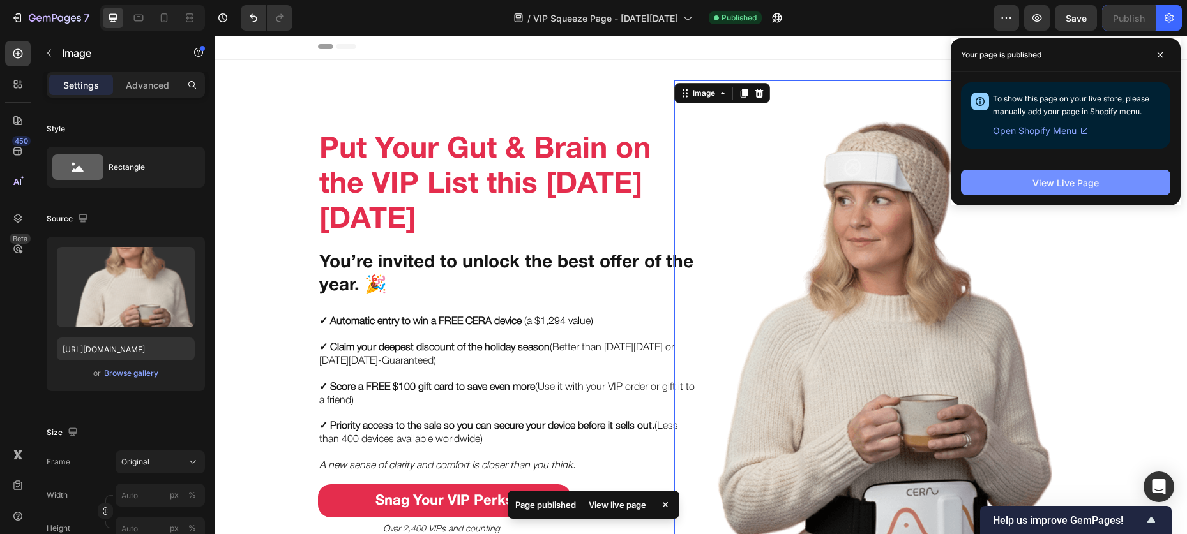
click at [1079, 179] on div "View Live Page" at bounding box center [1065, 182] width 66 height 13
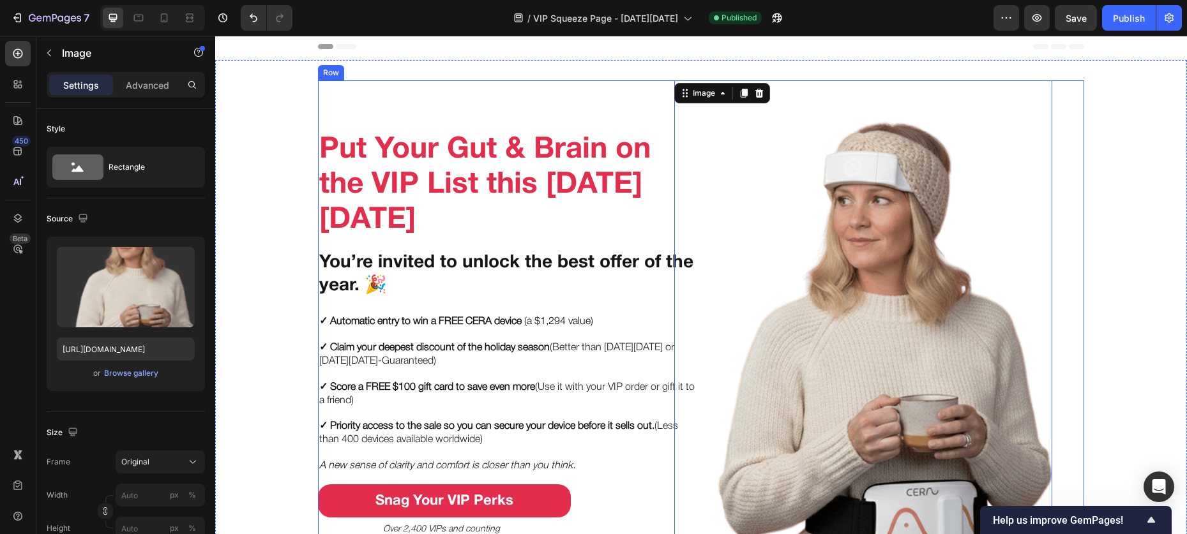
click at [556, 100] on div "Put Your Gut & Brain on the VIP List this [DATE][DATE] Heading You’re invited t…" at bounding box center [507, 358] width 378 height 556
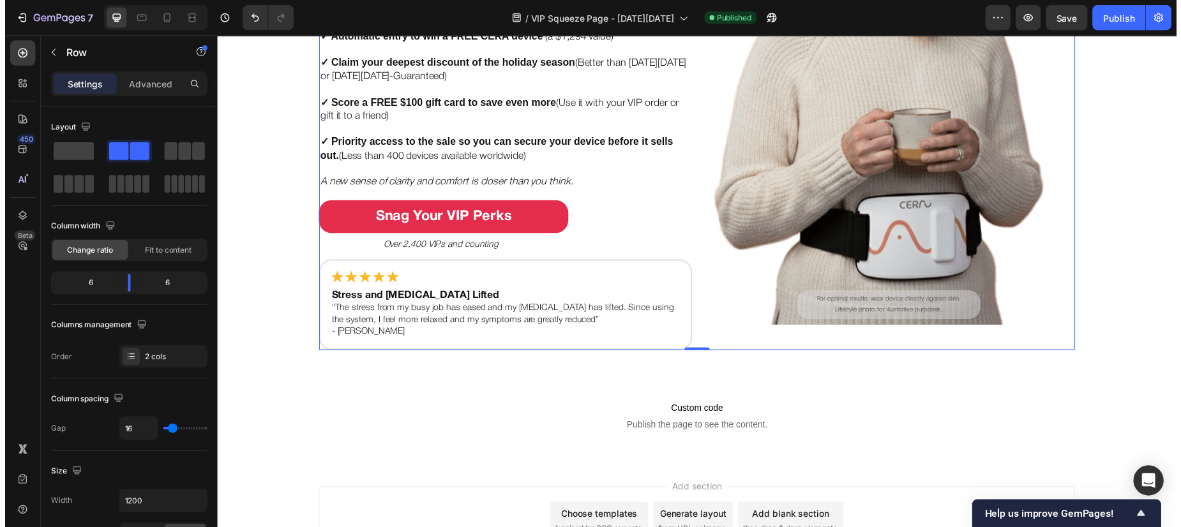
scroll to position [281, 0]
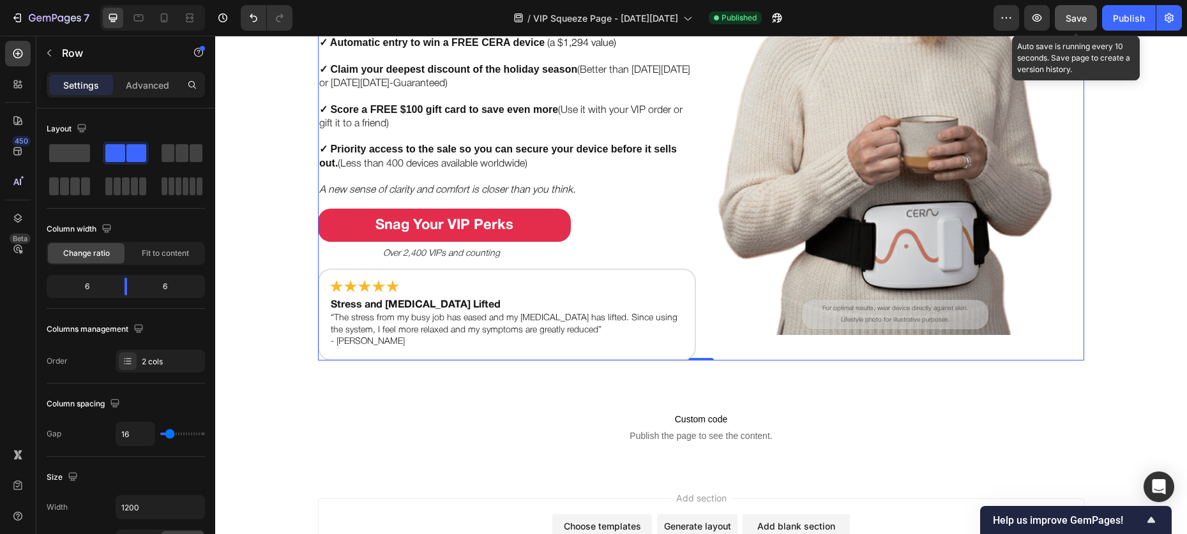
click at [1064, 12] on button "Save" at bounding box center [1076, 18] width 42 height 26
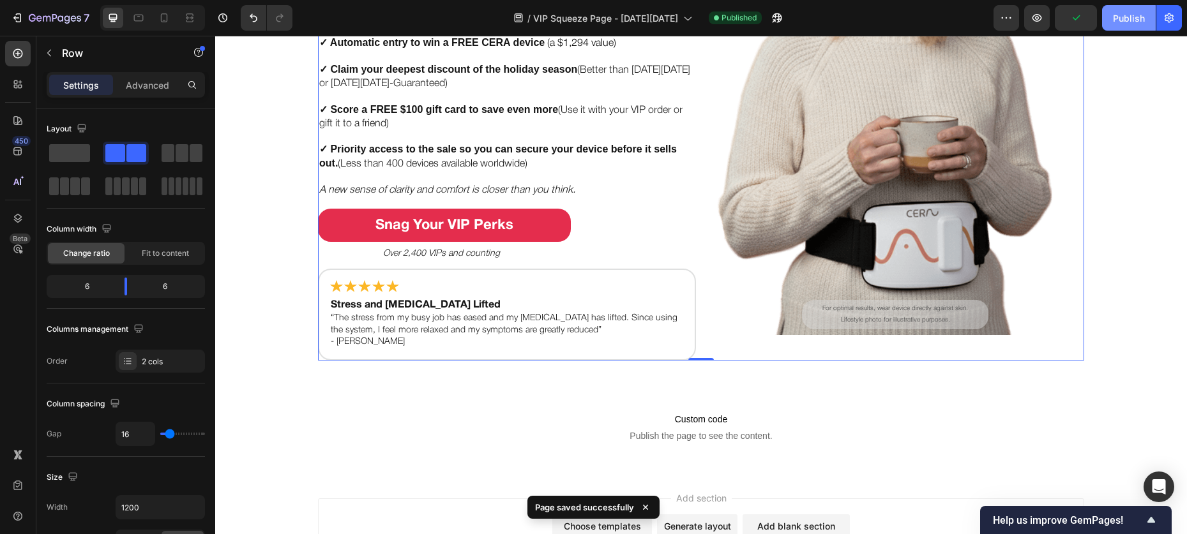
click at [1127, 13] on div "Publish" at bounding box center [1129, 17] width 32 height 13
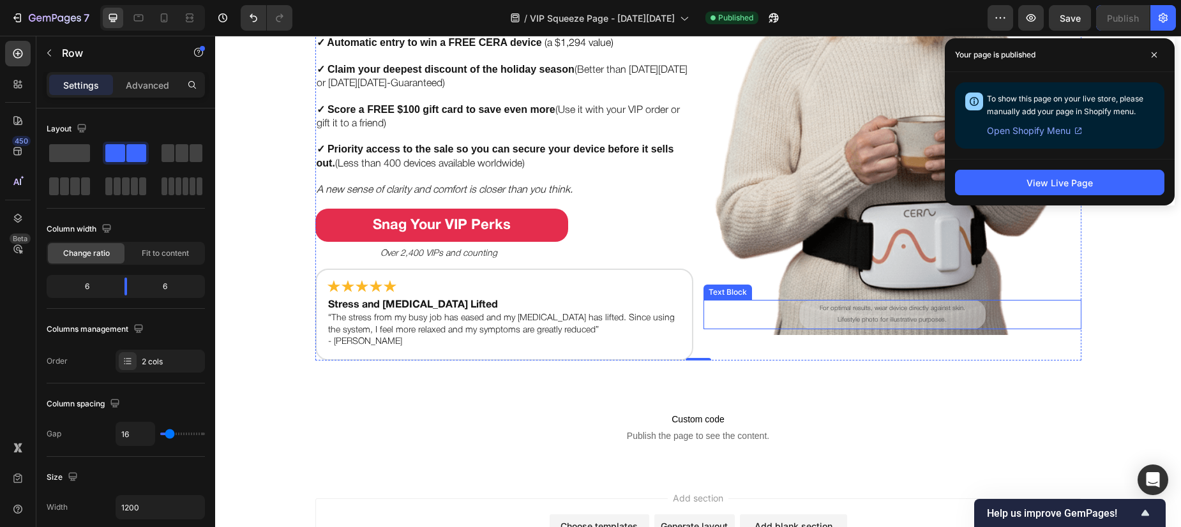
click at [820, 315] on p "Lifestyle photo for illustrative purposes." at bounding box center [892, 320] width 180 height 11
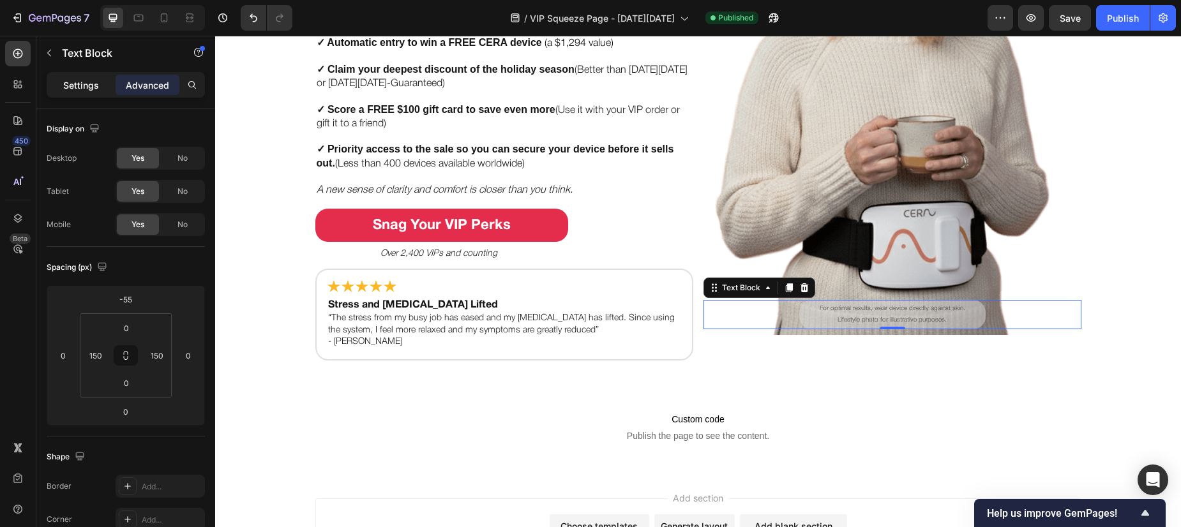
click at [69, 87] on p "Settings" at bounding box center [81, 85] width 36 height 13
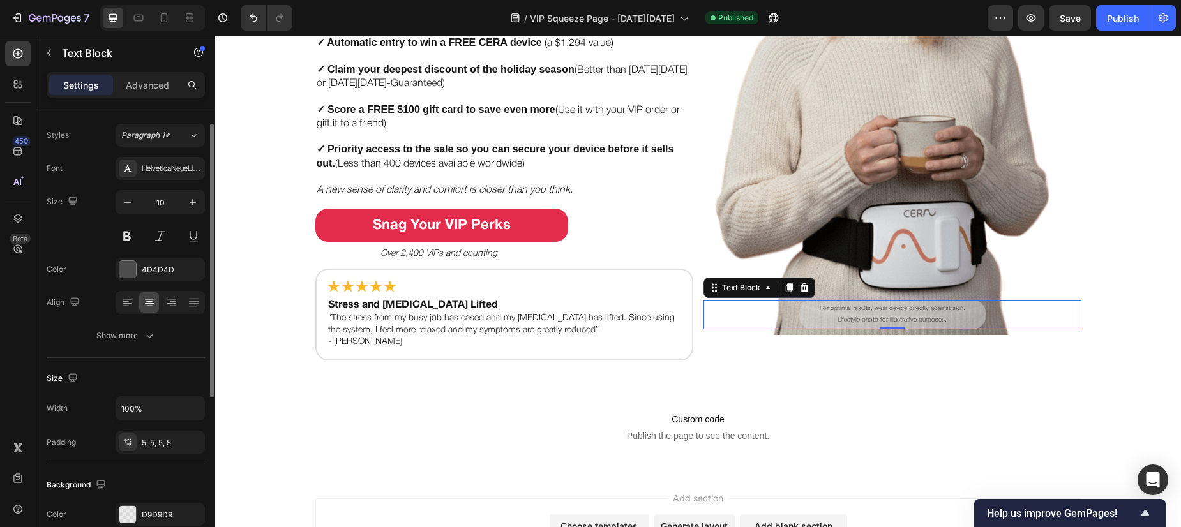
scroll to position [0, 0]
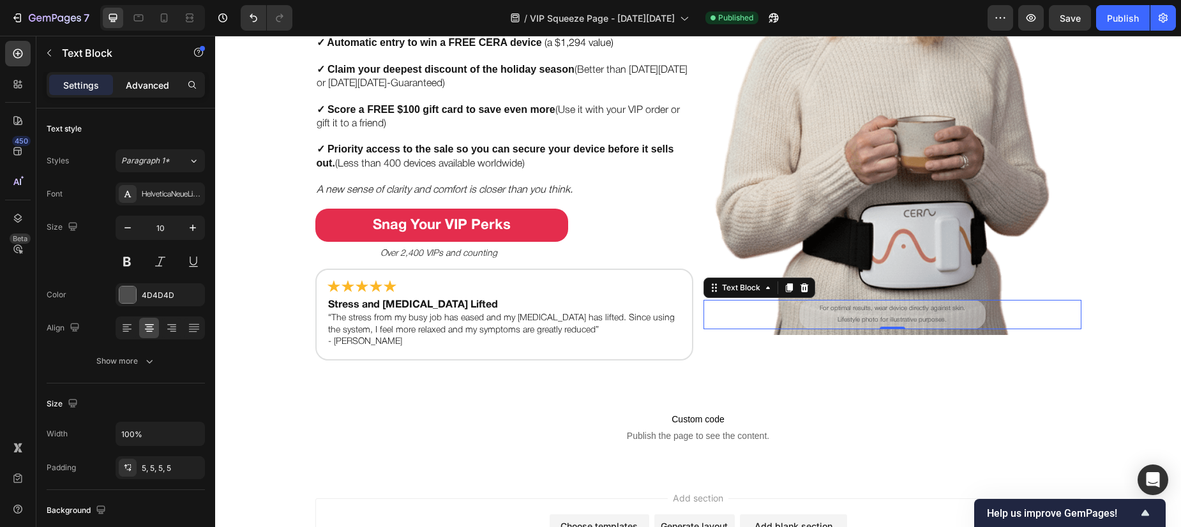
click at [144, 93] on div "Advanced" at bounding box center [148, 85] width 64 height 20
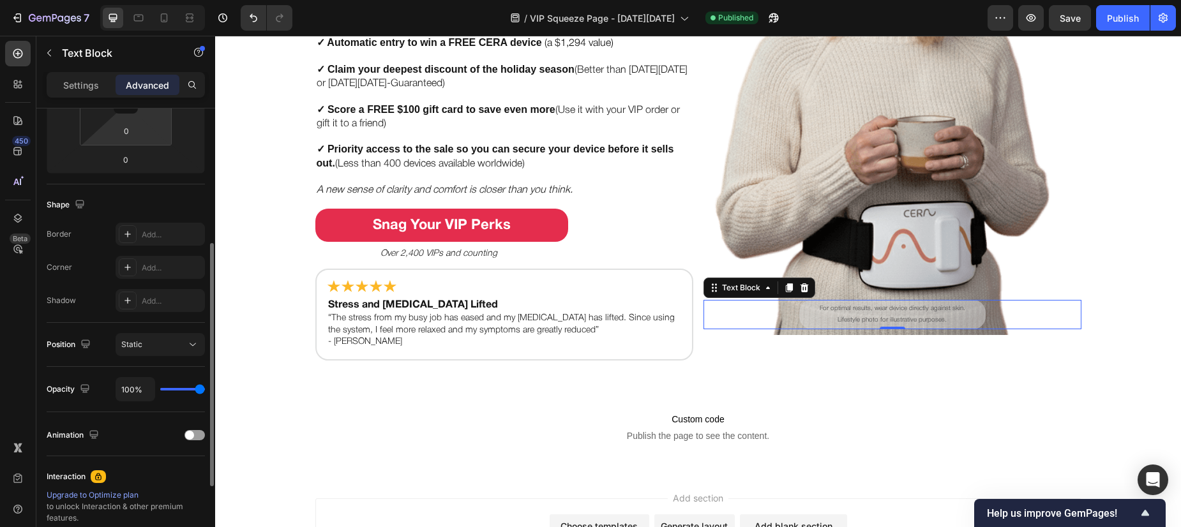
scroll to position [260, 0]
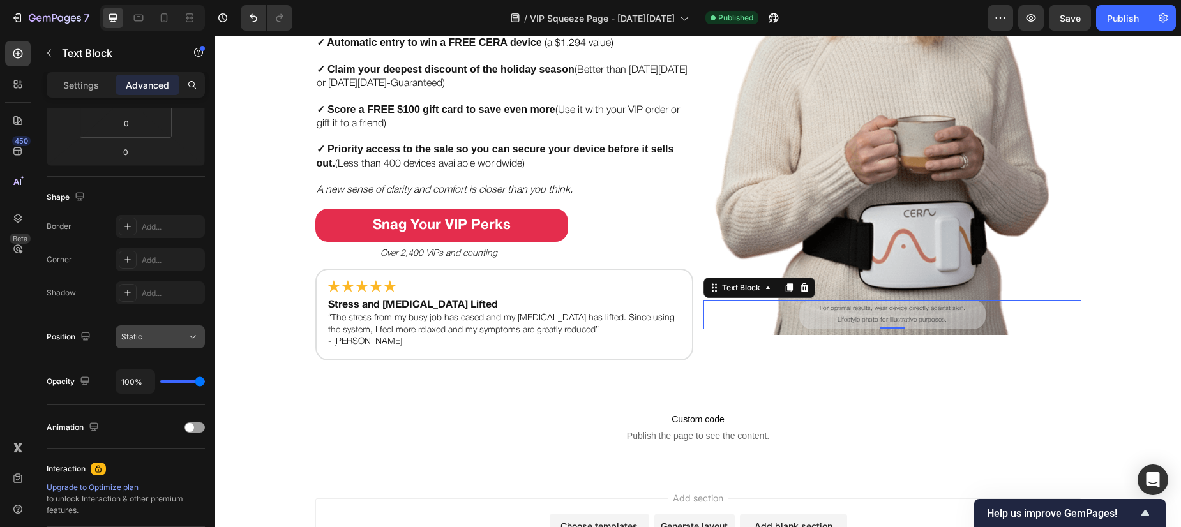
click at [160, 333] on div "Static" at bounding box center [153, 336] width 65 height 11
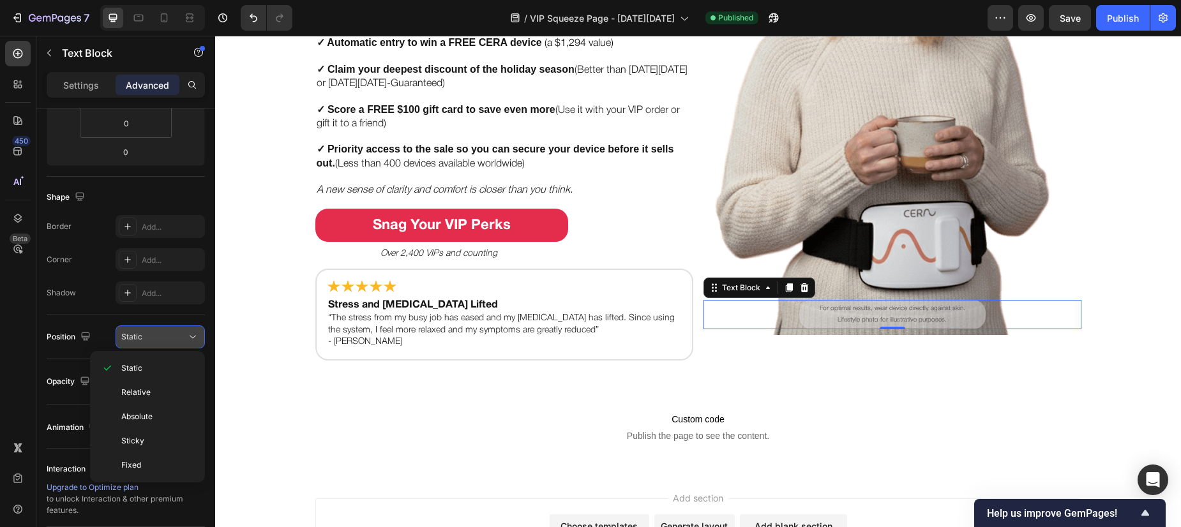
click at [160, 333] on div "Static" at bounding box center [153, 336] width 65 height 11
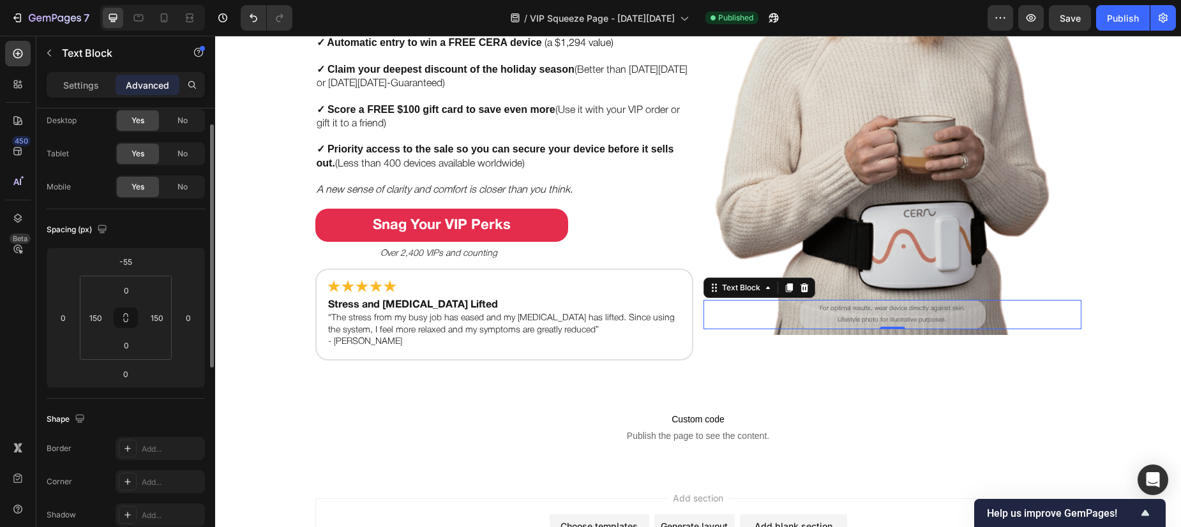
scroll to position [0, 0]
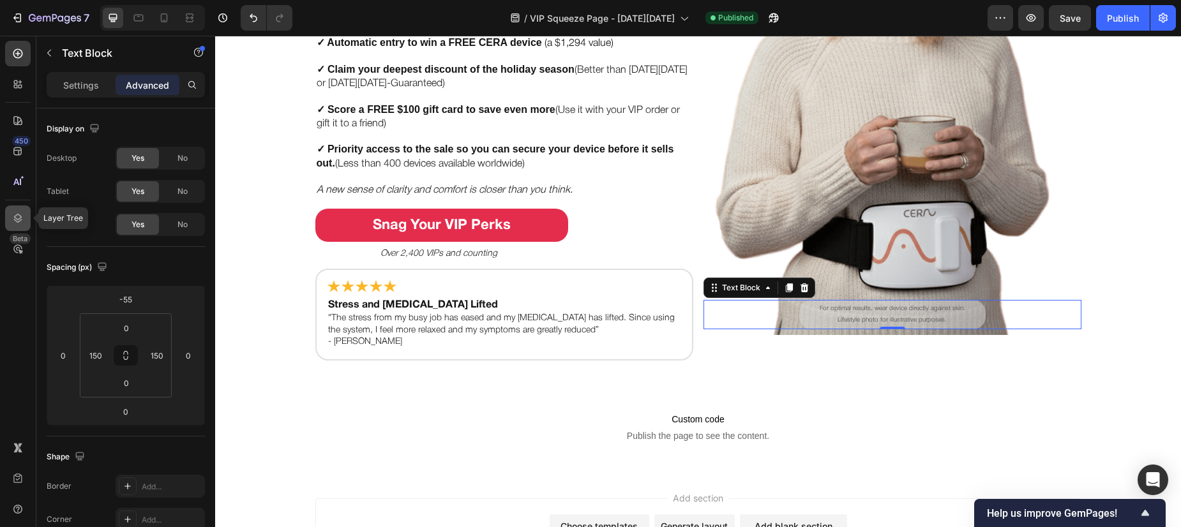
click at [11, 215] on icon at bounding box center [17, 218] width 13 height 13
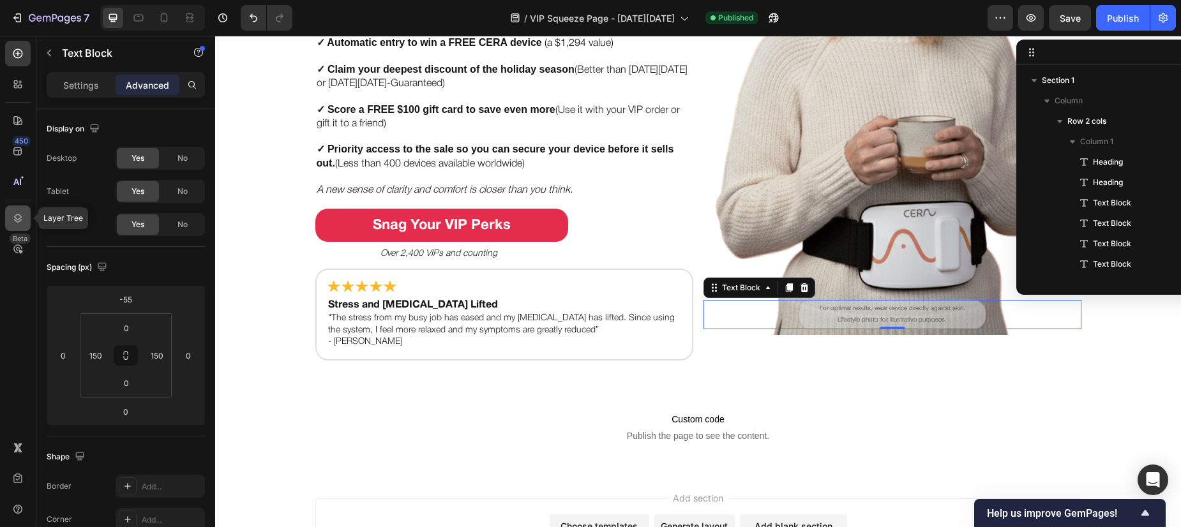
scroll to position [157, 0]
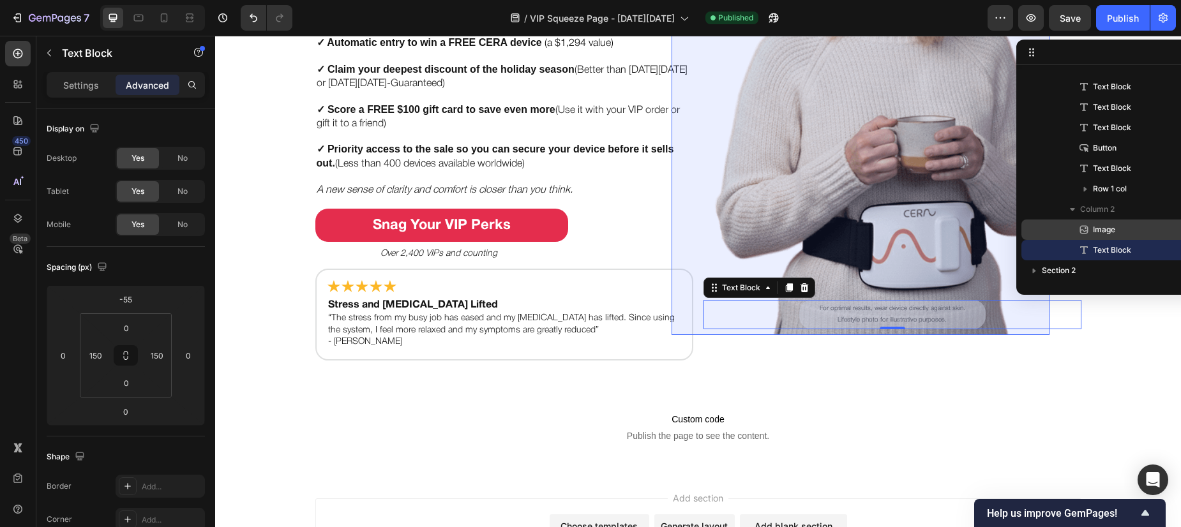
drag, startPoint x: 1094, startPoint y: 247, endPoint x: 1097, endPoint y: 228, distance: 19.4
click at [1097, 228] on div "Image Text Block" at bounding box center [1118, 240] width 194 height 41
click at [1084, 228] on icon at bounding box center [1084, 229] width 13 height 13
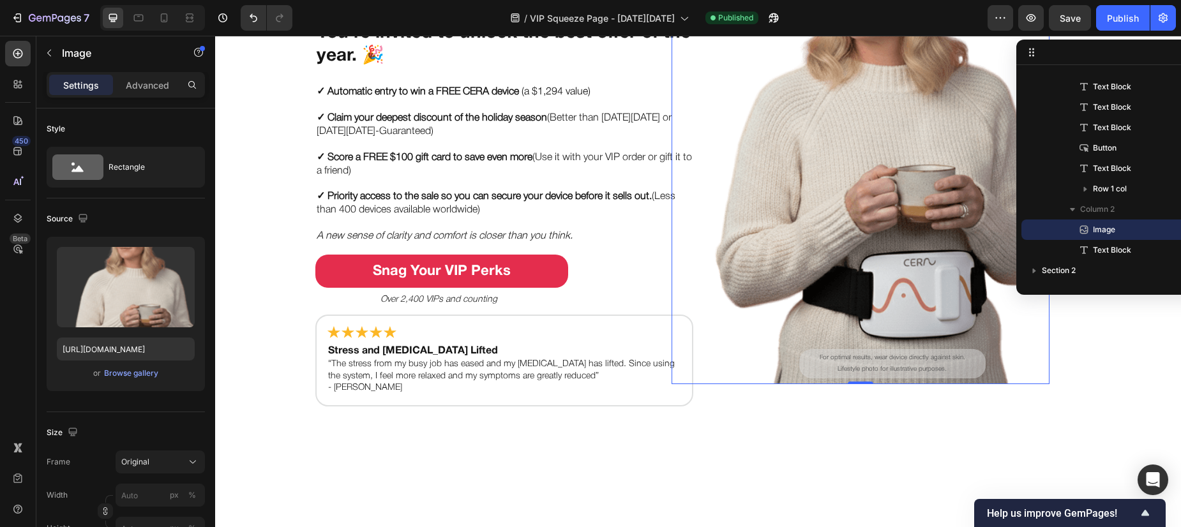
scroll to position [2, 0]
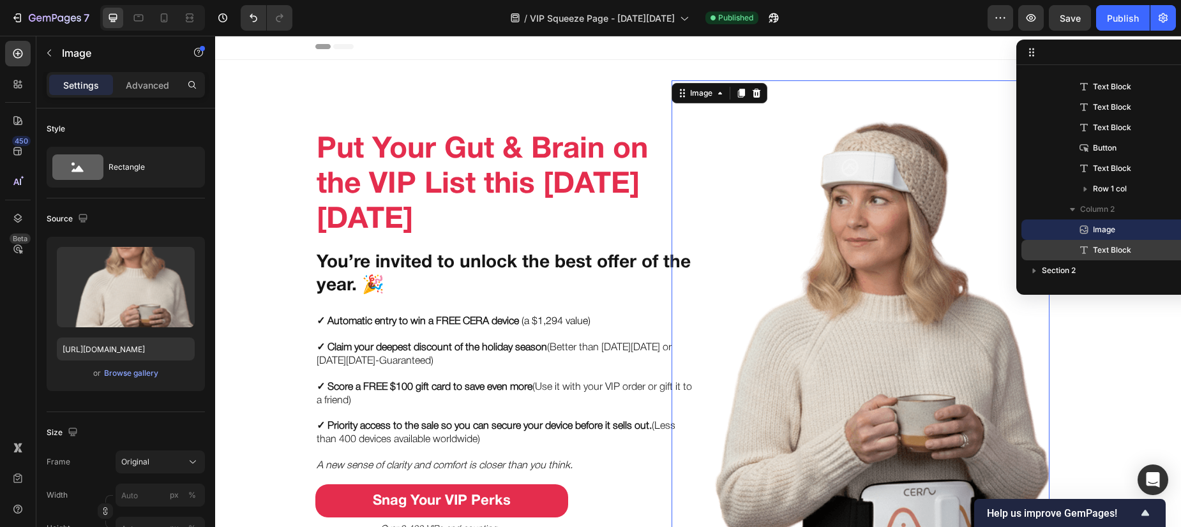
drag, startPoint x: 1090, startPoint y: 229, endPoint x: 1090, endPoint y: 250, distance: 21.7
click at [1090, 250] on div "Image Text Block" at bounding box center [1118, 240] width 194 height 41
click at [1090, 252] on icon at bounding box center [1084, 250] width 13 height 13
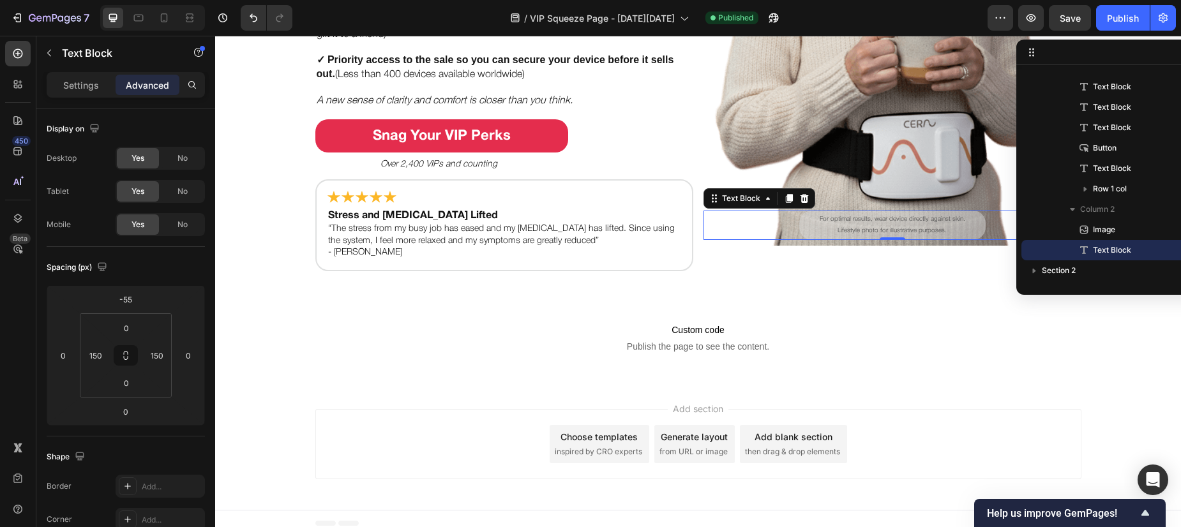
scroll to position [377, 0]
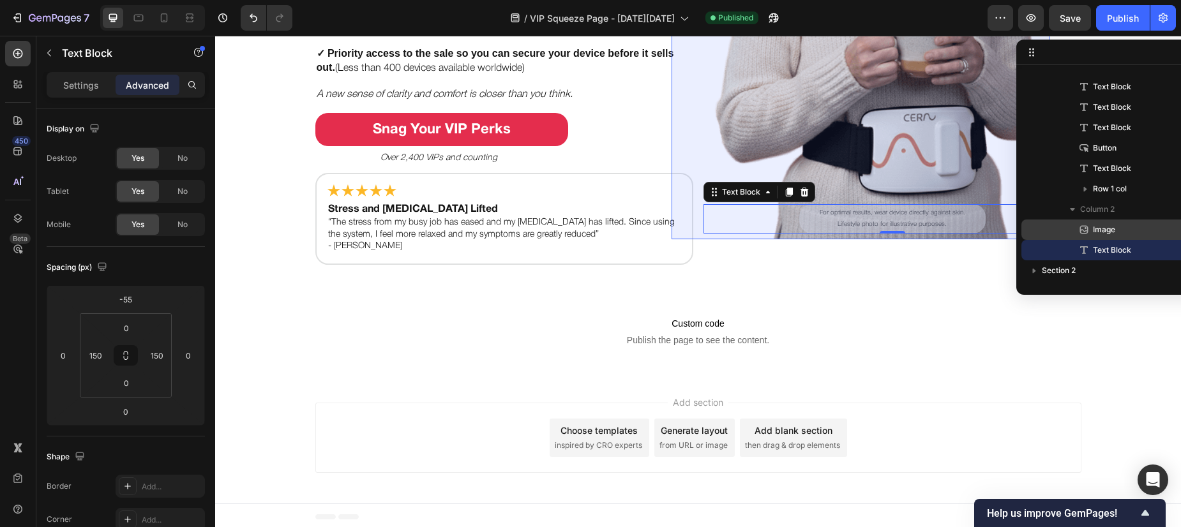
drag, startPoint x: 1100, startPoint y: 250, endPoint x: 1100, endPoint y: 222, distance: 28.7
click at [1100, 222] on div "Image Text Block" at bounding box center [1118, 240] width 194 height 41
click at [1097, 234] on span "Image" at bounding box center [1104, 229] width 22 height 13
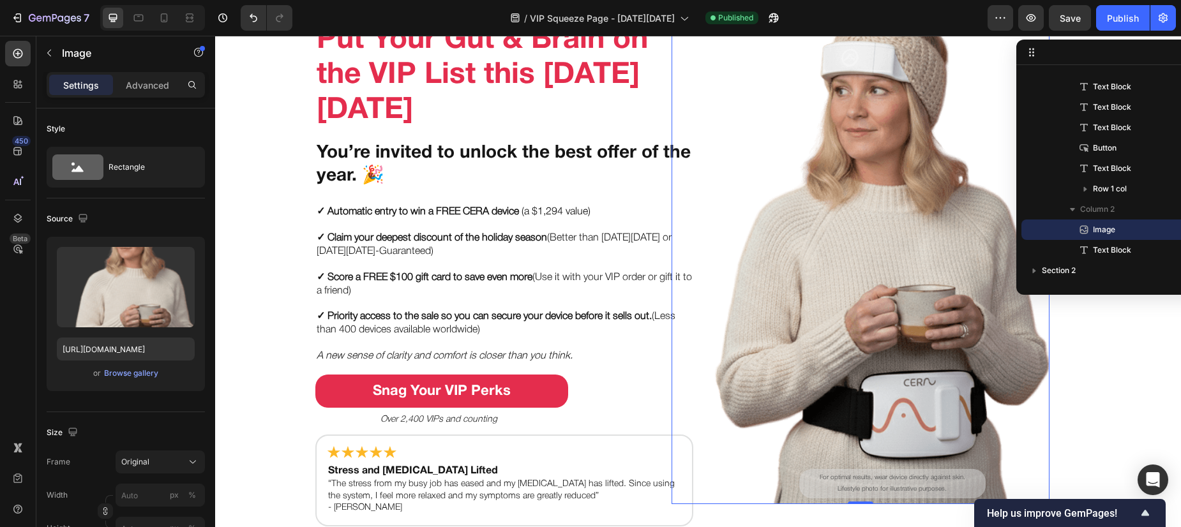
scroll to position [2, 0]
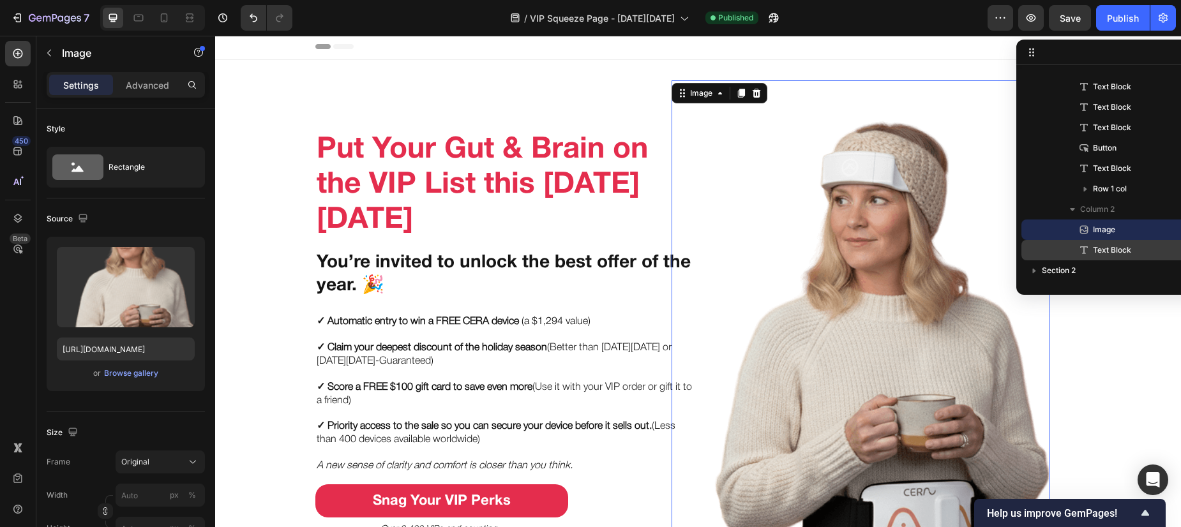
click at [1099, 246] on span "Text Block" at bounding box center [1112, 250] width 38 height 13
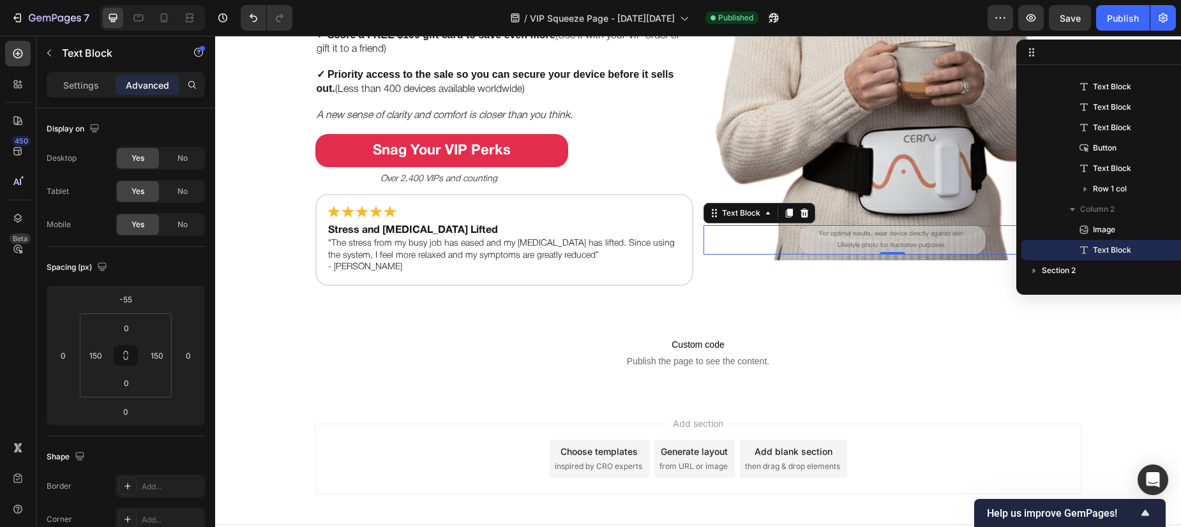
scroll to position [377, 0]
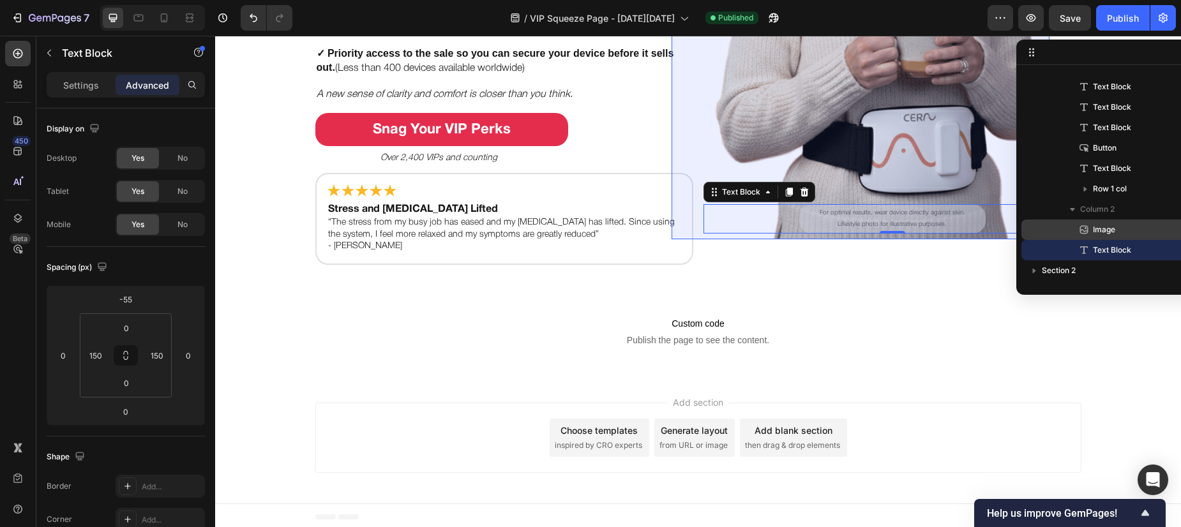
click at [1102, 232] on span "Image" at bounding box center [1104, 229] width 22 height 13
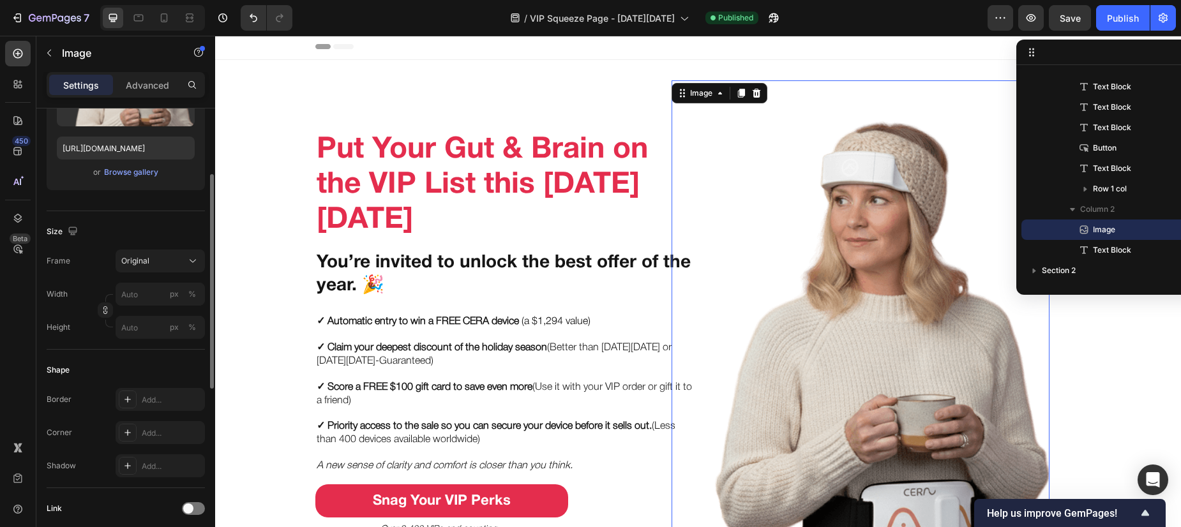
scroll to position [241, 0]
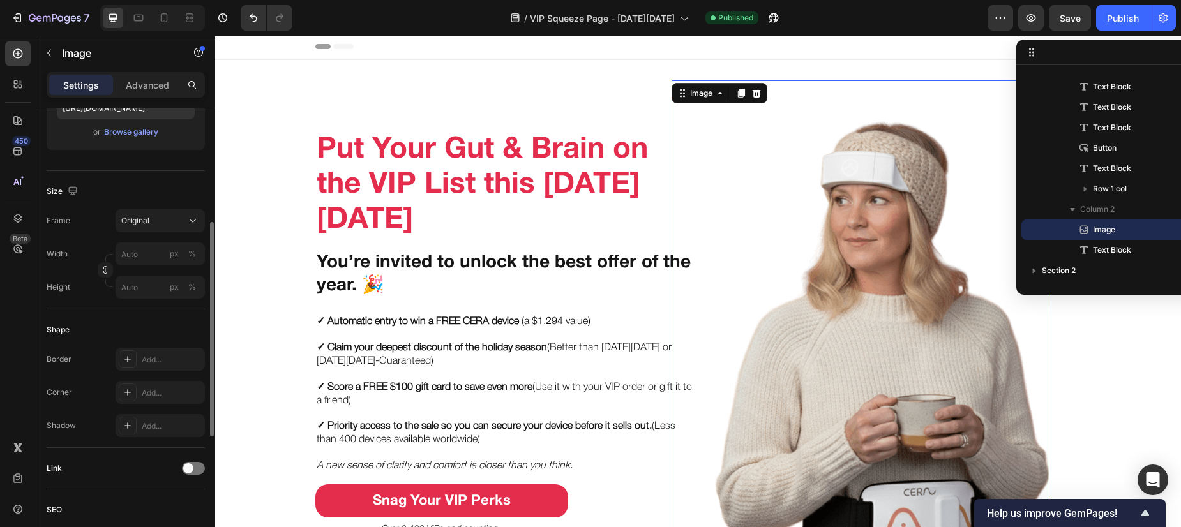
click at [167, 210] on button "Original" at bounding box center [160, 220] width 89 height 23
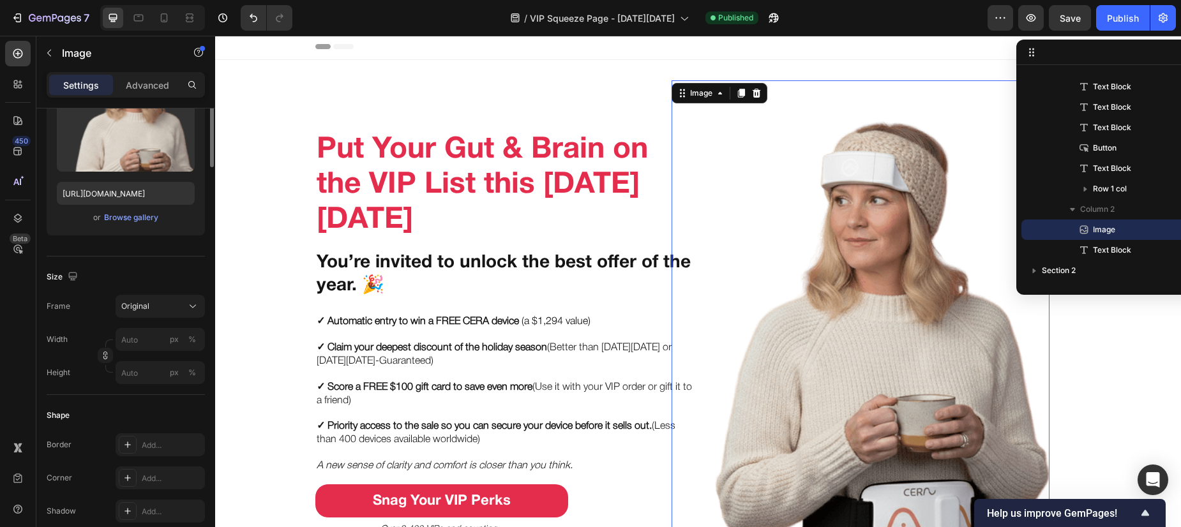
scroll to position [0, 0]
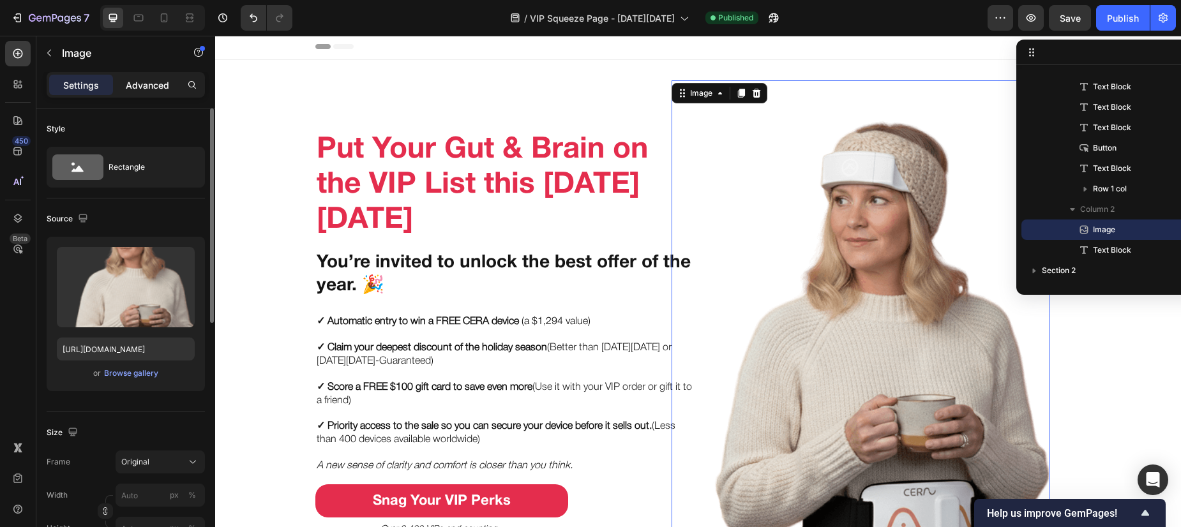
click at [144, 75] on div "Advanced" at bounding box center [148, 85] width 64 height 20
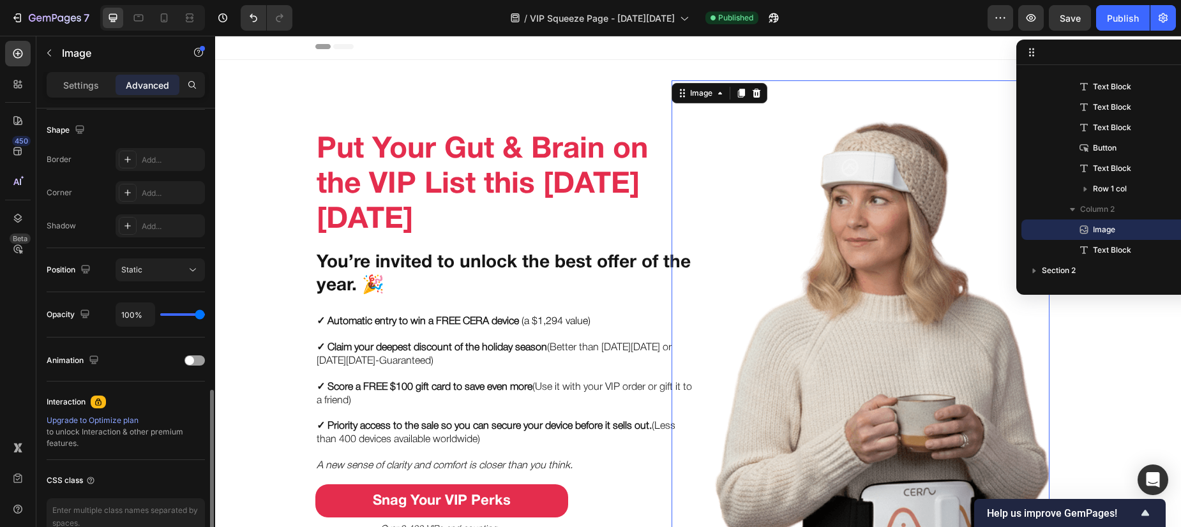
scroll to position [396, 0]
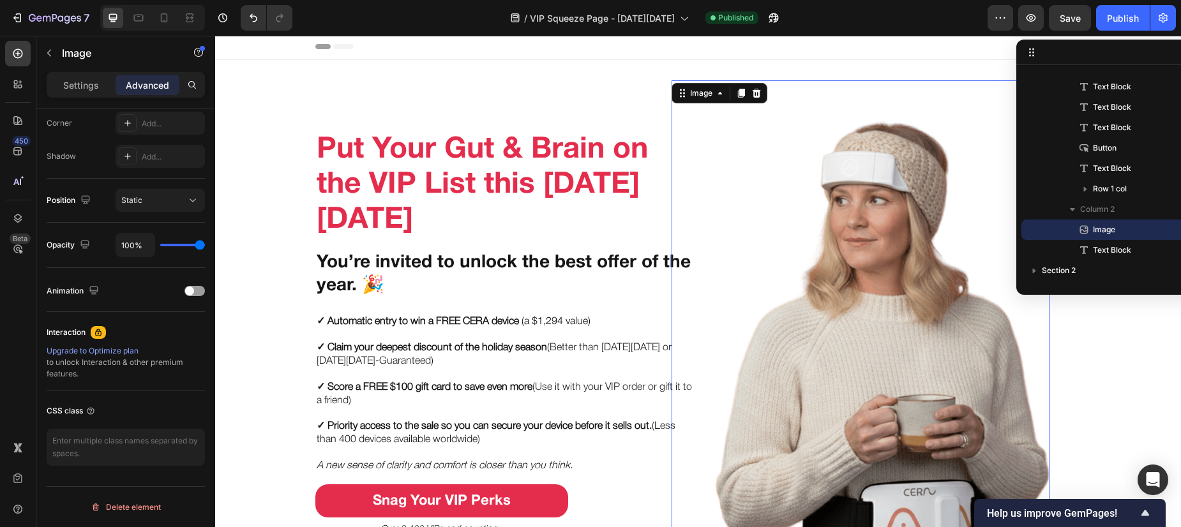
click at [708, 223] on img at bounding box center [861, 347] width 378 height 534
click at [641, 107] on div "Put Your Gut & Brain on the VIP List this [DATE][DATE] Heading You’re invited t…" at bounding box center [504, 358] width 378 height 556
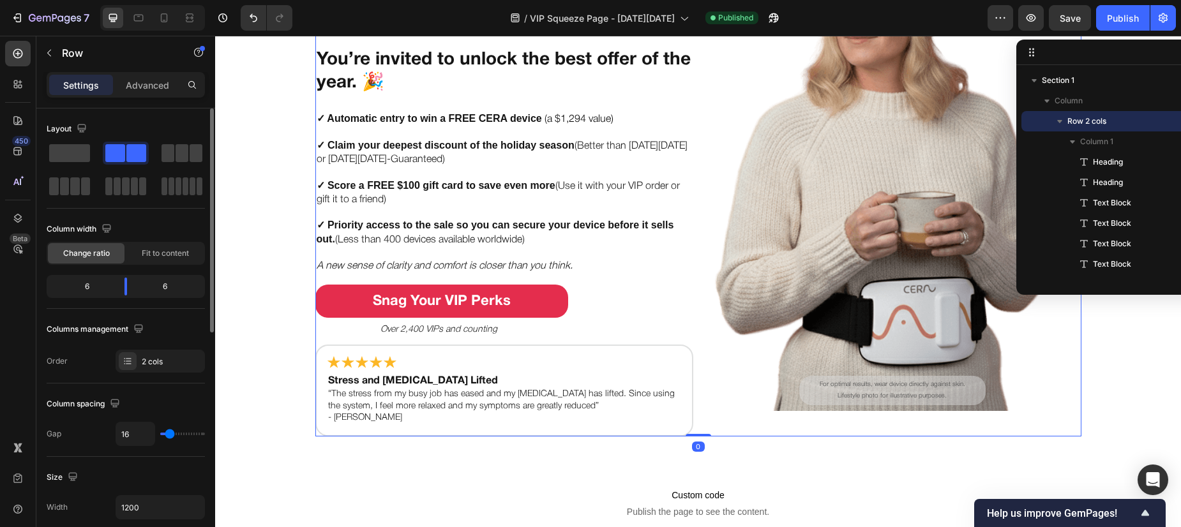
scroll to position [301, 0]
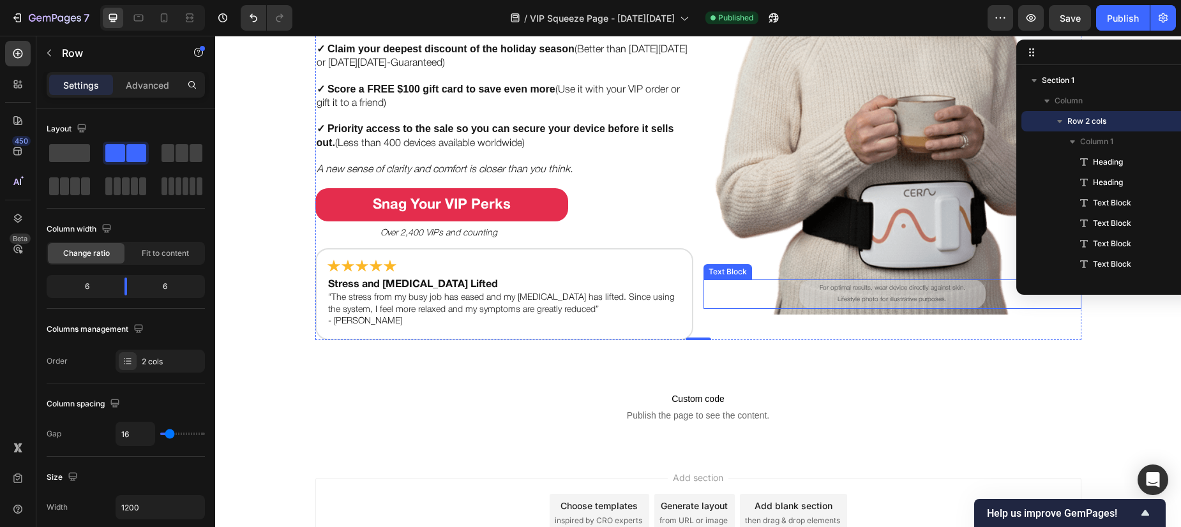
click at [831, 302] on p "Lifestyle photo for illustrative purposes." at bounding box center [892, 299] width 180 height 11
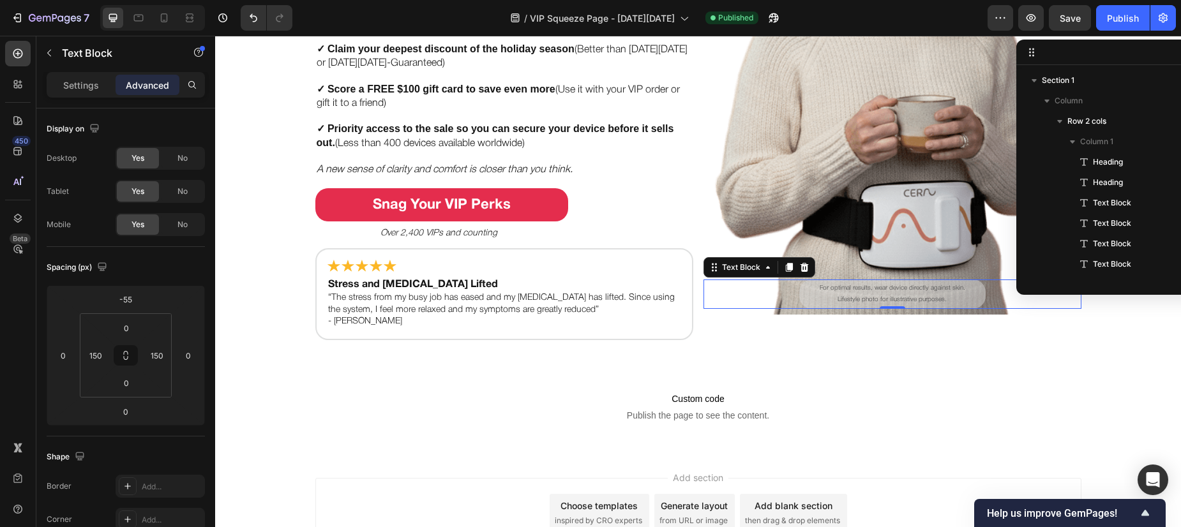
scroll to position [157, 0]
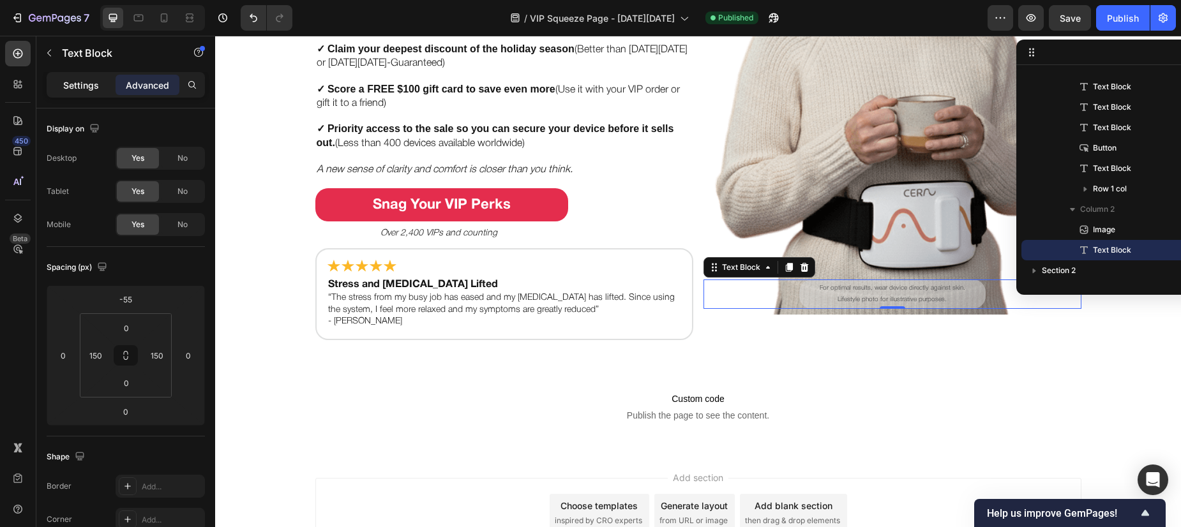
click at [87, 87] on p "Settings" at bounding box center [81, 85] width 36 height 13
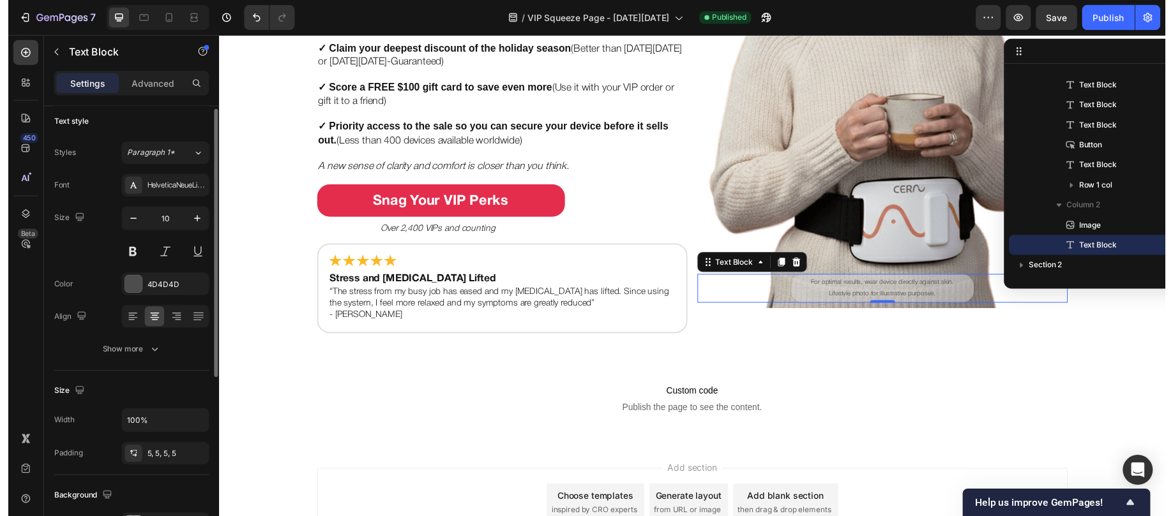
scroll to position [3, 0]
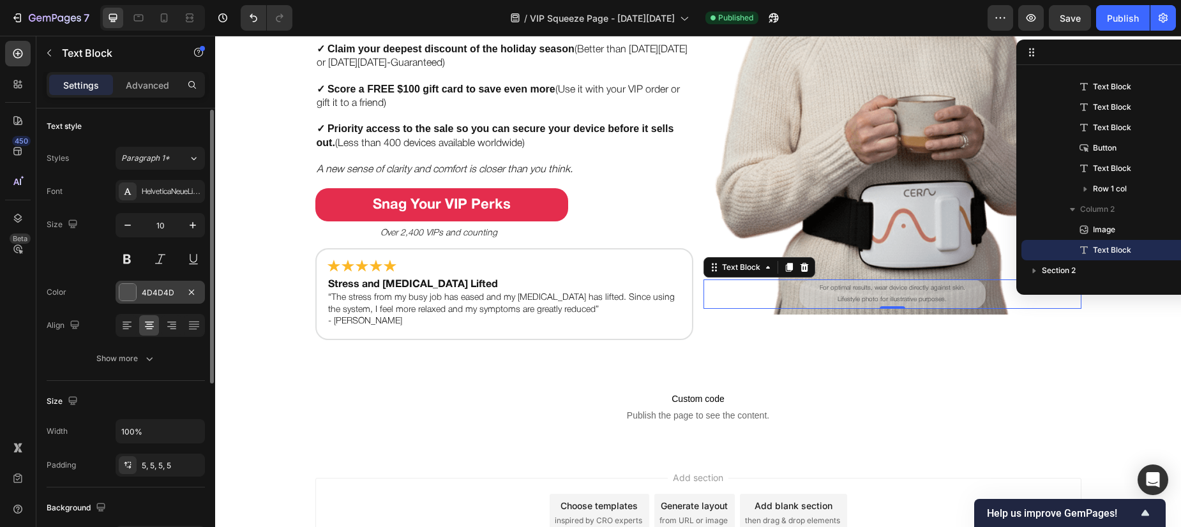
click at [122, 288] on div at bounding box center [127, 292] width 17 height 17
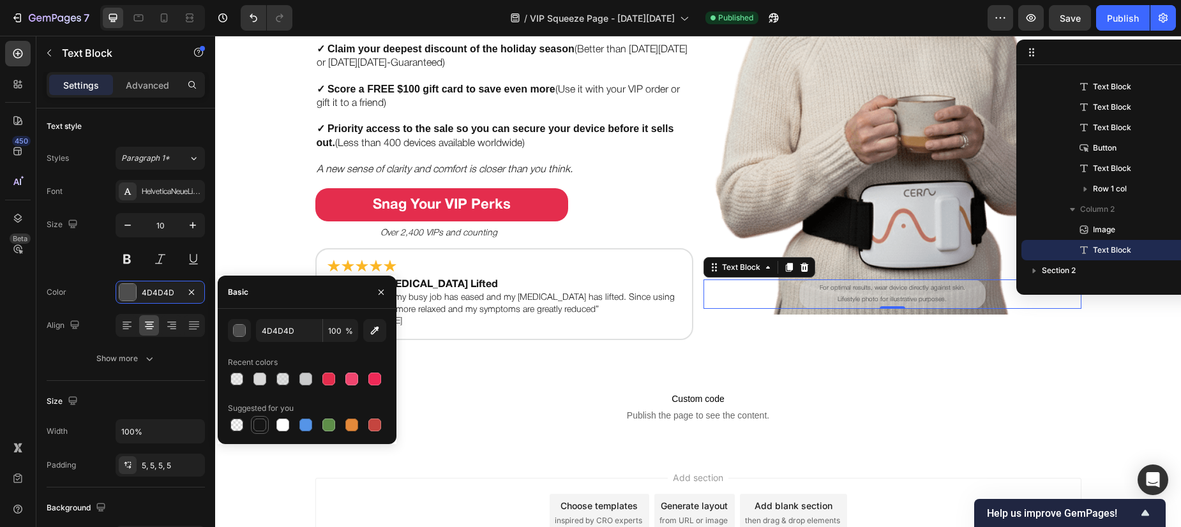
click at [266, 424] on div at bounding box center [259, 425] width 13 height 13
type input "151515"
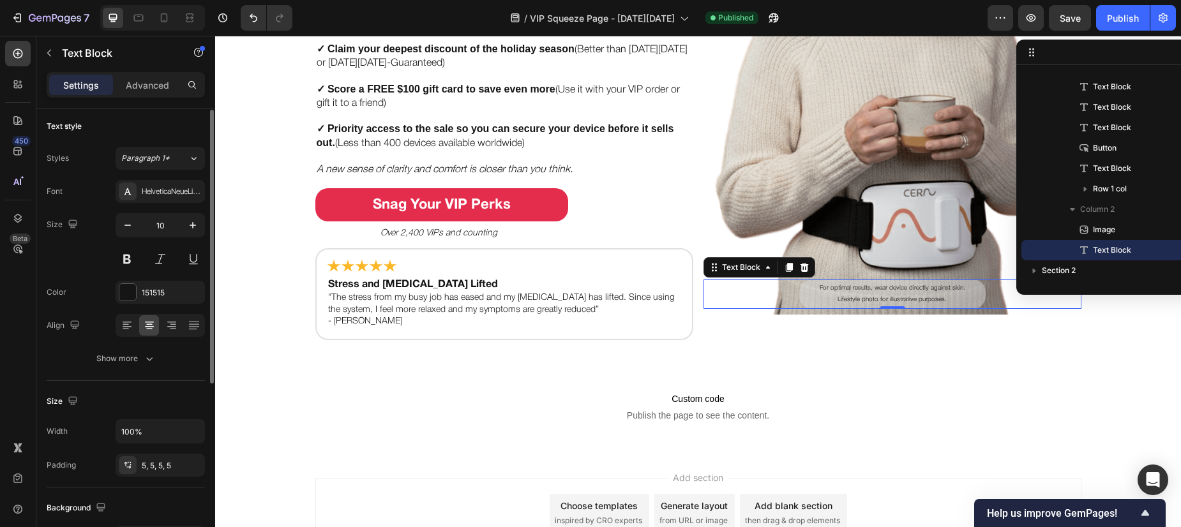
click at [85, 278] on div "Font HelveticaNeueLight Size 10 Color 151515 Align Show more" at bounding box center [126, 275] width 158 height 190
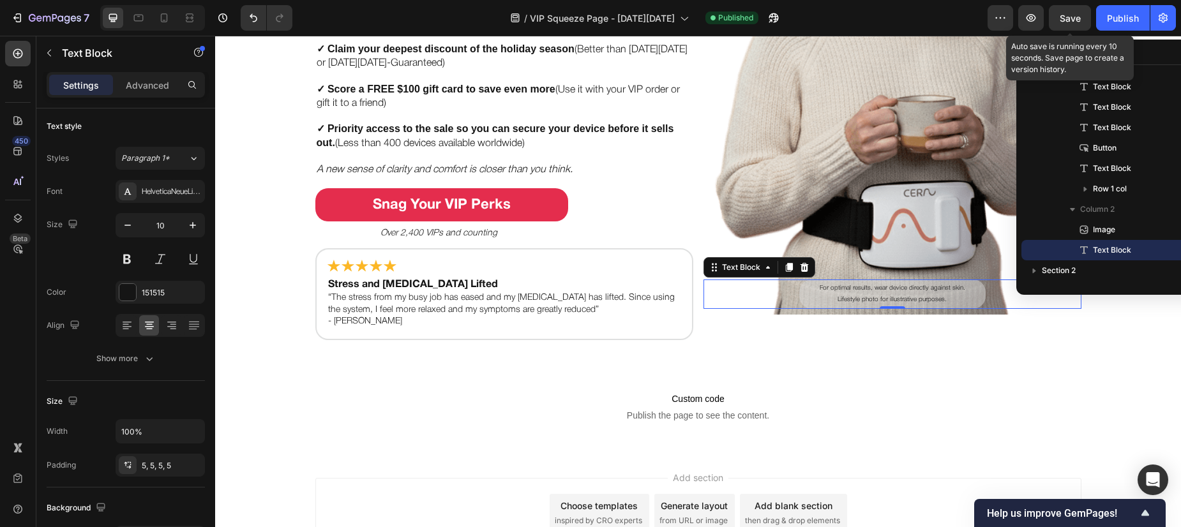
click at [1076, 19] on span "Save" at bounding box center [1070, 18] width 21 height 11
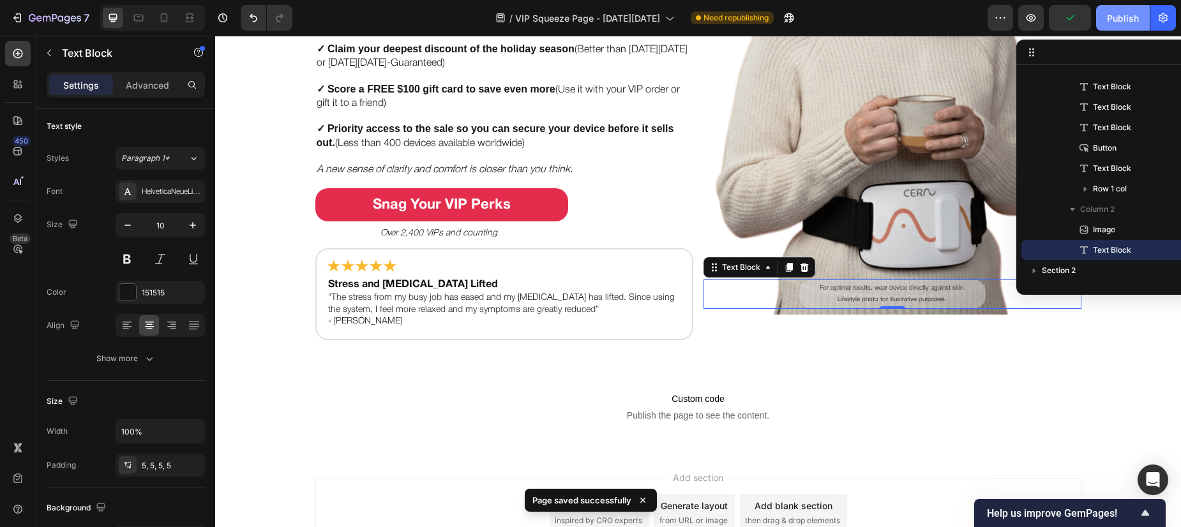
click at [1110, 17] on div "Publish" at bounding box center [1123, 17] width 32 height 13
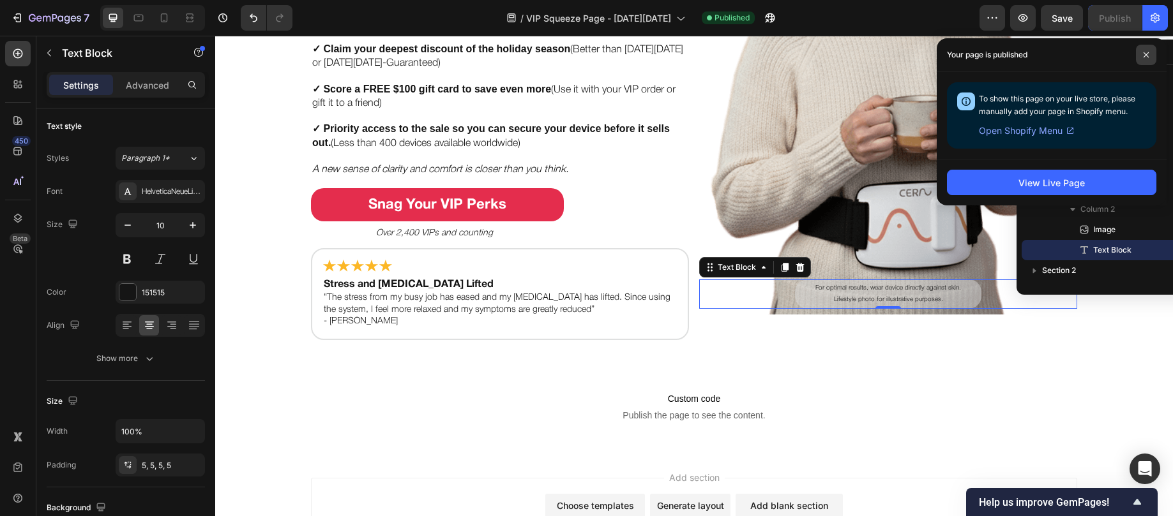
click at [1143, 52] on icon at bounding box center [1146, 55] width 6 height 6
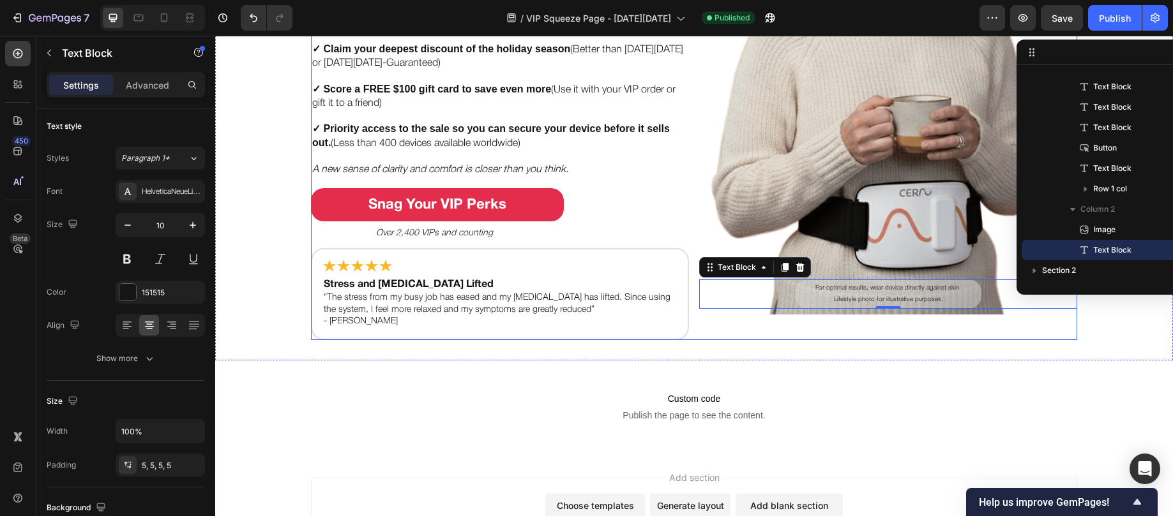
scroll to position [0, 0]
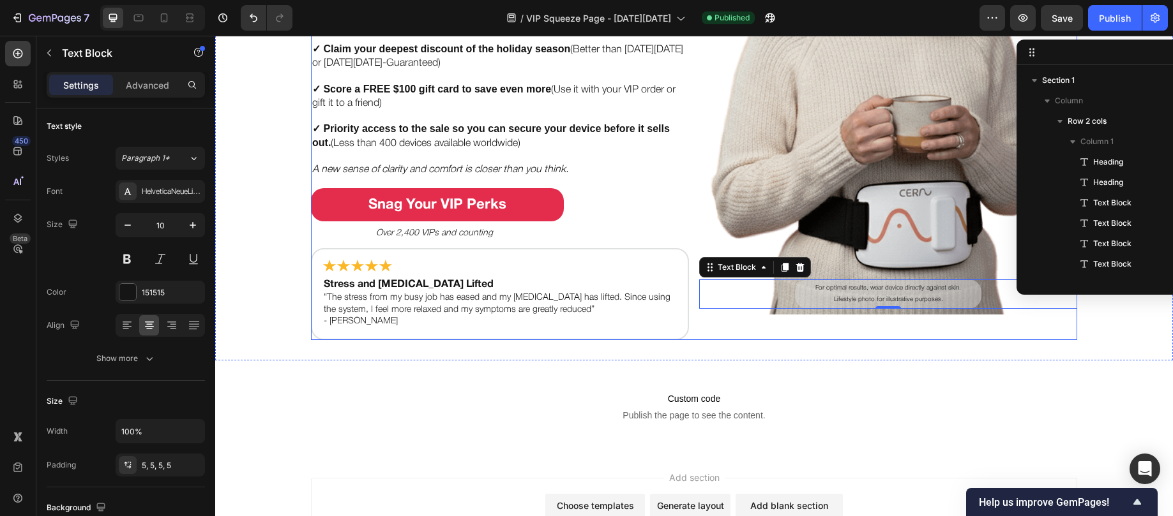
click at [712, 326] on div "Image For optimal results, wear device directly against skin. Lifestyle photo f…" at bounding box center [888, 60] width 378 height 559
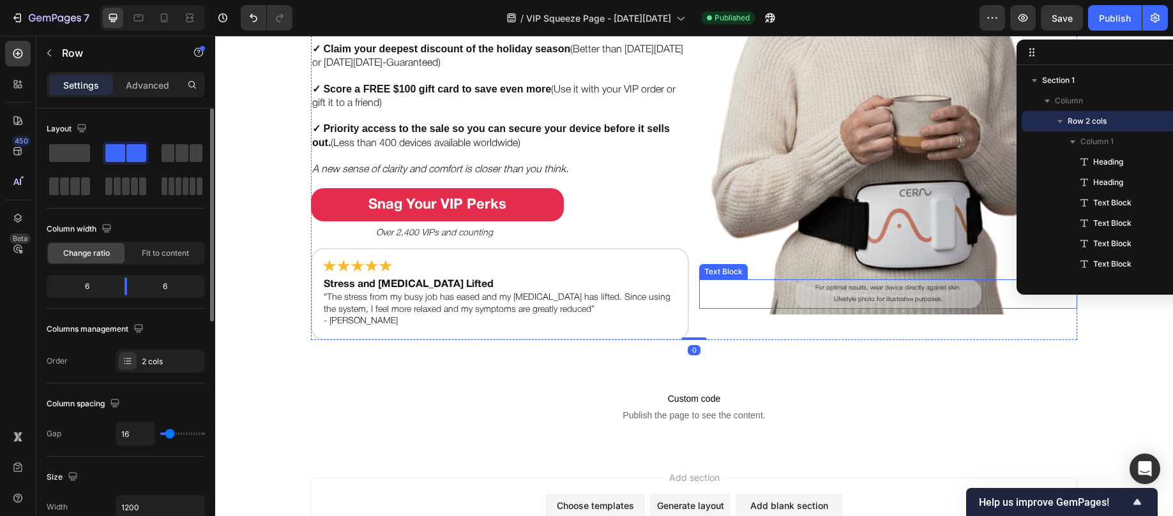
click at [820, 293] on p "For optimal results, wear device directly against skin." at bounding box center [888, 288] width 180 height 11
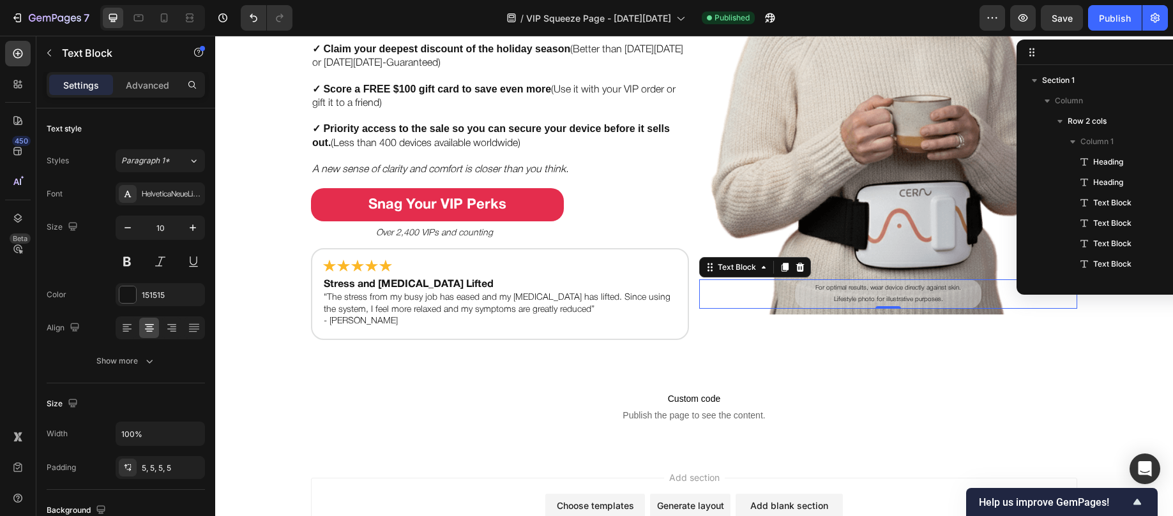
scroll to position [157, 0]
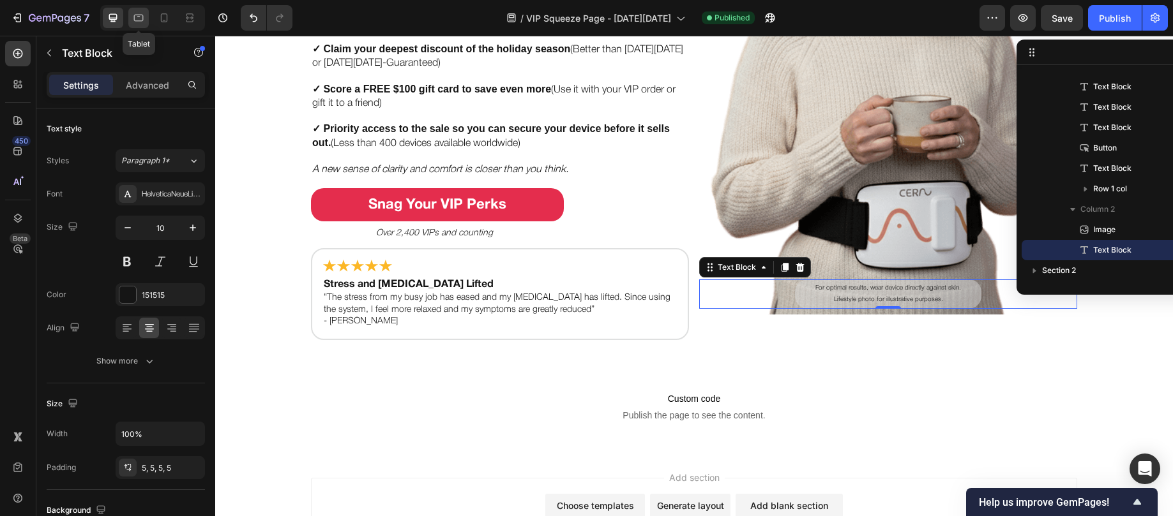
click at [136, 19] on icon at bounding box center [138, 17] width 13 height 13
type input "16"
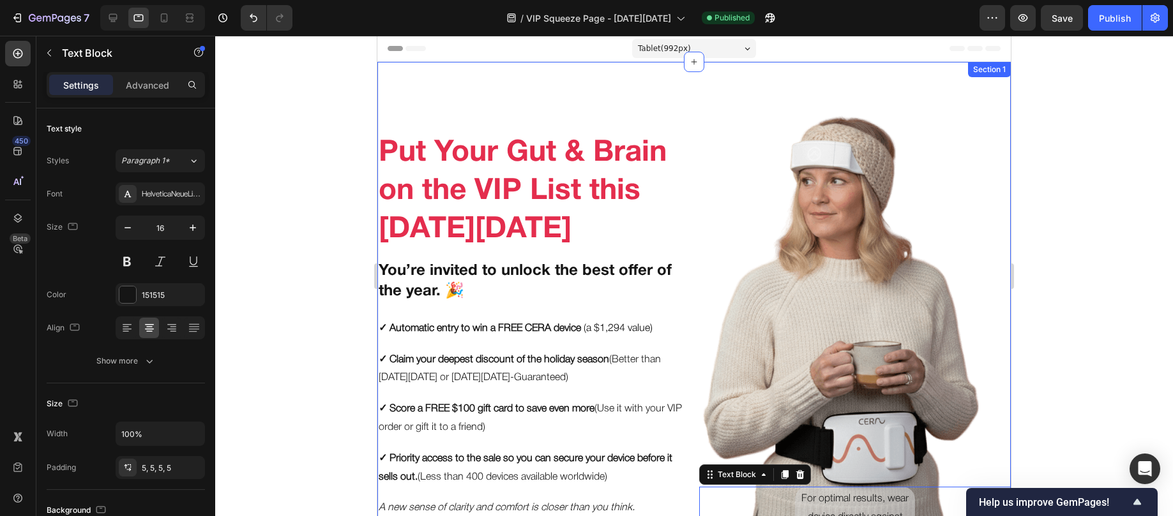
click at [554, 76] on div "Put Your Gut & Brain on the VIP List this Black Friday Heading You’re invited t…" at bounding box center [693, 417] width 633 height 711
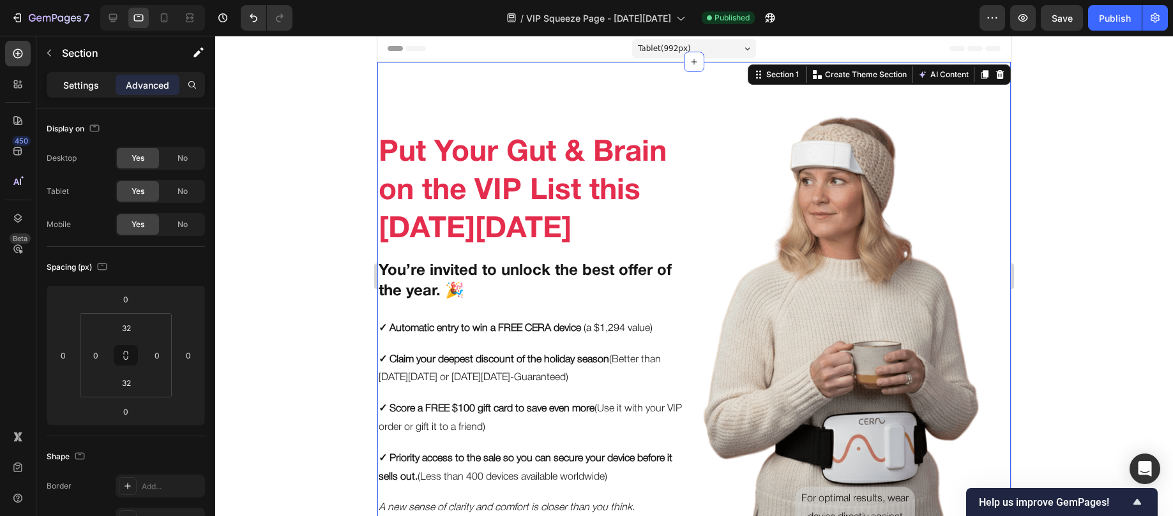
click at [79, 90] on p "Settings" at bounding box center [81, 85] width 36 height 13
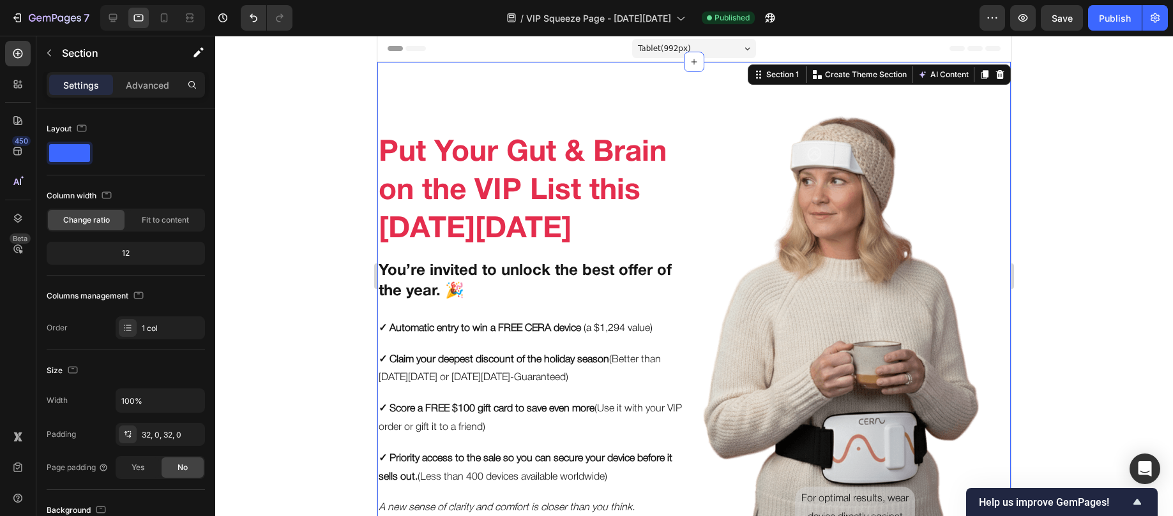
click at [342, 112] on div at bounding box center [694, 276] width 958 height 481
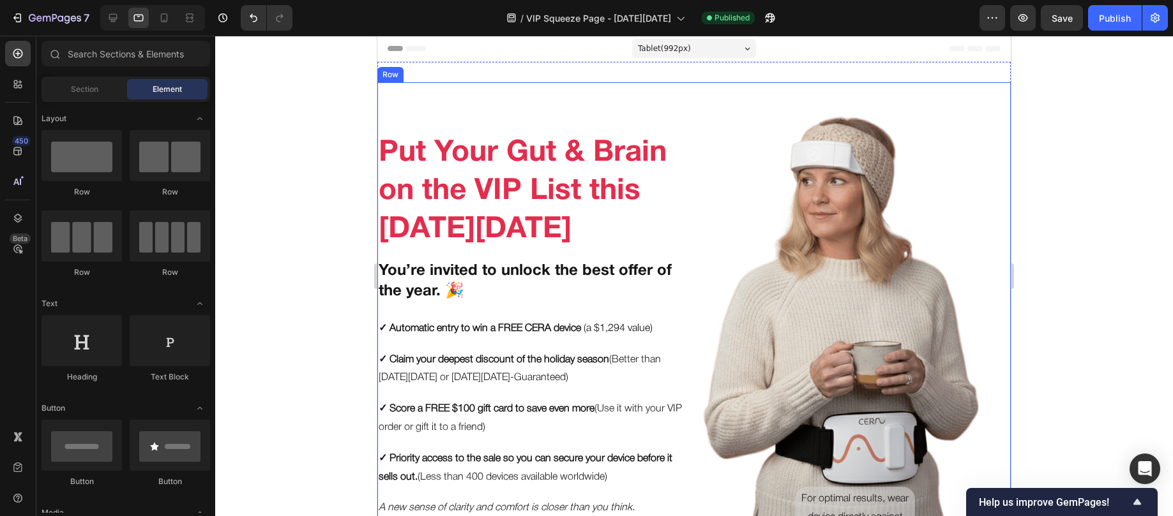
click at [380, 93] on div "Put Your Gut & Brain on the VIP List this [DATE][DATE] Heading You’re invited t…" at bounding box center [533, 417] width 312 height 670
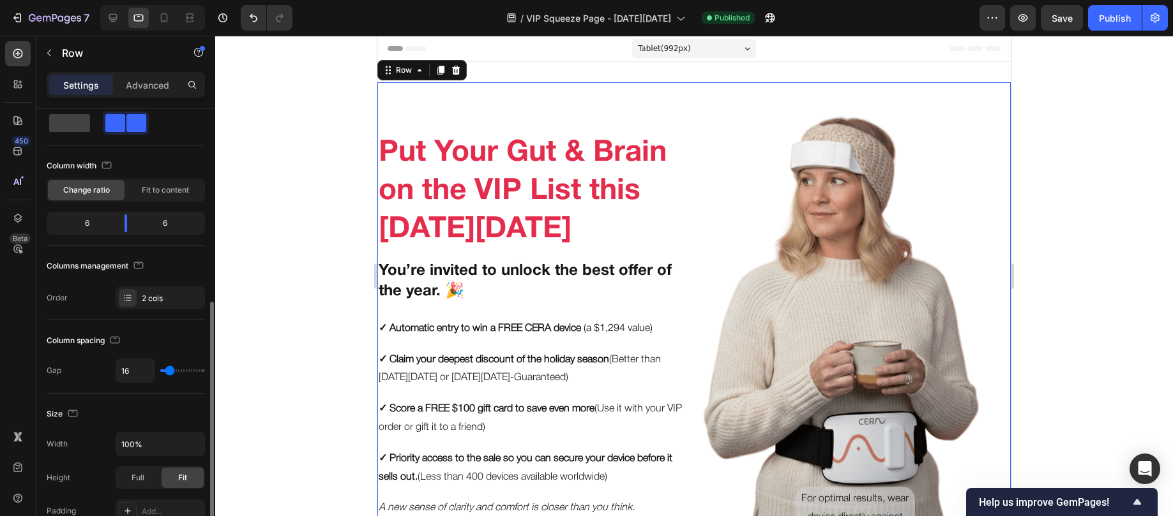
scroll to position [149, 0]
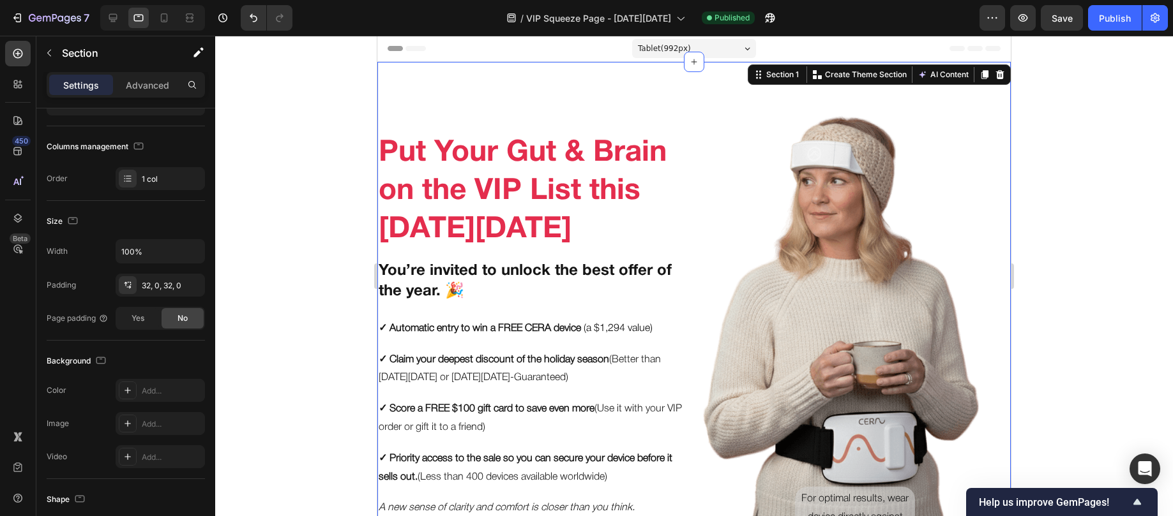
click at [528, 70] on div "Put Your Gut & Brain on the VIP List this Black Friday Heading You’re invited t…" at bounding box center [693, 417] width 633 height 711
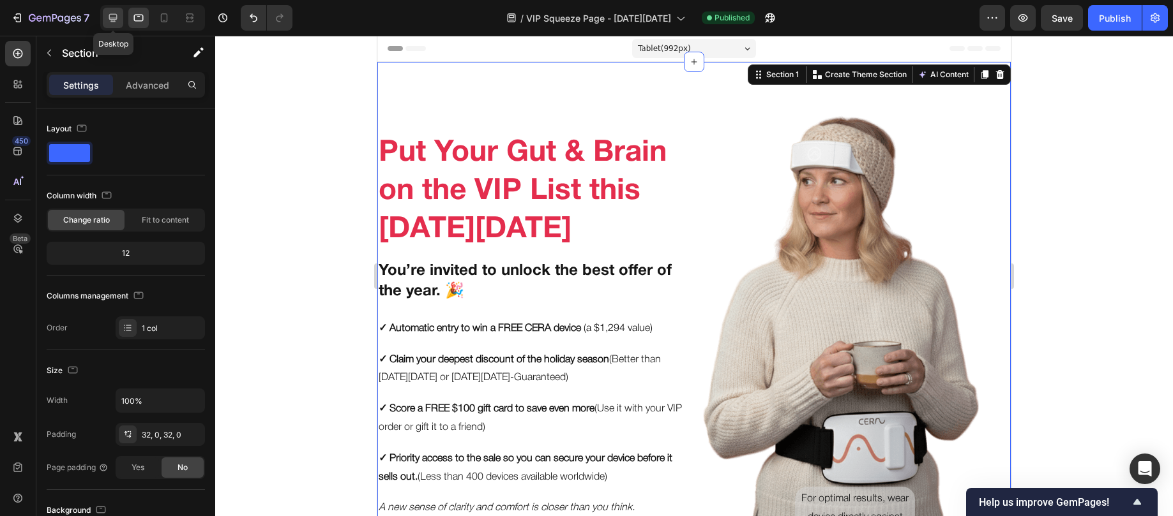
click at [110, 22] on icon at bounding box center [113, 17] width 13 height 13
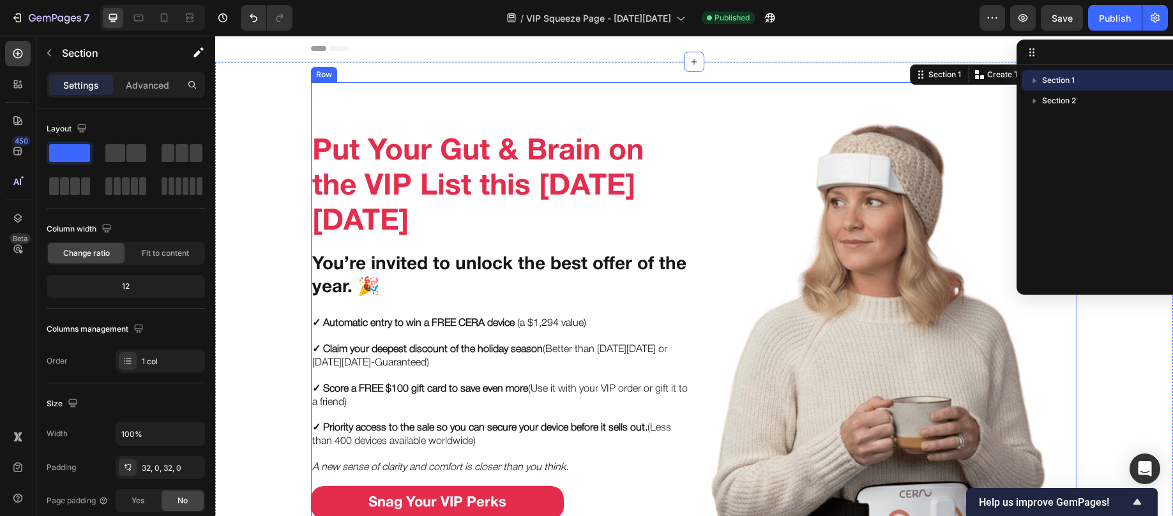
click at [455, 99] on div "Put Your Gut & Brain on the VIP List this [DATE][DATE] Heading You’re invited t…" at bounding box center [500, 360] width 378 height 556
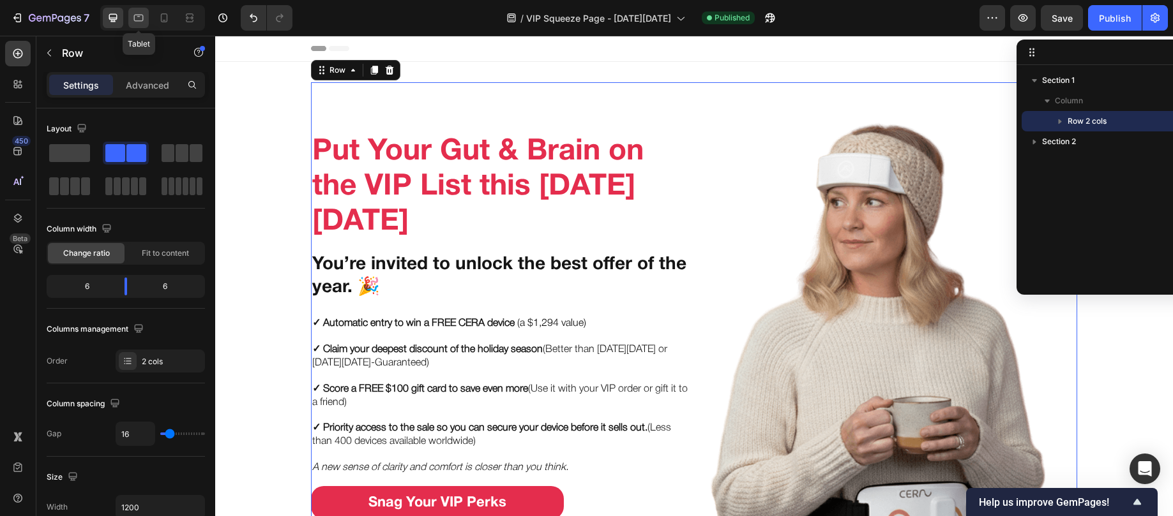
click at [148, 22] on div at bounding box center [138, 18] width 20 height 20
type input "100%"
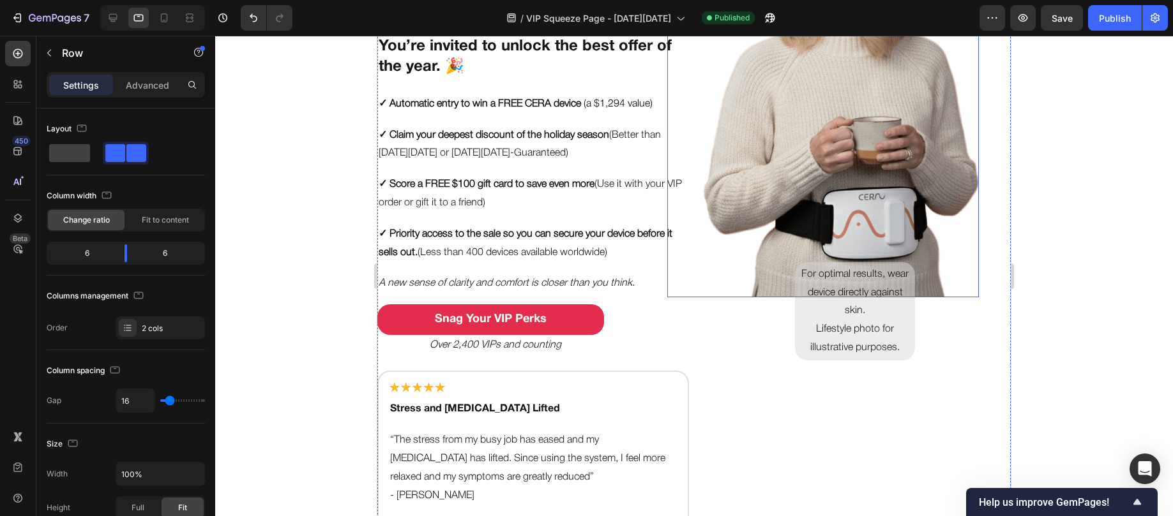
scroll to position [221, 0]
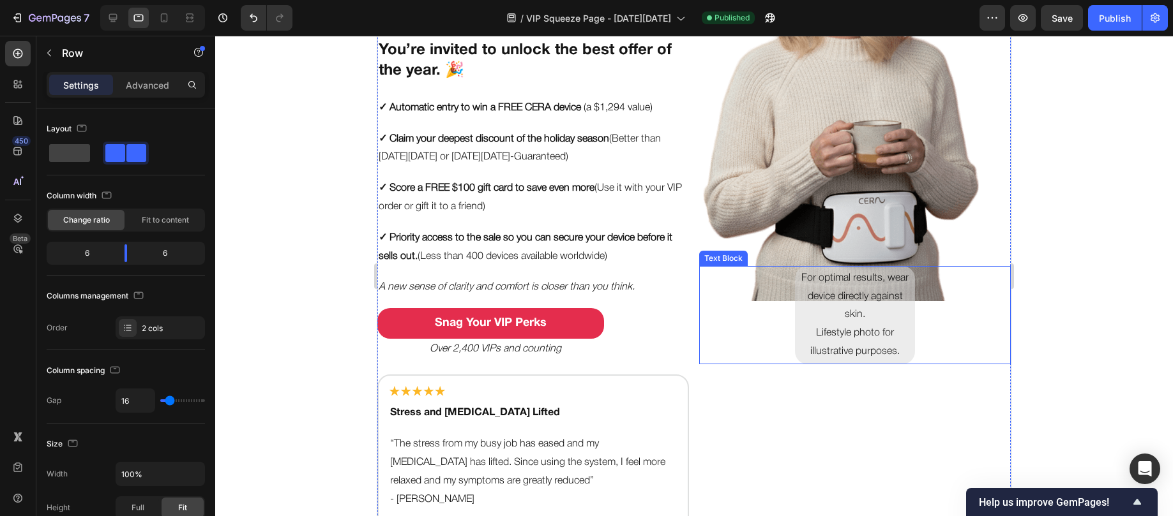
click at [808, 305] on p "For optimal results, wear device directly against skin." at bounding box center [855, 296] width 114 height 55
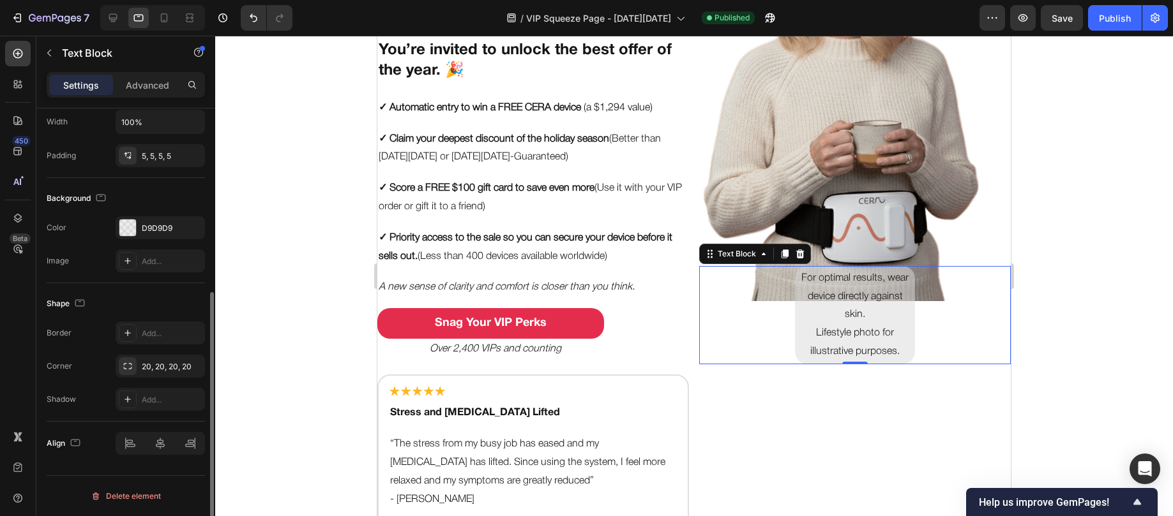
scroll to position [177, 0]
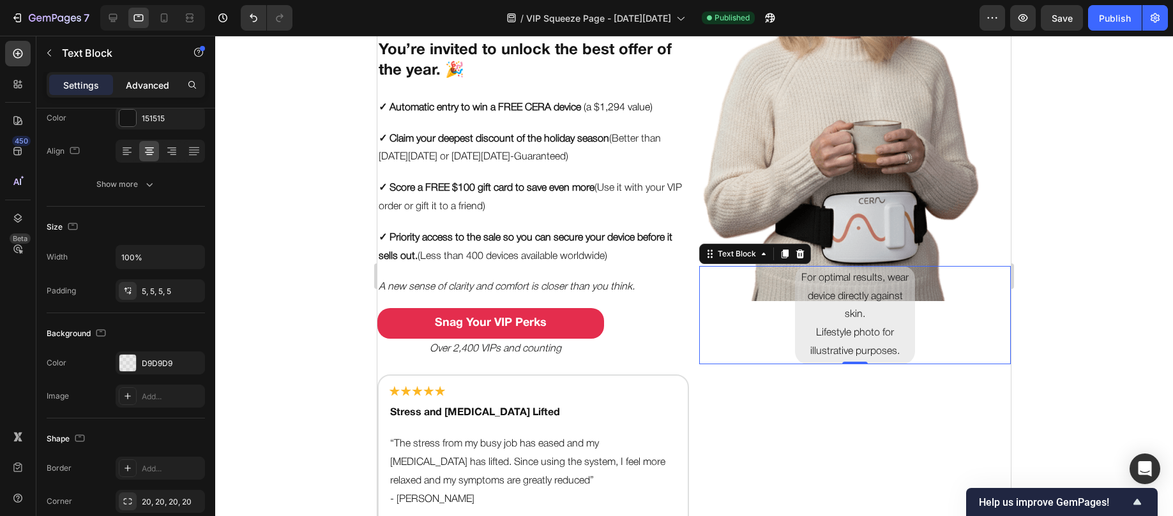
click at [126, 82] on p "Advanced" at bounding box center [147, 85] width 43 height 13
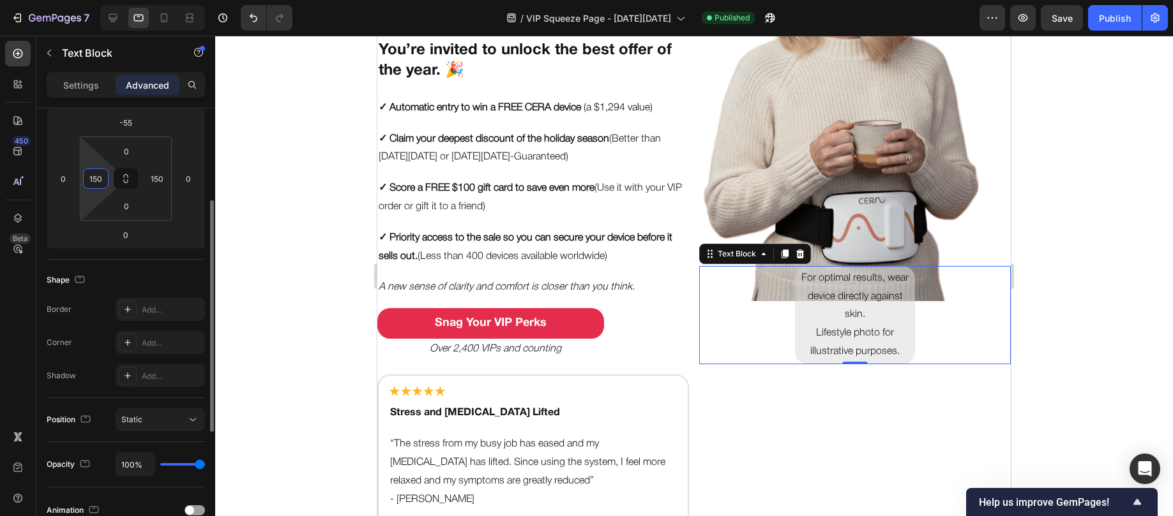
click at [93, 179] on input "150" at bounding box center [95, 178] width 19 height 19
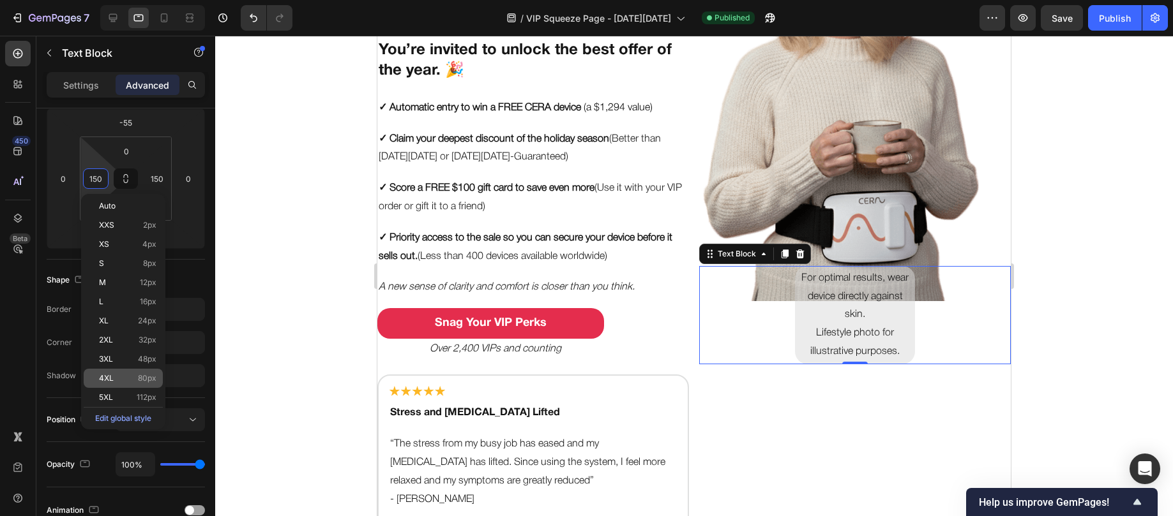
click at [108, 376] on span "4XL" at bounding box center [106, 378] width 15 height 9
type input "80"
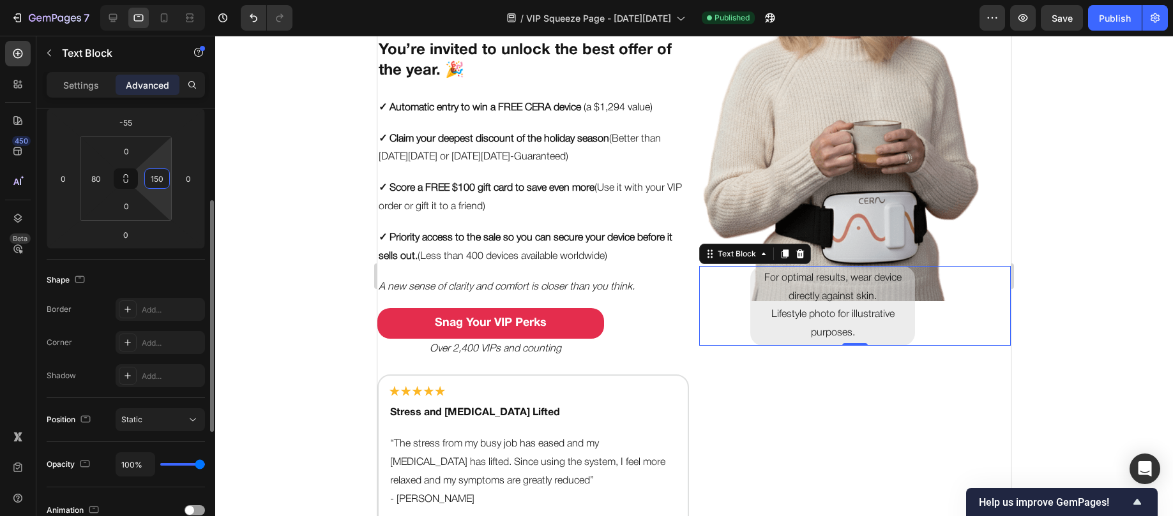
click at [153, 181] on input "150" at bounding box center [156, 178] width 19 height 19
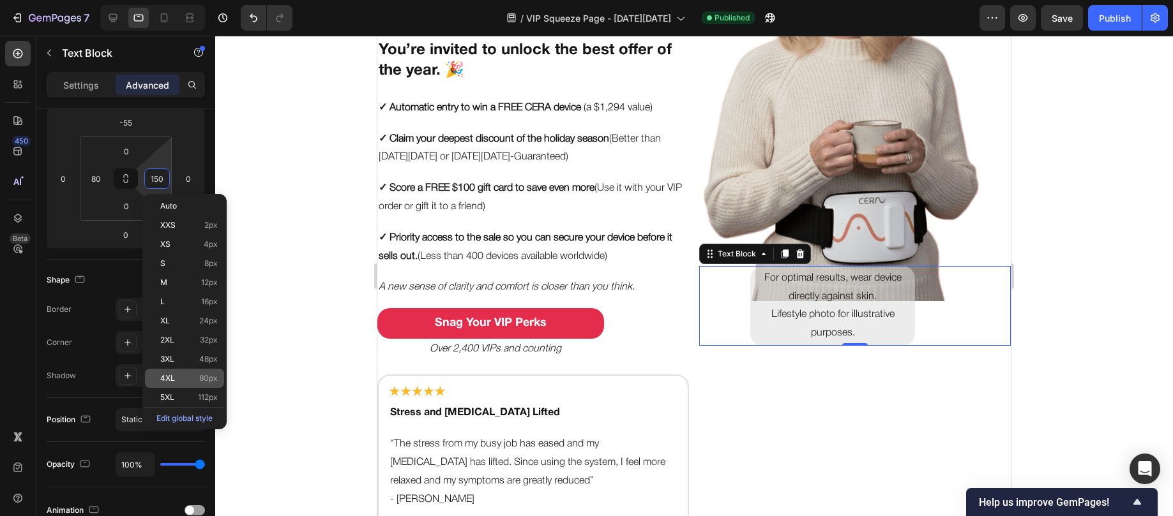
click at [177, 372] on div "4XL 80px" at bounding box center [184, 378] width 79 height 19
type input "80"
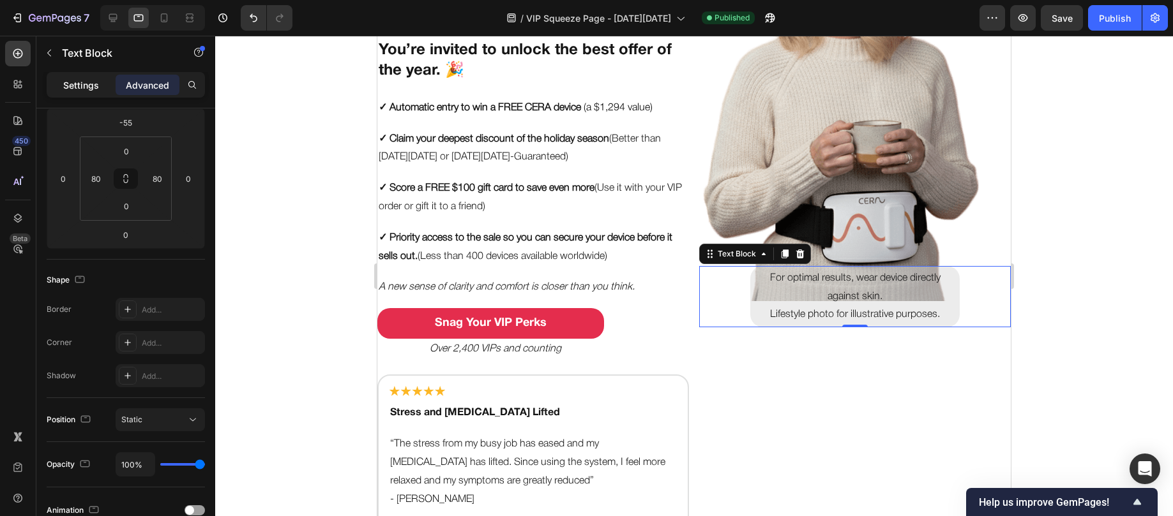
click at [91, 89] on p "Settings" at bounding box center [81, 85] width 36 height 13
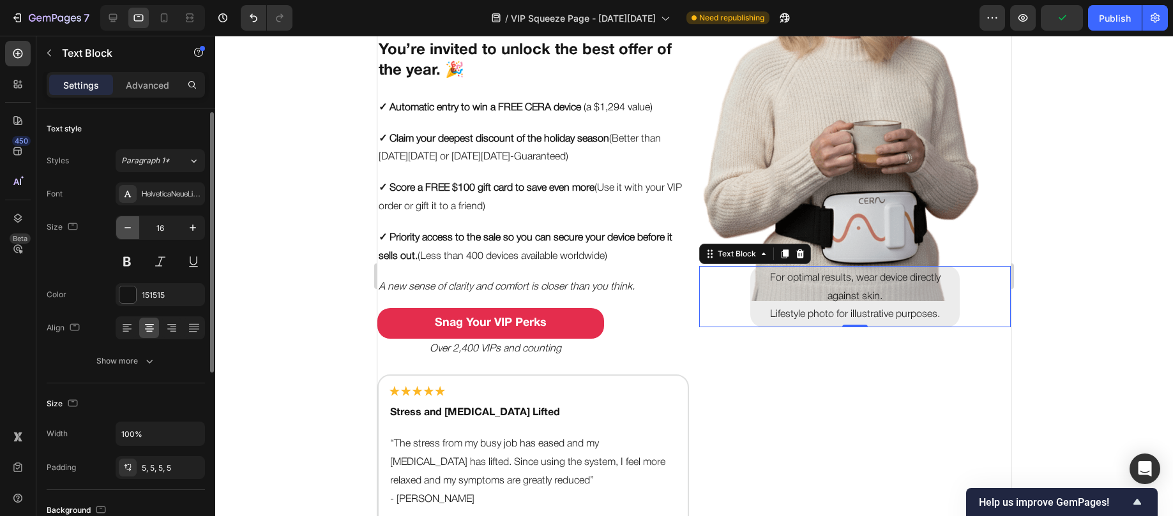
scroll to position [3, 0]
click at [129, 227] on icon "button" at bounding box center [127, 225] width 13 height 13
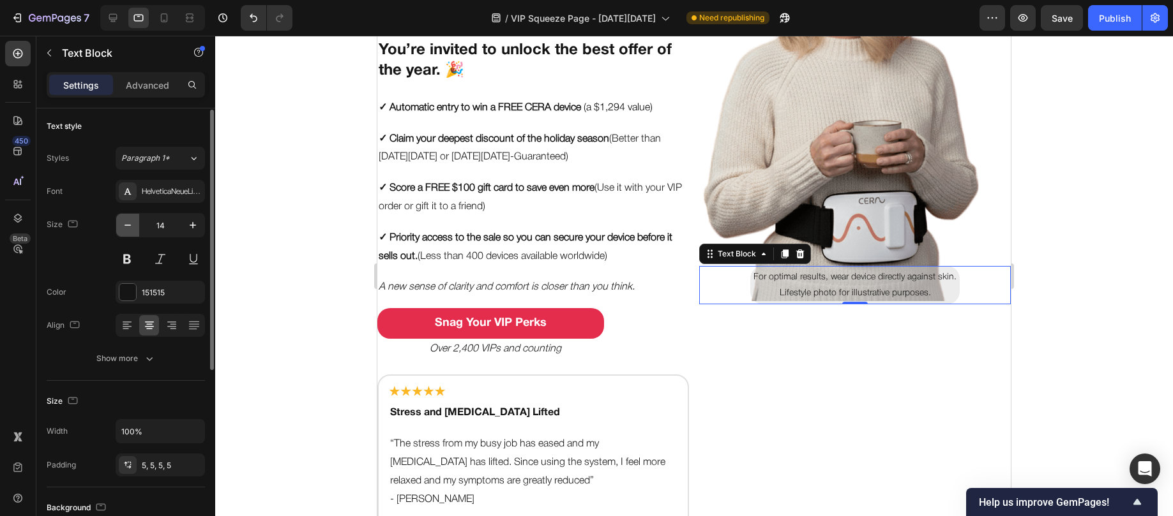
click at [129, 227] on icon "button" at bounding box center [127, 225] width 13 height 13
type input "11"
click at [144, 91] on div "Advanced" at bounding box center [148, 85] width 64 height 20
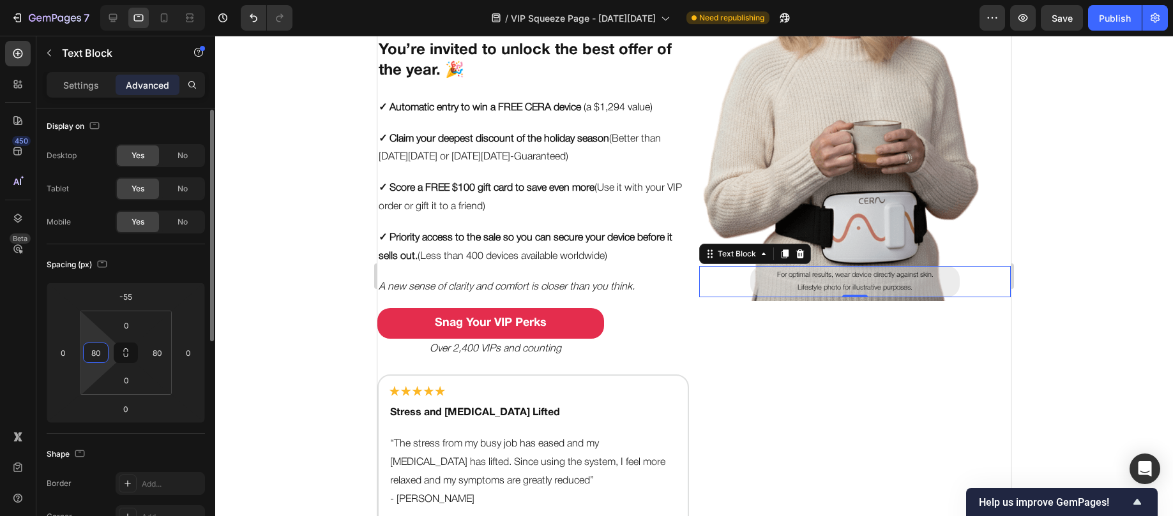
click at [93, 350] on input "80" at bounding box center [95, 352] width 19 height 19
type input "115"
click at [149, 353] on input "80" at bounding box center [156, 352] width 19 height 19
type input "120"
click at [102, 353] on input "115" at bounding box center [95, 352] width 19 height 19
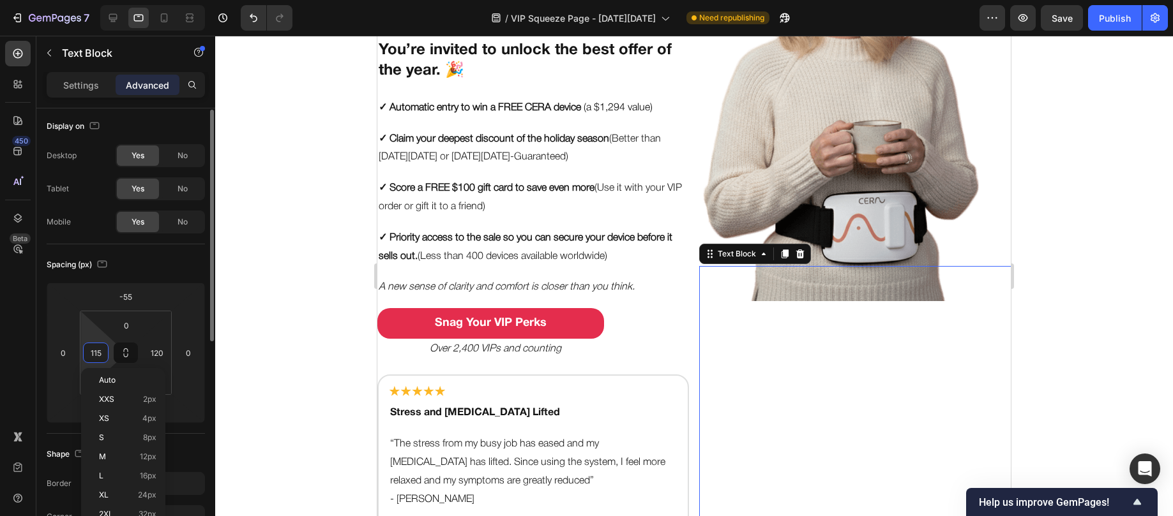
type input "1152"
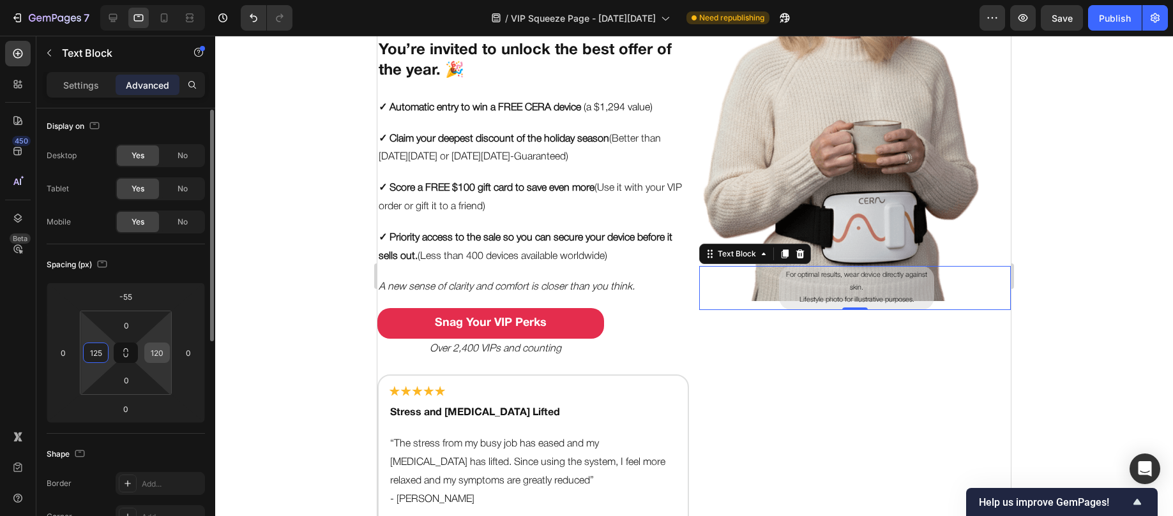
type input "125"
click at [157, 352] on input "120" at bounding box center [156, 352] width 19 height 19
type input "125"
click at [89, 85] on p "Settings" at bounding box center [81, 85] width 36 height 13
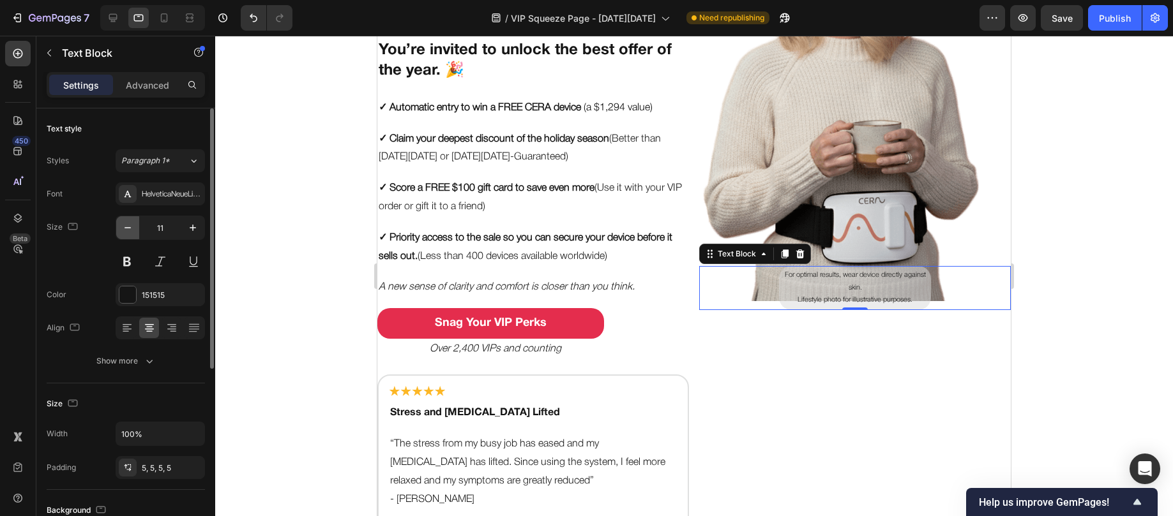
click at [125, 225] on icon "button" at bounding box center [127, 228] width 13 height 13
type input "9"
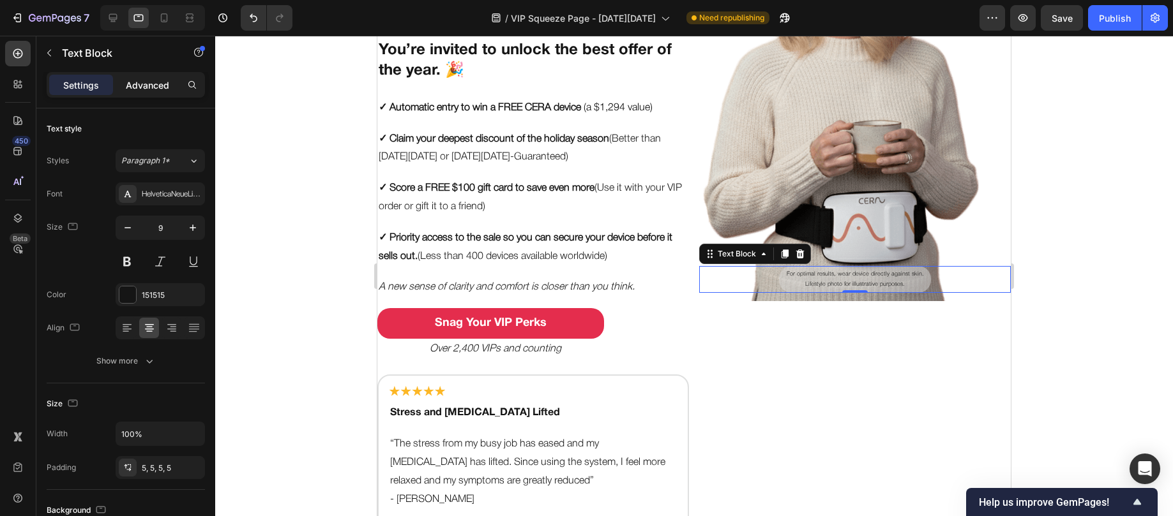
click at [123, 92] on div "Advanced" at bounding box center [148, 85] width 64 height 20
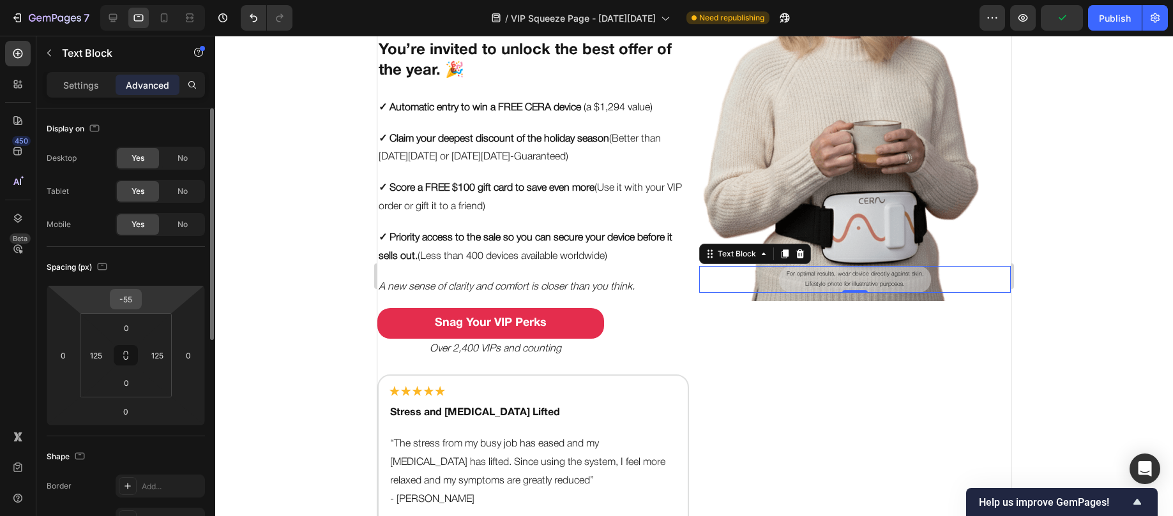
click at [126, 297] on input "-55" at bounding box center [126, 299] width 26 height 19
click at [135, 297] on input "-55" at bounding box center [126, 299] width 26 height 19
type input "-5"
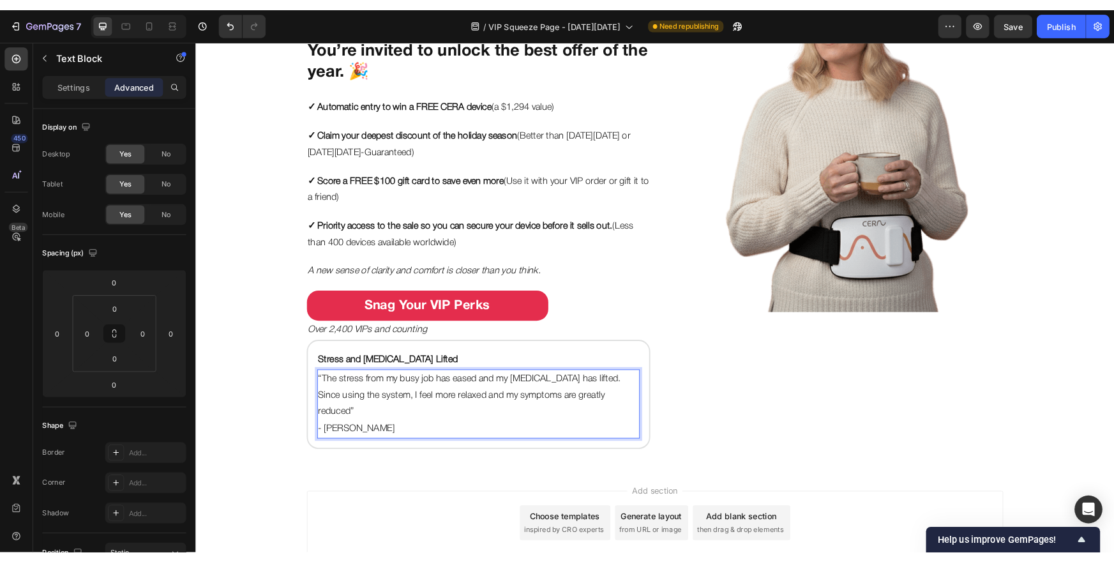
scroll to position [177, 0]
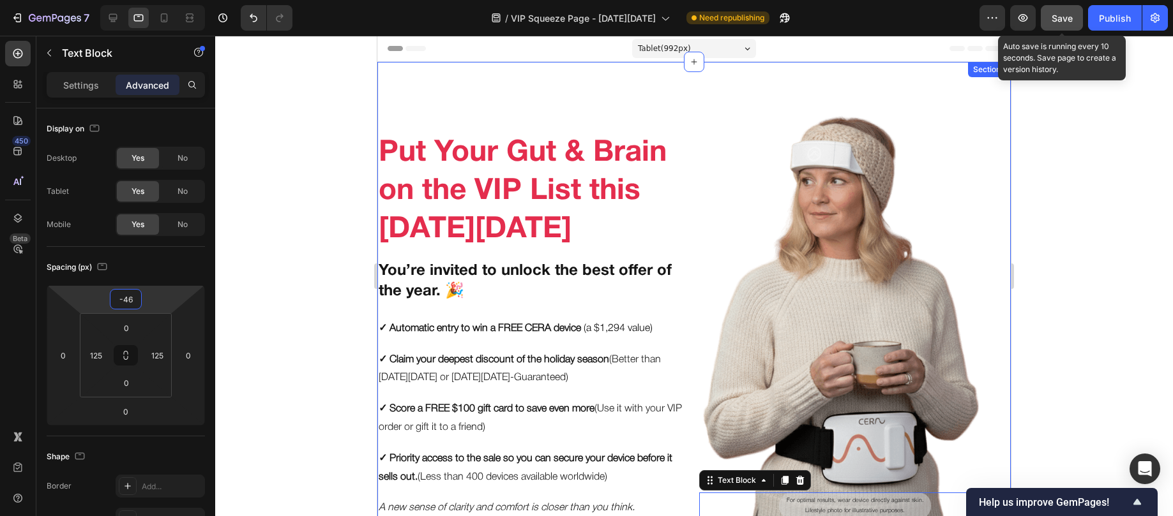
type input "-46"
click at [1054, 19] on span "Save" at bounding box center [1061, 18] width 21 height 11
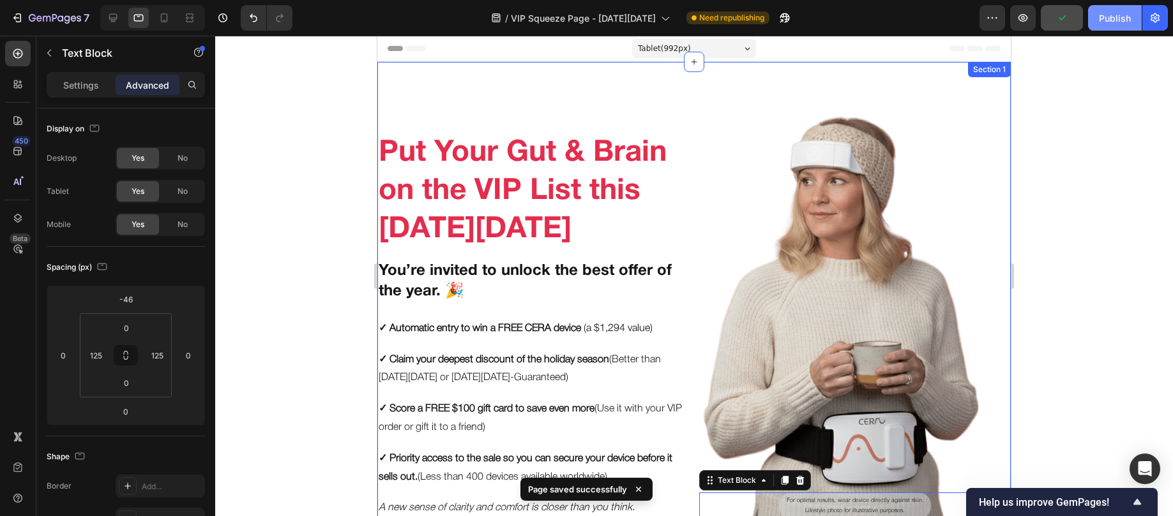
click at [1099, 13] on div "Publish" at bounding box center [1115, 17] width 32 height 13
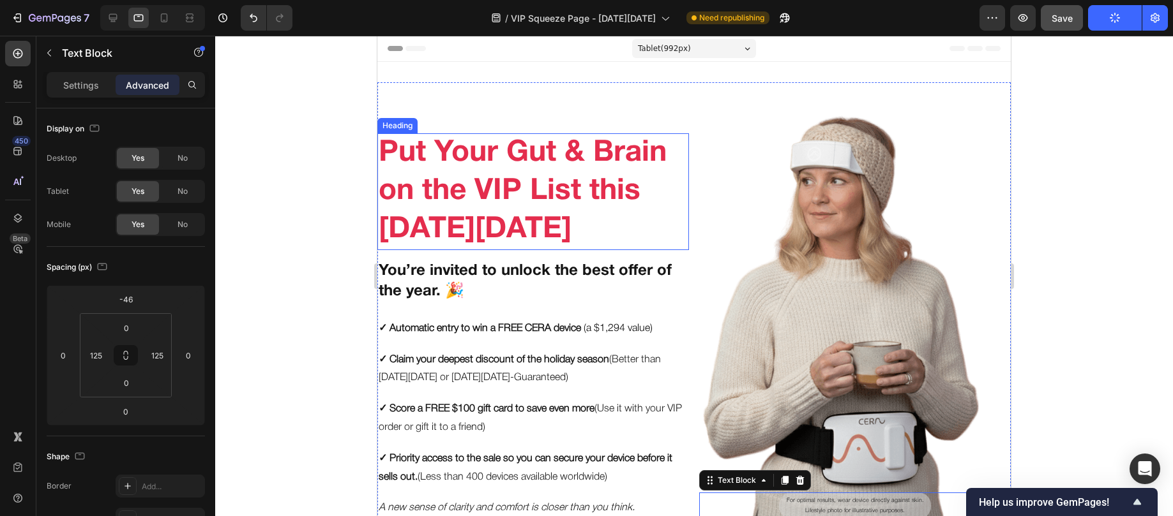
click at [452, 182] on h2 "Put Your Gut & Brain on the VIP List this [DATE][DATE]" at bounding box center [533, 191] width 312 height 117
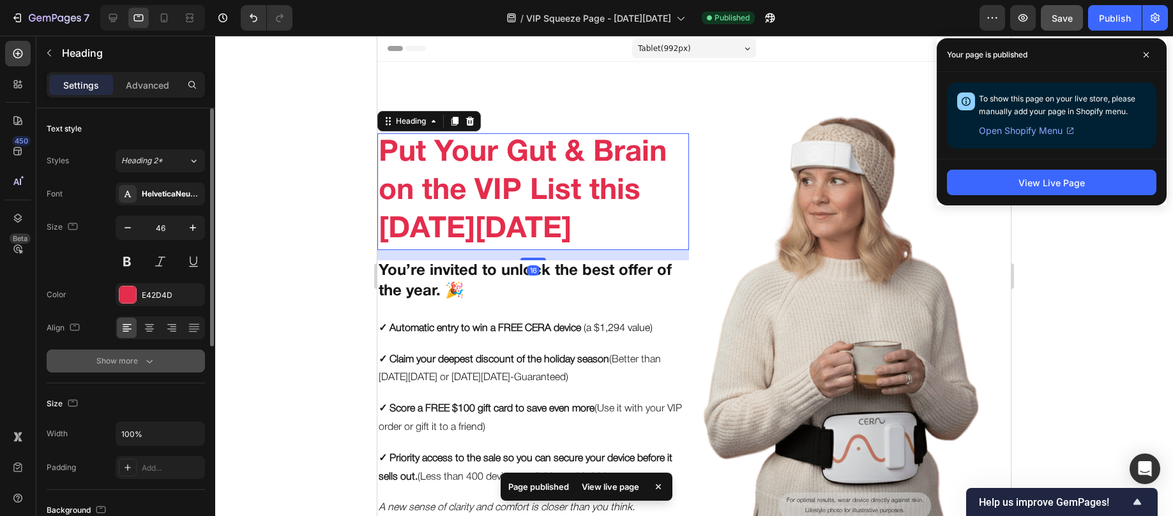
click at [136, 368] on button "Show more" at bounding box center [126, 361] width 158 height 23
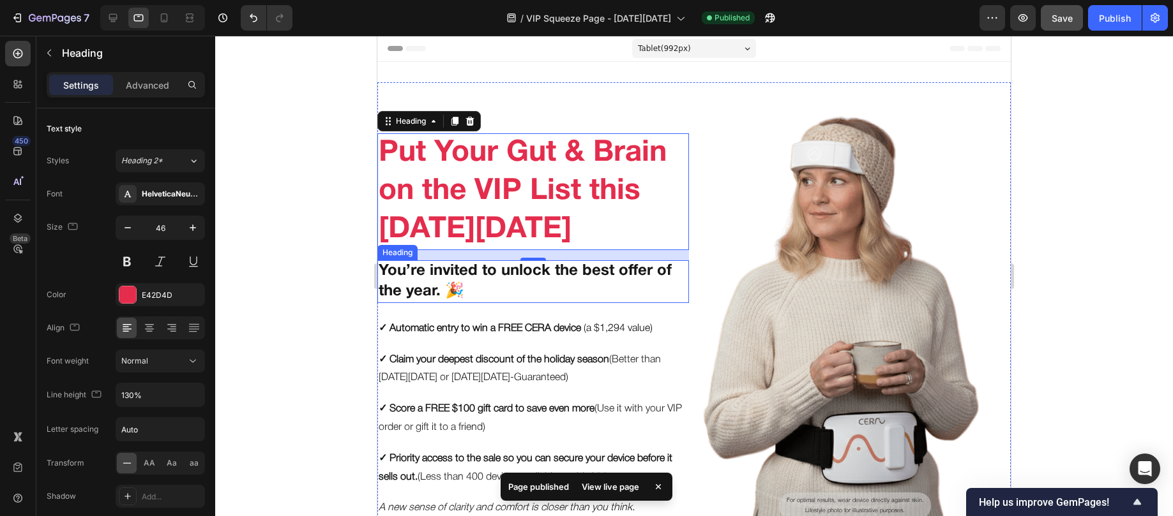
click at [410, 269] on h2 "You’re invited to unlock the best offer of the year. 🎉" at bounding box center [533, 281] width 312 height 42
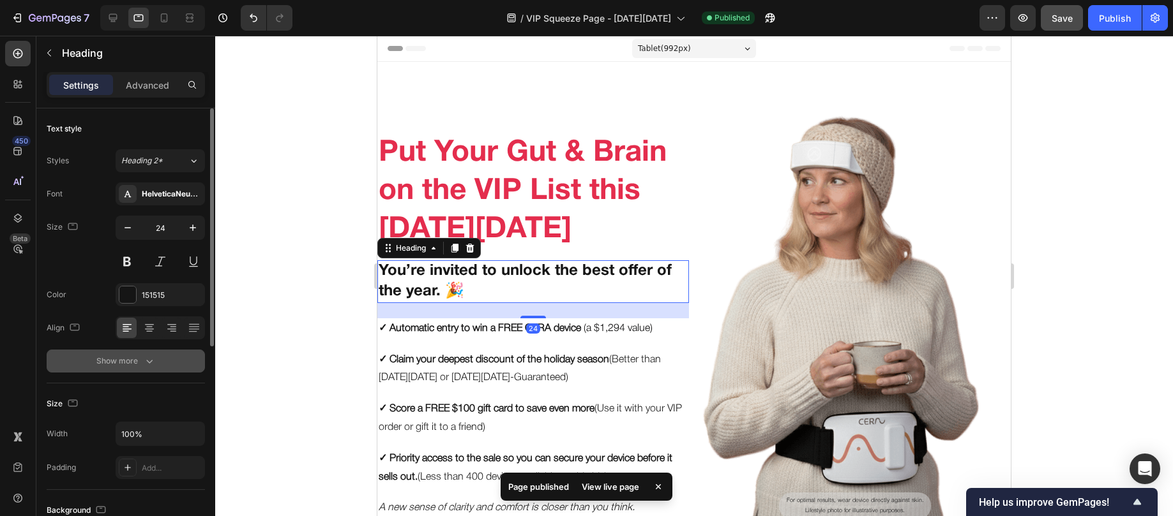
click at [143, 357] on icon "button" at bounding box center [149, 361] width 13 height 13
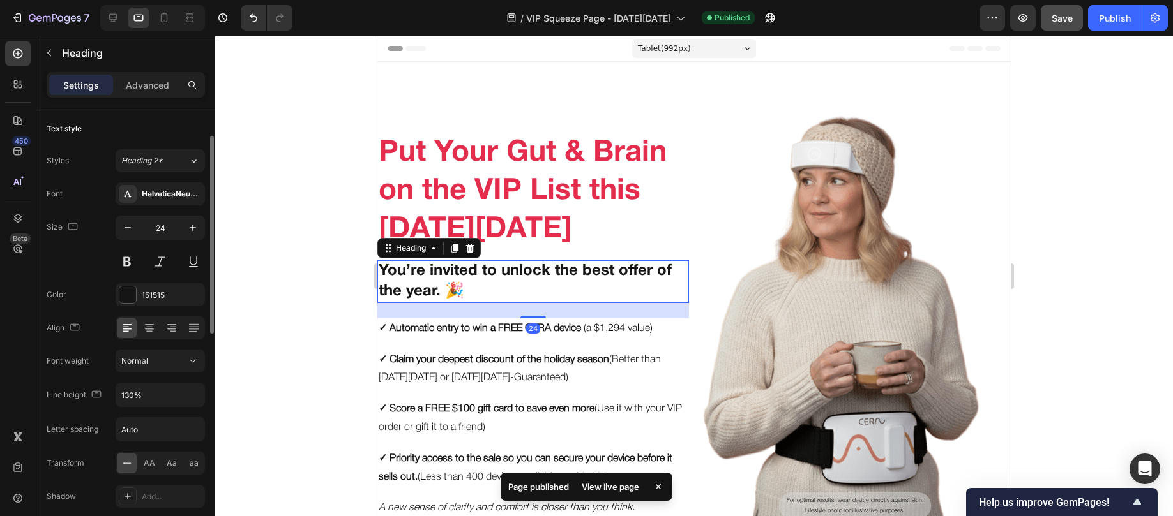
scroll to position [76, 0]
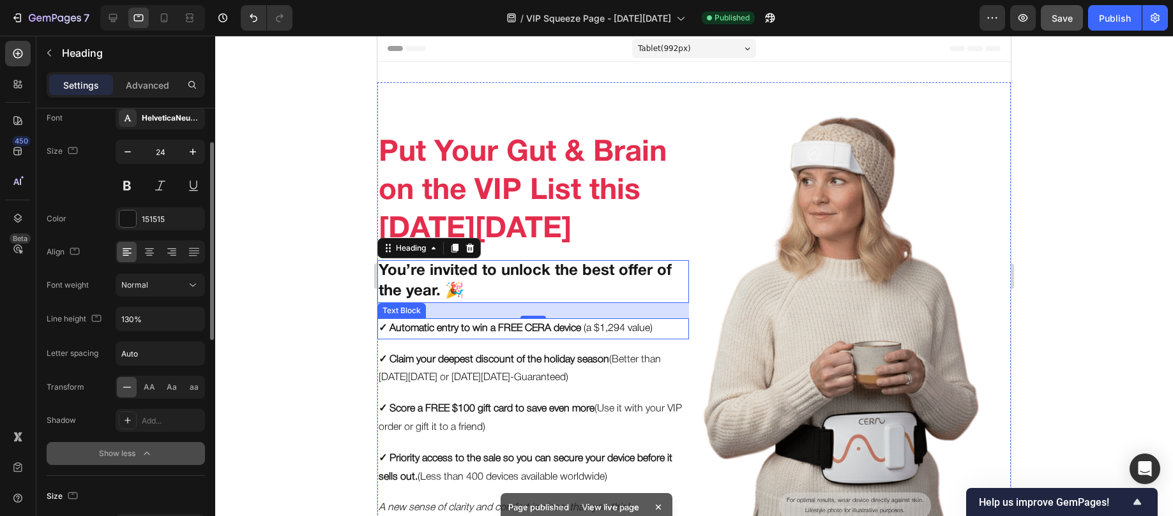
click at [404, 325] on strong "✓ Automatic entry to win a FREE CERA device" at bounding box center [480, 328] width 202 height 9
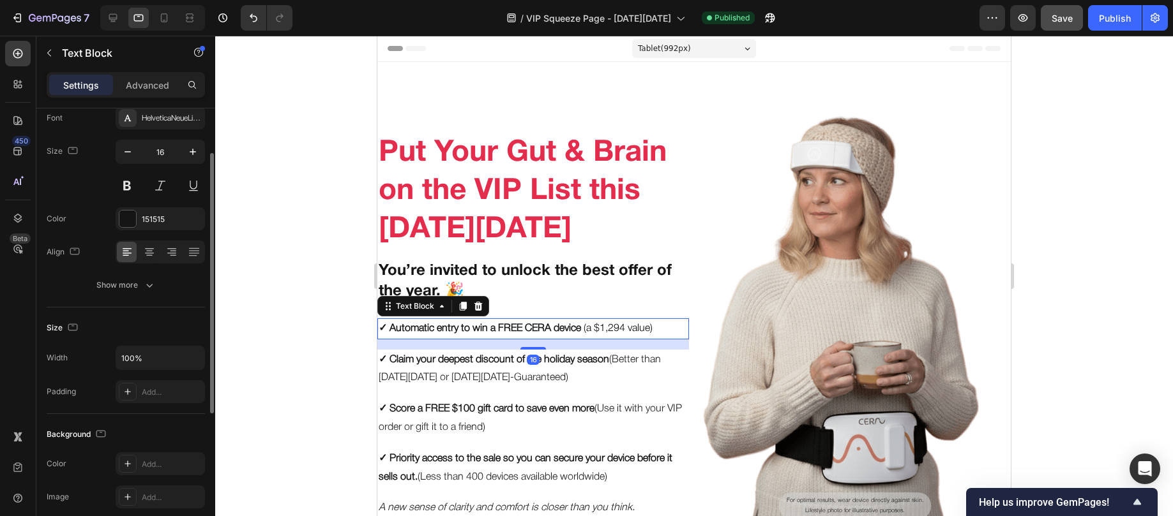
scroll to position [0, 0]
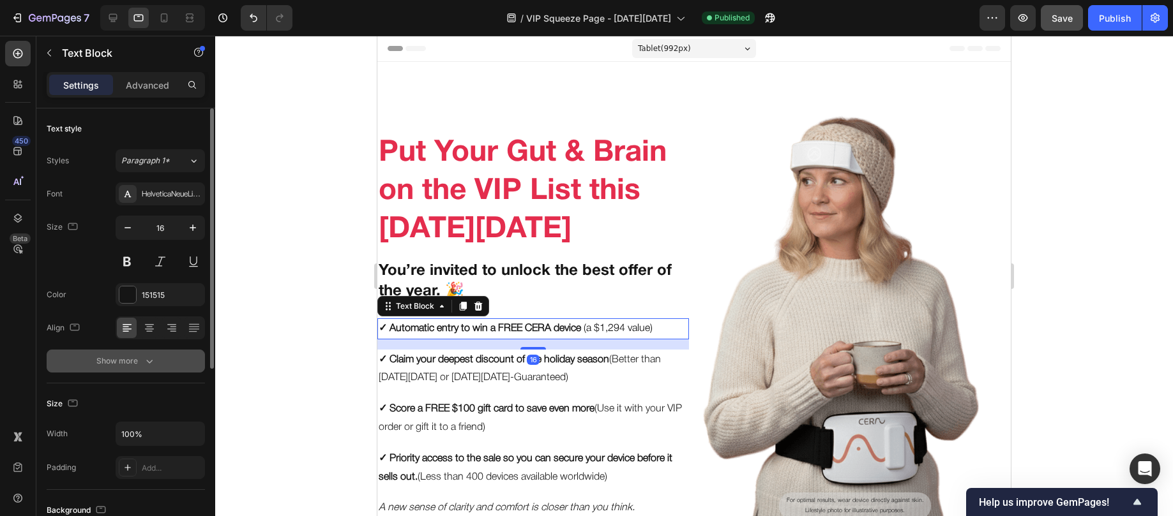
click at [127, 357] on div "Show more" at bounding box center [125, 361] width 59 height 13
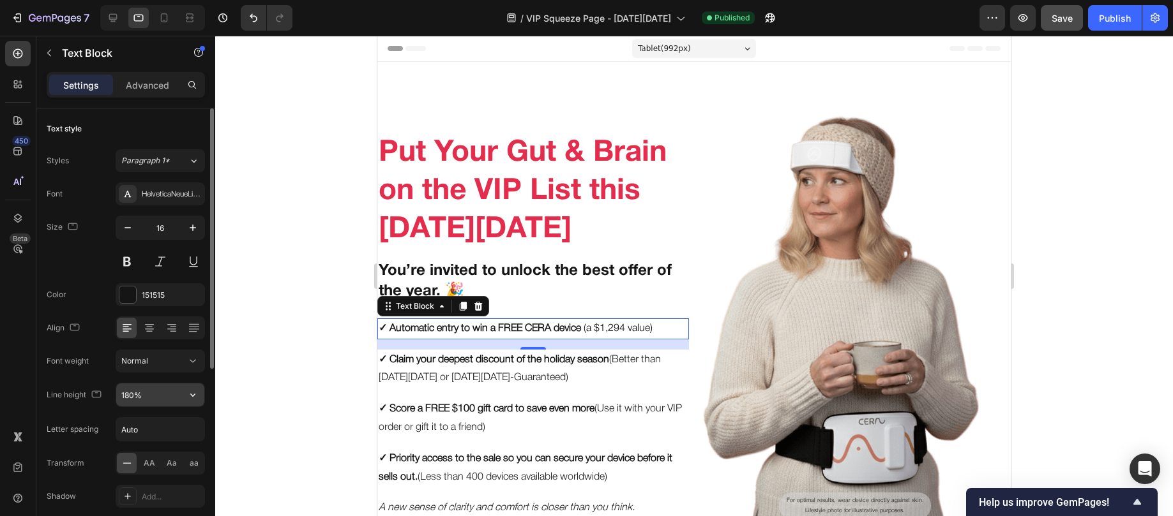
click at [152, 402] on input "180%" at bounding box center [160, 395] width 88 height 23
click at [190, 396] on icon "button" at bounding box center [192, 395] width 13 height 13
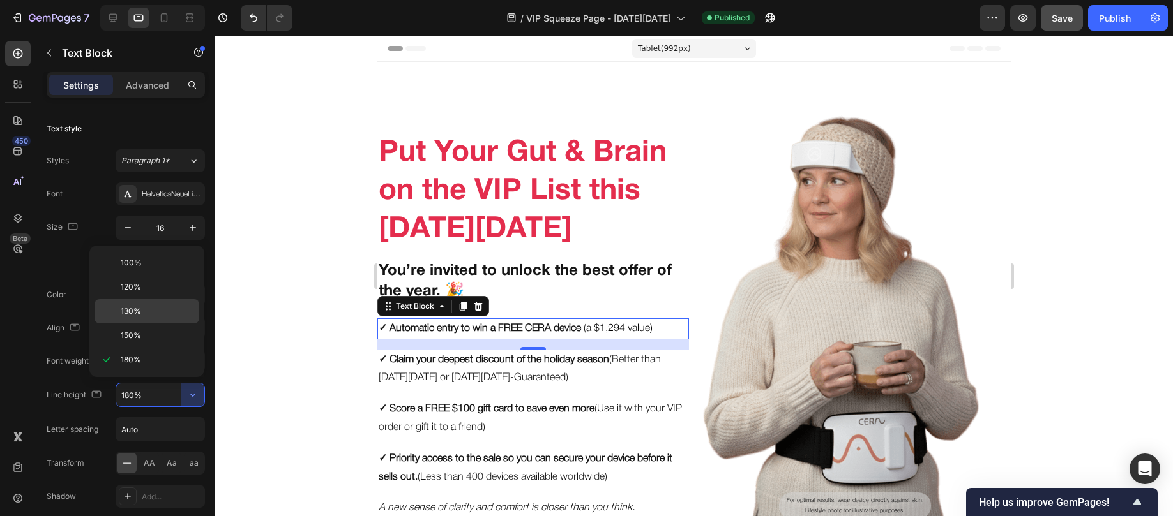
click at [171, 315] on p "130%" at bounding box center [157, 311] width 73 height 11
type input "130%"
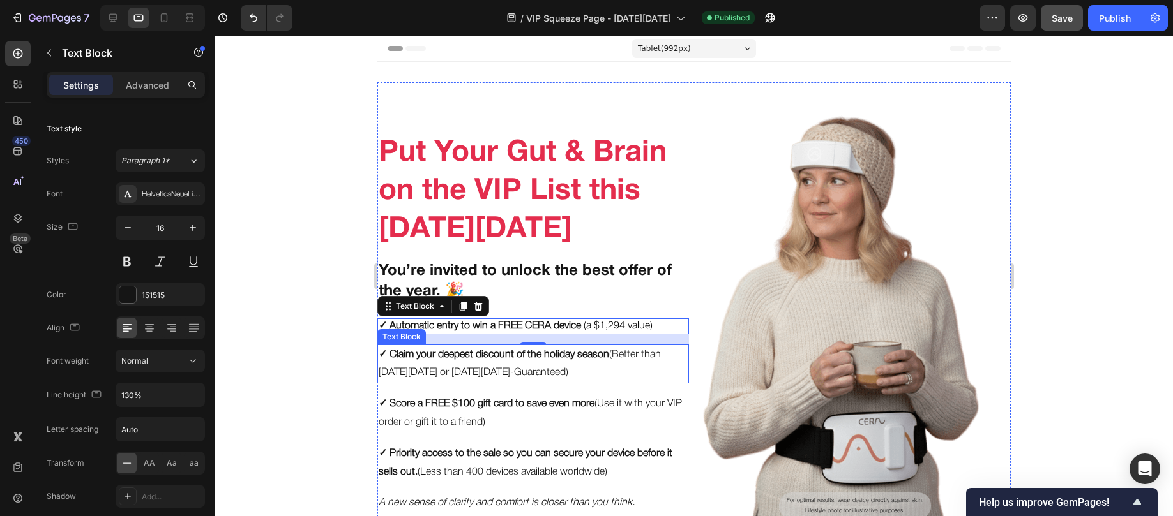
click at [423, 360] on p "✓ Claim your deepest discount of the holiday season (Better than [DATE][DATE] o…" at bounding box center [533, 364] width 309 height 37
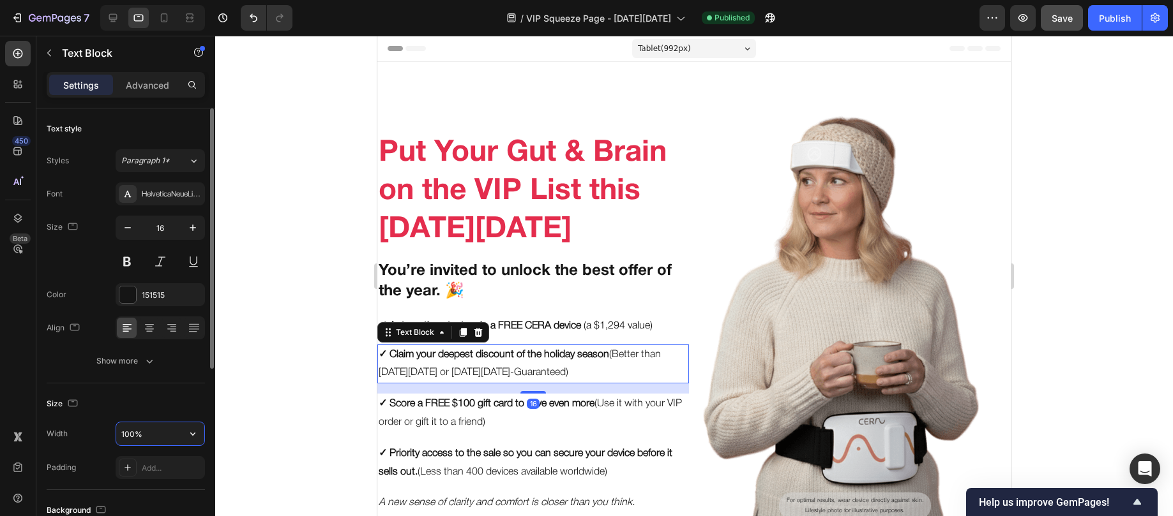
click at [167, 430] on input "100%" at bounding box center [160, 434] width 88 height 23
click at [144, 372] on button "Show more" at bounding box center [126, 361] width 158 height 23
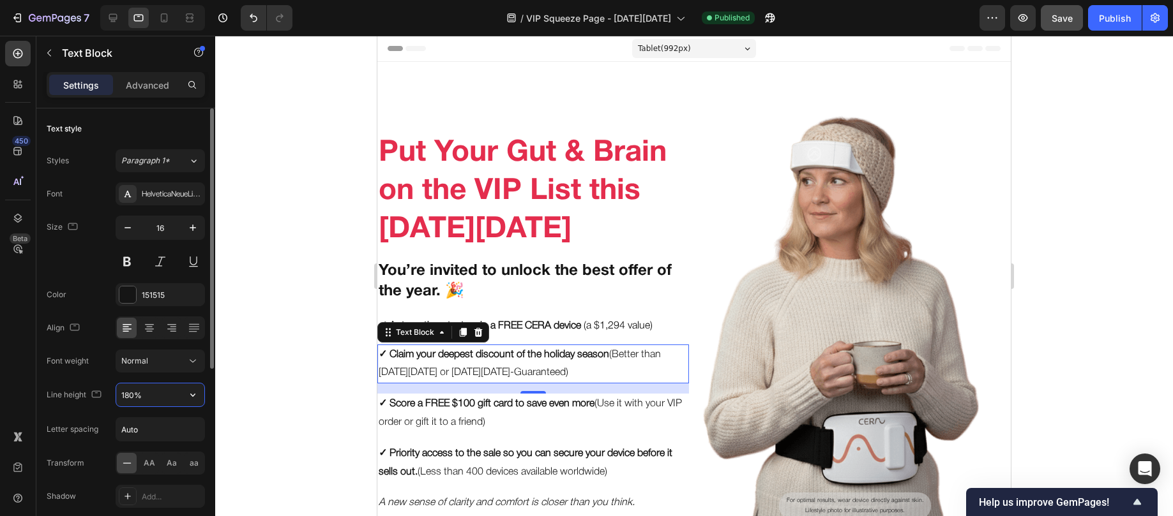
click at [156, 395] on input "180%" at bounding box center [160, 395] width 88 height 23
click at [192, 396] on icon "button" at bounding box center [192, 395] width 5 height 3
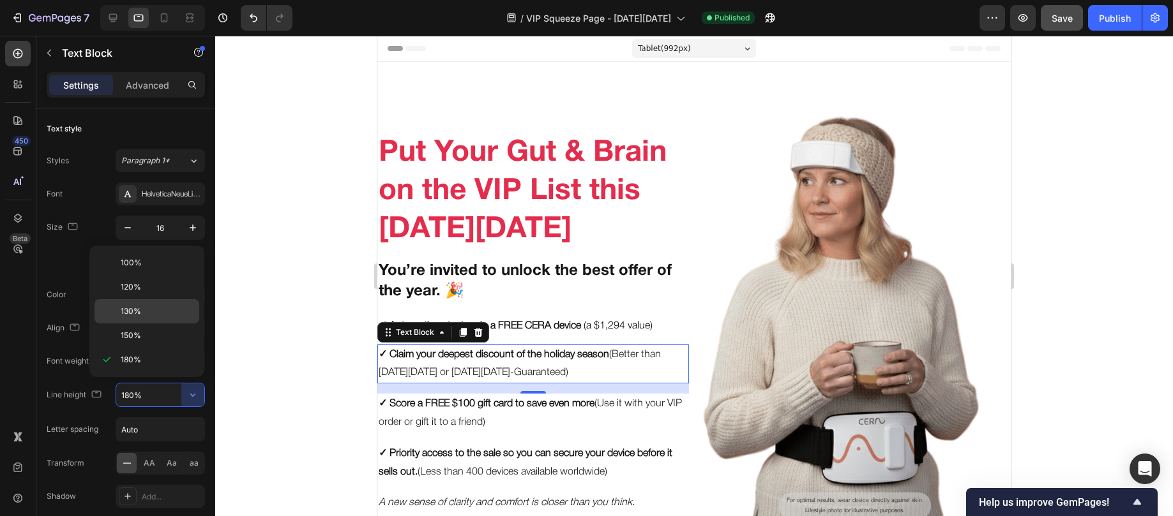
click at [162, 301] on div "130%" at bounding box center [146, 311] width 105 height 24
type input "130%"
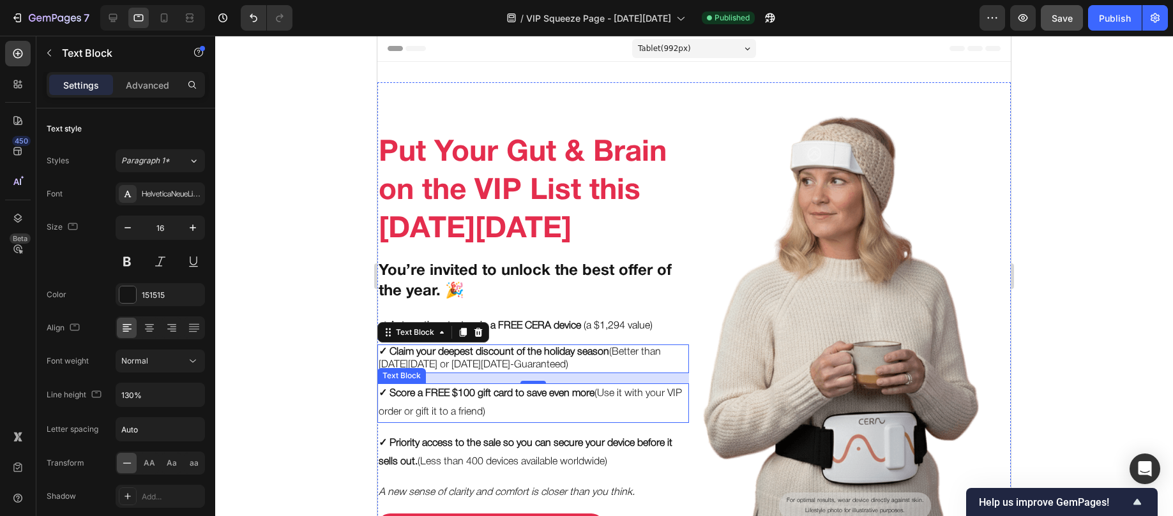
click at [506, 404] on p "✓ Score a FREE $100 gift card to save even more (Use it with your VIP order or …" at bounding box center [533, 403] width 309 height 37
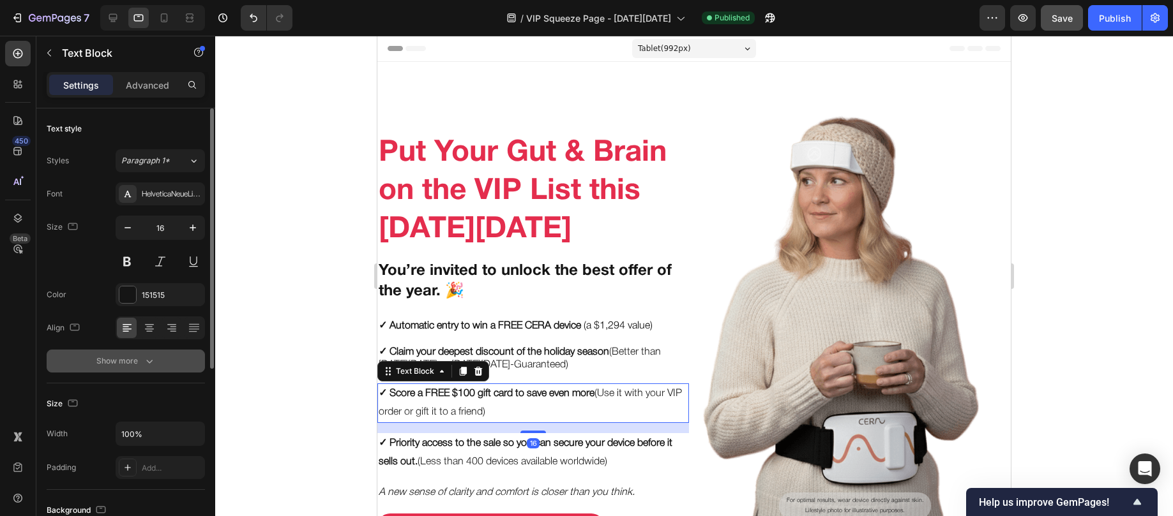
click at [149, 366] on icon "button" at bounding box center [149, 361] width 13 height 13
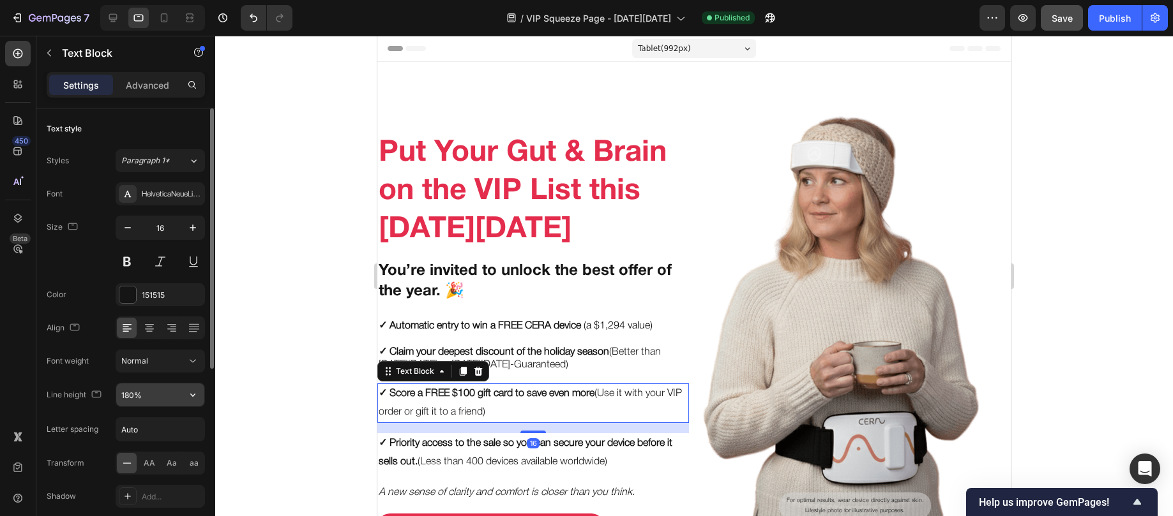
click at [165, 388] on input "180%" at bounding box center [160, 395] width 88 height 23
click at [190, 393] on icon "button" at bounding box center [192, 395] width 13 height 13
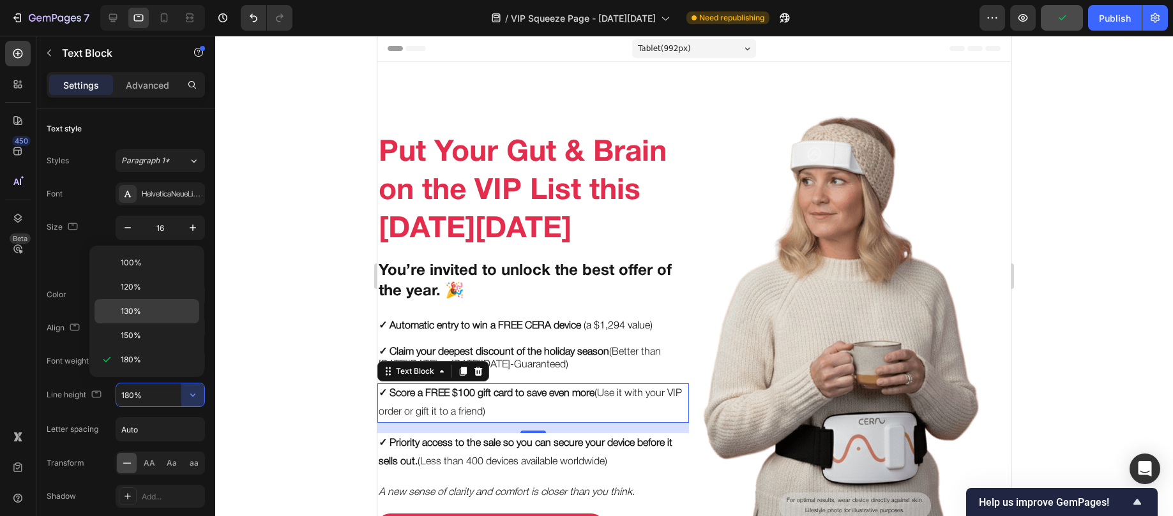
click at [151, 309] on p "130%" at bounding box center [157, 311] width 73 height 11
type input "130%"
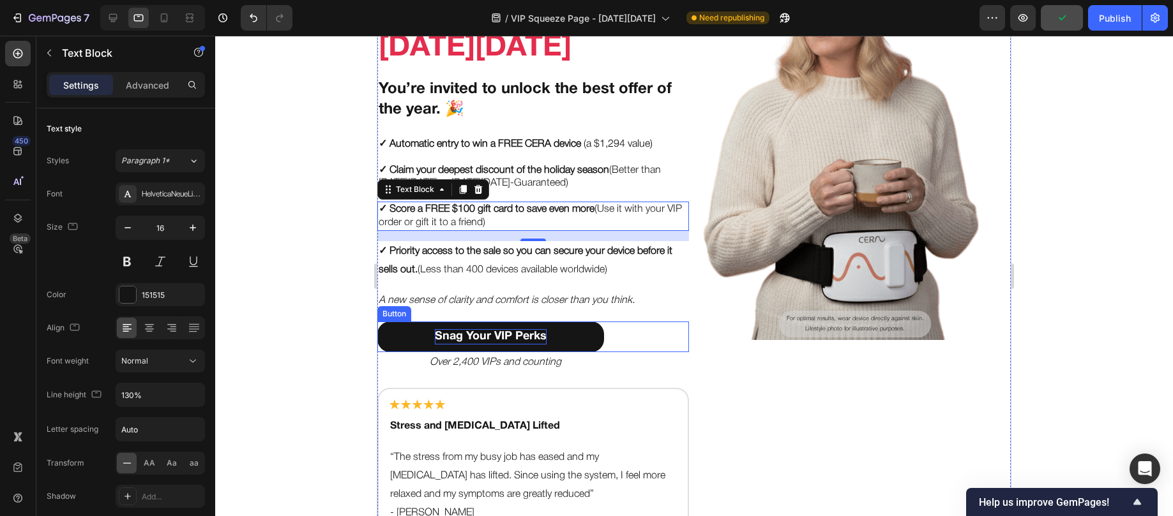
scroll to position [191, 0]
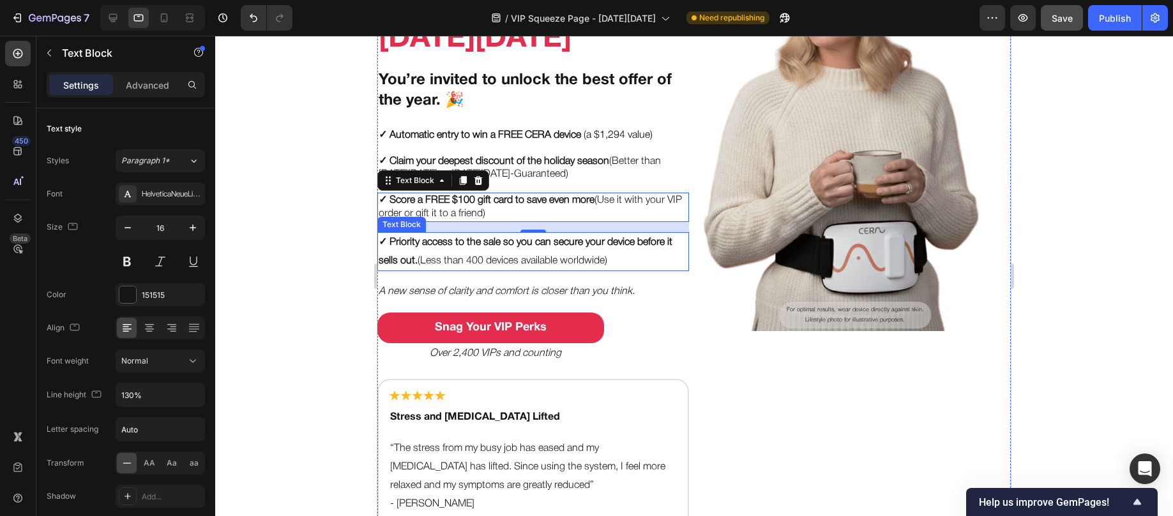
click at [451, 255] on p "✓ Priority access to the sale so you can secure your device before it sells out…" at bounding box center [533, 252] width 309 height 37
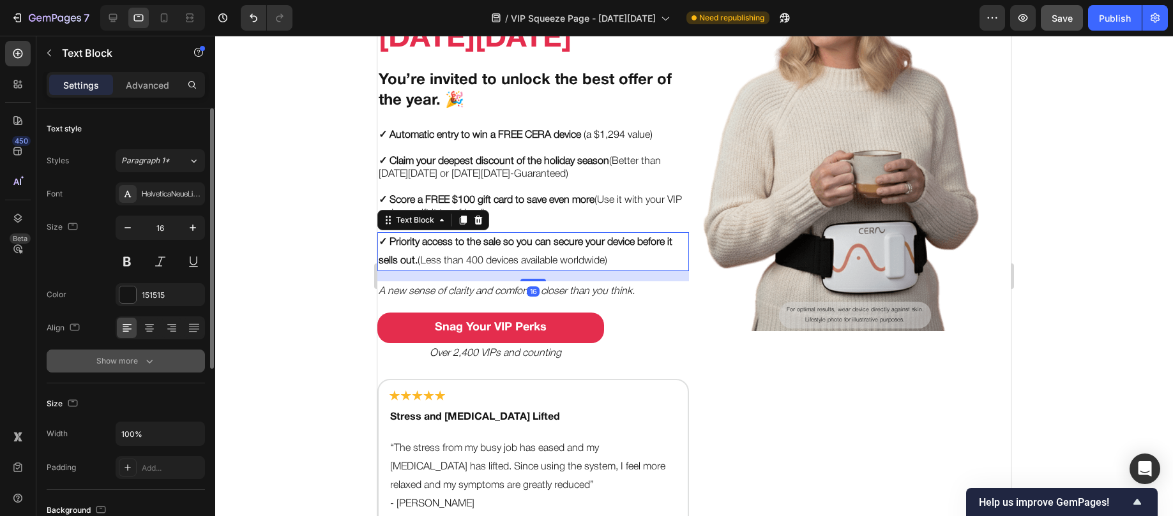
click at [148, 363] on icon "button" at bounding box center [149, 361] width 13 height 13
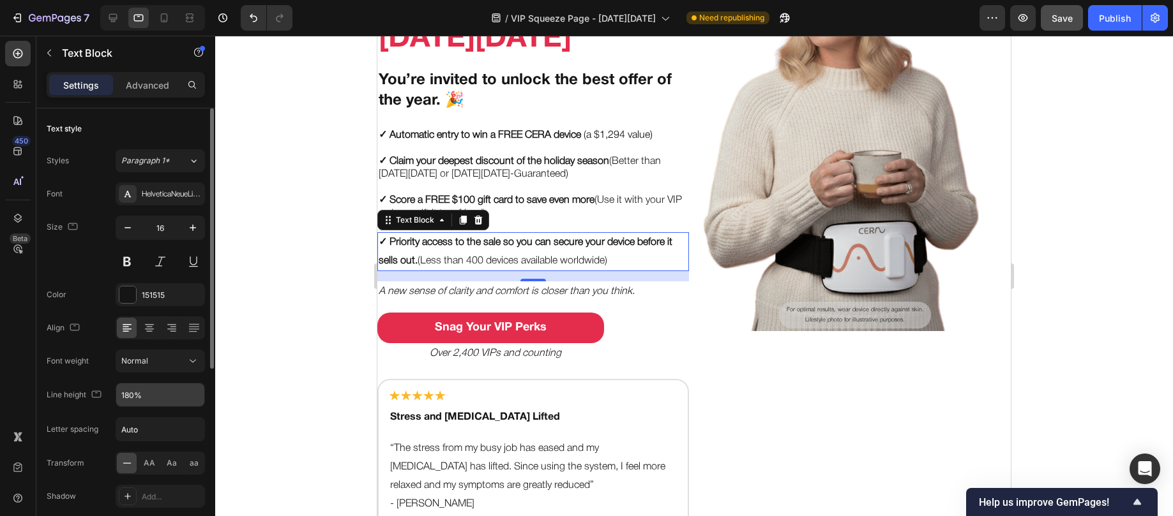
click at [163, 388] on input "180%" at bounding box center [160, 395] width 88 height 23
click at [187, 392] on icon "button" at bounding box center [192, 395] width 13 height 13
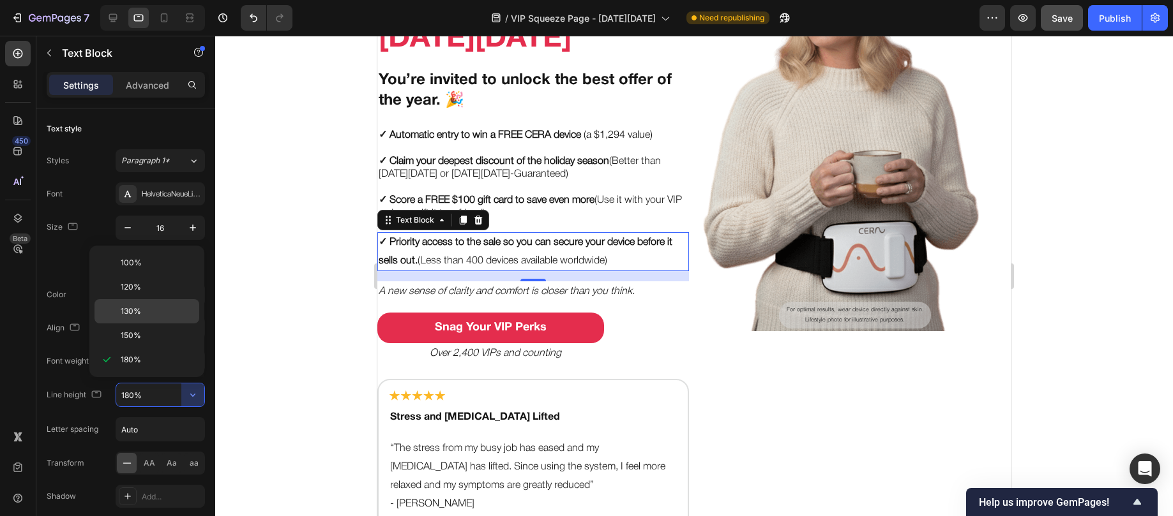
click at [156, 306] on p "130%" at bounding box center [157, 311] width 73 height 11
type input "130%"
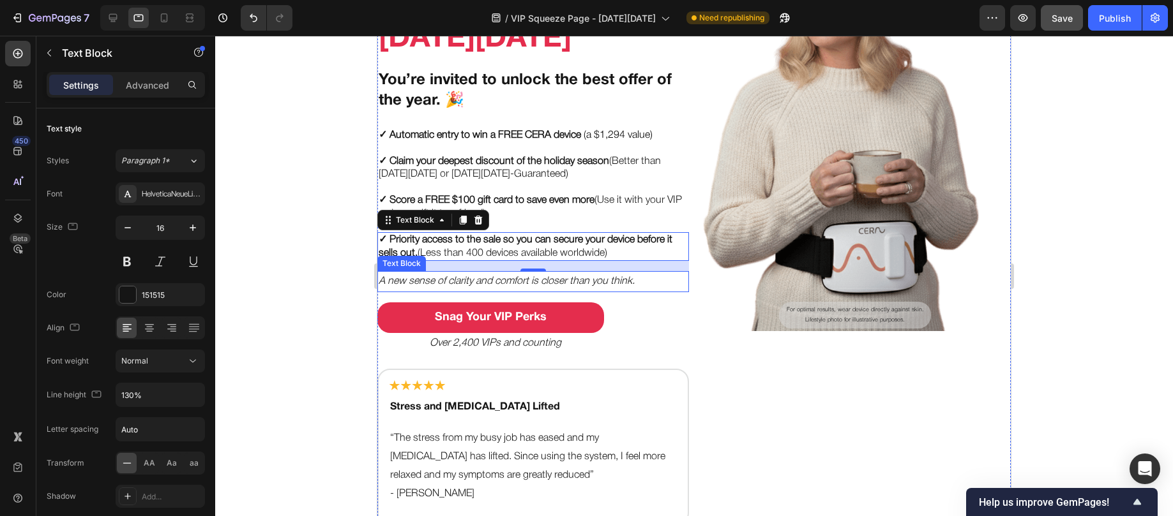
click at [433, 277] on icon "A new sense of clarity and comfort is closer than you think." at bounding box center [507, 281] width 256 height 9
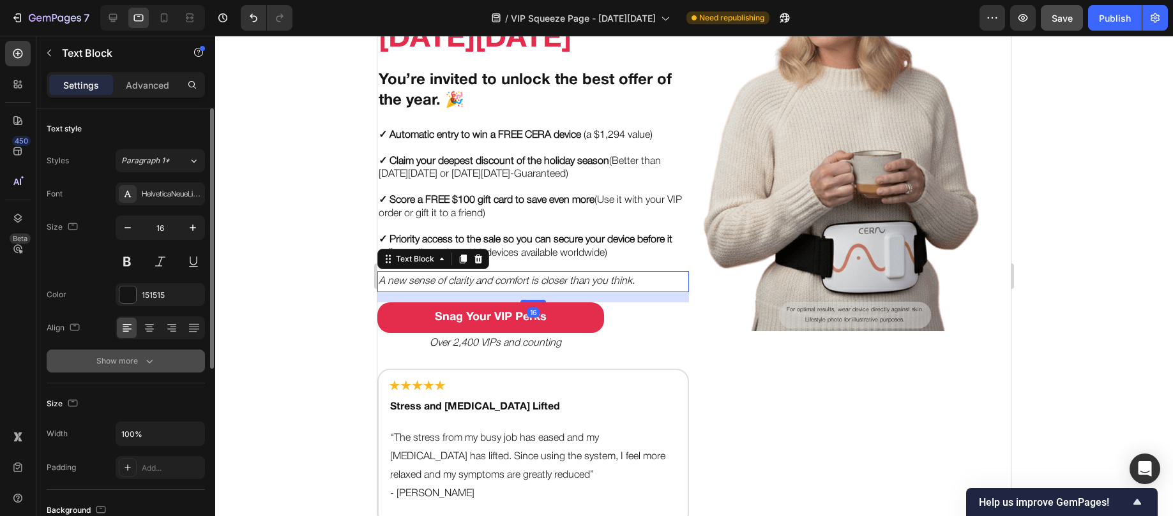
click at [152, 362] on icon "button" at bounding box center [149, 361] width 13 height 13
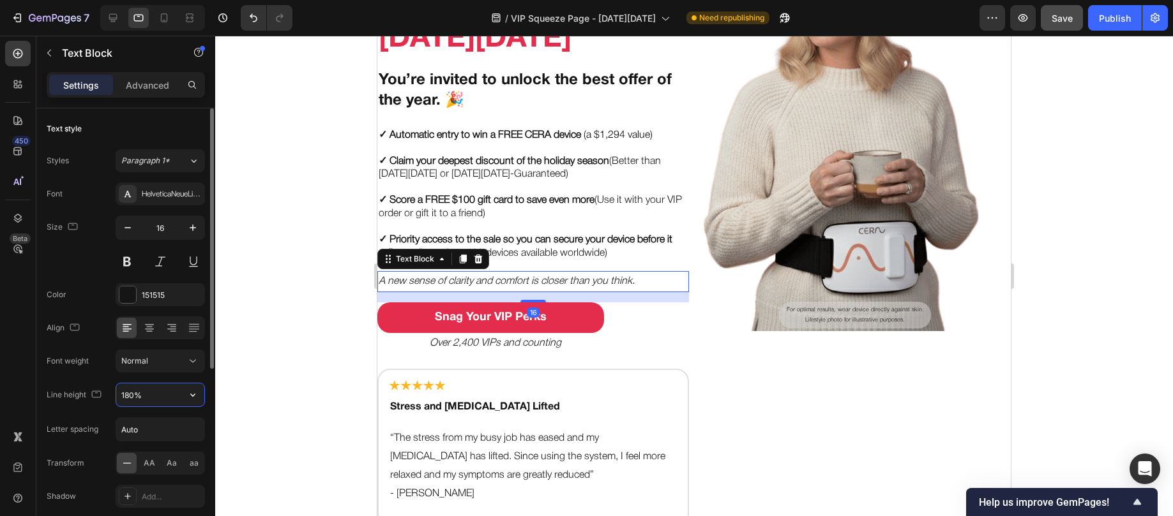
click at [176, 386] on input "180%" at bounding box center [160, 395] width 88 height 23
click at [186, 389] on icon "button" at bounding box center [192, 395] width 13 height 13
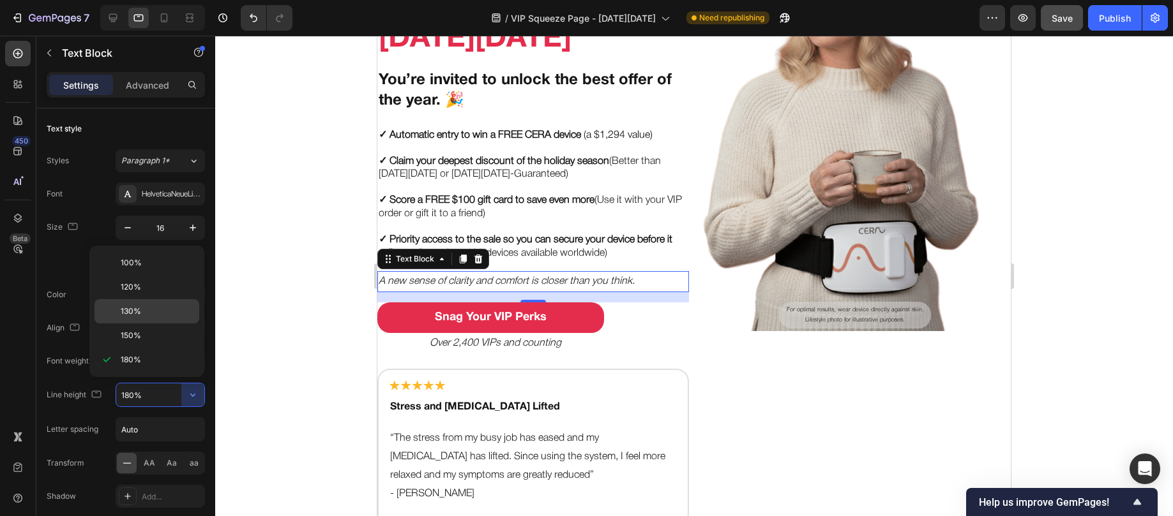
click at [145, 306] on p "130%" at bounding box center [157, 311] width 73 height 11
type input "130%"
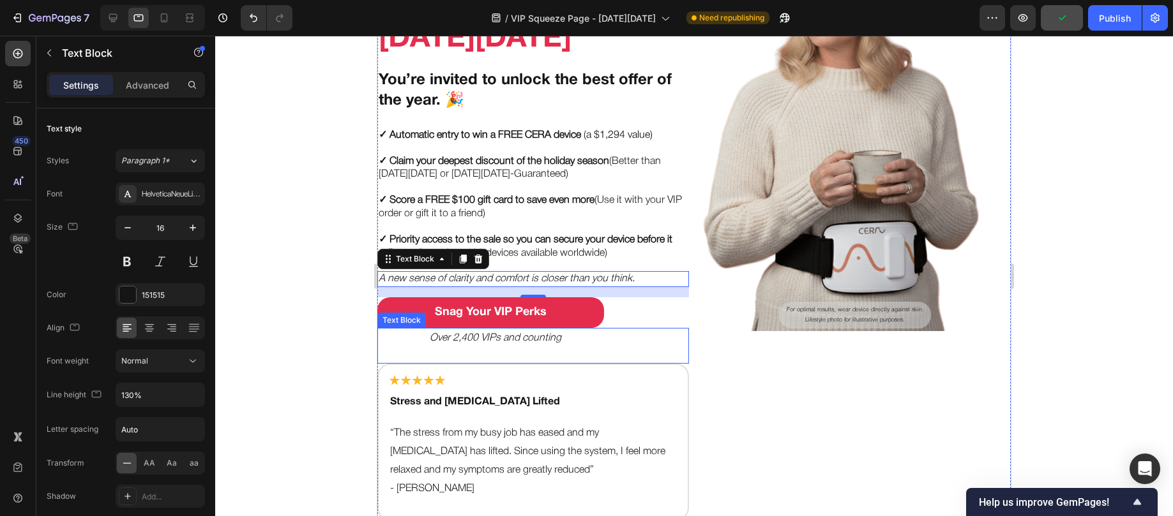
click at [450, 334] on icon "Over 2,400 VIPs and counting" at bounding box center [496, 338] width 132 height 9
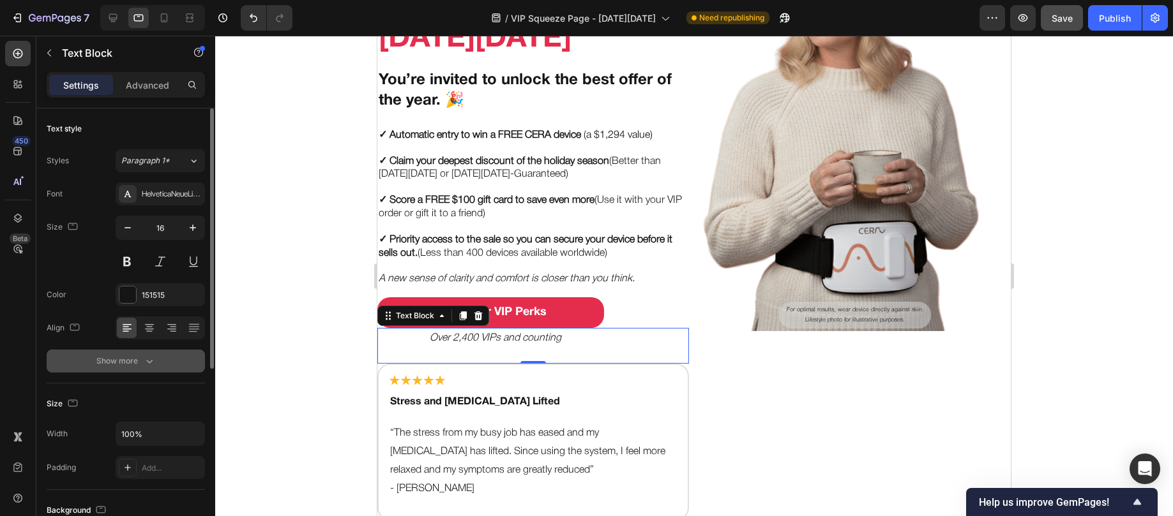
click at [142, 368] on button "Show more" at bounding box center [126, 361] width 158 height 23
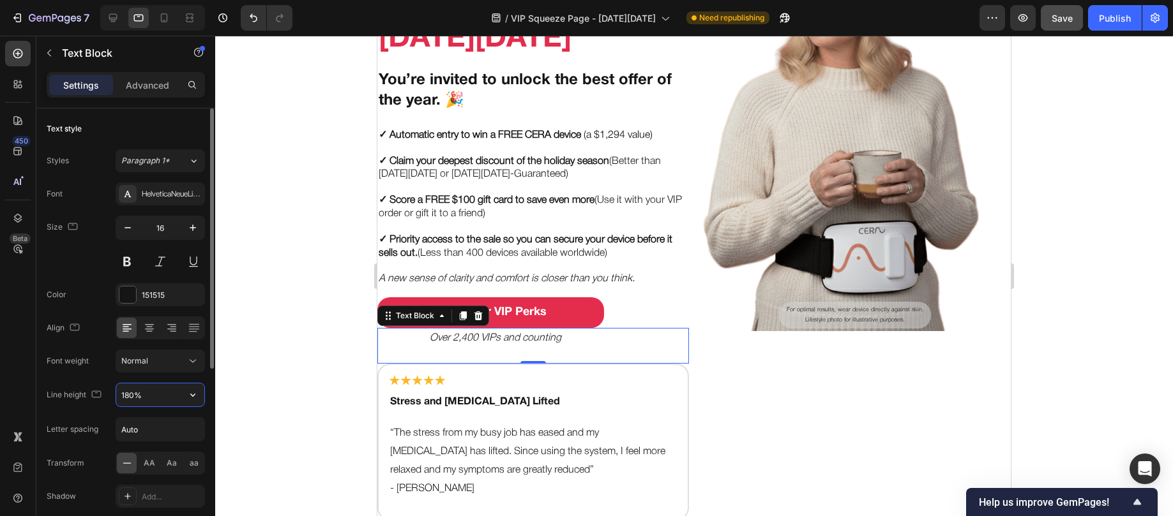
click at [153, 392] on input "180%" at bounding box center [160, 395] width 88 height 23
click at [188, 392] on icon "button" at bounding box center [192, 395] width 13 height 13
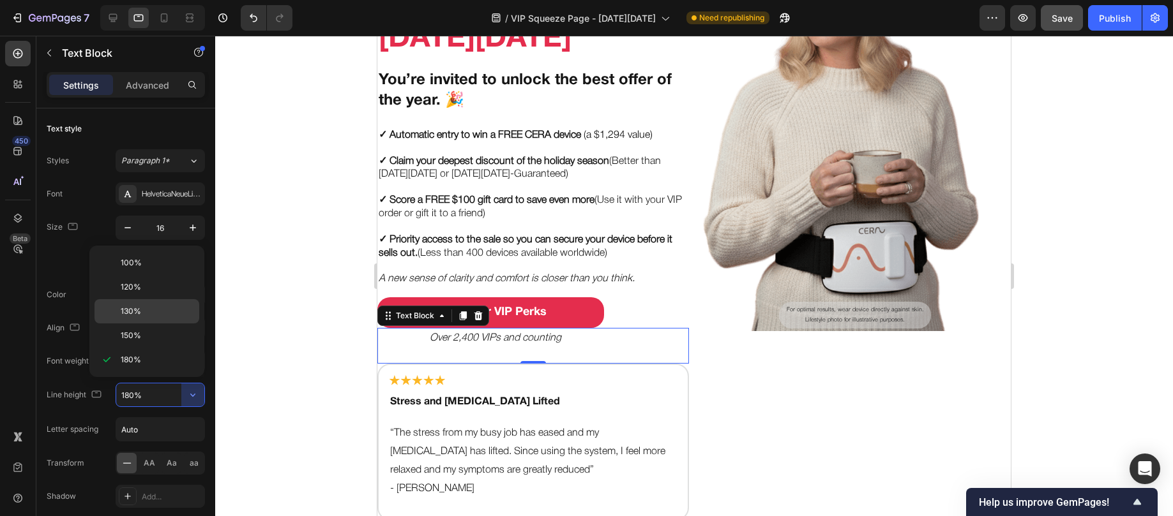
click at [152, 313] on p "130%" at bounding box center [157, 311] width 73 height 11
type input "130%"
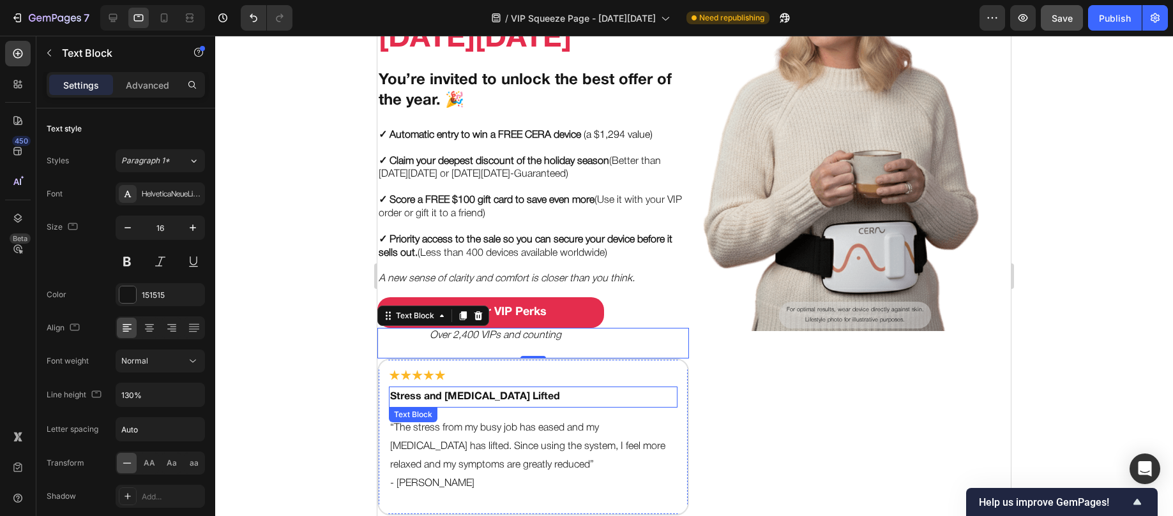
click at [430, 388] on p "Stress and [MEDICAL_DATA] Lifted" at bounding box center [533, 397] width 286 height 19
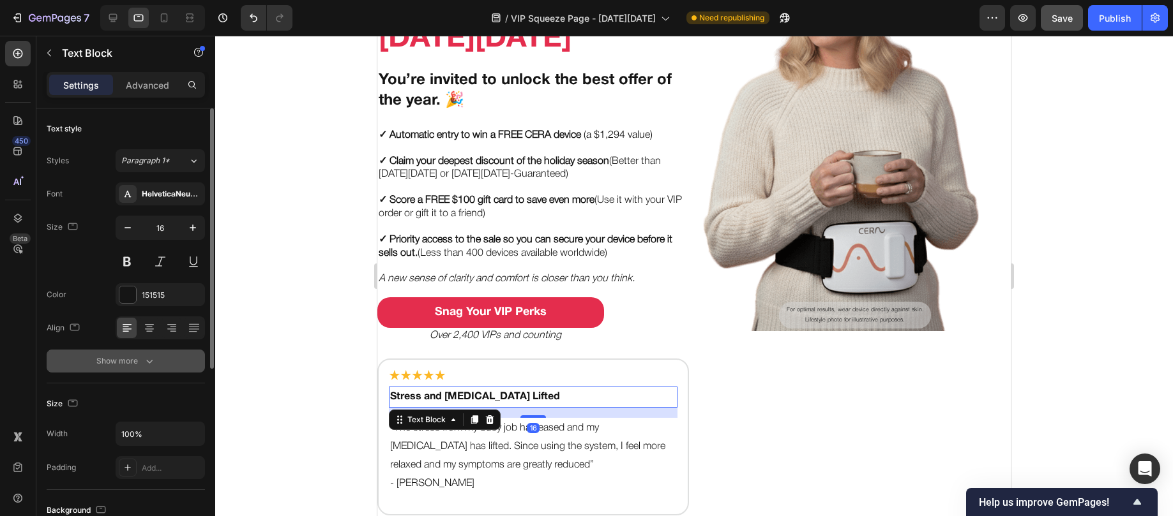
click at [154, 361] on icon "button" at bounding box center [149, 361] width 13 height 13
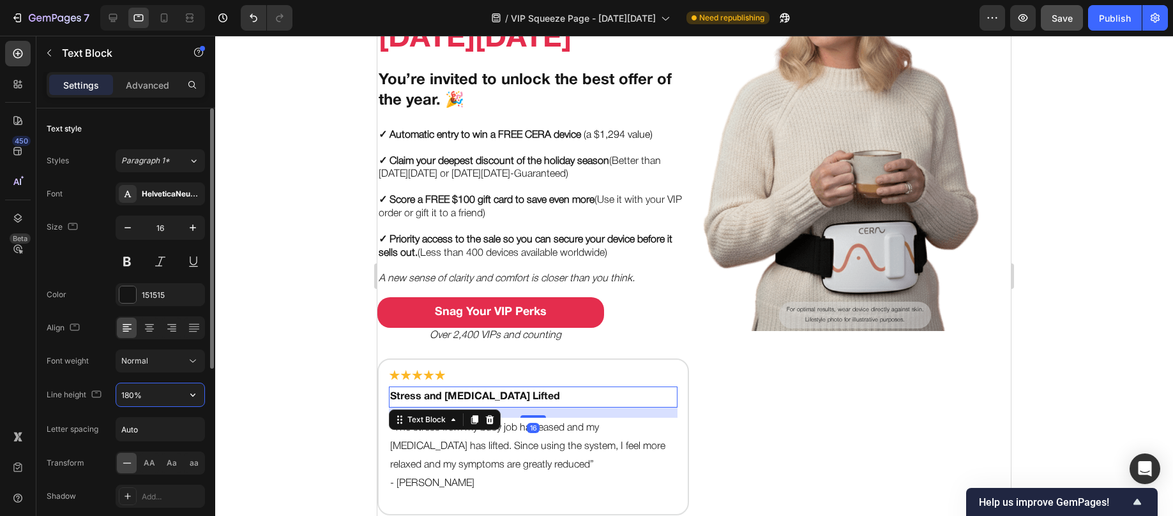
click at [173, 394] on input "180%" at bounding box center [160, 395] width 88 height 23
click at [188, 393] on icon "button" at bounding box center [192, 395] width 13 height 13
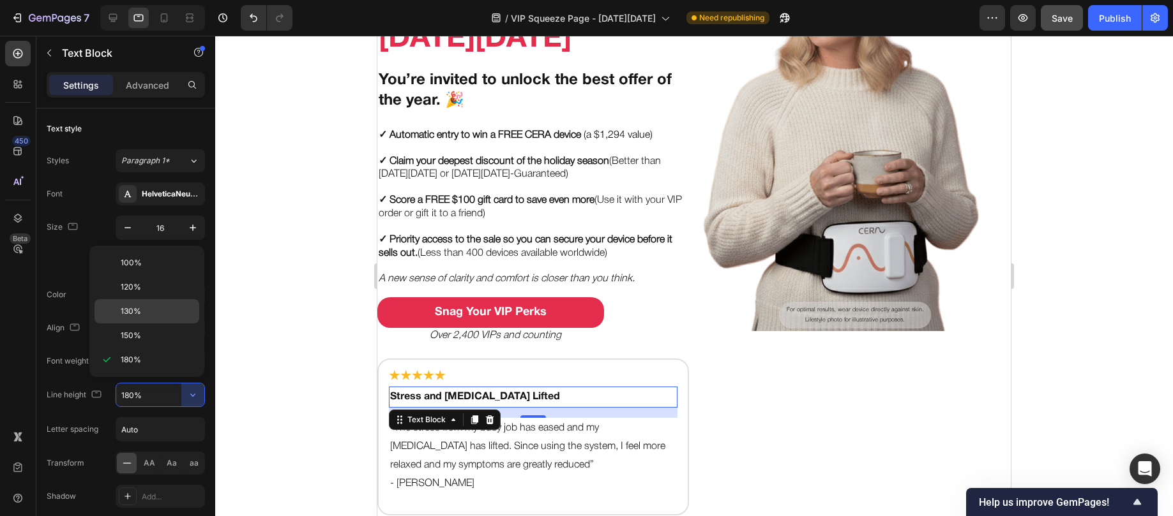
click at [146, 315] on p "130%" at bounding box center [157, 311] width 73 height 11
type input "130%"
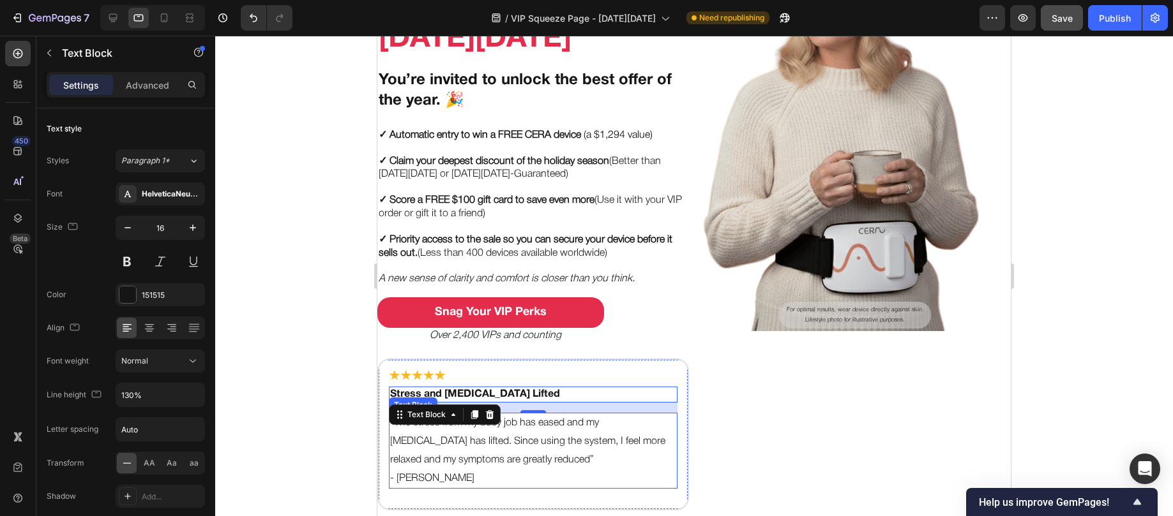
click at [465, 460] on p "“The stress from my busy job has eased and my [MEDICAL_DATA] has lifted. Since …" at bounding box center [533, 441] width 286 height 55
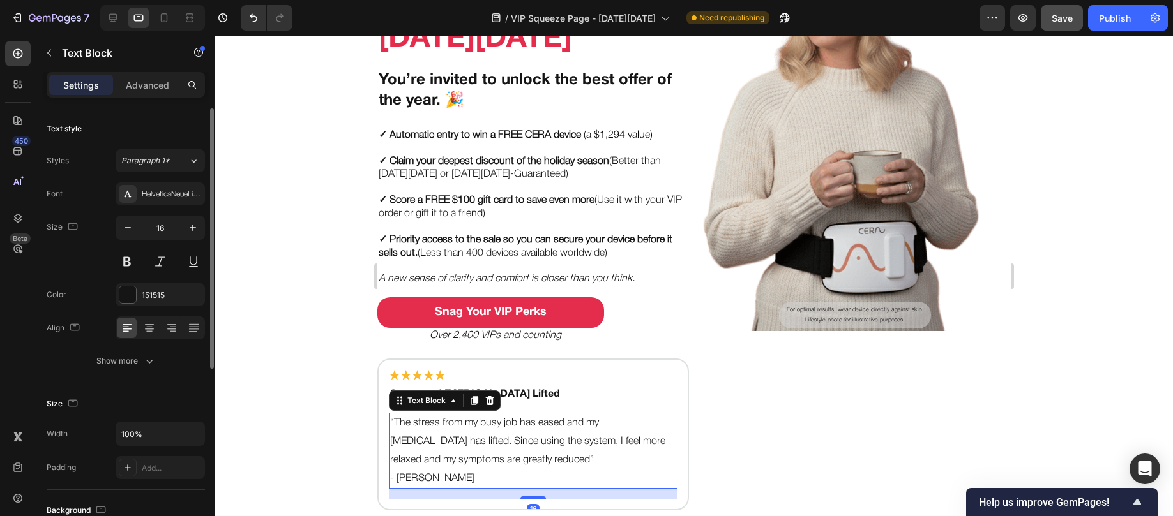
click at [163, 373] on div "Text style Styles Paragraph 1* Font HelveticaNeueLight Size 16 Color 151515 Ali…" at bounding box center [126, 246] width 158 height 275
click at [137, 370] on button "Show more" at bounding box center [126, 361] width 158 height 23
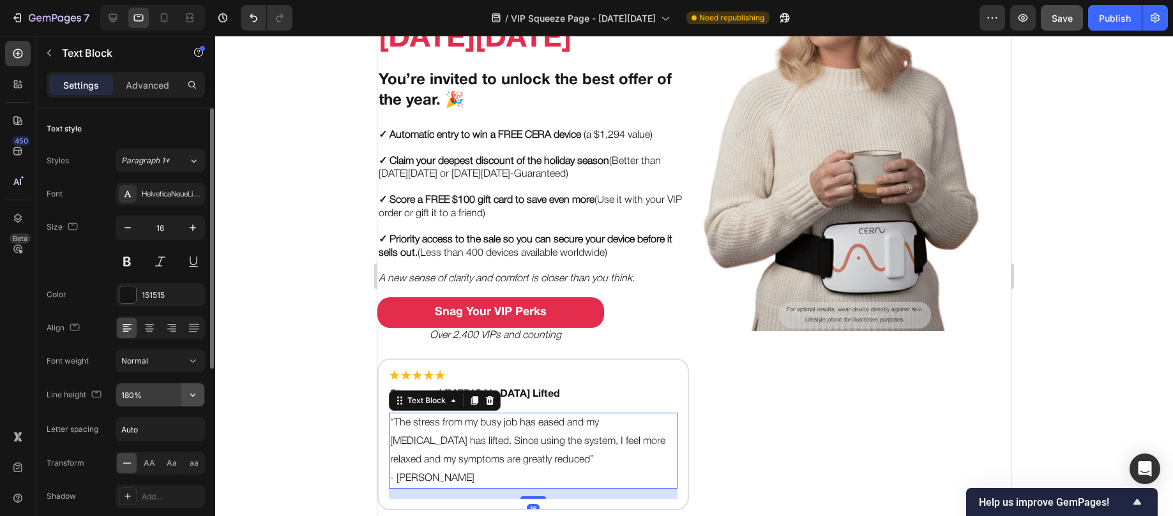
click at [183, 390] on button "button" at bounding box center [192, 395] width 23 height 23
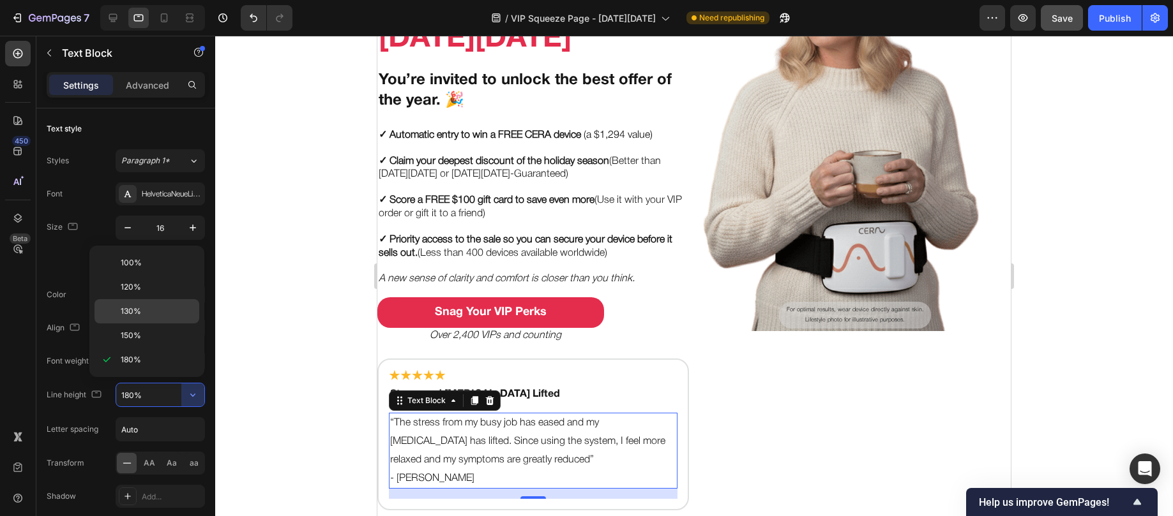
click at [149, 317] on div "130%" at bounding box center [146, 311] width 105 height 24
type input "130%"
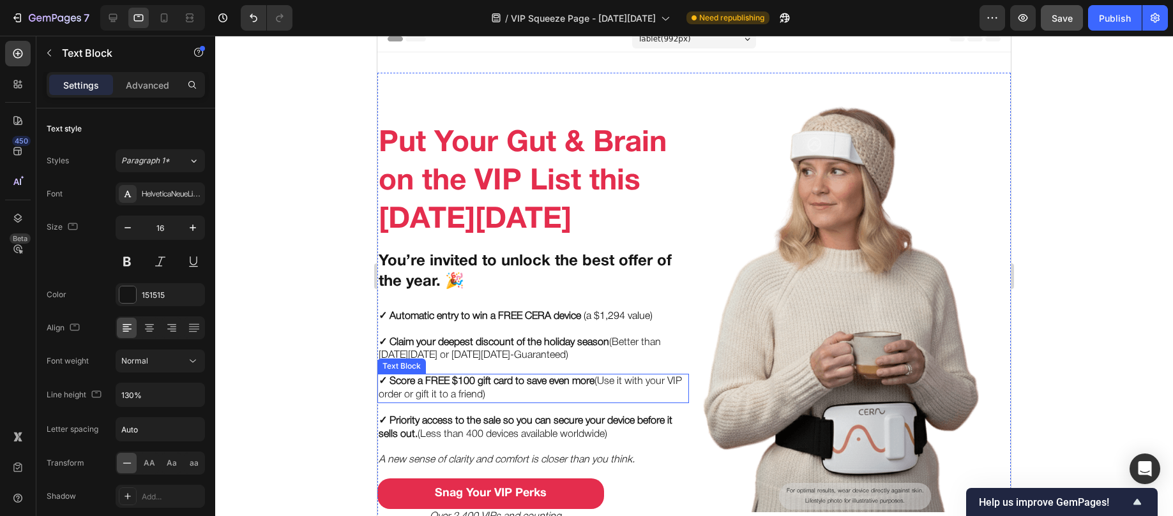
scroll to position [0, 0]
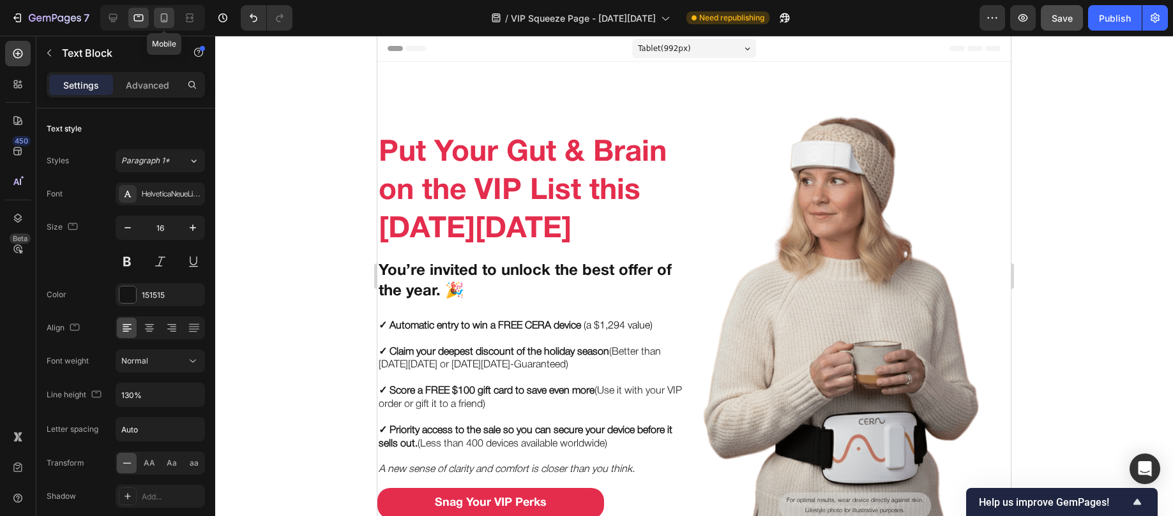
click at [156, 15] on div at bounding box center [164, 18] width 20 height 20
type input "14"
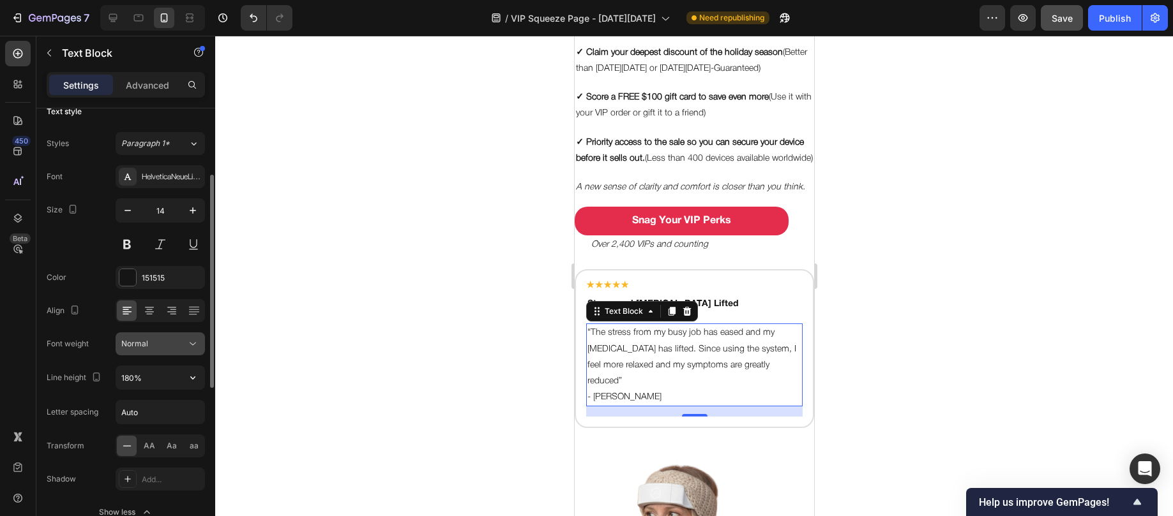
scroll to position [96, 0]
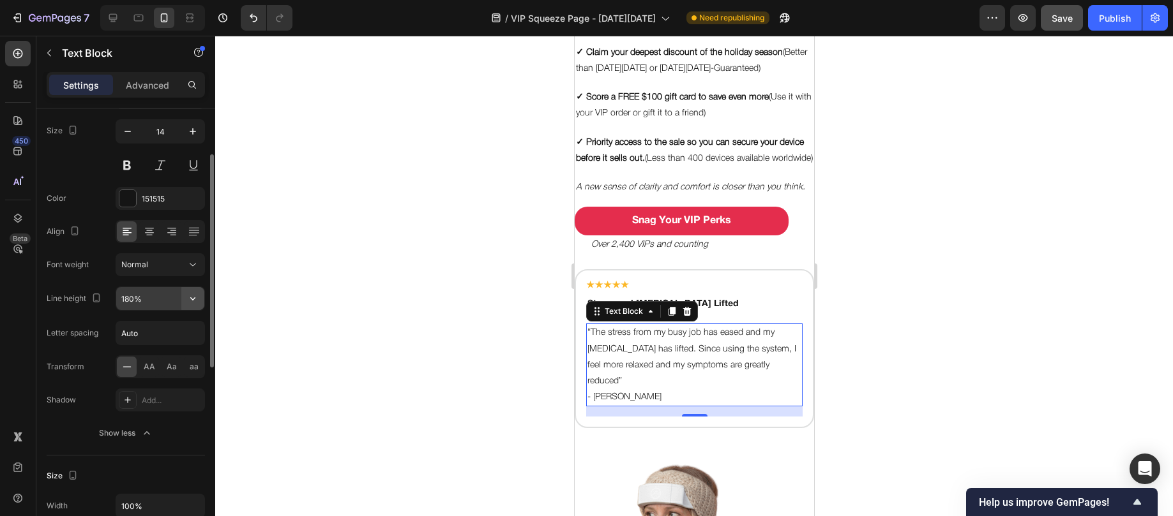
click at [192, 300] on icon "button" at bounding box center [192, 298] width 13 height 13
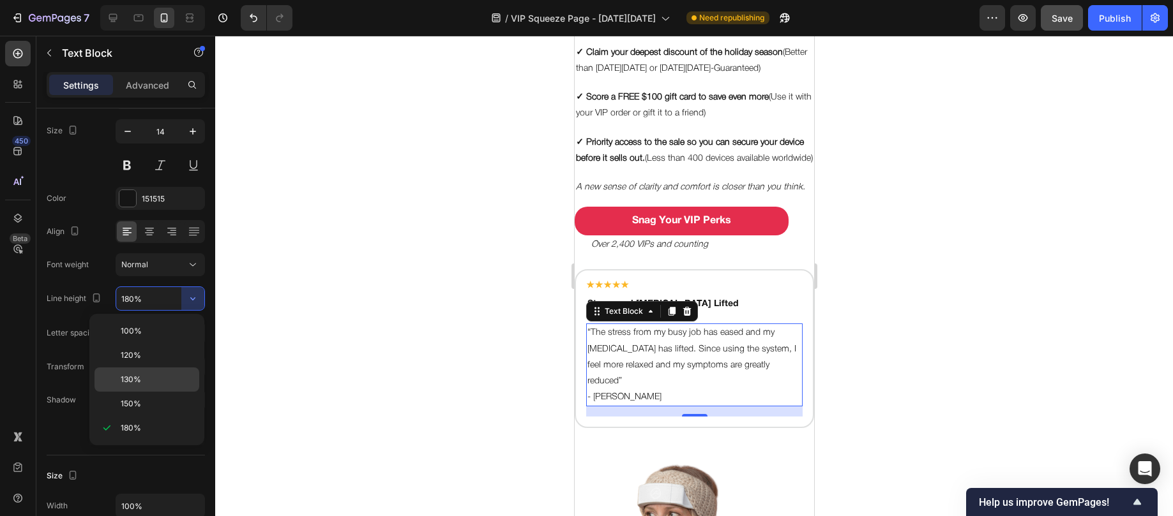
click at [140, 370] on div "130%" at bounding box center [146, 380] width 105 height 24
type input "130%"
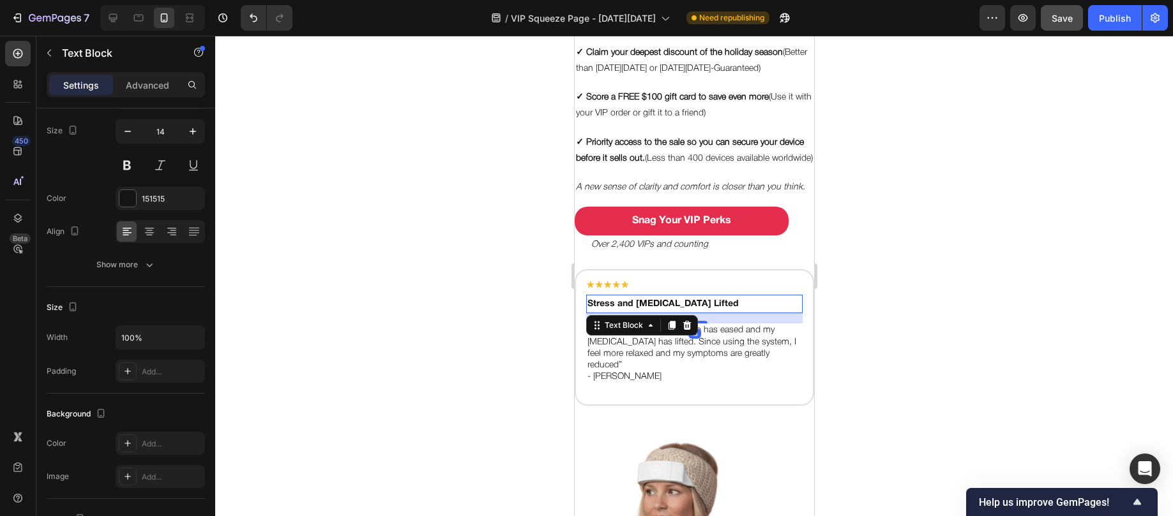
click at [709, 312] on p "Stress and [MEDICAL_DATA] Lifted" at bounding box center [694, 304] width 214 height 16
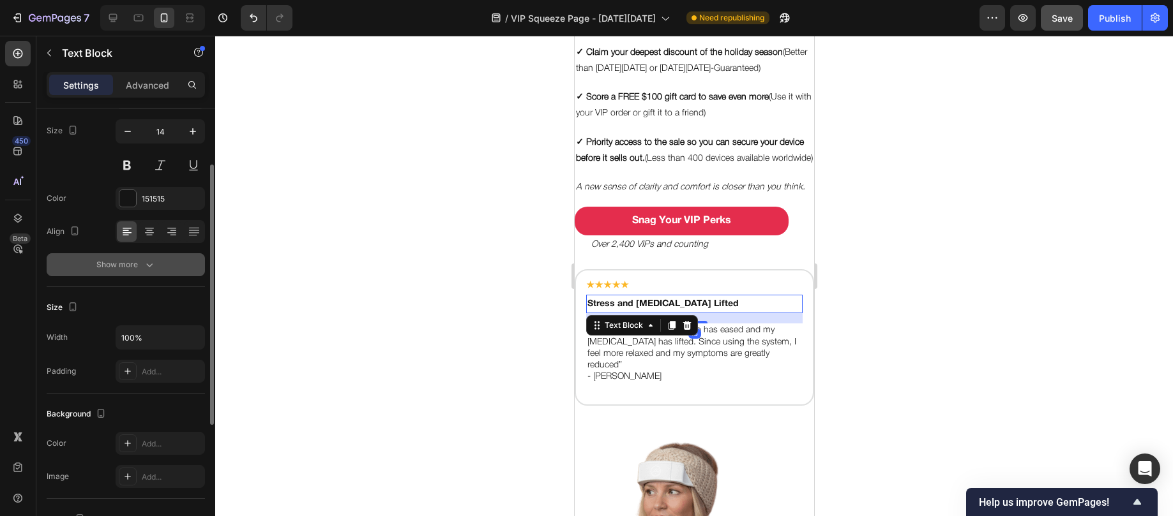
click at [130, 264] on div "Show more" at bounding box center [125, 265] width 59 height 13
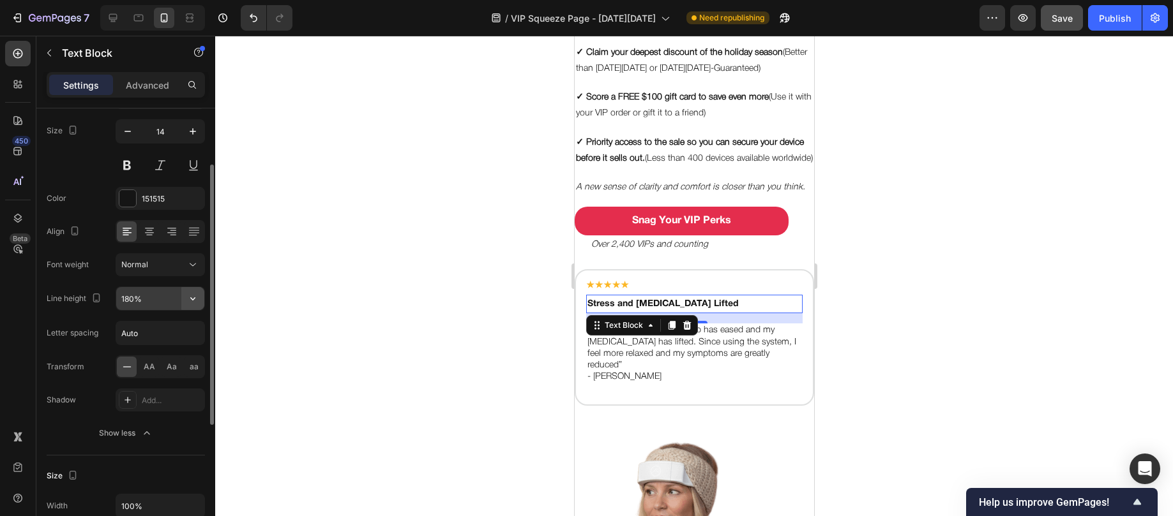
click at [186, 302] on icon "button" at bounding box center [192, 298] width 13 height 13
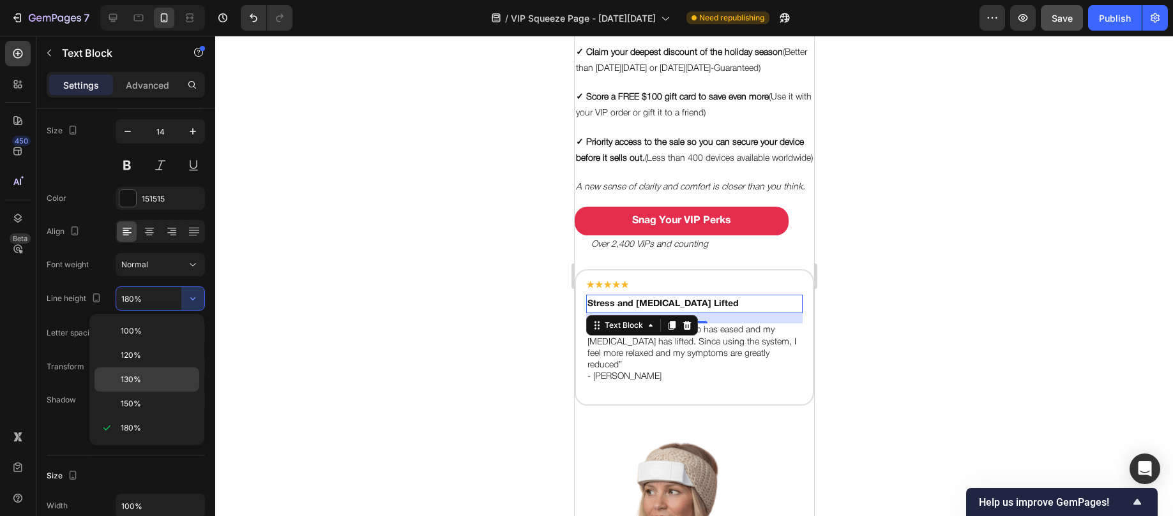
click at [151, 372] on div "130%" at bounding box center [146, 380] width 105 height 24
type input "130%"
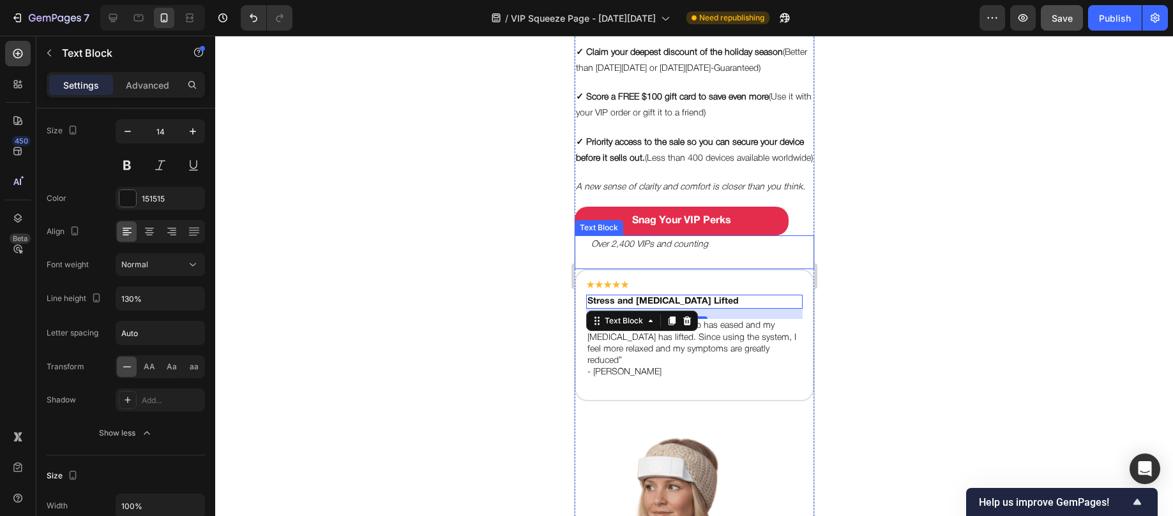
click at [636, 253] on p "Over 2,400 VIPs and counting" at bounding box center [702, 245] width 222 height 16
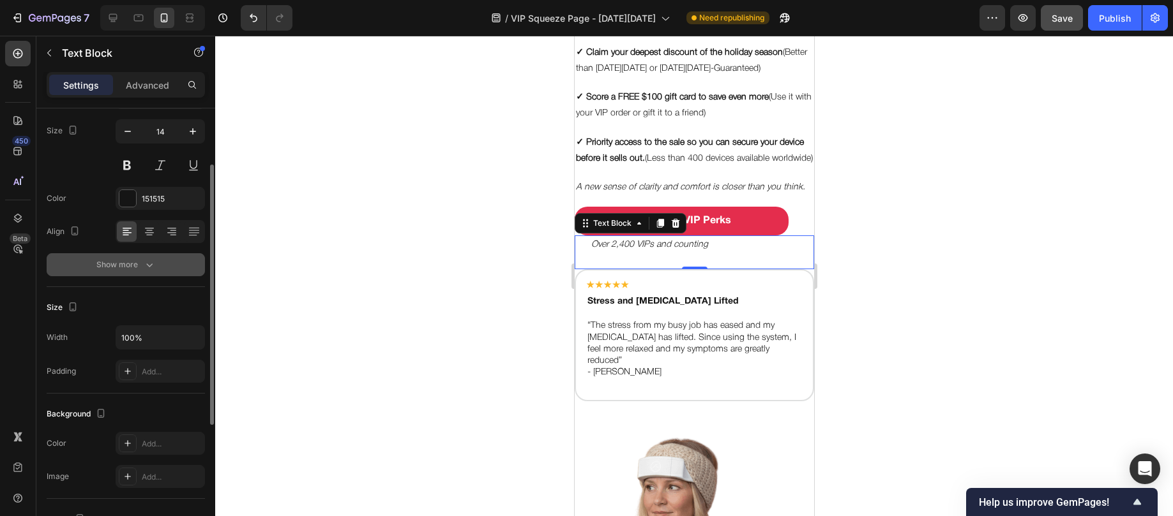
click at [144, 267] on icon "button" at bounding box center [149, 265] width 13 height 13
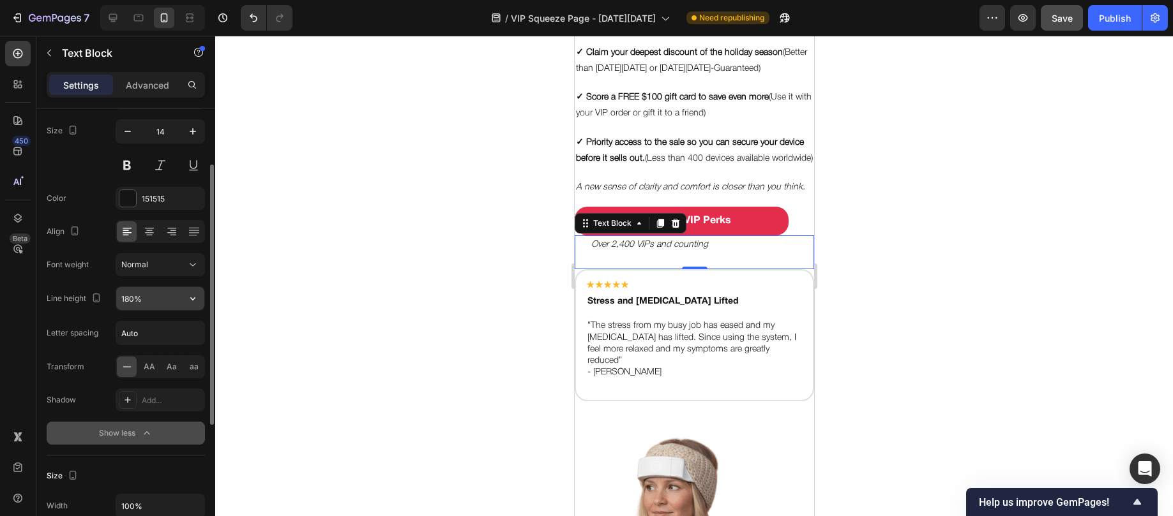
click at [185, 305] on button "button" at bounding box center [192, 298] width 23 height 23
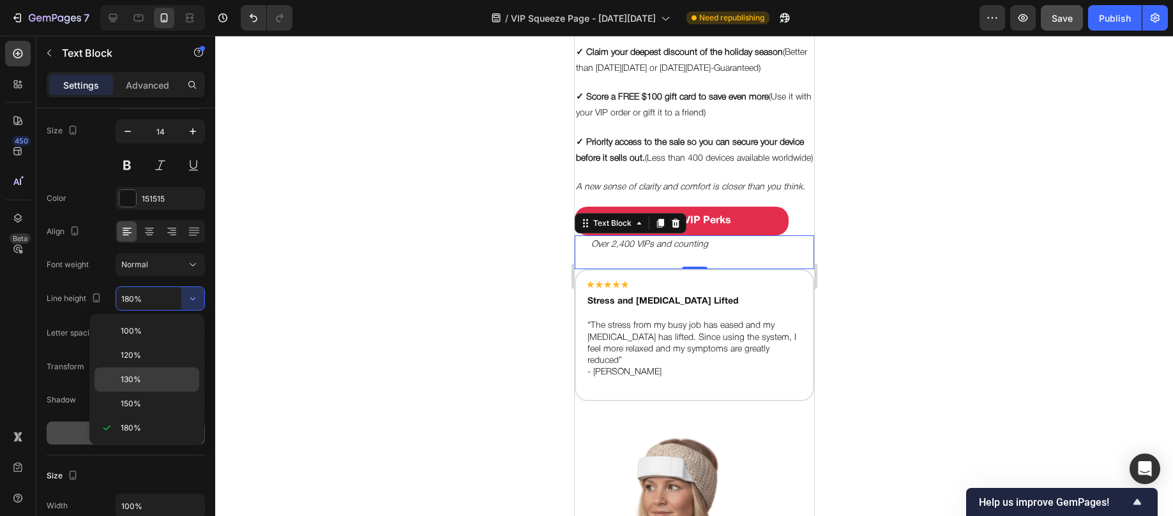
click at [160, 371] on div "130%" at bounding box center [146, 380] width 105 height 24
type input "130%"
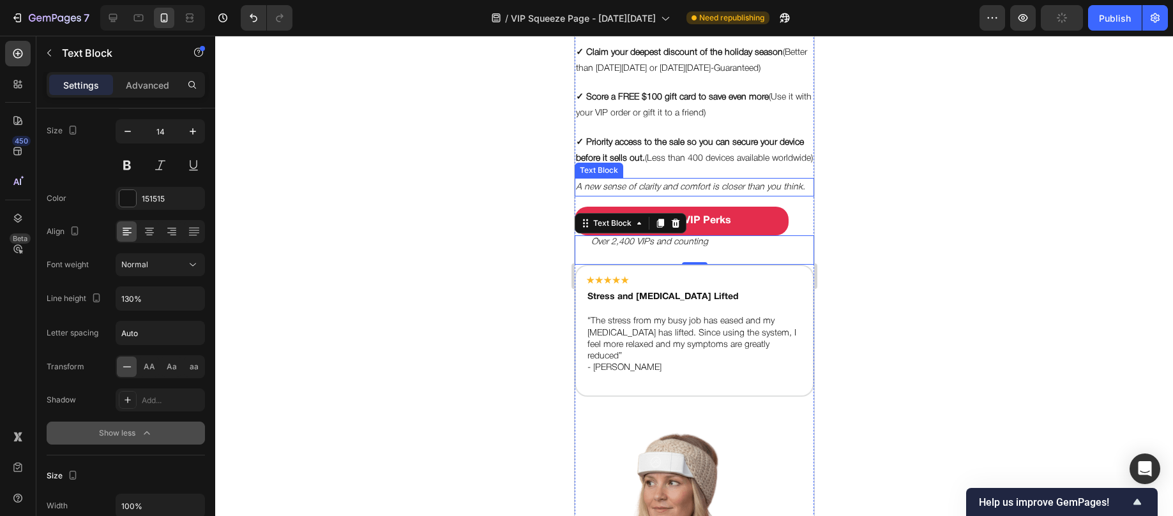
click at [658, 192] on icon "A new sense of clarity and comfort is closer than you think." at bounding box center [689, 187] width 229 height 8
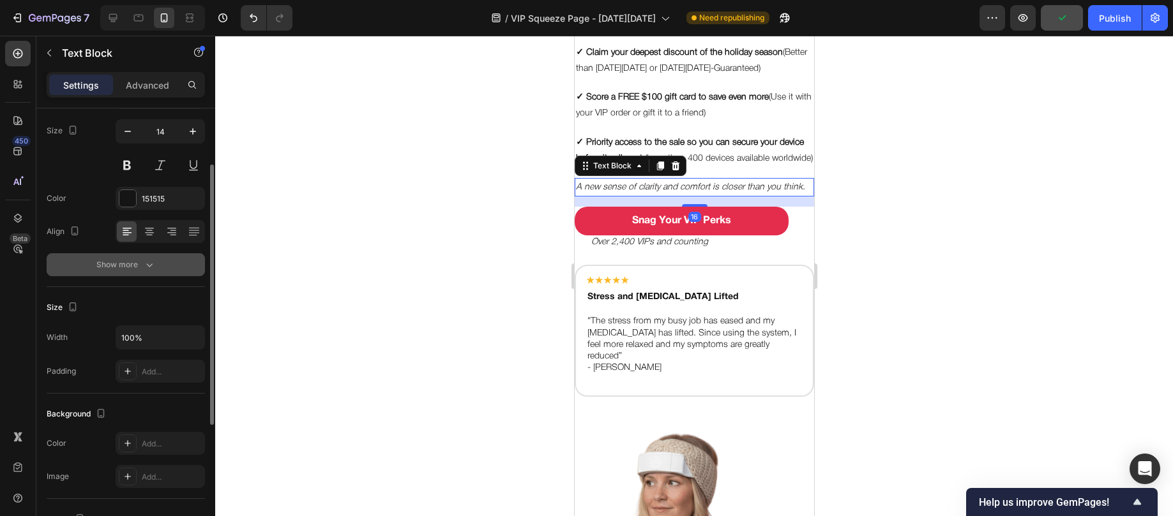
click at [139, 273] on button "Show more" at bounding box center [126, 264] width 158 height 23
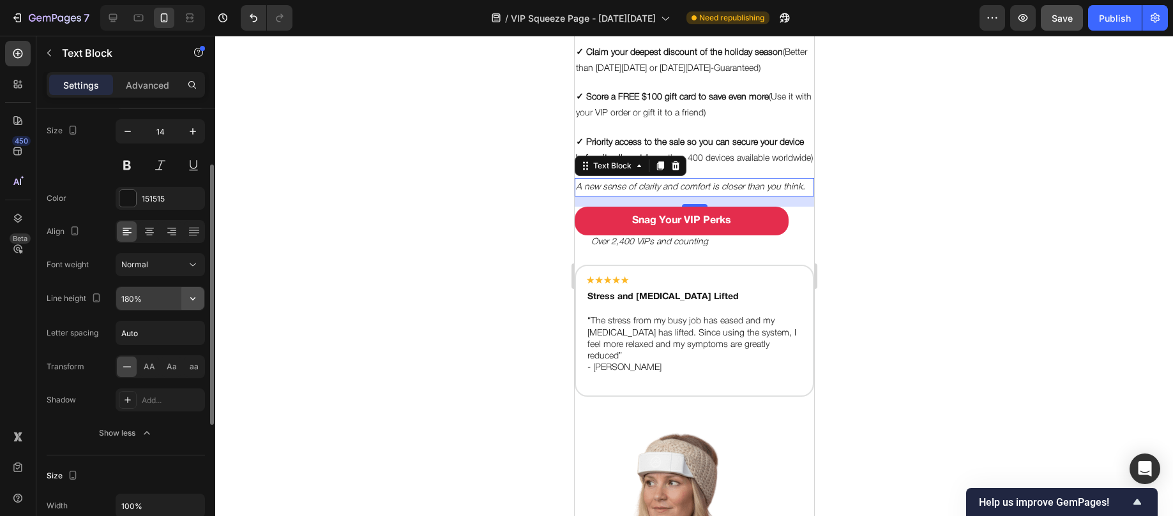
click at [189, 299] on icon "button" at bounding box center [192, 298] width 13 height 13
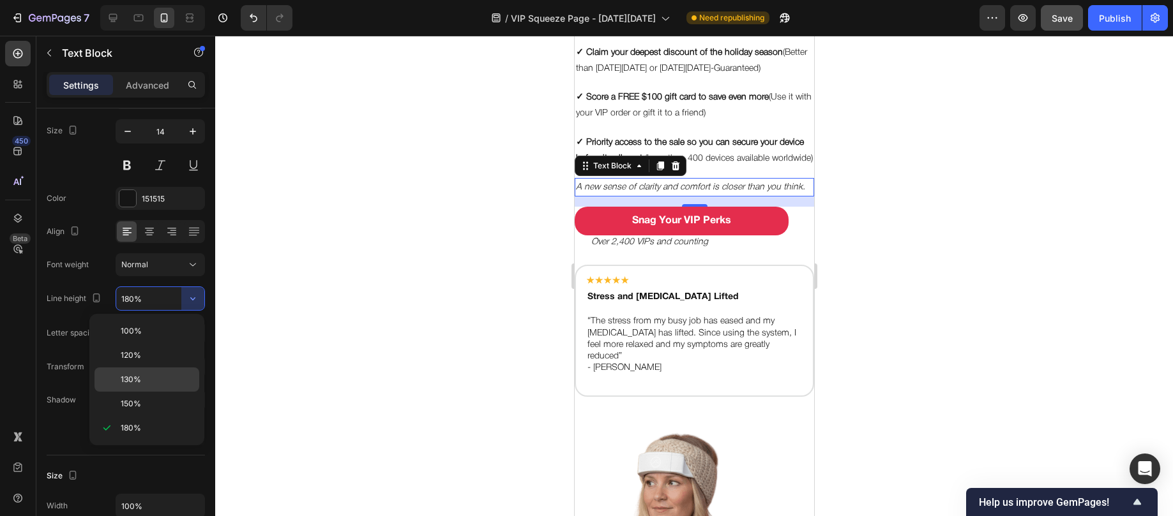
click at [142, 368] on div "130%" at bounding box center [146, 380] width 105 height 24
type input "130%"
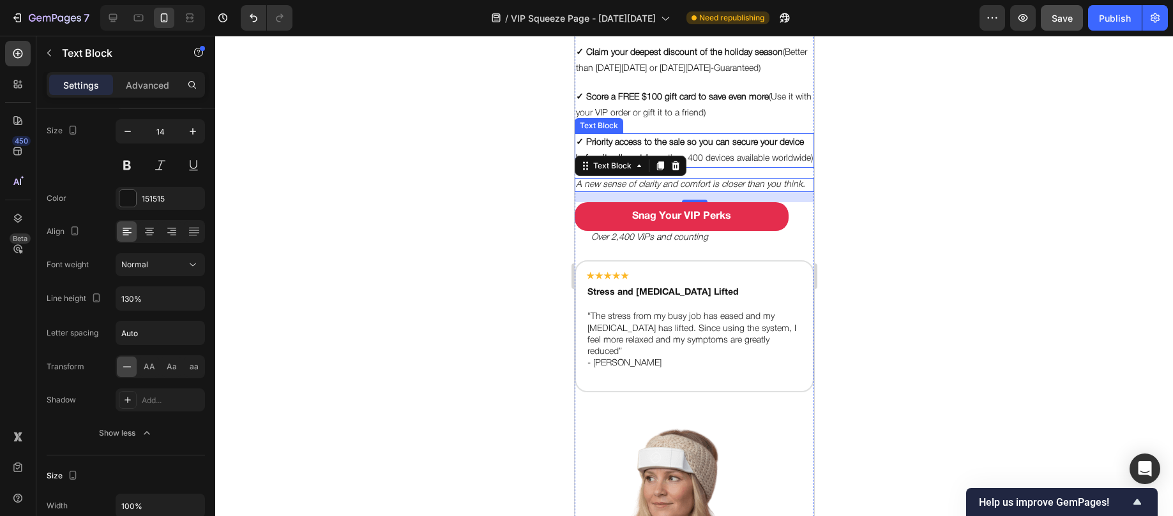
click at [703, 154] on p "✓ Priority access to the sale so you can secure your device before it sells out…" at bounding box center [693, 151] width 237 height 32
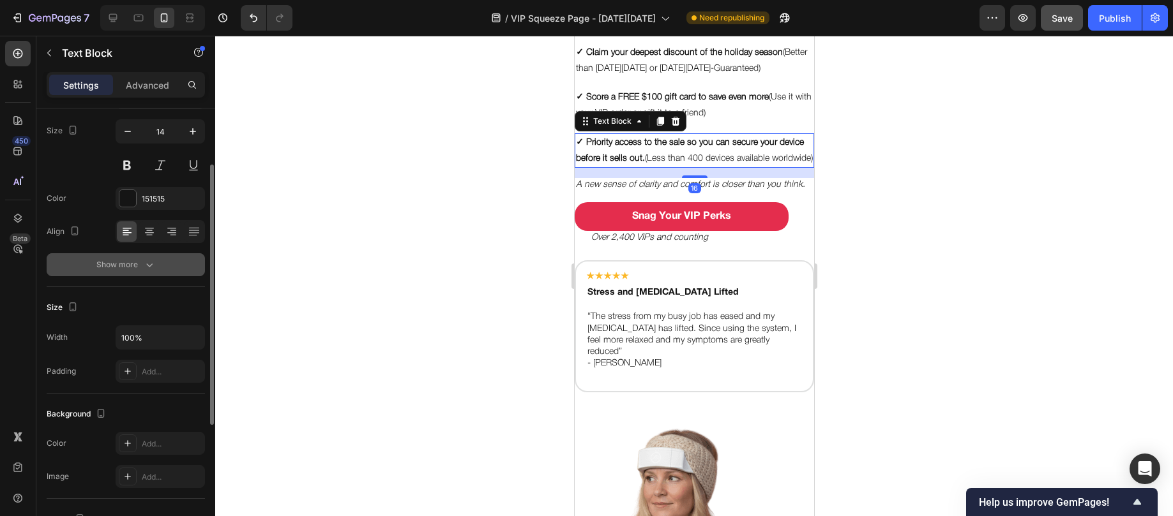
click at [121, 264] on div "Show more" at bounding box center [125, 265] width 59 height 13
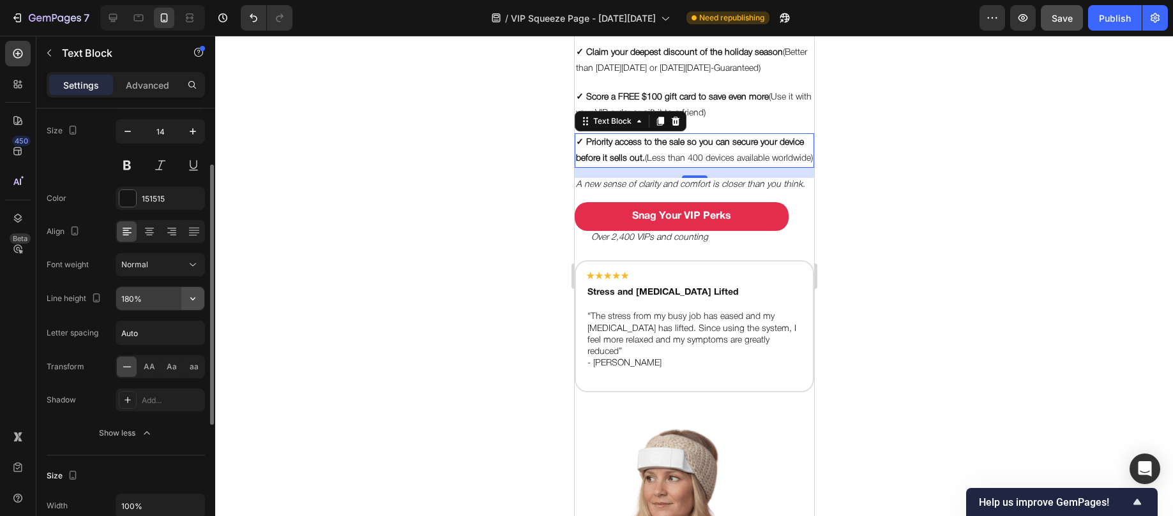
click at [194, 300] on icon "button" at bounding box center [192, 298] width 13 height 13
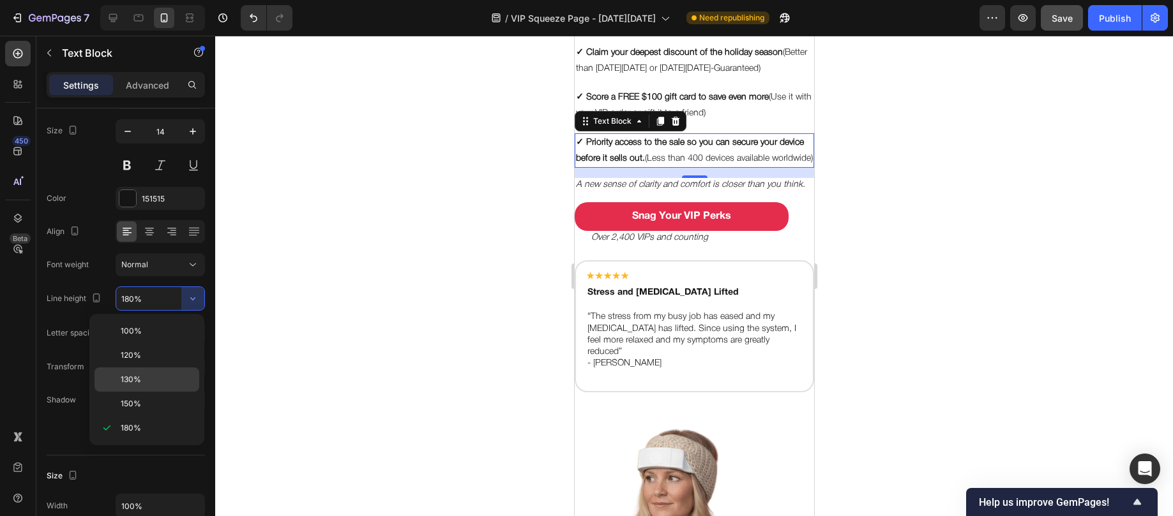
click at [148, 370] on div "130%" at bounding box center [146, 380] width 105 height 24
type input "130%"
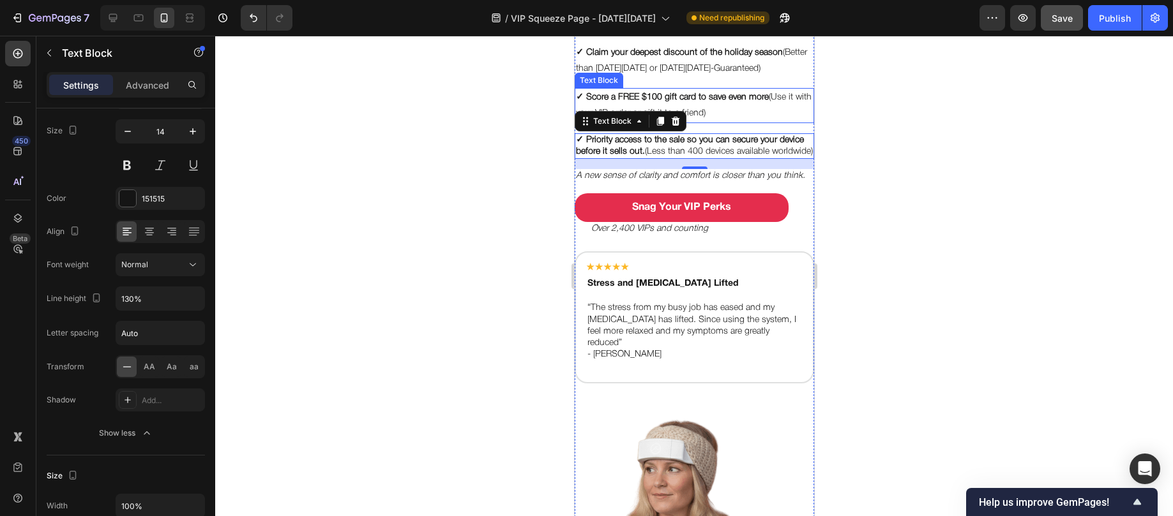
click at [724, 93] on strong "✓ Score a FREE $100 gift card to save even more" at bounding box center [671, 97] width 193 height 8
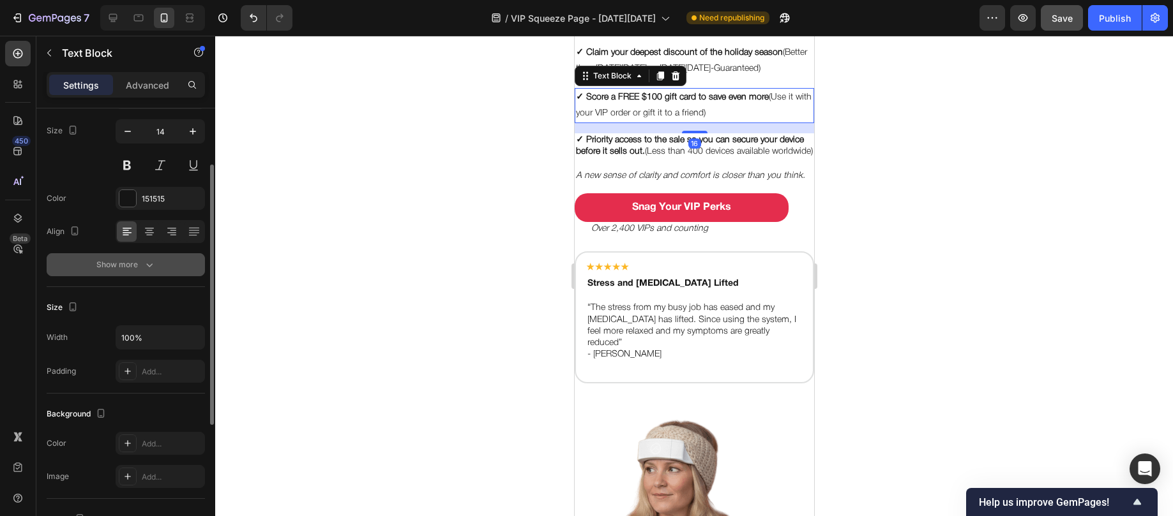
click at [149, 274] on button "Show more" at bounding box center [126, 264] width 158 height 23
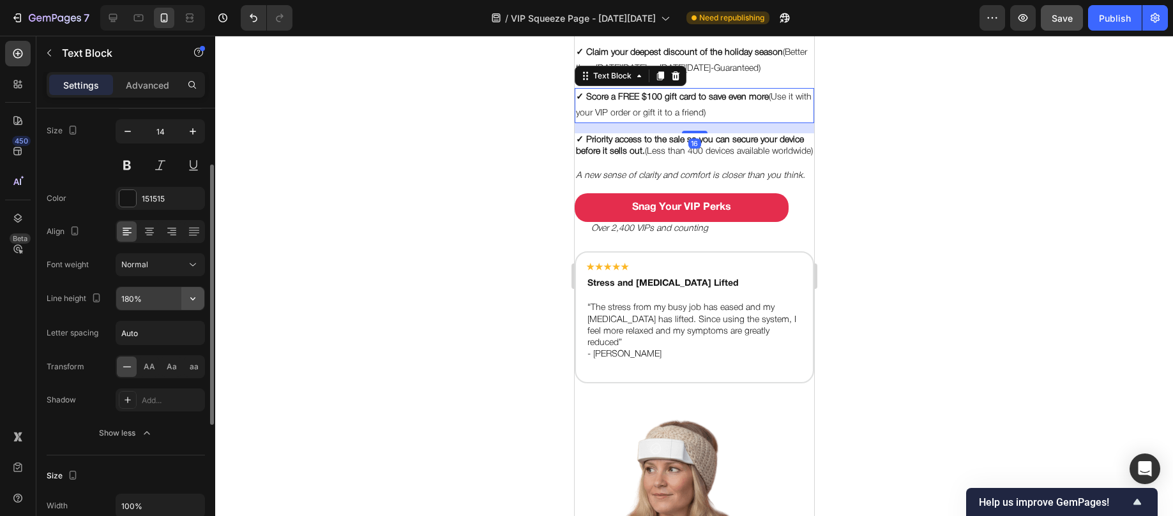
click at [187, 300] on icon "button" at bounding box center [192, 298] width 13 height 13
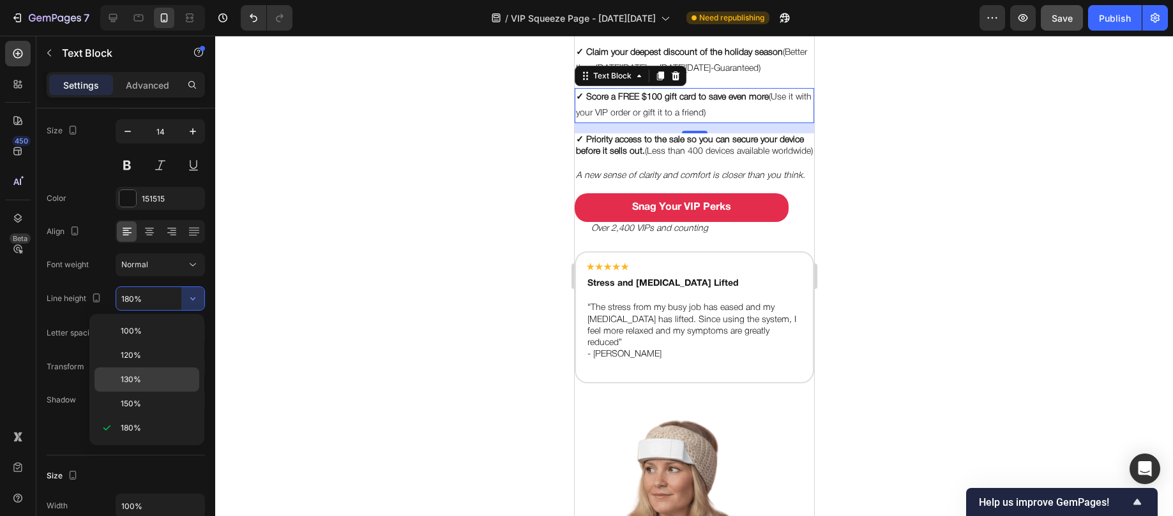
click at [136, 371] on div "130%" at bounding box center [146, 380] width 105 height 24
type input "130%"
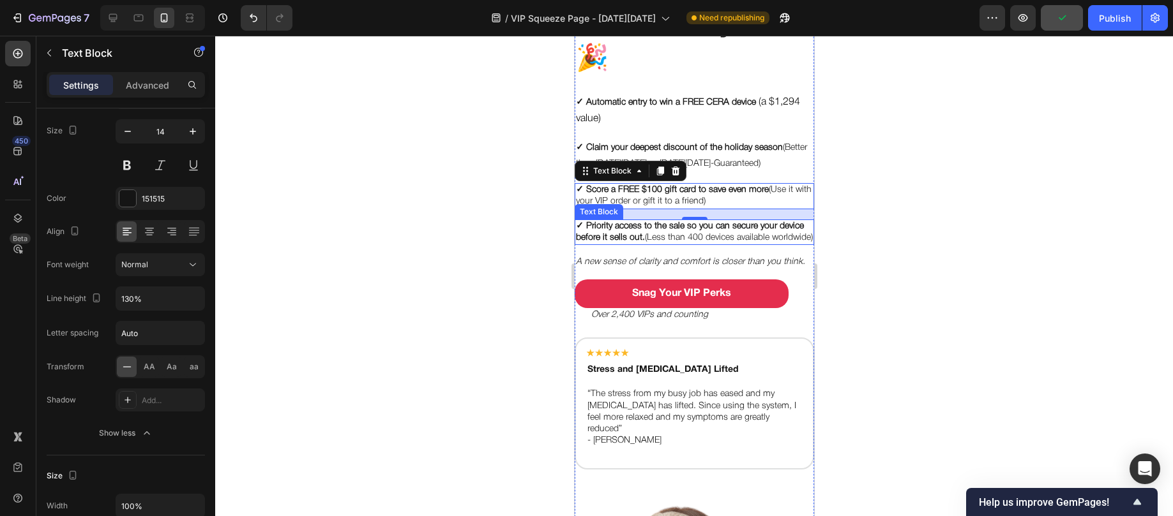
scroll to position [340, 0]
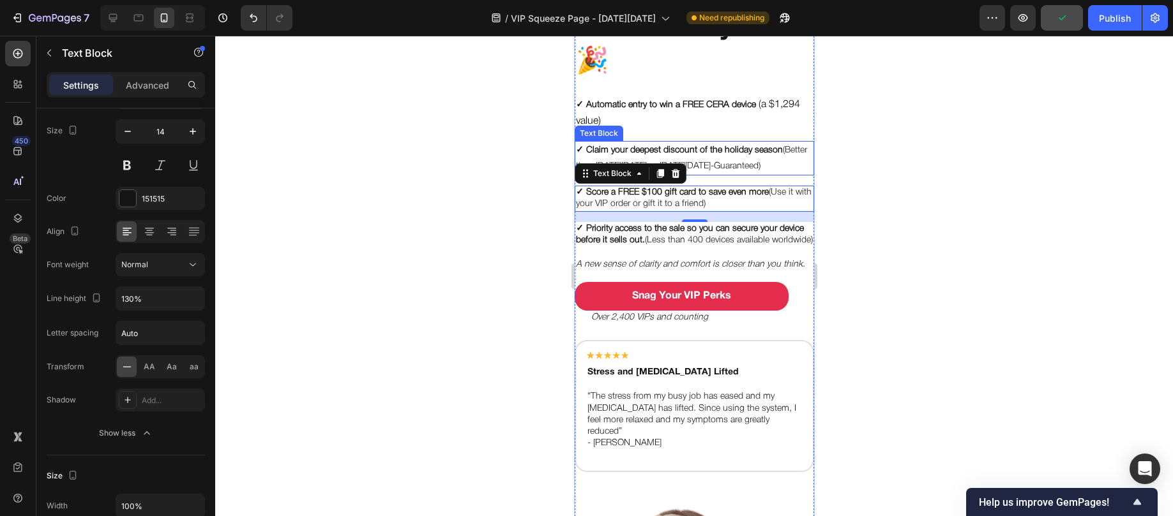
click at [735, 156] on p "✓ Claim your deepest discount of the holiday season (Better than [DATE][DATE] o…" at bounding box center [693, 158] width 237 height 32
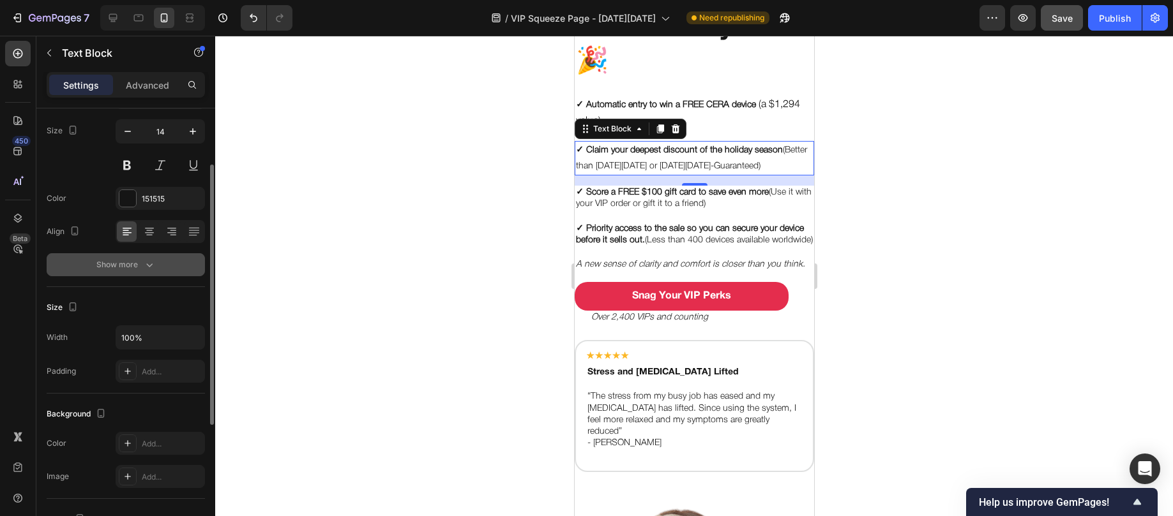
click at [111, 263] on div "Show more" at bounding box center [125, 265] width 59 height 13
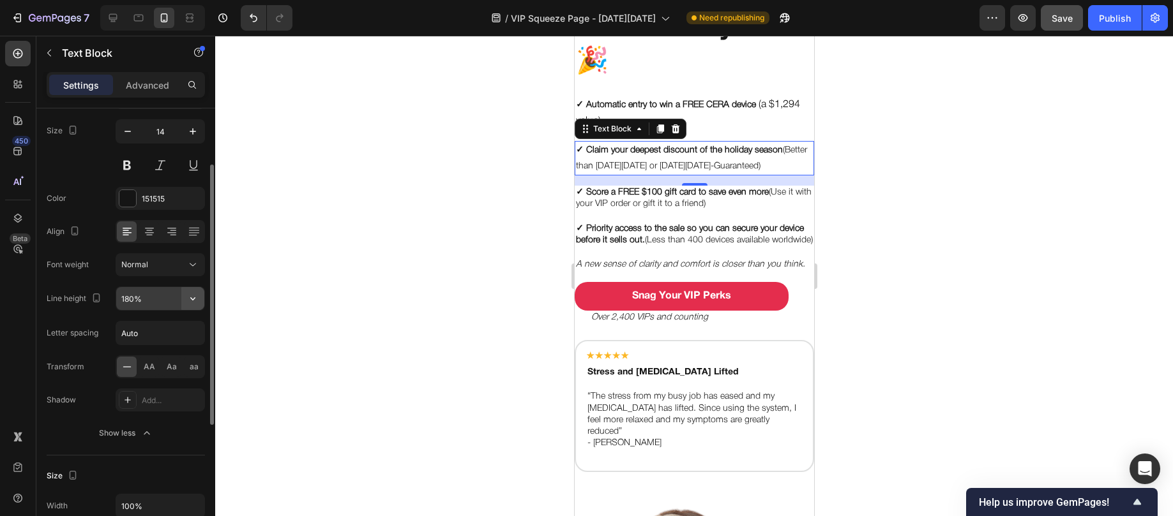
click at [190, 306] on button "button" at bounding box center [192, 298] width 23 height 23
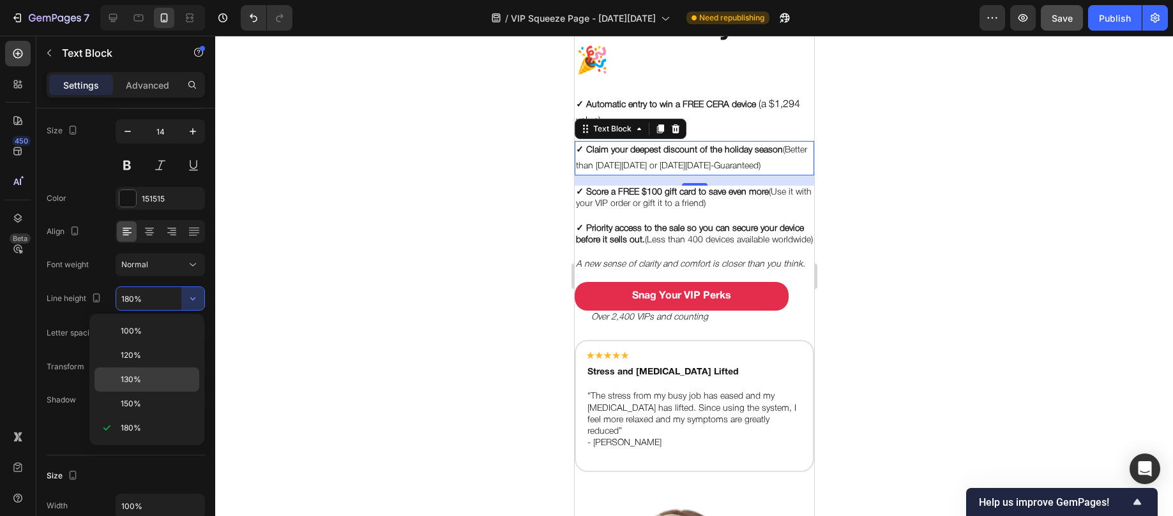
click at [159, 370] on div "130%" at bounding box center [146, 380] width 105 height 24
type input "130%"
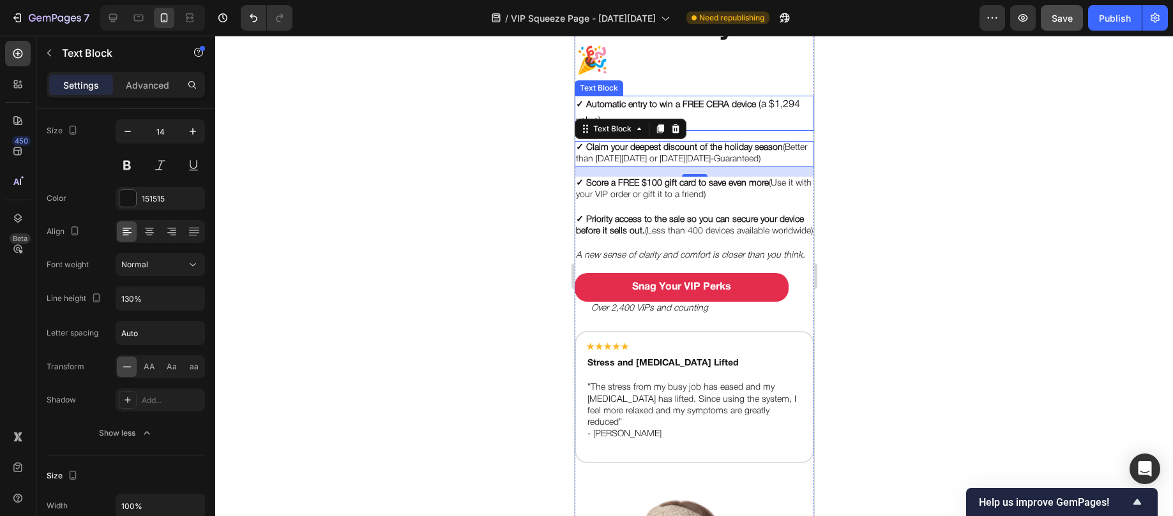
click at [718, 102] on strong "✓ Automatic entry to win a FREE CERA device" at bounding box center [665, 105] width 180 height 8
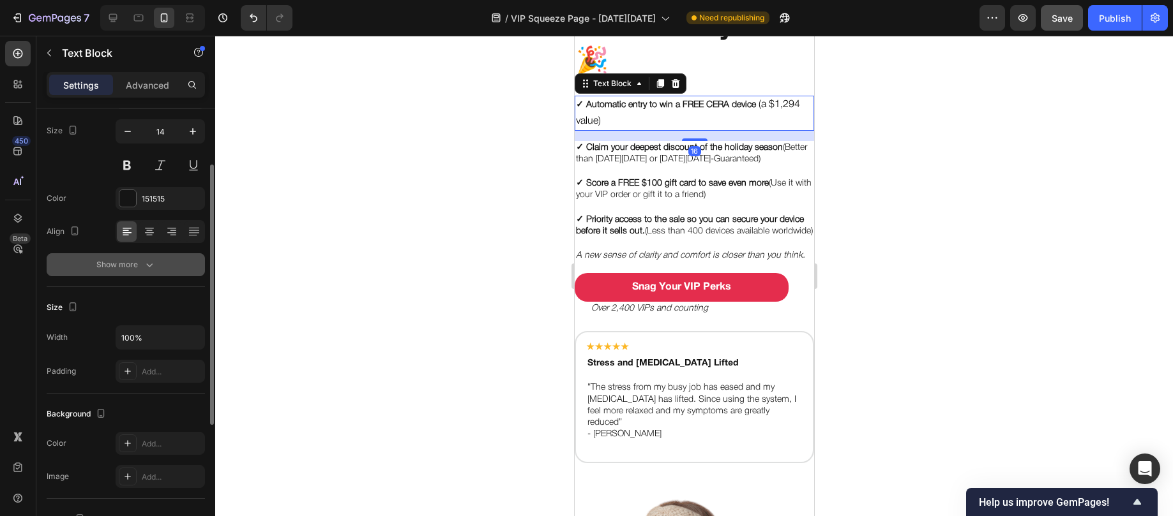
click at [106, 267] on div "Show more" at bounding box center [125, 265] width 59 height 13
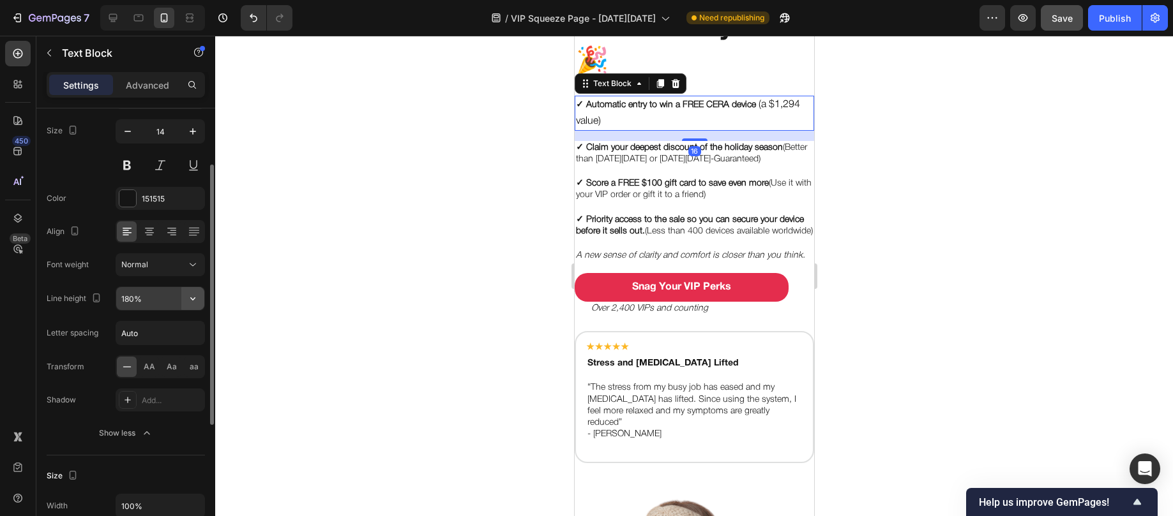
click at [194, 301] on icon "button" at bounding box center [192, 298] width 13 height 13
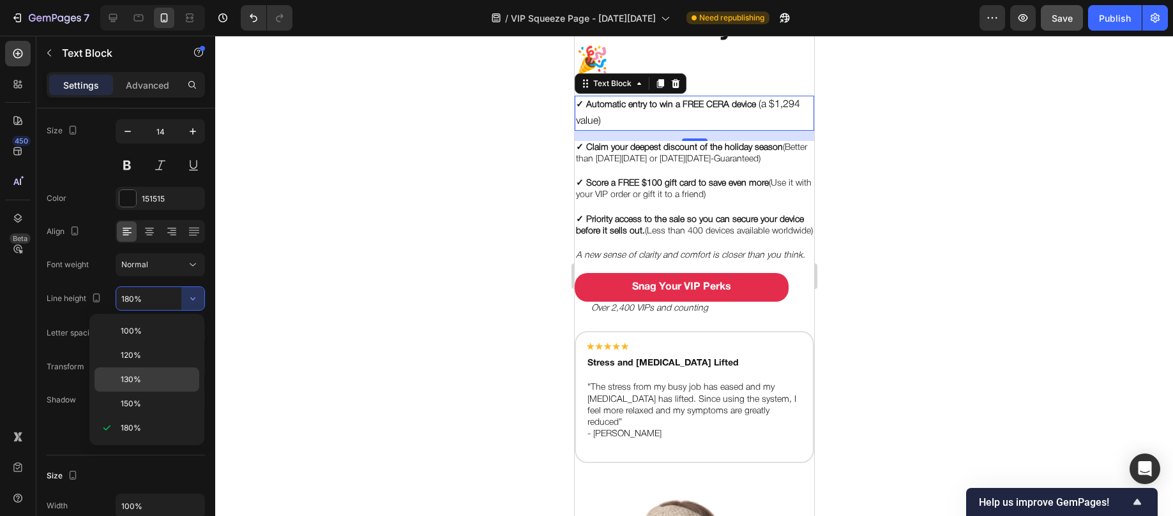
click at [151, 373] on div "130%" at bounding box center [146, 380] width 105 height 24
type input "130%"
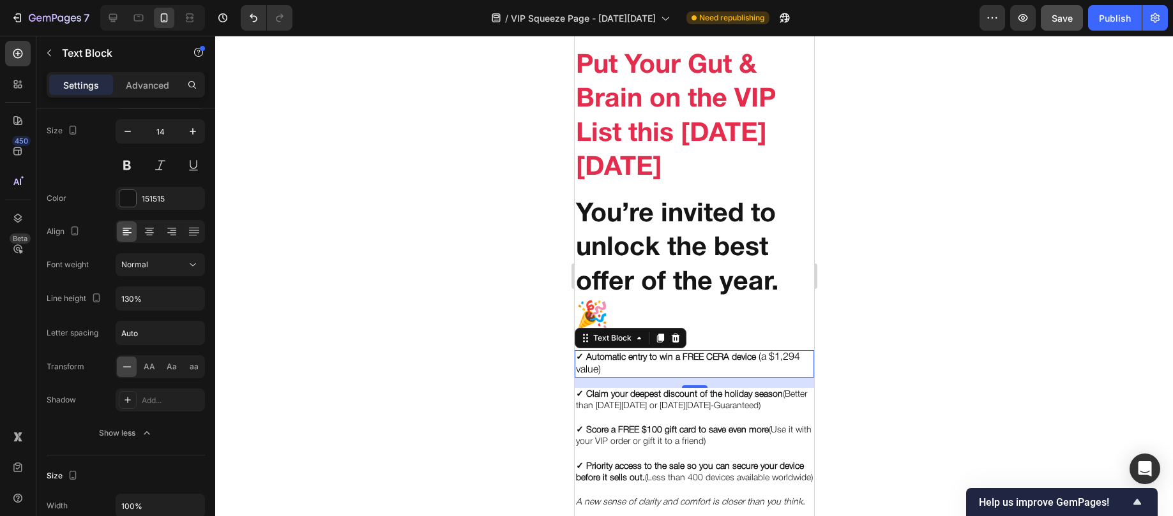
scroll to position [77, 0]
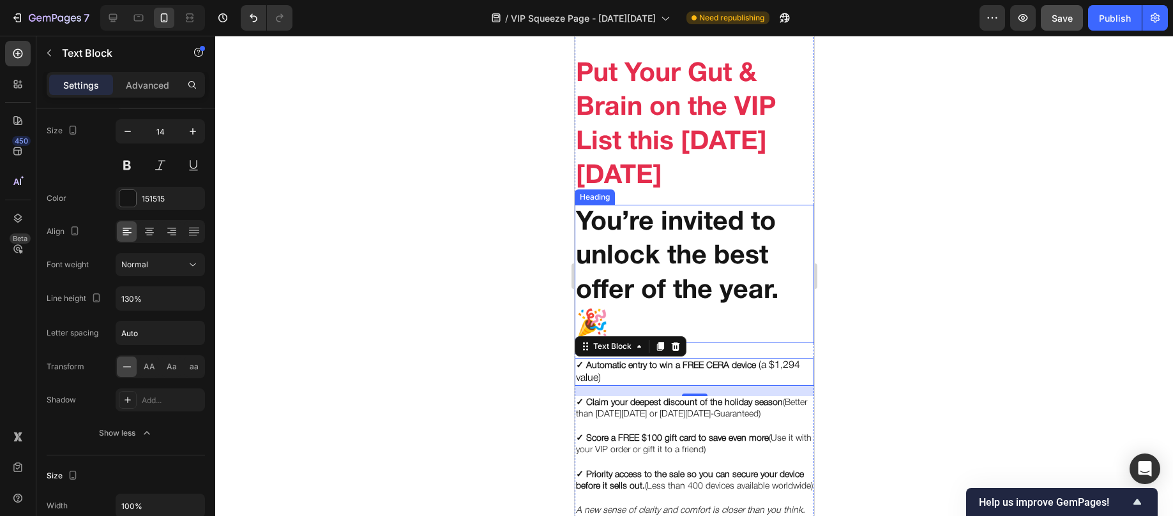
click at [690, 238] on h2 "You’re invited to unlock the best offer of the year. 🎉" at bounding box center [693, 274] width 239 height 139
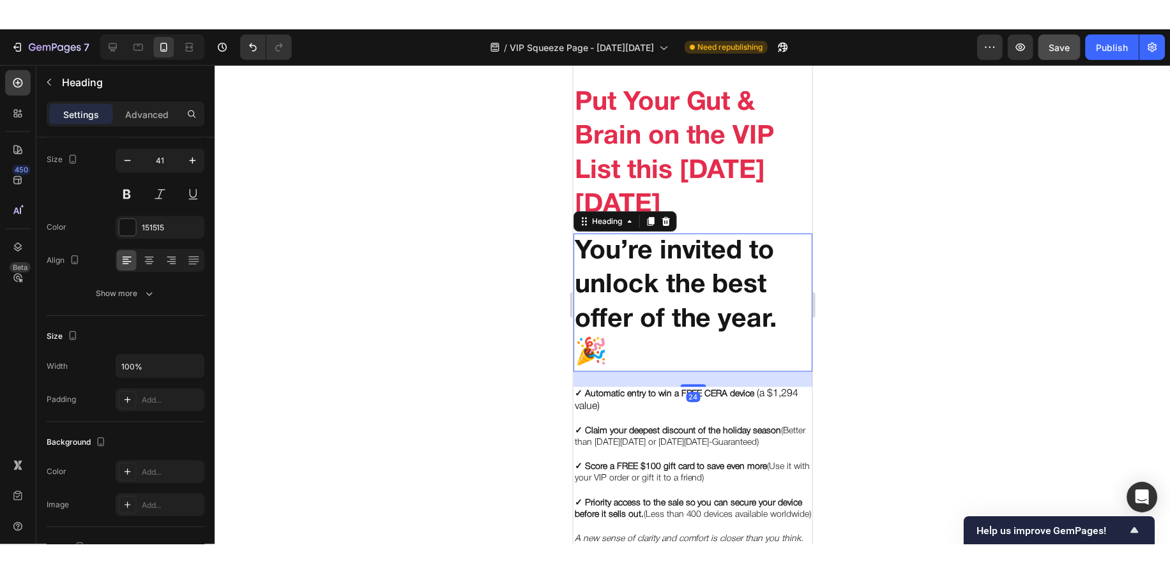
scroll to position [0, 0]
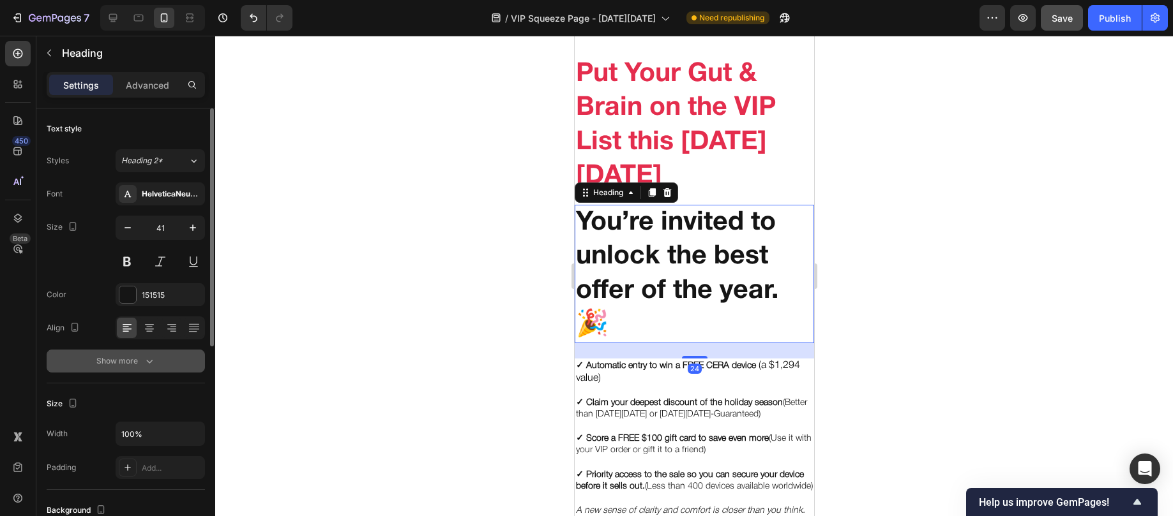
click at [130, 366] on div "Show more" at bounding box center [125, 361] width 59 height 13
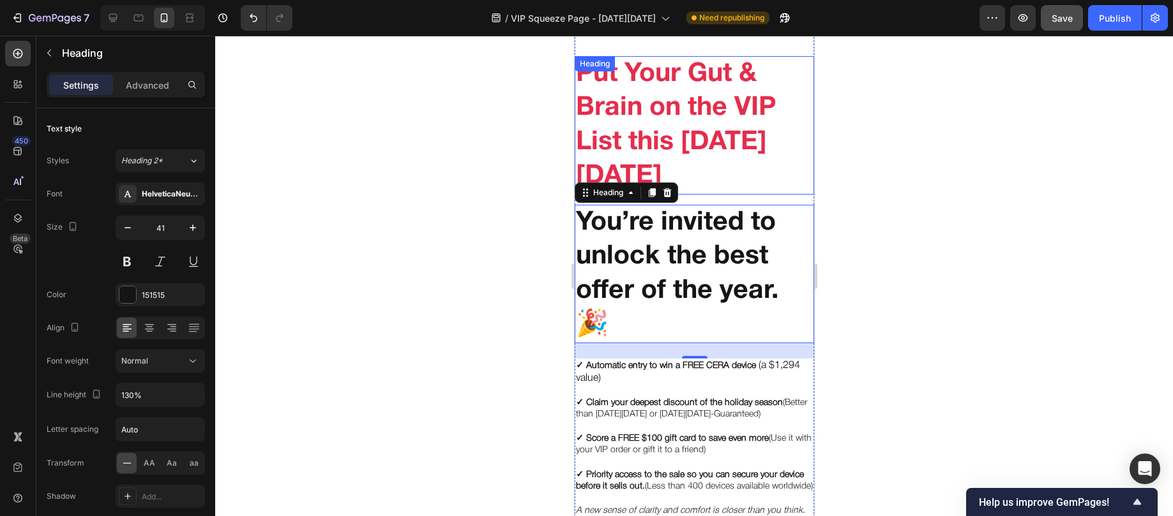
click at [649, 148] on h2 "Put Your Gut & Brain on the VIP List this [DATE][DATE]" at bounding box center [693, 125] width 239 height 139
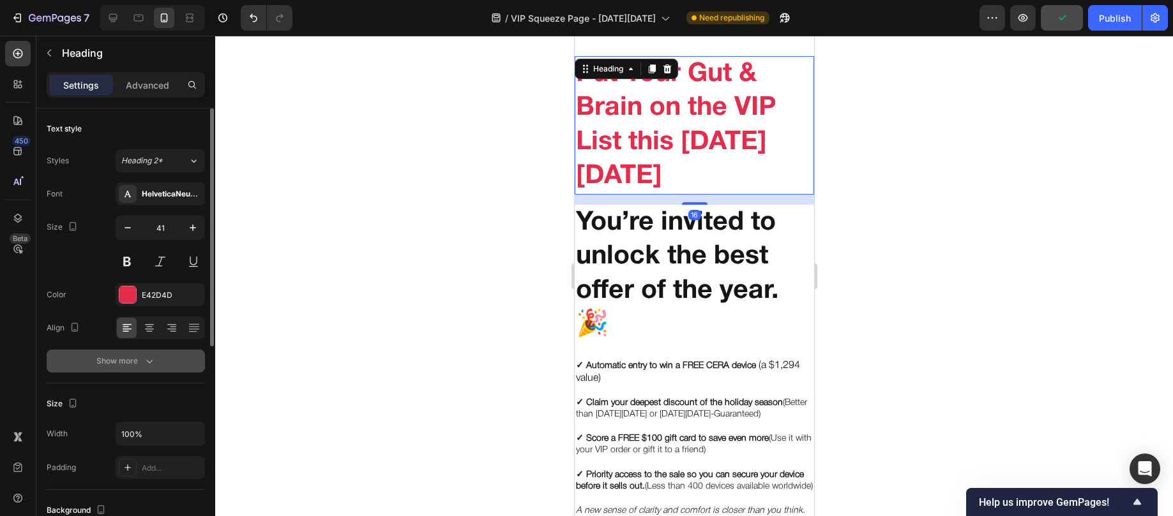
click at [133, 361] on div "Show more" at bounding box center [125, 361] width 59 height 13
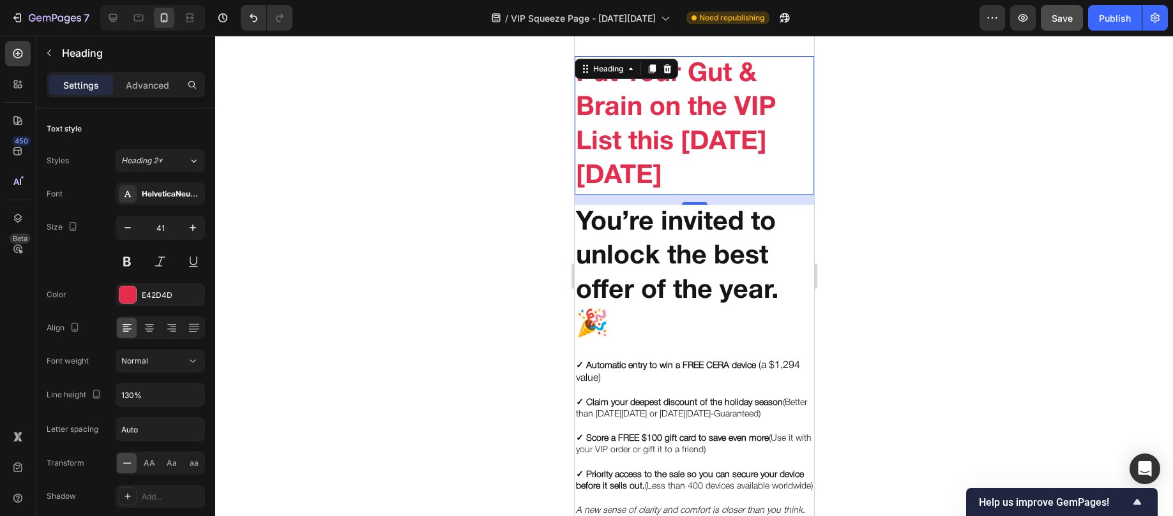
click at [527, 201] on div at bounding box center [694, 276] width 958 height 481
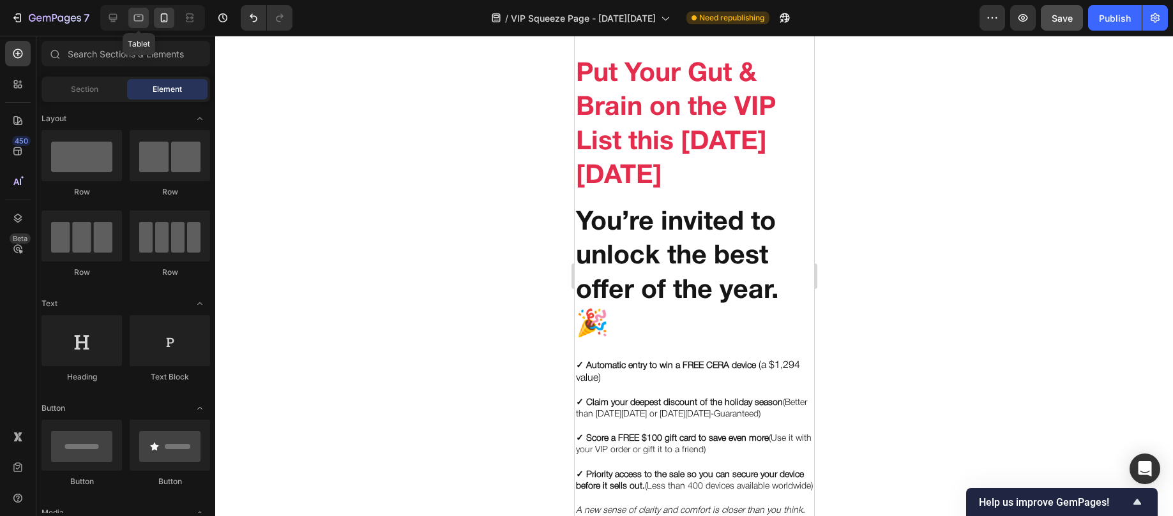
click at [147, 19] on div at bounding box center [138, 18] width 20 height 20
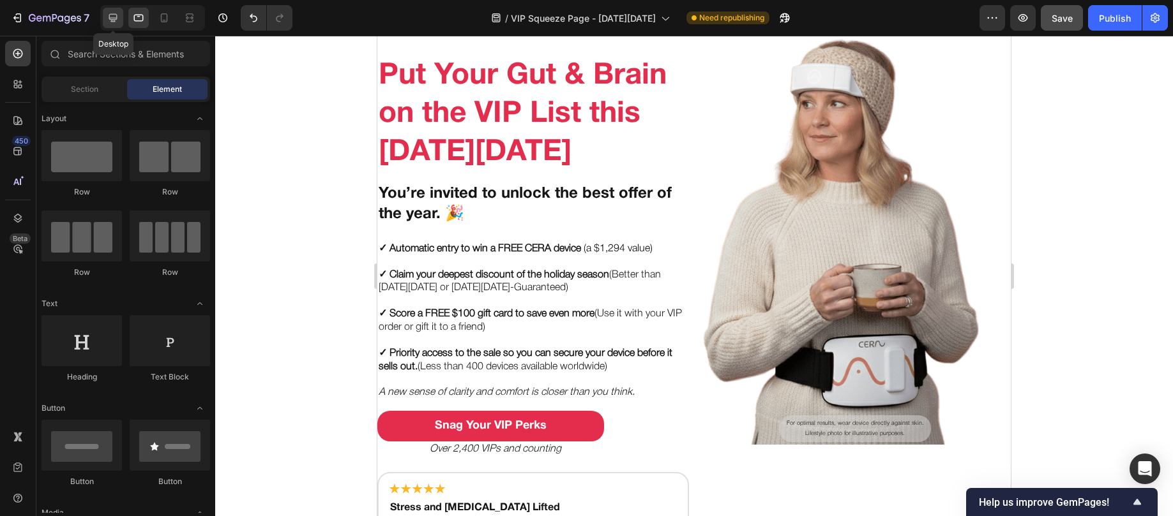
click at [107, 19] on icon at bounding box center [113, 17] width 13 height 13
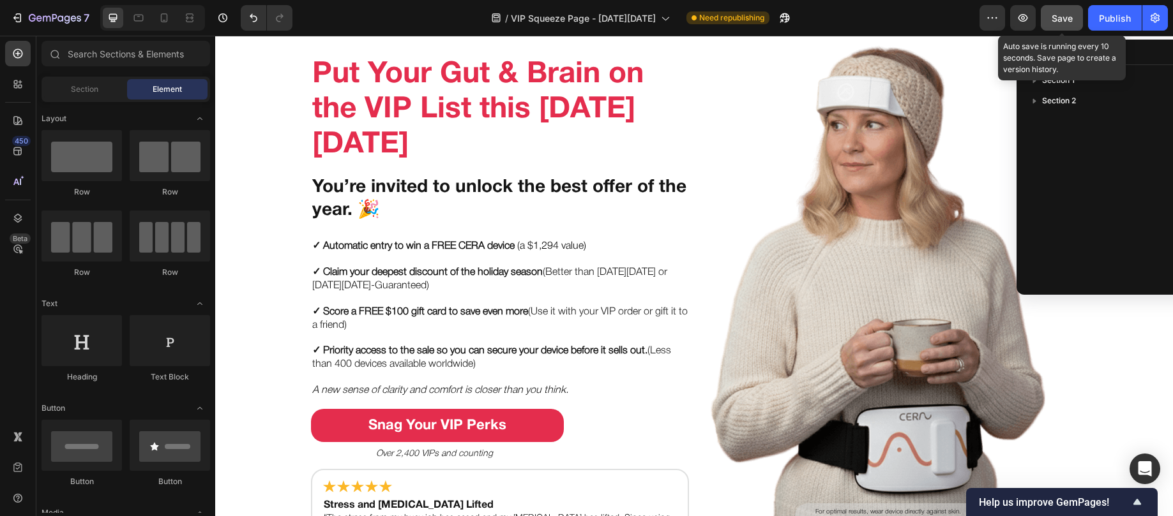
click at [1058, 14] on span "Save" at bounding box center [1061, 18] width 21 height 11
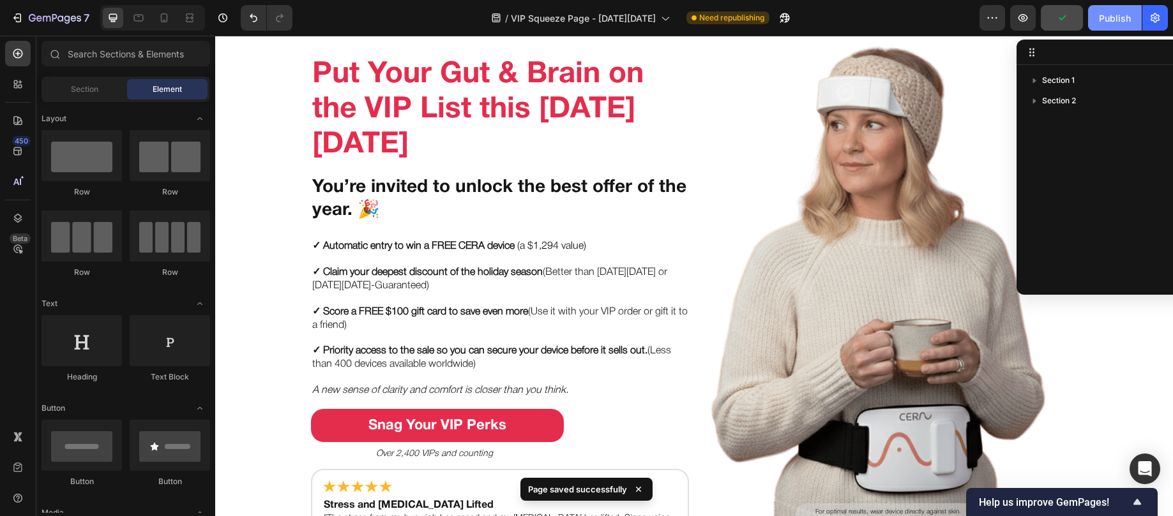
click at [1119, 12] on div "Publish" at bounding box center [1115, 17] width 32 height 13
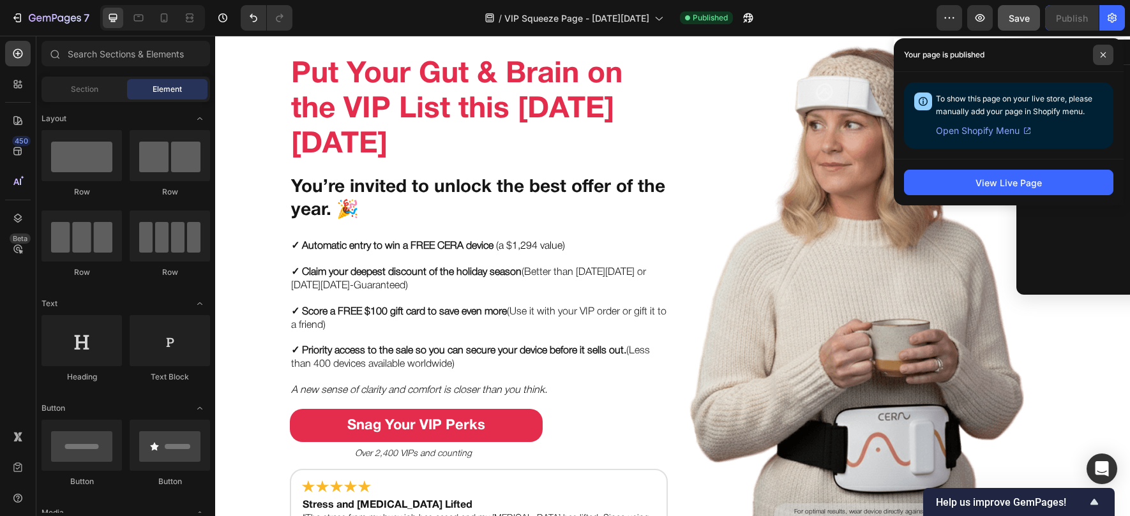
click at [1100, 56] on icon at bounding box center [1103, 55] width 6 height 6
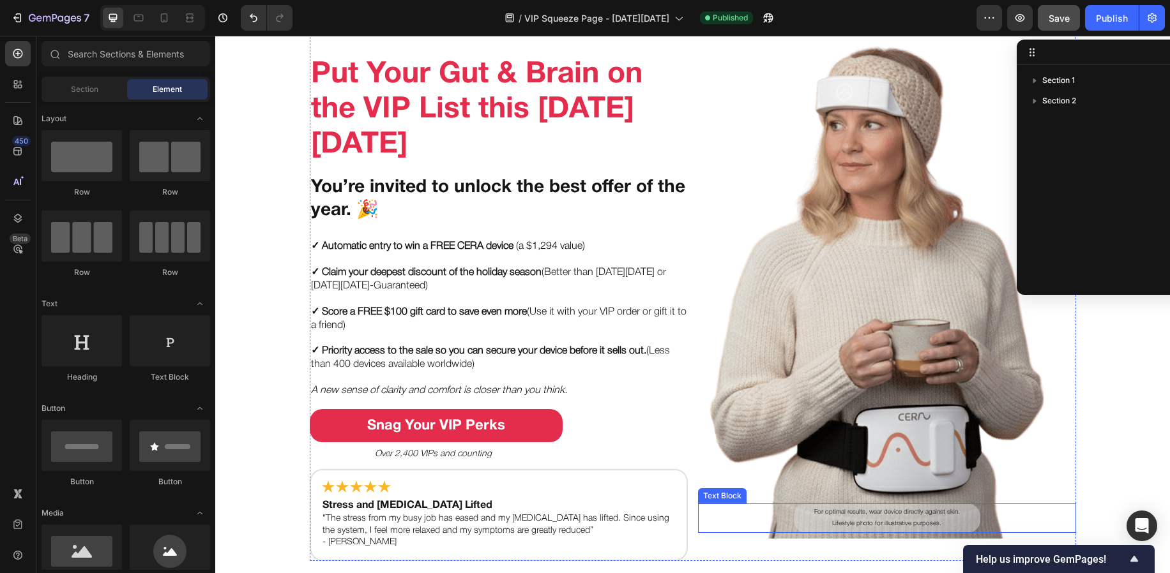
click at [954, 512] on p "For optimal results, wear device directly against skin." at bounding box center [887, 512] width 180 height 11
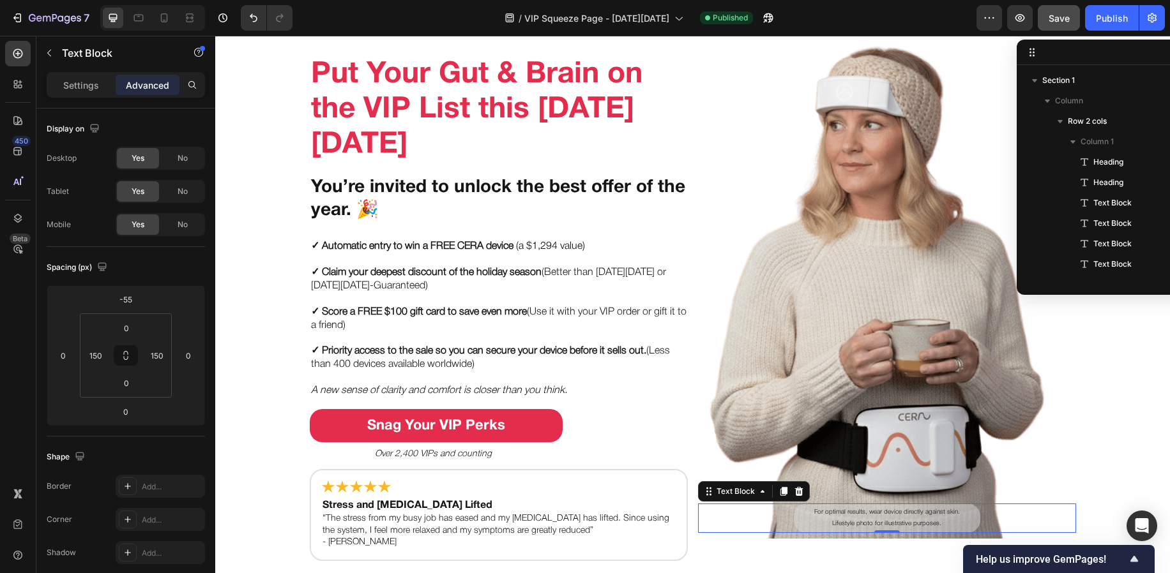
scroll to position [157, 0]
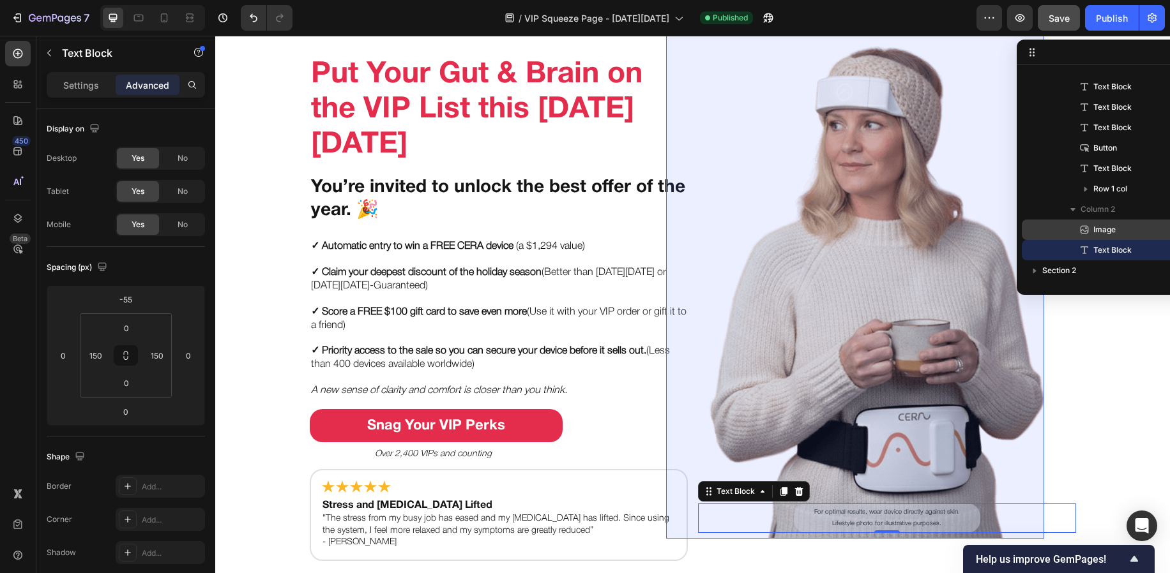
click at [1111, 230] on span "Image" at bounding box center [1104, 229] width 22 height 13
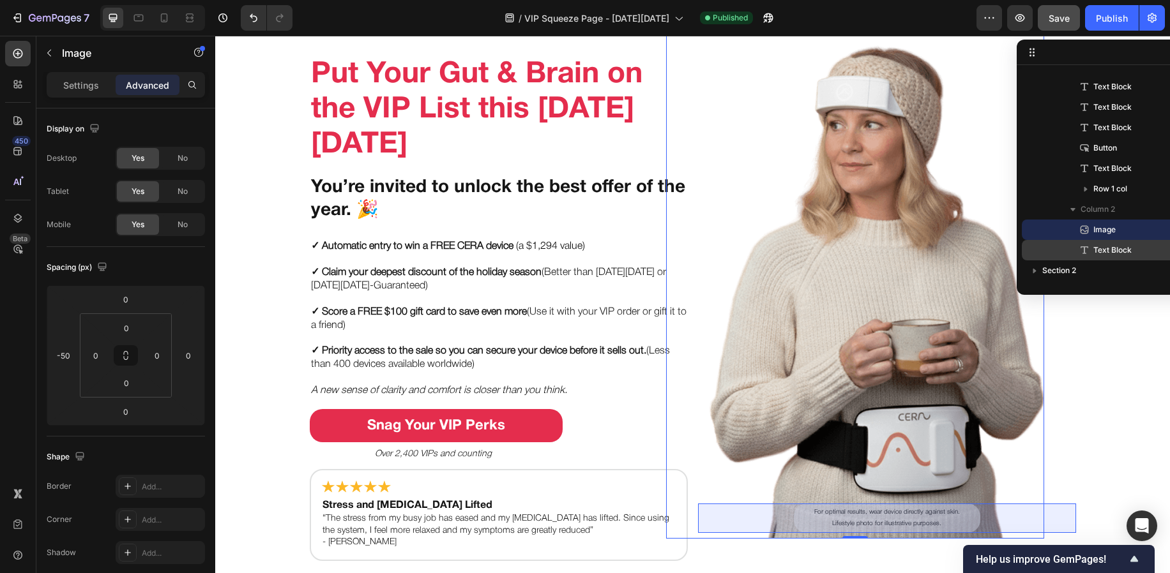
drag, startPoint x: 1106, startPoint y: 228, endPoint x: 1110, endPoint y: 246, distance: 18.3
click at [1110, 246] on div "Image Text Block" at bounding box center [1118, 240] width 194 height 41
click at [1108, 248] on span "Text Block" at bounding box center [1112, 250] width 38 height 13
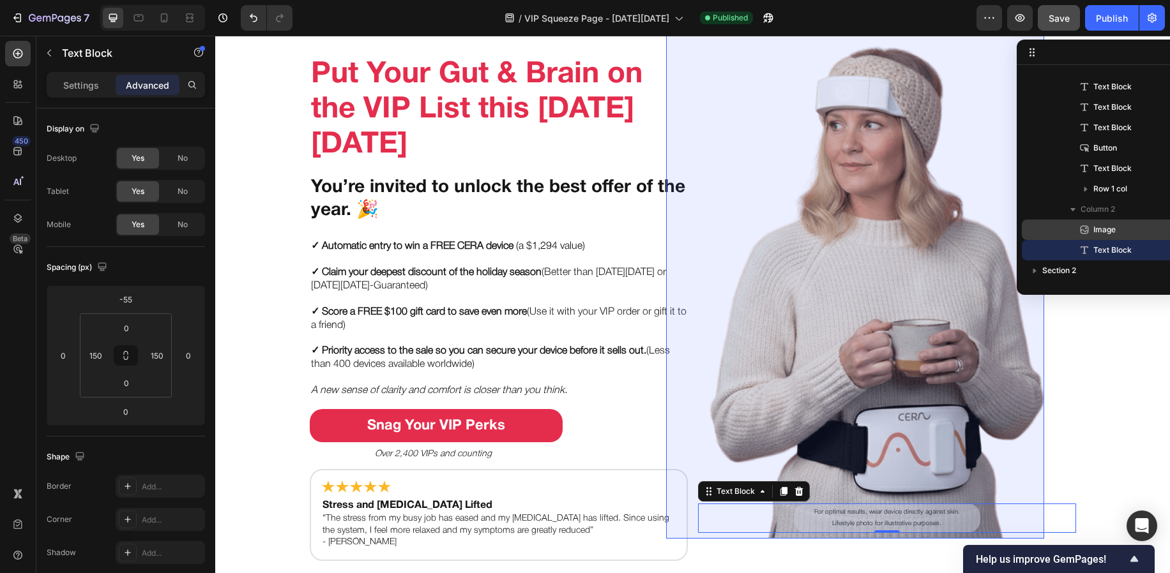
drag, startPoint x: 1106, startPoint y: 250, endPoint x: 1100, endPoint y: 234, distance: 16.6
click at [1099, 229] on div "Image Text Block" at bounding box center [1118, 240] width 194 height 41
drag, startPoint x: 1098, startPoint y: 246, endPoint x: 1098, endPoint y: 224, distance: 22.3
click at [1098, 224] on div "Image Text Block" at bounding box center [1118, 240] width 194 height 41
drag, startPoint x: 1099, startPoint y: 243, endPoint x: 1099, endPoint y: 222, distance: 21.1
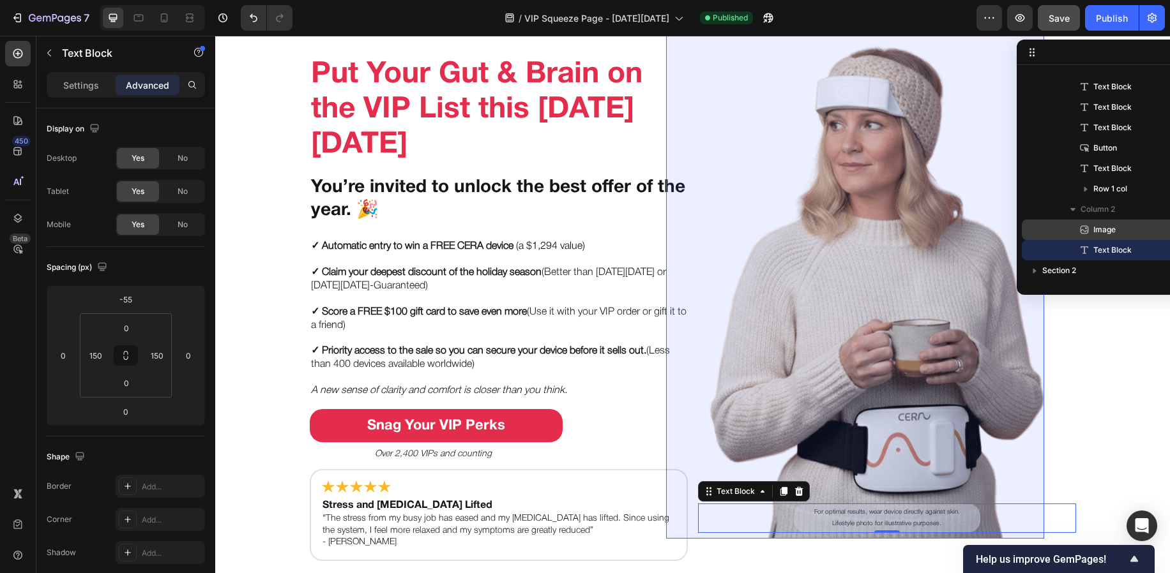
click at [1099, 222] on div "Image Text Block" at bounding box center [1118, 240] width 194 height 41
click at [1099, 230] on span "Image" at bounding box center [1104, 229] width 22 height 13
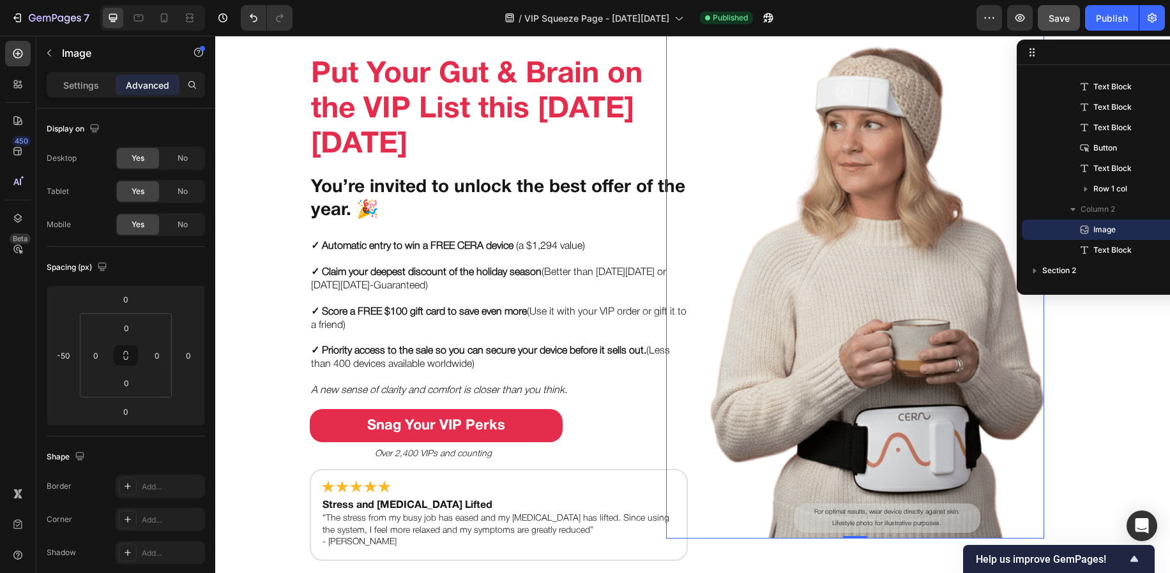
click at [1099, 230] on span "Image" at bounding box center [1104, 229] width 22 height 13
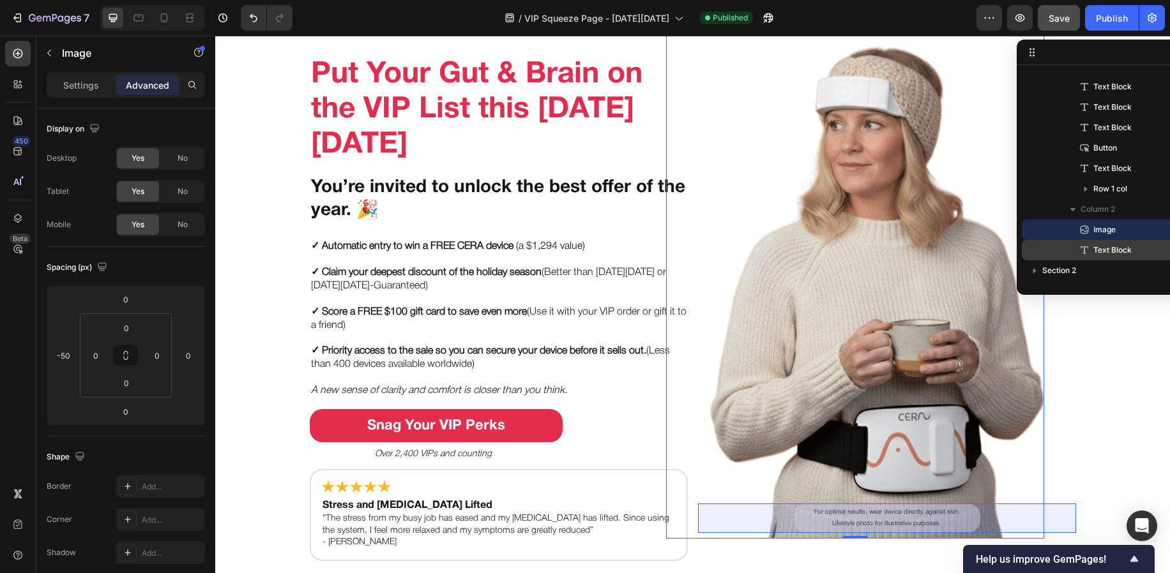
click at [1097, 245] on span "Text Block" at bounding box center [1112, 250] width 38 height 13
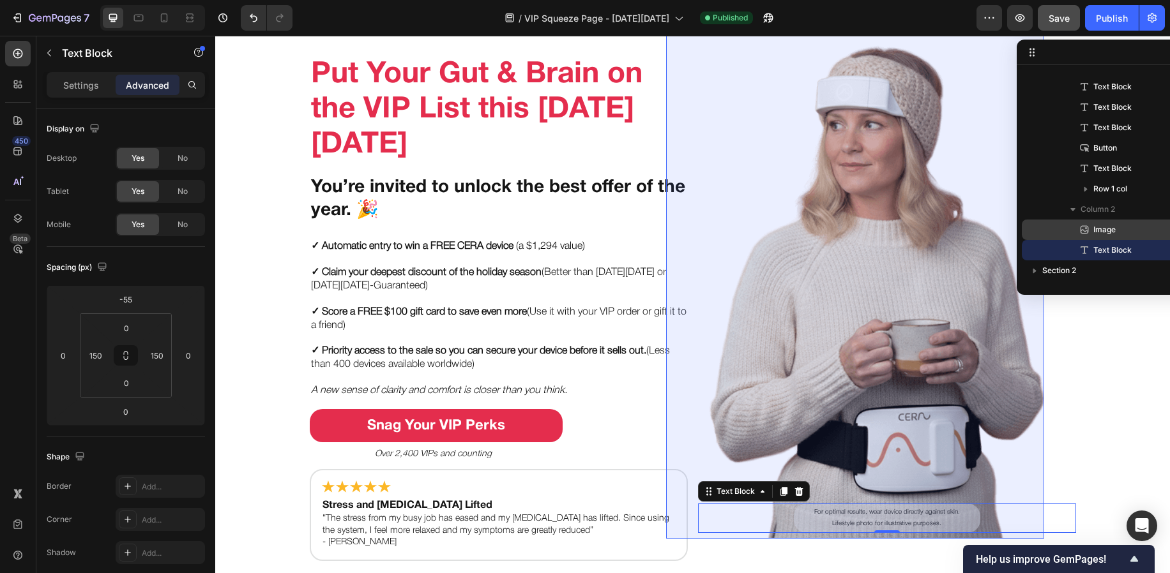
click at [1097, 236] on span "Image" at bounding box center [1104, 229] width 22 height 13
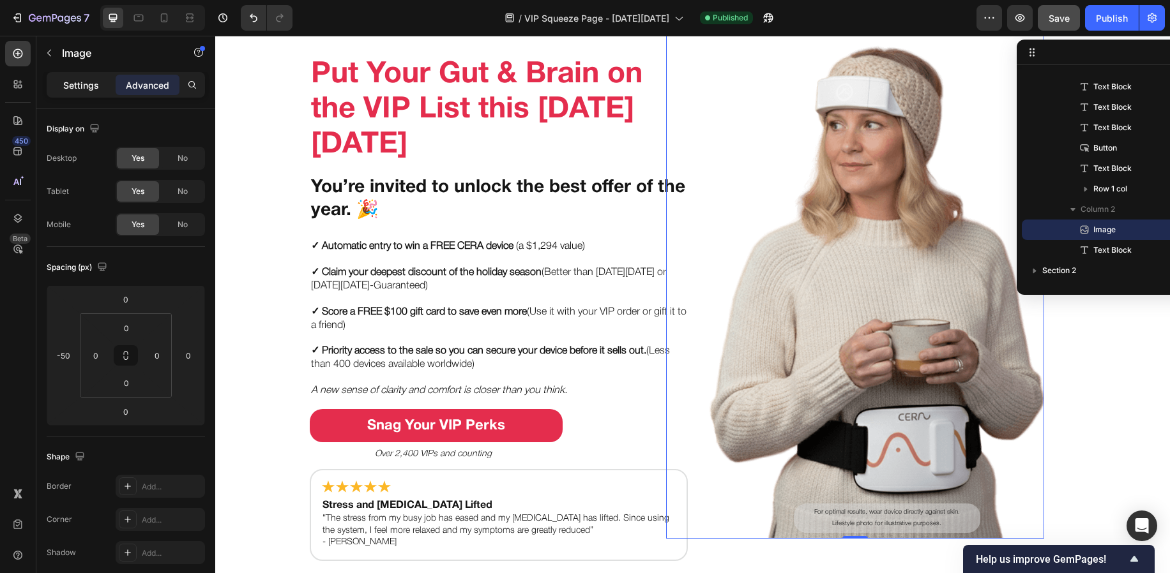
click at [80, 84] on p "Settings" at bounding box center [81, 85] width 36 height 13
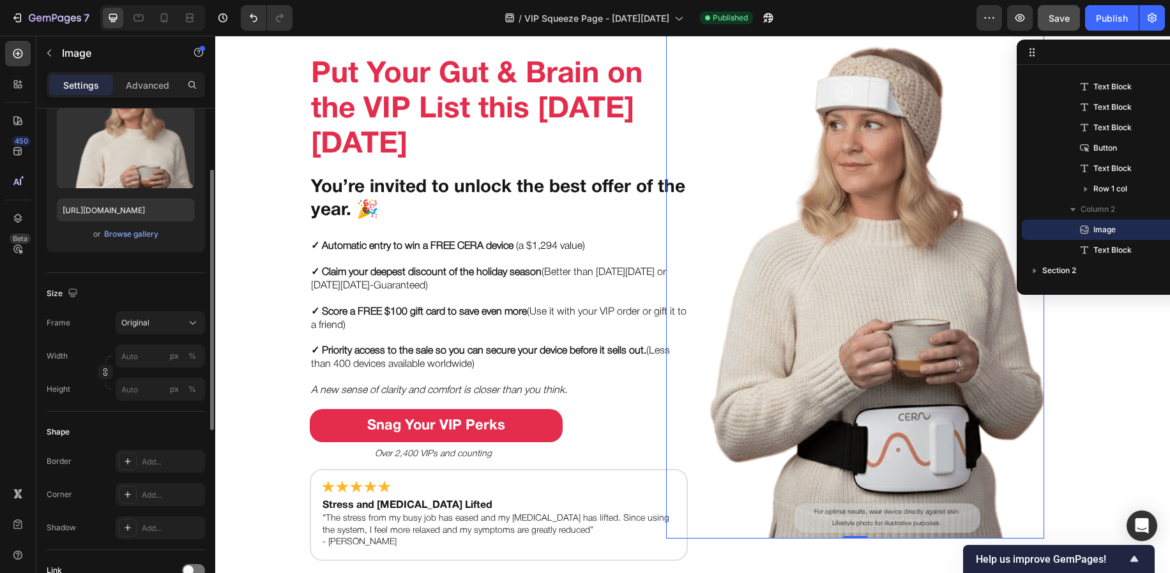
scroll to position [109, 0]
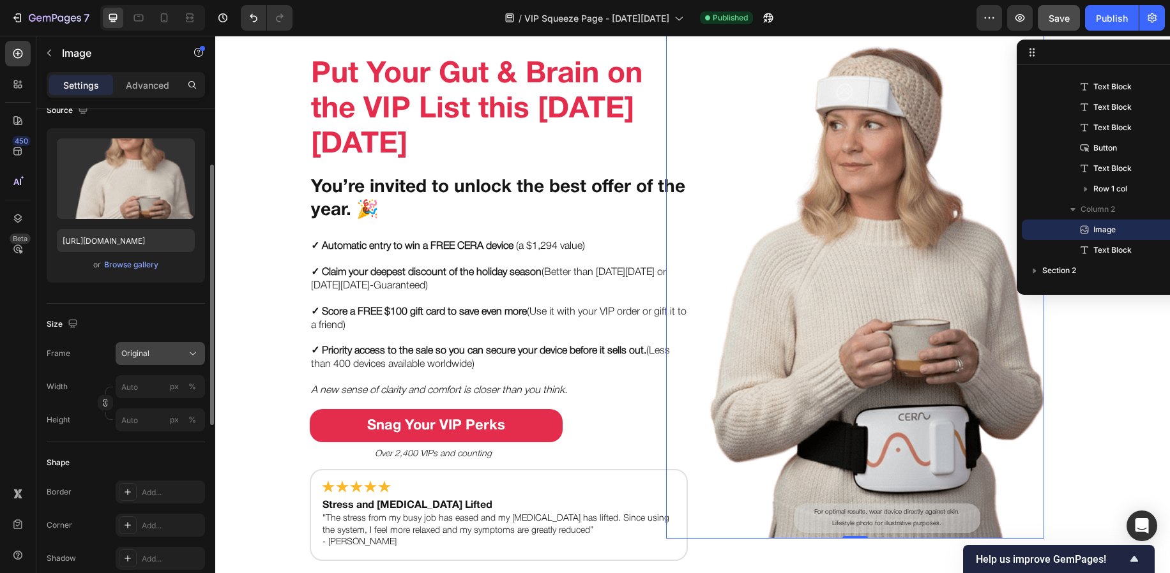
click at [162, 348] on div "Original" at bounding box center [152, 353] width 63 height 11
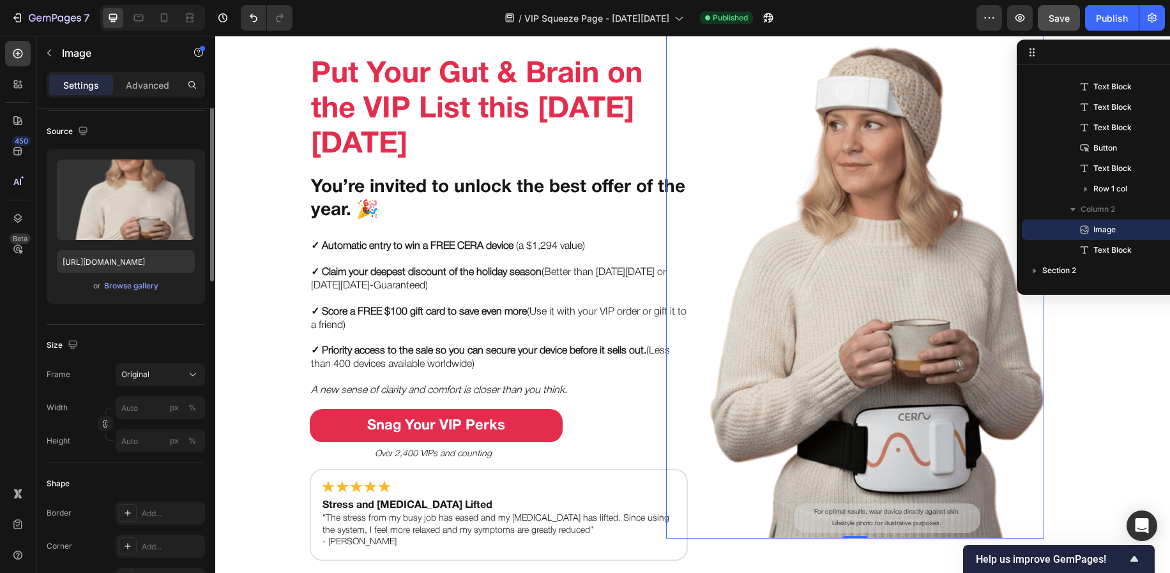
scroll to position [0, 0]
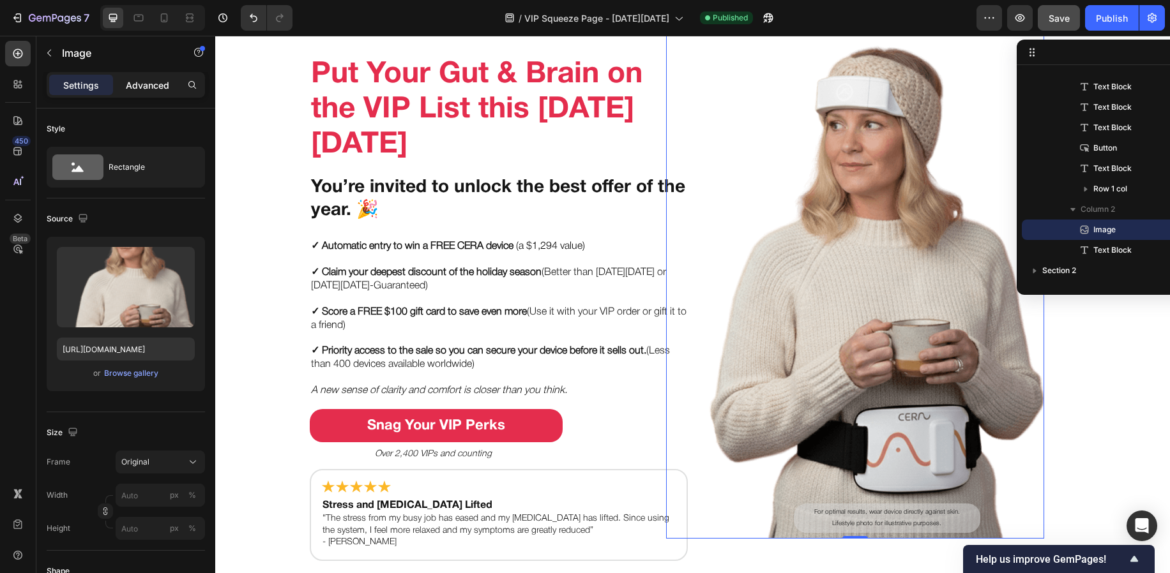
click at [139, 84] on p "Advanced" at bounding box center [147, 85] width 43 height 13
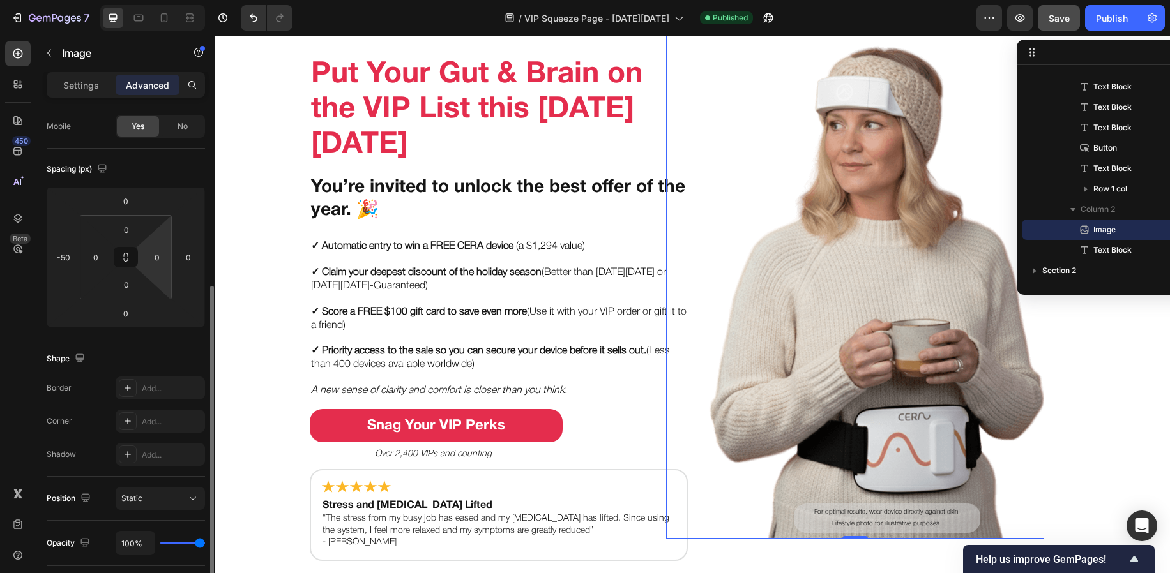
scroll to position [267, 0]
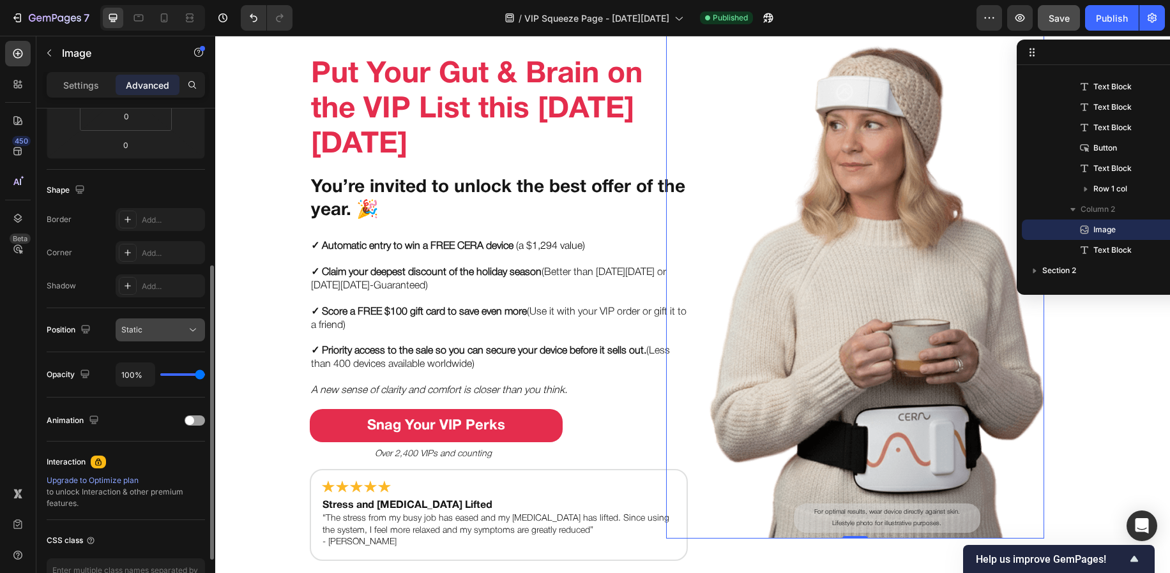
click at [142, 331] on div "Static" at bounding box center [153, 329] width 65 height 11
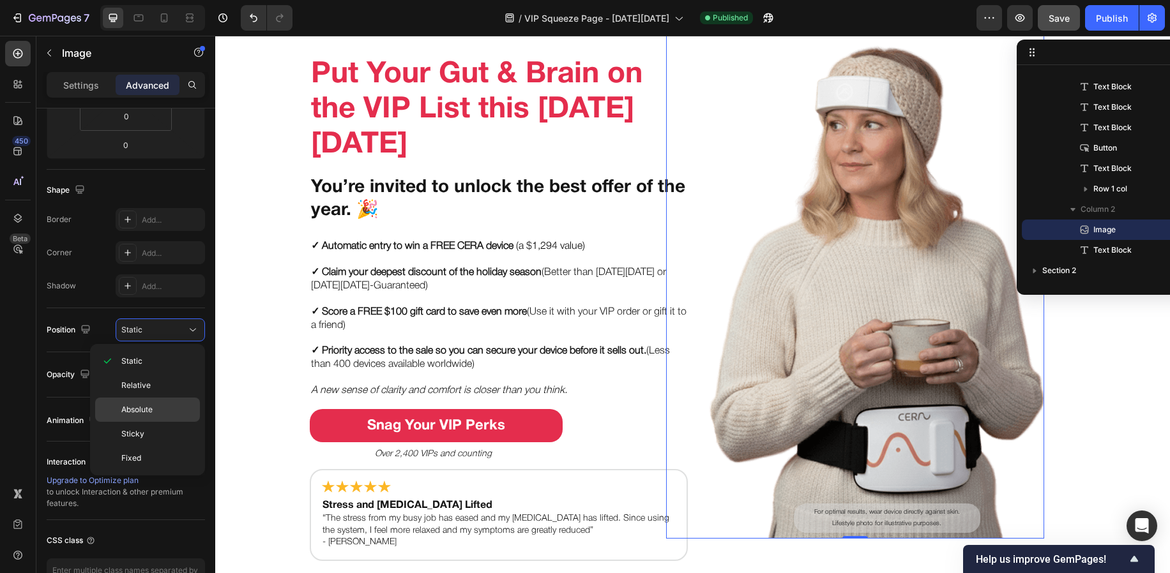
click at [141, 404] on span "Absolute" at bounding box center [136, 409] width 31 height 11
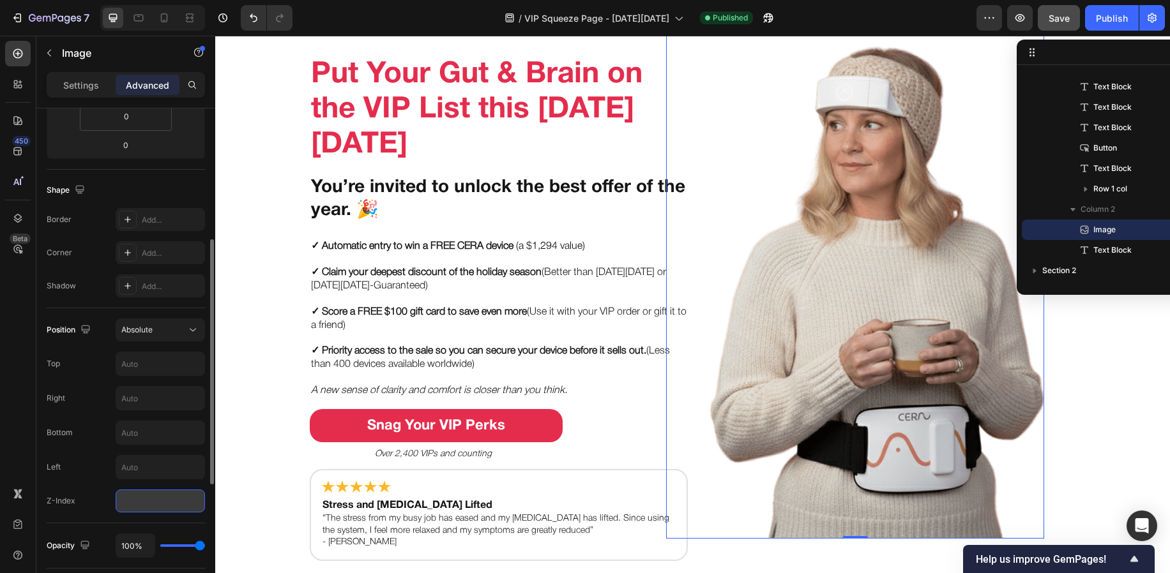
click at [179, 493] on input "number" at bounding box center [160, 501] width 89 height 23
click at [160, 333] on div "Absolute" at bounding box center [153, 329] width 65 height 11
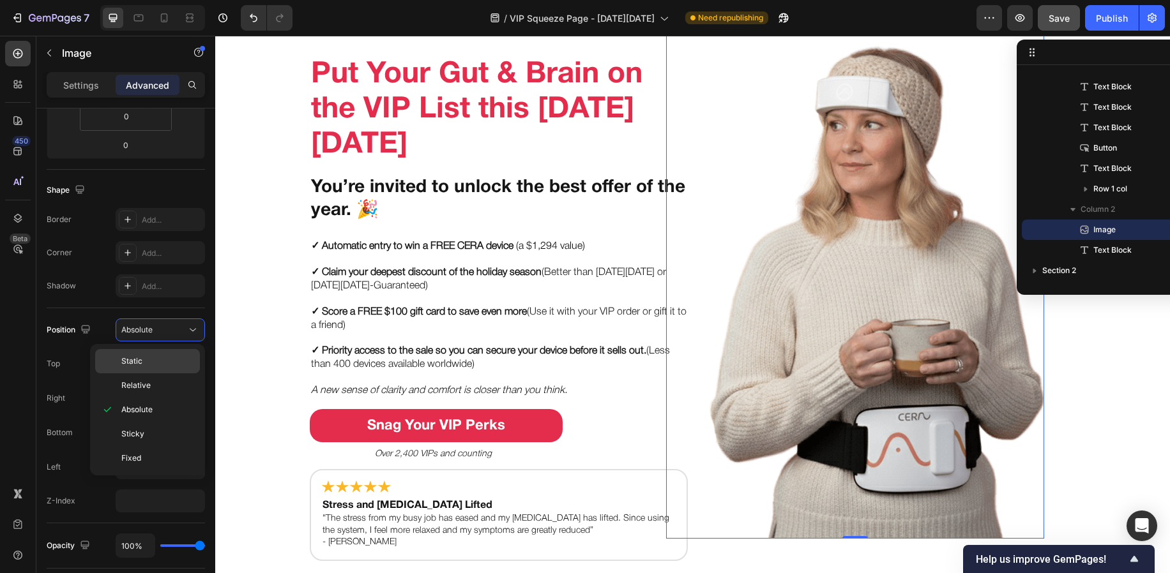
click at [158, 354] on div "Static" at bounding box center [147, 361] width 105 height 24
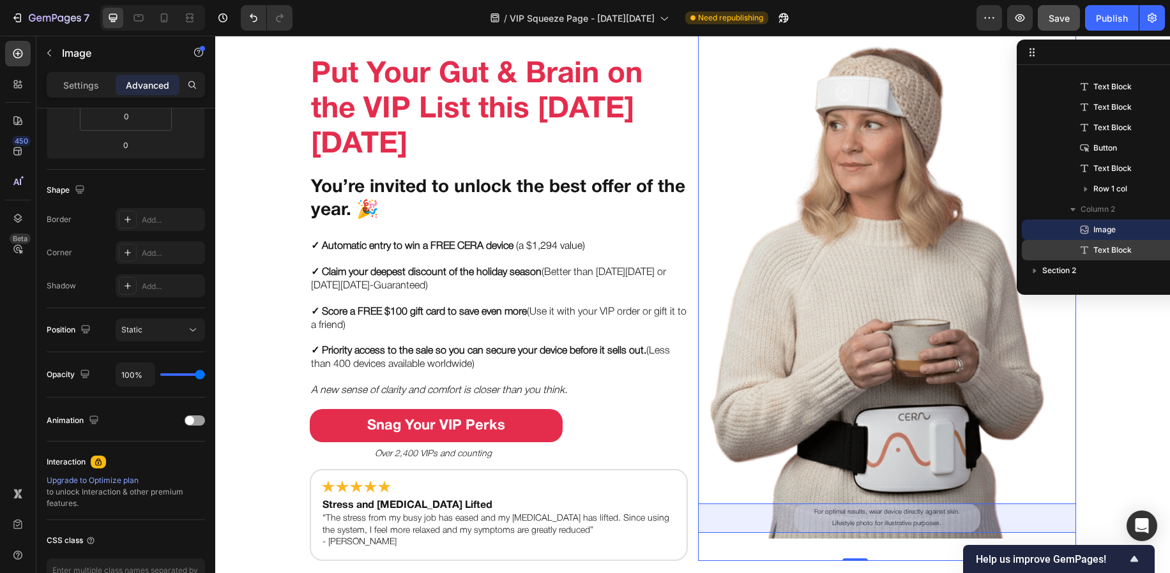
click at [1122, 254] on span "Text Block" at bounding box center [1112, 250] width 38 height 13
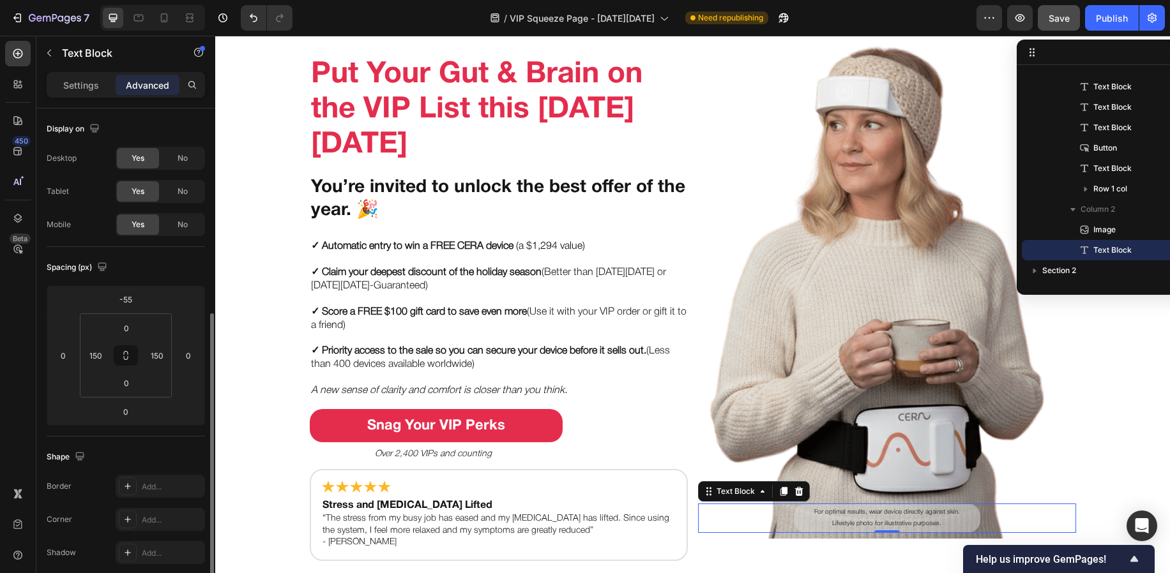
scroll to position [129, 0]
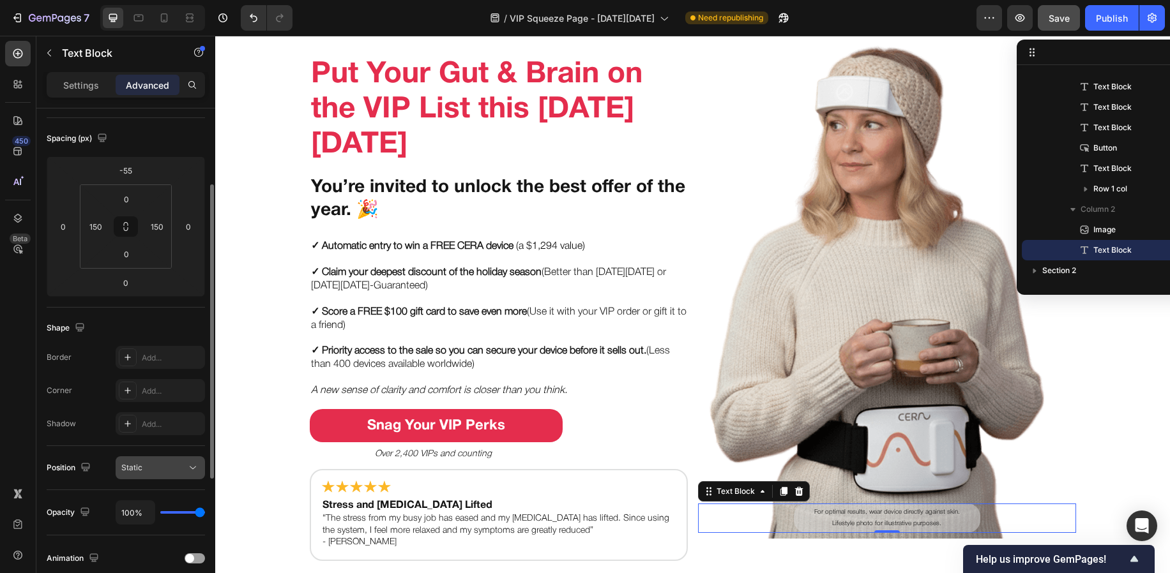
click at [129, 465] on span "Static" at bounding box center [131, 468] width 21 height 10
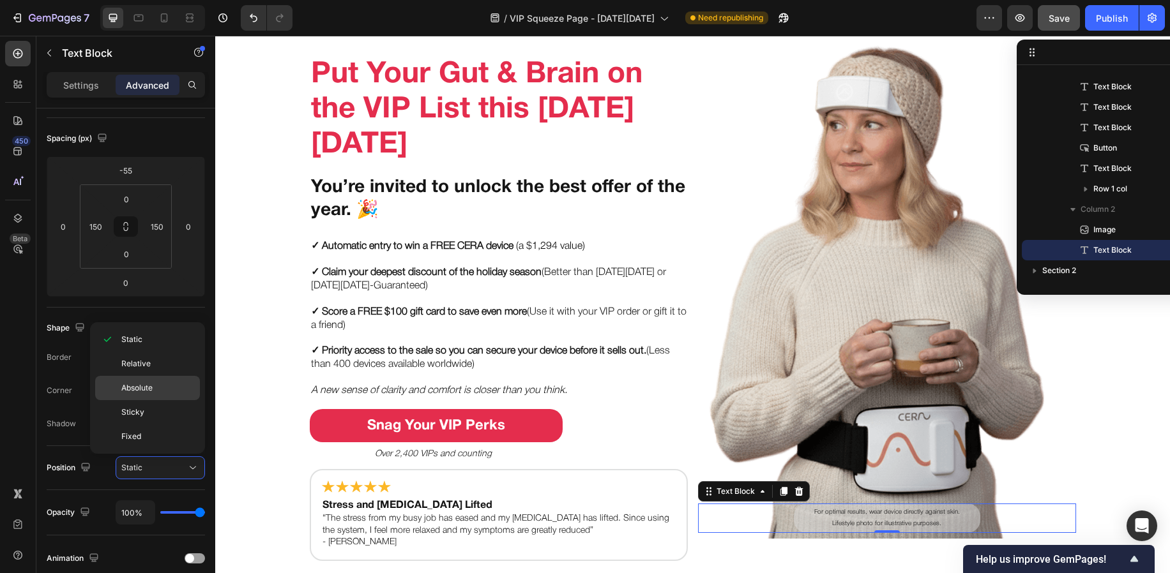
click at [142, 380] on div "Absolute" at bounding box center [147, 388] width 105 height 24
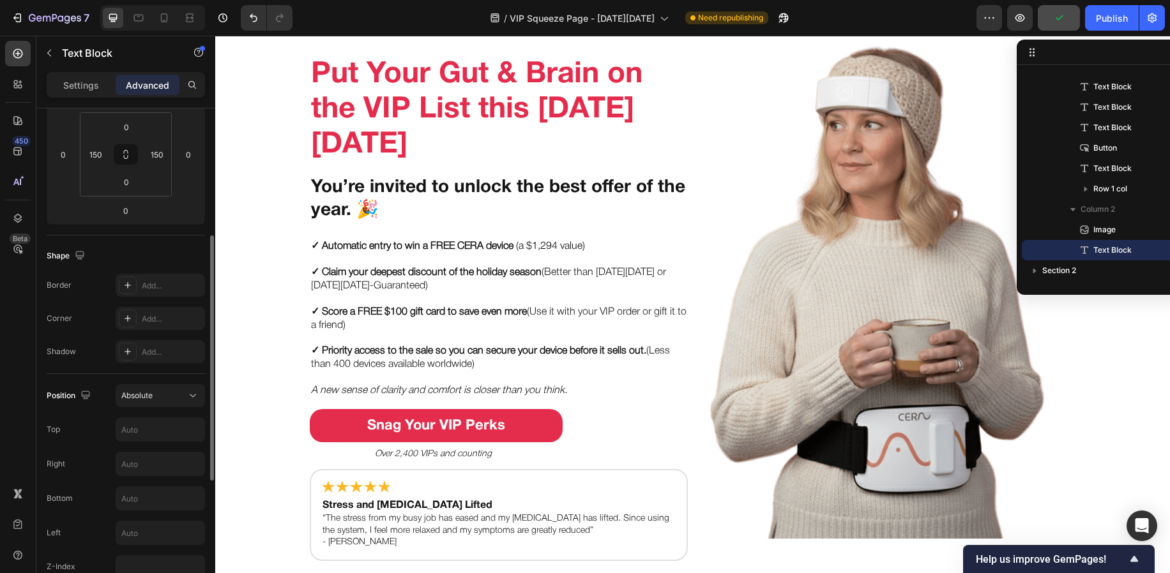
scroll to position [260, 0]
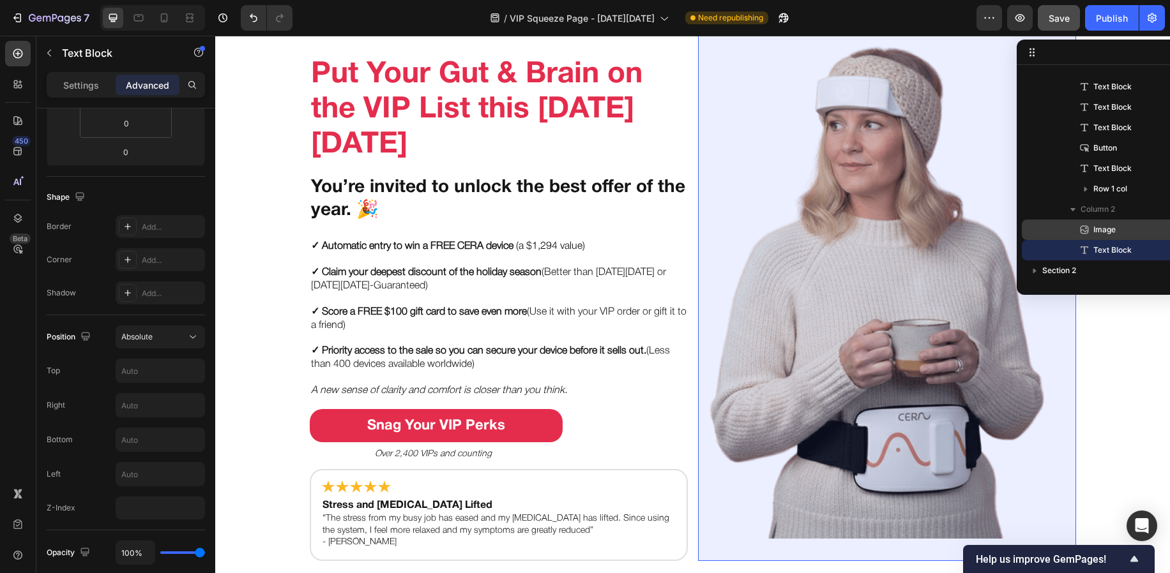
click at [1115, 232] on p "Image" at bounding box center [1122, 229] width 89 height 13
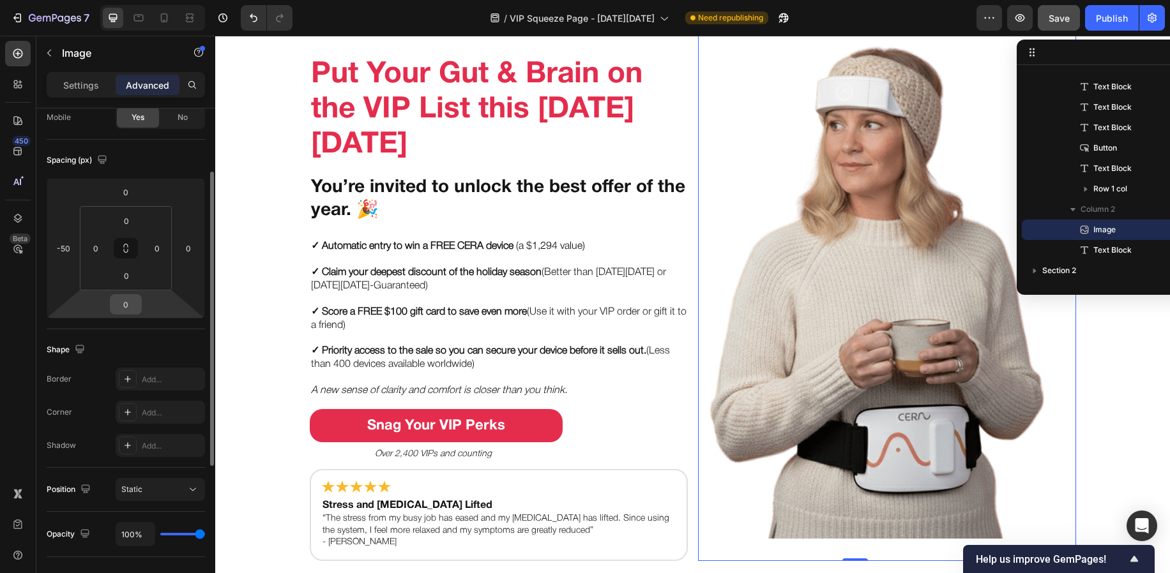
scroll to position [210, 0]
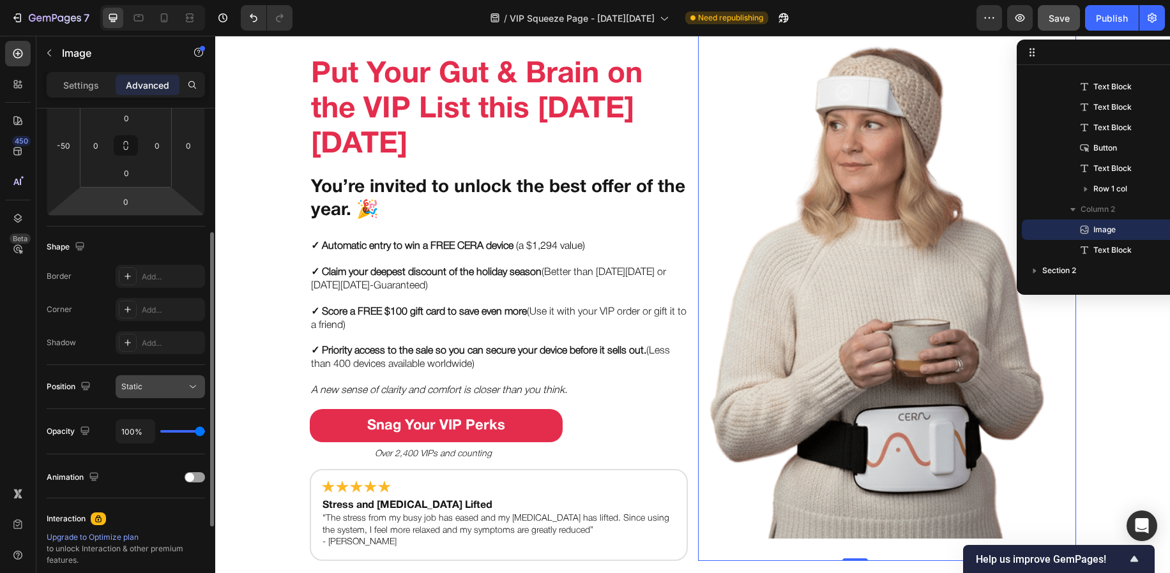
click at [137, 394] on button "Static" at bounding box center [160, 386] width 89 height 23
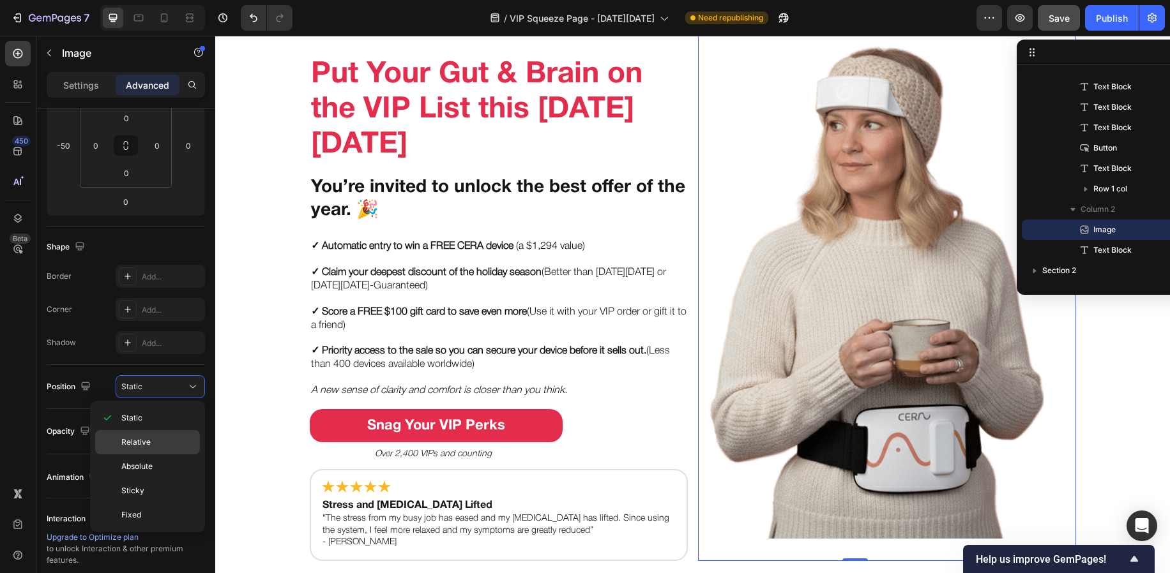
click at [134, 439] on span "Relative" at bounding box center [135, 442] width 29 height 11
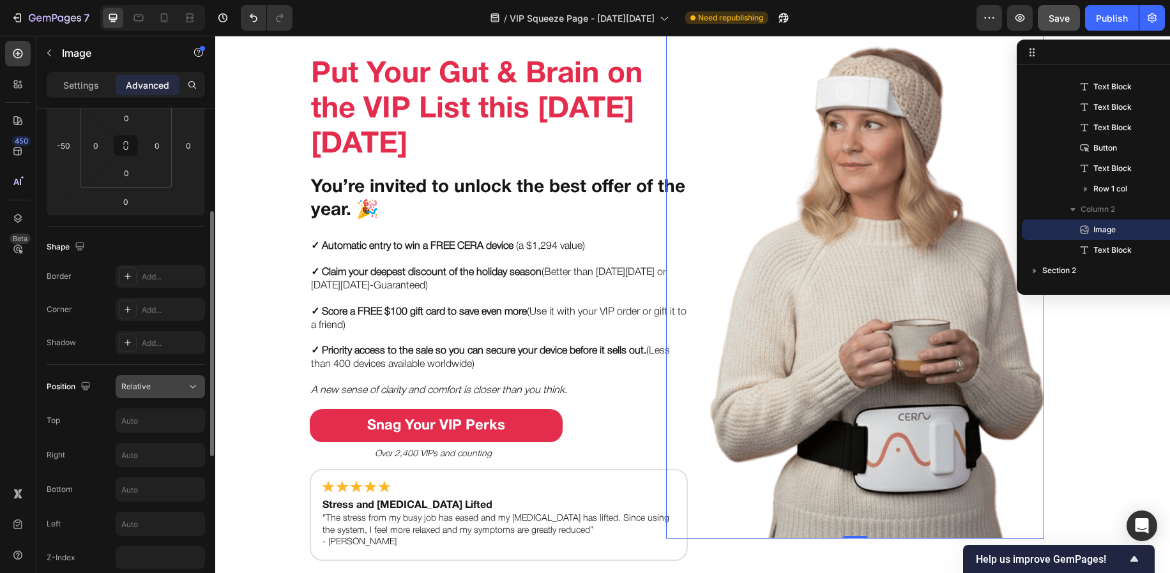
click at [162, 395] on button "Relative" at bounding box center [160, 386] width 89 height 23
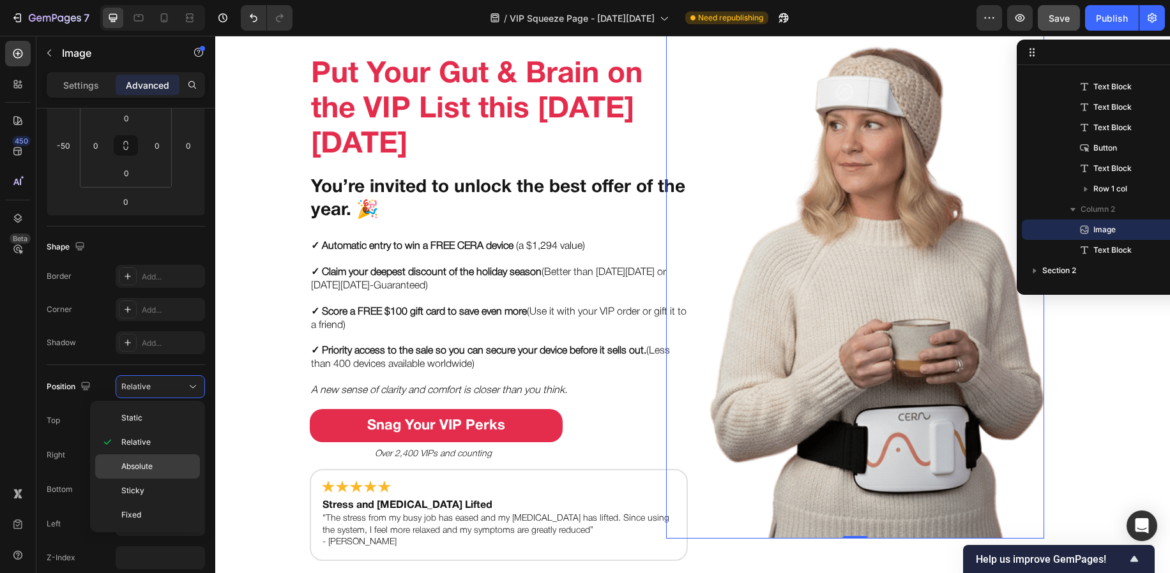
click at [156, 465] on p "Absolute" at bounding box center [157, 466] width 73 height 11
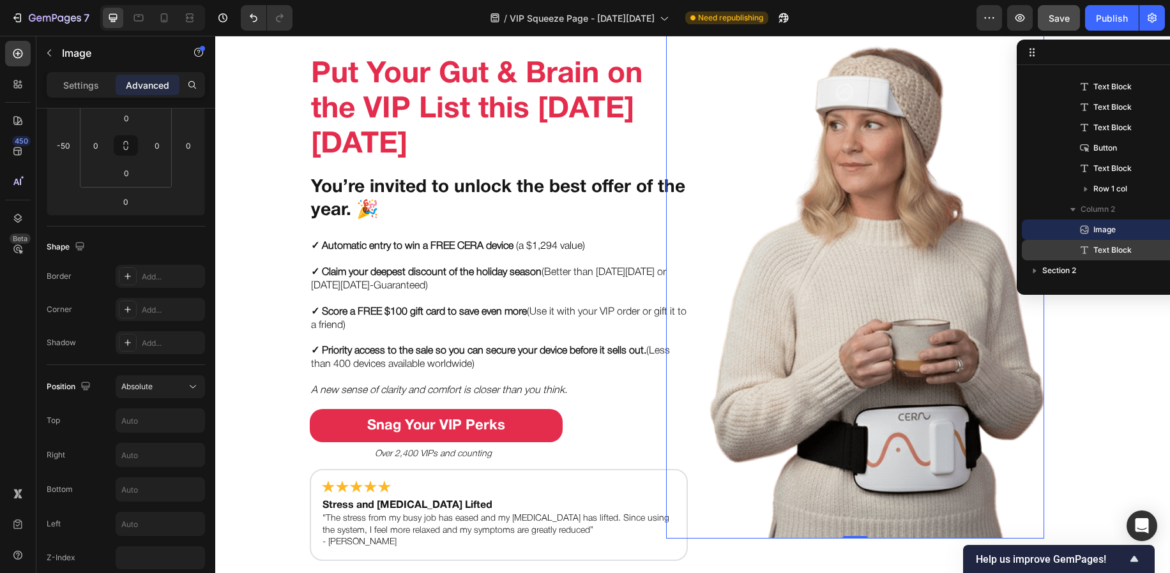
click at [1088, 251] on icon at bounding box center [1084, 250] width 13 height 13
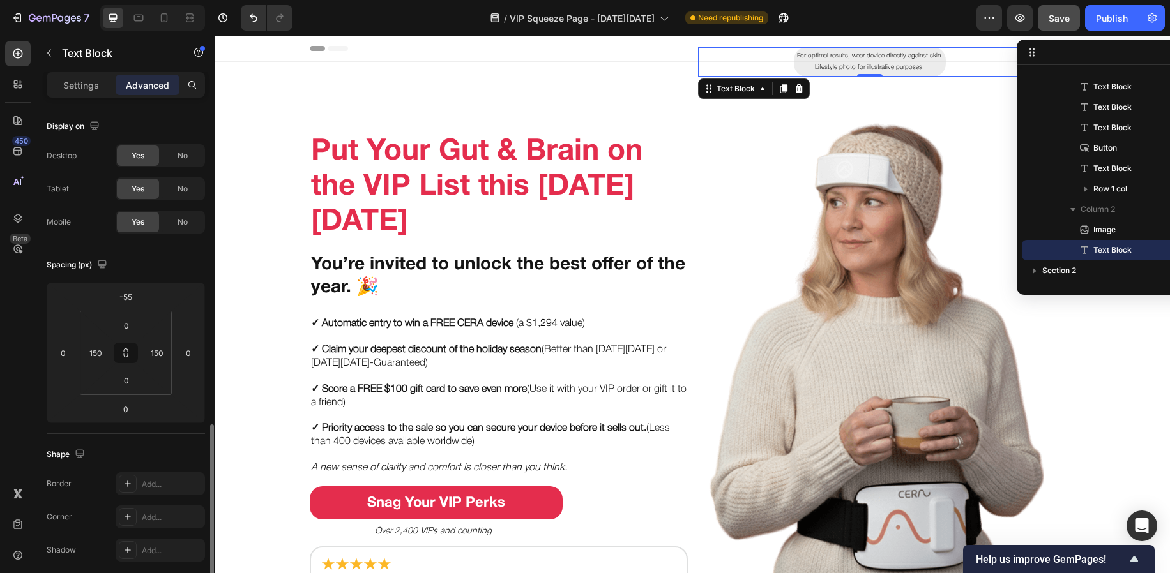
scroll to position [214, 0]
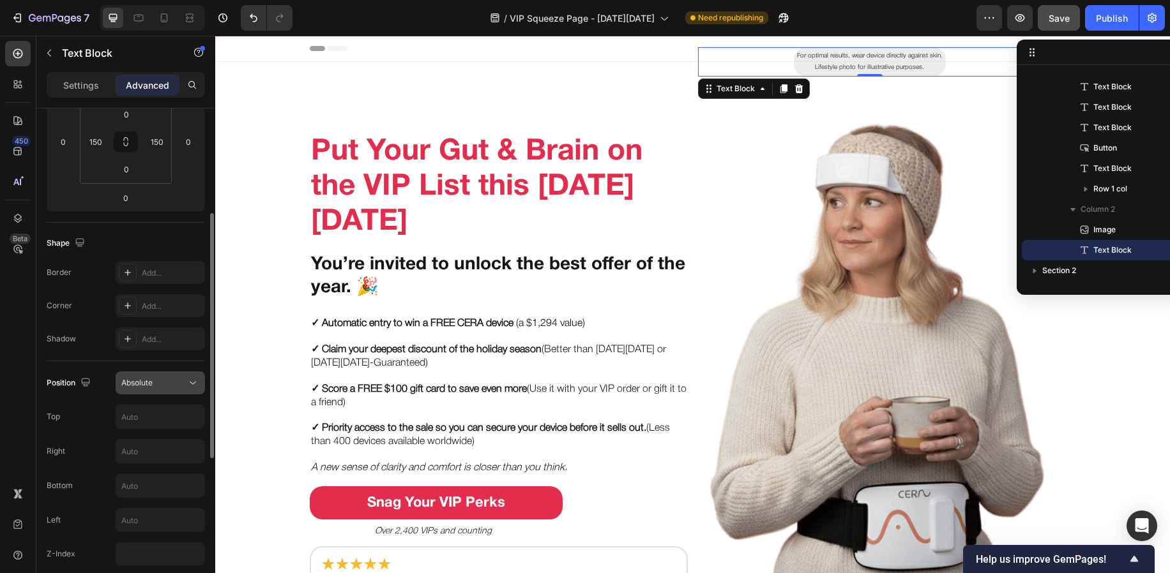
click at [154, 392] on button "Absolute" at bounding box center [160, 383] width 89 height 23
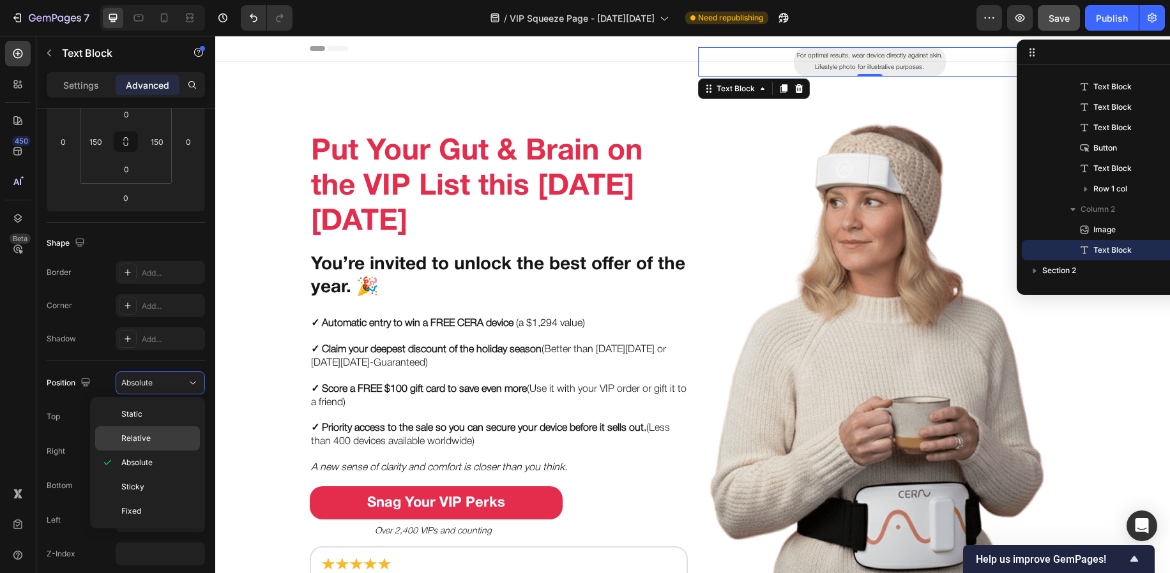
click at [146, 437] on span "Relative" at bounding box center [135, 438] width 29 height 11
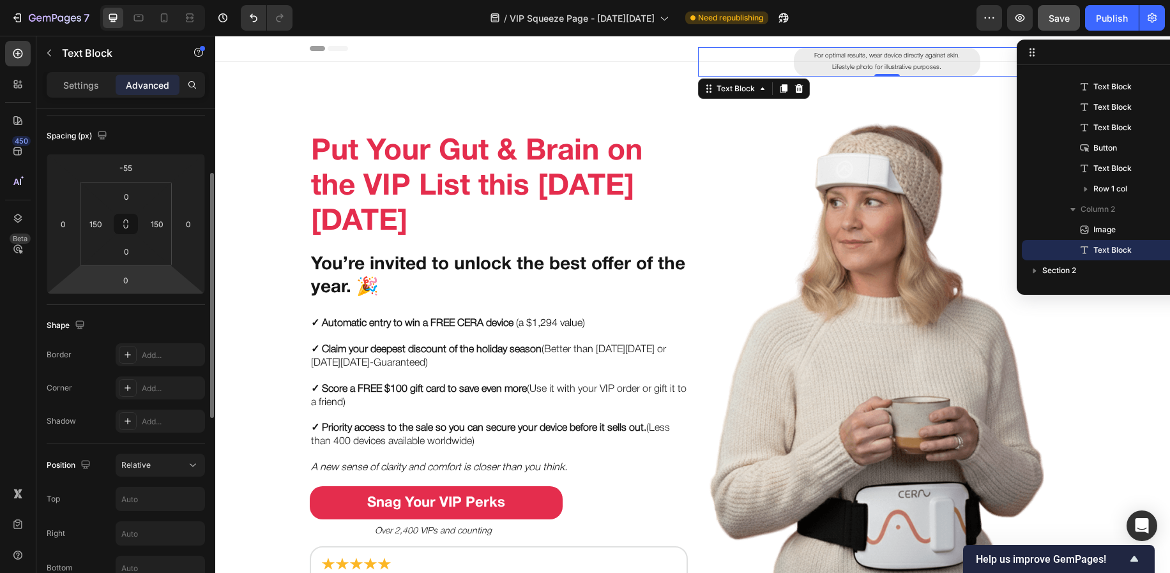
scroll to position [142, 0]
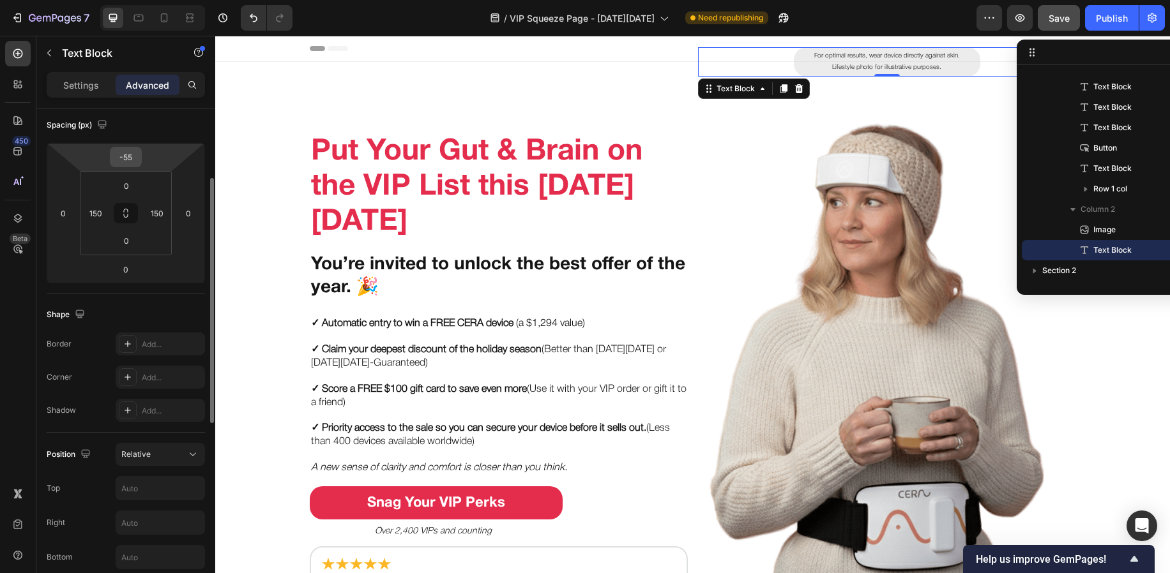
click at [135, 161] on input "-55" at bounding box center [126, 156] width 26 height 19
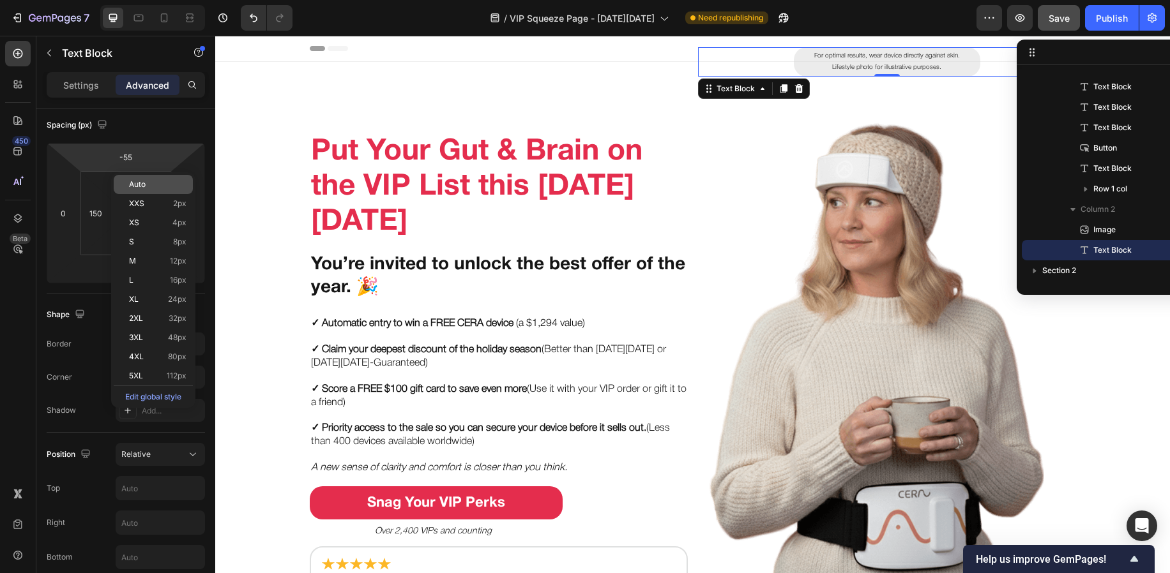
click at [138, 183] on span "Auto" at bounding box center [137, 184] width 17 height 9
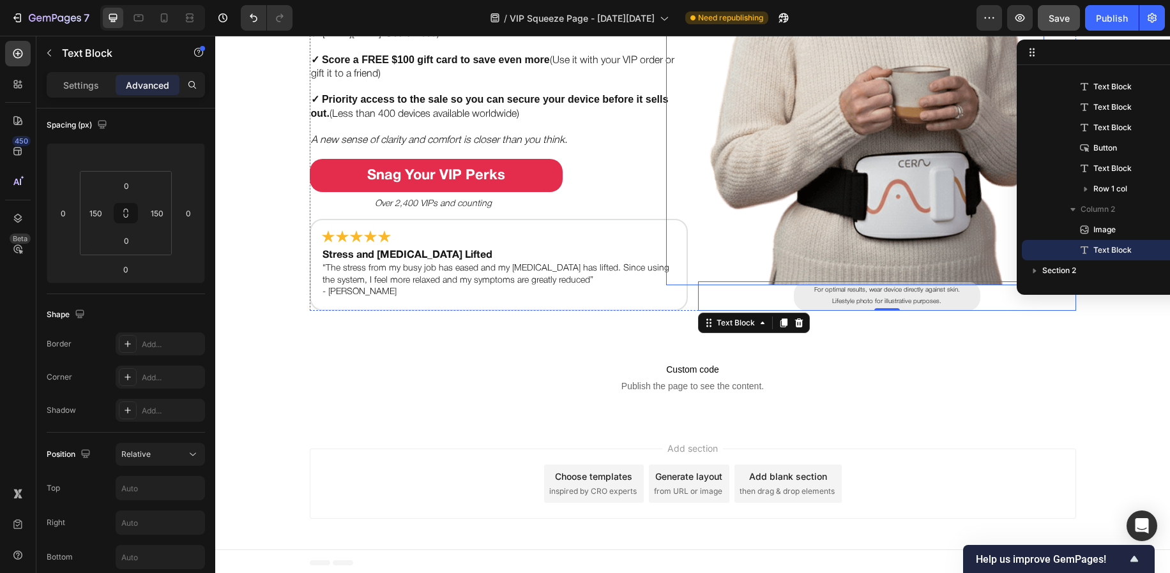
scroll to position [328, 0]
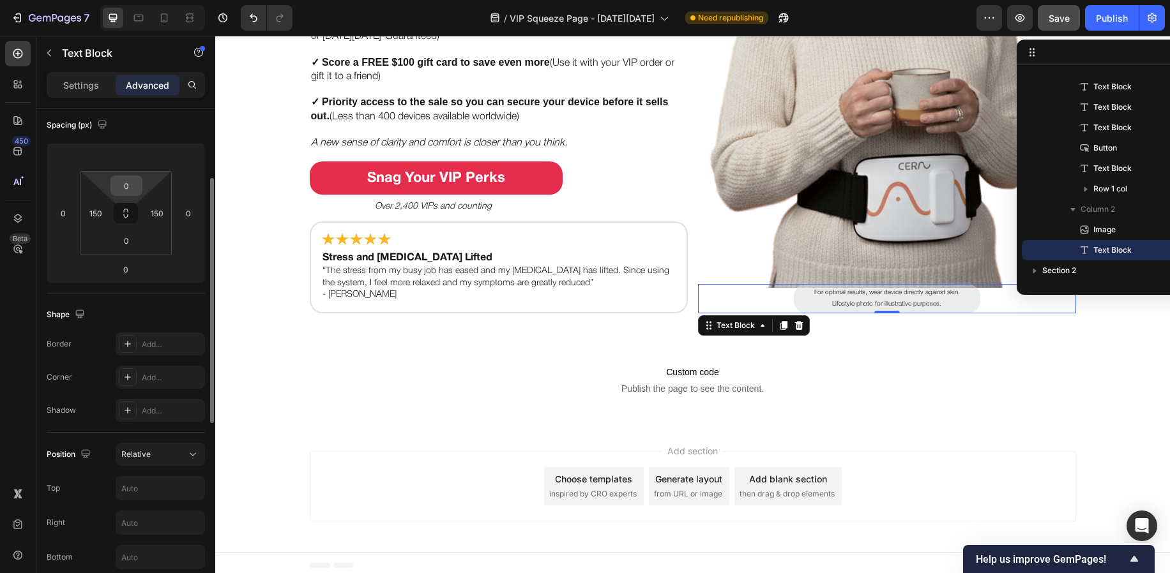
click at [124, 188] on input "0" at bounding box center [127, 185] width 26 height 19
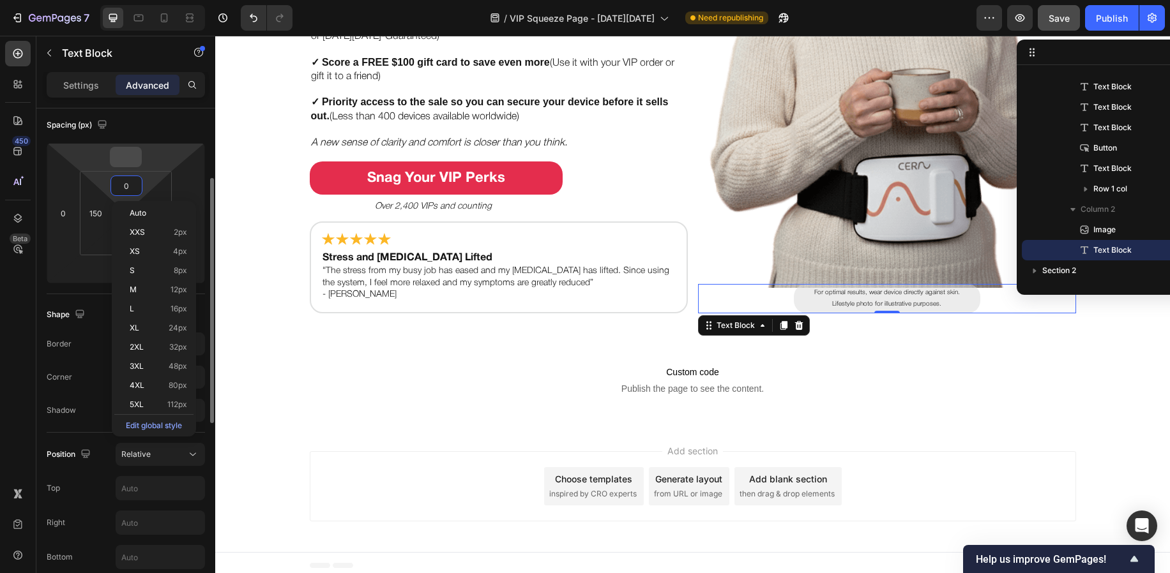
click at [133, 161] on input "number" at bounding box center [126, 156] width 26 height 19
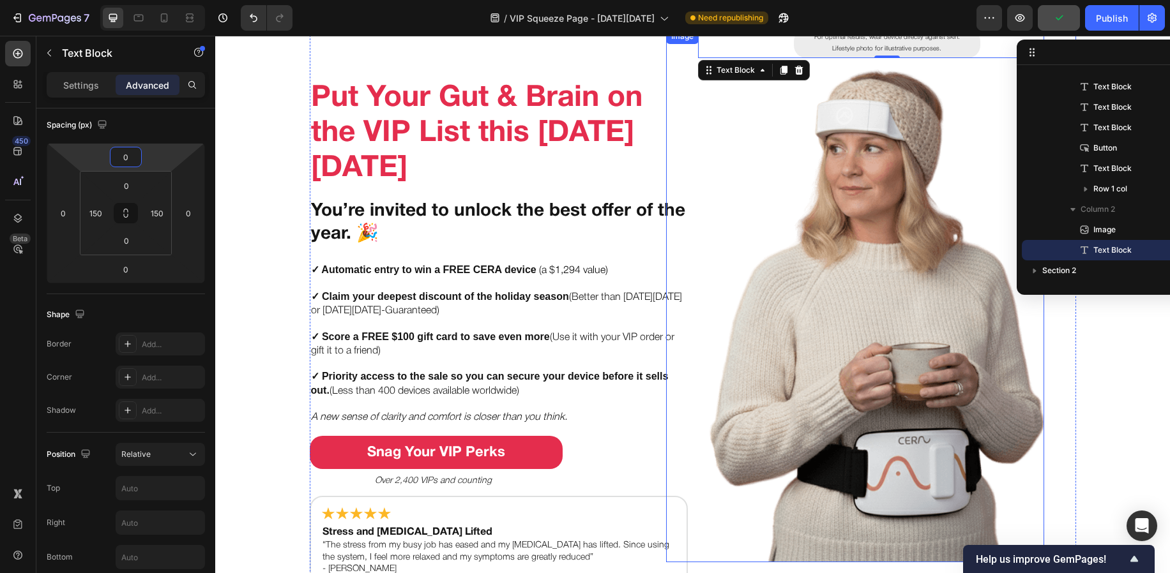
scroll to position [0, 0]
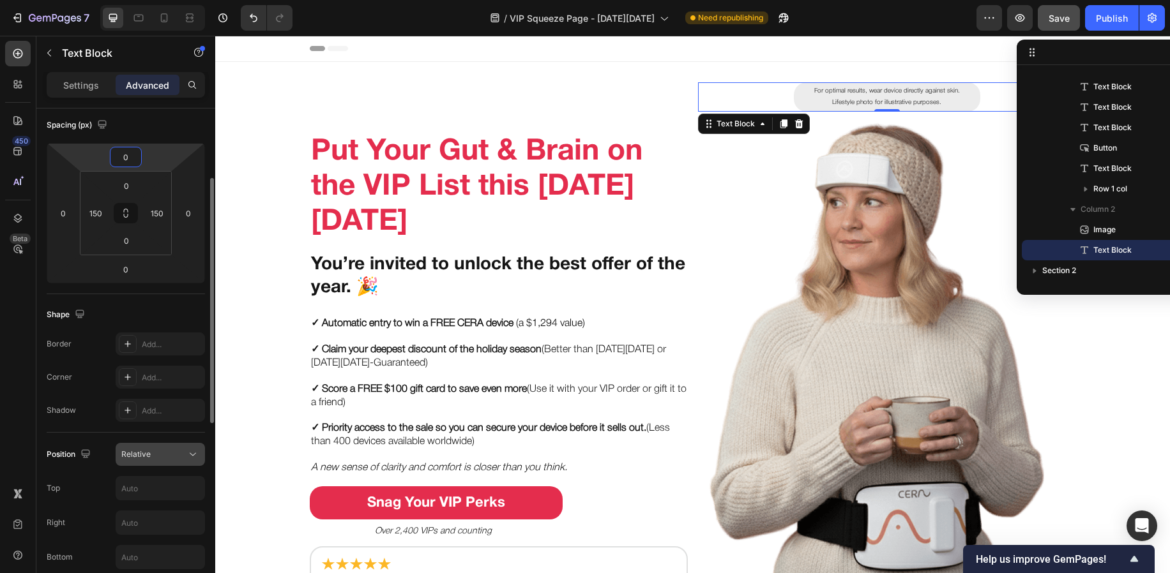
type input "0"
click at [176, 460] on div "Relative" at bounding box center [153, 454] width 65 height 11
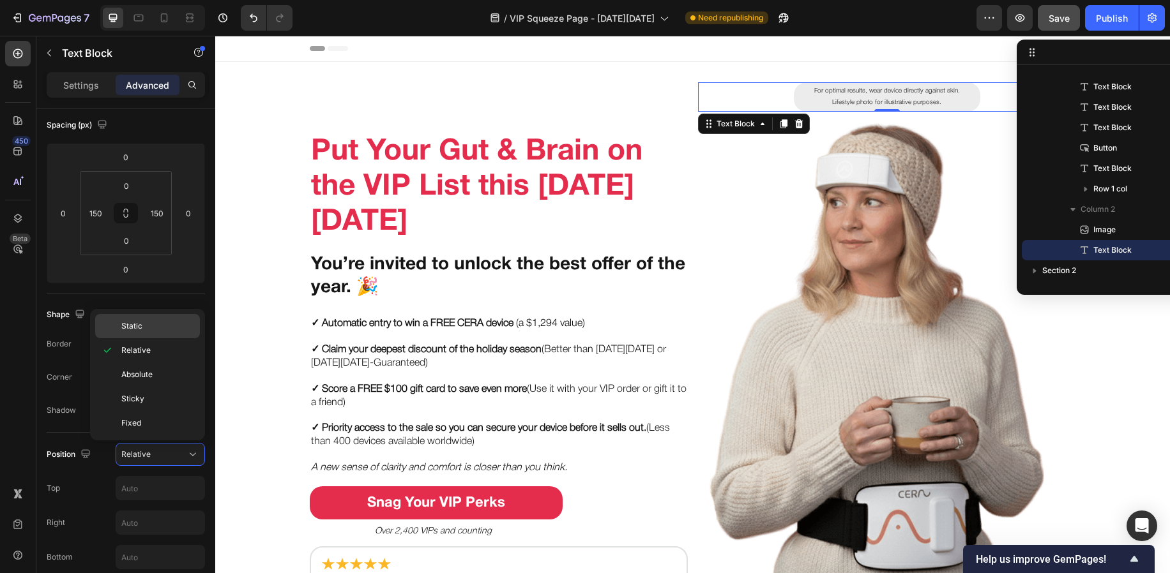
click at [160, 328] on p "Static" at bounding box center [157, 325] width 73 height 11
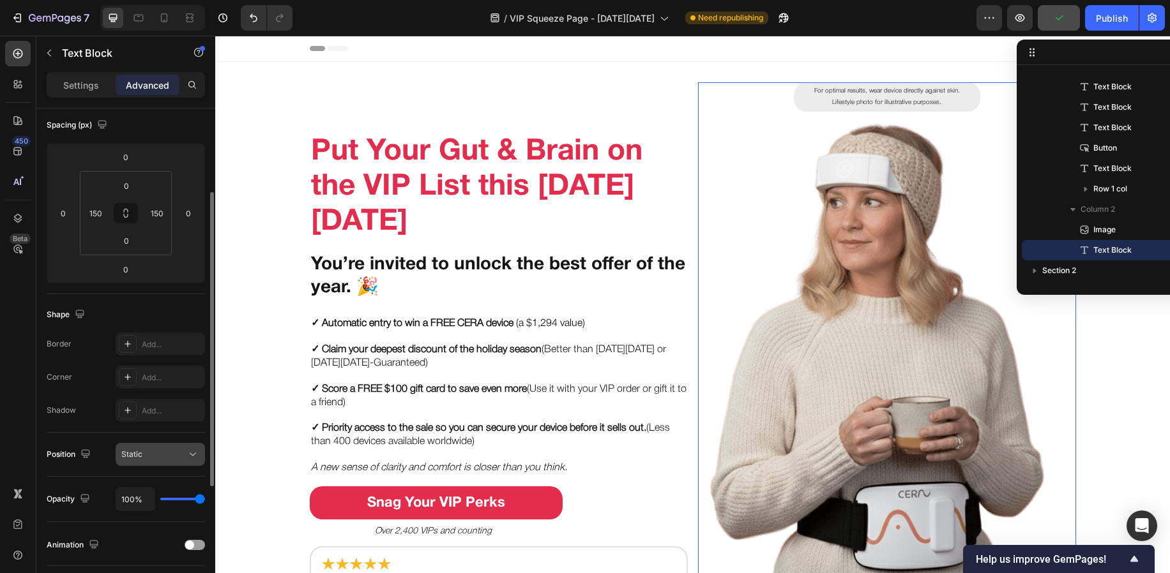
click at [137, 445] on button "Static" at bounding box center [160, 454] width 89 height 23
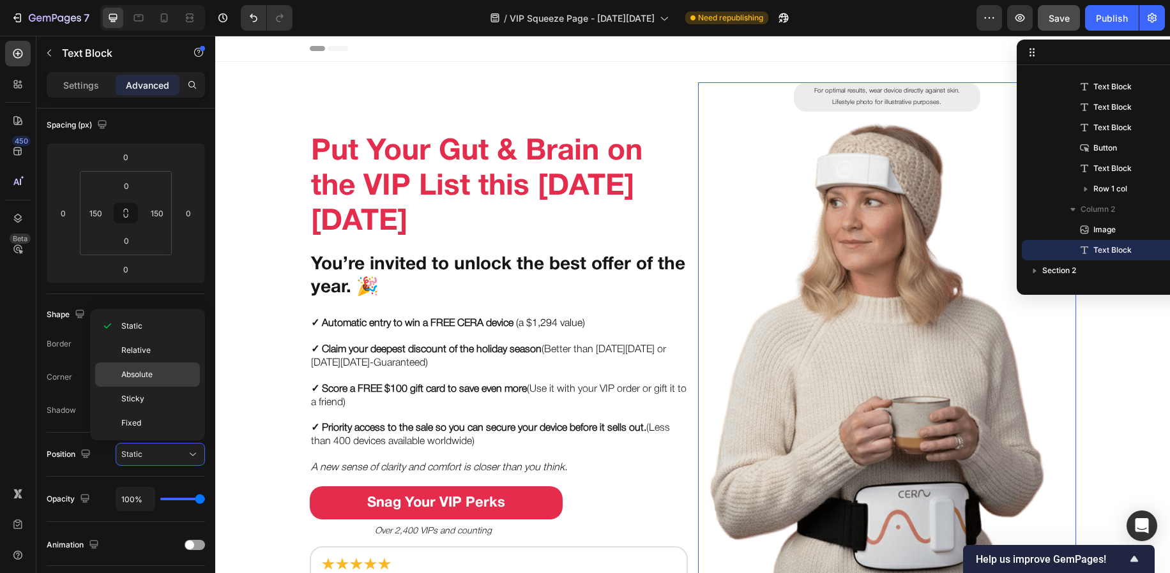
click at [147, 366] on div "Absolute" at bounding box center [147, 375] width 105 height 24
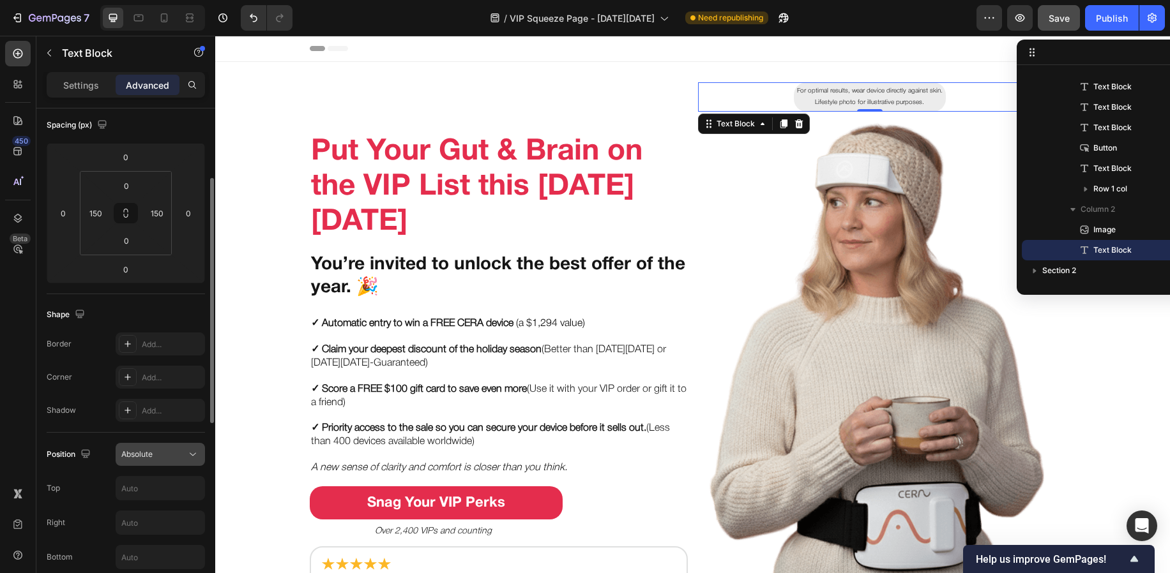
click at [149, 453] on span "Absolute" at bounding box center [136, 454] width 31 height 10
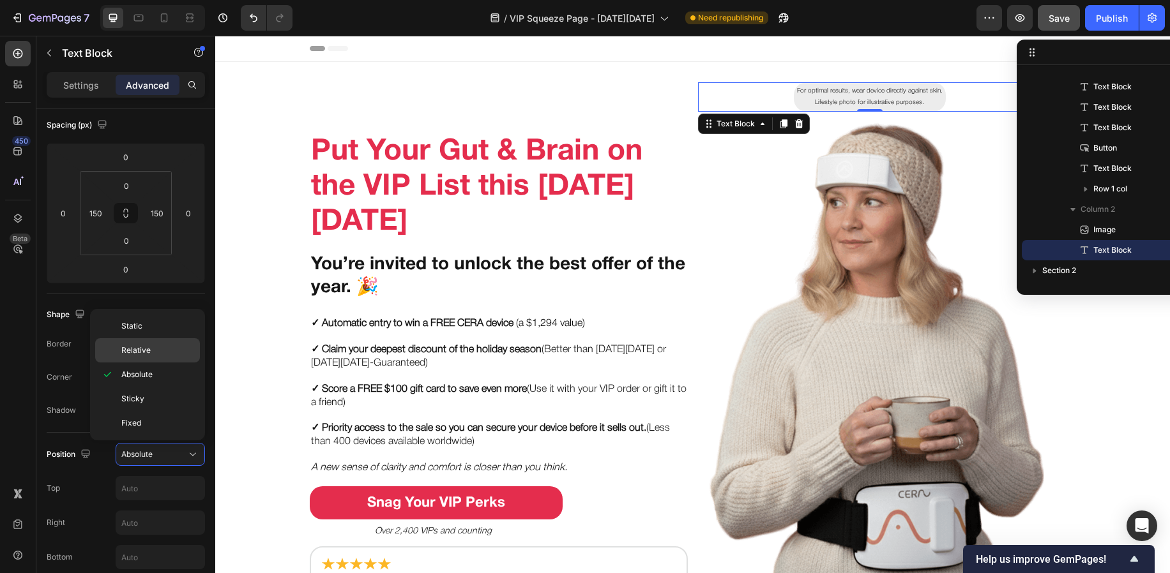
click at [157, 356] on div "Relative" at bounding box center [147, 350] width 105 height 24
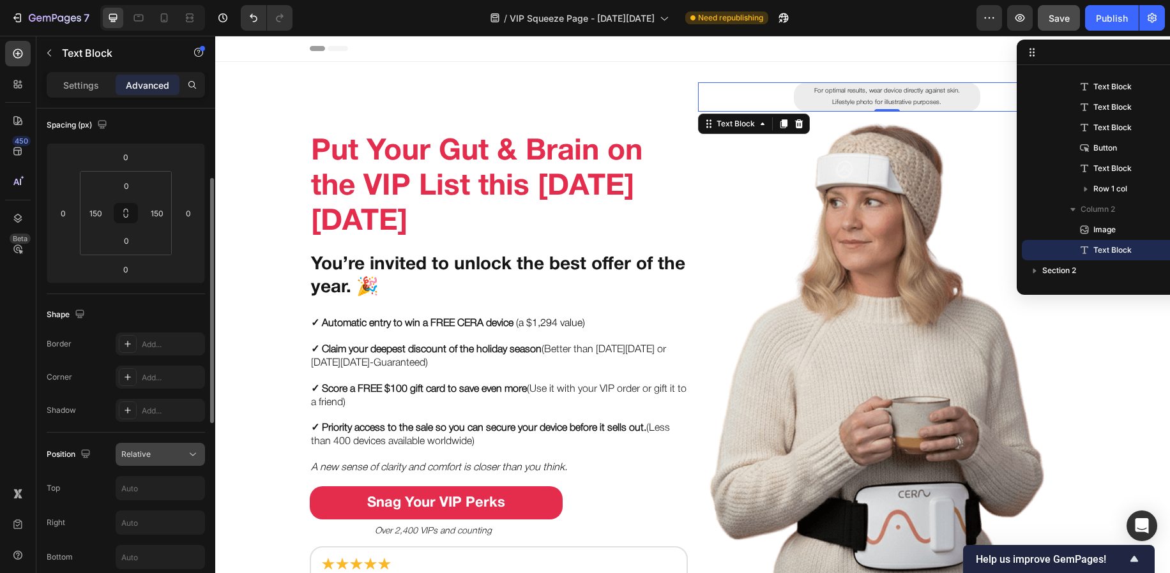
click at [158, 448] on div "Relative" at bounding box center [160, 454] width 78 height 13
click at [247, 15] on icon "Undo/Redo" at bounding box center [253, 17] width 13 height 13
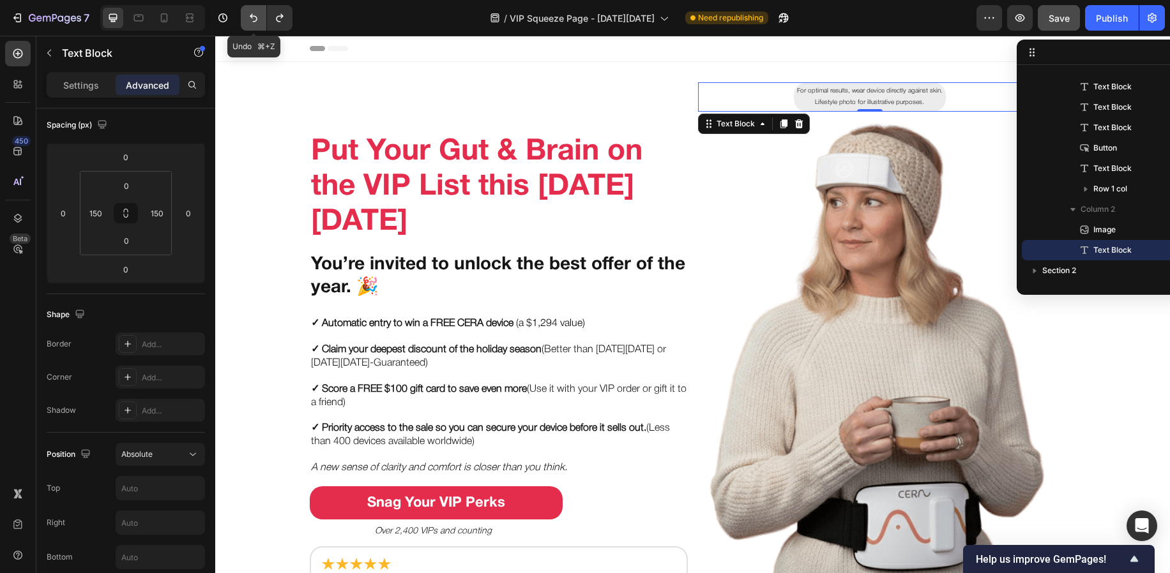
click at [247, 15] on icon "Undo/Redo" at bounding box center [253, 17] width 13 height 13
click at [247, 17] on icon "Undo/Redo" at bounding box center [253, 17] width 13 height 13
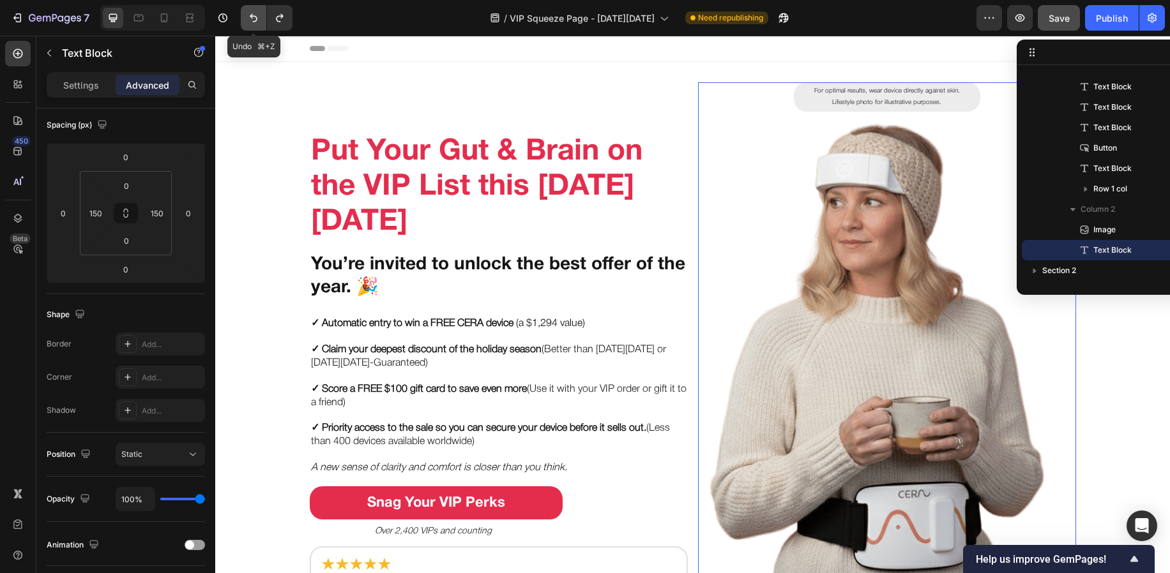
click at [247, 17] on icon "Undo/Redo" at bounding box center [253, 17] width 13 height 13
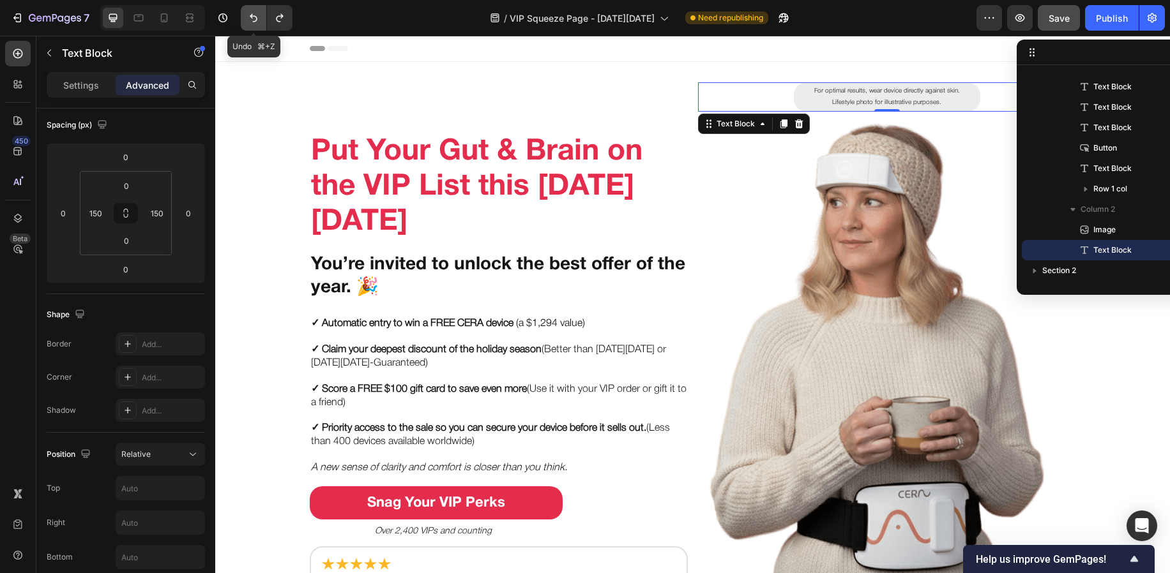
click at [247, 17] on icon "Undo/Redo" at bounding box center [253, 17] width 13 height 13
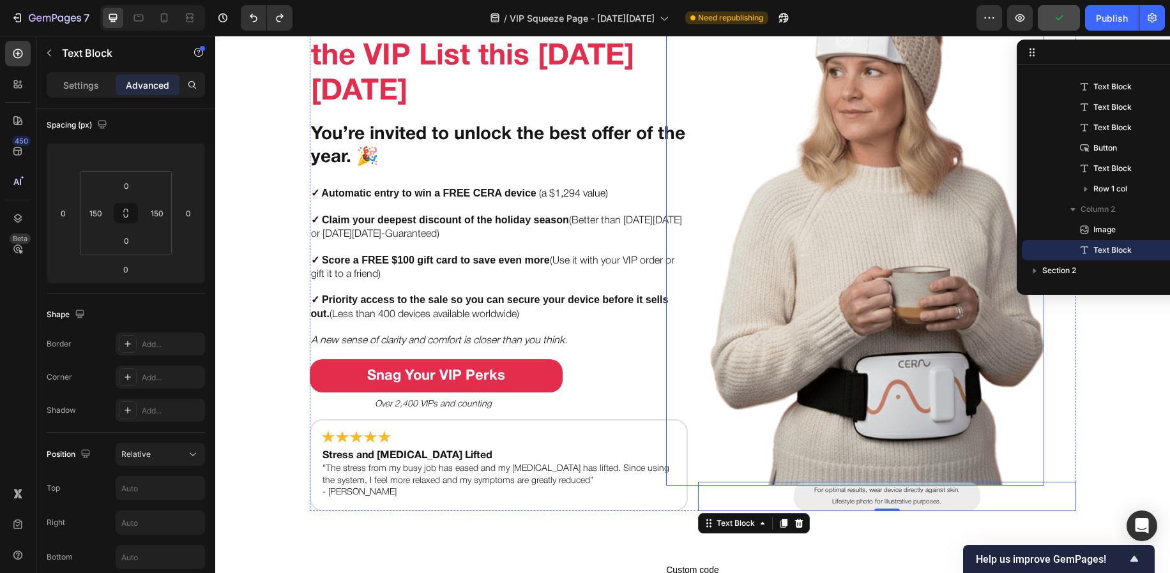
scroll to position [164, 0]
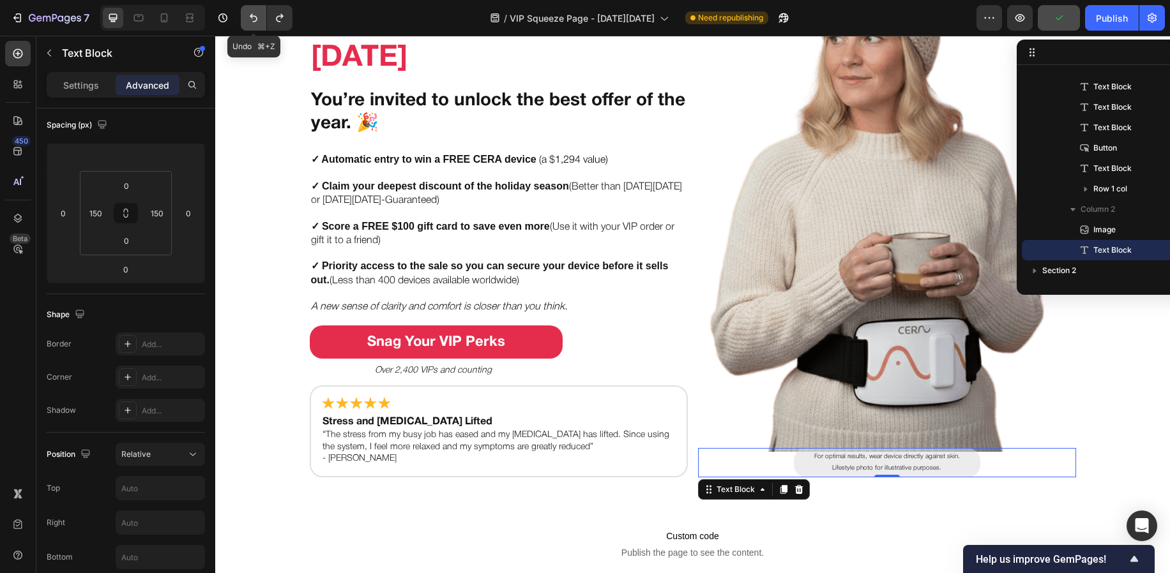
click at [254, 20] on icon "Undo/Redo" at bounding box center [253, 17] width 13 height 13
type input "-55"
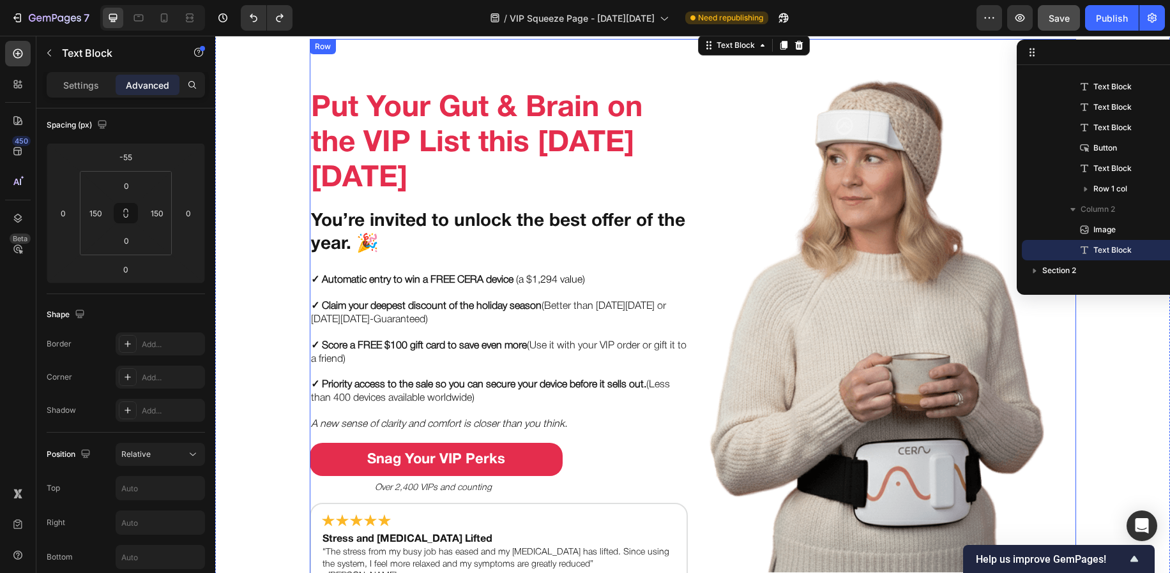
scroll to position [0, 0]
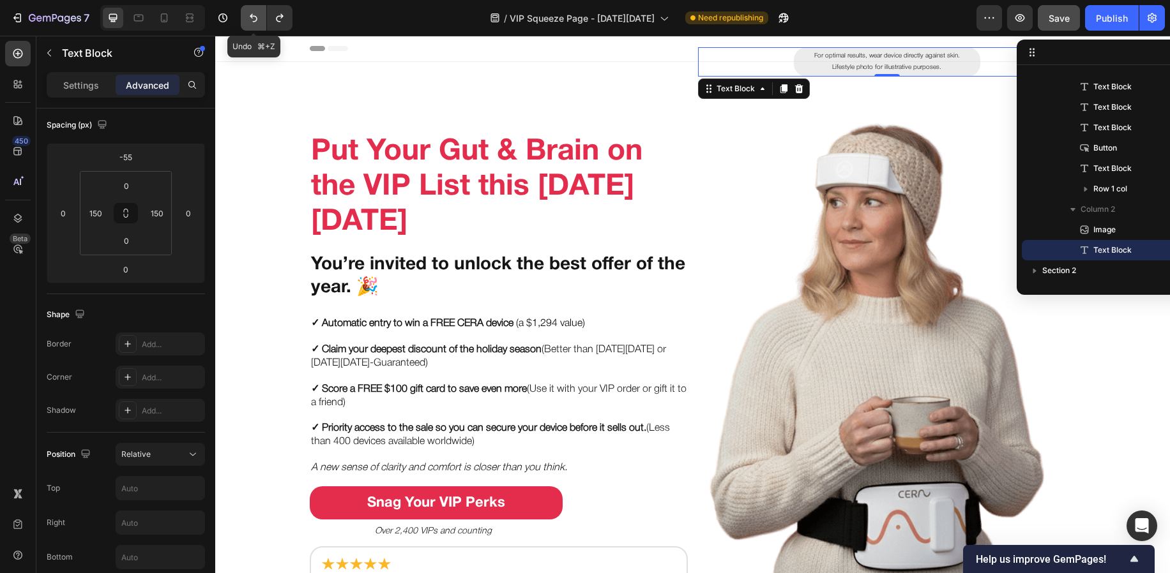
click at [250, 16] on icon "Undo/Redo" at bounding box center [254, 18] width 8 height 8
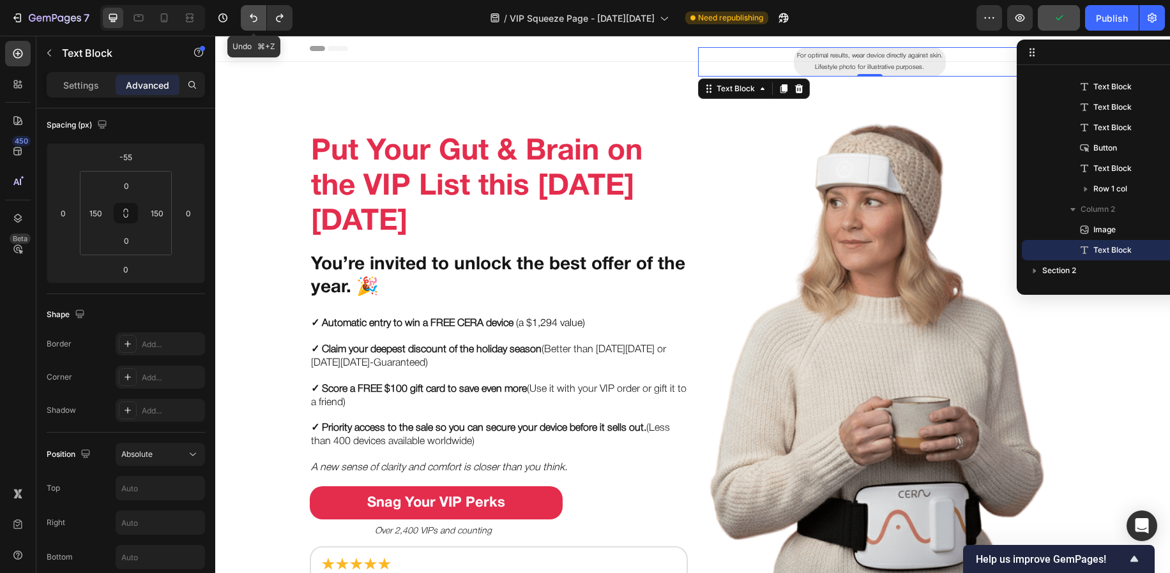
click at [250, 16] on icon "Undo/Redo" at bounding box center [254, 18] width 8 height 8
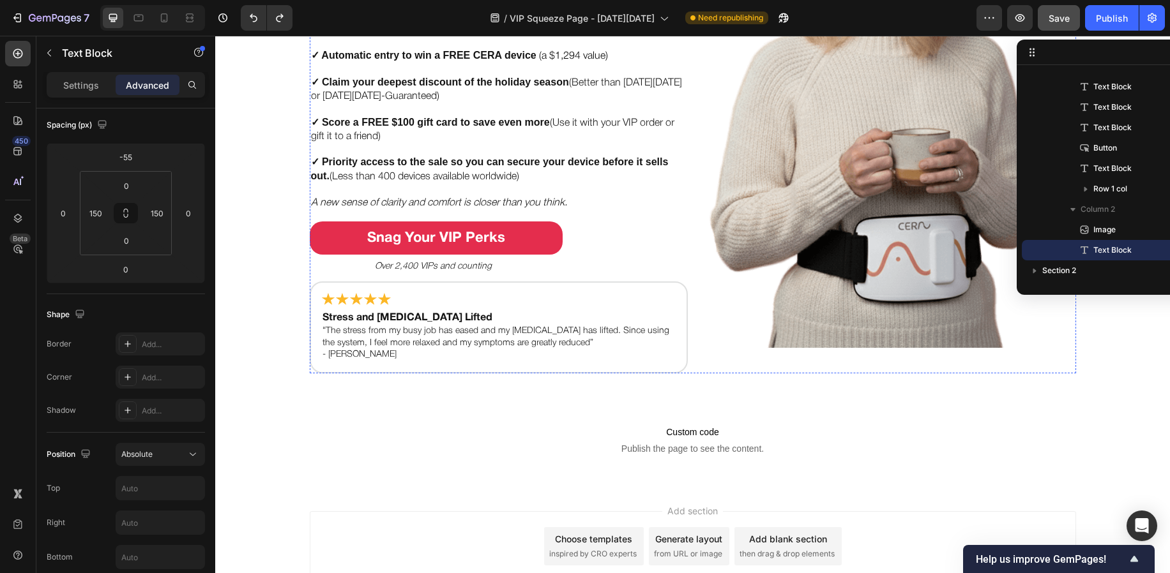
scroll to position [331, 0]
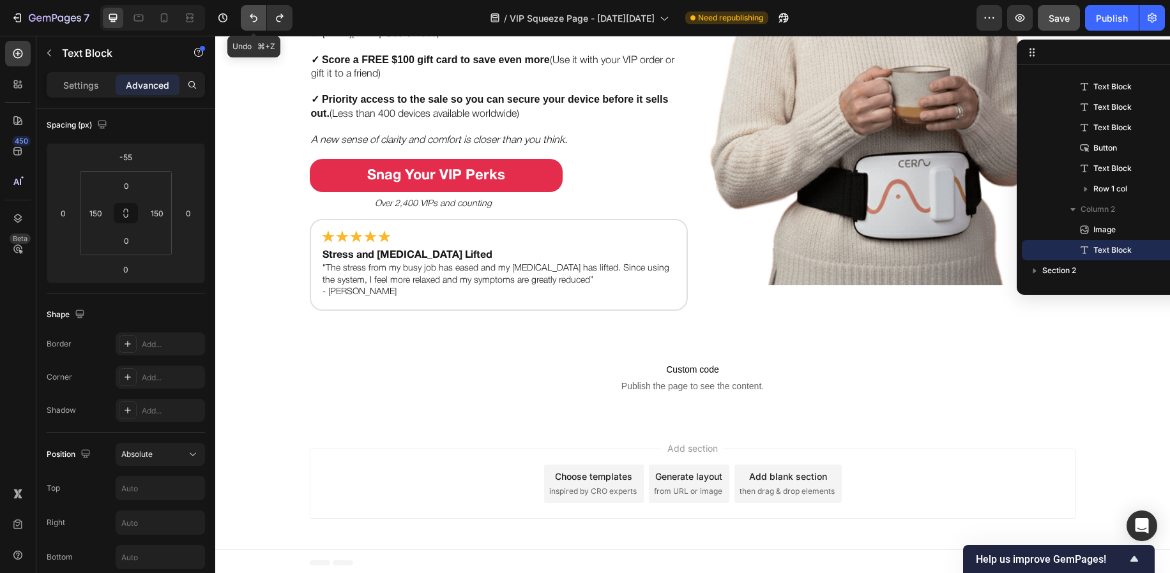
click at [245, 22] on button "Undo/Redo" at bounding box center [254, 18] width 26 height 26
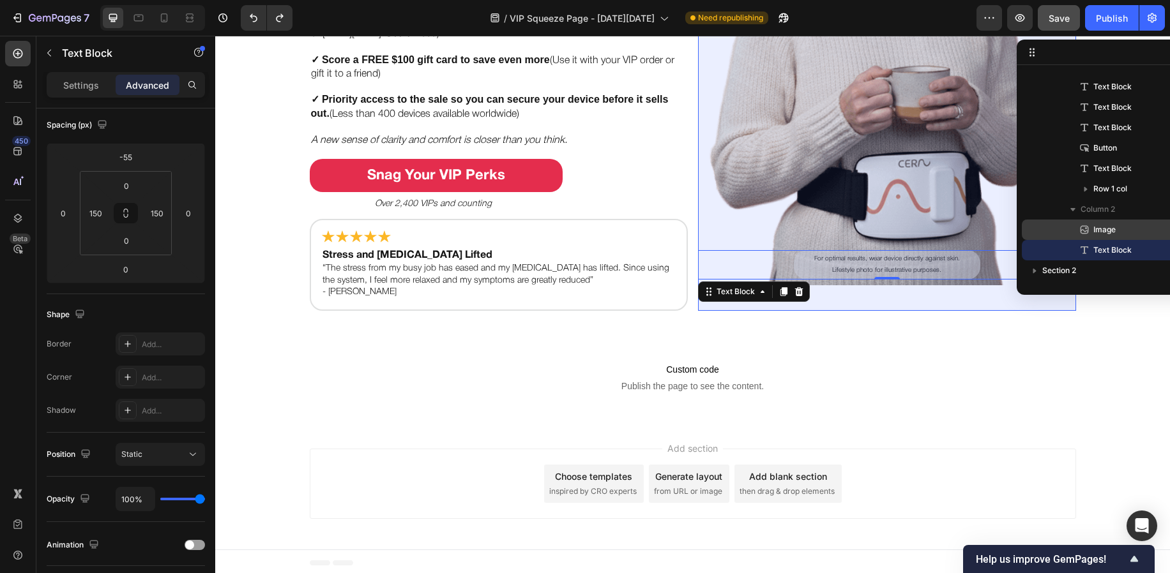
click at [1094, 237] on div "Image" at bounding box center [1119, 230] width 184 height 20
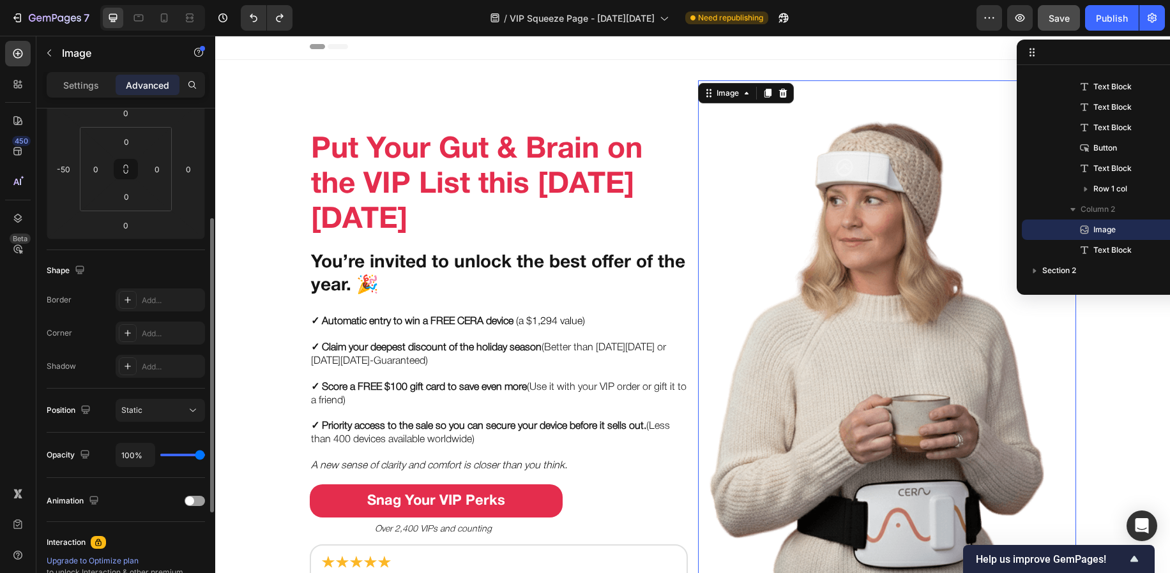
scroll to position [282, 0]
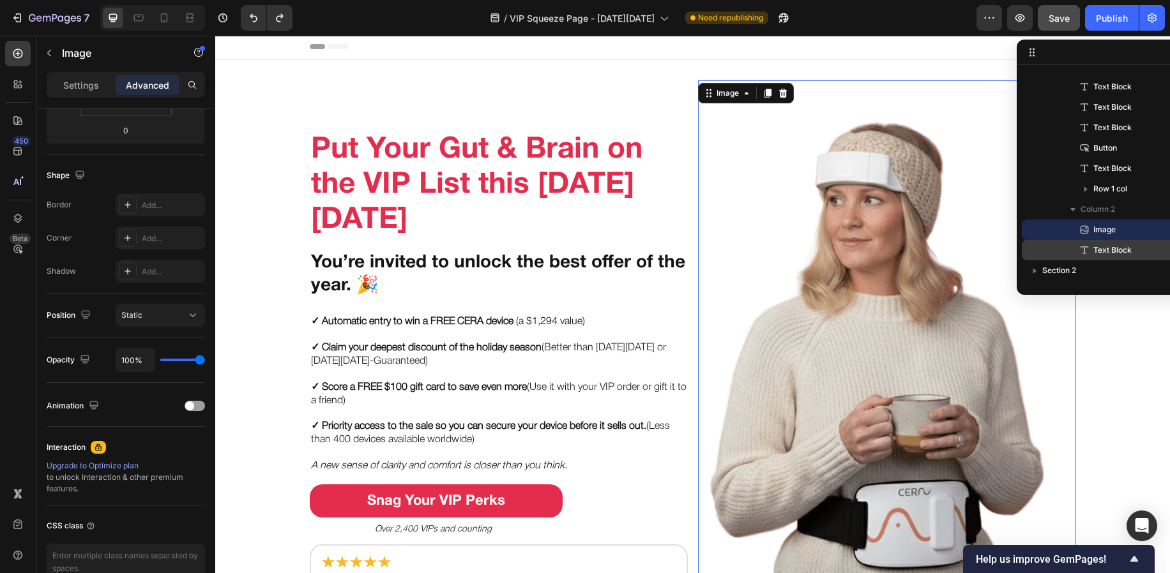
click at [1085, 246] on icon at bounding box center [1084, 250] width 13 height 13
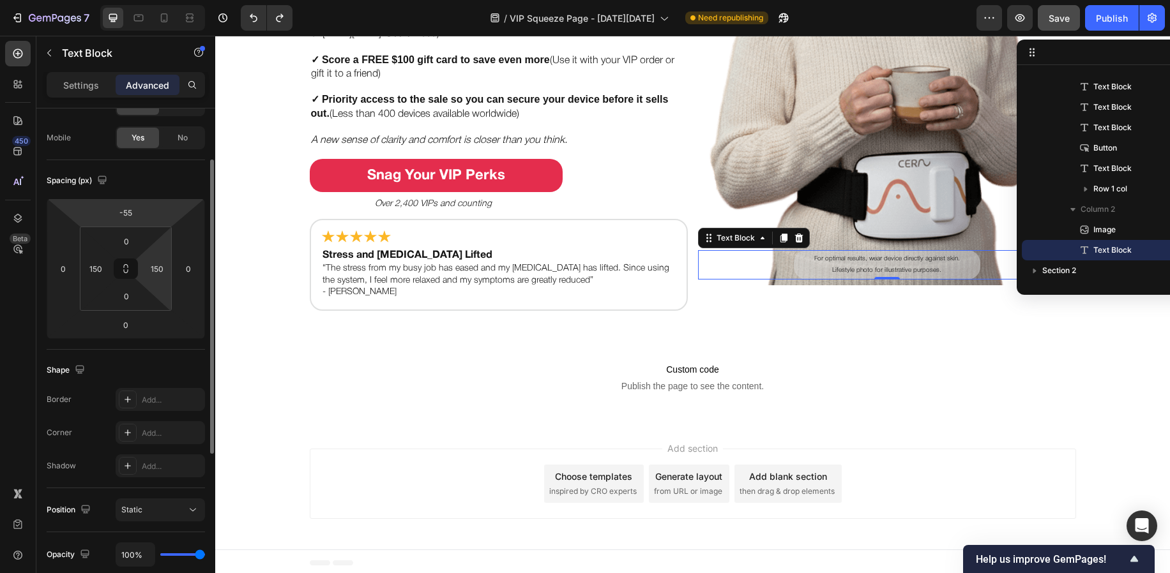
scroll to position [162, 0]
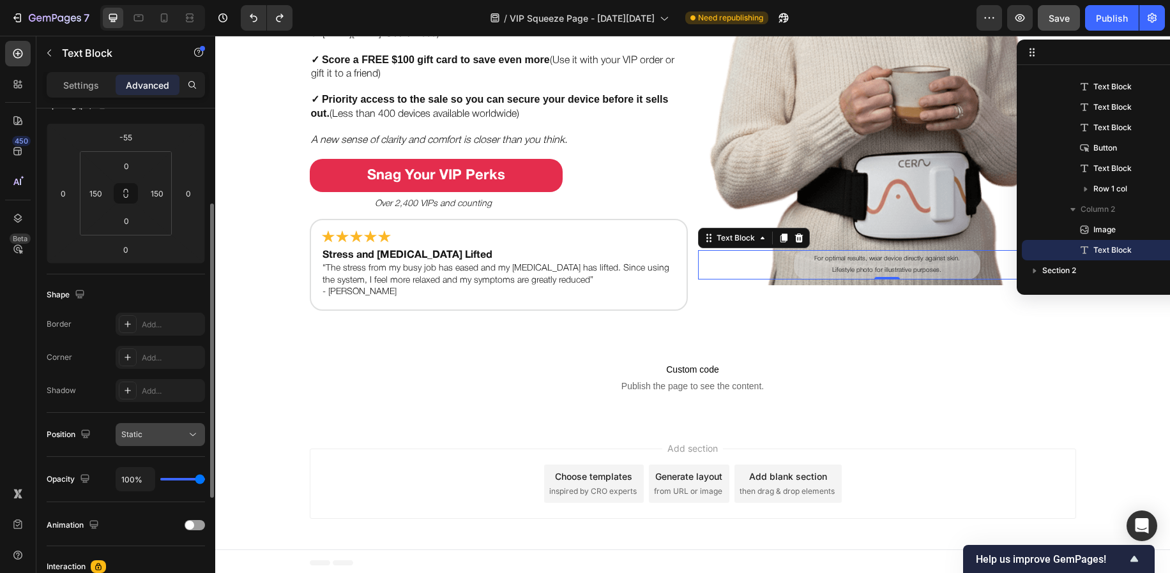
click at [162, 430] on div "Static" at bounding box center [153, 434] width 65 height 11
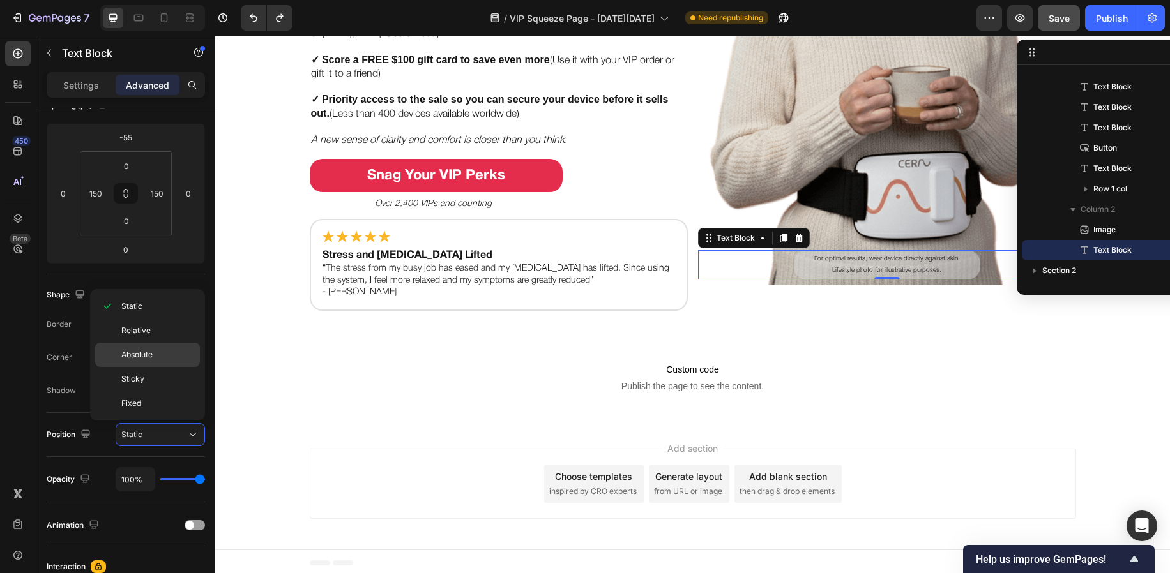
click at [162, 361] on div "Absolute" at bounding box center [147, 355] width 105 height 24
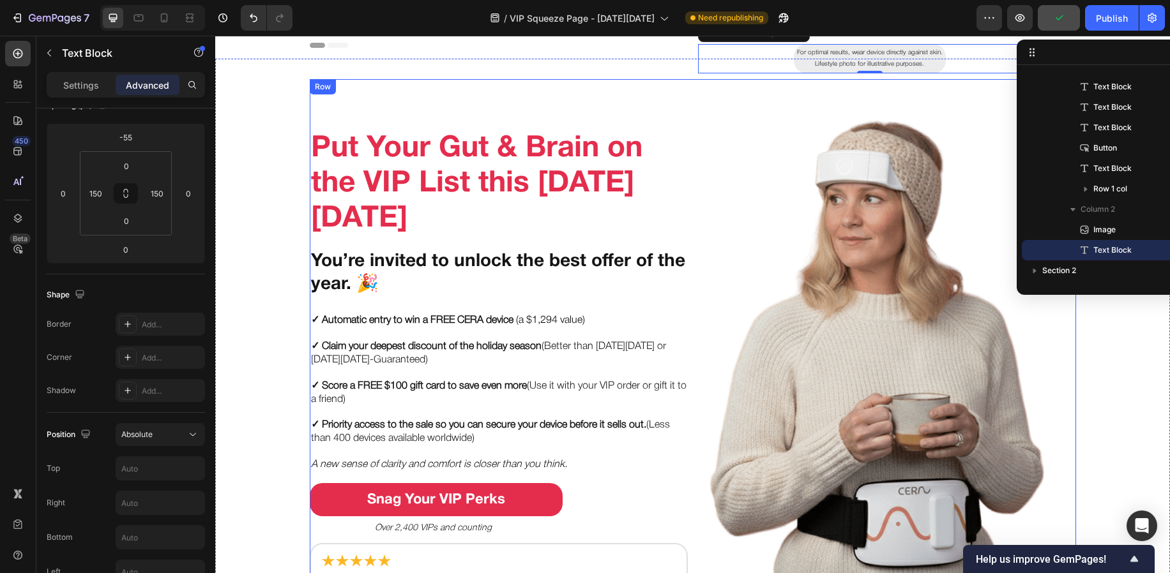
scroll to position [0, 0]
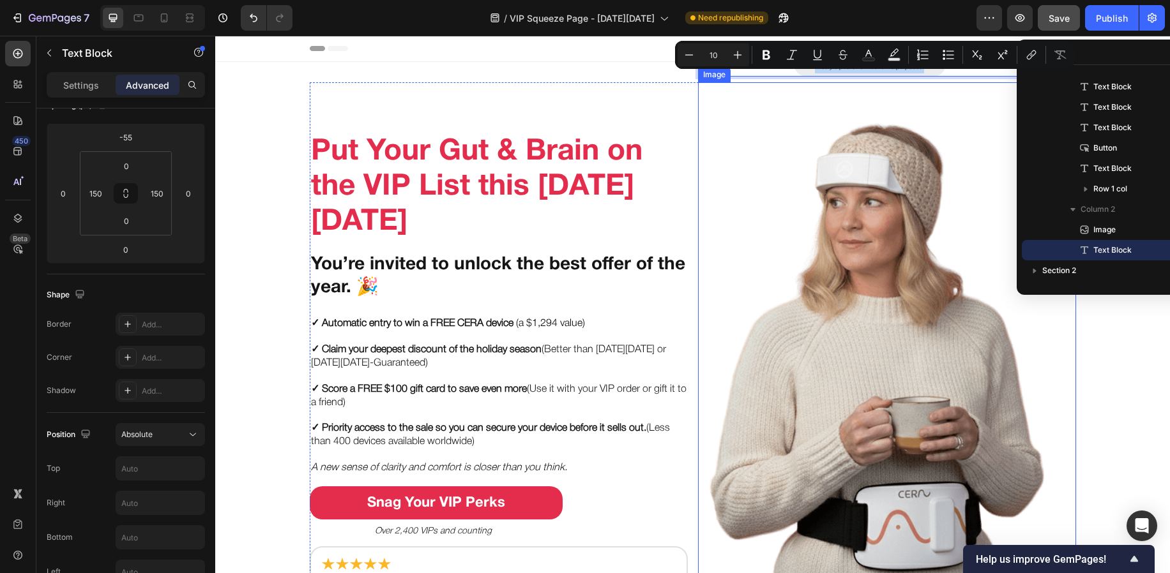
drag, startPoint x: 892, startPoint y: 59, endPoint x: 890, endPoint y: 112, distance: 52.4
click at [1087, 246] on icon at bounding box center [1084, 250] width 13 height 13
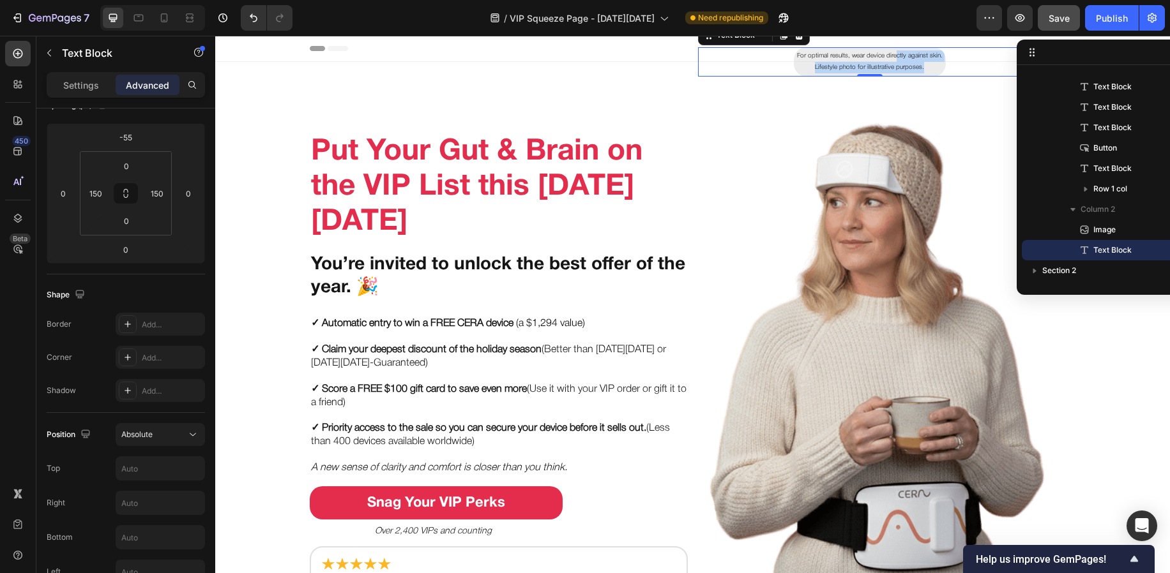
drag, startPoint x: 704, startPoint y: 38, endPoint x: 714, endPoint y: 59, distance: 22.6
click at [714, 62] on div "For optimal results, wear device directly against skin. Lifestyle photo for ill…" at bounding box center [869, 61] width 343 height 29
drag, startPoint x: 710, startPoint y: 58, endPoint x: 784, endPoint y: 65, distance: 74.4
click at [788, 72] on div "For optimal results, wear device directly against skin. Lifestyle photo for ill…" at bounding box center [869, 61] width 343 height 29
click at [974, 68] on div "For optimal results, wear device directly against skin. Lifestyle photo for ill…" at bounding box center [869, 61] width 343 height 29
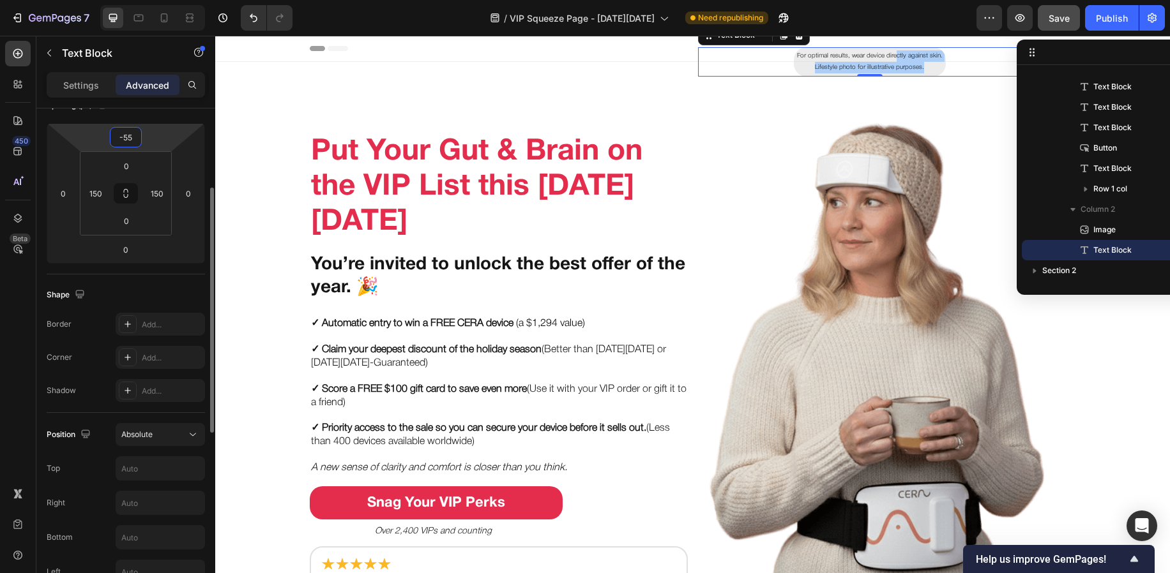
click at [122, 139] on input "-55" at bounding box center [126, 137] width 26 height 19
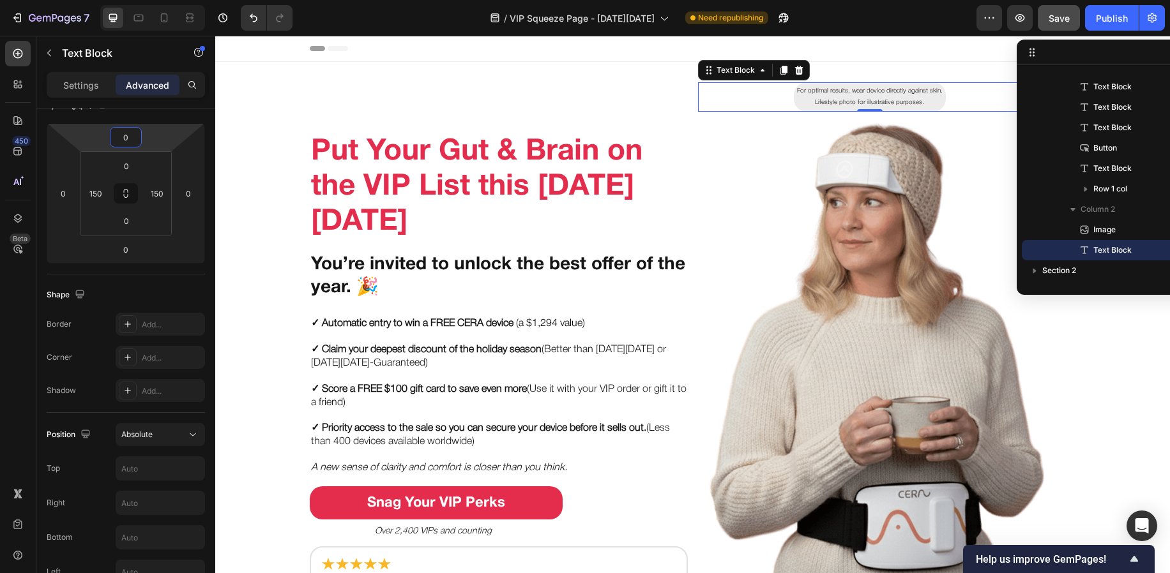
type input "0"
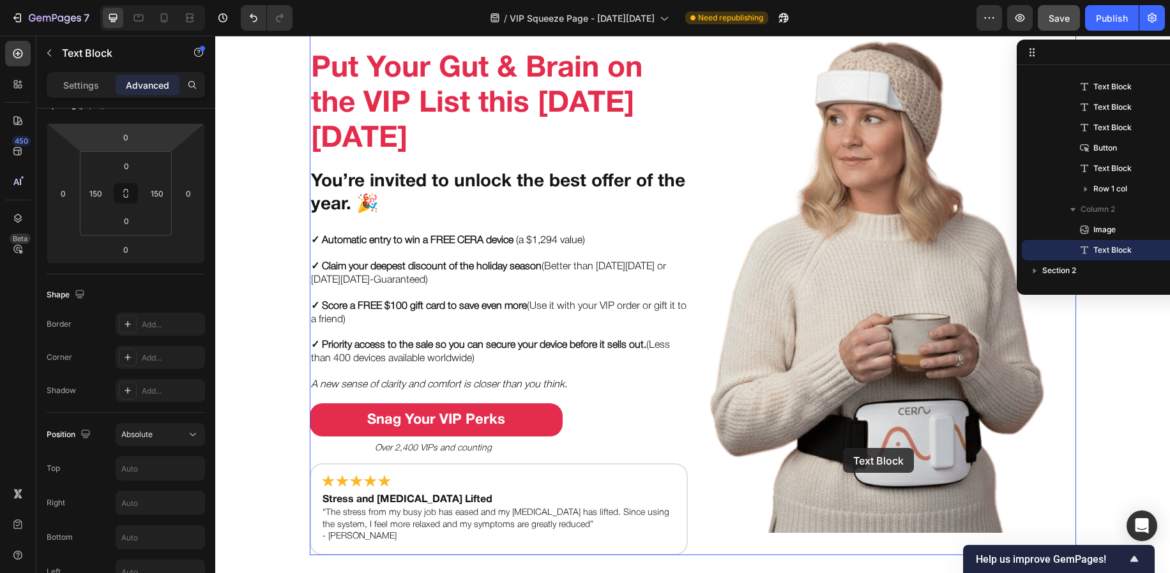
scroll to position [243, 0]
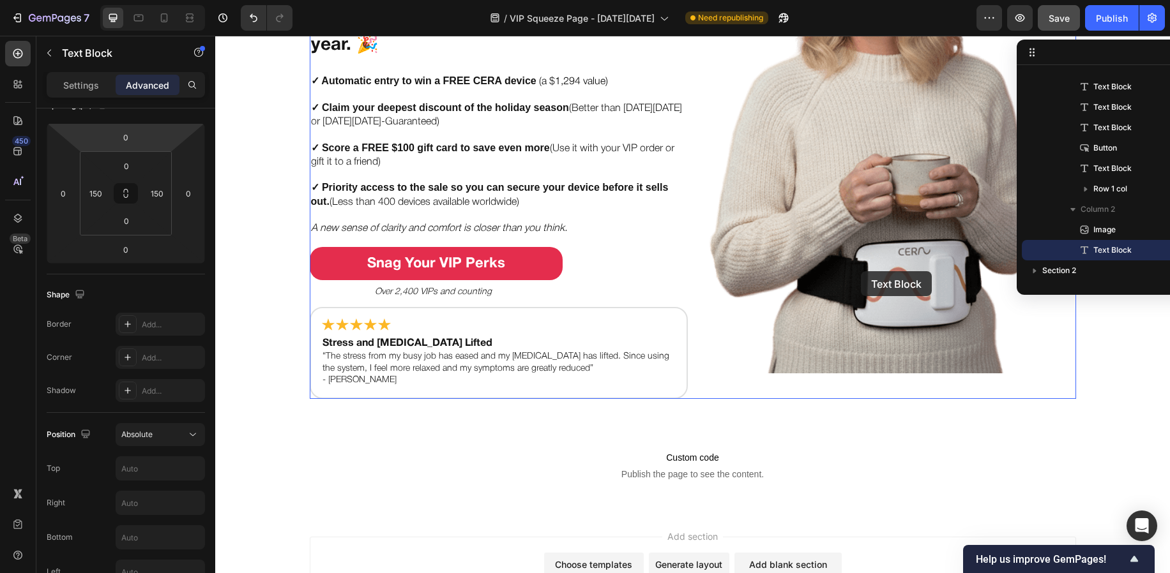
drag, startPoint x: 959, startPoint y: 86, endPoint x: 861, endPoint y: 271, distance: 210.2
click at [861, 271] on div "Header Put Your Gut & Brain on the VIP List this [DATE][DATE] Heading You’re in…" at bounding box center [692, 228] width 954 height 871
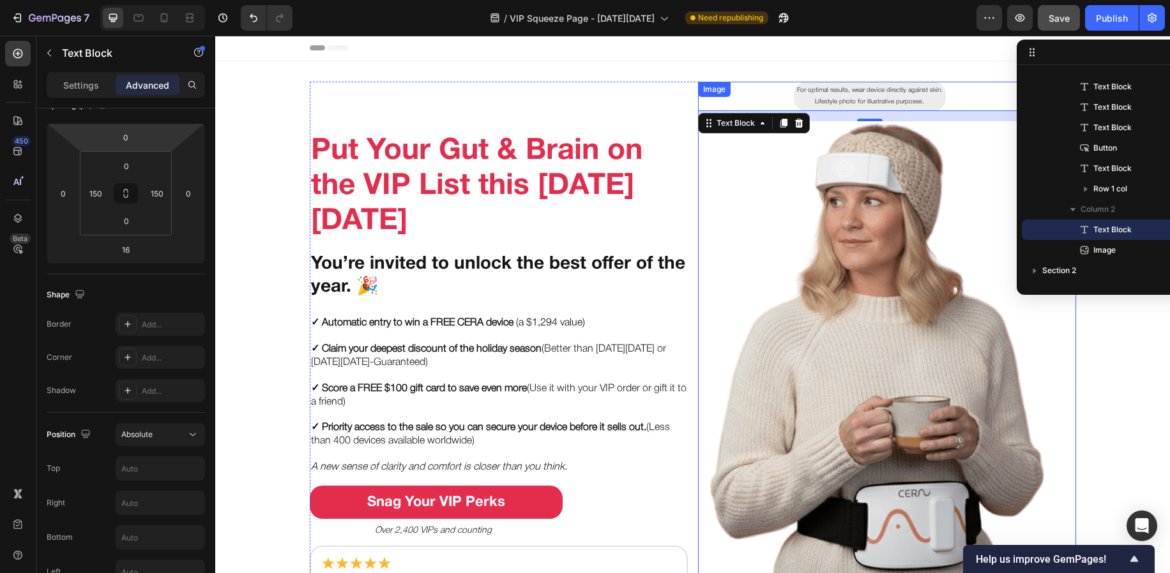
scroll to position [0, 0]
click at [250, 17] on icon "Undo/Redo" at bounding box center [254, 18] width 8 height 8
type input "0"
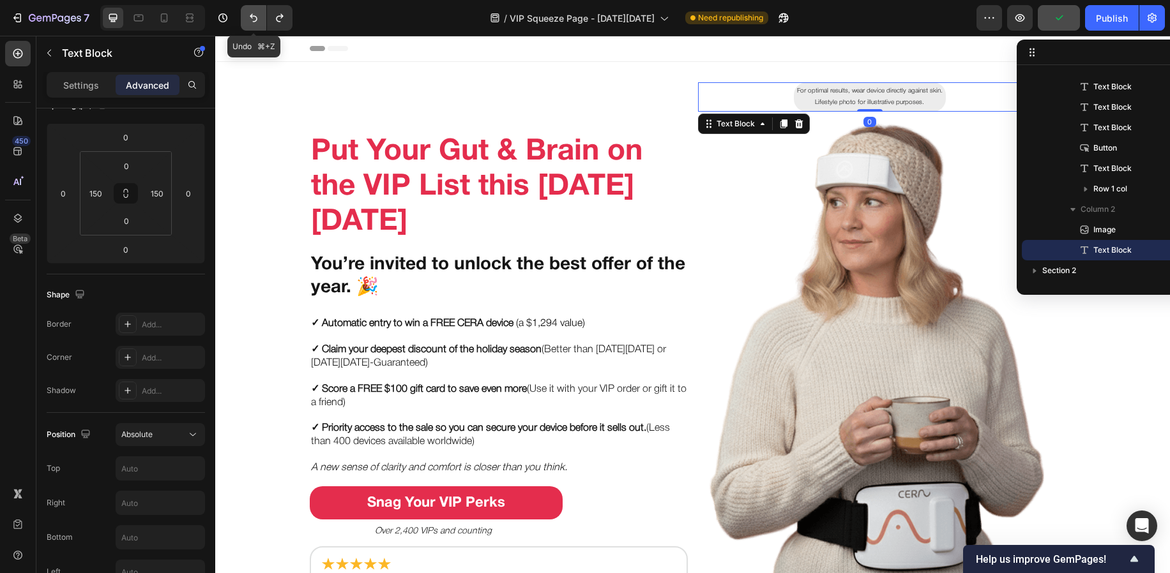
click at [250, 17] on icon "Undo/Redo" at bounding box center [254, 18] width 8 height 8
type input "-55"
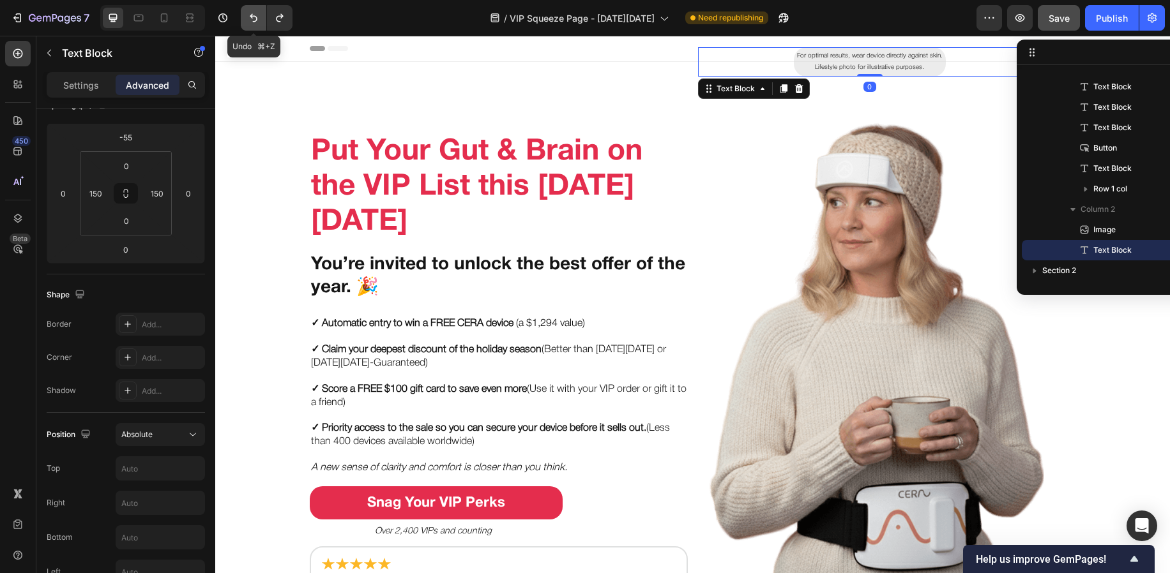
click at [250, 17] on icon "Undo/Redo" at bounding box center [254, 18] width 8 height 8
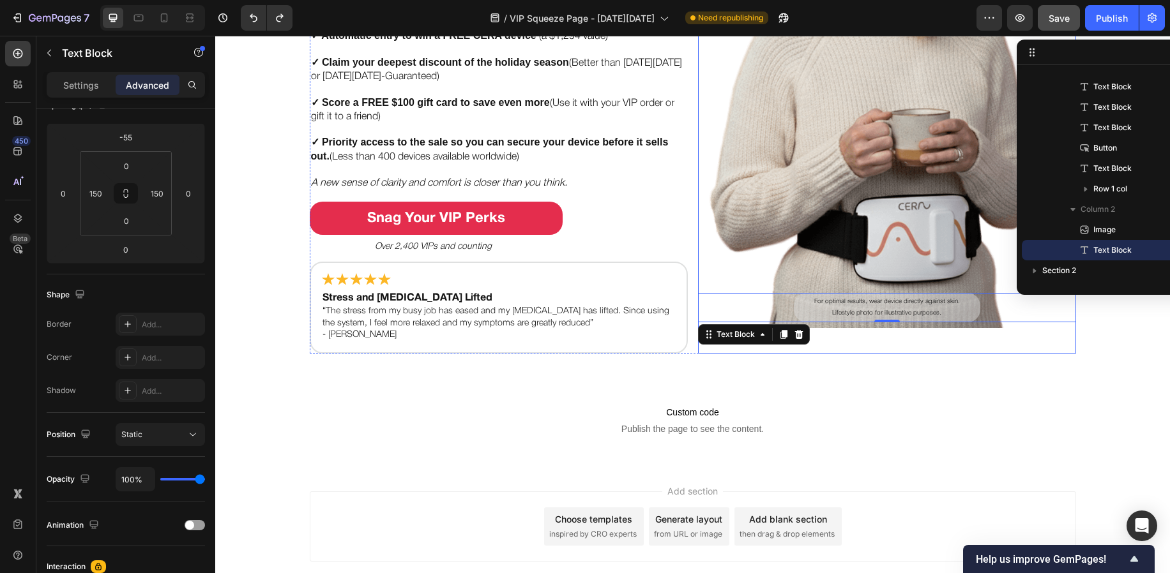
scroll to position [304, 0]
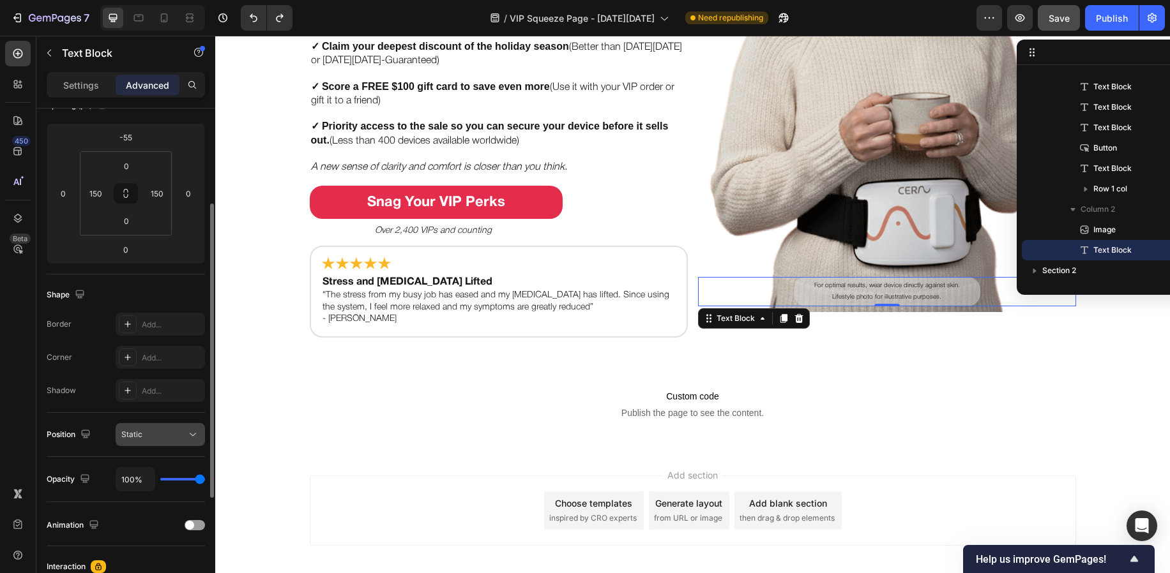
click at [186, 435] on icon at bounding box center [192, 434] width 13 height 13
click at [170, 440] on div "Static" at bounding box center [153, 434] width 65 height 11
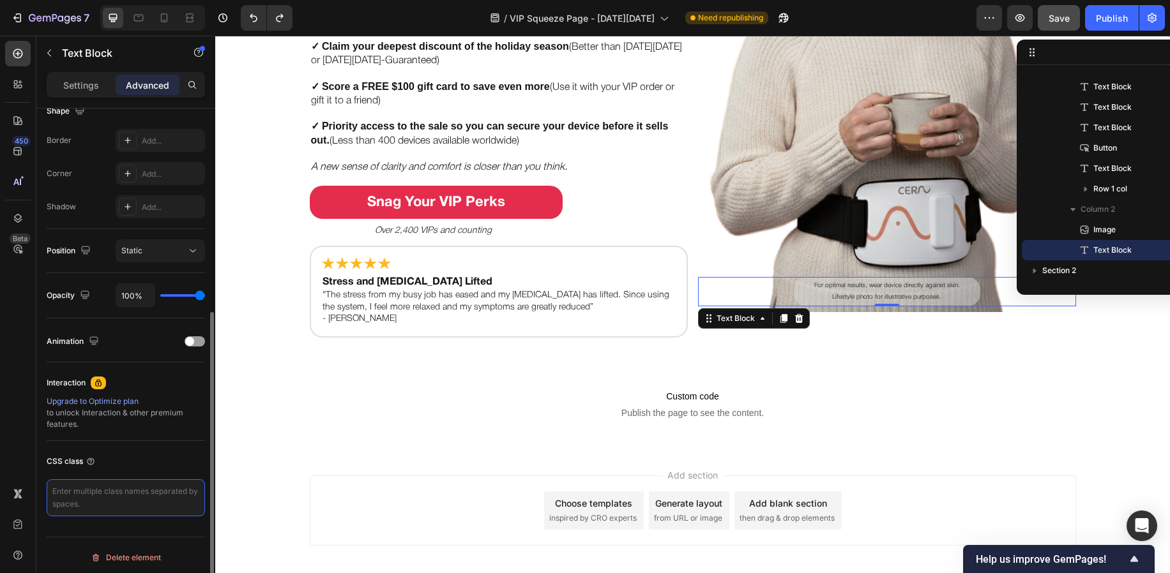
click at [98, 481] on textarea at bounding box center [126, 497] width 158 height 37
paste textarea "position: relative; z-index: 10;"
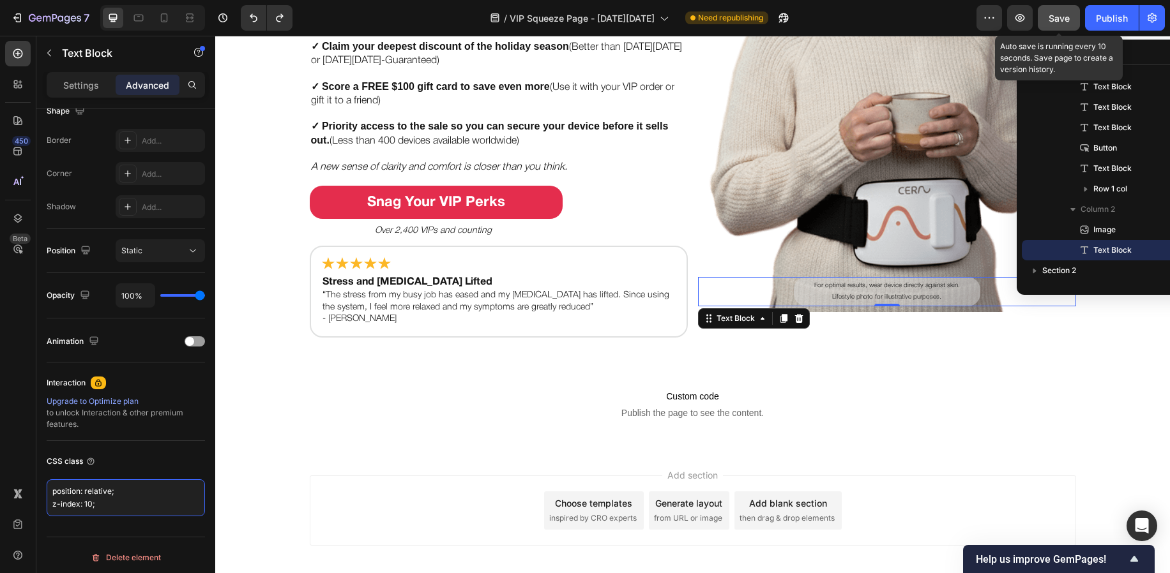
type textarea "position: relative; z-index: 10;"
click at [1048, 20] on span "Save" at bounding box center [1058, 18] width 21 height 11
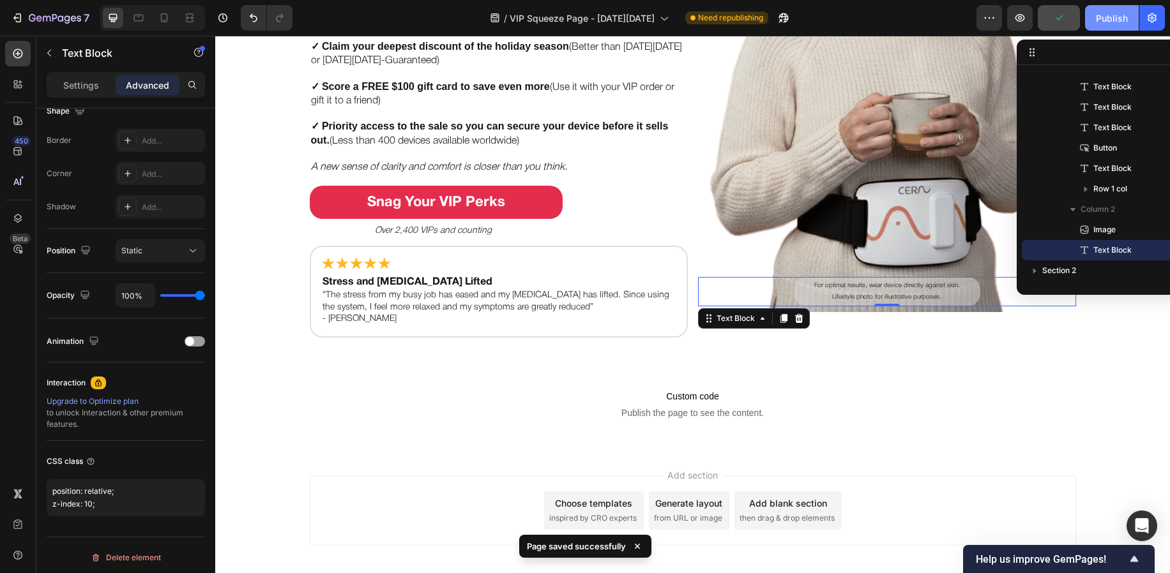
click at [1107, 19] on div "Publish" at bounding box center [1111, 17] width 32 height 13
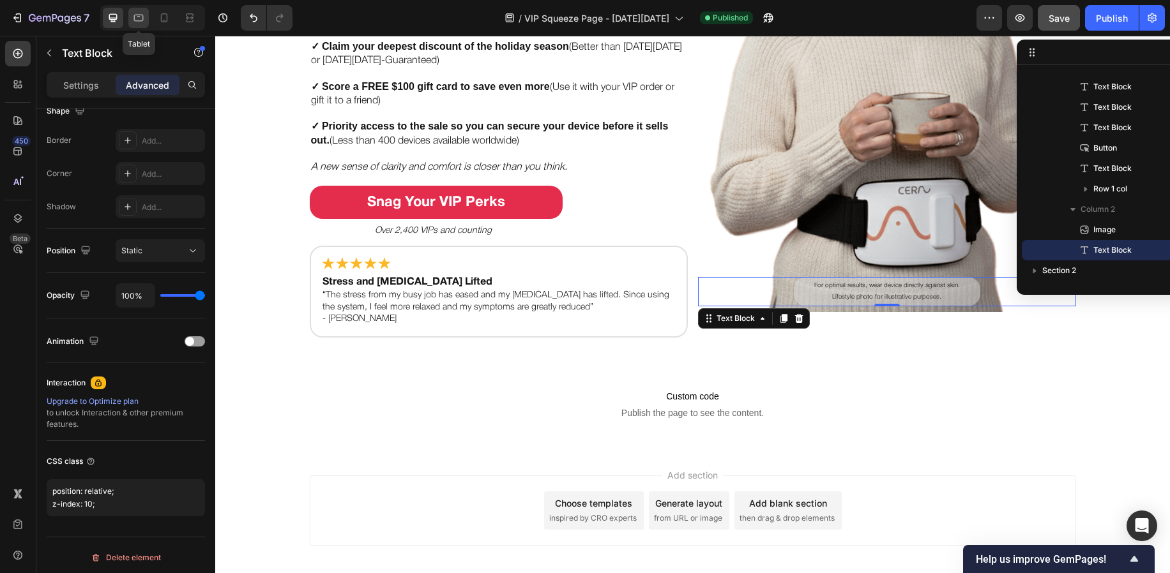
drag, startPoint x: 144, startPoint y: 15, endPoint x: 374, endPoint y: 176, distance: 281.1
click at [144, 15] on icon at bounding box center [138, 17] width 13 height 13
type input "-46"
type input "125"
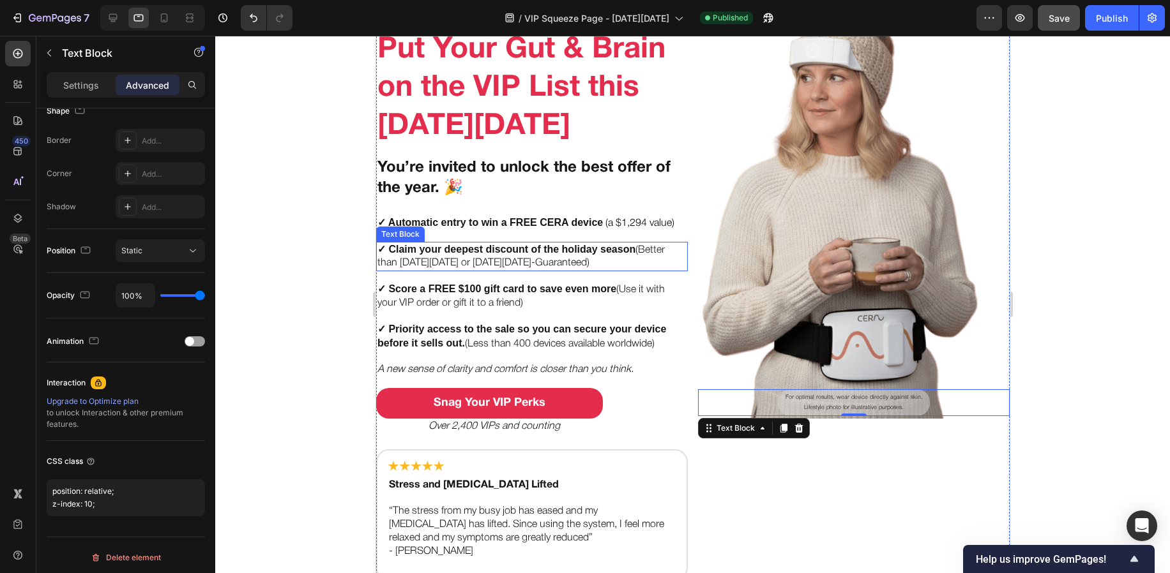
scroll to position [289, 0]
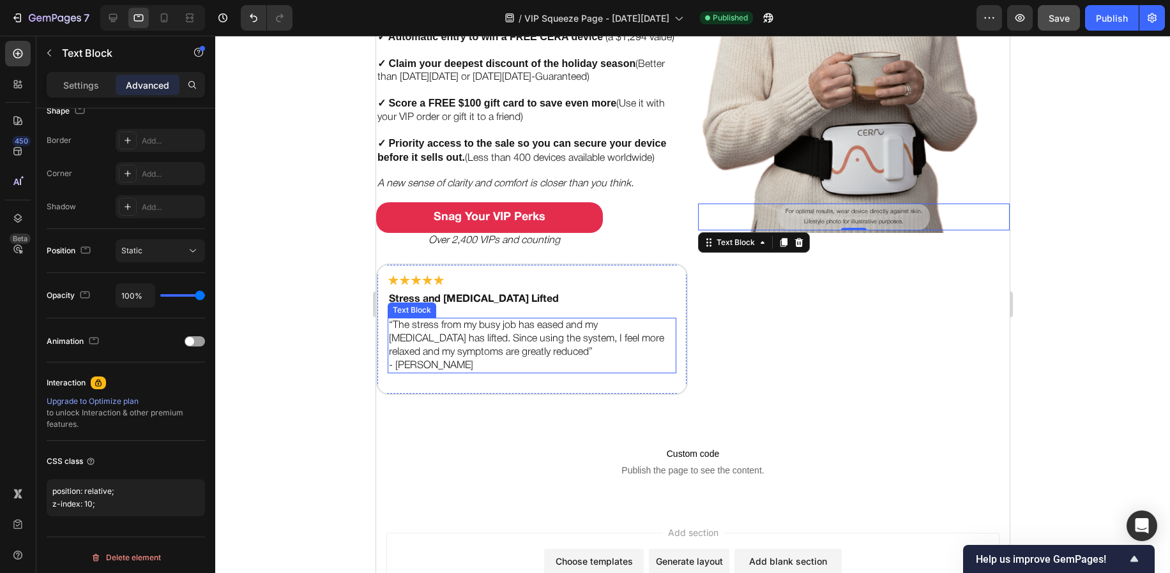
click at [465, 327] on p "“The stress from my busy job has eased and my [MEDICAL_DATA] has lifted. Since …" at bounding box center [531, 339] width 286 height 40
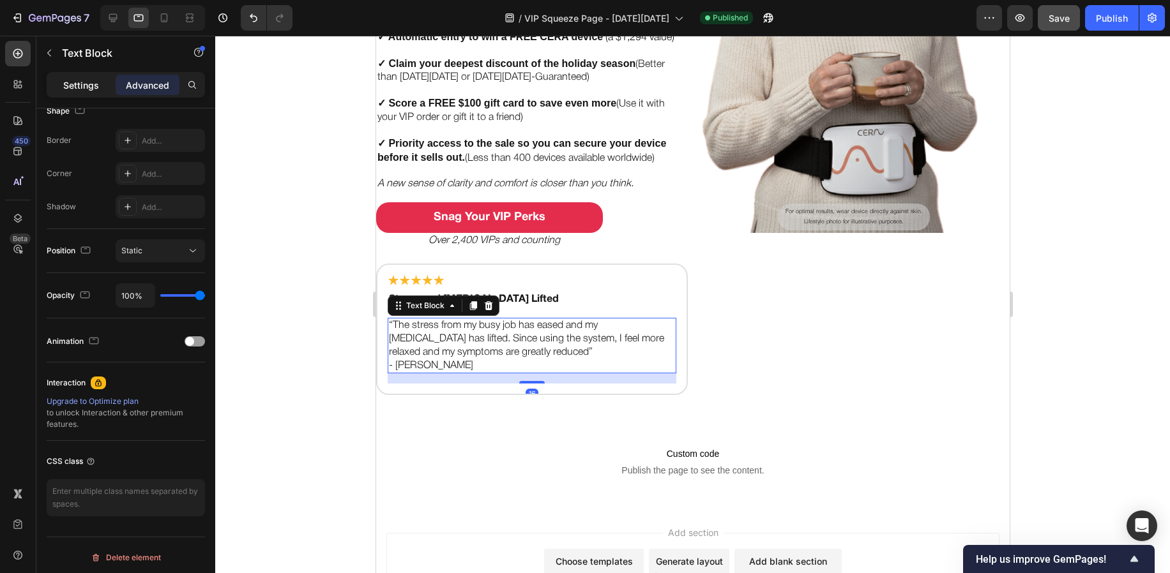
click at [79, 90] on p "Settings" at bounding box center [81, 85] width 36 height 13
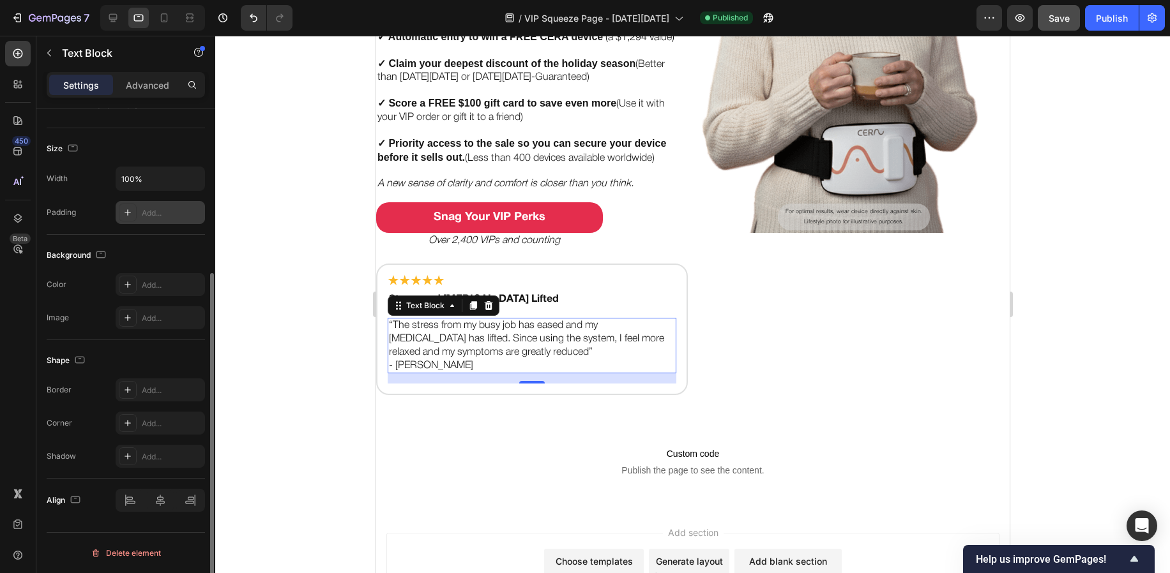
scroll to position [0, 0]
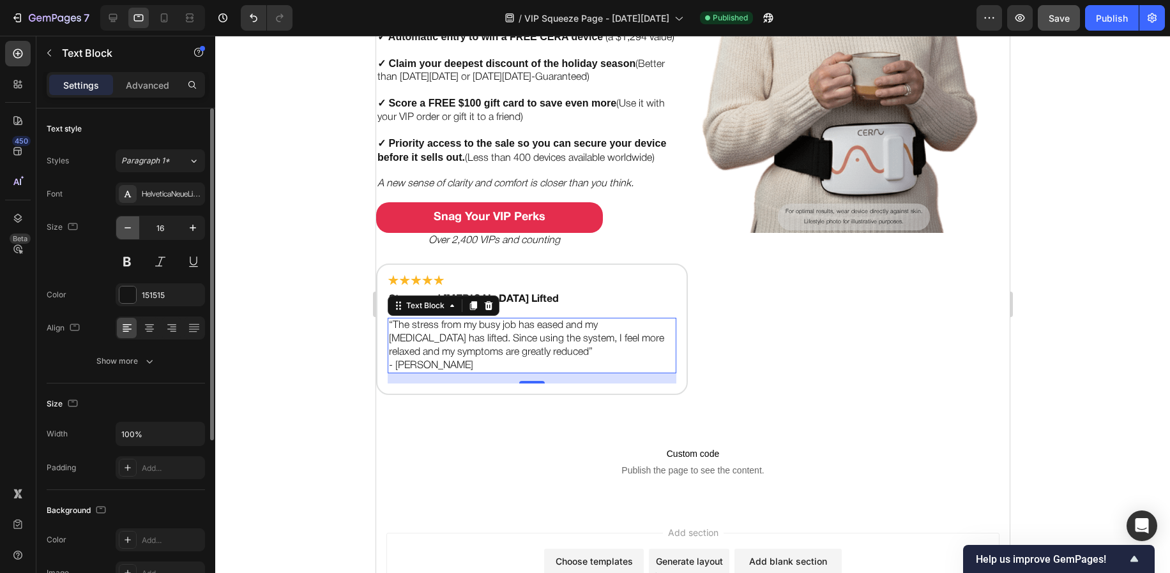
click at [121, 233] on icon "button" at bounding box center [127, 228] width 13 height 13
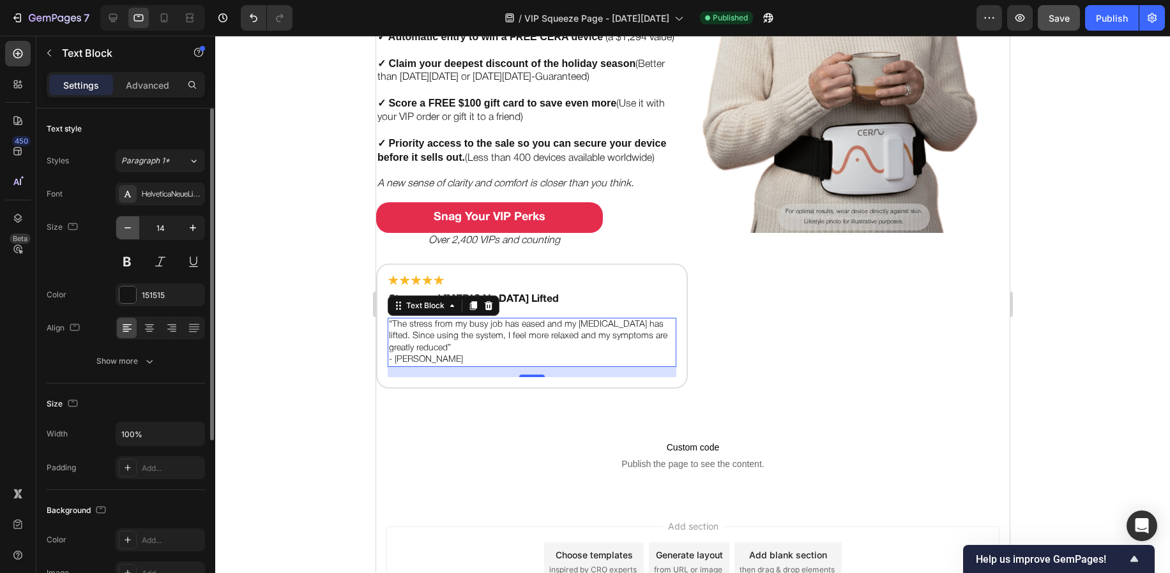
click at [121, 233] on icon "button" at bounding box center [127, 228] width 13 height 13
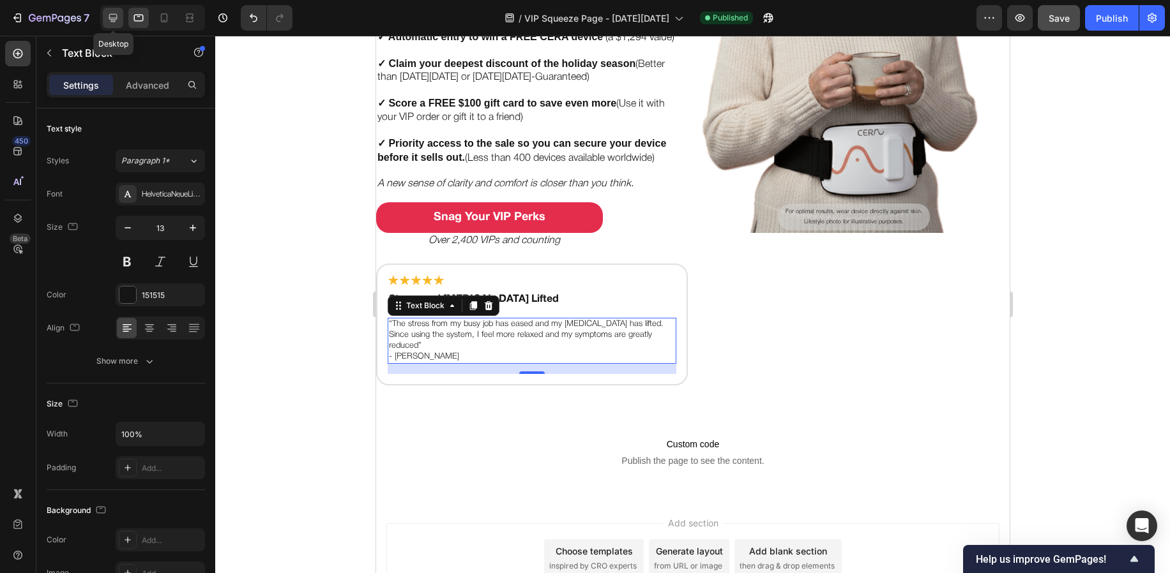
click at [116, 21] on icon at bounding box center [113, 17] width 13 height 13
type input "14"
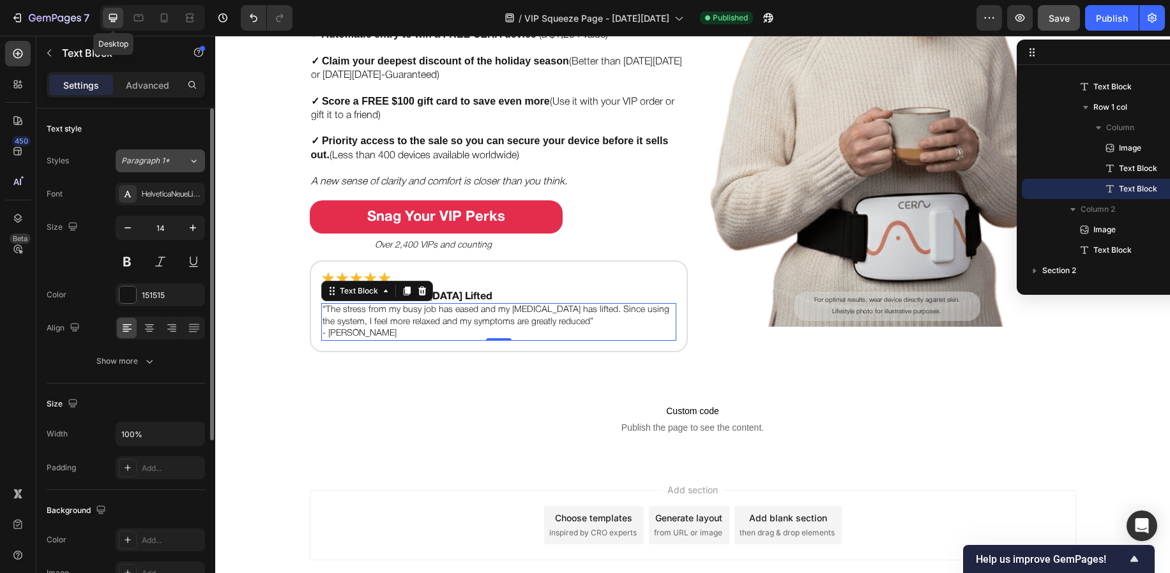
scroll to position [337, 0]
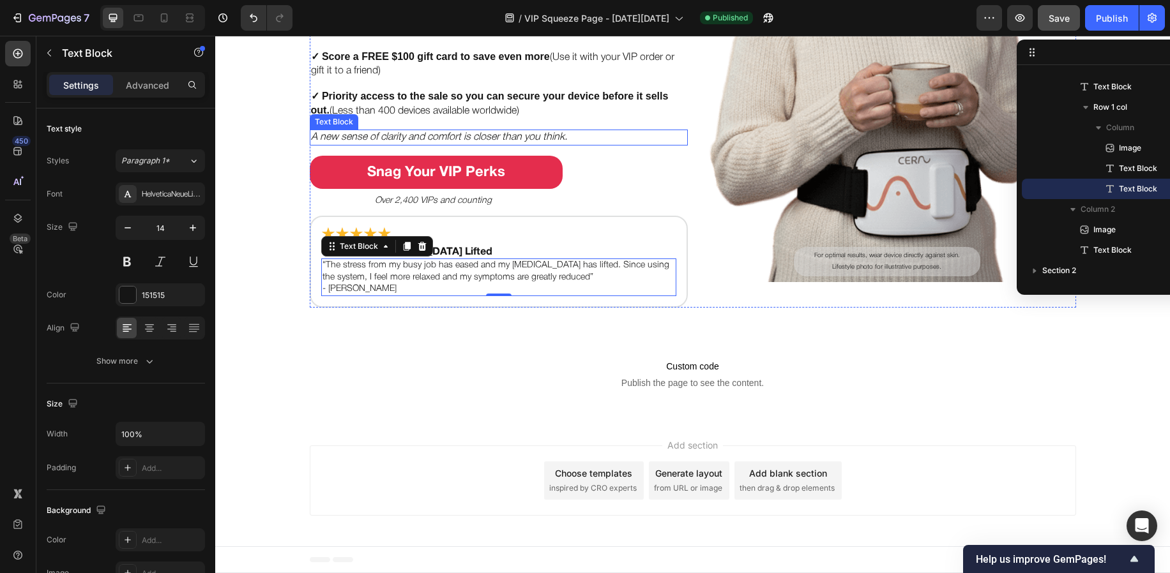
click at [351, 135] on icon "A new sense of clarity and comfort is closer than you think." at bounding box center [439, 137] width 256 height 9
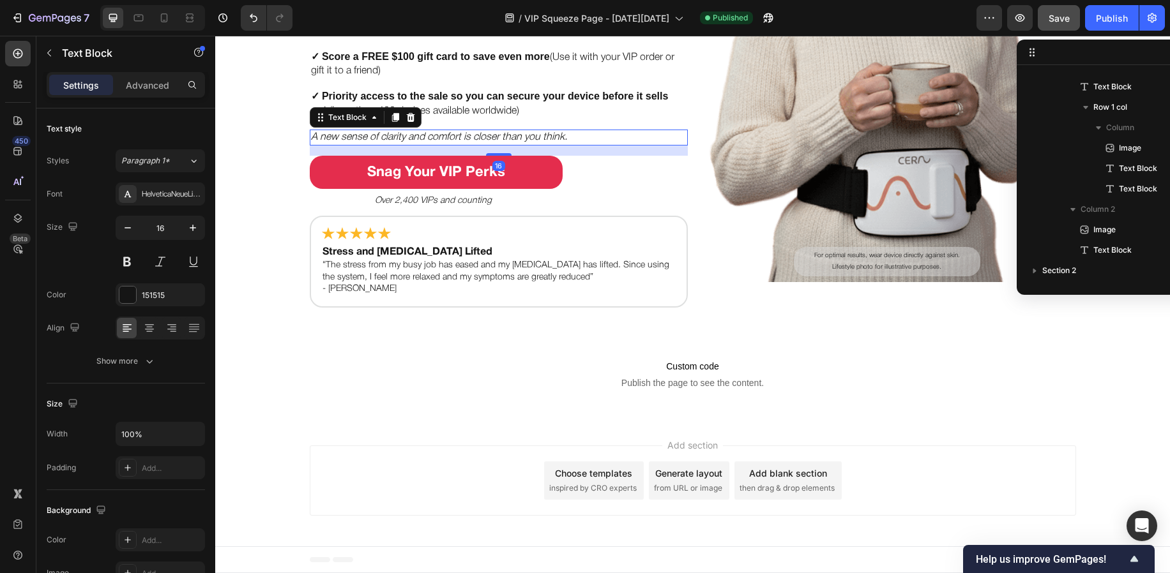
scroll to position [119, 0]
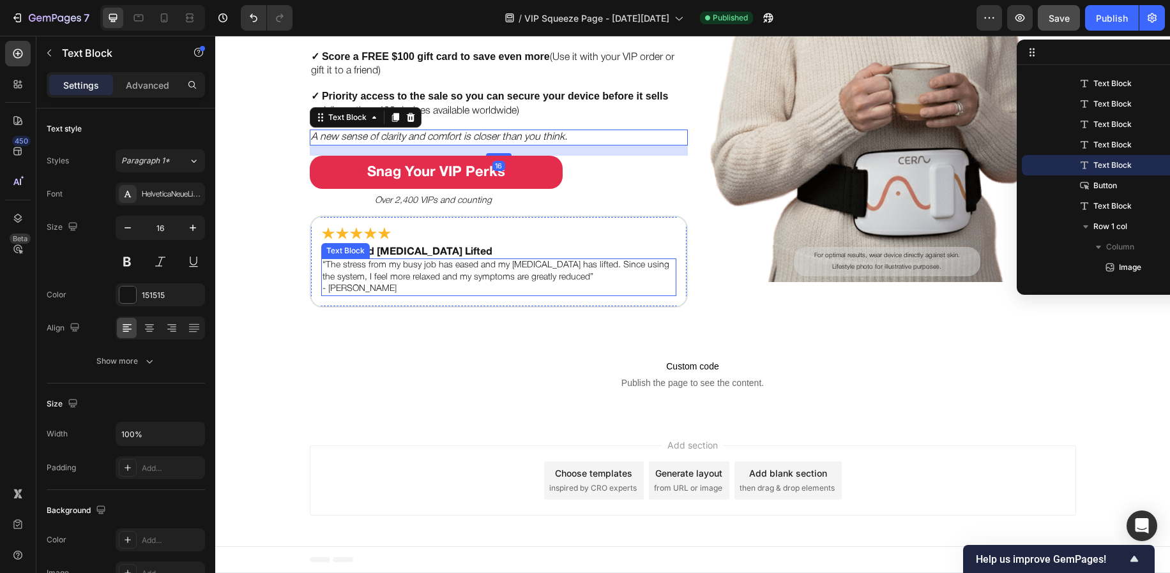
click at [389, 281] on p "“The stress from my busy job has eased and my [MEDICAL_DATA] has lifted. Since …" at bounding box center [498, 271] width 352 height 23
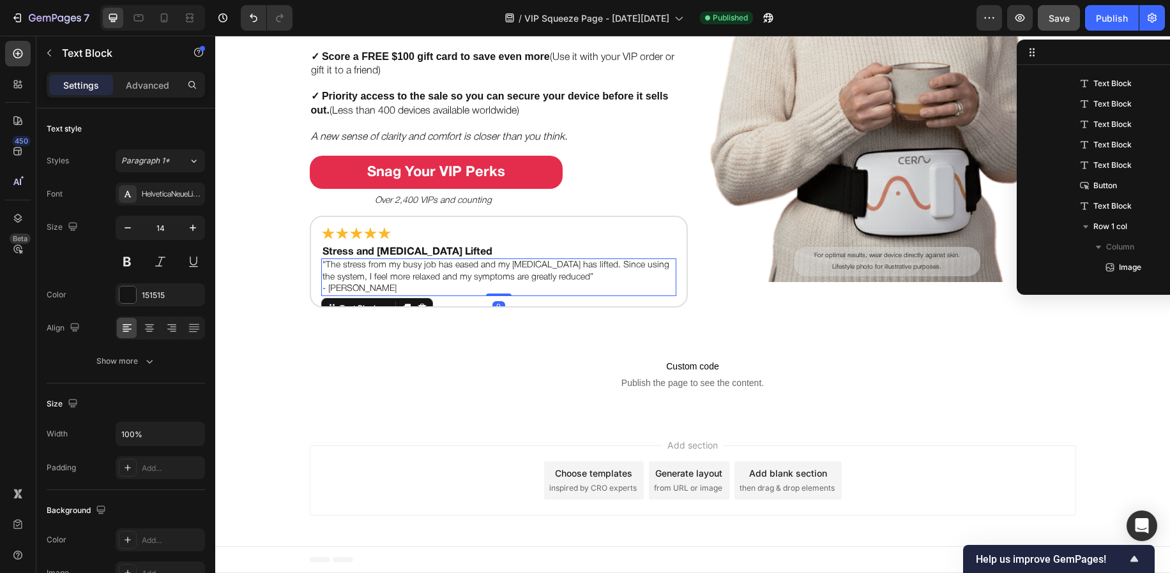
scroll to position [239, 0]
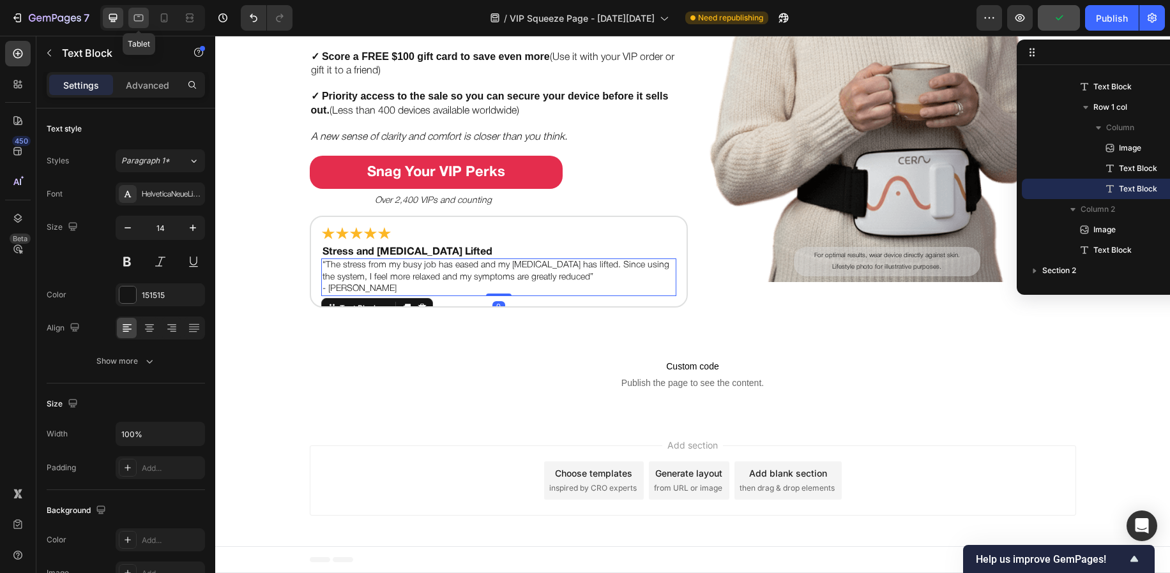
click at [141, 22] on icon at bounding box center [138, 17] width 13 height 13
type input "13"
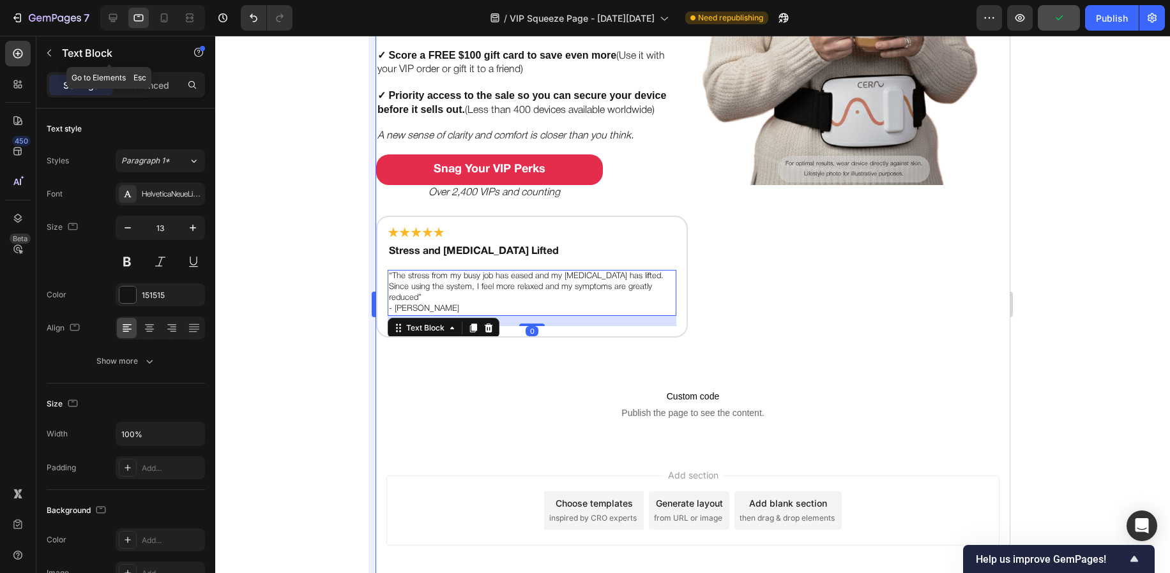
scroll to position [359, 0]
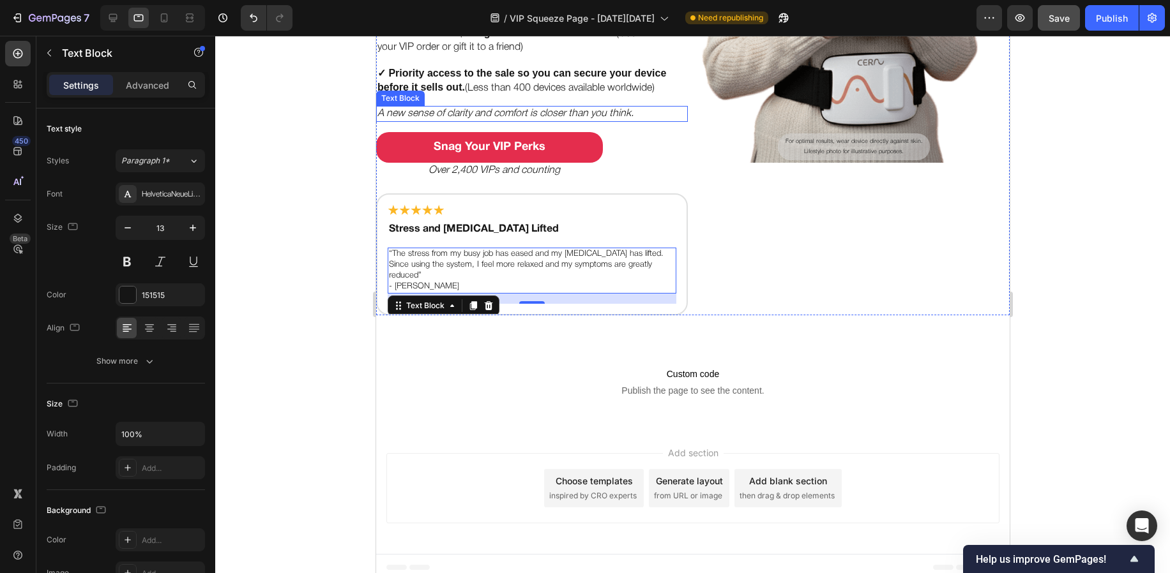
click at [402, 114] on icon "A new sense of clarity and comfort is closer than you think." at bounding box center [505, 113] width 256 height 9
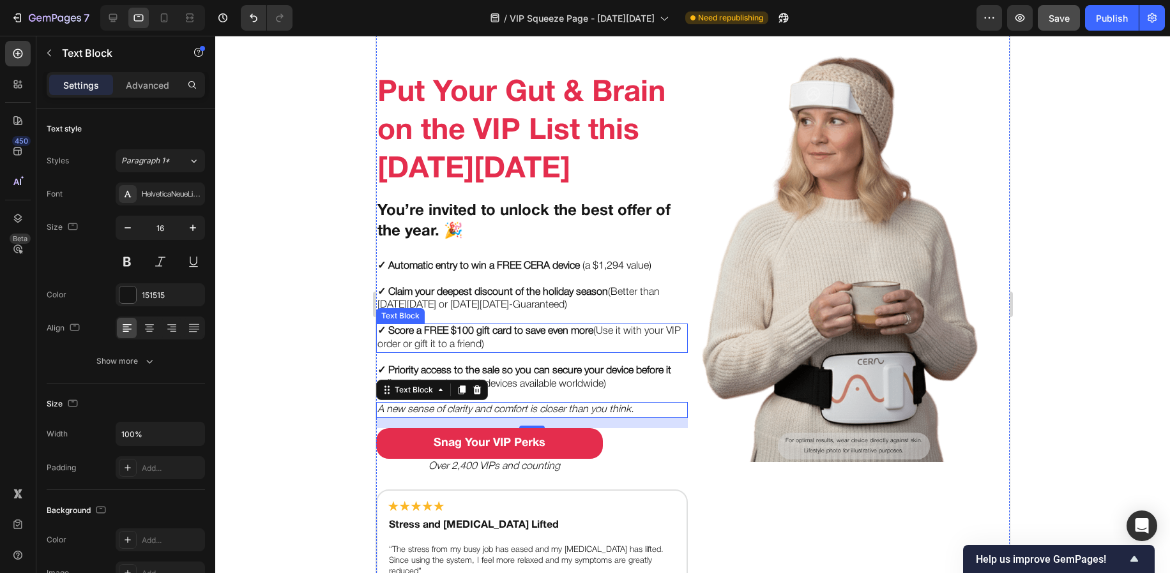
scroll to position [61, 0]
click at [495, 149] on h2 "Put Your Gut & Brain on the VIP List this [DATE][DATE]" at bounding box center [531, 131] width 312 height 117
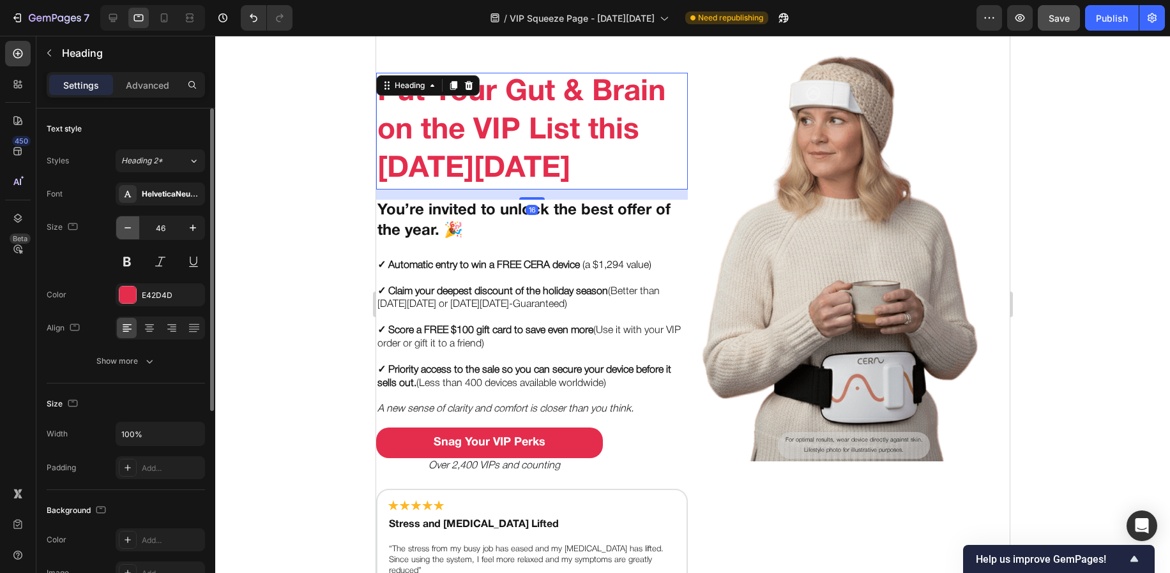
click at [135, 228] on button "button" at bounding box center [127, 227] width 23 height 23
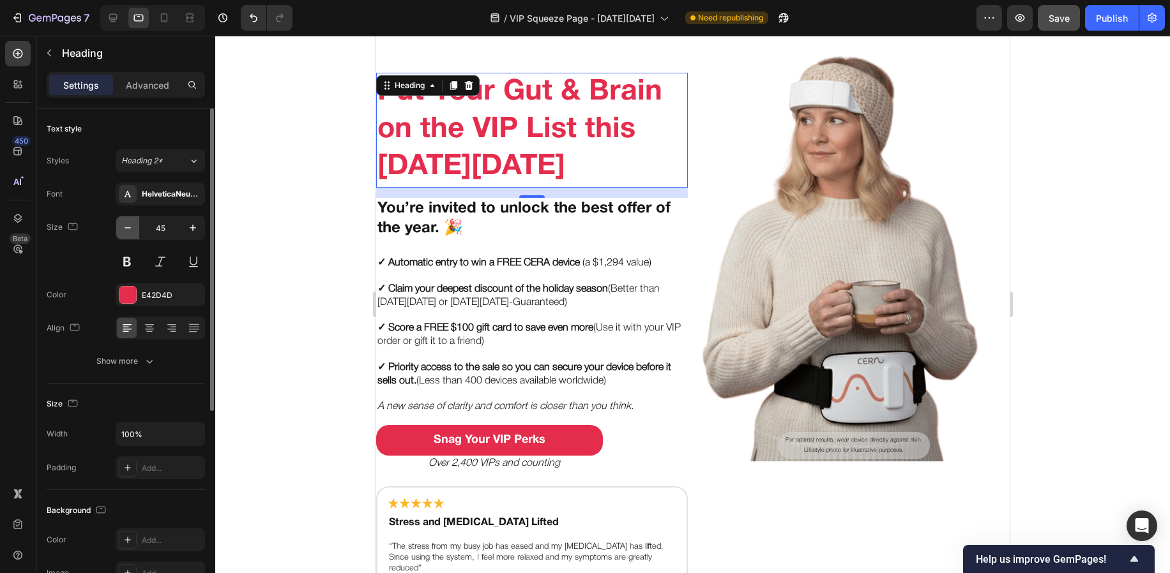
click at [135, 228] on button "button" at bounding box center [127, 227] width 23 height 23
type input "44"
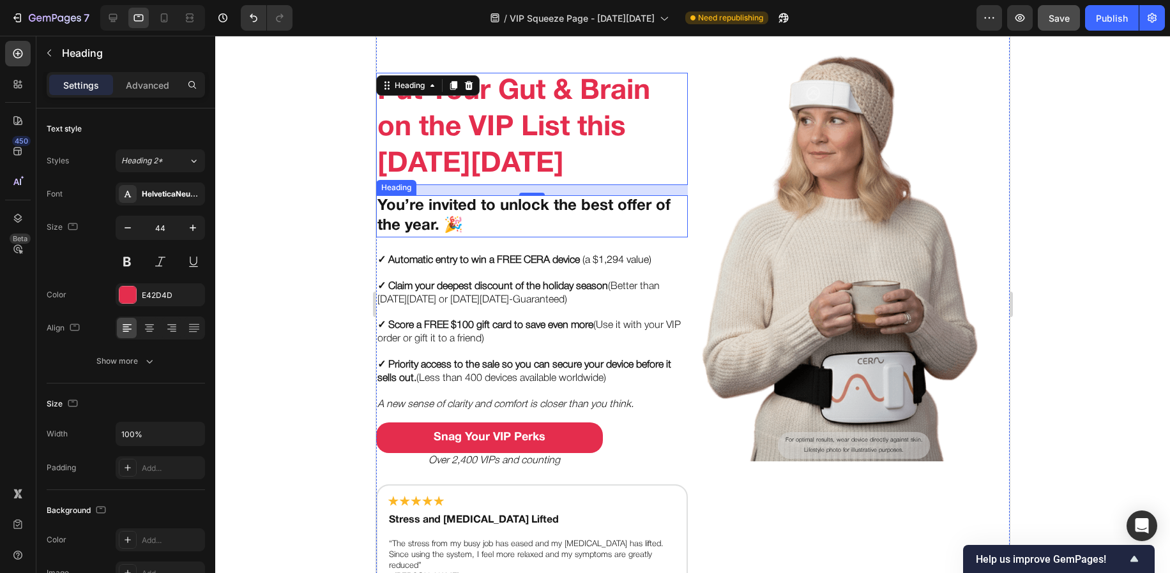
click at [418, 207] on h2 "You’re invited to unlock the best offer of the year. 🎉" at bounding box center [531, 216] width 312 height 42
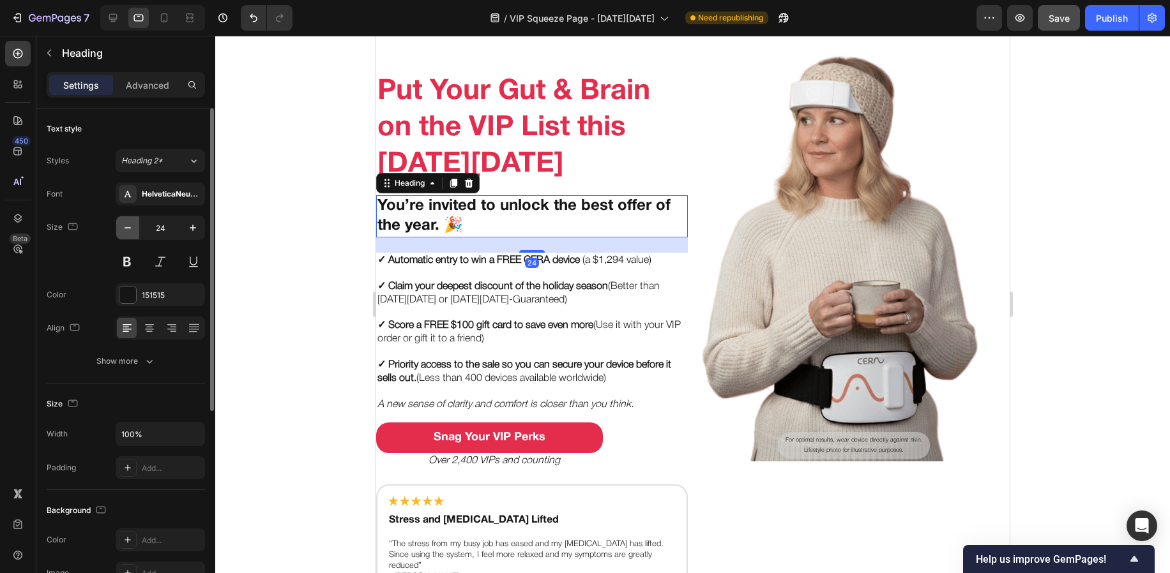
click at [132, 227] on icon "button" at bounding box center [127, 228] width 13 height 13
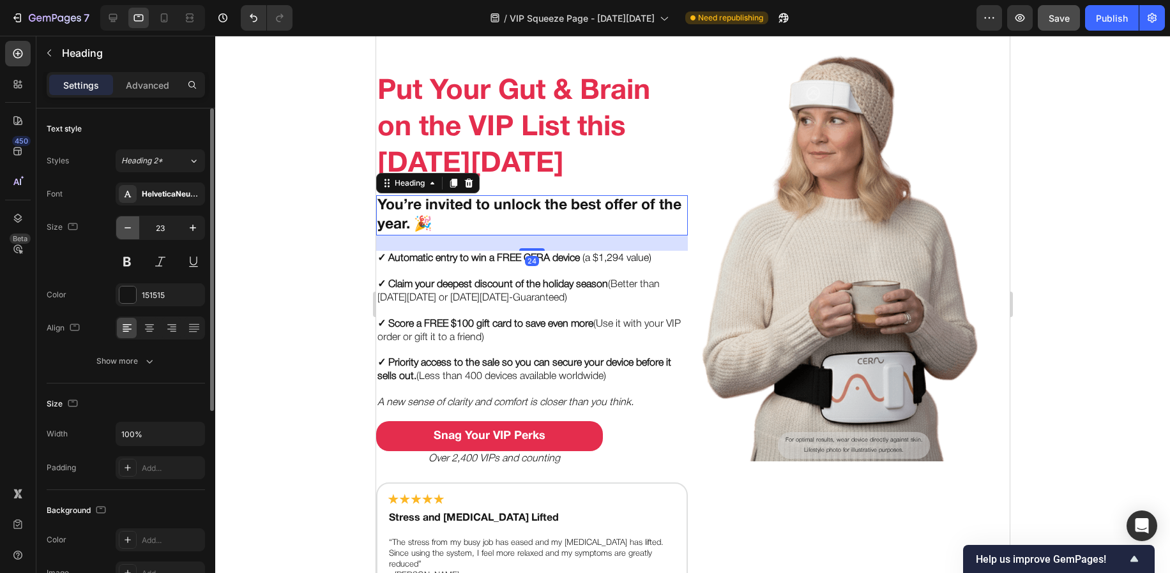
click at [132, 227] on icon "button" at bounding box center [127, 228] width 13 height 13
type input "22"
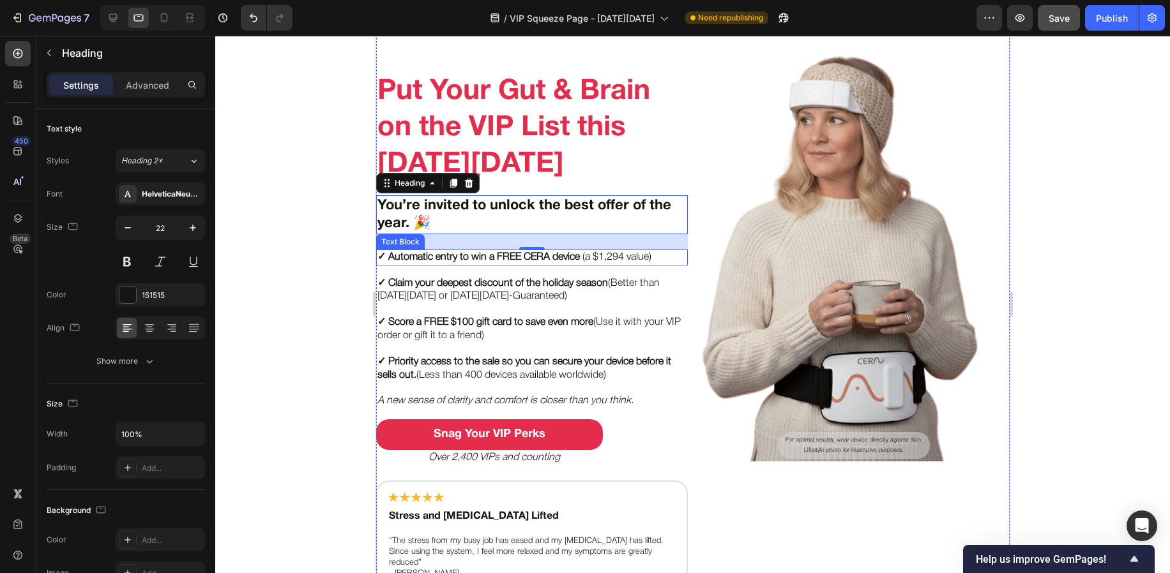
click at [440, 257] on strong "✓ Automatic entry to win a FREE CERA device" at bounding box center [478, 257] width 202 height 9
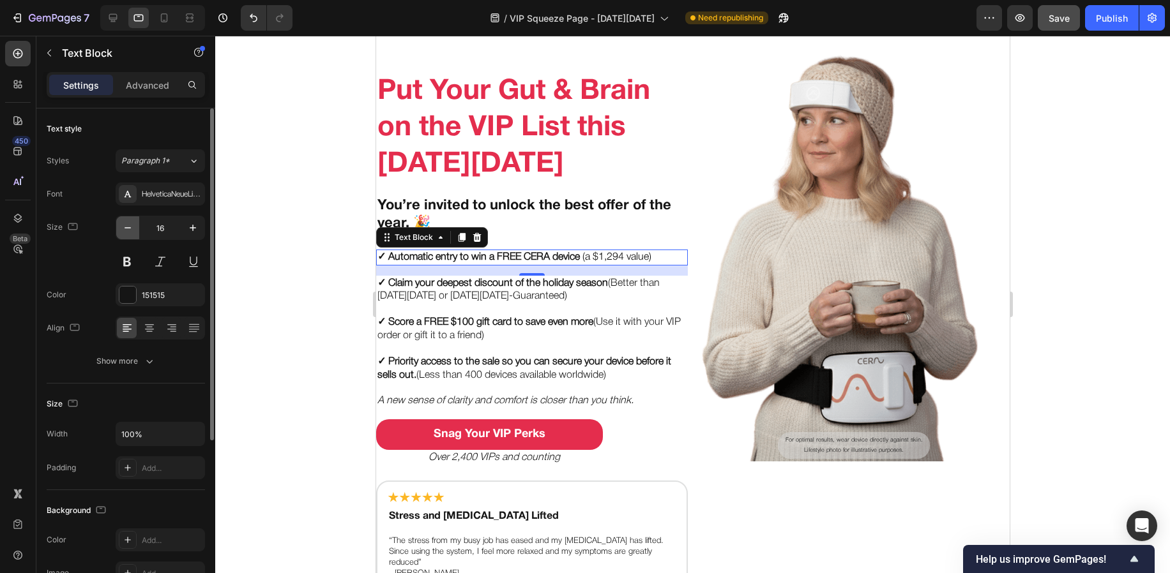
click at [127, 234] on button "button" at bounding box center [127, 227] width 23 height 23
click at [126, 233] on icon "button" at bounding box center [127, 228] width 13 height 13
type input "14"
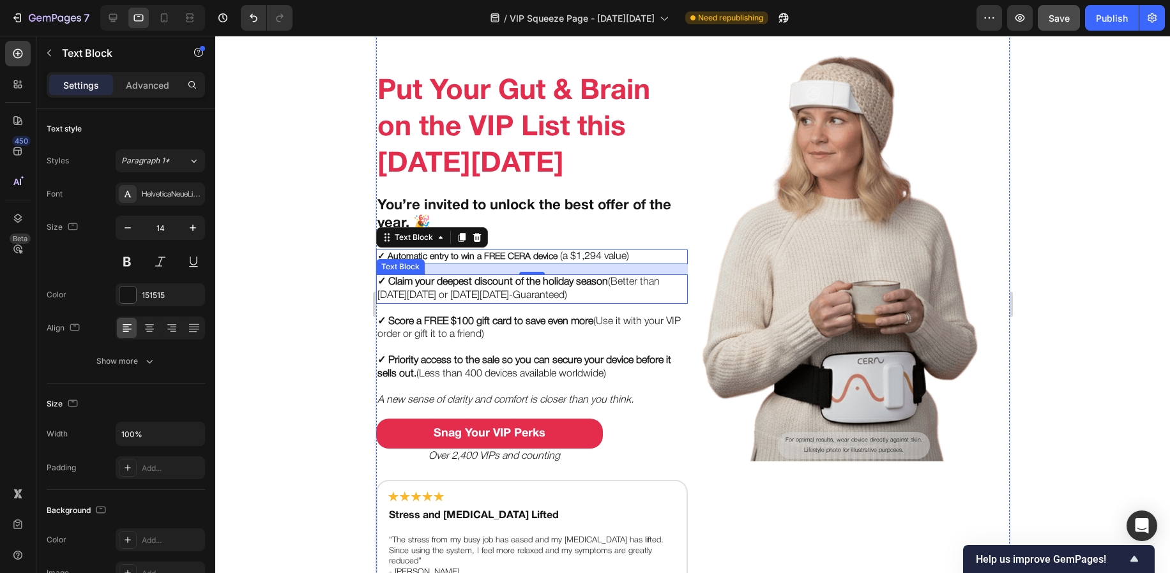
click at [417, 283] on strong "✓ Claim your deepest discount of the holiday season" at bounding box center [492, 282] width 230 height 9
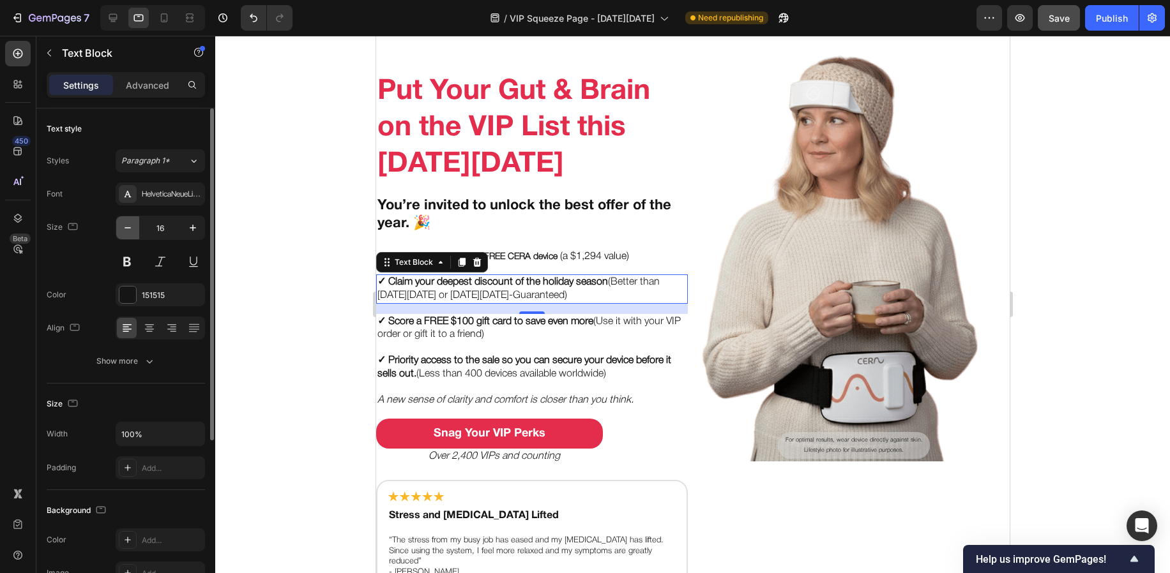
click at [126, 223] on icon "button" at bounding box center [127, 228] width 13 height 13
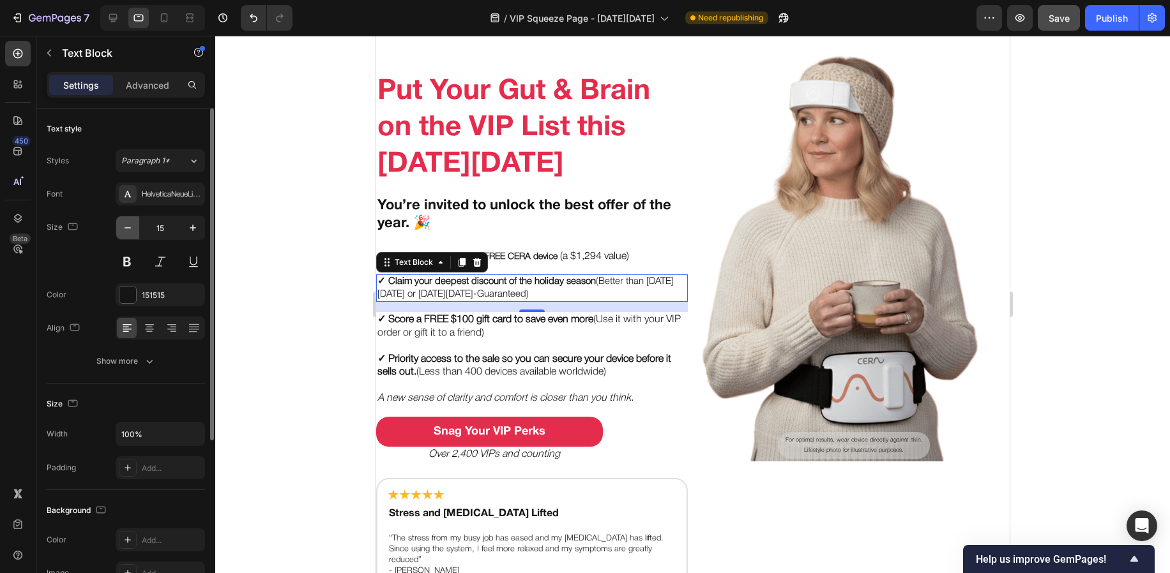
click at [126, 223] on icon "button" at bounding box center [127, 228] width 13 height 13
type input "14"
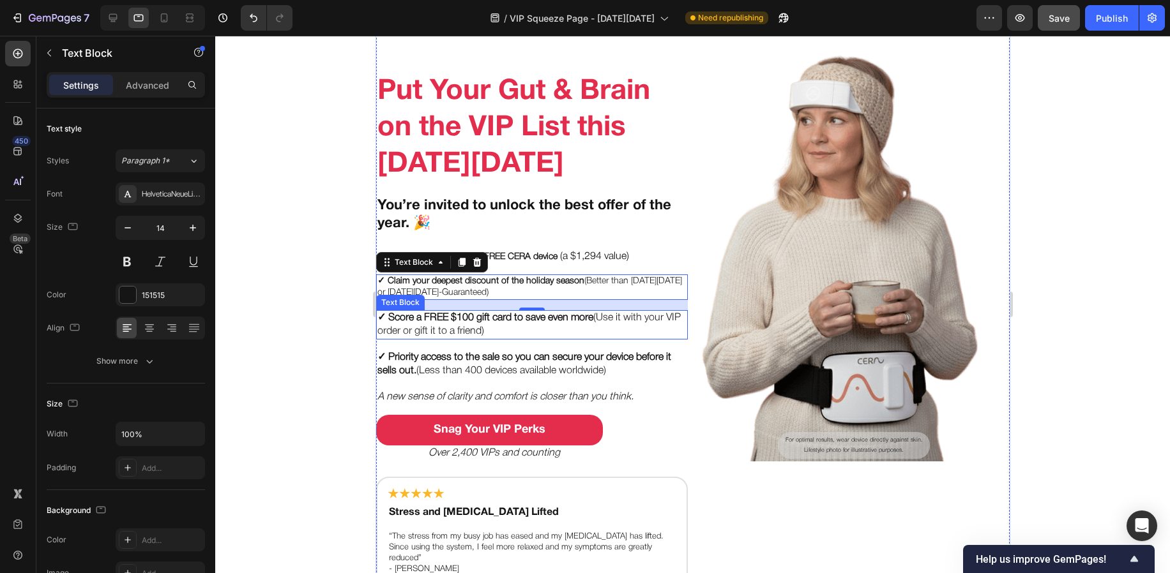
click at [470, 324] on p "✓ Score a FREE $100 gift card to save even more (Use it with your VIP order or …" at bounding box center [531, 325] width 309 height 27
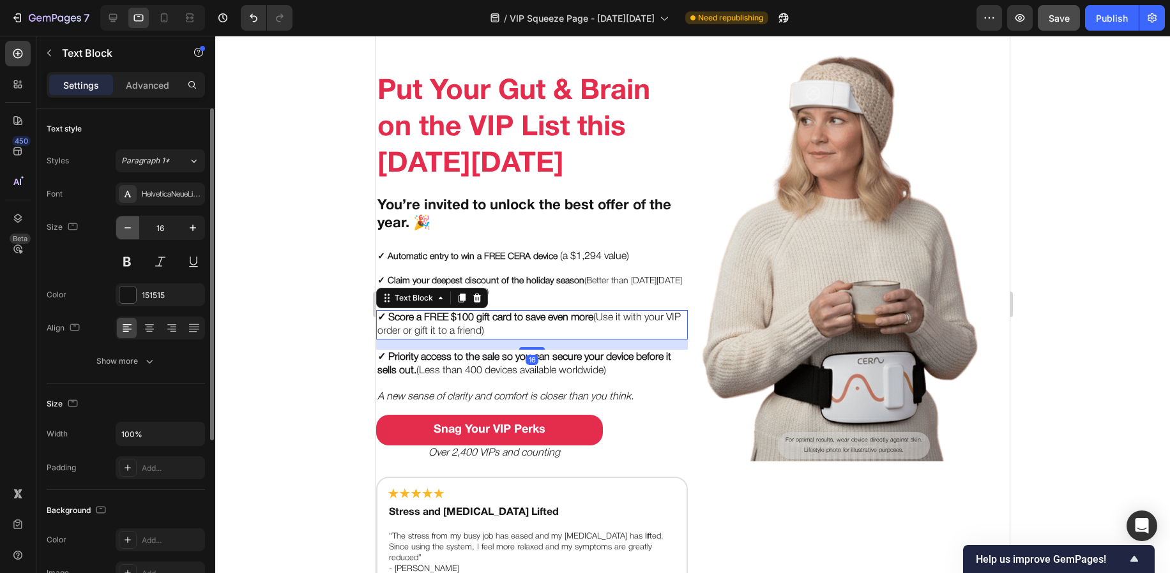
click at [128, 236] on button "button" at bounding box center [127, 227] width 23 height 23
type input "14"
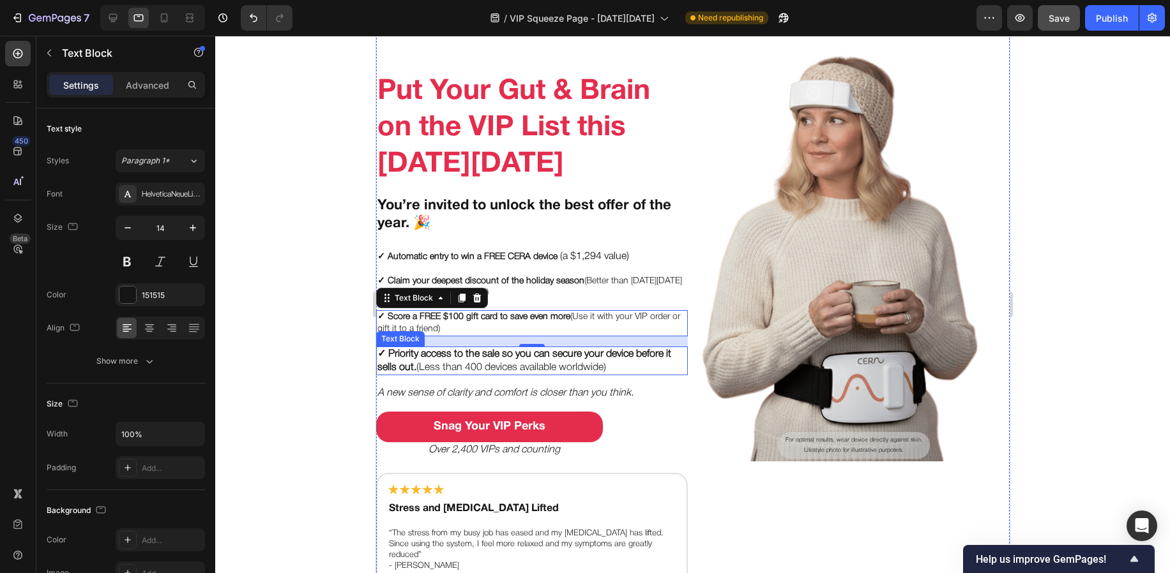
click at [433, 363] on p "✓ Priority access to the sale so you can secure your device before it sells out…" at bounding box center [531, 361] width 309 height 27
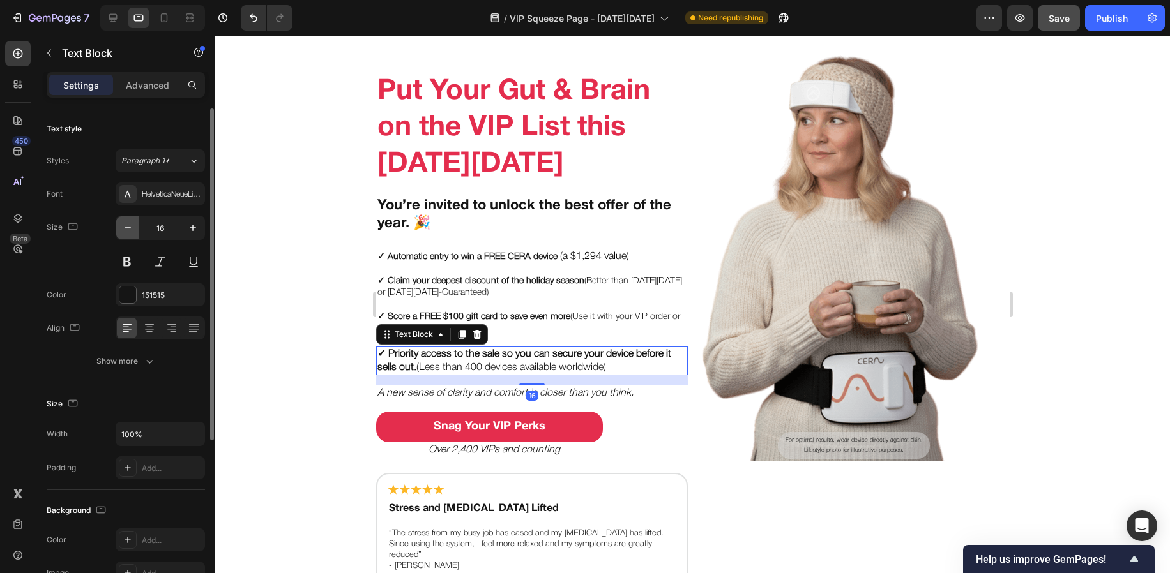
click at [124, 227] on icon "button" at bounding box center [127, 228] width 13 height 13
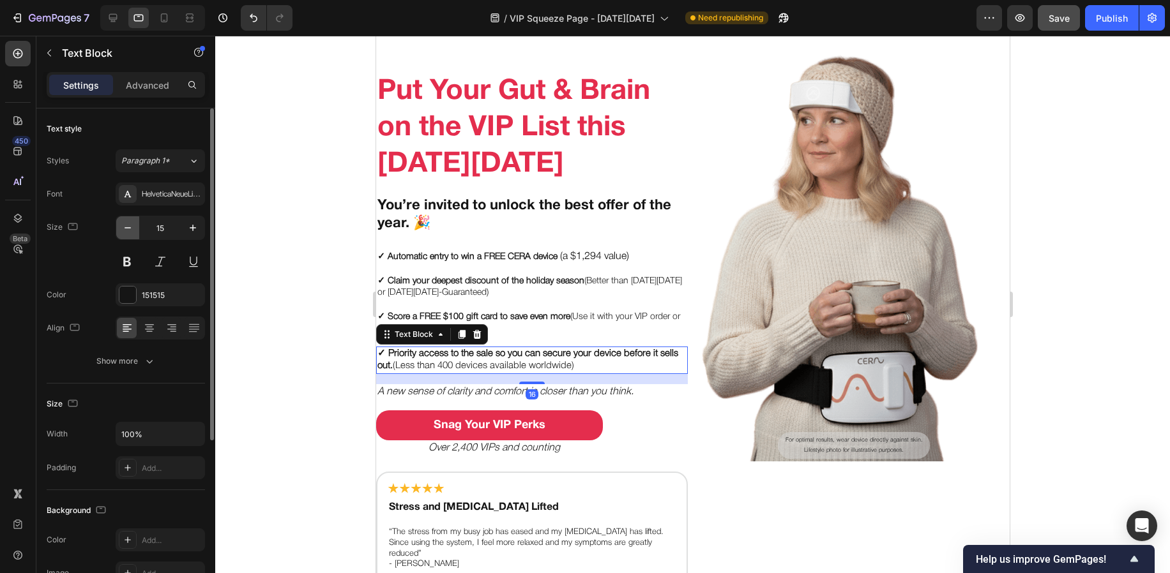
click at [124, 227] on icon "button" at bounding box center [127, 228] width 13 height 13
type input "14"
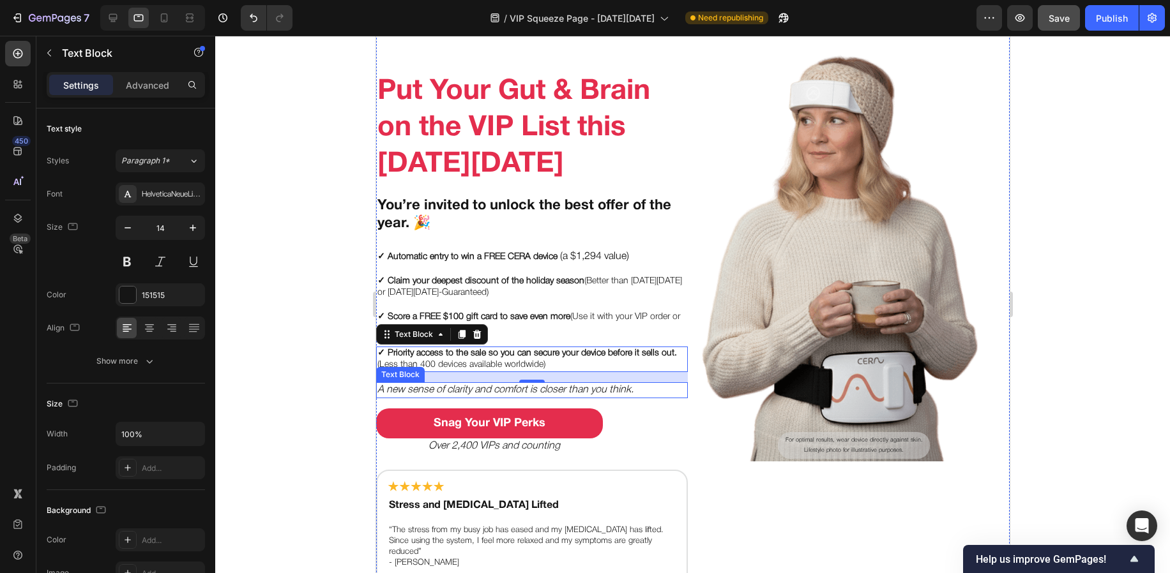
click at [485, 389] on icon "A new sense of clarity and comfort is closer than you think." at bounding box center [505, 390] width 256 height 9
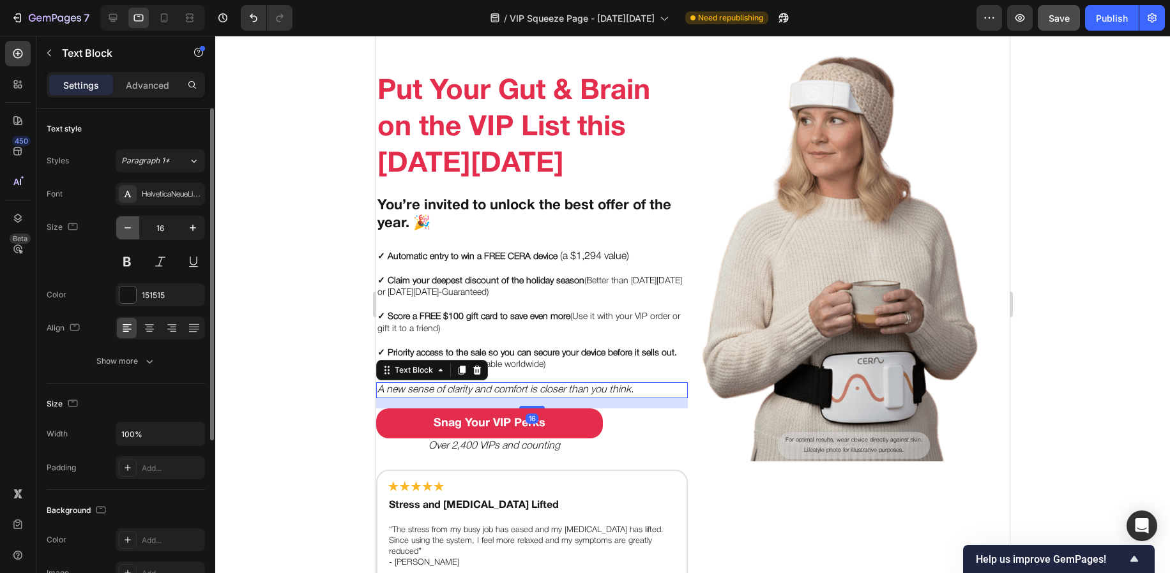
click at [127, 234] on icon "button" at bounding box center [127, 228] width 13 height 13
type input "14"
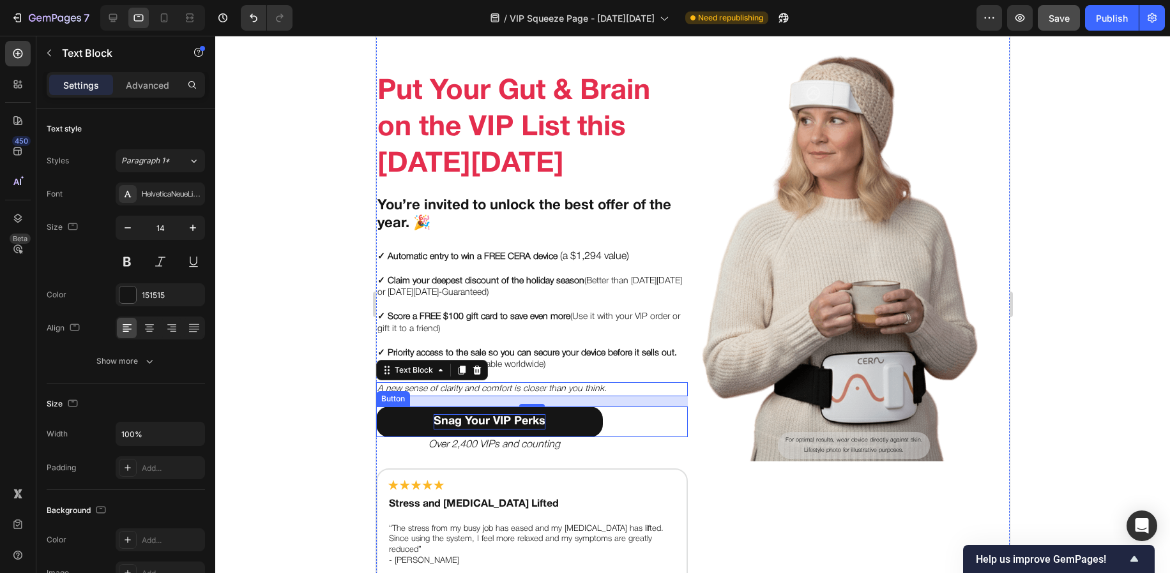
click at [470, 422] on p "Snag Your VIP Perks" at bounding box center [489, 421] width 112 height 15
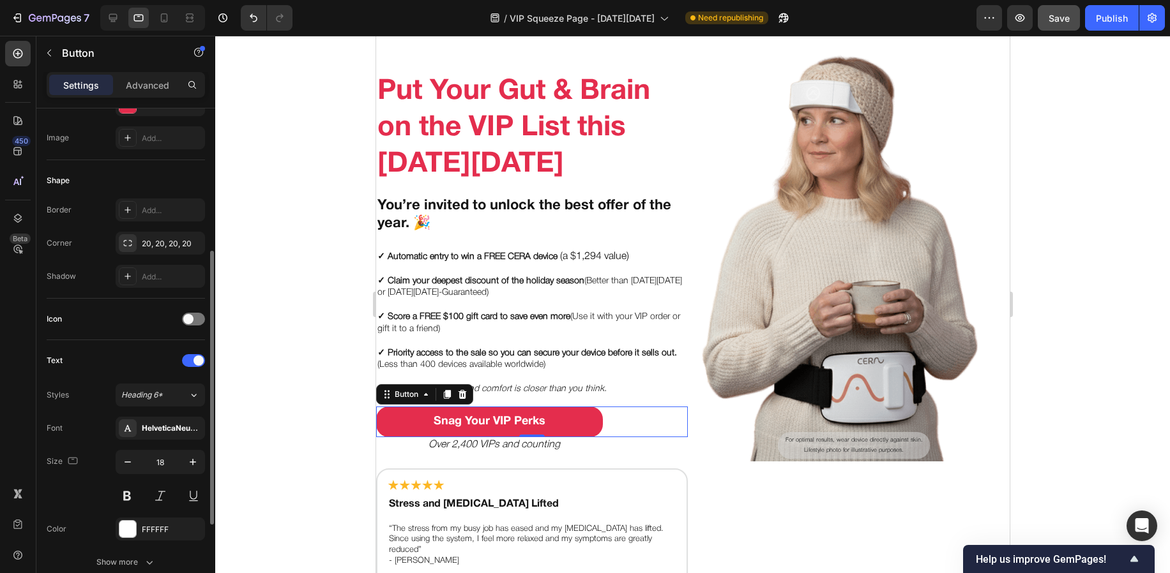
scroll to position [271, 0]
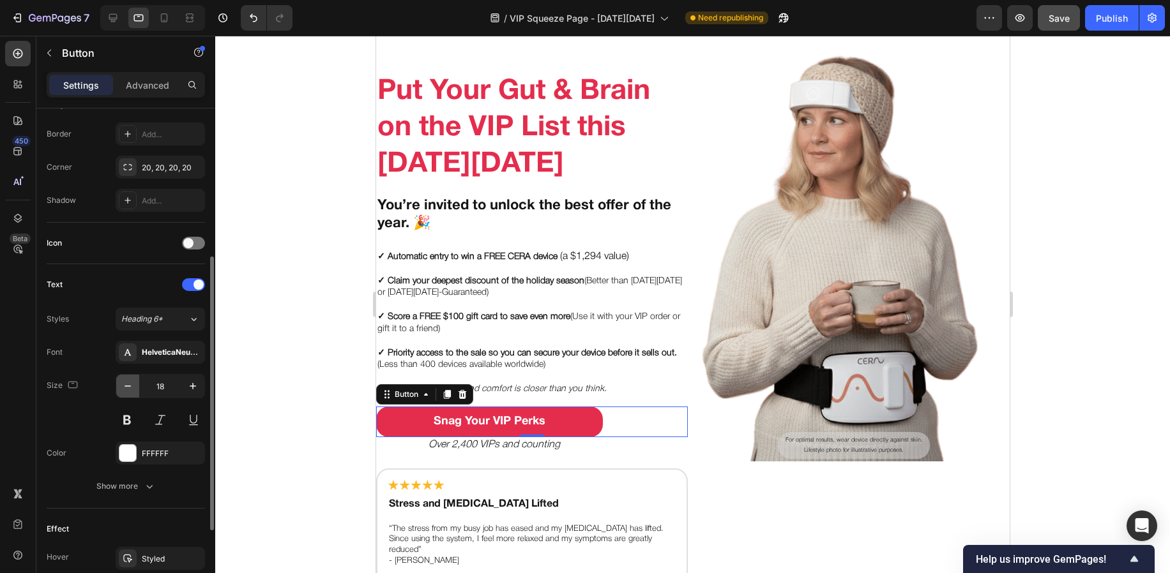
click at [129, 392] on icon "button" at bounding box center [127, 386] width 13 height 13
click at [129, 391] on icon "button" at bounding box center [127, 386] width 13 height 13
type input "16"
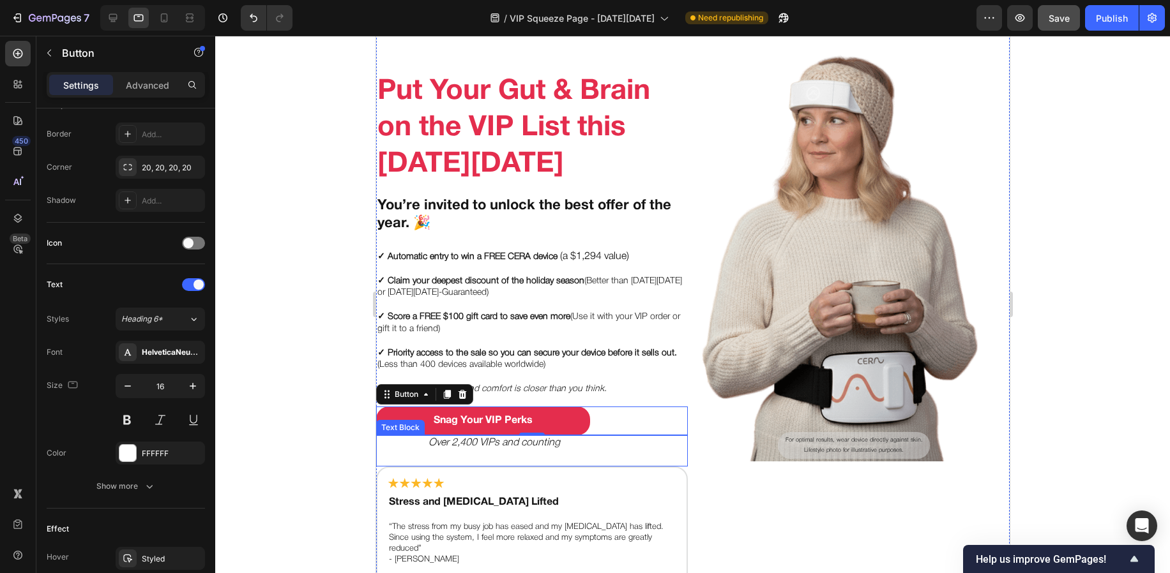
click at [456, 440] on icon "Over 2,400 VIPs and counting" at bounding box center [494, 443] width 132 height 9
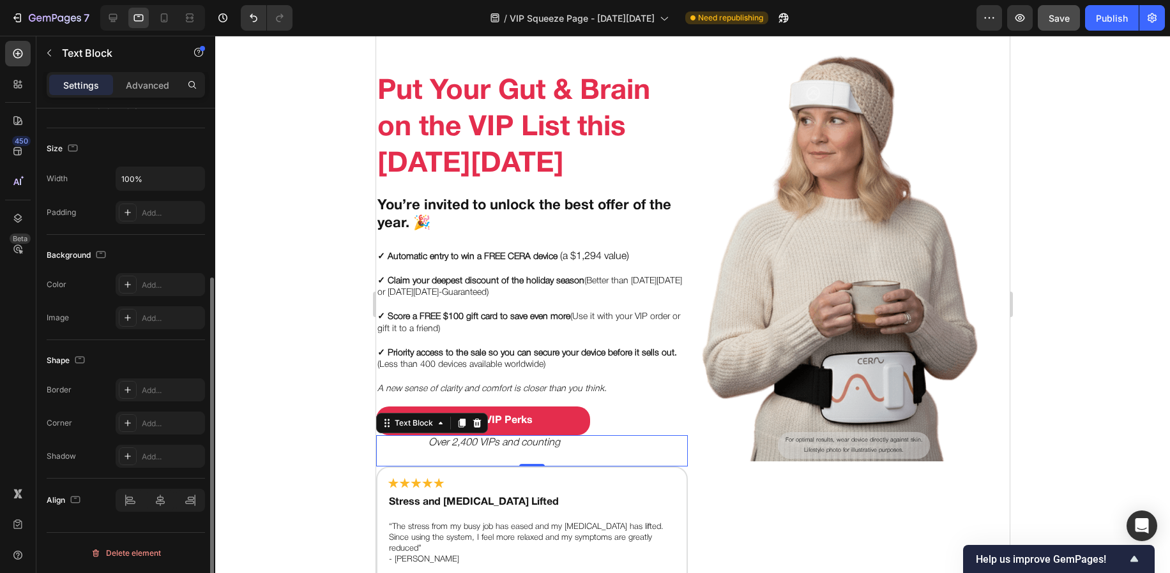
scroll to position [0, 0]
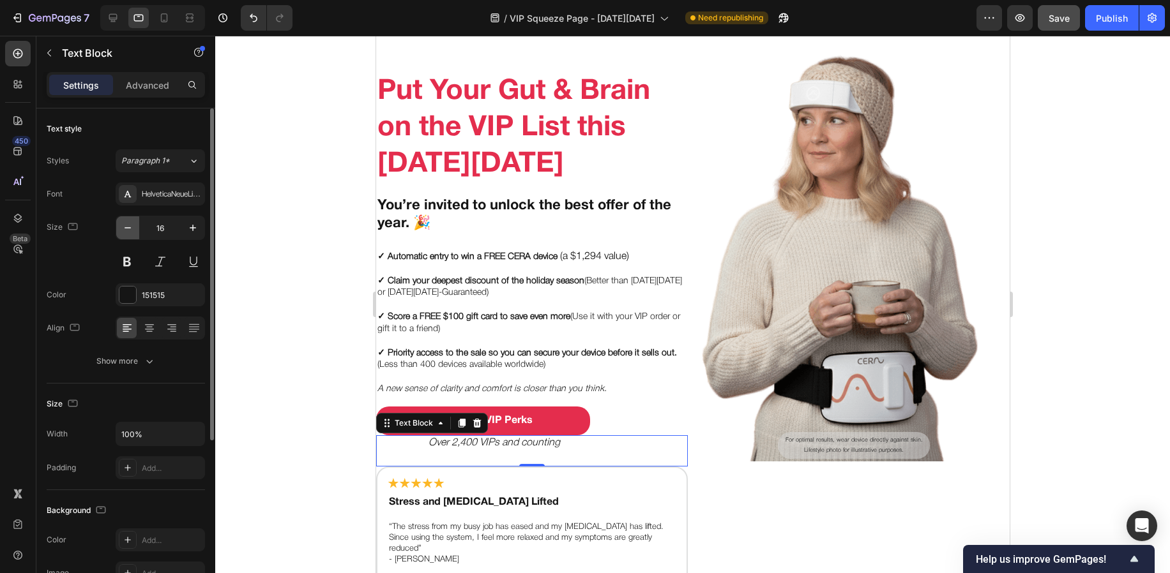
click at [125, 233] on icon "button" at bounding box center [127, 228] width 13 height 13
type input "14"
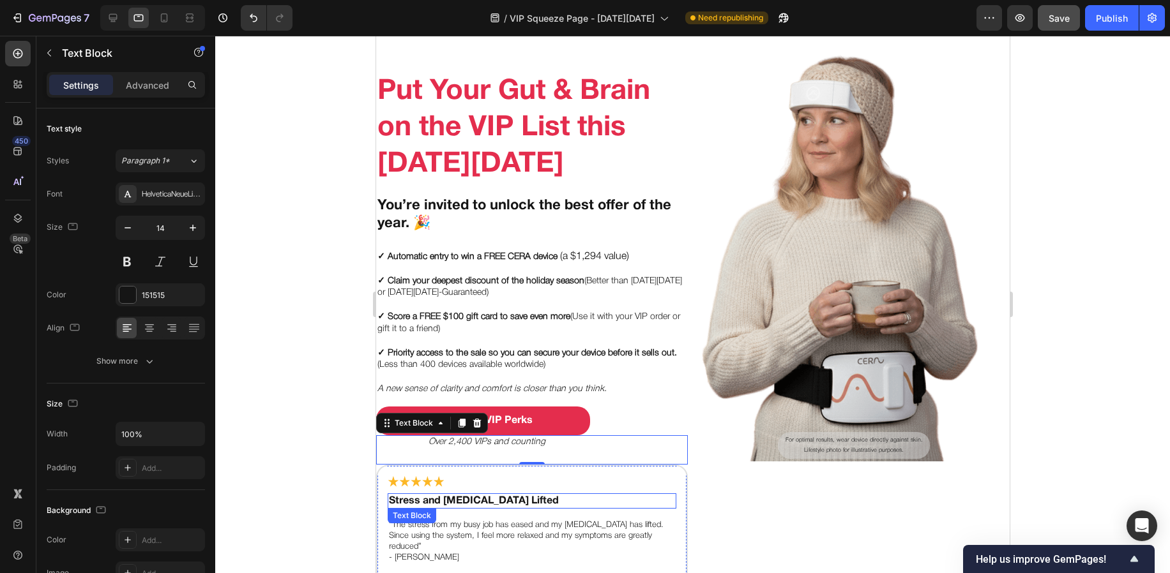
click at [420, 497] on p "Stress and [MEDICAL_DATA] Lifted" at bounding box center [531, 501] width 286 height 13
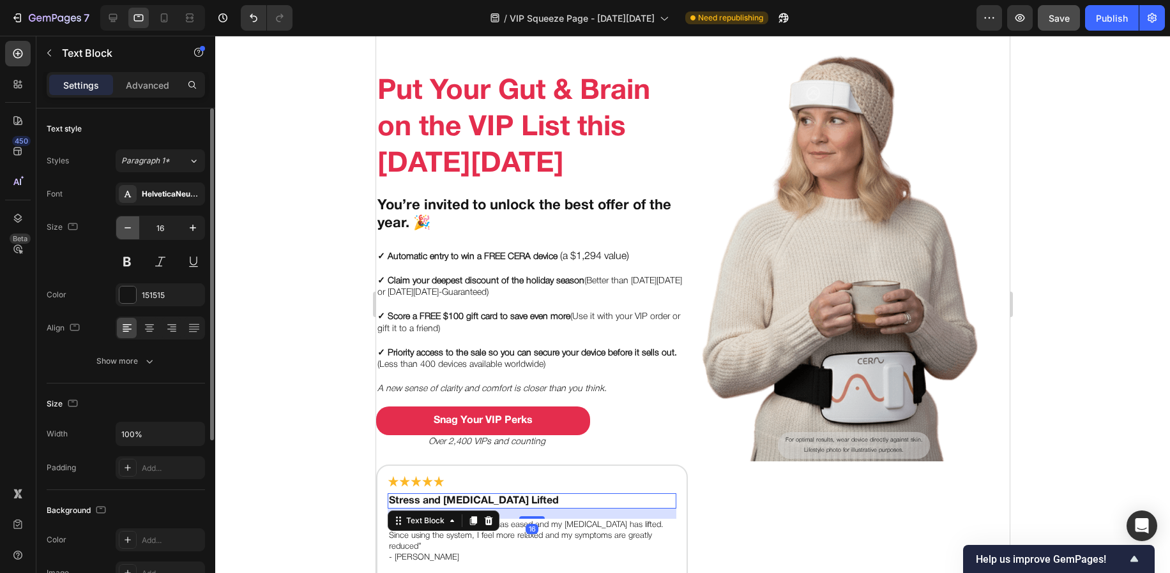
click at [122, 225] on icon "button" at bounding box center [127, 228] width 13 height 13
click at [122, 224] on icon "button" at bounding box center [127, 228] width 13 height 13
click at [188, 229] on icon "button" at bounding box center [192, 228] width 13 height 13
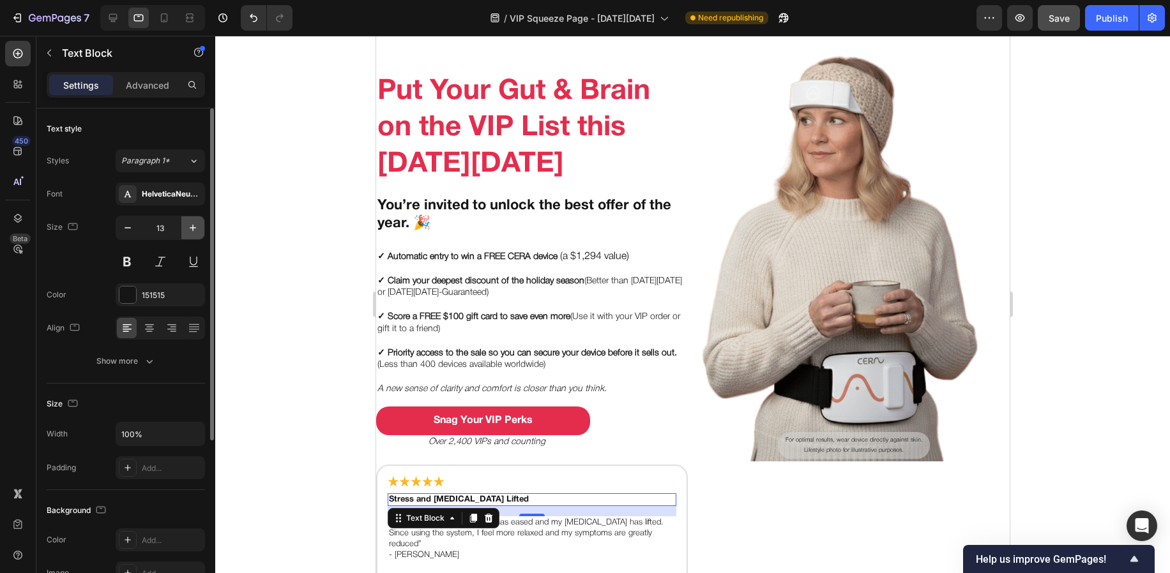
click at [188, 229] on icon "button" at bounding box center [192, 228] width 13 height 13
type input "14"
click at [525, 516] on div "16" at bounding box center [531, 528] width 13 height 10
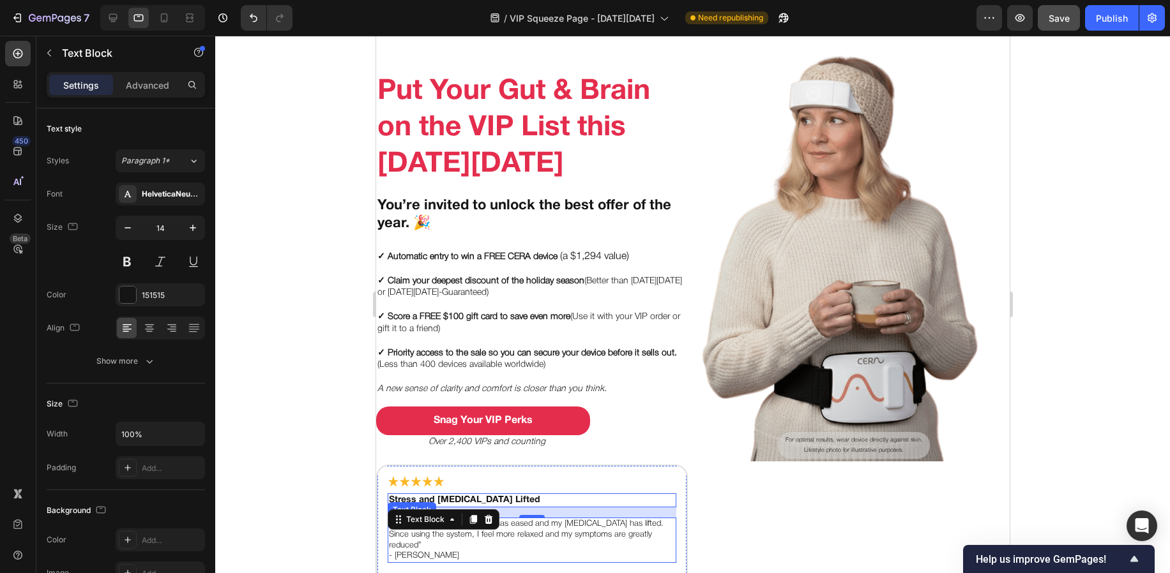
click at [506, 516] on p "“The stress from my busy job has eased and my [MEDICAL_DATA] has lifted. Since …" at bounding box center [531, 535] width 286 height 33
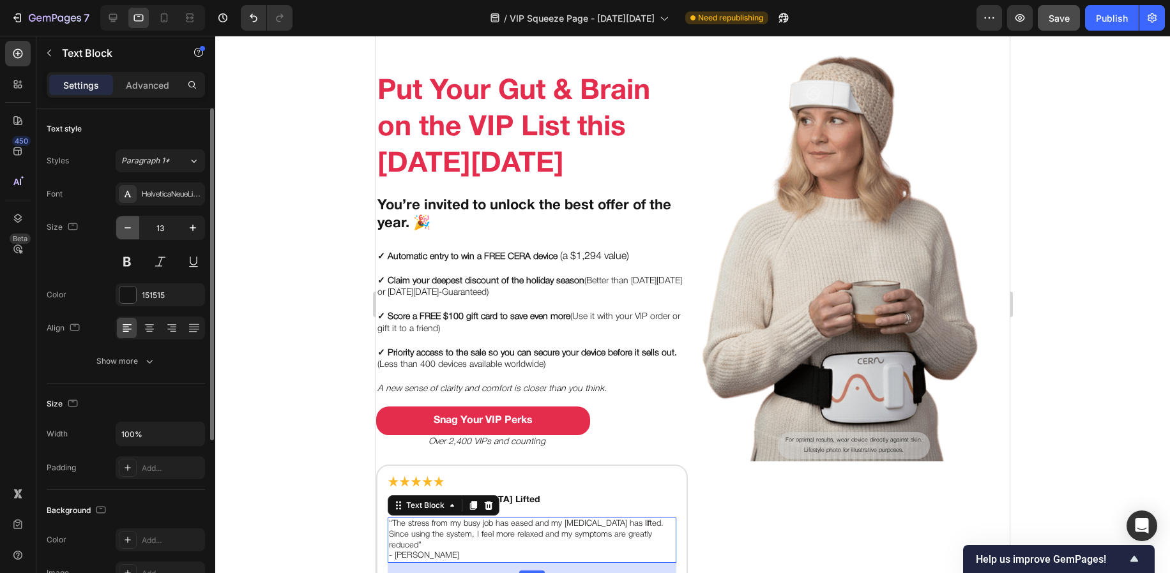
click at [120, 232] on button "button" at bounding box center [127, 227] width 23 height 23
type input "12"
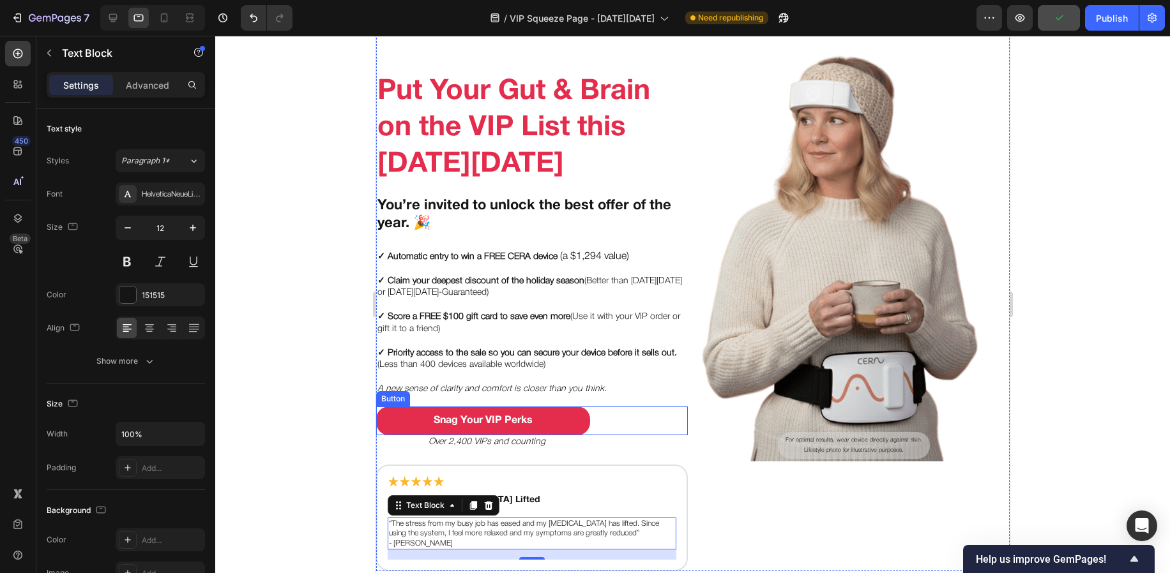
click at [323, 439] on div at bounding box center [692, 305] width 954 height 538
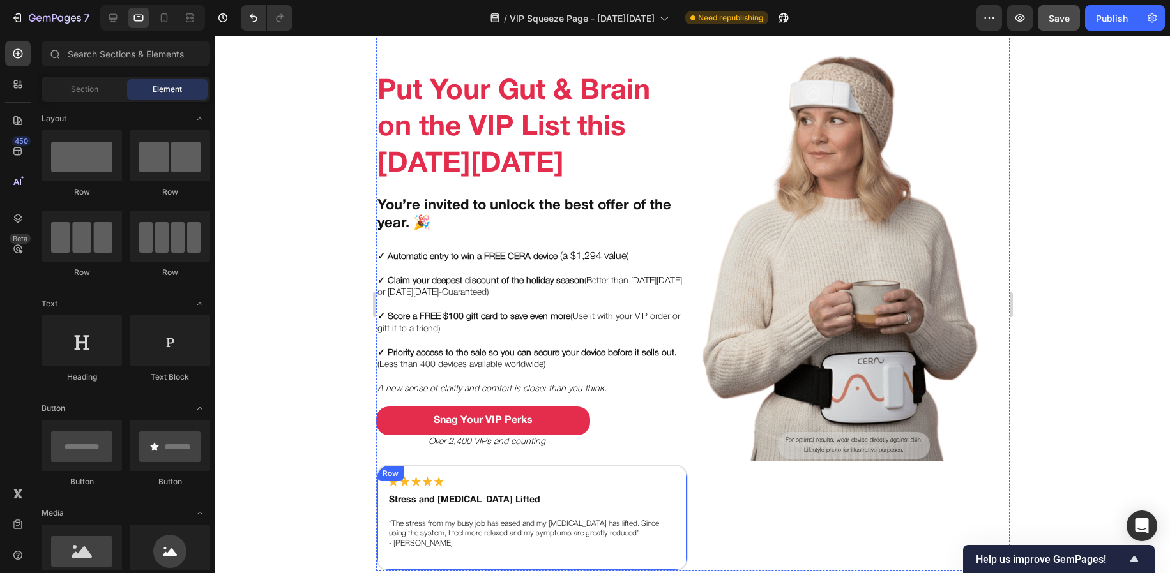
click at [597, 474] on div "Image Stress and [MEDICAL_DATA] Lifted Text Block “The stress from my busy job …" at bounding box center [531, 518] width 312 height 107
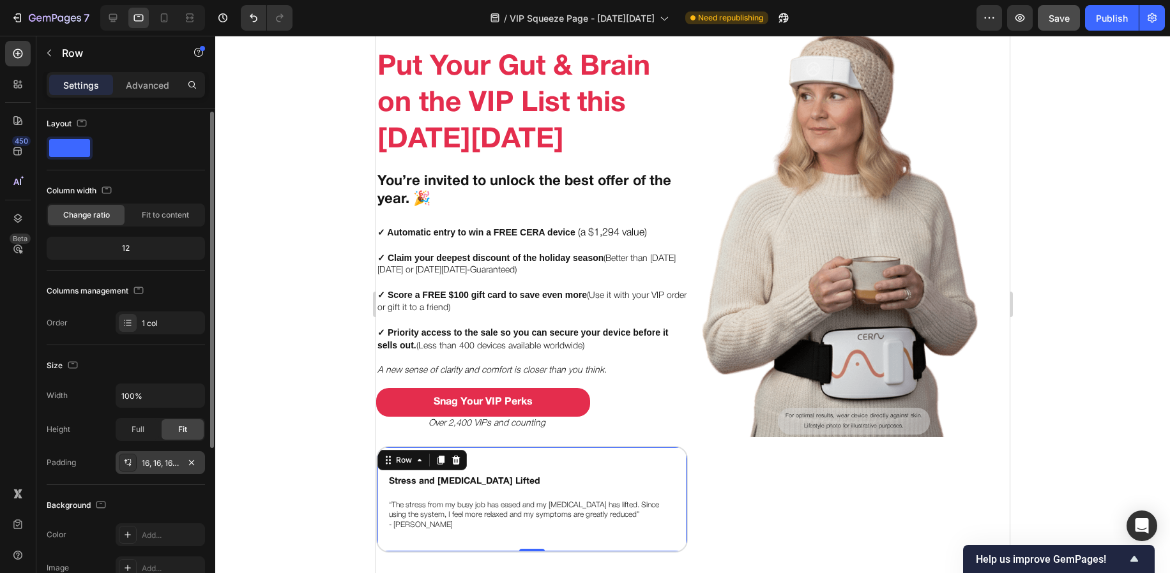
scroll to position [8, 0]
click at [136, 463] on div at bounding box center [128, 460] width 18 height 18
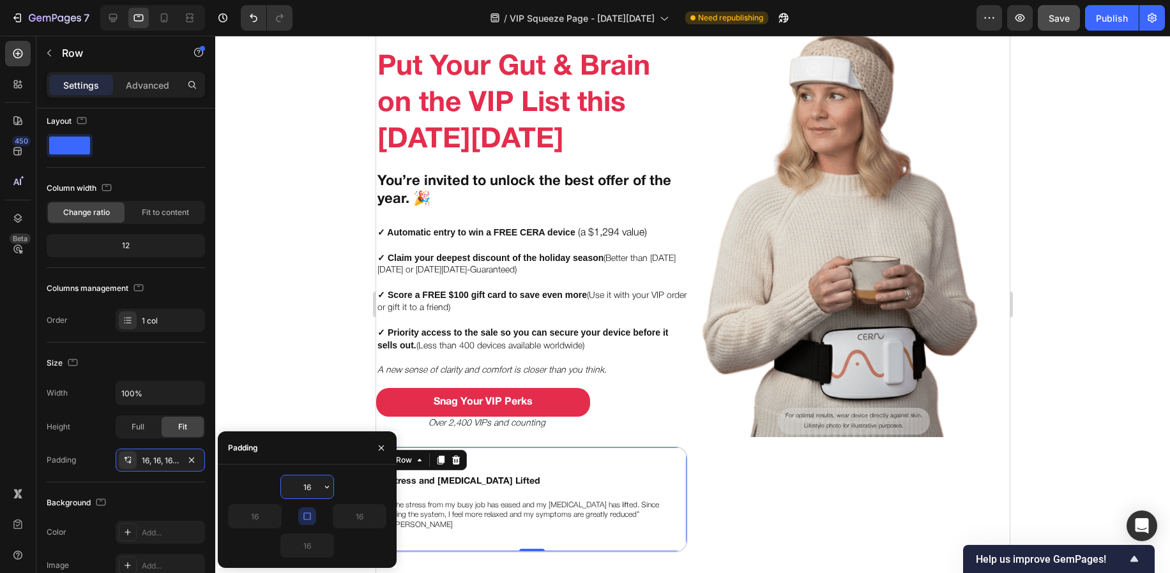
click at [315, 488] on input "16" at bounding box center [307, 487] width 52 height 23
type input "10"
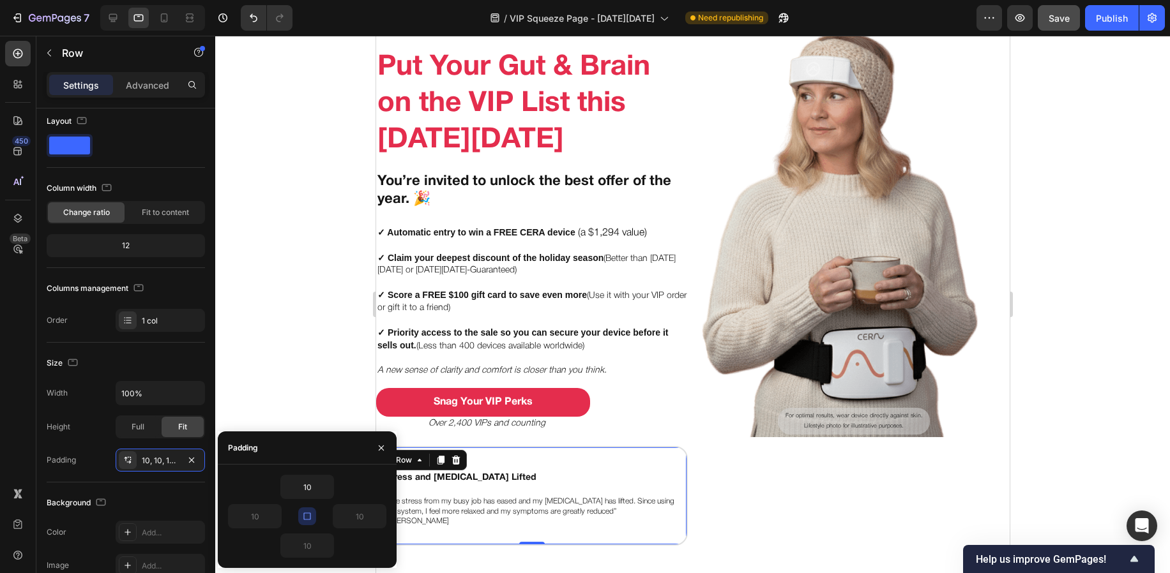
click at [322, 391] on div at bounding box center [692, 305] width 954 height 538
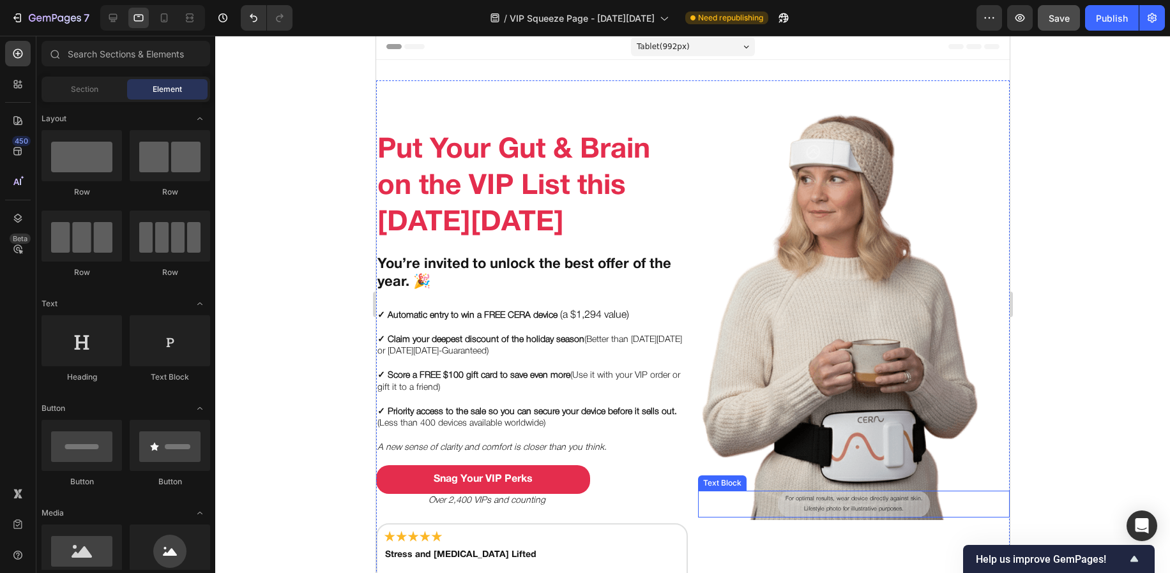
scroll to position [0, 0]
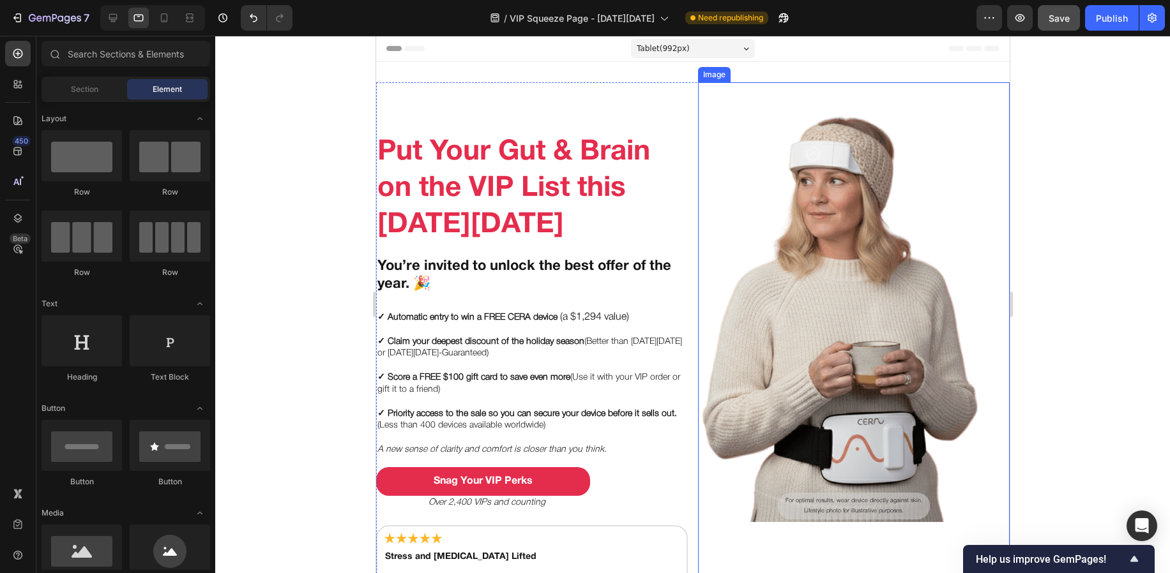
click at [745, 308] on img at bounding box center [821, 302] width 312 height 440
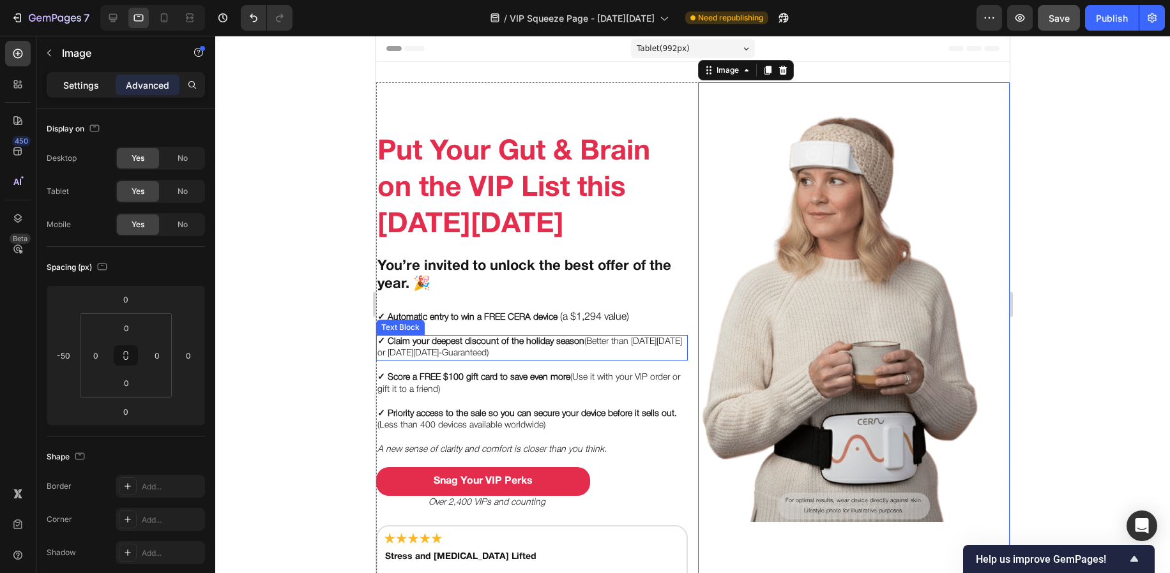
click at [95, 88] on p "Settings" at bounding box center [81, 85] width 36 height 13
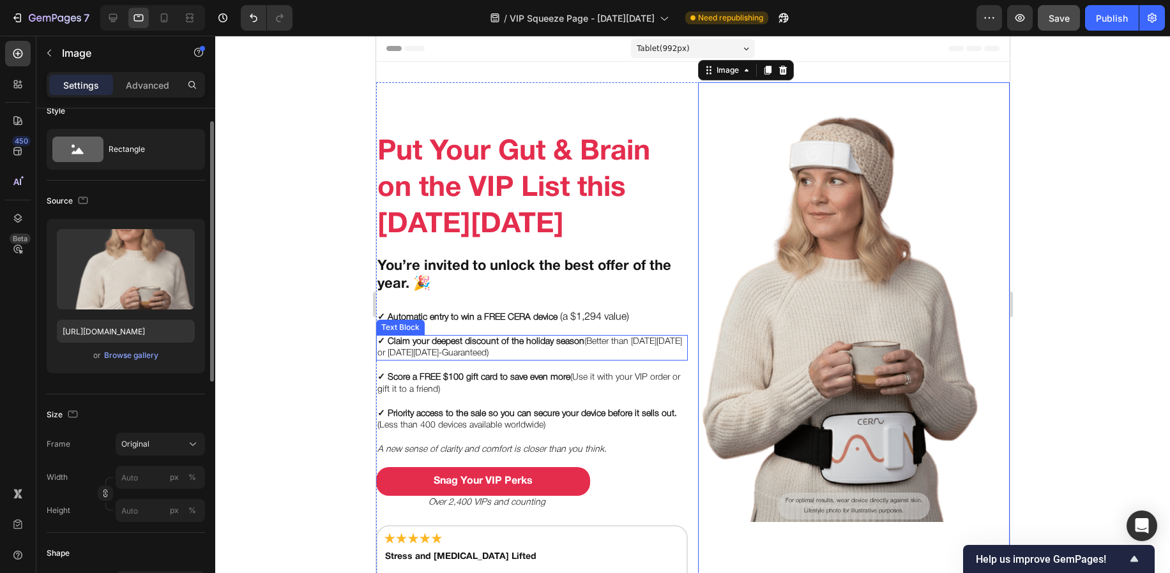
scroll to position [20, 0]
click at [159, 429] on div "Size Frame Original Width px % Height px %" at bounding box center [126, 461] width 158 height 139
click at [161, 444] on div "Original" at bounding box center [152, 441] width 63 height 11
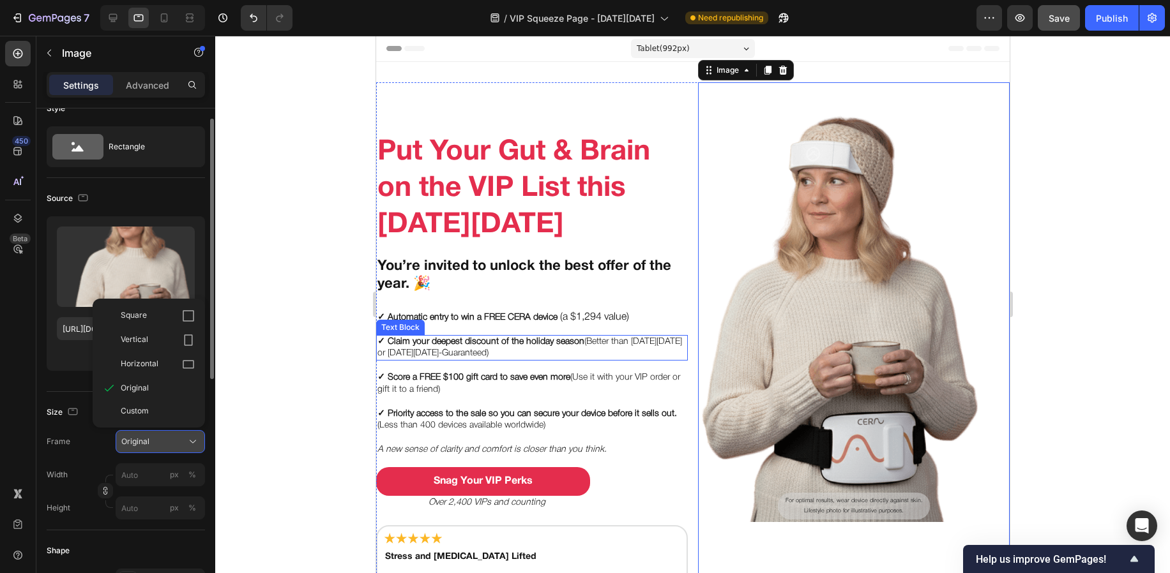
click at [162, 444] on div "Original" at bounding box center [152, 441] width 63 height 11
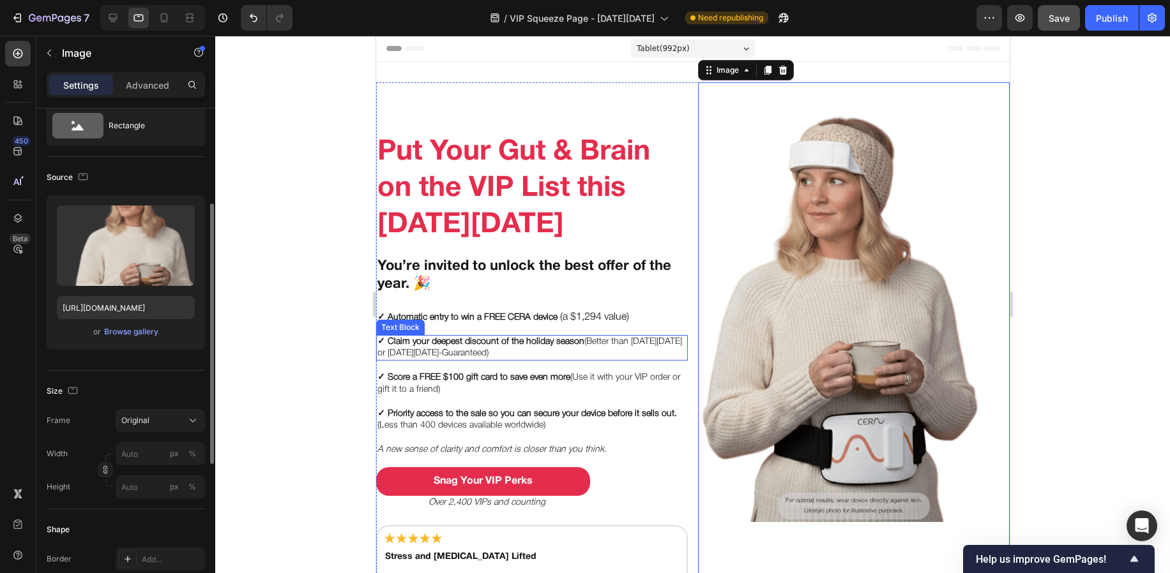
scroll to position [90, 0]
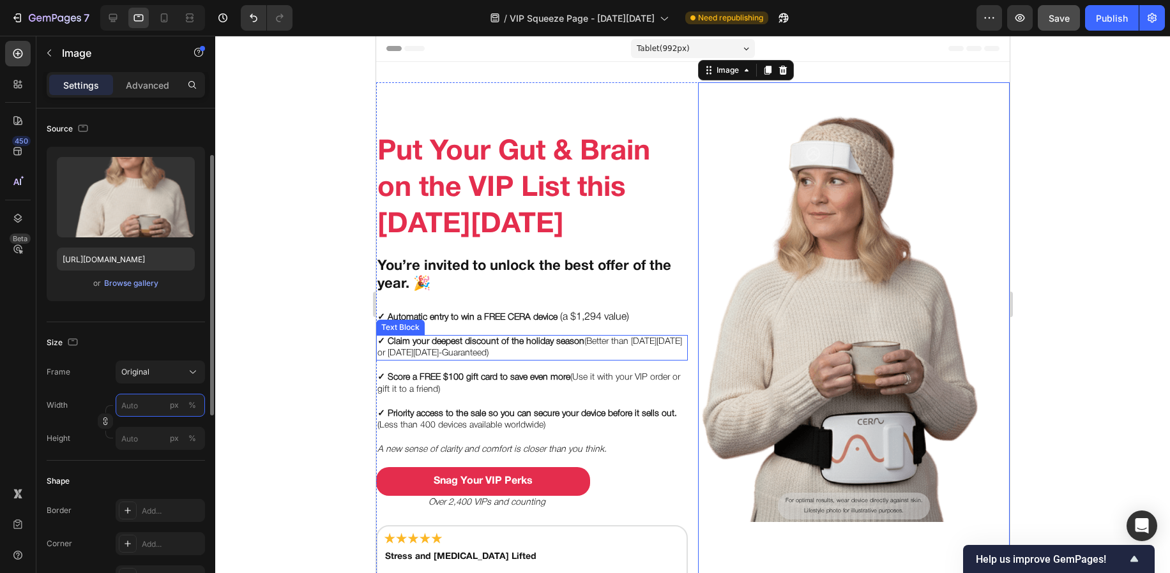
click at [151, 411] on input "px %" at bounding box center [160, 405] width 89 height 23
click at [146, 433] on p "Full 100%" at bounding box center [158, 435] width 74 height 11
type input "100"
click at [246, 12] on button "Undo/Redo" at bounding box center [254, 18] width 26 height 26
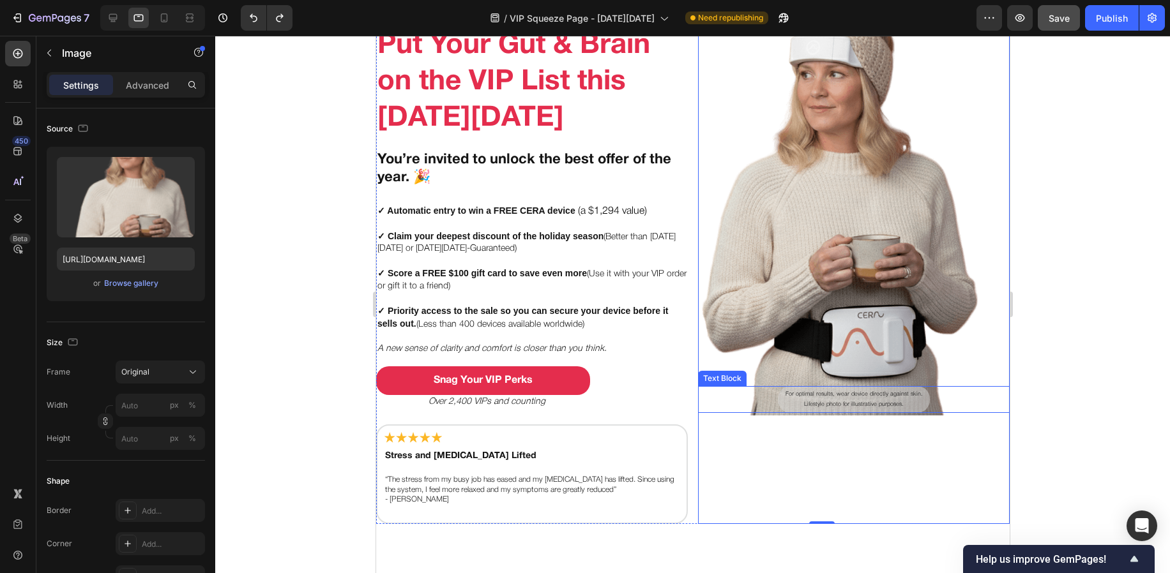
scroll to position [0, 0]
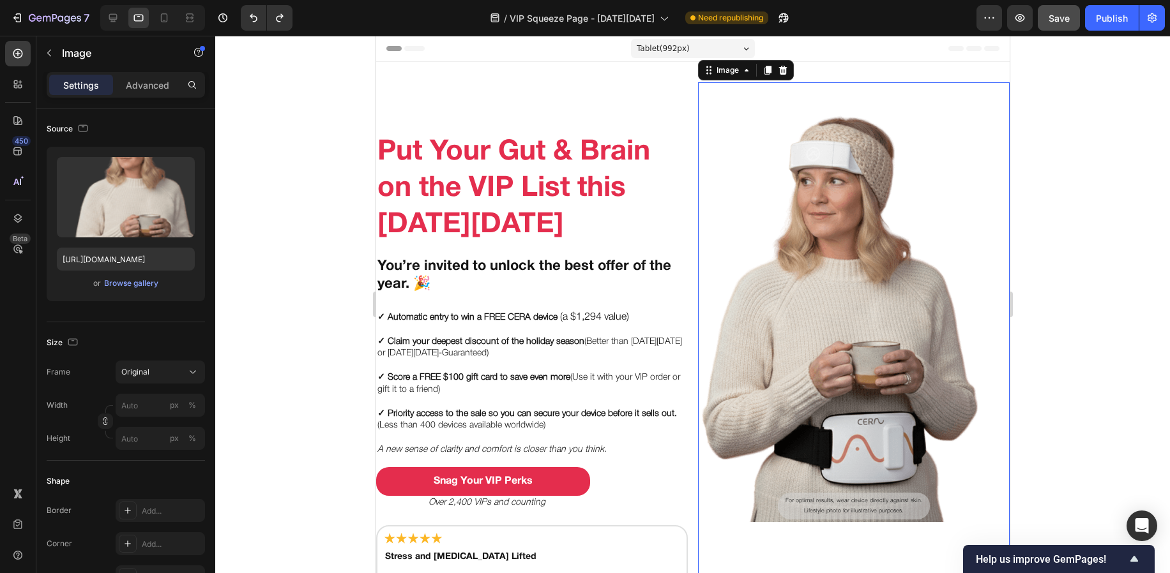
click at [823, 227] on img at bounding box center [821, 302] width 312 height 440
click at [663, 74] on div "Put Your Gut & Brain on the VIP List this [DATE][DATE] Heading You’re invited t…" at bounding box center [691, 353] width 633 height 583
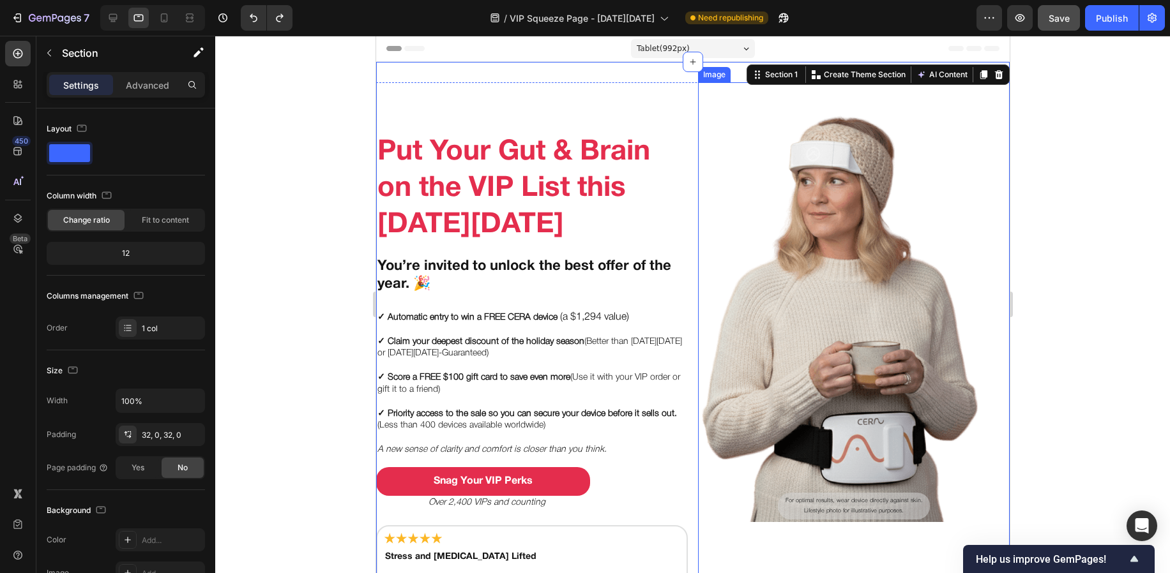
click at [669, 93] on img at bounding box center [821, 302] width 312 height 440
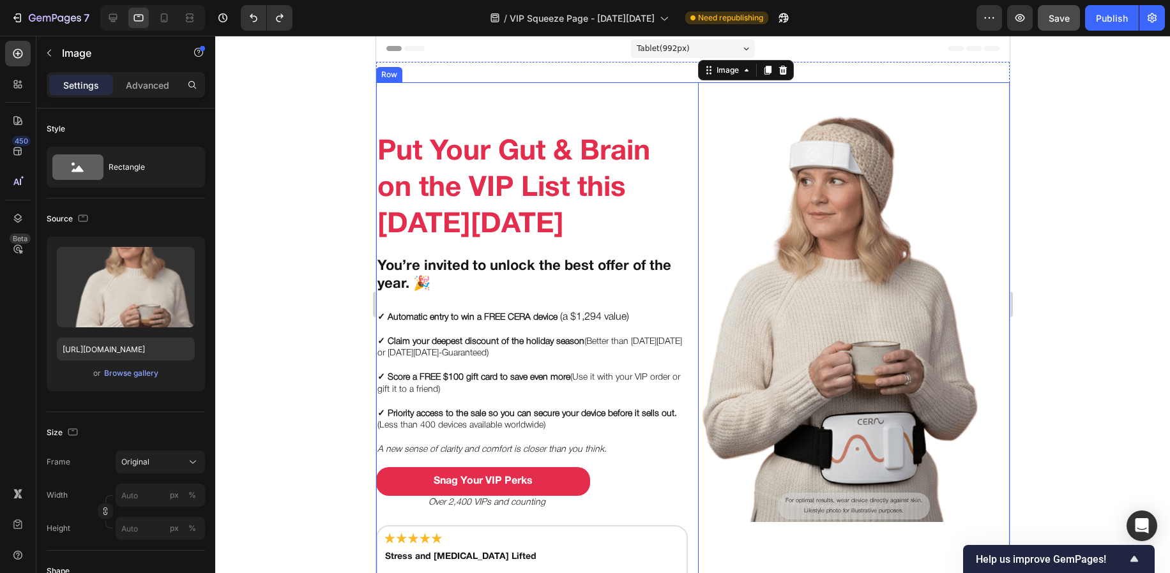
click at [613, 84] on div "Put Your Gut & Brain on the VIP List this [DATE][DATE] Heading You’re invited t…" at bounding box center [531, 353] width 312 height 543
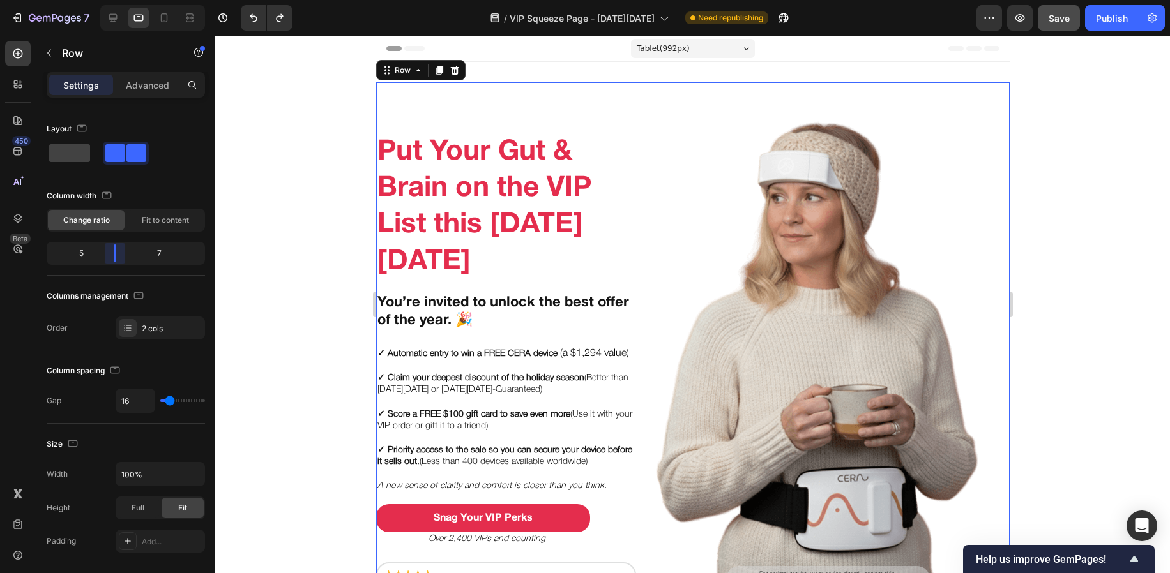
click at [116, 26] on body "7 Version history / VIP Squeeze Page - [DATE][DATE] Need republishing Preview S…" at bounding box center [585, 13] width 1170 height 26
click at [117, 26] on body "7 Version history / VIP Squeeze Page - [DATE][DATE] Need republishing Preview S…" at bounding box center [585, 13] width 1170 height 26
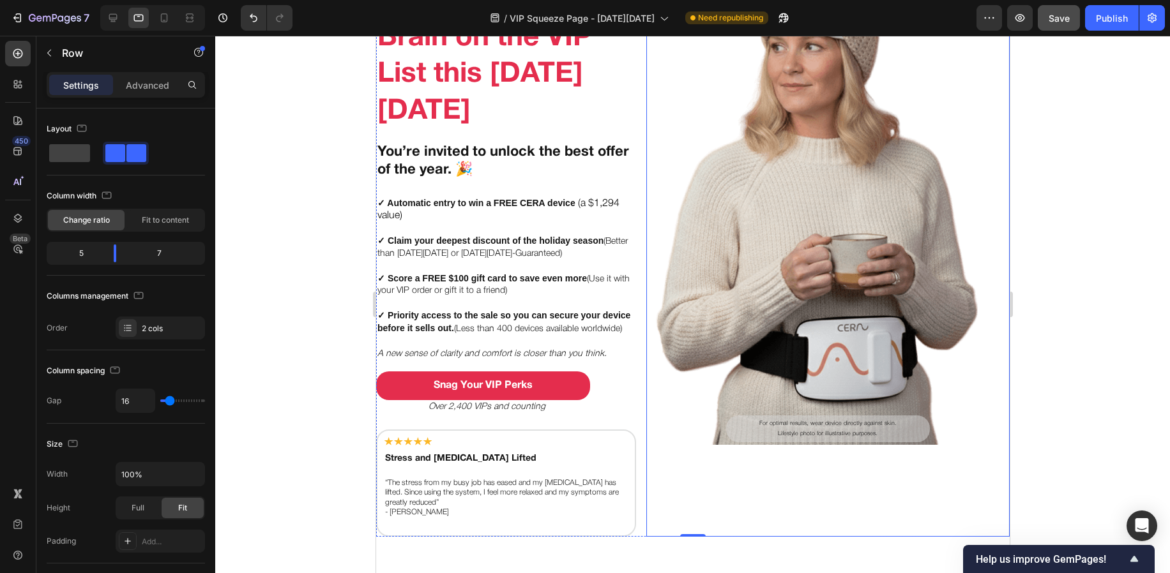
scroll to position [140, 0]
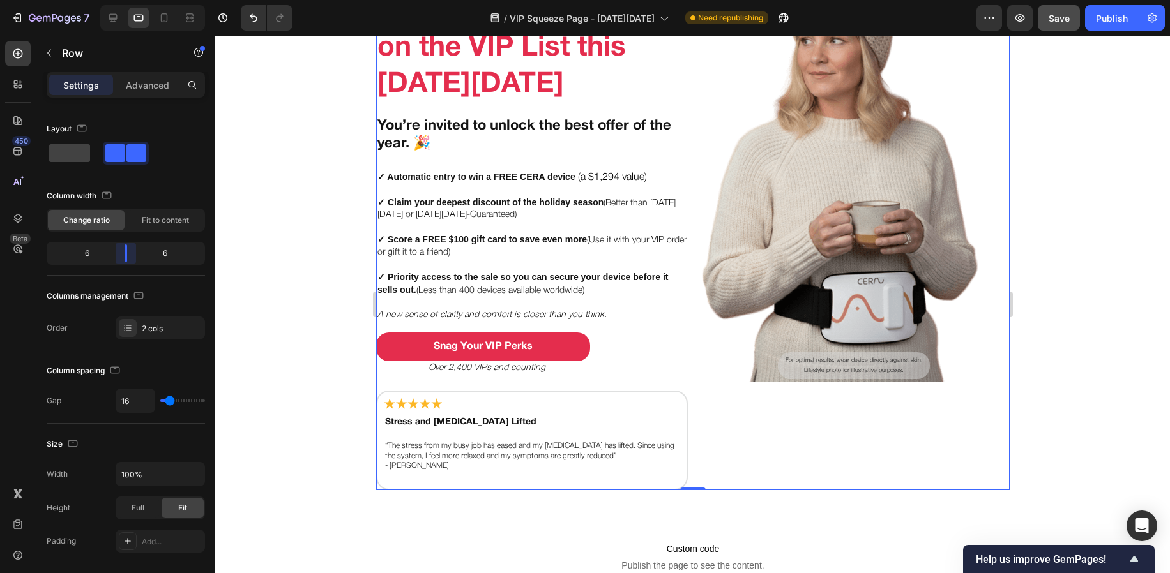
click at [122, 26] on body "7 Version history / VIP Squeeze Page - [DATE][DATE] Need republishing Preview S…" at bounding box center [585, 13] width 1170 height 26
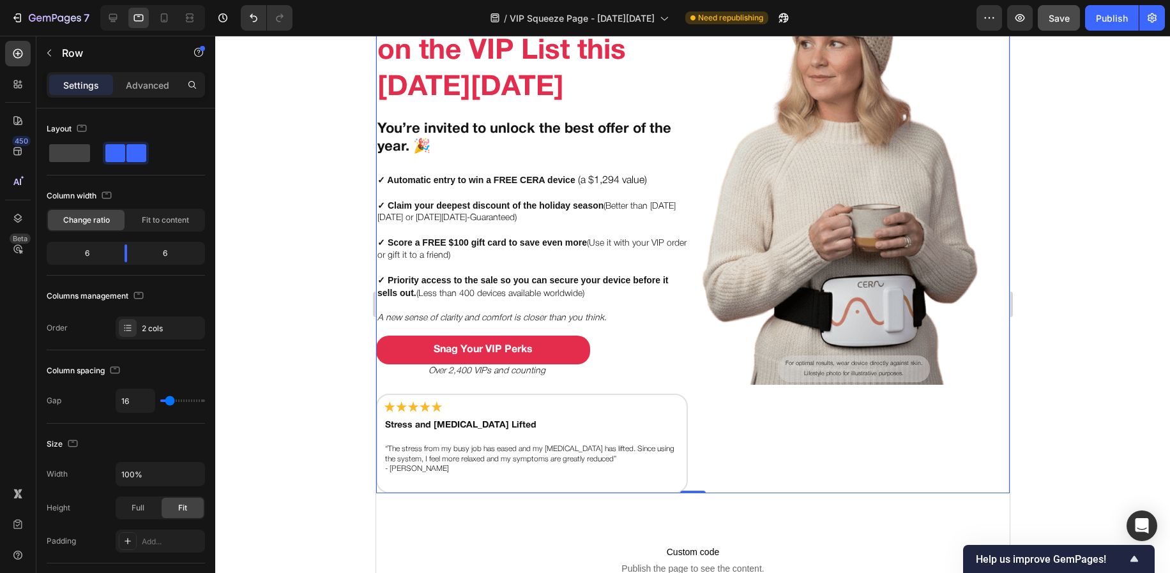
scroll to position [135, 0]
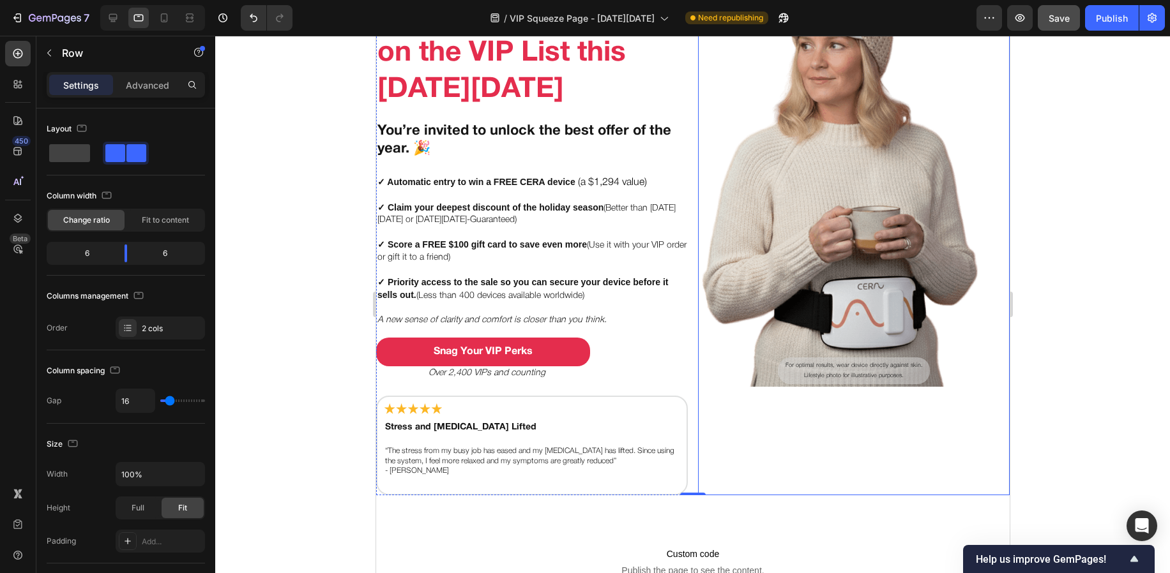
click at [758, 305] on img at bounding box center [821, 167] width 312 height 440
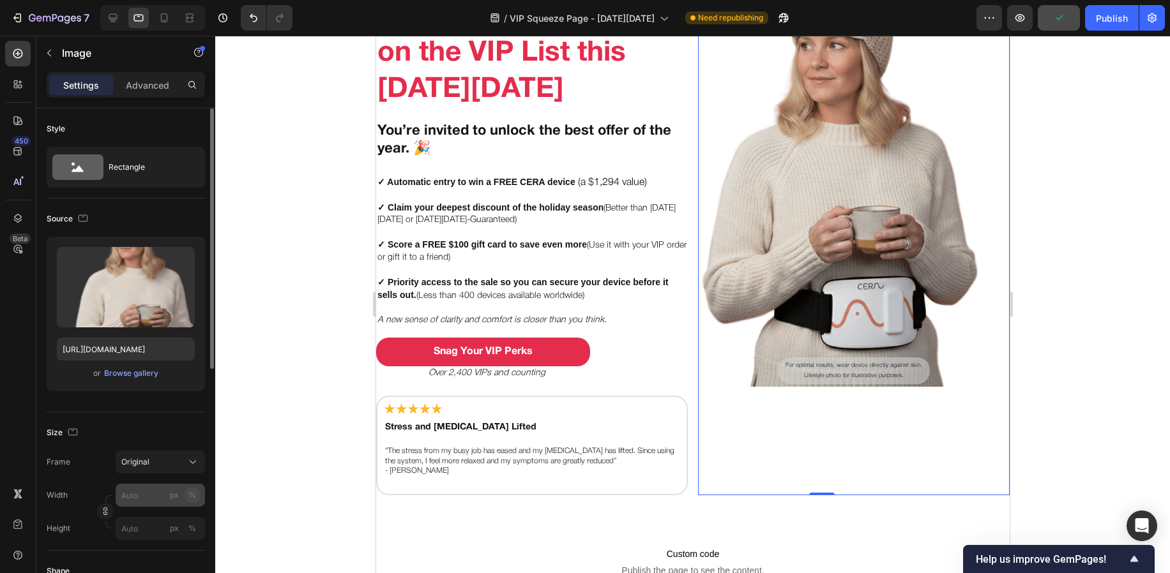
click at [186, 488] on button "%" at bounding box center [191, 495] width 15 height 15
click at [154, 460] on div "Original" at bounding box center [152, 461] width 63 height 11
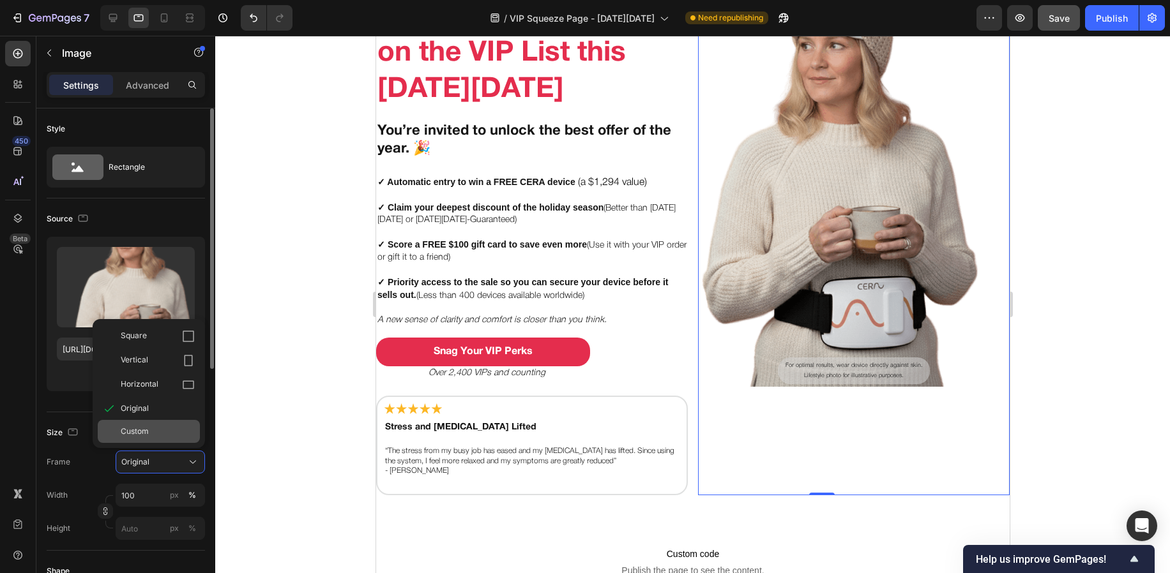
click at [161, 437] on div "Custom" at bounding box center [149, 431] width 102 height 23
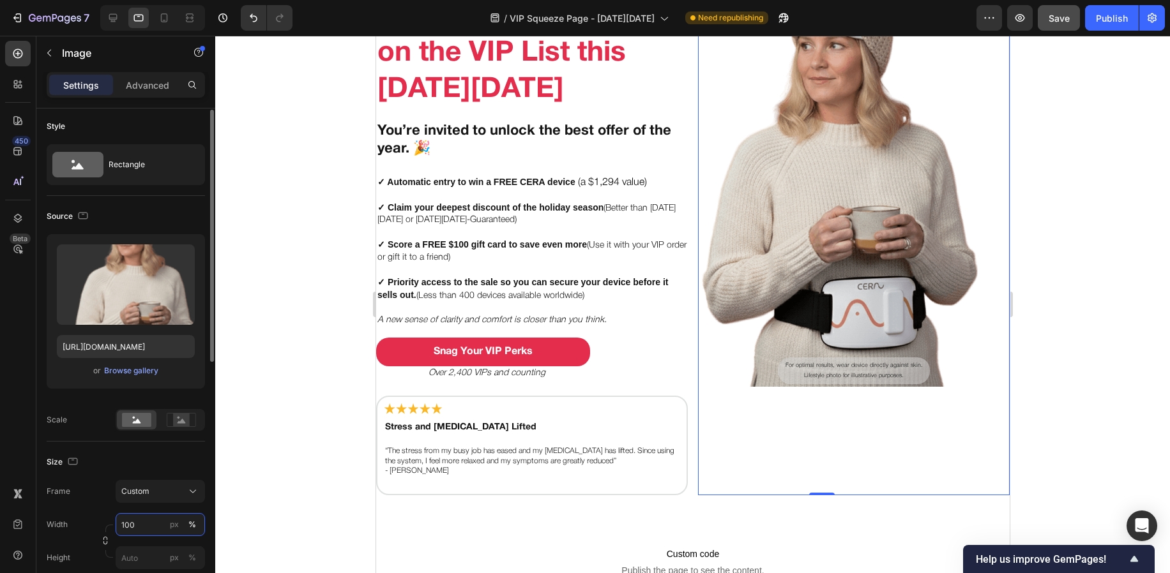
scroll to position [17, 0]
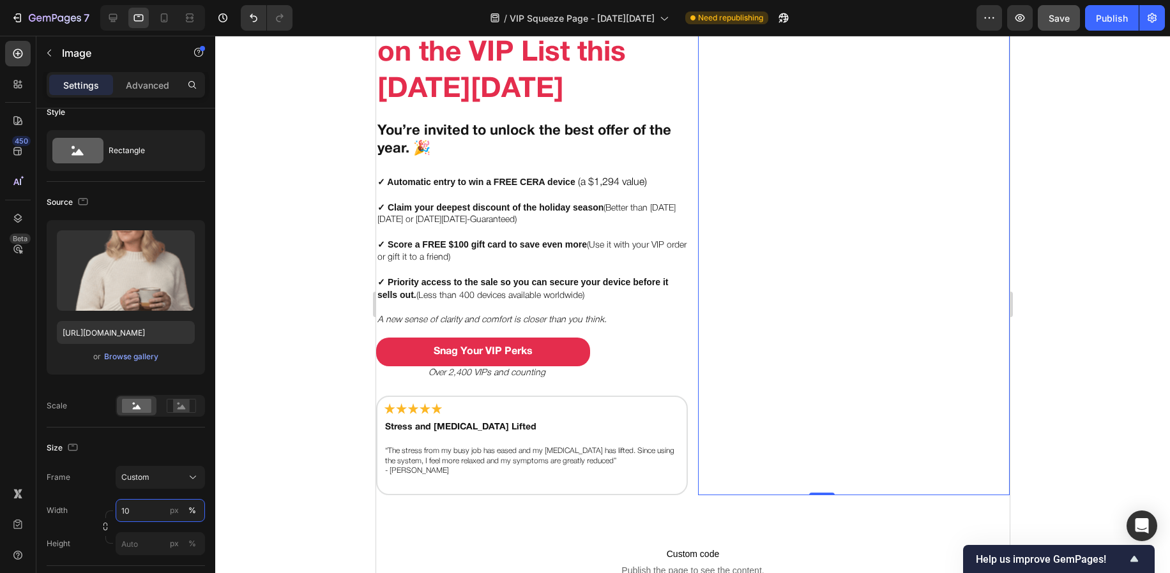
type input "100"
click at [153, 453] on div "Size" at bounding box center [126, 448] width 158 height 20
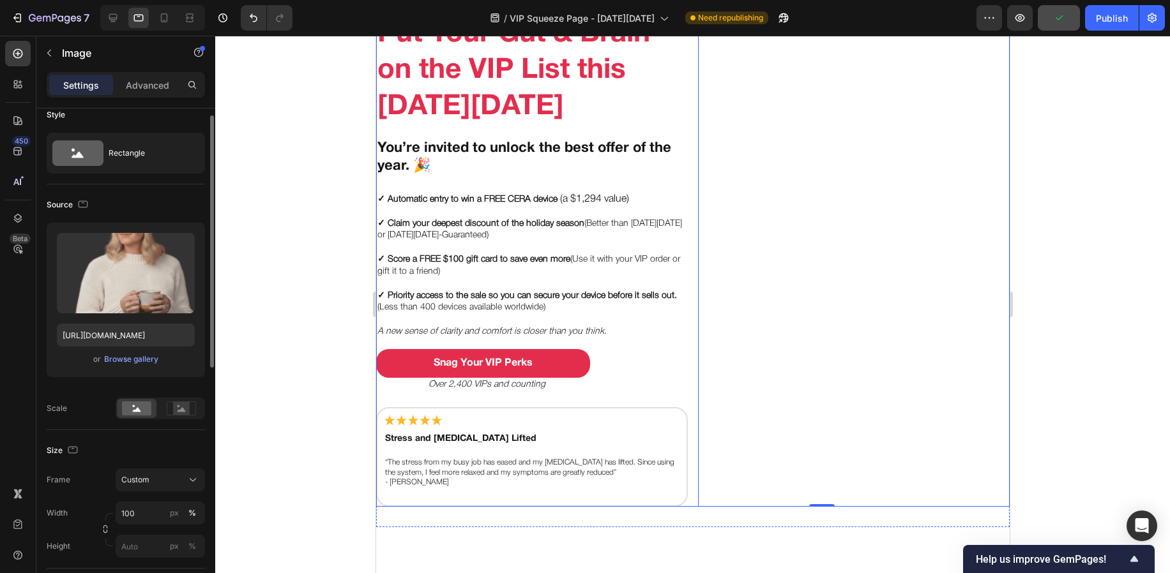
scroll to position [29, 0]
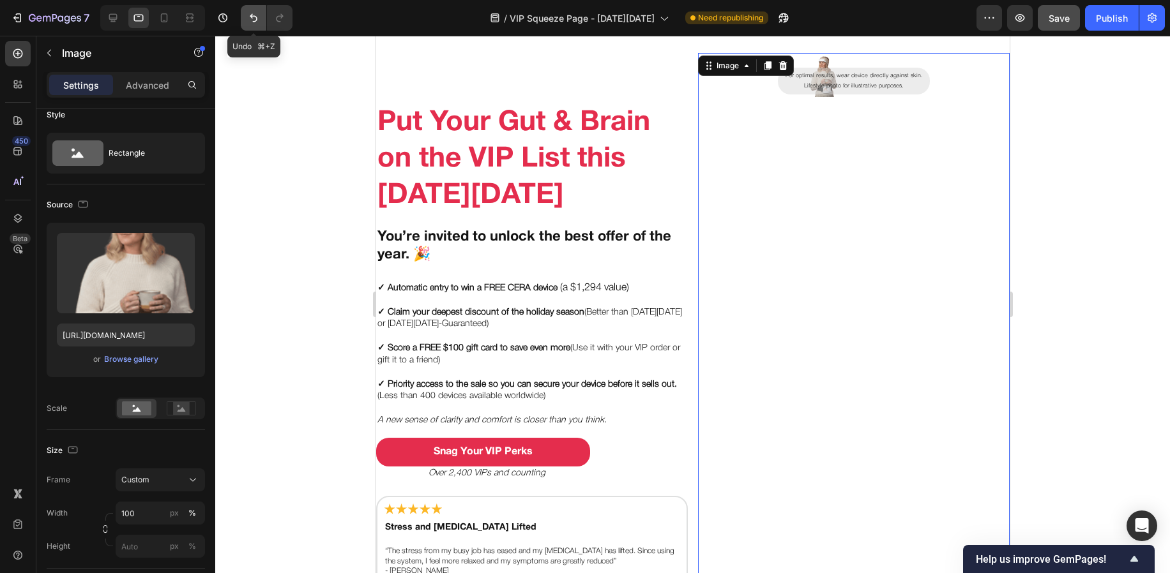
click at [256, 18] on icon "Undo/Redo" at bounding box center [254, 18] width 8 height 8
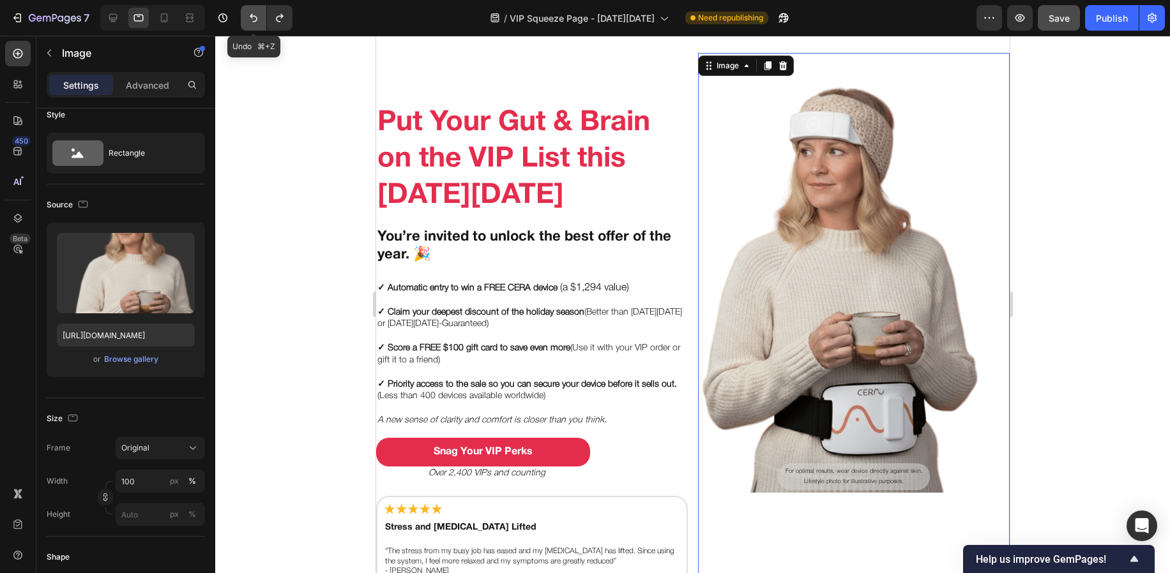
click at [256, 18] on icon "Undo/Redo" at bounding box center [254, 18] width 8 height 8
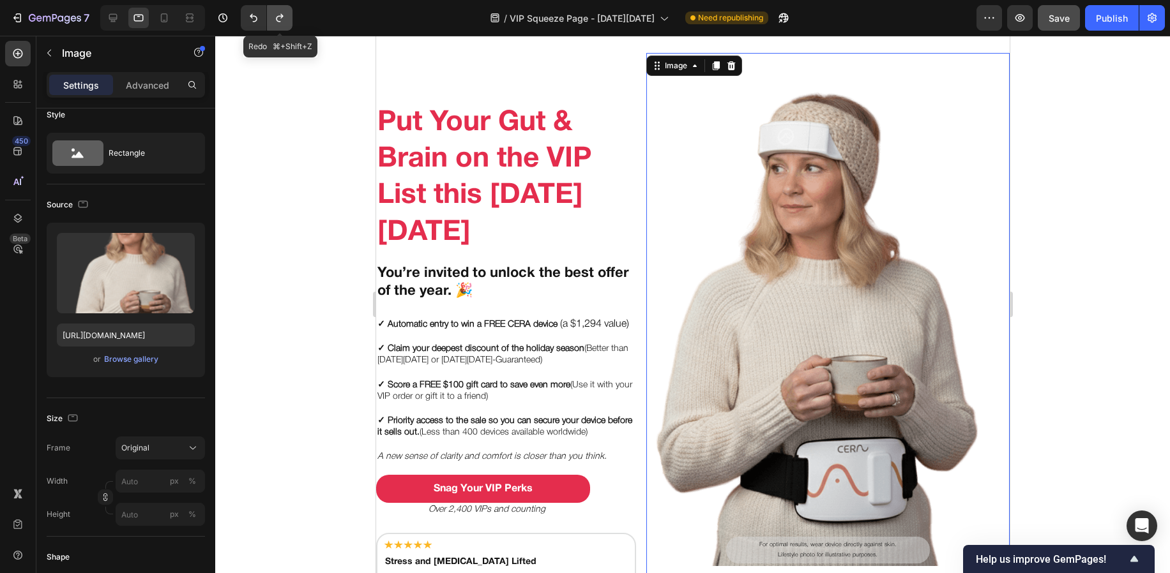
click at [283, 24] on button "Undo/Redo" at bounding box center [280, 18] width 26 height 26
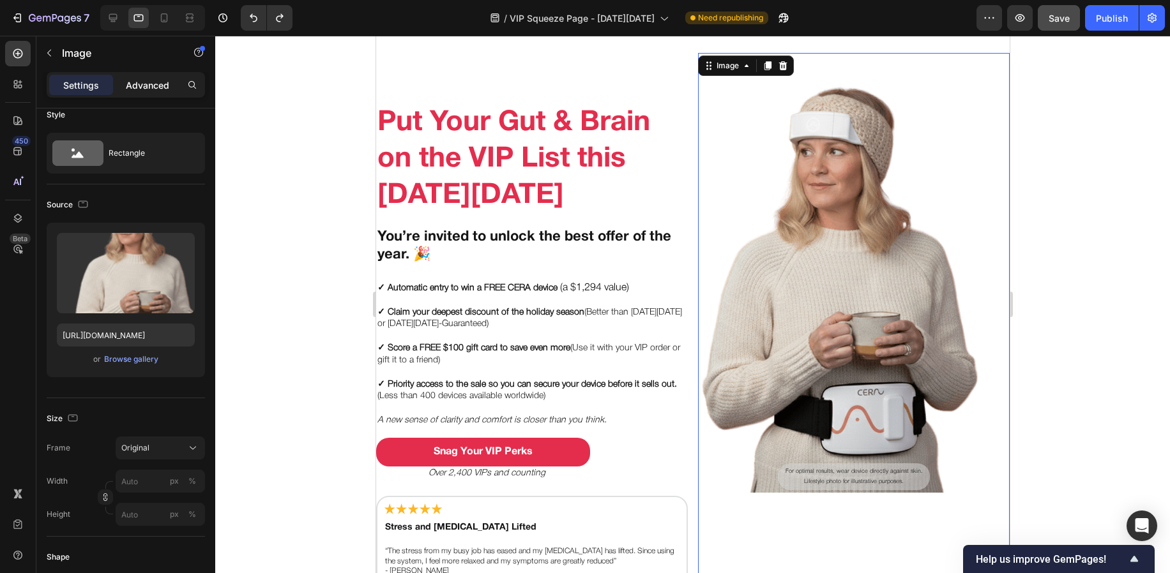
click at [142, 89] on p "Advanced" at bounding box center [147, 85] width 43 height 13
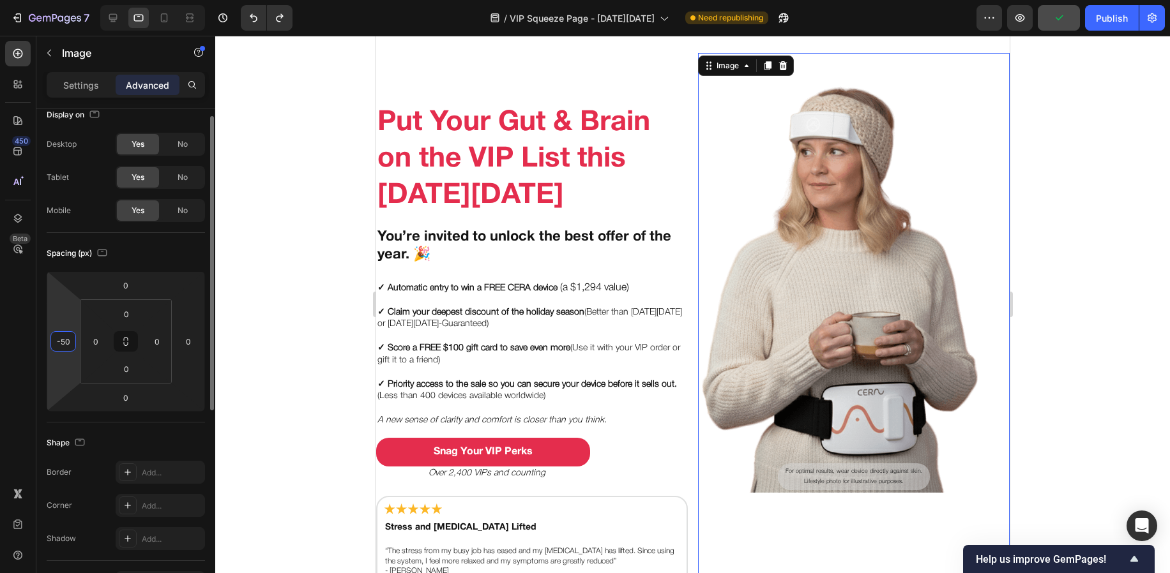
click at [70, 343] on input "-50" at bounding box center [63, 341] width 19 height 19
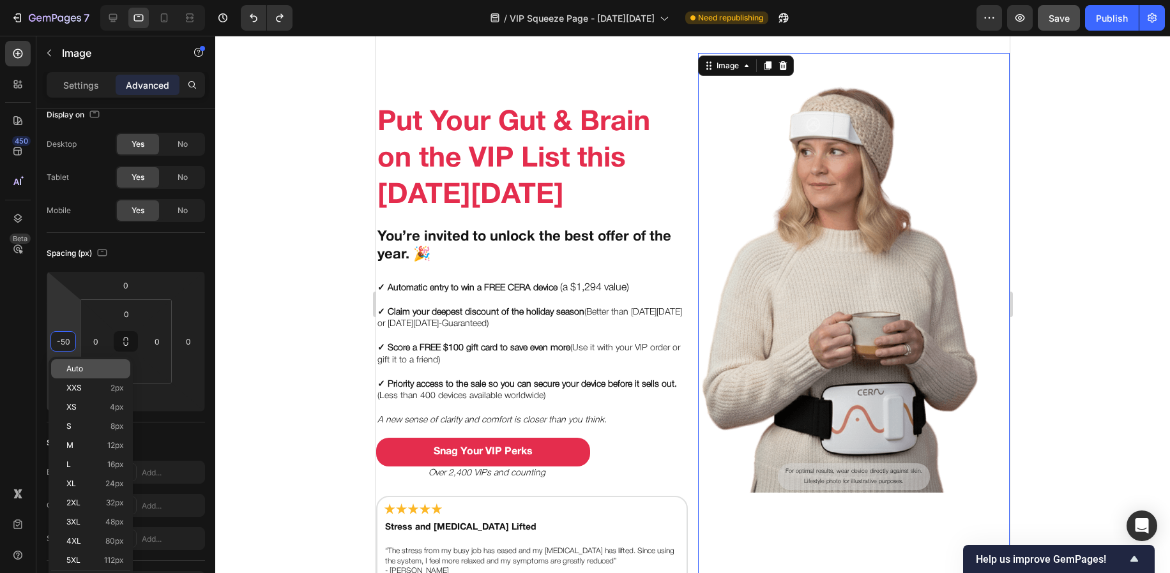
click at [82, 373] on span "Auto" at bounding box center [74, 369] width 17 height 9
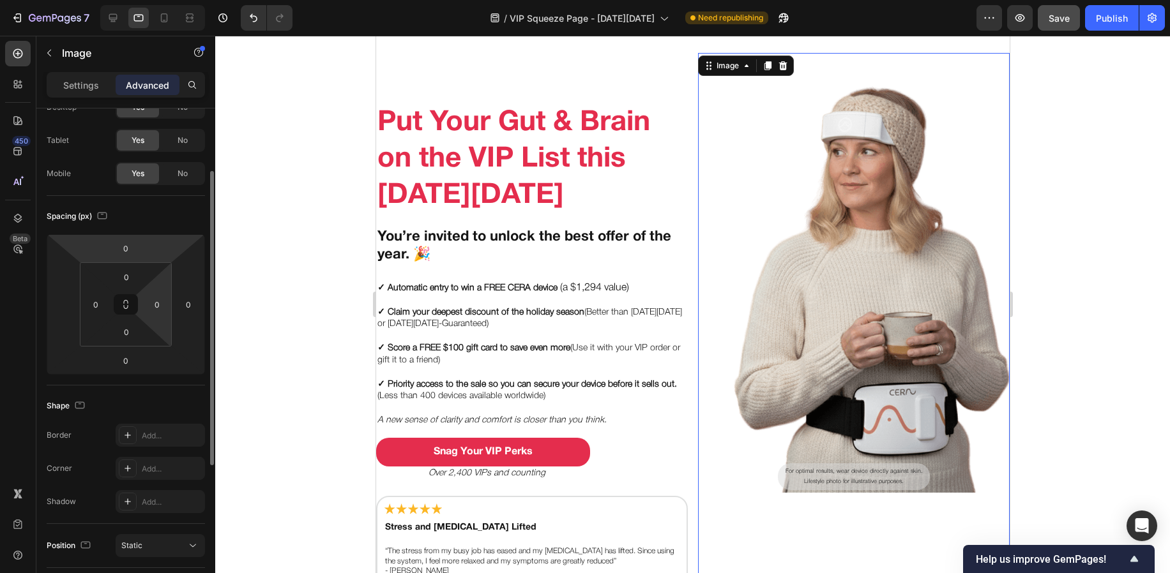
scroll to position [97, 0]
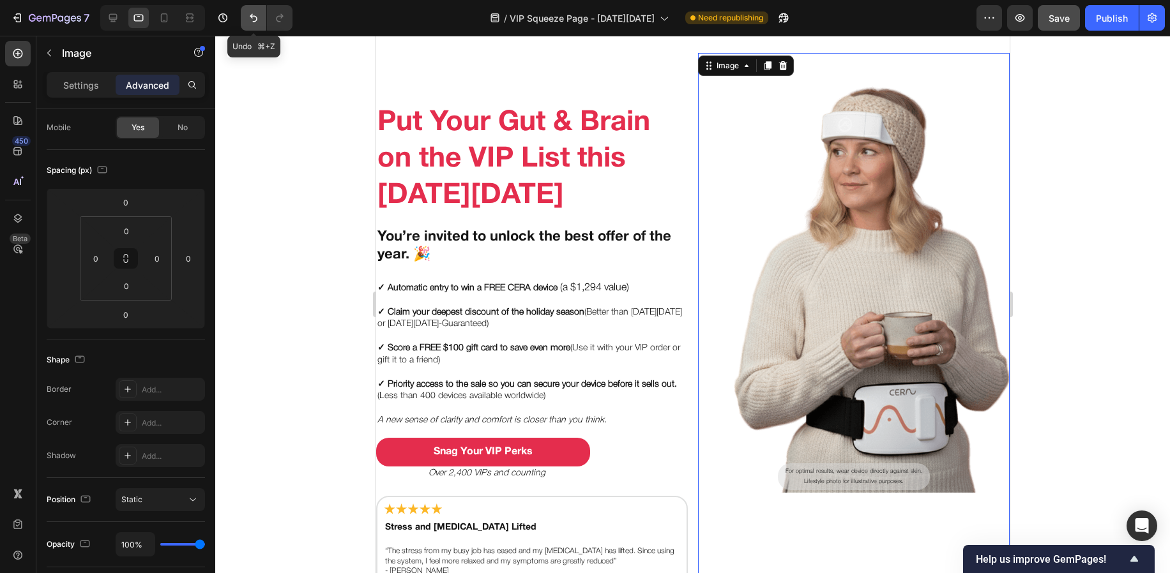
click at [244, 22] on button "Undo/Redo" at bounding box center [254, 18] width 26 height 26
type input "-50"
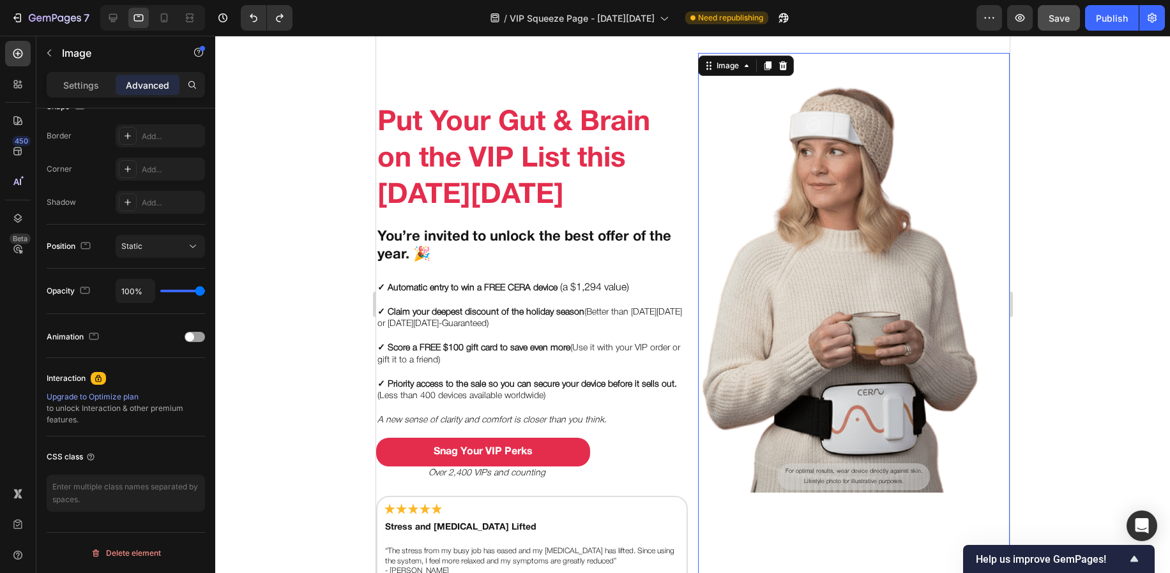
scroll to position [0, 0]
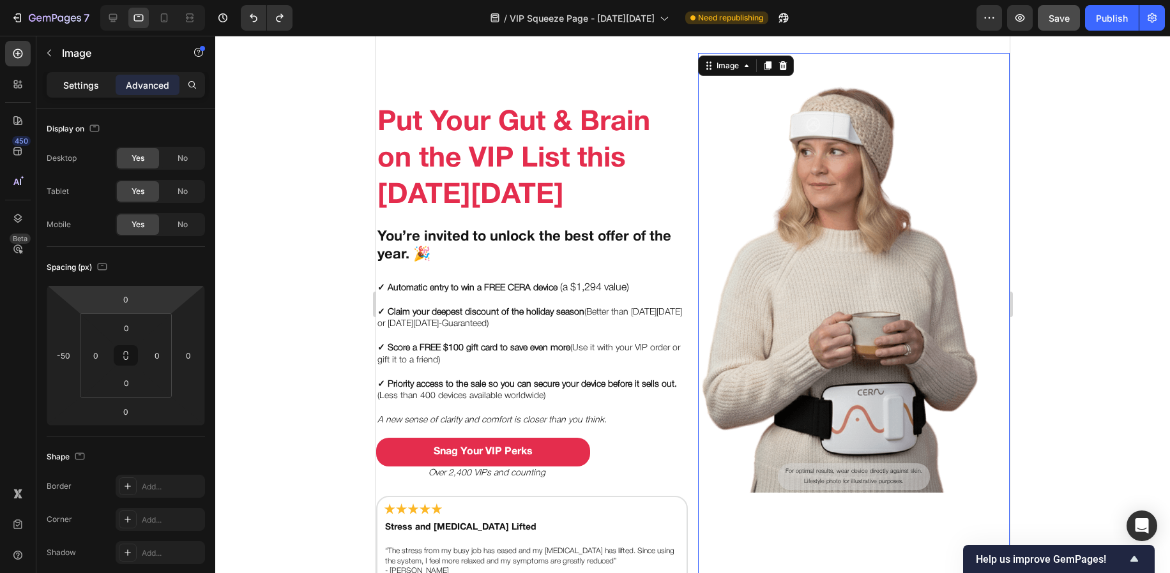
click at [87, 92] on div "Settings" at bounding box center [81, 85] width 64 height 20
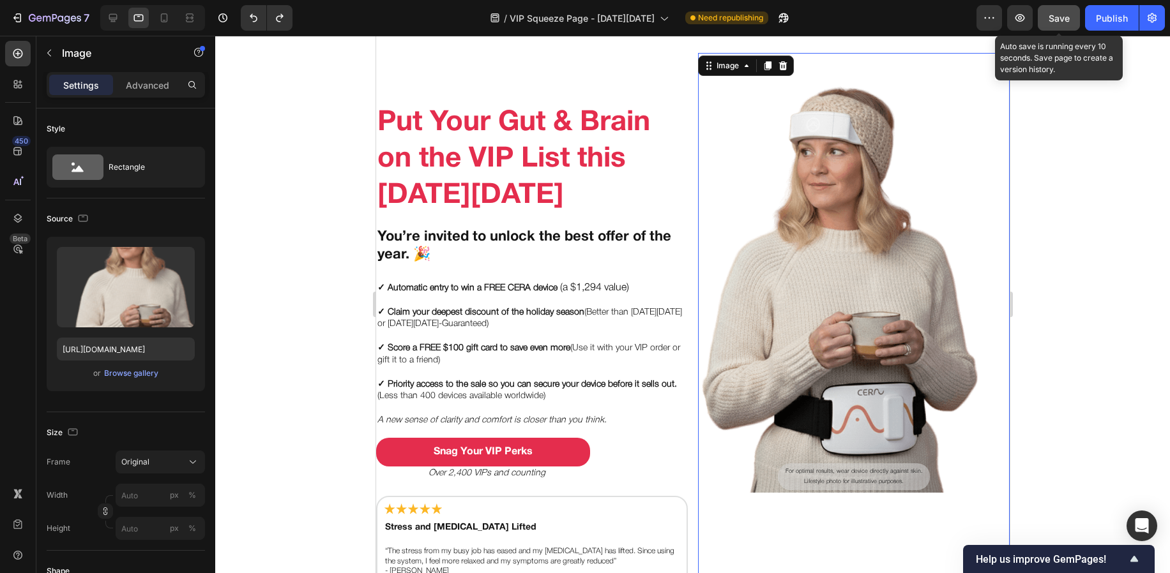
click at [1064, 16] on span "Save" at bounding box center [1058, 18] width 21 height 11
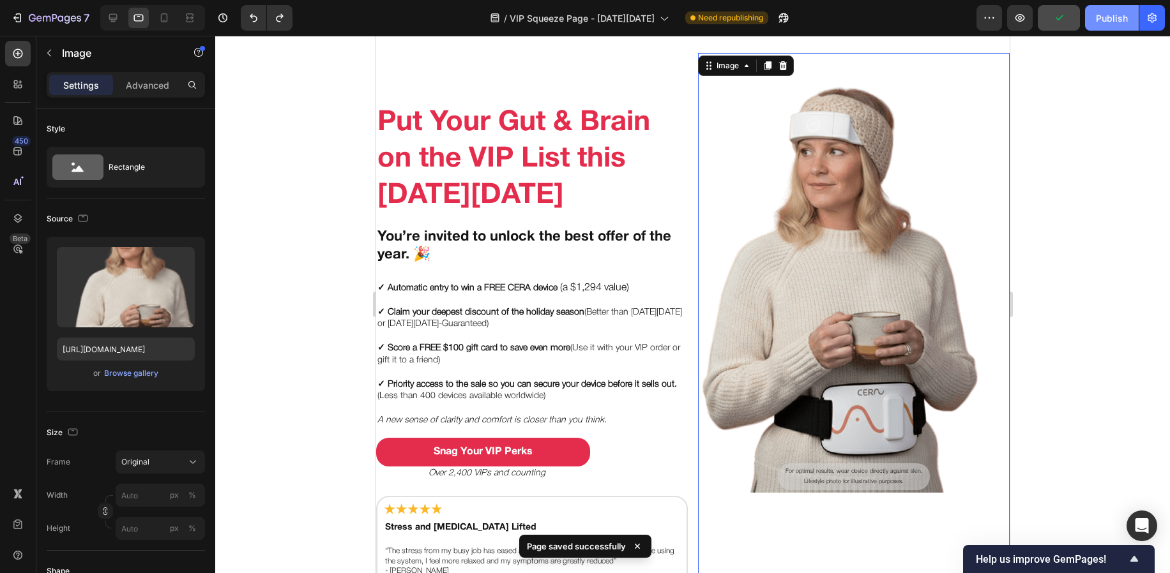
click at [1120, 13] on div "Publish" at bounding box center [1111, 17] width 32 height 13
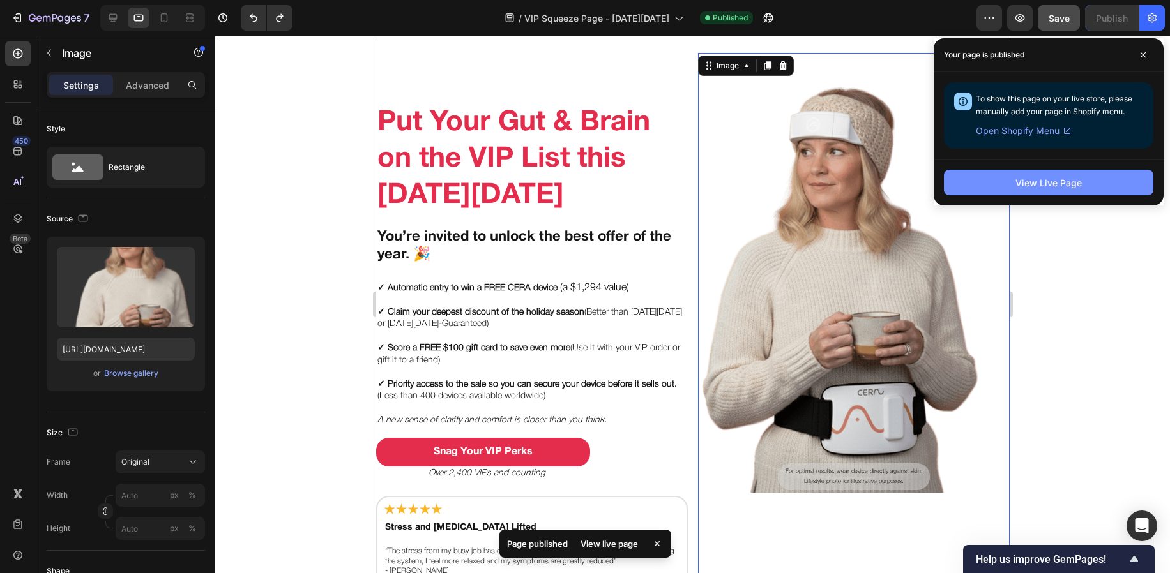
click at [1044, 179] on div "View Live Page" at bounding box center [1048, 182] width 66 height 13
